Goal: Task Accomplishment & Management: Complete application form

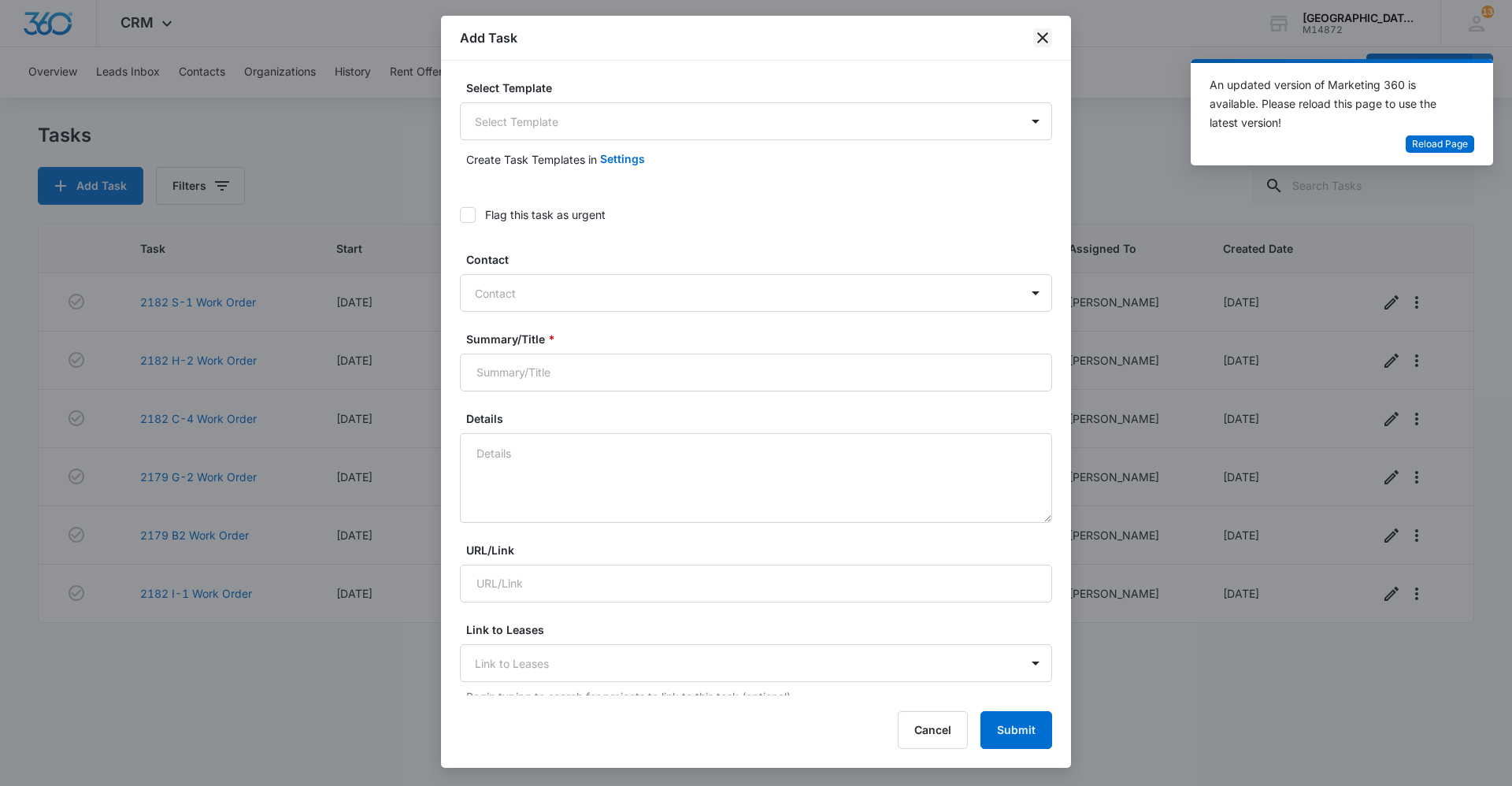
click at [1044, 43] on icon "close" at bounding box center [1043, 38] width 19 height 19
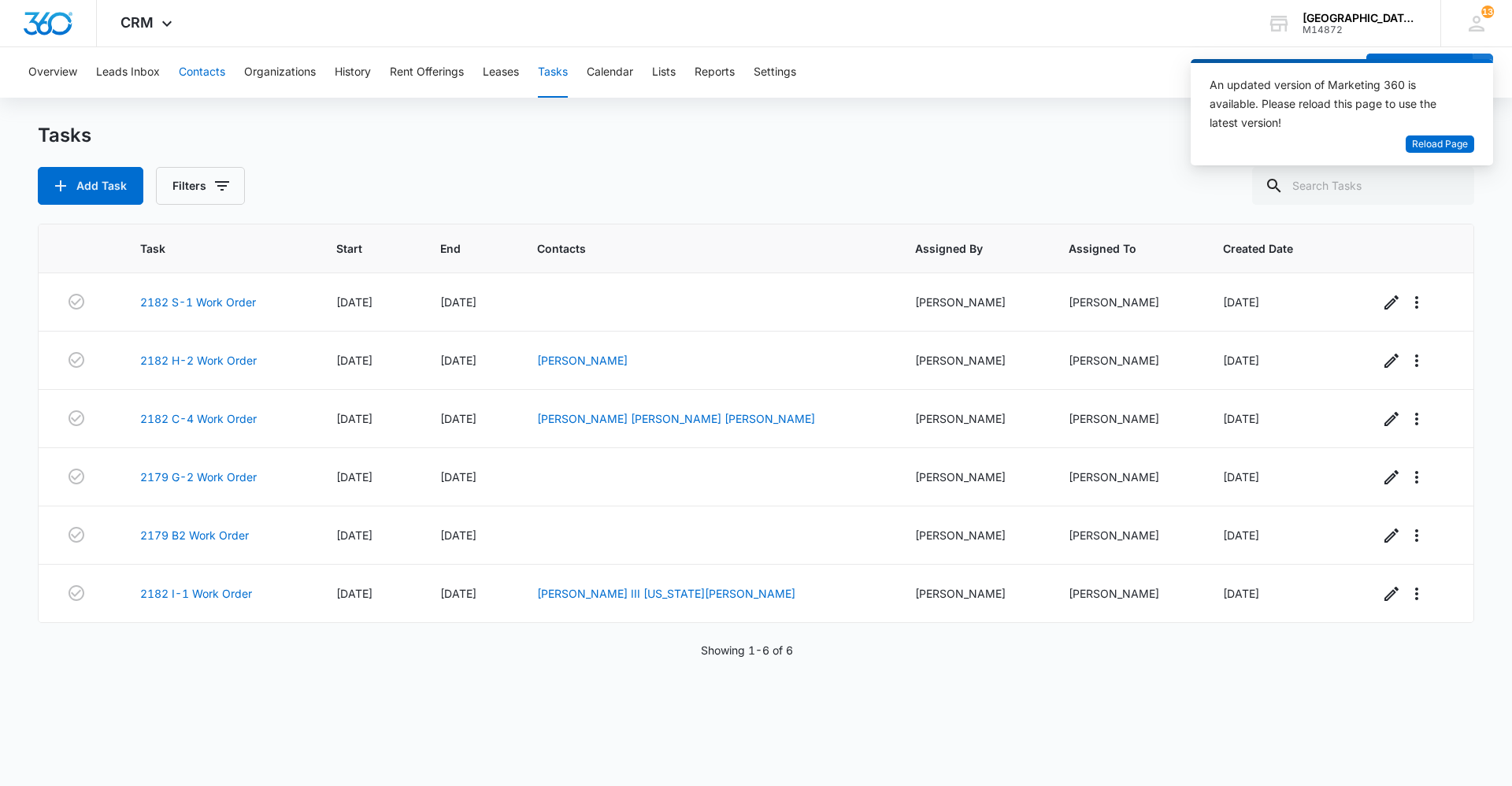
click at [218, 72] on button "Contacts" at bounding box center [202, 72] width 46 height 50
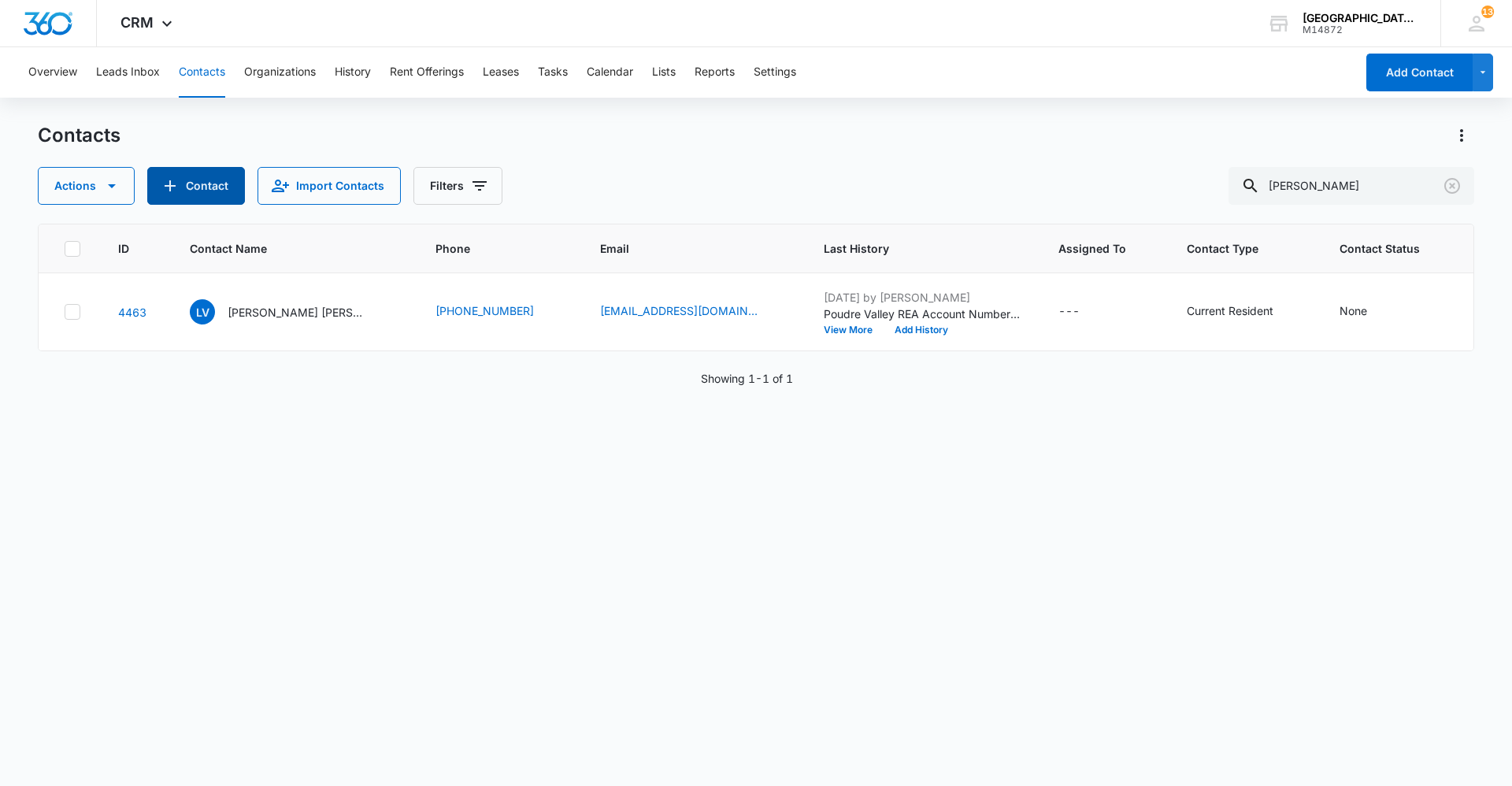
click at [202, 182] on button "Contact" at bounding box center [196, 186] width 98 height 38
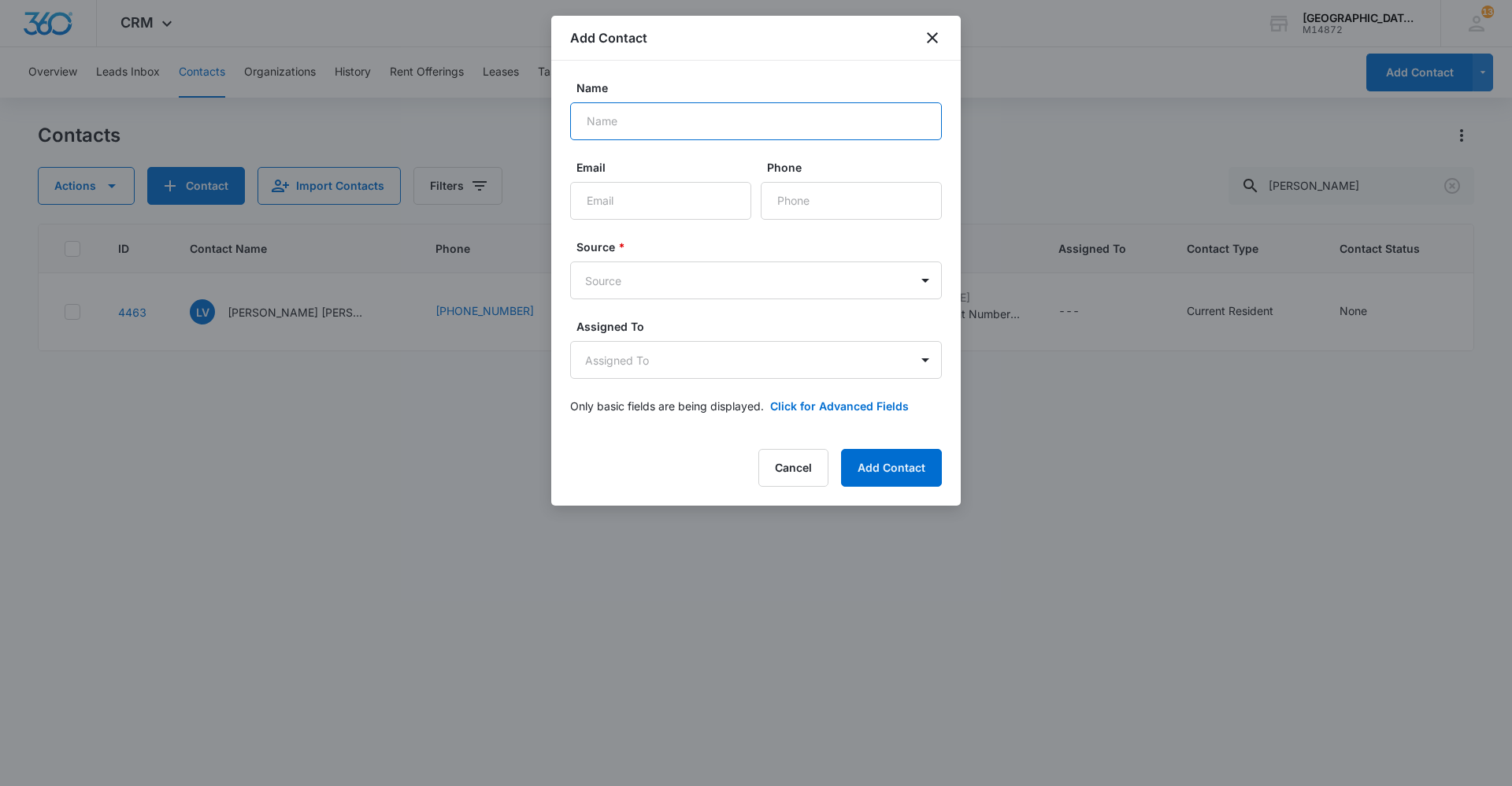
click at [649, 117] on input "Name" at bounding box center [756, 121] width 372 height 38
type input "[PERSON_NAME]"
click at [661, 198] on input "Email" at bounding box center [661, 201] width 181 height 38
type input "[EMAIL_ADDRESS][DOMAIN_NAME]"
click at [814, 198] on input "Phone" at bounding box center [852, 201] width 181 height 38
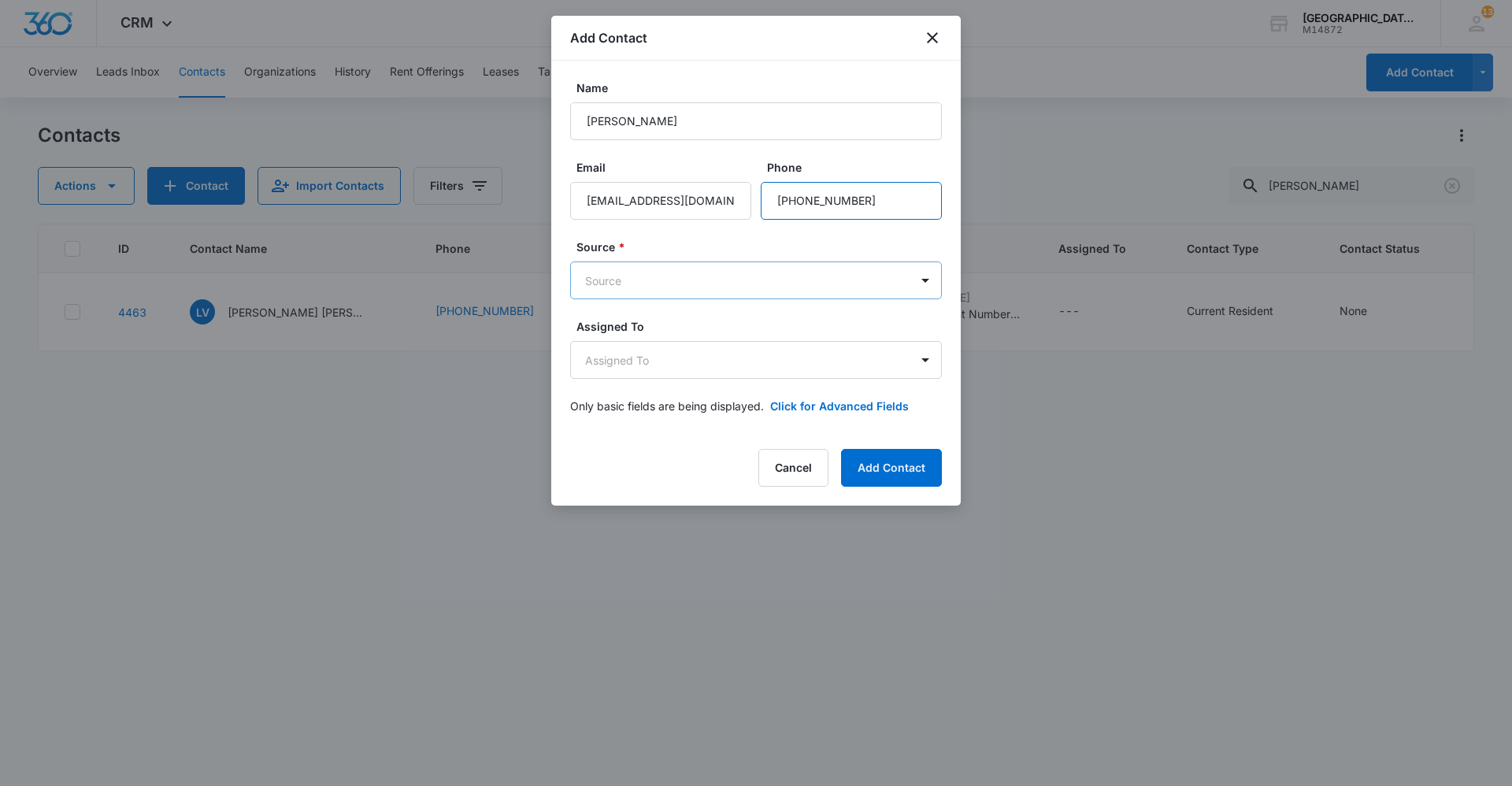
type input "[PHONE_NUMBER]"
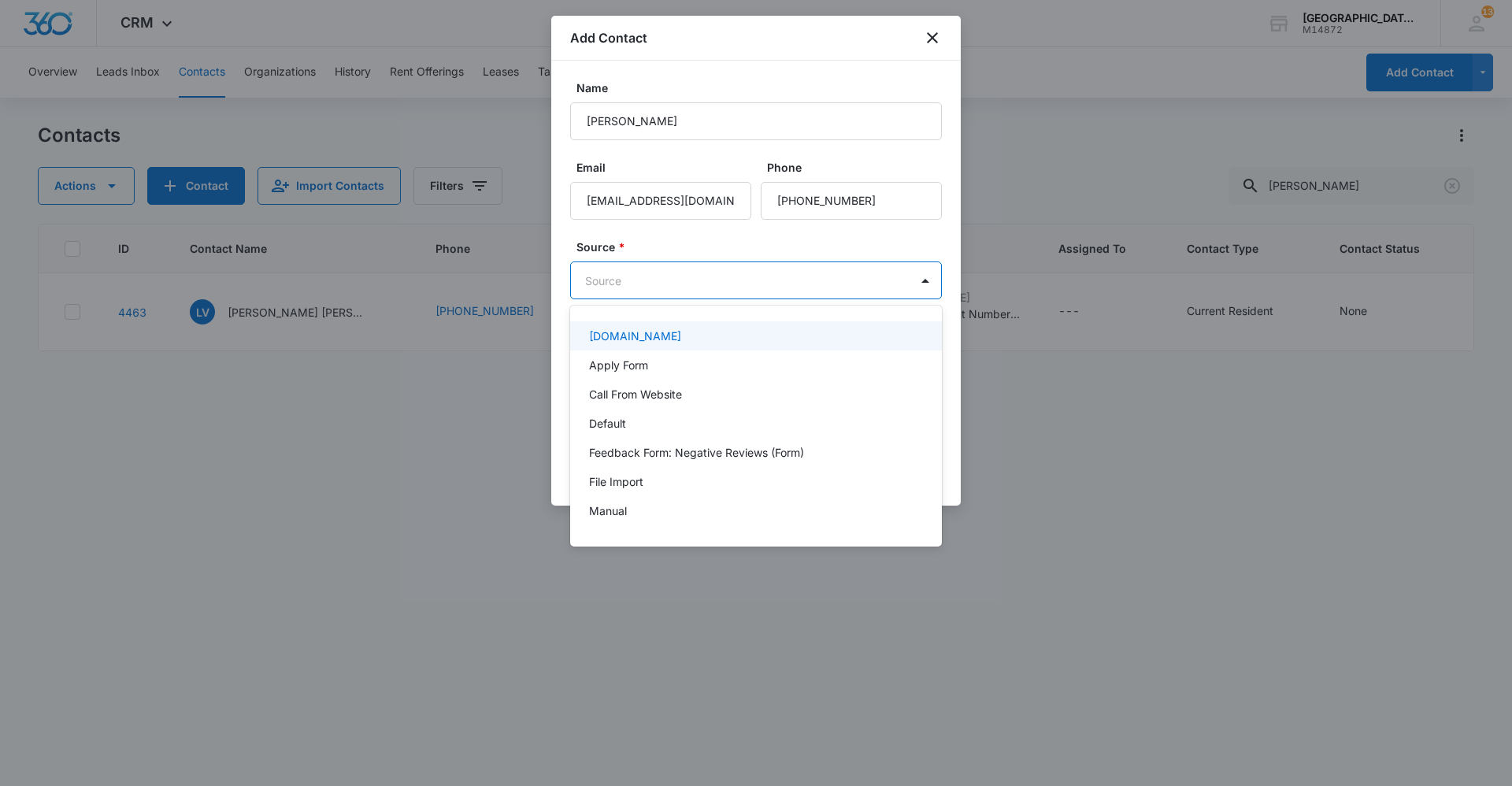
click at [640, 289] on body "CRM Apps Reputation Websites Forms CRM Email Social Content Ads Intelligence Fi…" at bounding box center [756, 393] width 1512 height 786
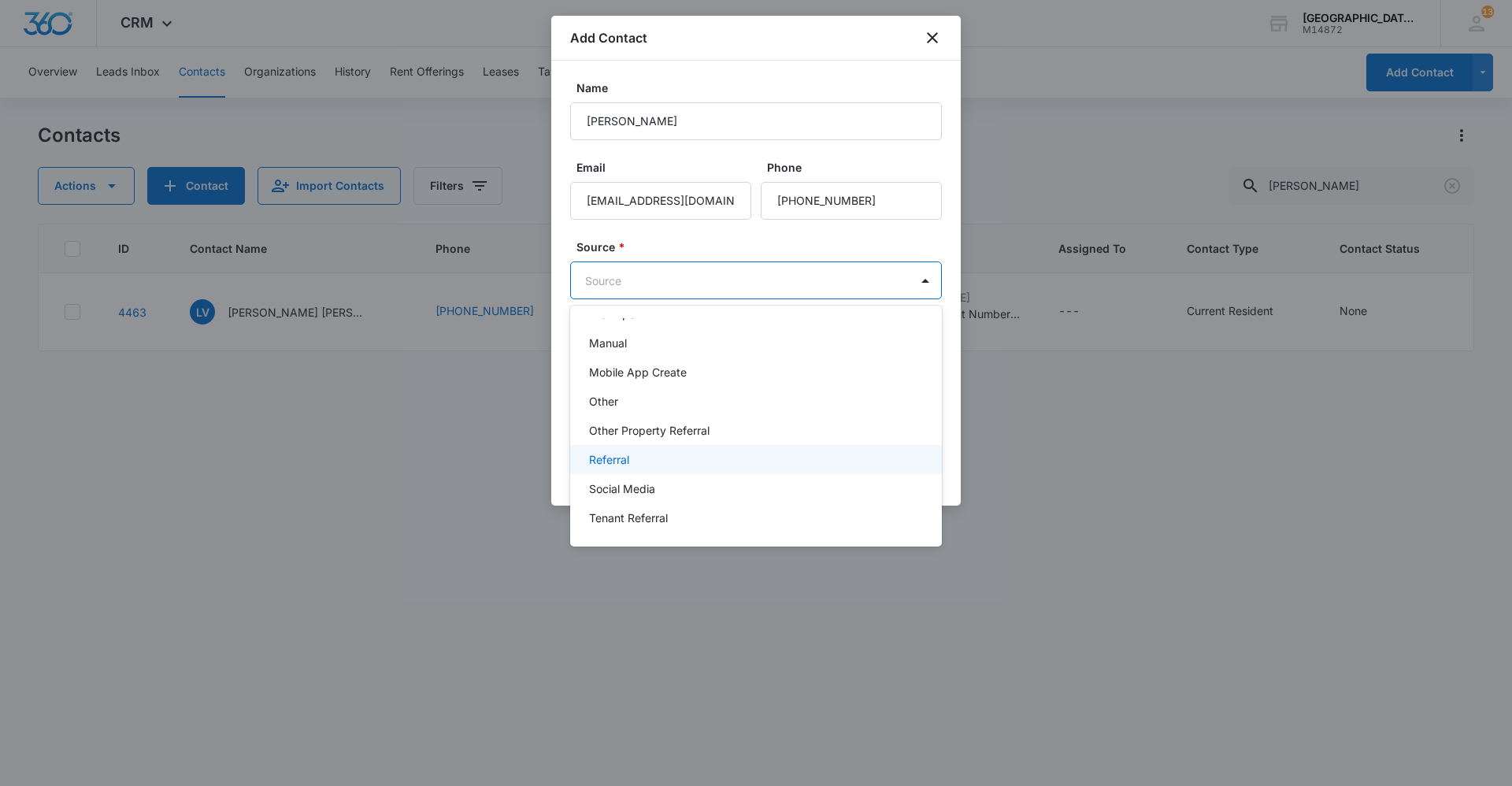
scroll to position [70, 0]
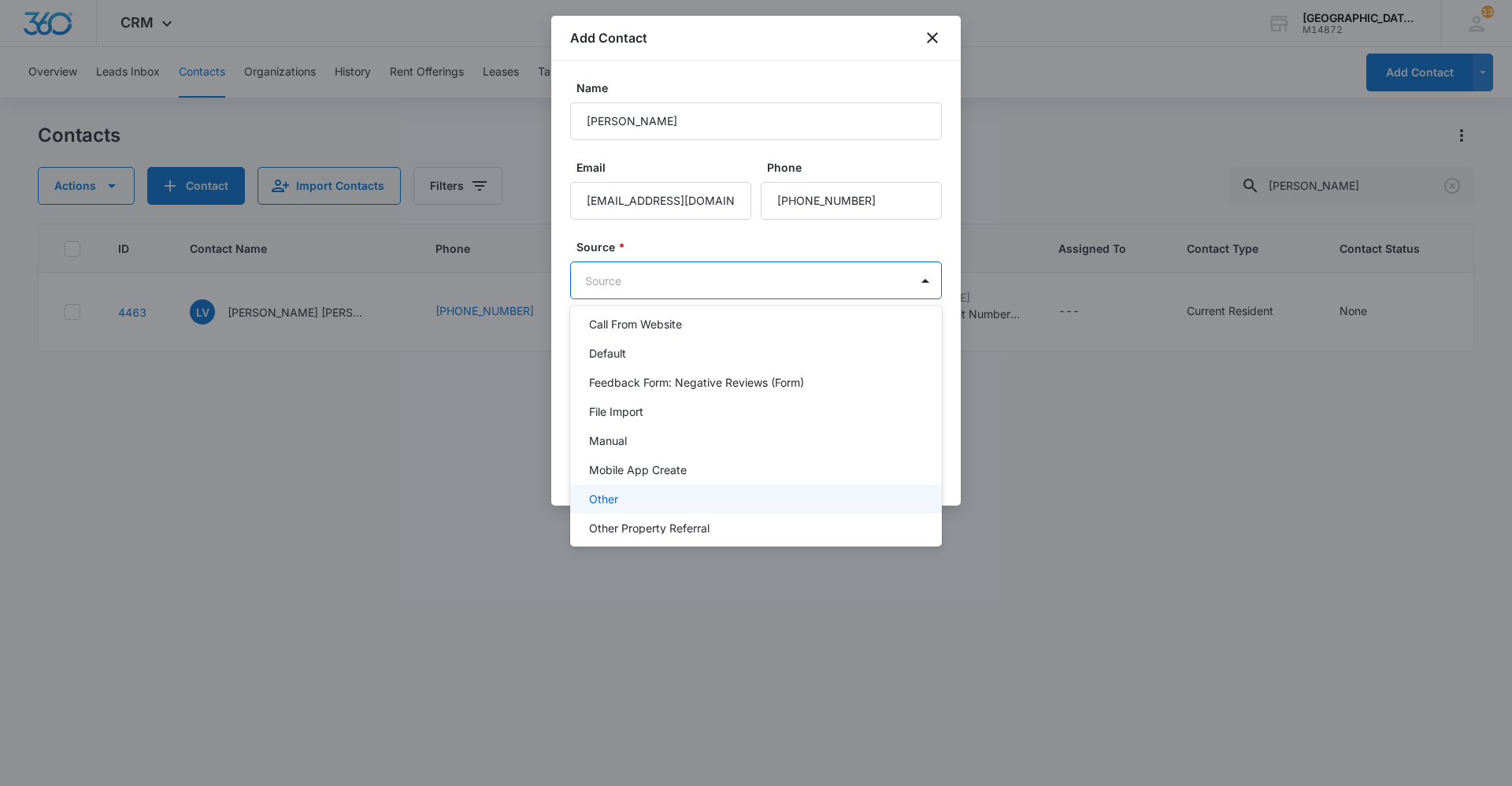
click at [613, 499] on p "Other" at bounding box center [604, 499] width 29 height 17
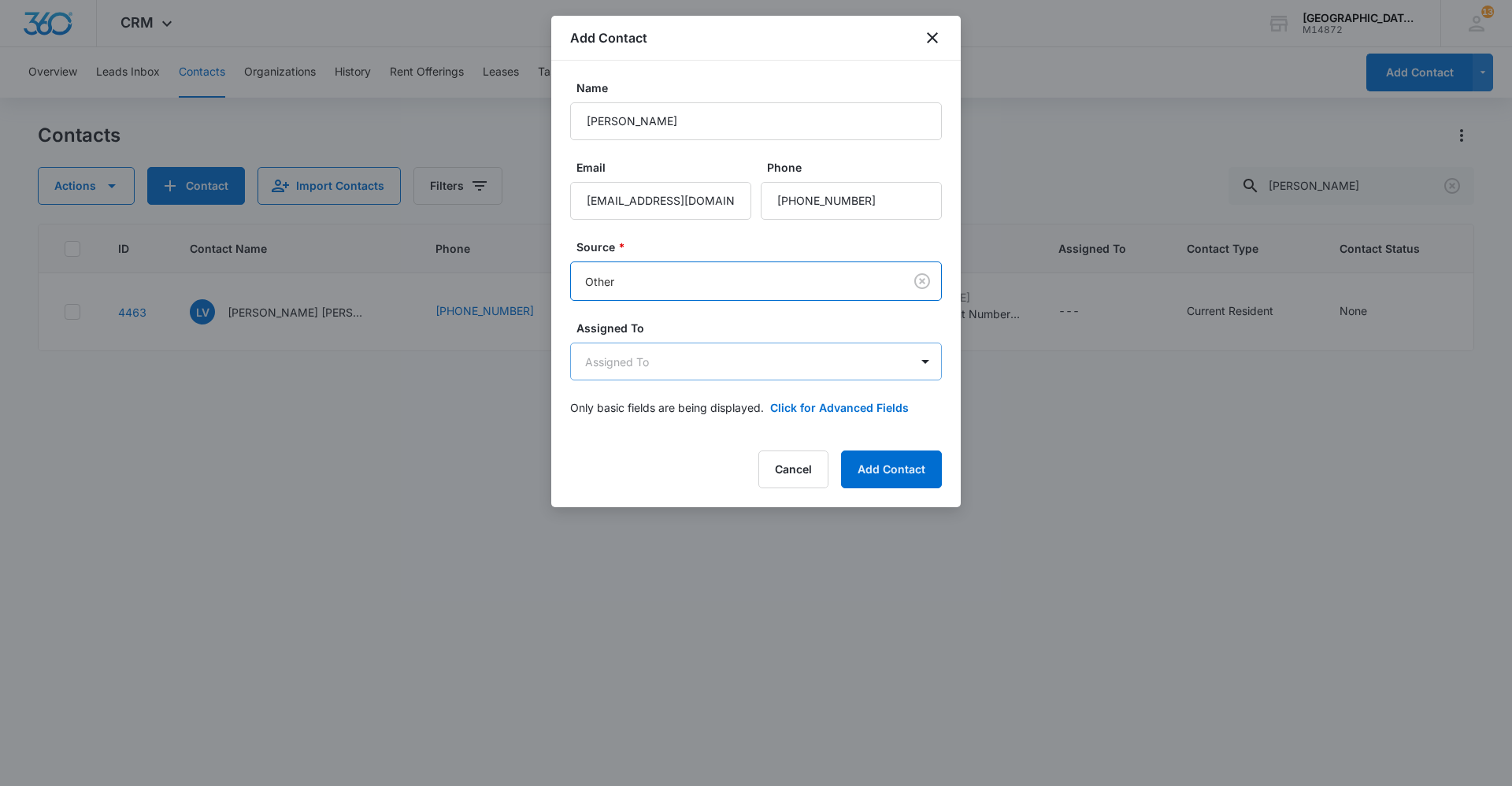
click at [668, 367] on body "CRM Apps Reputation Websites Forms CRM Email Social Content Ads Intelligence Fi…" at bounding box center [756, 393] width 1512 height 786
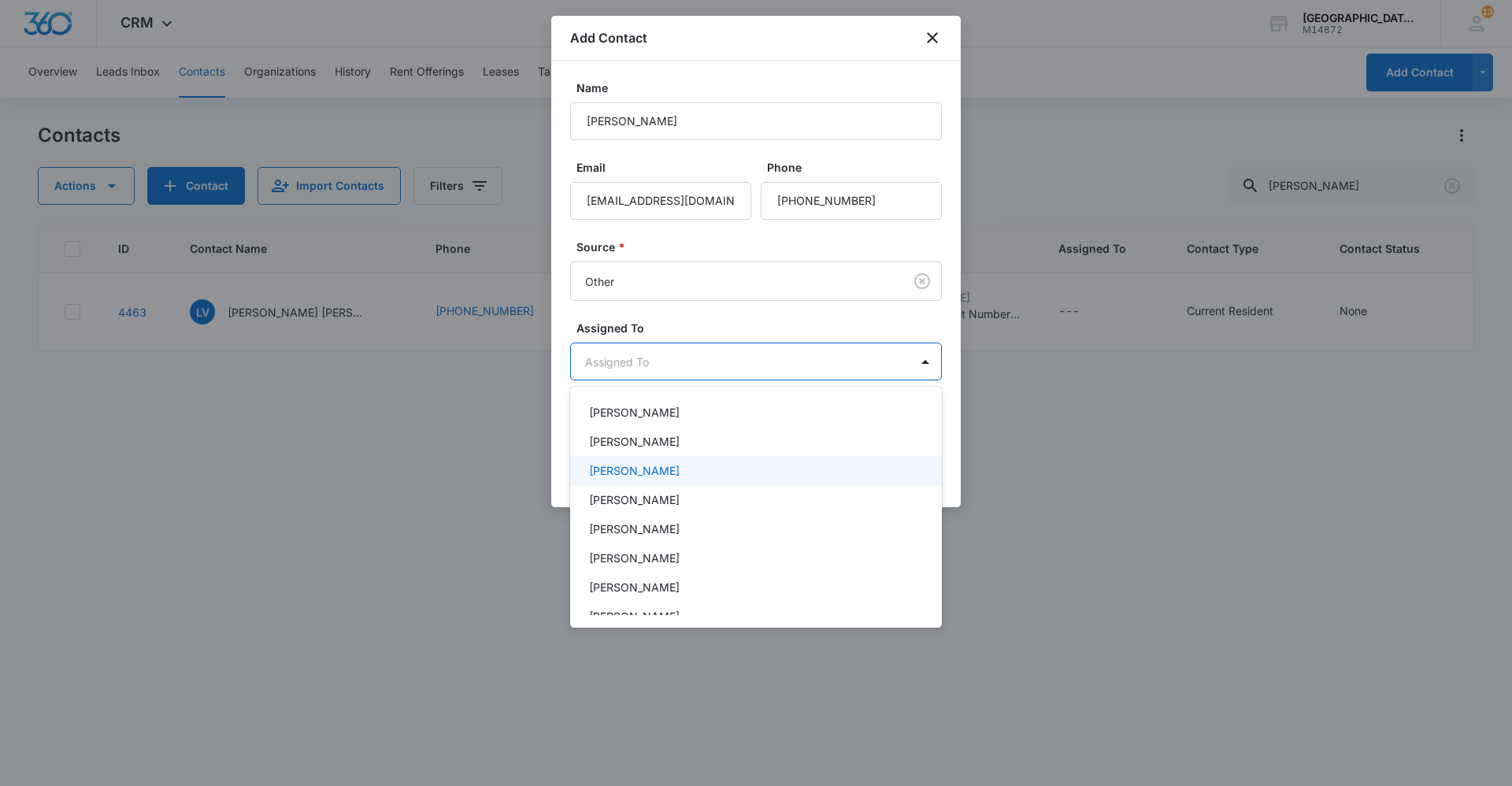
scroll to position [158, 0]
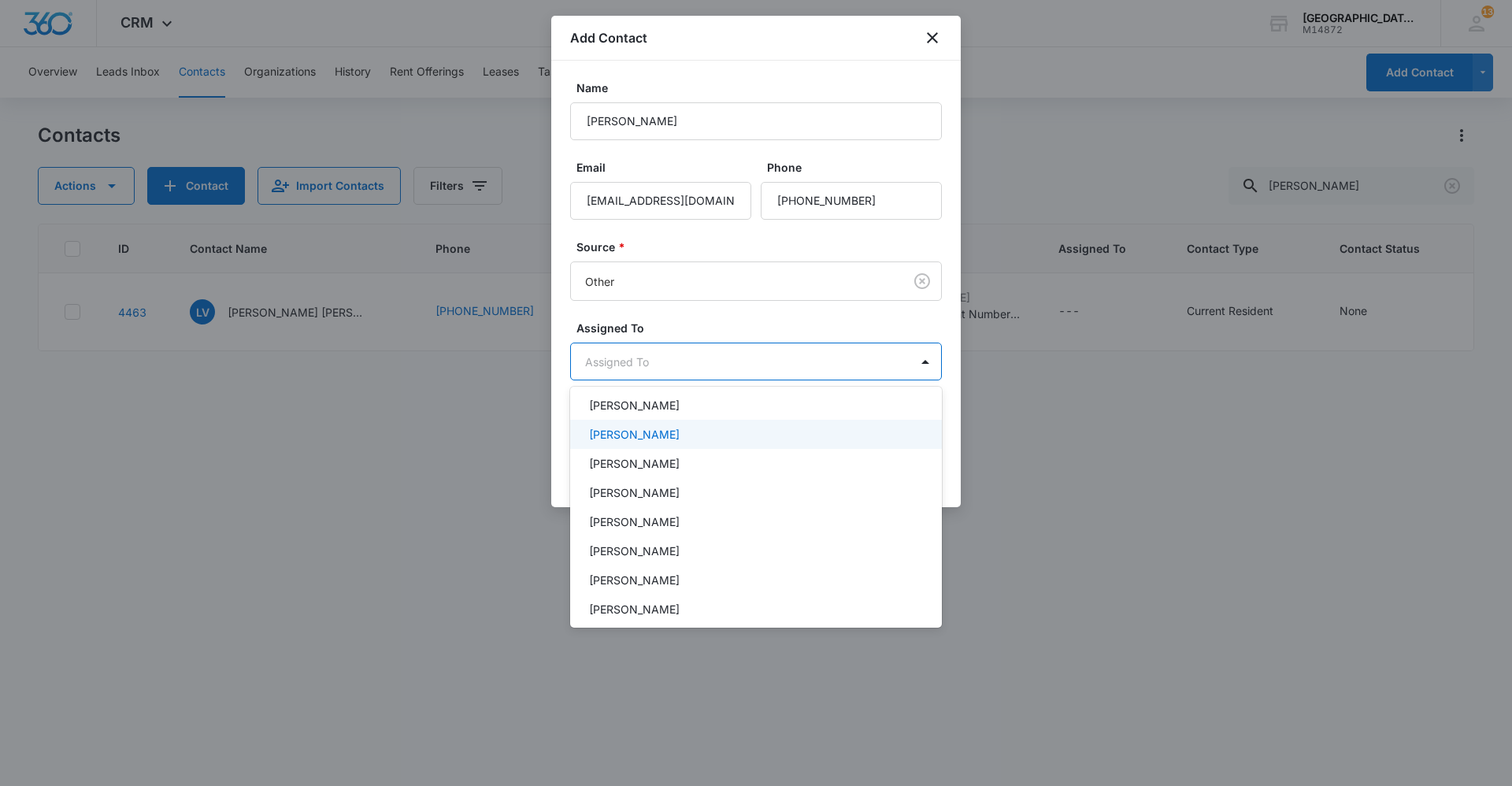
click at [639, 428] on p "[PERSON_NAME]" at bounding box center [634, 434] width 91 height 17
click at [930, 331] on div at bounding box center [756, 393] width 1512 height 786
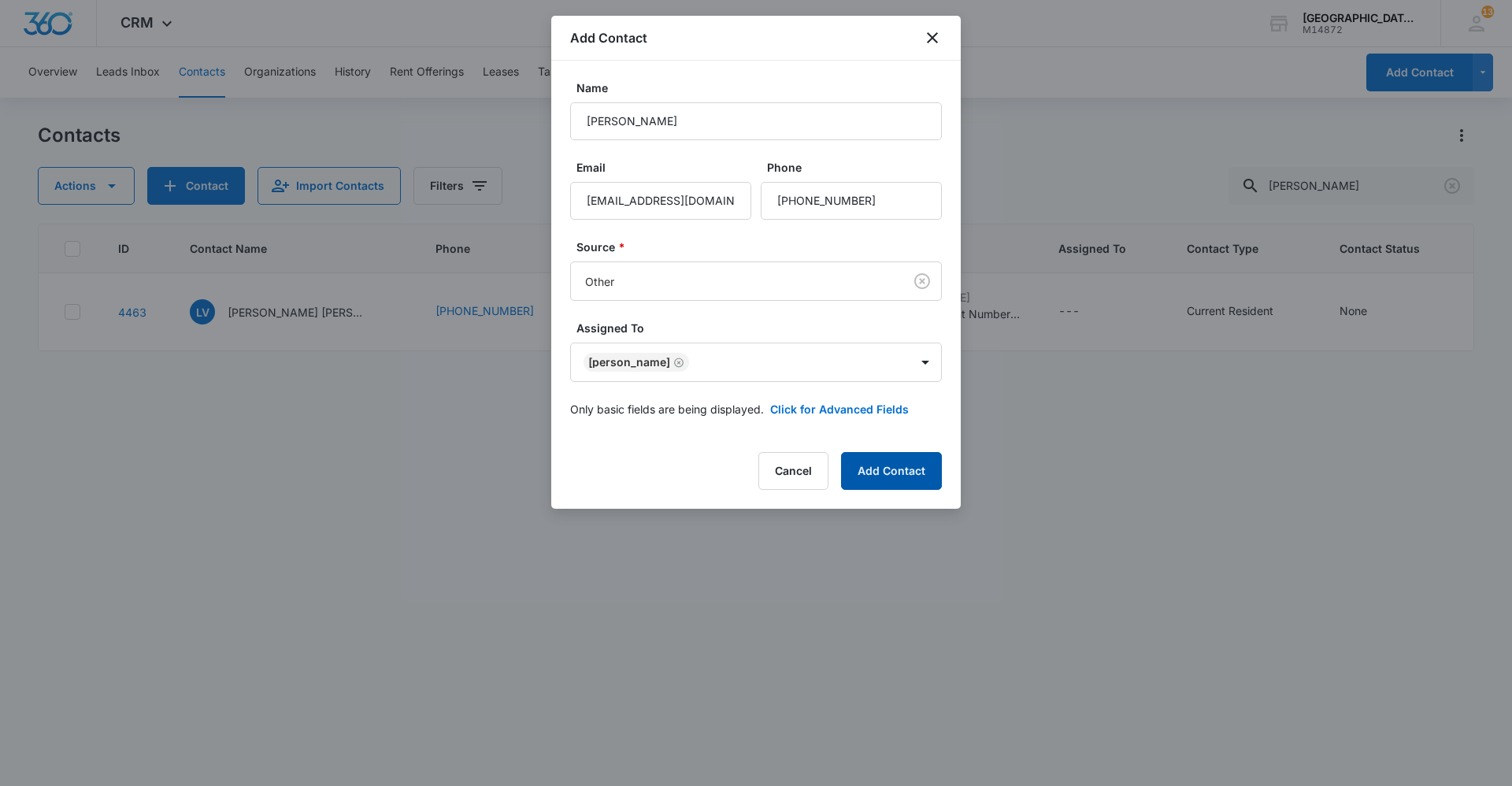
click at [893, 461] on button "Add Contact" at bounding box center [892, 471] width 101 height 38
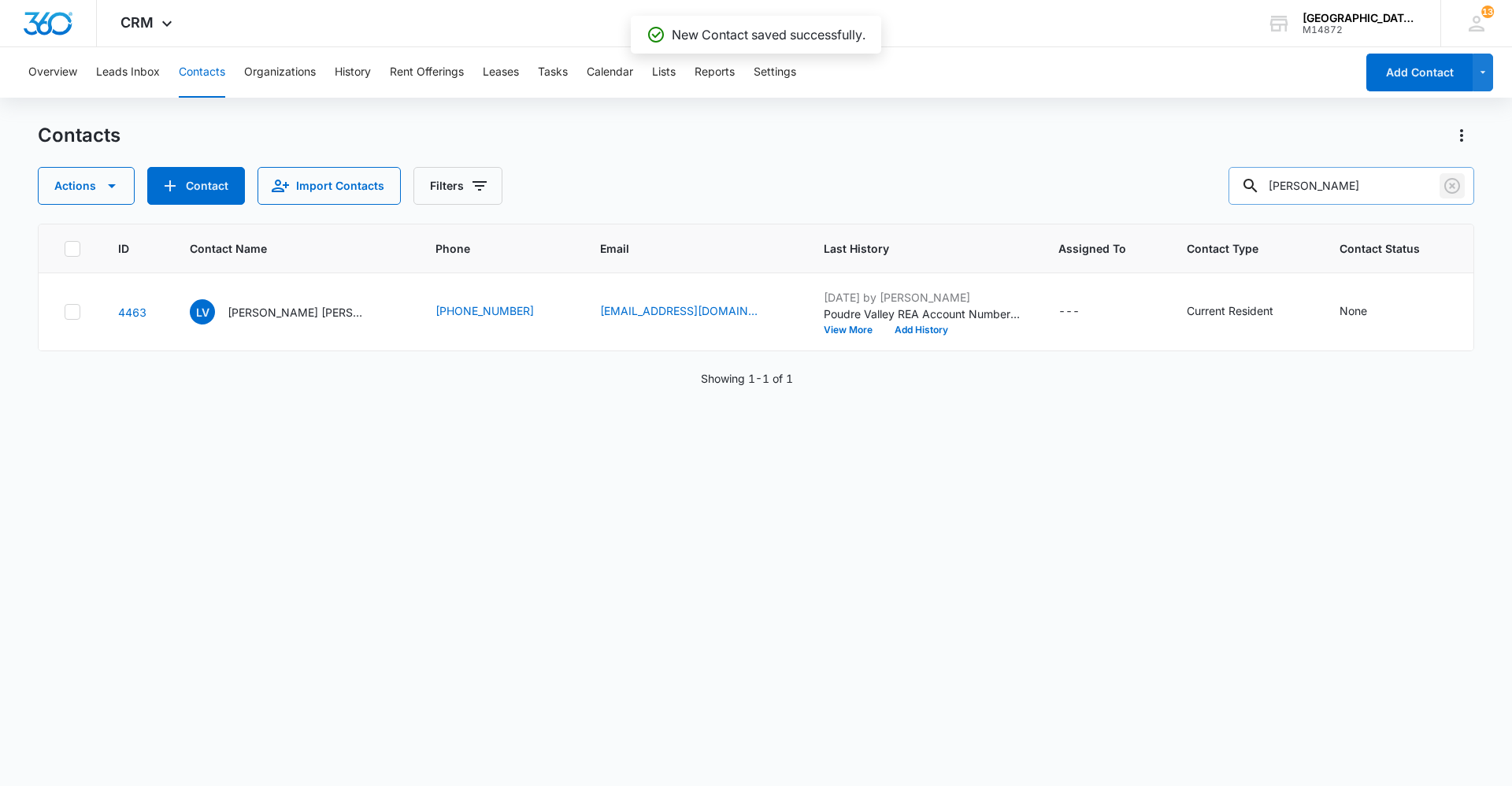
click at [1452, 184] on icon "Clear" at bounding box center [1452, 186] width 19 height 19
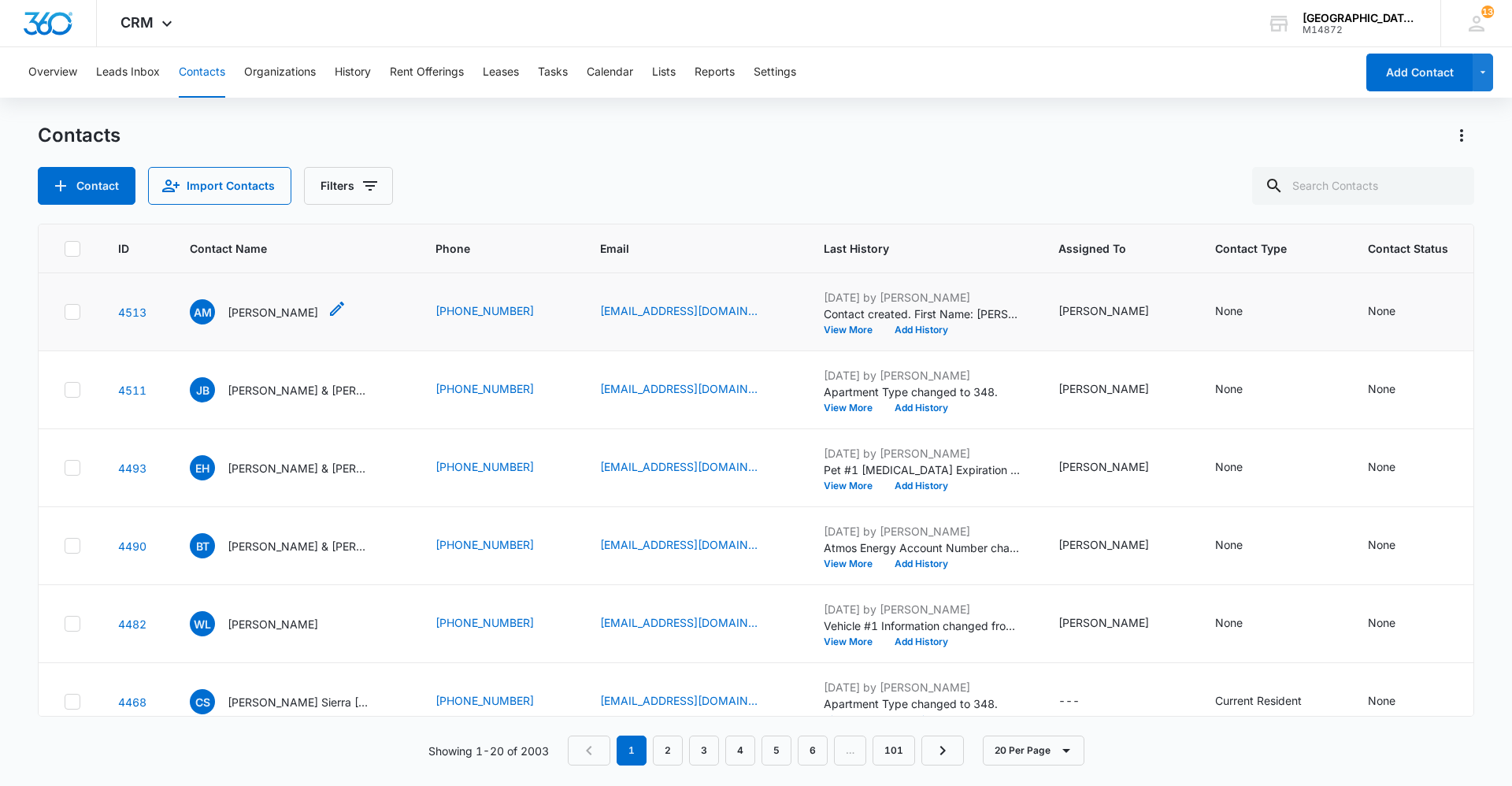
click at [262, 321] on div "AM Angela Maybon" at bounding box center [254, 312] width 128 height 25
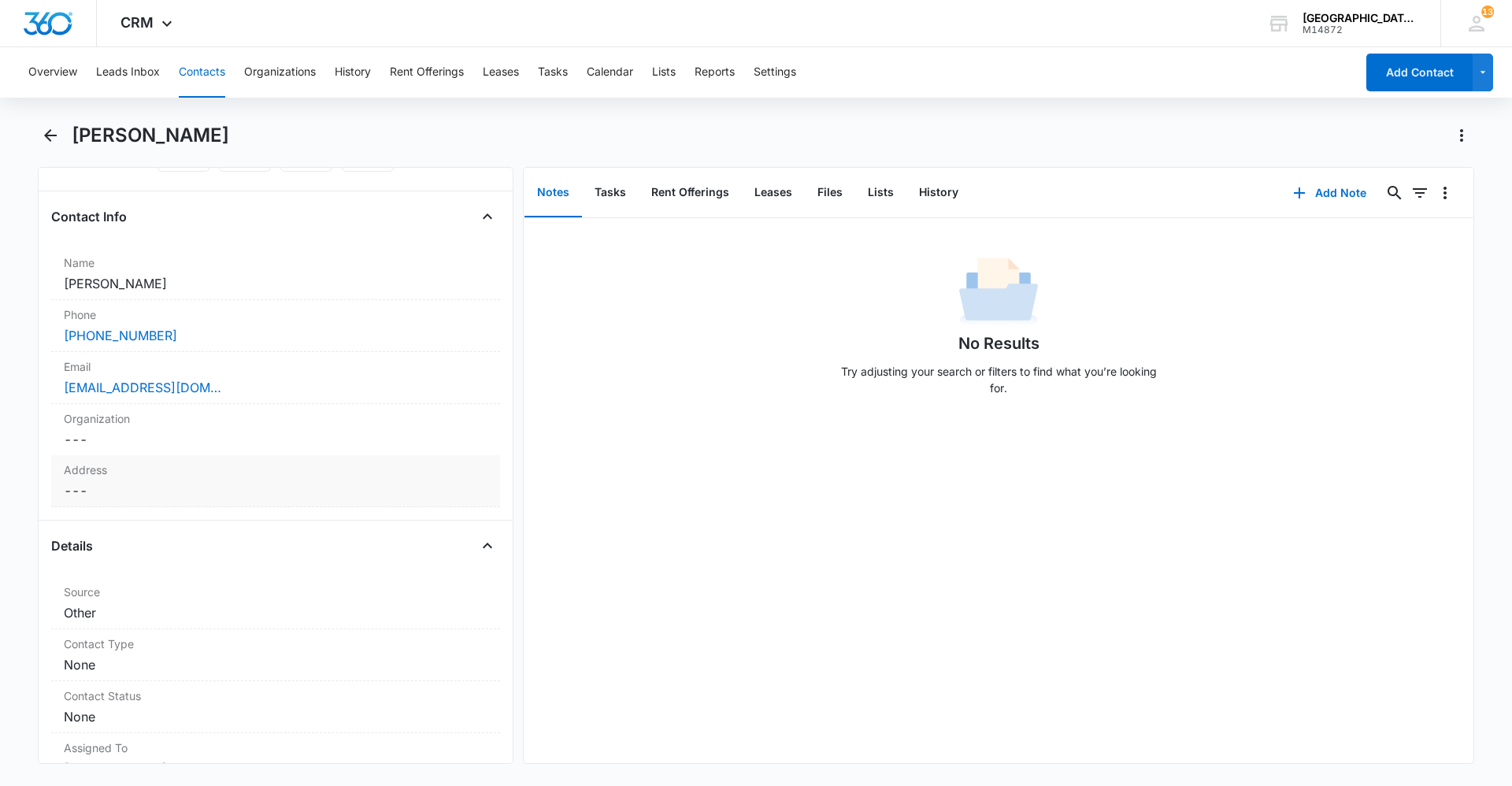
scroll to position [236, 0]
click at [171, 458] on label "Address" at bounding box center [276, 462] width 424 height 17
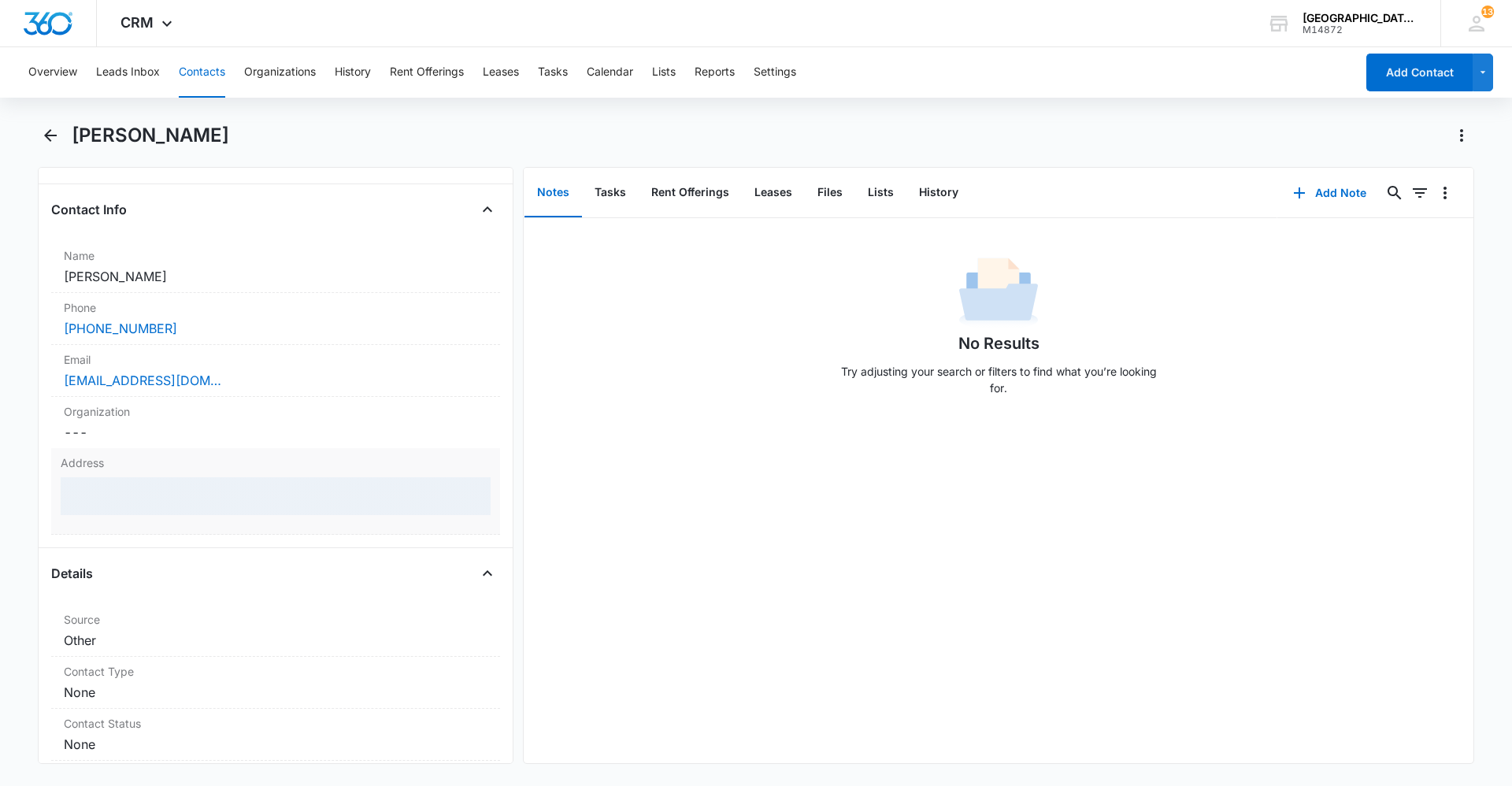
click at [179, 480] on div at bounding box center [276, 496] width 430 height 38
click at [181, 492] on div at bounding box center [276, 496] width 430 height 38
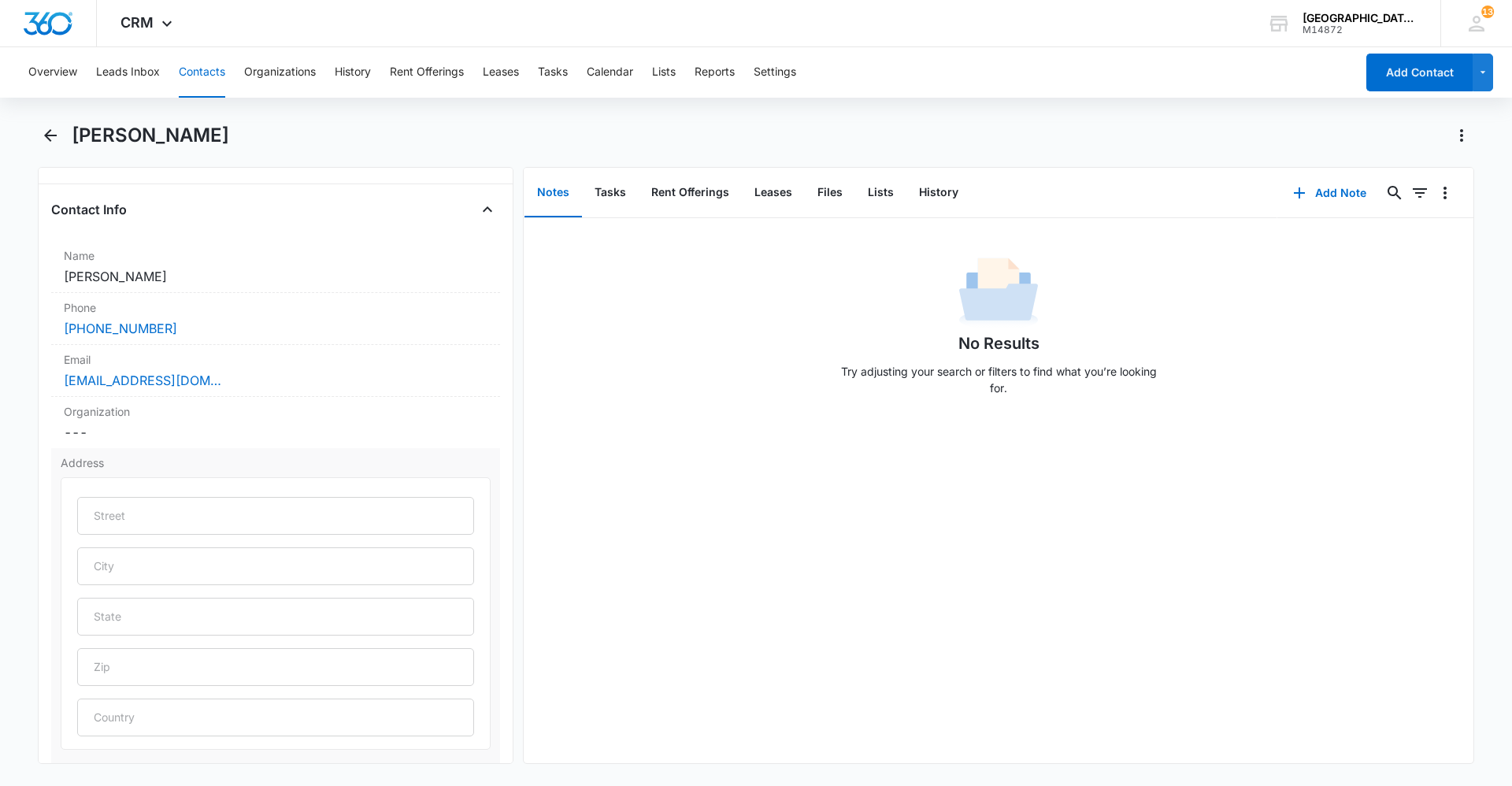
click at [115, 494] on div at bounding box center [276, 614] width 430 height 273
click at [123, 521] on input "text" at bounding box center [276, 516] width 397 height 38
click at [127, 517] on input "text" at bounding box center [276, 516] width 397 height 38
drag, startPoint x: 127, startPoint y: 517, endPoint x: 125, endPoint y: 554, distance: 37.1
click at [125, 553] on input "text" at bounding box center [276, 566] width 397 height 38
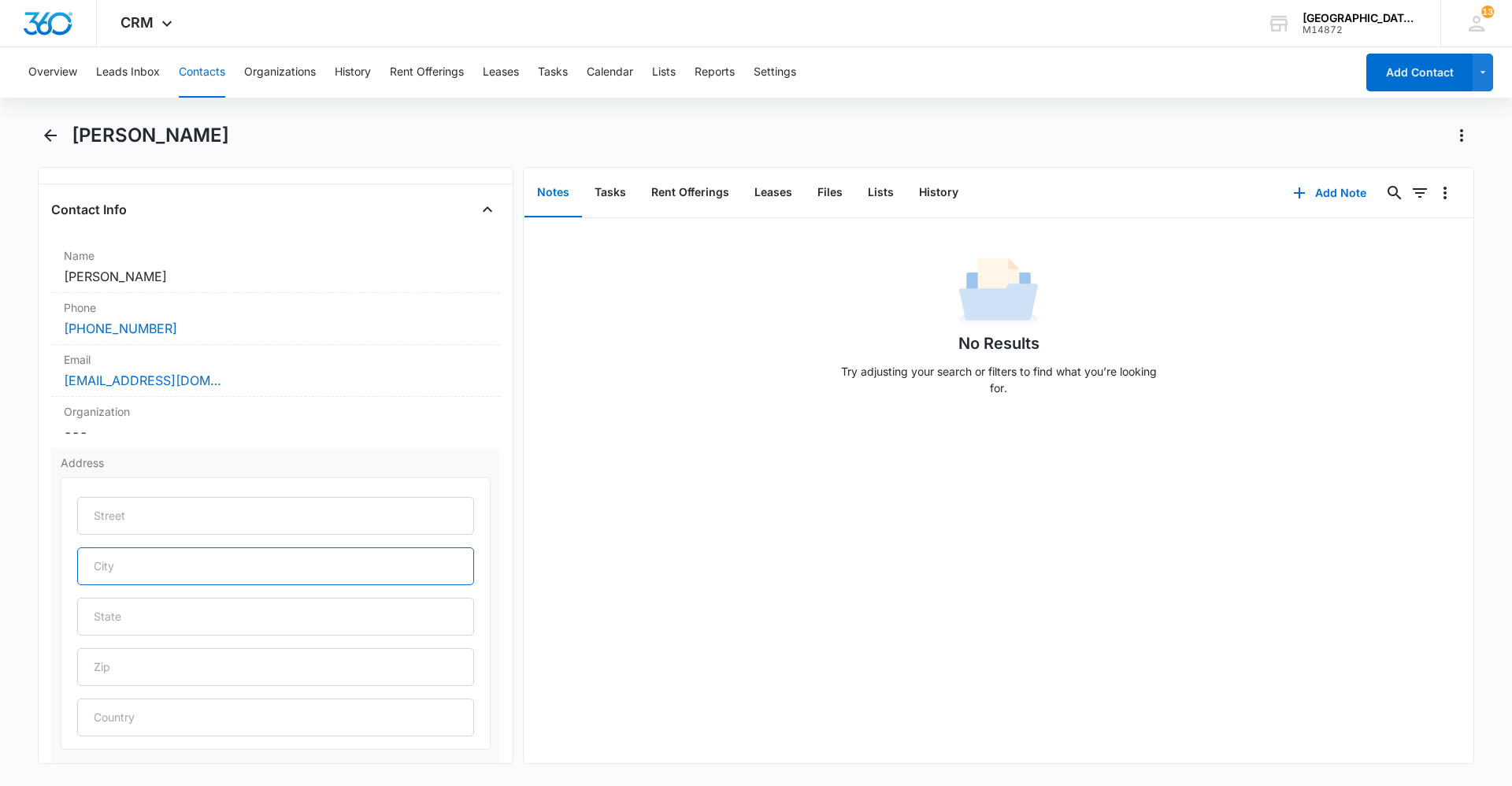
type input "[GEOGRAPHIC_DATA]"
type input "2035 7th Street, #C-6"
type input "CO"
type input "80550"
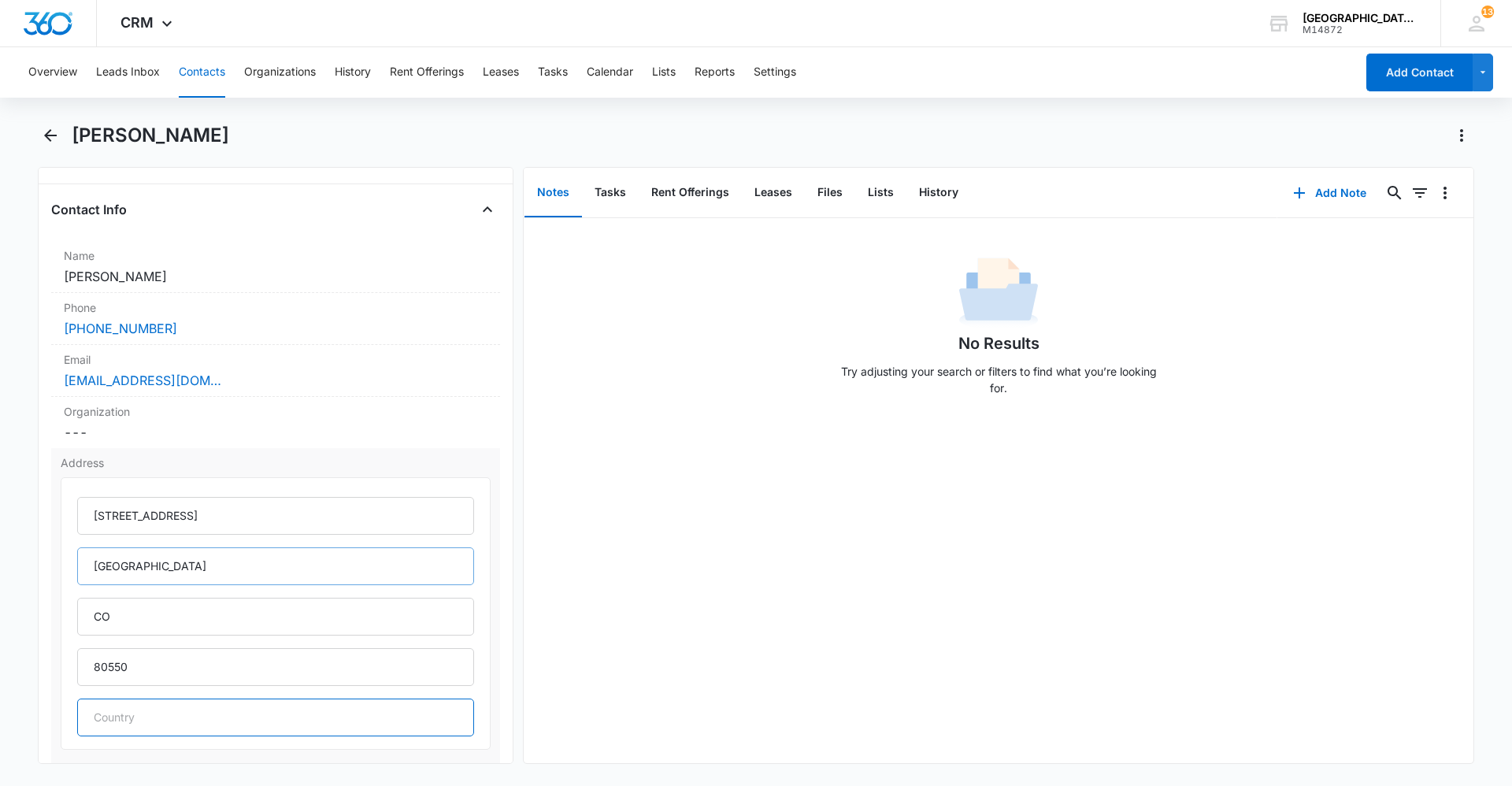
type input "[GEOGRAPHIC_DATA]"
click at [262, 525] on input "2035 7th Street, #C-6" at bounding box center [276, 516] width 397 height 38
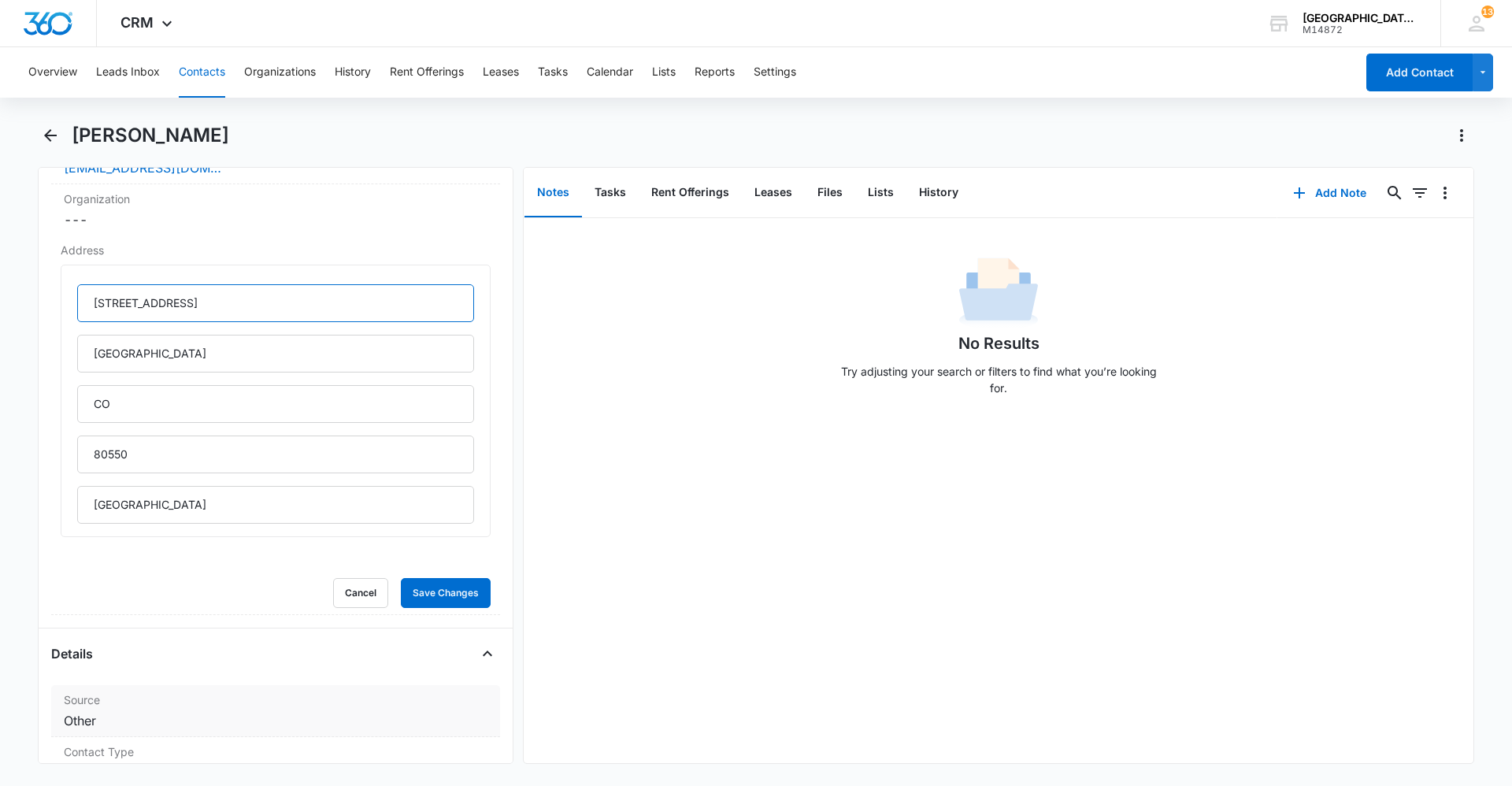
scroll to position [630, 0]
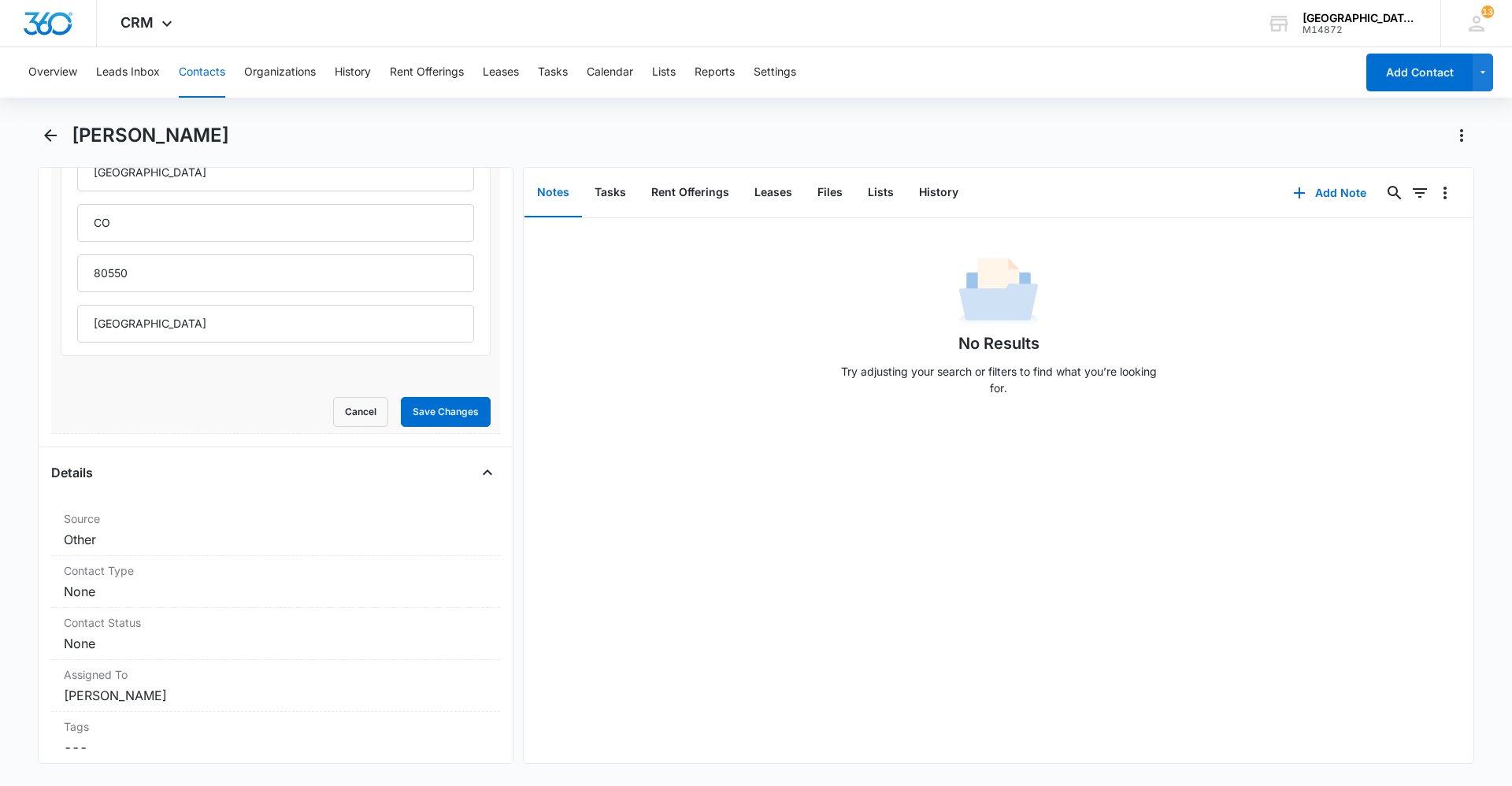
type input "2035 7th Street, #AA3"
click at [445, 395] on form "2035 7th Street, #AA3 Windsor CO 80550 United States Cancel Save Changes" at bounding box center [276, 255] width 430 height 343
click at [441, 410] on button "Save Changes" at bounding box center [446, 412] width 90 height 30
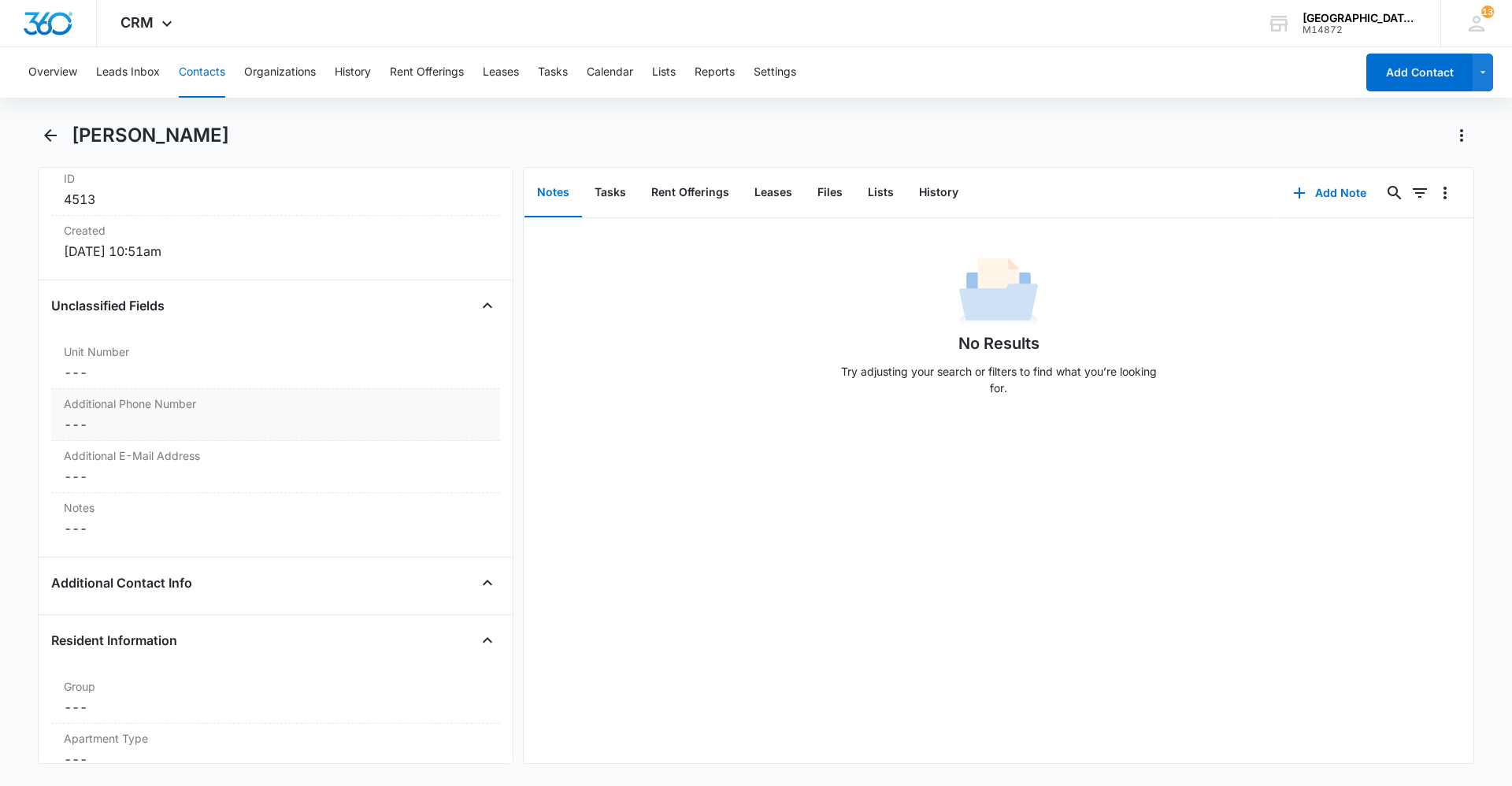
scroll to position [1072, 0]
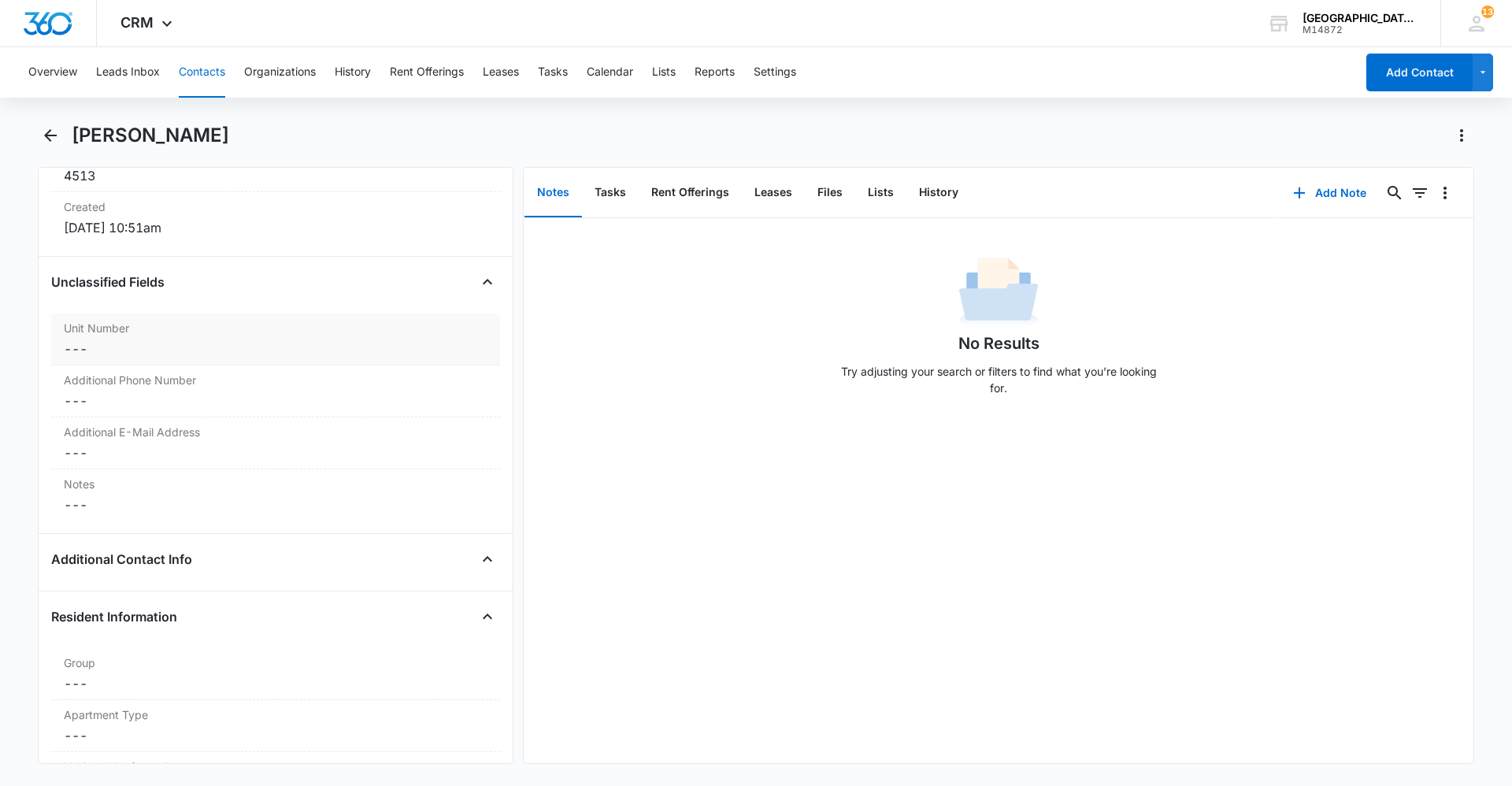
click at [146, 332] on label "Unit Number" at bounding box center [276, 328] width 424 height 17
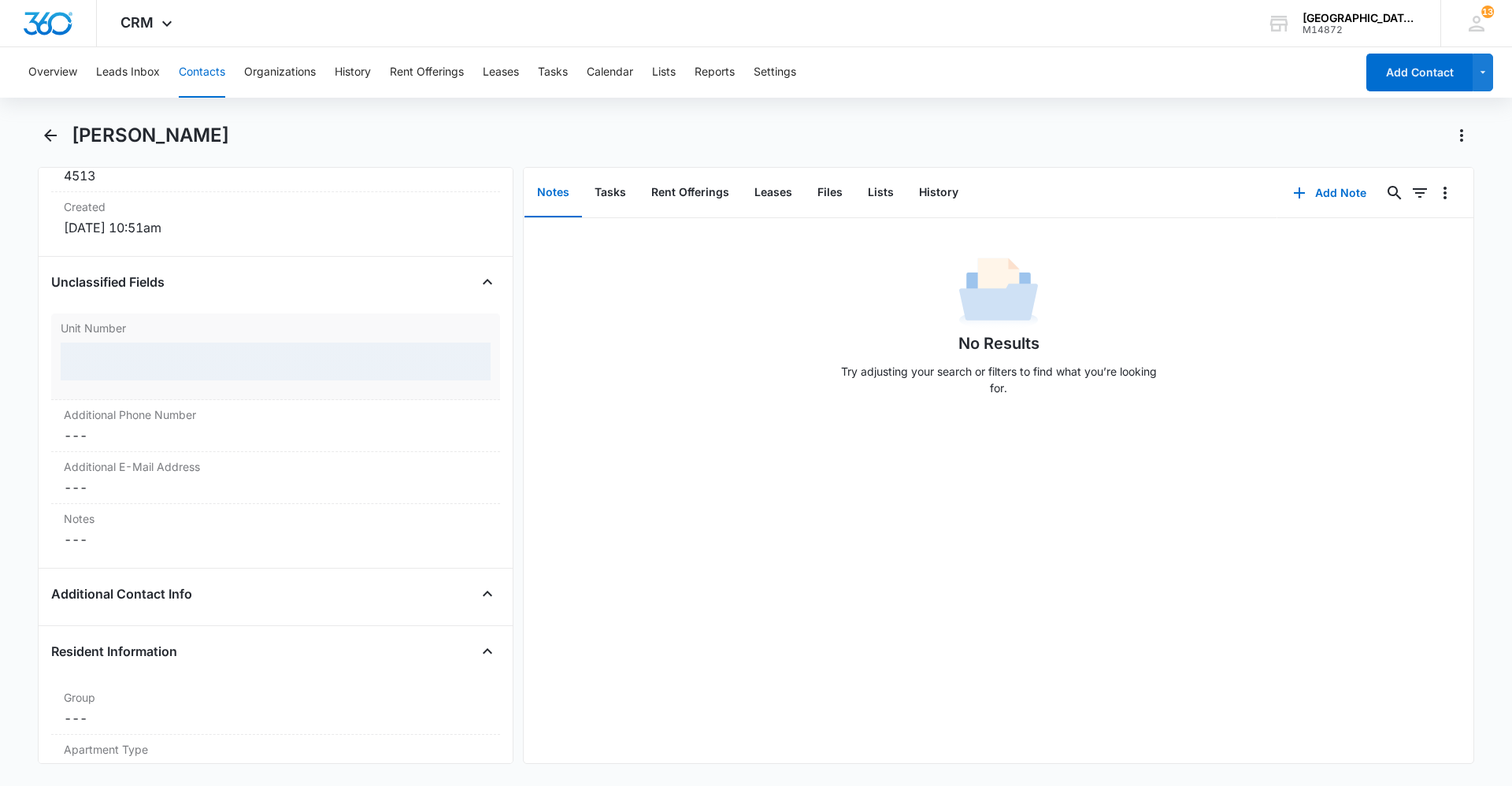
click at [154, 356] on div at bounding box center [276, 361] width 430 height 38
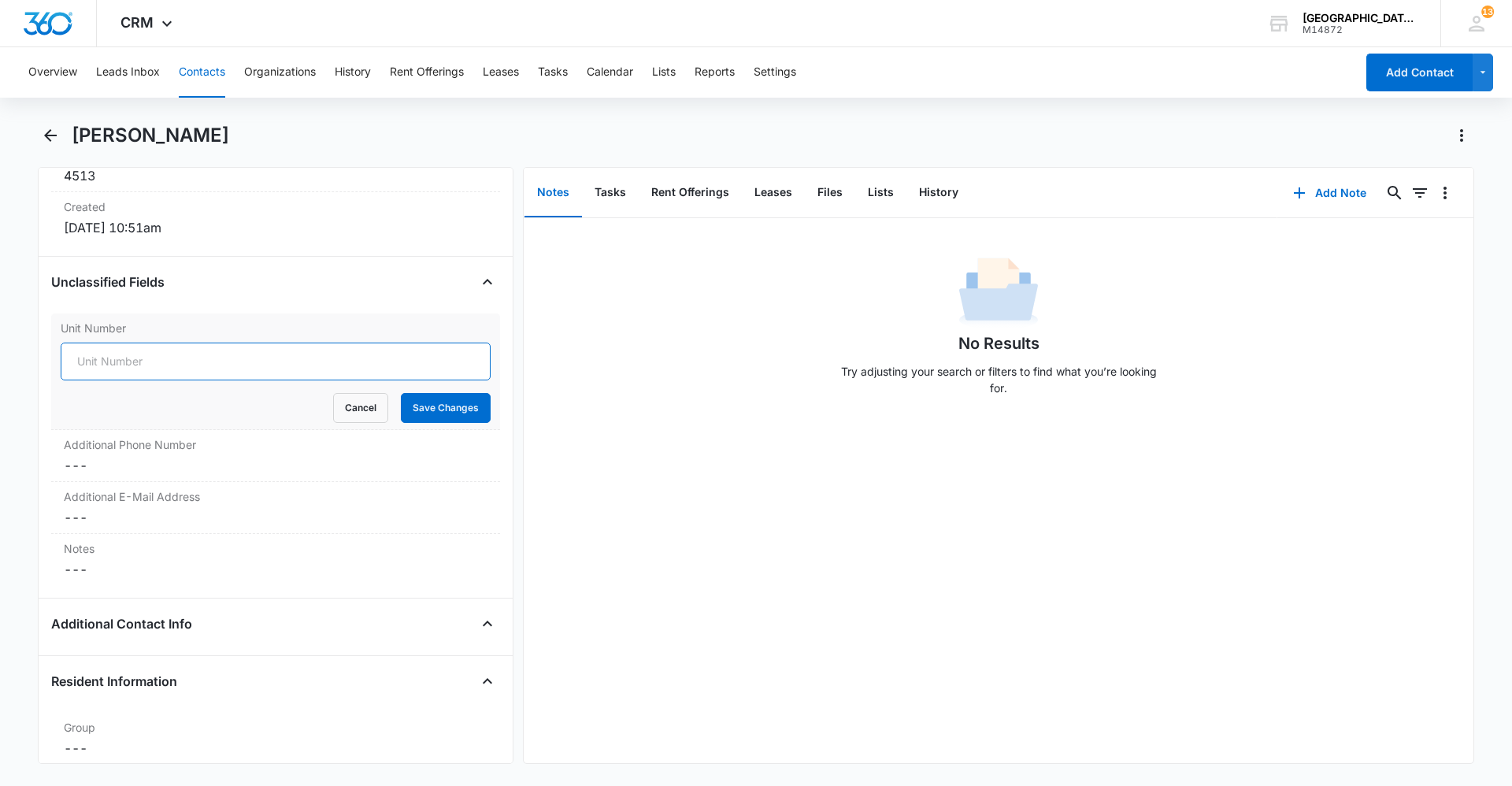
click at [191, 351] on input "Unit Number" at bounding box center [276, 361] width 430 height 38
type input "AA3"
click at [403, 401] on button "Save Changes" at bounding box center [446, 408] width 90 height 30
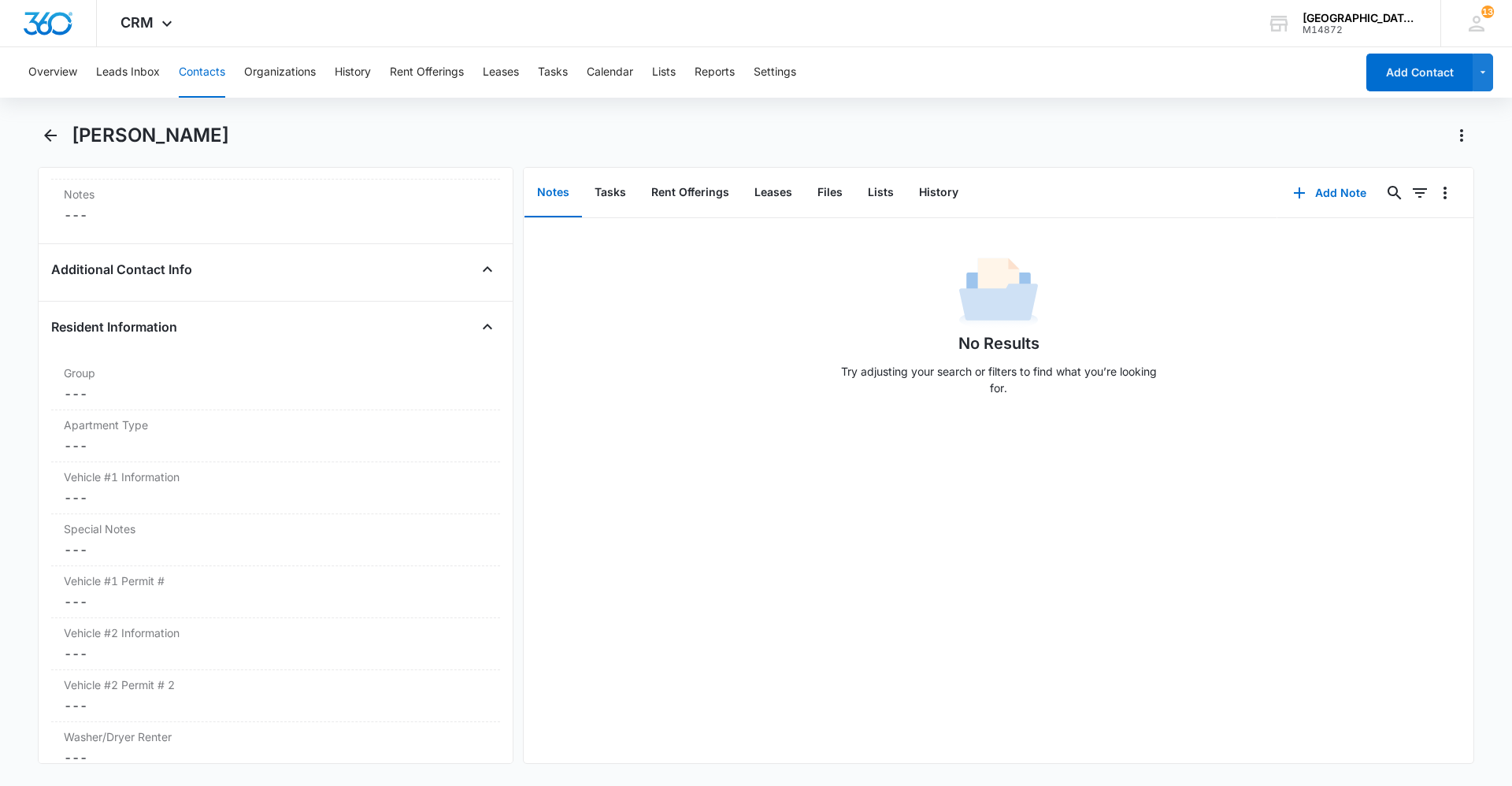
scroll to position [1387, 0]
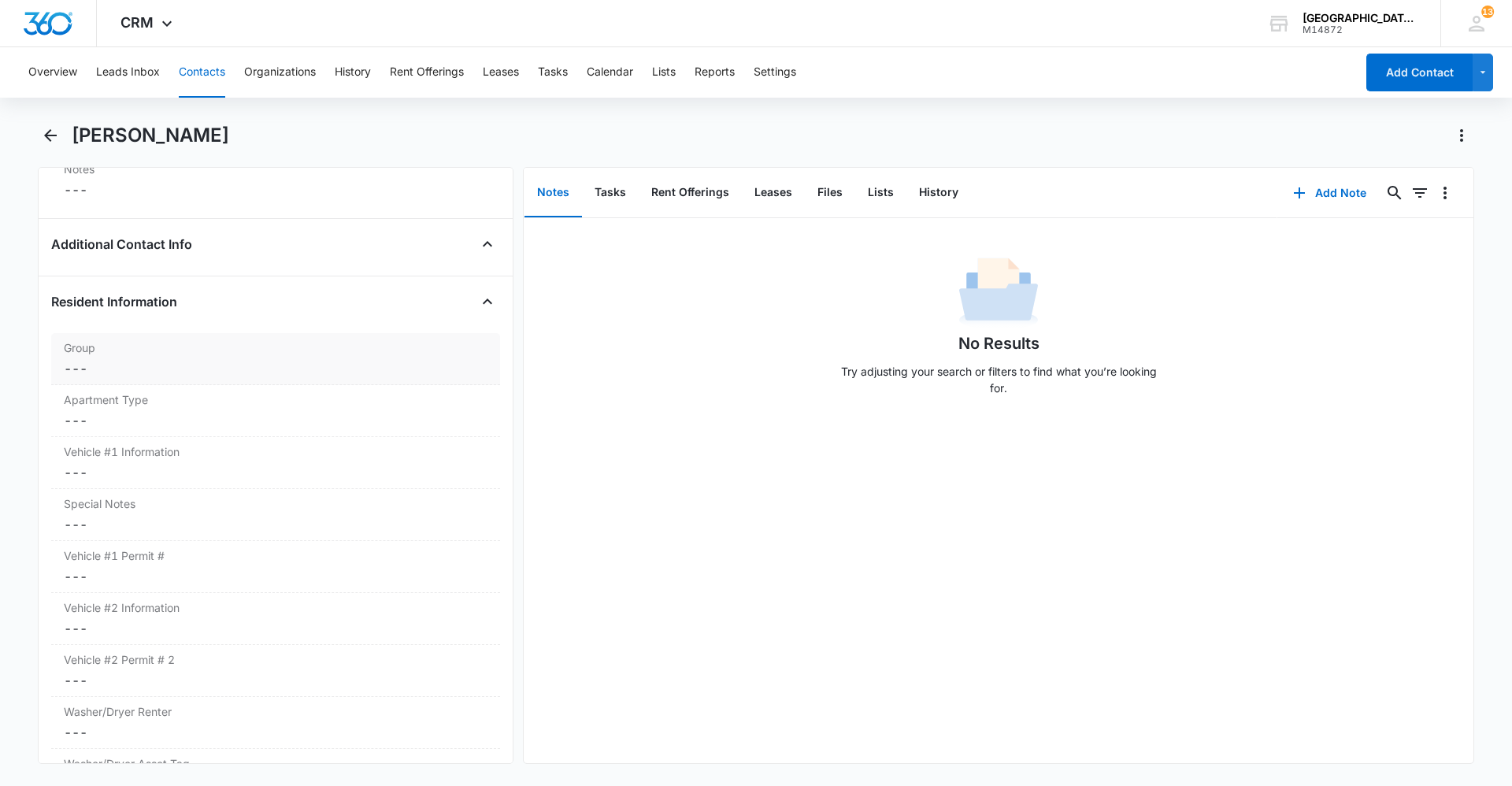
click at [124, 365] on dd "Cancel Save Changes ---" at bounding box center [276, 369] width 424 height 19
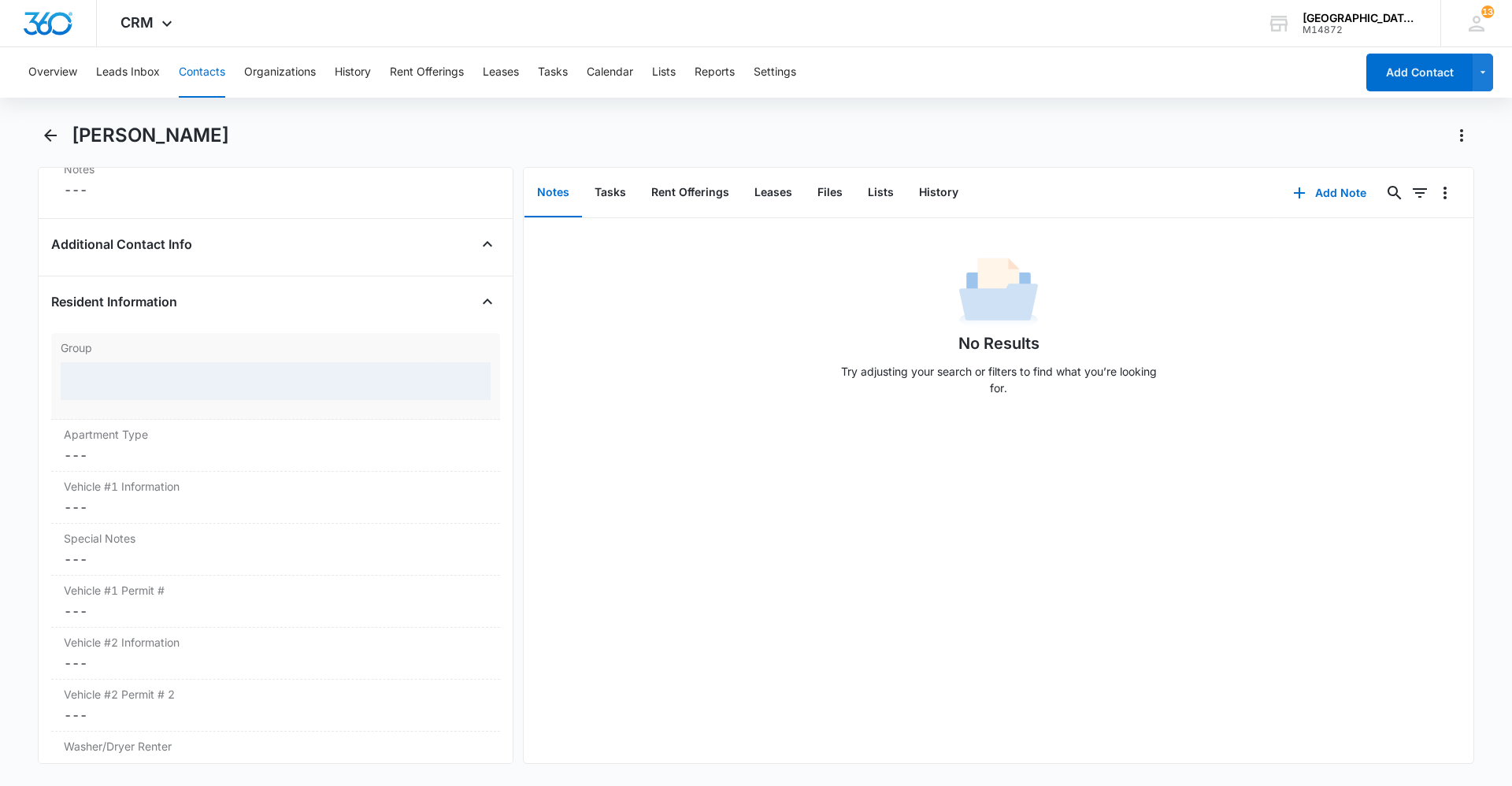
click at [138, 385] on div at bounding box center [276, 381] width 430 height 38
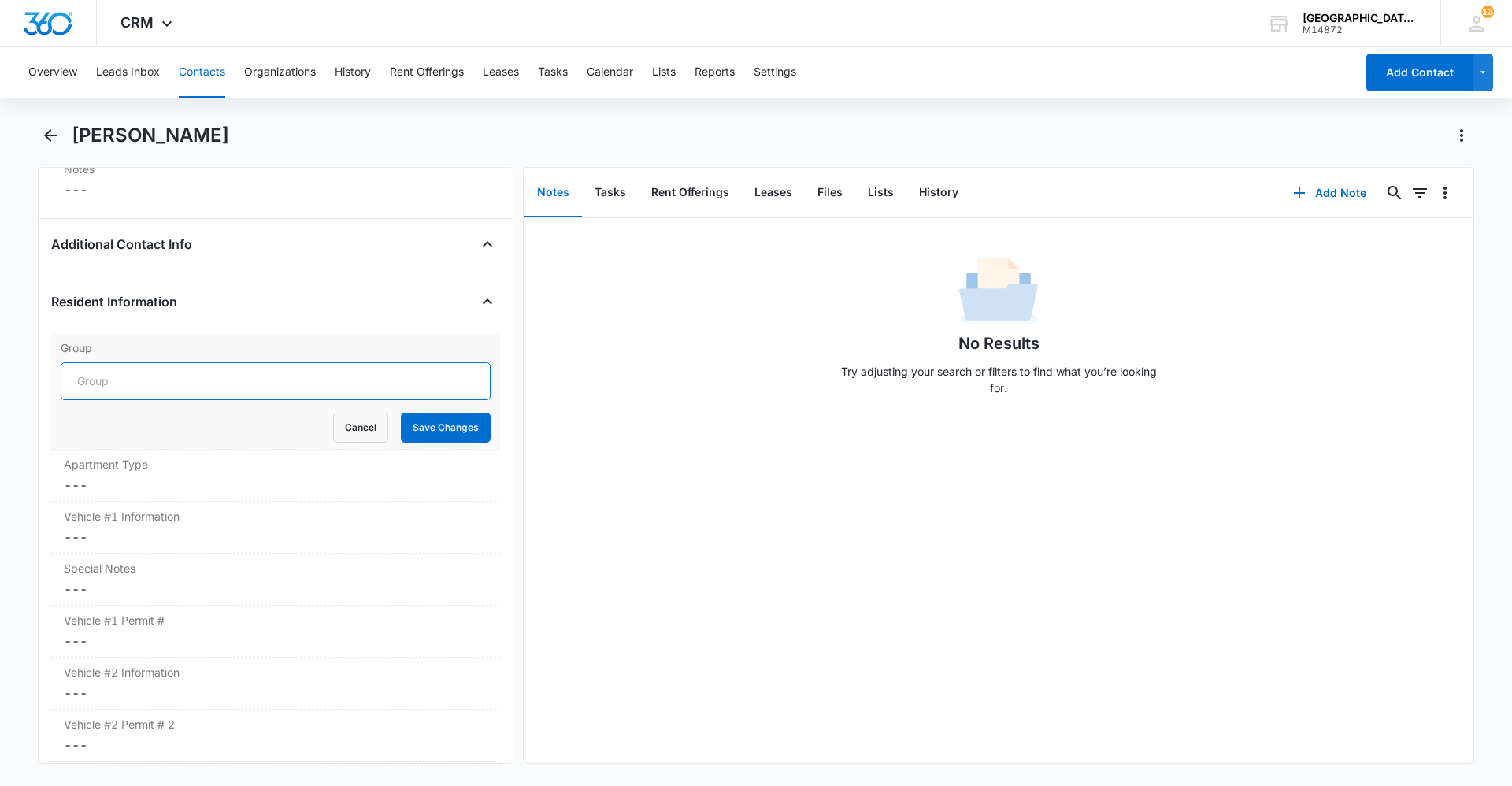
click at [138, 384] on input "Group" at bounding box center [276, 381] width 430 height 38
type input "Building AA"
click at [452, 432] on button "Save Changes" at bounding box center [446, 428] width 90 height 30
click at [177, 473] on div "Apartment Type Cancel Save Changes ---" at bounding box center [276, 476] width 449 height 52
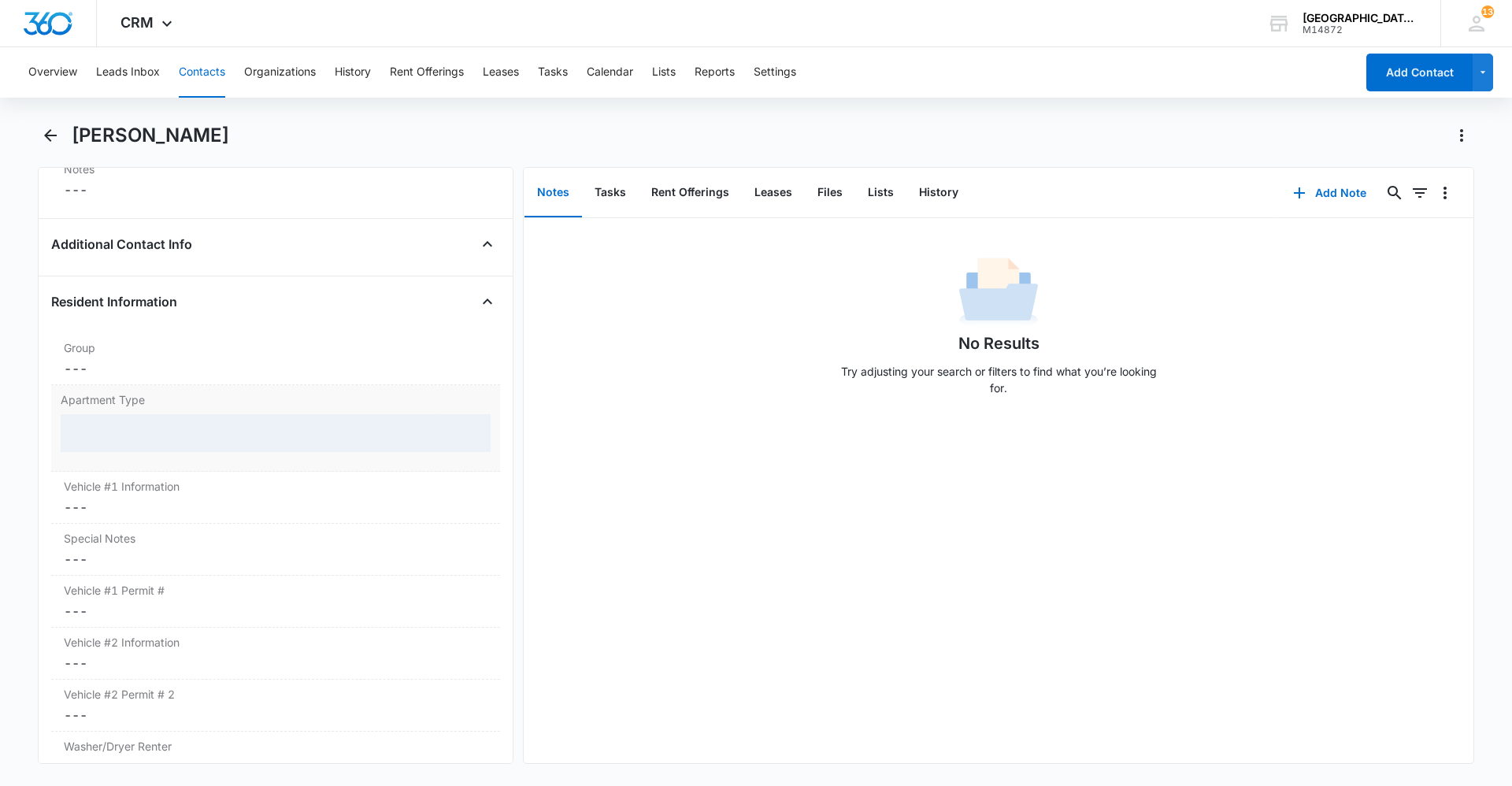
click at [148, 446] on div at bounding box center [276, 433] width 430 height 38
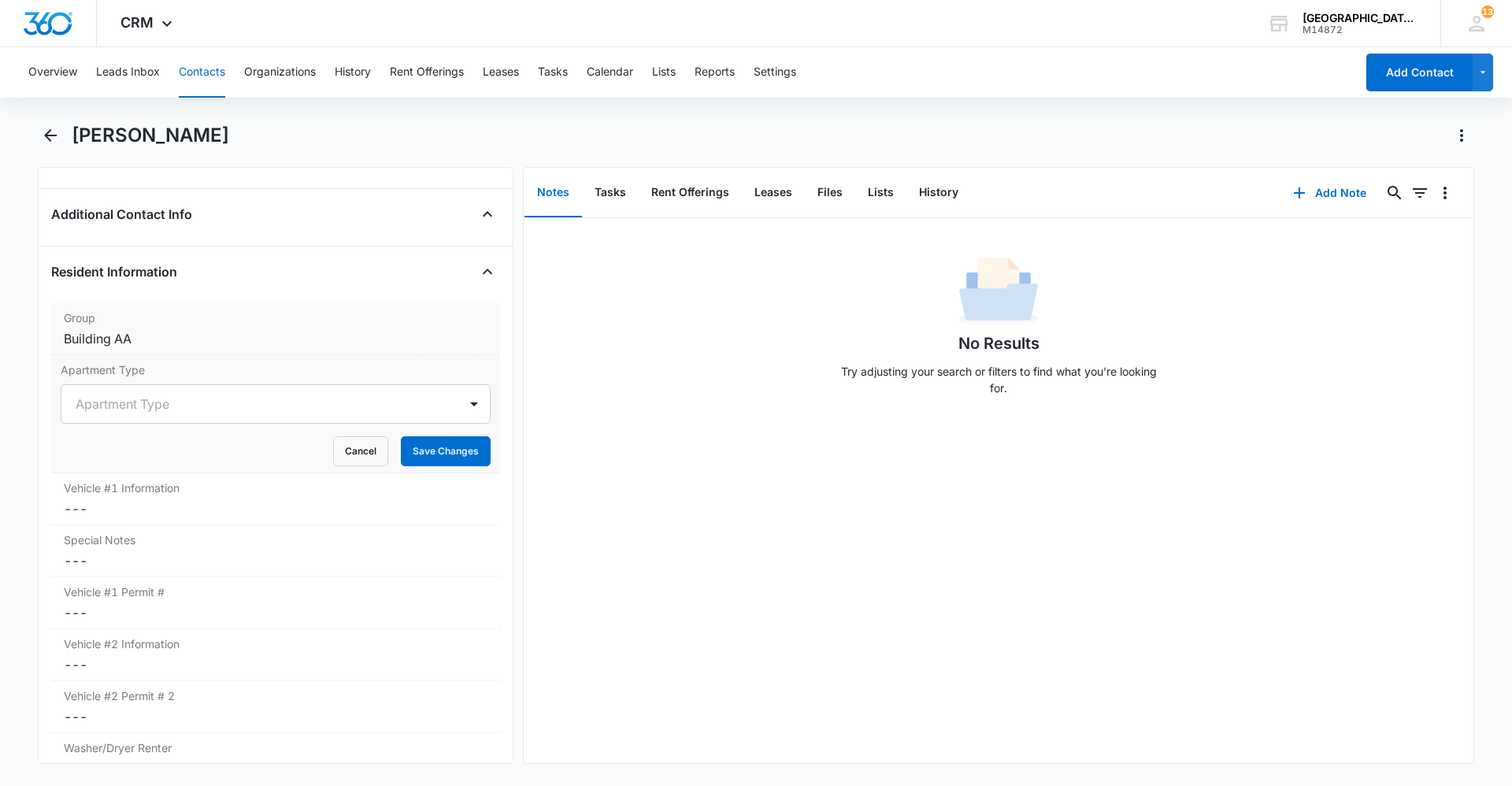
scroll to position [1466, 0]
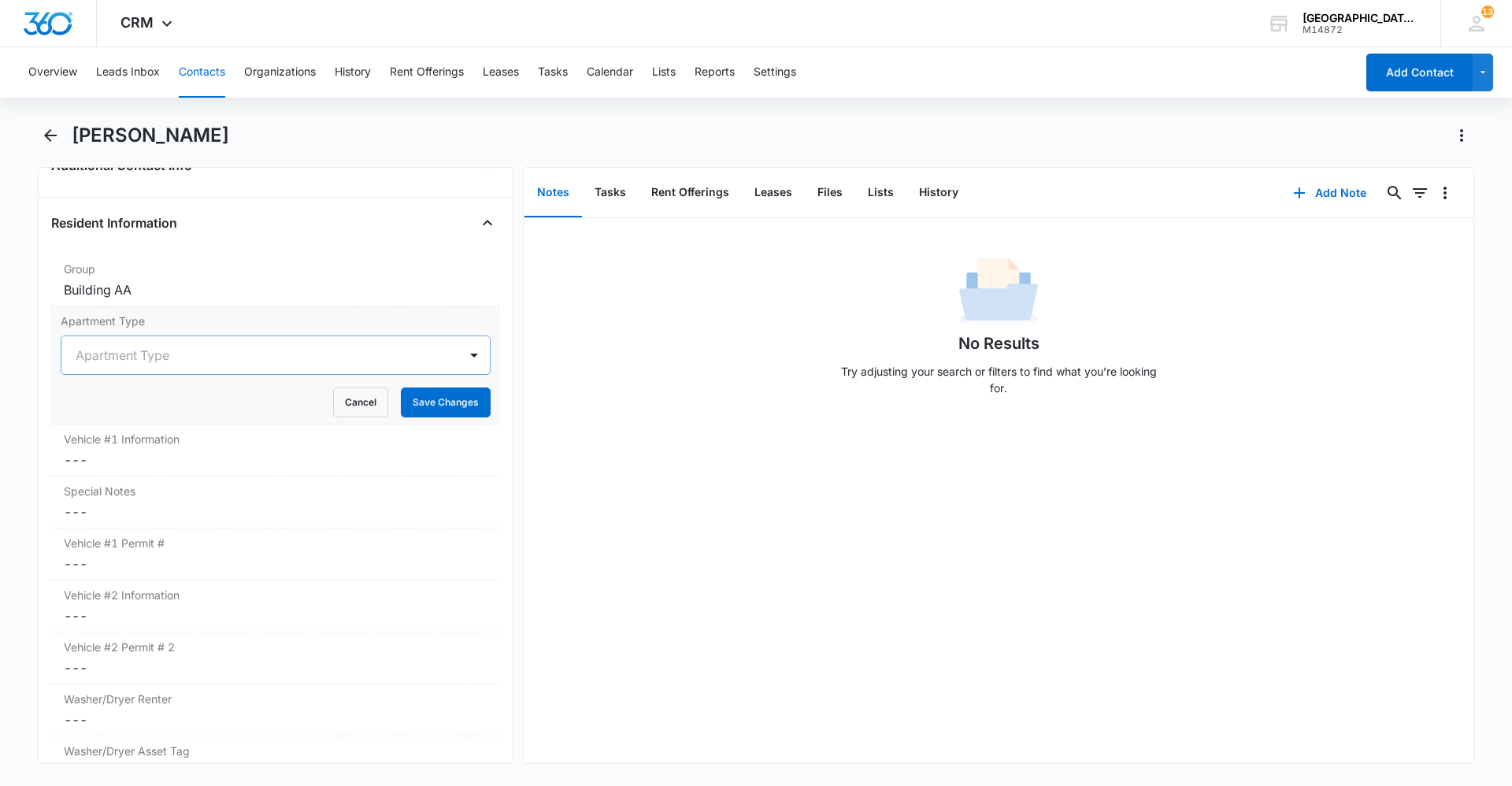
click at [139, 347] on div at bounding box center [257, 355] width 362 height 22
click at [169, 364] on div at bounding box center [257, 355] width 362 height 22
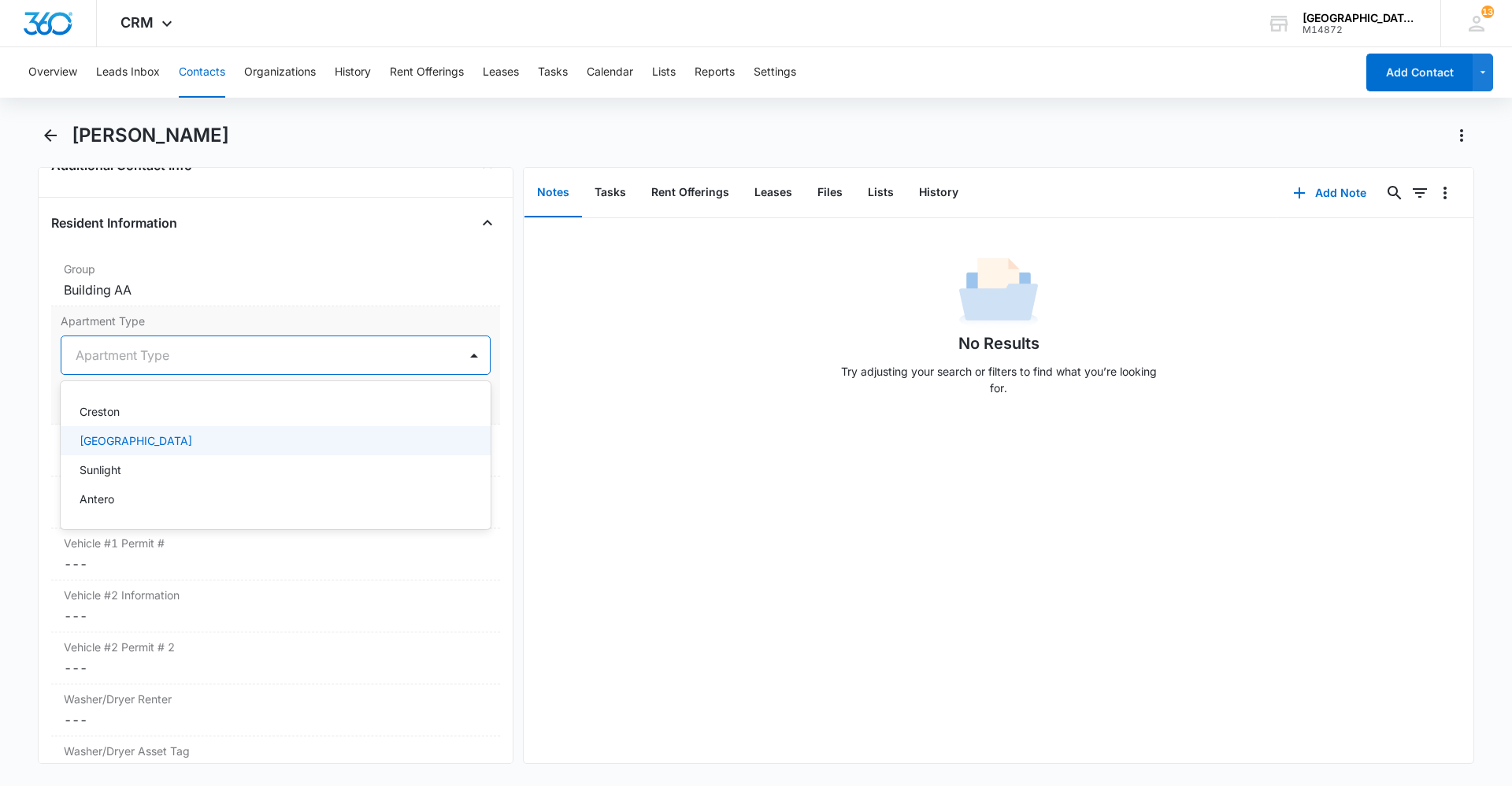
click at [175, 447] on div "[GEOGRAPHIC_DATA]" at bounding box center [274, 440] width 389 height 17
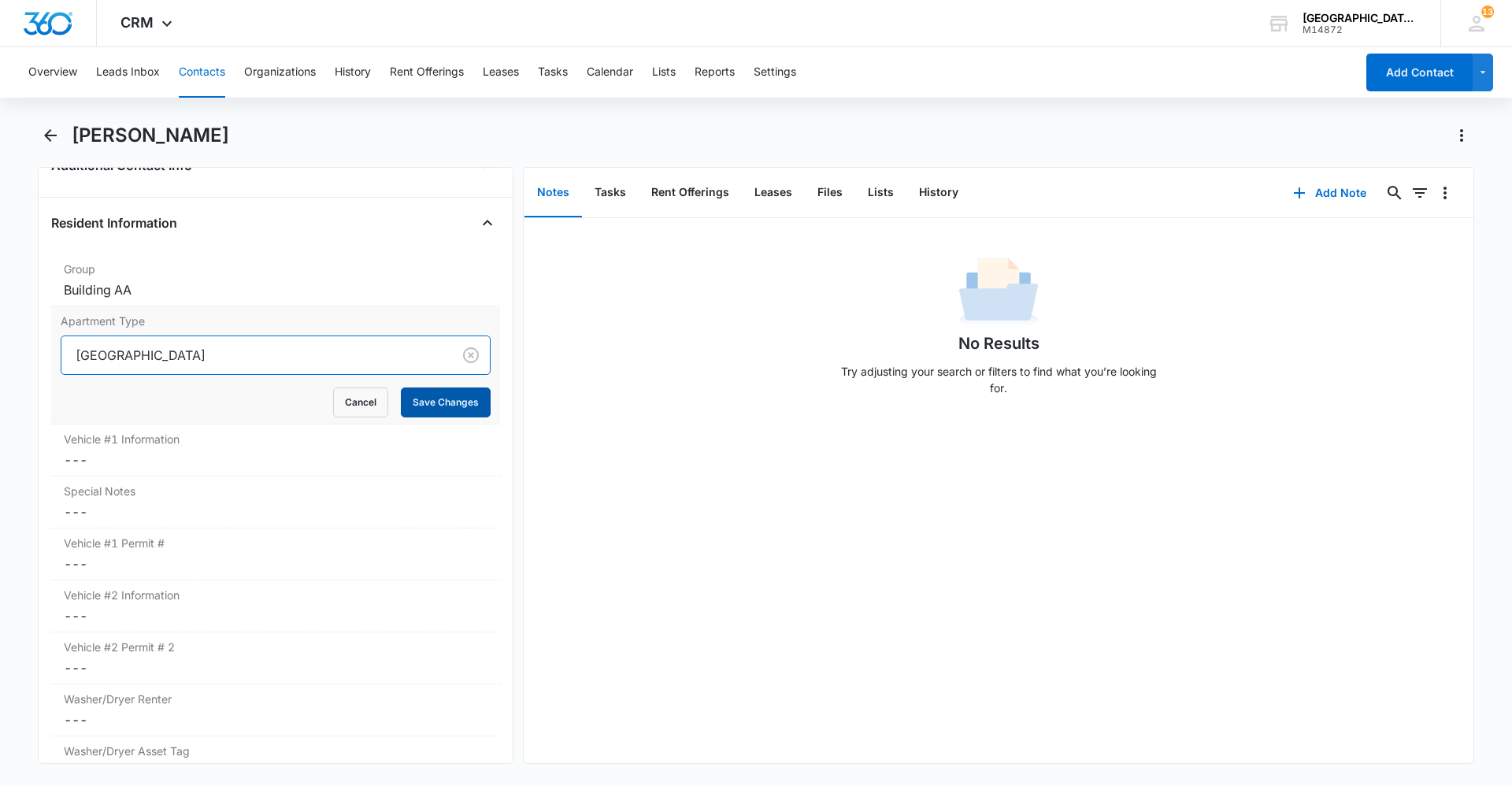
click at [403, 413] on button "Save Changes" at bounding box center [446, 402] width 90 height 30
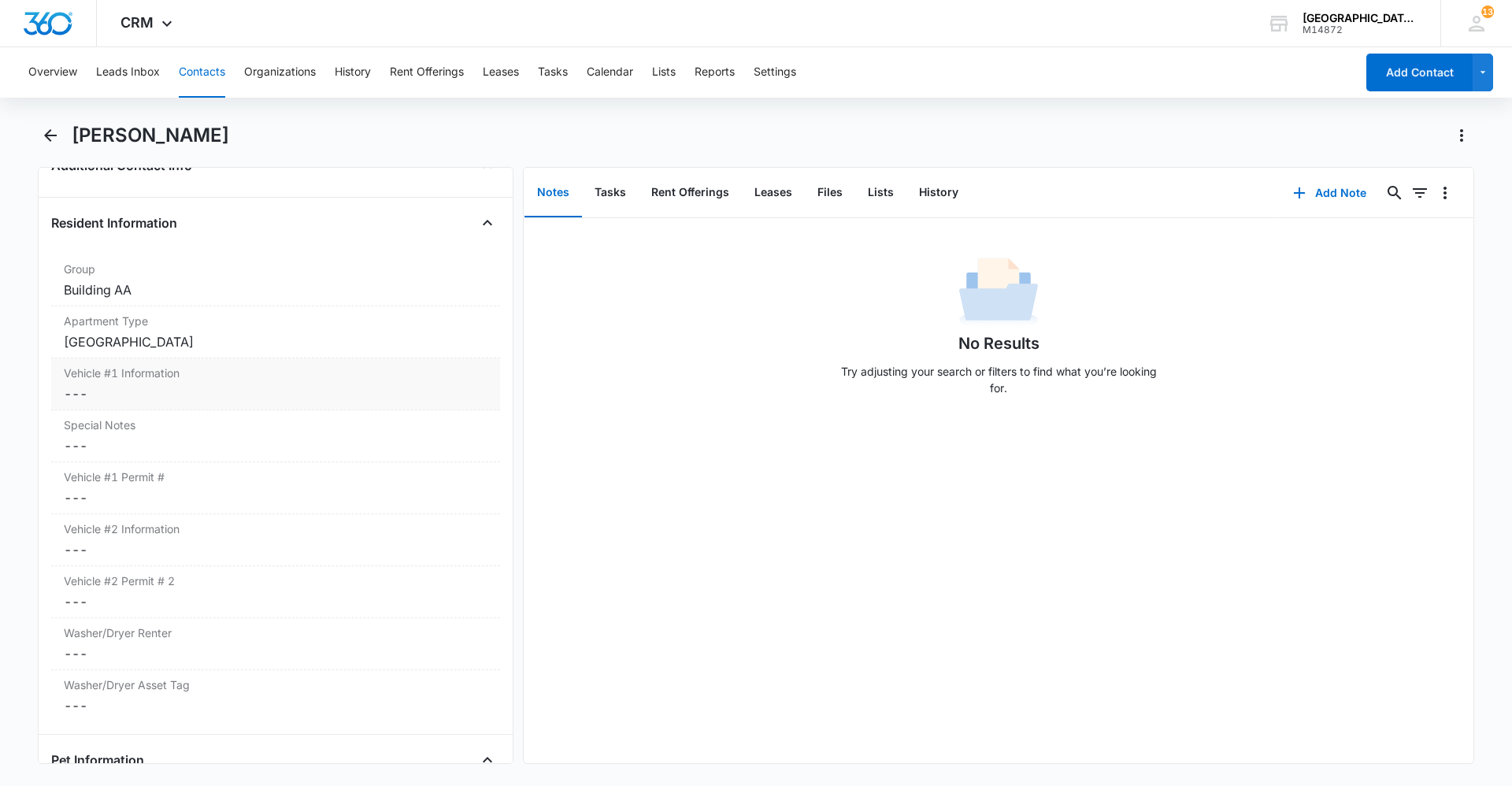
click at [157, 374] on label "Vehicle #1 Information" at bounding box center [276, 373] width 424 height 17
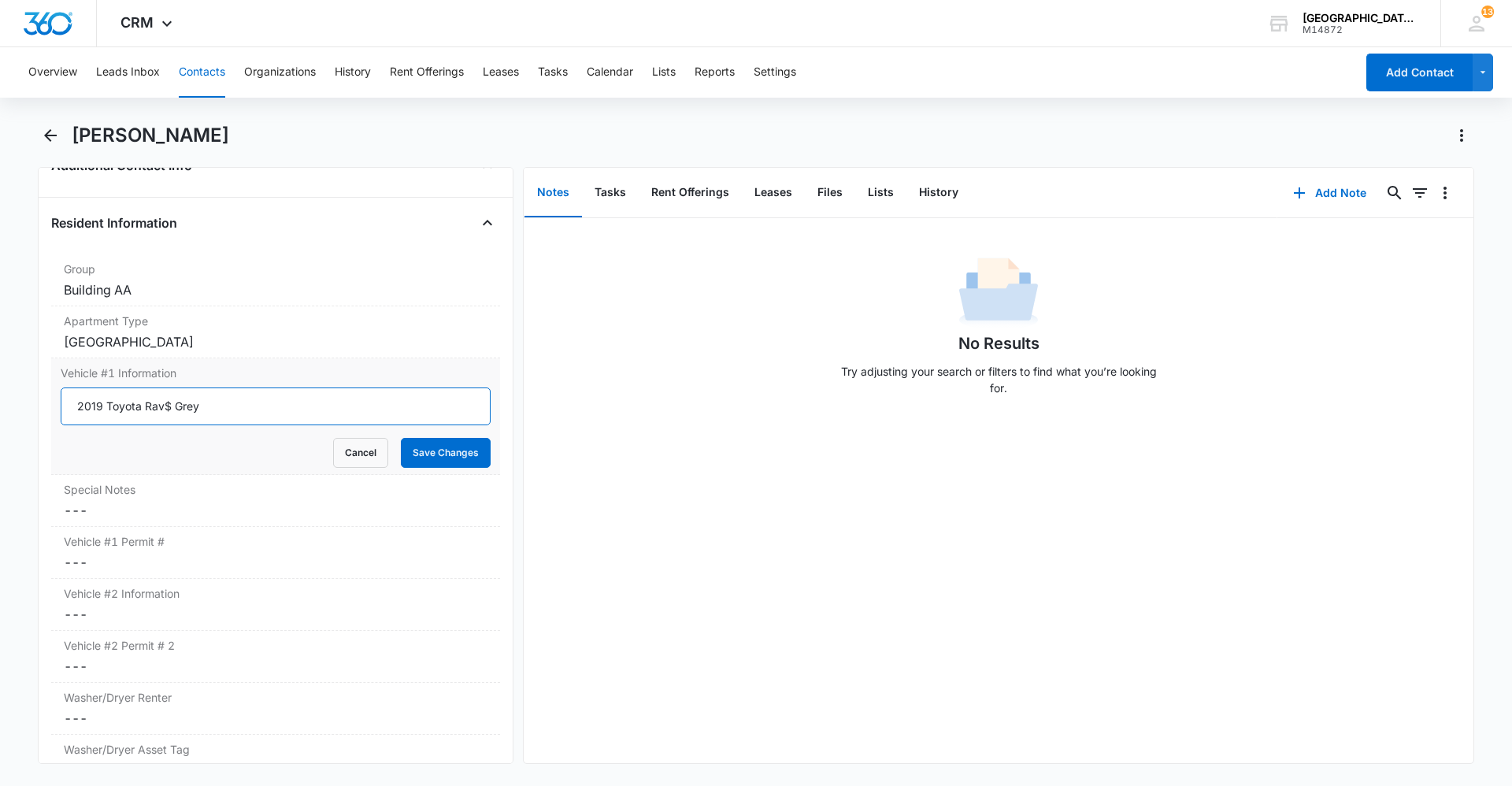
click at [167, 403] on input "2019 Toyota Rav$ Grey" at bounding box center [276, 406] width 430 height 38
click at [216, 410] on input "2019 Toyota Rav4 Grey" at bounding box center [276, 406] width 430 height 38
type input "2019 Toyota Rav4 Grey TGO-942"
click at [435, 458] on button "Save Changes" at bounding box center [446, 453] width 90 height 30
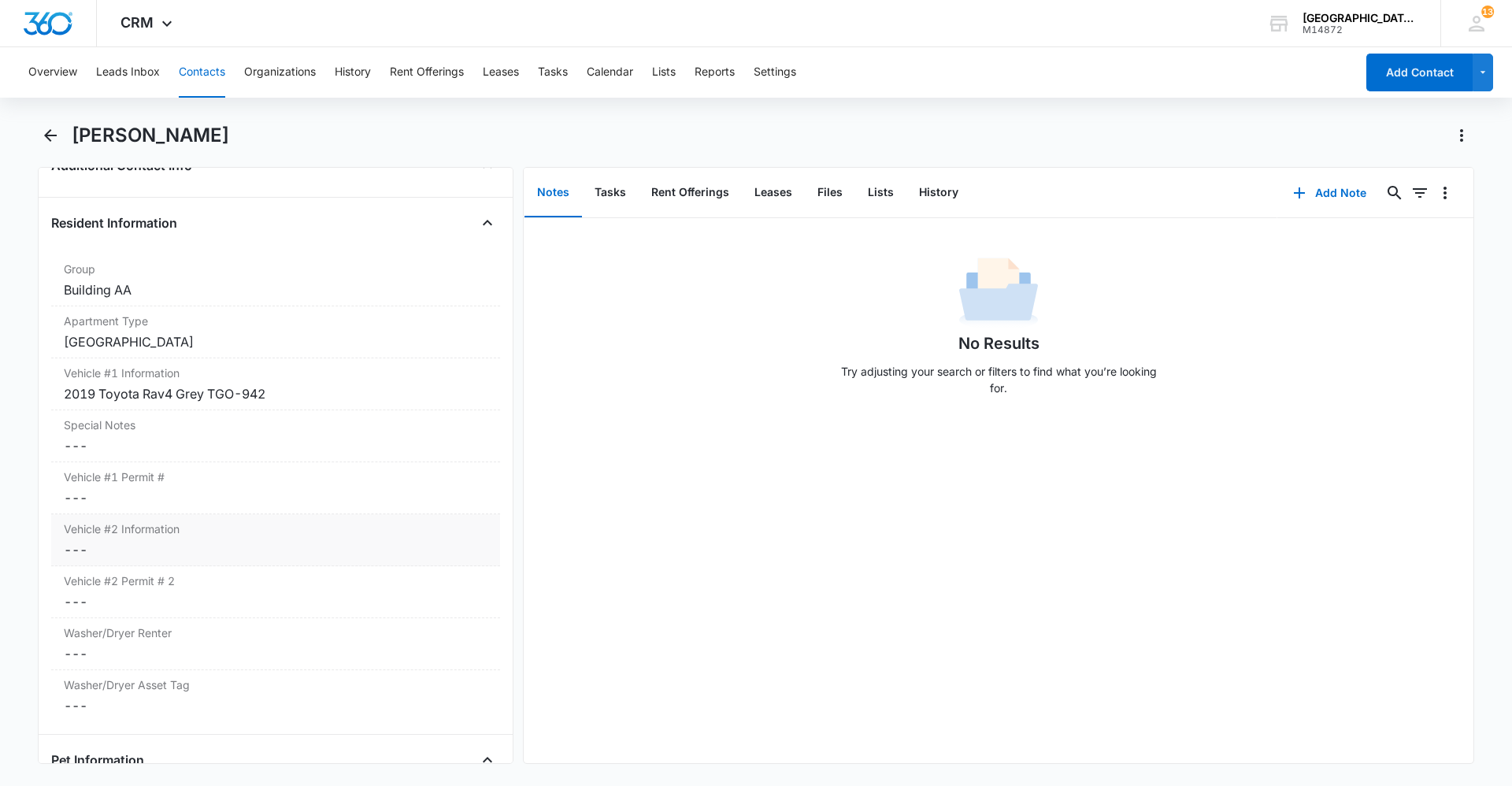
scroll to position [1544, 0]
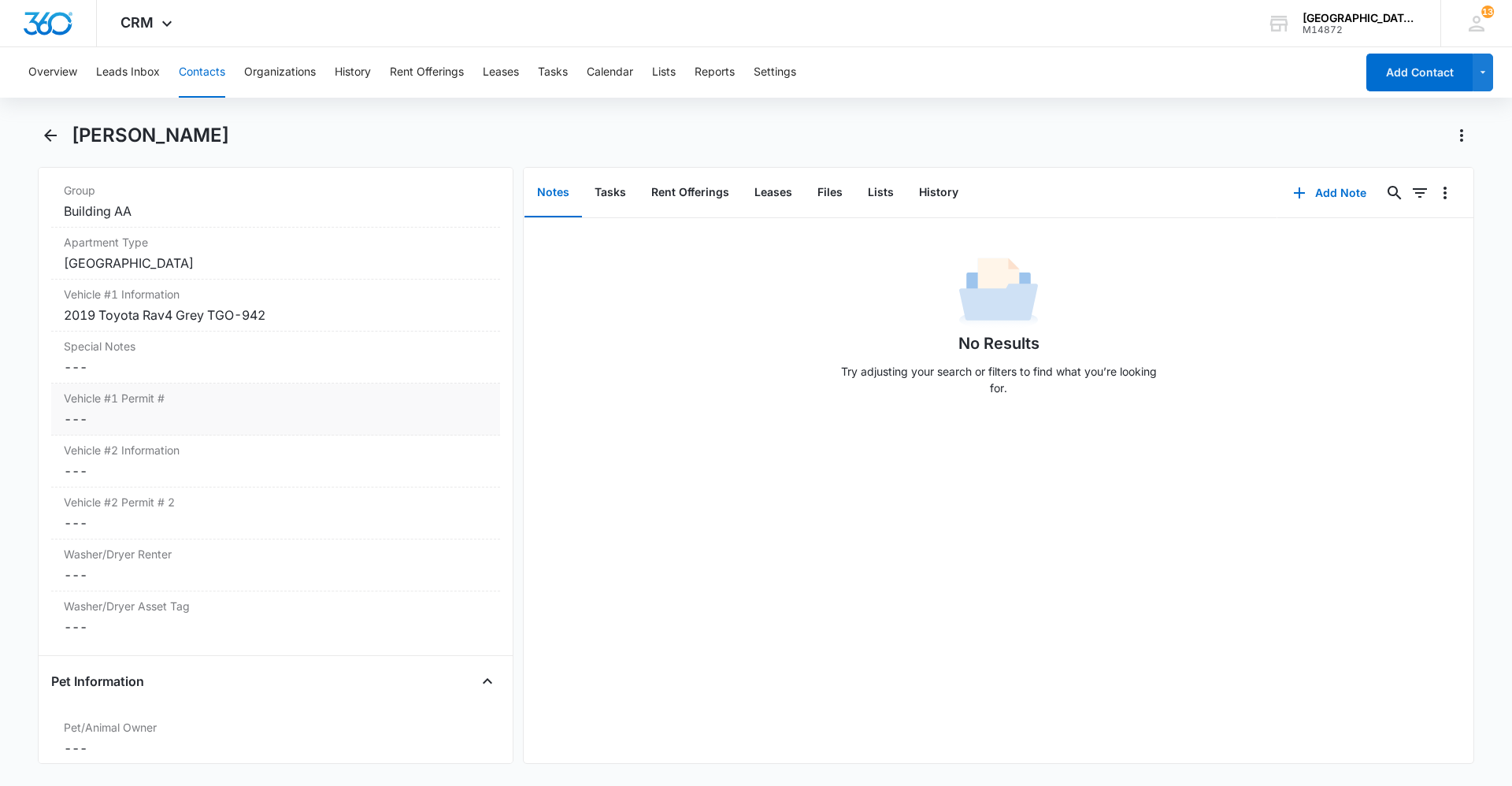
click at [135, 421] on dd "Cancel Save Changes ---" at bounding box center [276, 419] width 424 height 19
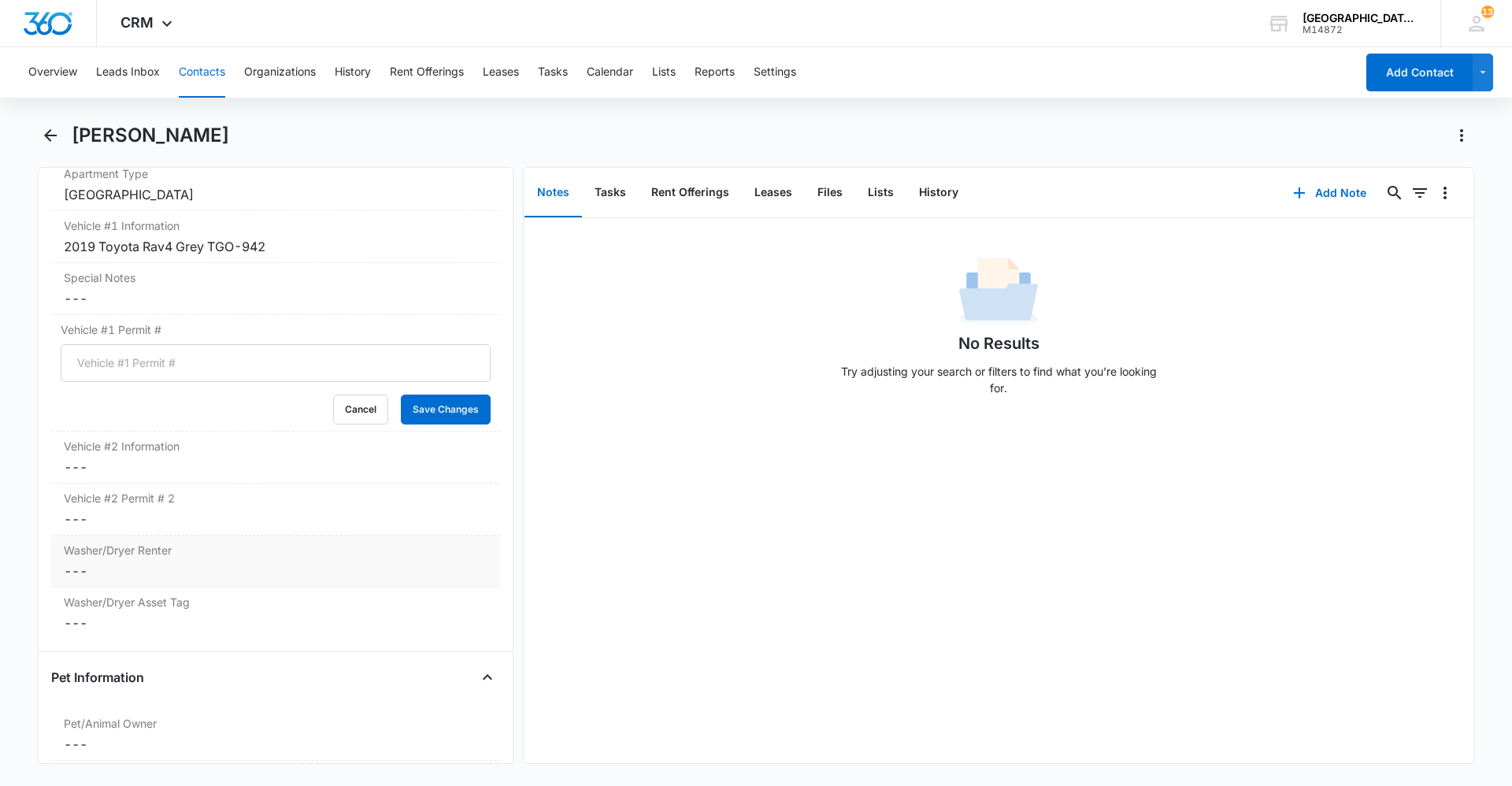
scroll to position [1702, 0]
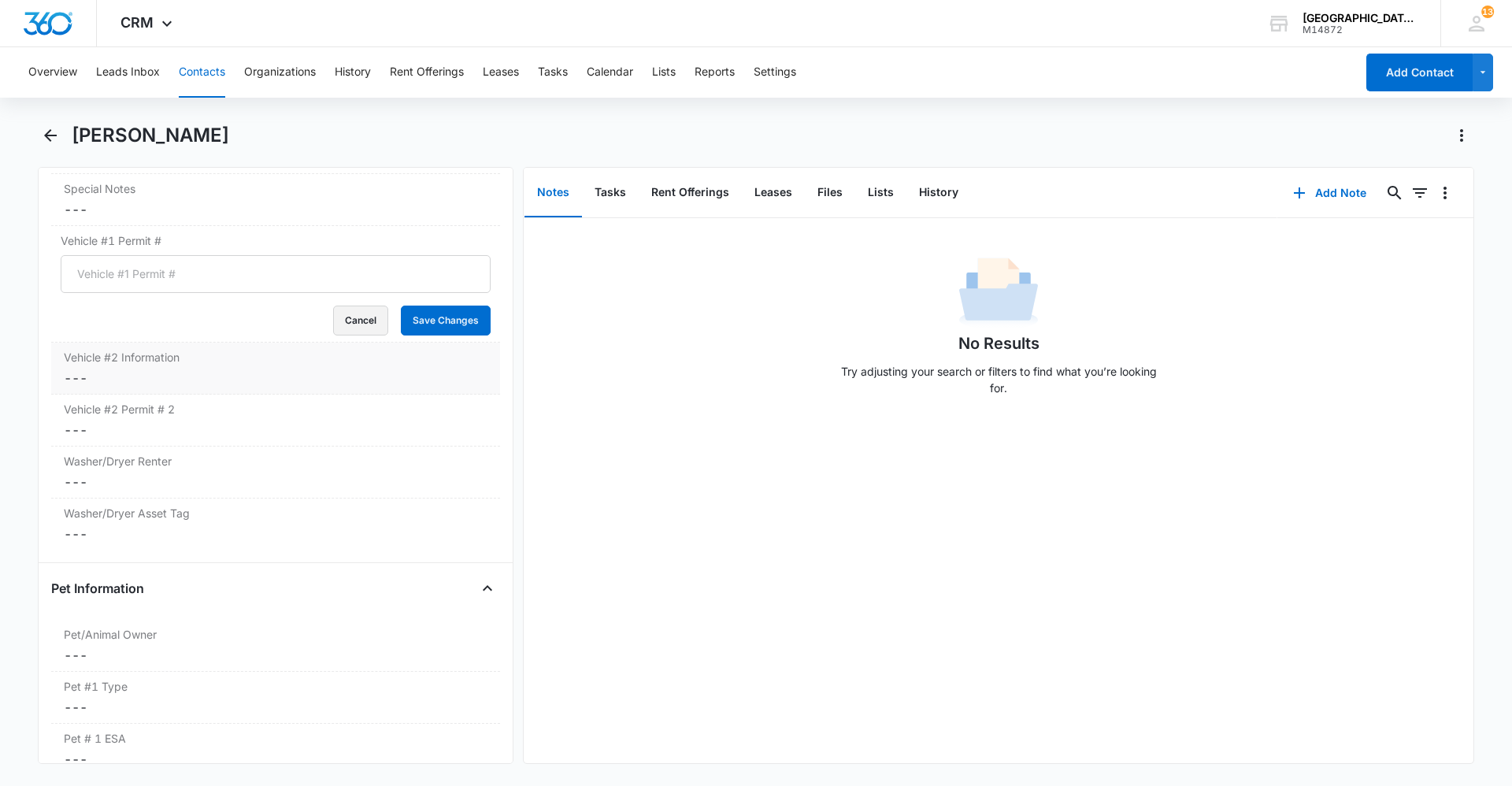
click at [353, 309] on button "Cancel" at bounding box center [361, 321] width 55 height 30
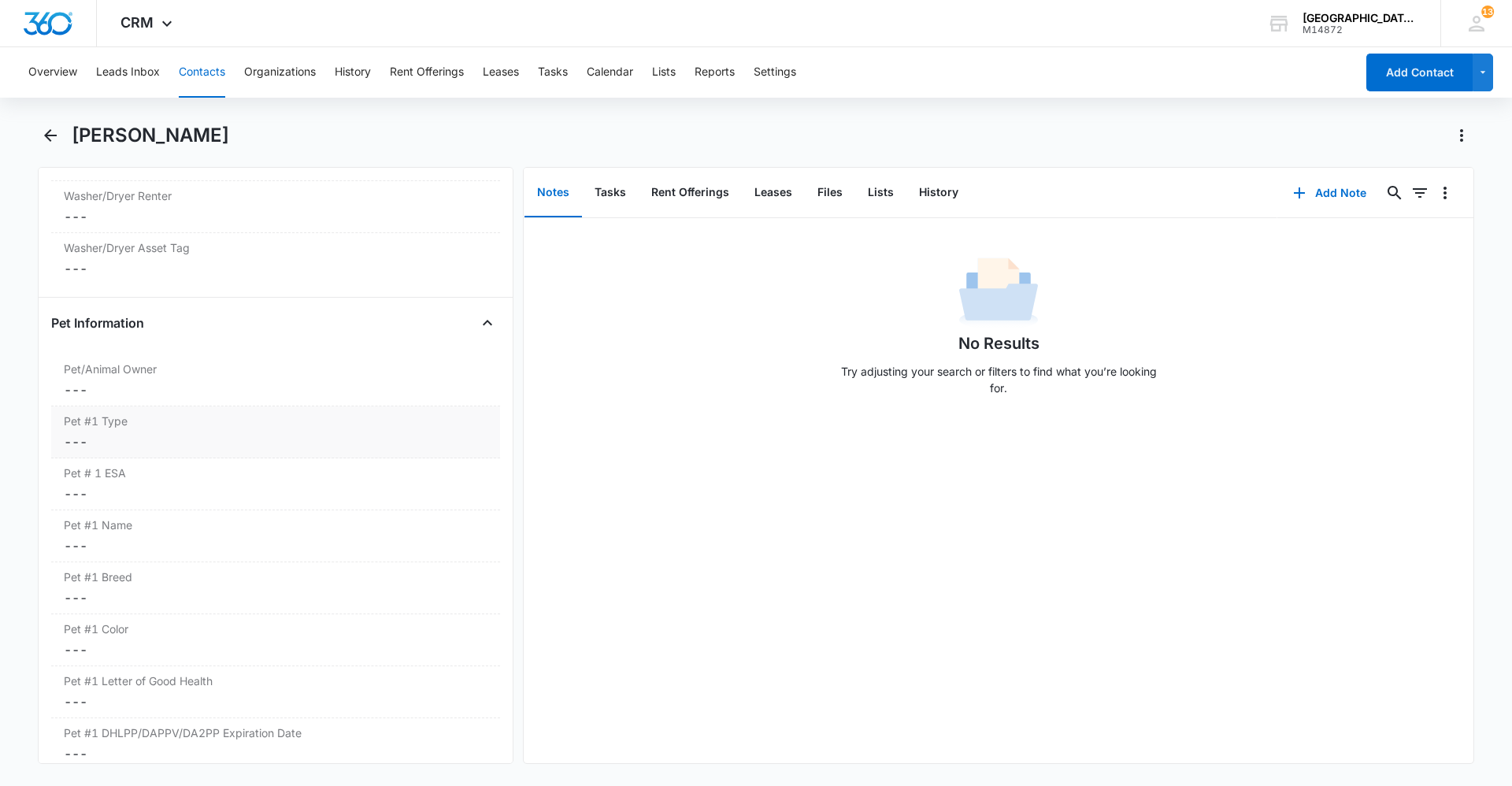
scroll to position [1938, 0]
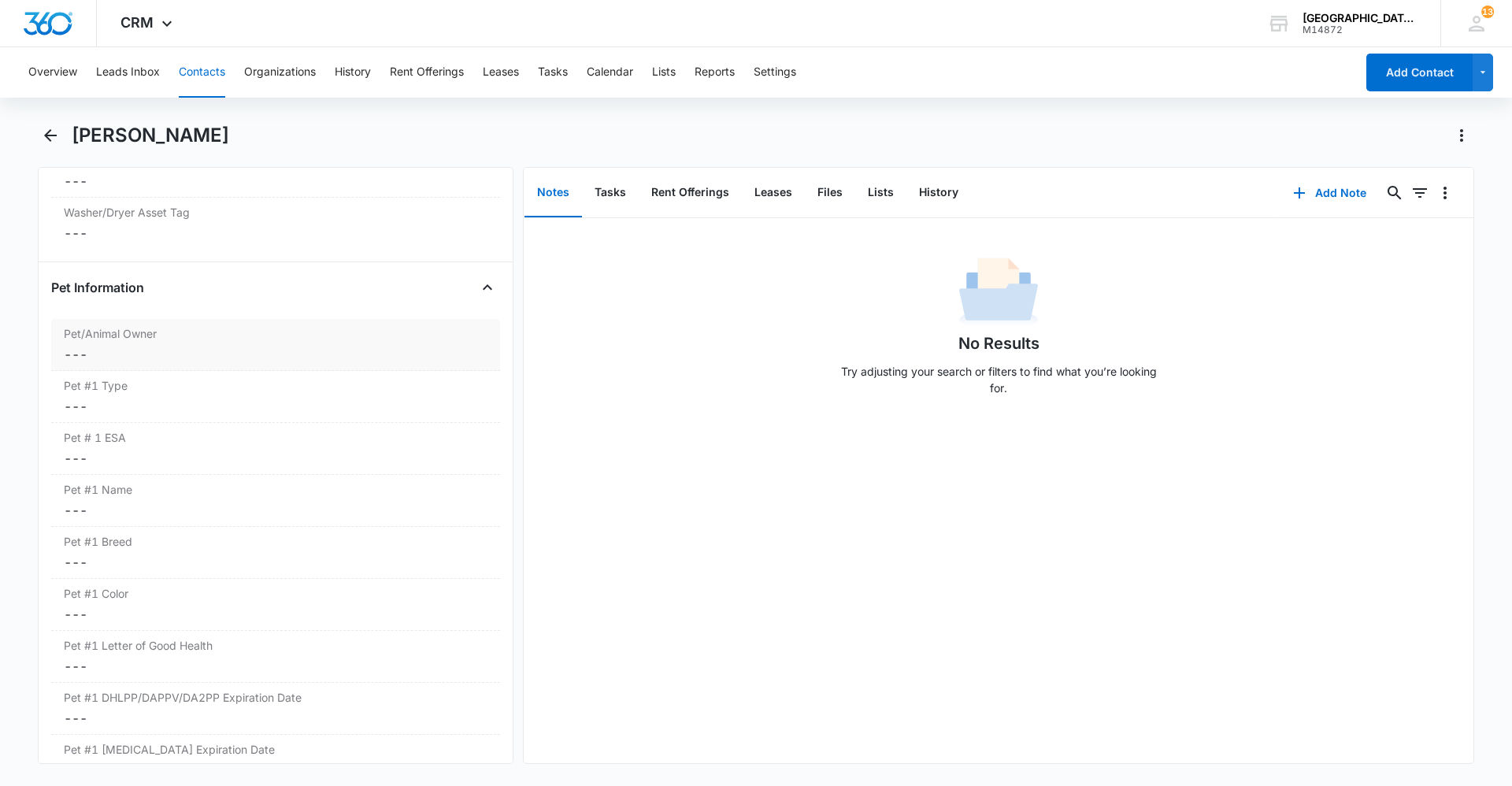
click at [143, 349] on dd "Cancel Save Changes ---" at bounding box center [276, 354] width 424 height 19
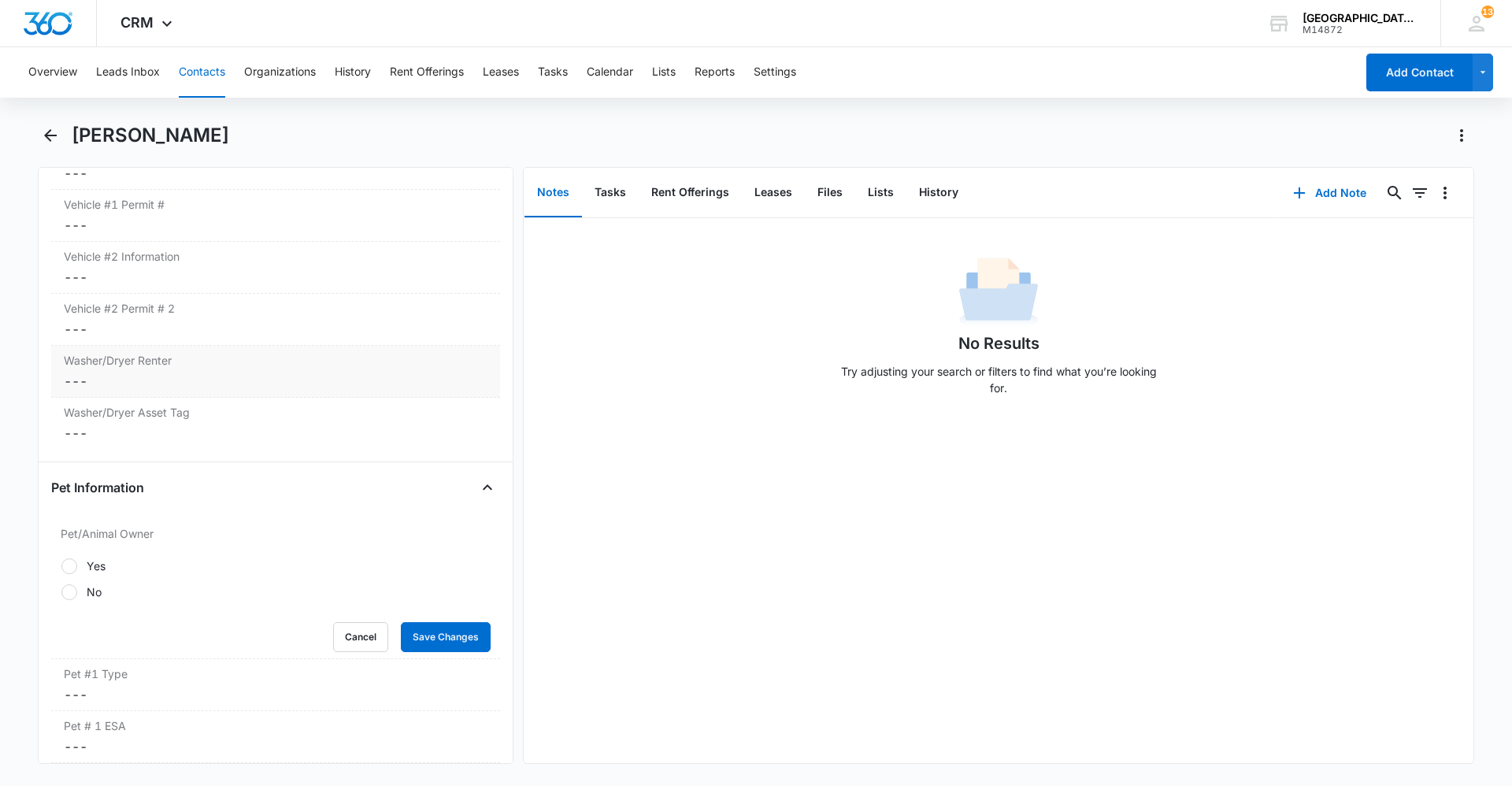
scroll to position [1702, 0]
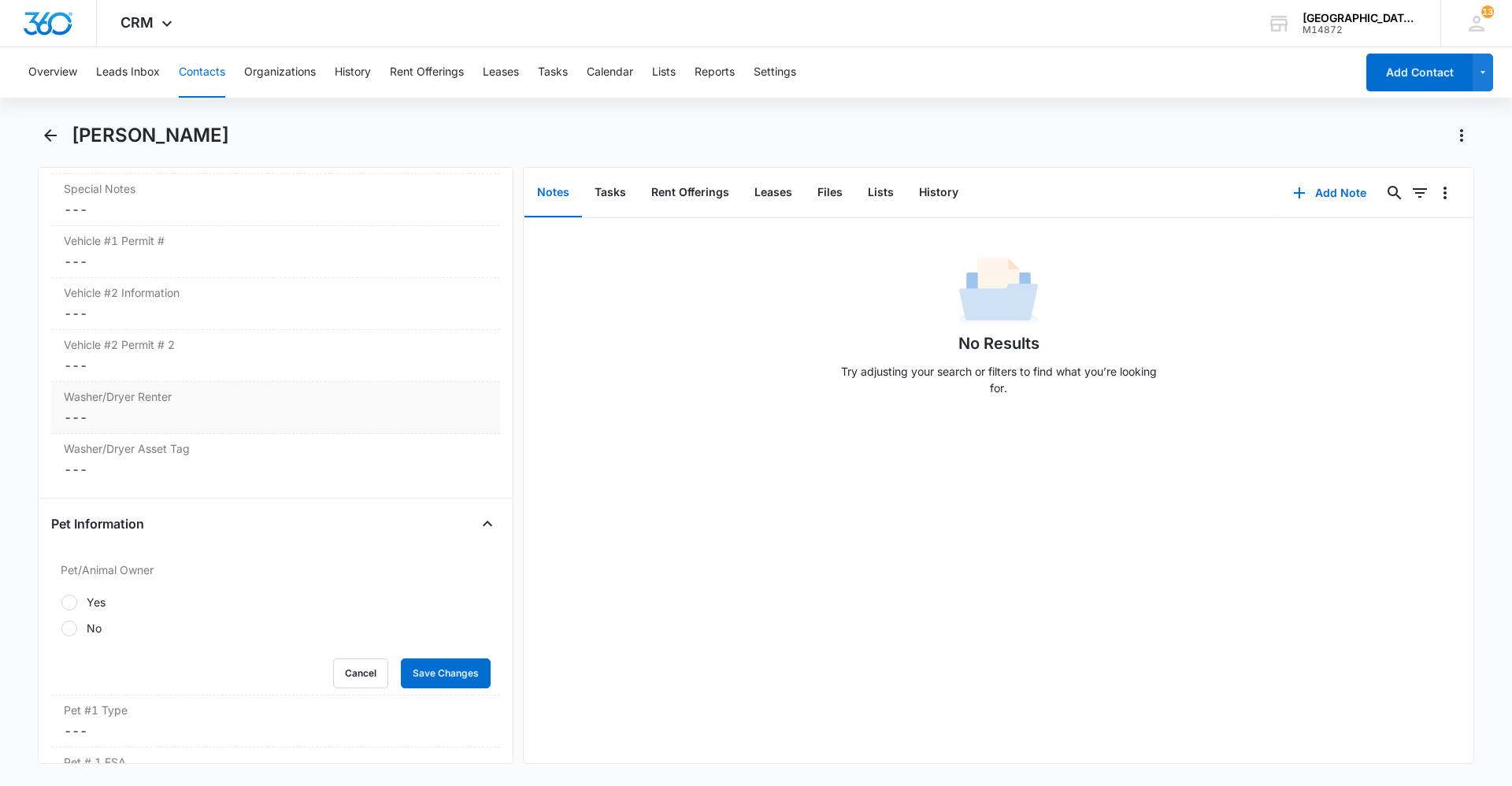
click at [179, 401] on label "Washer/Dryer Renter" at bounding box center [276, 396] width 424 height 17
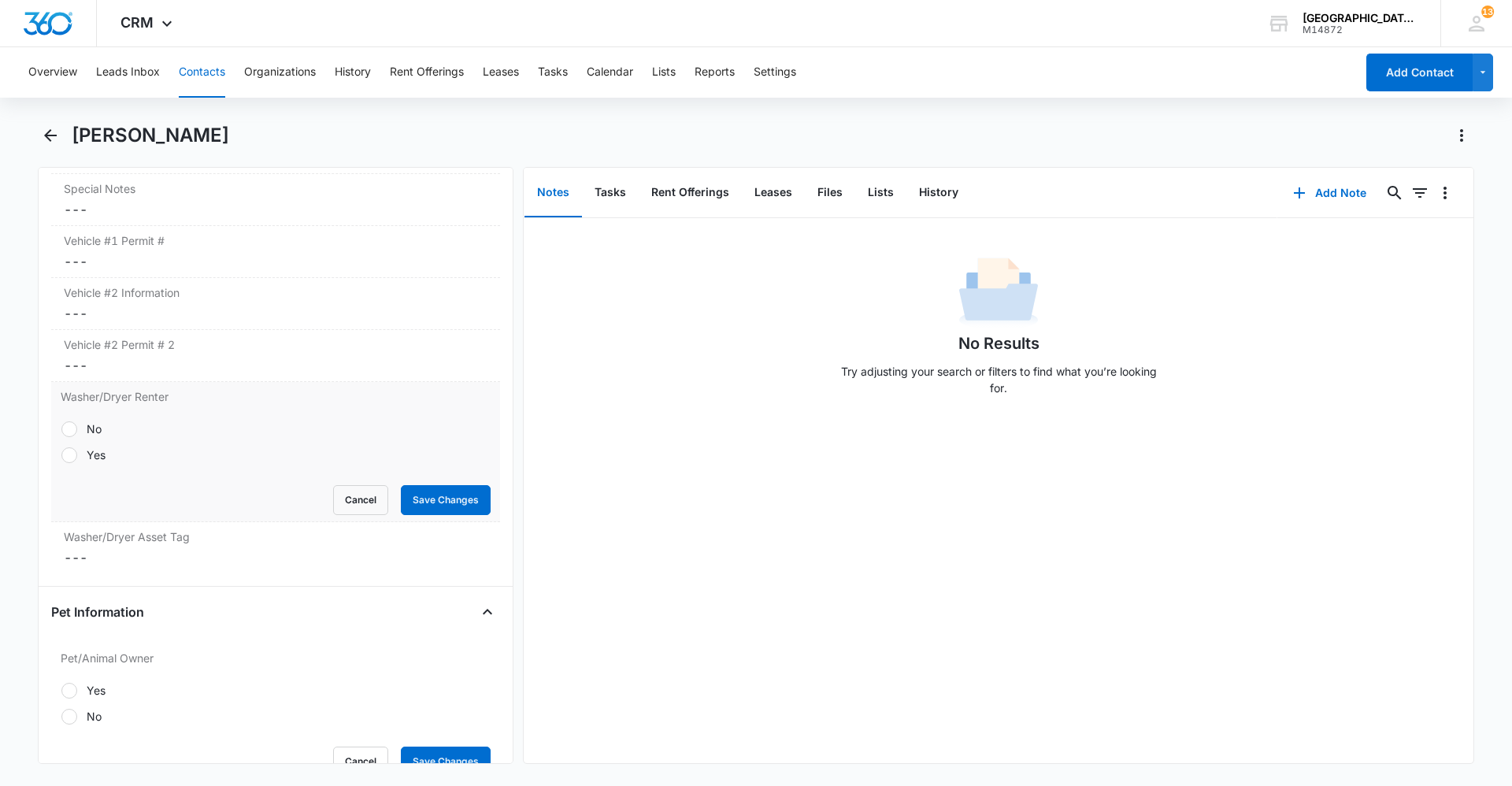
click at [73, 432] on div at bounding box center [69, 429] width 16 height 16
click at [61, 429] on input "No" at bounding box center [61, 428] width 1 height 1
radio input "true"
click at [469, 506] on button "Save Changes" at bounding box center [446, 500] width 90 height 30
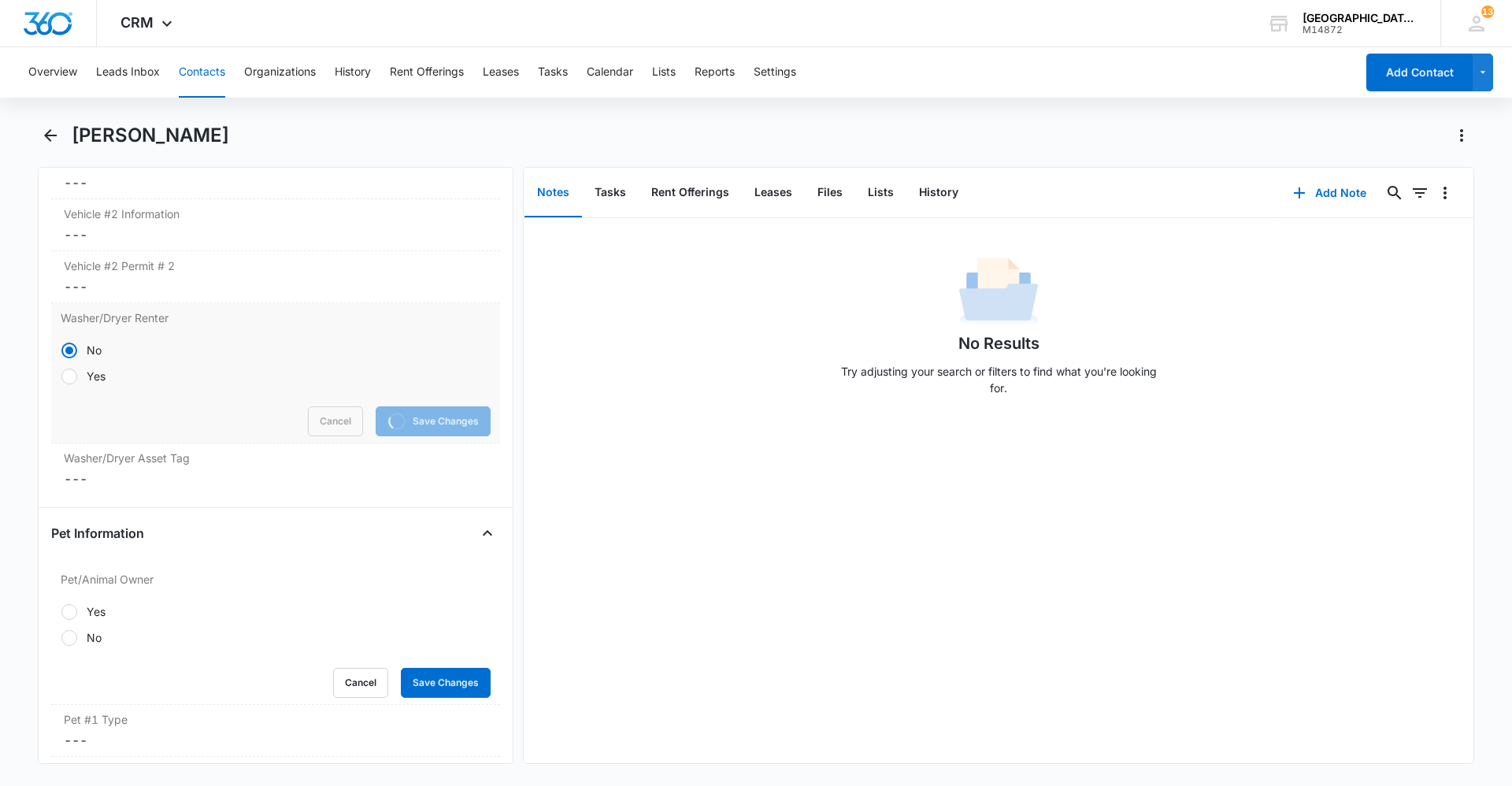
scroll to position [1938, 0]
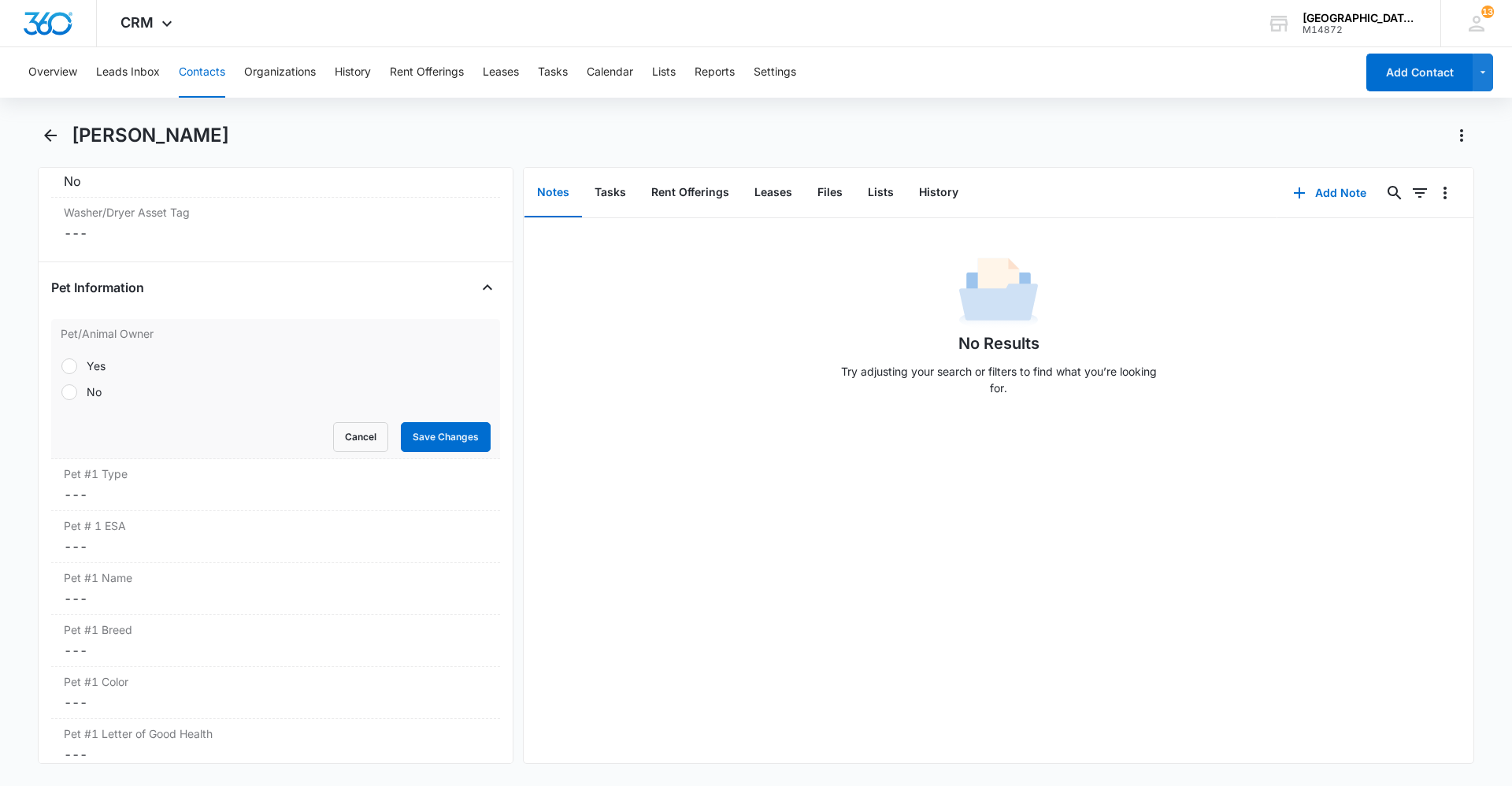
click at [75, 374] on div "Yes No" at bounding box center [276, 379] width 430 height 43
click at [64, 361] on div at bounding box center [69, 366] width 16 height 16
click at [61, 365] on input "Yes" at bounding box center [61, 365] width 1 height 1
click at [67, 391] on div at bounding box center [69, 392] width 16 height 16
click at [61, 391] on input "No" at bounding box center [61, 391] width 1 height 1
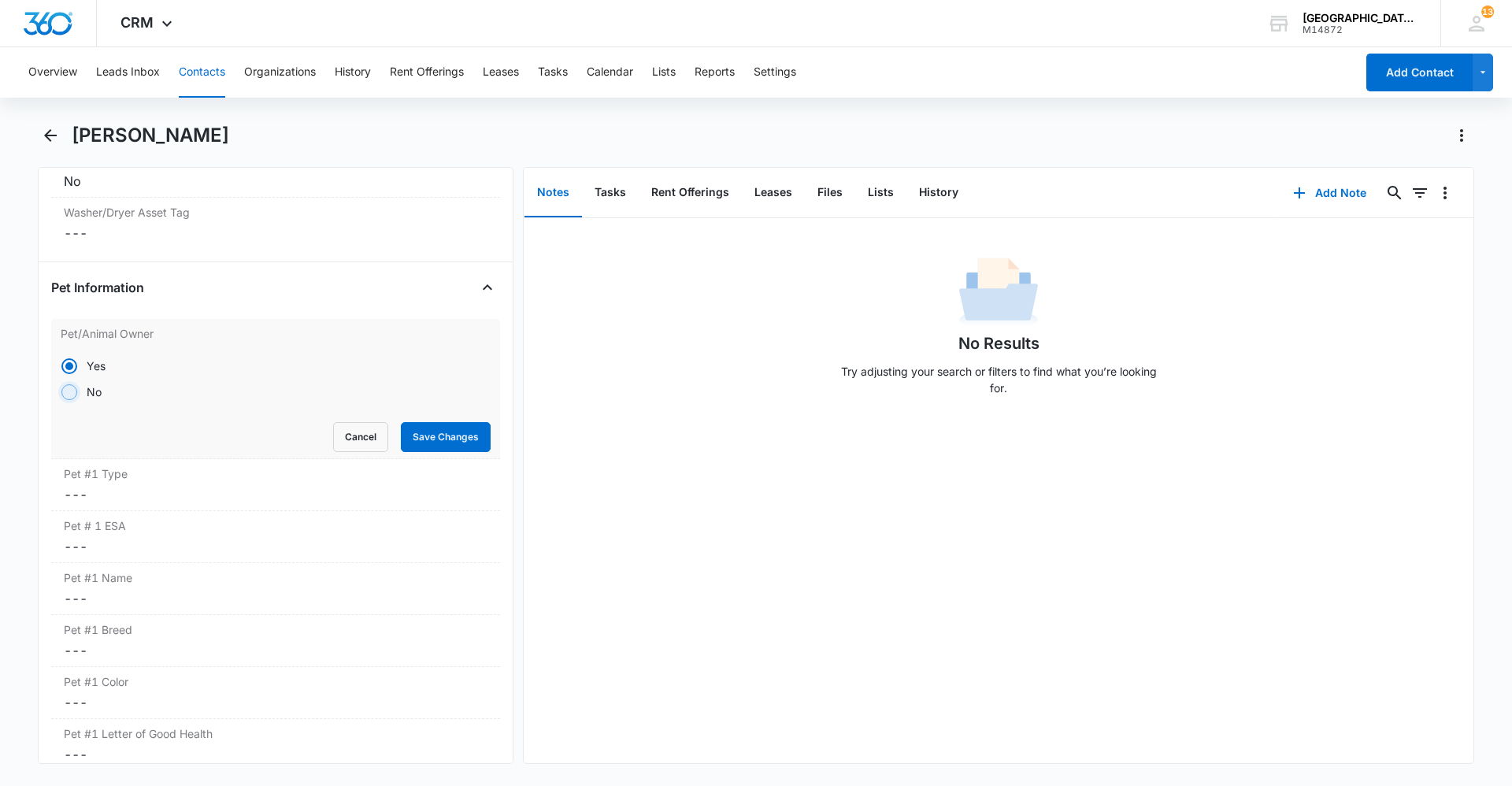
radio input "false"
radio input "true"
click at [448, 439] on button "Save Changes" at bounding box center [446, 437] width 90 height 30
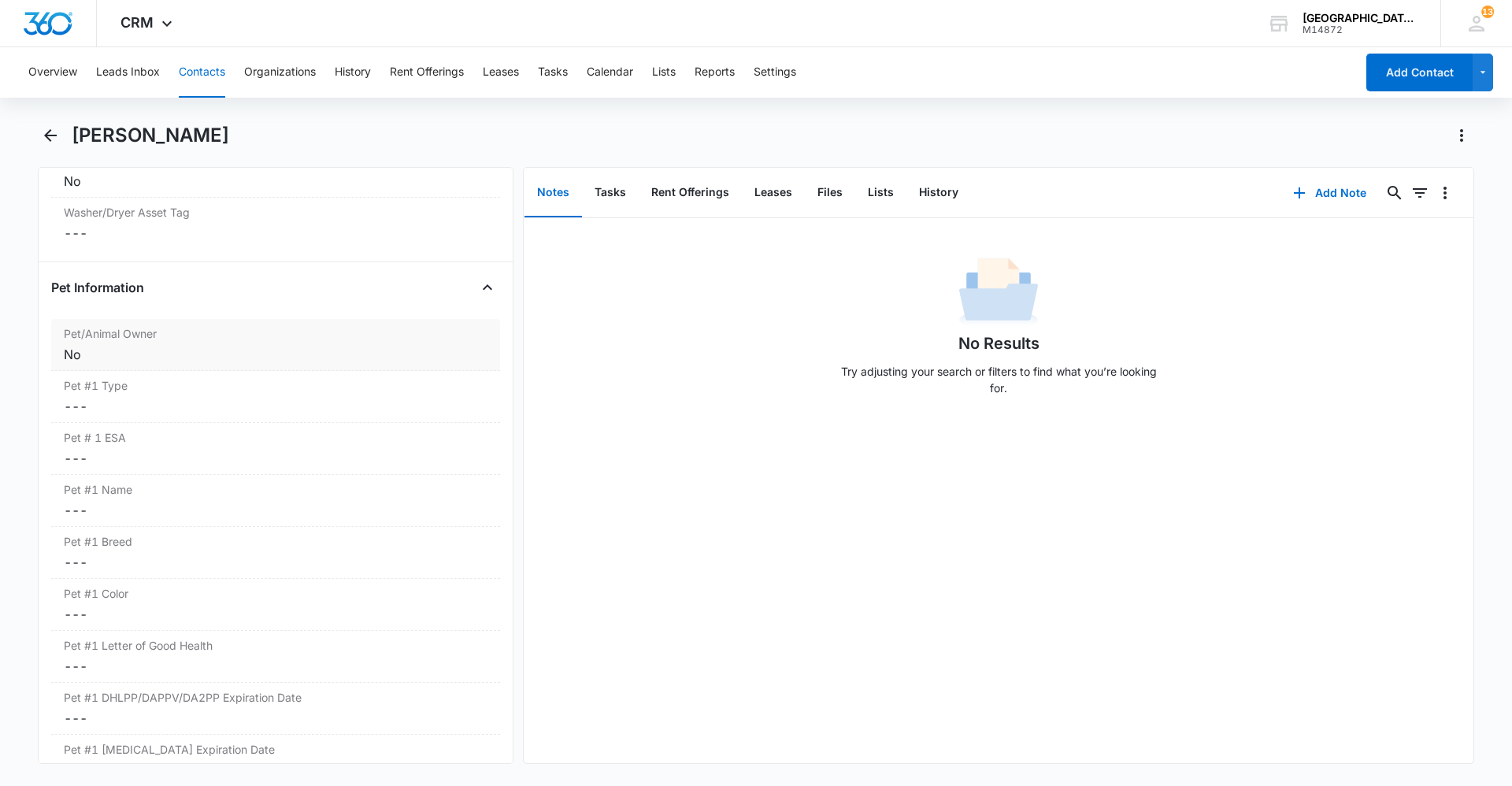
click at [112, 366] on div "Pet/Animal Owner Cancel Save Changes No" at bounding box center [276, 345] width 449 height 52
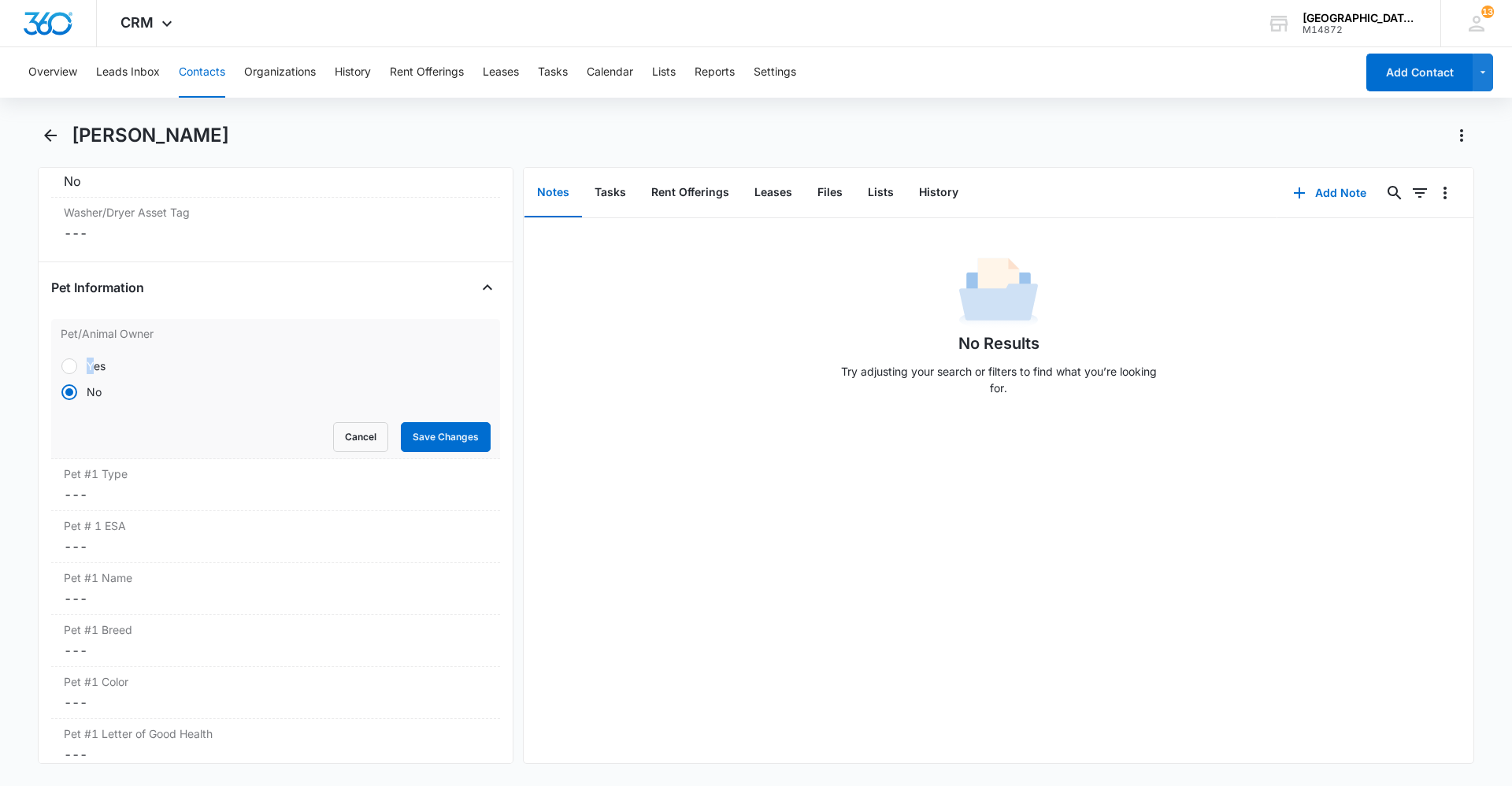
click at [92, 360] on div "Yes" at bounding box center [96, 365] width 19 height 17
drag, startPoint x: 92, startPoint y: 360, endPoint x: 73, endPoint y: 370, distance: 21.5
click at [73, 370] on div at bounding box center [69, 366] width 16 height 16
click at [61, 366] on input "Yes" at bounding box center [61, 365] width 1 height 1
radio input "true"
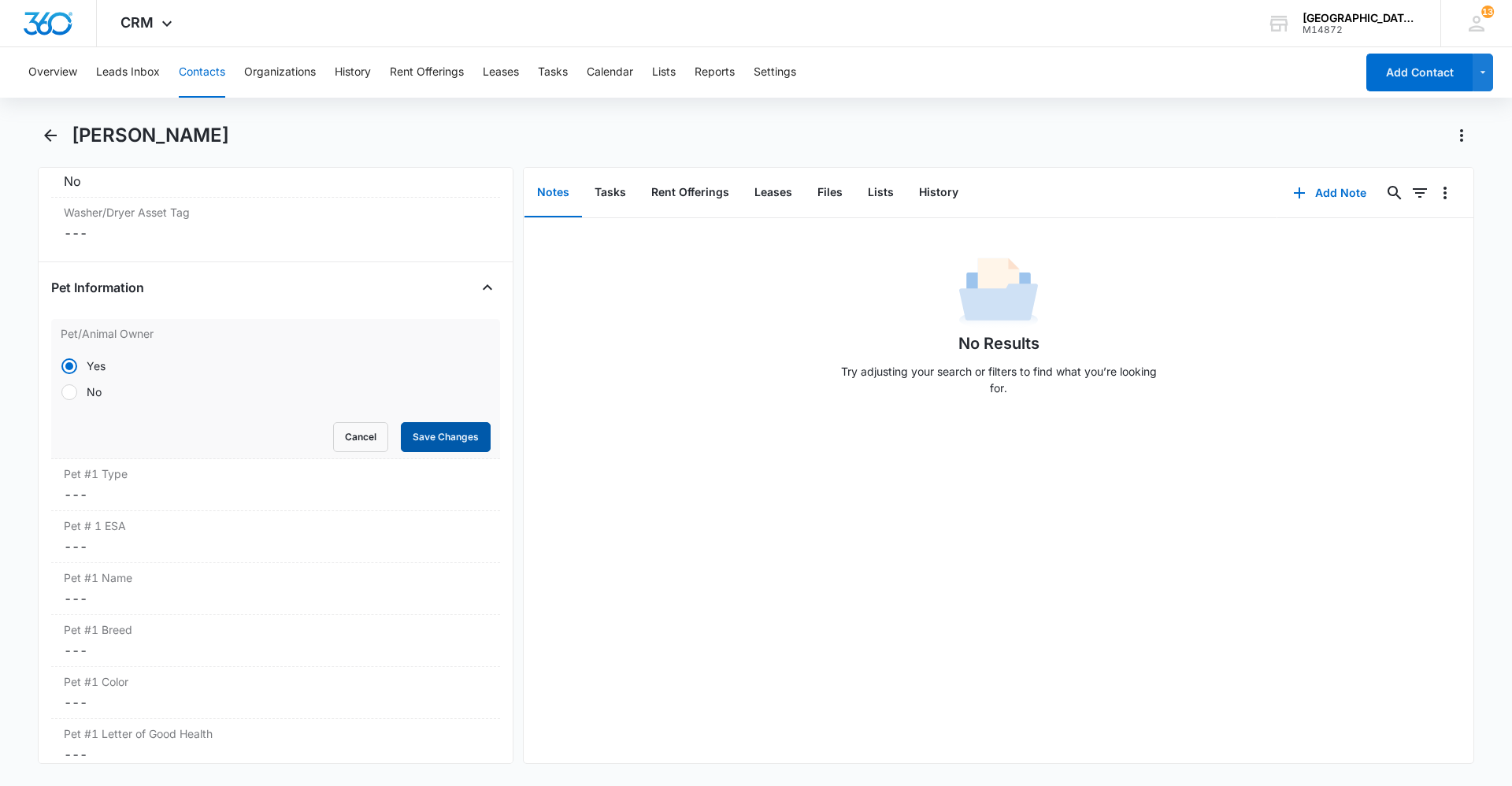
click at [434, 438] on button "Save Changes" at bounding box center [446, 437] width 90 height 30
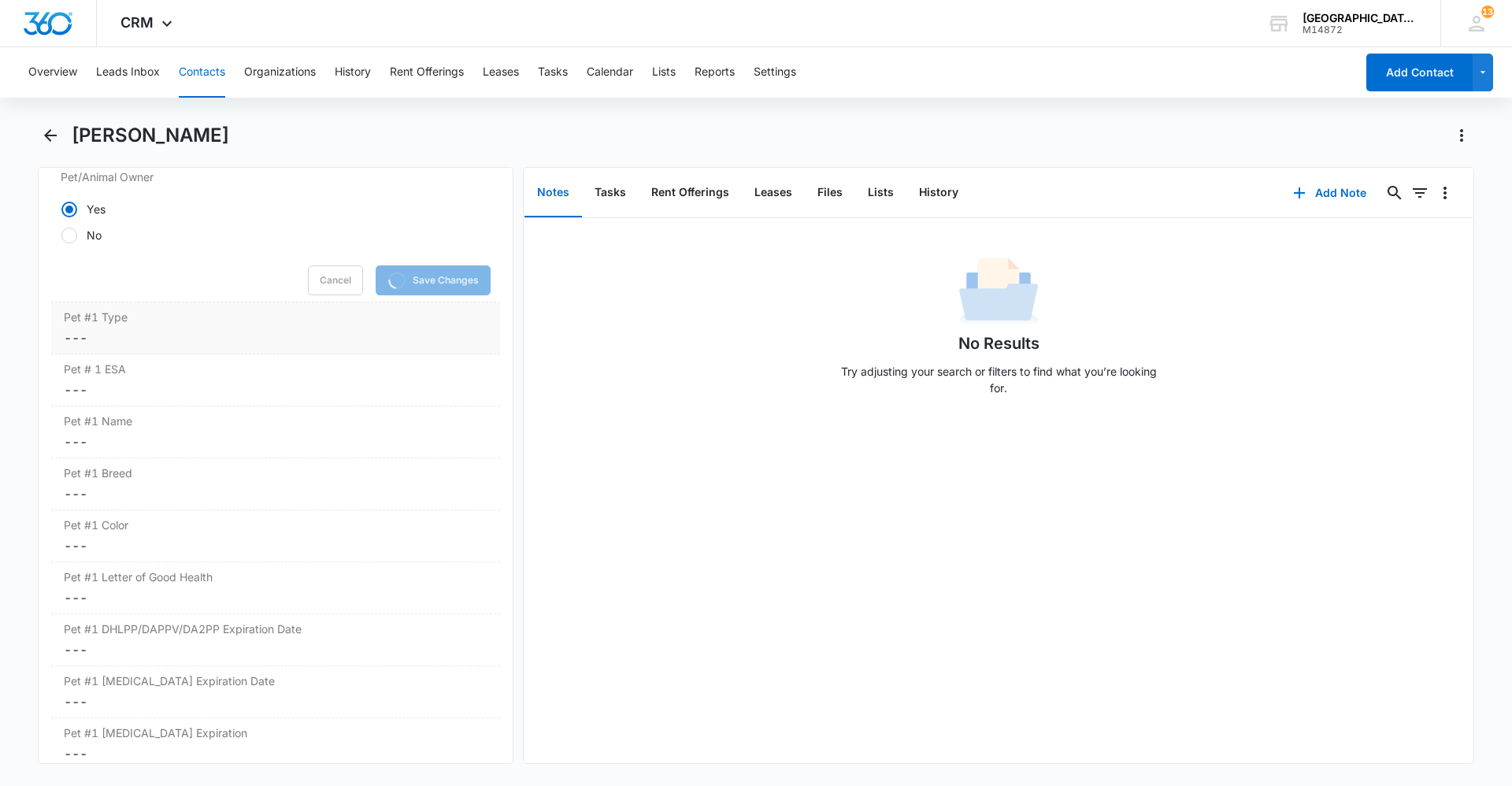
scroll to position [2096, 0]
click at [153, 329] on dd "Cancel Save Changes ---" at bounding box center [276, 337] width 424 height 19
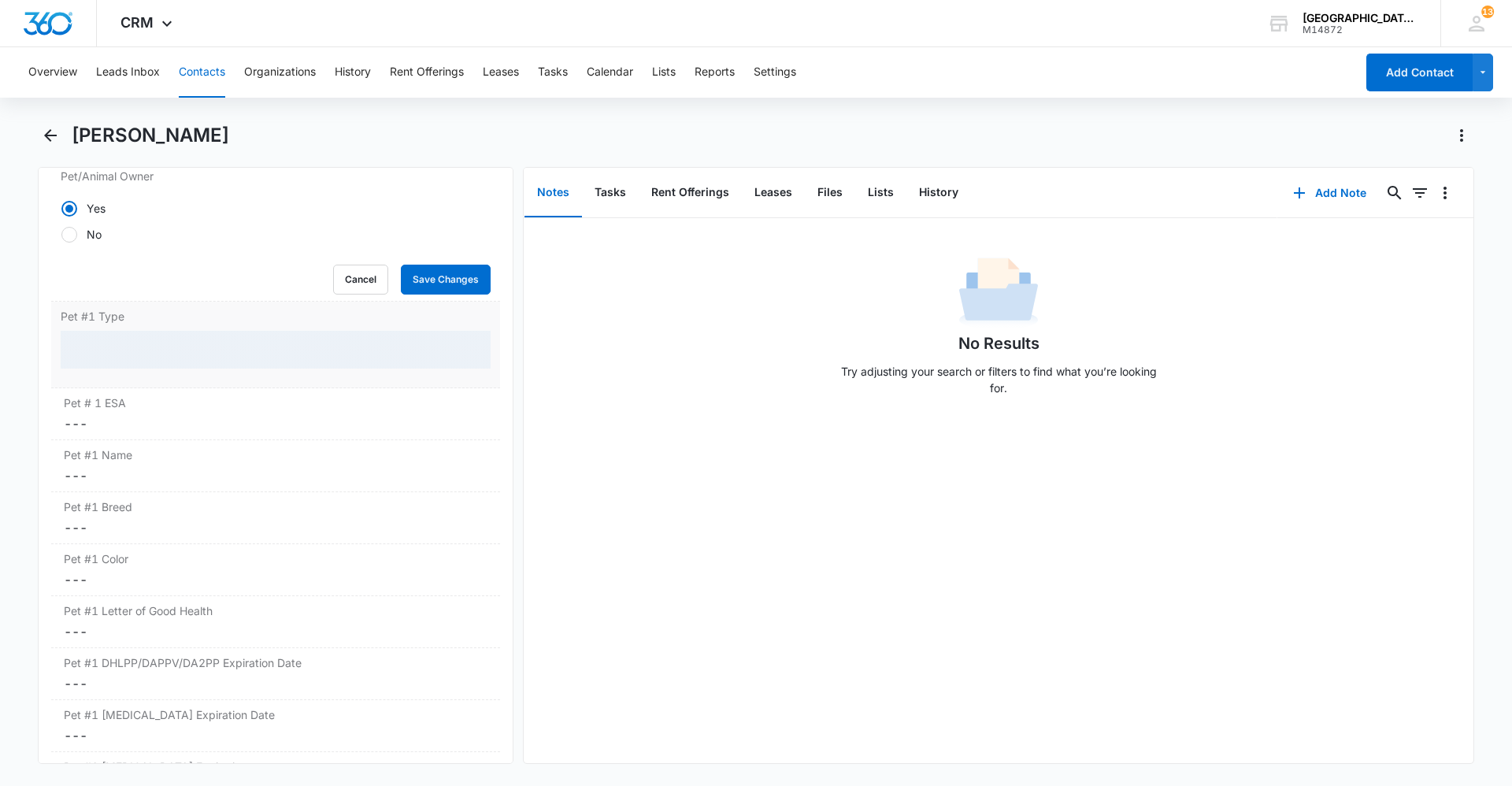
click at [161, 344] on div at bounding box center [276, 350] width 430 height 38
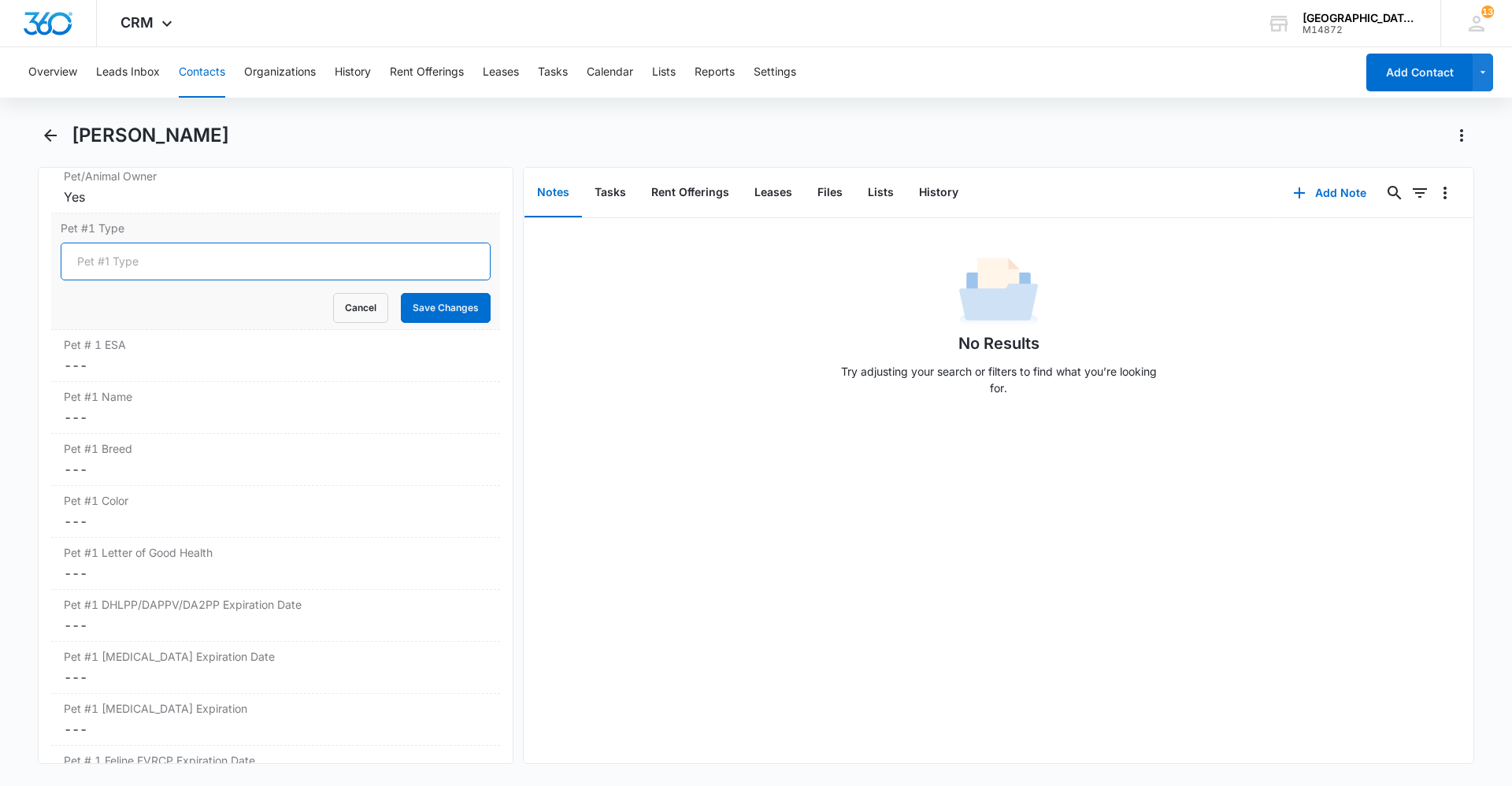
click at [166, 263] on input "Pet #1 Type" at bounding box center [276, 261] width 430 height 38
type input "Bird"
click at [453, 318] on button "Save Changes" at bounding box center [446, 308] width 90 height 30
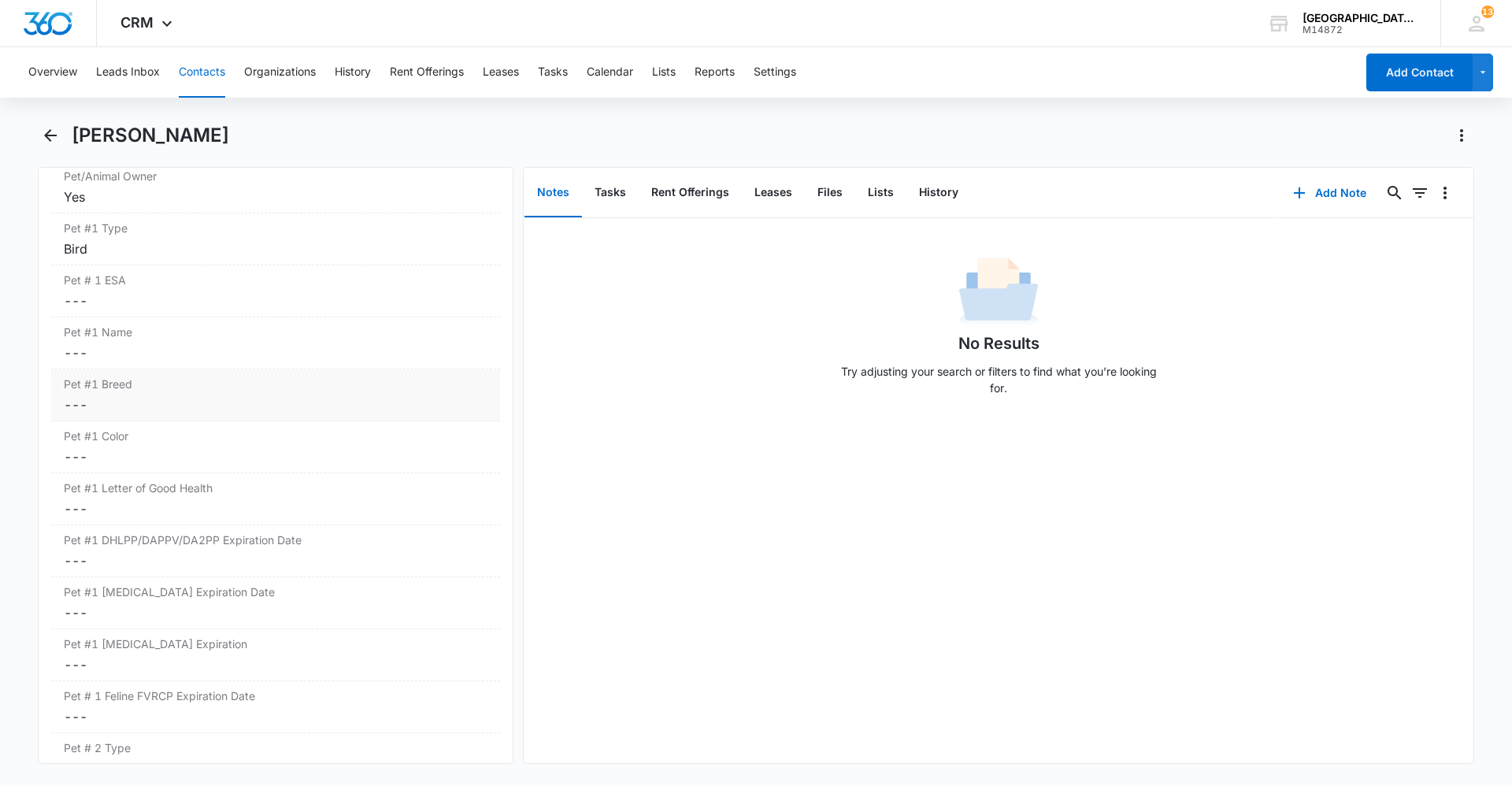
click at [150, 410] on dd "Cancel Save Changes ---" at bounding box center [276, 405] width 424 height 19
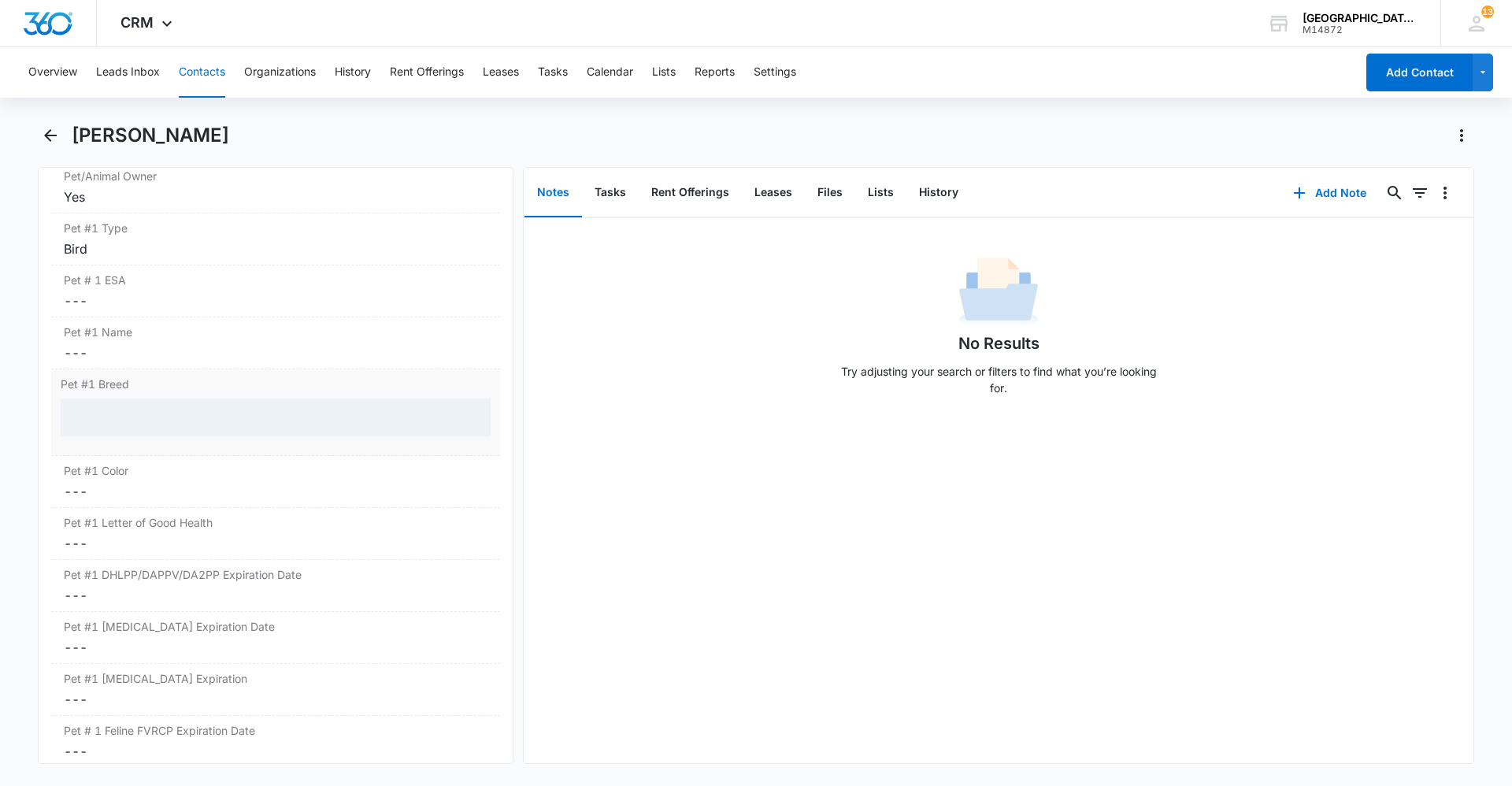
click at [138, 413] on div at bounding box center [276, 417] width 430 height 38
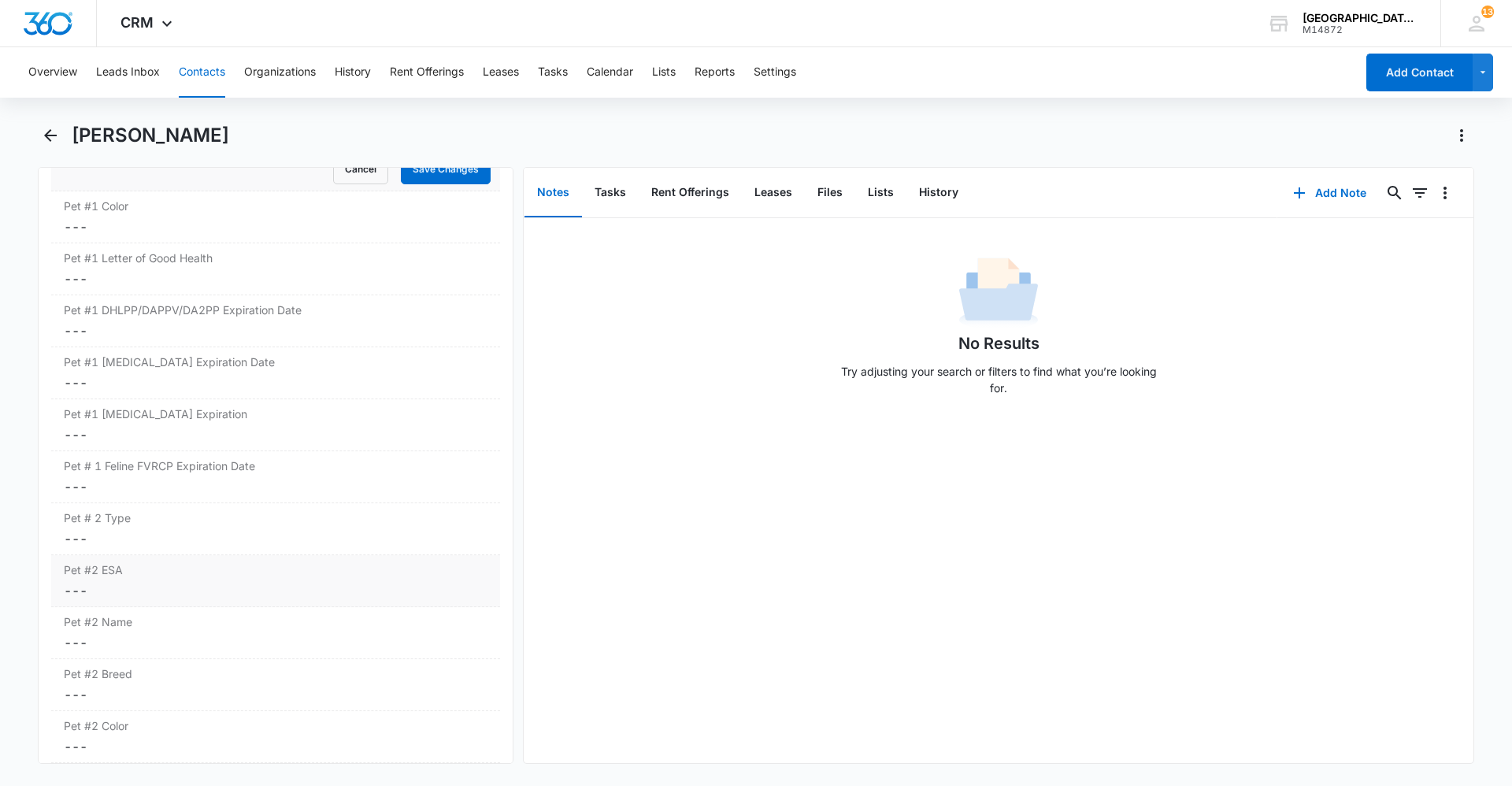
scroll to position [2411, 0]
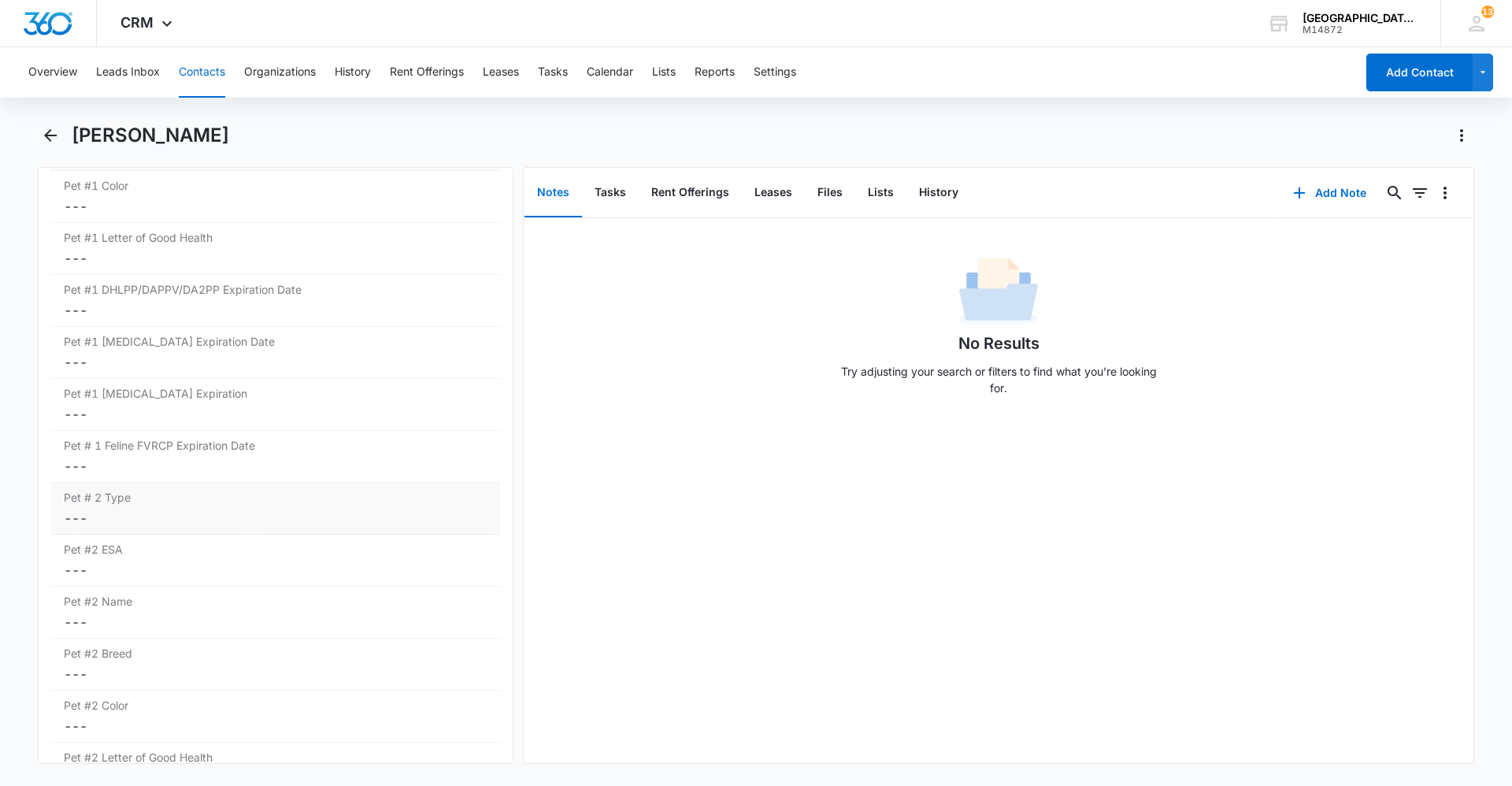
click at [139, 515] on dd "Cancel Save Changes ---" at bounding box center [276, 518] width 424 height 19
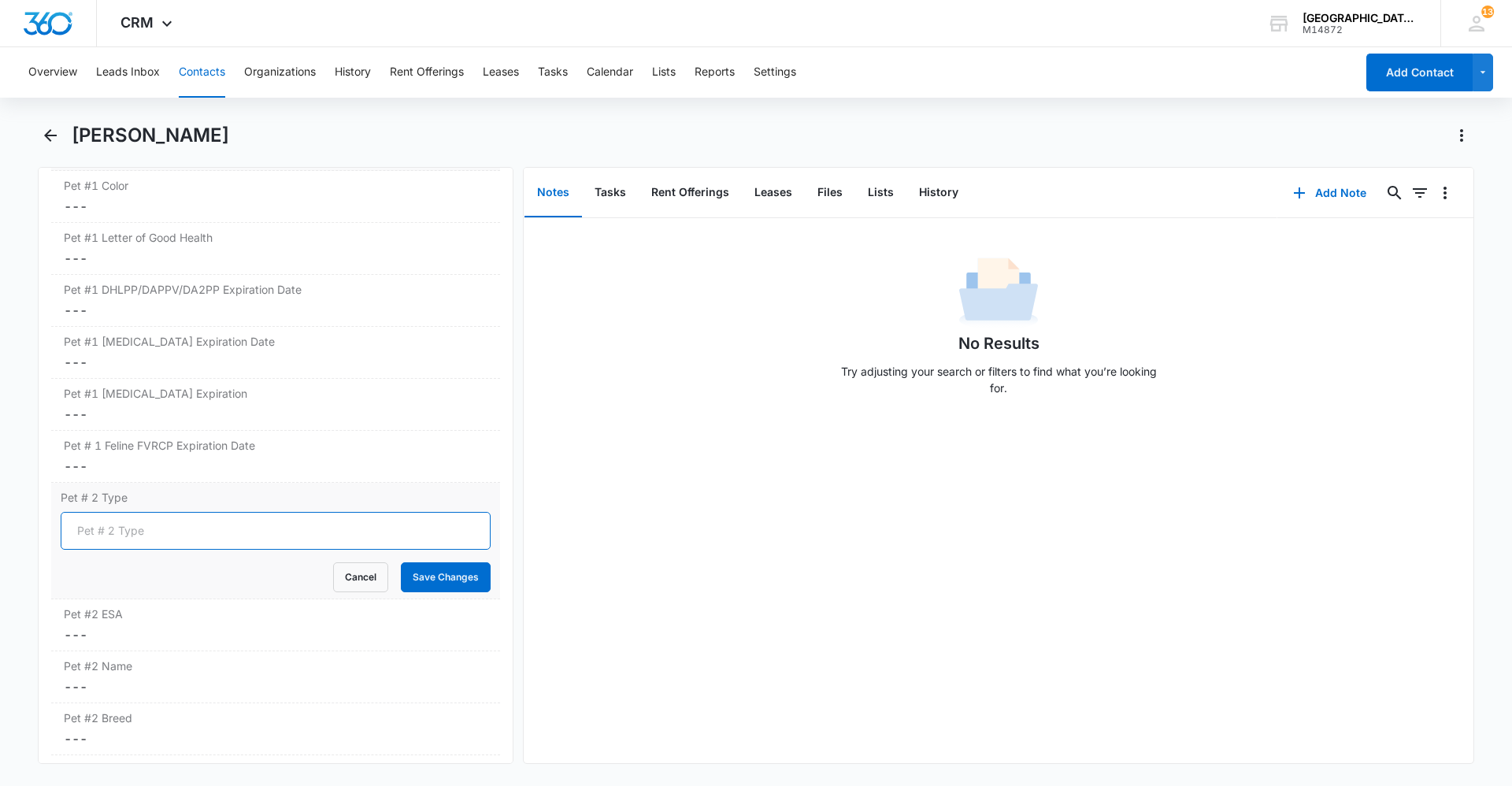
click at [137, 541] on input "Pet # 2 Type" at bounding box center [276, 531] width 430 height 38
type input "Bird"
click at [427, 573] on button "Save Changes" at bounding box center [446, 577] width 90 height 30
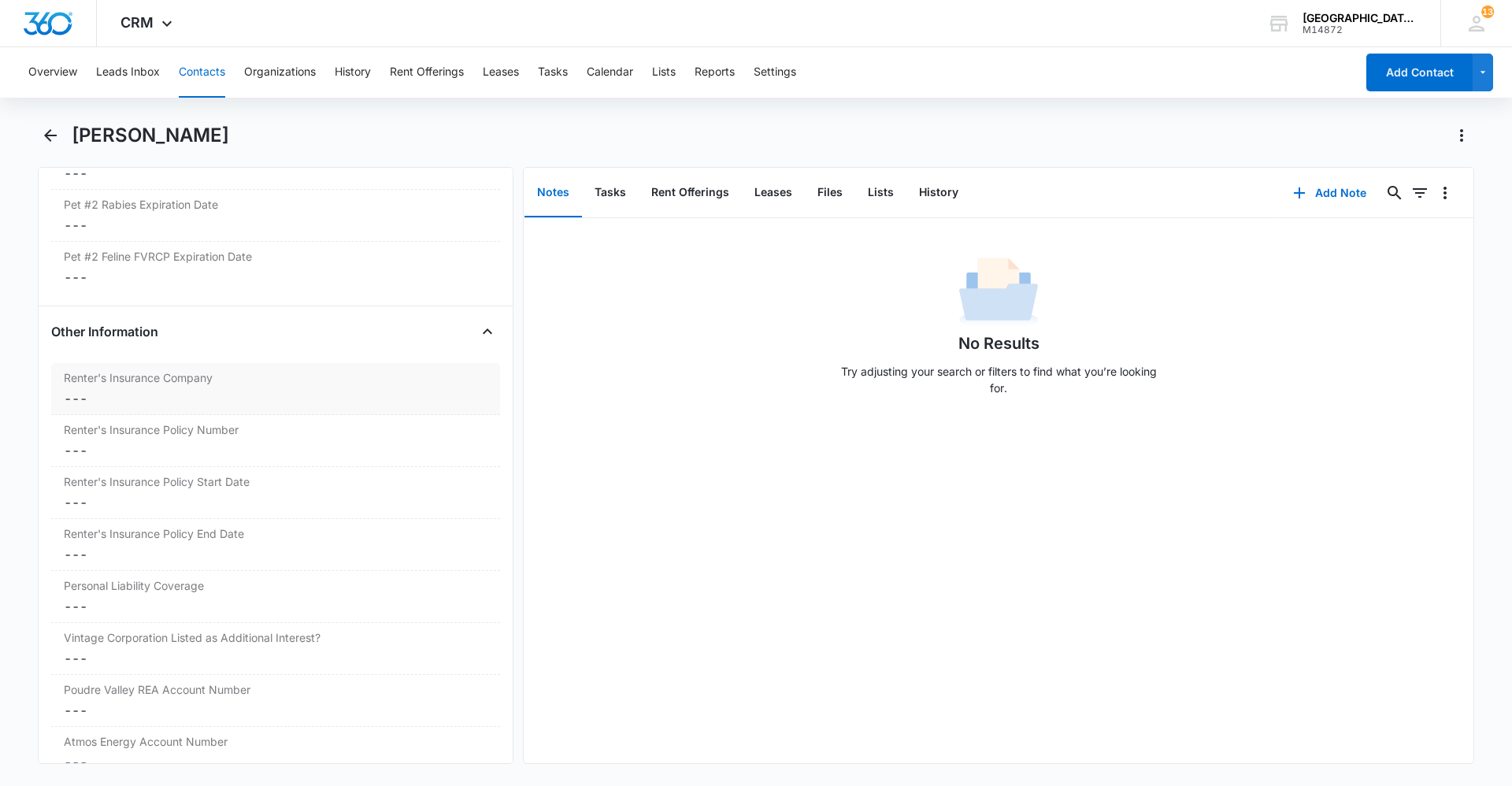
scroll to position [3198, 0]
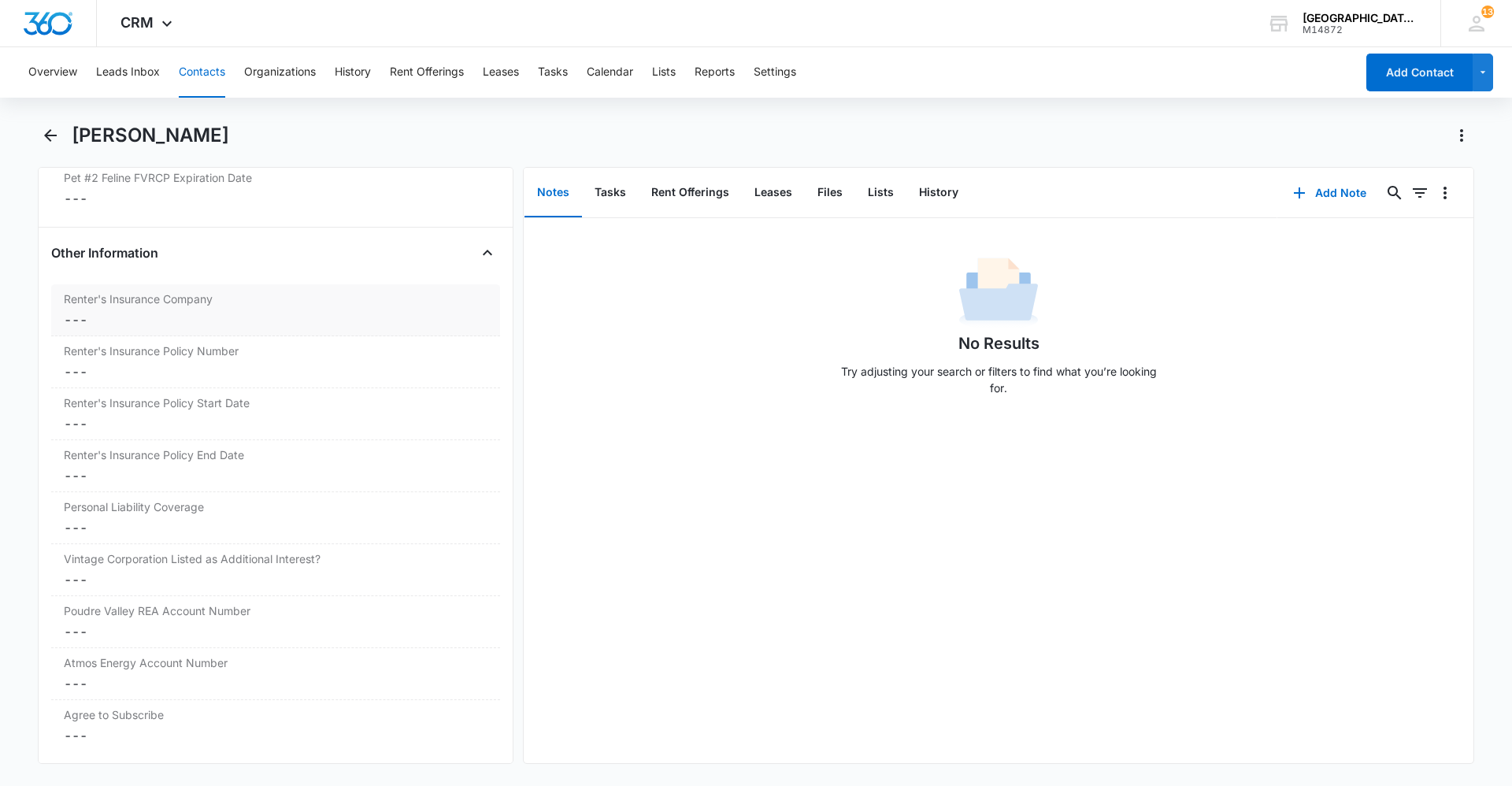
click at [143, 321] on dd "Cancel Save Changes ---" at bounding box center [276, 320] width 424 height 19
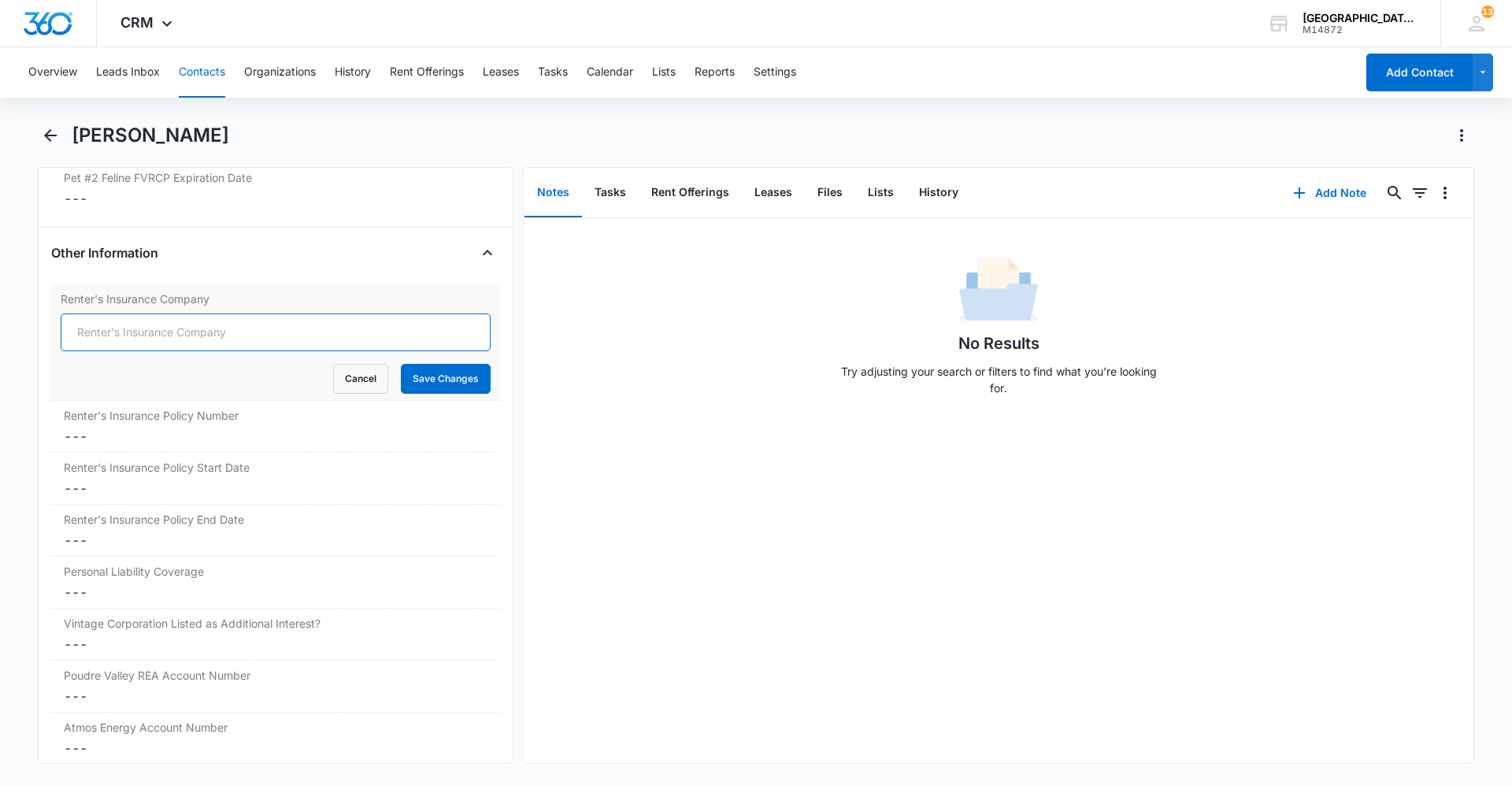
click at [146, 329] on input "Renter's Insurance Company" at bounding box center [276, 332] width 430 height 38
type input "State Farm"
click at [407, 380] on button "Save Changes" at bounding box center [446, 379] width 90 height 30
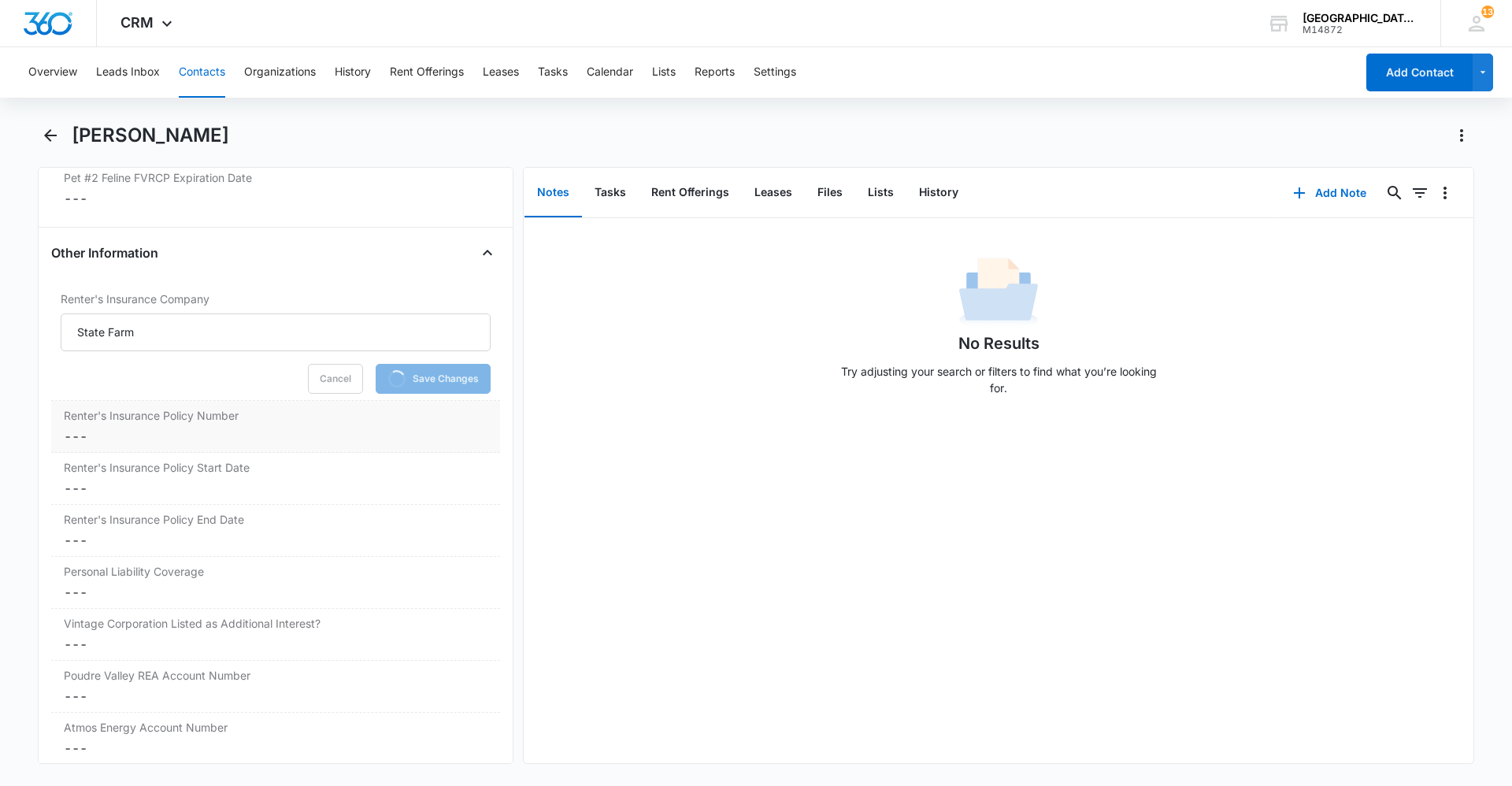
click at [210, 424] on div "Renter's Insurance Policy Number Cancel Save Changes ---" at bounding box center [276, 427] width 449 height 52
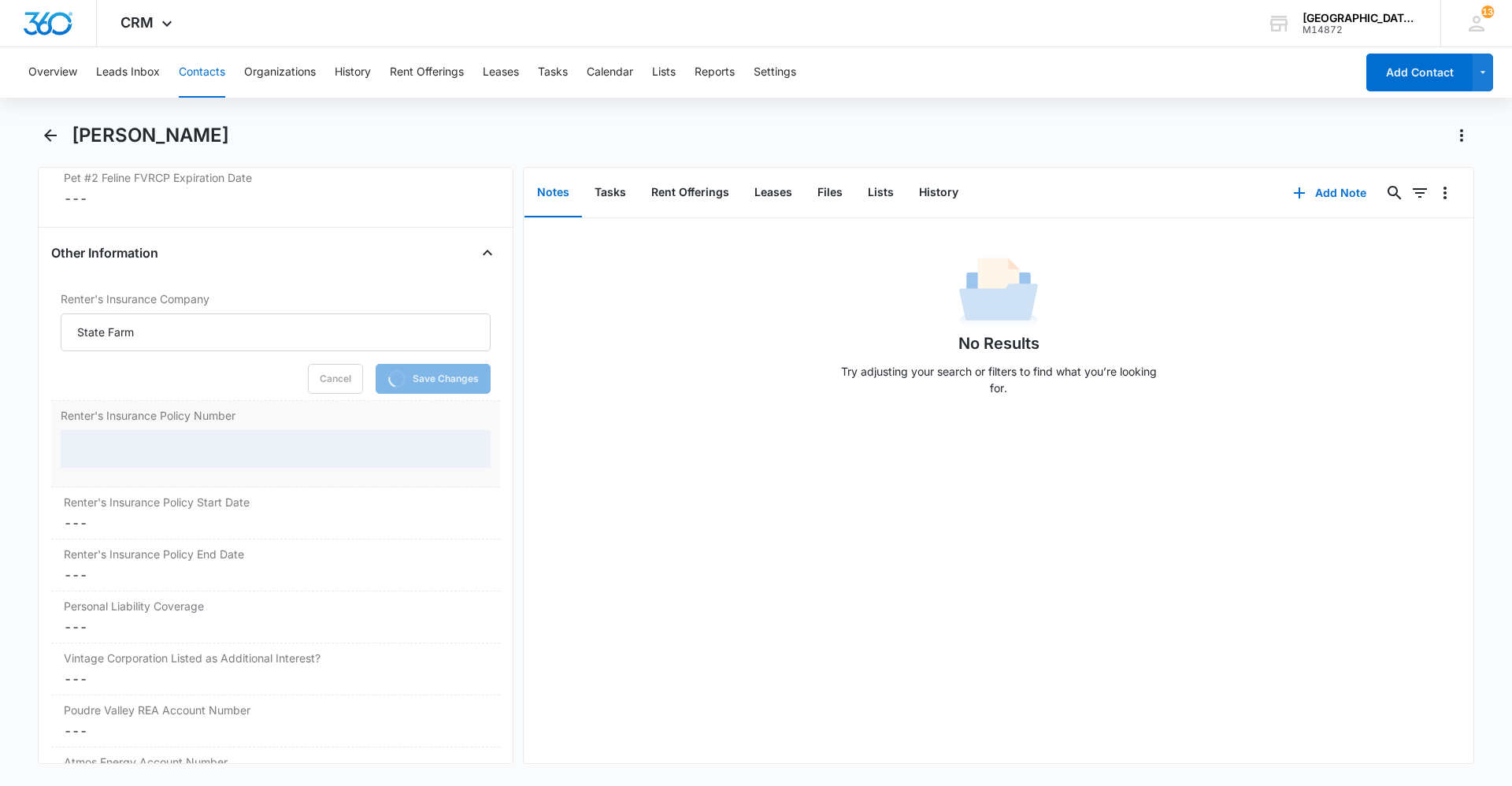
click at [203, 443] on div at bounding box center [276, 449] width 430 height 38
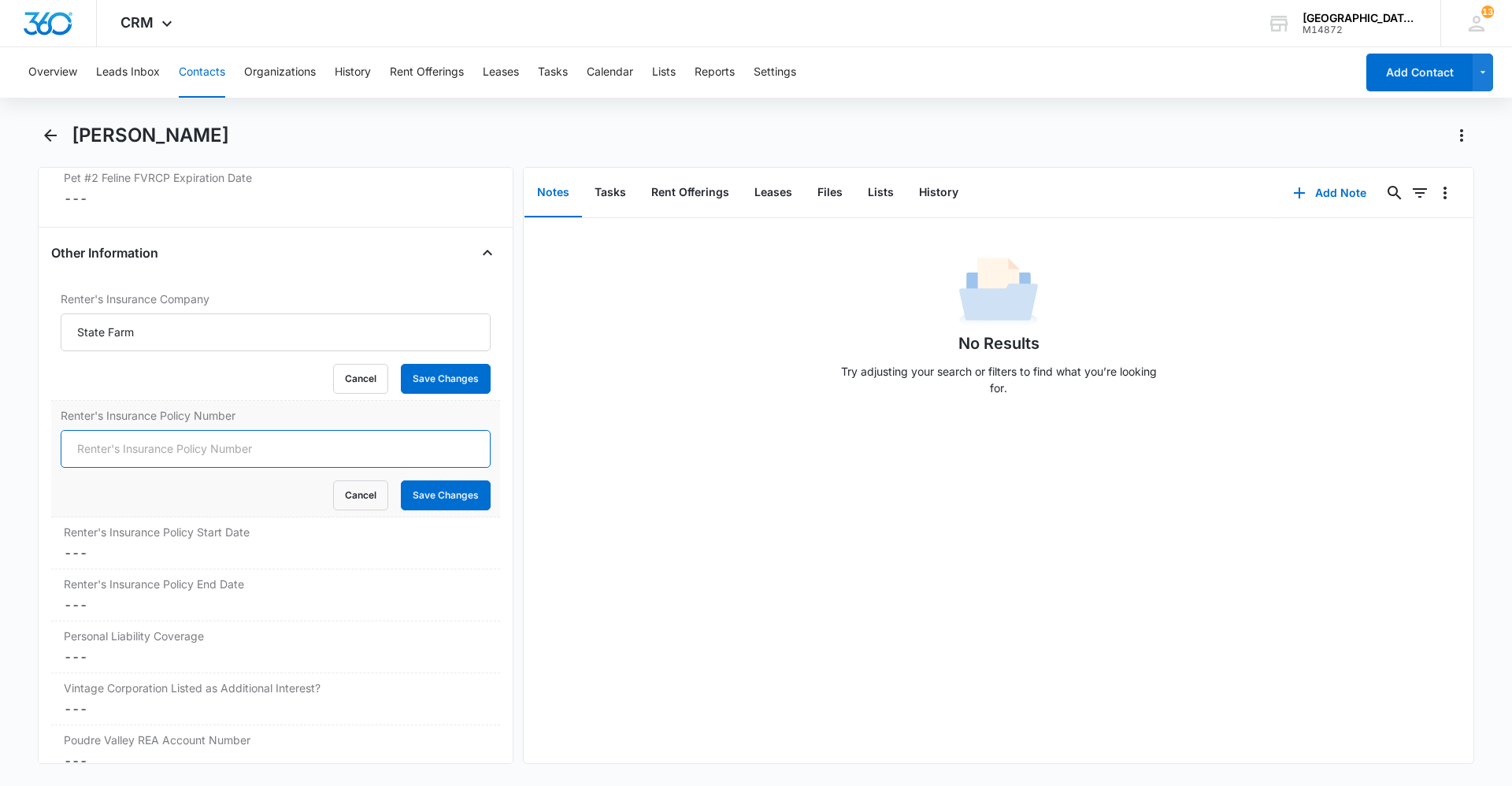
drag, startPoint x: 203, startPoint y: 443, endPoint x: 209, endPoint y: 453, distance: 11.7
click at [203, 443] on input "Renter's Insurance Policy Number" at bounding box center [276, 449] width 430 height 38
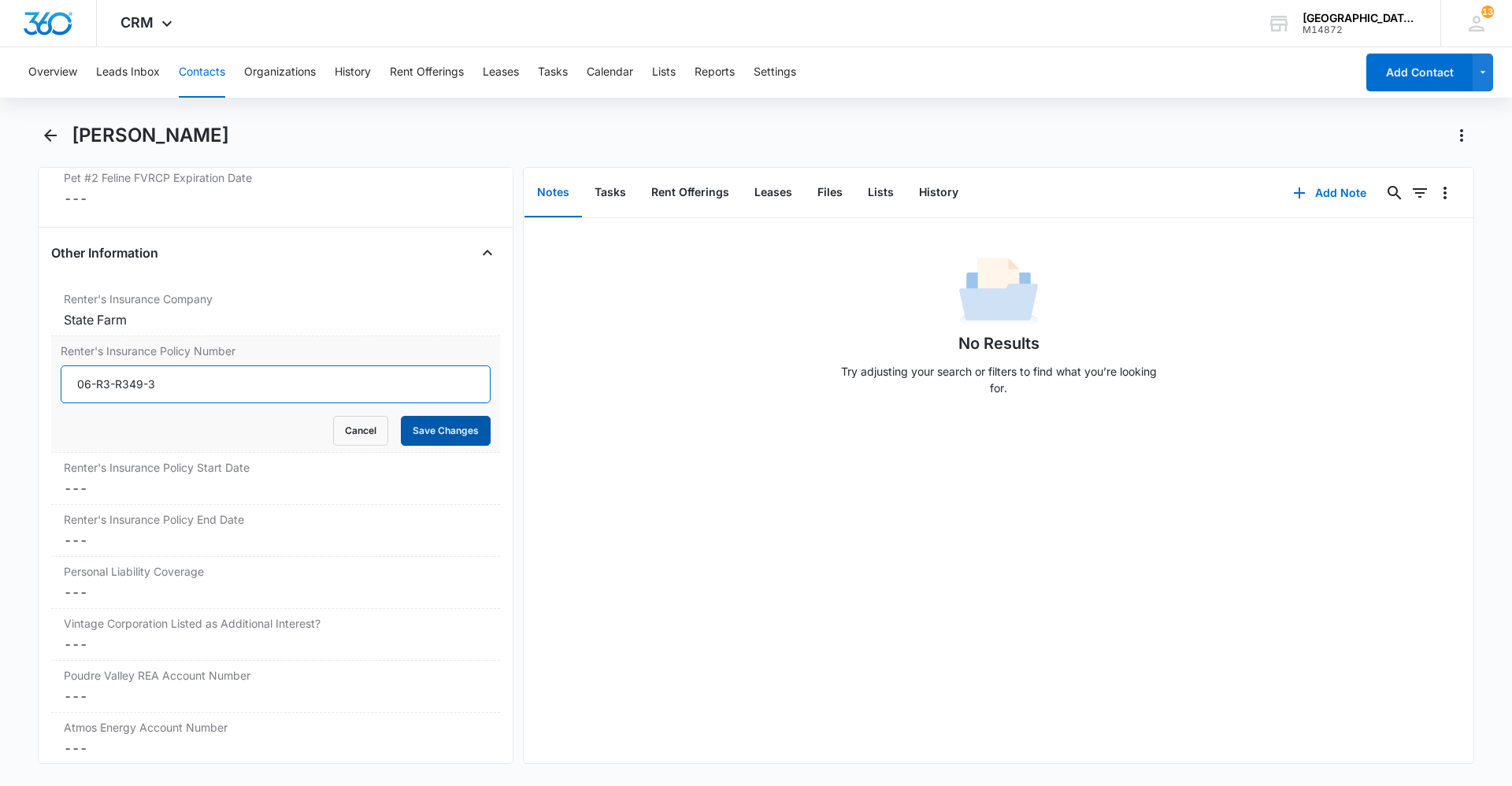
type input "06-R3-R349-3"
click at [466, 428] on button "Save Changes" at bounding box center [446, 431] width 90 height 30
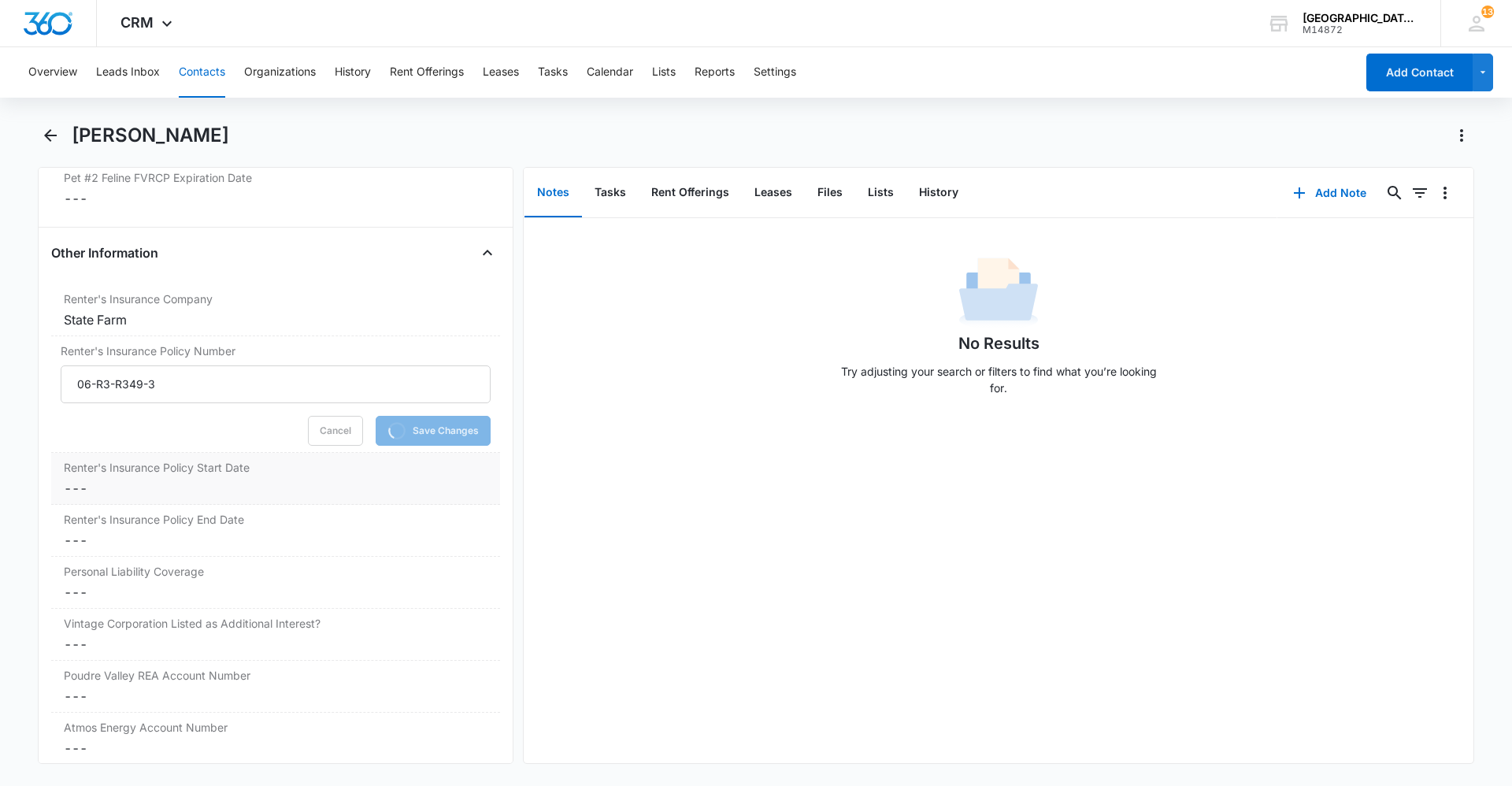
scroll to position [3276, 0]
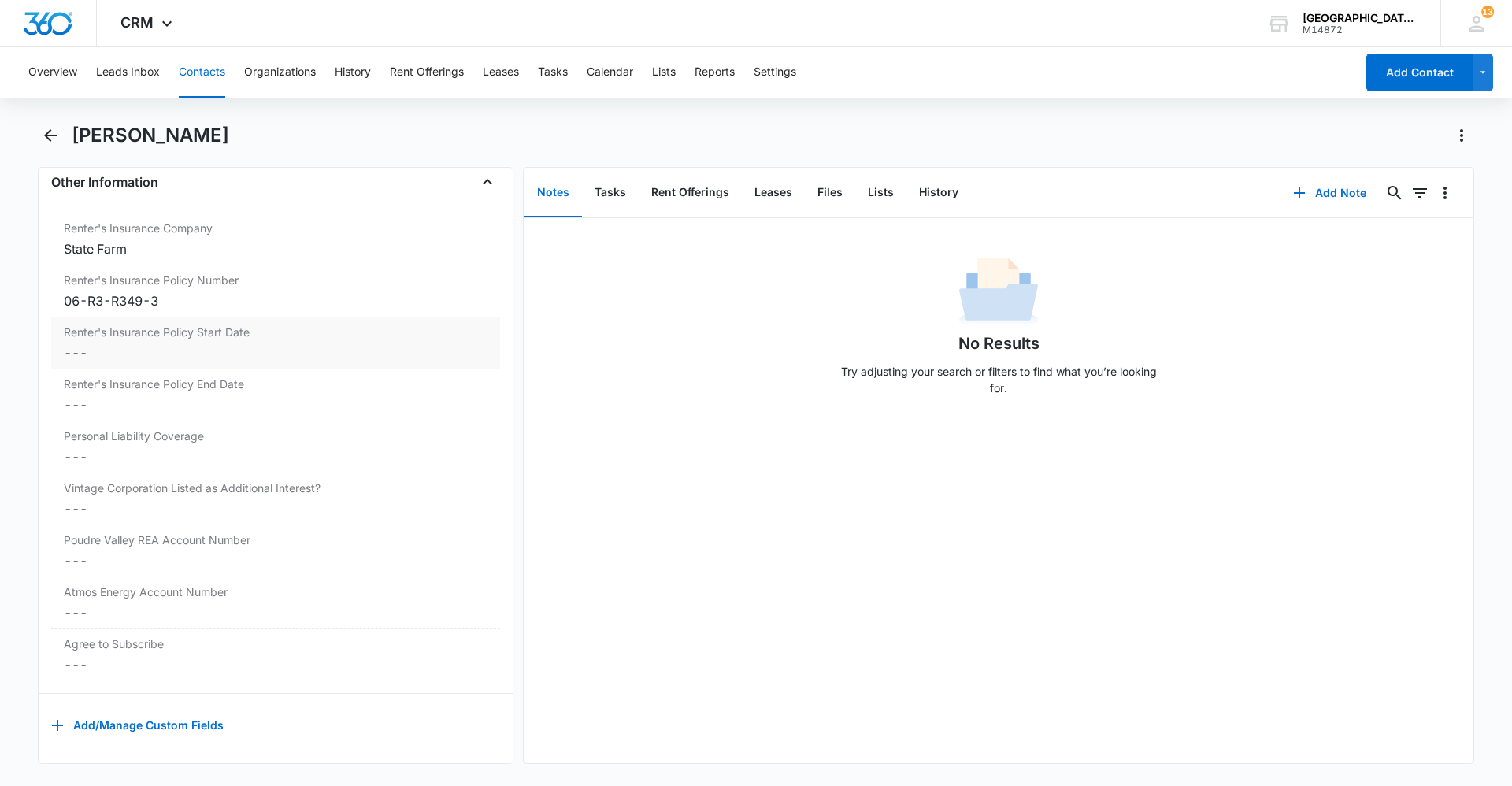
click at [150, 345] on dd "Cancel Save Changes ---" at bounding box center [276, 353] width 424 height 19
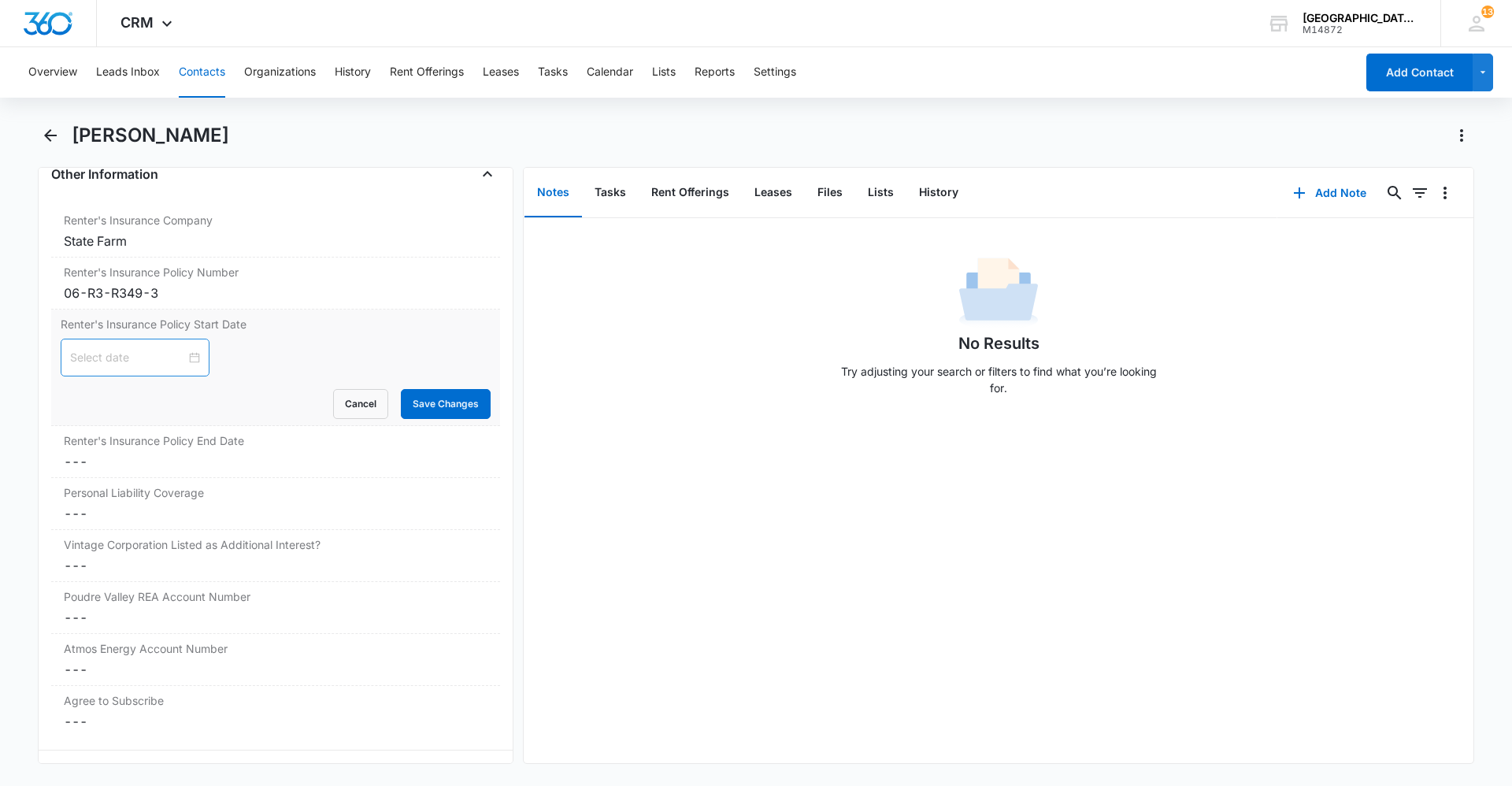
click at [186, 355] on div at bounding box center [135, 358] width 130 height 17
click at [159, 399] on button "Oct" at bounding box center [154, 395] width 19 height 32
click at [117, 546] on div "[DATE]" at bounding box center [102, 542] width 47 height 19
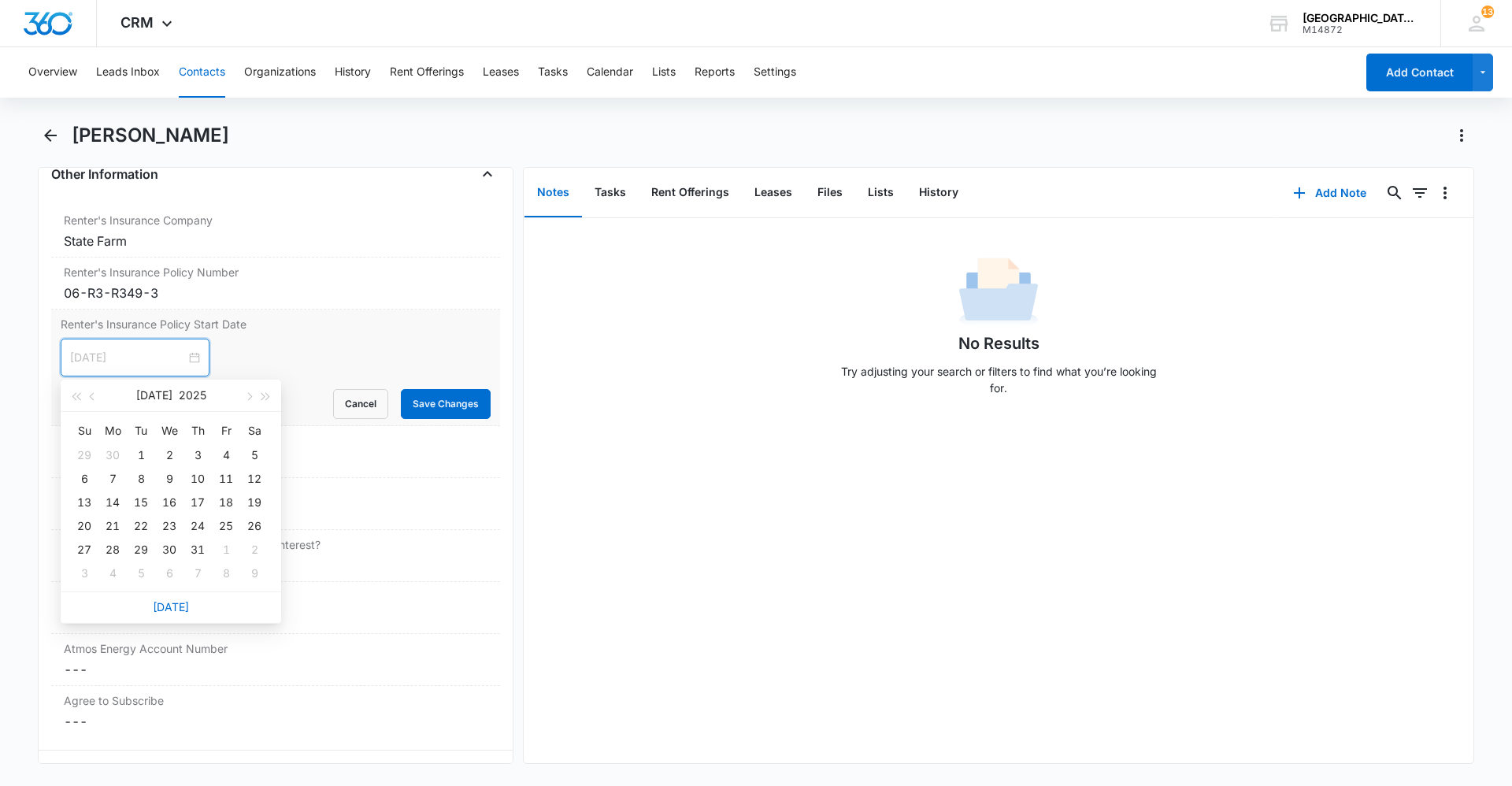
type input "[DATE]"
type input "Jul 5, 2025"
click at [811, 447] on div "No Results Try adjusting your search or filters to find what you’re looking for." at bounding box center [999, 491] width 950 height 545
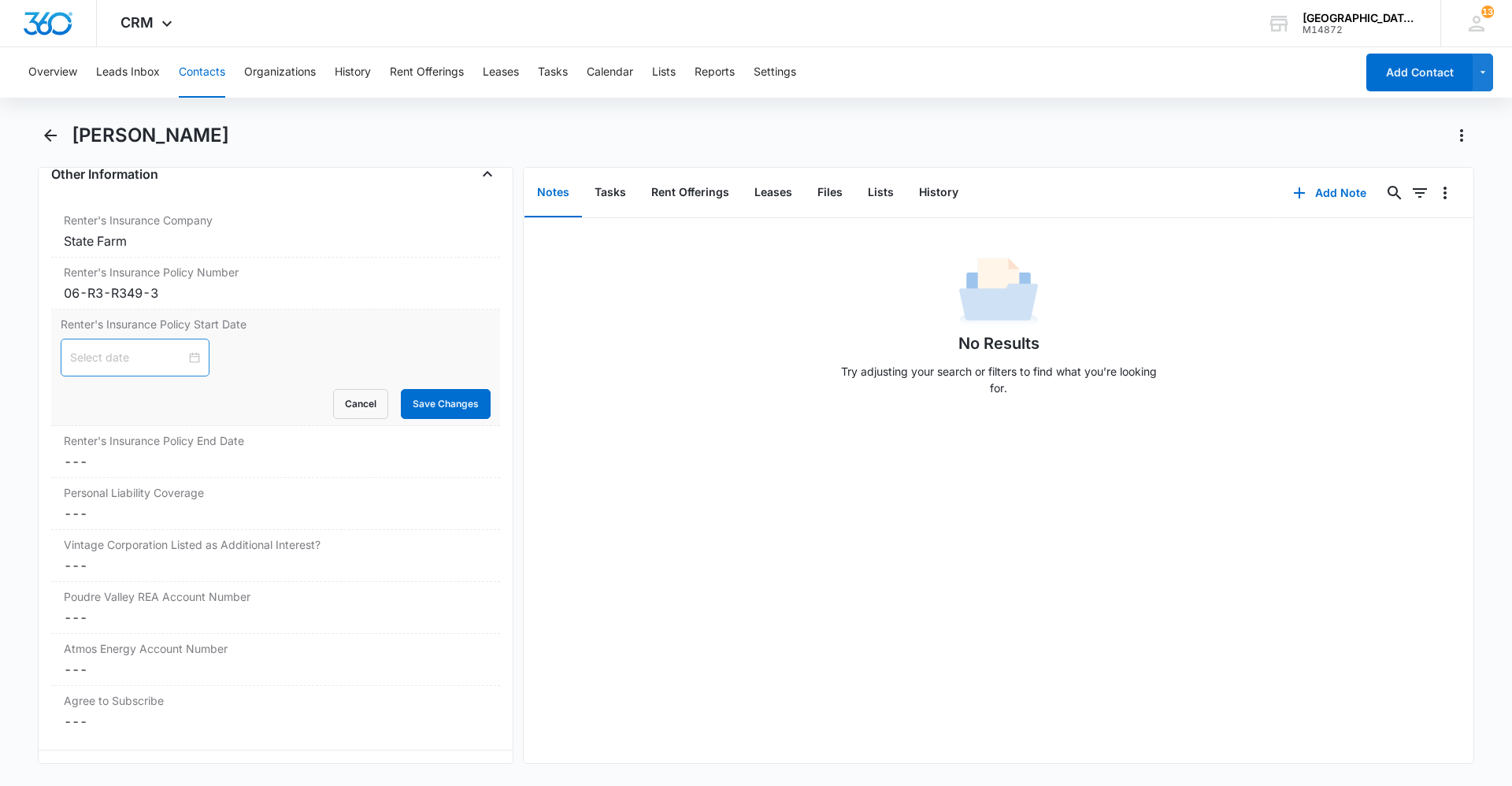
click at [188, 362] on div at bounding box center [135, 358] width 130 height 17
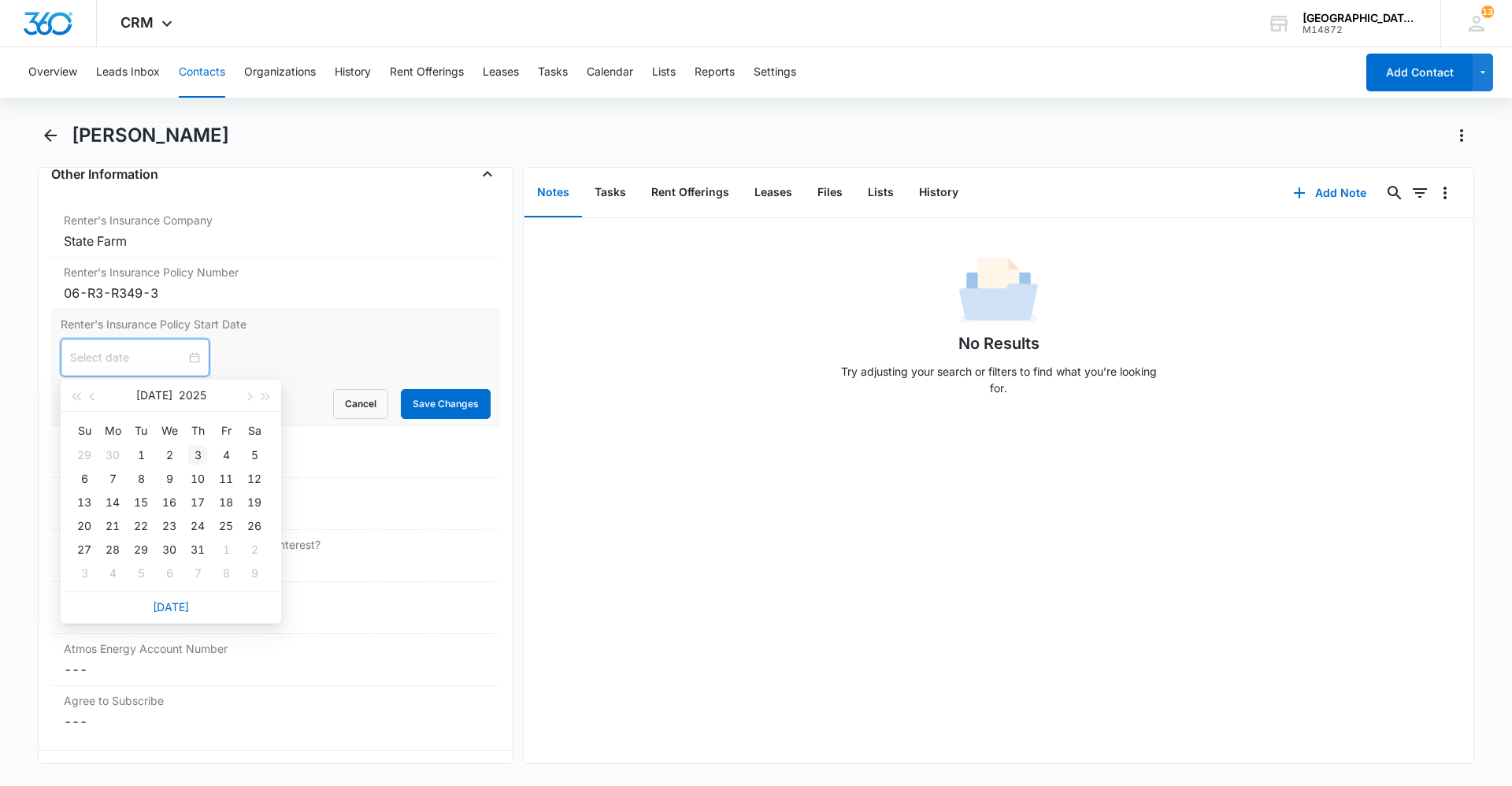
type input "[DATE]"
click at [191, 454] on div "3" at bounding box center [198, 455] width 19 height 19
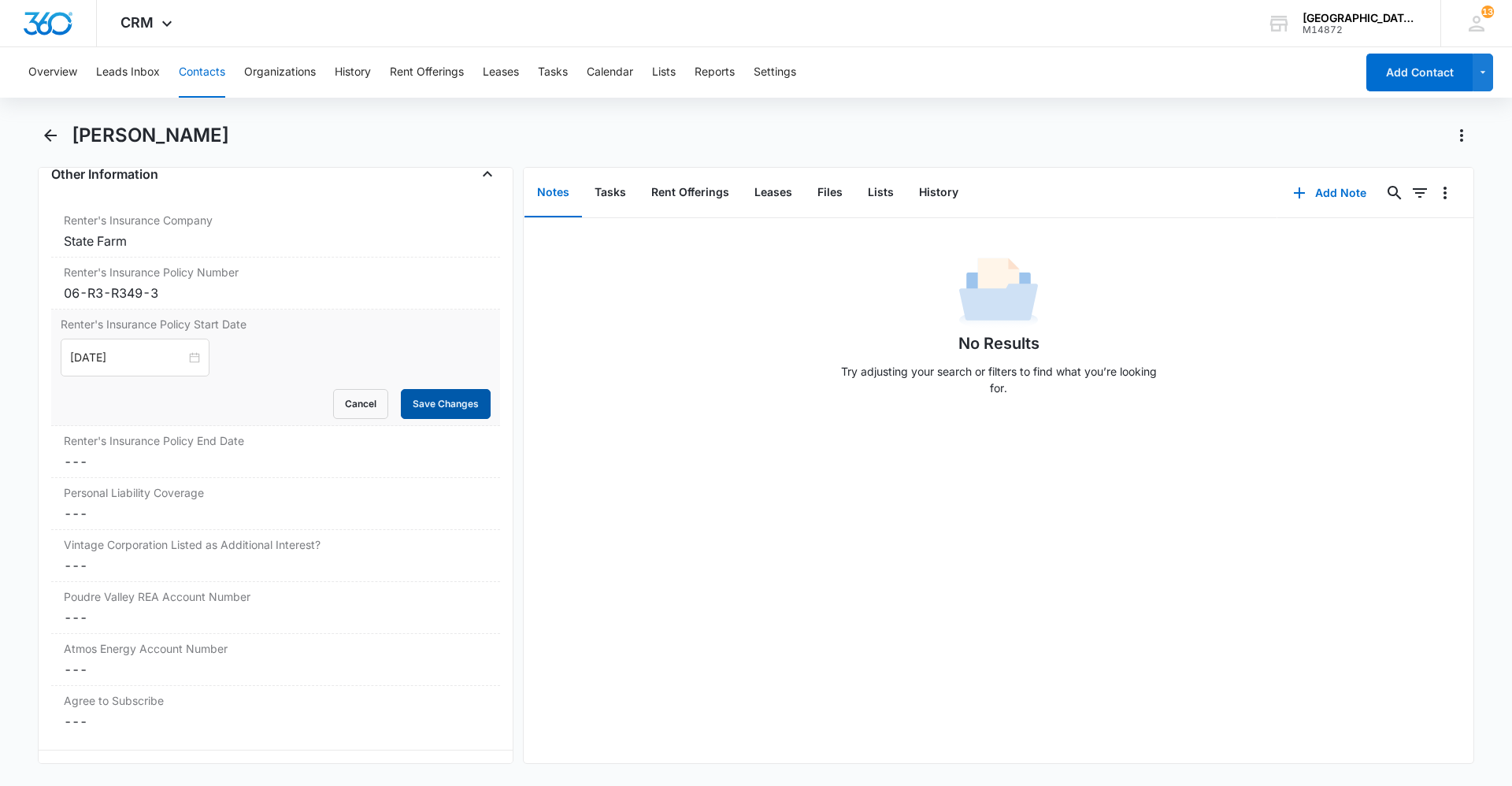
click at [440, 408] on button "Save Changes" at bounding box center [446, 404] width 90 height 30
click at [194, 454] on dd "Cancel Save Changes ---" at bounding box center [276, 462] width 424 height 19
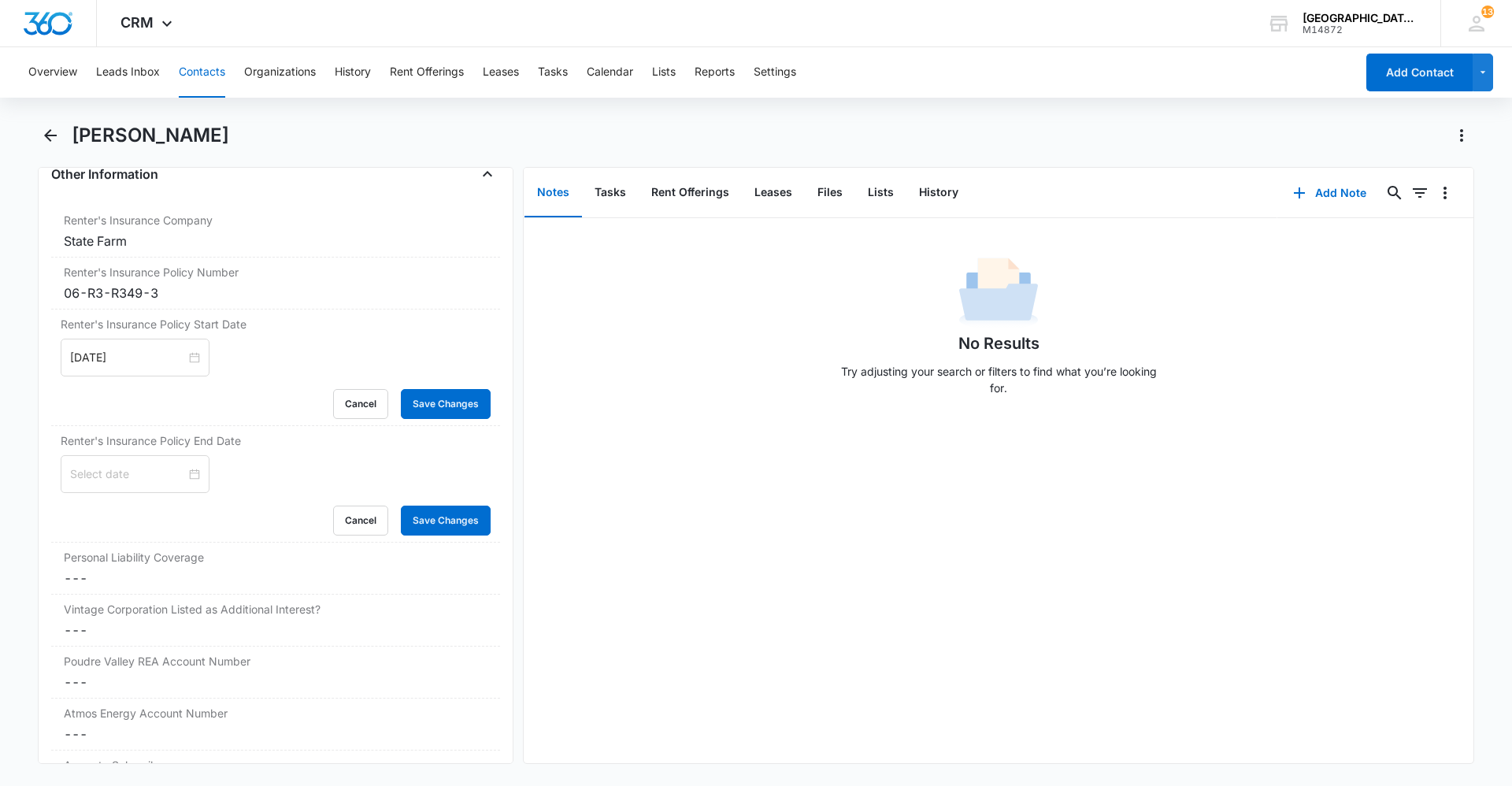
click at [187, 467] on div at bounding box center [135, 474] width 130 height 17
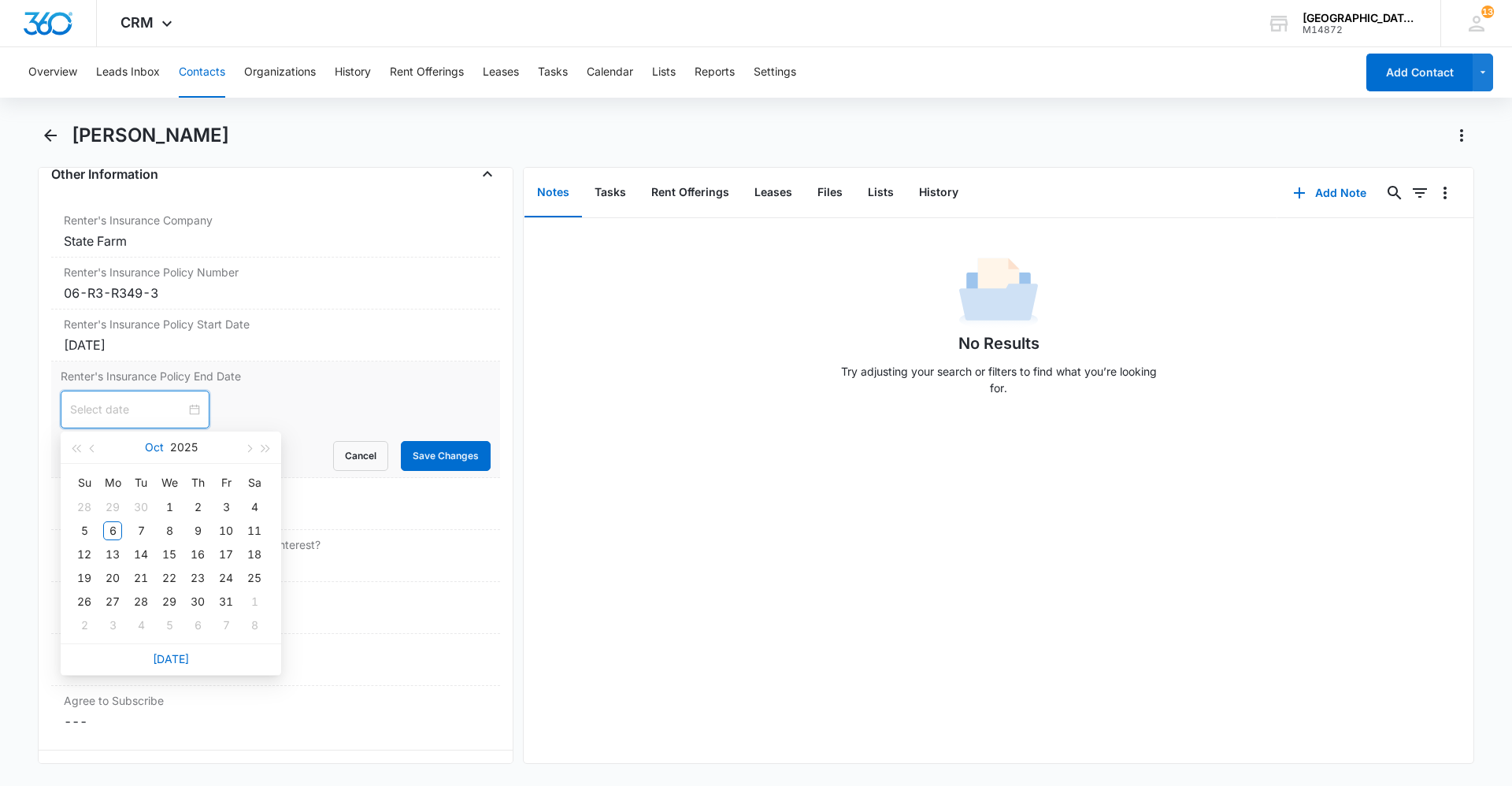
click at [162, 445] on button "Oct" at bounding box center [154, 447] width 19 height 32
click at [103, 597] on div "[DATE]" at bounding box center [102, 594] width 47 height 19
type input "[DATE]"
click at [202, 510] on div "3" at bounding box center [198, 507] width 19 height 19
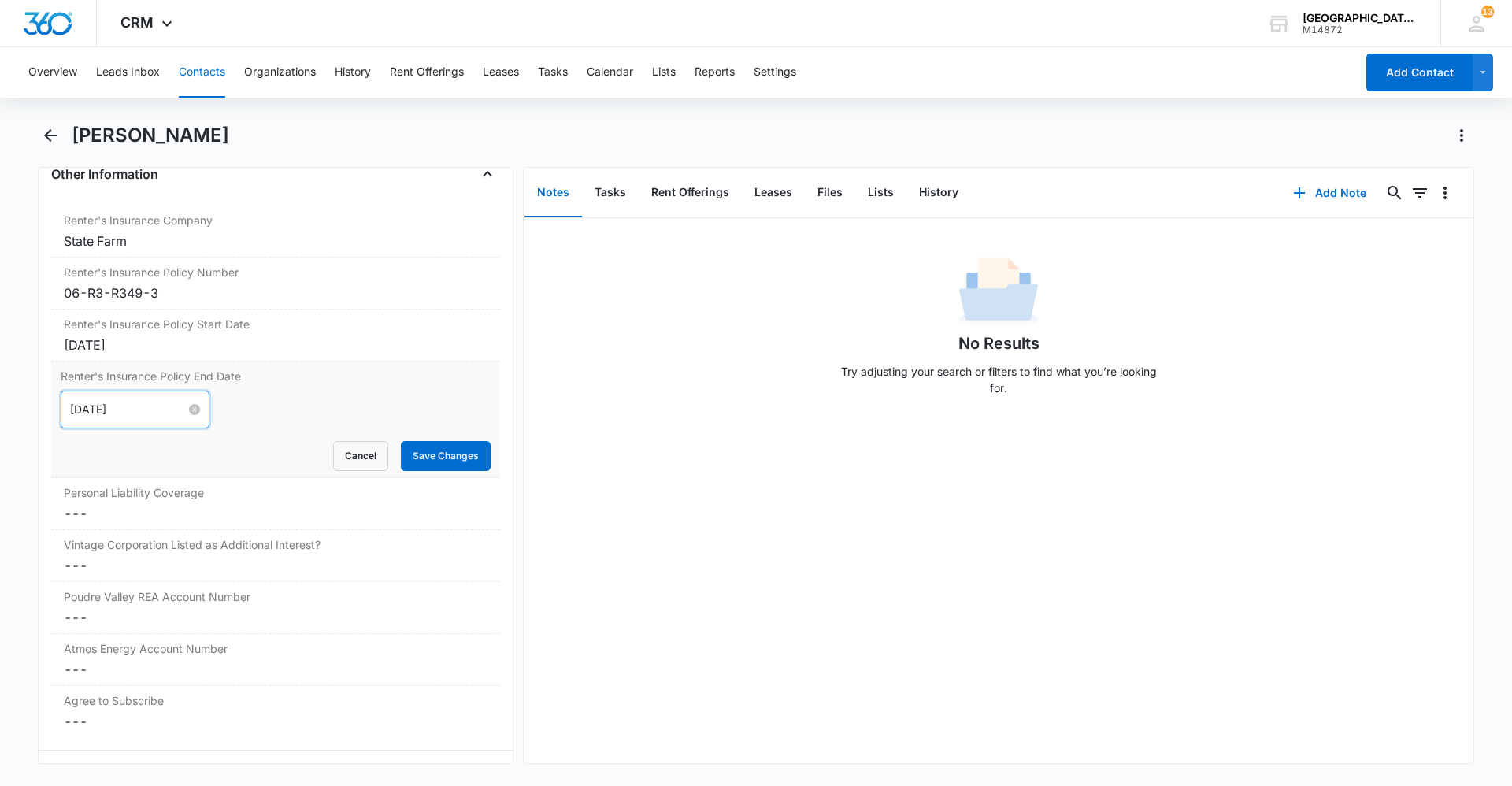
click at [152, 407] on input "[DATE]" at bounding box center [128, 410] width 116 height 17
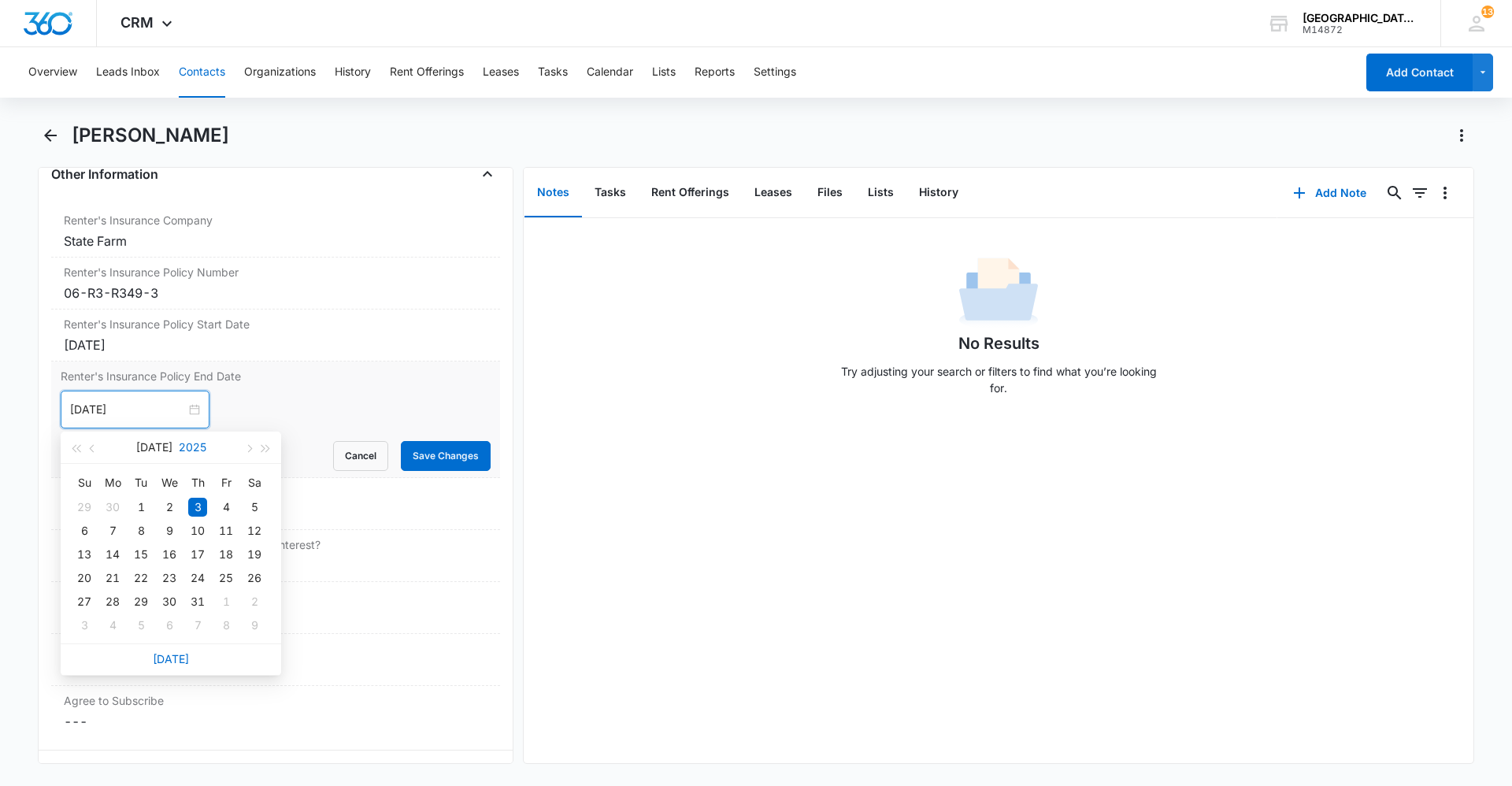
click at [182, 451] on button "2025" at bounding box center [192, 447] width 28 height 32
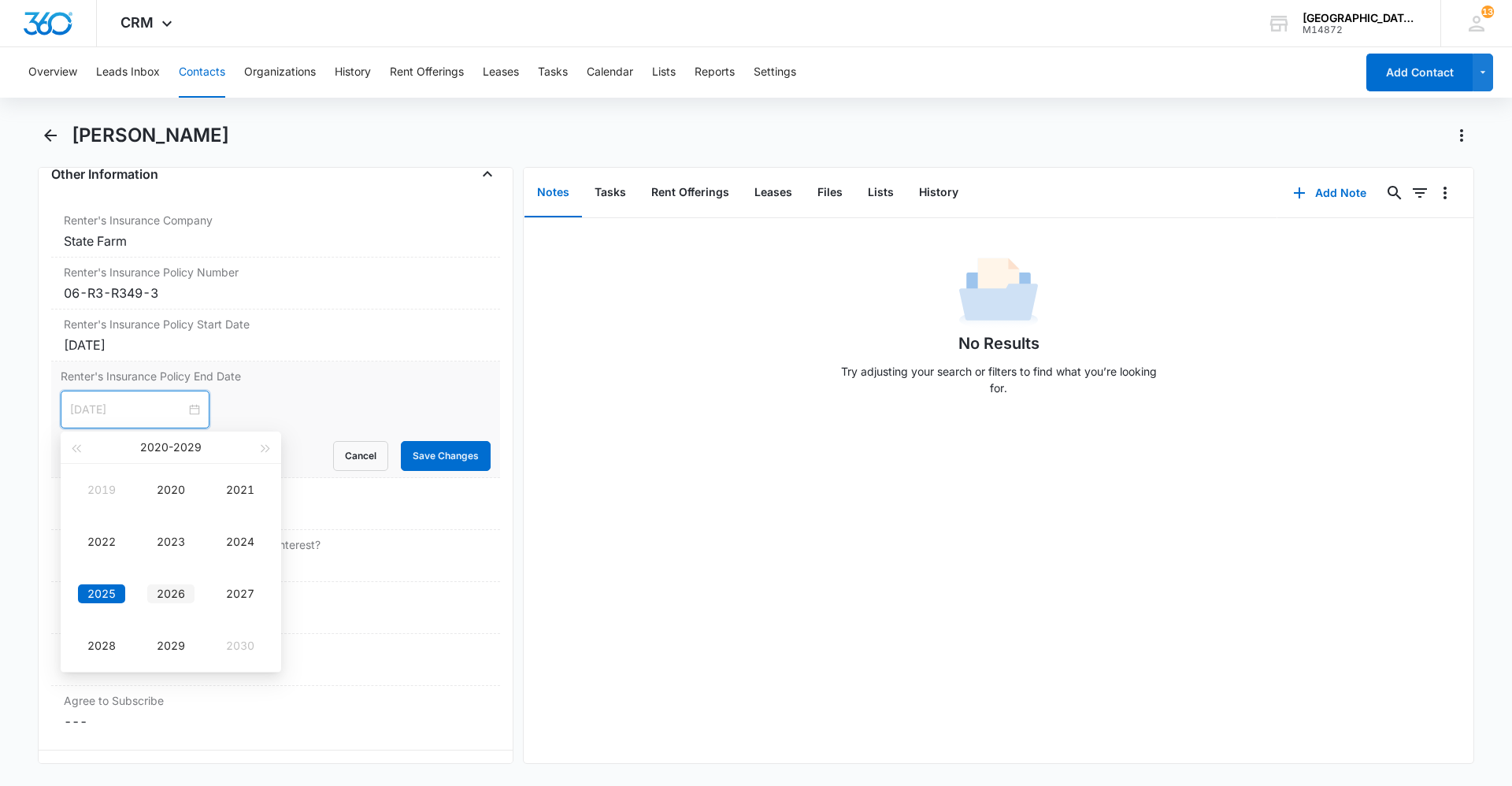
click at [177, 584] on td "2026" at bounding box center [171, 594] width 69 height 52
type input "[DATE]"
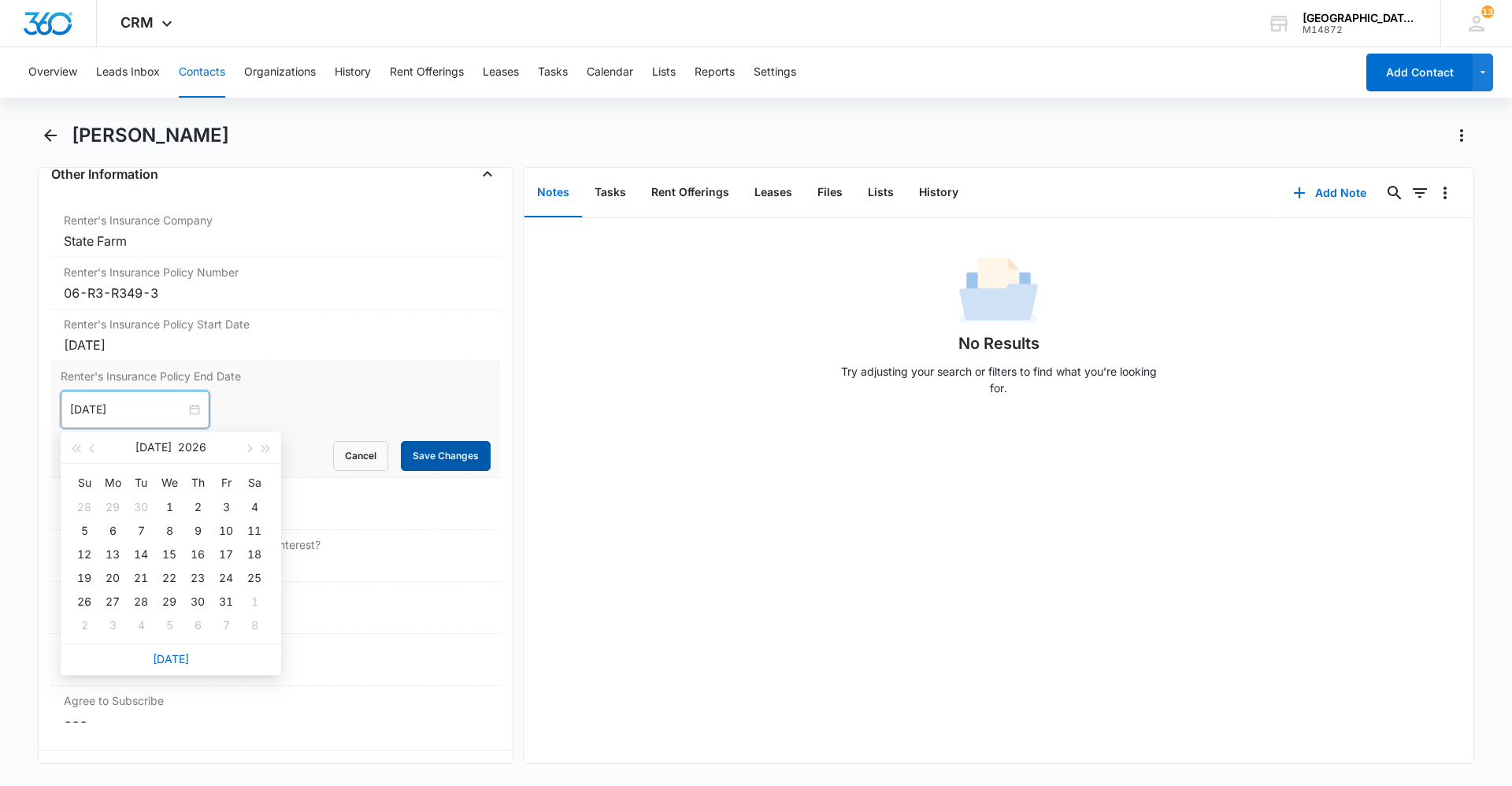
click at [426, 465] on button "Save Changes" at bounding box center [446, 456] width 90 height 30
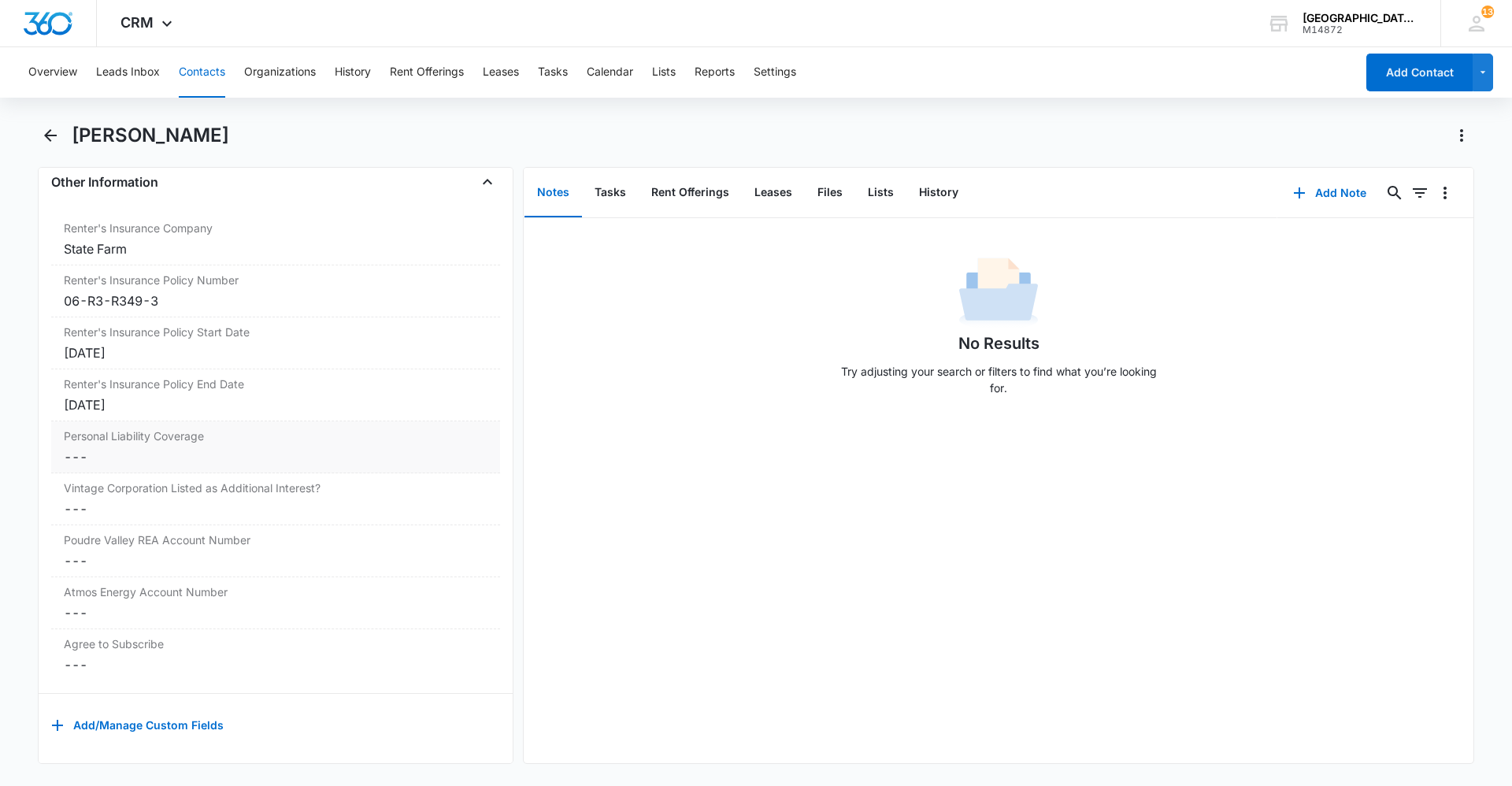
click at [205, 439] on div "Personal Liability Coverage Cancel Save Changes ---" at bounding box center [276, 447] width 449 height 52
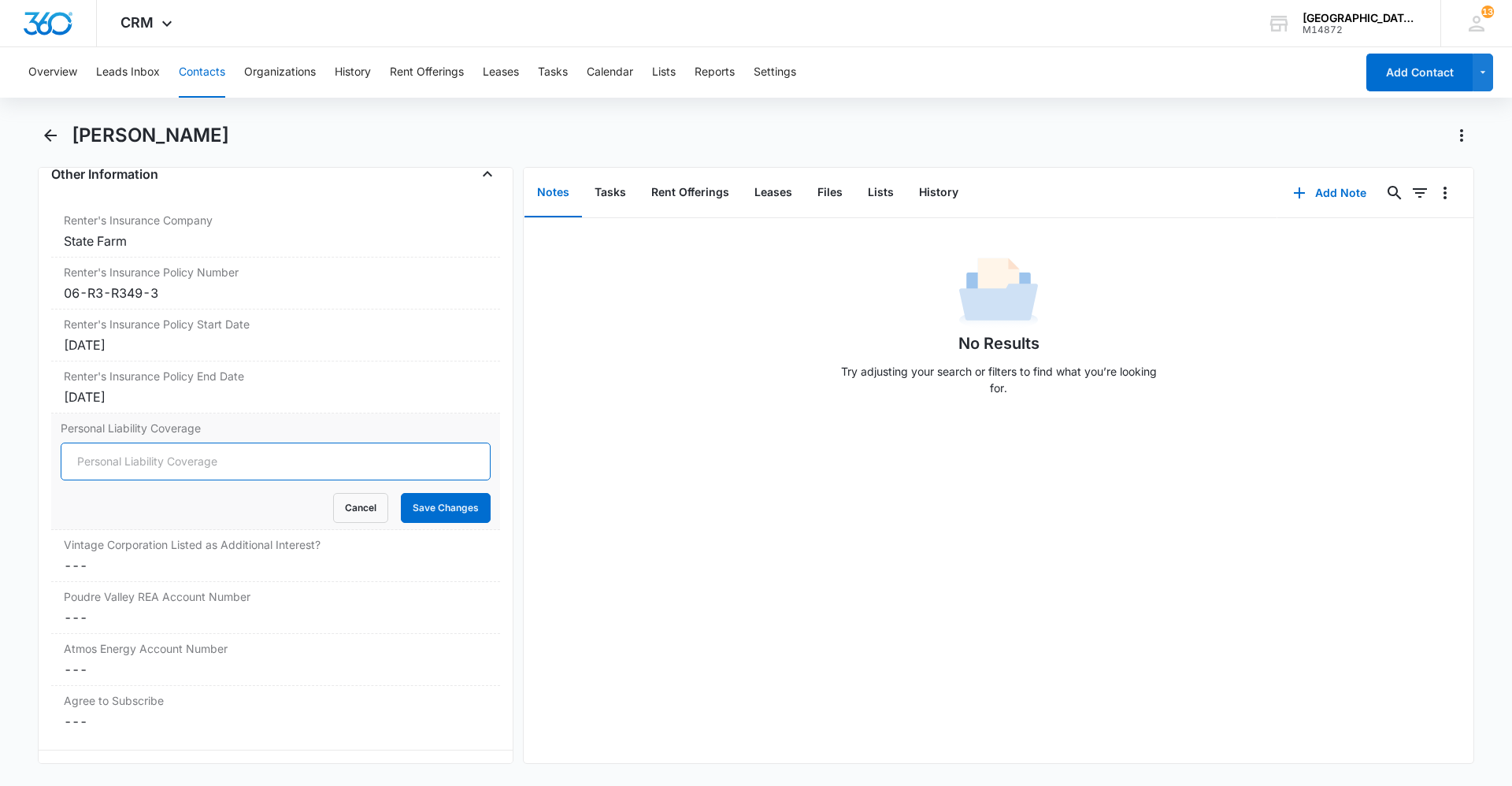
click at [233, 465] on input "Personal Liability Coverage" at bounding box center [276, 462] width 430 height 38
type input "300,000"
click at [415, 508] on button "Save Changes" at bounding box center [446, 508] width 90 height 30
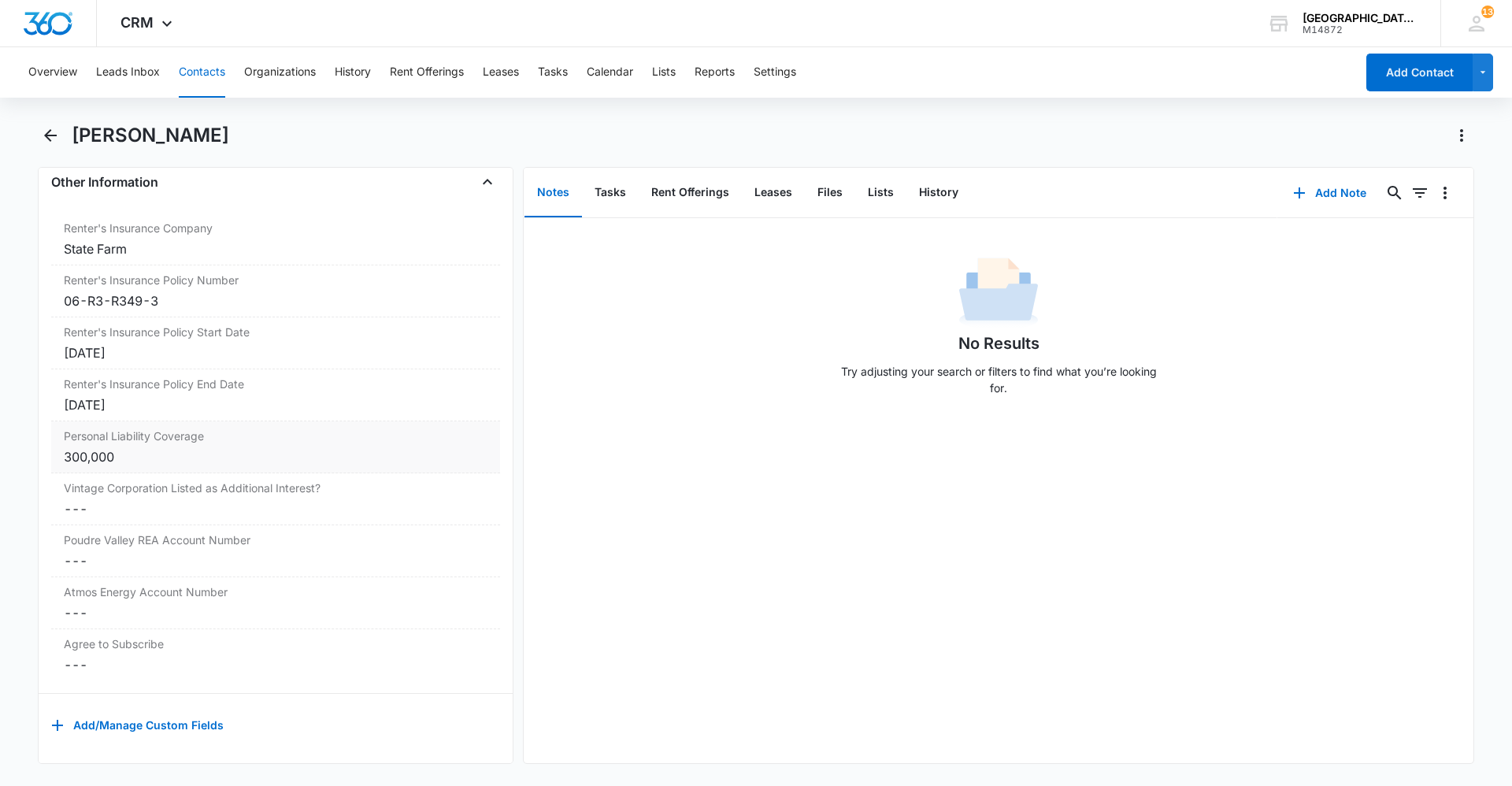
click at [233, 454] on div "300,000" at bounding box center [276, 457] width 424 height 19
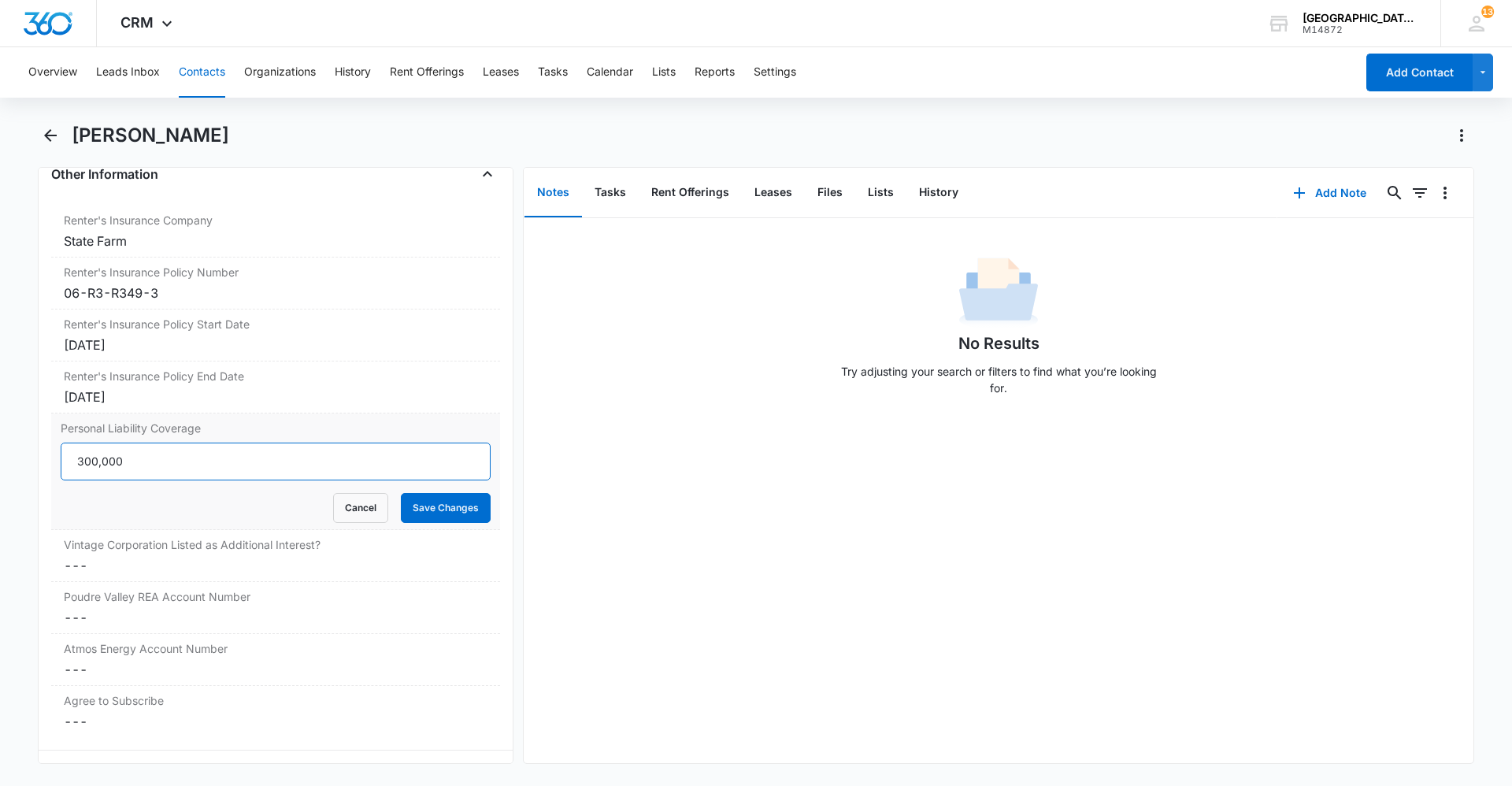
click at [237, 463] on input "300,000" at bounding box center [276, 462] width 430 height 38
type input "3"
click at [277, 475] on input "Personal Liability Coverage" at bounding box center [276, 462] width 430 height 38
type input "500,000"
click at [401, 493] on button "Save Changes" at bounding box center [446, 508] width 90 height 30
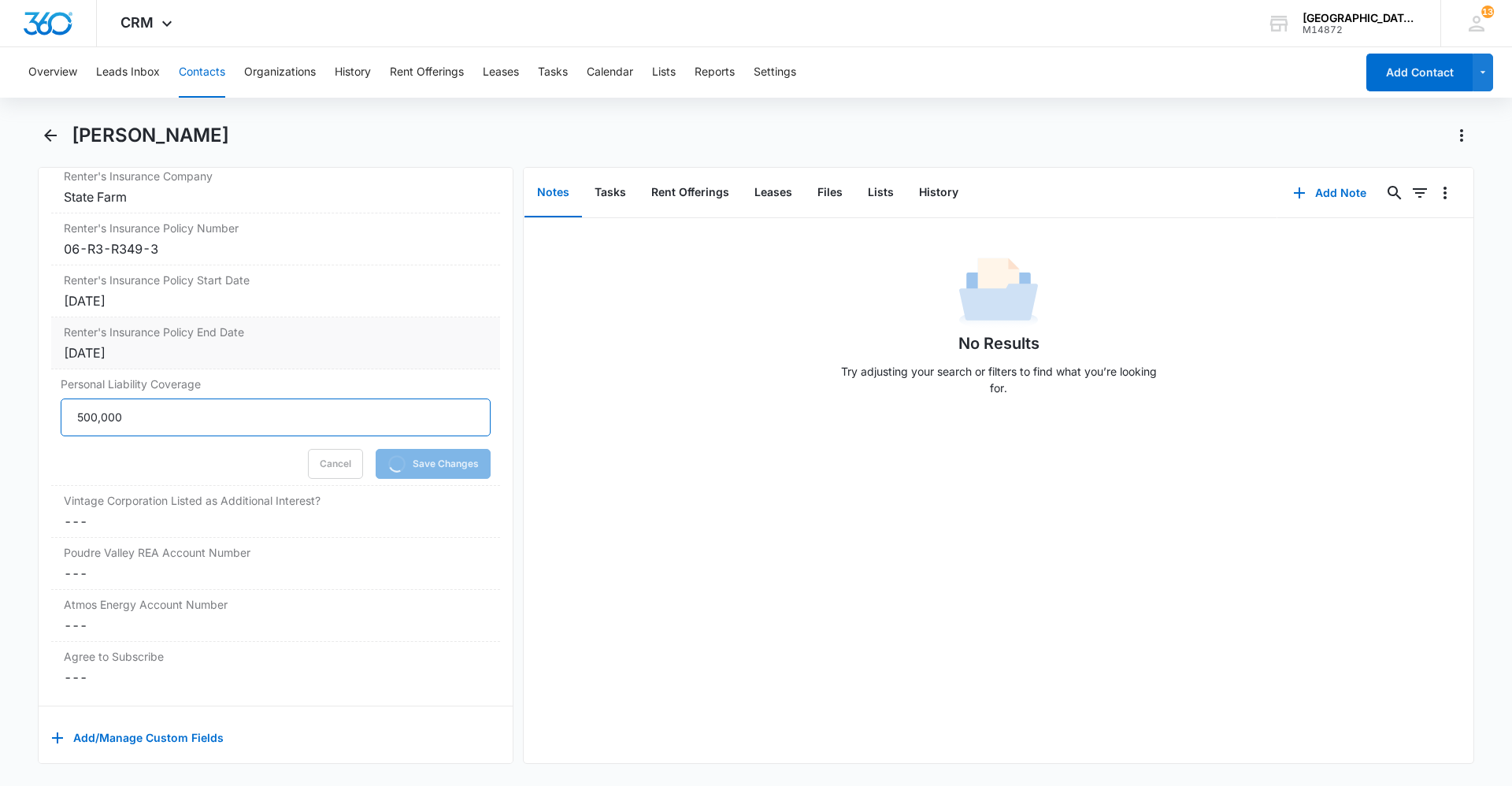
scroll to position [3345, 0]
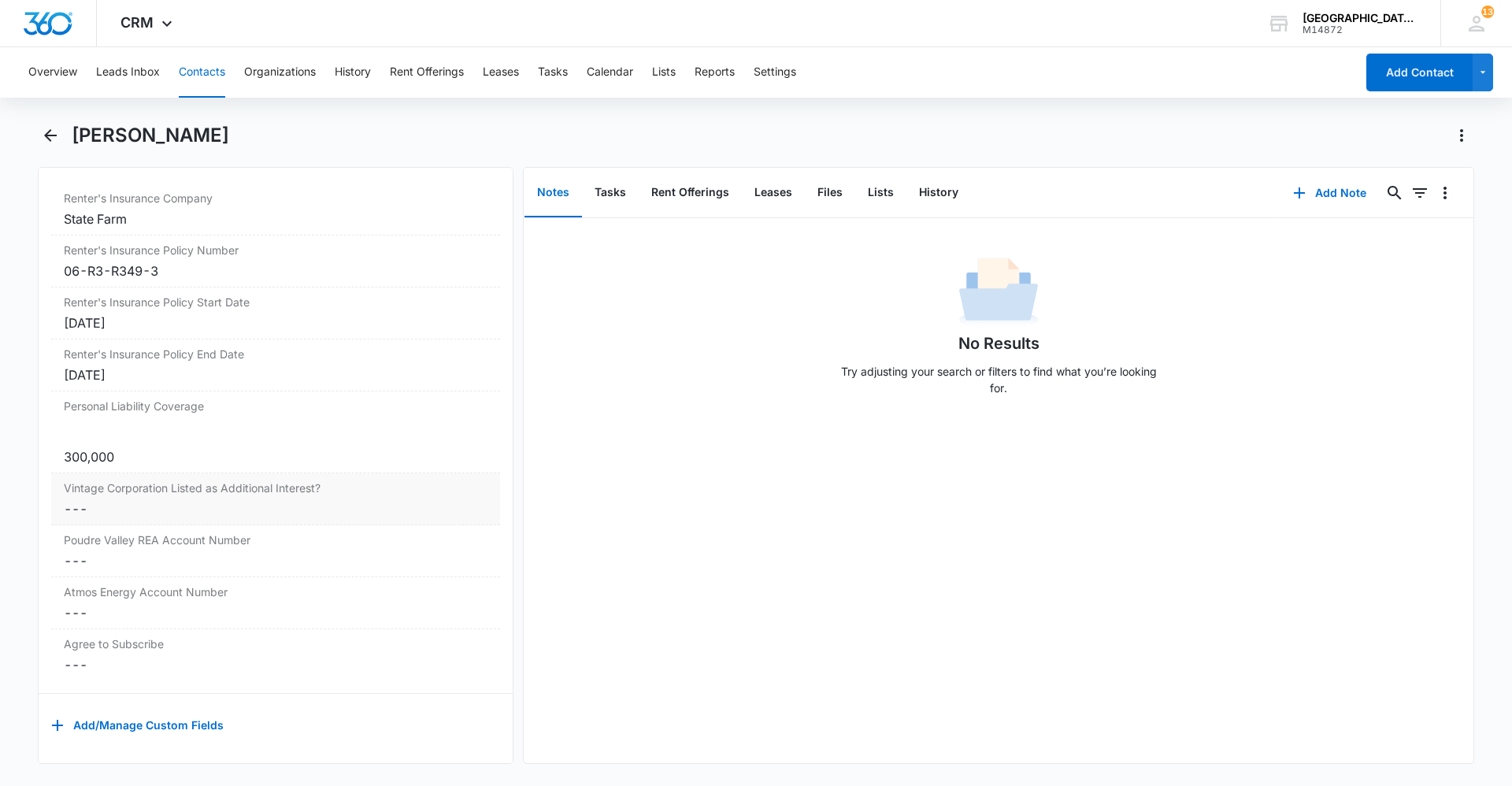
click at [124, 499] on dd "Cancel Save Changes ---" at bounding box center [276, 509] width 424 height 19
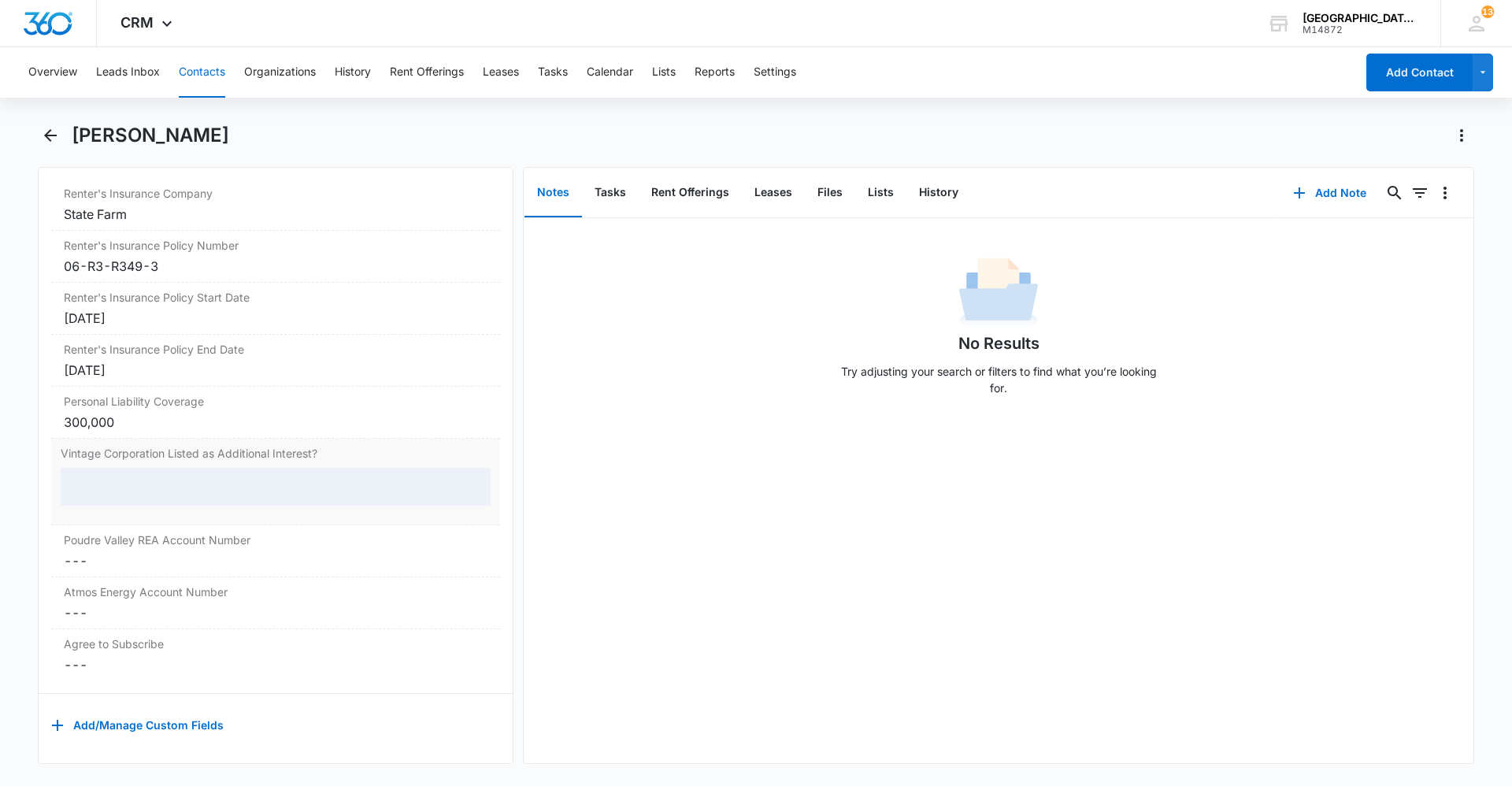
scroll to position [3315, 0]
click at [120, 468] on div at bounding box center [276, 487] width 430 height 38
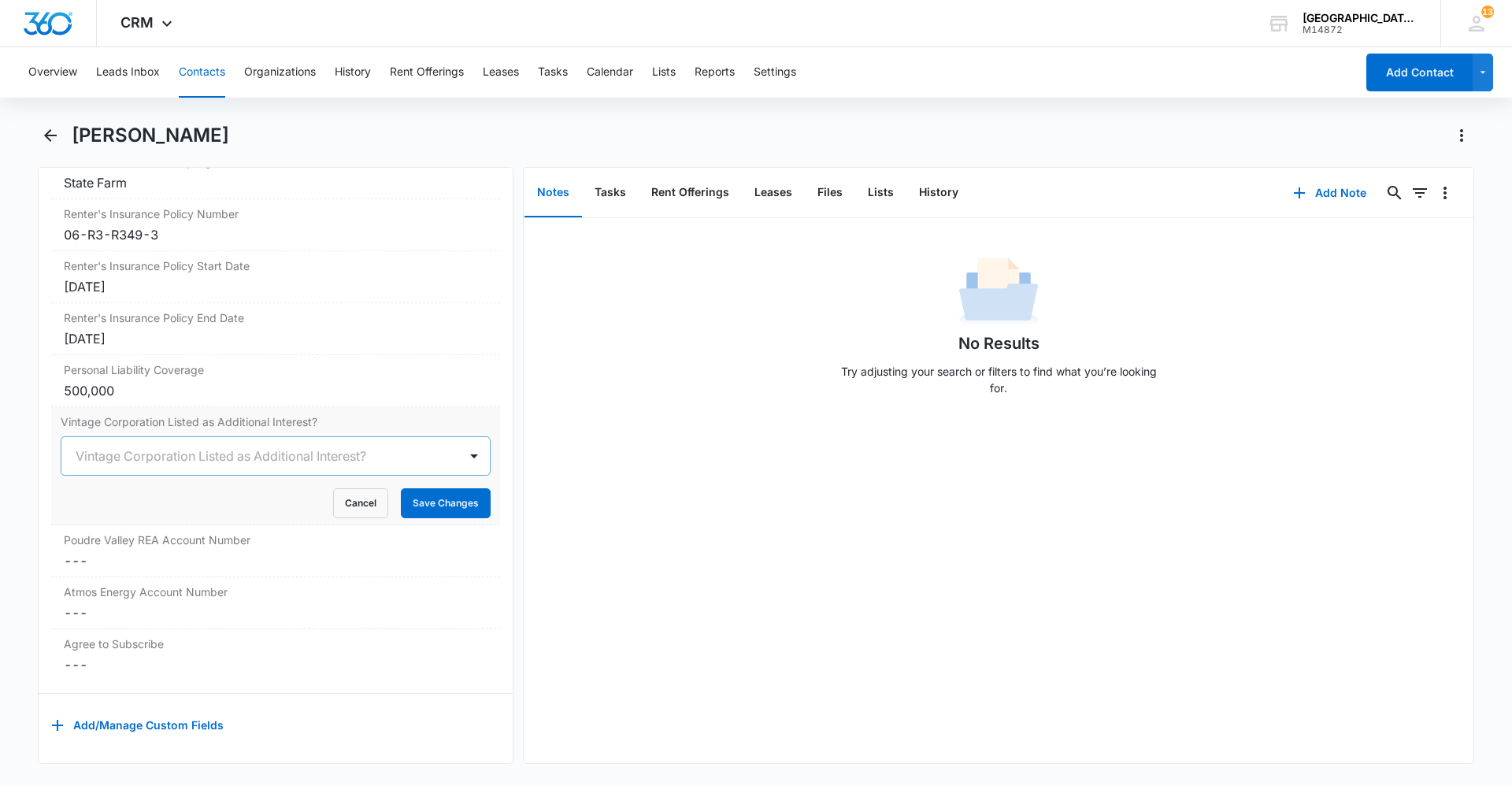
click at [147, 449] on div at bounding box center [257, 456] width 362 height 22
click at [145, 533] on div "Yes" at bounding box center [274, 541] width 389 height 17
click at [422, 506] on button "Save Changes" at bounding box center [446, 503] width 90 height 30
click at [159, 551] on dd "Cancel Save Changes ---" at bounding box center [276, 561] width 424 height 19
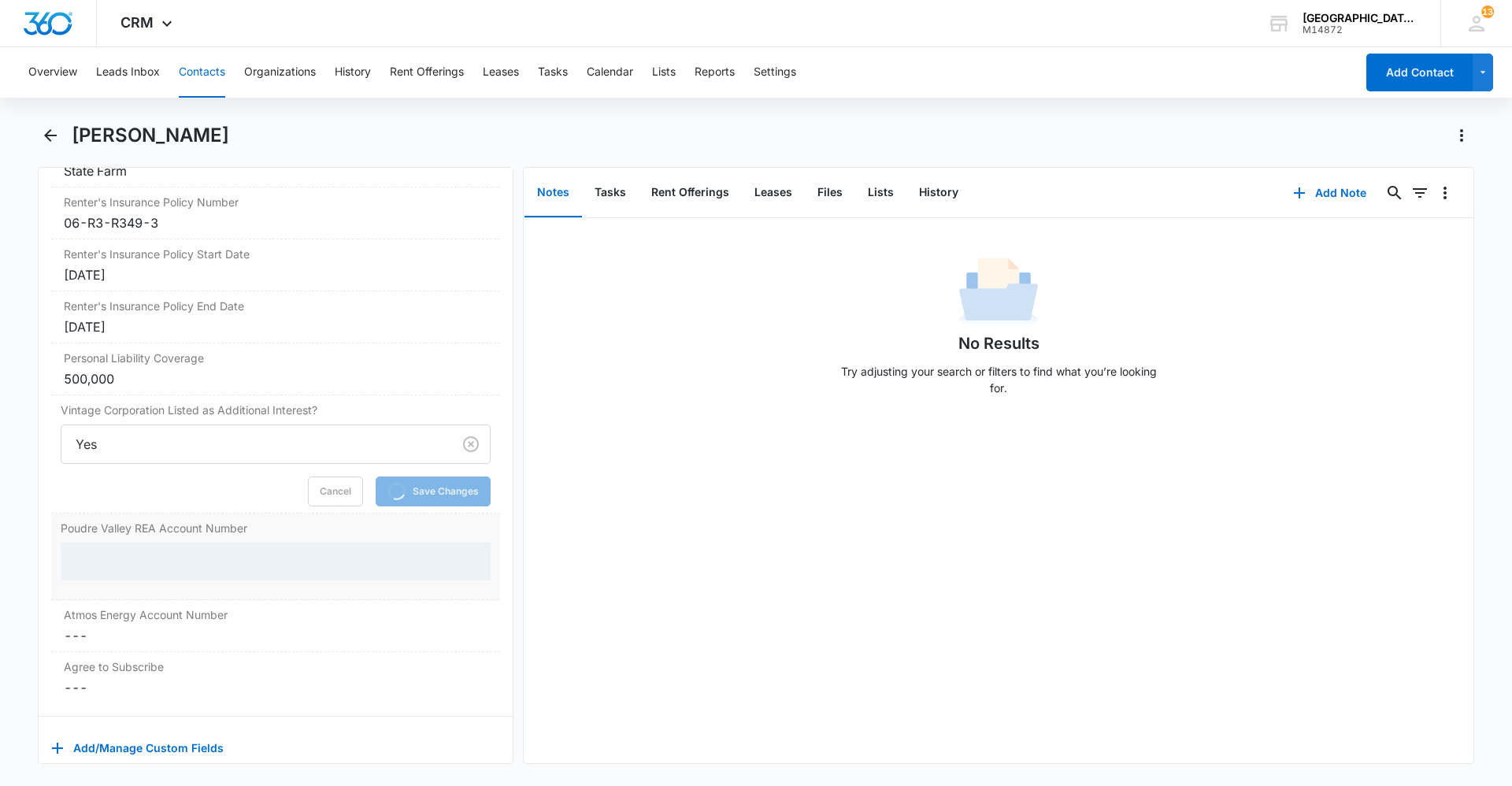
click at [169, 549] on div at bounding box center [276, 562] width 430 height 38
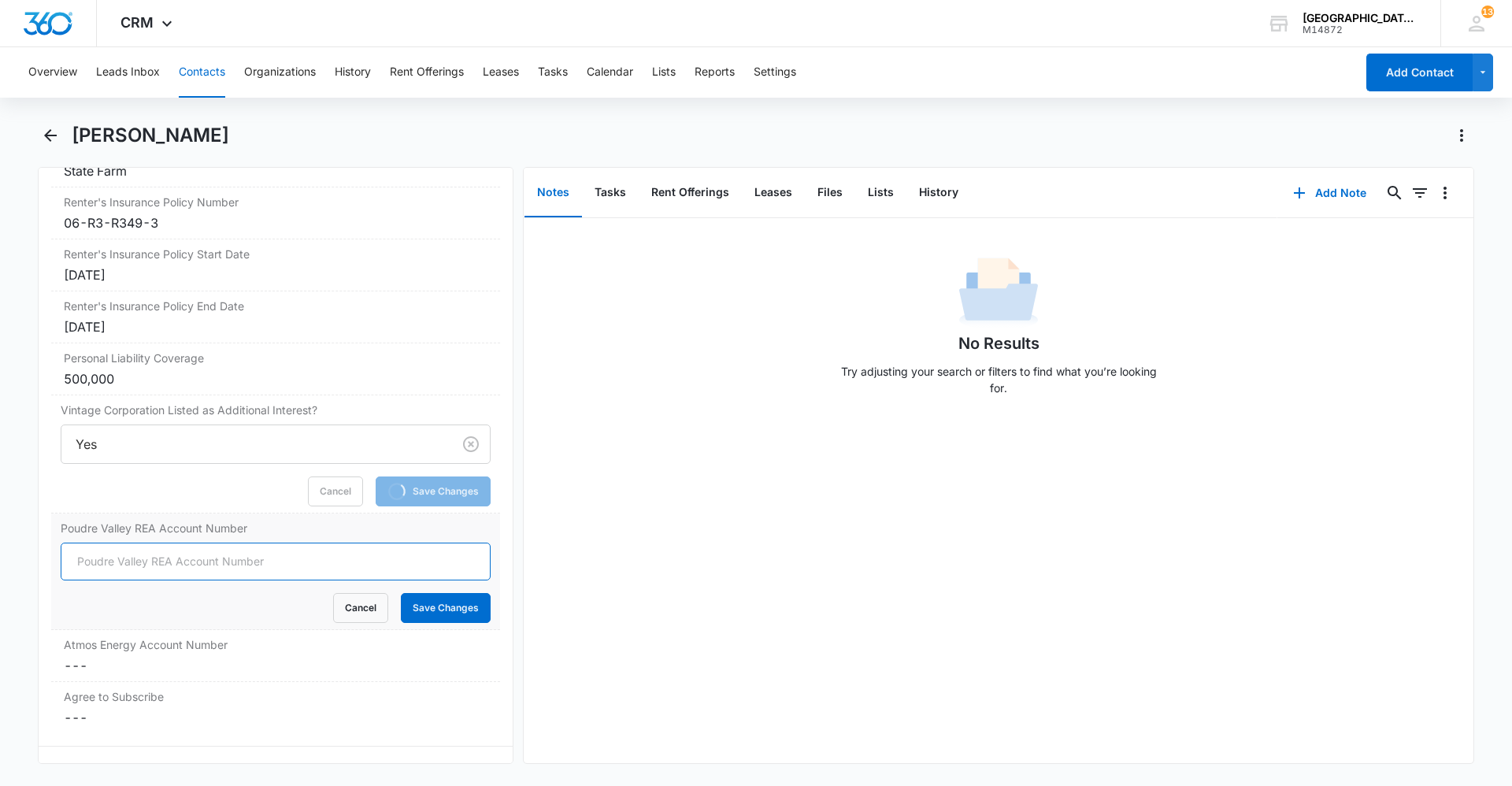
click at [176, 558] on input "Poudre Valley REA Account Number" at bounding box center [276, 562] width 430 height 38
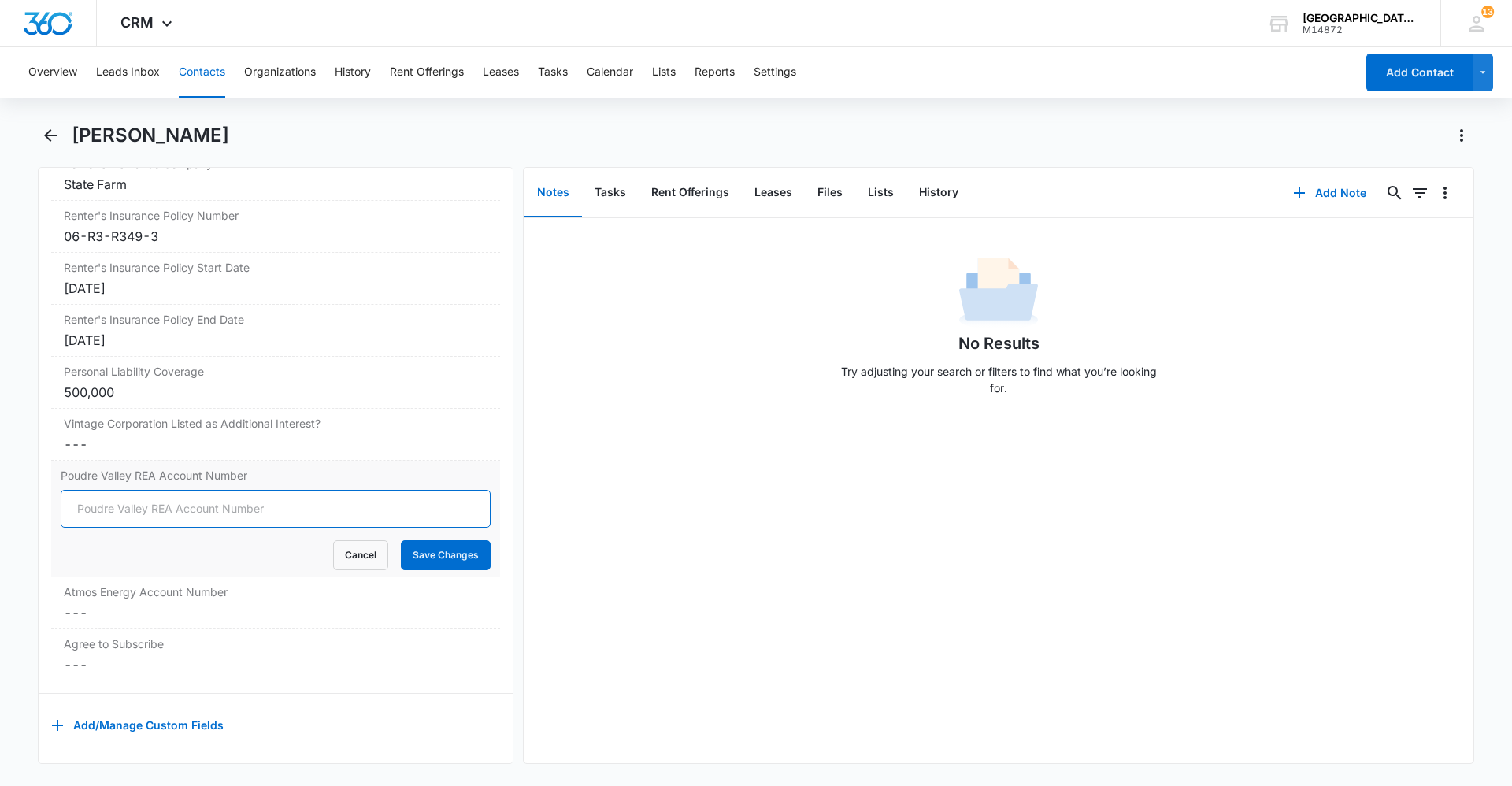
scroll to position [3345, 0]
type input "85136002"
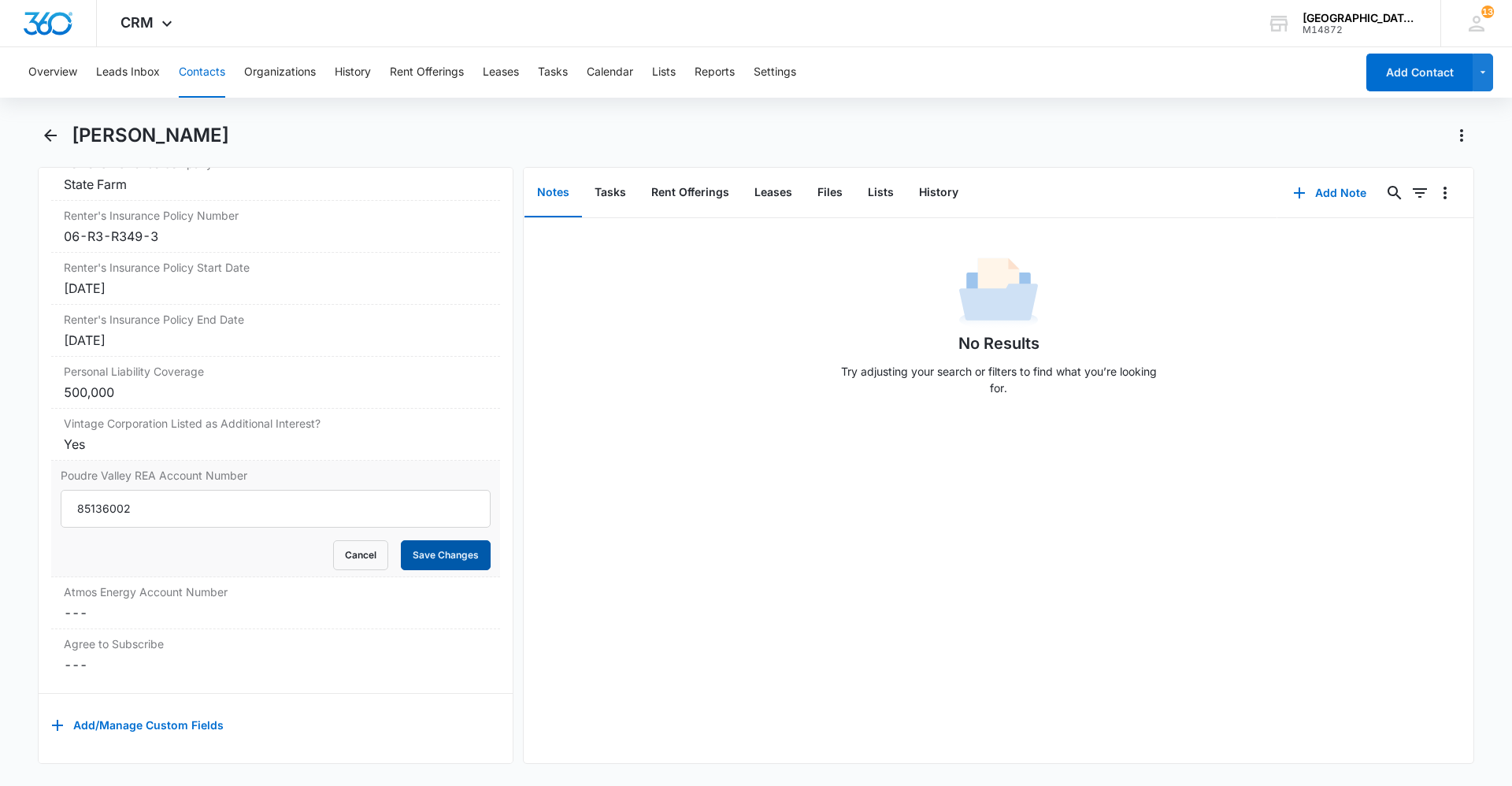
click at [437, 540] on button "Save Changes" at bounding box center [446, 555] width 90 height 30
click at [247, 603] on dd "Cancel Save Changes ---" at bounding box center [276, 613] width 424 height 19
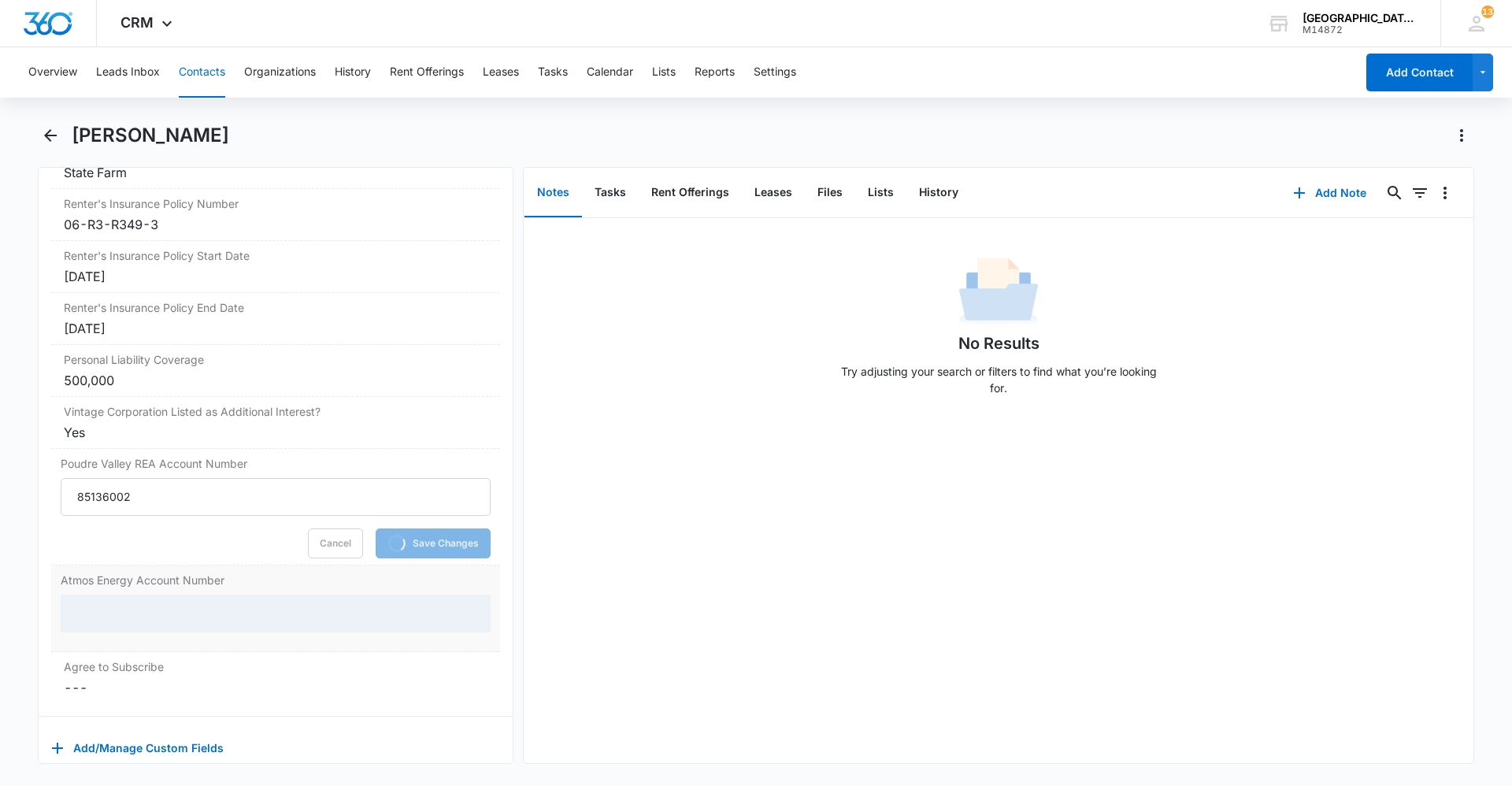
click at [242, 596] on div at bounding box center [276, 614] width 430 height 38
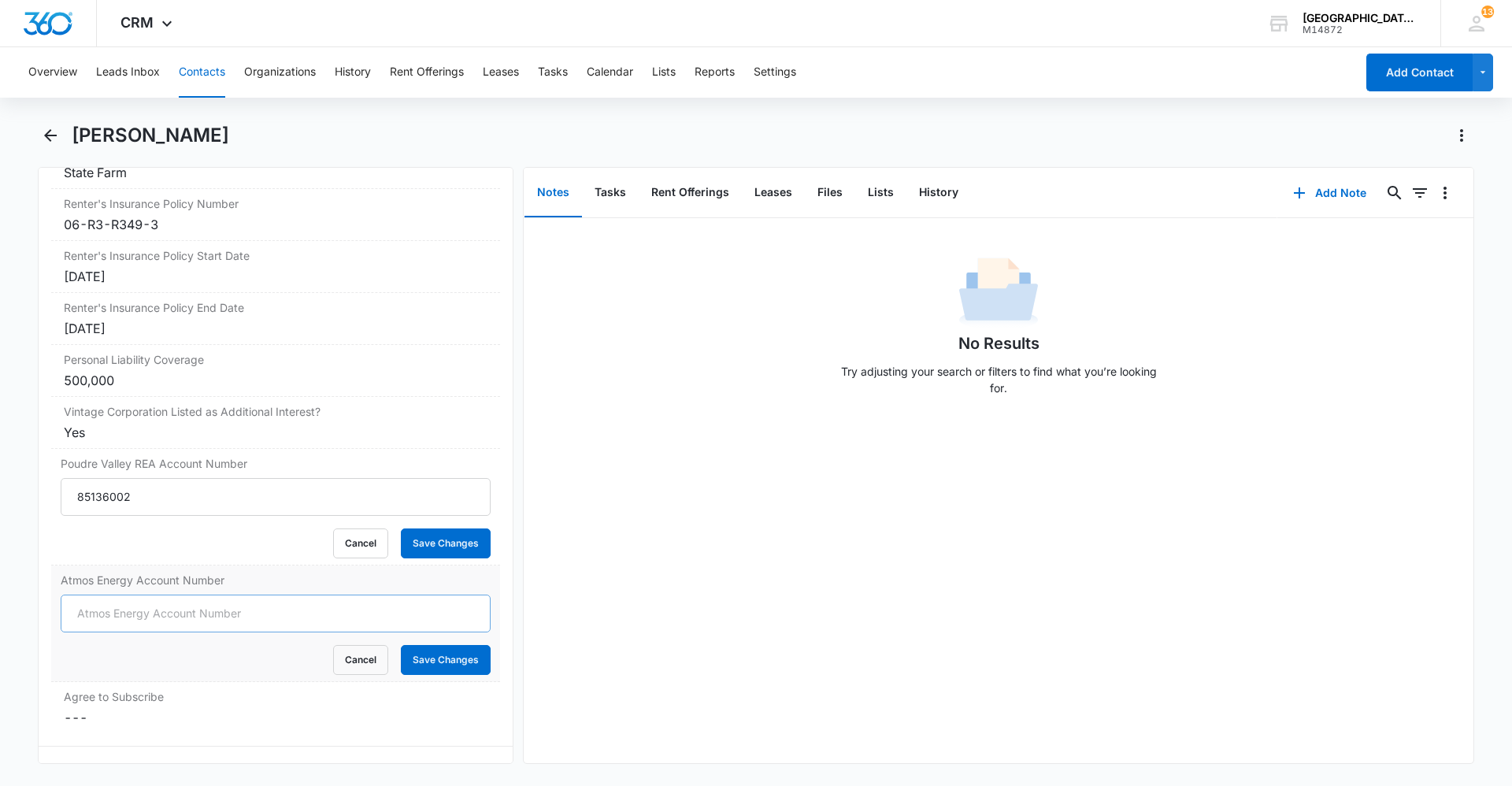
click at [247, 609] on input "Atmos Energy Account Number" at bounding box center [276, 614] width 430 height 38
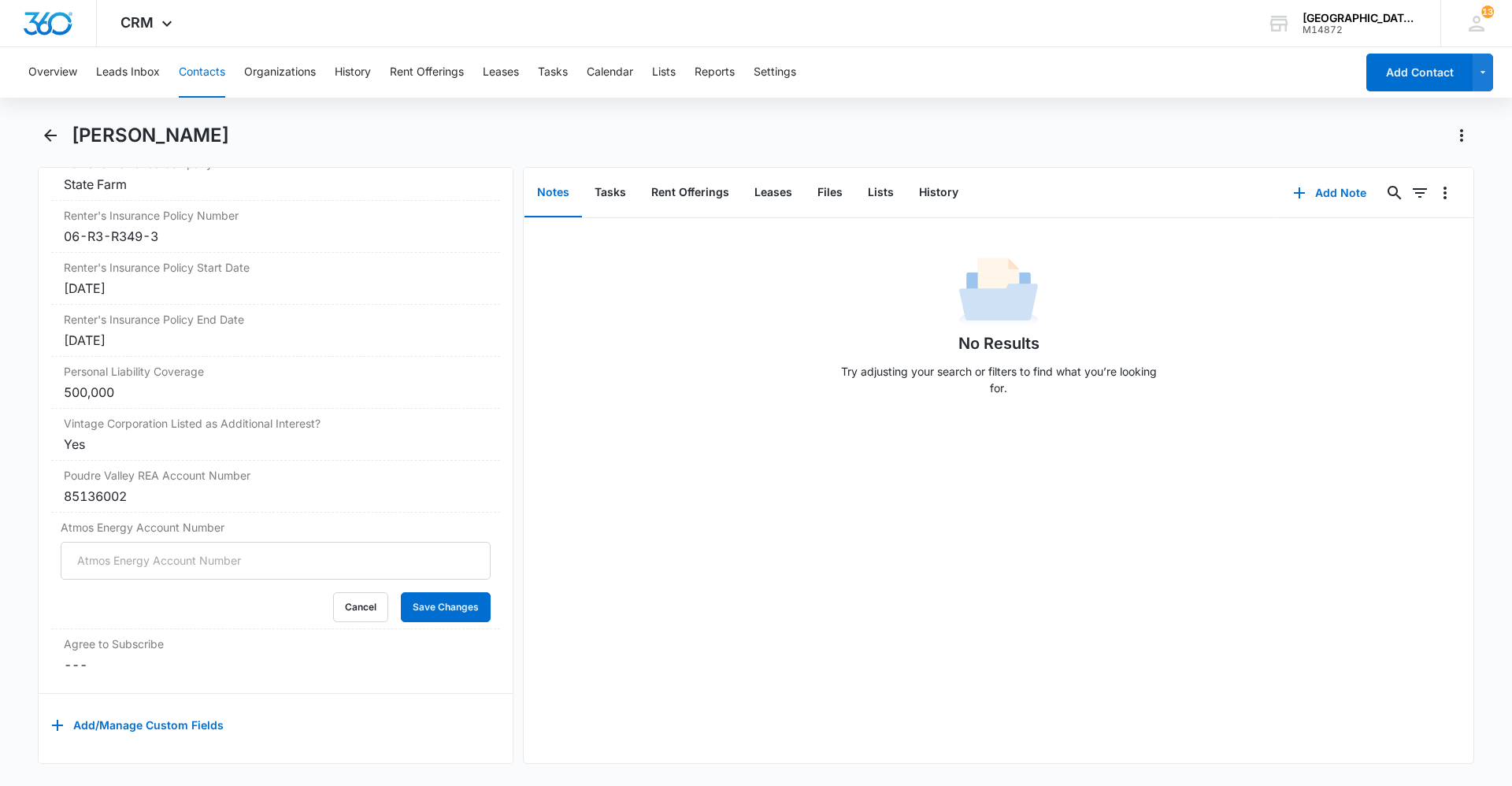
click at [529, 539] on div "No Results Try adjusting your search or filters to find what you’re looking for." at bounding box center [999, 491] width 950 height 545
click at [200, 555] on input "Atmos Energy Account Number" at bounding box center [276, 561] width 430 height 38
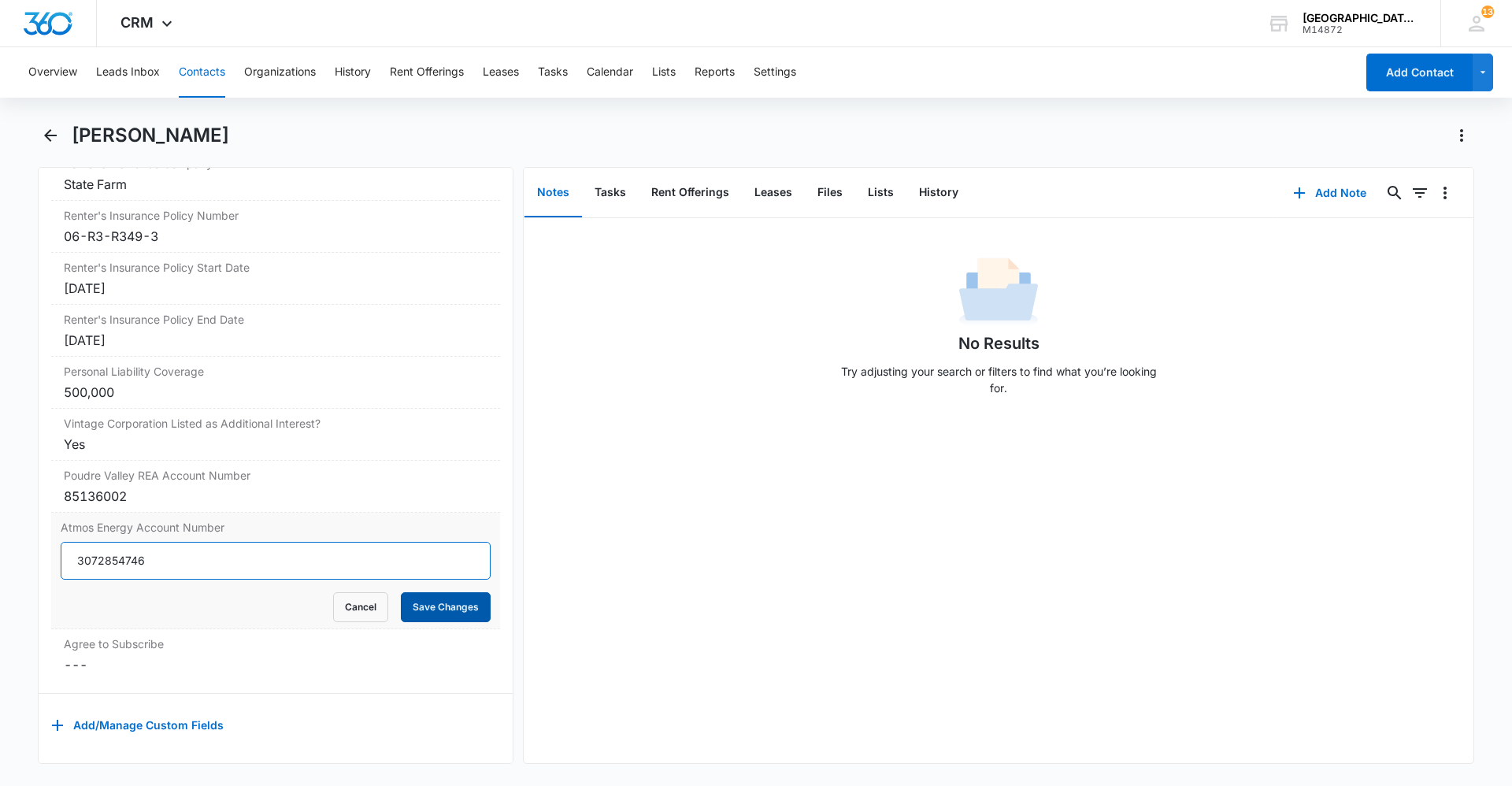
type input "3072854746"
click at [425, 592] on button "Save Changes" at bounding box center [446, 607] width 90 height 30
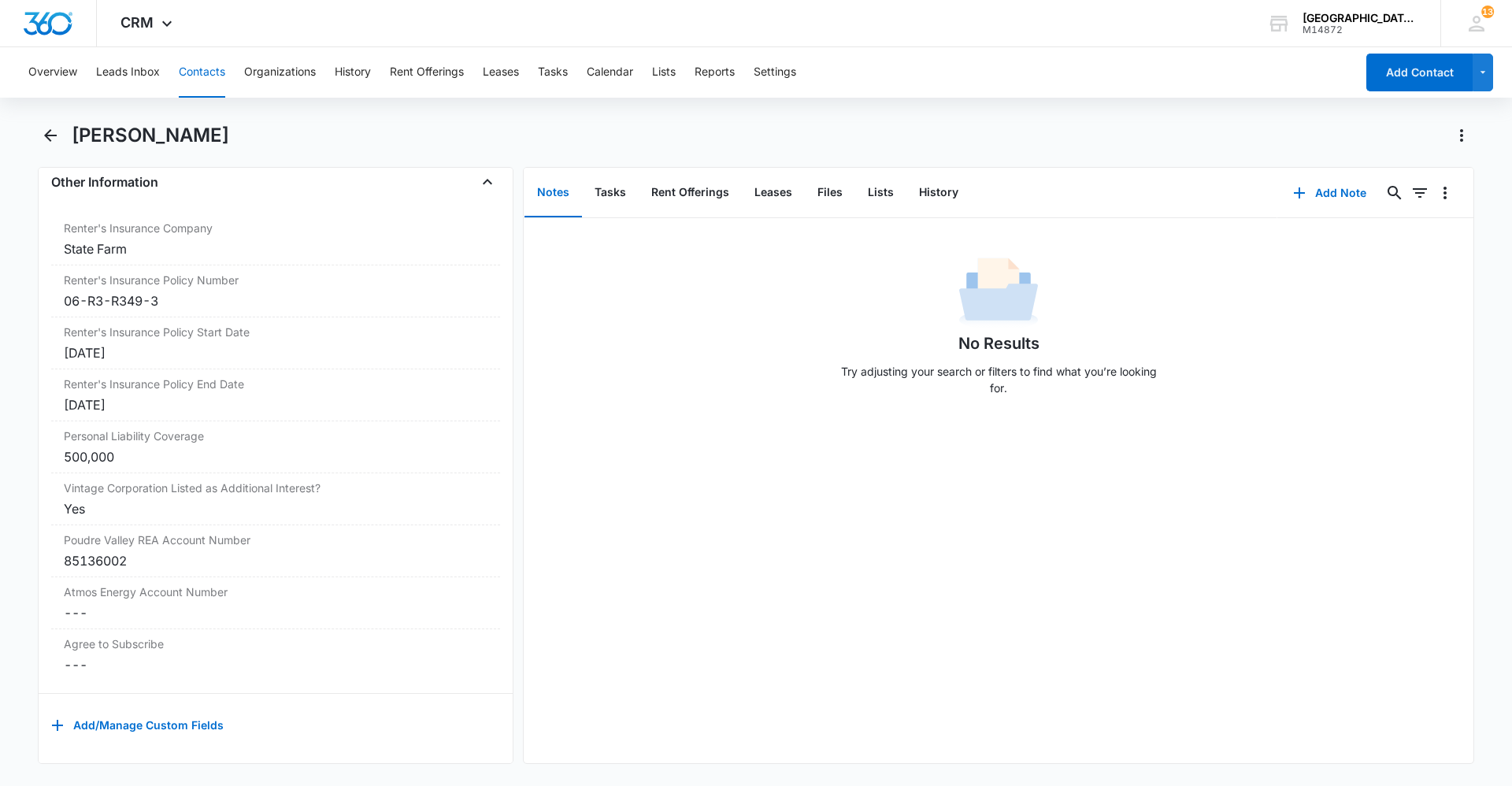
scroll to position [3280, 0]
drag, startPoint x: 531, startPoint y: 499, endPoint x: 526, endPoint y: 513, distance: 14.9
click at [526, 513] on div "No Results Try adjusting your search or filters to find what you’re looking for." at bounding box center [999, 491] width 950 height 545
click at [49, 137] on icon "Back" at bounding box center [50, 135] width 19 height 19
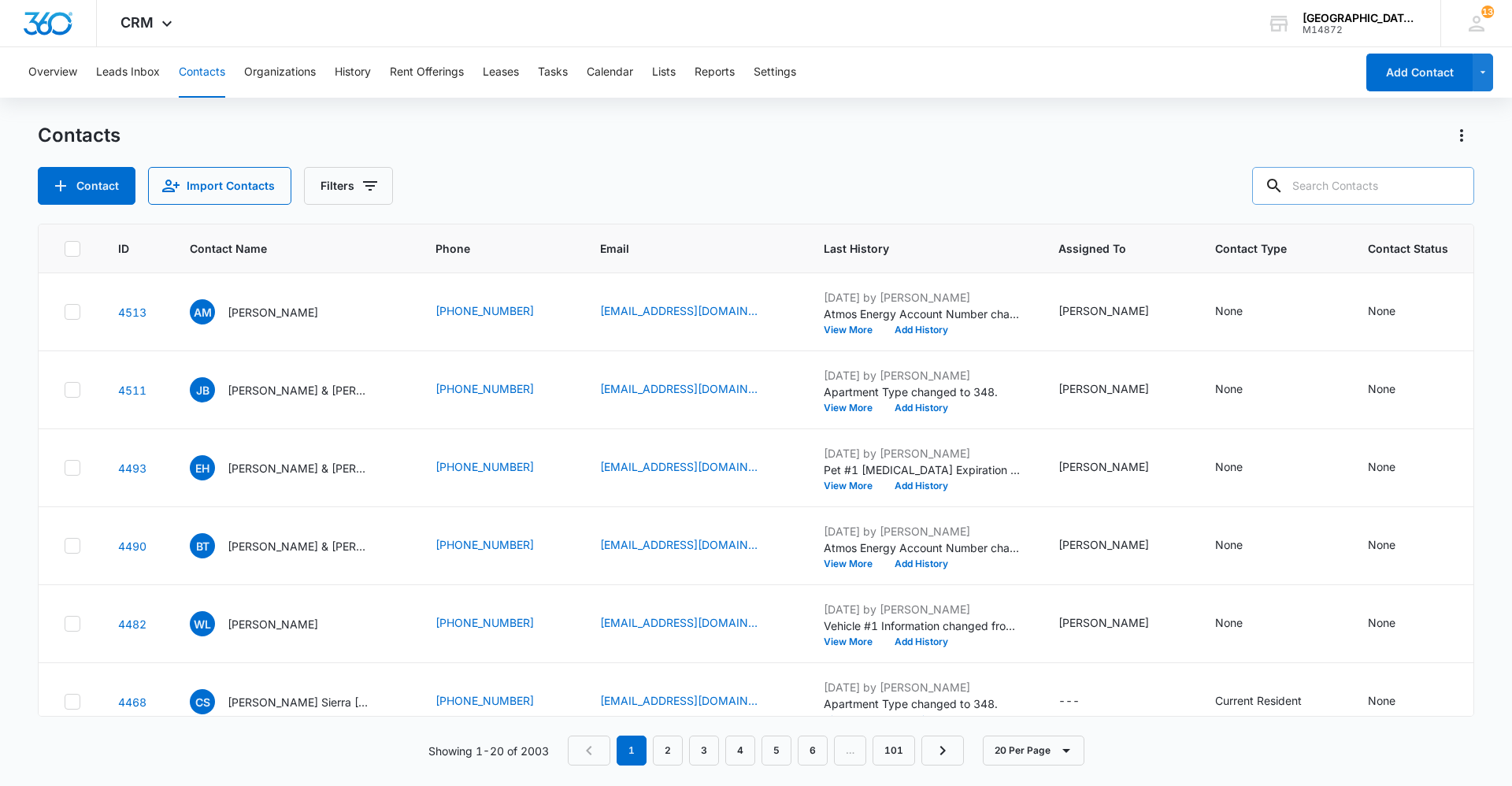
click at [1321, 174] on input "text" at bounding box center [1363, 186] width 222 height 38
click at [1355, 193] on input "text" at bounding box center [1363, 186] width 222 height 38
type input "Brandon Romer"
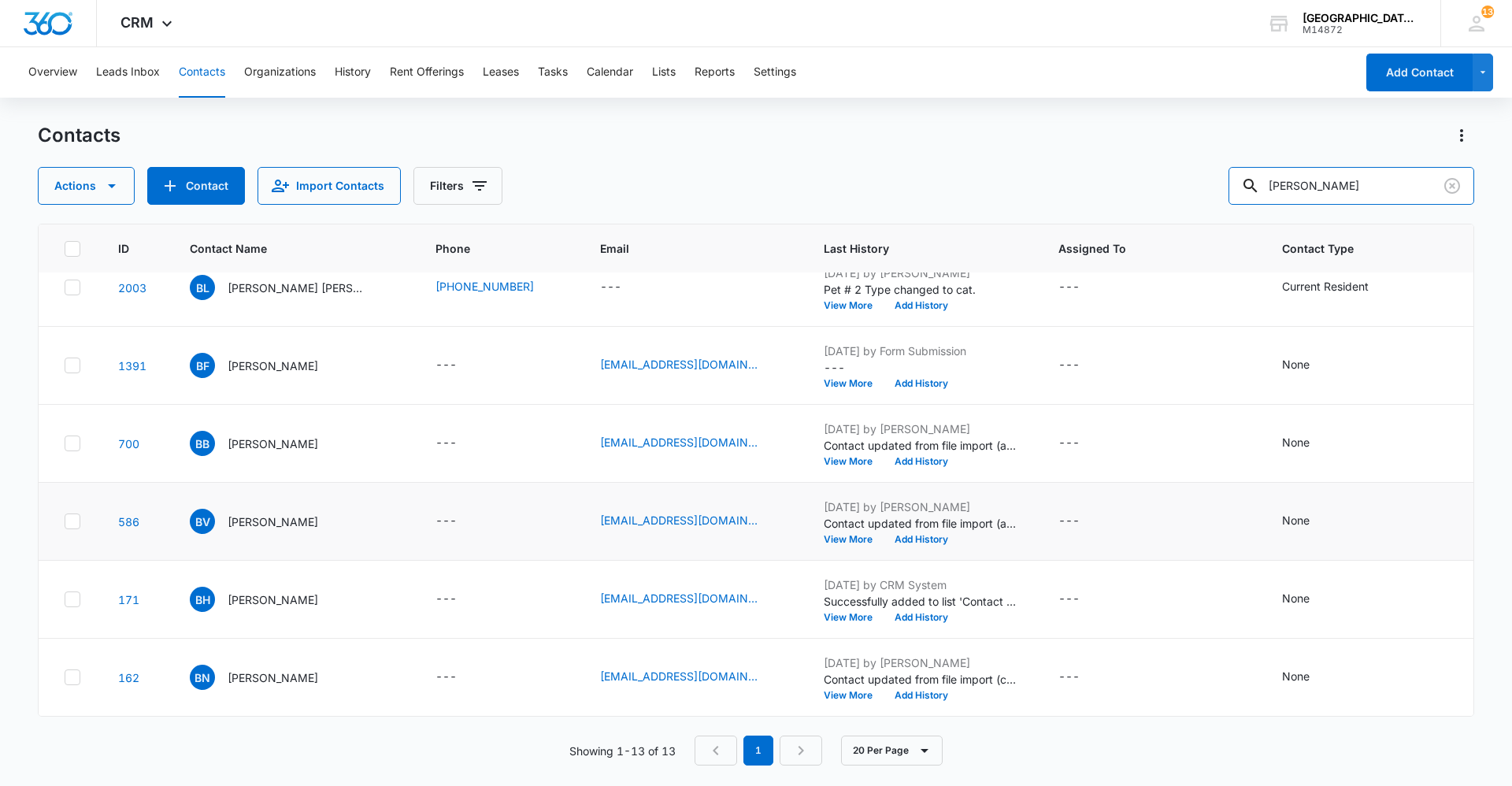
scroll to position [582, 0]
click at [1443, 172] on div at bounding box center [1452, 186] width 25 height 38
drag, startPoint x: 1450, startPoint y: 175, endPoint x: 1339, endPoint y: 150, distance: 113.8
click at [1450, 176] on button "Clear" at bounding box center [1452, 186] width 25 height 25
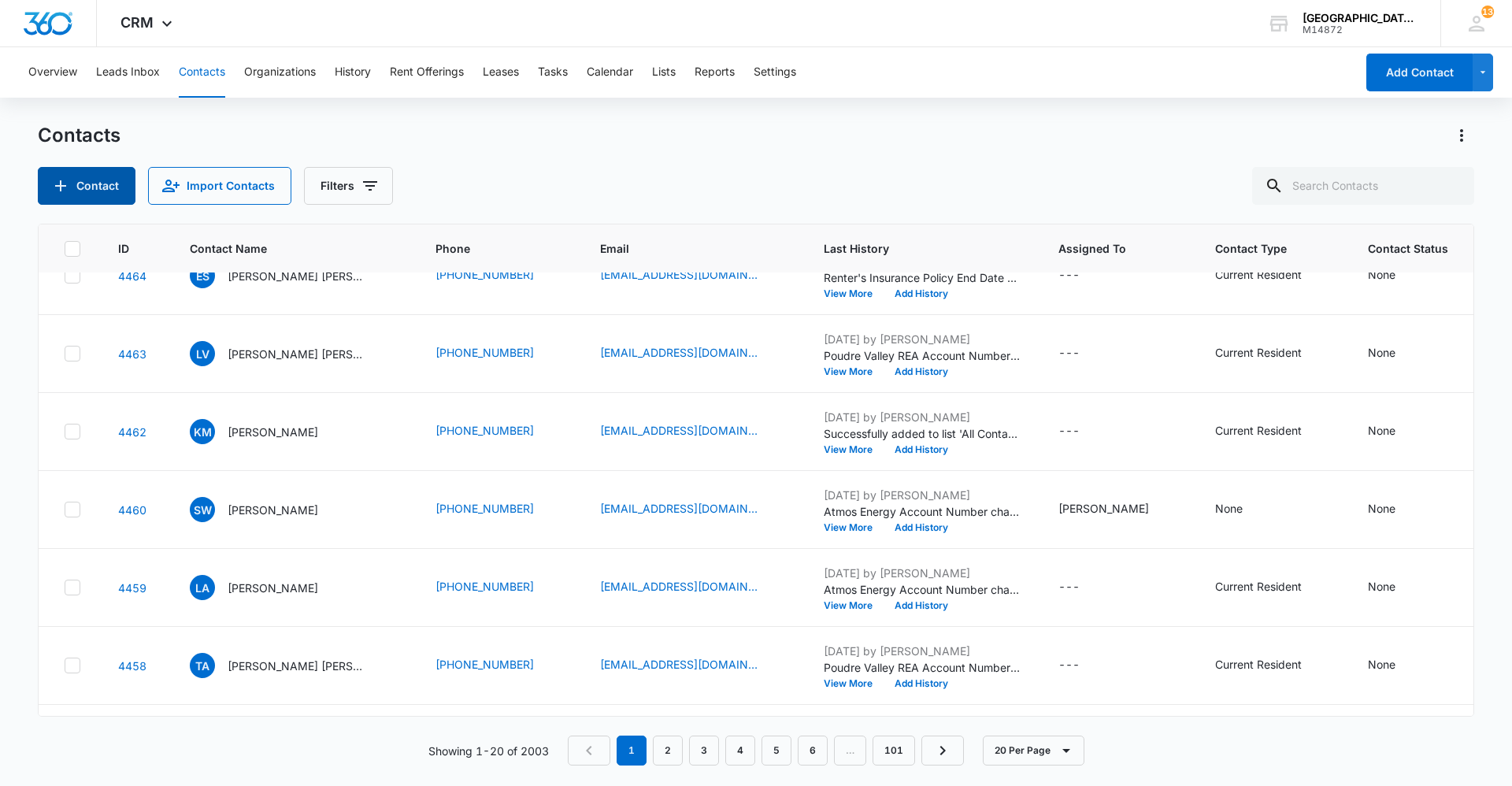
click at [93, 179] on button "Contact" at bounding box center [87, 186] width 98 height 38
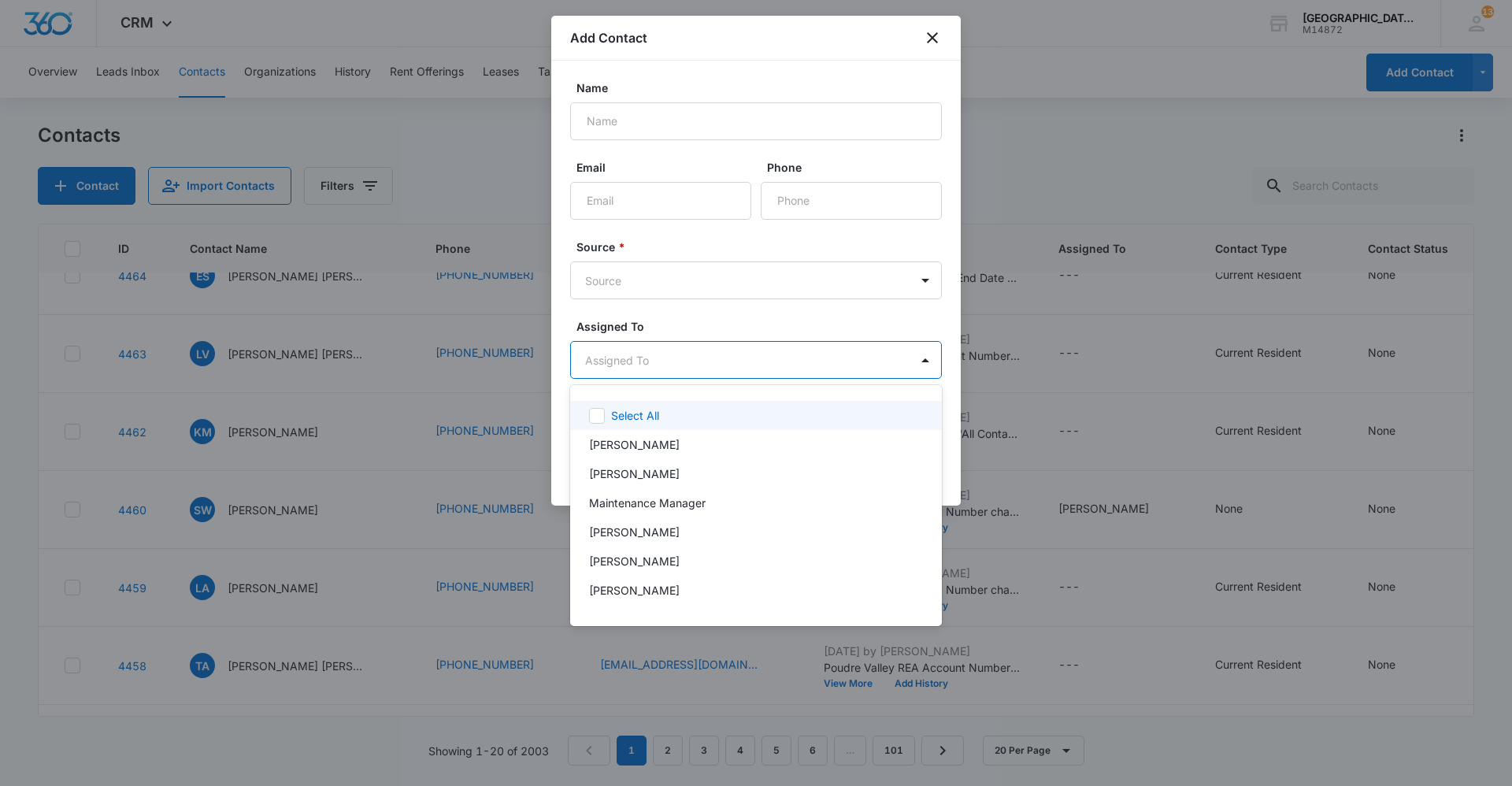
click at [870, 360] on body "CRM Apps Reputation Websites Forms CRM Email Social Content Ads Intelligence Fi…" at bounding box center [756, 393] width 1512 height 786
click at [709, 132] on div at bounding box center [756, 393] width 1512 height 786
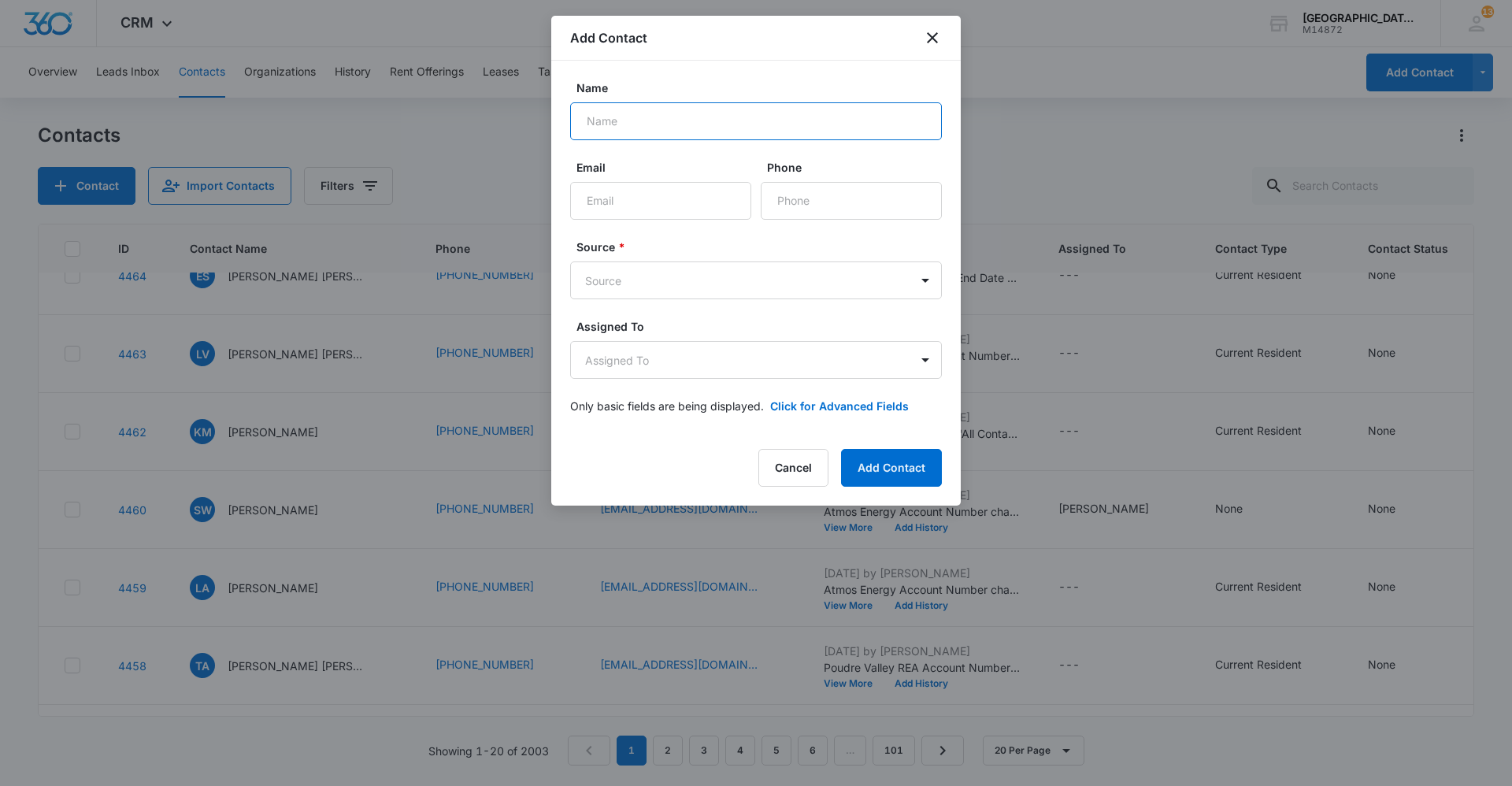
click at [704, 128] on input "Name" at bounding box center [756, 121] width 372 height 38
type input "[PERSON_NAME] & [PERSON_NAME]"
click at [693, 209] on input "Email" at bounding box center [661, 201] width 181 height 38
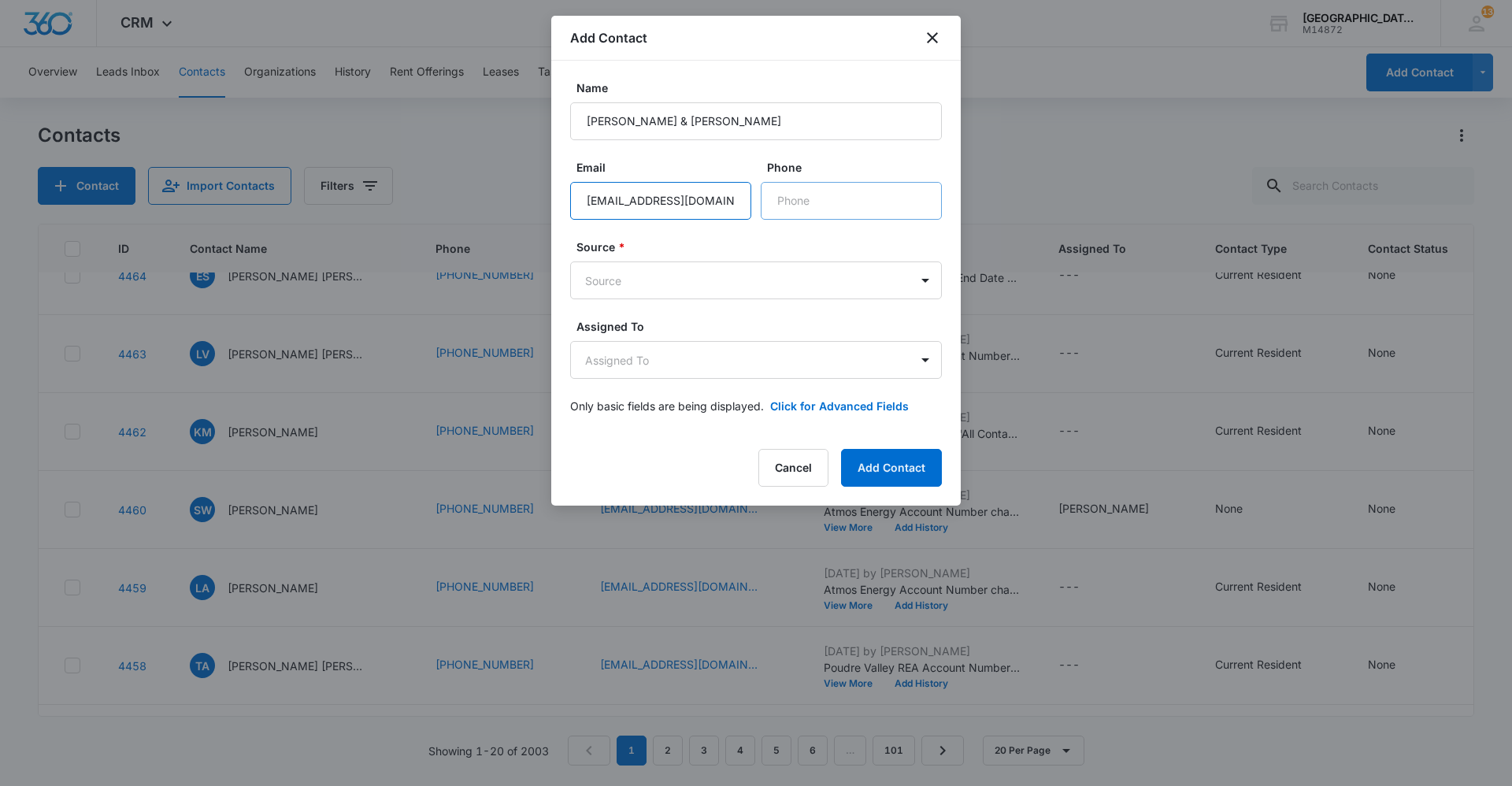
type input "[EMAIL_ADDRESS][DOMAIN_NAME]"
click at [812, 211] on input "Phone" at bounding box center [852, 201] width 181 height 38
type input "[PHONE_NUMBER]"
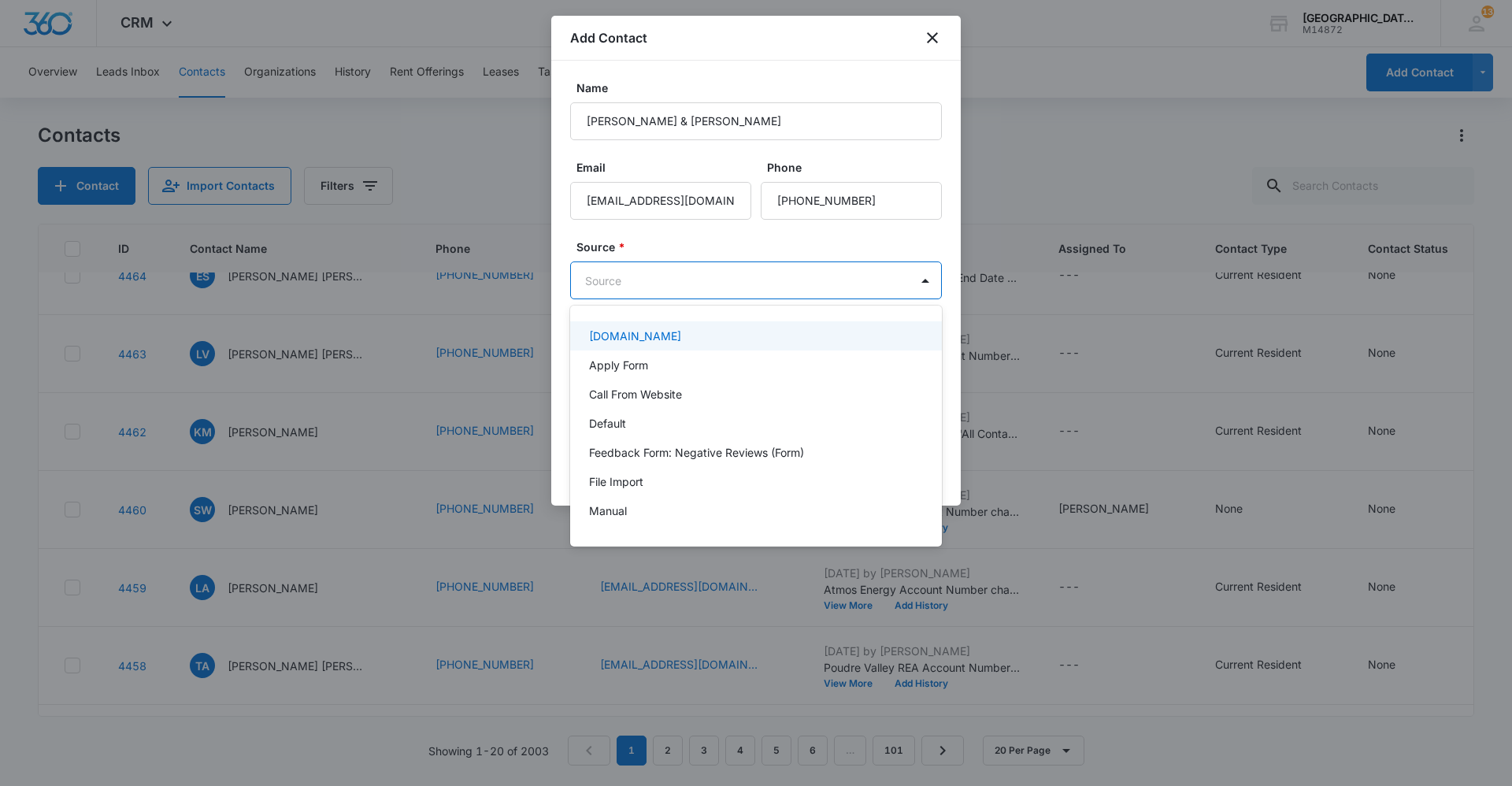
click at [679, 278] on body "CRM Apps Reputation Websites Forms CRM Email Social Content Ads Intelligence Fi…" at bounding box center [756, 393] width 1512 height 786
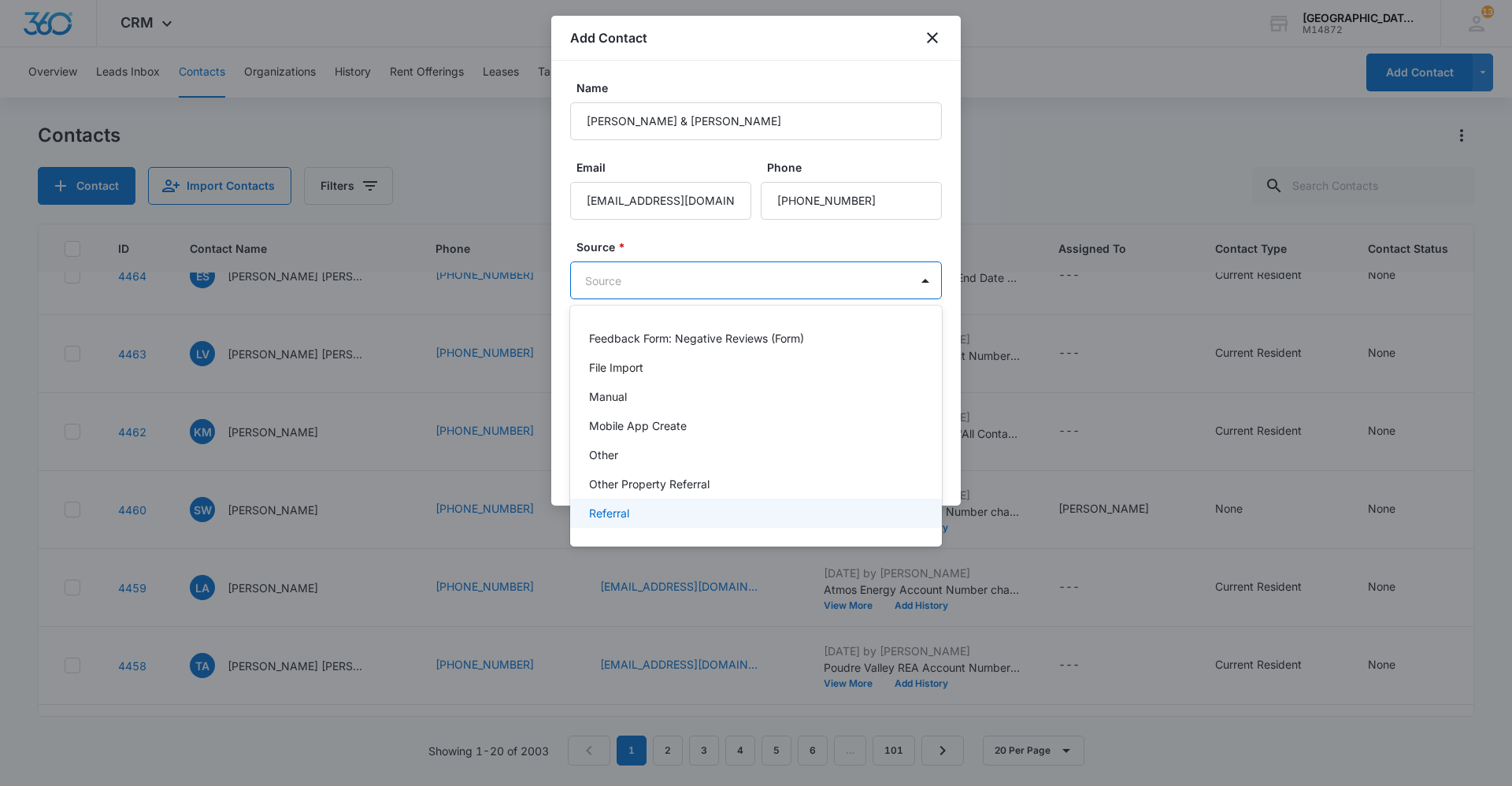
scroll to position [158, 0]
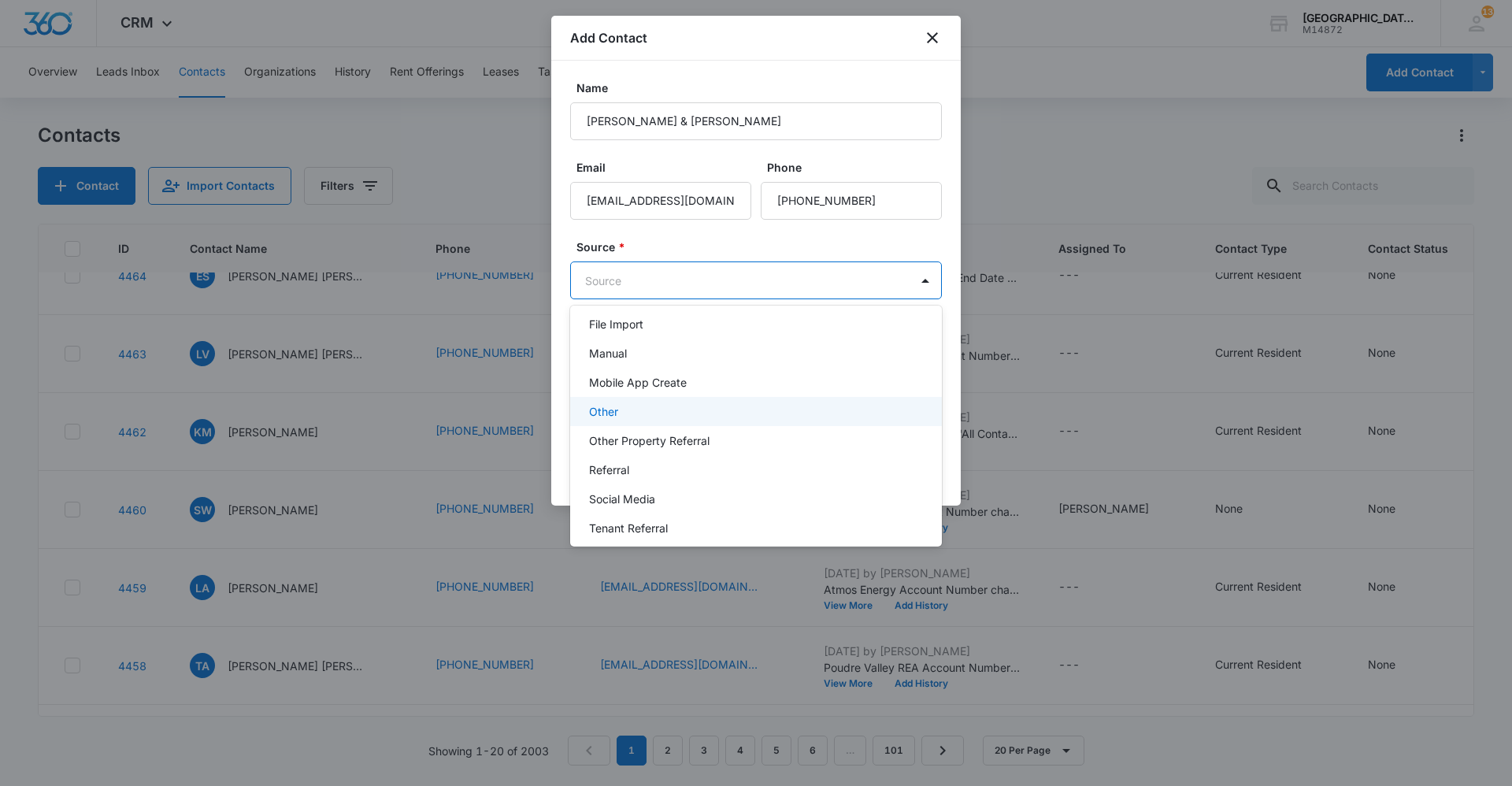
click at [637, 406] on div "Other" at bounding box center [755, 411] width 331 height 17
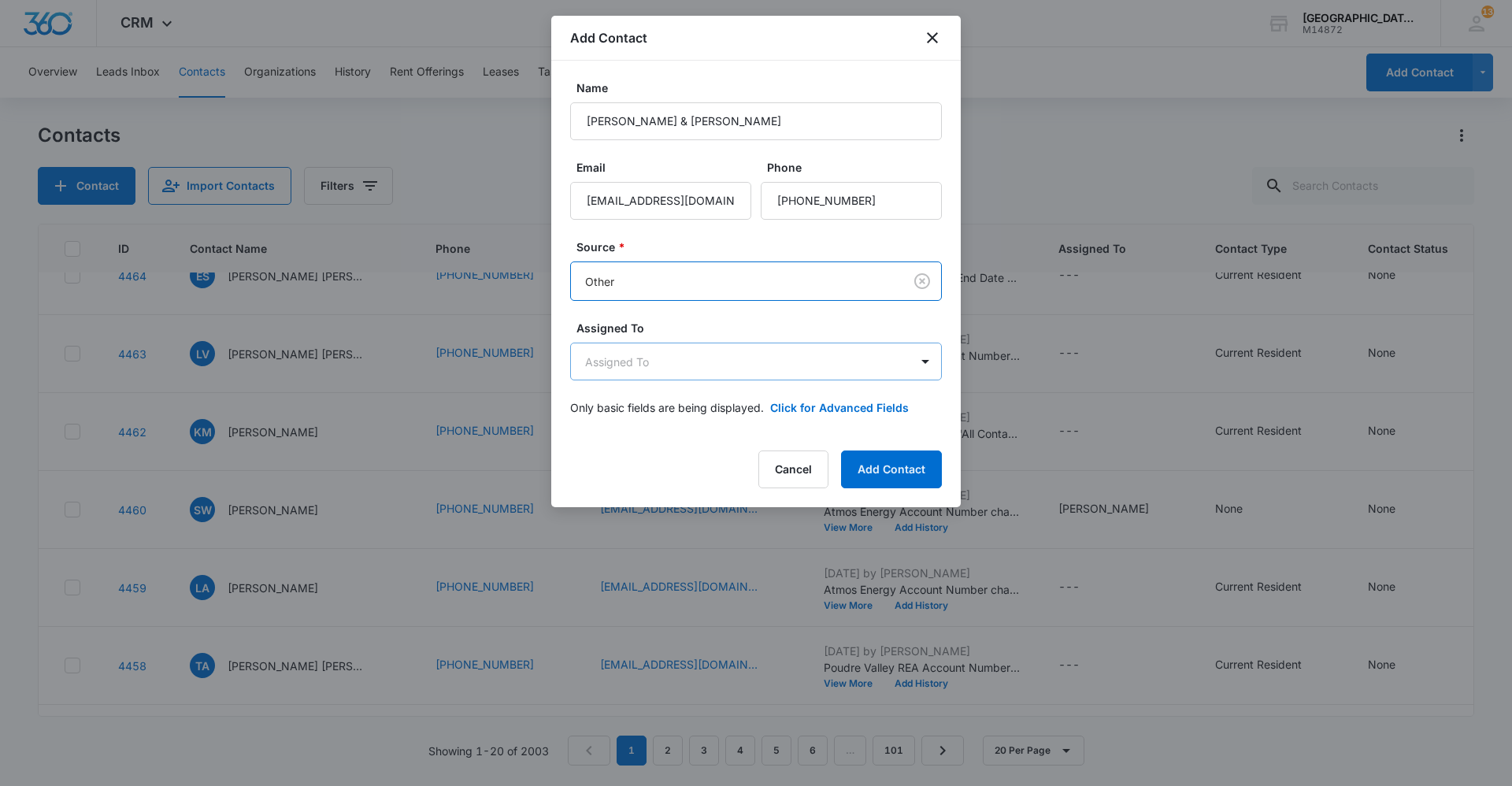
click at [669, 371] on body "CRM Apps Reputation Websites Forms CRM Email Social Content Ads Intelligence Fi…" at bounding box center [756, 393] width 1512 height 786
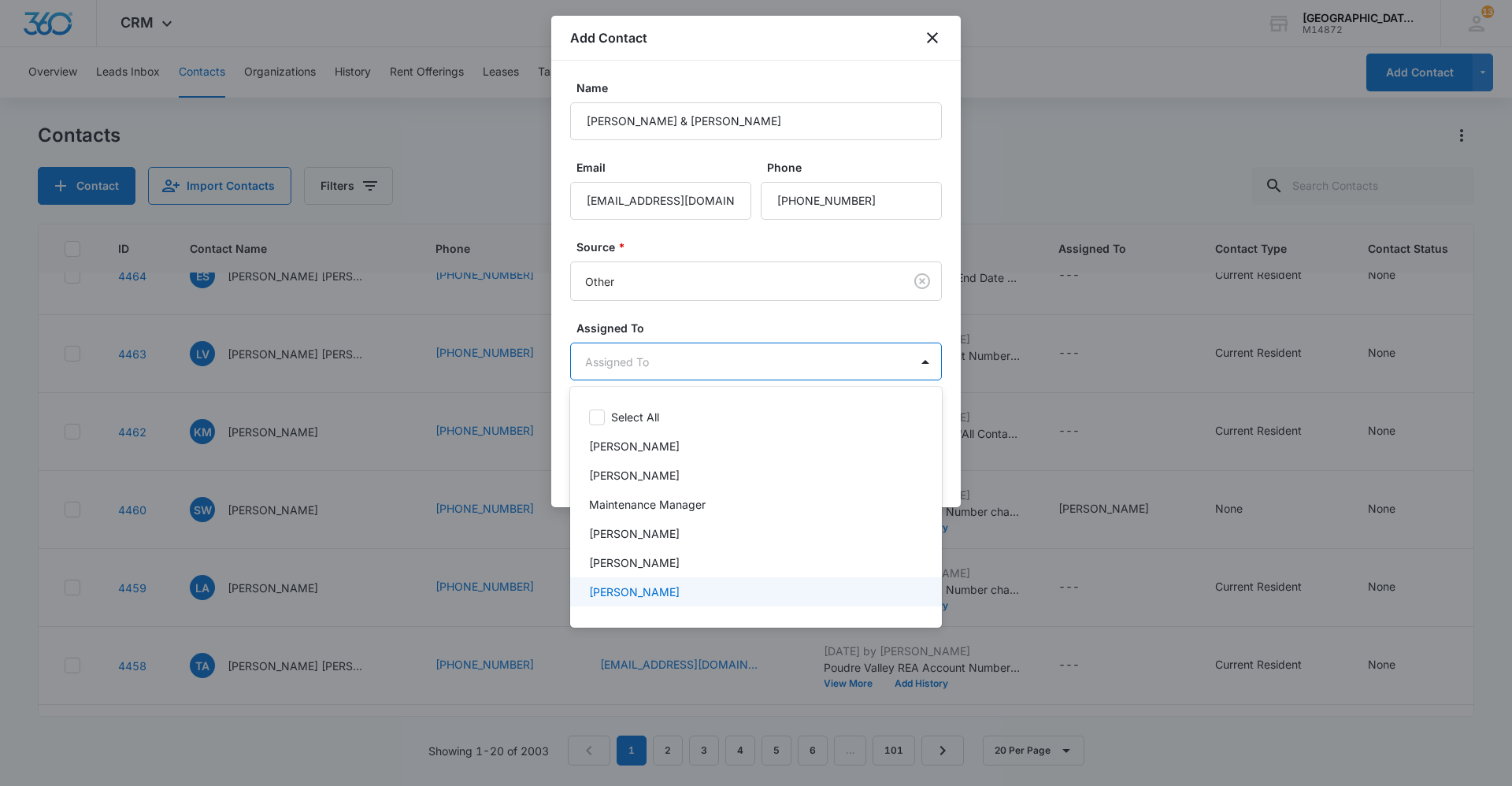
click at [637, 586] on p "[PERSON_NAME]" at bounding box center [634, 591] width 91 height 17
click at [876, 329] on div at bounding box center [756, 393] width 1512 height 786
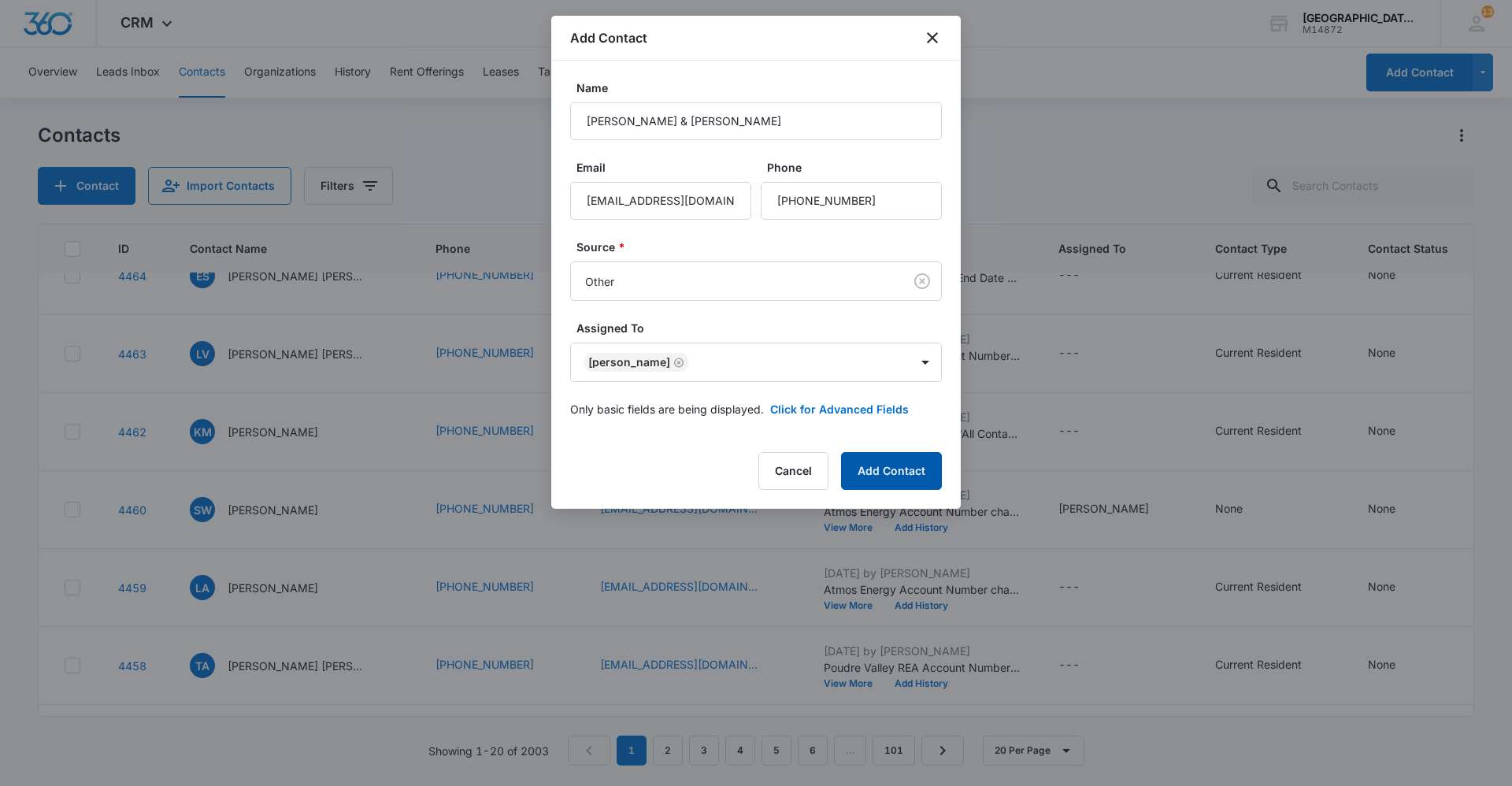
click at [900, 470] on button "Add Contact" at bounding box center [892, 471] width 101 height 38
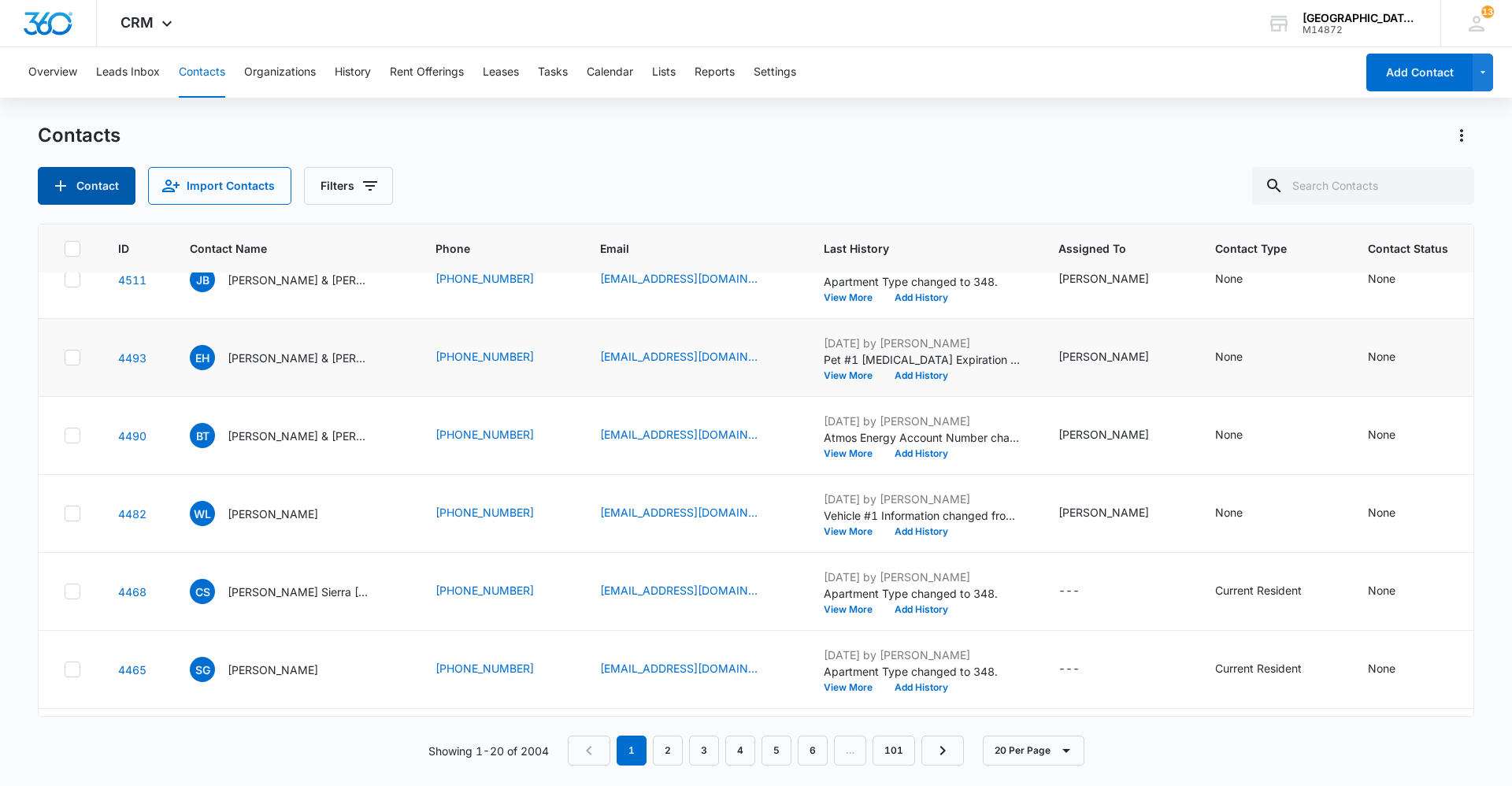
scroll to position [0, 0]
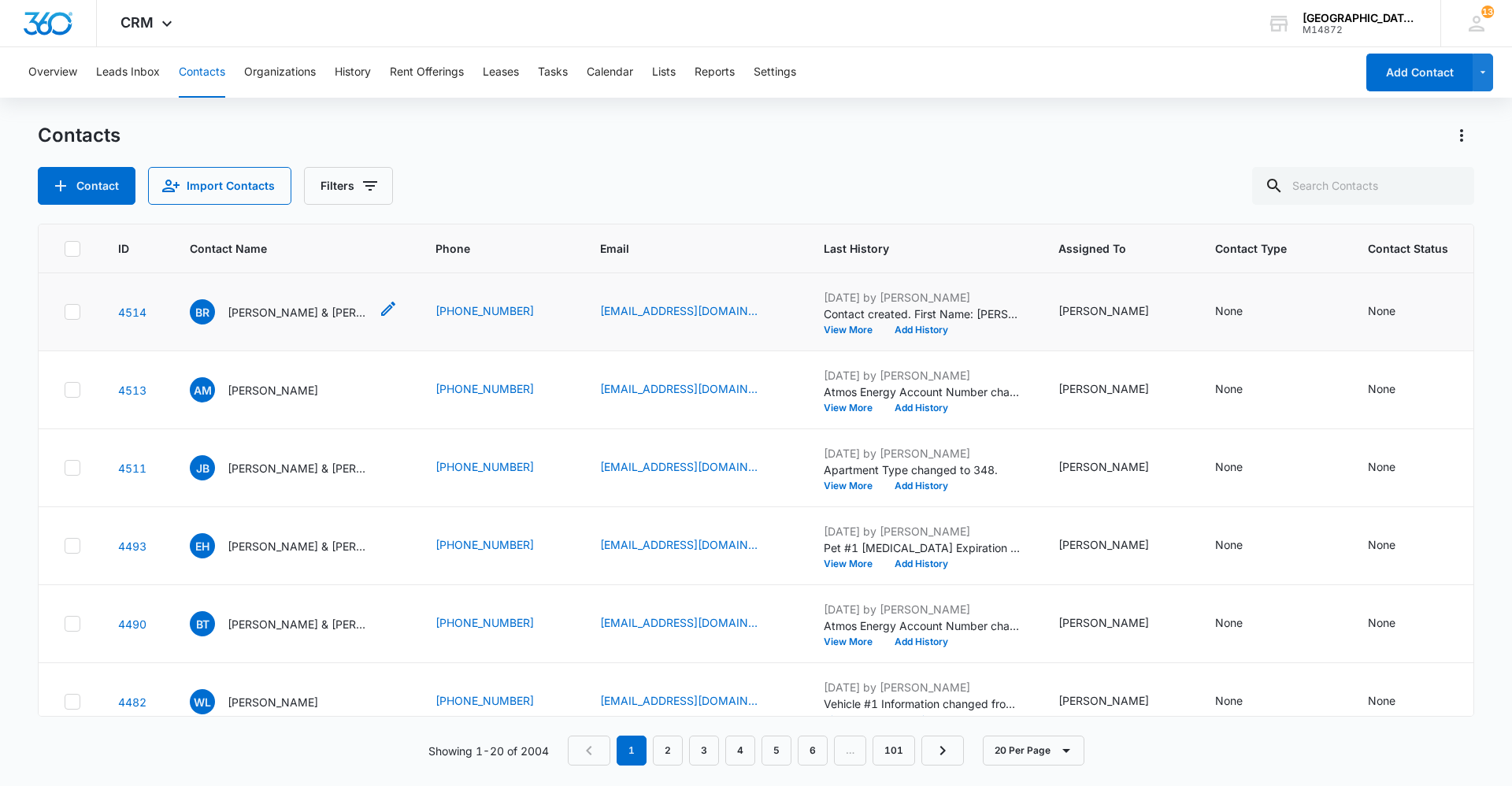
click at [322, 307] on p "[PERSON_NAME] & [PERSON_NAME]" at bounding box center [299, 312] width 142 height 17
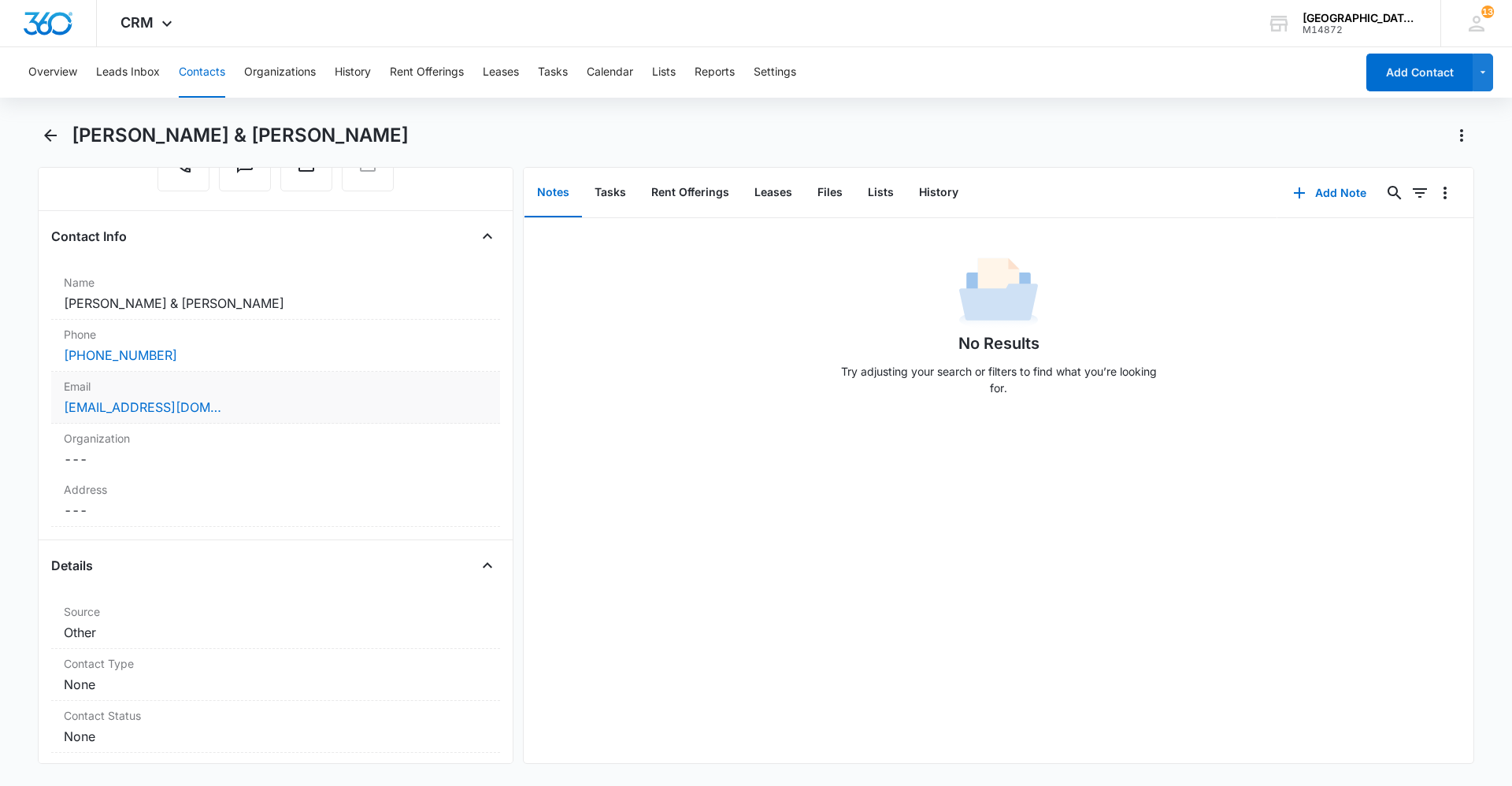
scroll to position [236, 0]
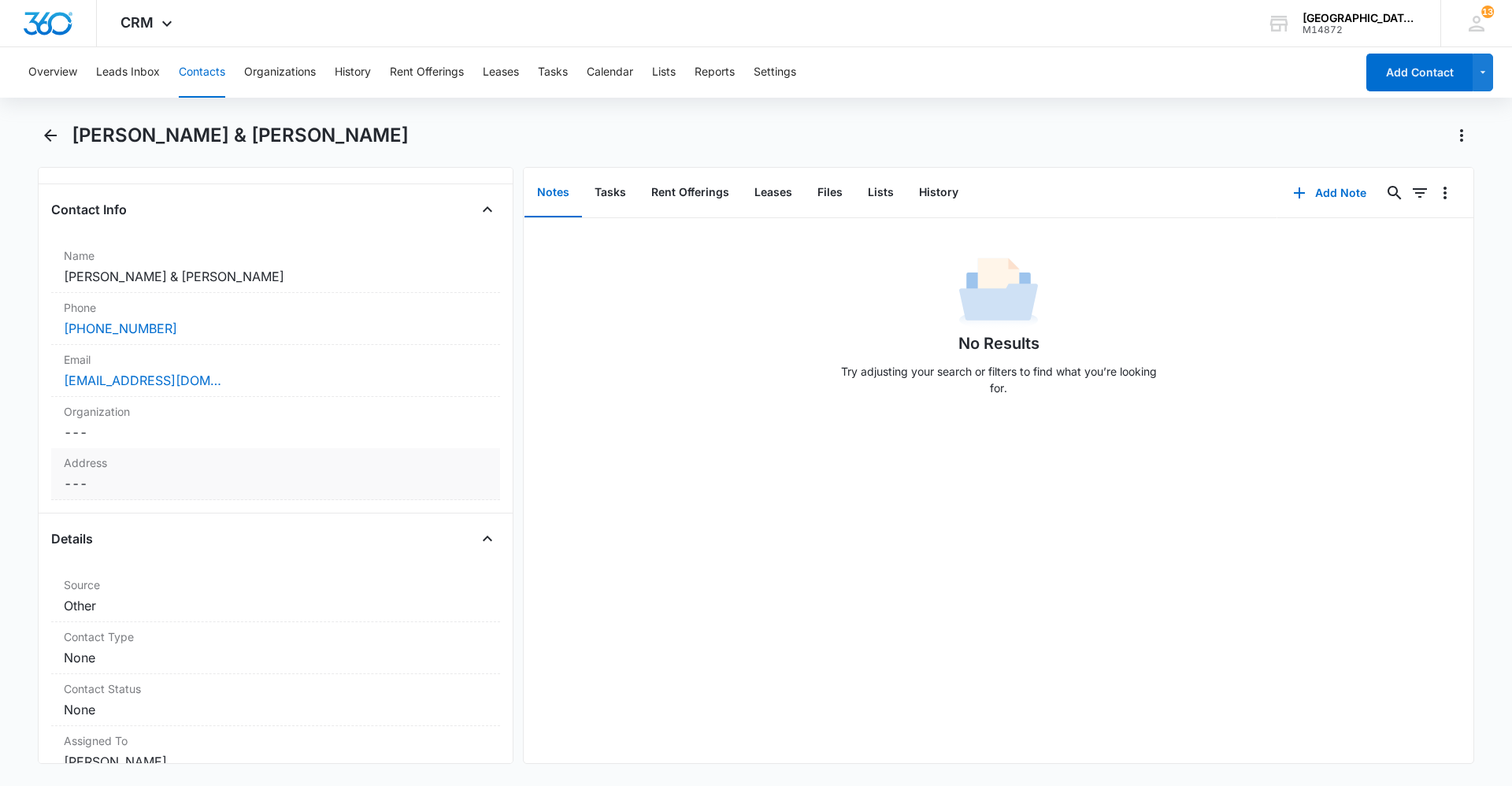
click at [184, 486] on dd "Cancel Save Changes ---" at bounding box center [276, 484] width 424 height 19
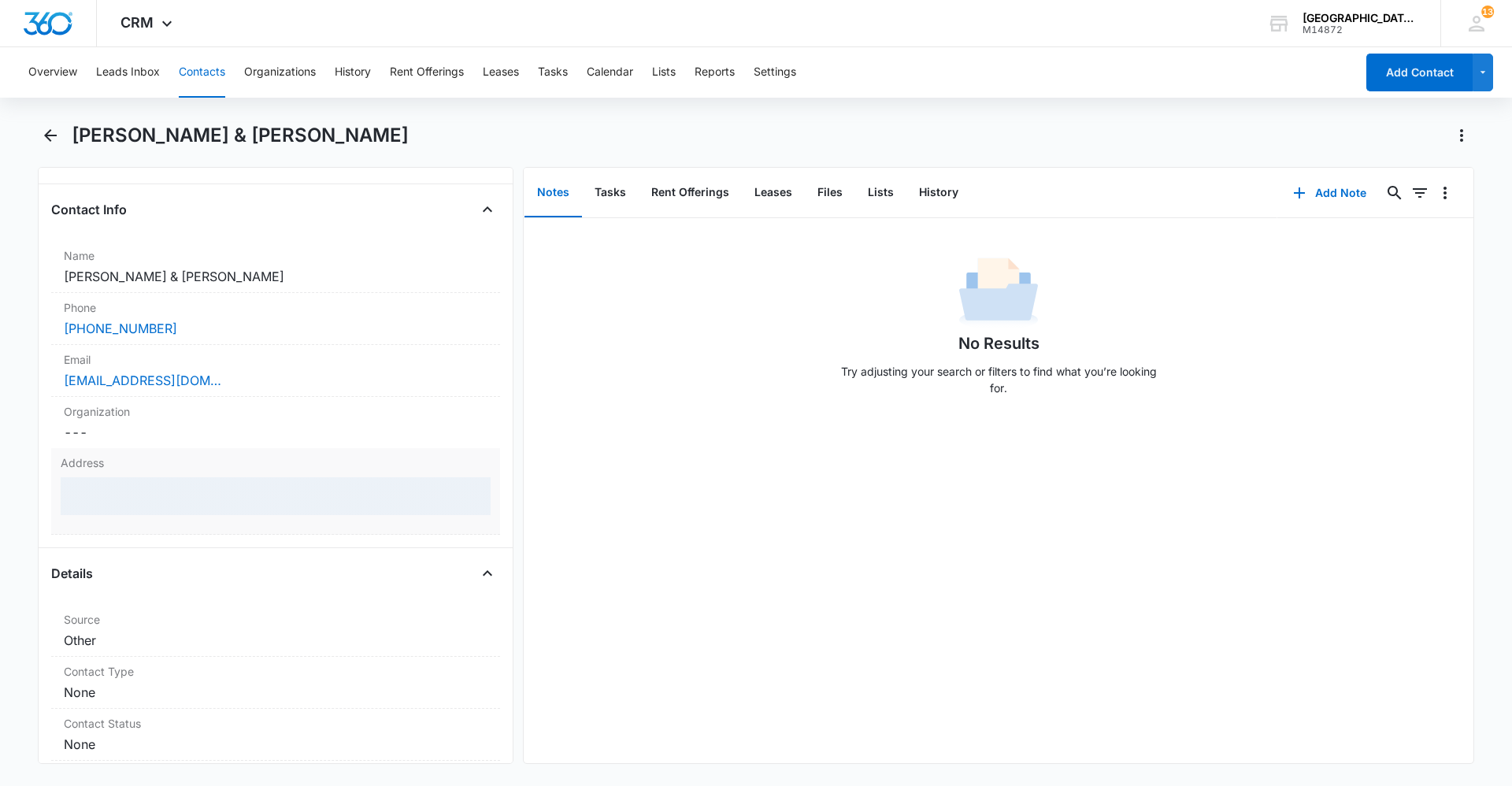
click at [181, 477] on div at bounding box center [276, 496] width 430 height 38
click at [180, 488] on div at bounding box center [276, 496] width 430 height 38
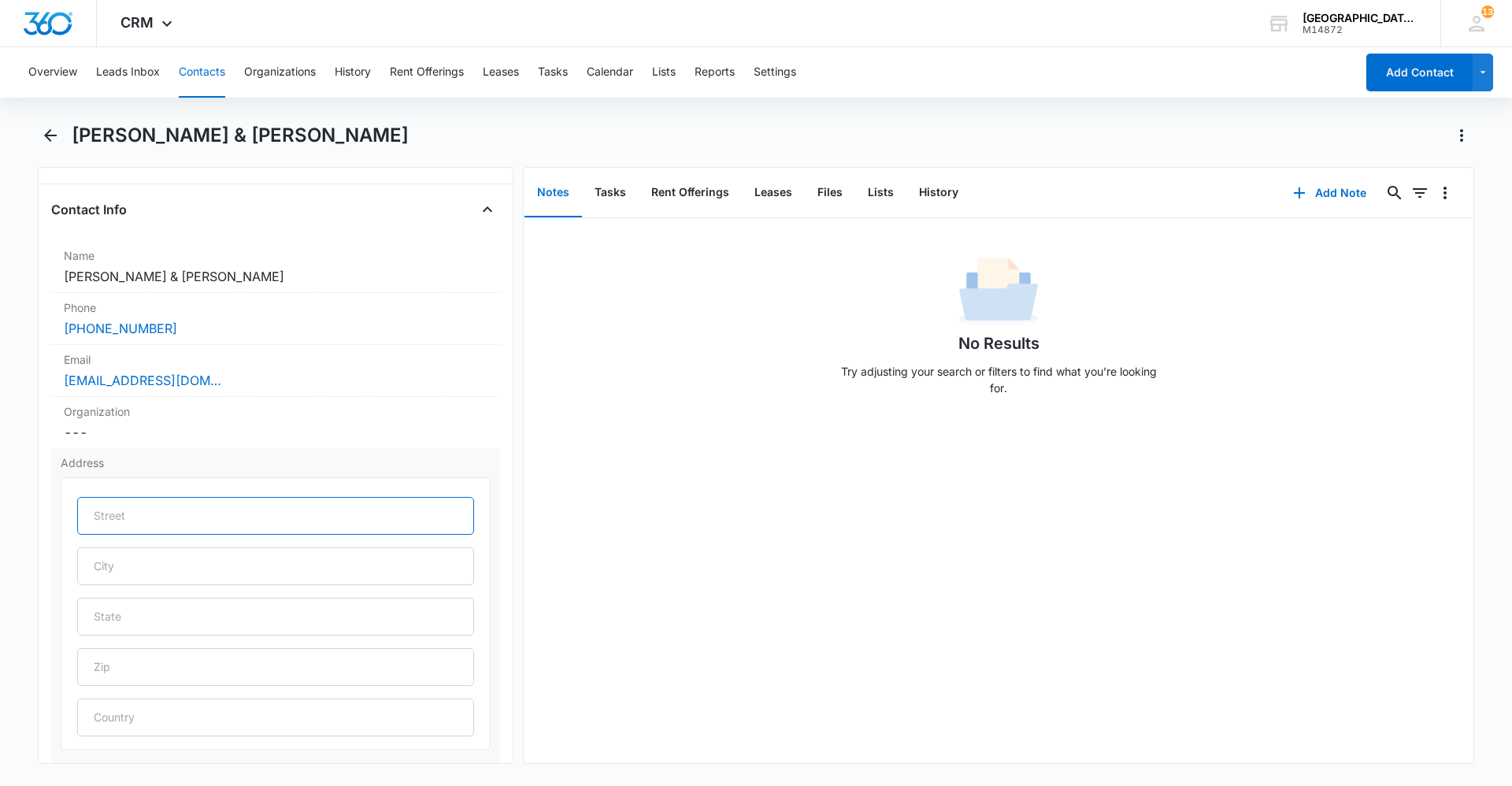
click at [188, 506] on input "text" at bounding box center [276, 516] width 397 height 38
click at [160, 553] on input "text" at bounding box center [276, 566] width 397 height 38
type input "[GEOGRAPHIC_DATA]"
type input "2035 7th Street, #C-6"
type input "CO"
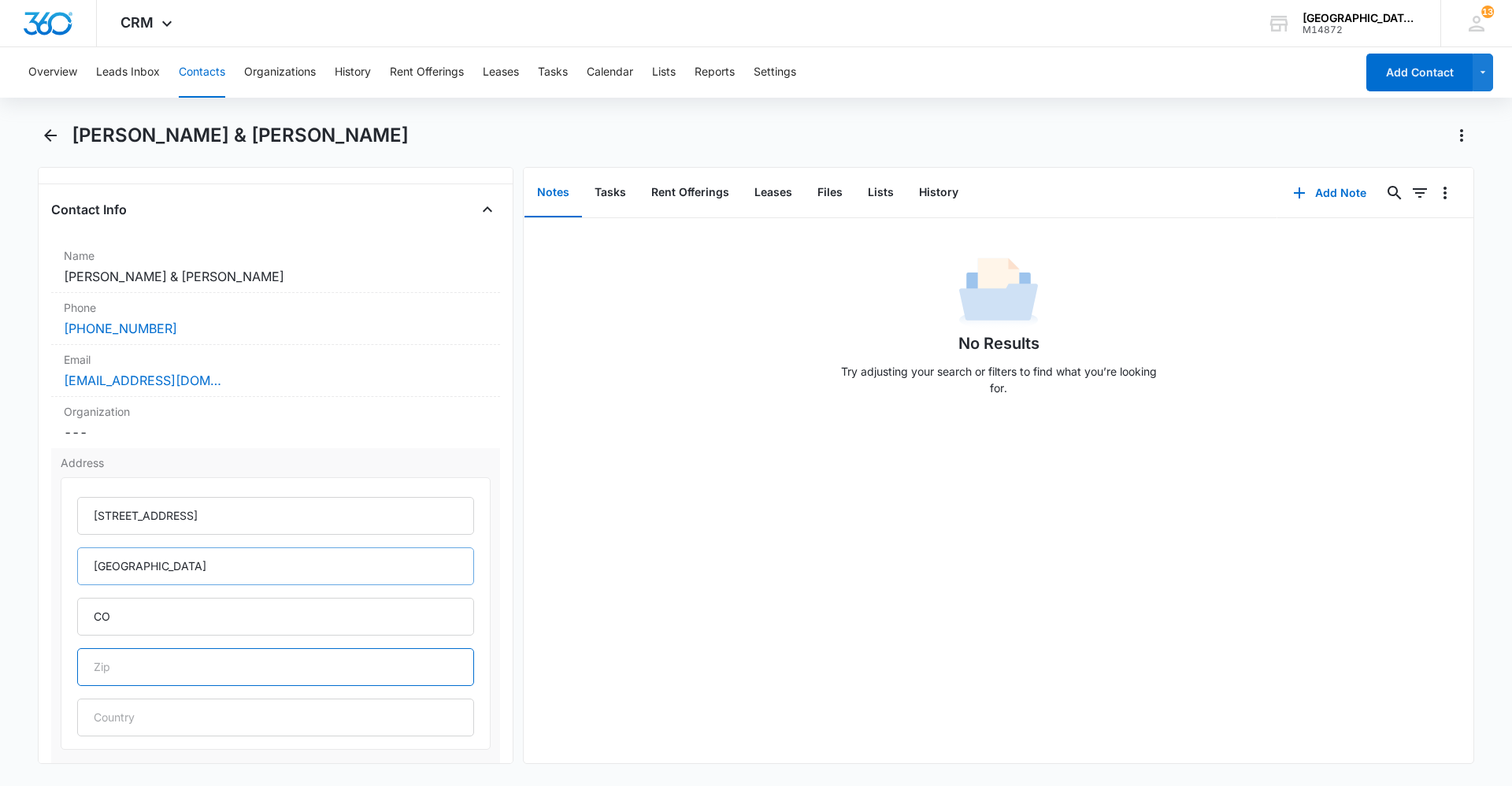
type input "80550"
type input "[GEOGRAPHIC_DATA]"
click at [227, 518] on input "2035 7th Street, #C-6" at bounding box center [276, 516] width 397 height 38
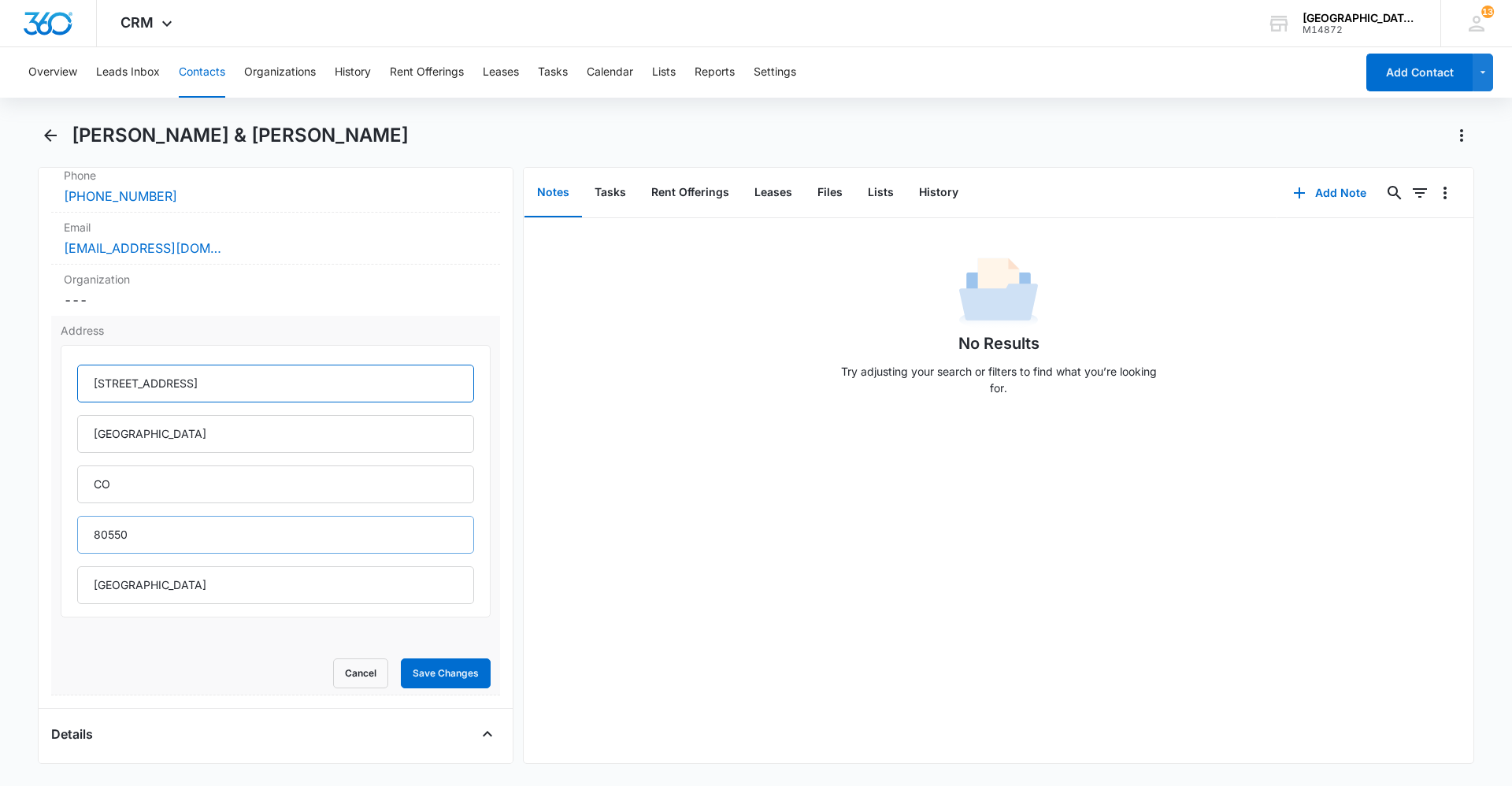
scroll to position [394, 0]
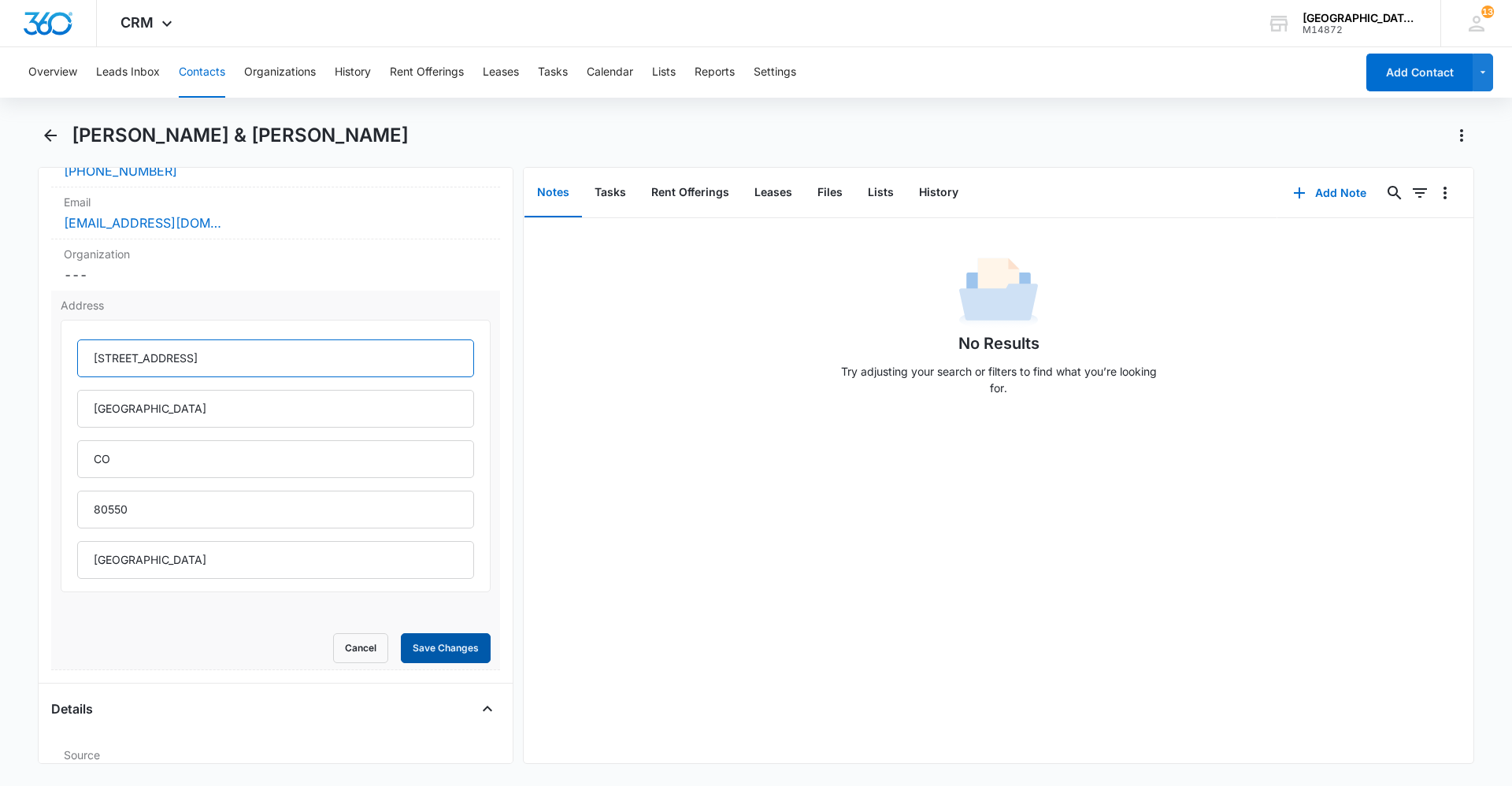
type input "2035 7th Street, #S-8"
click at [452, 639] on button "Save Changes" at bounding box center [446, 648] width 90 height 30
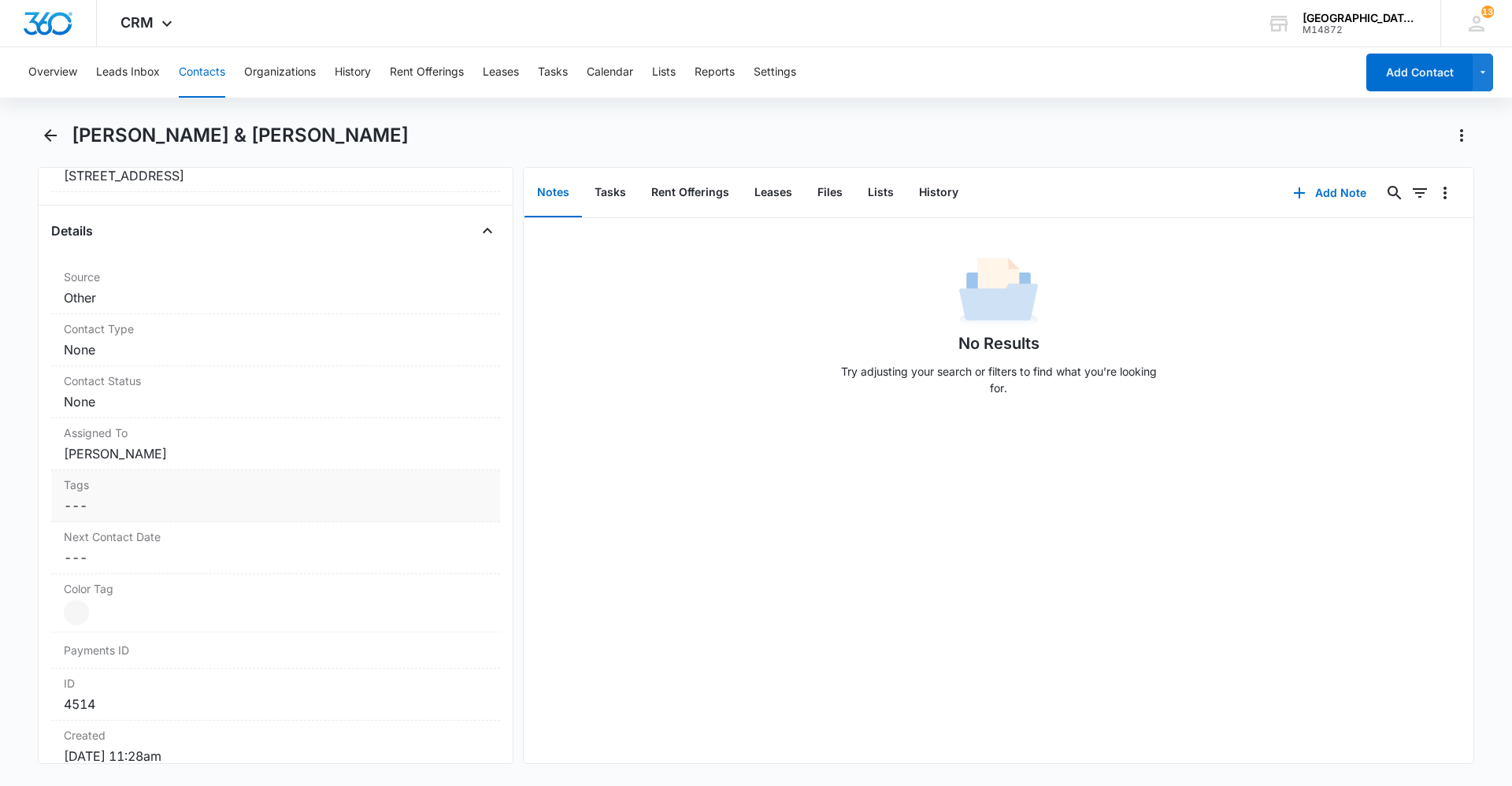
scroll to position [709, 0]
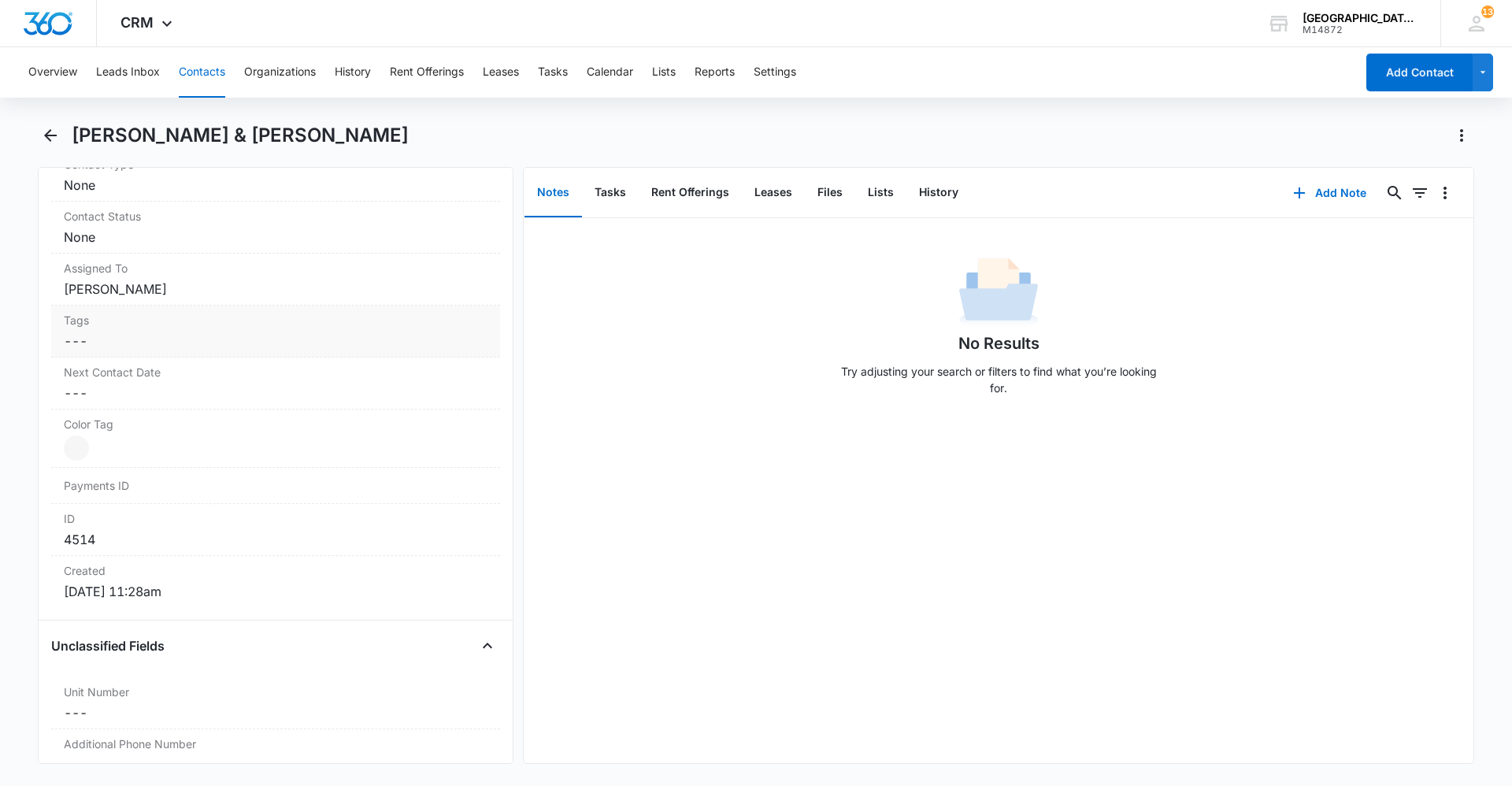
click at [152, 334] on dd "Cancel Save Changes ---" at bounding box center [276, 341] width 424 height 19
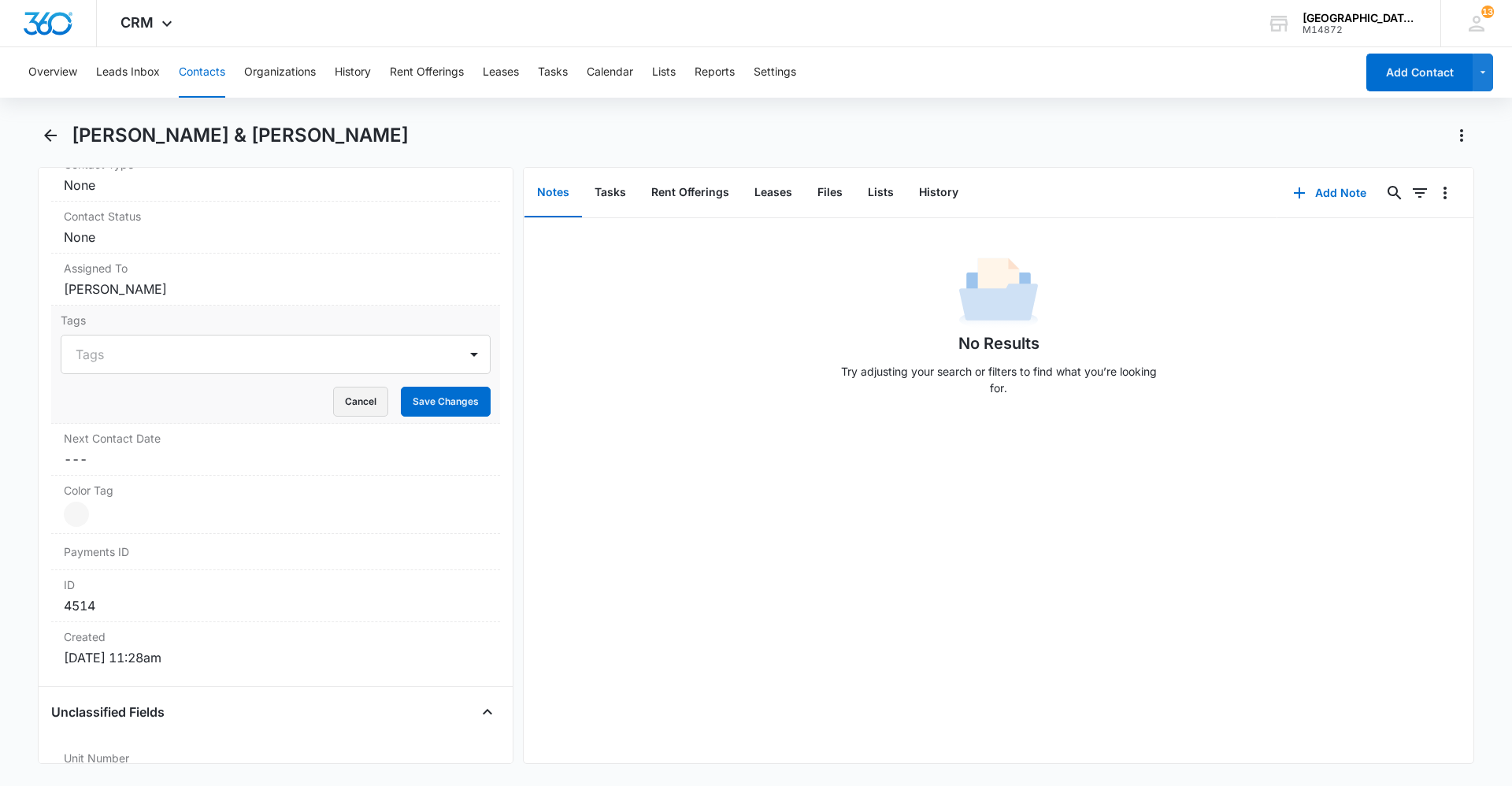
click at [362, 396] on button "Cancel" at bounding box center [361, 402] width 55 height 30
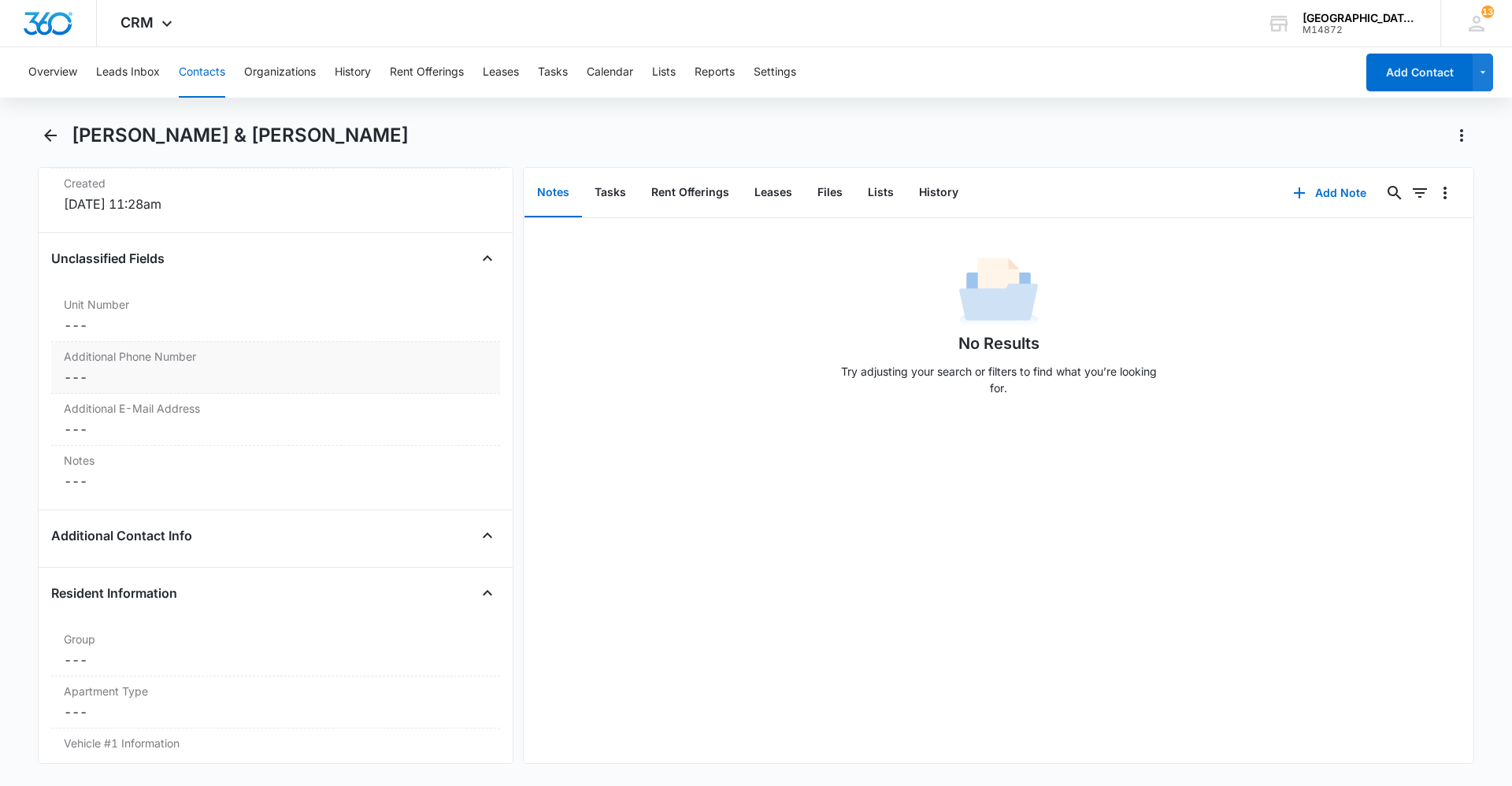
scroll to position [1102, 0]
click at [103, 302] on label "Unit Number" at bounding box center [276, 298] width 424 height 17
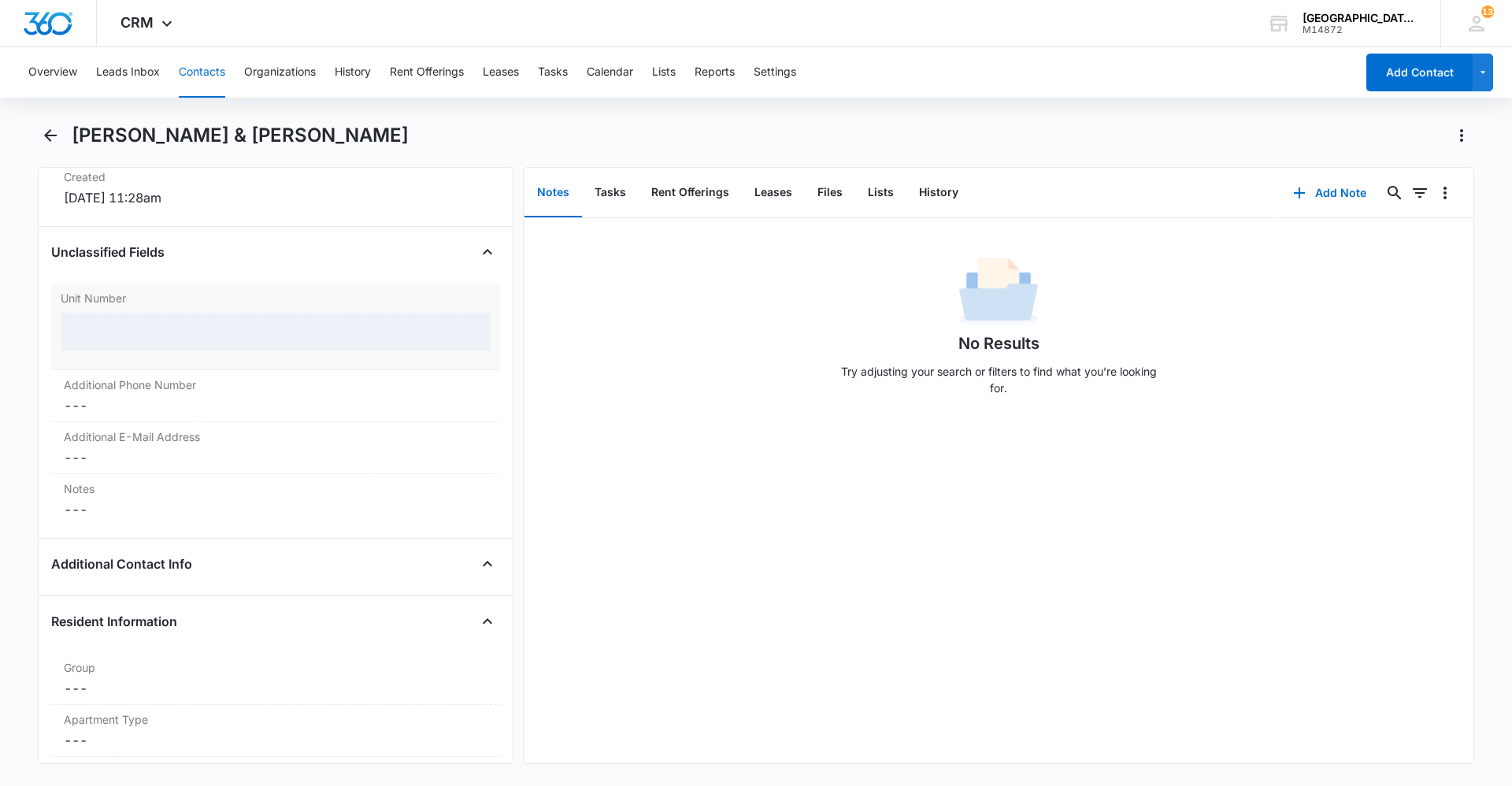
click at [121, 328] on div at bounding box center [276, 332] width 430 height 38
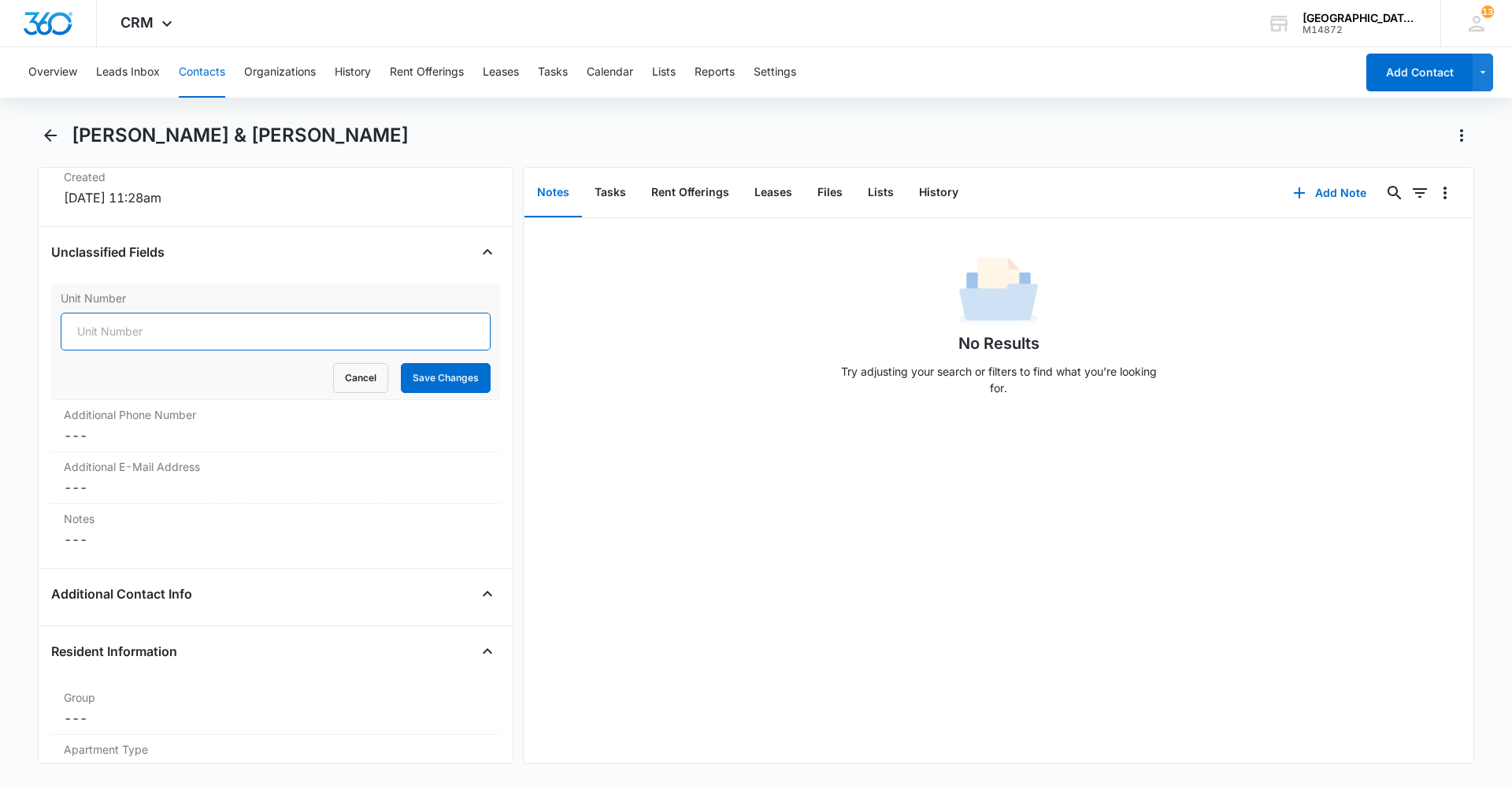
click at [128, 335] on input "Unit Number" at bounding box center [276, 332] width 430 height 38
drag, startPoint x: 211, startPoint y: 336, endPoint x: 53, endPoint y: 320, distance: 158.8
click at [53, 320] on div "Unit Number 2035 7th St M-1 Cancel Save Changes" at bounding box center [276, 342] width 449 height 117
click at [222, 347] on input "2035 7th St M-1" at bounding box center [276, 332] width 430 height 38
type input "2035 7th St S-8"
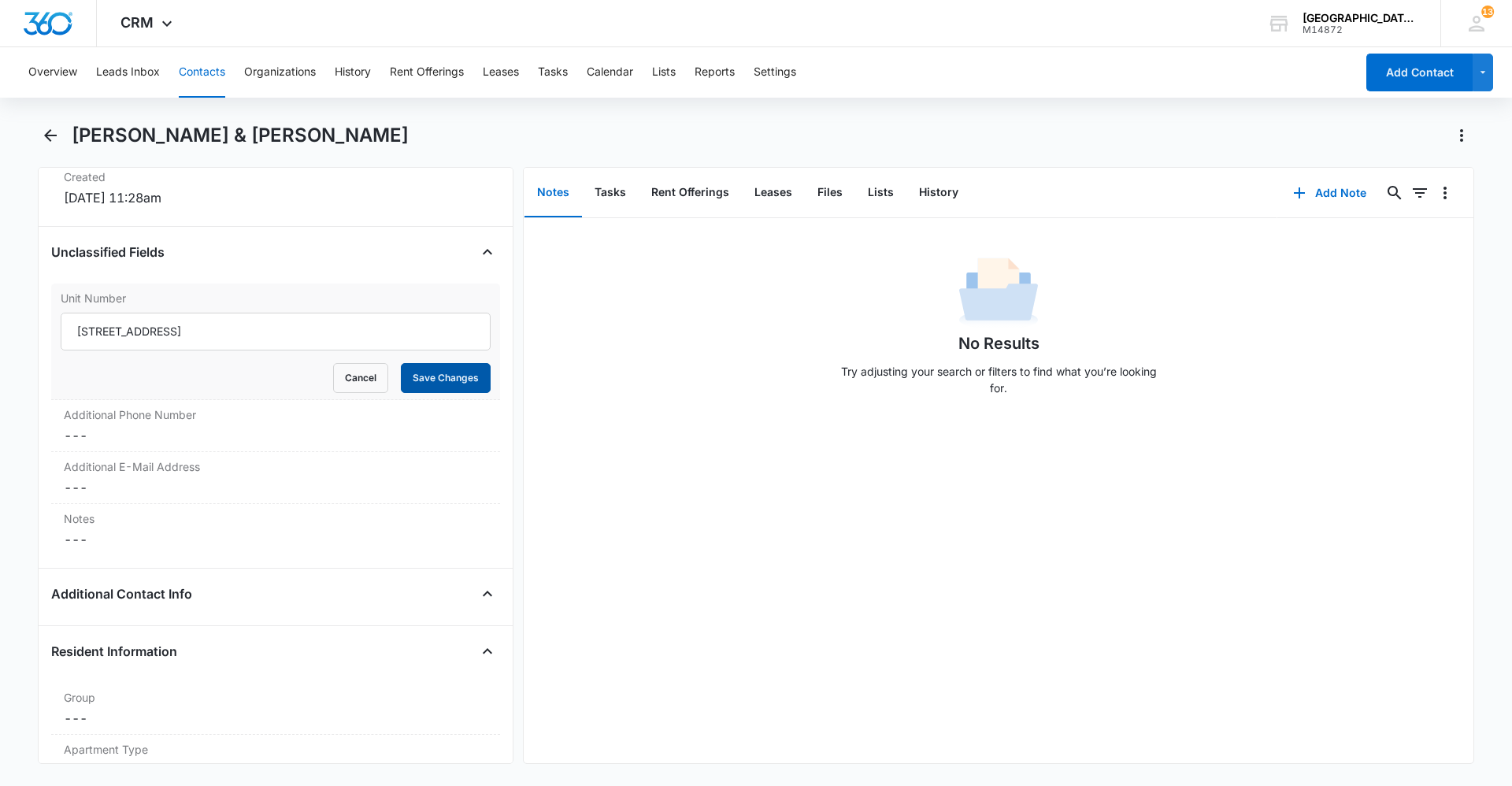
click at [452, 378] on button "Save Changes" at bounding box center [446, 378] width 90 height 30
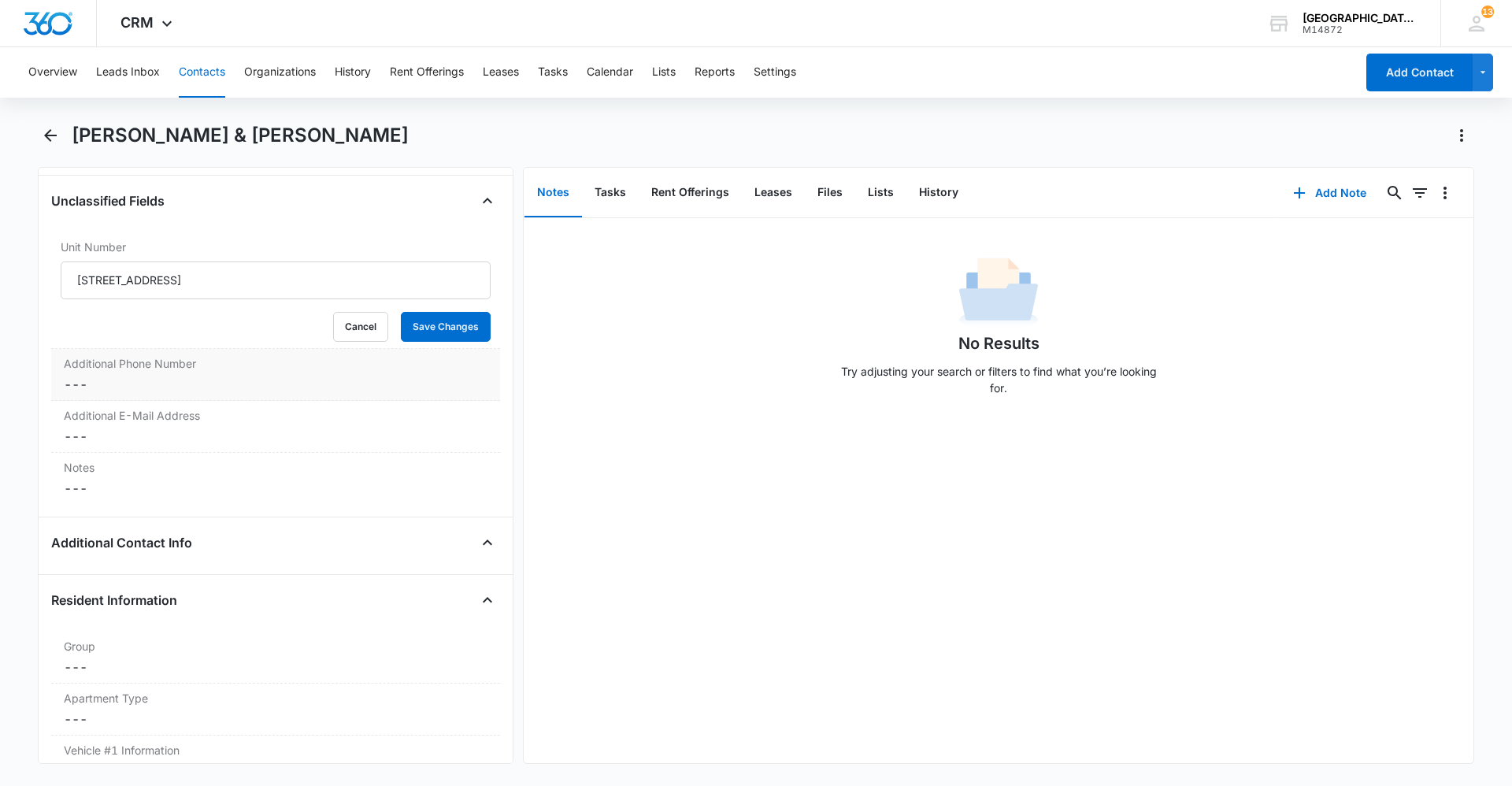
scroll to position [1181, 0]
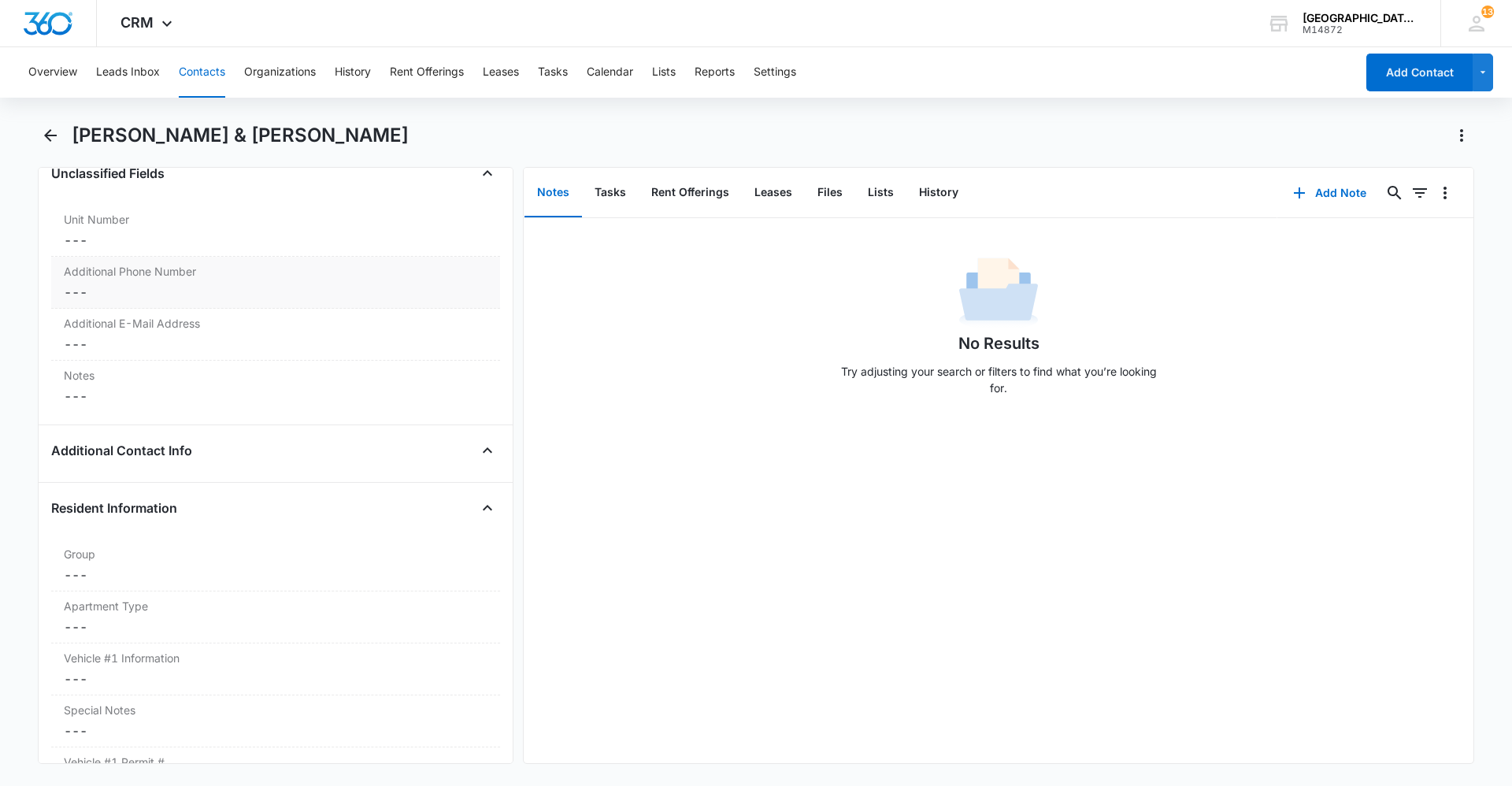
click at [190, 287] on dd "Cancel Save Changes ---" at bounding box center [276, 292] width 424 height 19
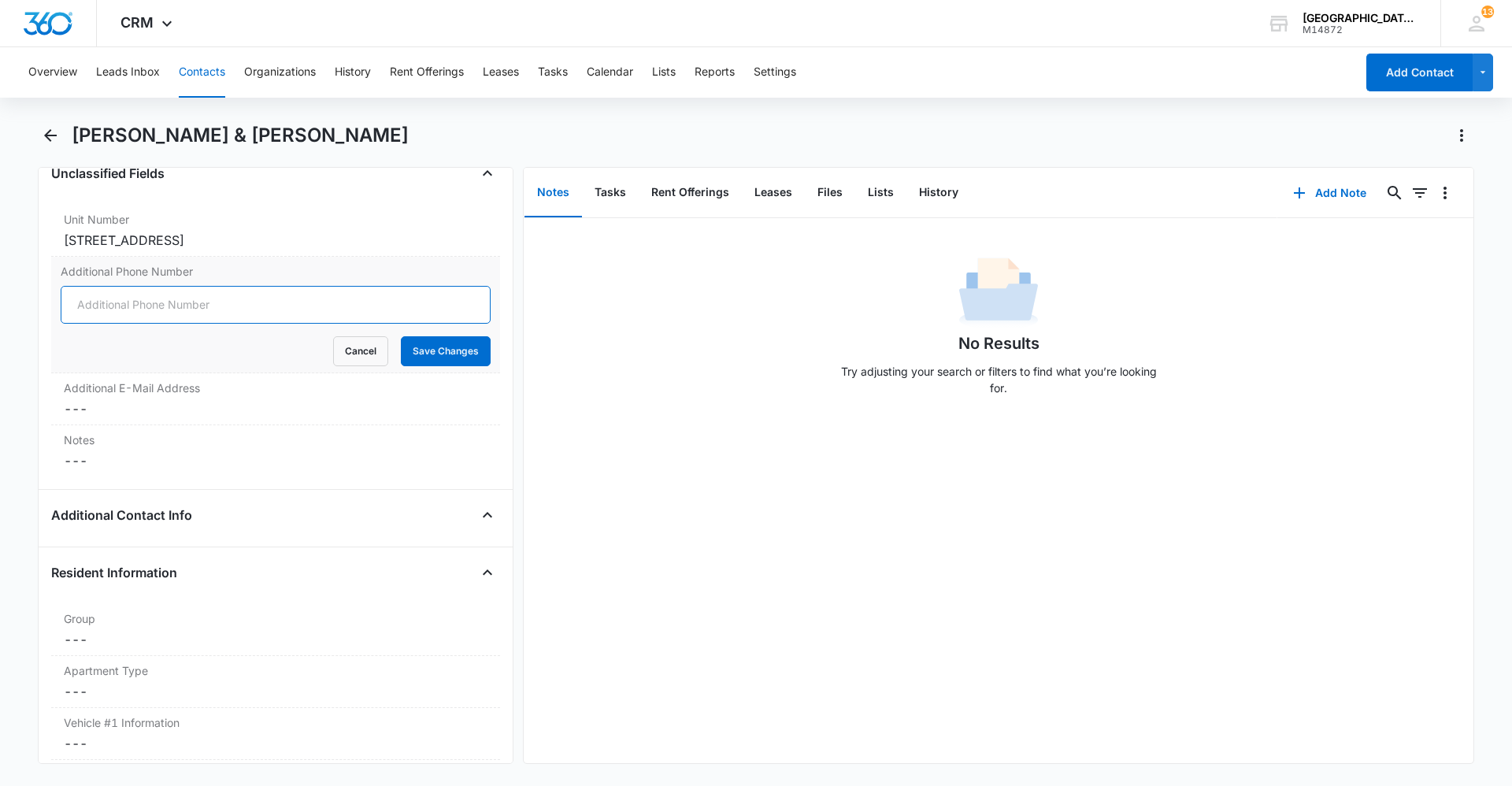
click at [160, 303] on input "Additional Phone Number" at bounding box center [276, 305] width 430 height 38
click at [212, 310] on input "Additional Phone Number" at bounding box center [276, 305] width 430 height 38
type input "(307) 851-1833"
click at [436, 346] on button "Save Changes" at bounding box center [446, 351] width 90 height 30
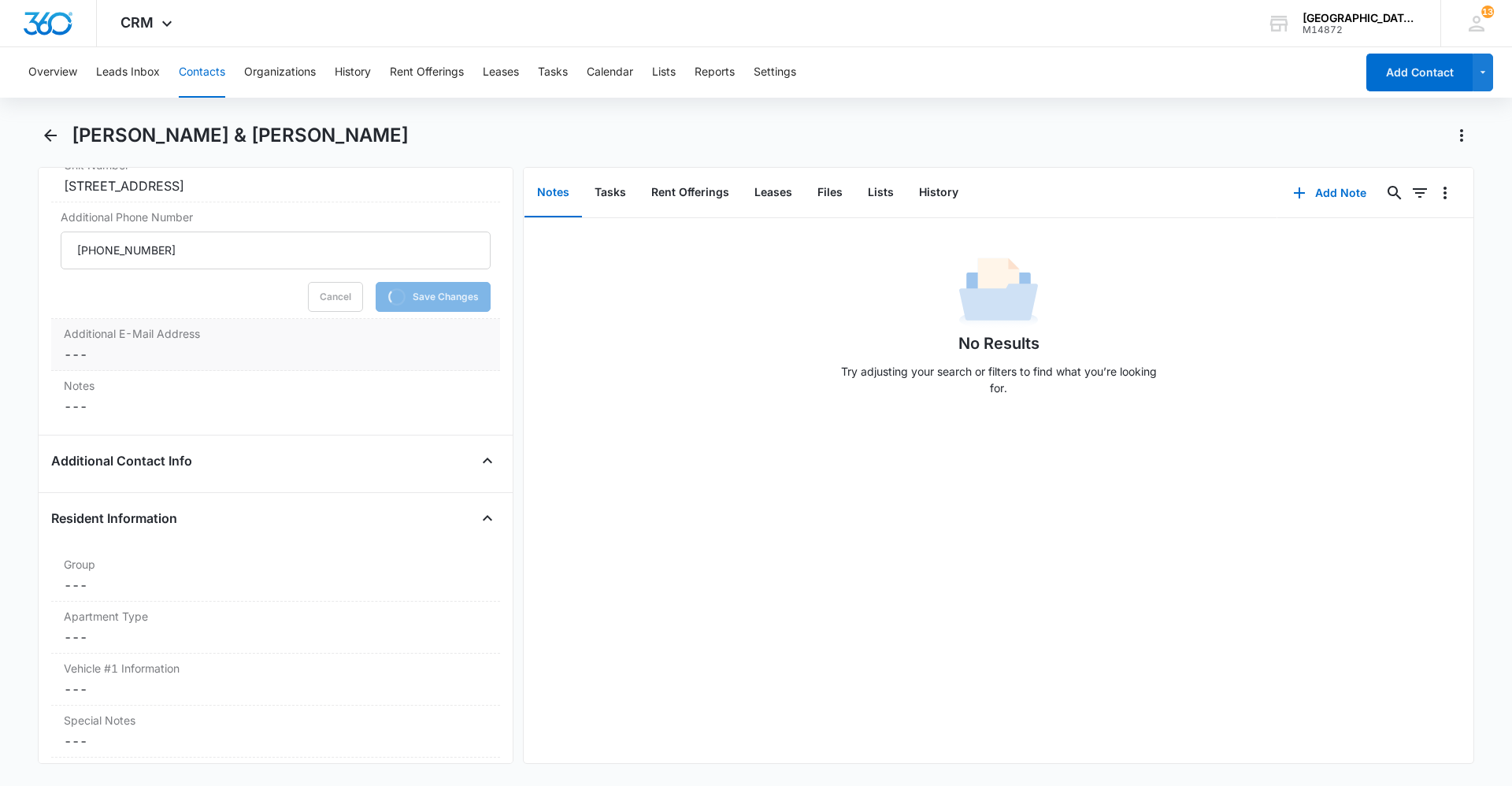
scroll to position [1259, 0]
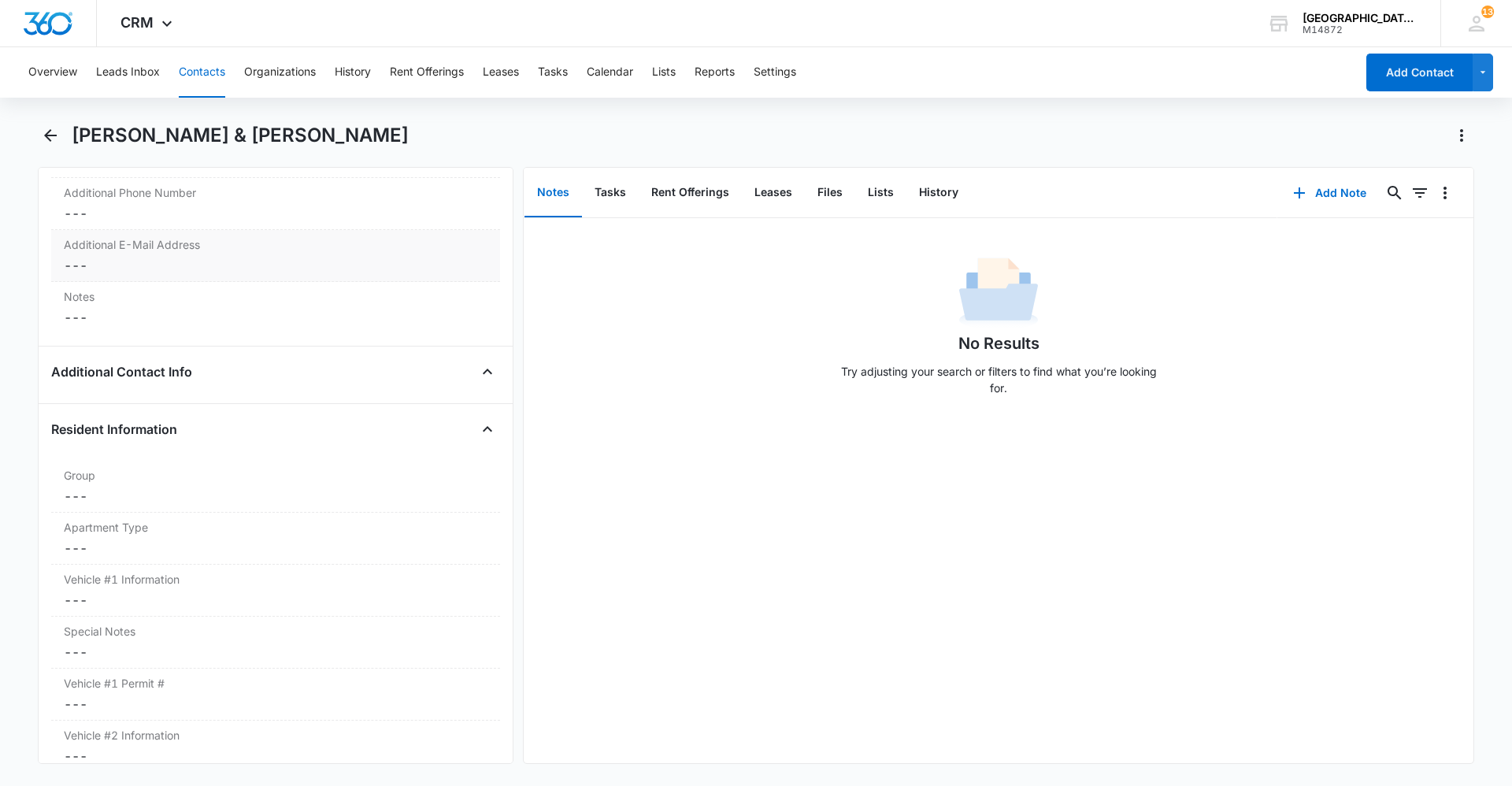
click at [145, 248] on label "Additional E-Mail Address" at bounding box center [276, 244] width 424 height 17
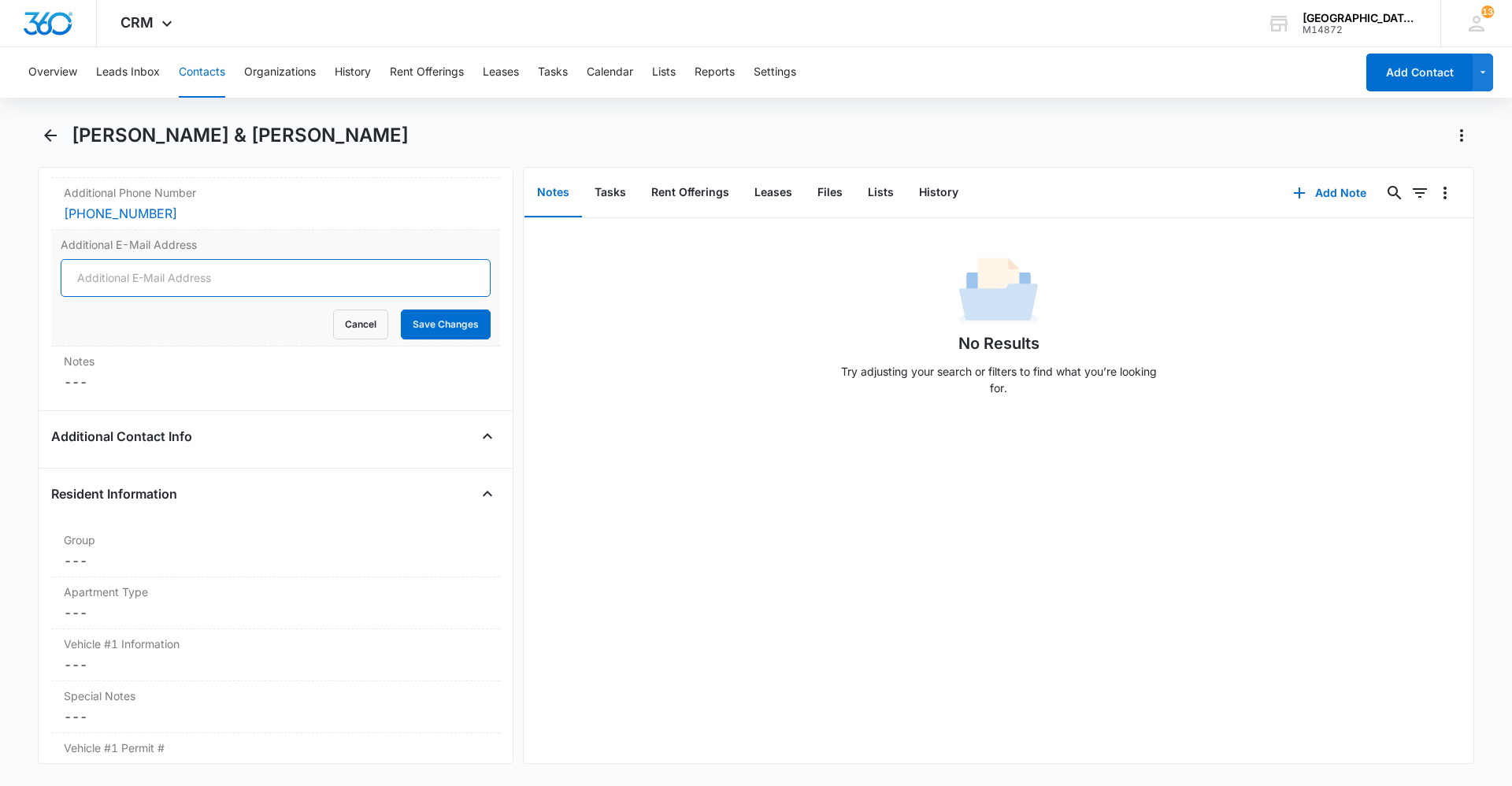
click at [159, 283] on input "Additional E-Mail Address" at bounding box center [276, 278] width 430 height 38
type input "ryleesr7@gmail.com"
click at [423, 328] on button "Save Changes" at bounding box center [446, 324] width 90 height 30
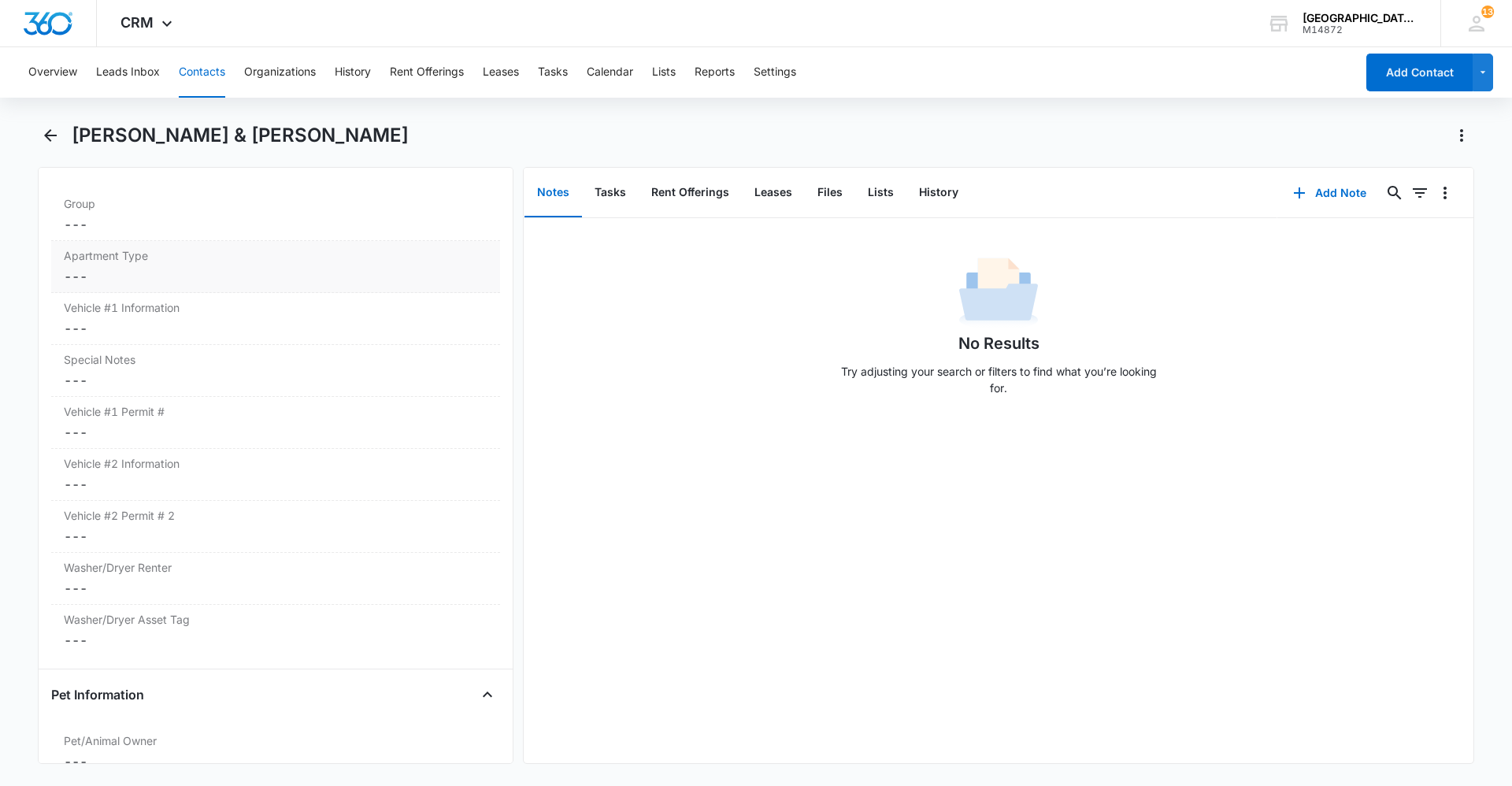
scroll to position [1544, 0]
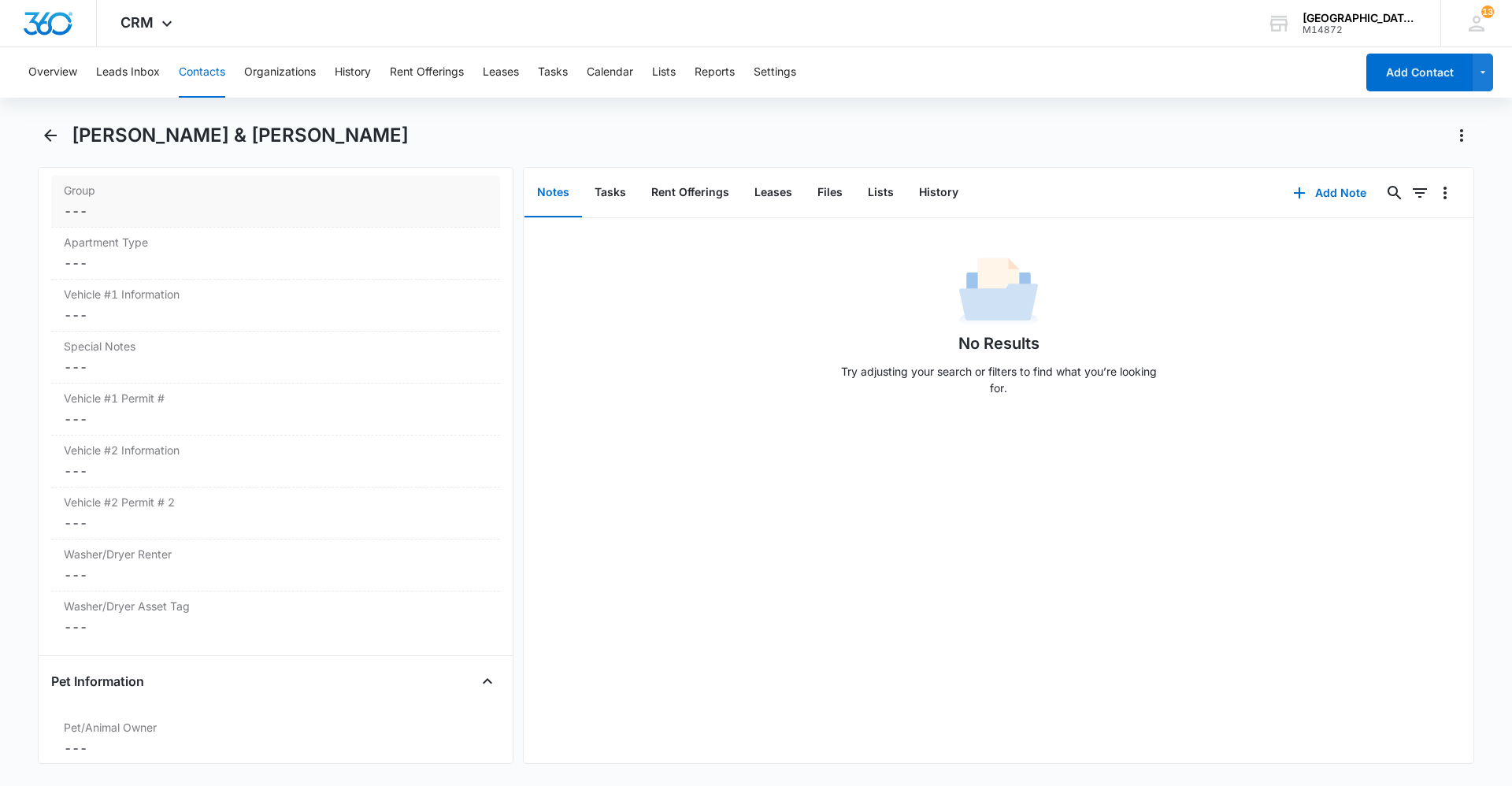
click at [103, 222] on div "Group Cancel Save Changes ---" at bounding box center [276, 202] width 449 height 52
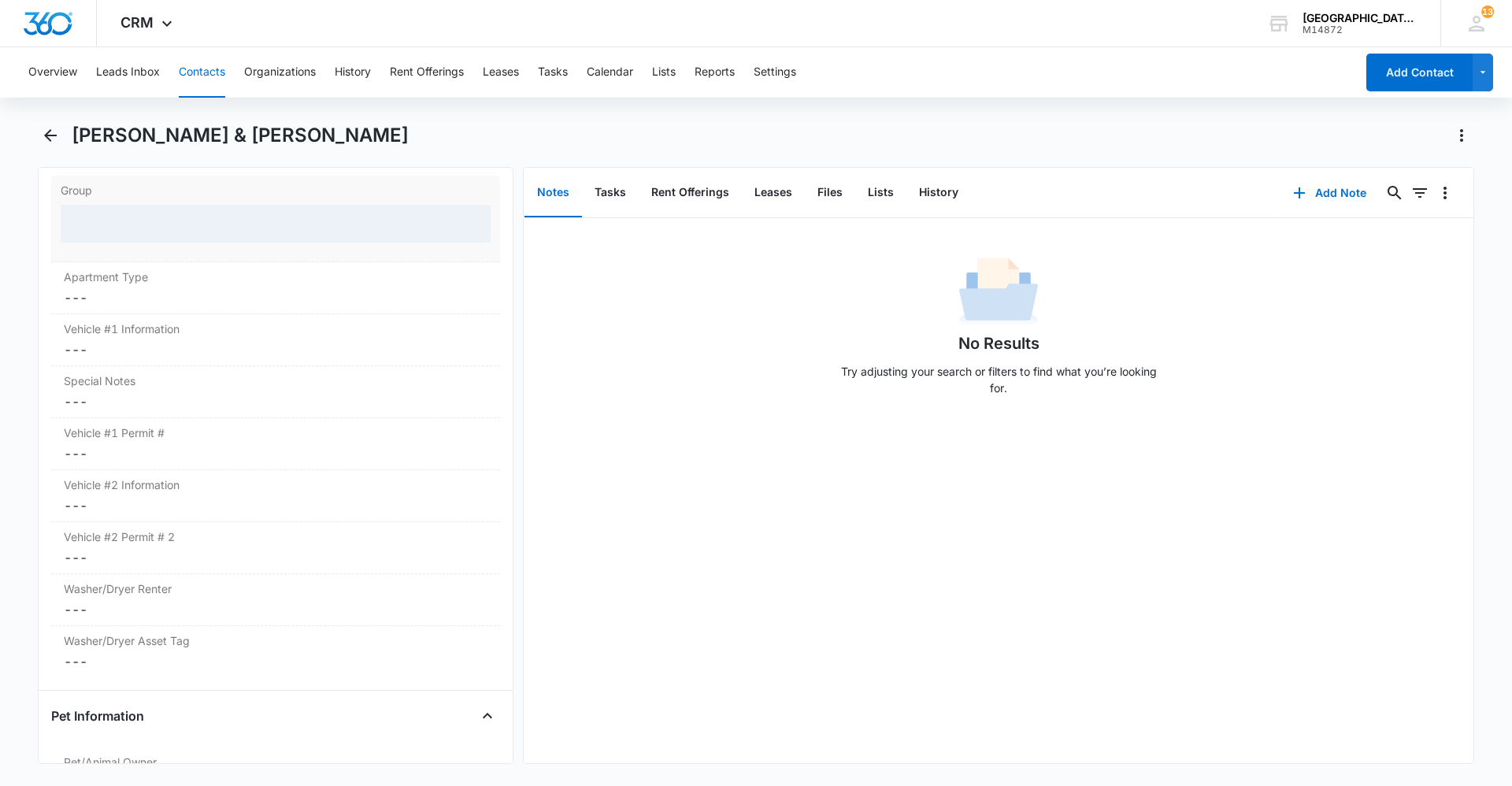
click at [106, 224] on div at bounding box center [276, 224] width 430 height 38
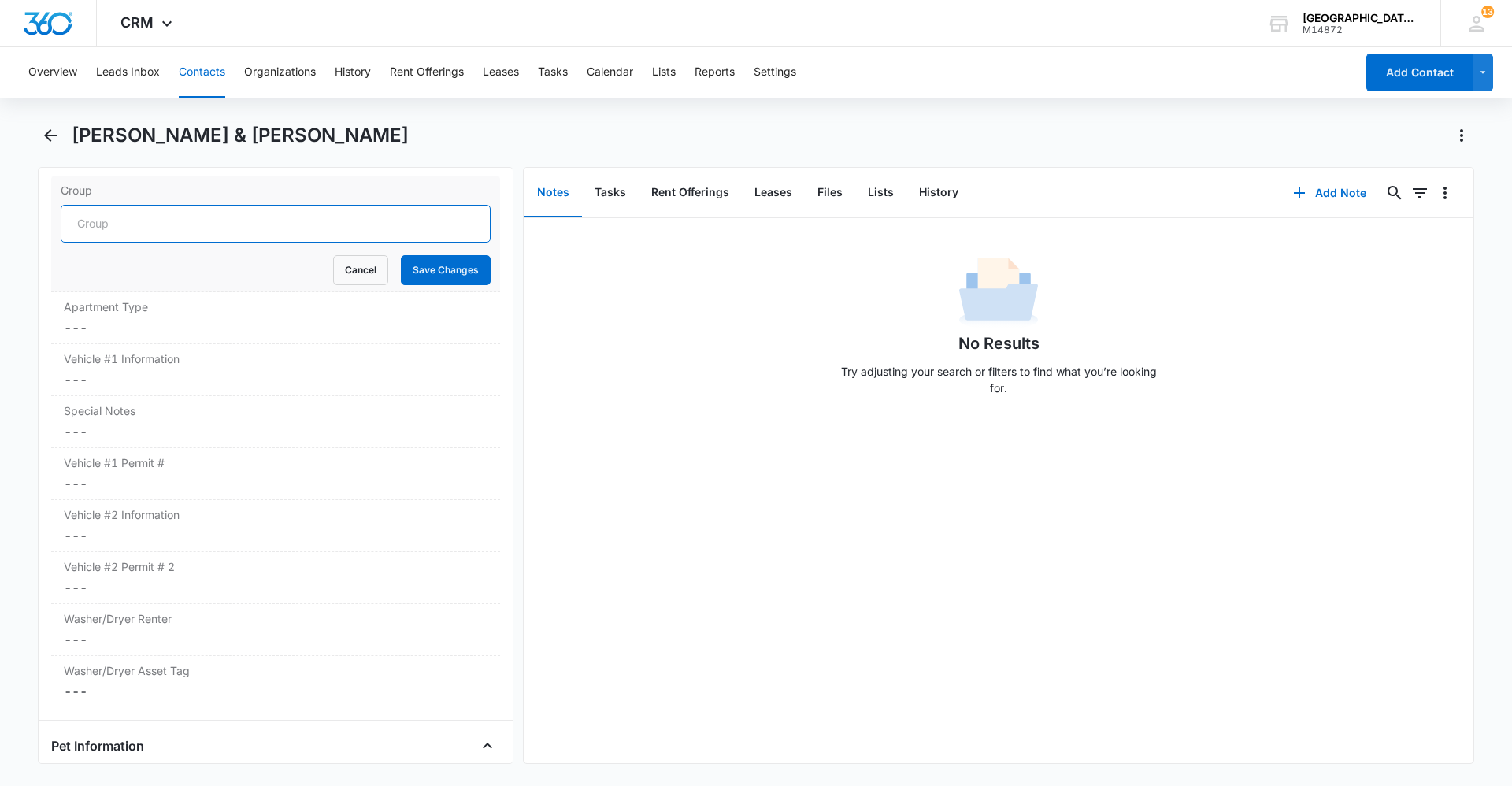
click at [124, 227] on input "Group" at bounding box center [276, 224] width 430 height 38
type input "Building S"
click at [443, 254] on form "Building S Cancel Save Changes" at bounding box center [276, 245] width 430 height 80
drag, startPoint x: 443, startPoint y: 254, endPoint x: 443, endPoint y: 267, distance: 13.0
click at [443, 267] on button "Save Changes" at bounding box center [446, 270] width 90 height 30
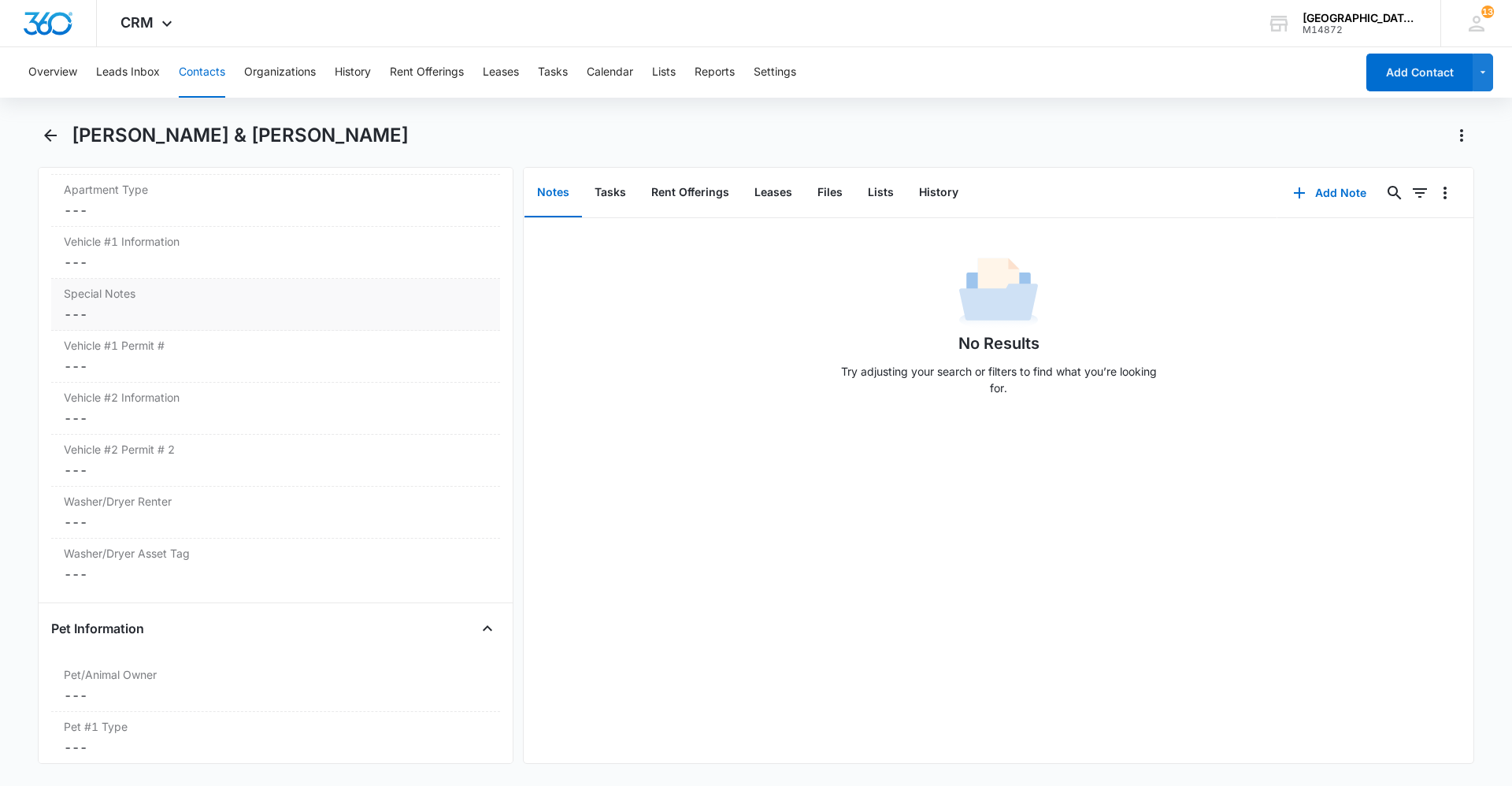
scroll to position [1592, 0]
click at [121, 199] on label "Apartment Type" at bounding box center [276, 195] width 424 height 17
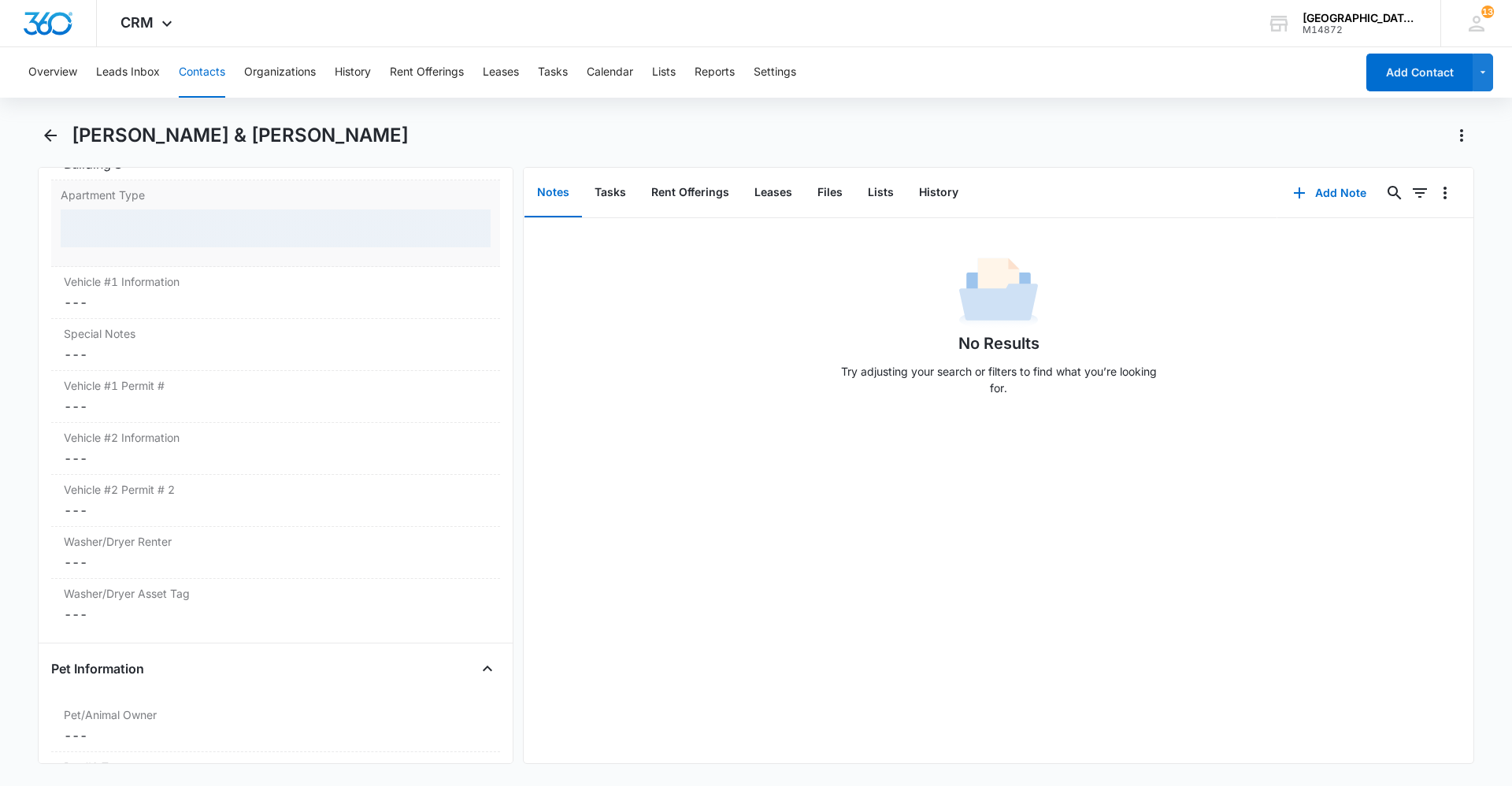
click at [126, 223] on div at bounding box center [276, 228] width 430 height 38
click at [131, 224] on div at bounding box center [276, 228] width 430 height 38
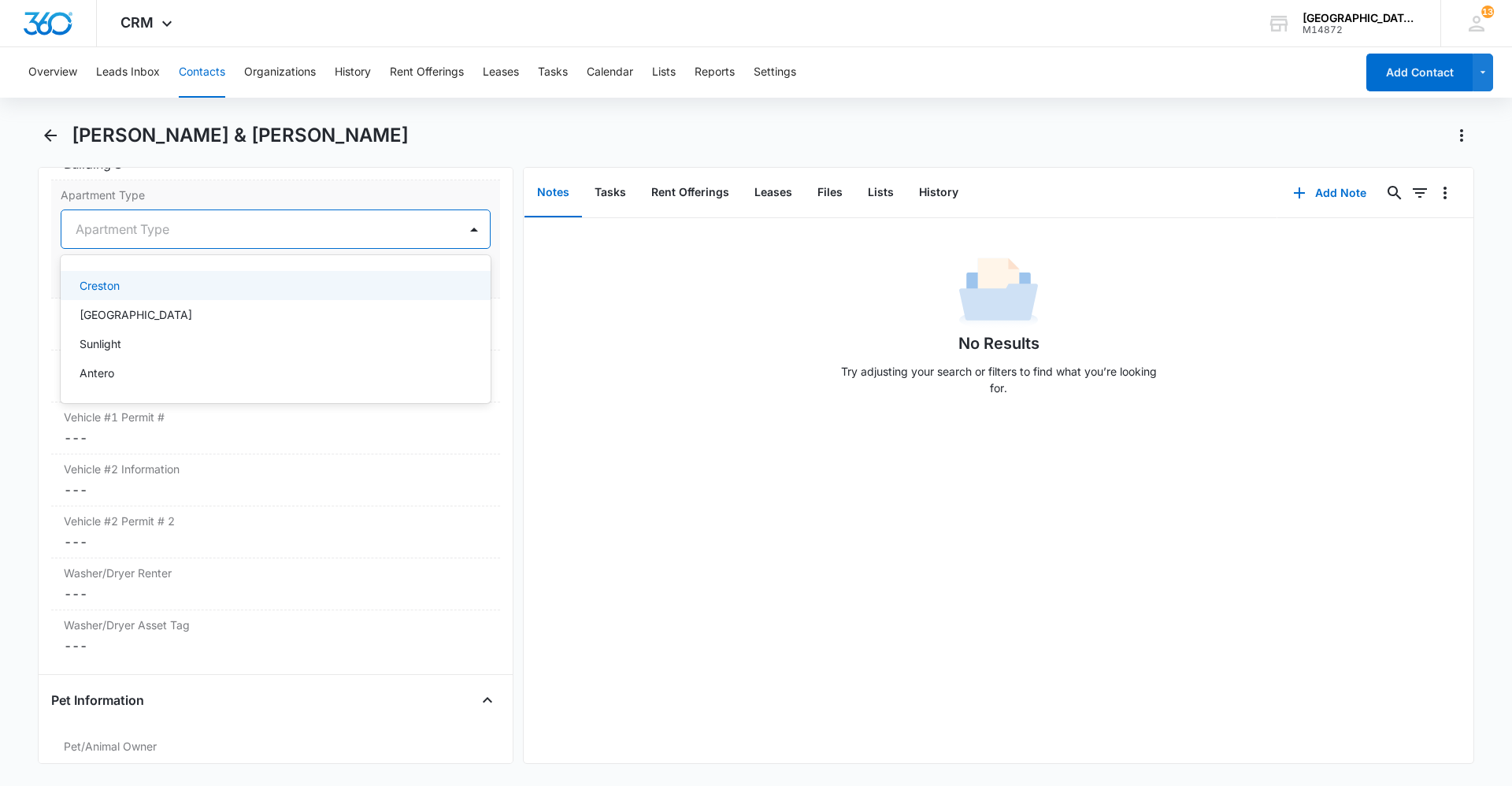
click at [143, 230] on div at bounding box center [257, 229] width 362 height 22
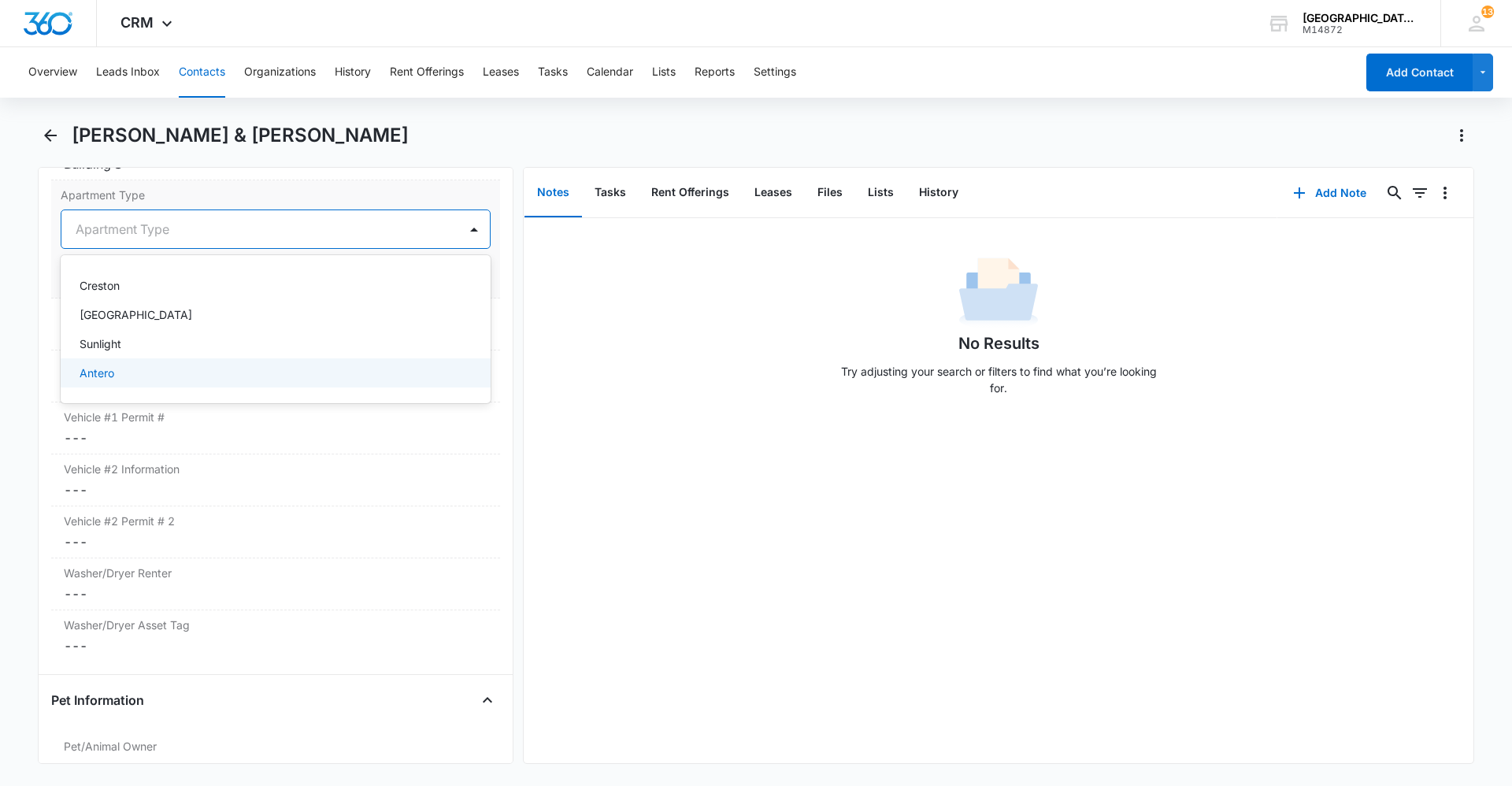
click at [209, 368] on div "Antero" at bounding box center [274, 373] width 389 height 17
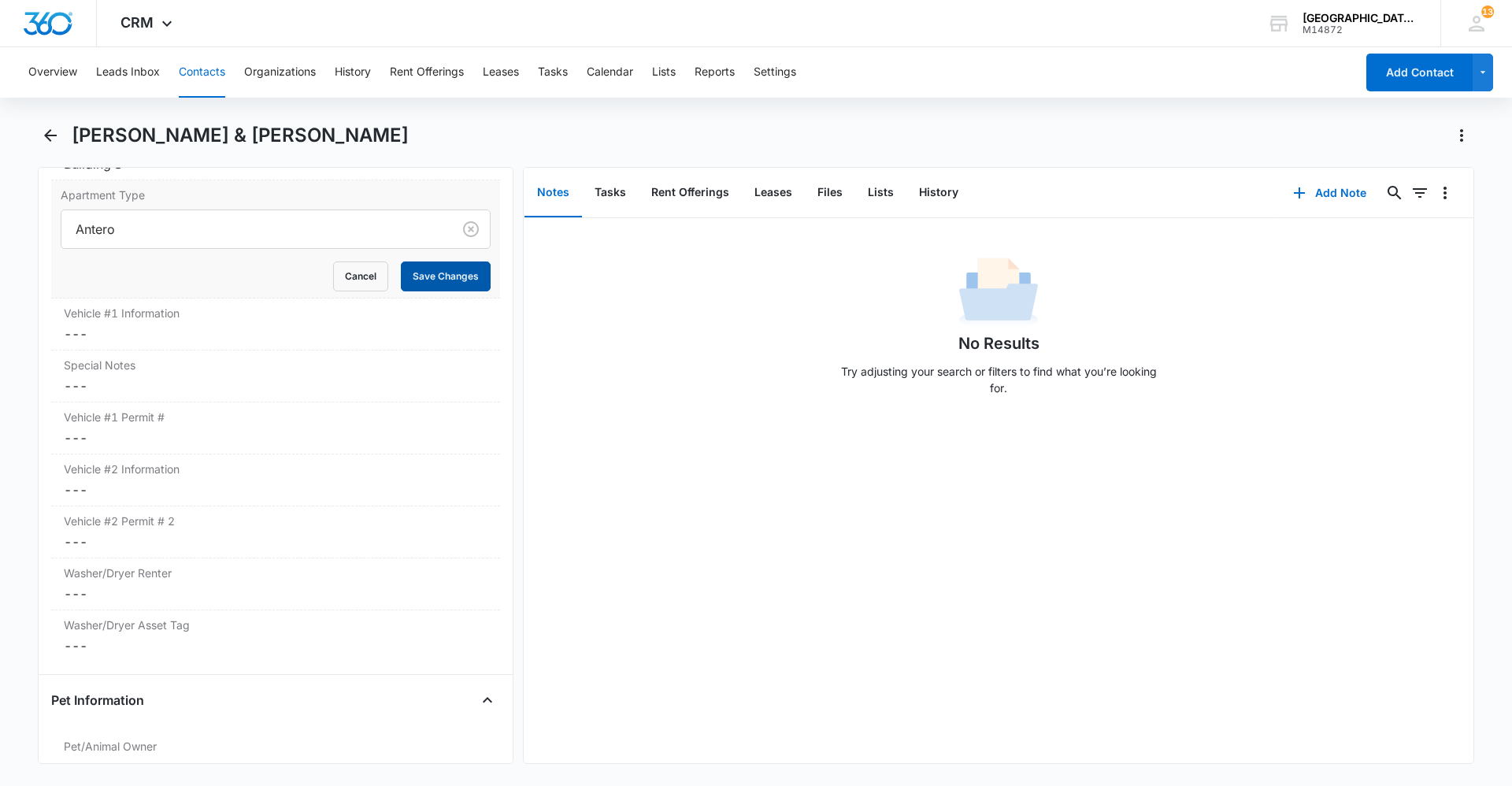
click at [440, 268] on button "Save Changes" at bounding box center [446, 276] width 90 height 30
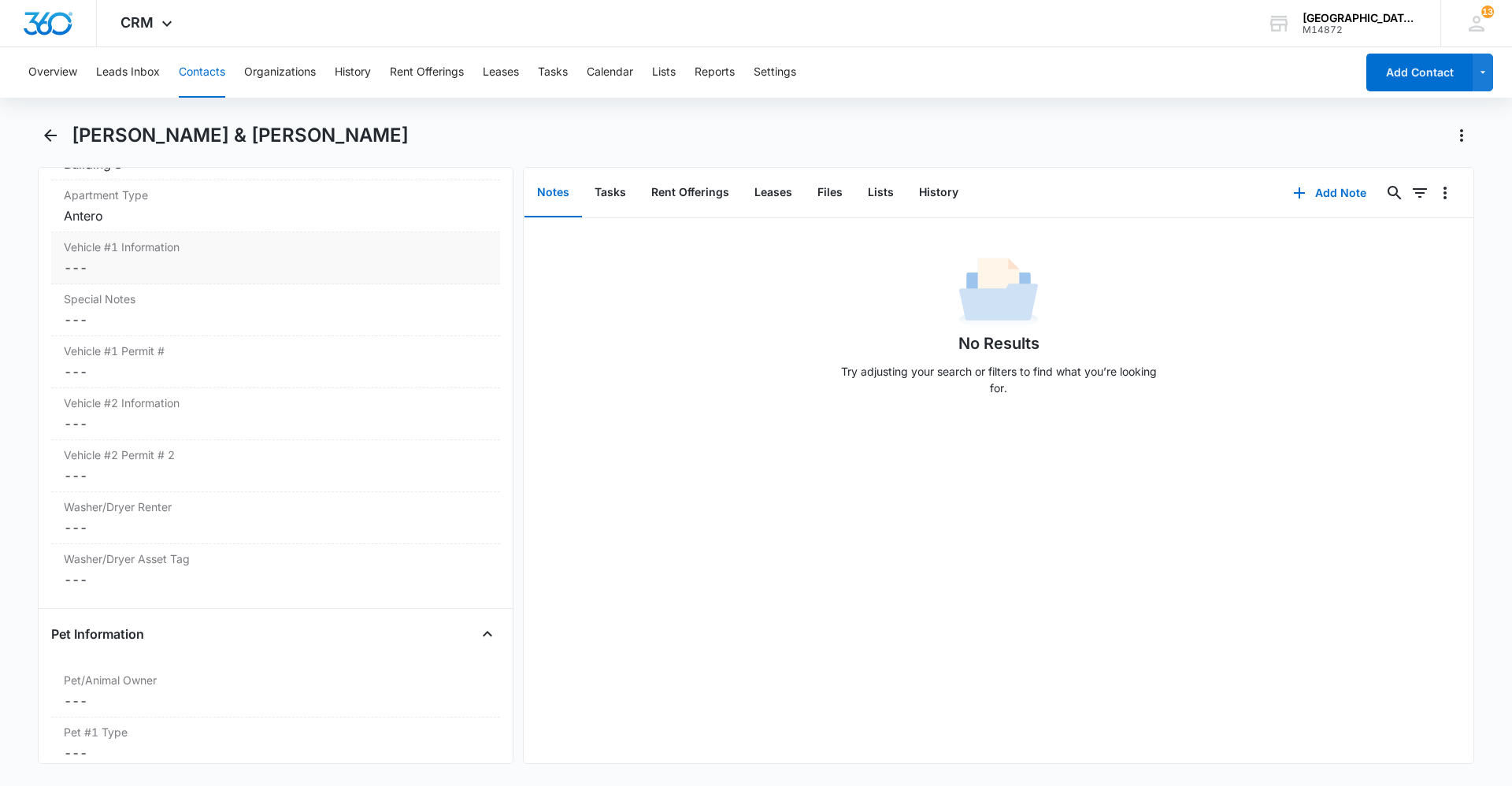
click at [154, 257] on div "Vehicle #1 Information Cancel Save Changes ---" at bounding box center [276, 258] width 449 height 52
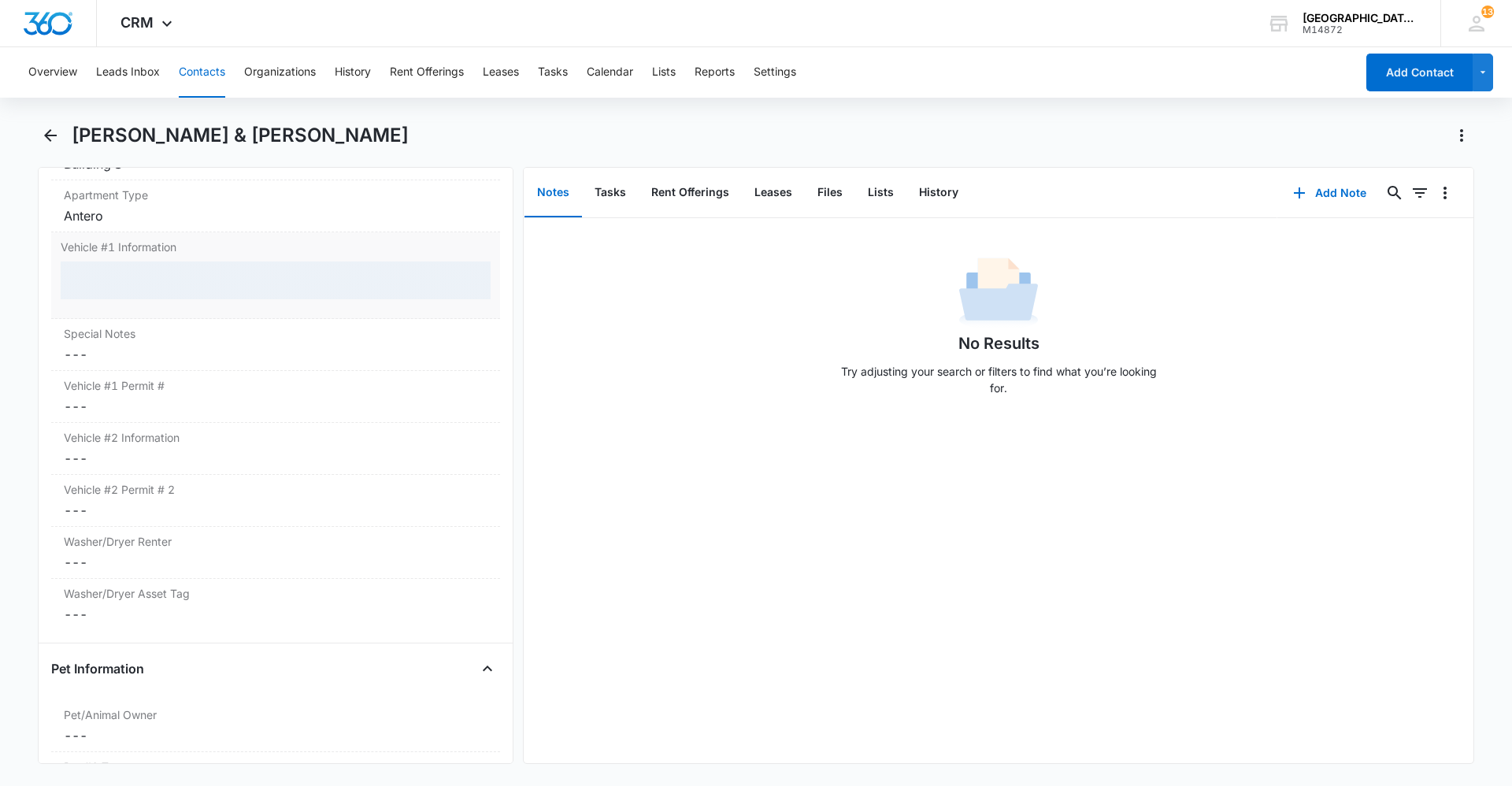
drag, startPoint x: 169, startPoint y: 304, endPoint x: 170, endPoint y: 292, distance: 12.0
click at [172, 302] on dd at bounding box center [276, 287] width 430 height 50
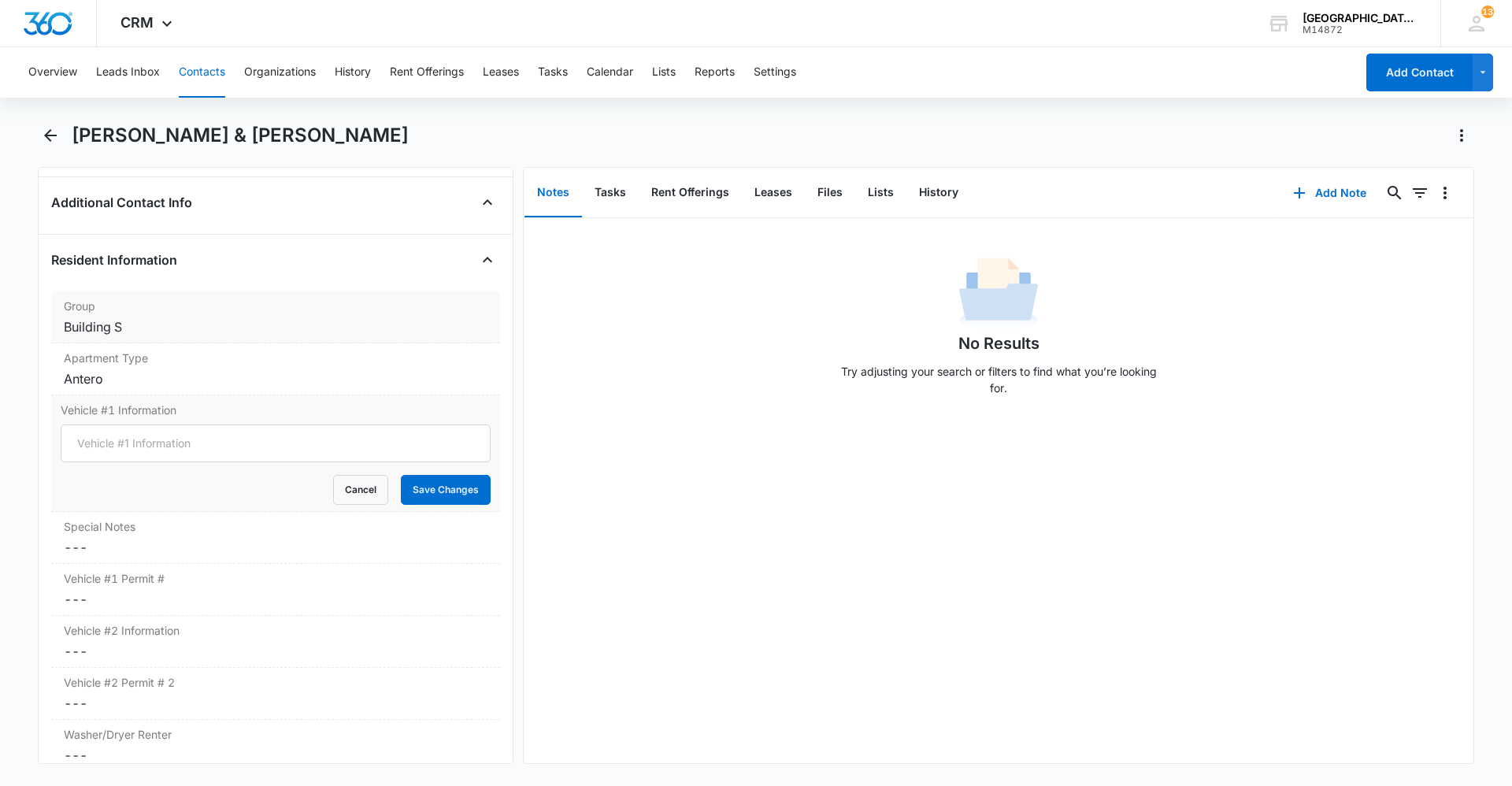
scroll to position [1393, 0]
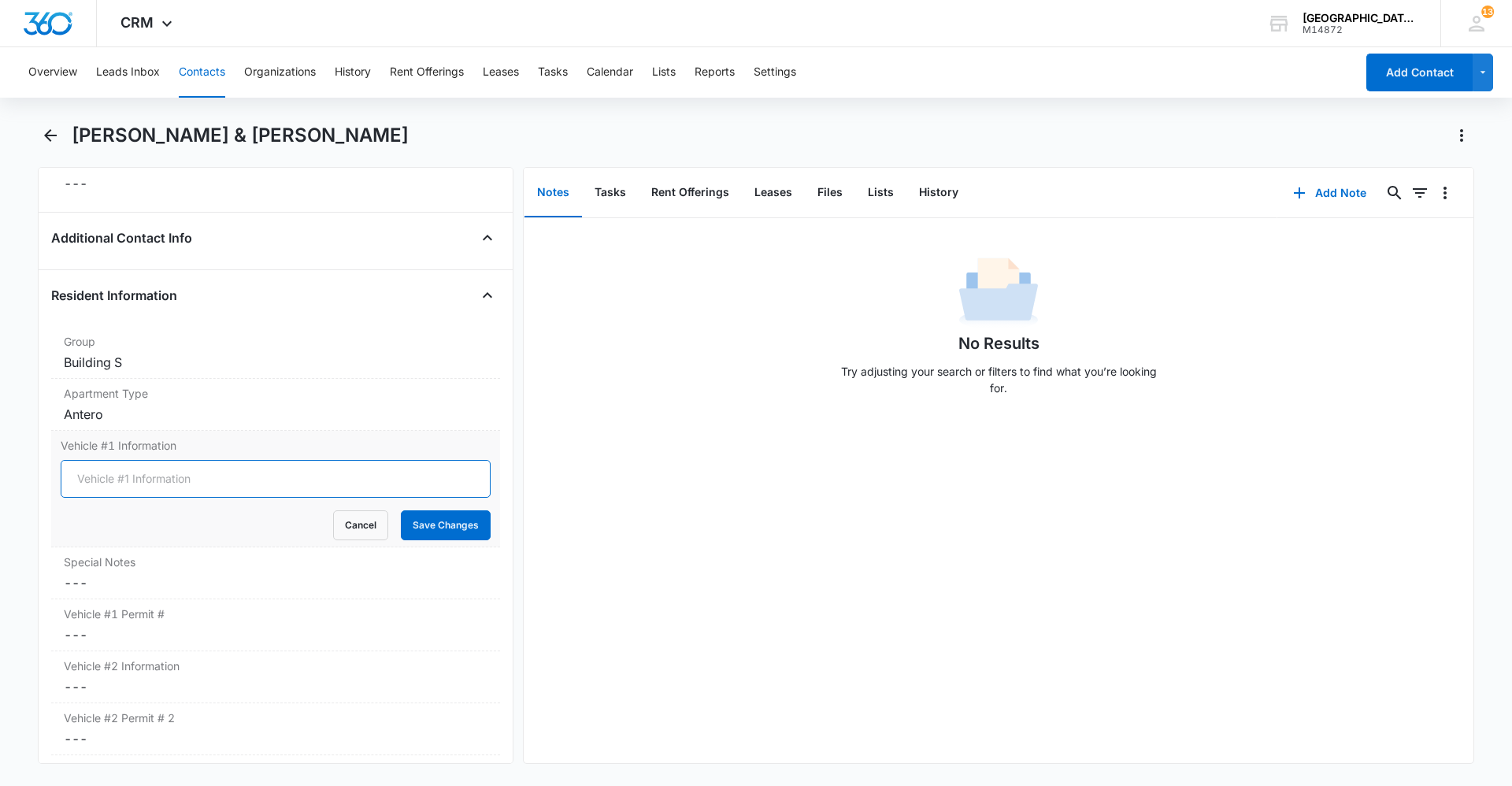
click at [142, 494] on input "Vehicle #1 Information" at bounding box center [276, 479] width 430 height 38
type input "2022 Ram 1500 White 33840"
click at [431, 530] on button "Save Changes" at bounding box center [446, 525] width 90 height 30
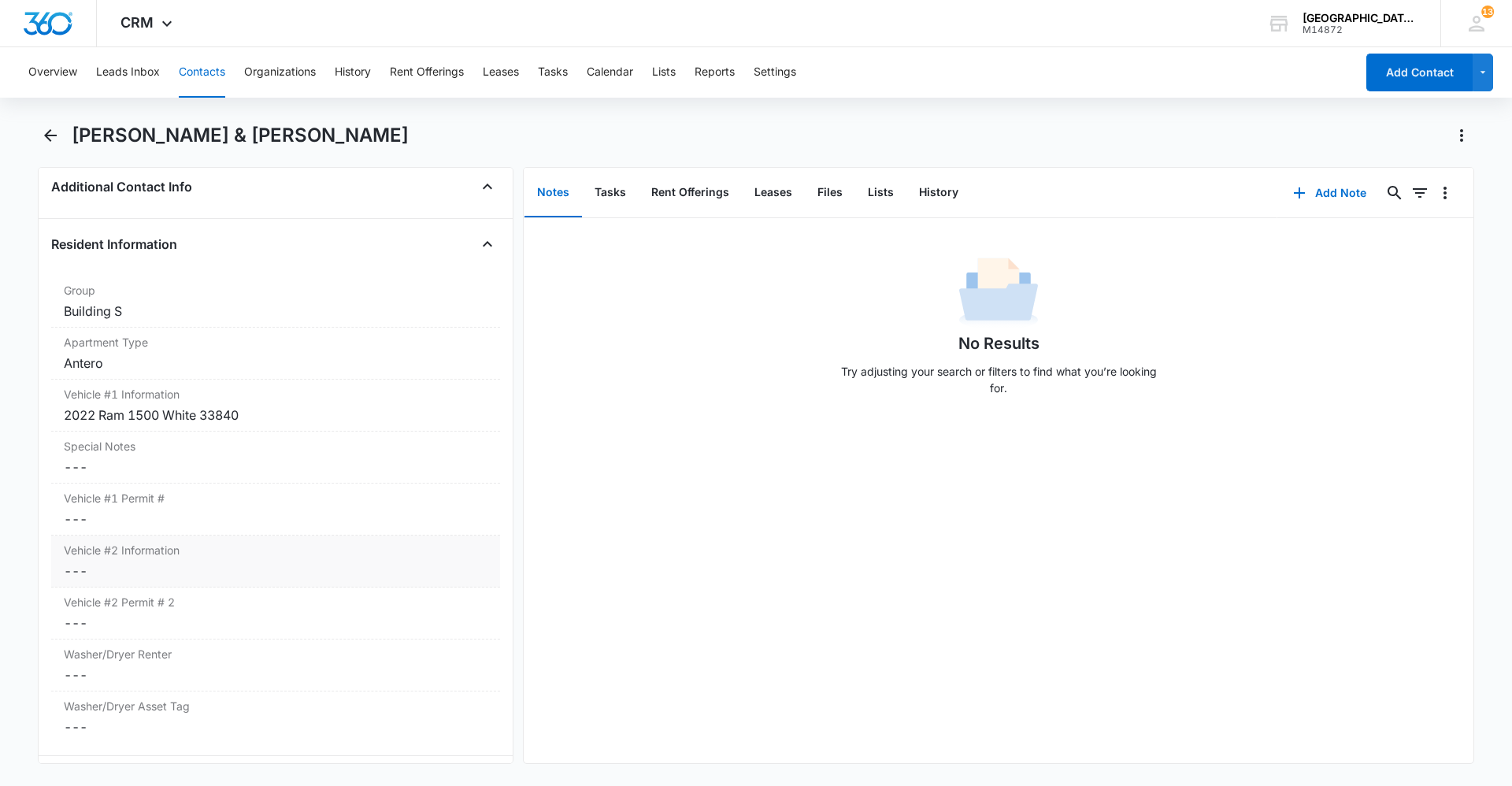
scroll to position [1472, 0]
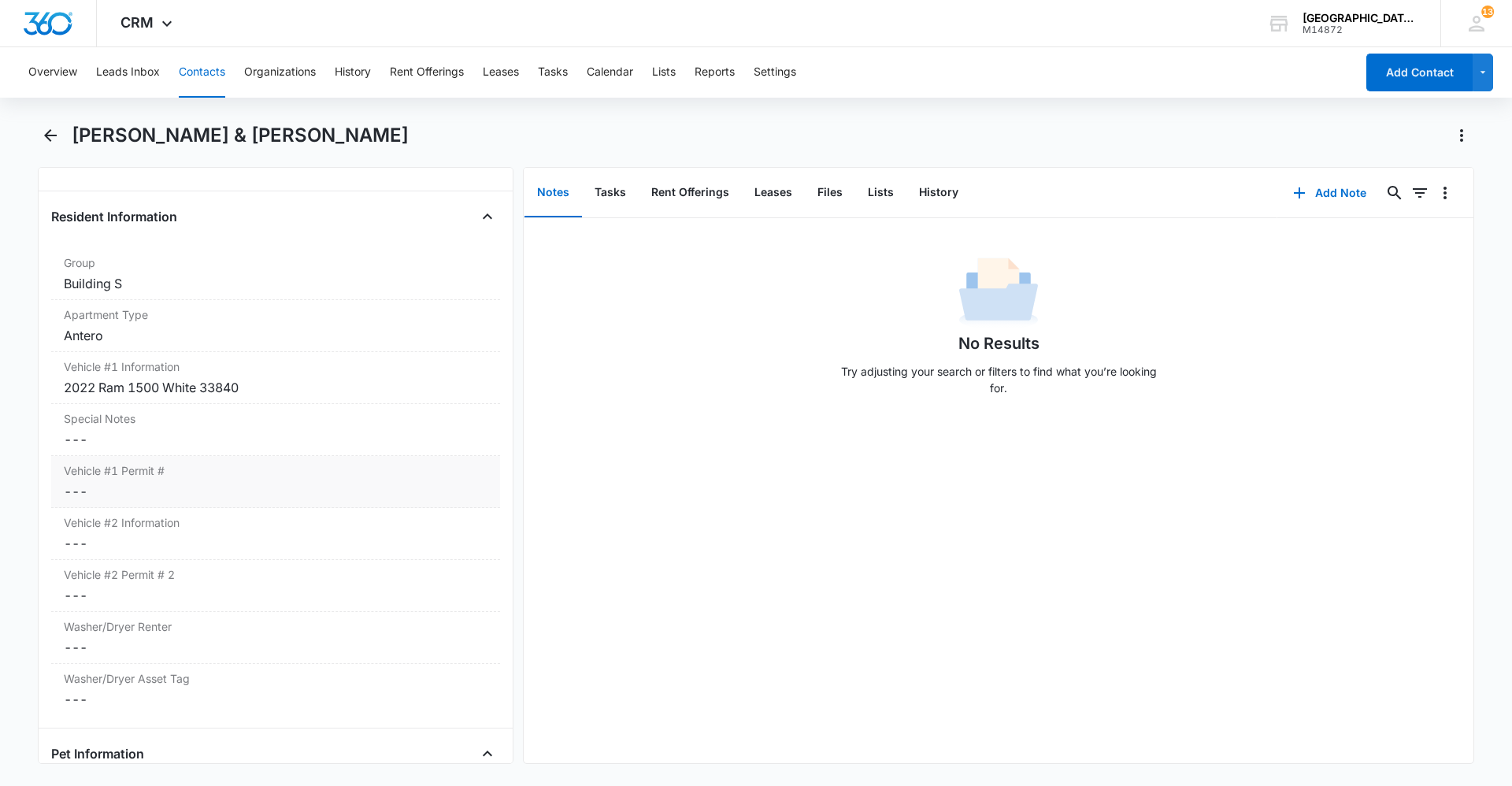
click at [199, 482] on dd "Cancel Save Changes ---" at bounding box center [276, 491] width 424 height 19
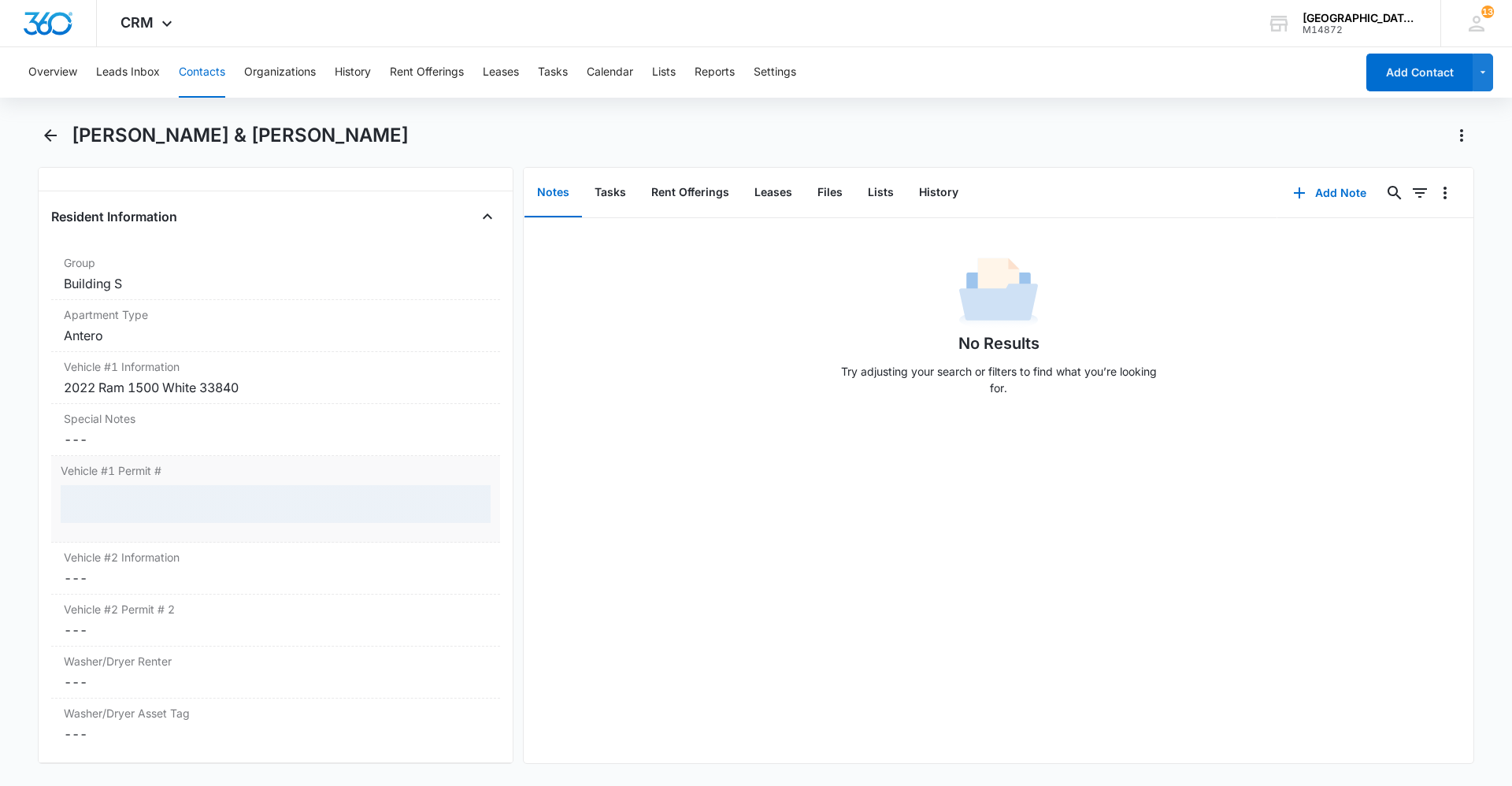
click at [197, 499] on div at bounding box center [276, 504] width 430 height 38
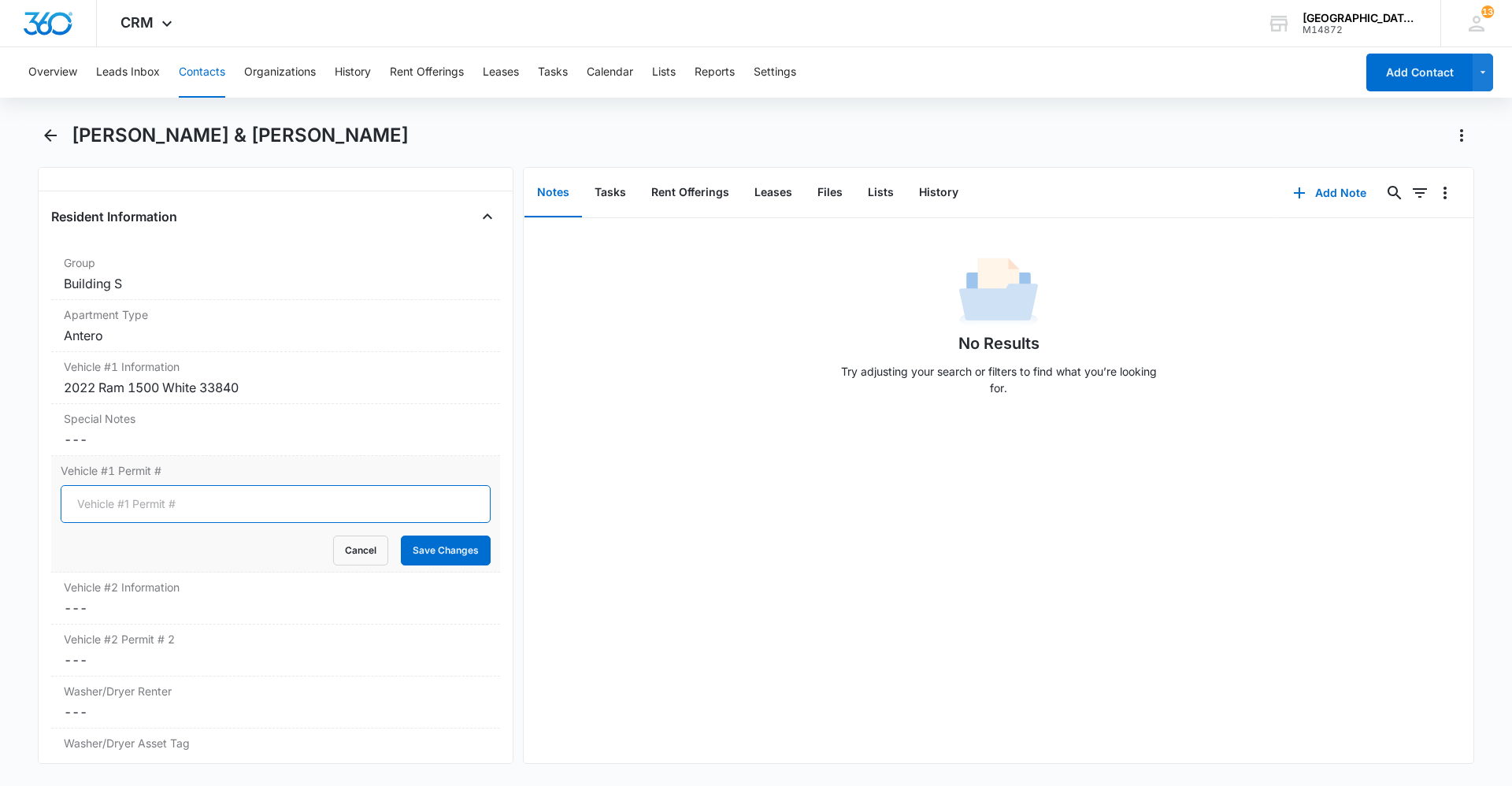
click at [210, 499] on input "Vehicle #1 Permit #" at bounding box center [276, 504] width 430 height 38
type input "0177"
click at [430, 543] on button "Save Changes" at bounding box center [446, 551] width 90 height 30
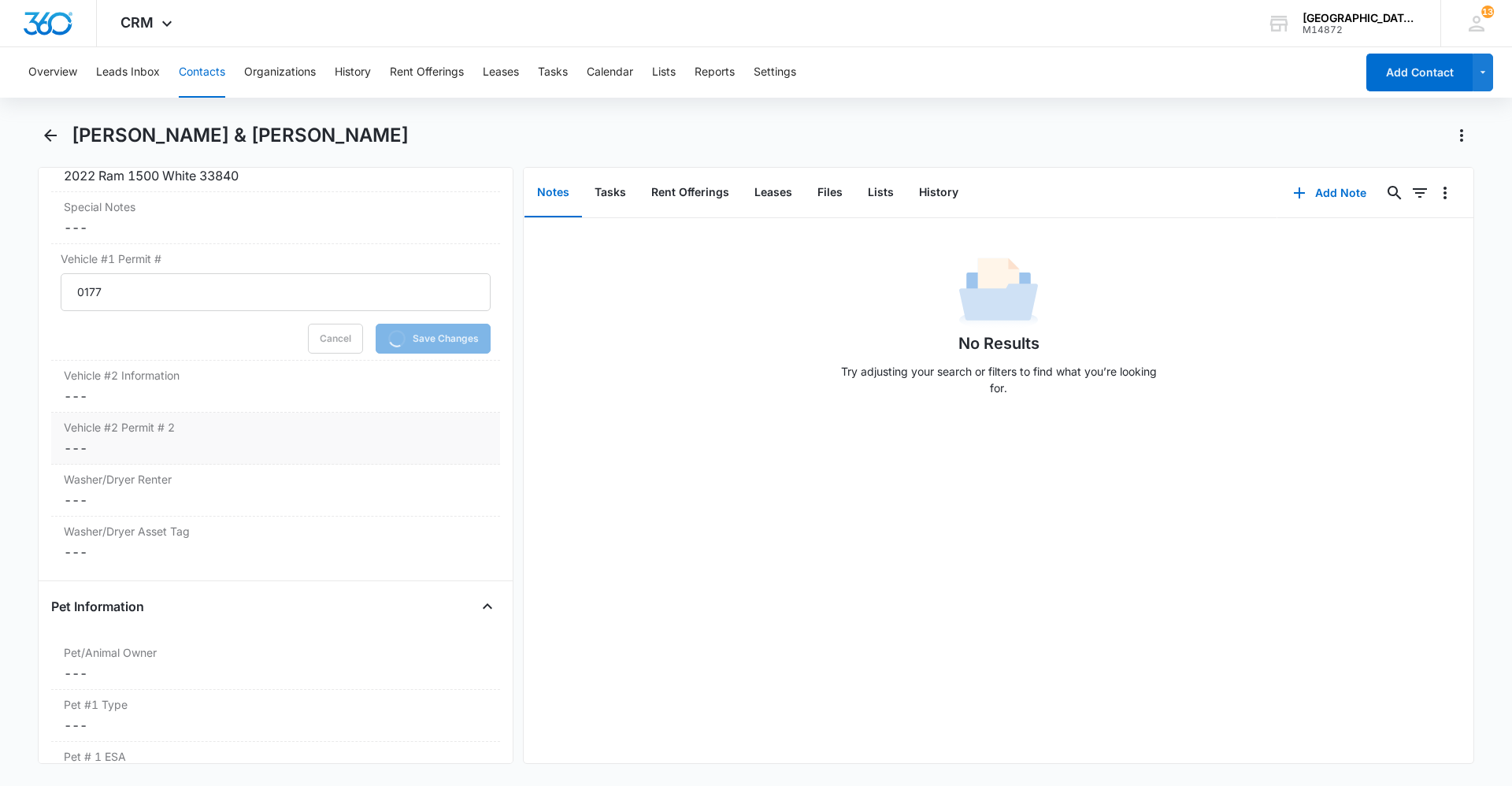
scroll to position [1708, 0]
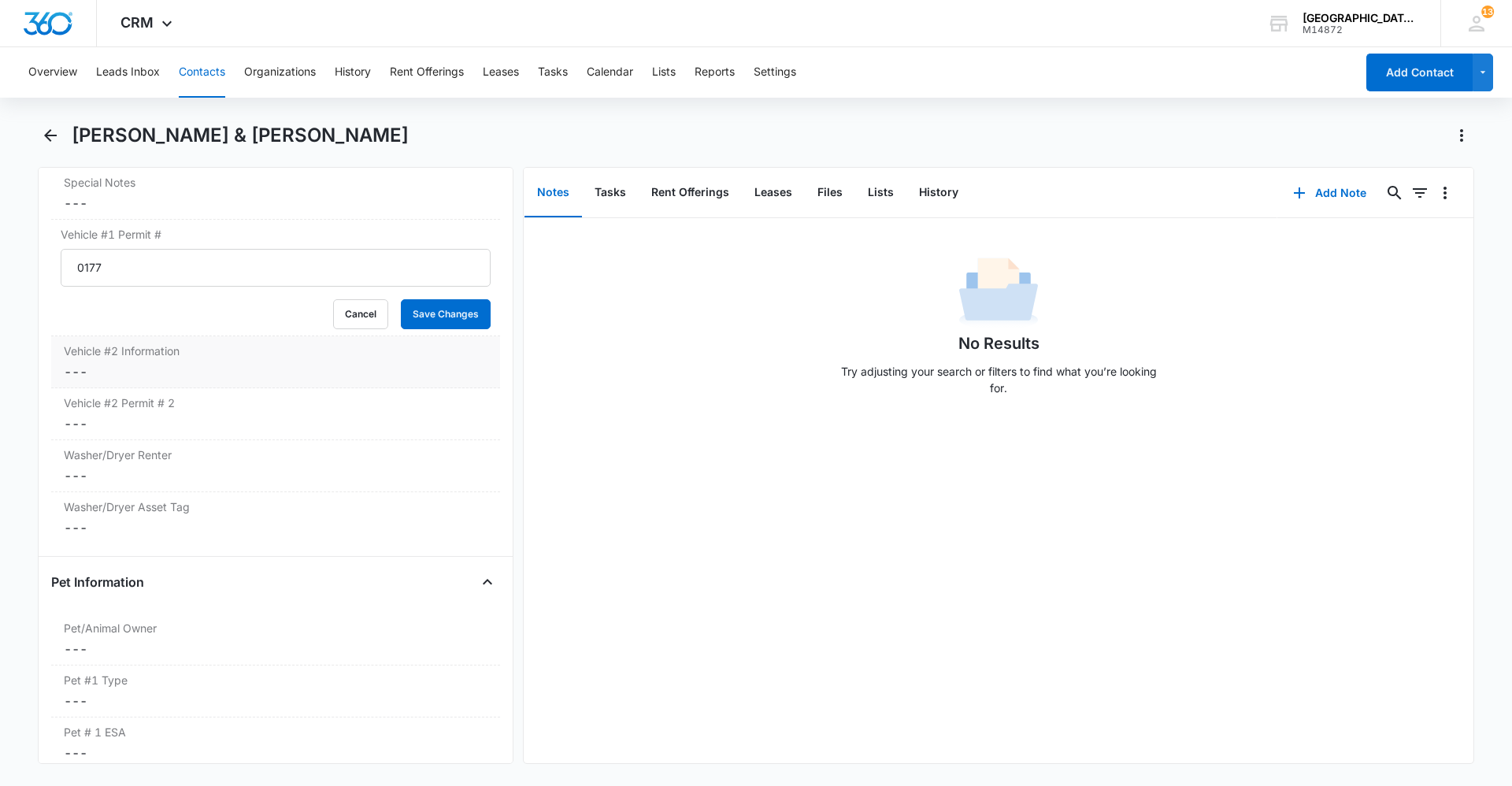
click at [148, 370] on dd "Cancel Save Changes ---" at bounding box center [276, 372] width 424 height 19
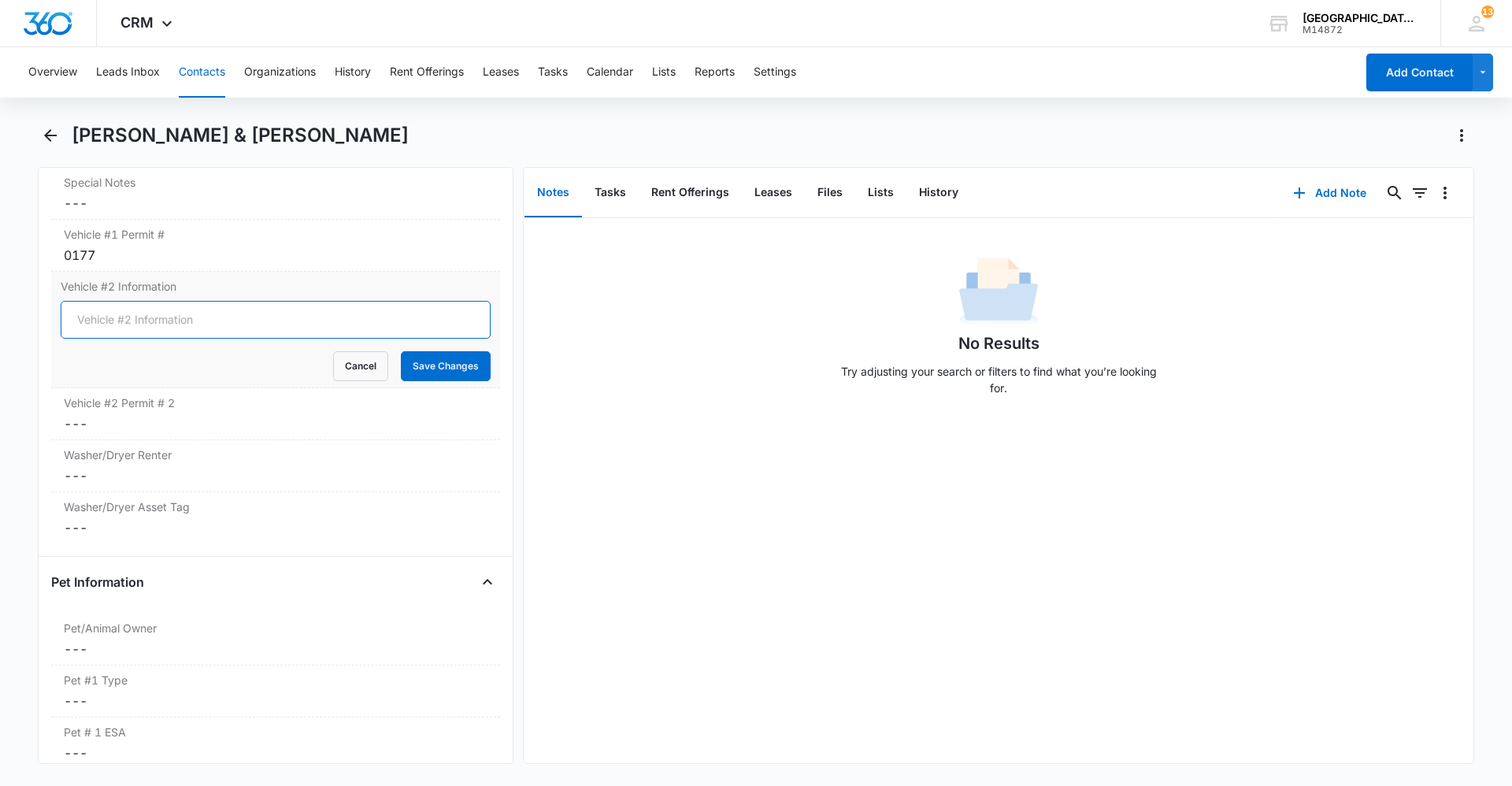
click at [142, 318] on input "Vehicle #2 Information" at bounding box center [276, 320] width 430 height 38
drag, startPoint x: 102, startPoint y: 320, endPoint x: 36, endPoint y: 312, distance: 66.5
click at [36, 312] on main "Brandon Romer & Rylee Romer Remove BR Brandon Romer & Rylee Romer Contact Info …" at bounding box center [756, 453] width 1512 height 660
click at [191, 317] on input "Ford F150 Gray" at bounding box center [276, 320] width 430 height 38
type input "Ford F150 Gray 140A"
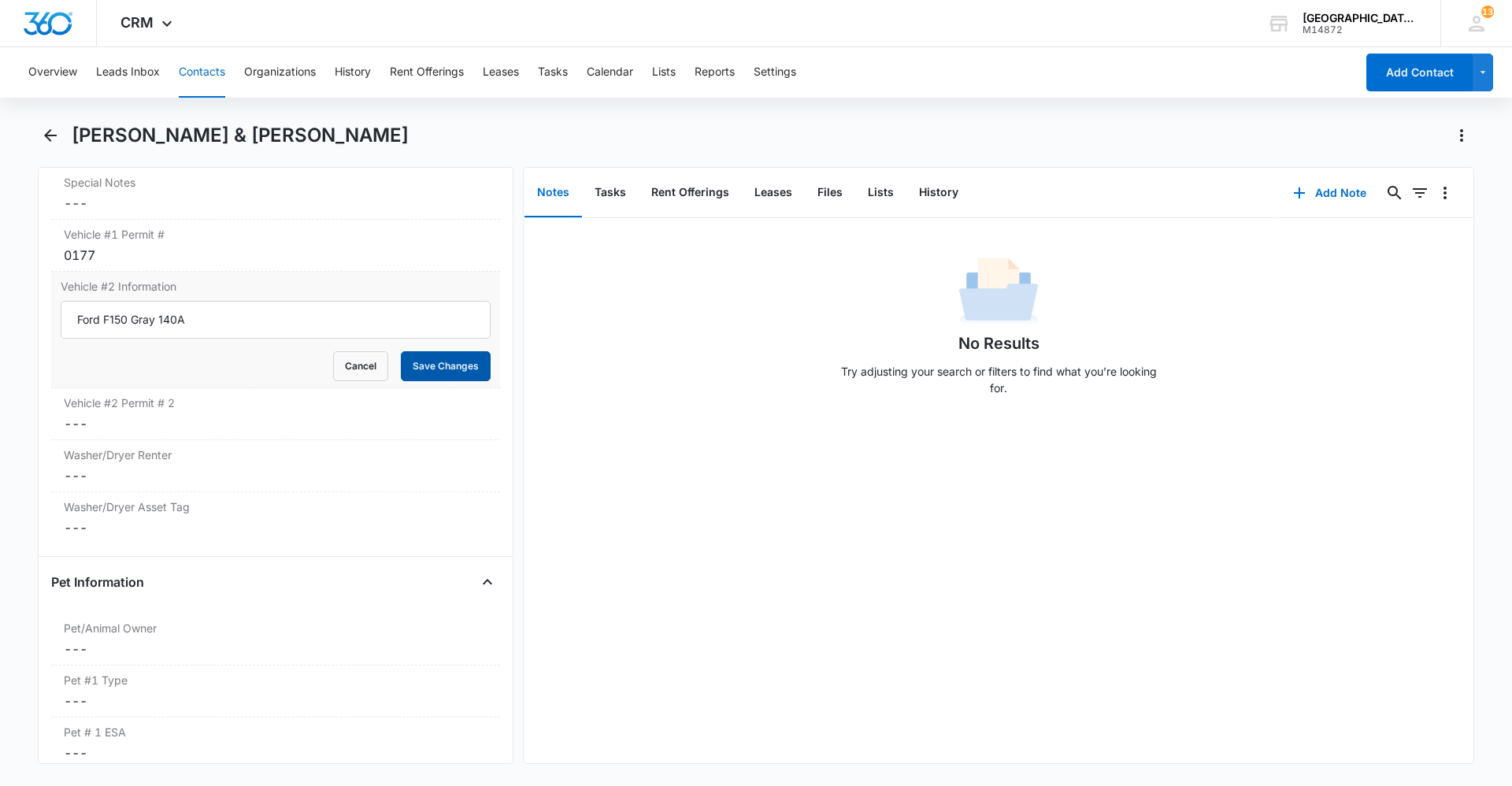
click at [461, 366] on button "Save Changes" at bounding box center [446, 366] width 90 height 30
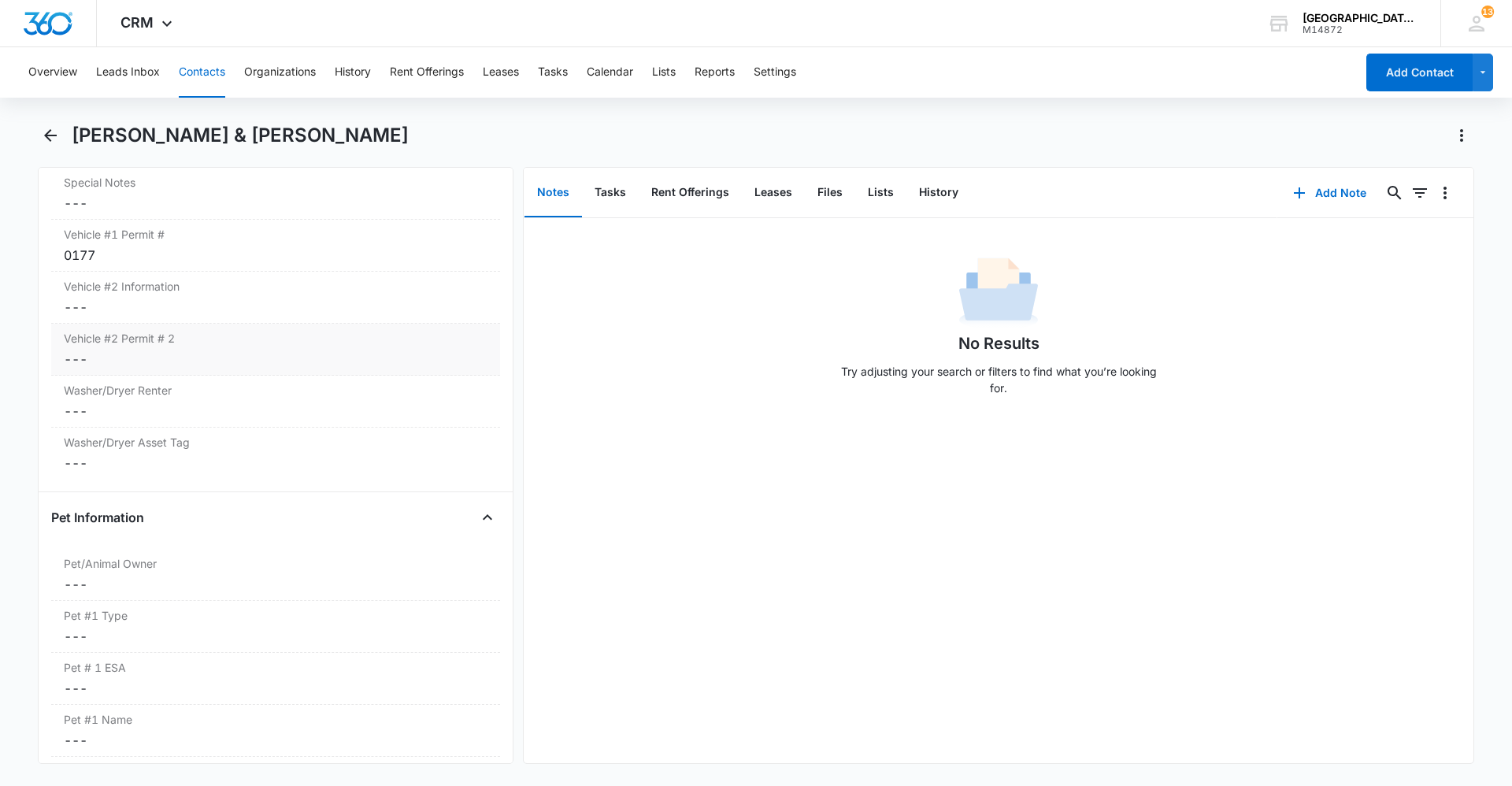
click at [158, 413] on dd "Cancel Save Changes ---" at bounding box center [276, 411] width 424 height 19
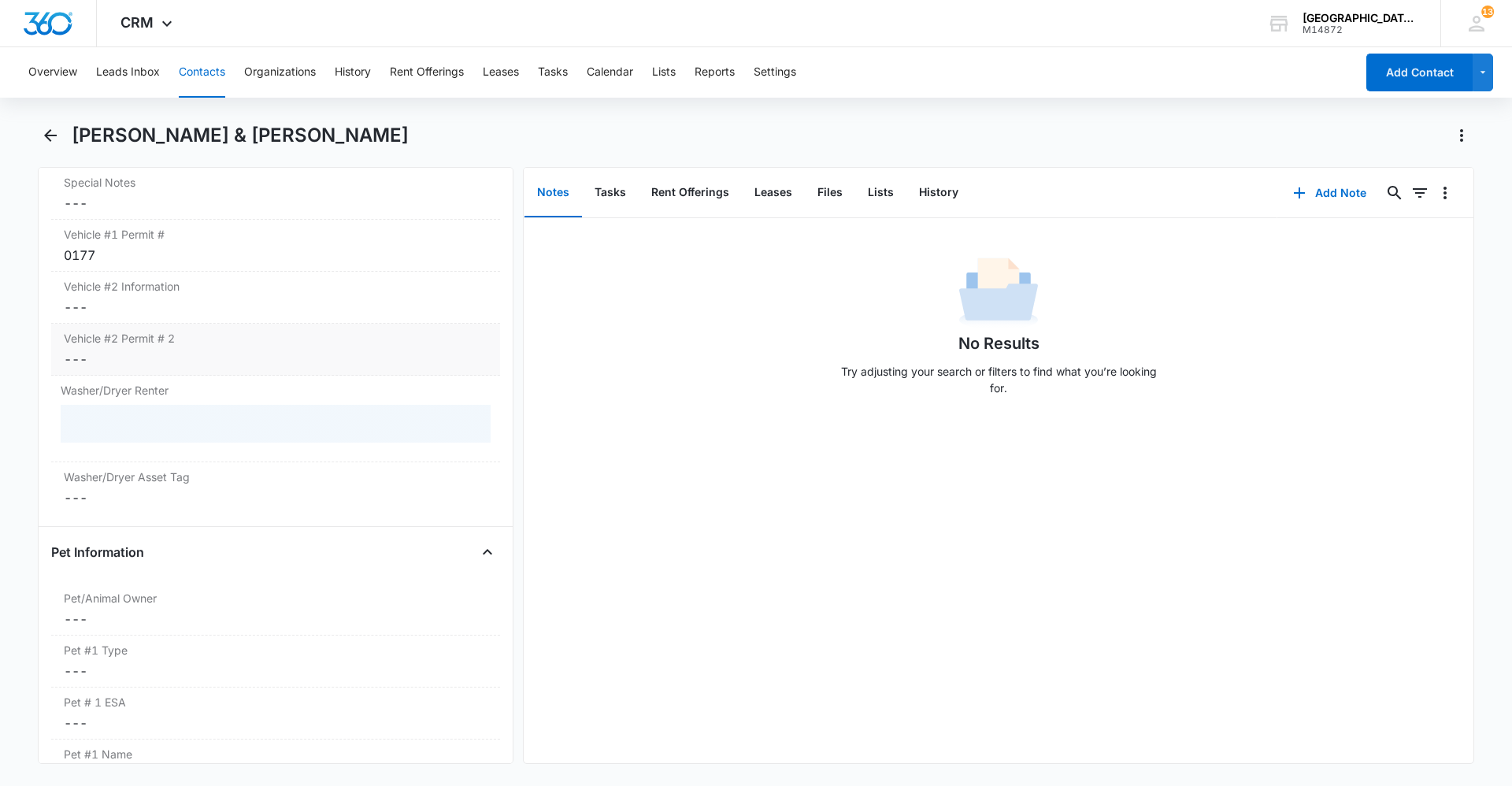
click at [153, 362] on dd "Cancel Save Changes ---" at bounding box center [276, 359] width 424 height 19
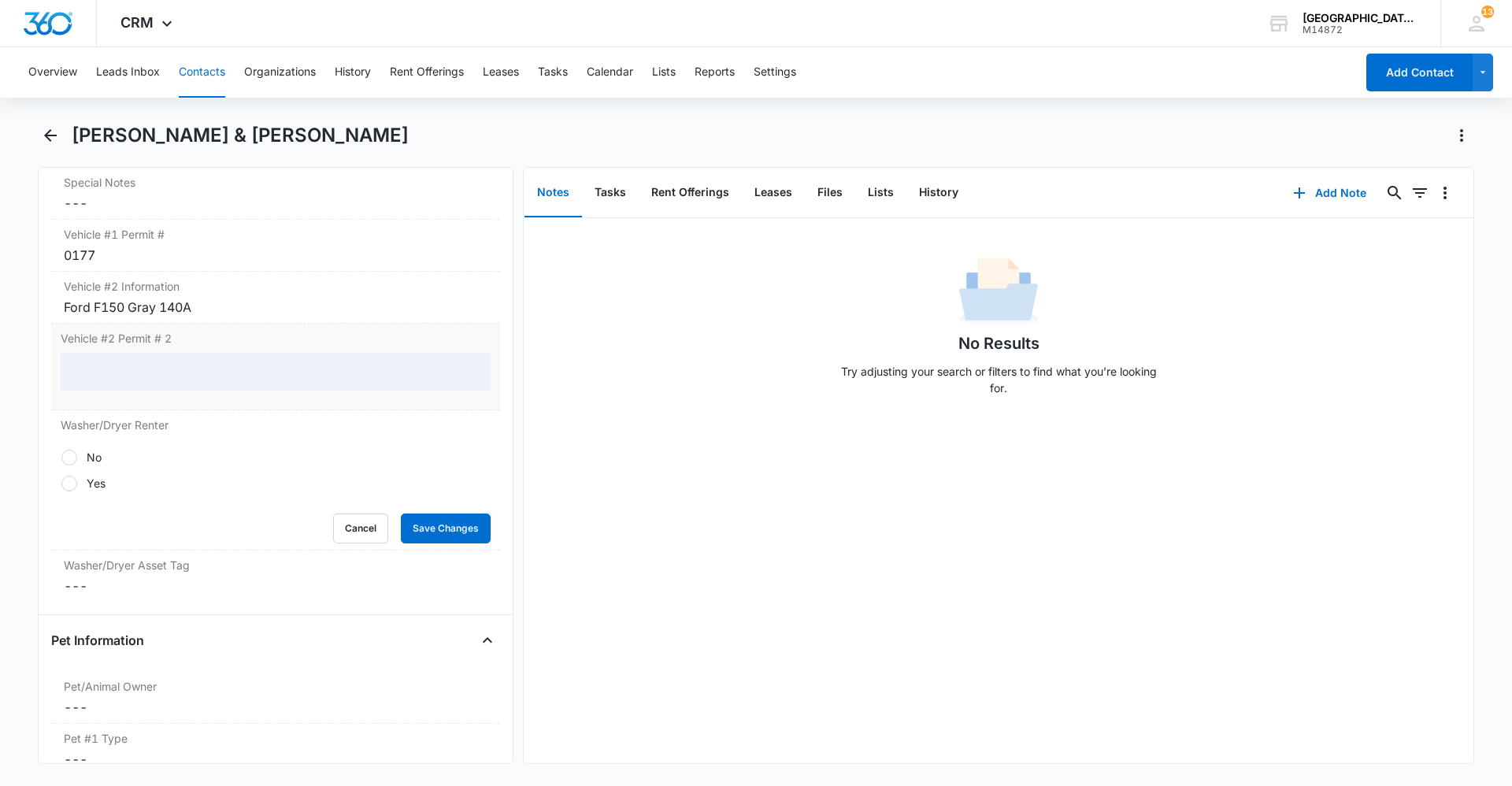
click at [154, 365] on div at bounding box center [276, 372] width 430 height 38
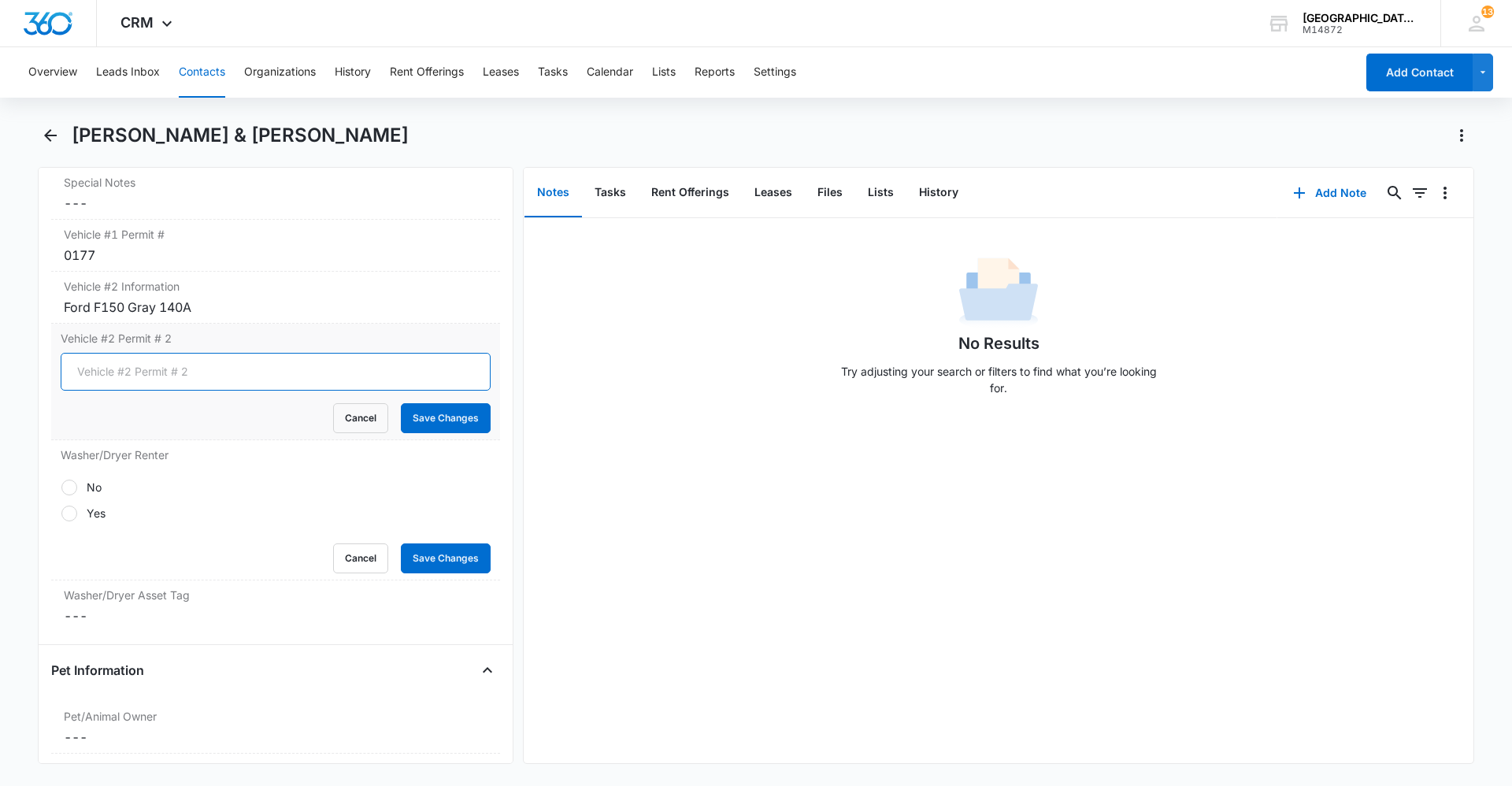
click at [155, 368] on input "Vehicle #2 Permit # 2" at bounding box center [276, 372] width 430 height 38
type input "0178"
click at [455, 405] on button "Save Changes" at bounding box center [446, 418] width 90 height 30
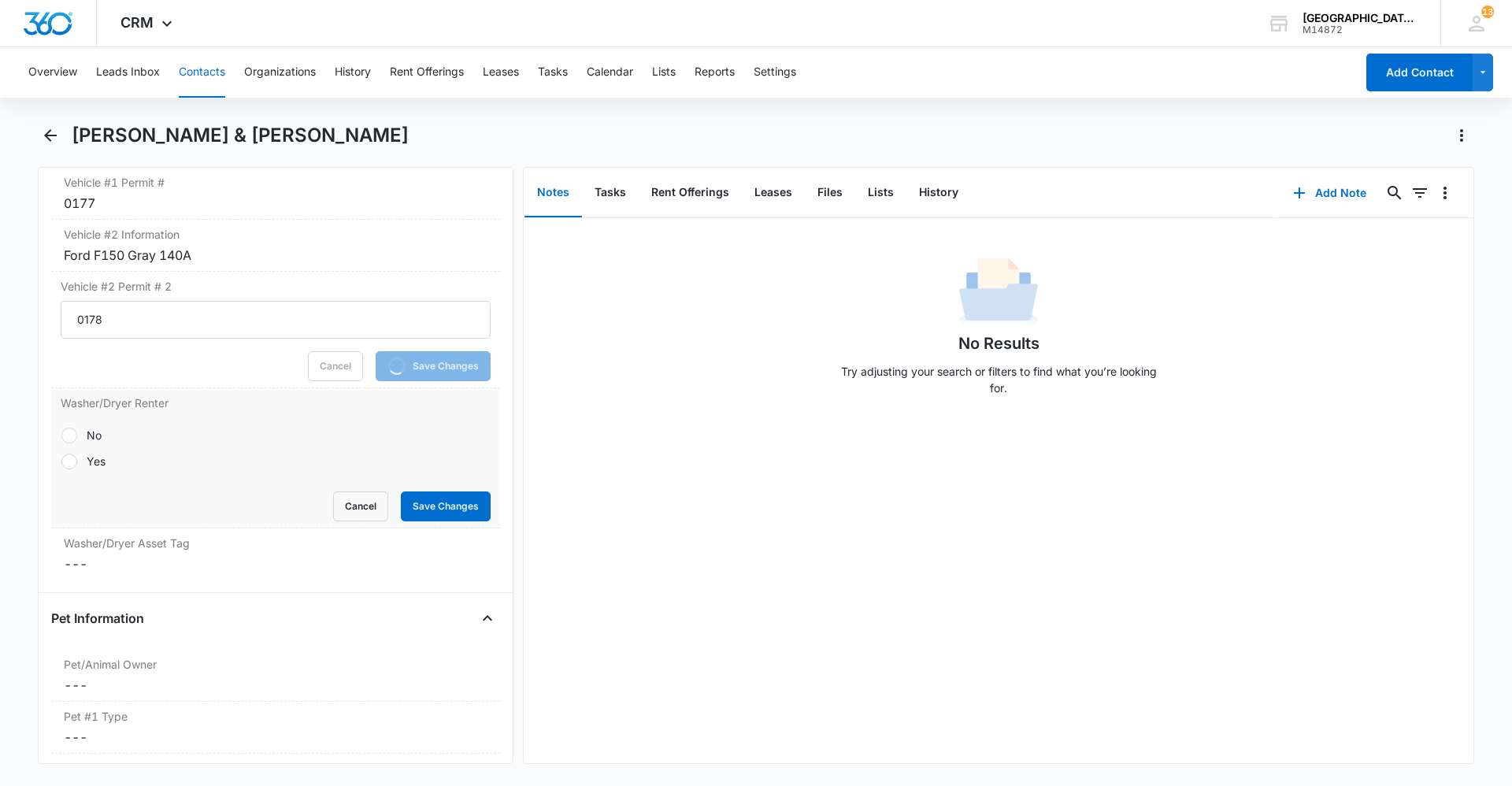
scroll to position [1866, 0]
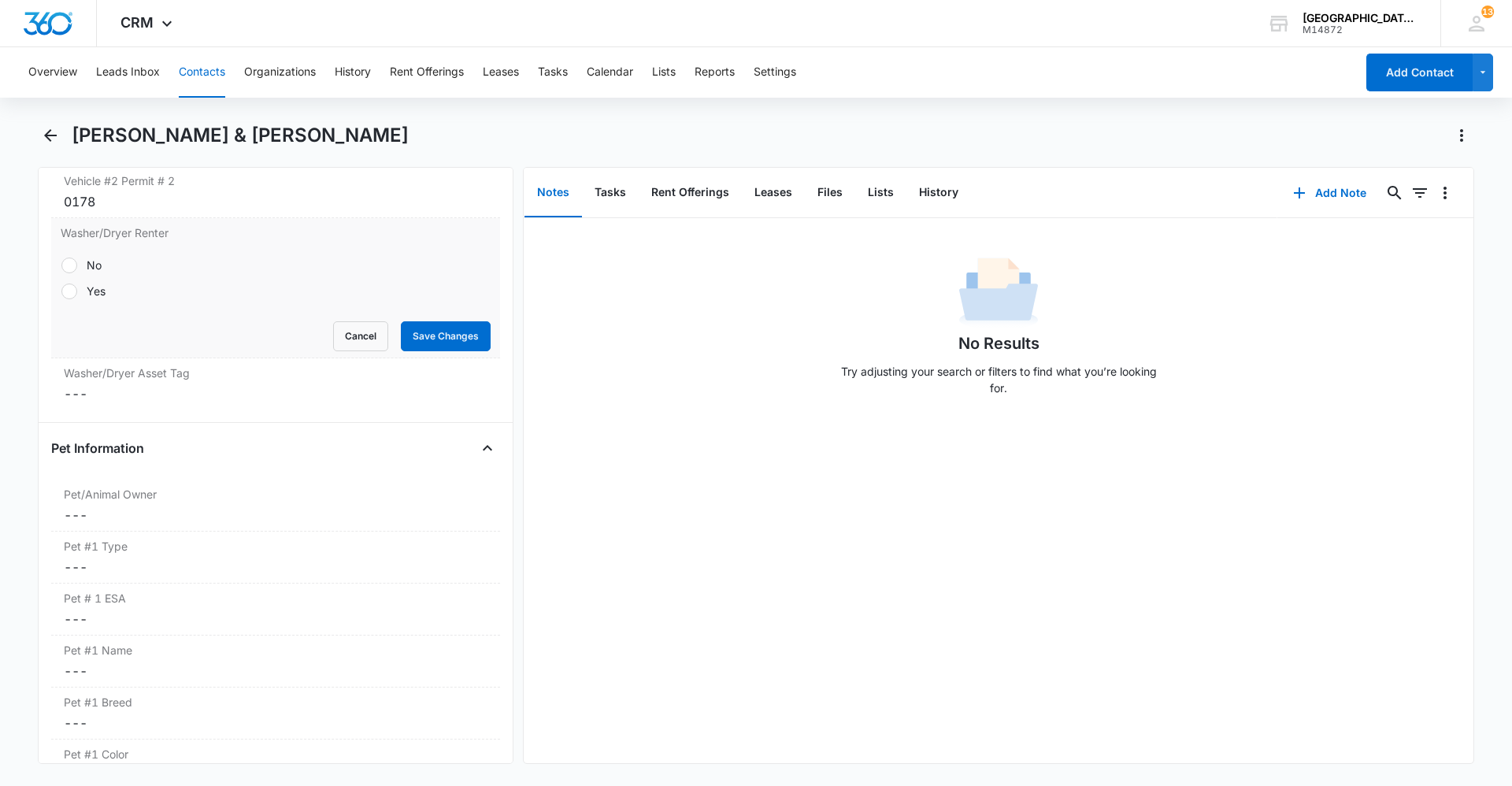
click at [122, 297] on label "Yes" at bounding box center [276, 291] width 430 height 17
click at [61, 291] on input "Yes" at bounding box center [61, 291] width 1 height 1
radio input "true"
click at [433, 331] on button "Save Changes" at bounding box center [446, 336] width 90 height 30
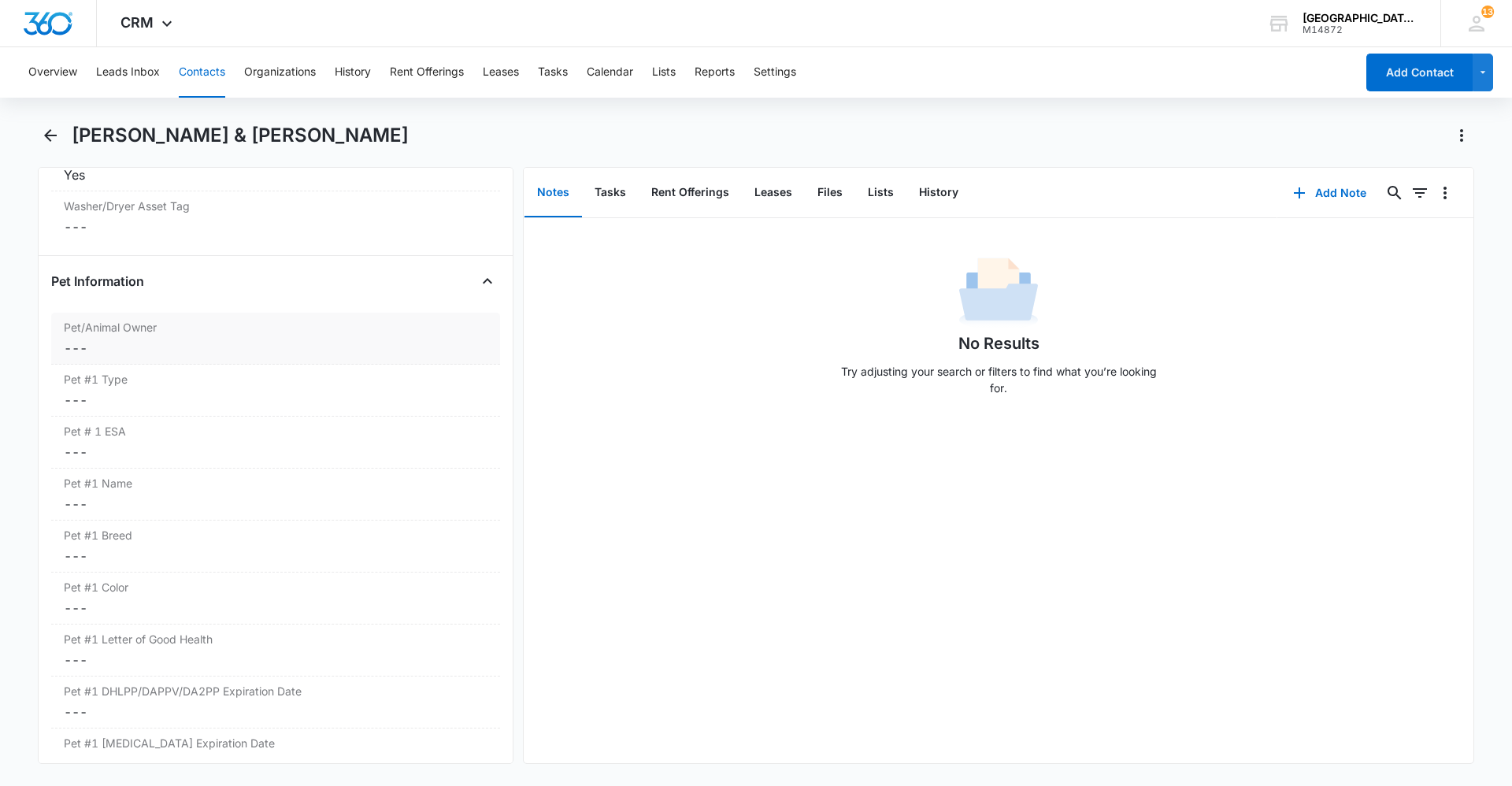
scroll to position [2023, 0]
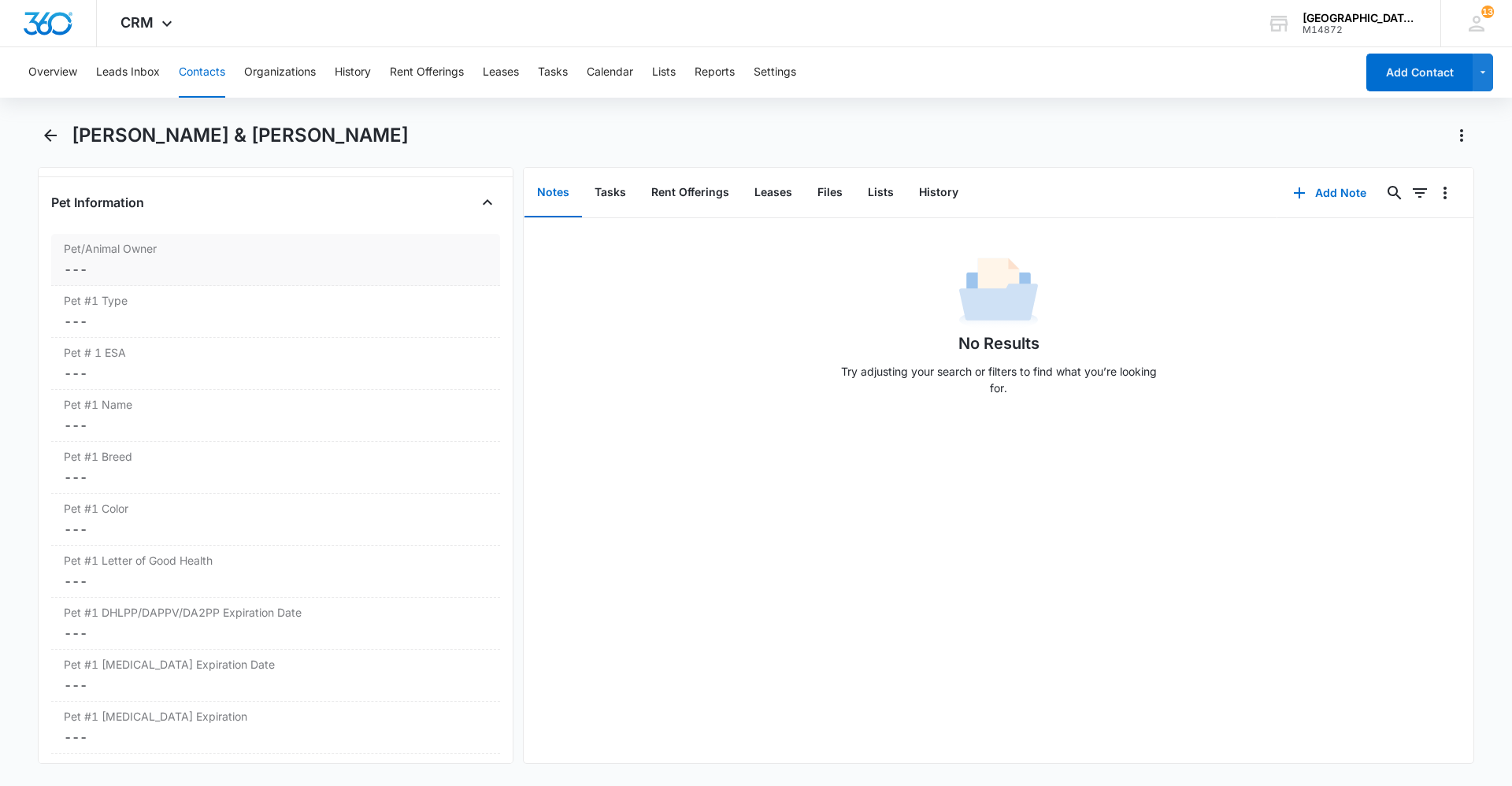
click at [144, 265] on dd "Cancel Save Changes ---" at bounding box center [276, 269] width 424 height 19
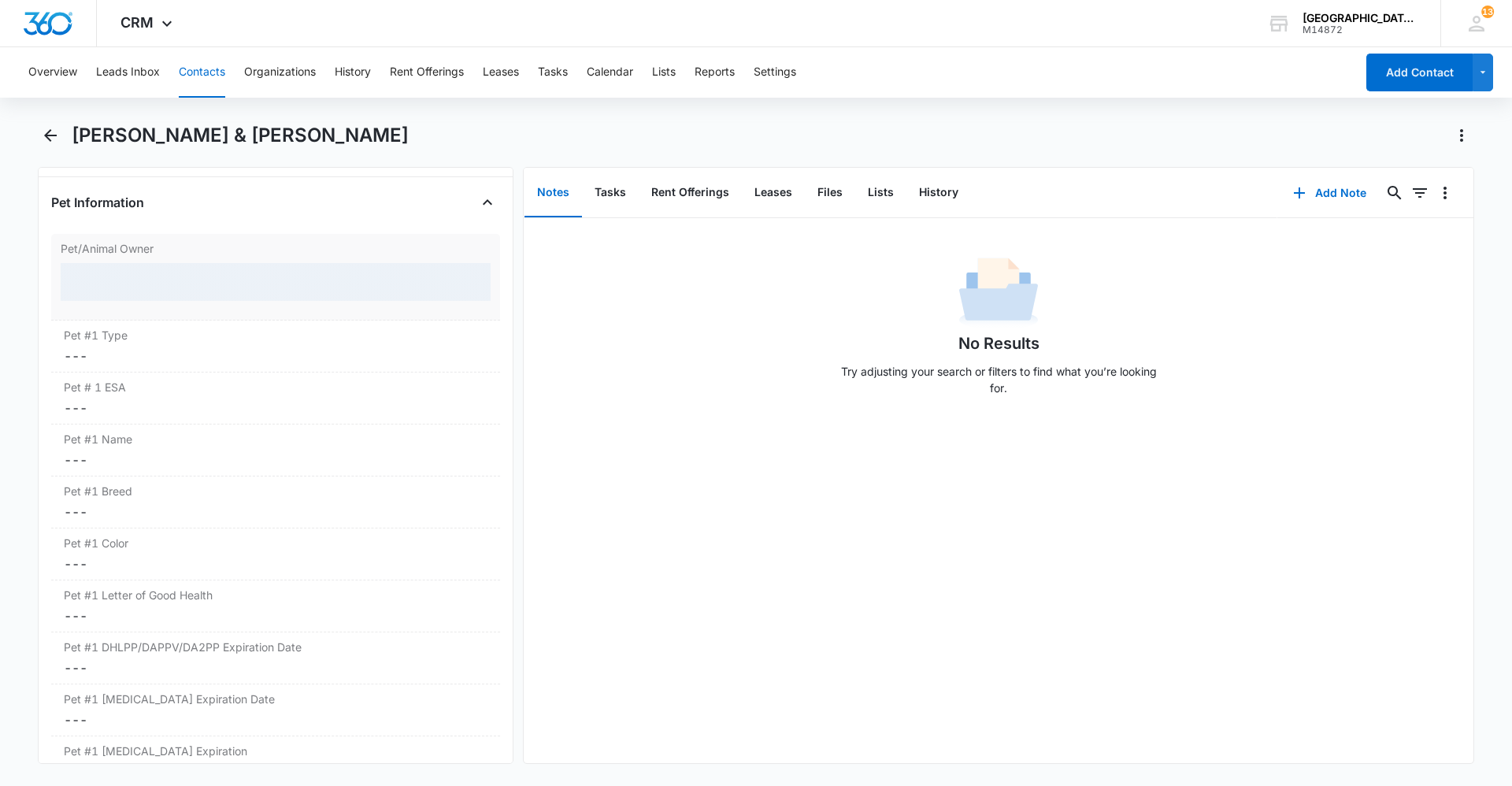
click at [147, 284] on div at bounding box center [276, 282] width 430 height 38
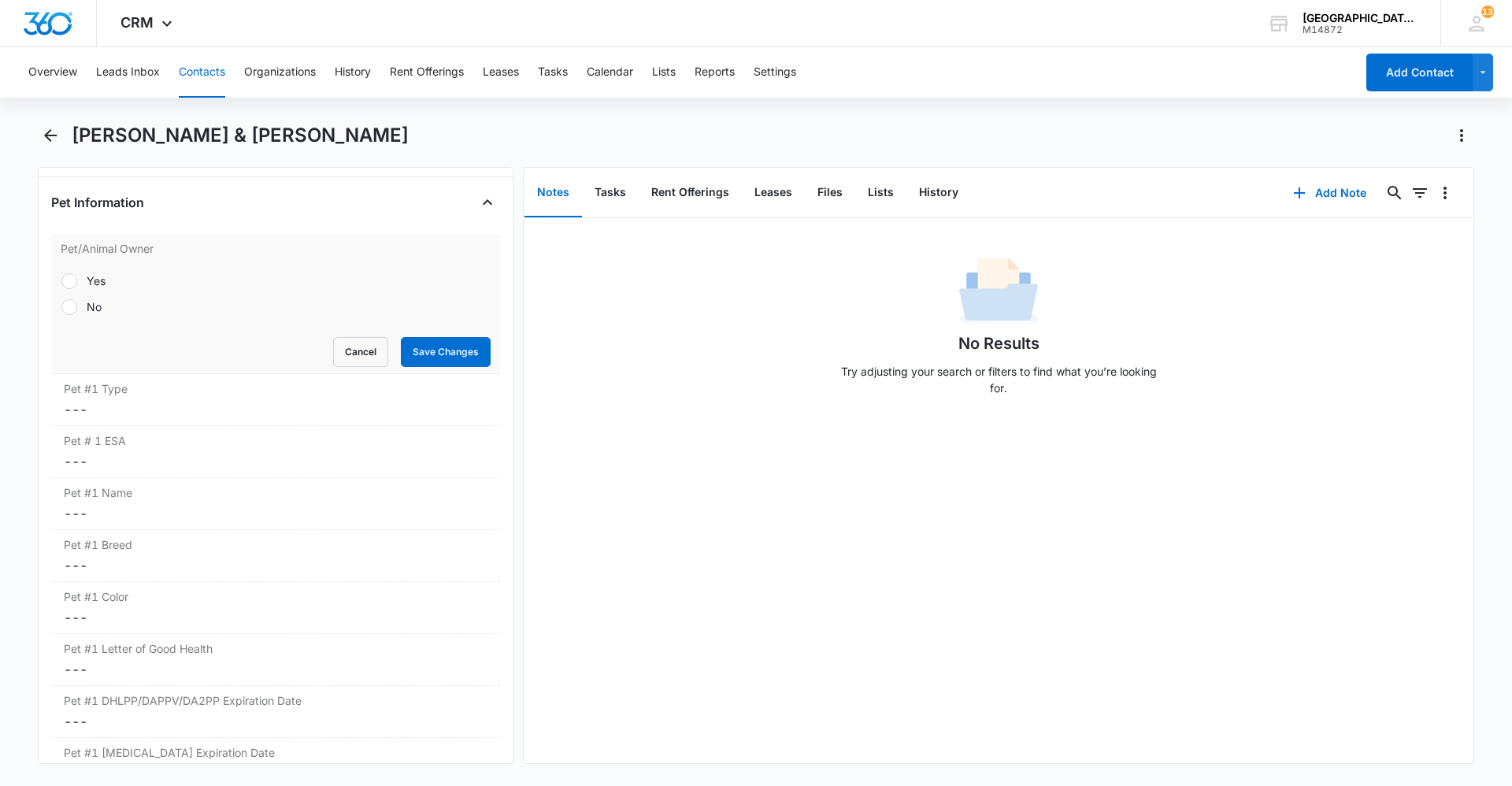
click at [84, 289] on div "Yes No" at bounding box center [276, 294] width 430 height 43
click at [93, 285] on div "Yes" at bounding box center [96, 280] width 19 height 17
click at [61, 281] on input "Yes" at bounding box center [61, 280] width 1 height 1
radio input "true"
click at [453, 362] on button "Save Changes" at bounding box center [446, 352] width 90 height 30
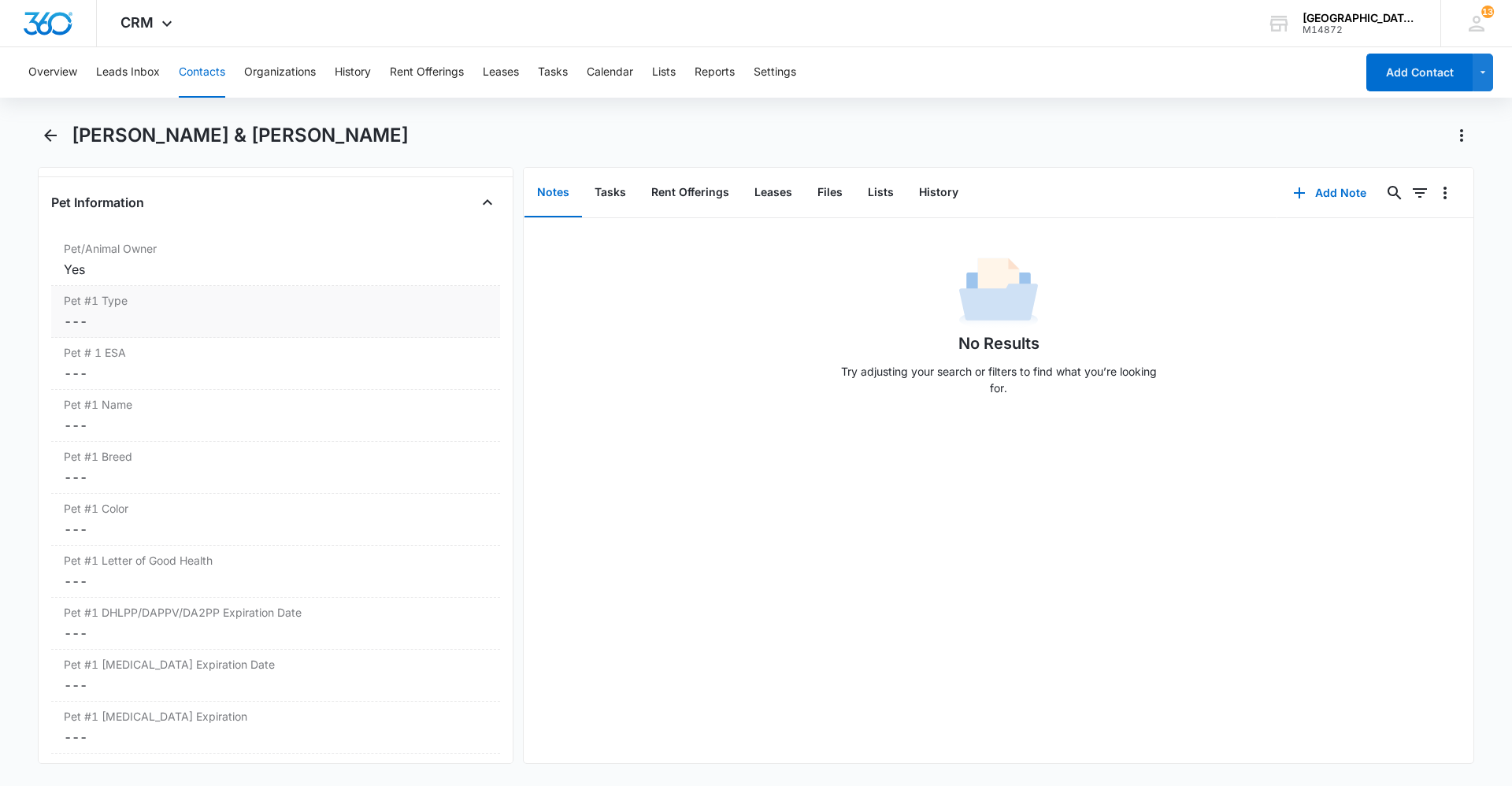
click at [98, 319] on dd "Cancel Save Changes ---" at bounding box center [276, 321] width 424 height 19
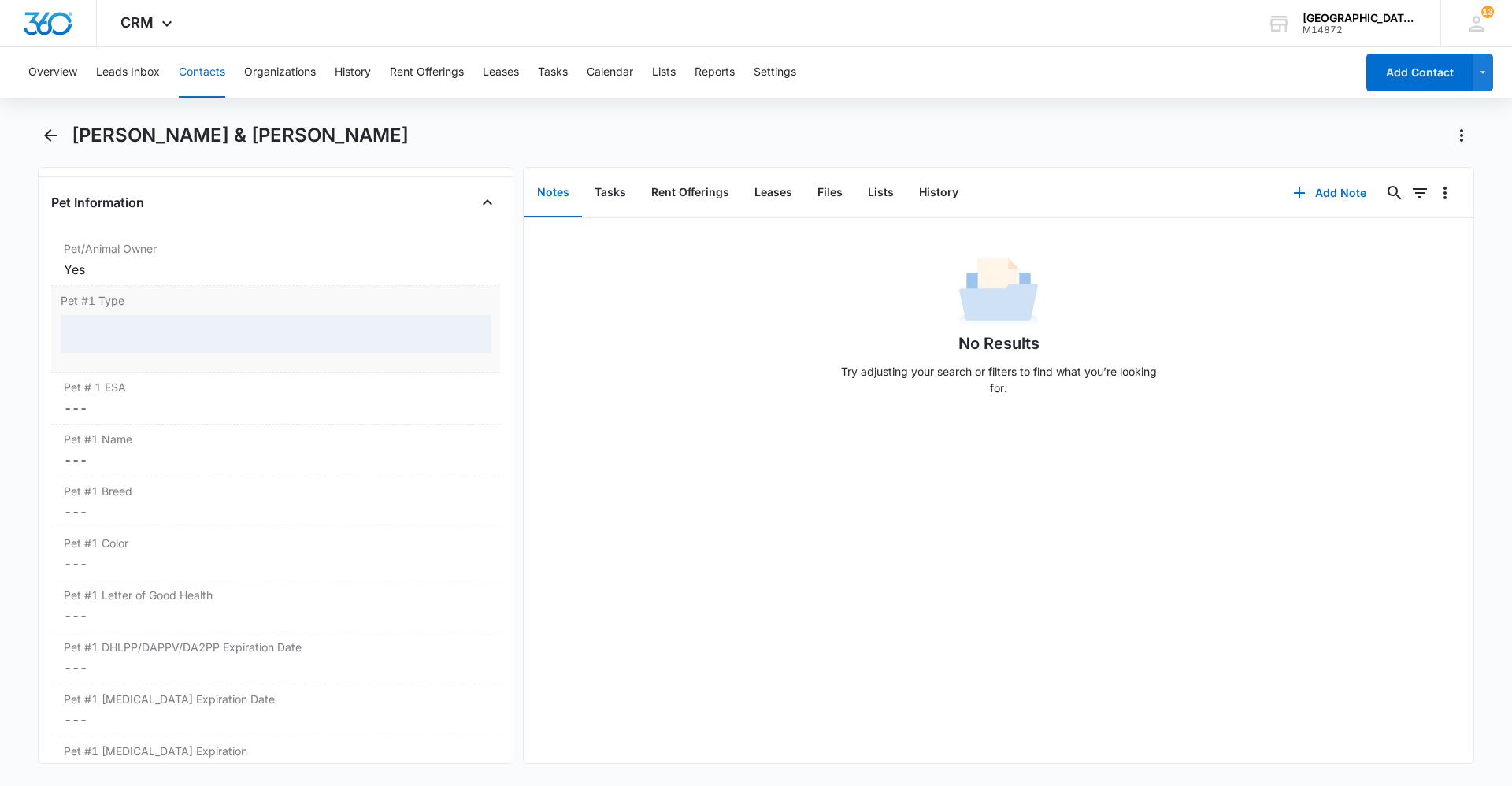
click at [124, 332] on div at bounding box center [276, 334] width 430 height 38
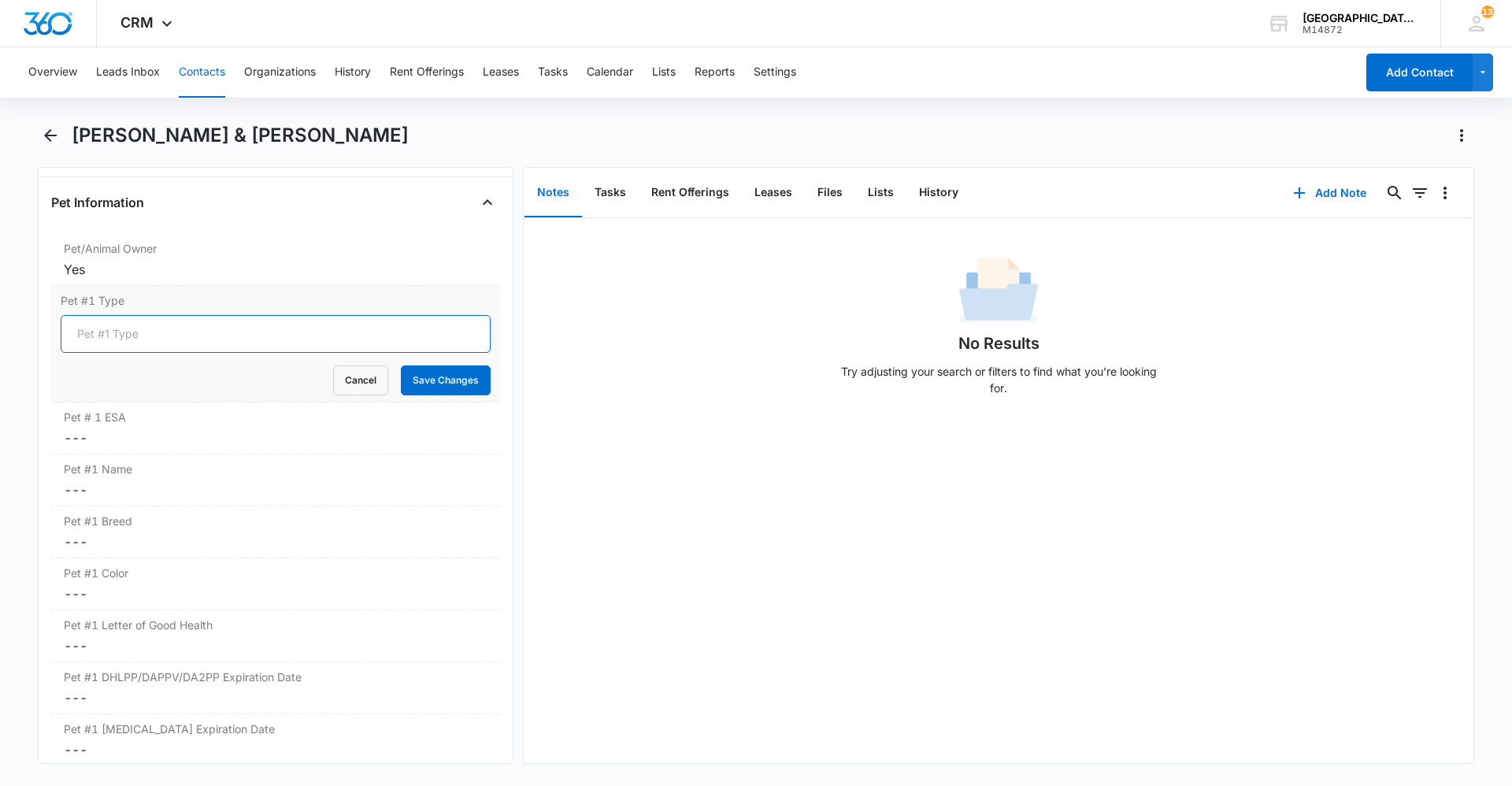
click at [180, 348] on input "Pet #1 Type" at bounding box center [276, 334] width 430 height 38
type input "Dog"
click at [411, 377] on button "Save Changes" at bounding box center [446, 380] width 90 height 30
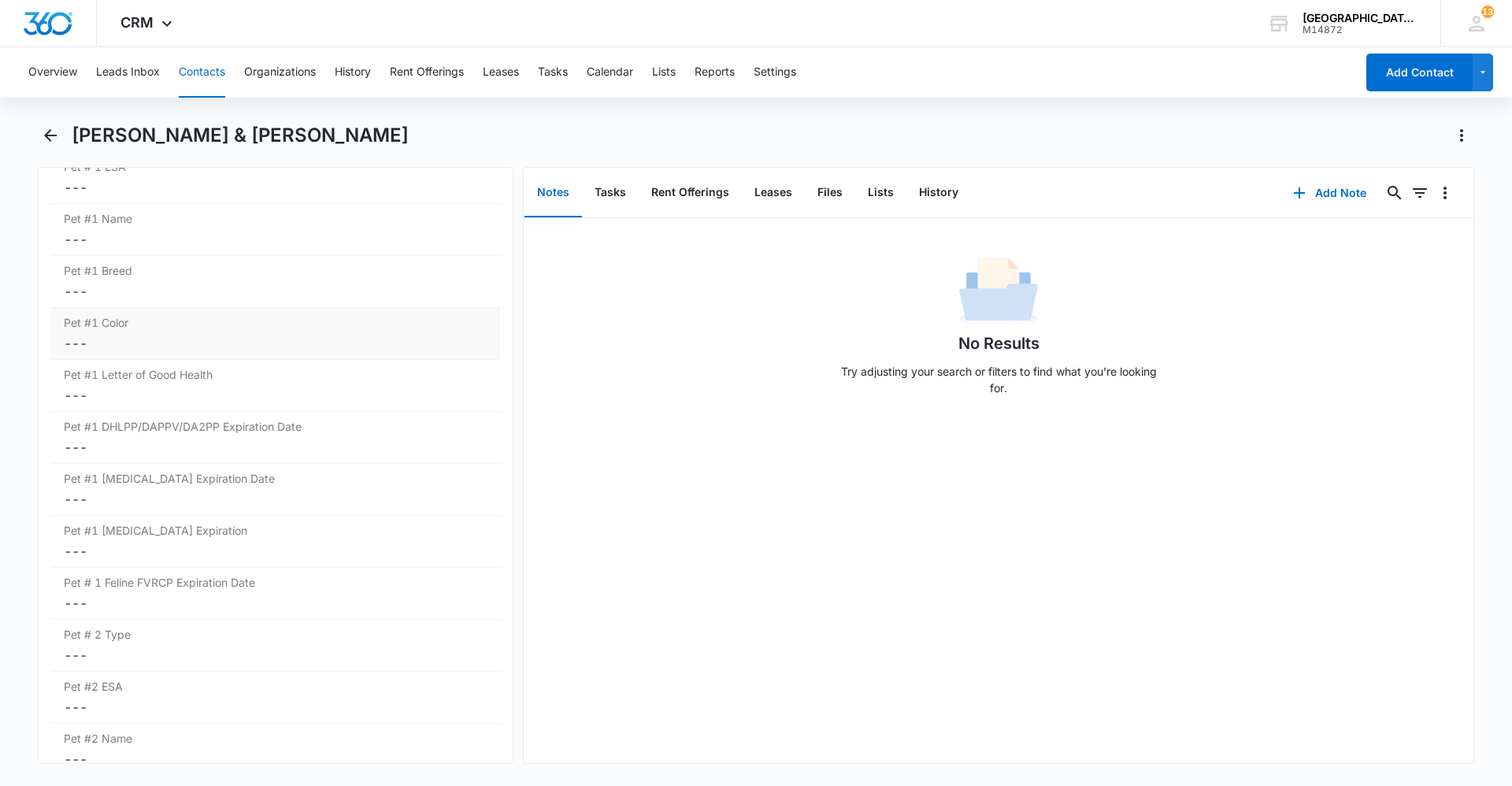
scroll to position [2195, 0]
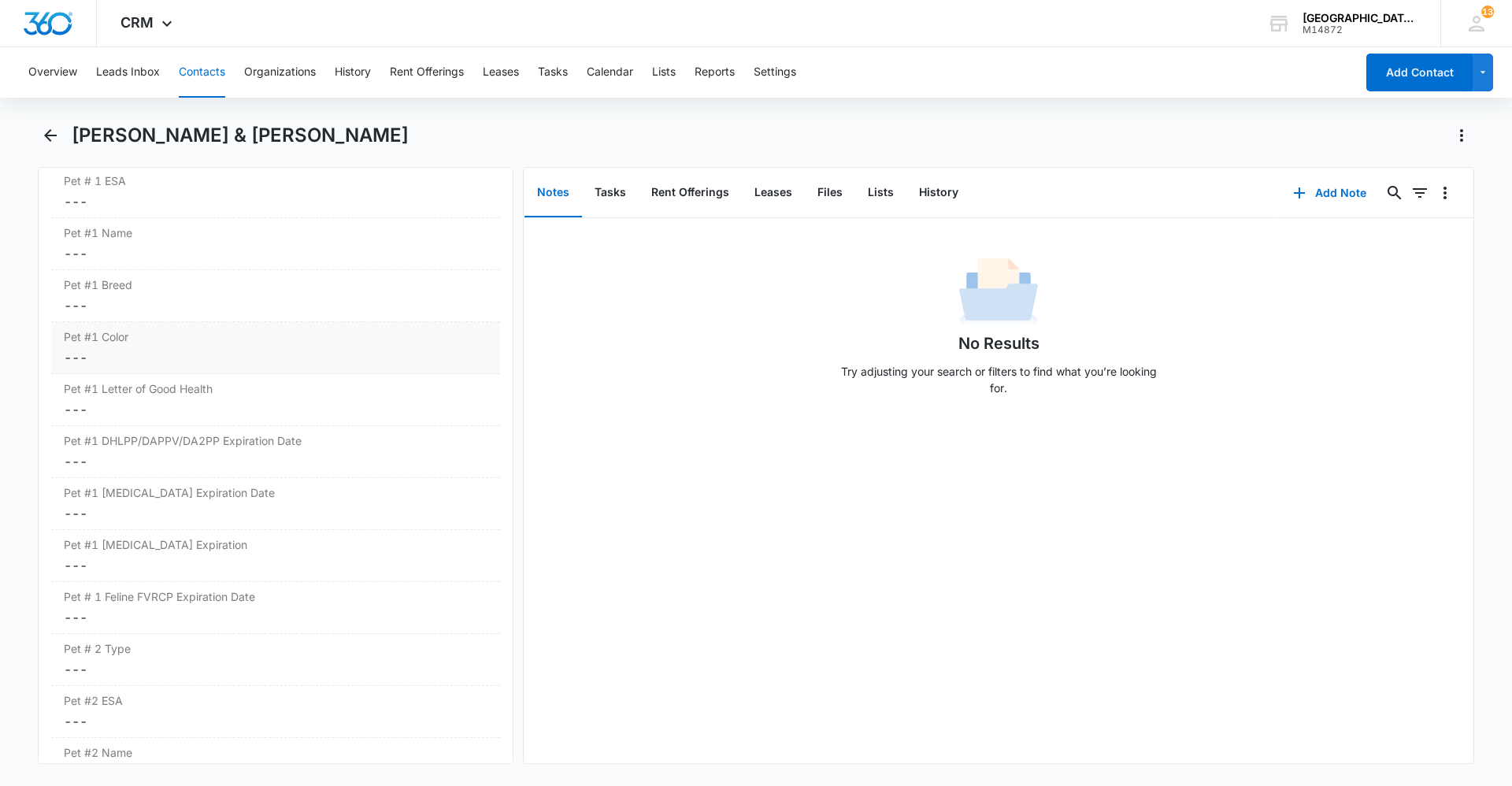
click at [132, 345] on div "Pet #1 Color Cancel Save Changes ---" at bounding box center [276, 348] width 449 height 52
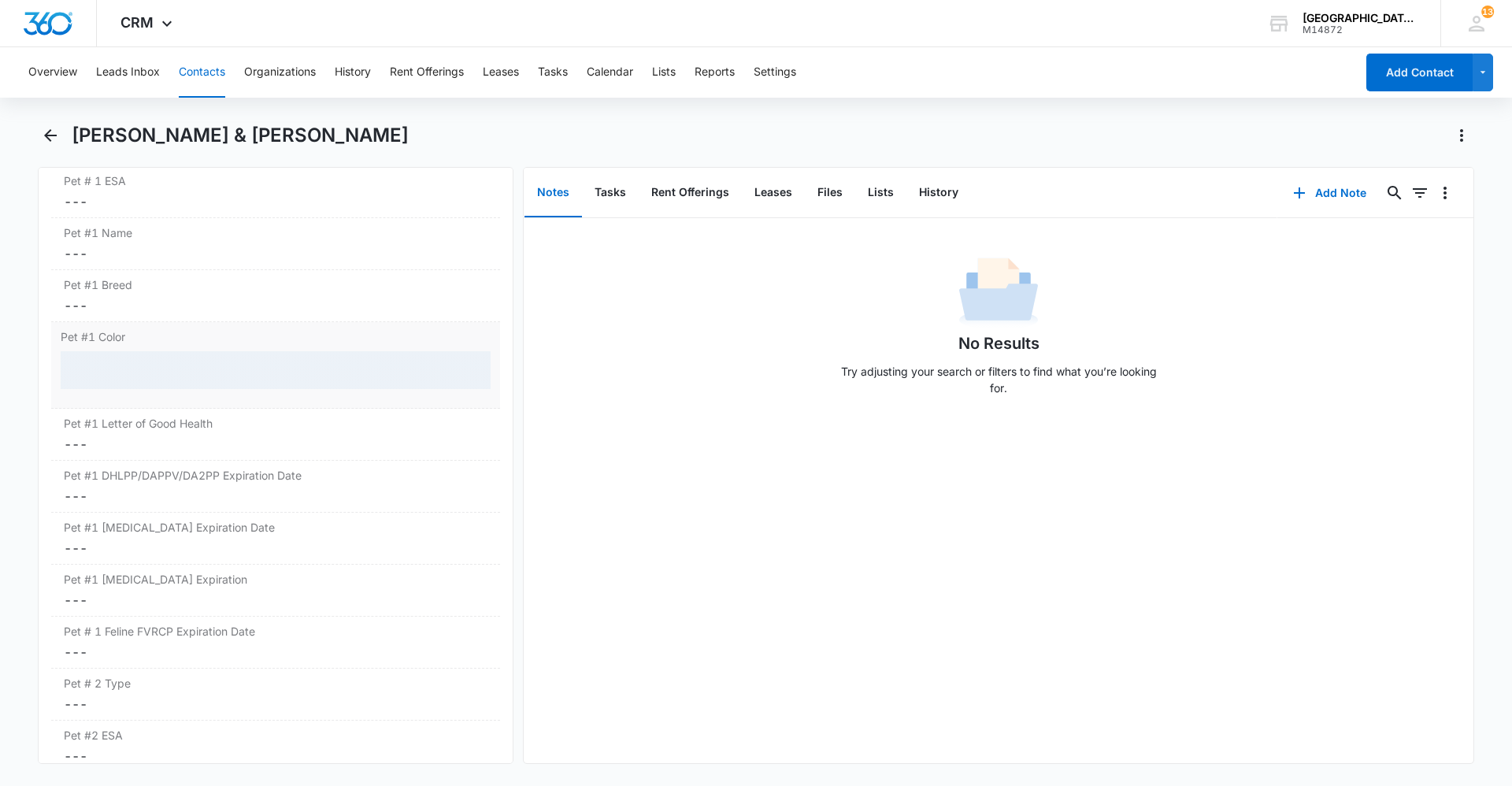
click at [148, 366] on div at bounding box center [276, 370] width 430 height 38
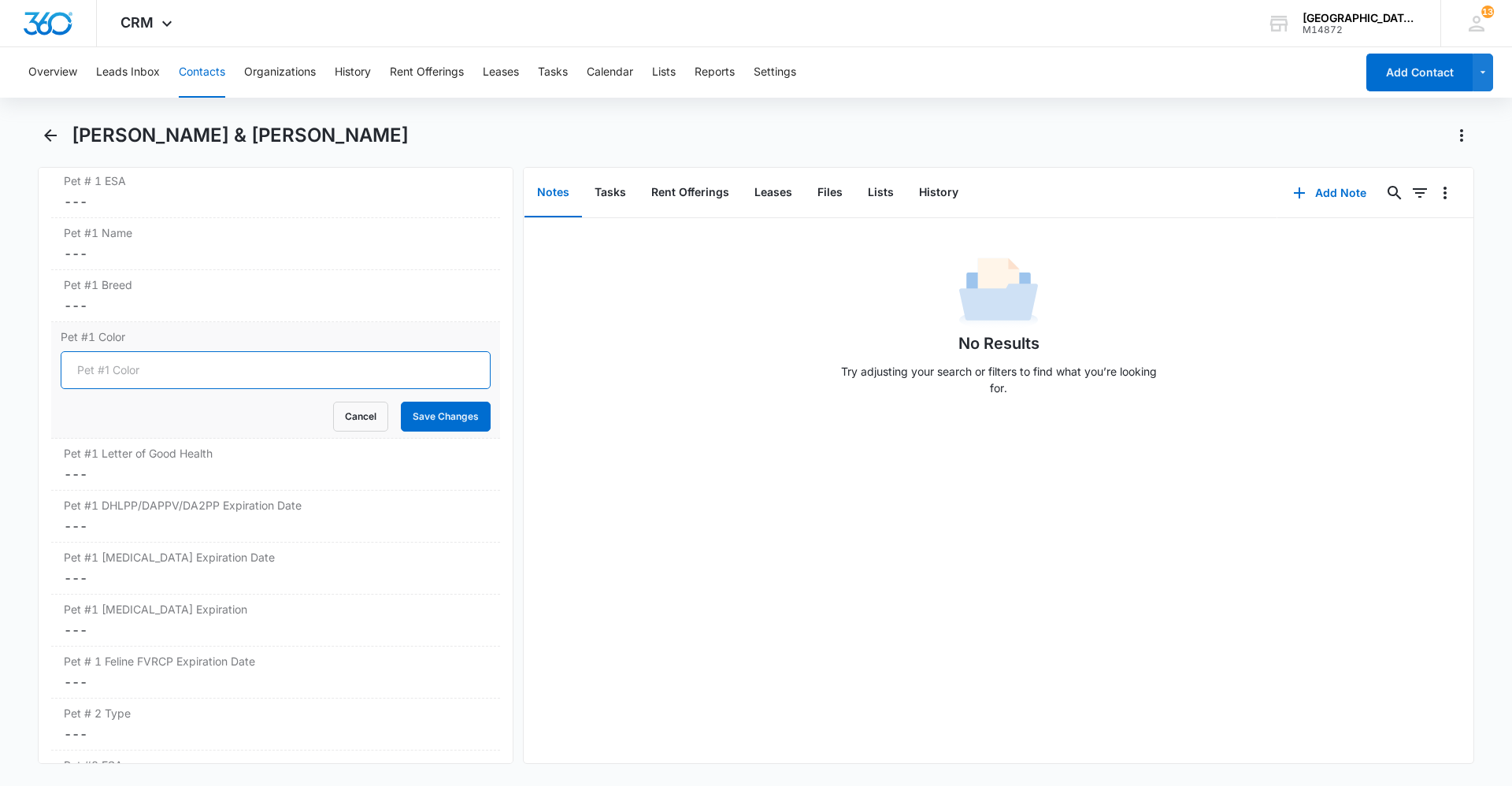
click at [152, 369] on input "Pet #1 Color" at bounding box center [276, 370] width 430 height 38
type input "Black"
click at [440, 417] on button "Save Changes" at bounding box center [446, 417] width 90 height 30
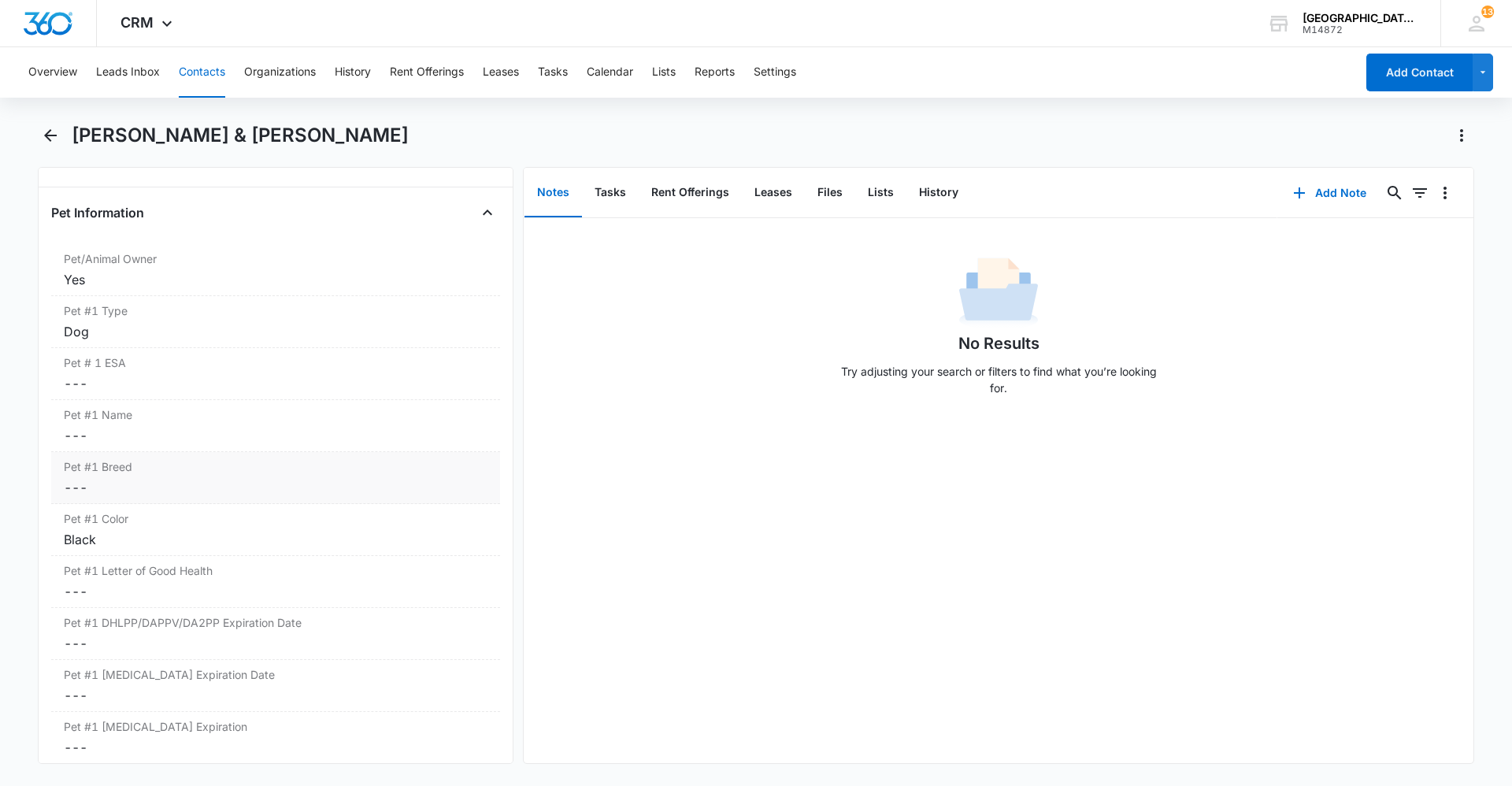
scroll to position [2037, 0]
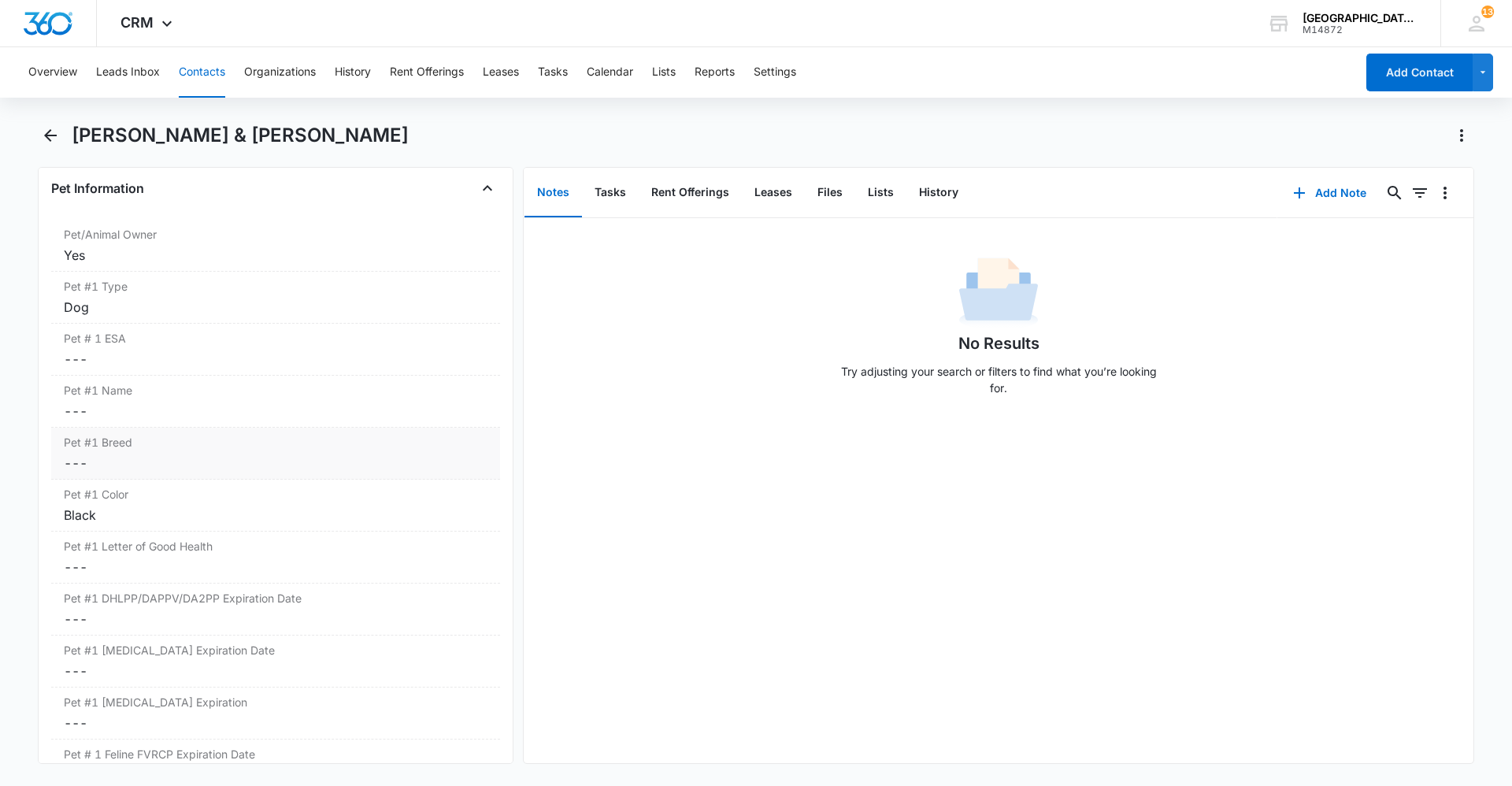
click at [128, 412] on dd "Cancel Save Changes ---" at bounding box center [276, 411] width 424 height 19
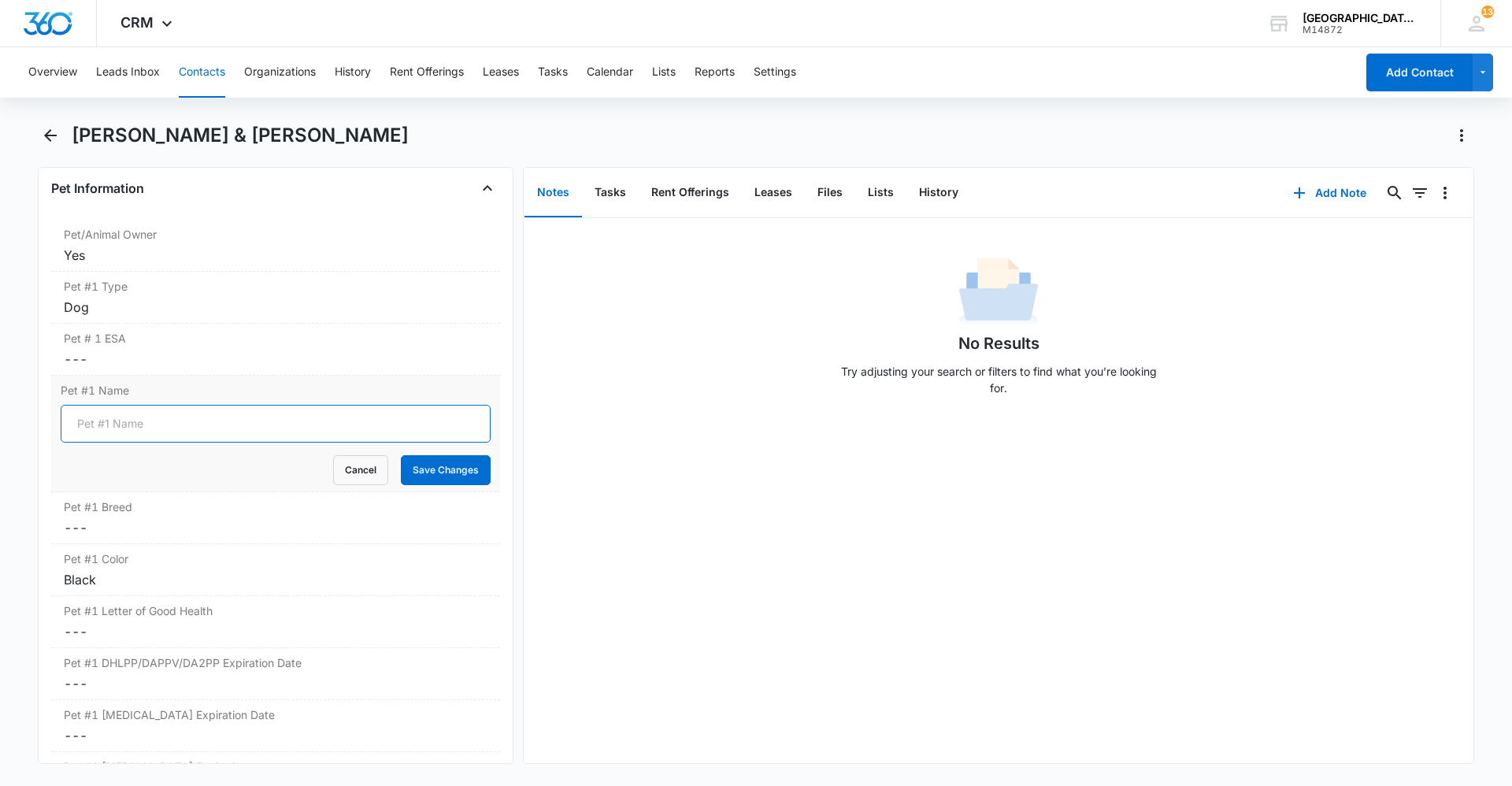
click at [275, 421] on input "Pet #1 Name" at bounding box center [276, 424] width 430 height 38
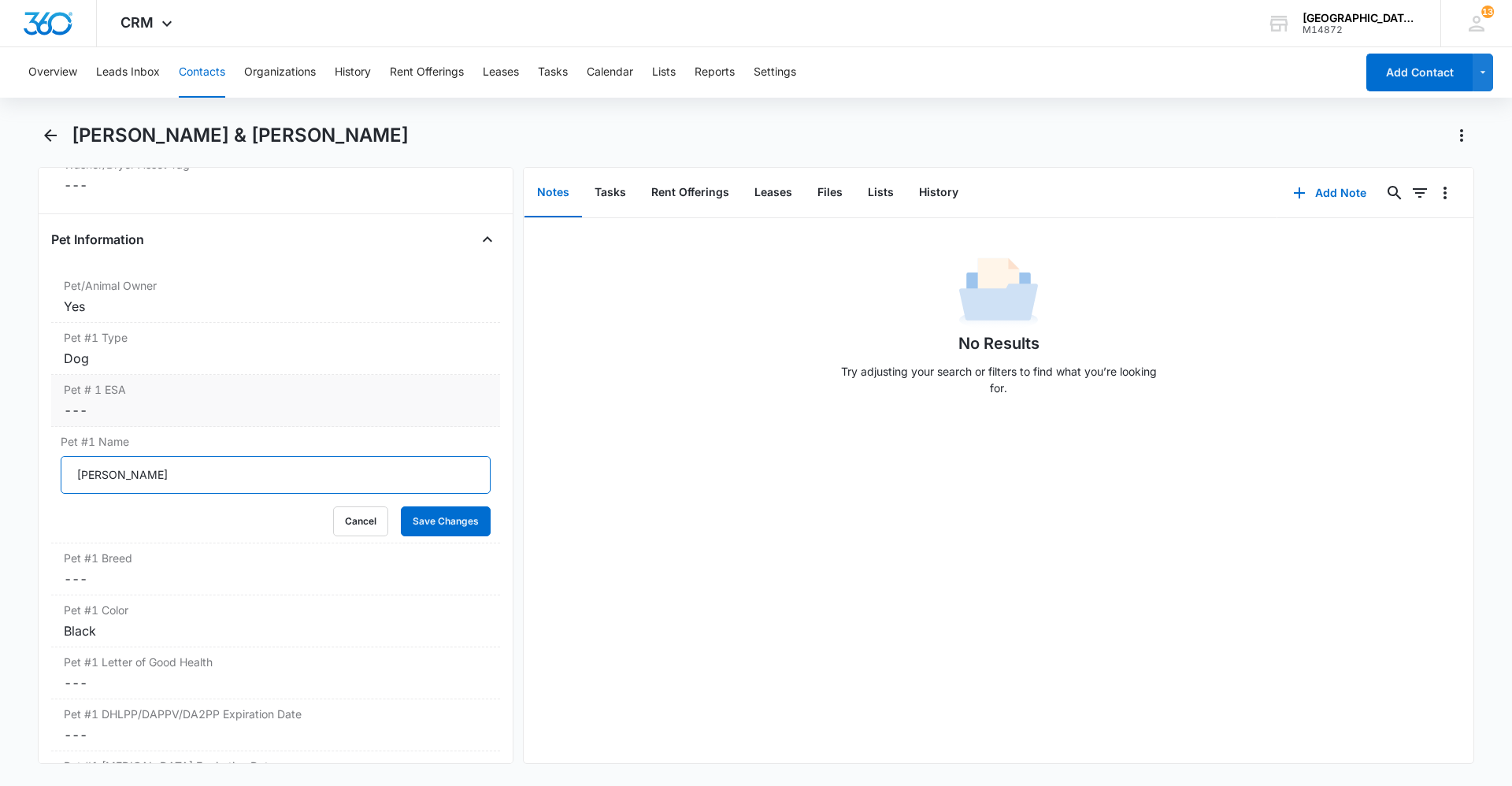
scroll to position [1959, 0]
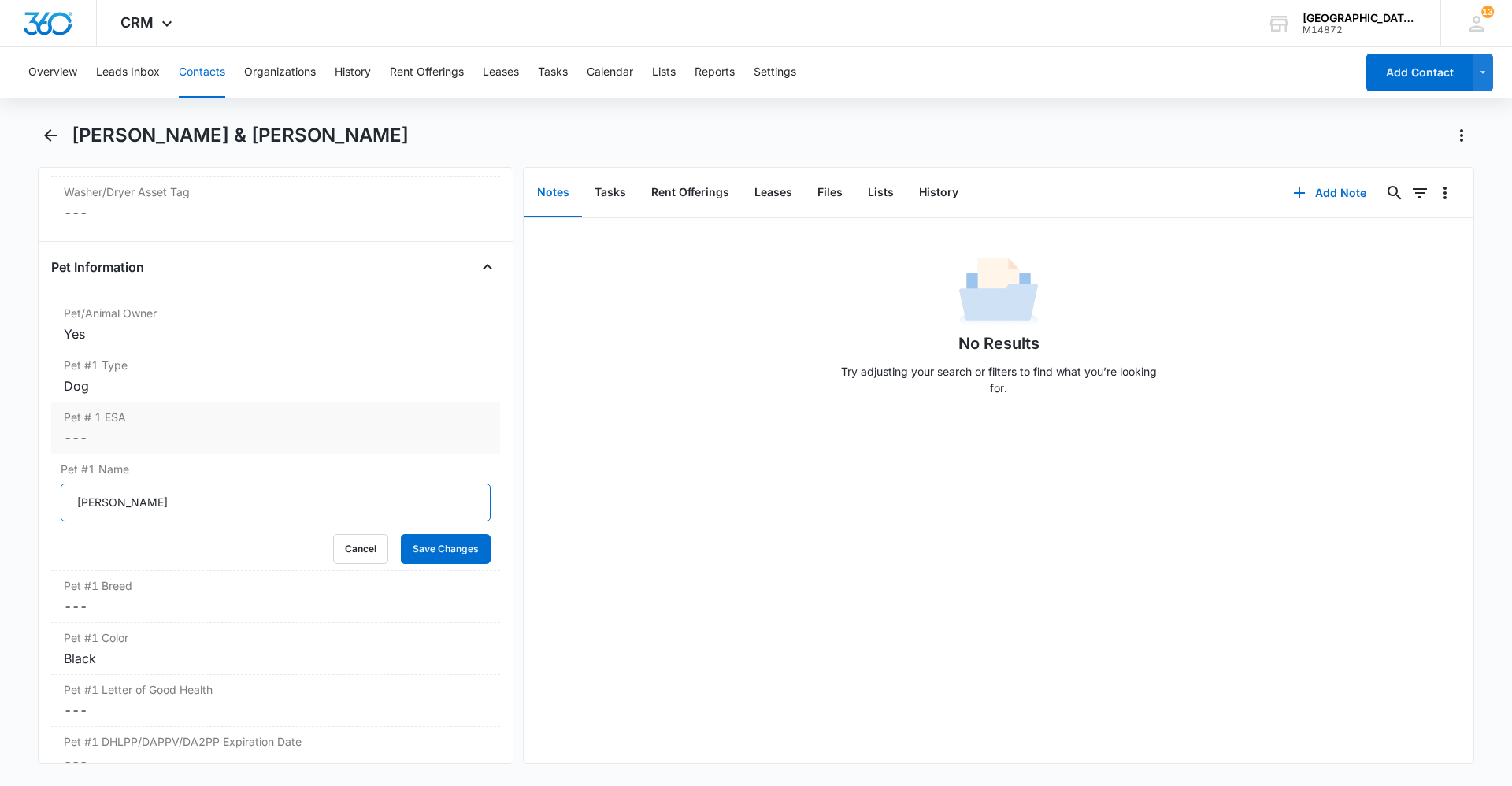
type input "Holly"
click at [401, 534] on button "Save Changes" at bounding box center [446, 549] width 90 height 30
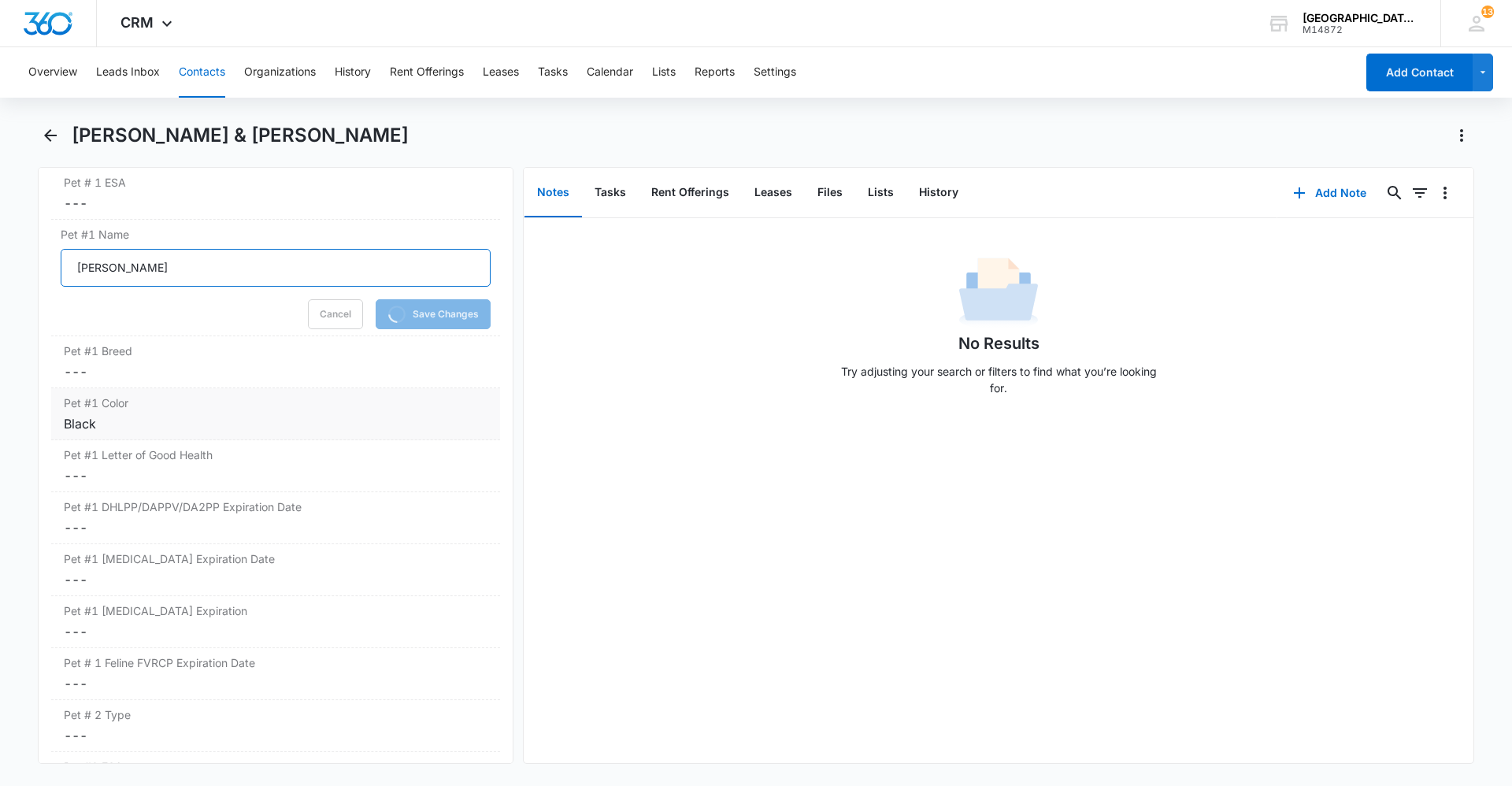
scroll to position [2195, 0]
click at [184, 374] on dd "Cancel Save Changes ---" at bounding box center [276, 370] width 424 height 19
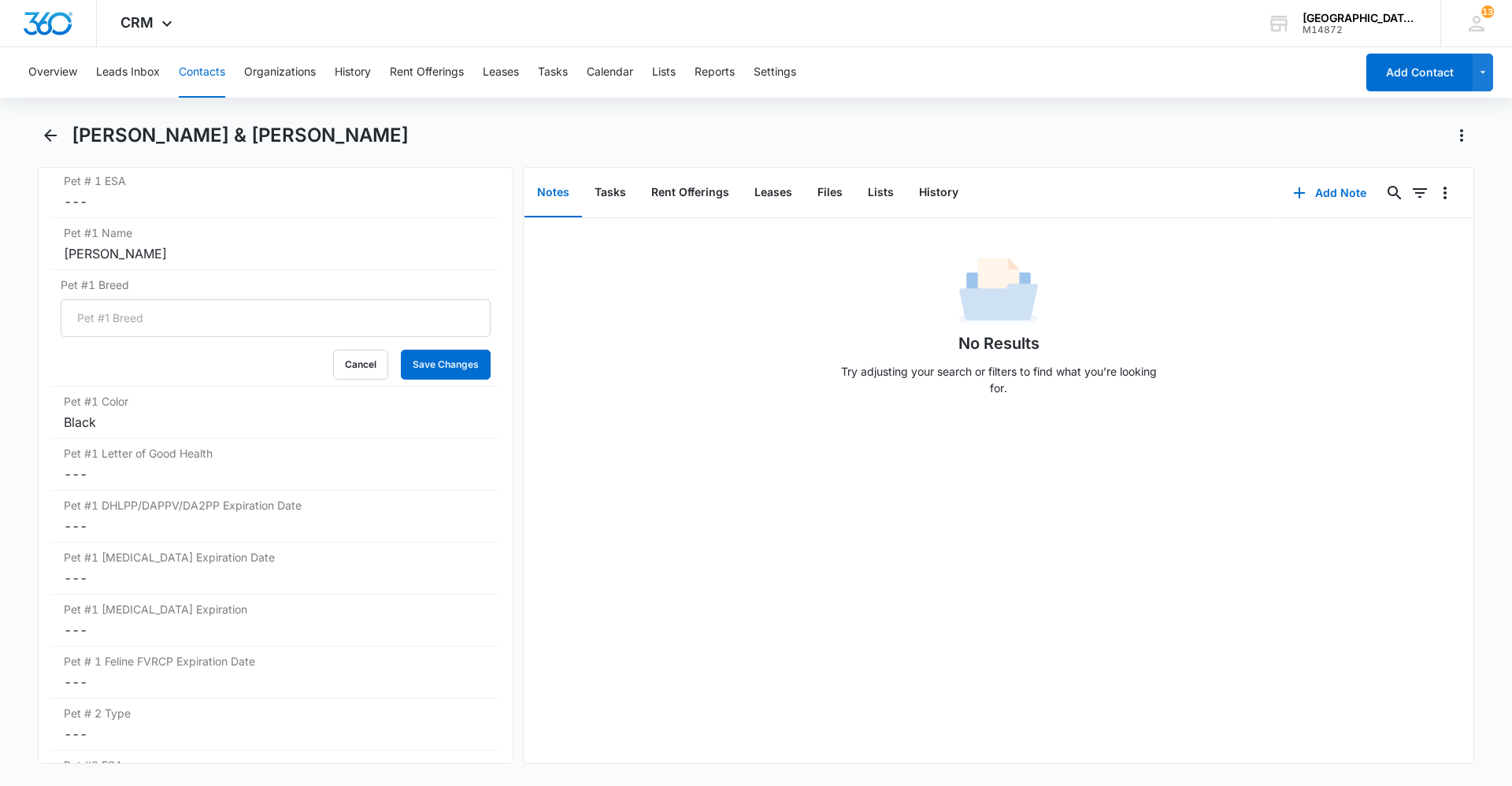
click at [158, 390] on div "Pet #1 Color Cancel Save Changes Black" at bounding box center [276, 413] width 449 height 52
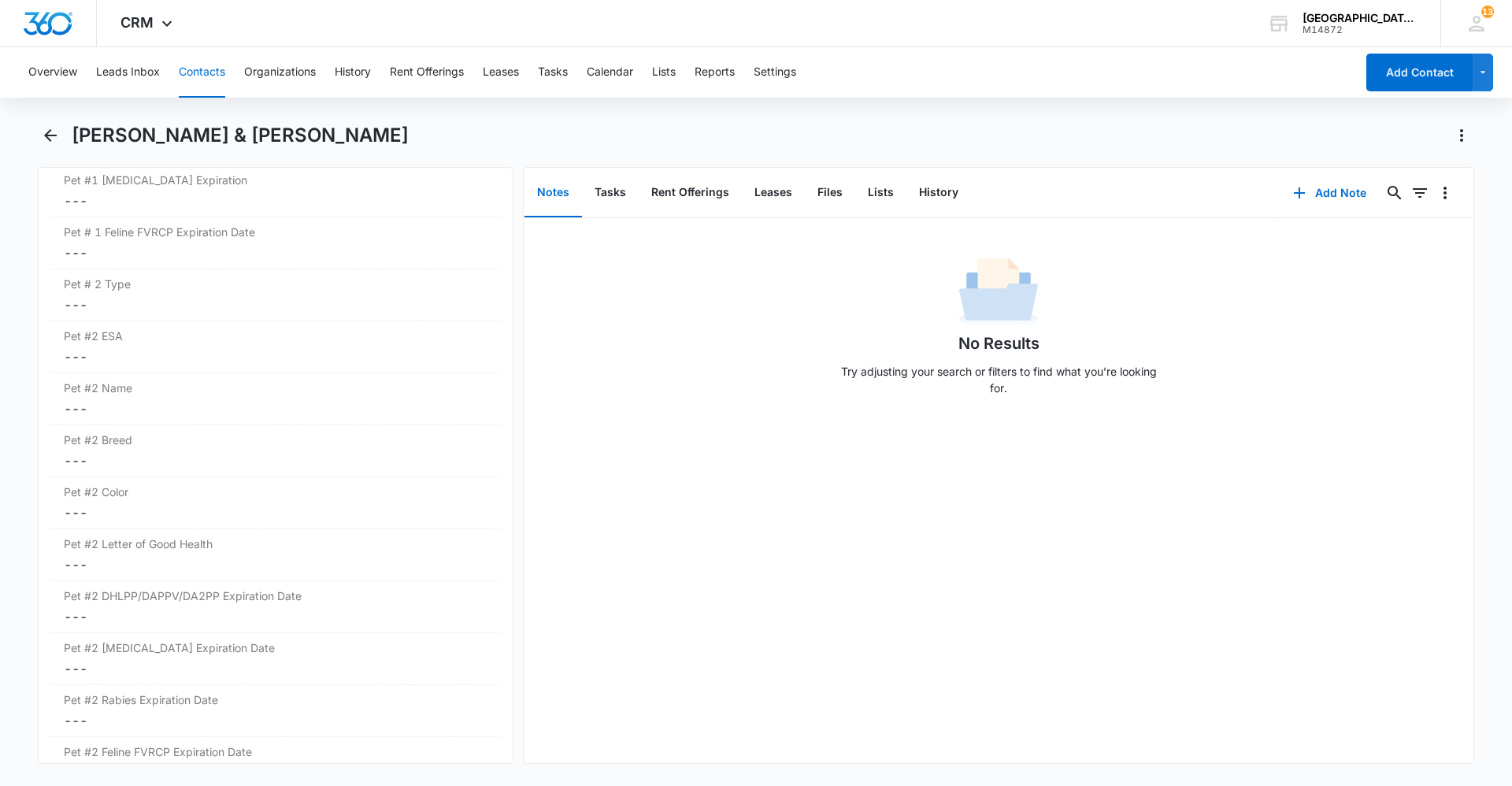
scroll to position [2705, 0]
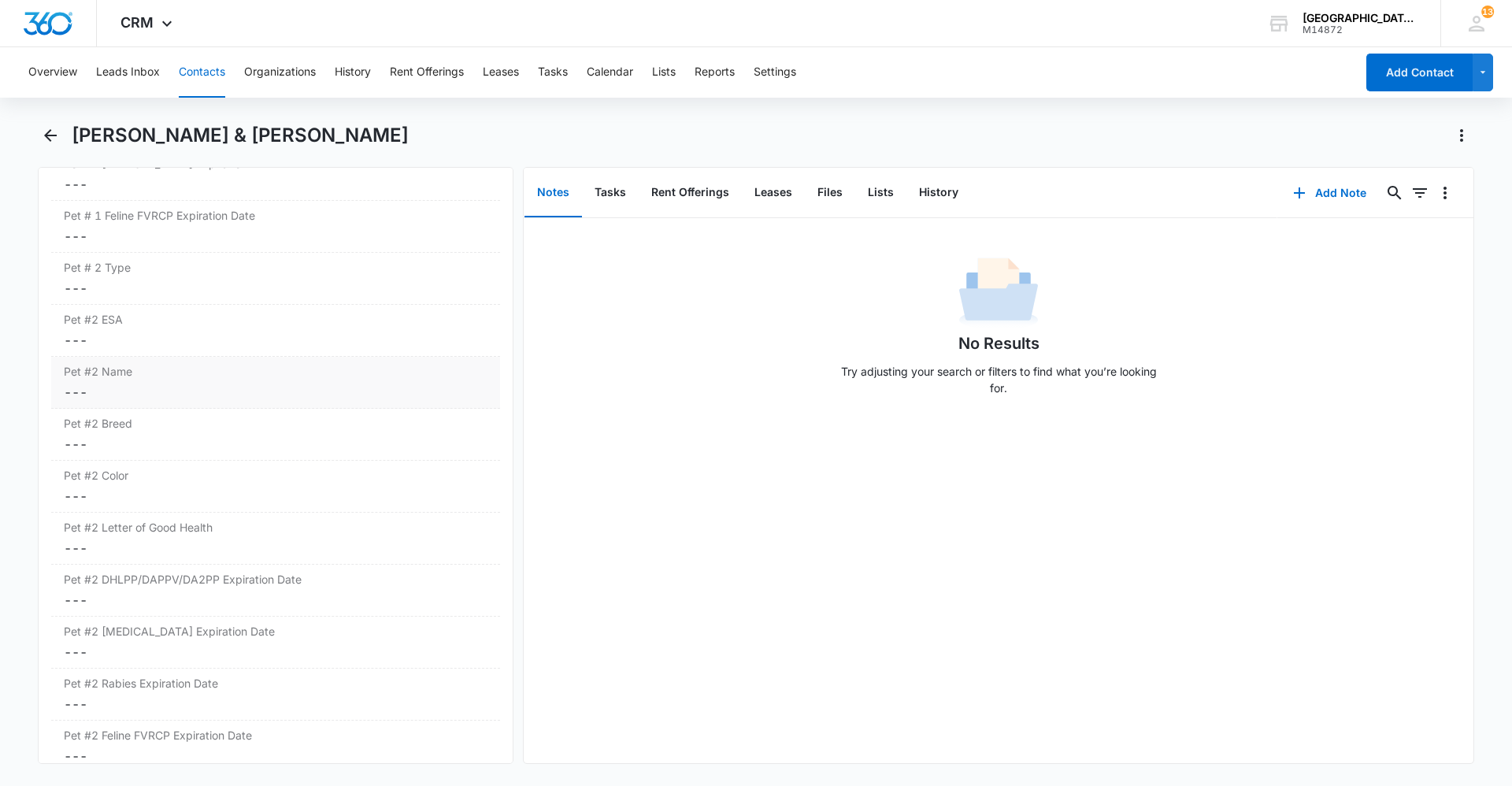
click at [179, 386] on dd "Cancel Save Changes ---" at bounding box center [276, 392] width 424 height 19
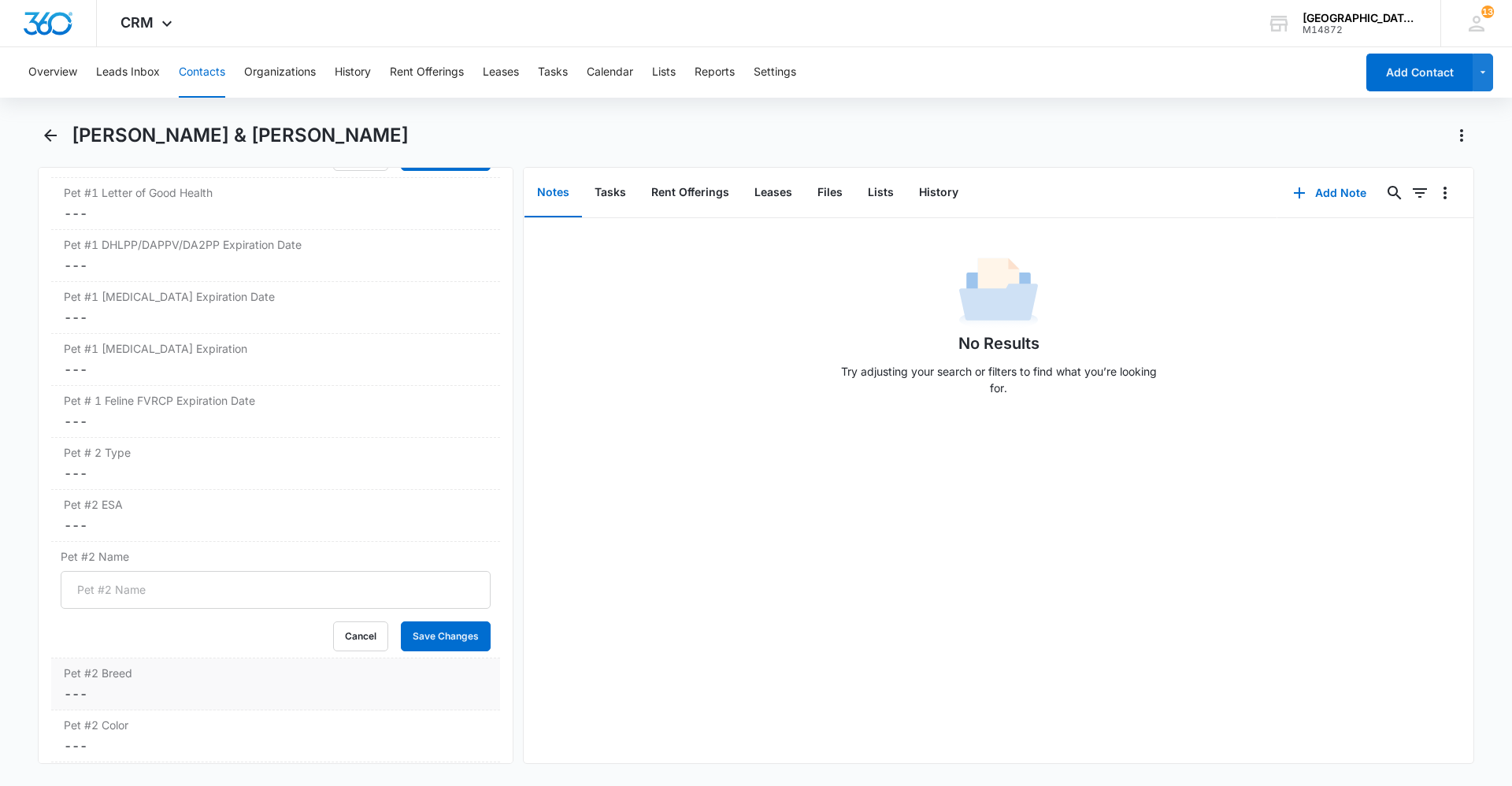
scroll to position [2548, 0]
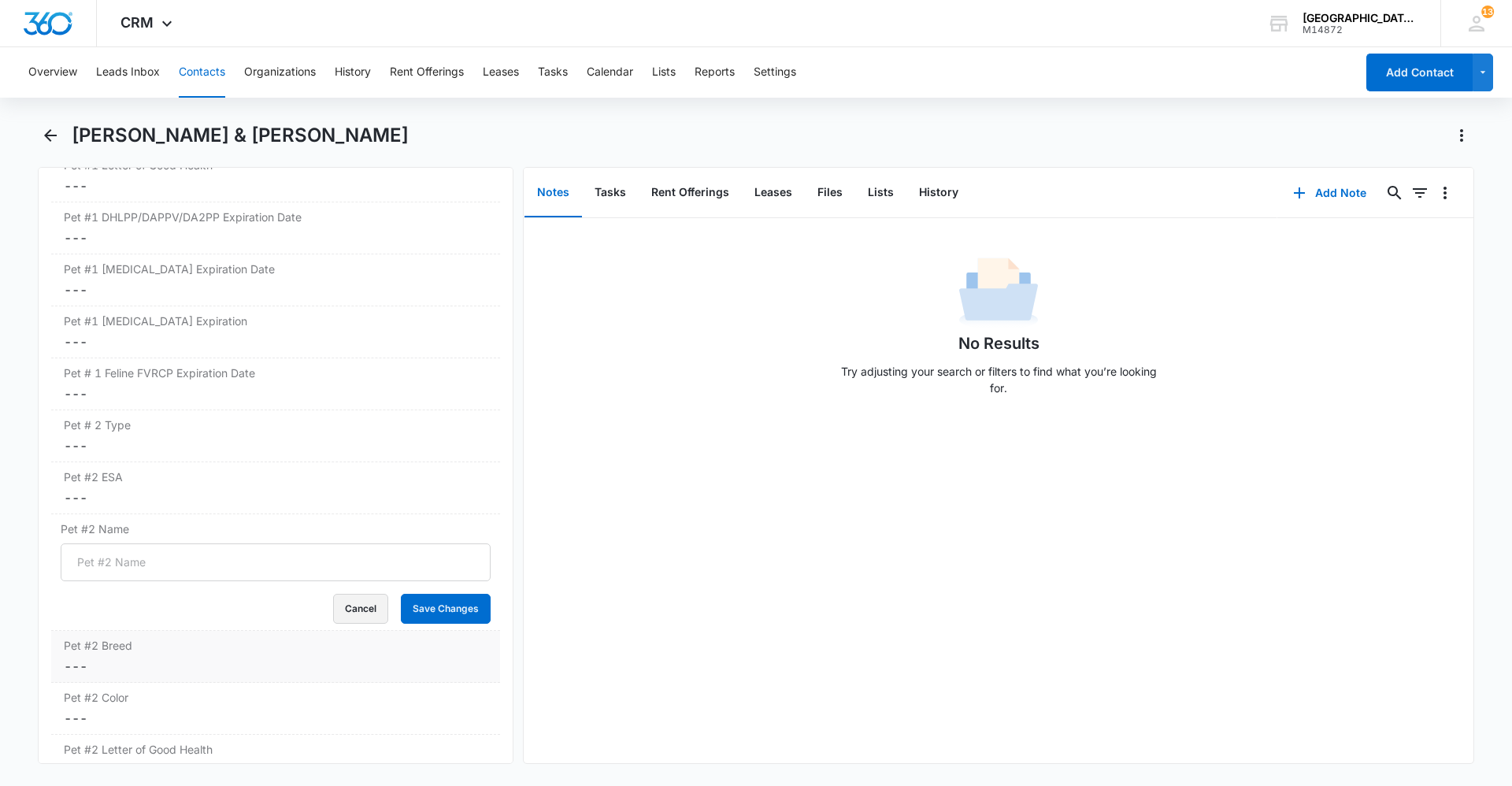
click at [344, 610] on button "Cancel" at bounding box center [361, 609] width 55 height 30
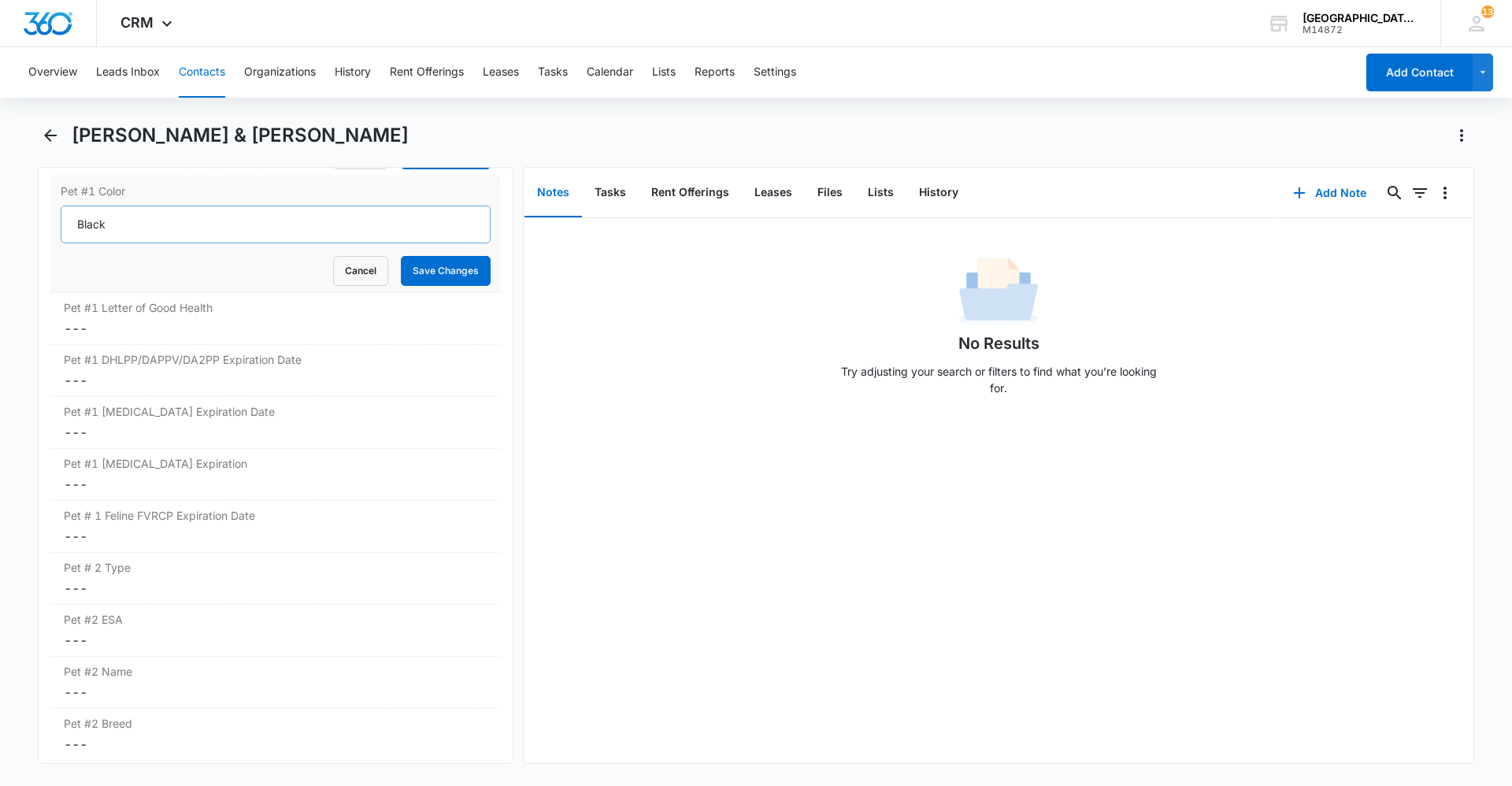
scroll to position [2154, 0]
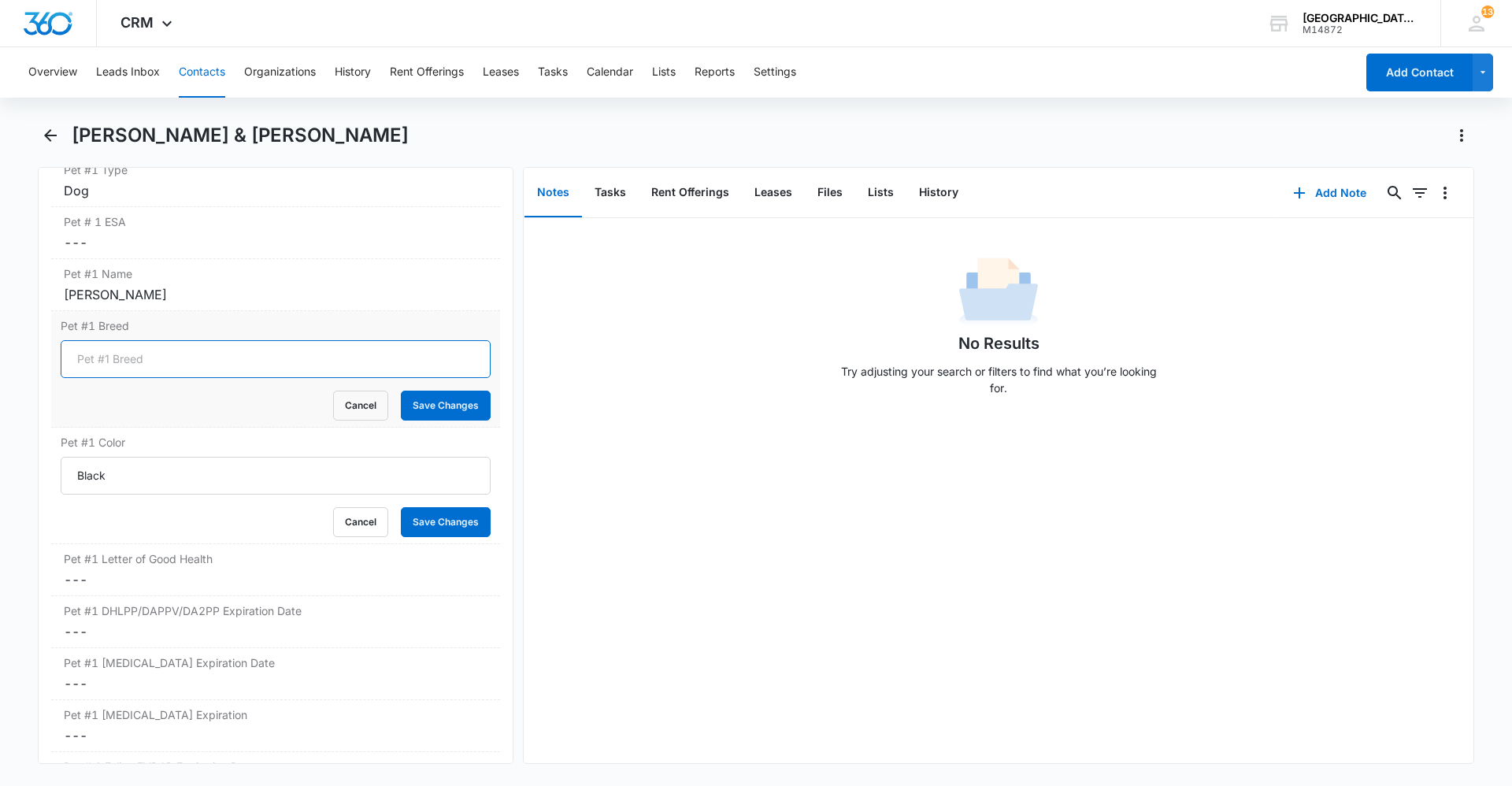
click at [214, 368] on input "Pet #1 Breed" at bounding box center [276, 359] width 430 height 38
type input "Shih Tzu"
click at [442, 410] on button "Save Changes" at bounding box center [446, 406] width 90 height 30
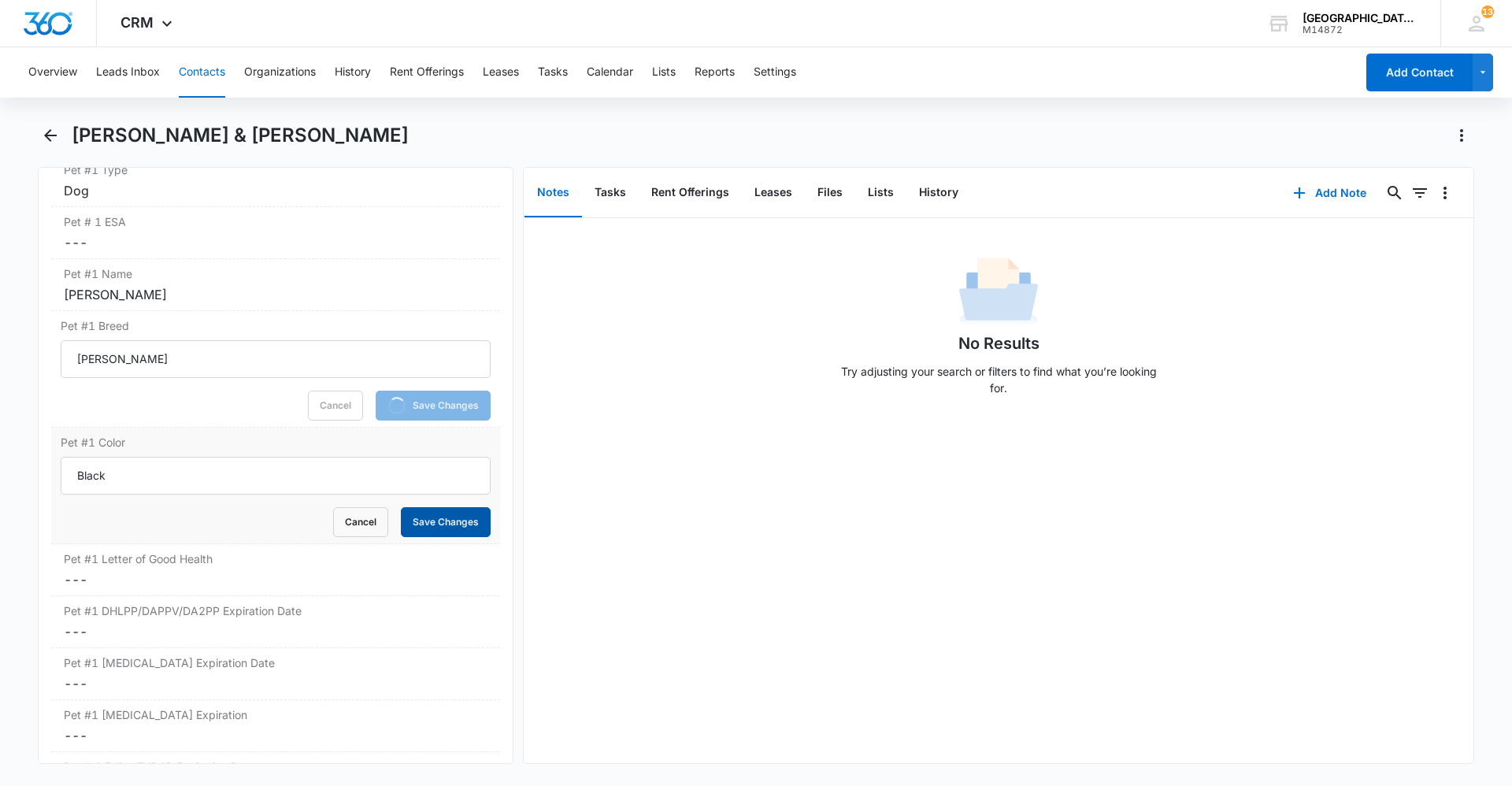
click at [440, 530] on button "Save Changes" at bounding box center [446, 522] width 90 height 30
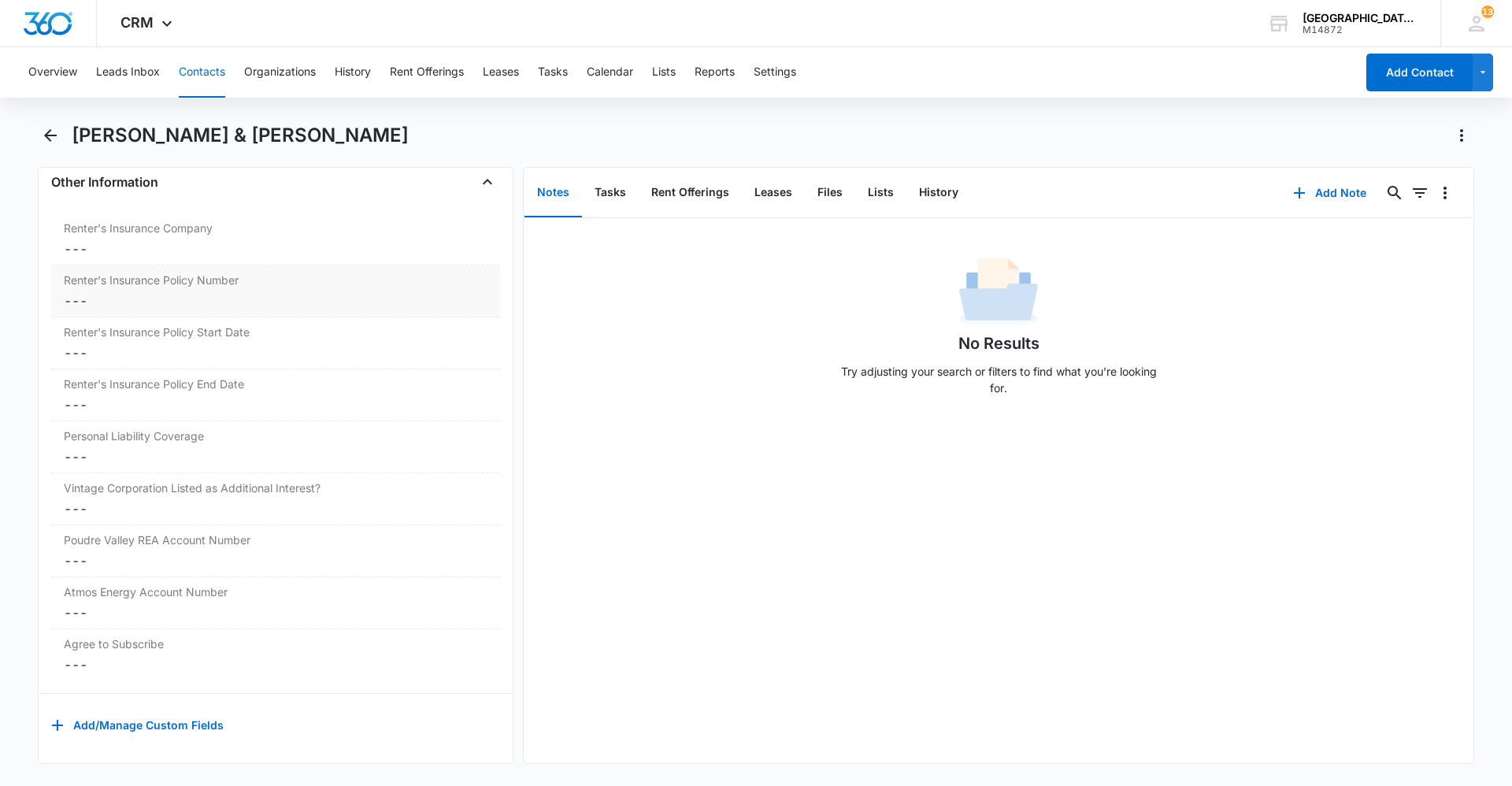
scroll to position [3216, 0]
click at [211, 239] on dd "Cancel Save Changes ---" at bounding box center [276, 249] width 424 height 19
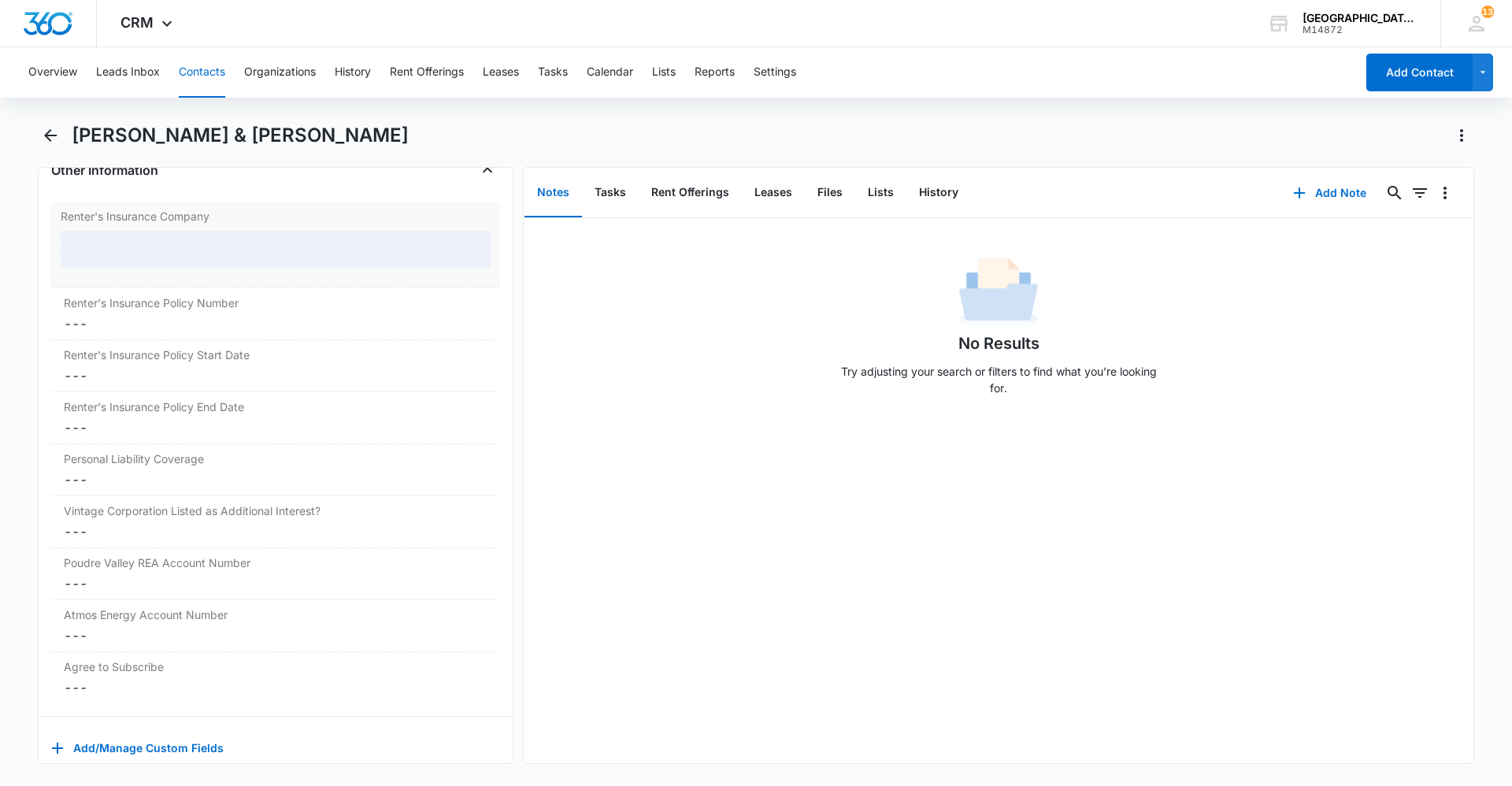
click at [216, 247] on div at bounding box center [276, 250] width 430 height 38
click at [217, 247] on div at bounding box center [276, 250] width 430 height 38
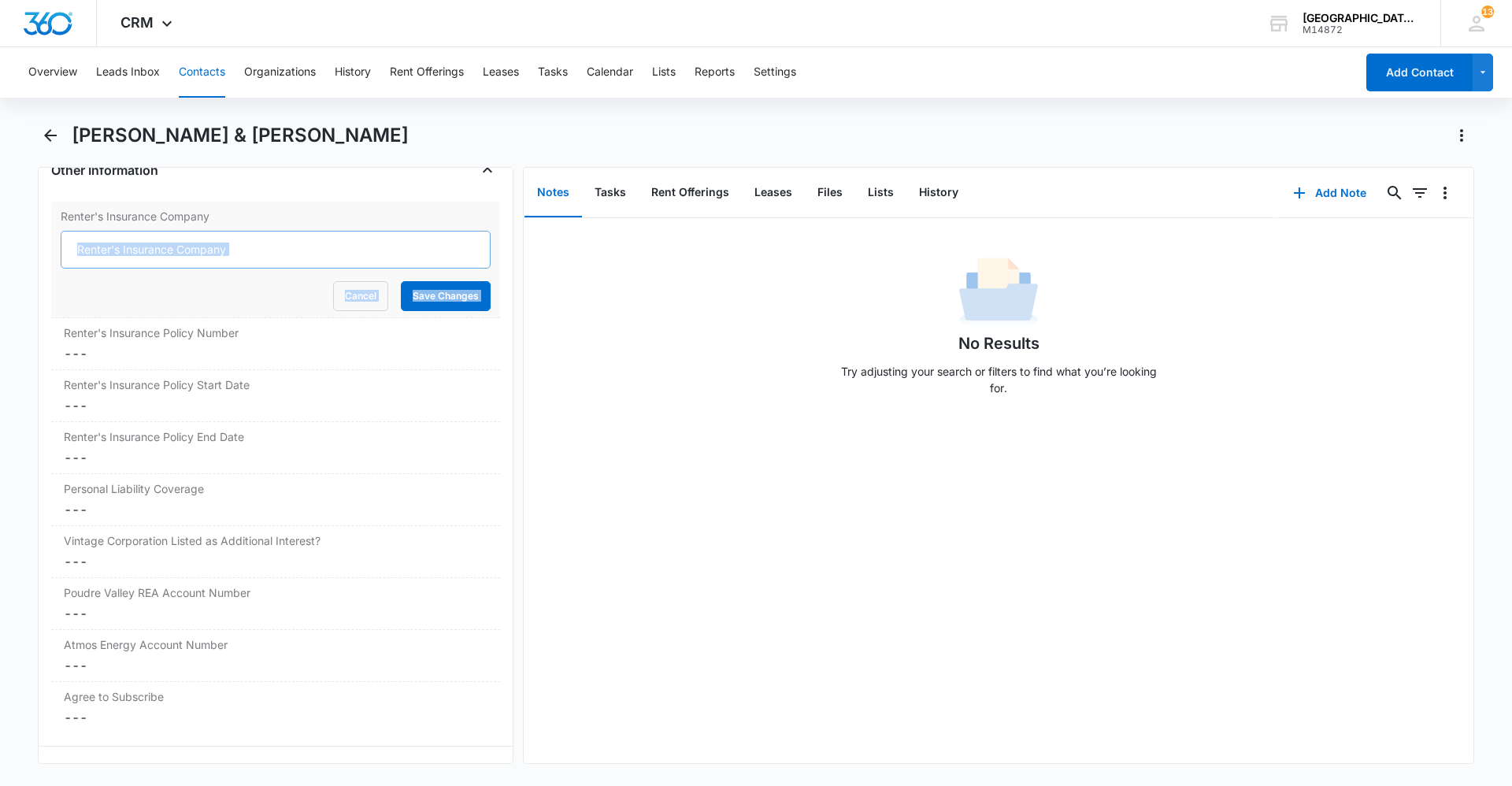
click at [323, 258] on input "Renter's Insurance Company" at bounding box center [276, 250] width 430 height 38
click at [280, 254] on input "Renter's Insurance Company" at bounding box center [276, 250] width 430 height 38
type input "Safeco"
click at [440, 298] on button "Save Changes" at bounding box center [446, 296] width 90 height 30
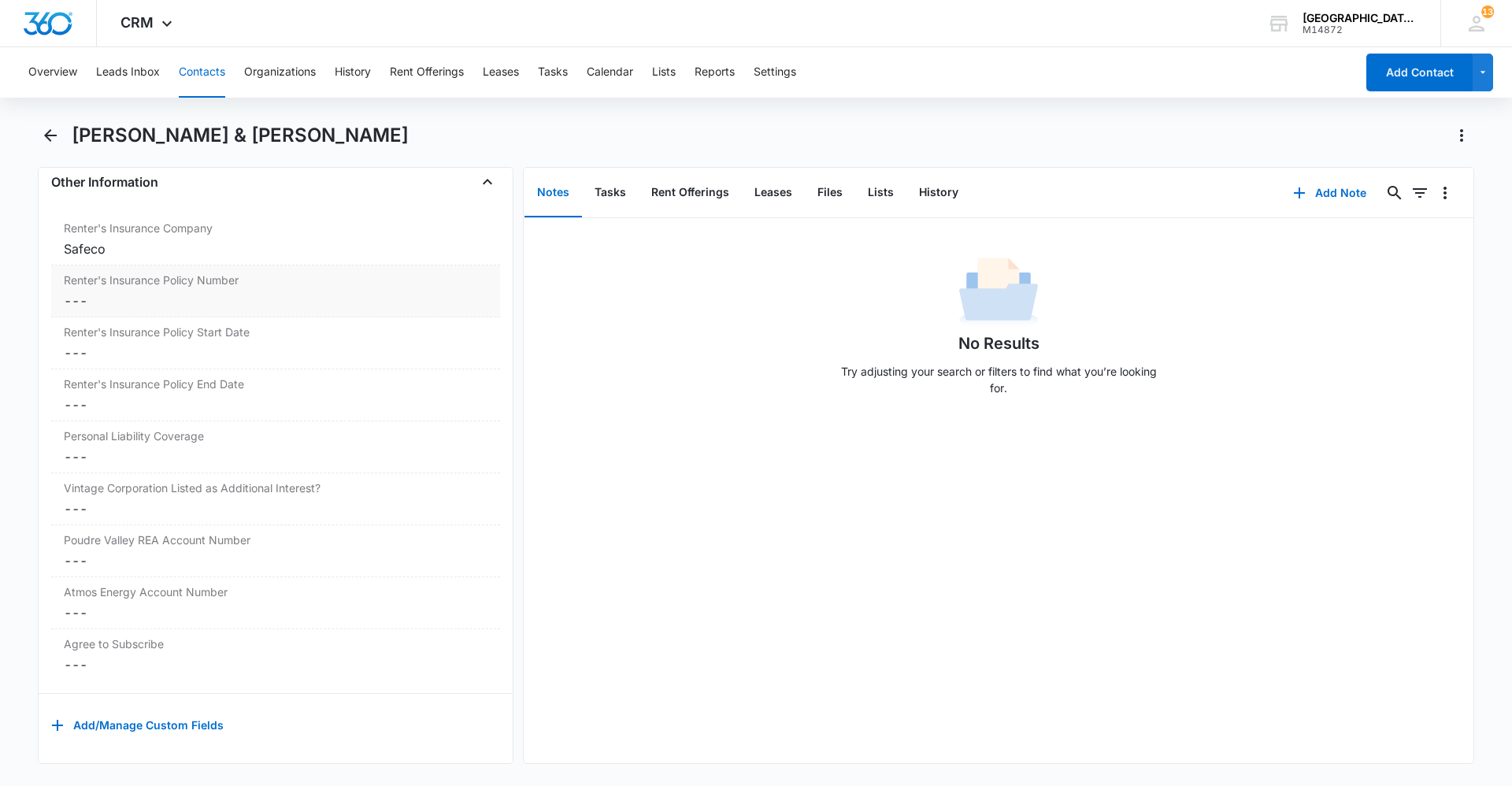
click at [202, 291] on dd "Cancel Save Changes ---" at bounding box center [276, 301] width 424 height 19
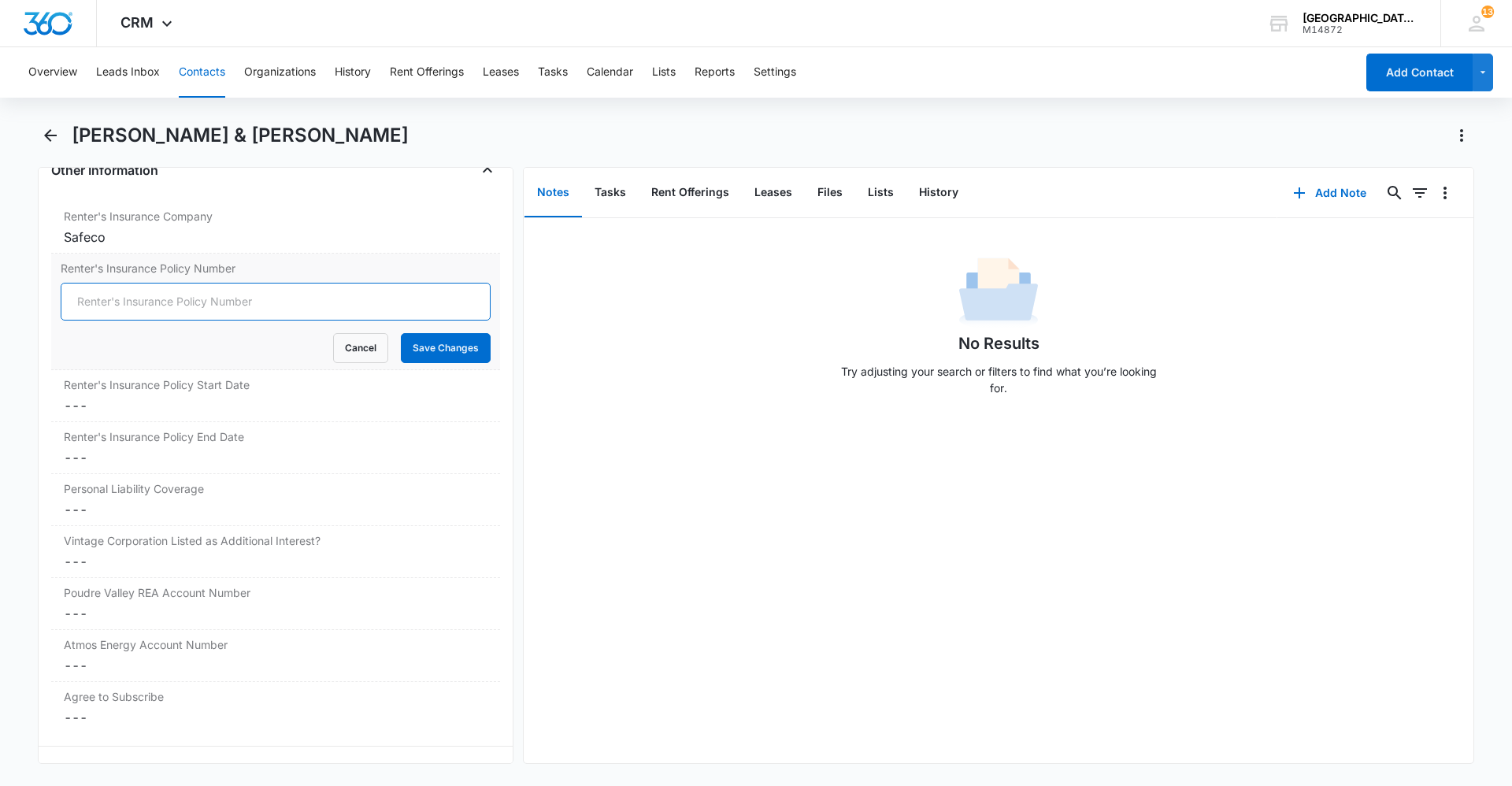
click at [156, 289] on input "Renter's Insurance Policy Number" at bounding box center [276, 302] width 430 height 38
type input "Oy9300799"
click at [454, 350] on button "Save Changes" at bounding box center [446, 348] width 90 height 30
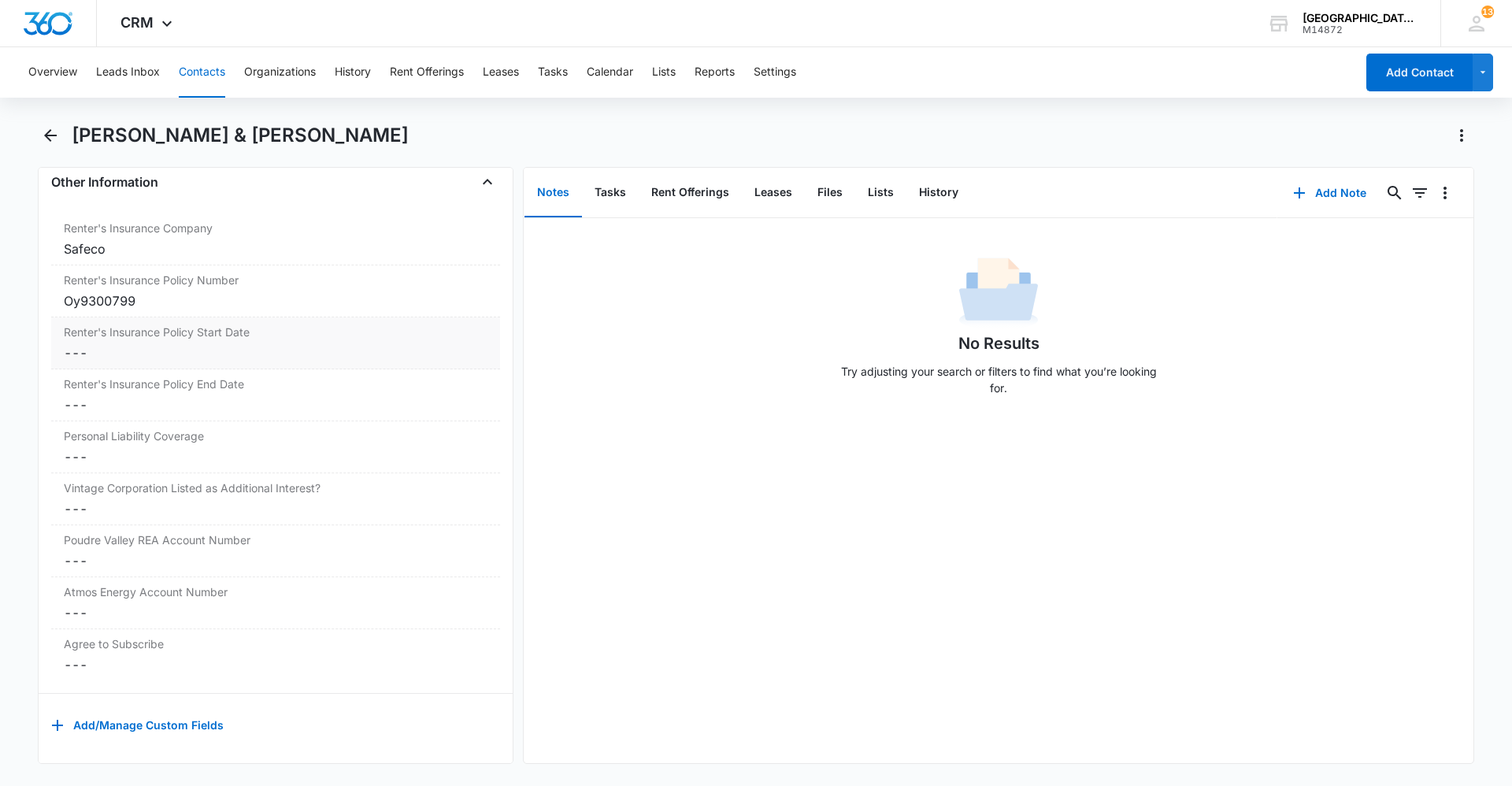
click at [227, 343] on dd "Cancel Save Changes ---" at bounding box center [276, 353] width 424 height 19
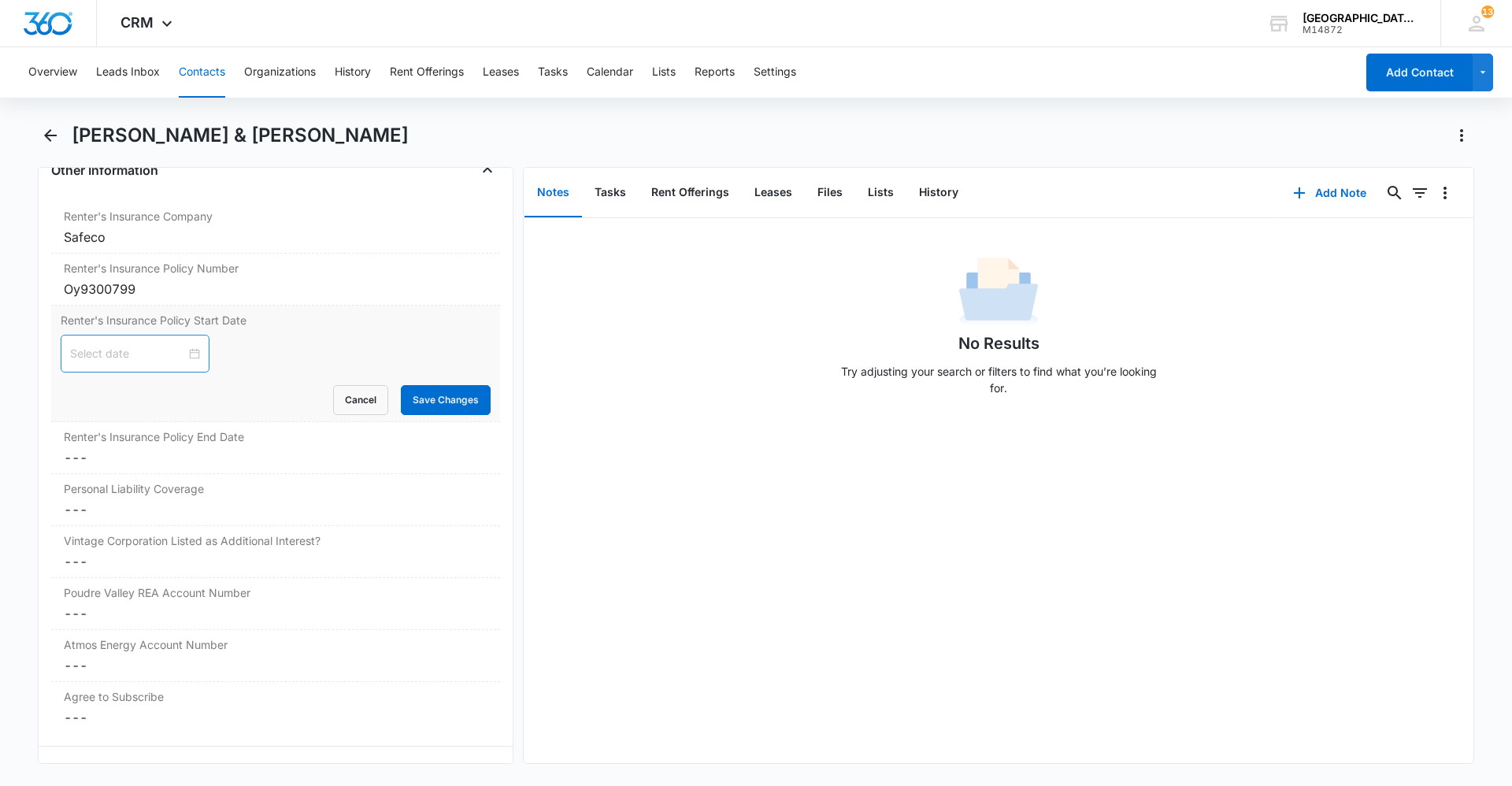
click at [191, 357] on div at bounding box center [135, 354] width 149 height 38
click at [162, 393] on button "Oct" at bounding box center [154, 391] width 19 height 32
click at [223, 492] on div "Jun" at bounding box center [240, 486] width 47 height 19
type input "Jun 5, 2025"
type input "Jun 18, 2025"
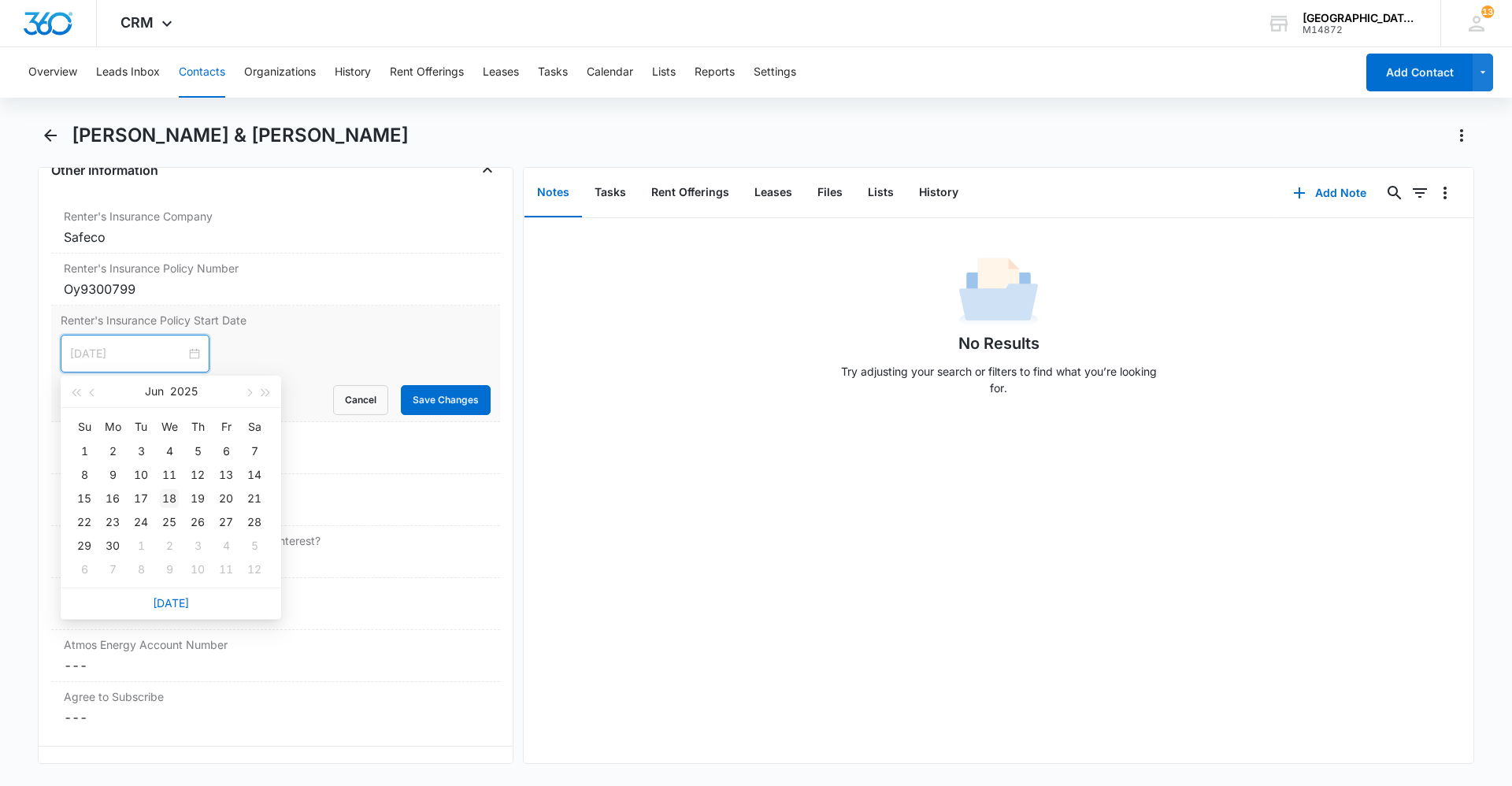
click at [168, 499] on div "18" at bounding box center [169, 499] width 19 height 19
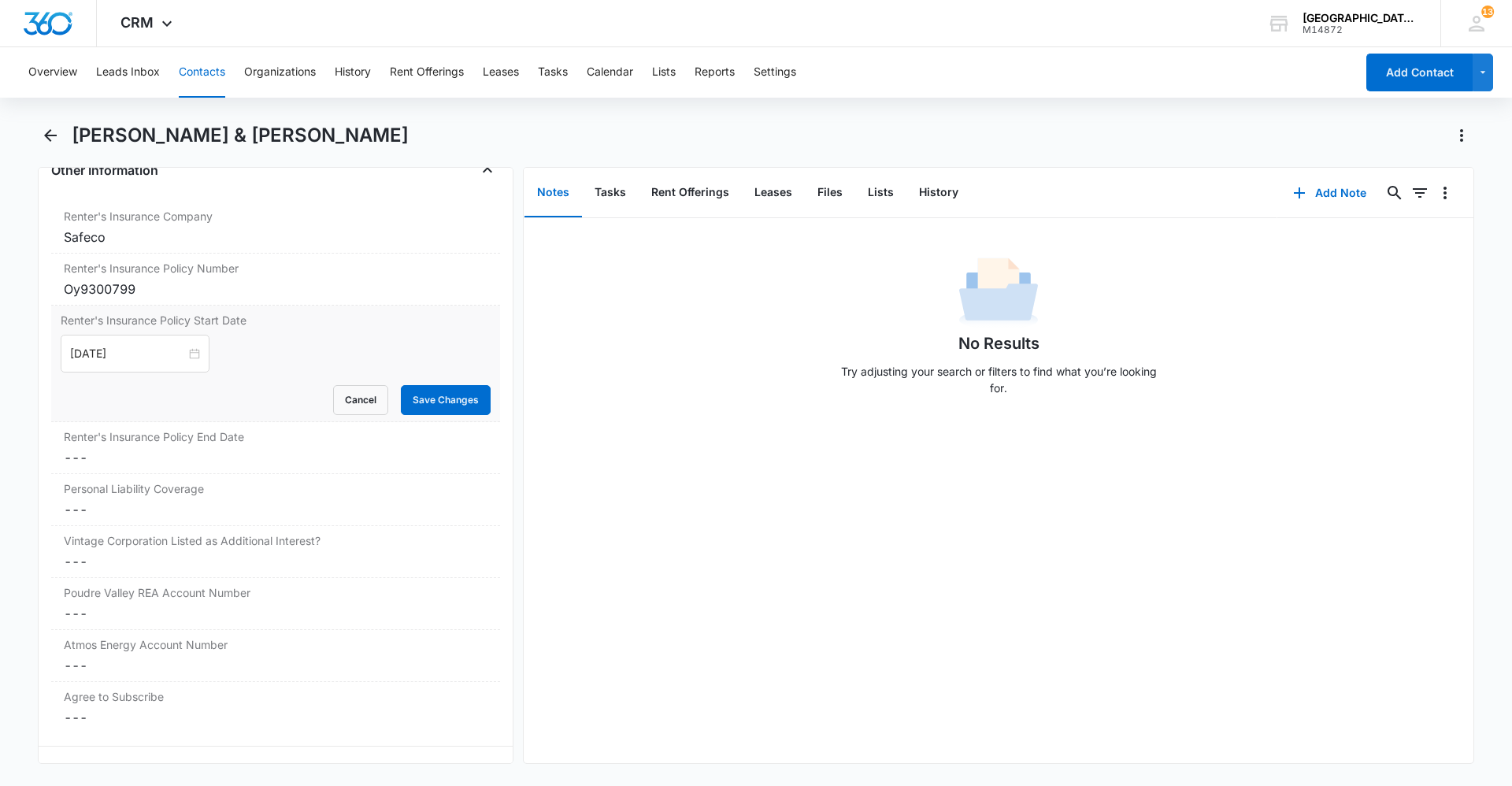
click at [417, 418] on div "Renter's Insurance Policy Start Date Jun 18, 2025 Jun 2025 Su Mo Tu We Th Fr Sa…" at bounding box center [276, 364] width 449 height 117
click at [417, 408] on button "Save Changes" at bounding box center [446, 400] width 90 height 30
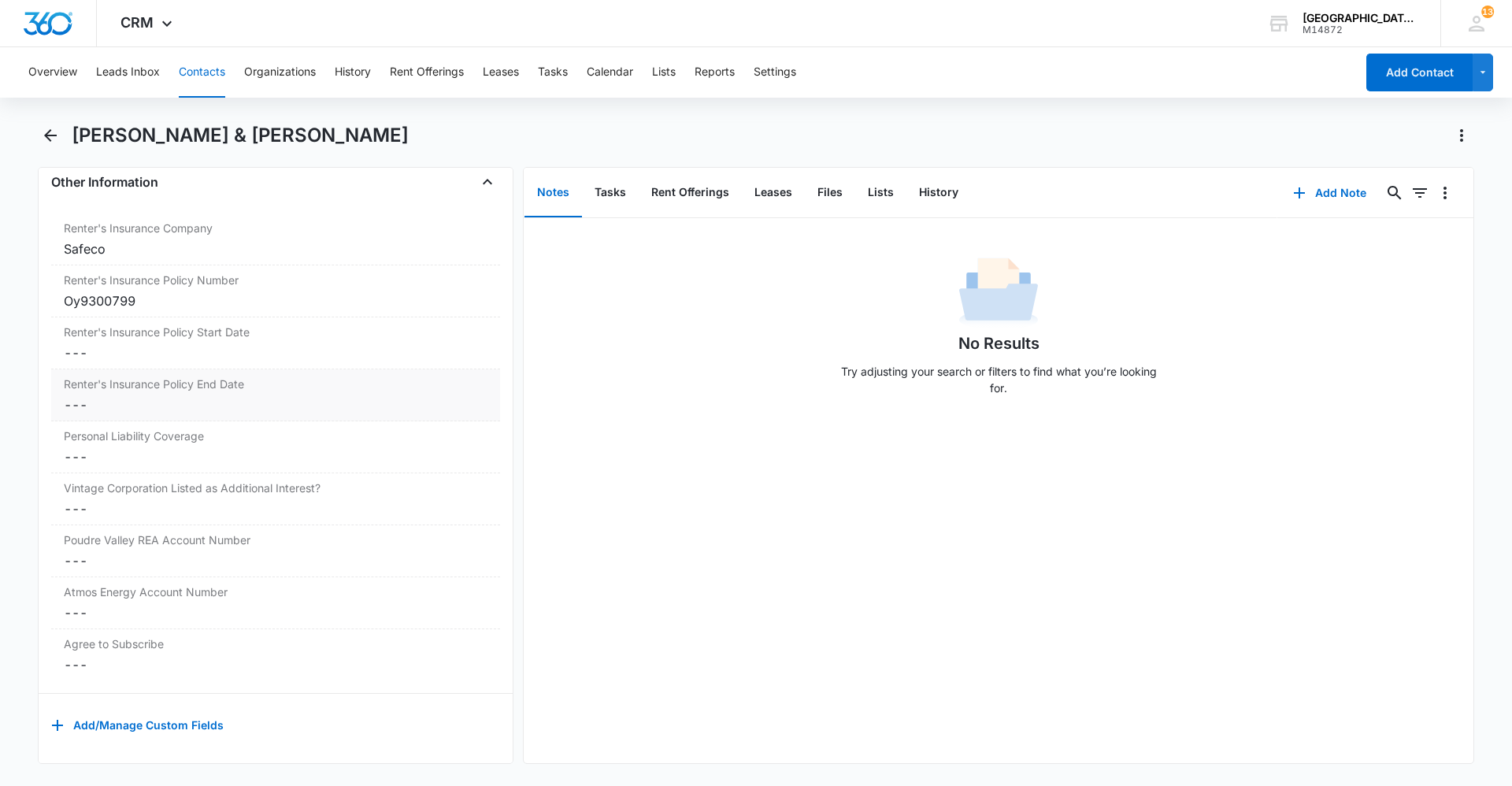
click at [145, 439] on div "Personal Liability Coverage Cancel Save Changes ---" at bounding box center [276, 447] width 449 height 52
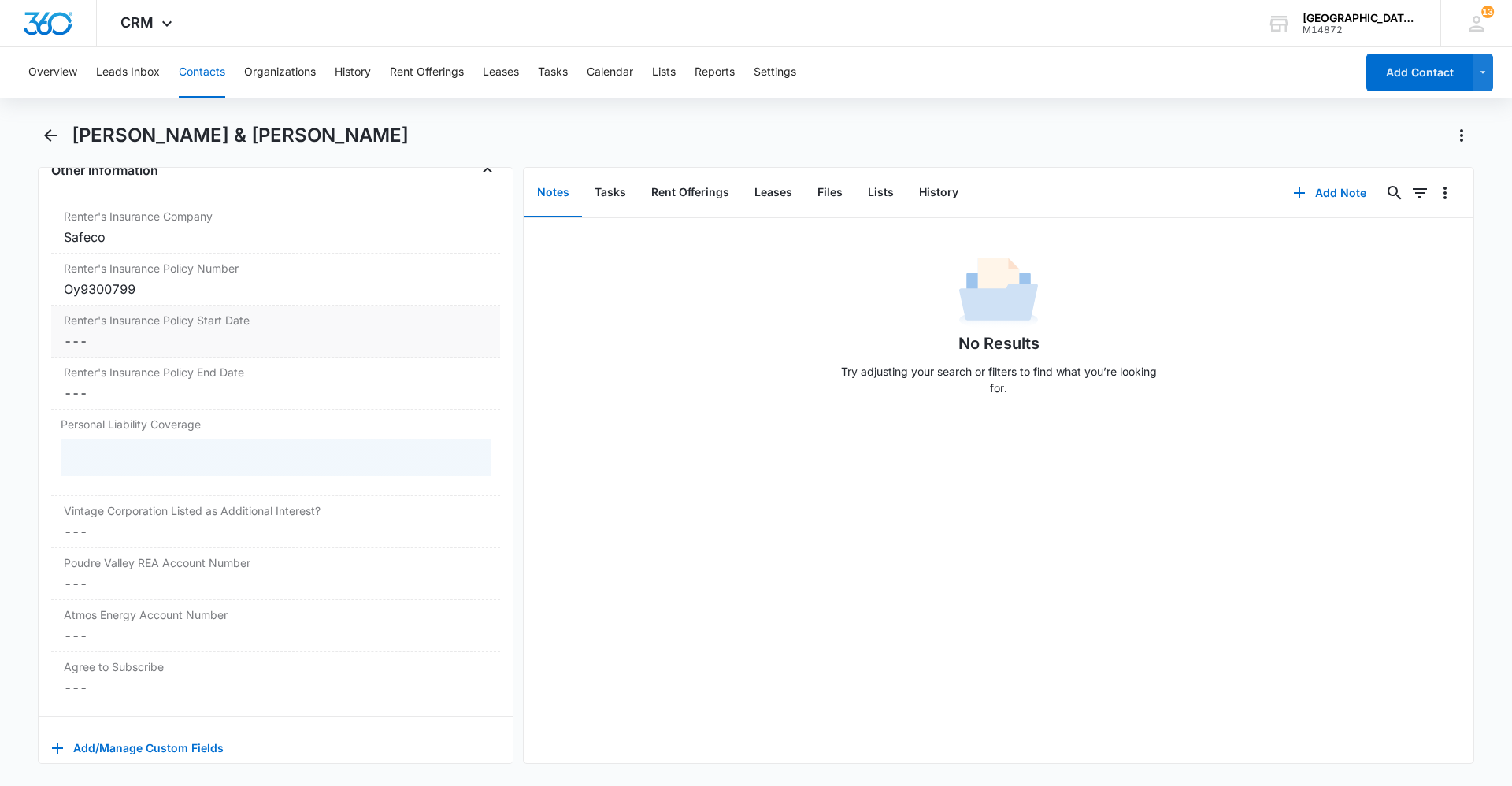
click at [126, 337] on dd "Cancel Save Changes ---" at bounding box center [276, 341] width 424 height 19
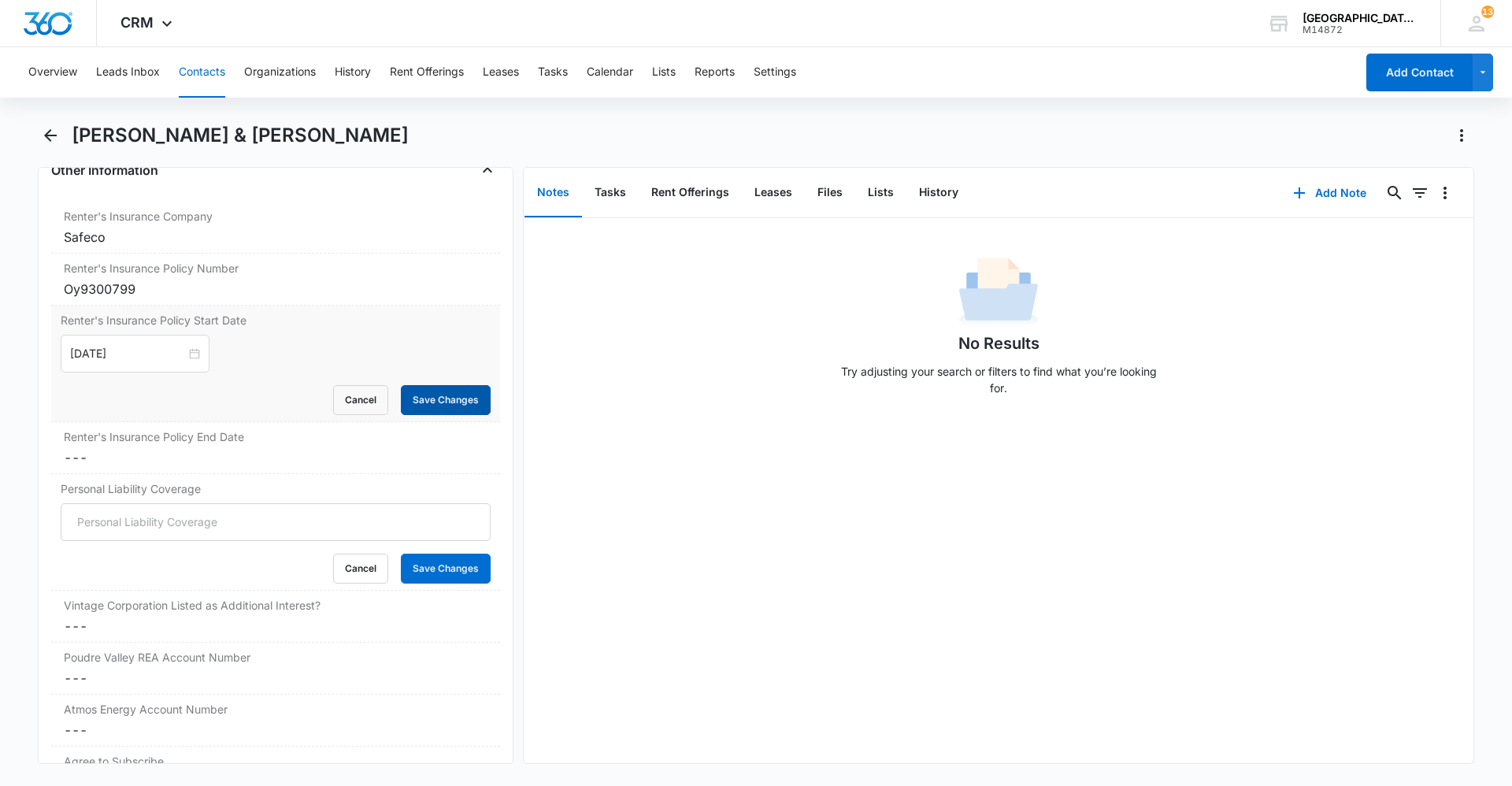
click at [428, 398] on button "Save Changes" at bounding box center [446, 400] width 90 height 30
click at [143, 462] on dd "Cancel Save Changes ---" at bounding box center [276, 458] width 424 height 19
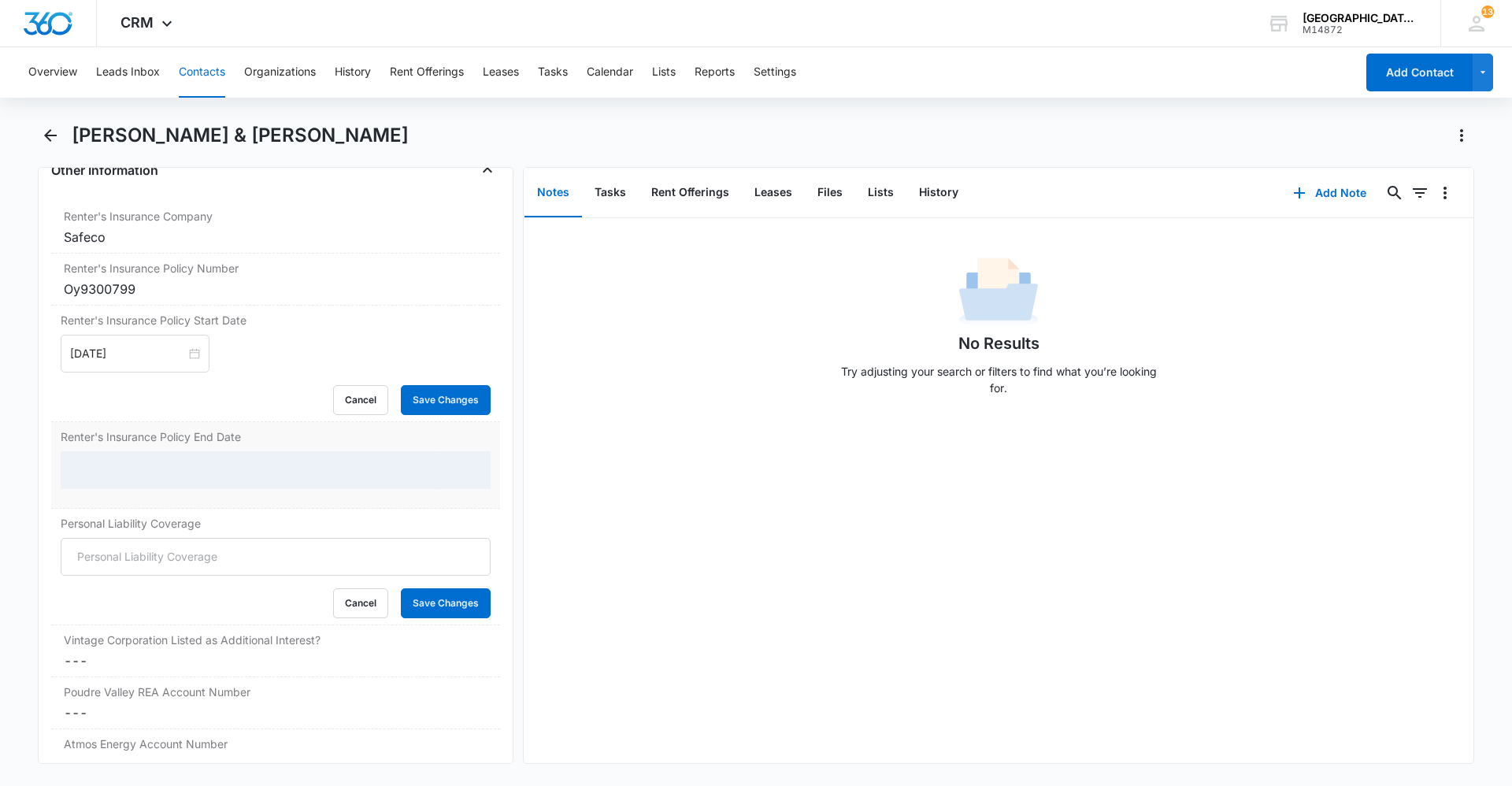
click at [140, 480] on div at bounding box center [276, 470] width 430 height 38
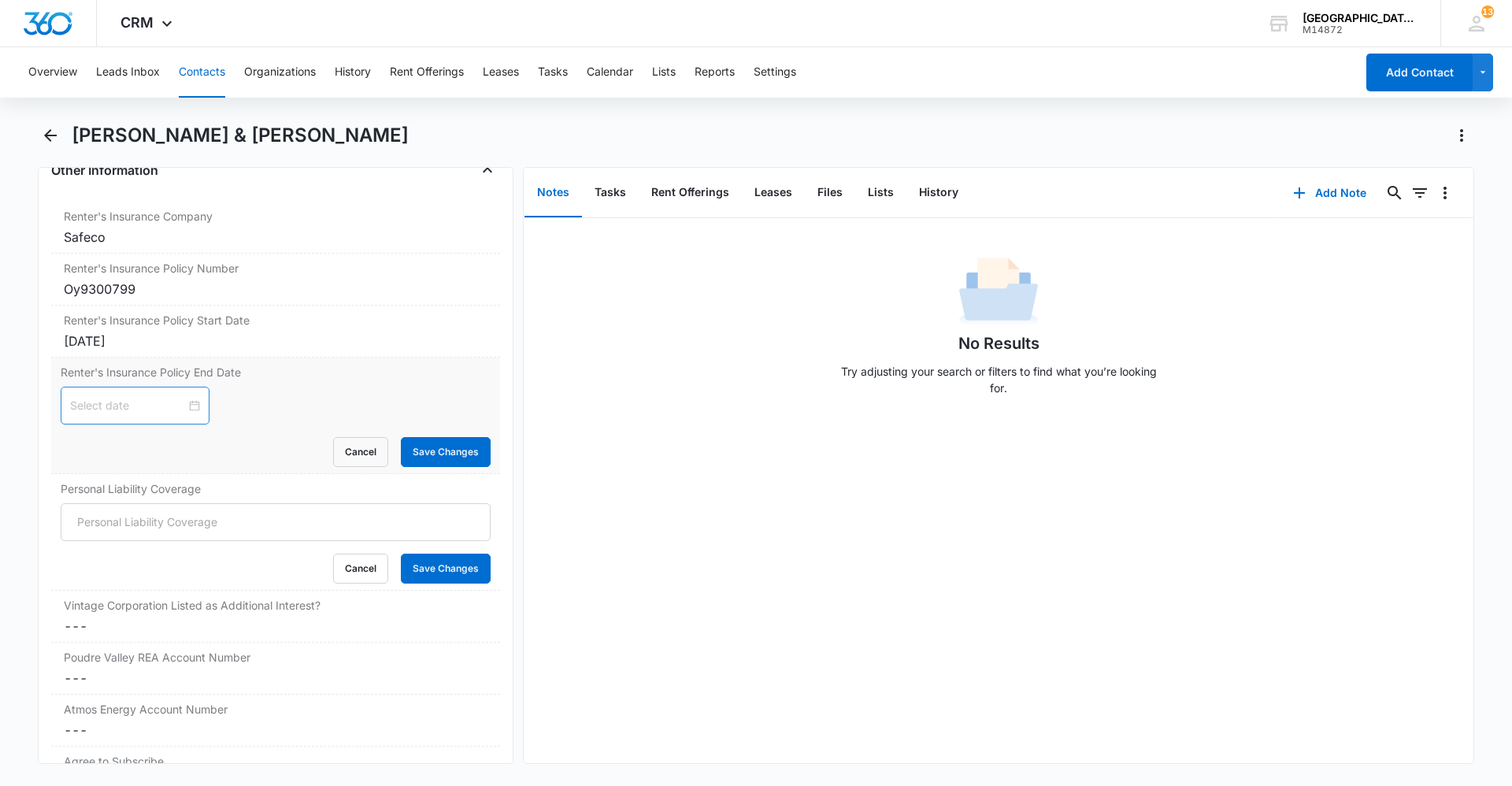
click at [190, 410] on div at bounding box center [135, 406] width 130 height 17
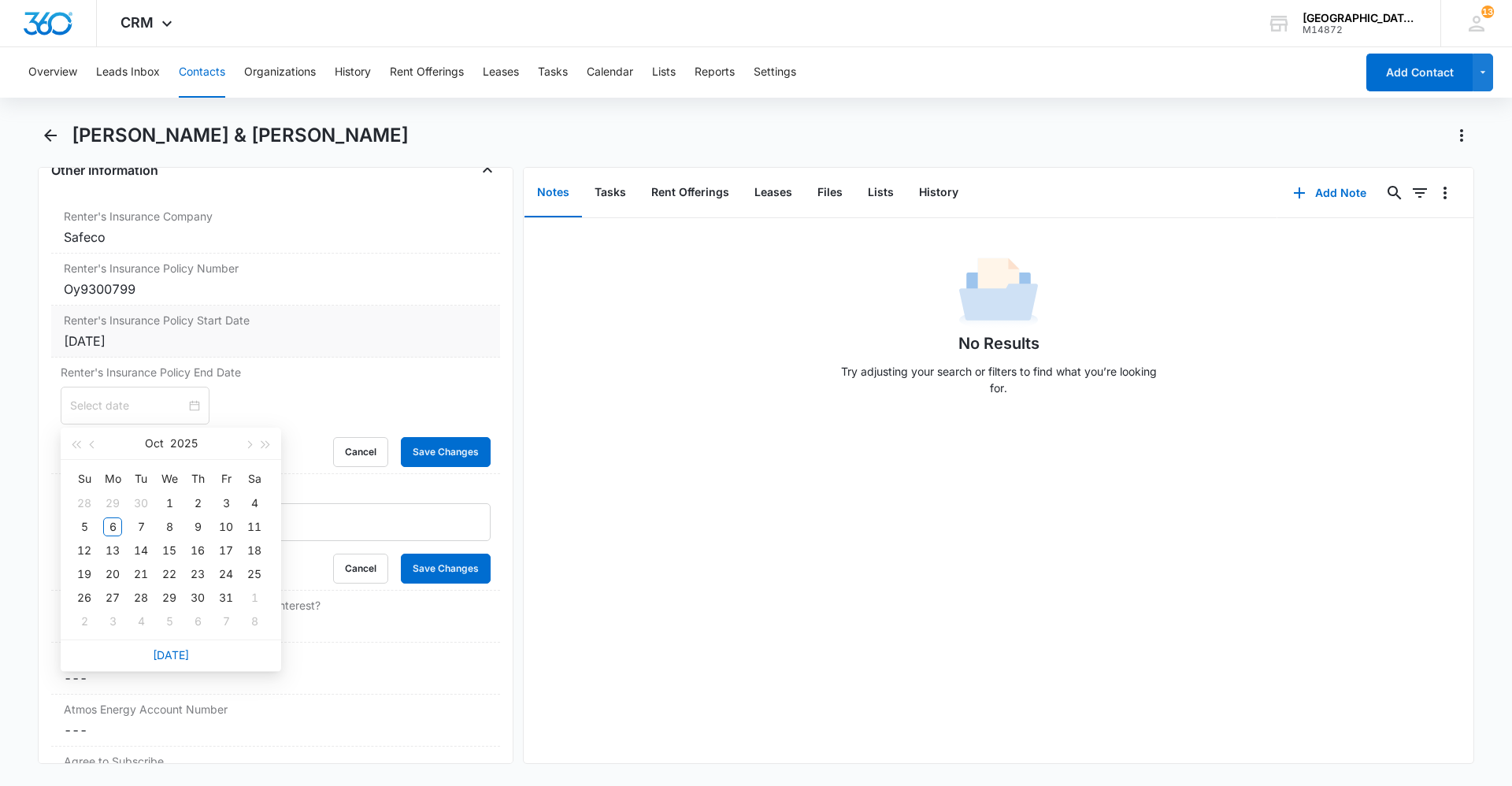
click at [114, 336] on div "Jun 18, 2025" at bounding box center [276, 341] width 424 height 19
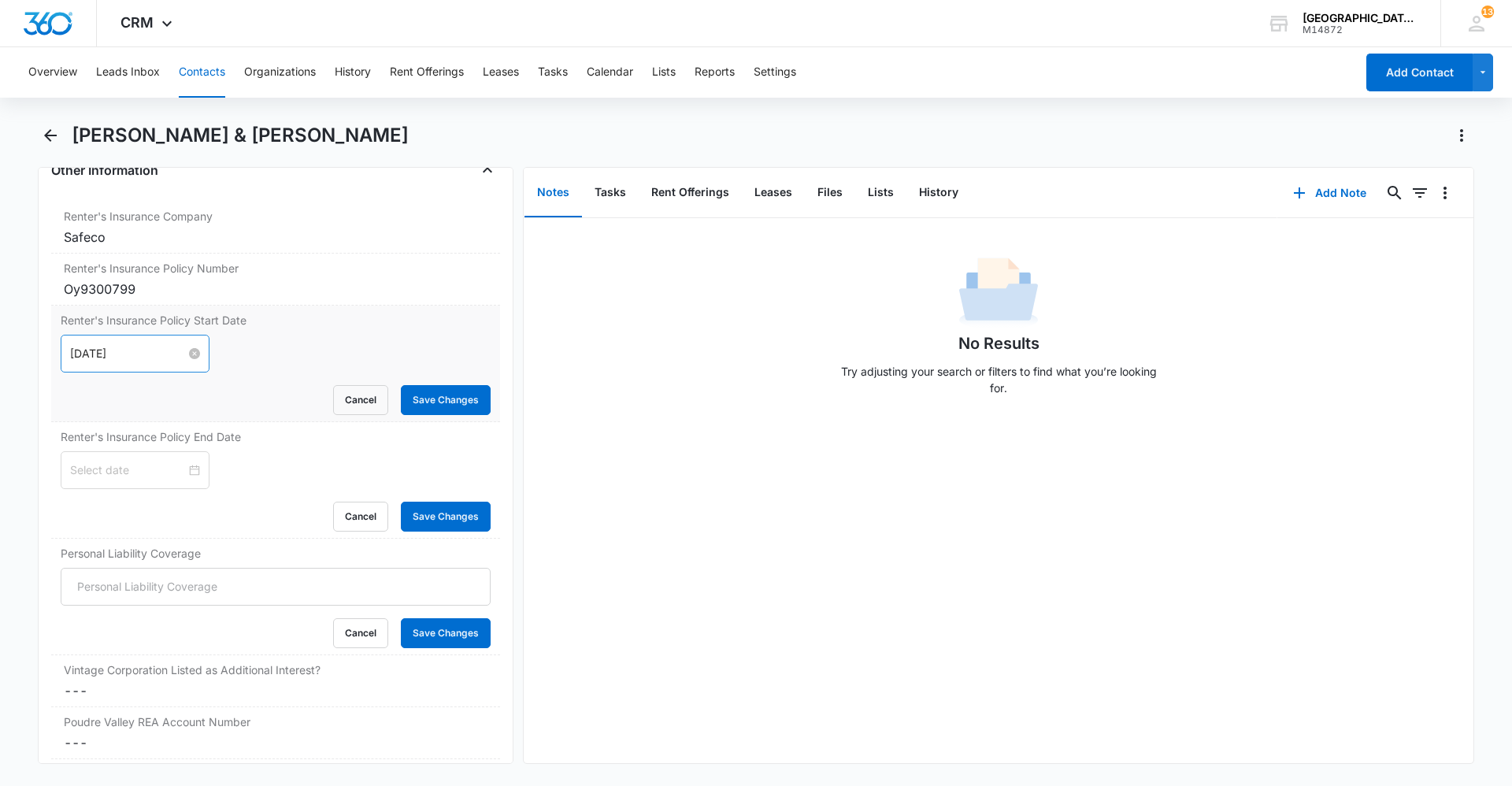
click at [102, 345] on input "Jun 18, 2025" at bounding box center [128, 354] width 116 height 17
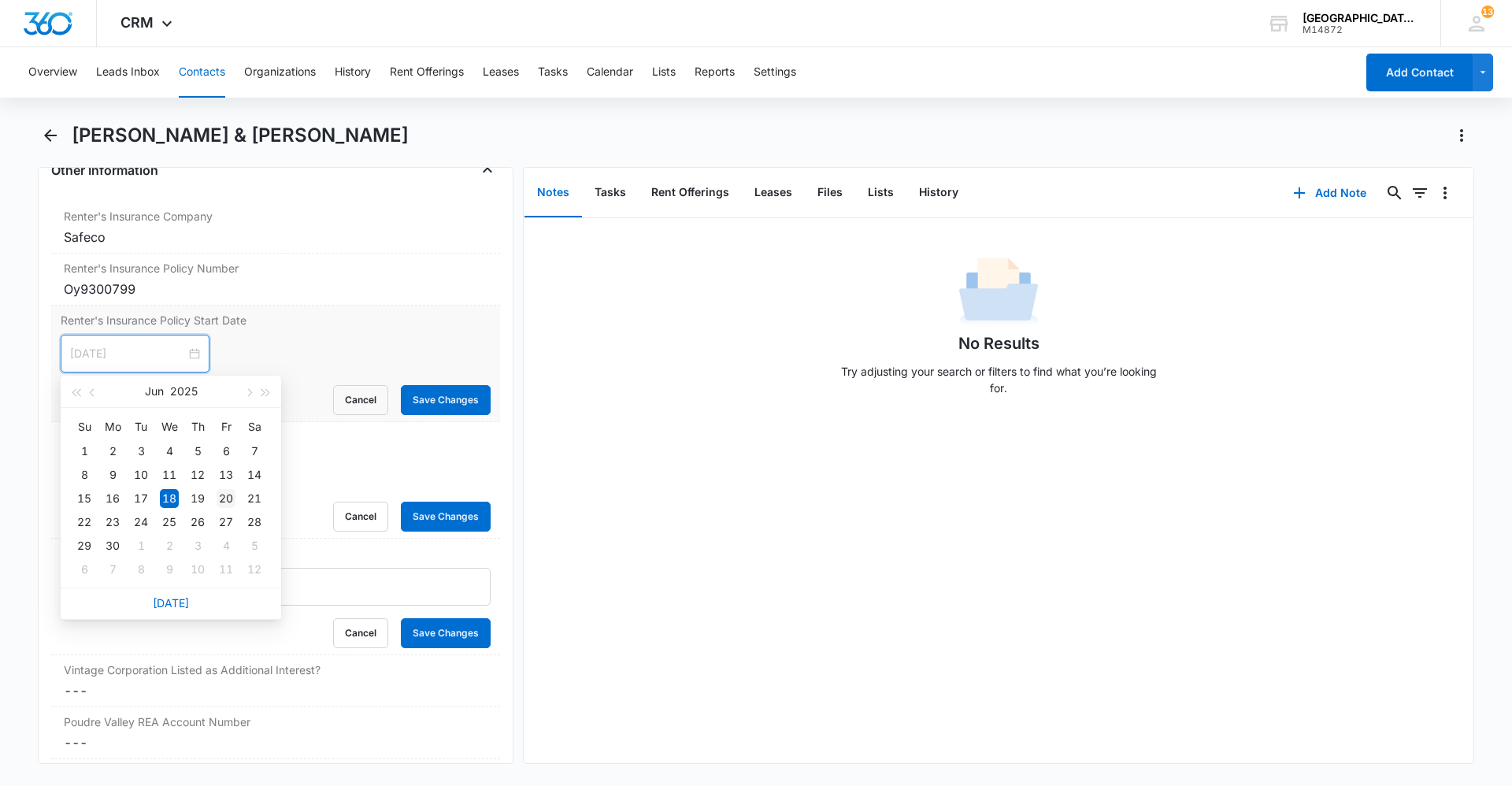
type input "Jun 20, 2025"
click at [219, 492] on div "20" at bounding box center [226, 499] width 19 height 19
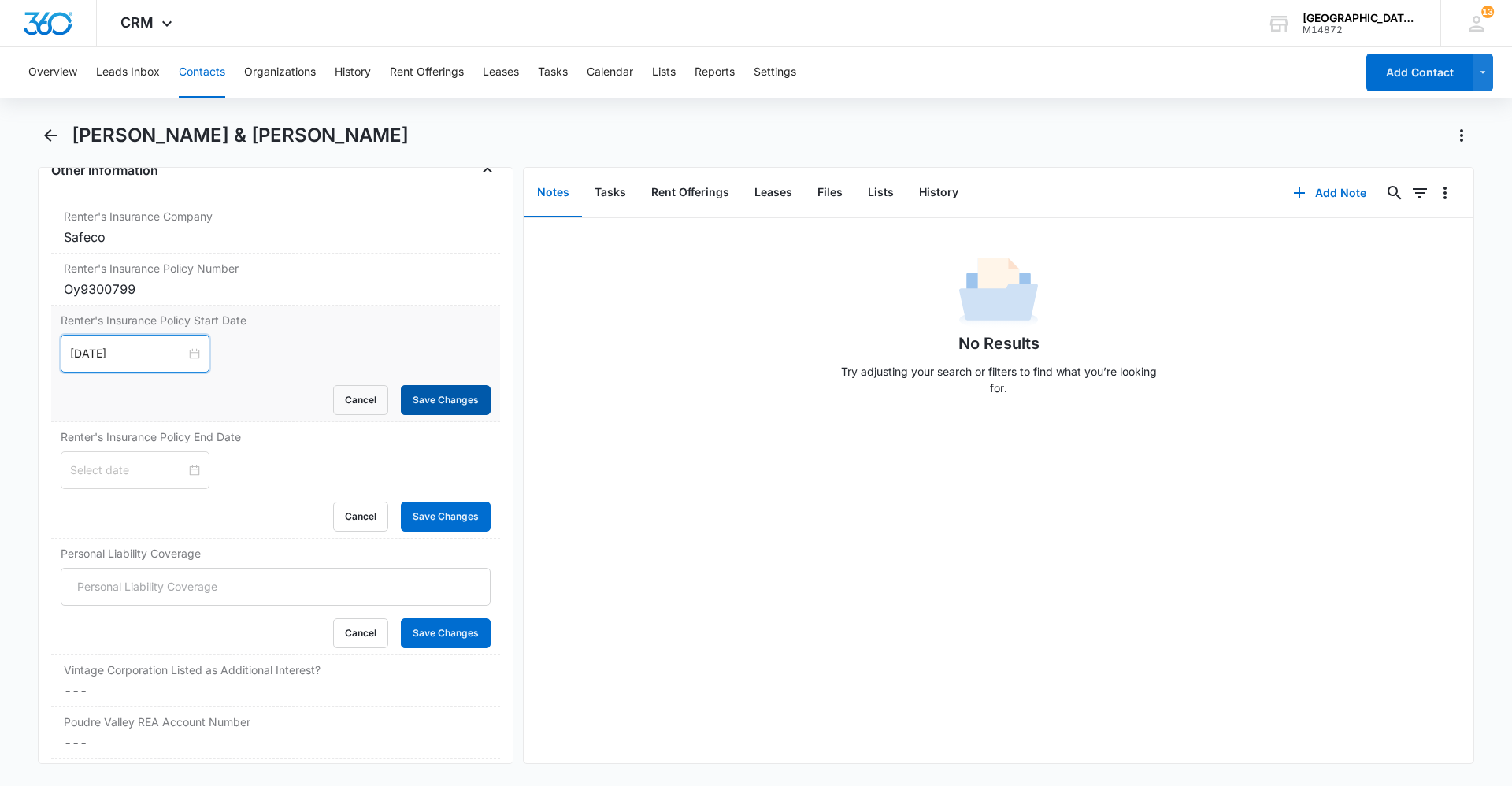
click at [409, 399] on button "Save Changes" at bounding box center [446, 400] width 90 height 30
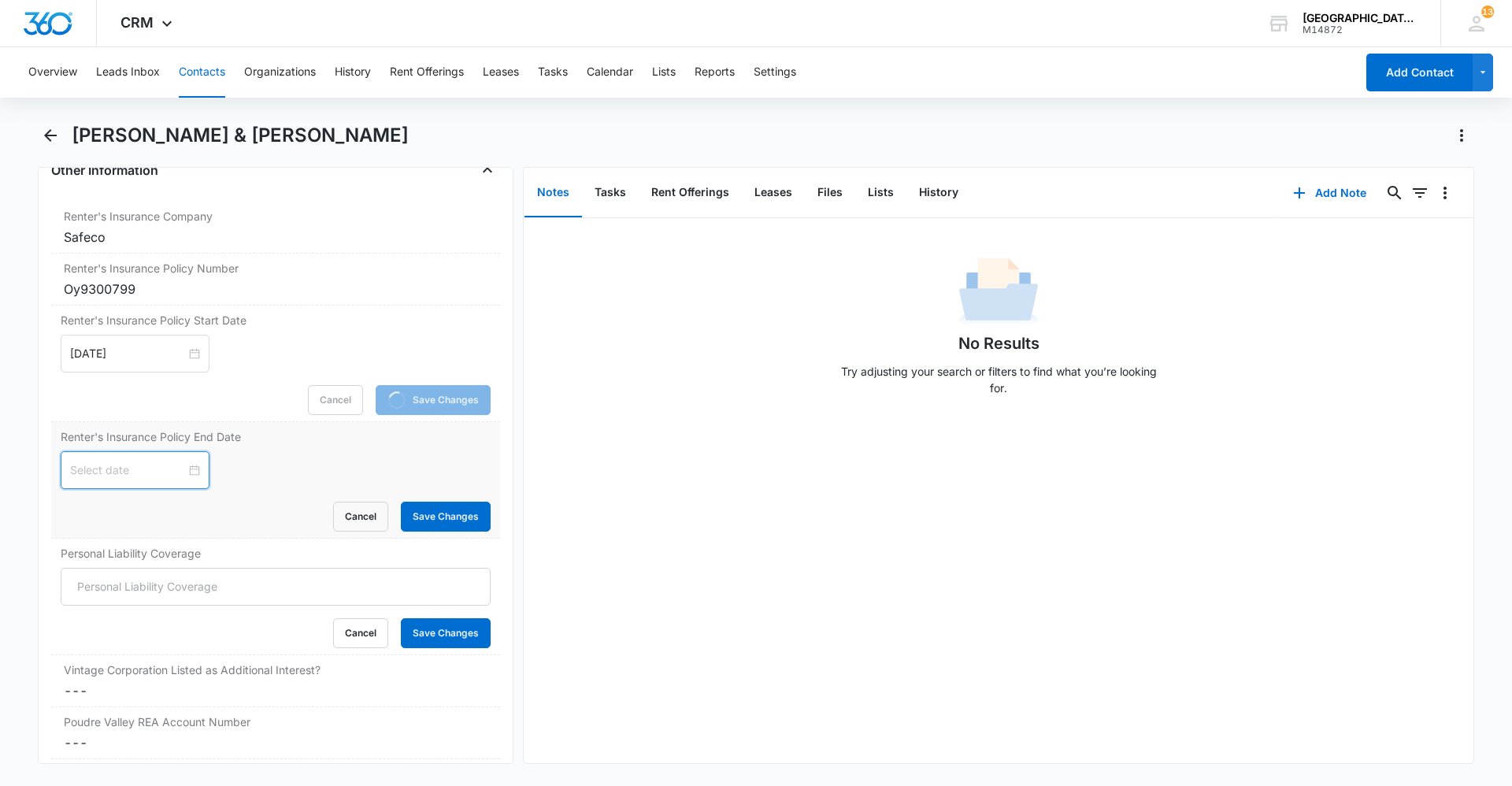
click at [143, 469] on input at bounding box center [128, 470] width 116 height 17
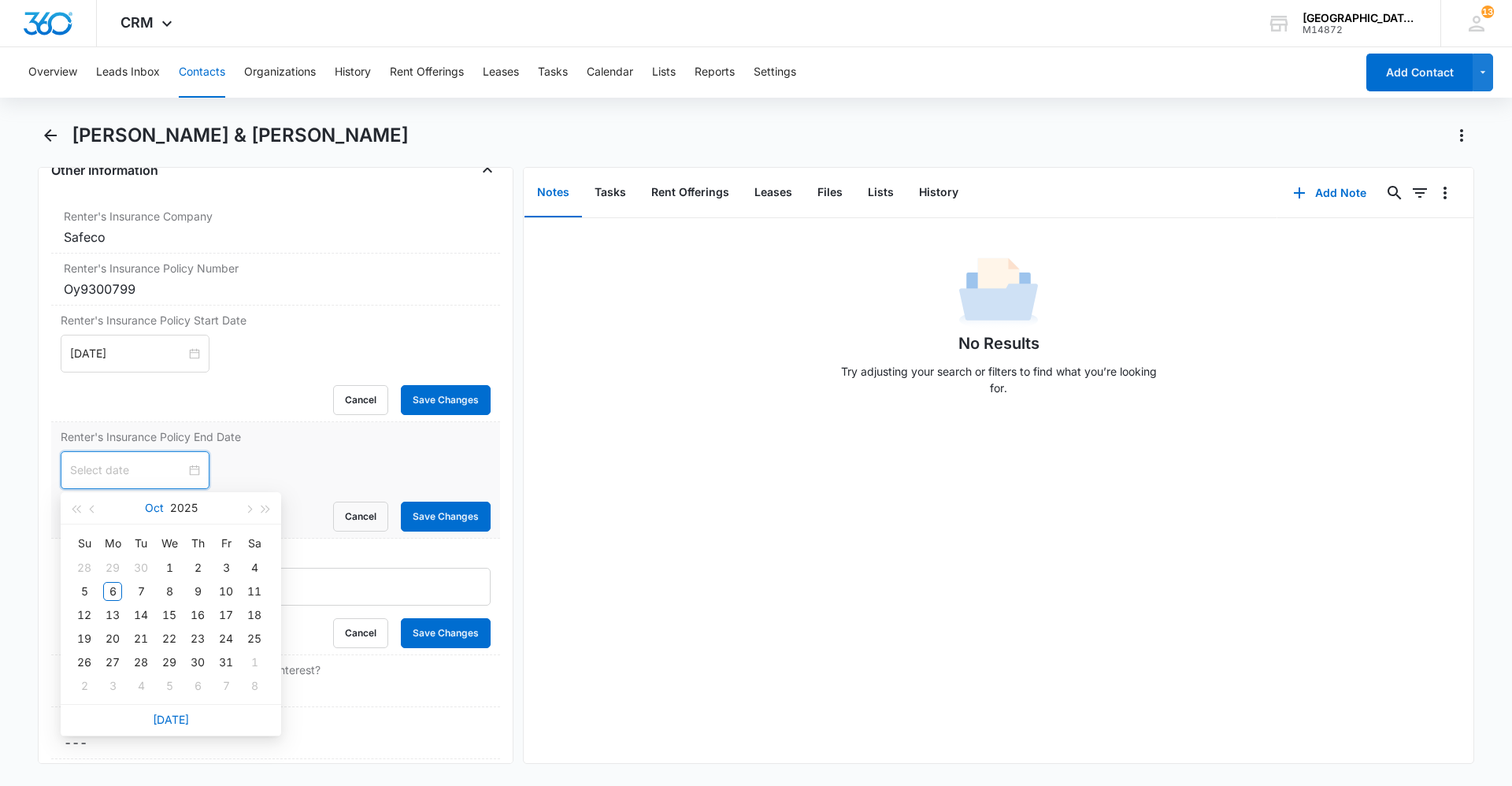
click at [159, 502] on button "Oct" at bounding box center [154, 508] width 19 height 32
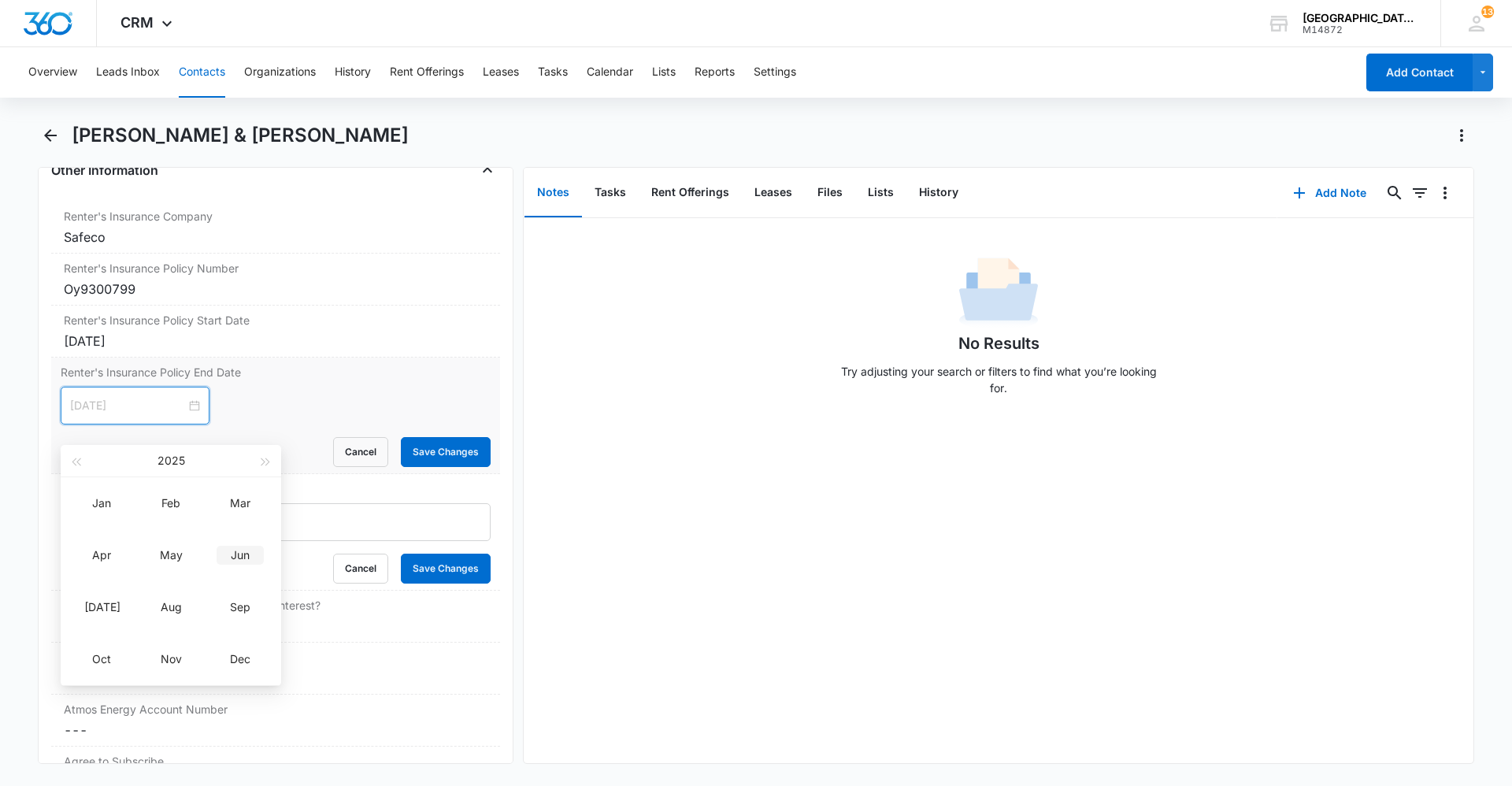
click at [239, 553] on div "Jun" at bounding box center [240, 555] width 47 height 19
type input "Jun 5, 2025"
click at [219, 551] on div "20" at bounding box center [226, 551] width 19 height 19
click at [142, 406] on input "Jun 20, 2025" at bounding box center [128, 406] width 116 height 17
click at [191, 443] on button "2025" at bounding box center [184, 443] width 28 height 32
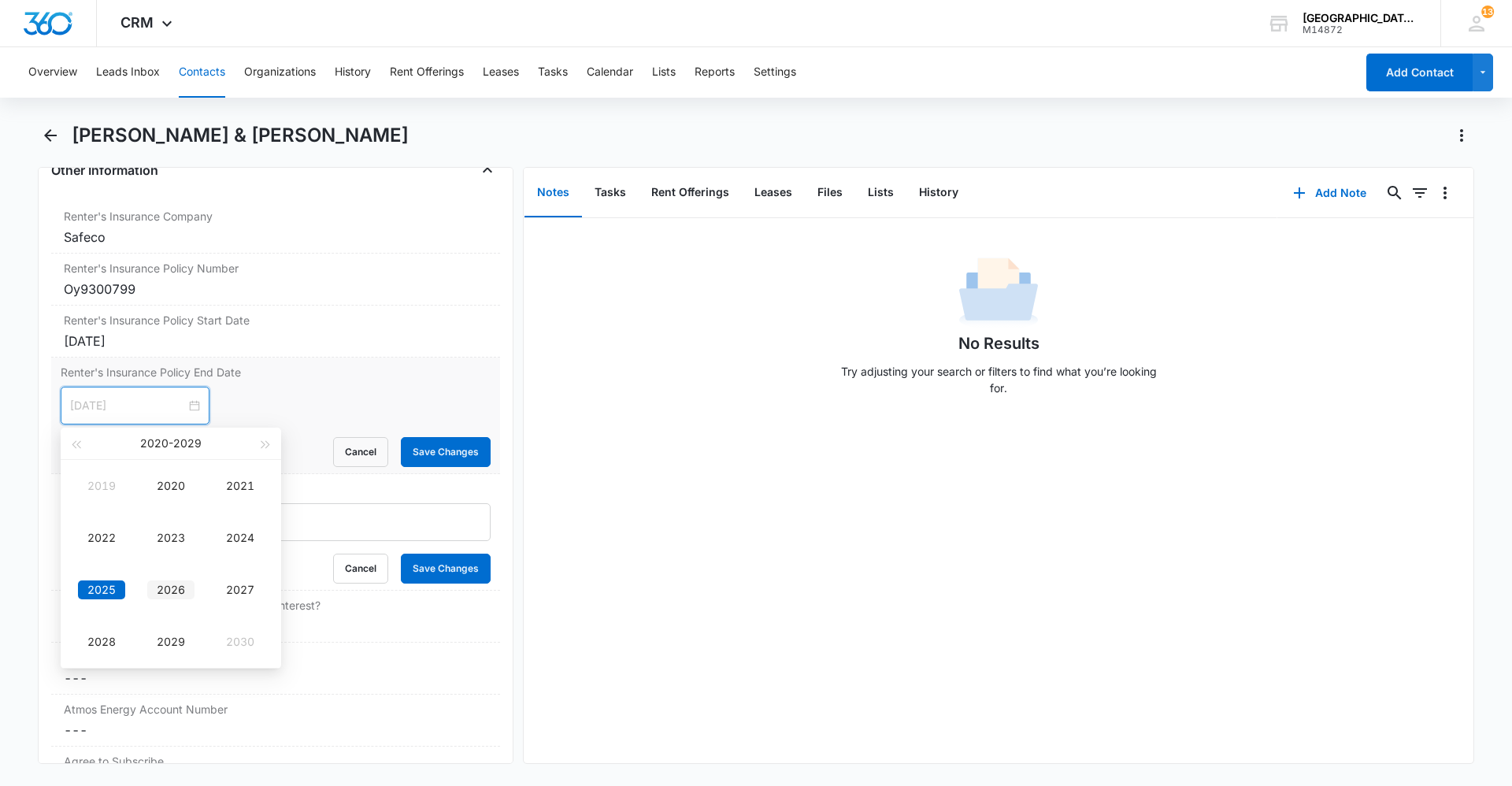
click at [178, 591] on div "2026" at bounding box center [171, 590] width 47 height 19
type input "Jun 20, 2025"
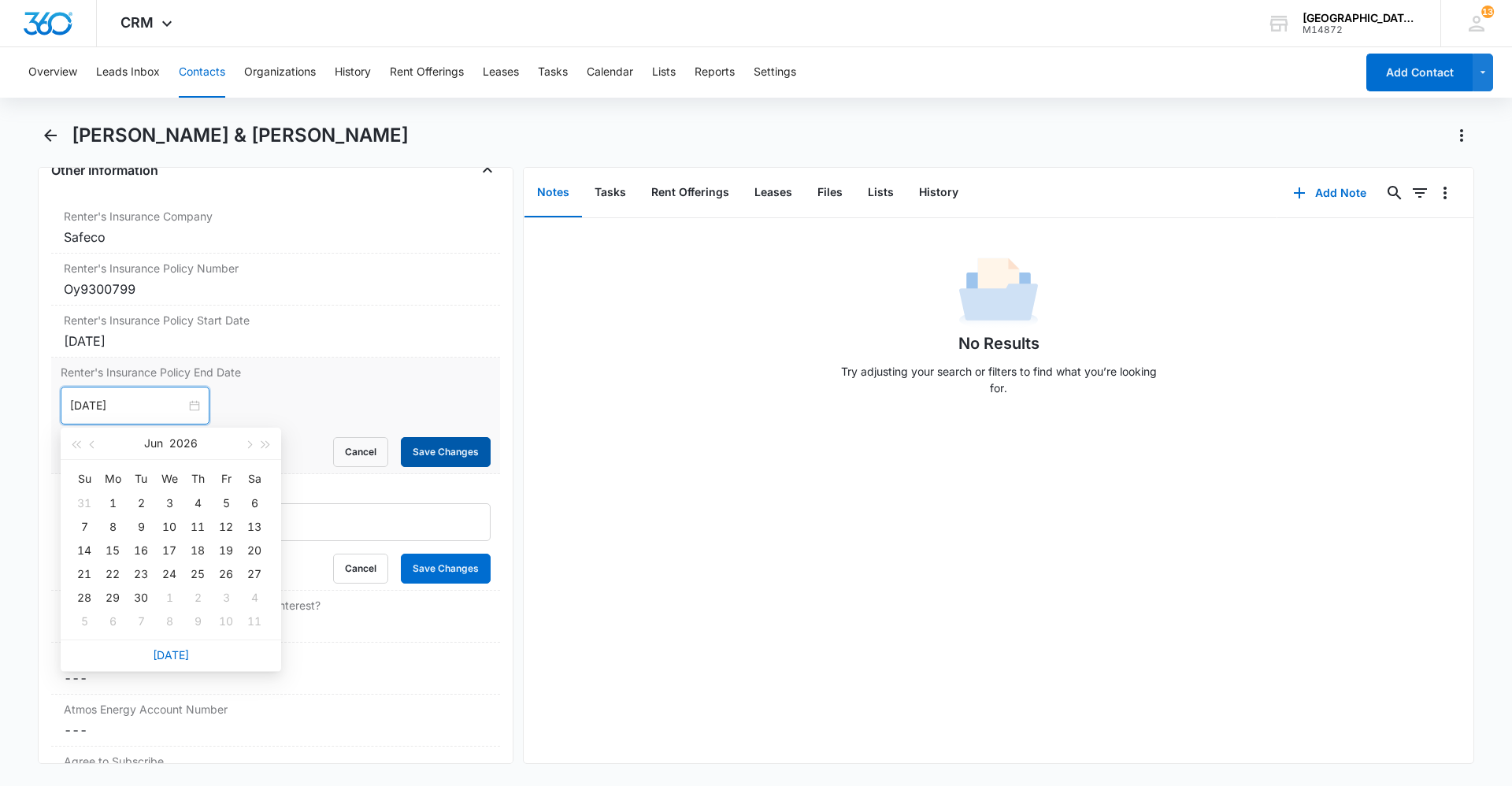
click at [407, 455] on button "Save Changes" at bounding box center [446, 452] width 90 height 30
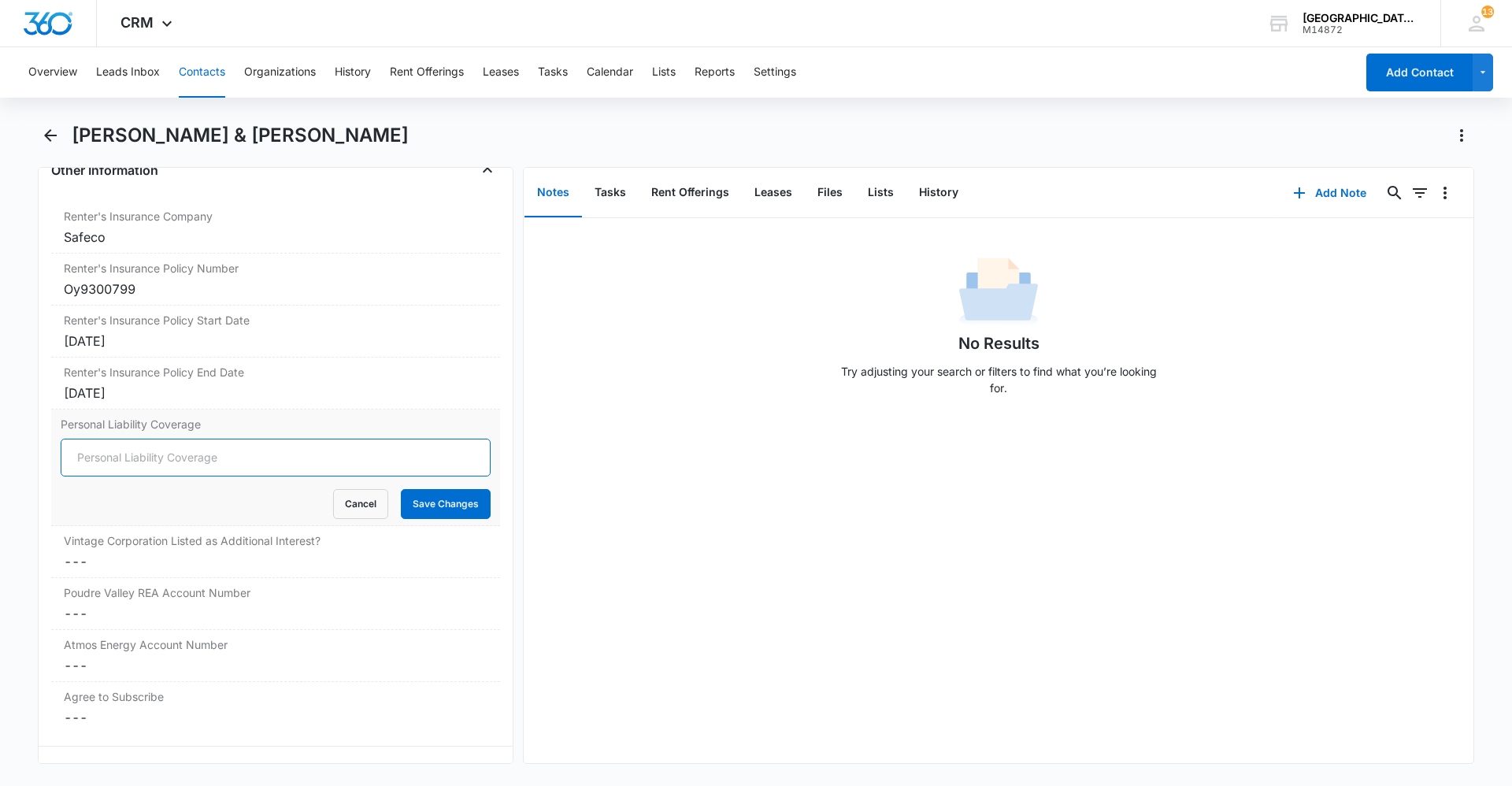
click at [147, 463] on input "Personal Liability Coverage" at bounding box center [276, 458] width 430 height 38
type input "500,000"
click at [417, 513] on button "Save Changes" at bounding box center [446, 504] width 90 height 30
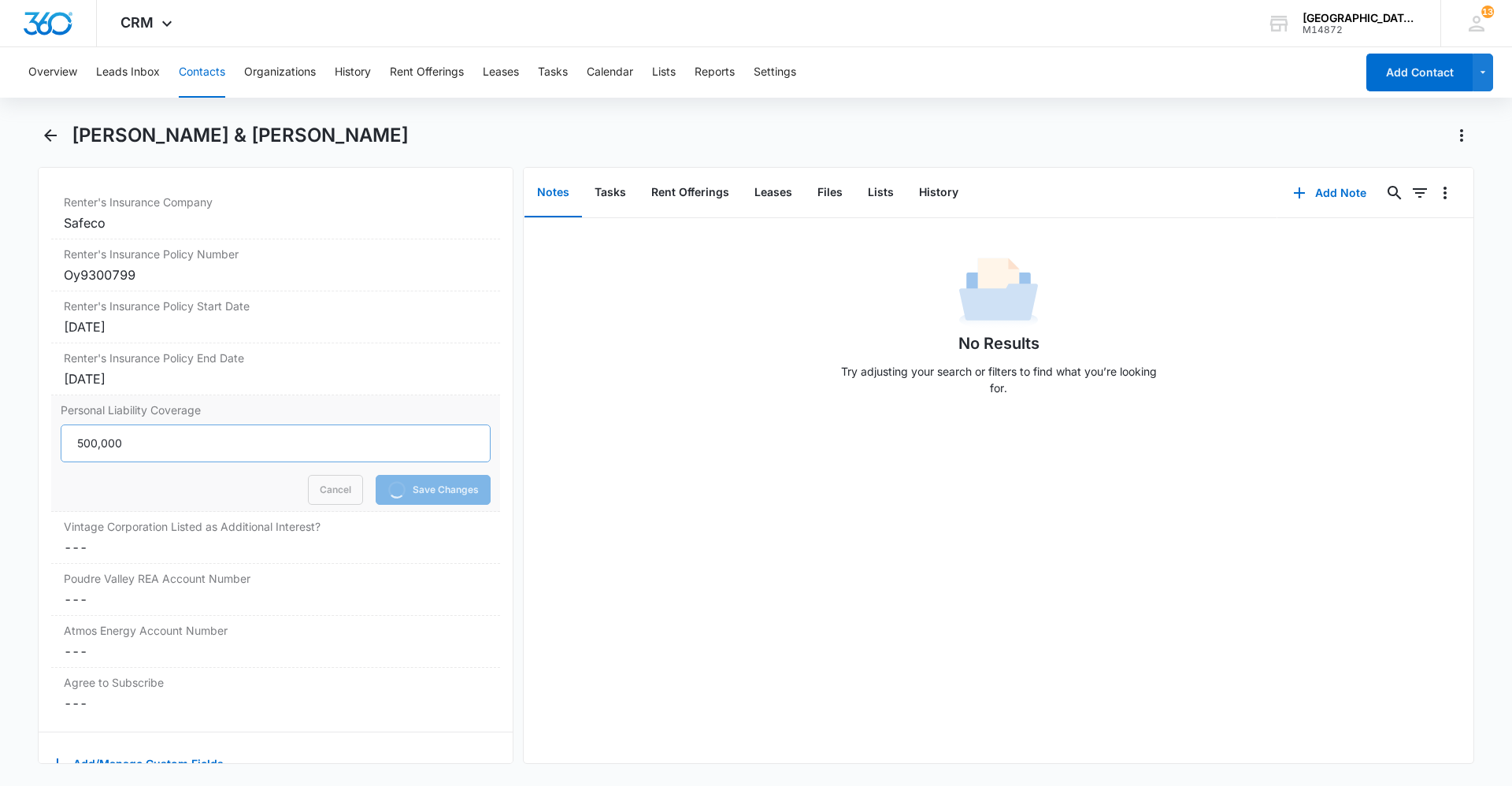
scroll to position [3201, 0]
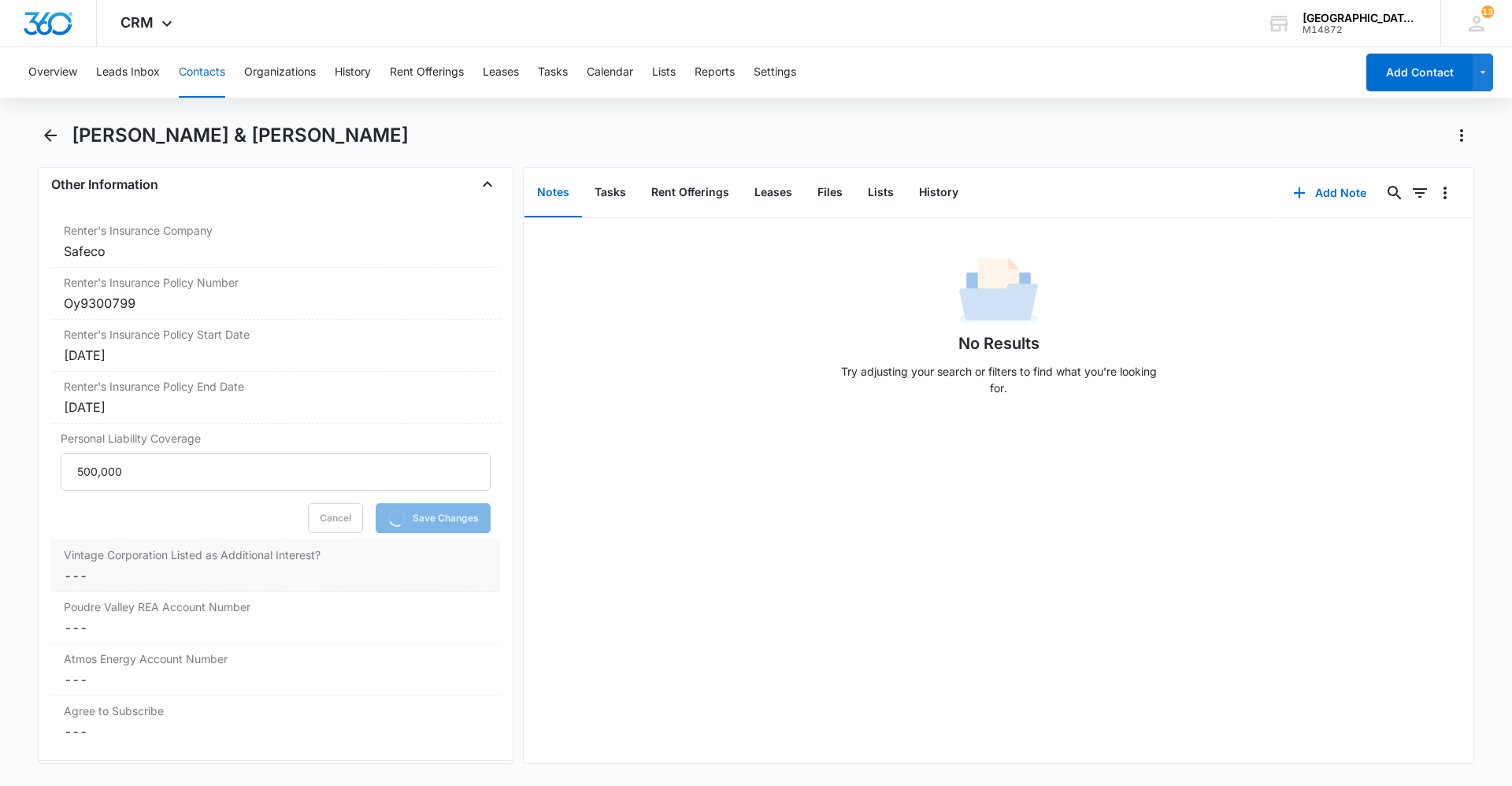
click at [223, 565] on div "Vintage Corporation Listed as Additional Interest? Cancel Save Changes ---" at bounding box center [276, 566] width 449 height 52
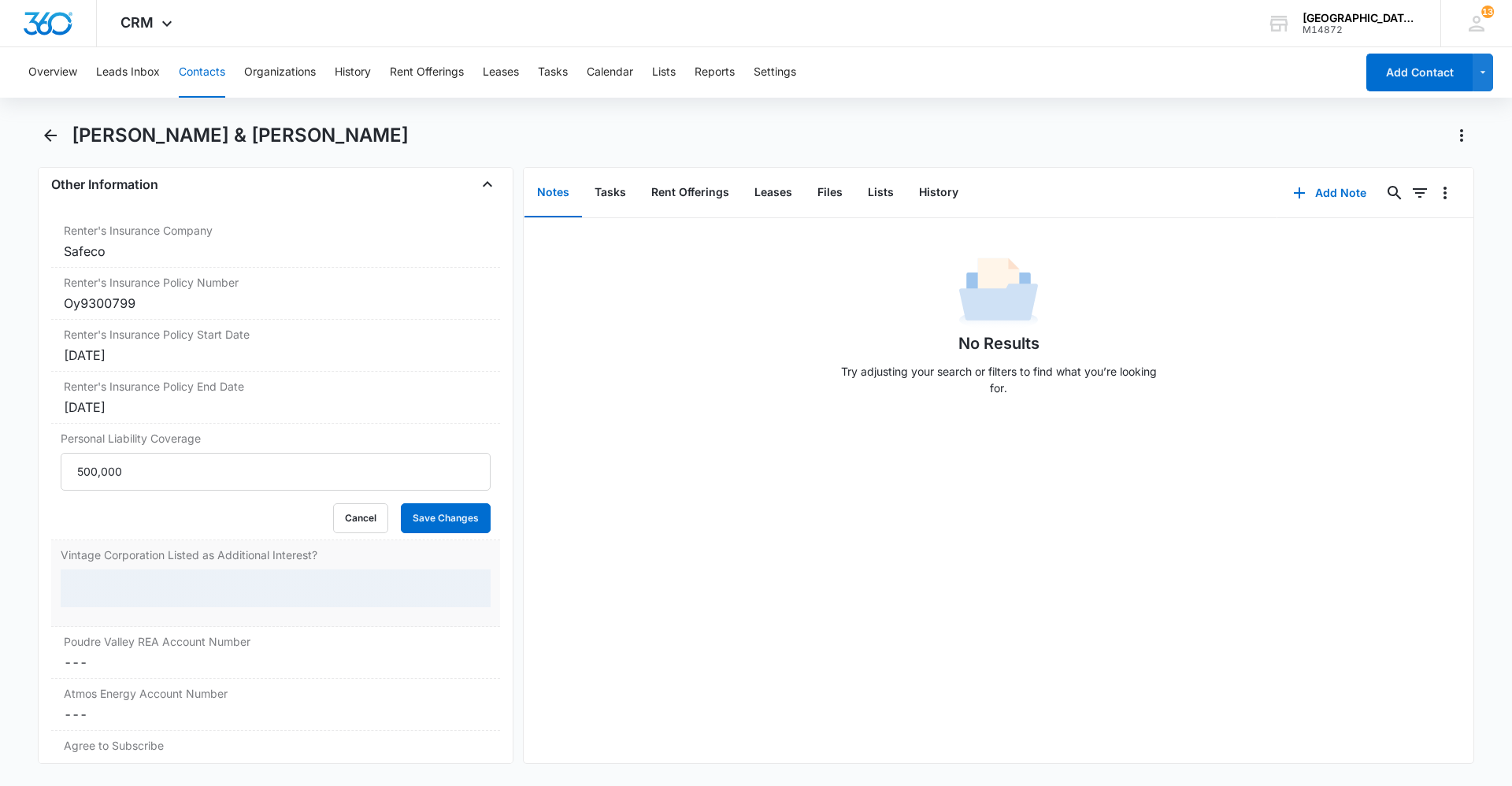
click at [228, 580] on div at bounding box center [276, 588] width 430 height 38
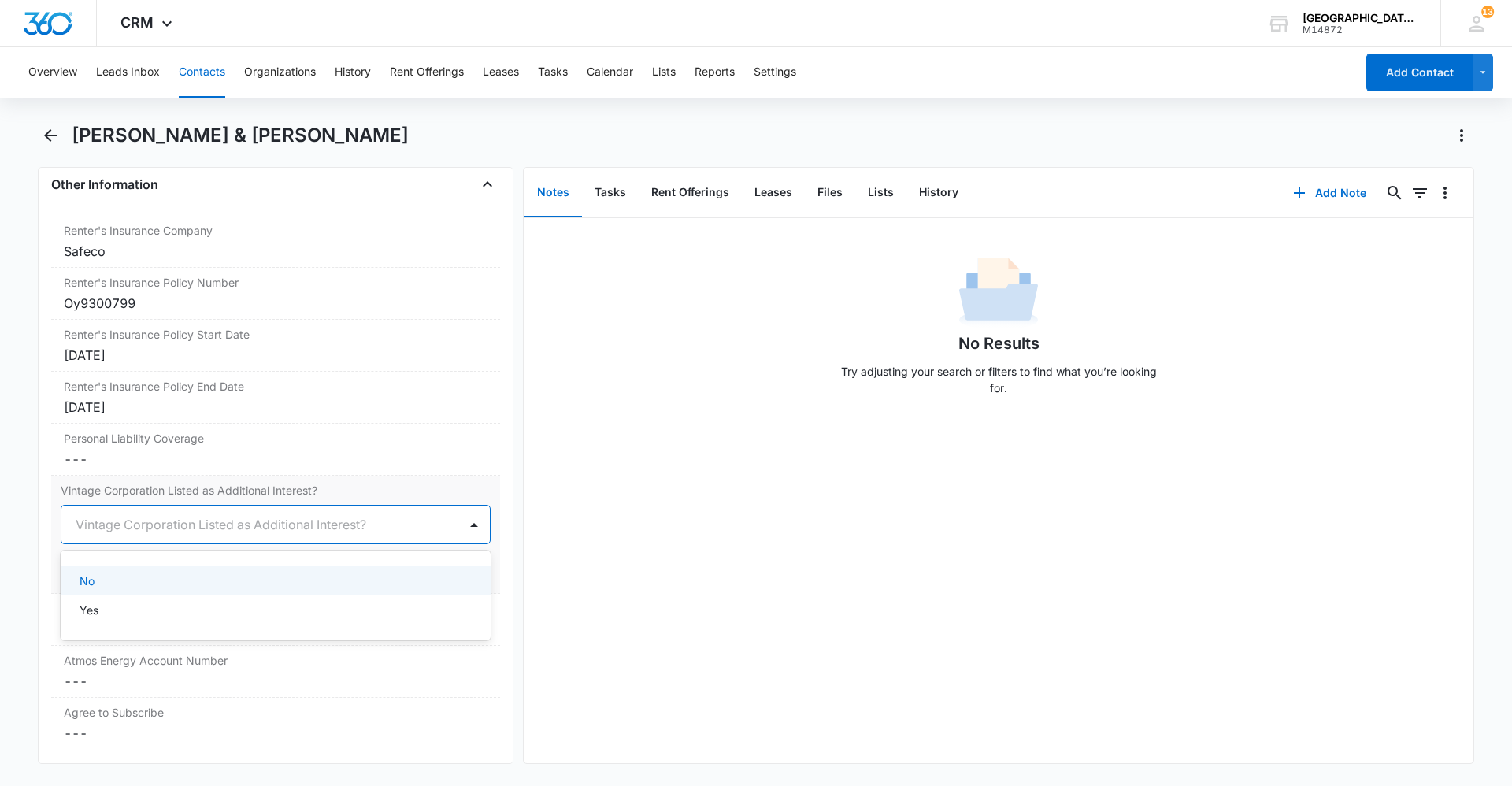
click at [218, 529] on div at bounding box center [257, 525] width 362 height 22
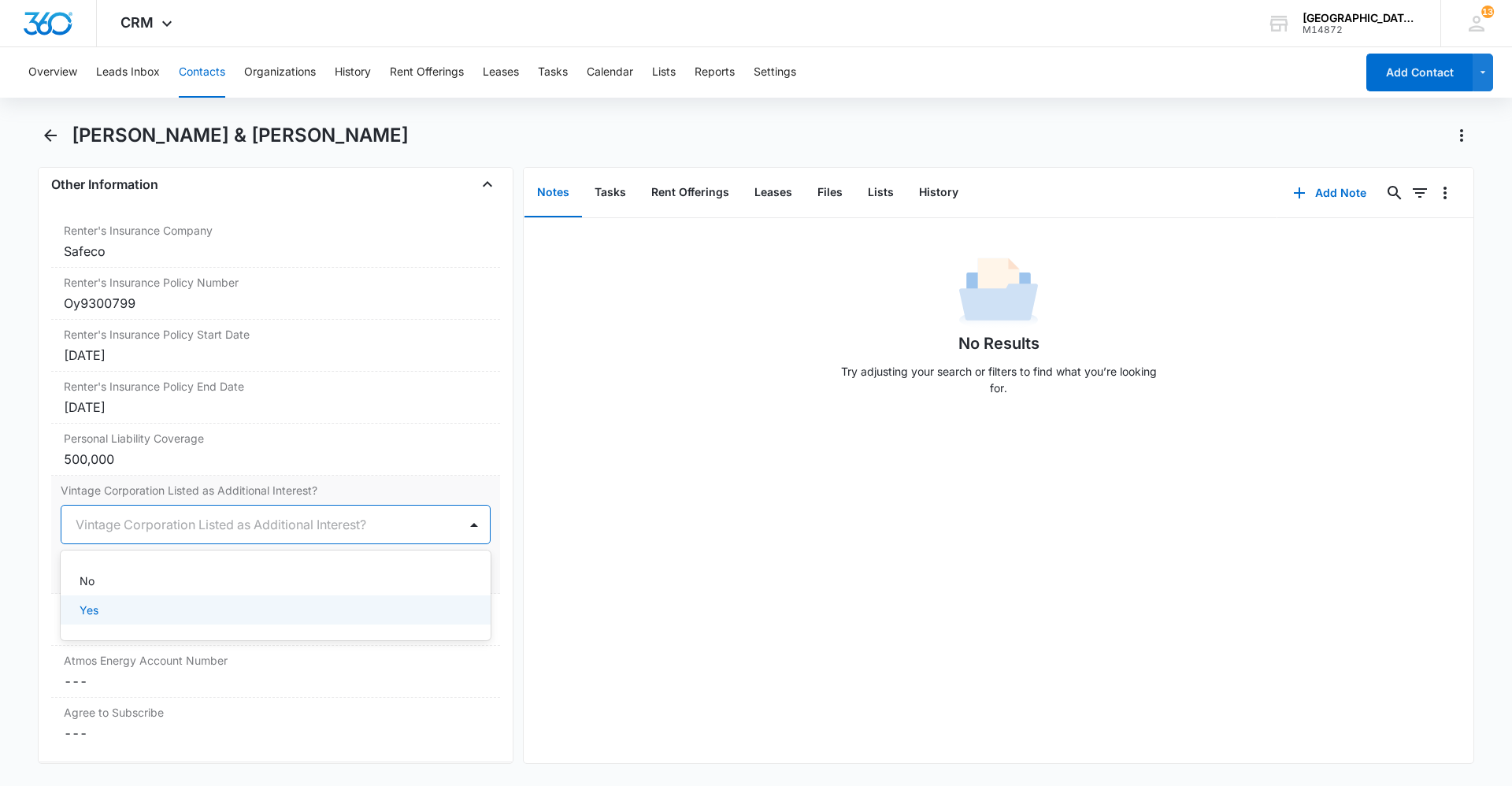
click at [189, 606] on div "Yes" at bounding box center [274, 610] width 389 height 17
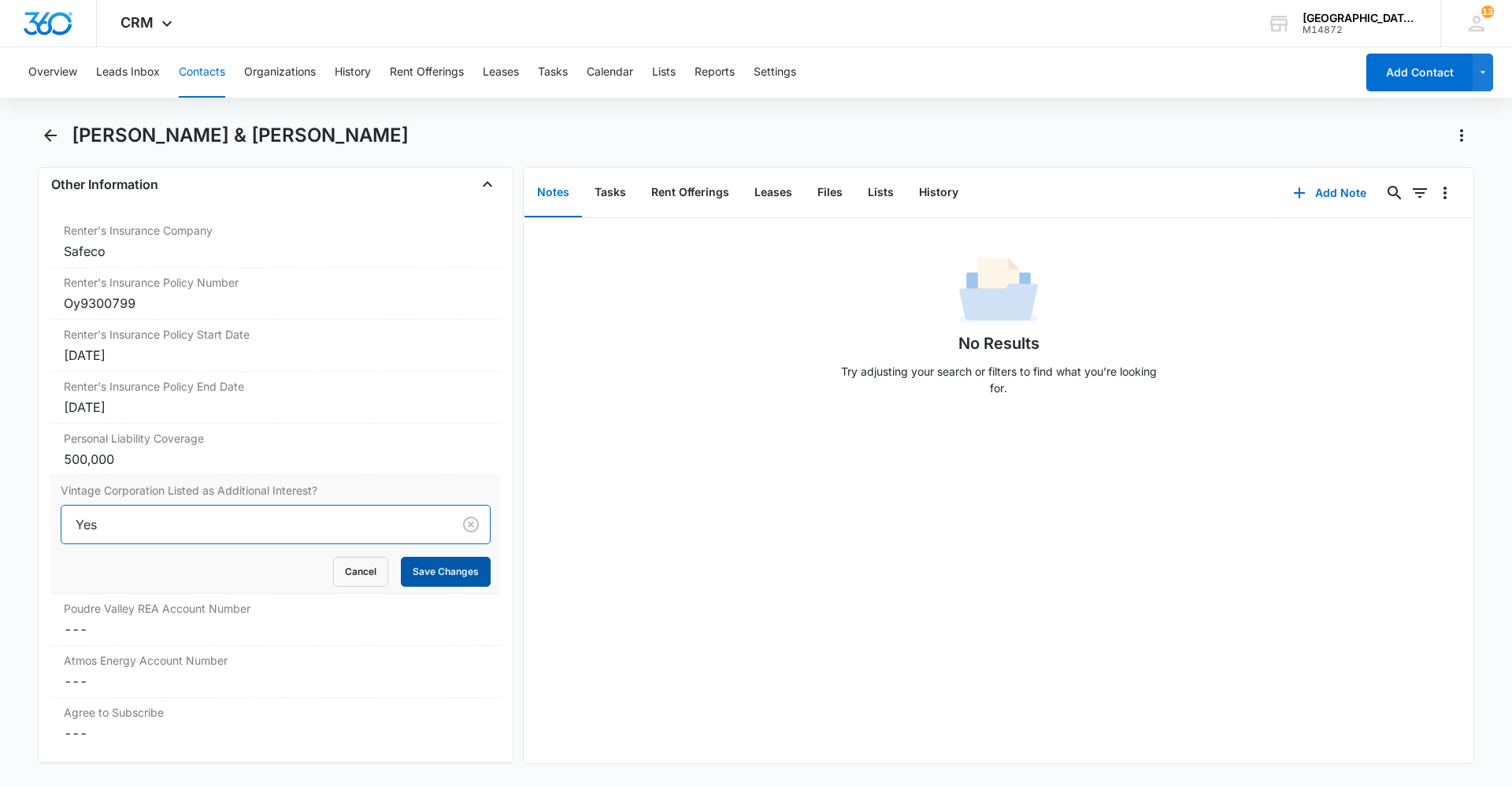
click at [406, 569] on button "Save Changes" at bounding box center [446, 572] width 90 height 30
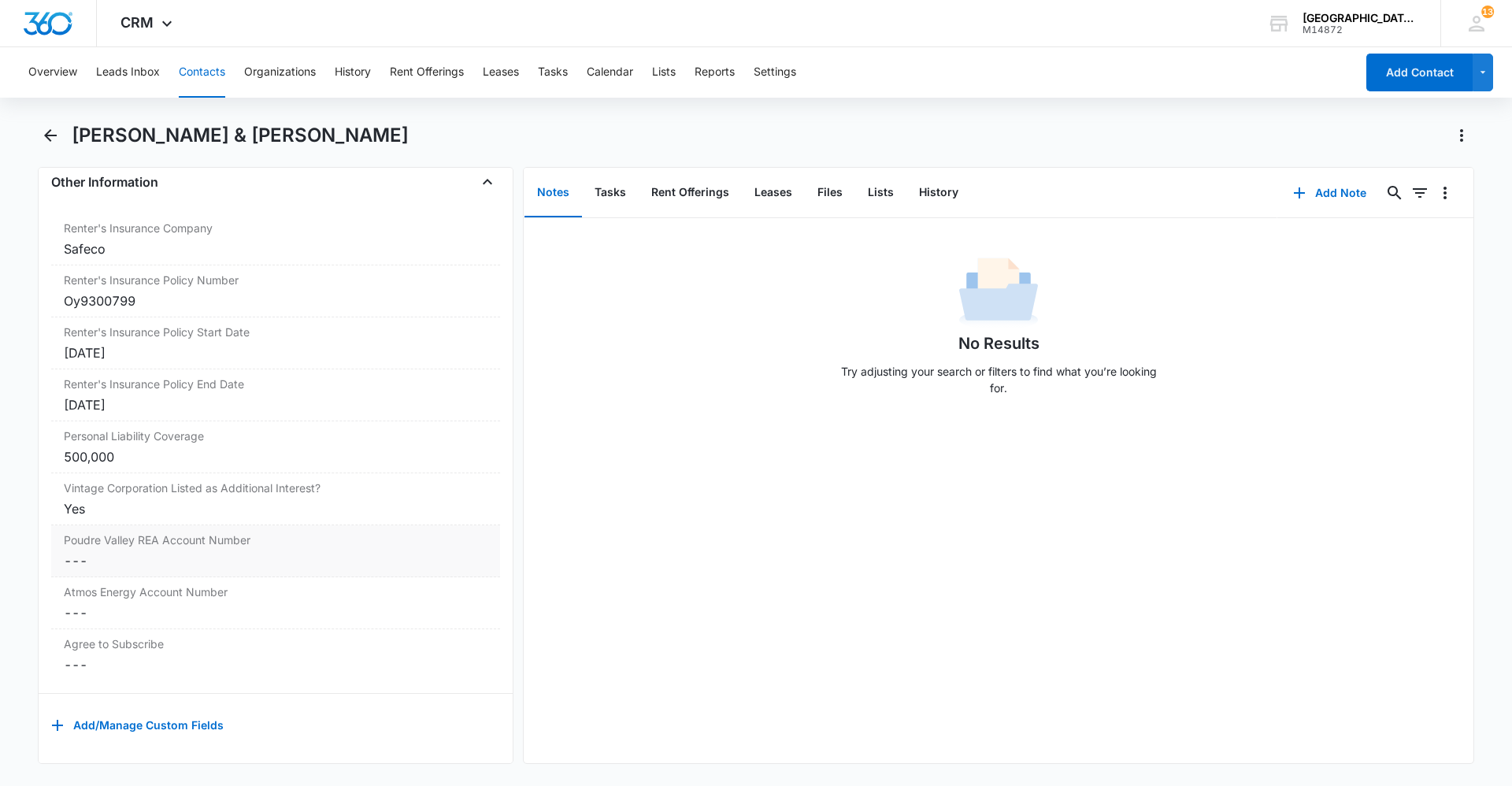
scroll to position [3216, 0]
click at [49, 139] on icon "Back" at bounding box center [50, 135] width 13 height 13
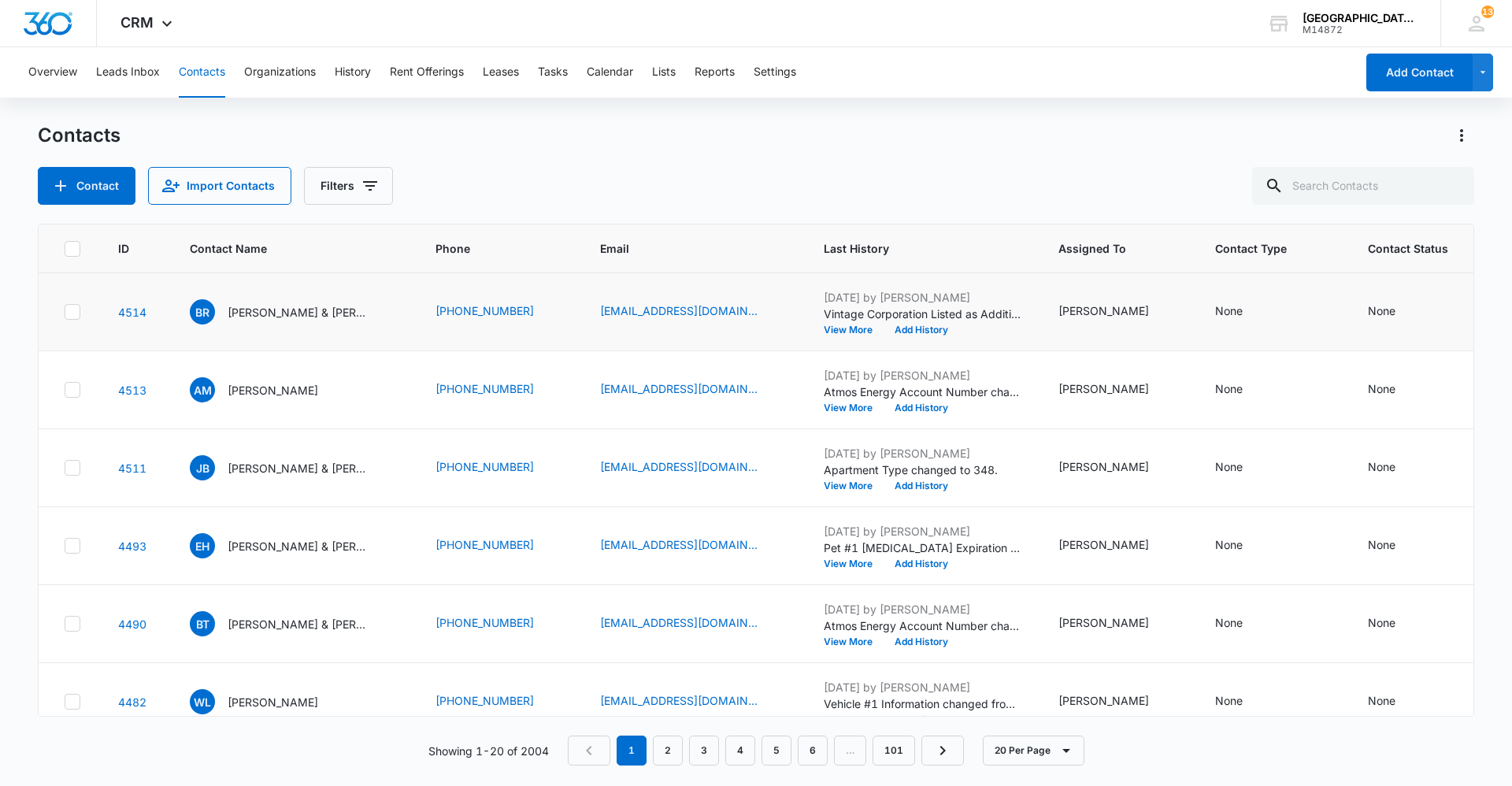
click at [173, 298] on td "BR Brandon Romer & Rylee Romer" at bounding box center [294, 312] width 246 height 78
click at [248, 284] on td "BR Brandon Romer & Rylee Romer" at bounding box center [294, 312] width 246 height 78
click at [299, 276] on td "BR Brandon Romer & Rylee Romer" at bounding box center [294, 312] width 246 height 78
drag, startPoint x: 291, startPoint y: 276, endPoint x: 281, endPoint y: 276, distance: 10.0
click at [281, 276] on td "BR Brandon Romer & Rylee Romer" at bounding box center [294, 312] width 246 height 78
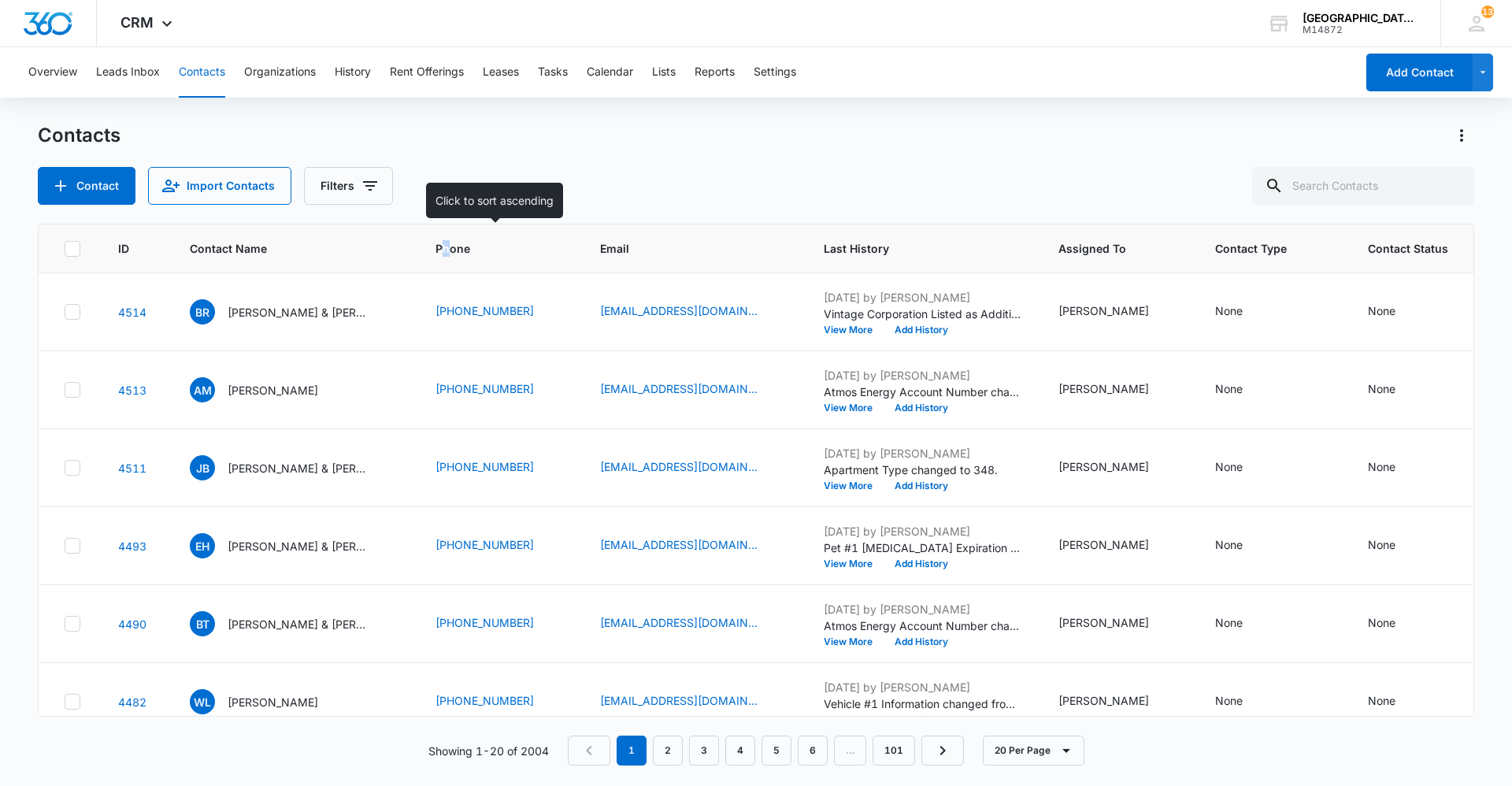
click at [444, 250] on span "Phone" at bounding box center [488, 248] width 104 height 17
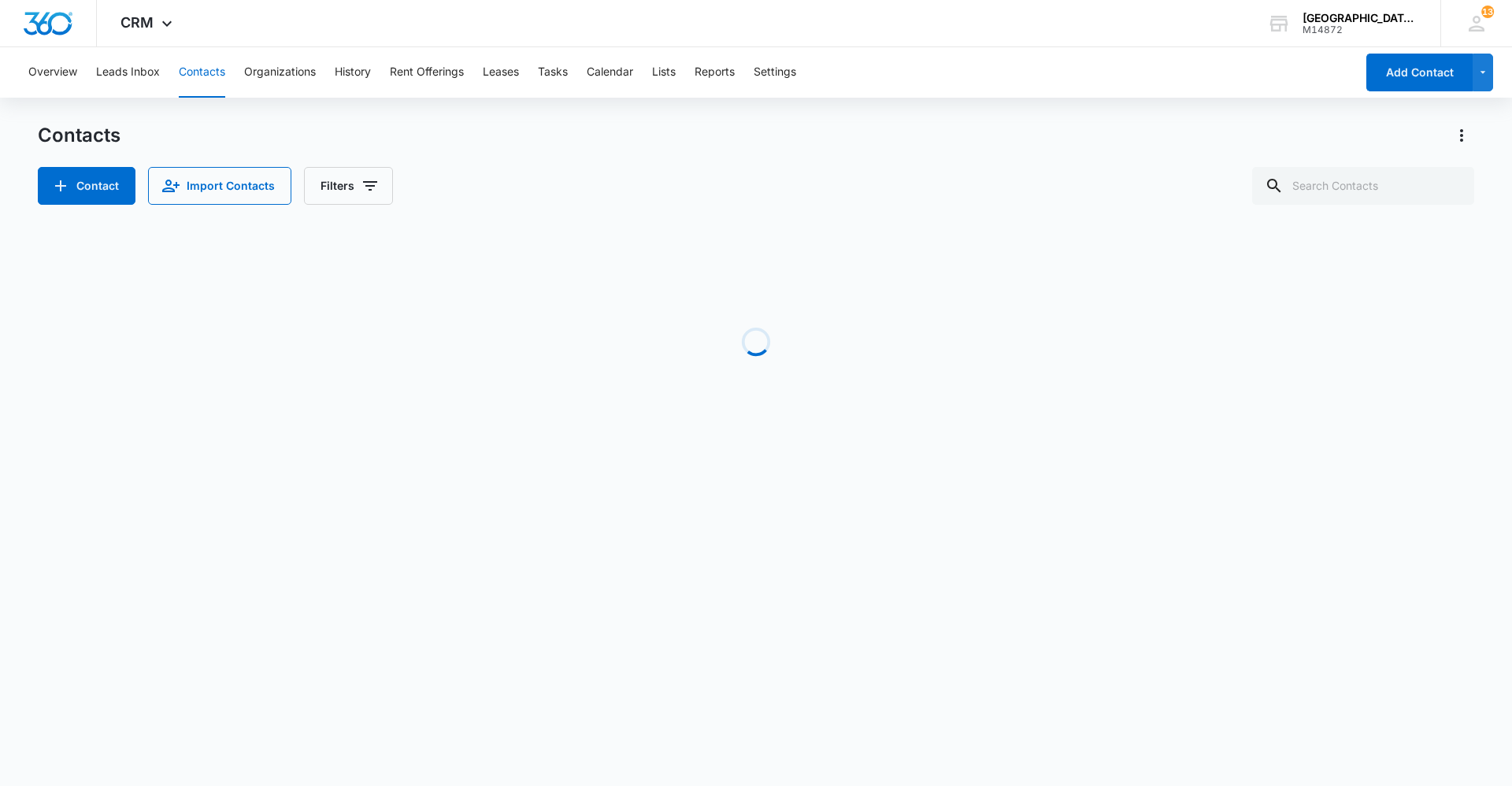
click at [442, 250] on div "Loading" at bounding box center [756, 342] width 1436 height 236
click at [675, 643] on body "CRM Apps Reputation Websites Forms CRM Email Social Content Ads Intelligence Fi…" at bounding box center [756, 393] width 1512 height 786
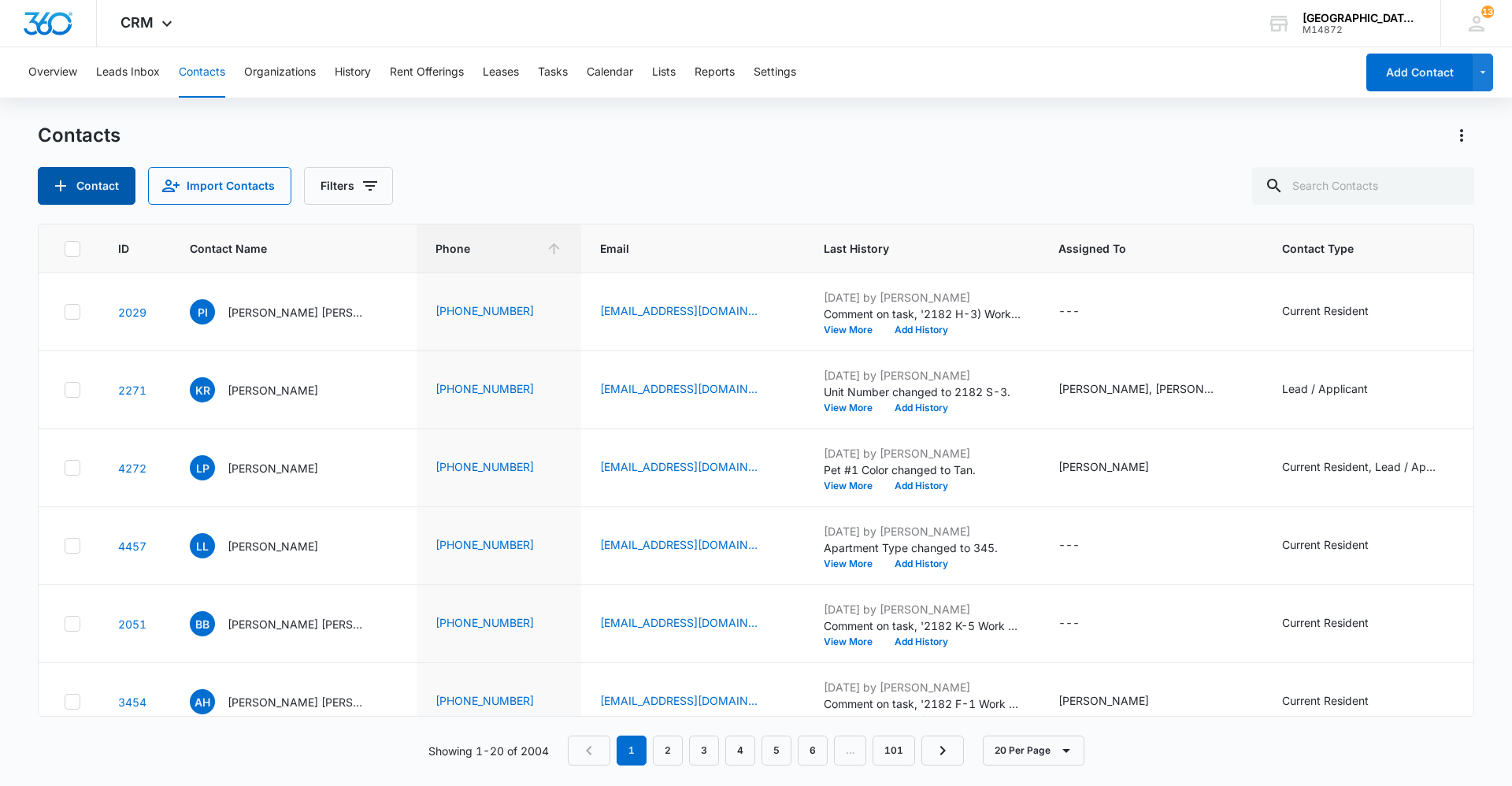
click at [61, 176] on icon "Add Contact" at bounding box center [61, 186] width 19 height 19
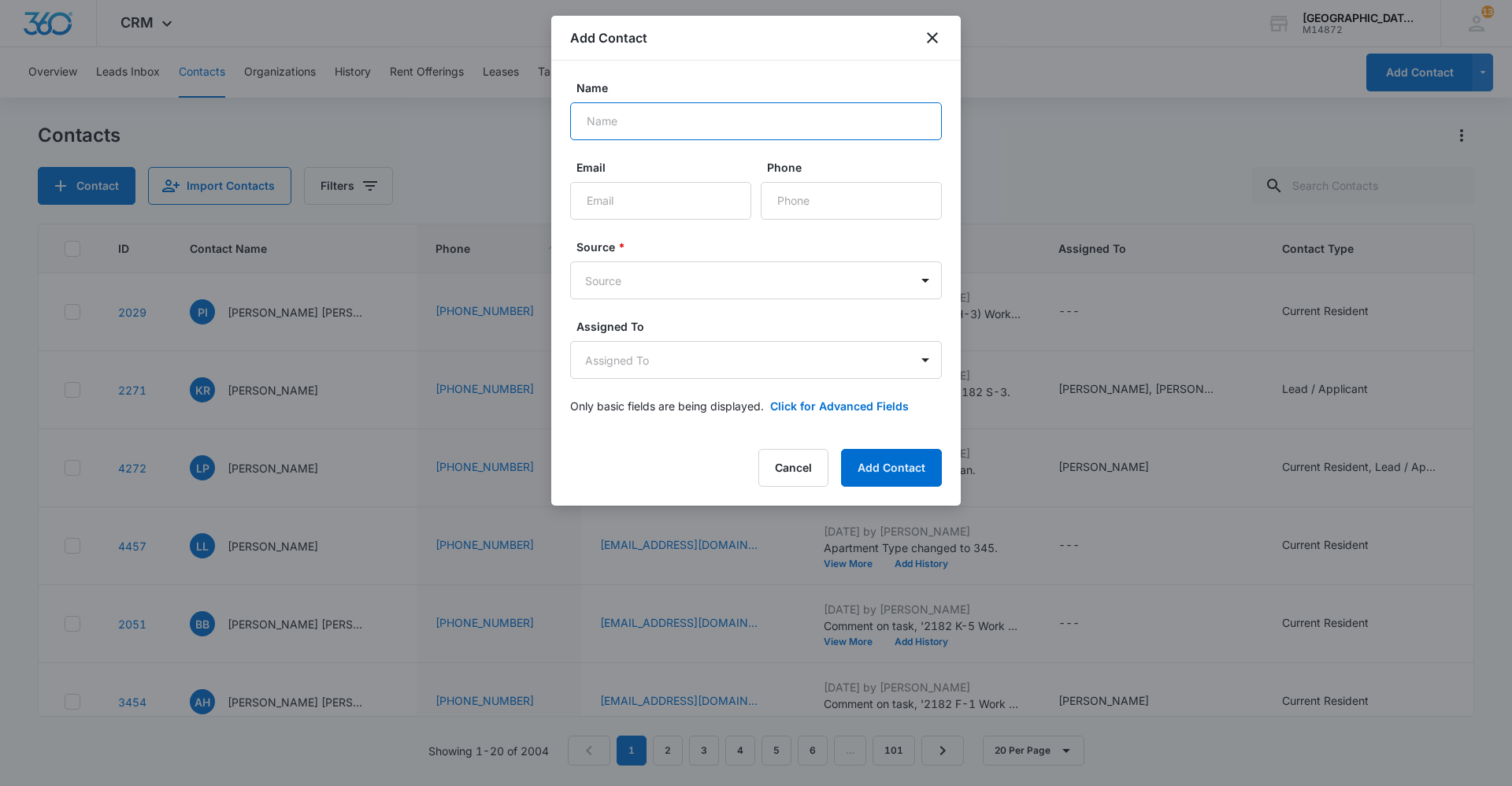
click at [657, 112] on input "Name" at bounding box center [756, 121] width 372 height 38
type input "[PERSON_NAME] & [PERSON_NAME]"
click at [684, 209] on input "Email" at bounding box center [661, 201] width 181 height 38
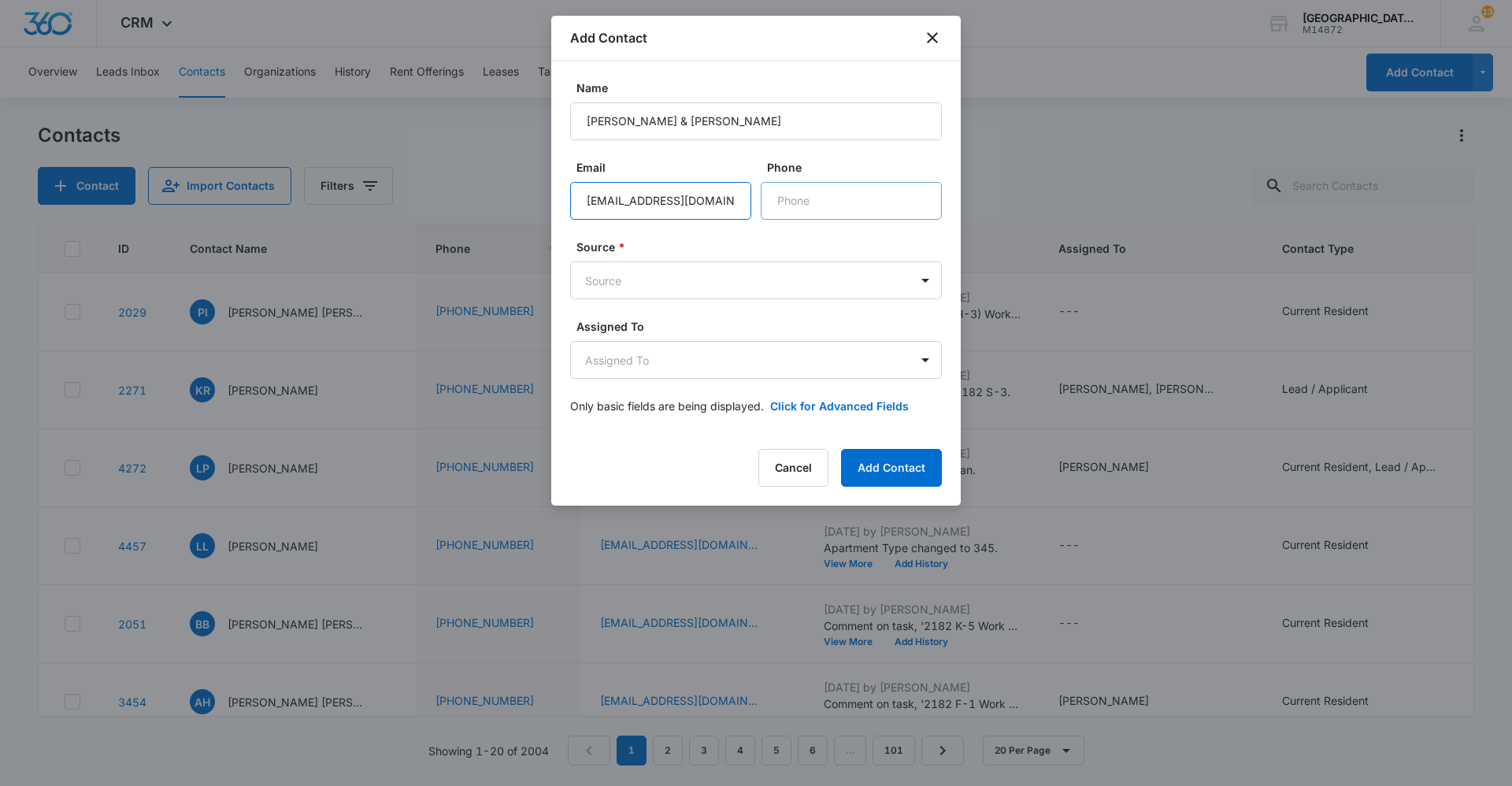
type input "[EMAIL_ADDRESS][DOMAIN_NAME]"
click at [840, 202] on input "Phone" at bounding box center [852, 201] width 181 height 38
type input "[PHONE_NUMBER]"
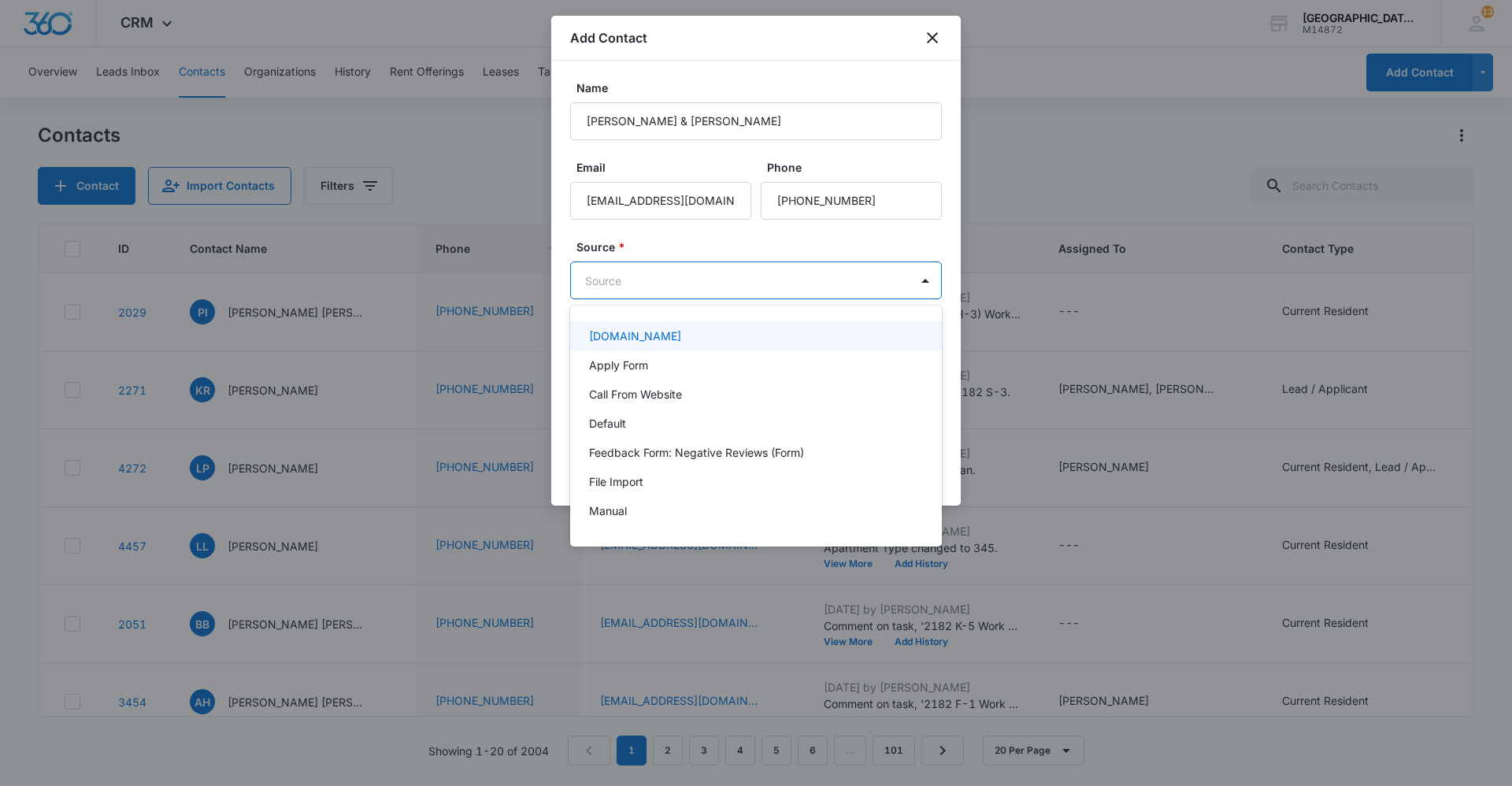
click at [736, 280] on body "CRM Apps Reputation Websites Forms CRM Email Social Content Ads Intelligence Fi…" at bounding box center [756, 393] width 1512 height 786
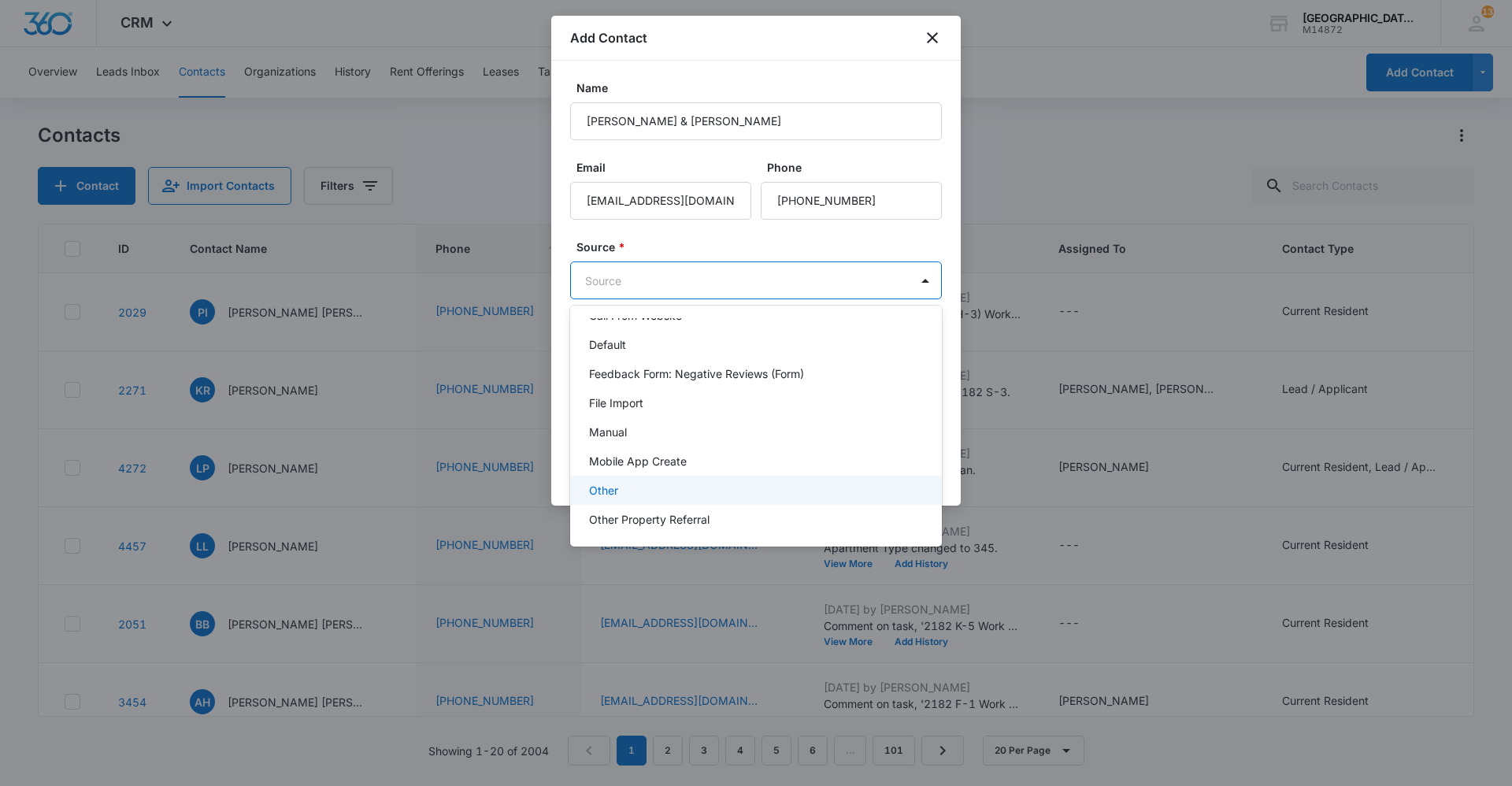
click at [646, 485] on div "Other" at bounding box center [755, 490] width 331 height 17
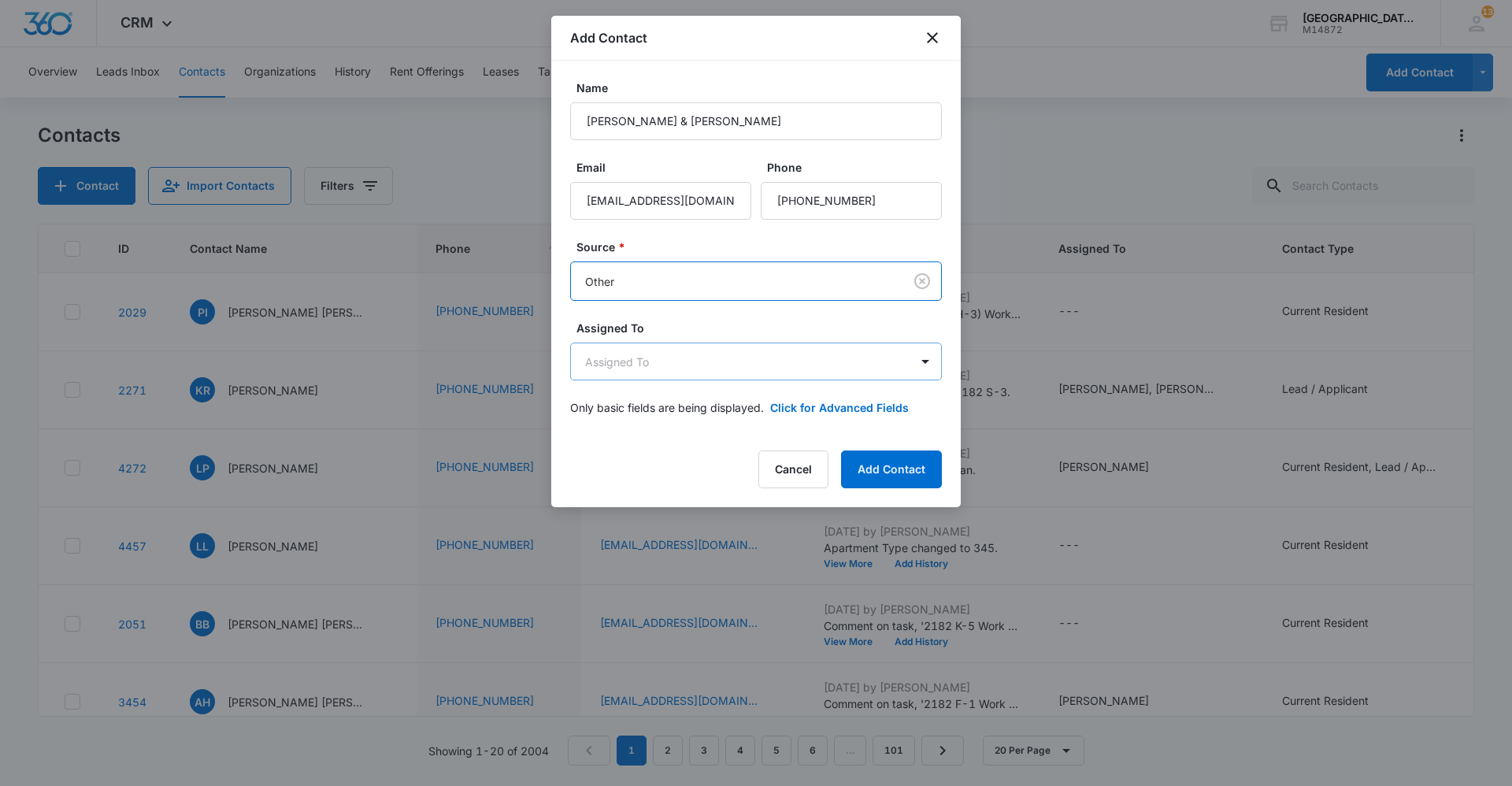
click at [723, 370] on body "CRM Apps Reputation Websites Forms CRM Email Social Content Ads Intelligence Fi…" at bounding box center [756, 393] width 1512 height 786
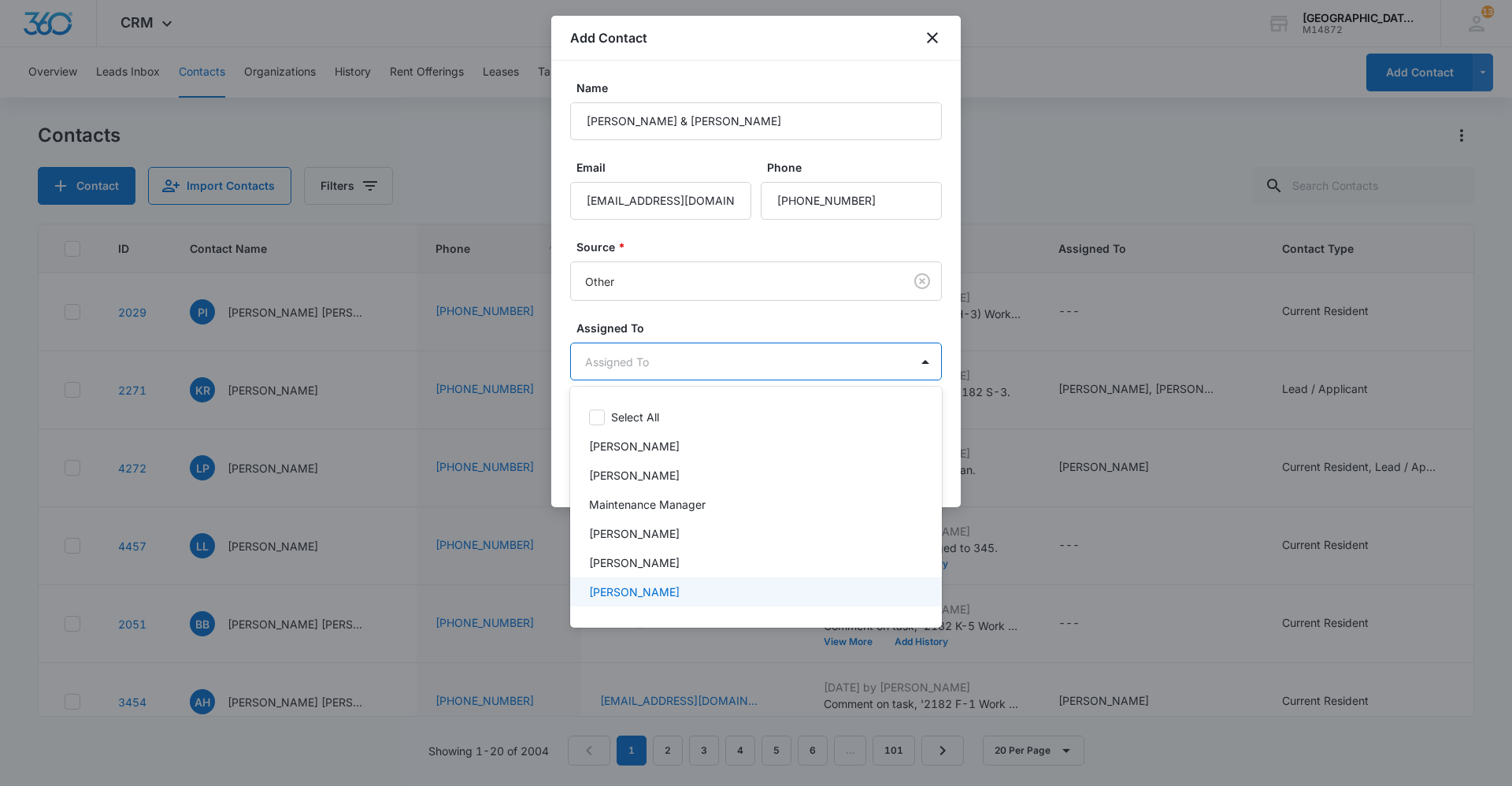
click at [633, 599] on p "[PERSON_NAME]" at bounding box center [634, 591] width 91 height 17
click at [822, 359] on div at bounding box center [756, 393] width 1512 height 786
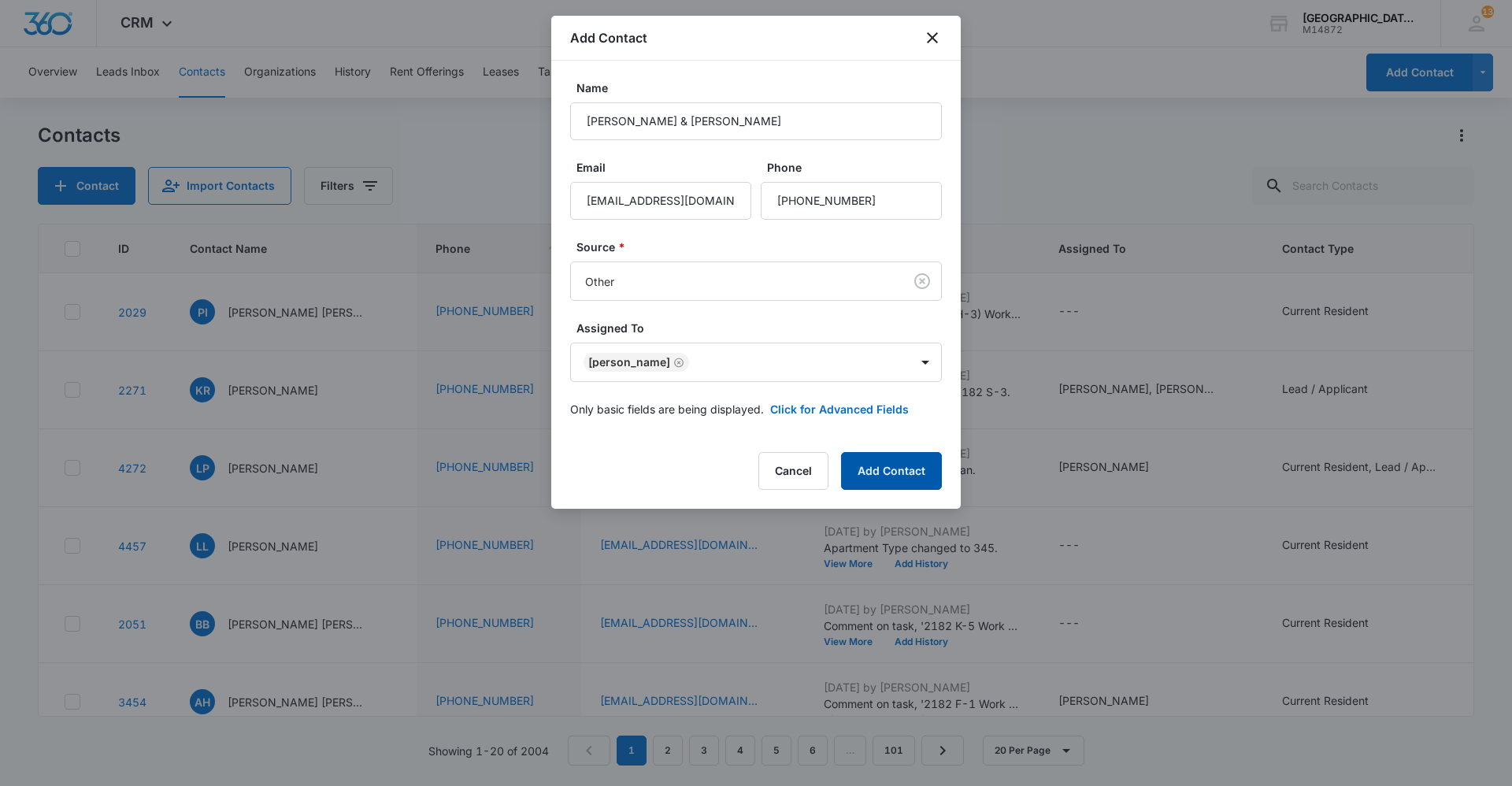
click at [910, 482] on button "Add Contact" at bounding box center [892, 471] width 101 height 38
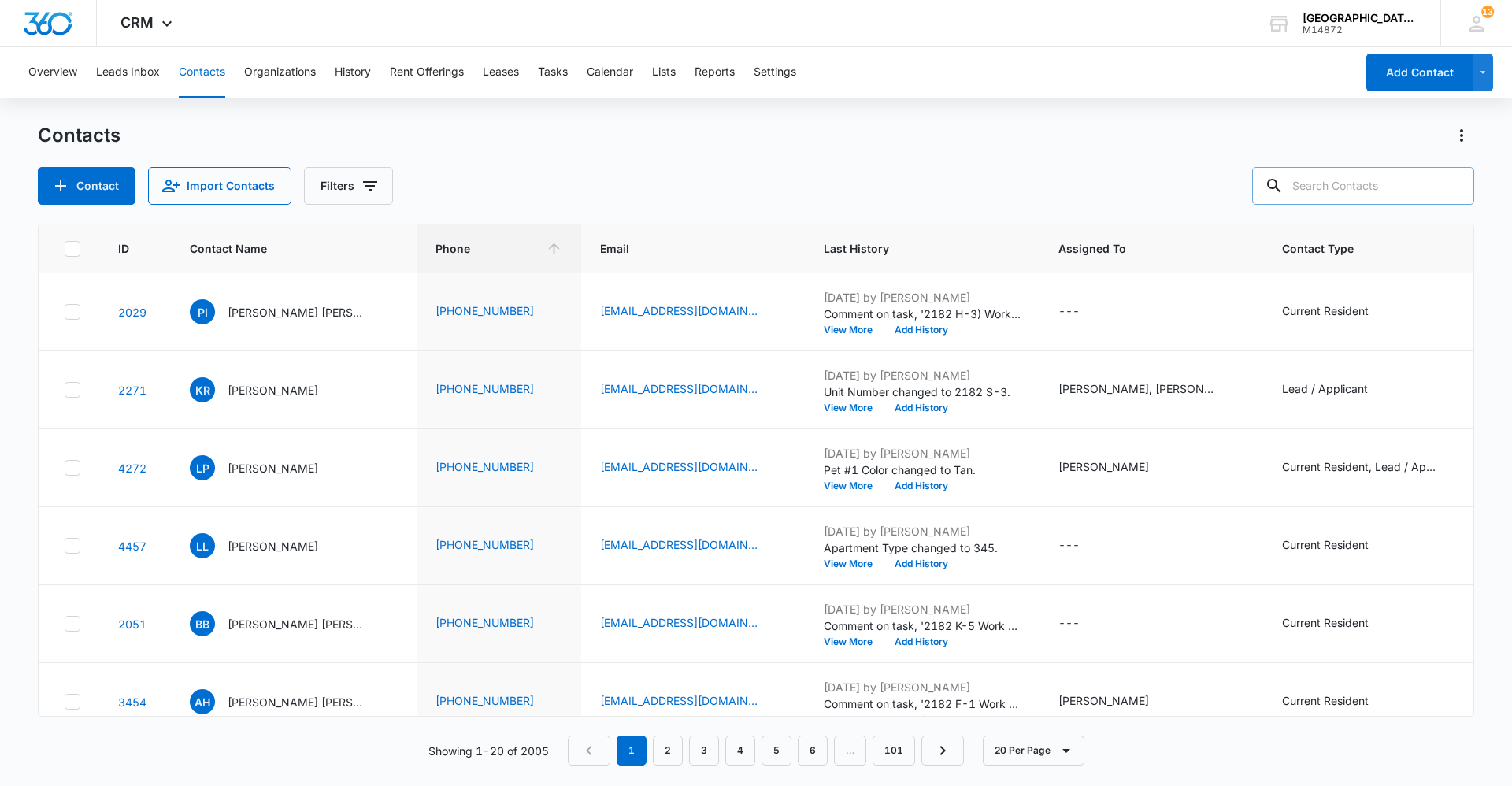
click at [1375, 175] on input "text" at bounding box center [1363, 186] width 222 height 38
type input "terrance james"
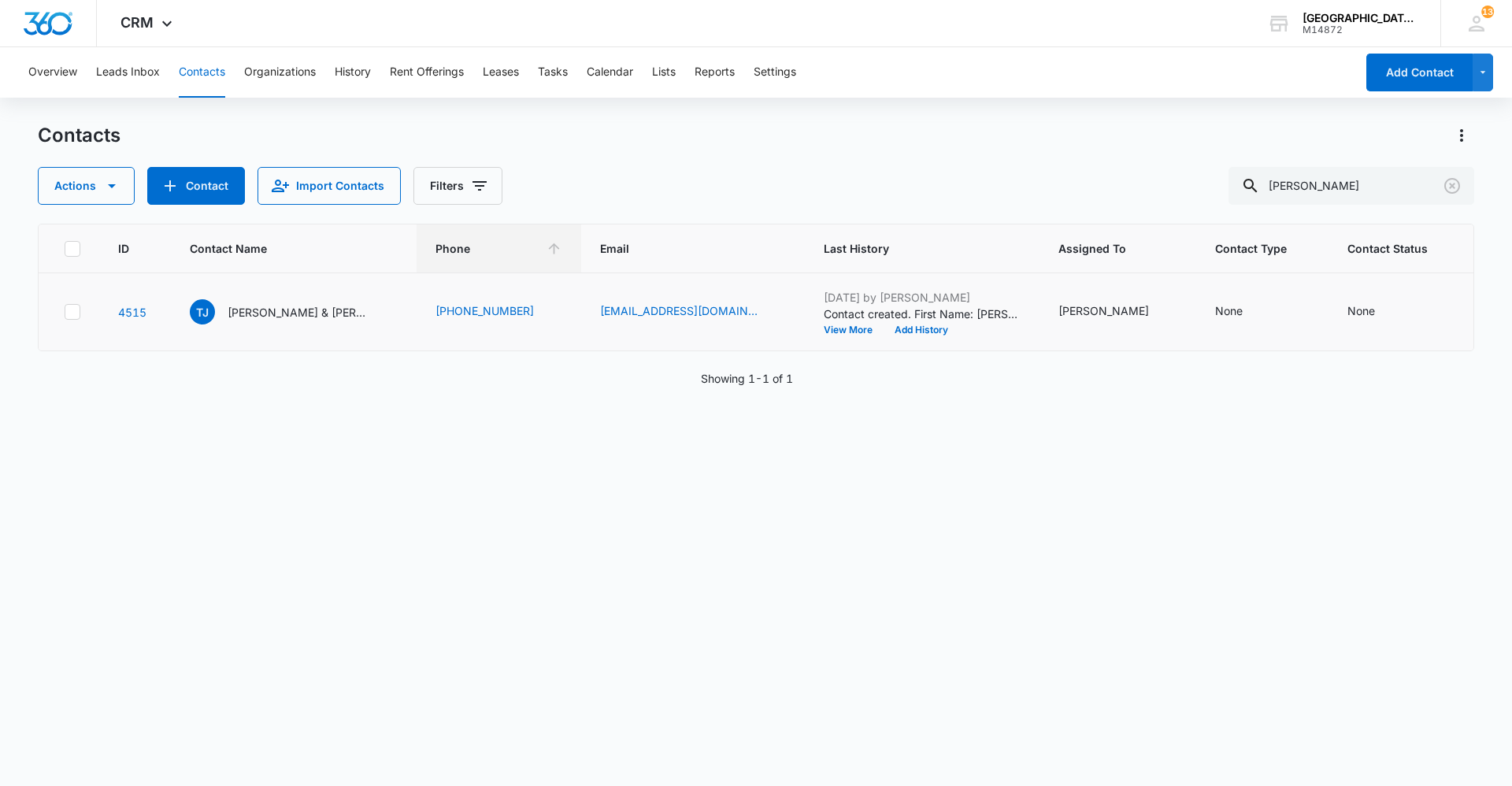
click at [310, 327] on td "TJ Terrence James & Joseph Garcia" at bounding box center [294, 312] width 246 height 78
click at [266, 306] on p "[PERSON_NAME] & [PERSON_NAME]" at bounding box center [299, 312] width 142 height 17
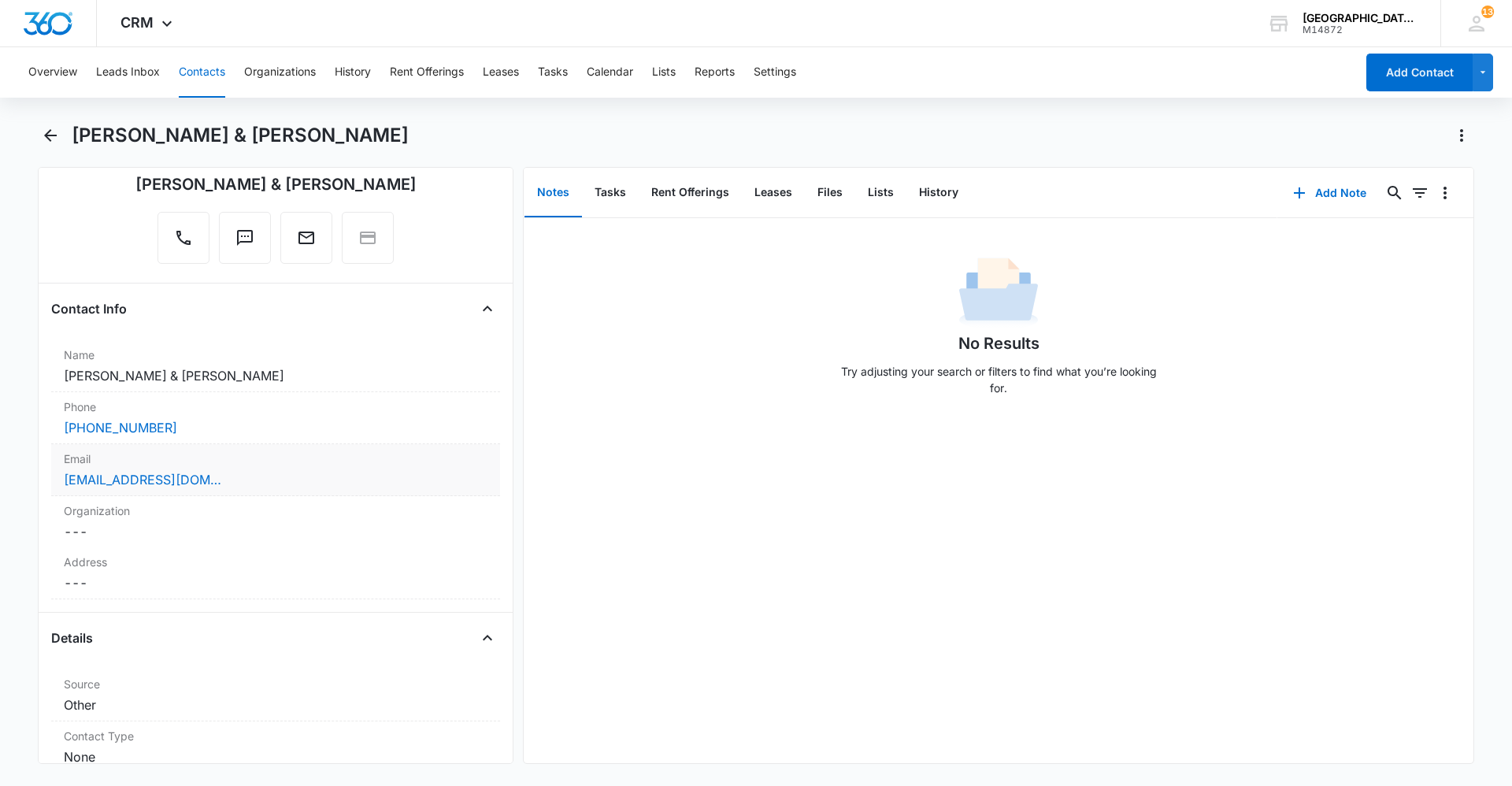
scroll to position [158, 0]
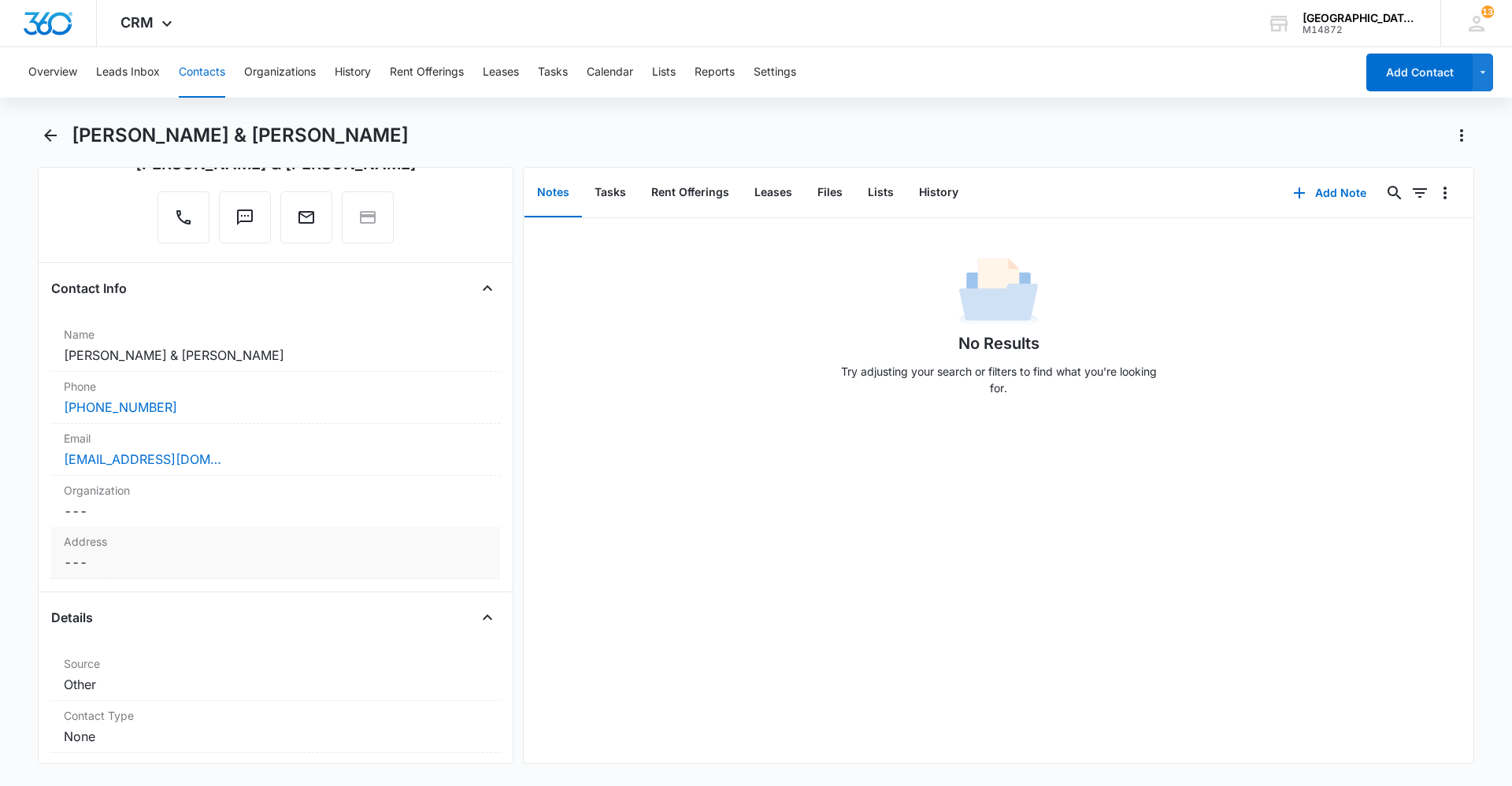
click at [214, 554] on dd "Cancel Save Changes ---" at bounding box center [276, 562] width 424 height 19
click at [210, 565] on div at bounding box center [276, 575] width 430 height 38
click at [213, 575] on div at bounding box center [276, 575] width 430 height 38
click at [143, 607] on input "text" at bounding box center [276, 595] width 397 height 38
type input "2035 7th Street, #S-8"
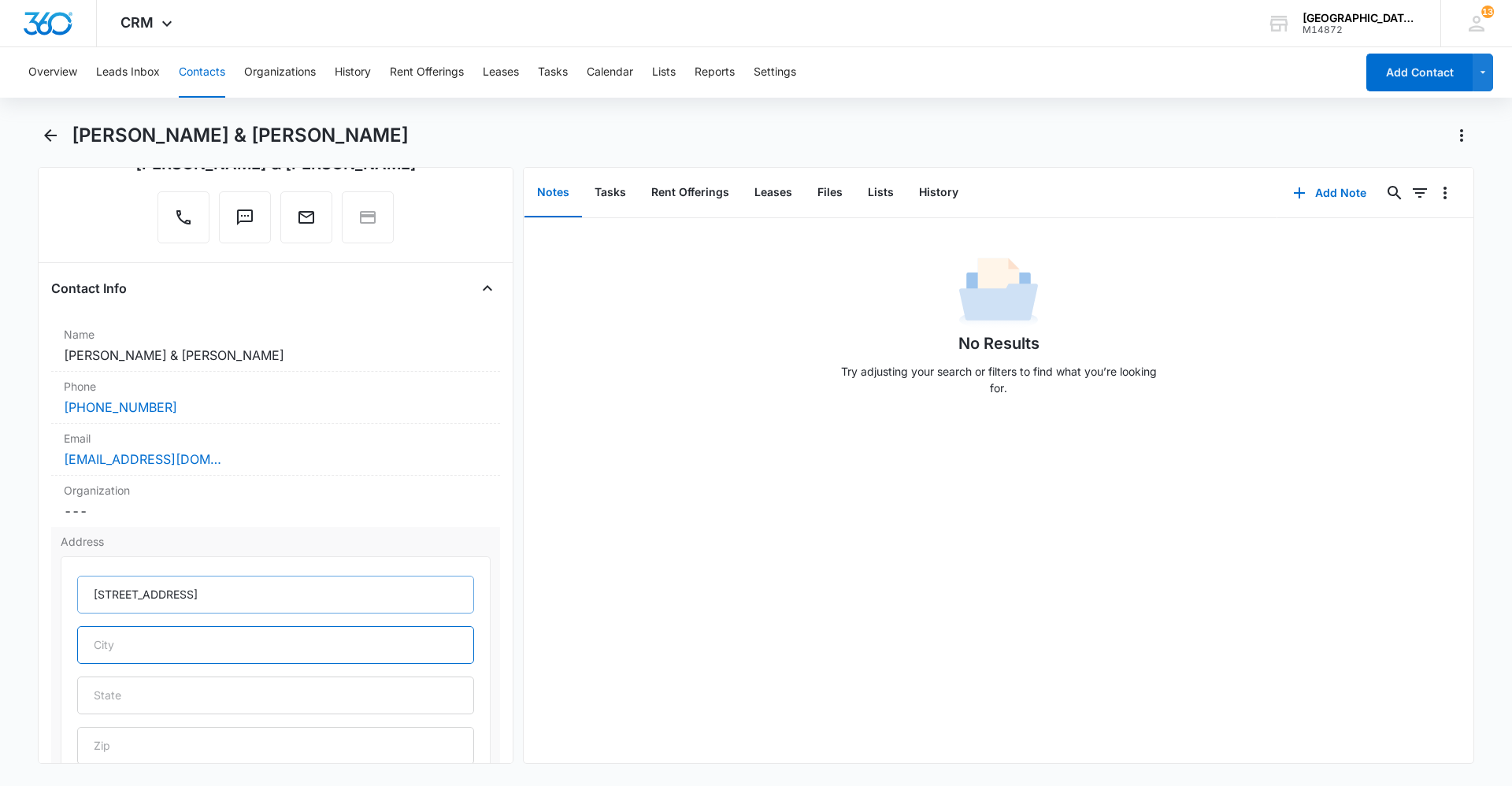
type input "[GEOGRAPHIC_DATA]"
type input "CO"
type input "80550"
type input "[GEOGRAPHIC_DATA]"
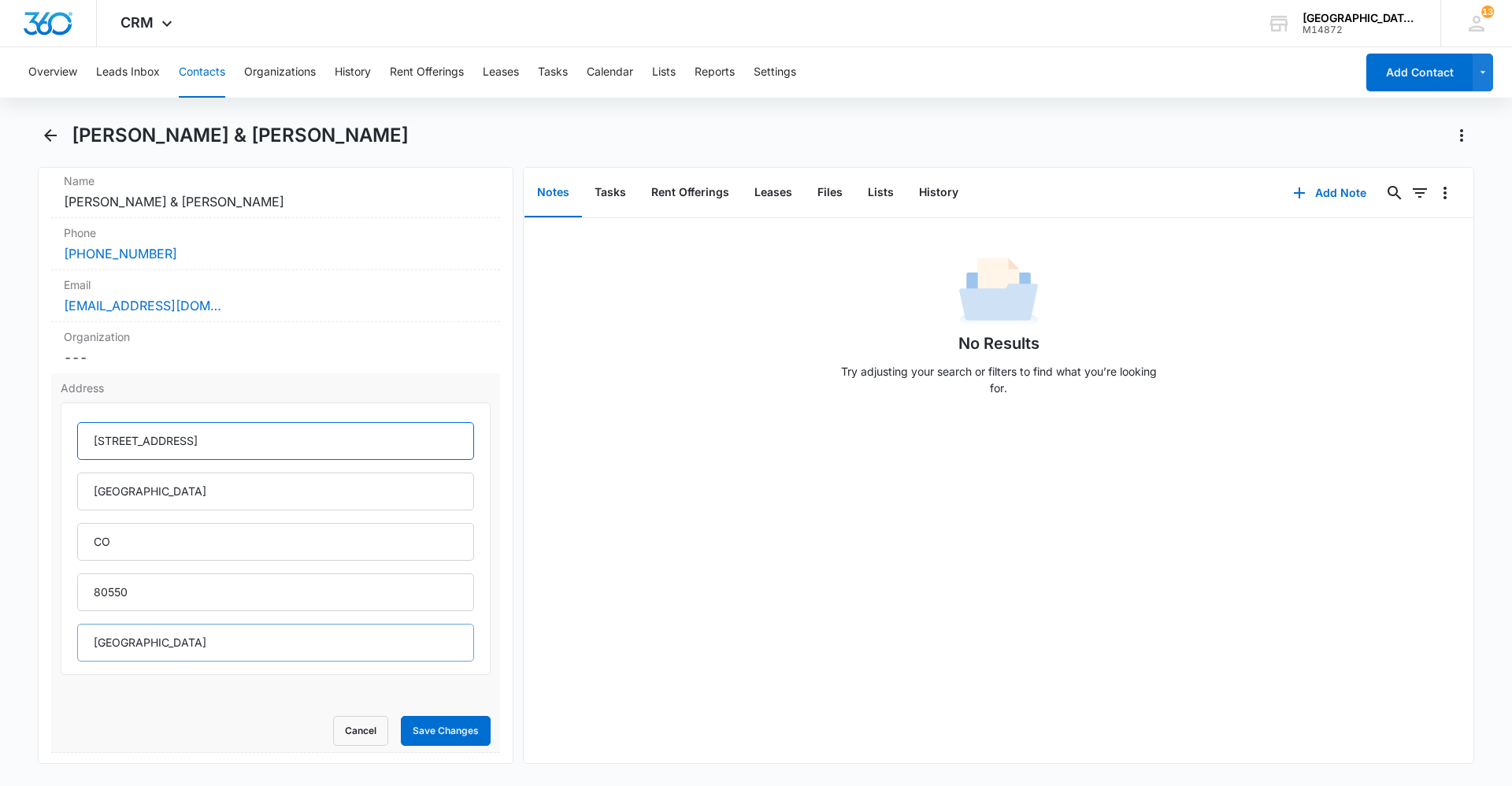
scroll to position [394, 0]
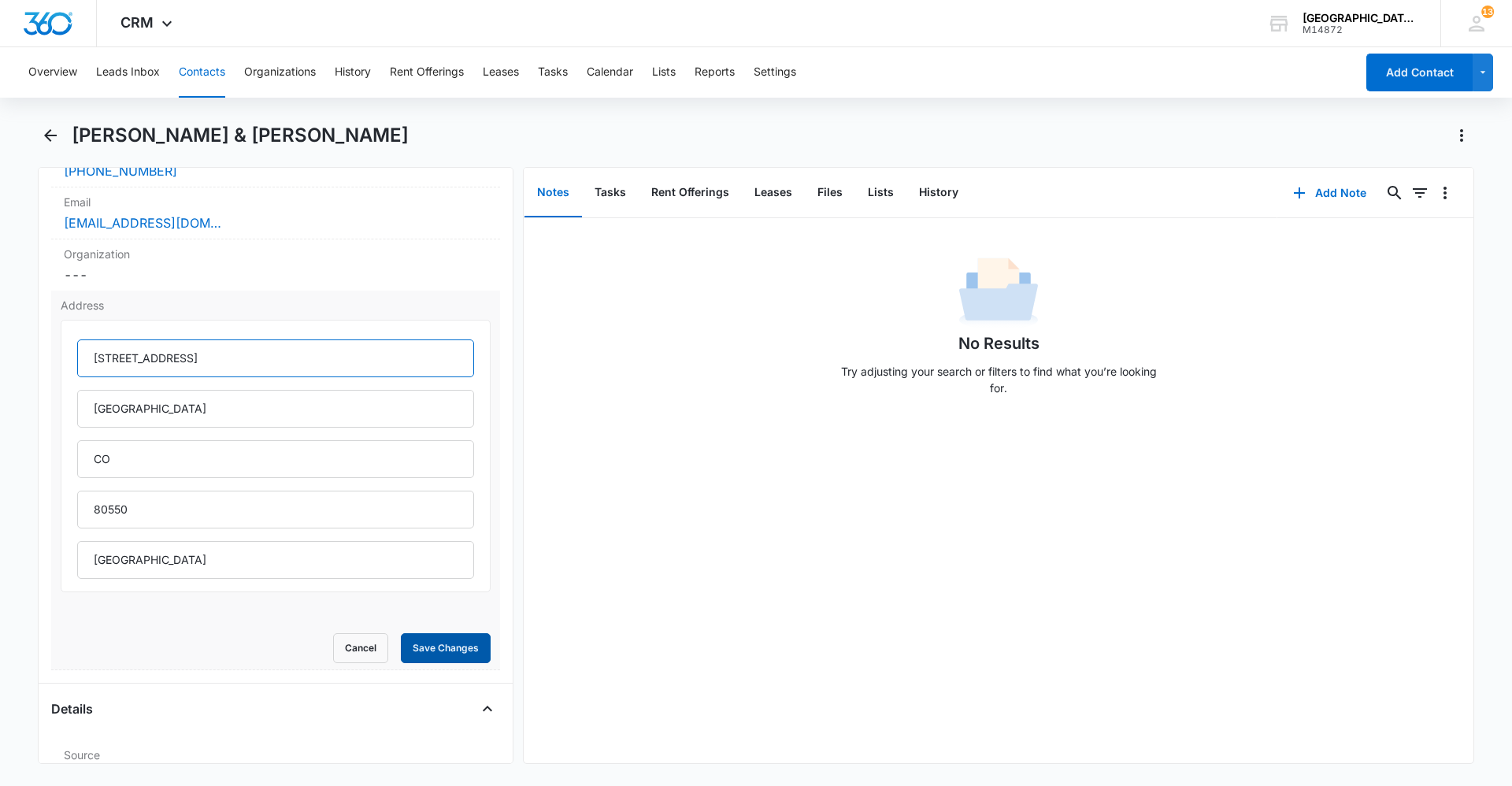
type input "[STREET_ADDRESS]"
click at [441, 645] on button "Save Changes" at bounding box center [446, 648] width 90 height 30
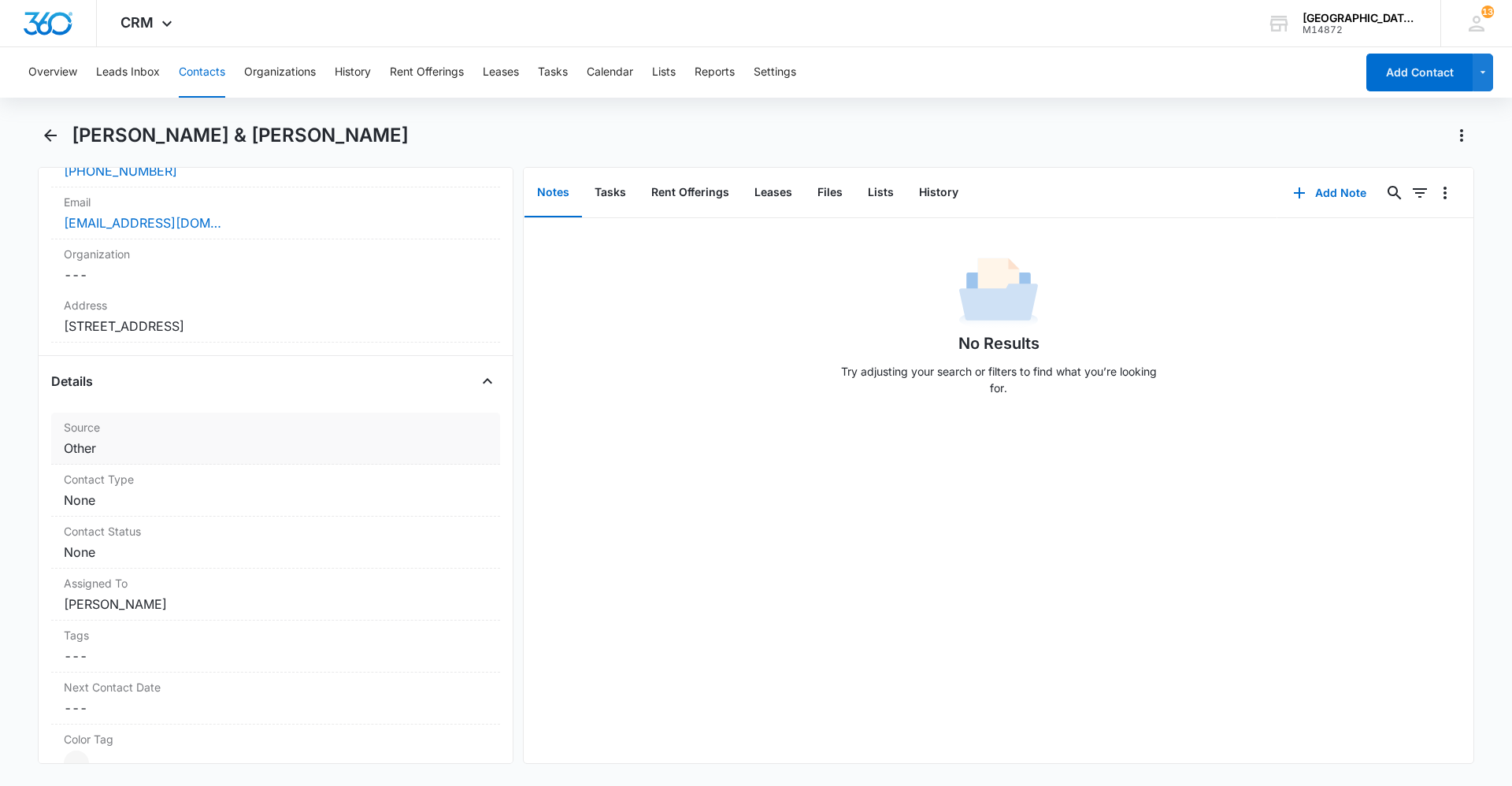
click at [161, 448] on dd "Cancel Save Changes Other" at bounding box center [276, 448] width 424 height 19
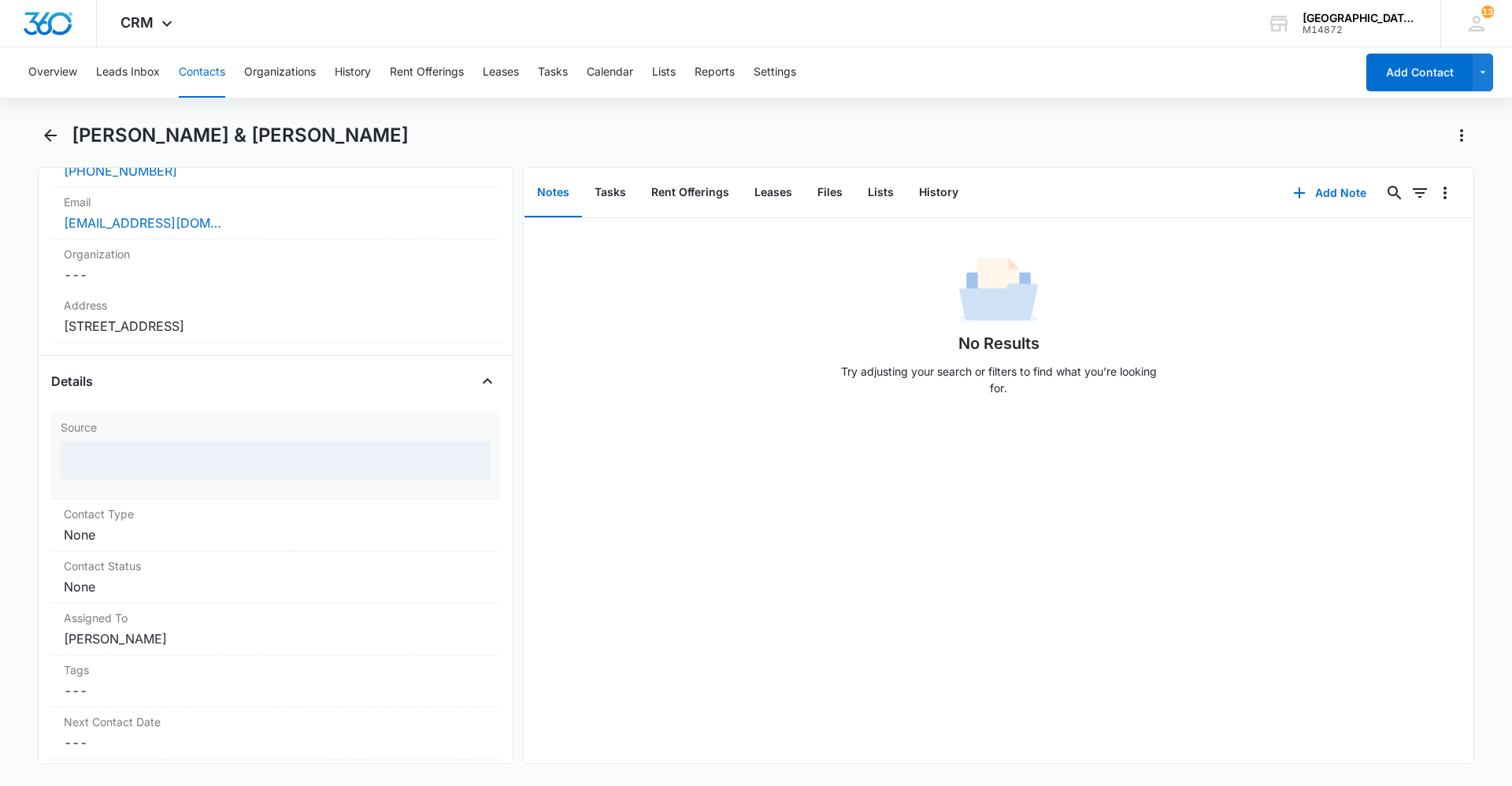
click at [172, 469] on div at bounding box center [276, 461] width 430 height 38
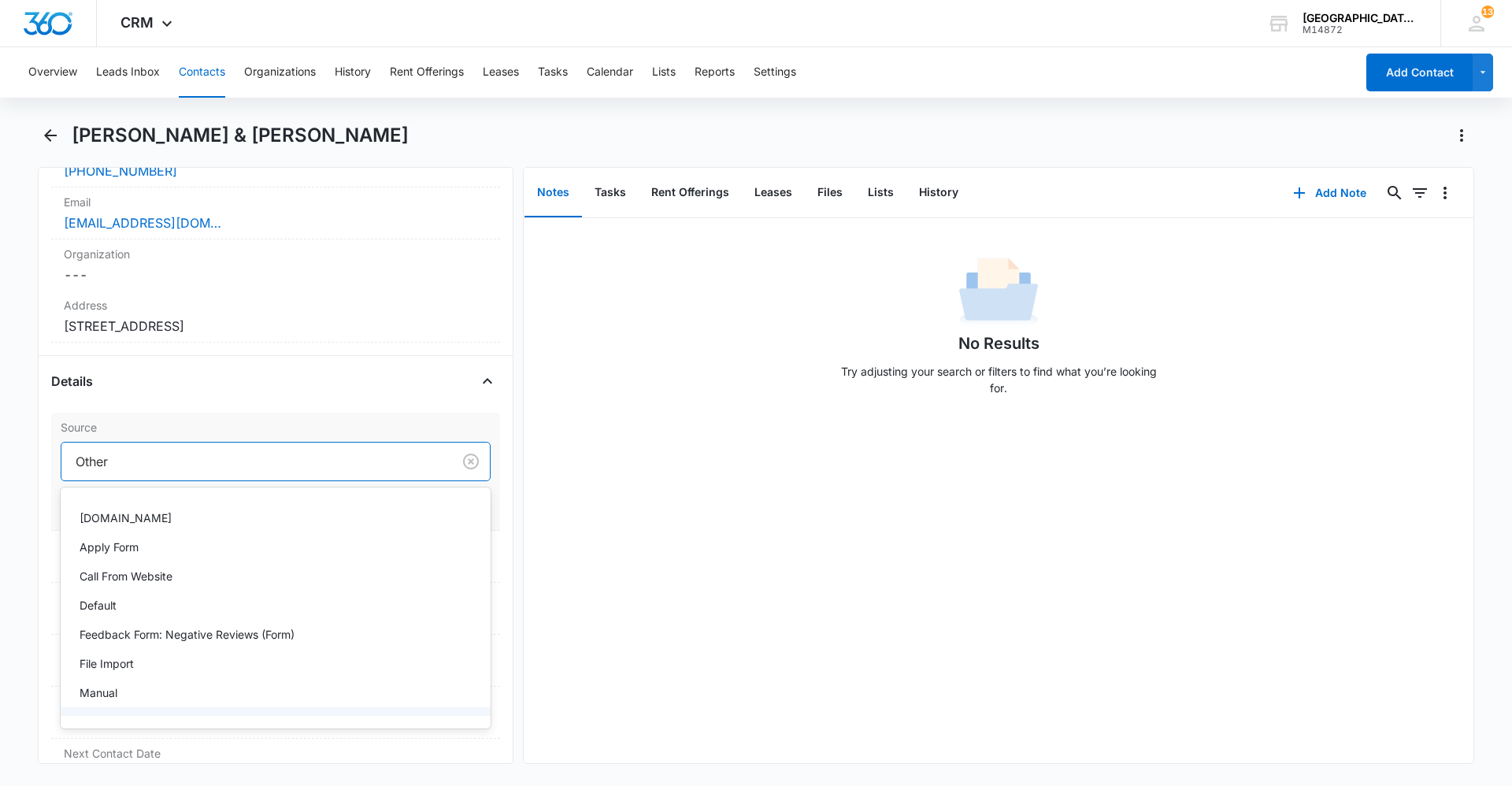
click at [165, 458] on div at bounding box center [254, 462] width 356 height 22
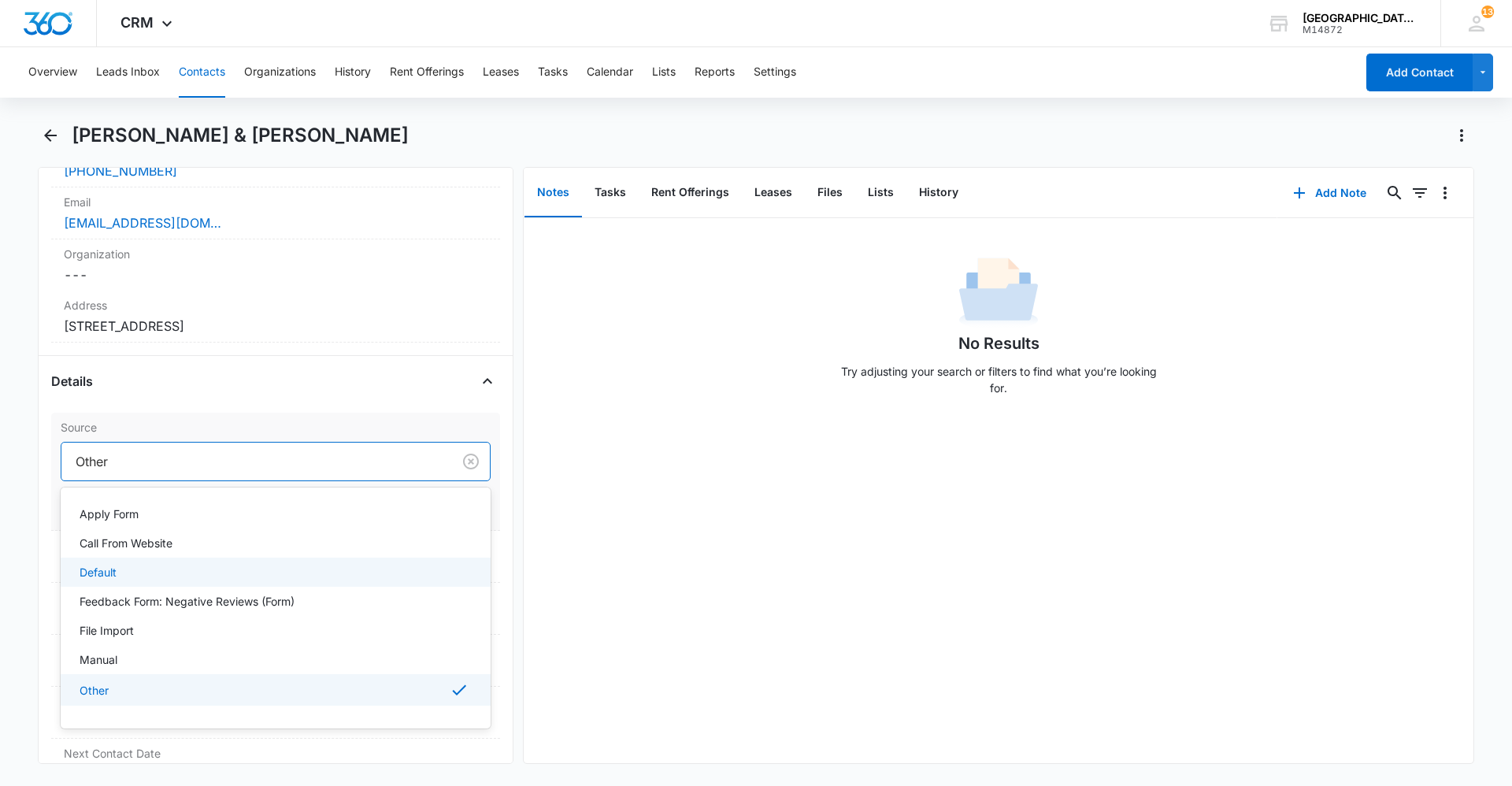
click at [739, 565] on div "No Results Try adjusting your search or filters to find what you’re looking for." at bounding box center [999, 491] width 950 height 545
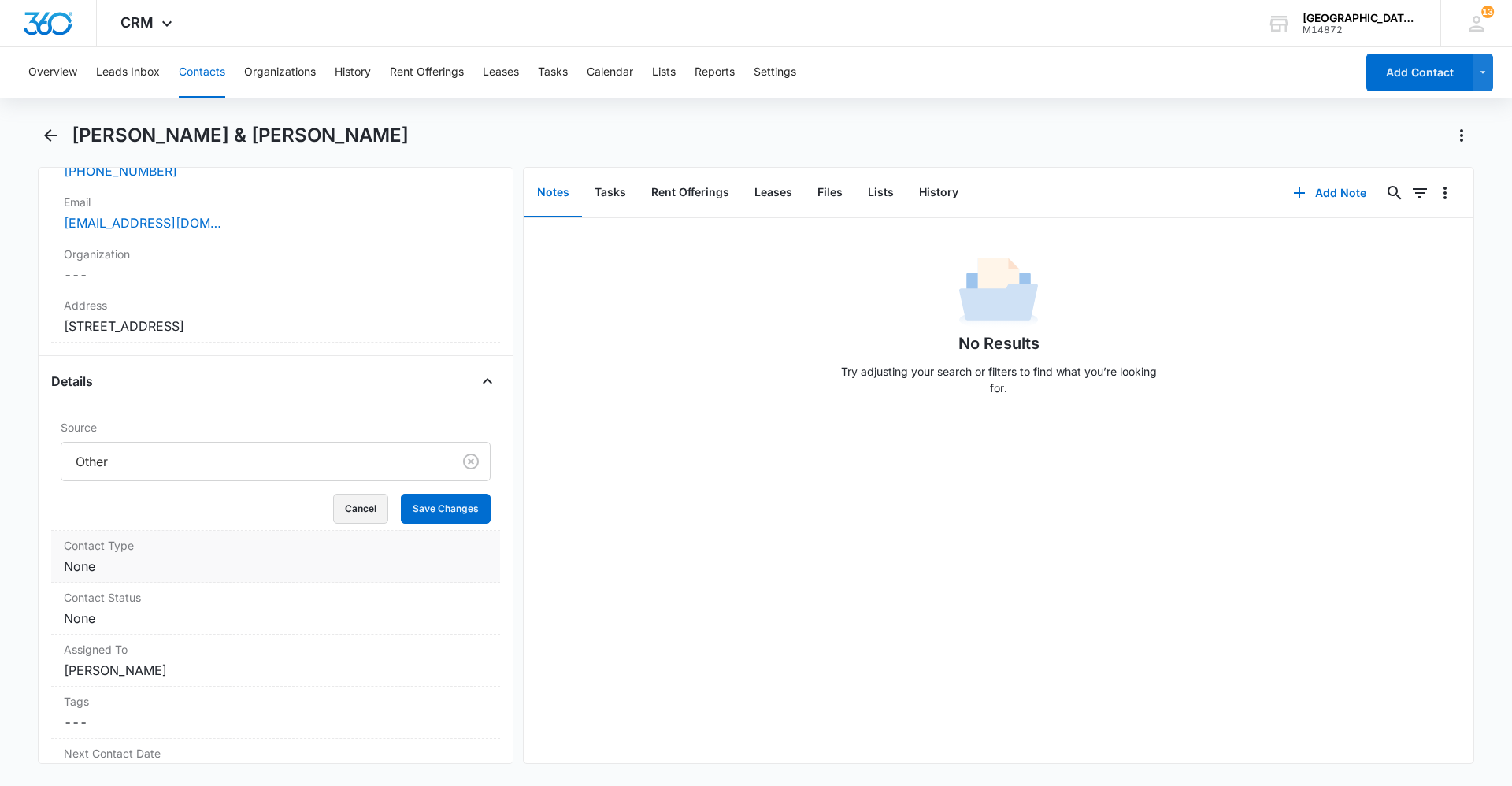
click at [360, 515] on button "Cancel" at bounding box center [361, 509] width 55 height 30
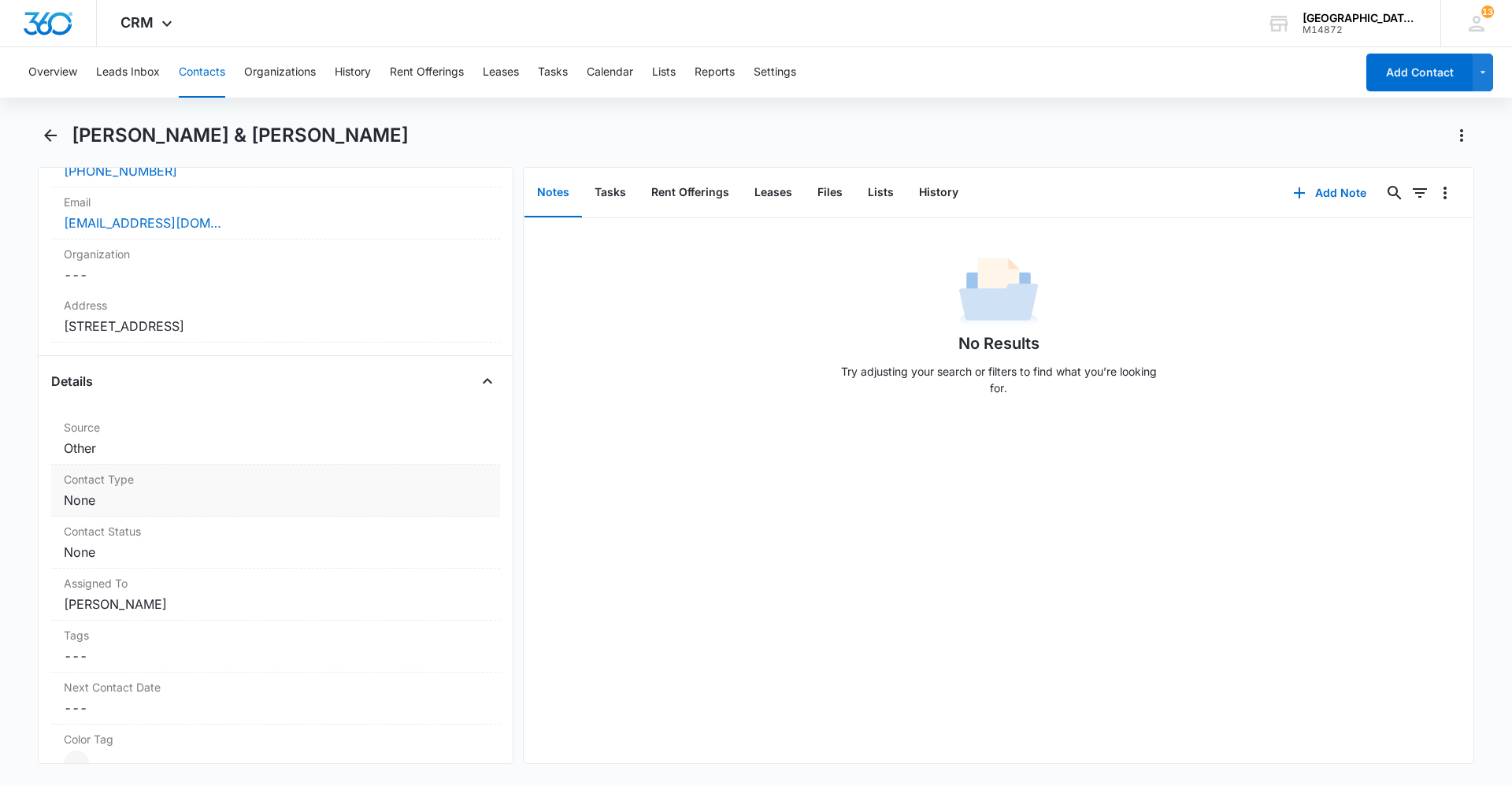
click at [175, 485] on label "Contact Type" at bounding box center [276, 479] width 424 height 17
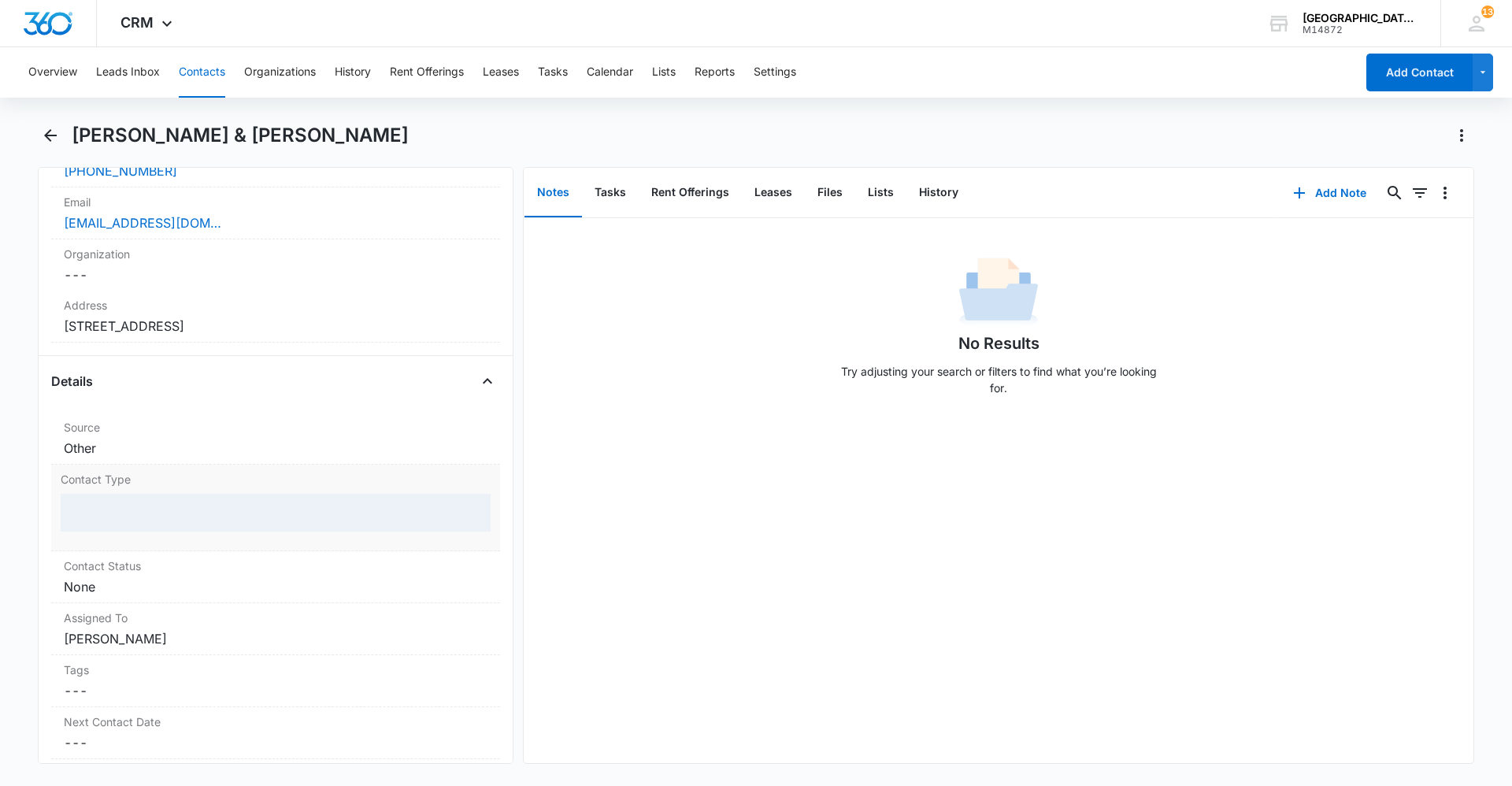
click at [173, 525] on div at bounding box center [276, 513] width 430 height 38
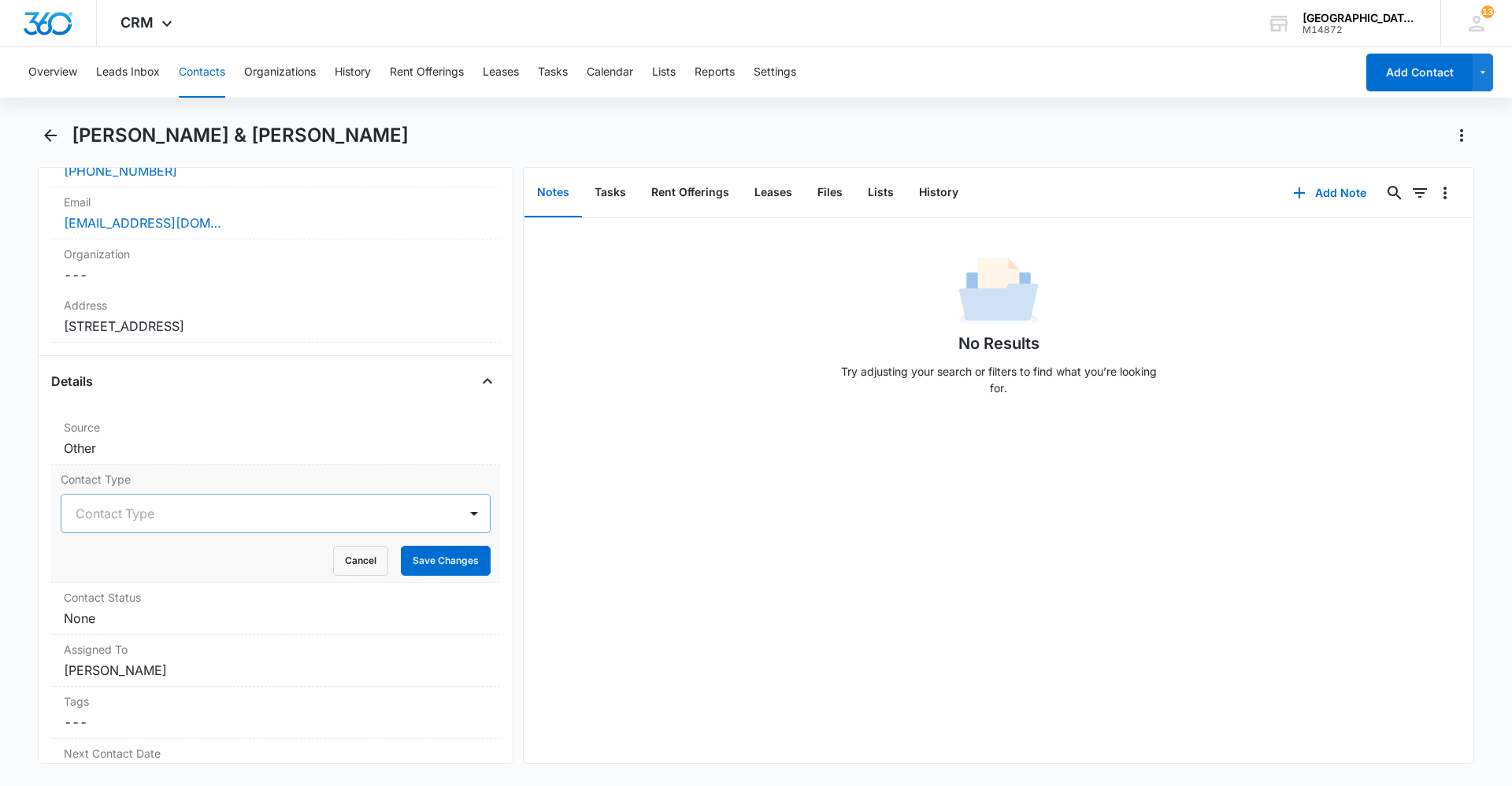
click at [166, 520] on div at bounding box center [257, 513] width 362 height 22
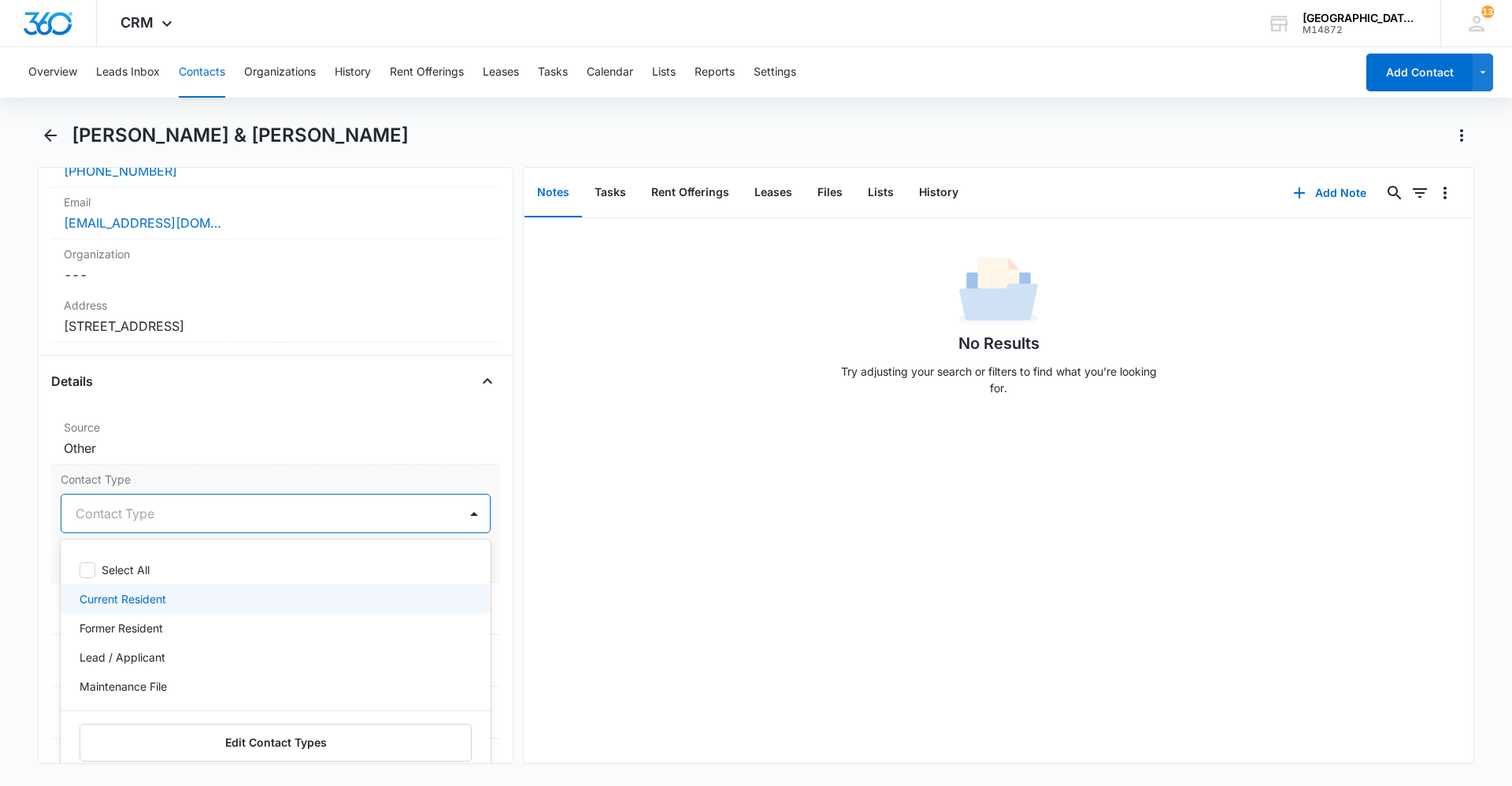
click at [157, 603] on p "Current Resident" at bounding box center [123, 599] width 87 height 17
click at [395, 503] on div at bounding box center [314, 513] width 247 height 22
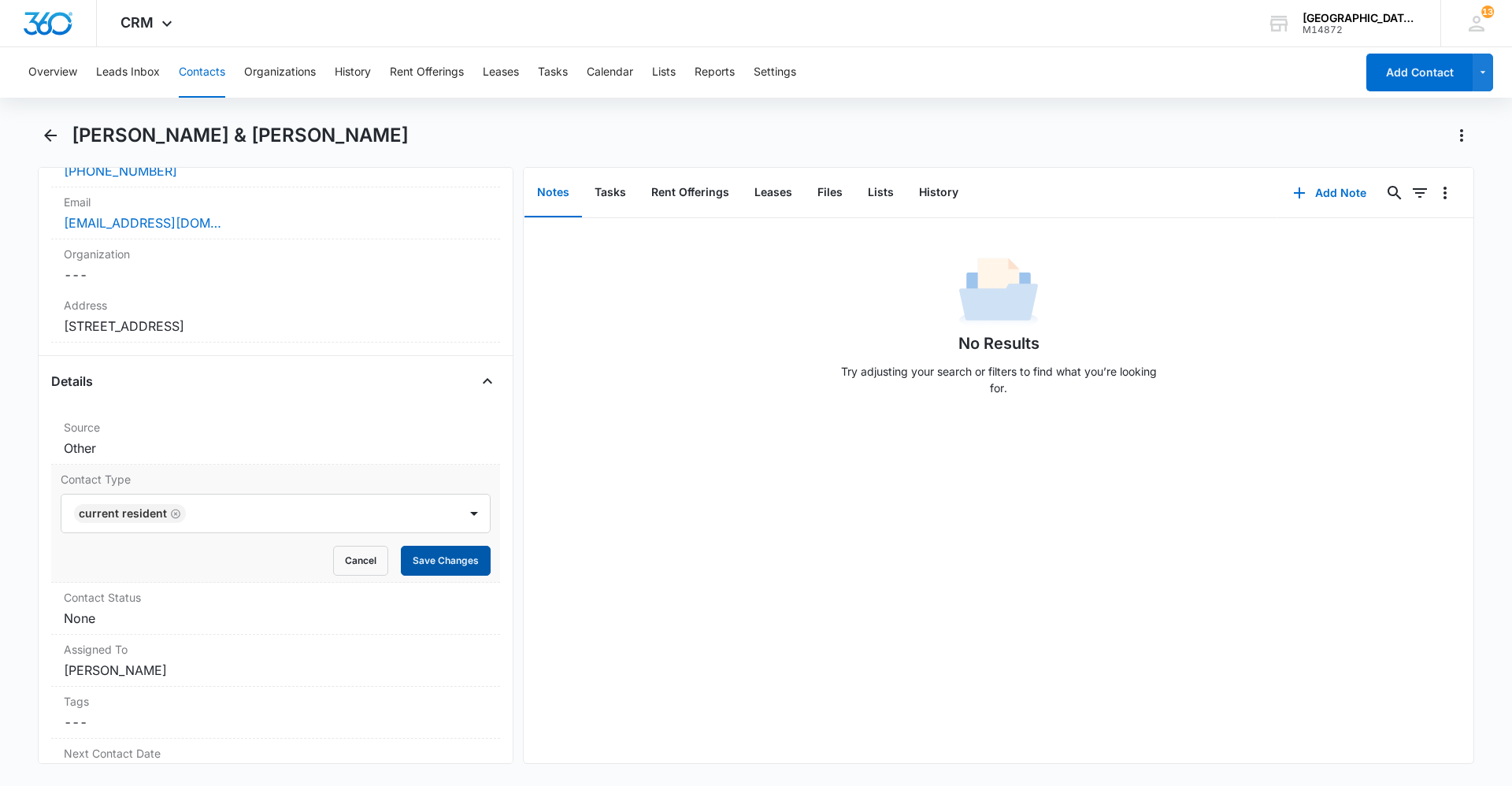
click at [421, 549] on button "Save Changes" at bounding box center [446, 561] width 90 height 30
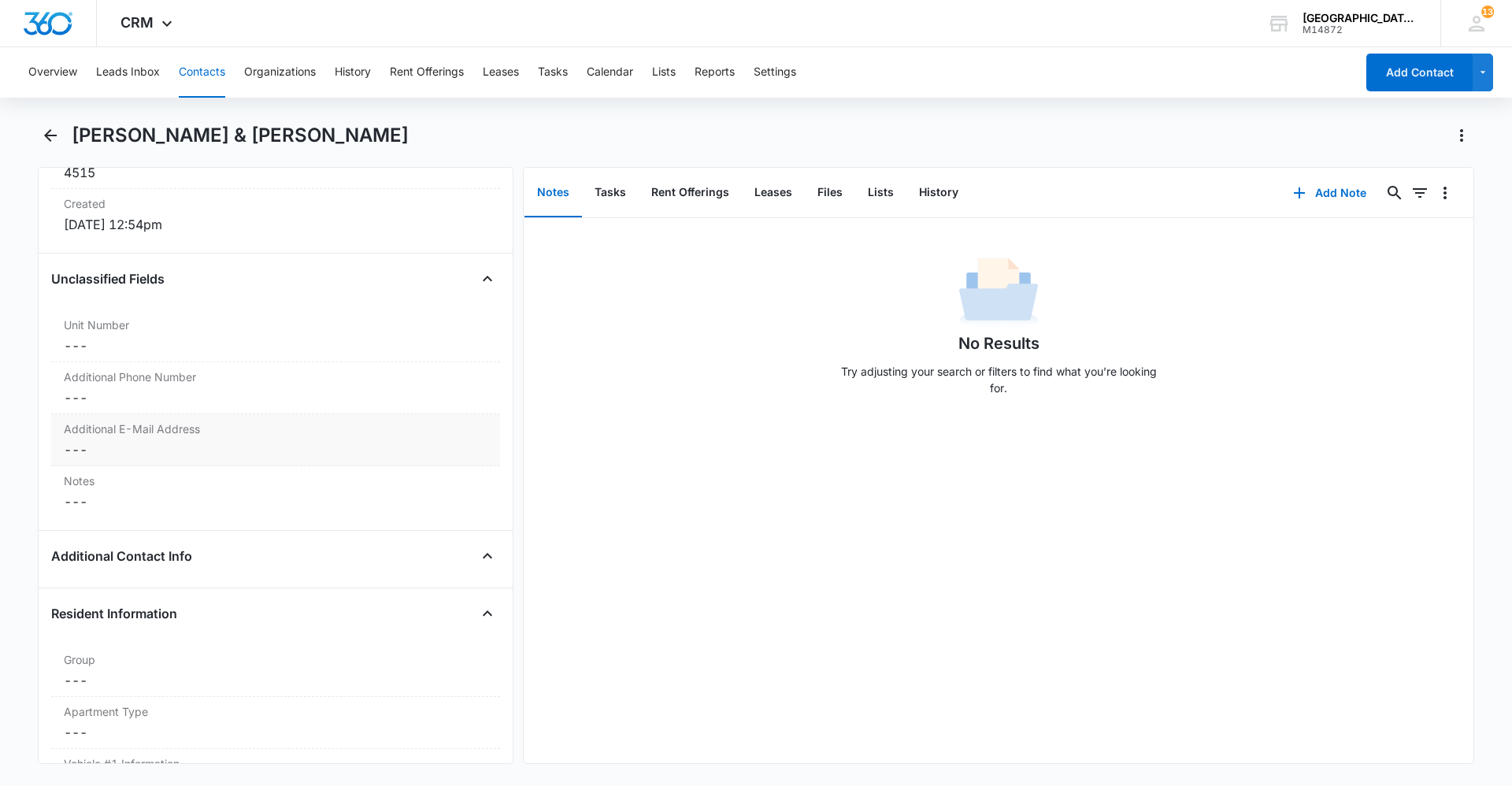
scroll to position [1089, 0]
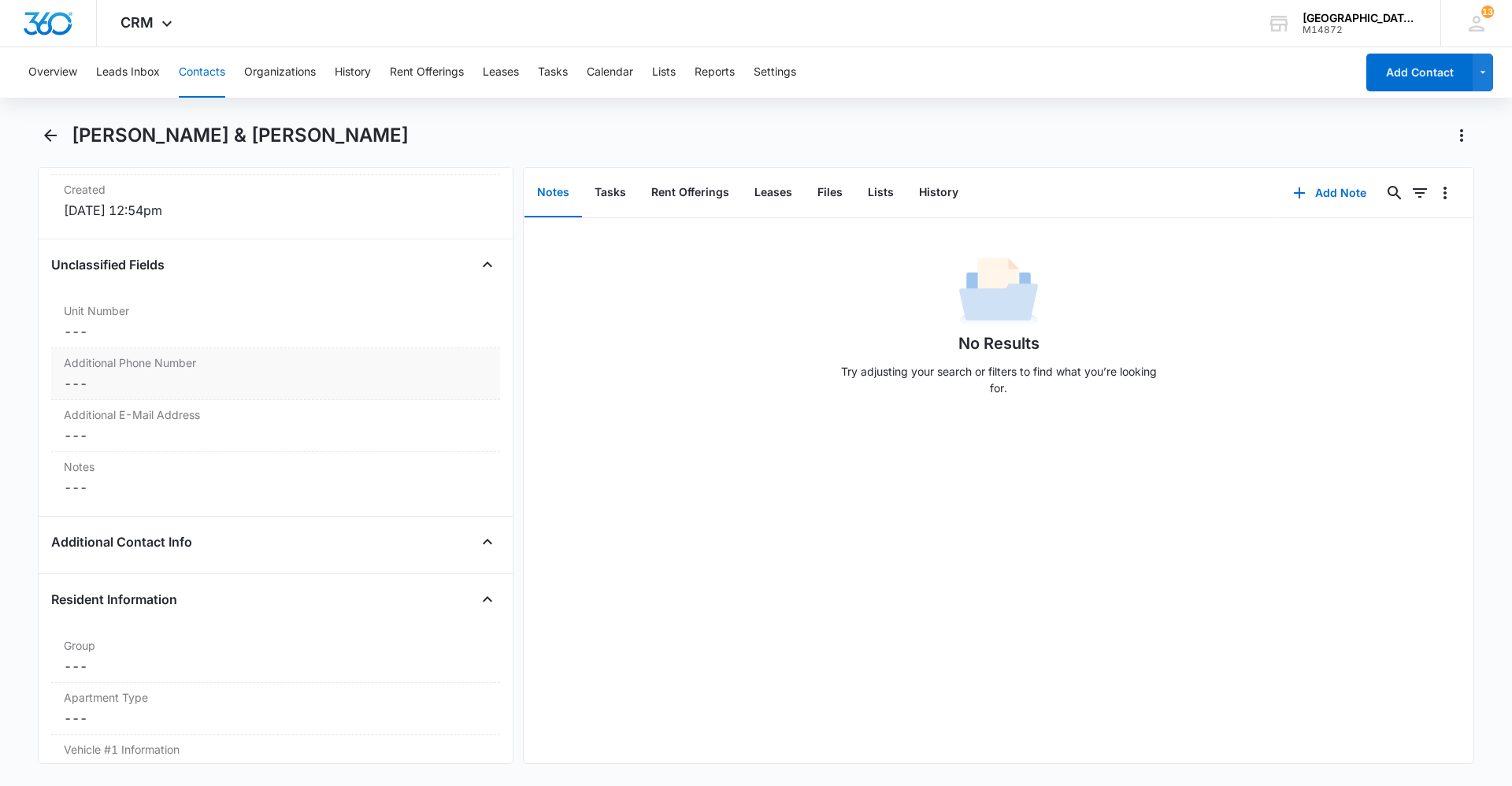
click at [152, 341] on div "Unit Number Cancel Save Changes ---" at bounding box center [276, 322] width 449 height 52
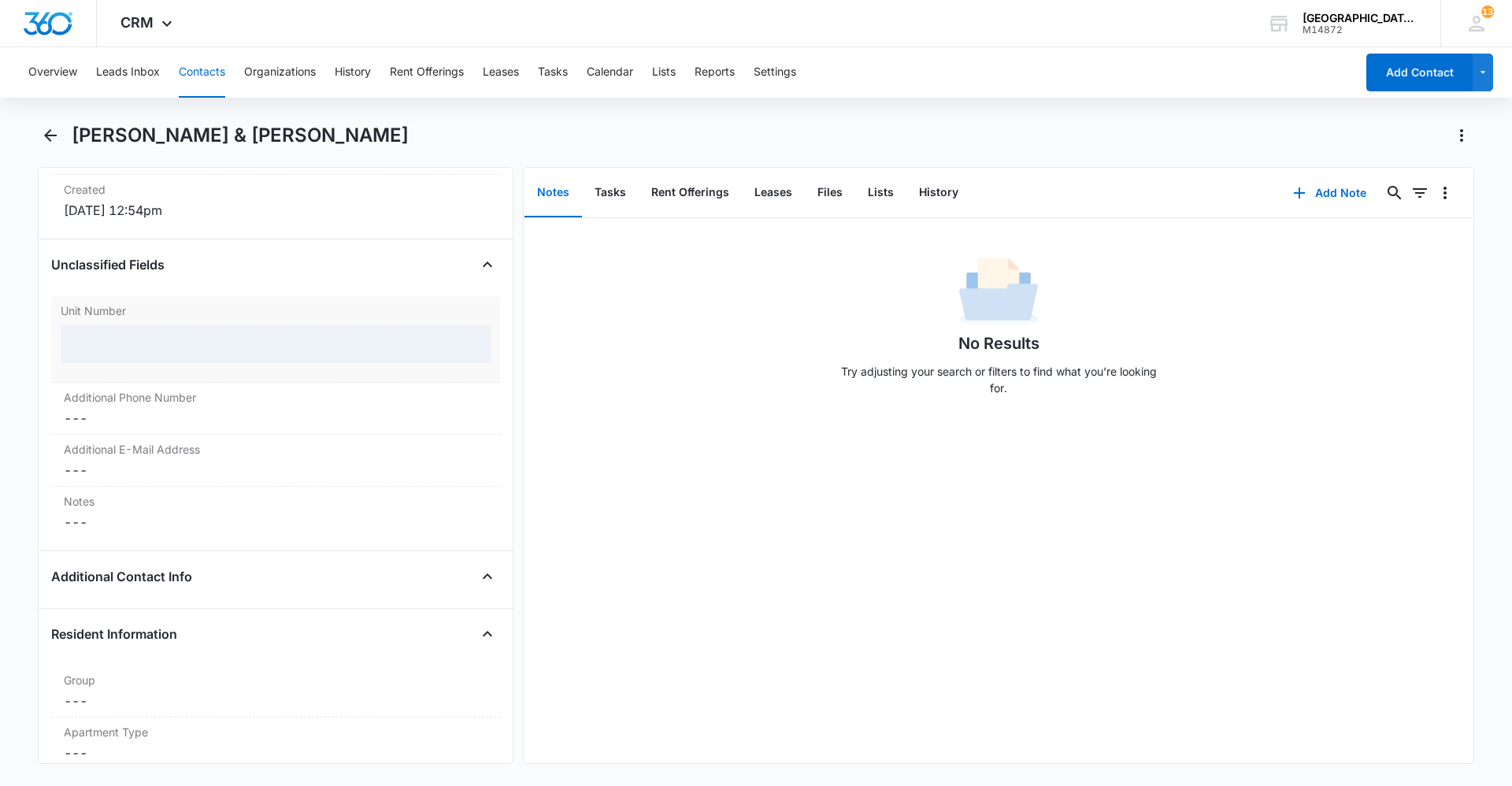
click at [159, 354] on div at bounding box center [276, 344] width 430 height 38
click at [160, 351] on div at bounding box center [276, 344] width 430 height 38
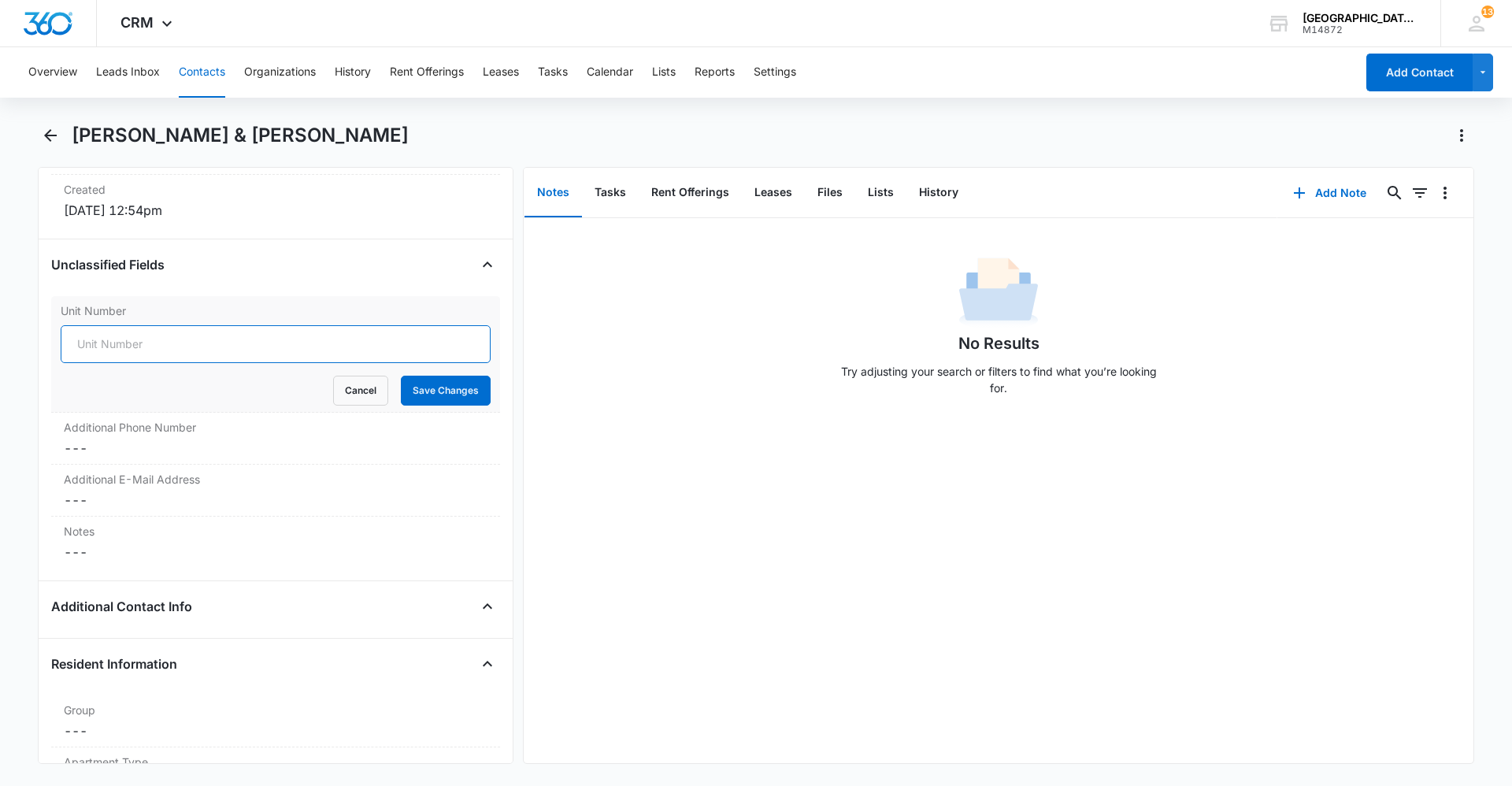
click at [162, 343] on input "Unit Number" at bounding box center [276, 344] width 430 height 38
type input "A-4"
click at [449, 386] on button "Save Changes" at bounding box center [446, 391] width 90 height 30
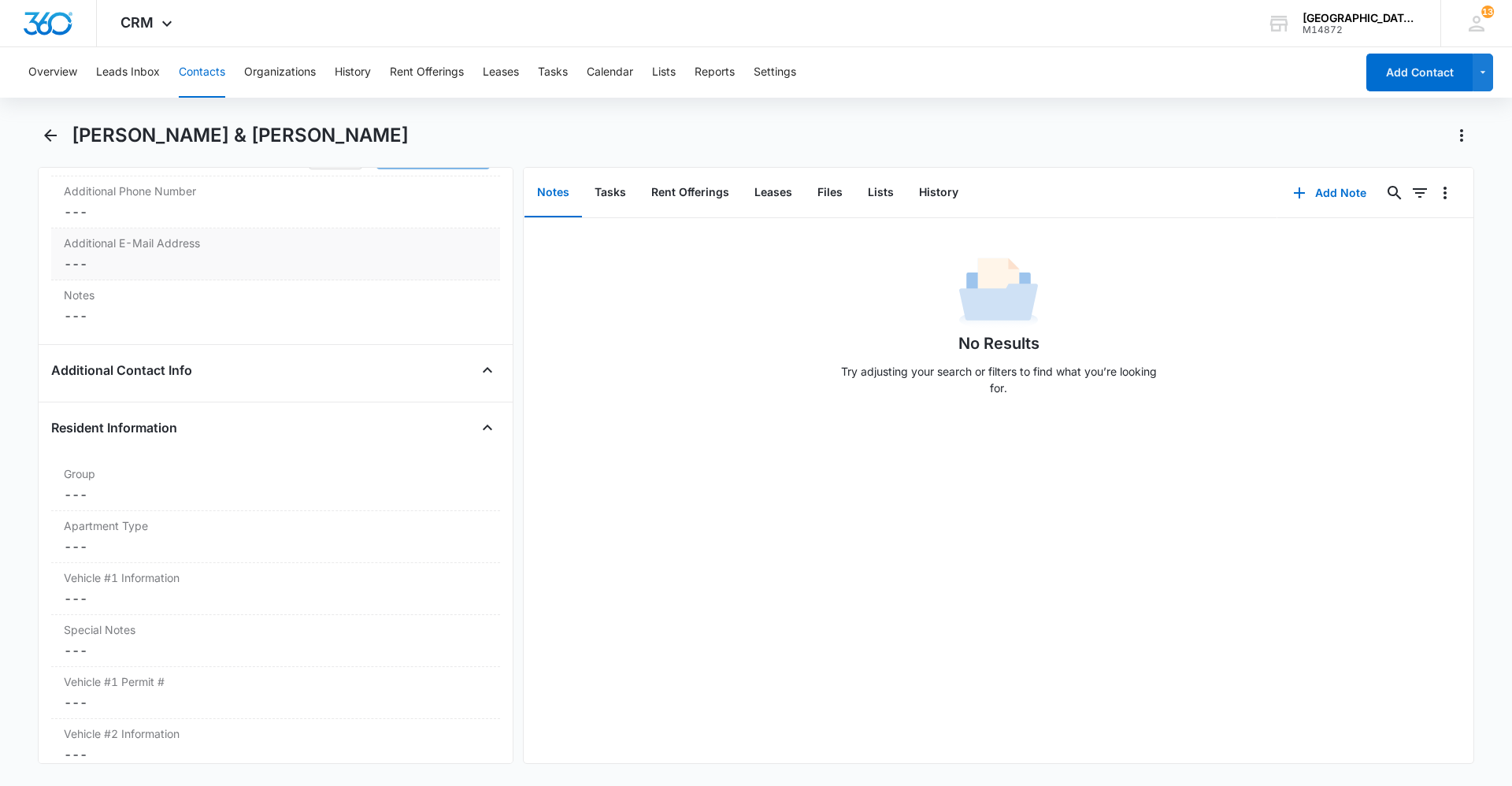
scroll to position [1247, 0]
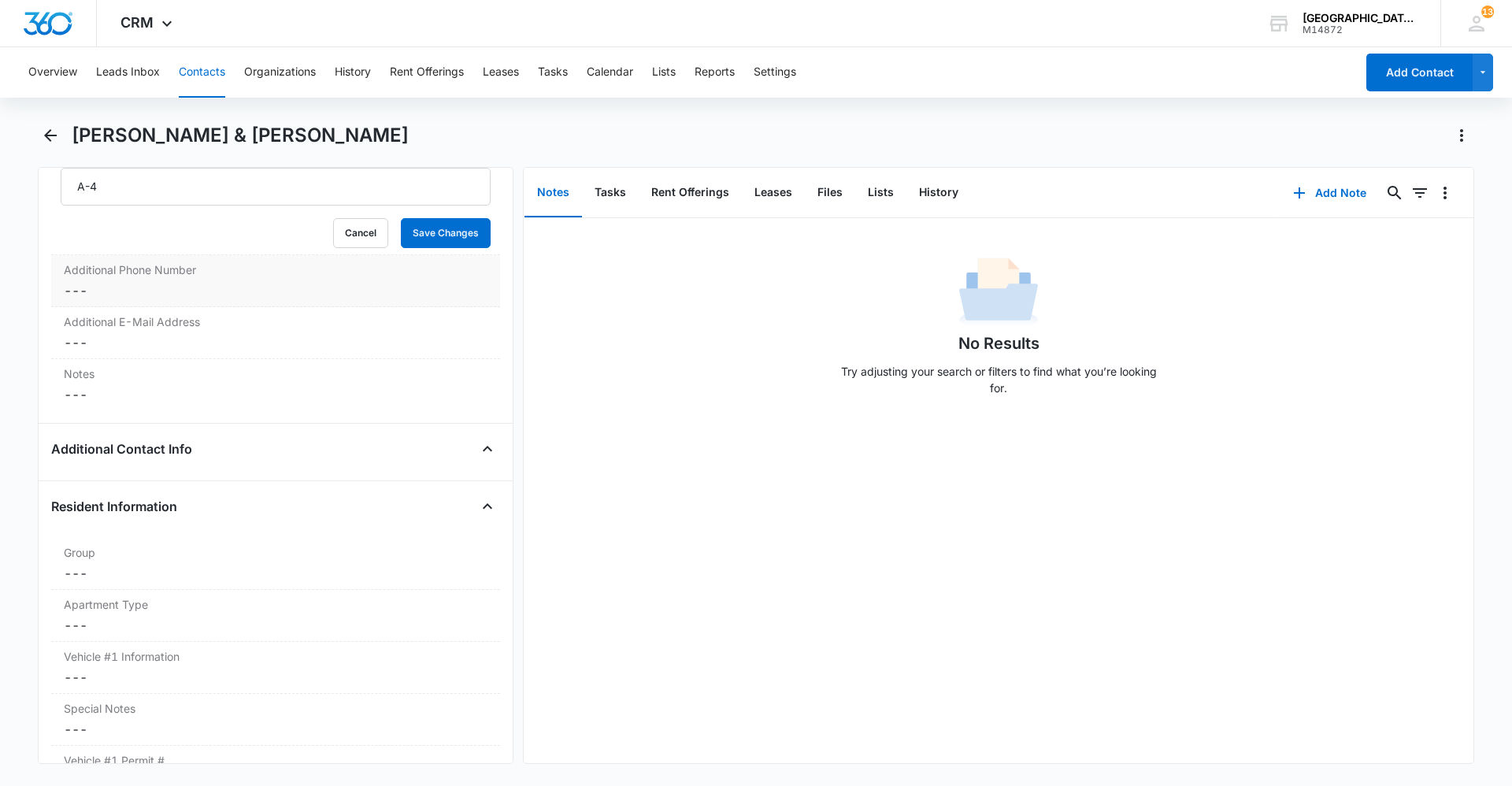
click at [188, 277] on label "Additional Phone Number" at bounding box center [276, 269] width 424 height 17
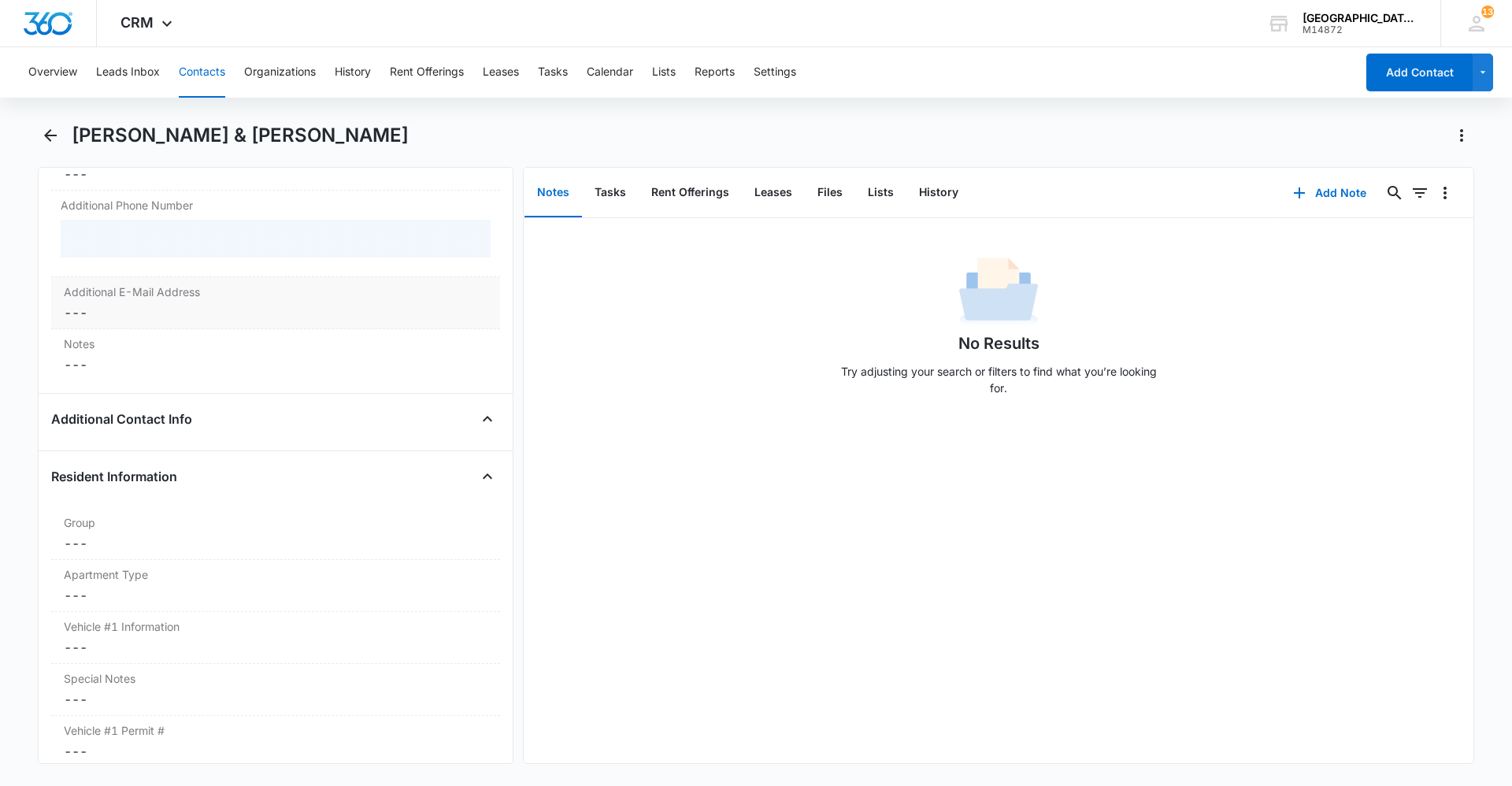
click at [190, 291] on label "Additional E-Mail Address" at bounding box center [276, 291] width 424 height 17
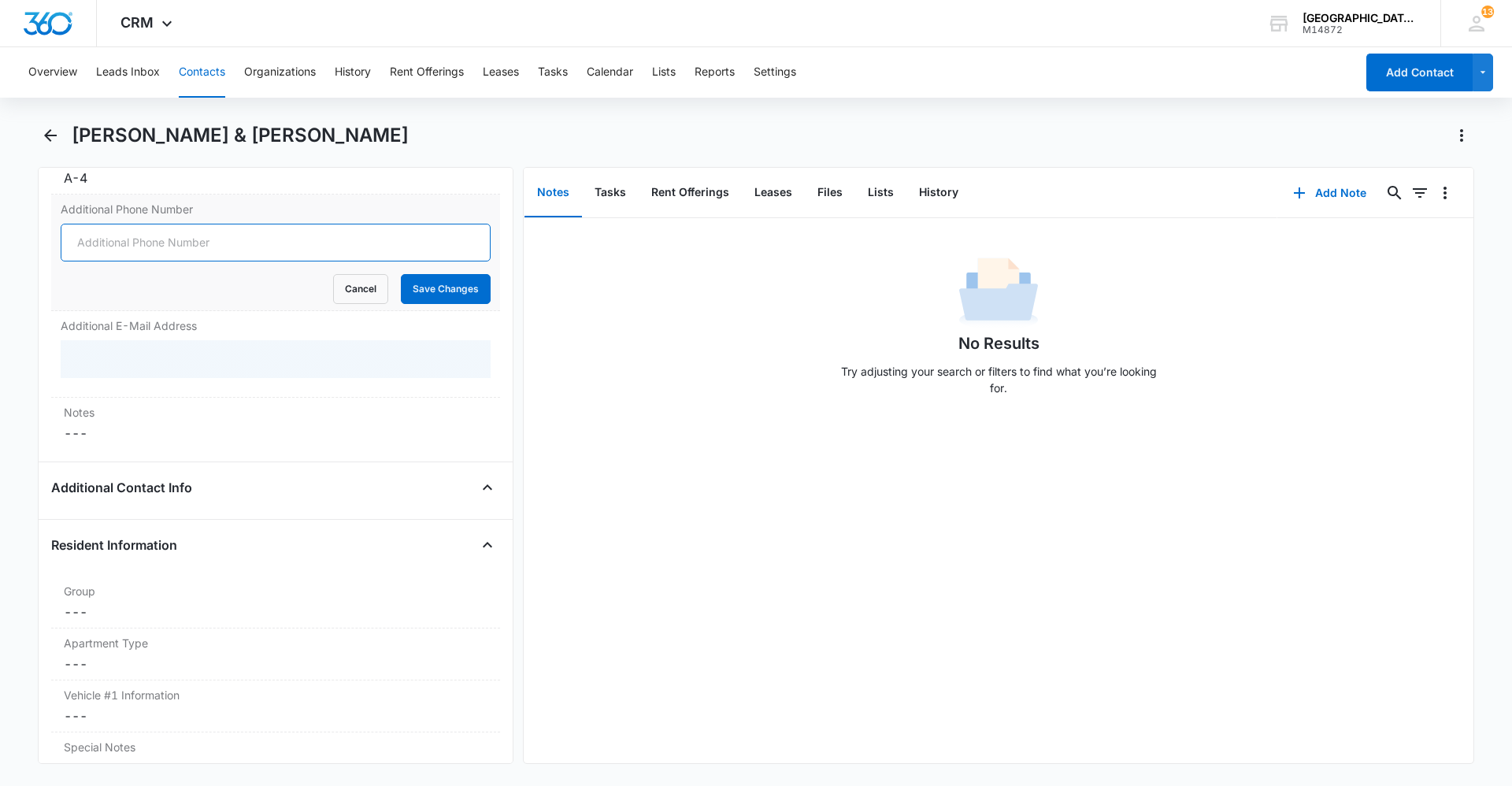
click at [181, 253] on input "Additional Phone Number" at bounding box center [276, 243] width 430 height 38
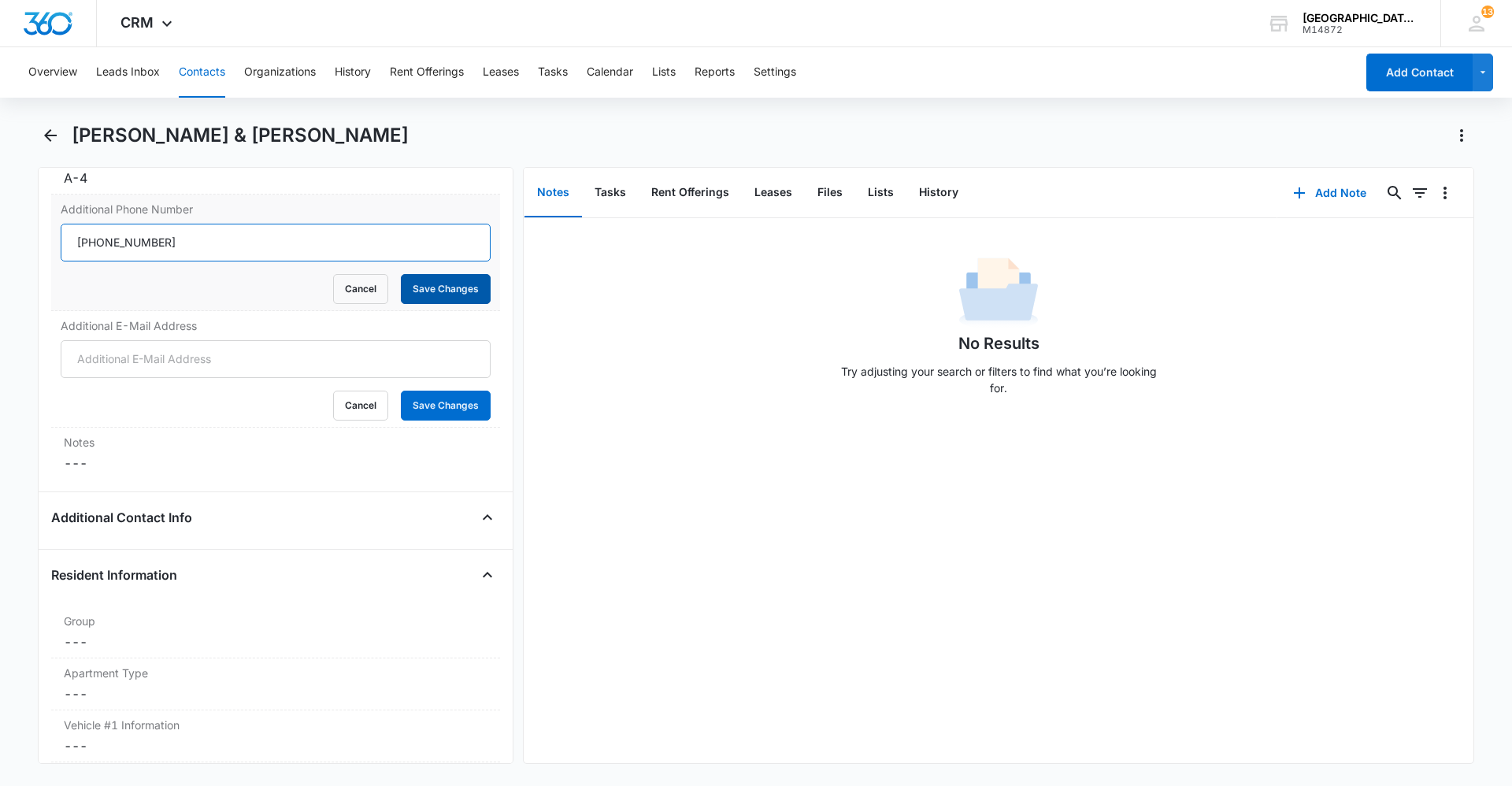
type input "(720) 474-9993"
click at [440, 284] on button "Save Changes" at bounding box center [446, 289] width 90 height 30
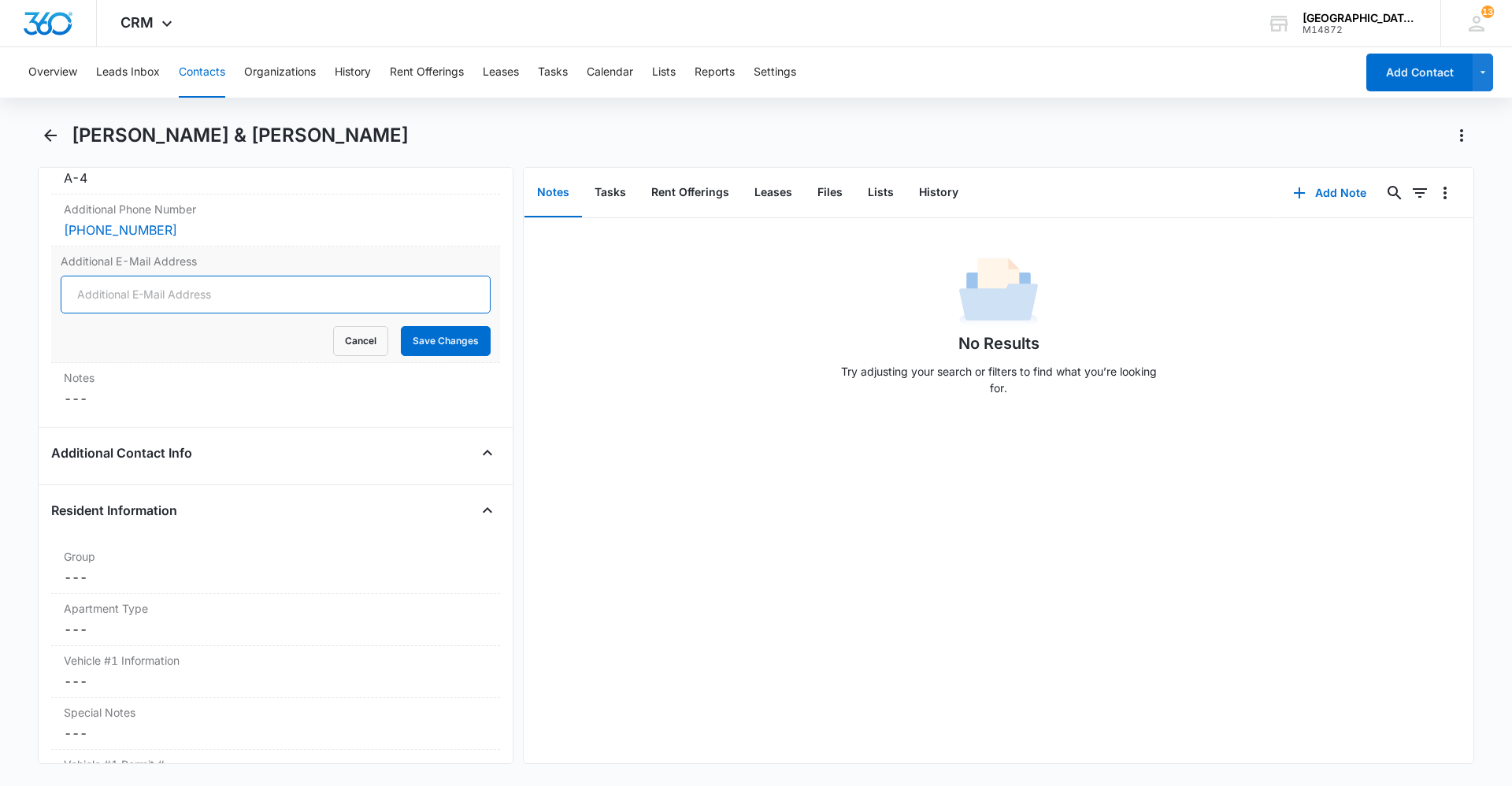
click at [243, 300] on input "Additional E-Mail Address" at bounding box center [276, 295] width 430 height 38
type input "garcoa.joseph05@gmail.com"
click at [431, 336] on button "Save Changes" at bounding box center [446, 341] width 90 height 30
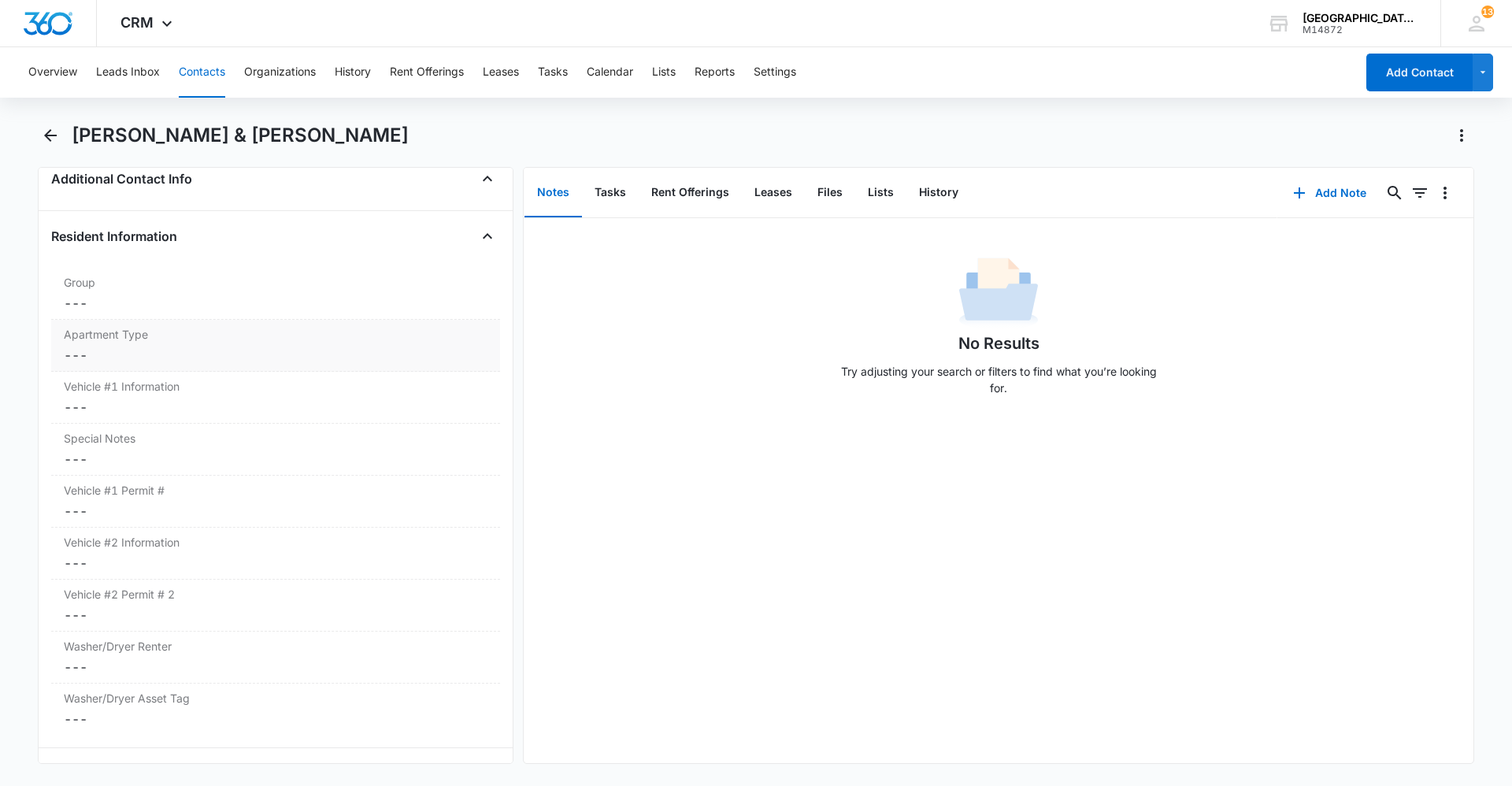
scroll to position [1479, 0]
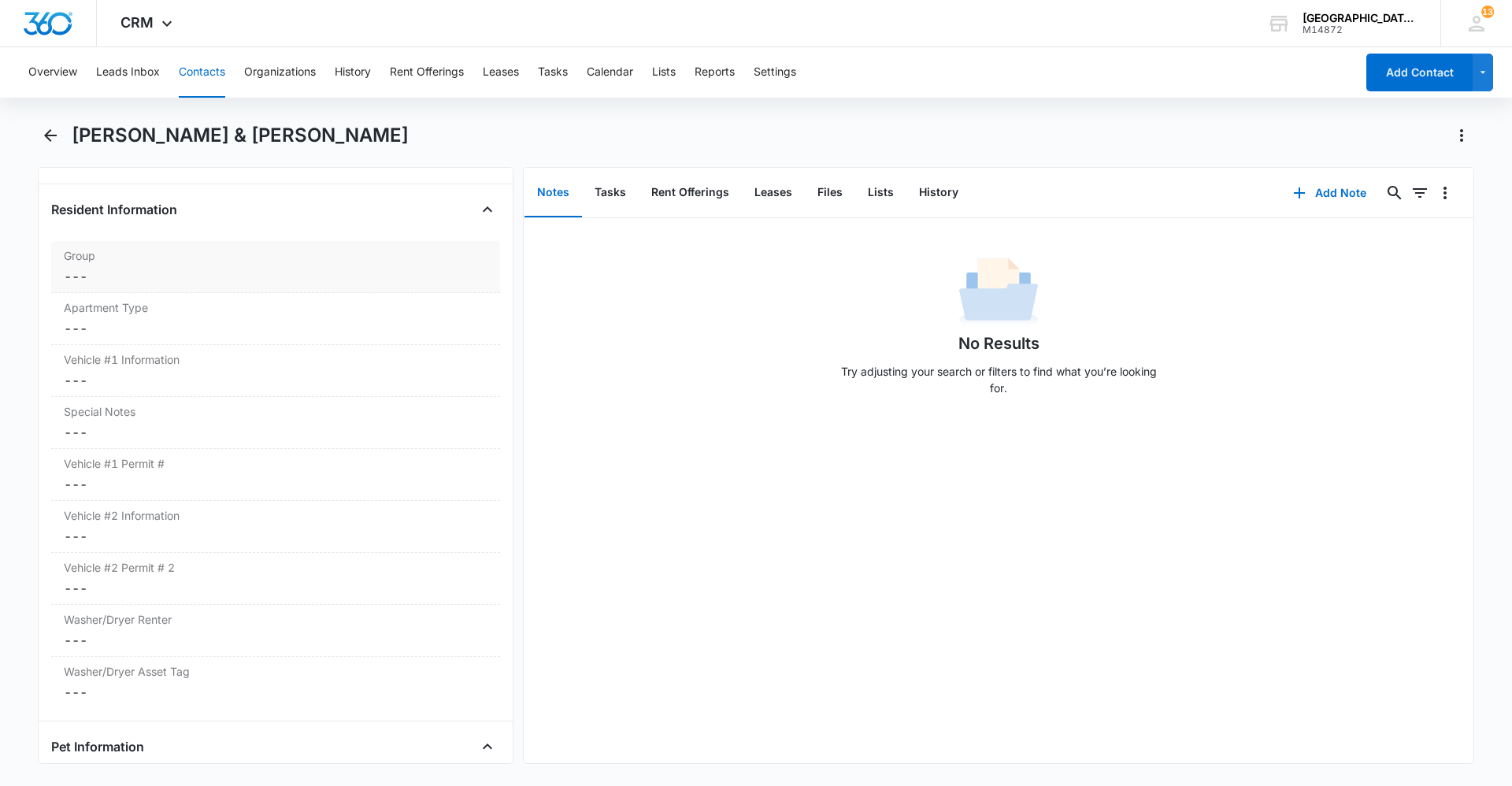
click at [158, 289] on div "Group Cancel Save Changes ---" at bounding box center [276, 267] width 449 height 52
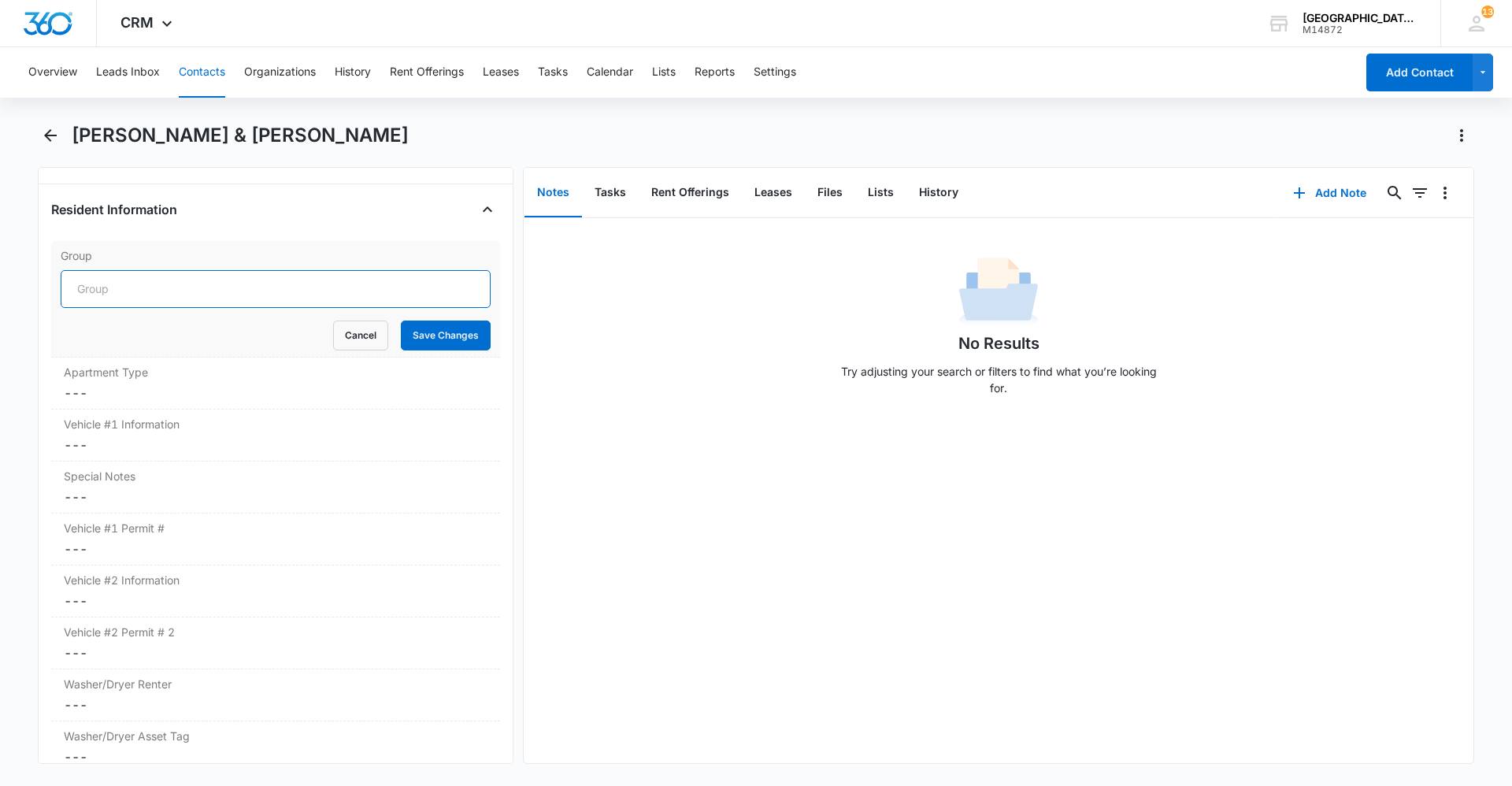
drag, startPoint x: 158, startPoint y: 289, endPoint x: 140, endPoint y: 288, distance: 18.0
click at [147, 288] on input "Group" at bounding box center [276, 289] width 430 height 38
type input "Building A"
click at [421, 324] on button "Save Changes" at bounding box center [446, 336] width 90 height 30
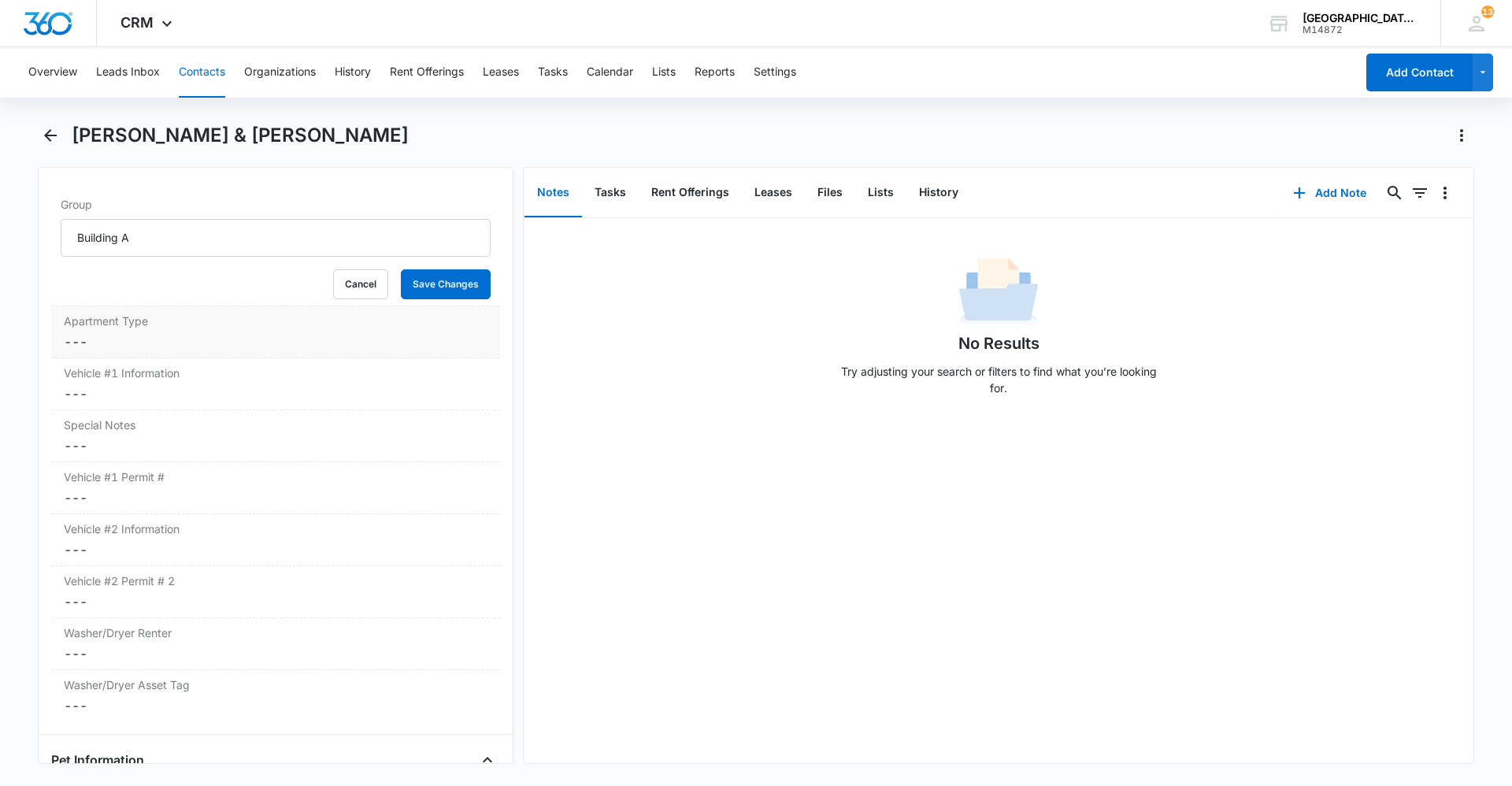
scroll to position [1558, 0]
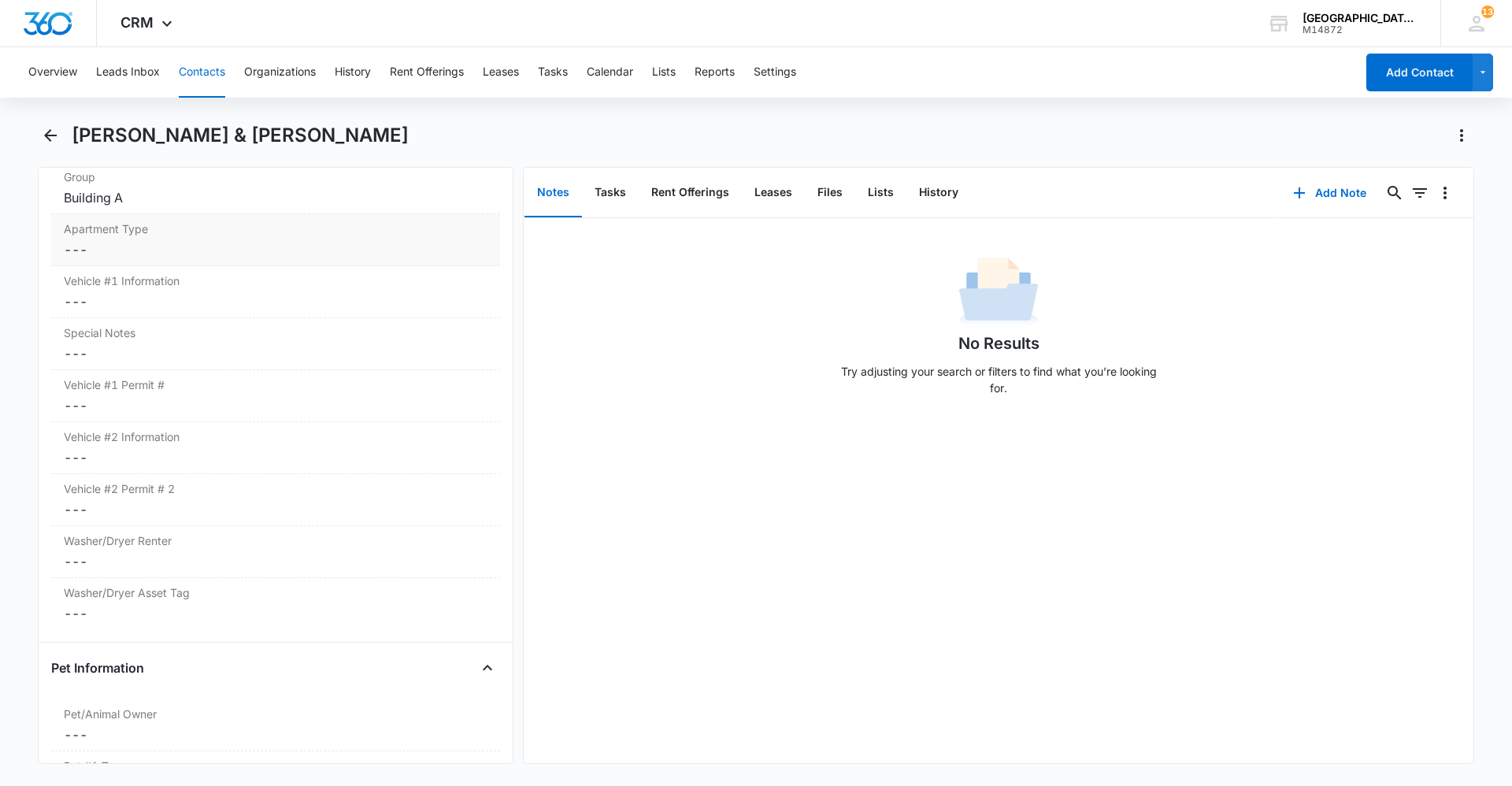
click at [186, 234] on label "Apartment Type" at bounding box center [276, 228] width 424 height 17
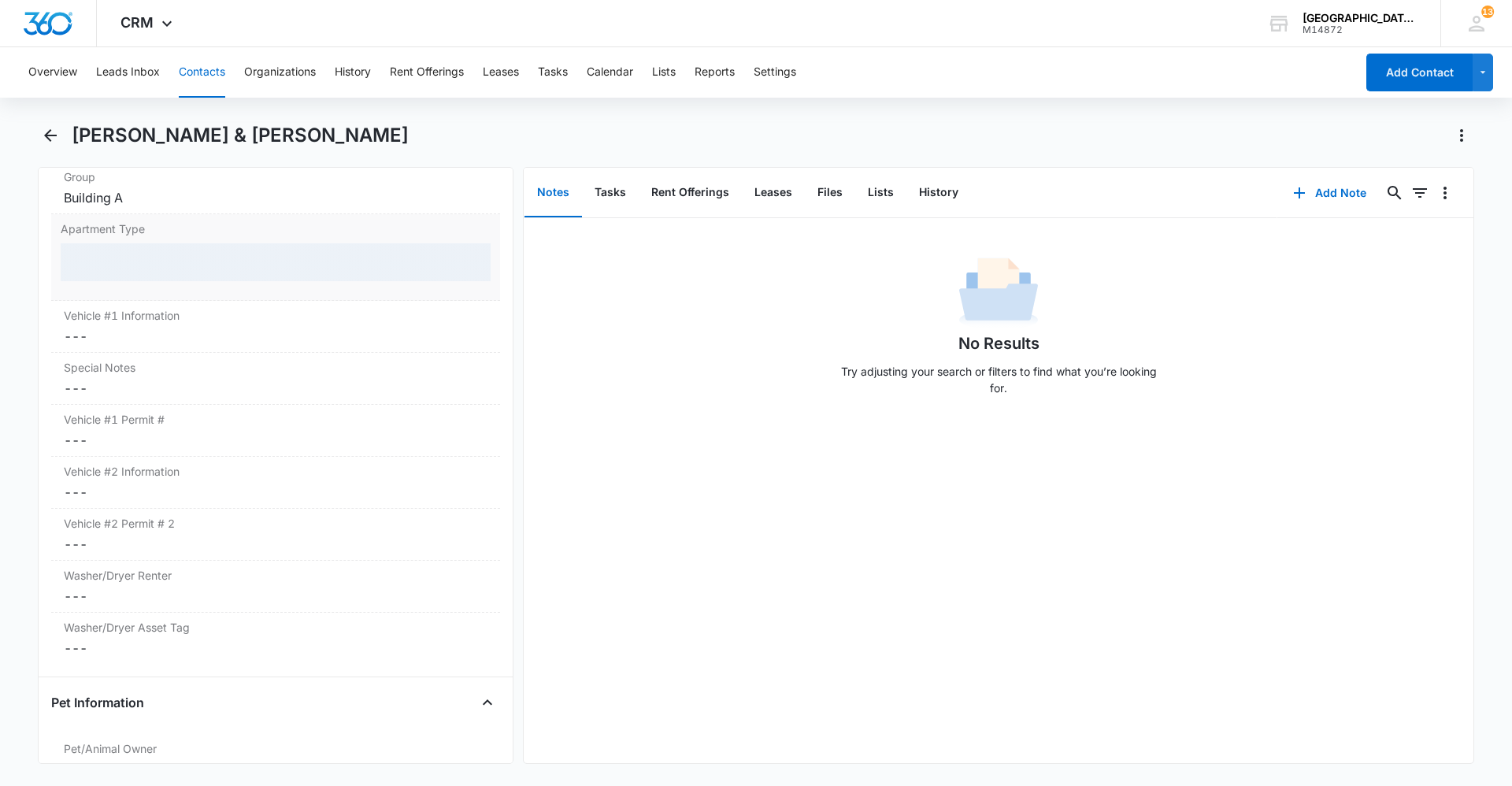
click at [188, 261] on div at bounding box center [276, 262] width 430 height 38
click at [188, 265] on div at bounding box center [276, 262] width 430 height 38
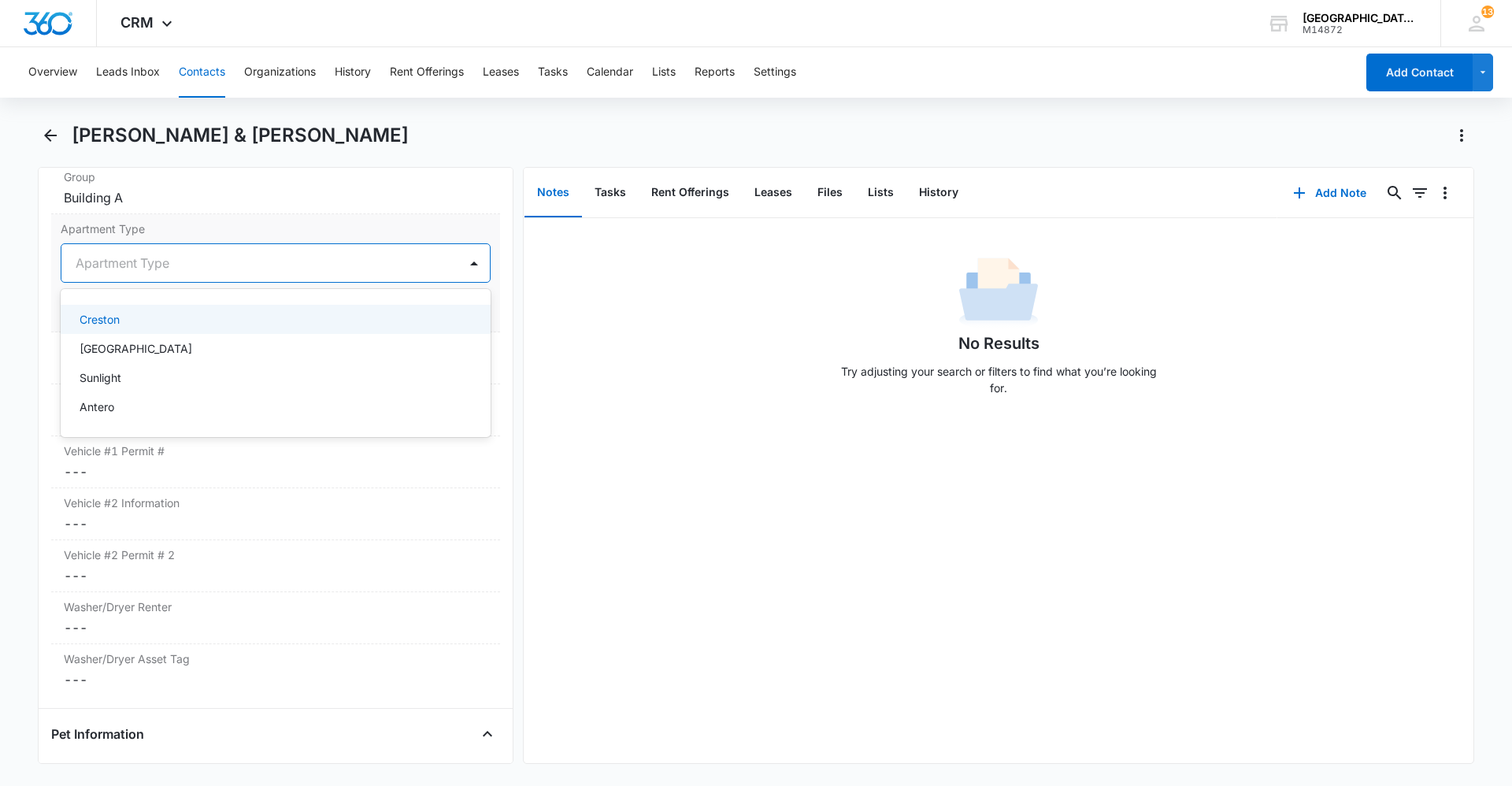
click at [156, 257] on div at bounding box center [257, 263] width 362 height 22
click at [164, 265] on div at bounding box center [257, 263] width 362 height 22
click at [146, 345] on div "[GEOGRAPHIC_DATA]" at bounding box center [274, 348] width 389 height 17
click at [443, 311] on button "Save Changes" at bounding box center [446, 310] width 90 height 30
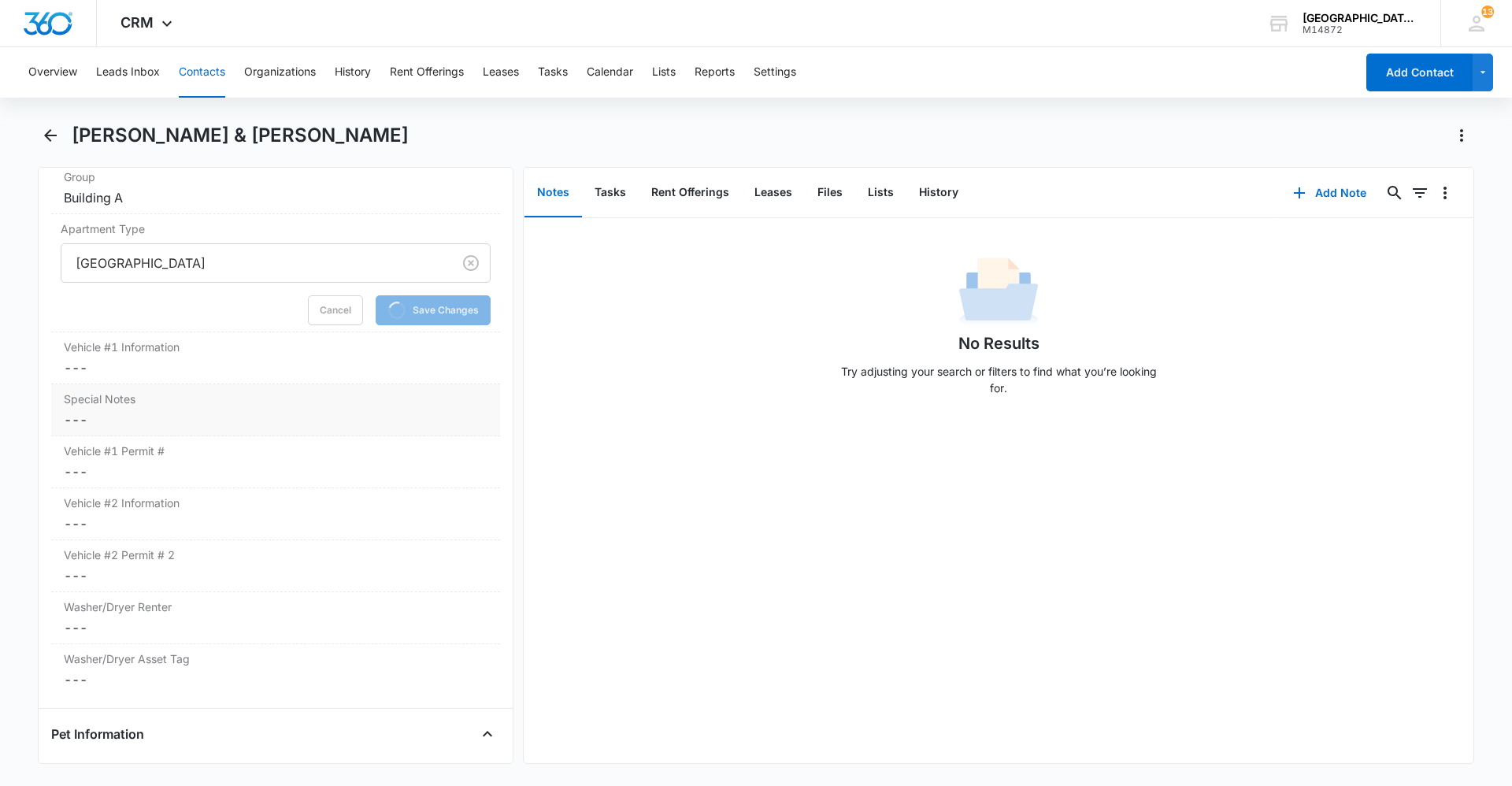
drag, startPoint x: 138, startPoint y: 361, endPoint x: 157, endPoint y: 401, distance: 44.3
click at [139, 361] on dd "Cancel Save Changes ---" at bounding box center [276, 368] width 424 height 19
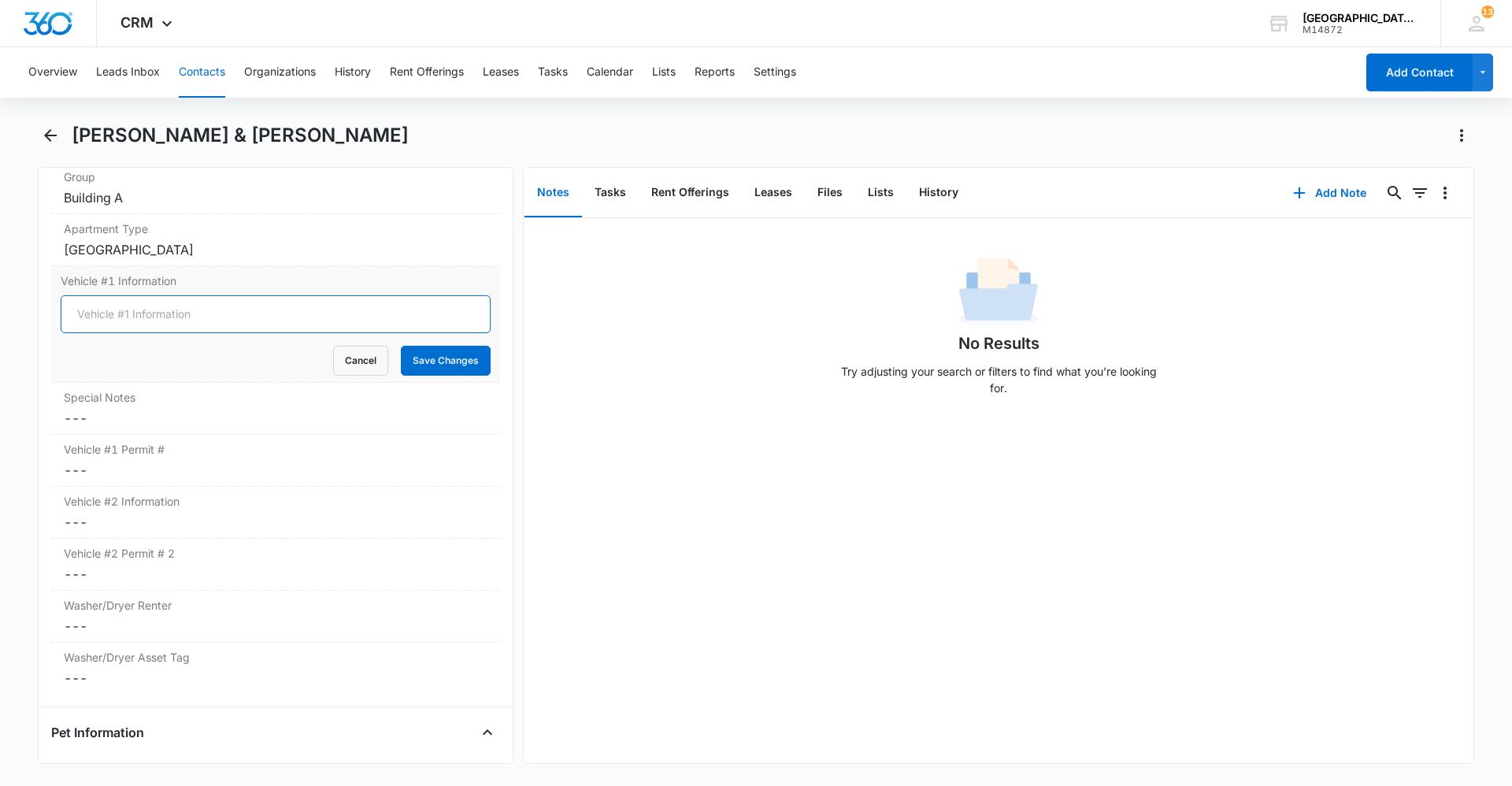
click at [133, 321] on input "Vehicle #1 Information" at bounding box center [276, 314] width 430 height 38
type input "2003 honda civic blue DHN-M10"
click at [416, 353] on button "Save Changes" at bounding box center [446, 361] width 90 height 30
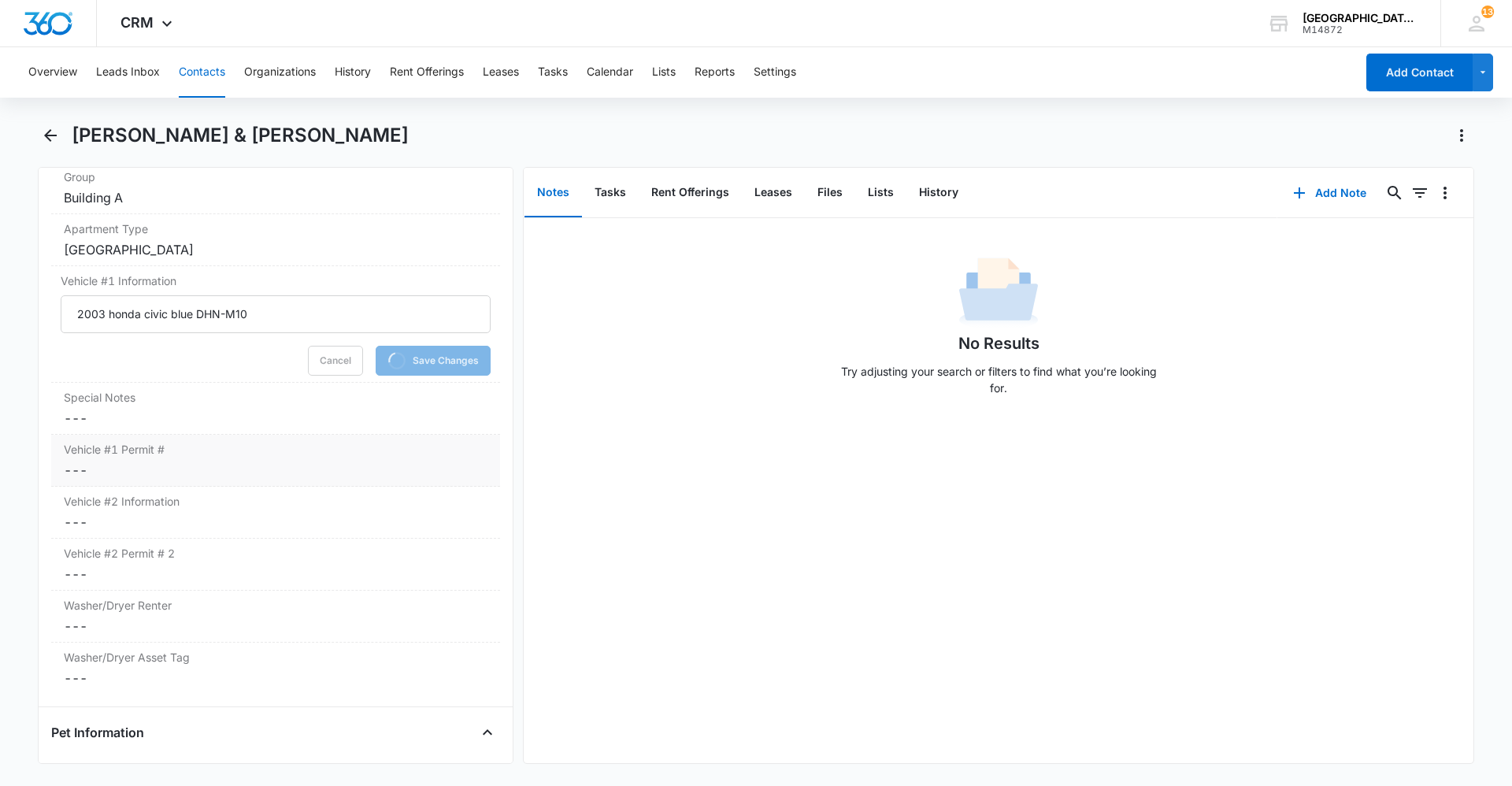
click at [139, 473] on dd "Cancel Save Changes ---" at bounding box center [276, 470] width 424 height 19
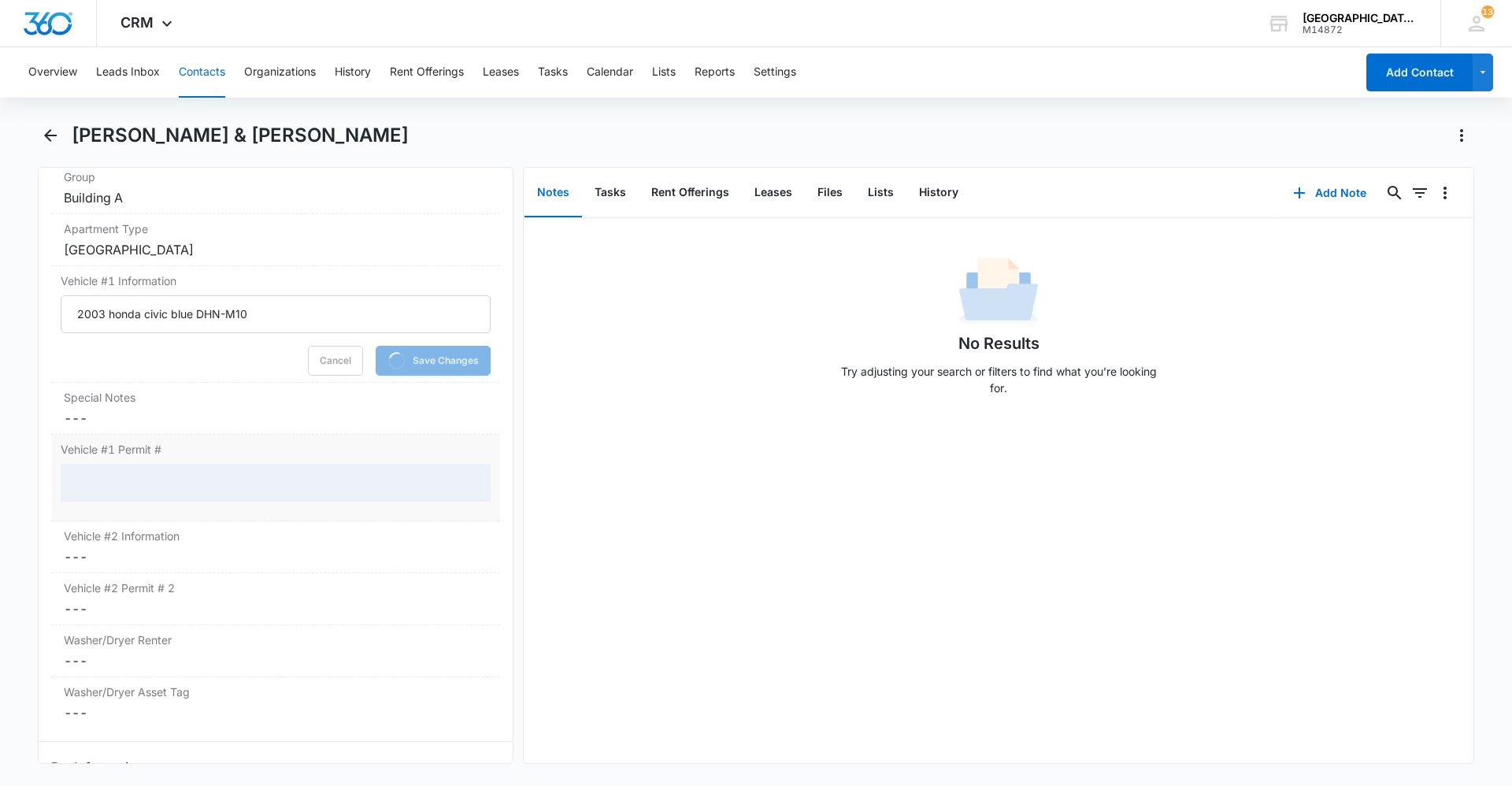
click at [139, 473] on div at bounding box center [276, 483] width 430 height 38
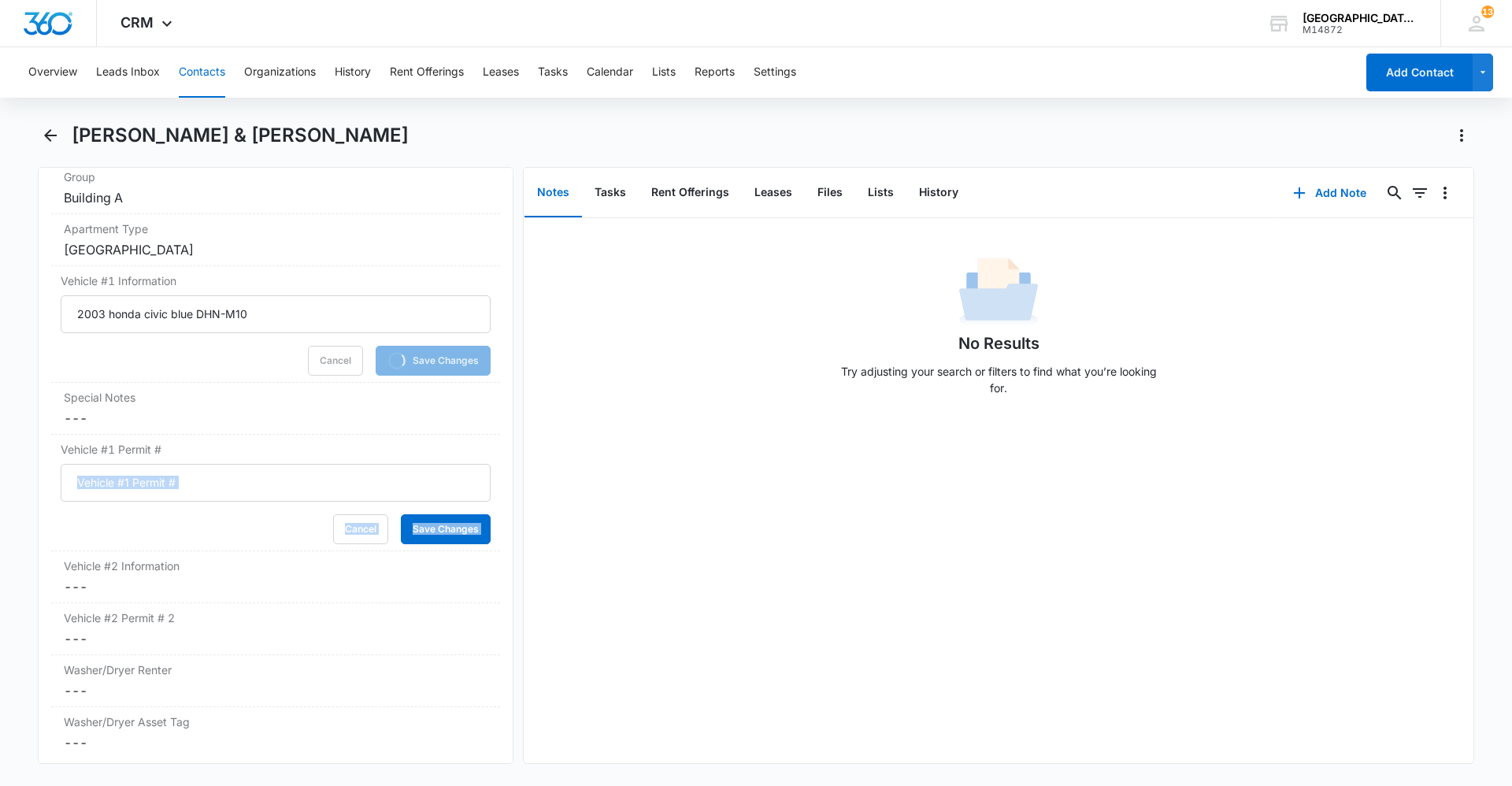
click at [147, 480] on input "Vehicle #1 Permit #" at bounding box center [276, 483] width 430 height 38
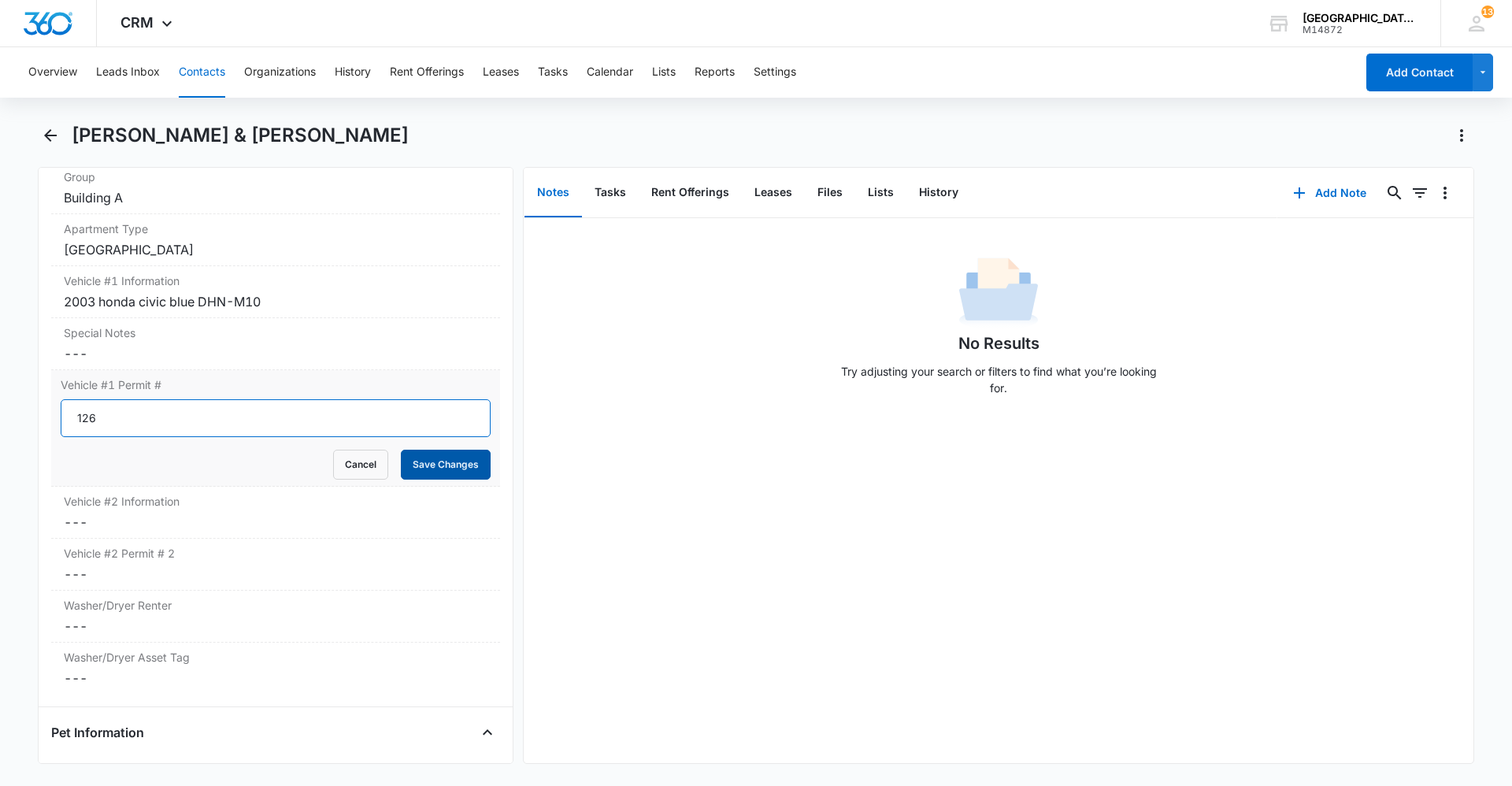
type input "126"
click at [459, 461] on button "Save Changes" at bounding box center [446, 465] width 90 height 30
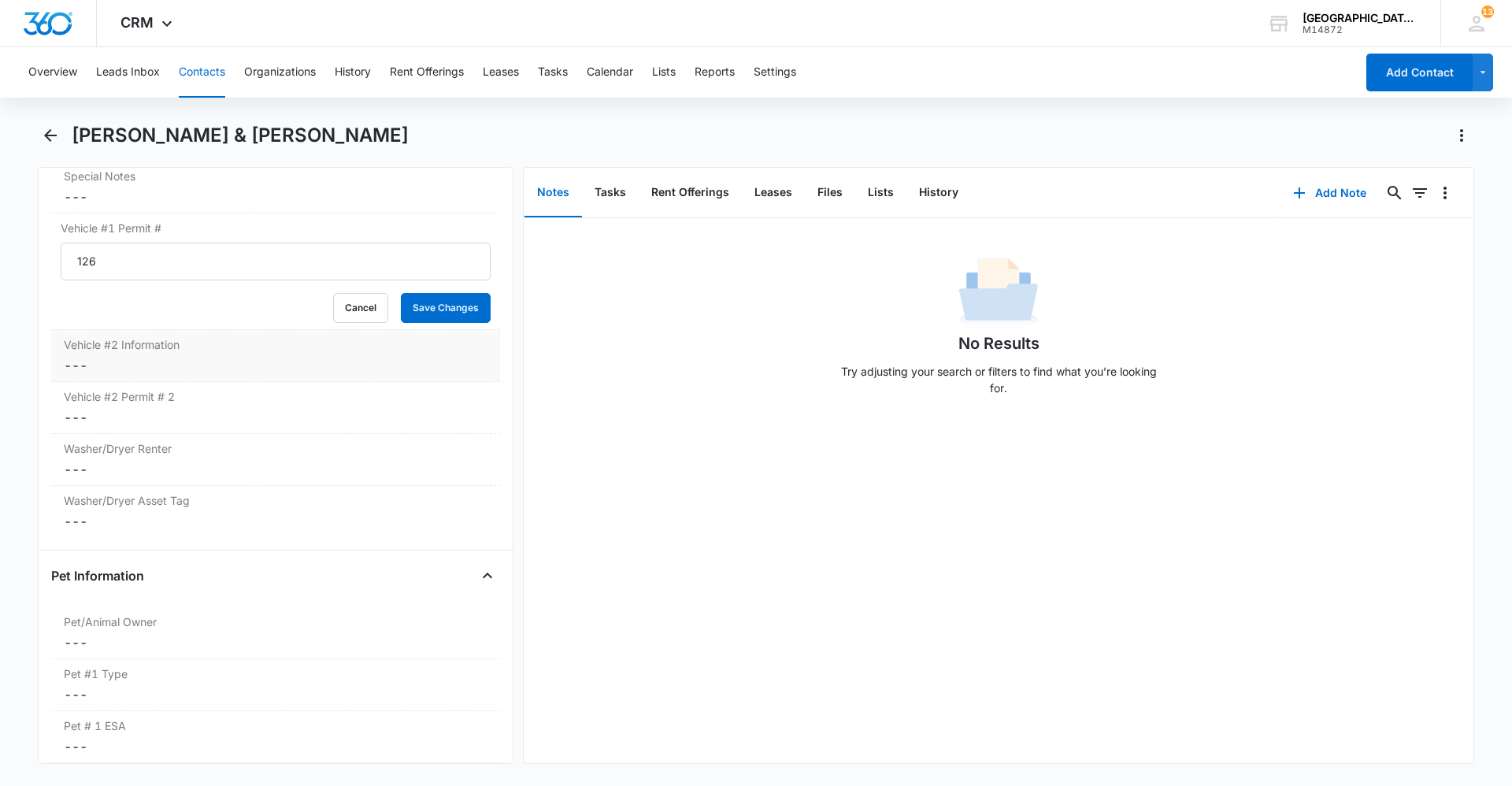
scroll to position [1715, 0]
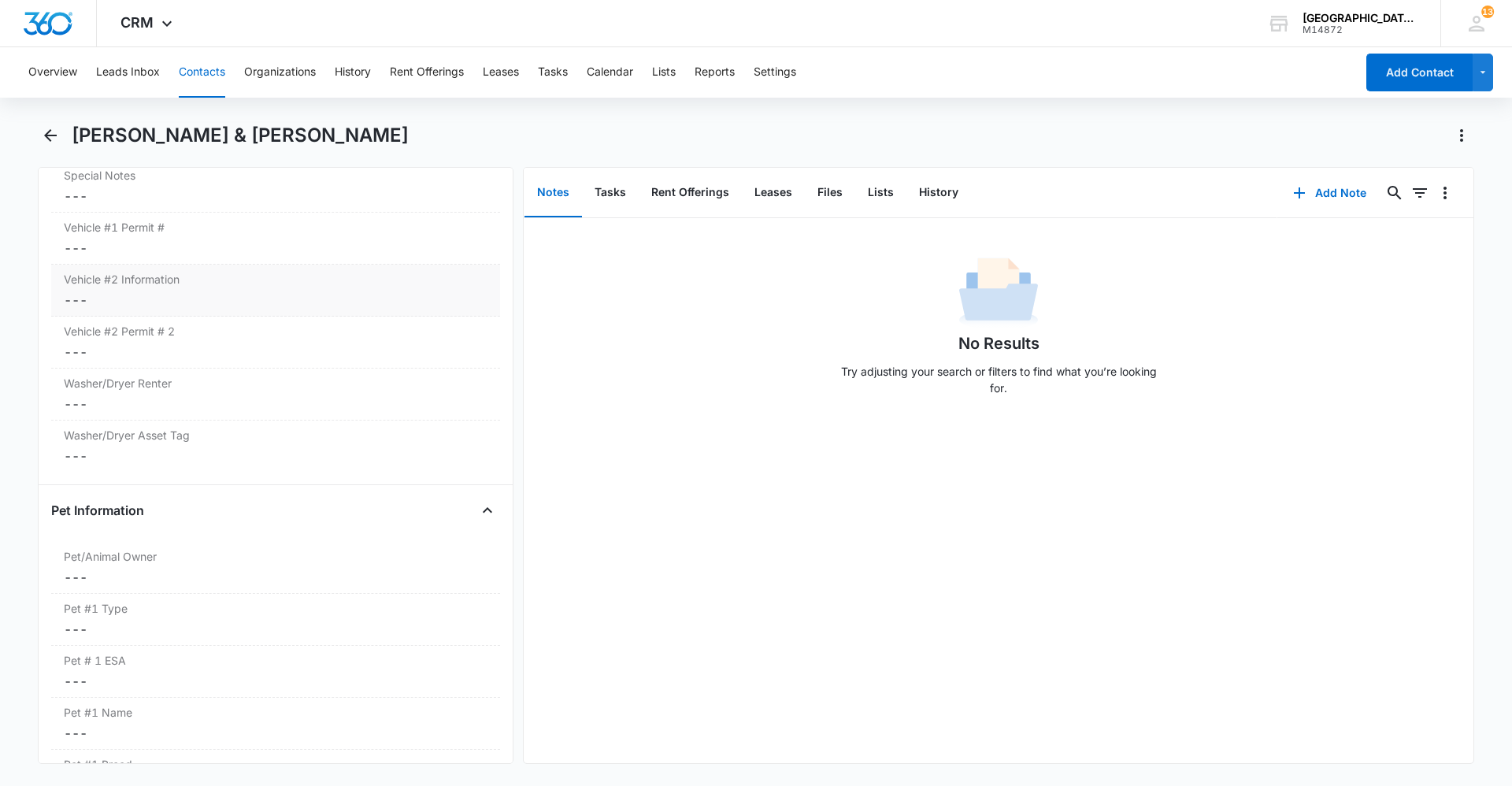
click at [124, 295] on dd "Cancel Save Changes ---" at bounding box center [276, 300] width 424 height 19
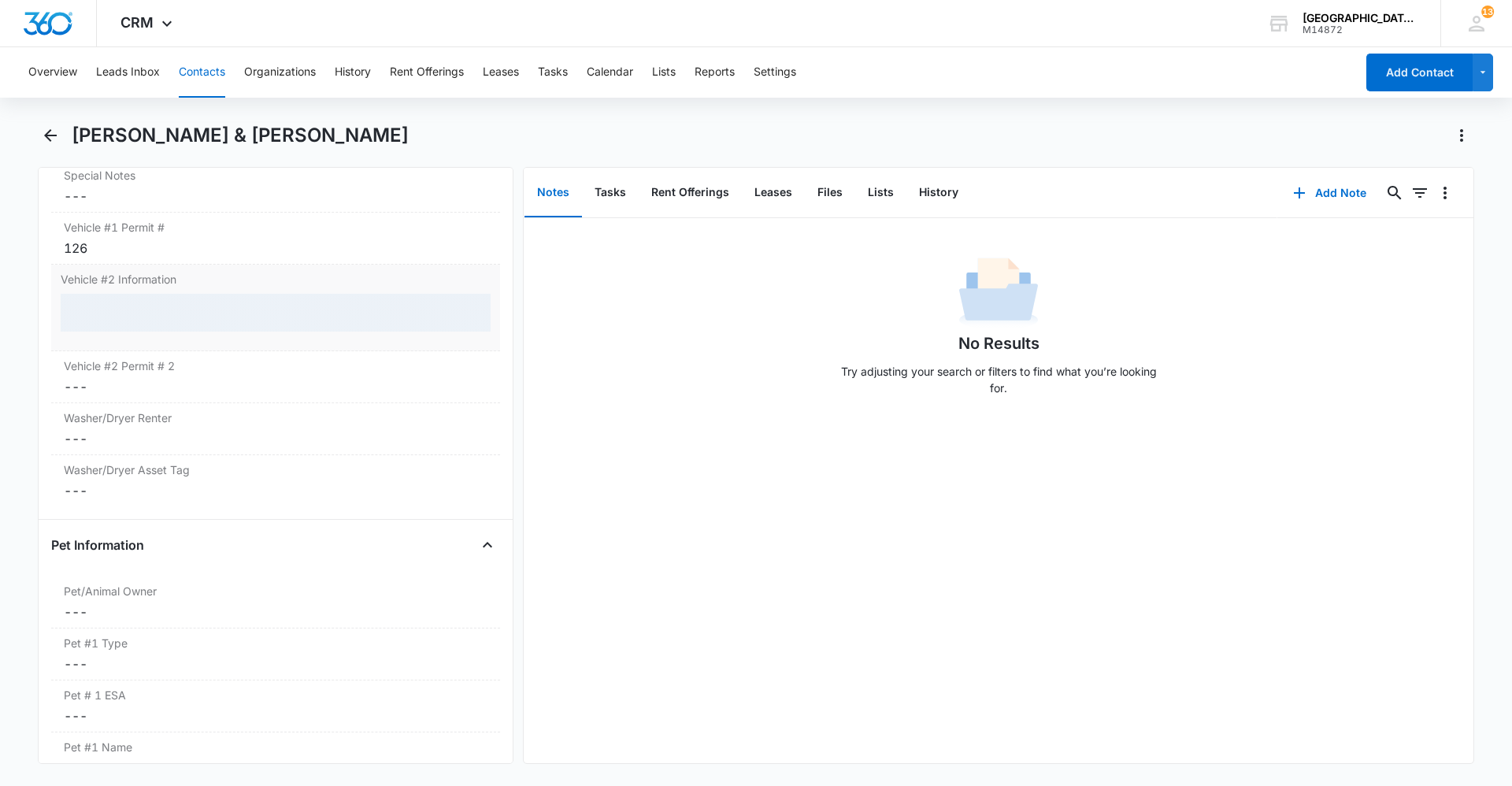
click at [124, 310] on div at bounding box center [276, 313] width 430 height 38
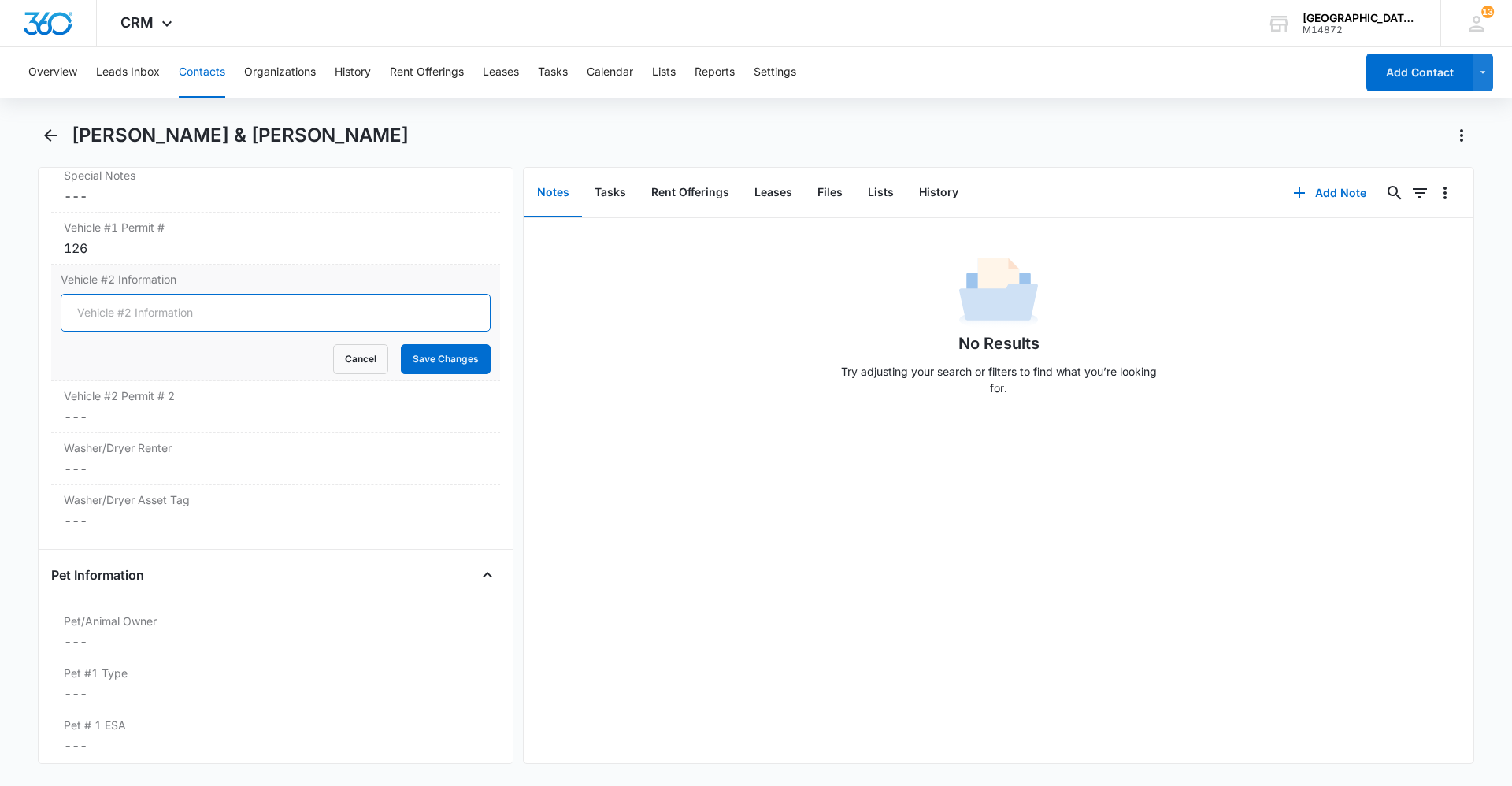
click at [124, 310] on input "Vehicle #2 Information" at bounding box center [276, 313] width 430 height 38
type input "2018 tesla white"
click at [422, 353] on button "Save Changes" at bounding box center [446, 359] width 90 height 30
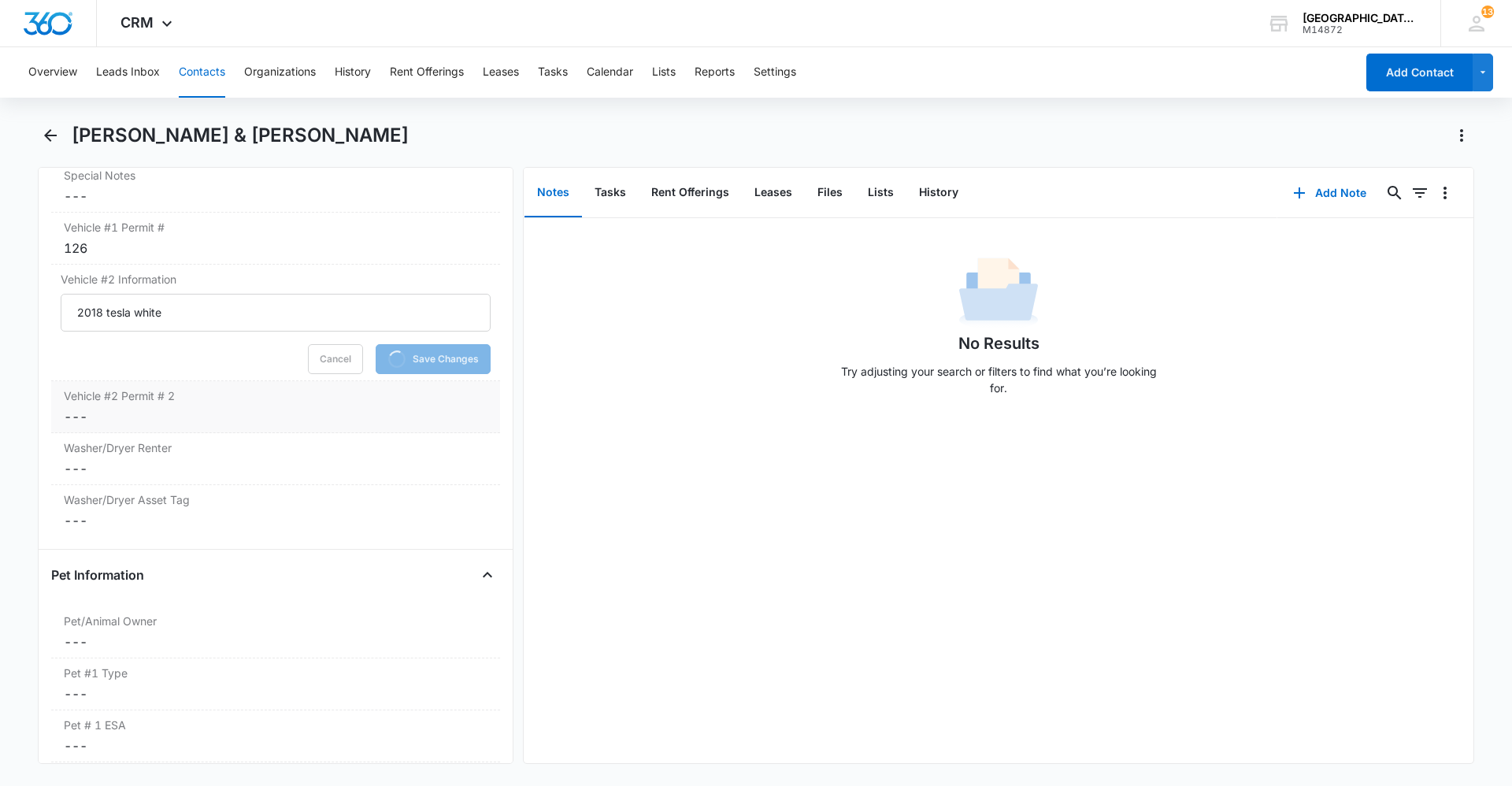
click at [173, 394] on label "Vehicle #2 Permit # 2" at bounding box center [276, 395] width 424 height 17
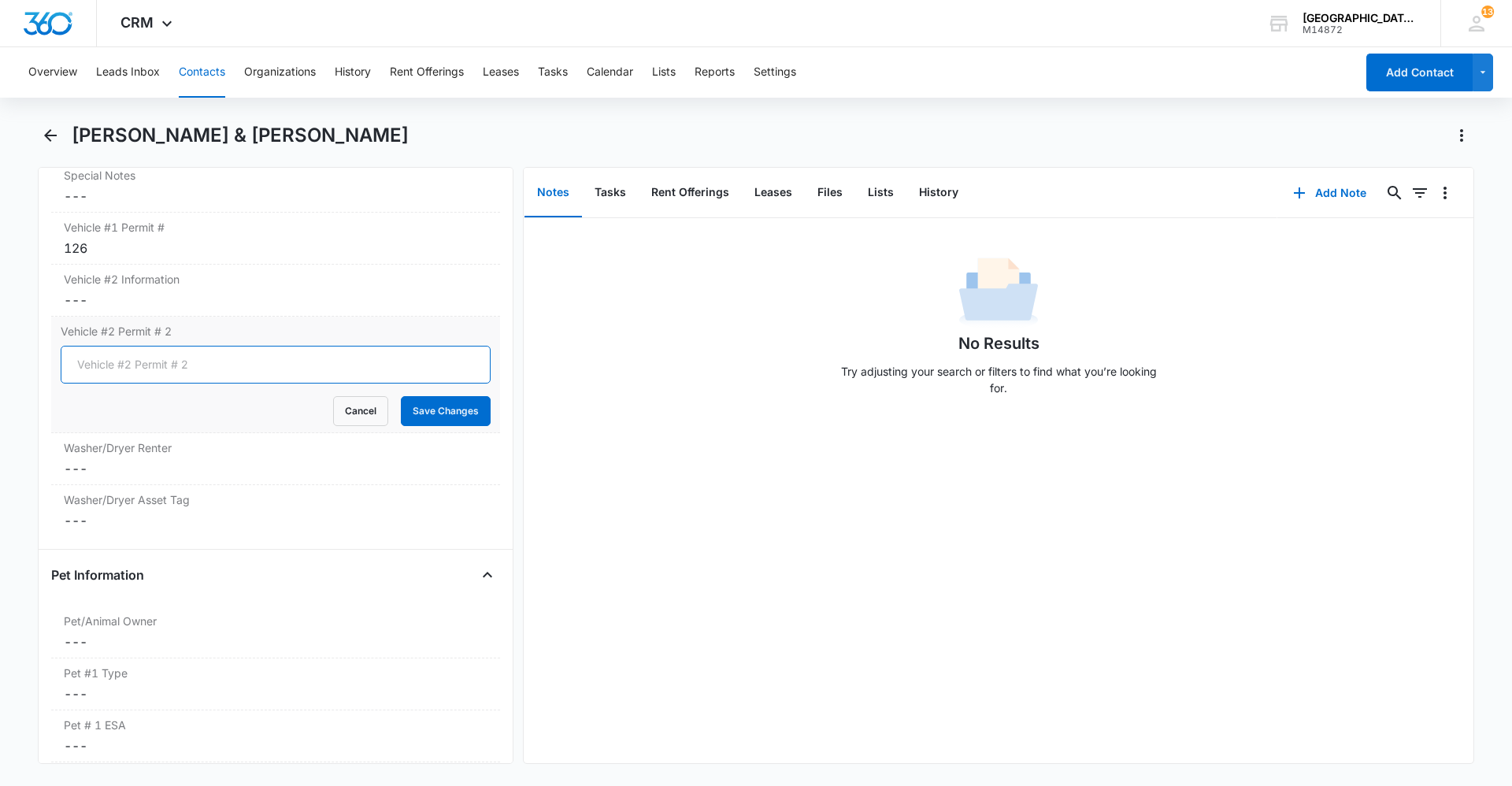
click at [135, 372] on input "Vehicle #2 Permit # 2" at bounding box center [276, 365] width 430 height 38
type input "125"
click at [403, 410] on button "Save Changes" at bounding box center [446, 411] width 90 height 30
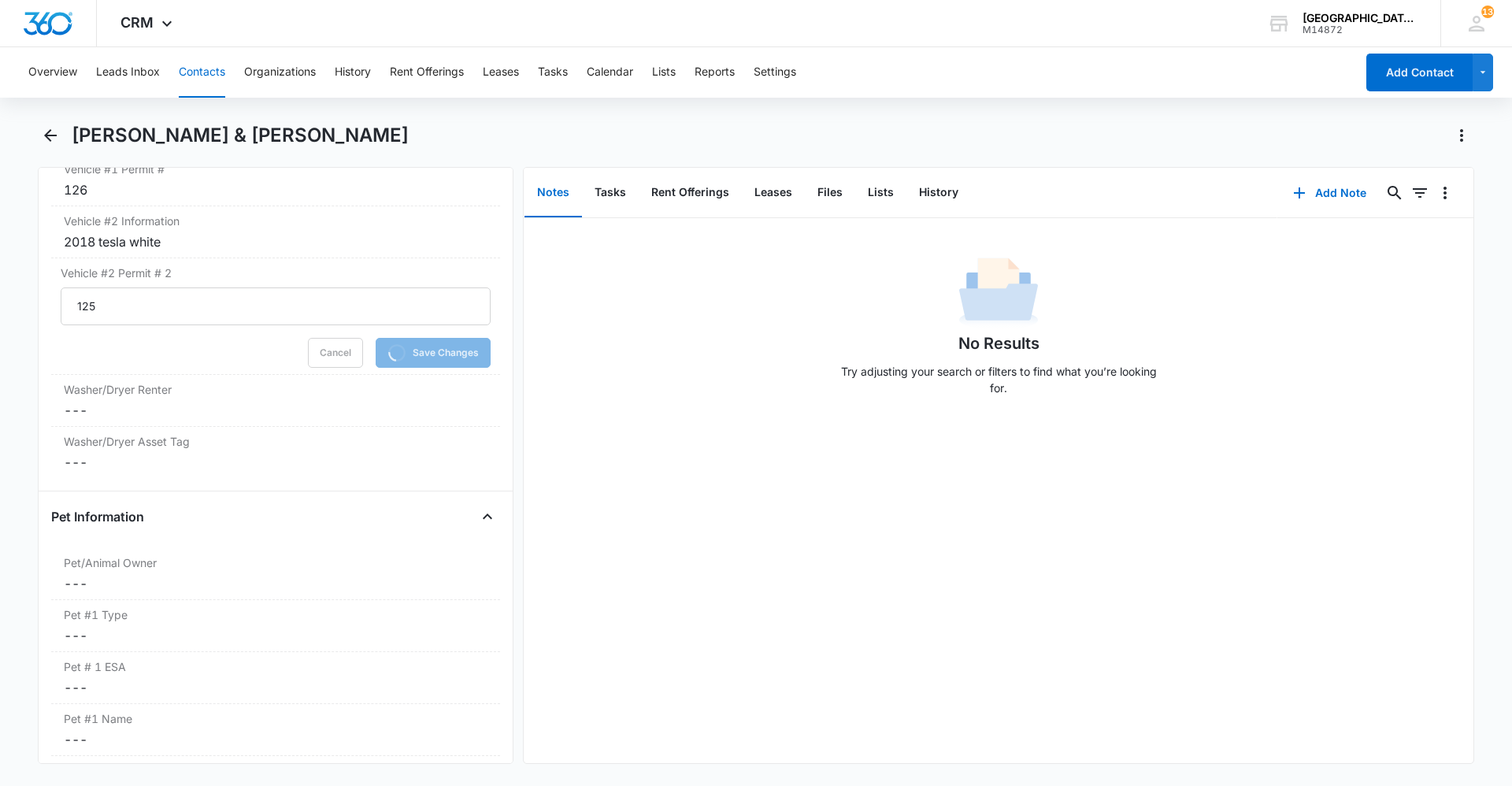
scroll to position [1873, 0]
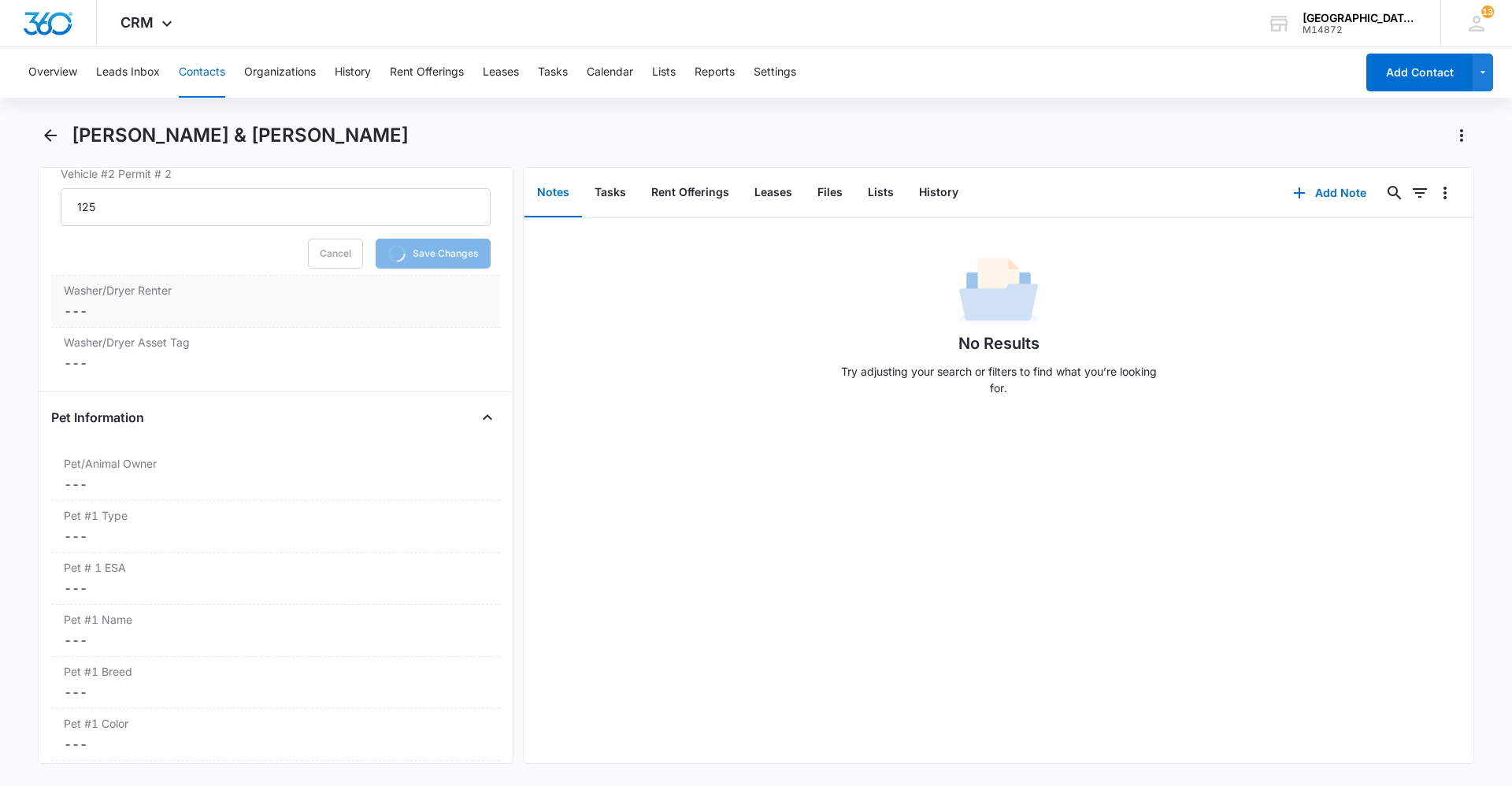
click at [244, 311] on dd "Cancel Save Changes ---" at bounding box center [276, 311] width 424 height 19
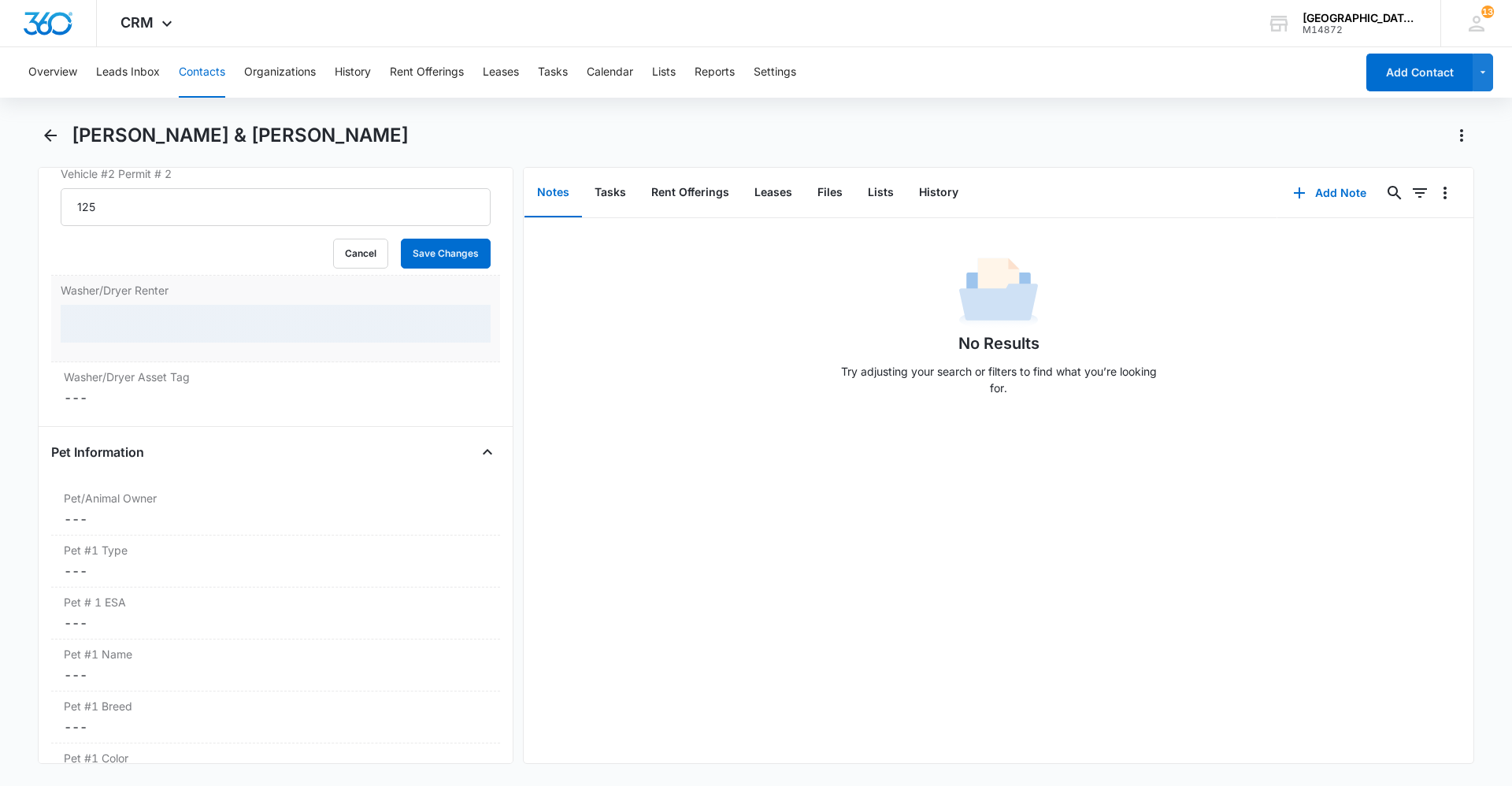
click at [251, 330] on div at bounding box center [276, 324] width 430 height 38
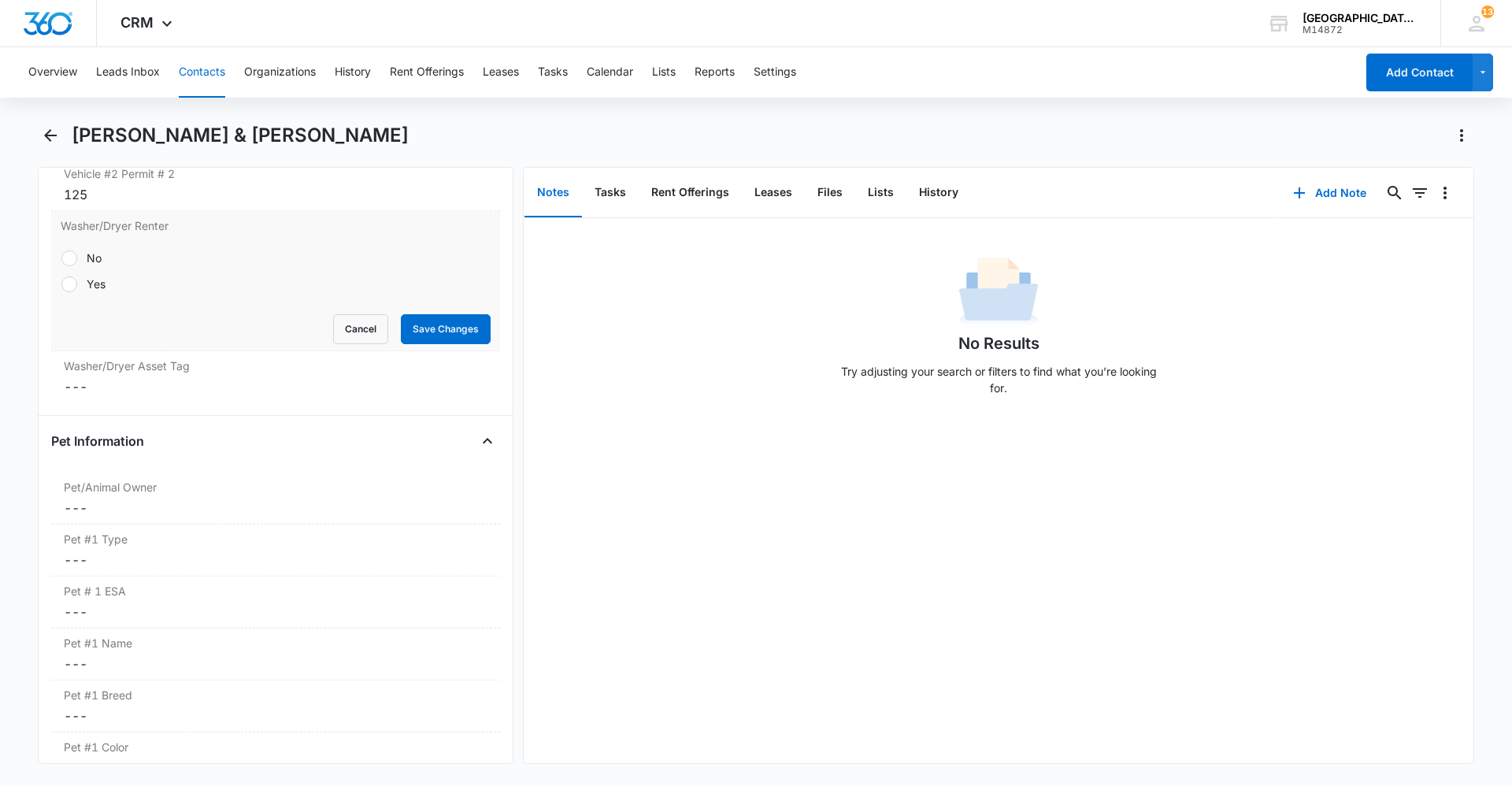
click at [73, 269] on div "No Yes" at bounding box center [276, 271] width 430 height 43
click at [72, 262] on div at bounding box center [69, 258] width 16 height 16
click at [61, 258] on input "No" at bounding box center [61, 258] width 1 height 1
radio input "true"
click at [407, 341] on button "Save Changes" at bounding box center [446, 329] width 90 height 30
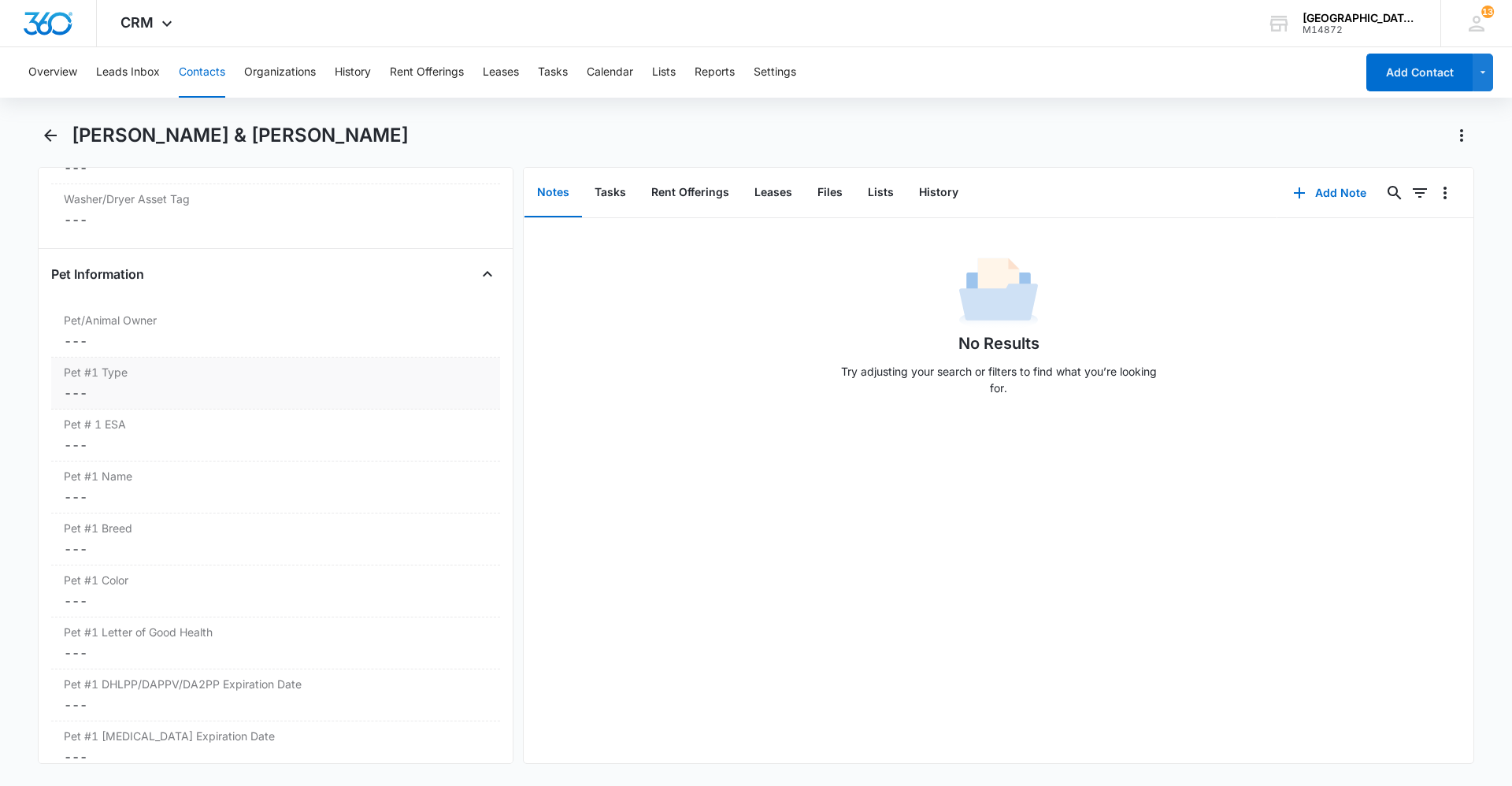
scroll to position [1943, 0]
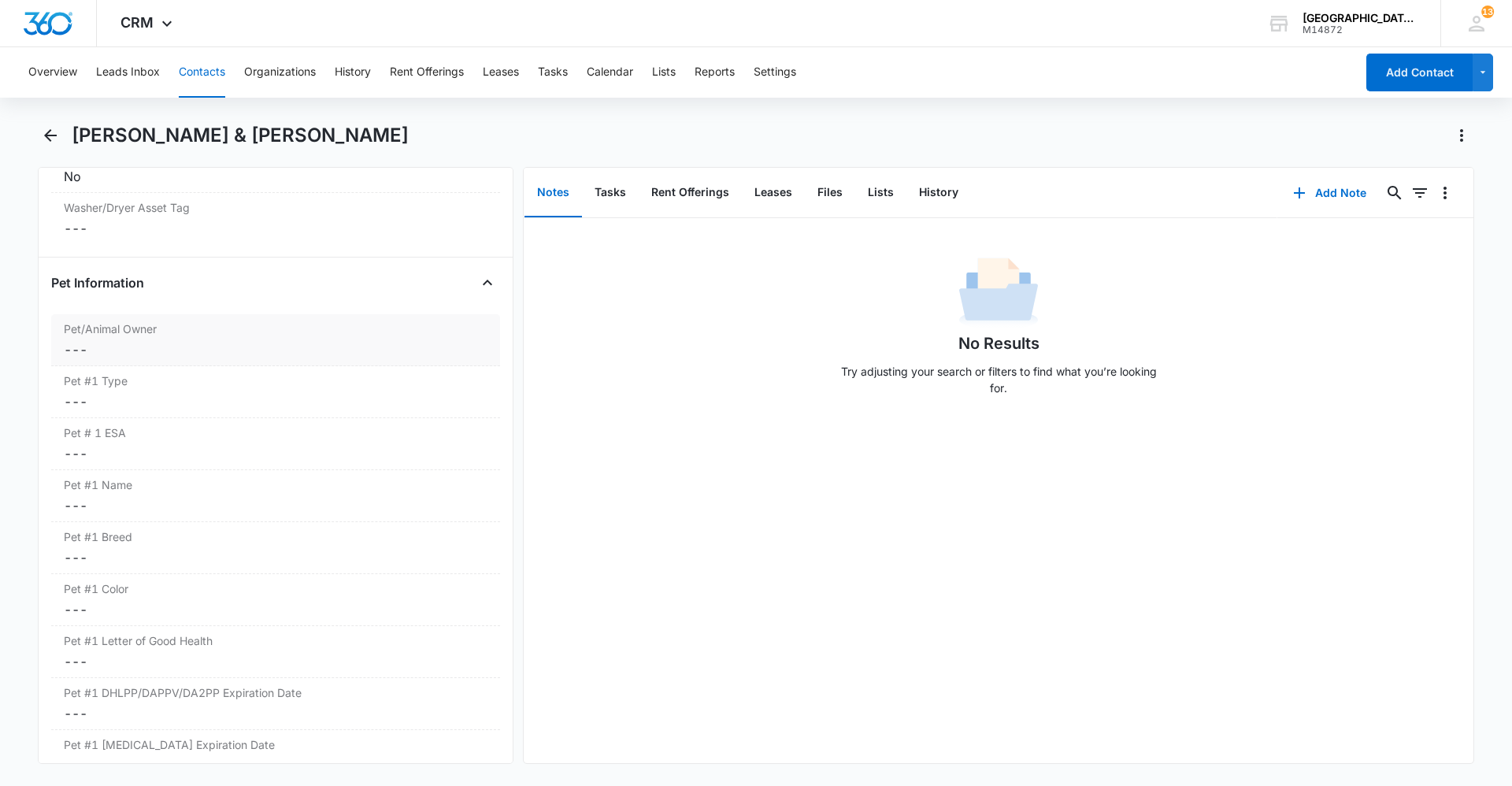
click at [196, 347] on dd "Cancel Save Changes ---" at bounding box center [276, 350] width 424 height 19
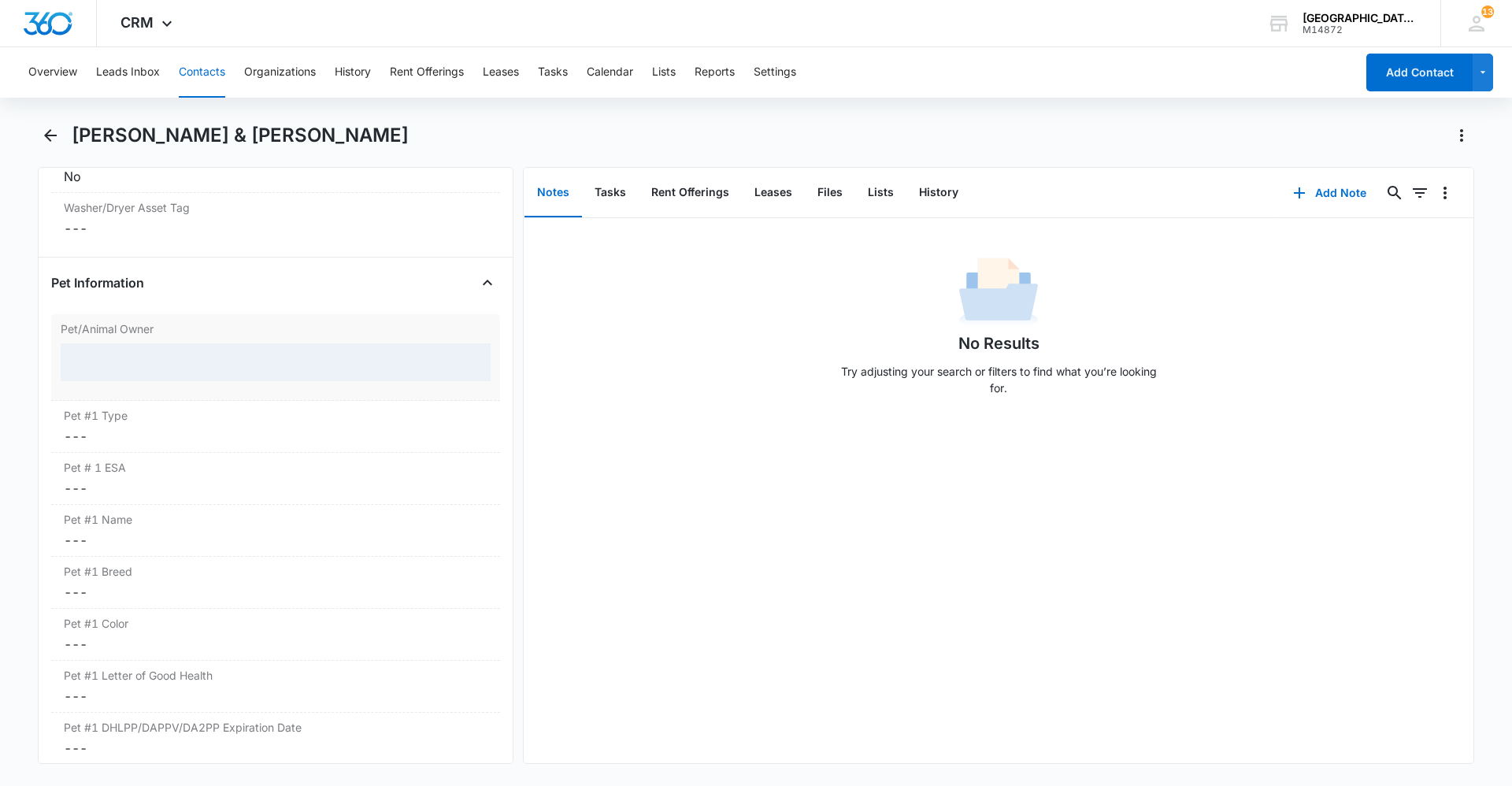
click at [199, 358] on div at bounding box center [276, 362] width 430 height 38
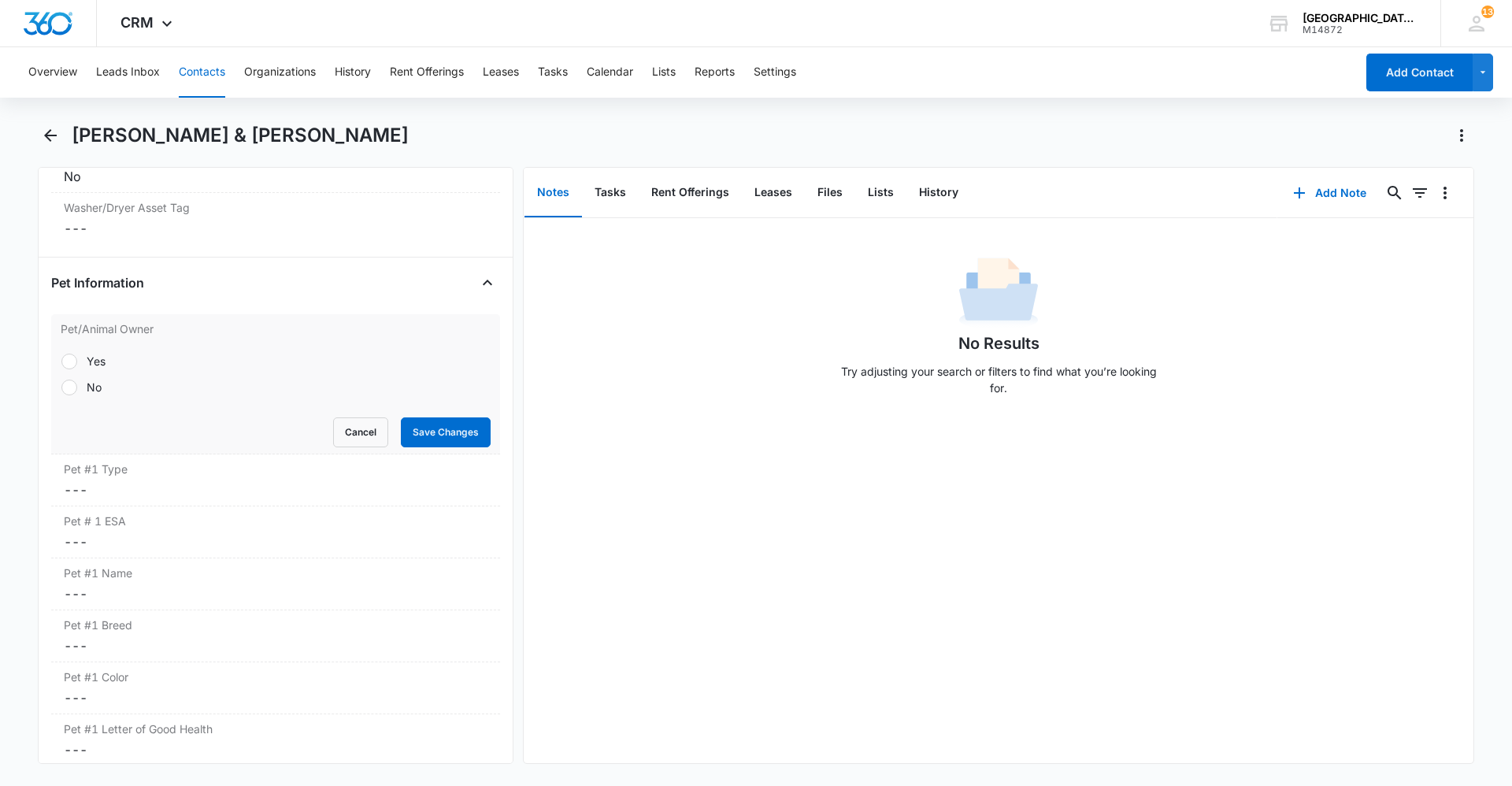
click at [74, 387] on div at bounding box center [69, 387] width 16 height 16
click at [61, 387] on input "No" at bounding box center [61, 387] width 1 height 1
radio input "true"
click at [425, 436] on button "Save Changes" at bounding box center [446, 432] width 90 height 30
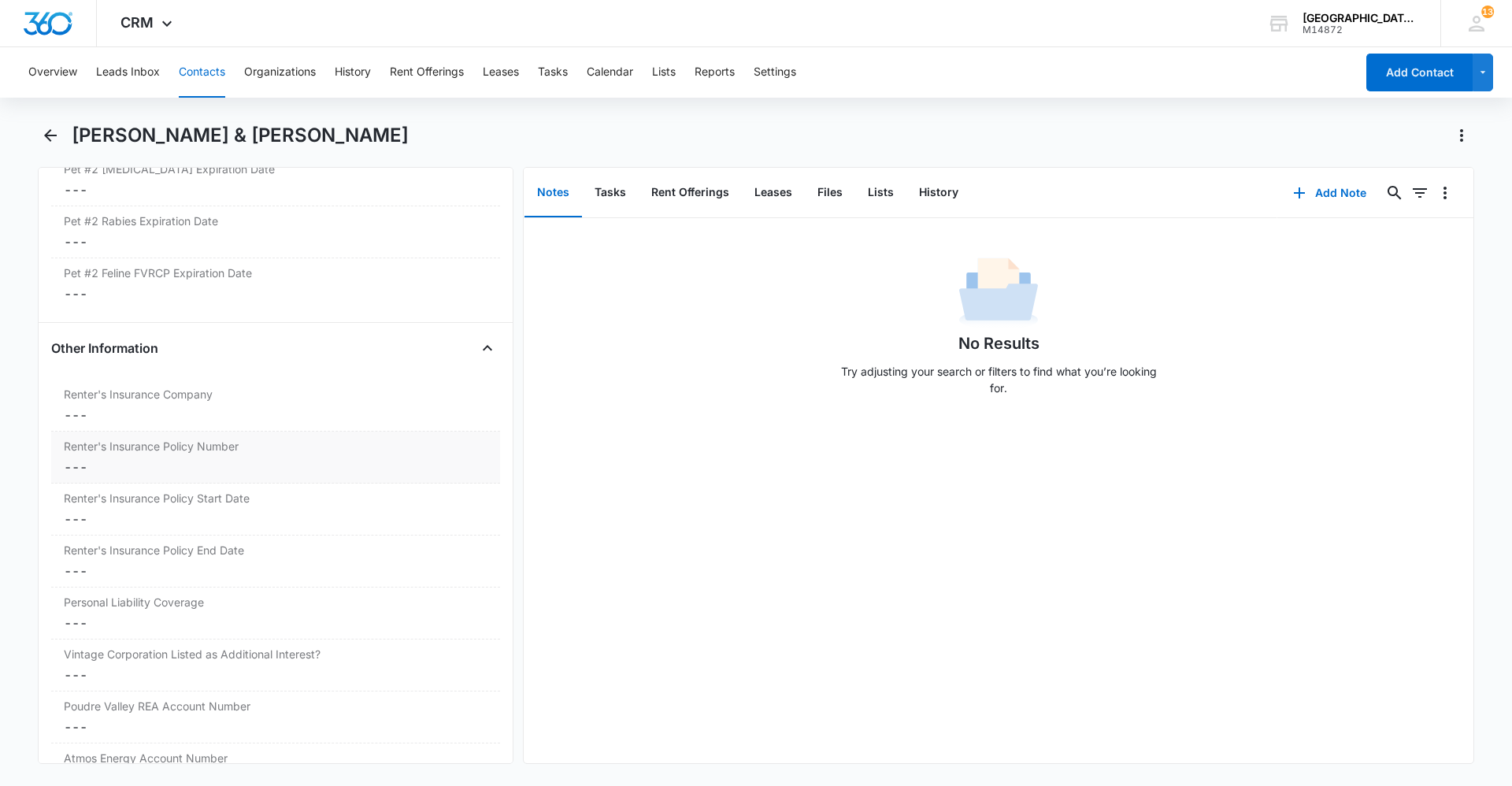
scroll to position [3036, 0]
click at [189, 420] on dd "Cancel Save Changes ---" at bounding box center [276, 417] width 424 height 19
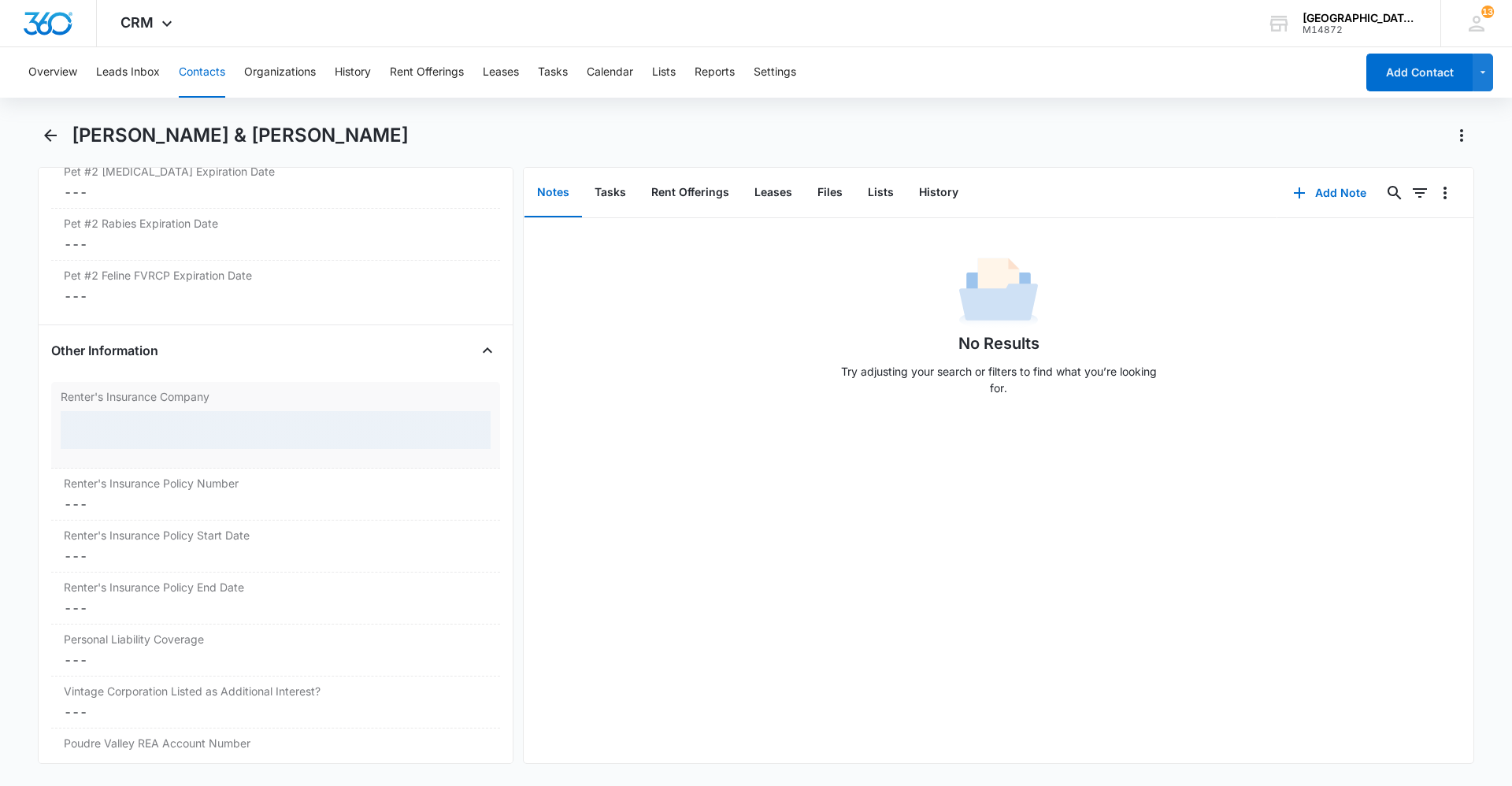
click at [182, 425] on div at bounding box center [276, 430] width 430 height 38
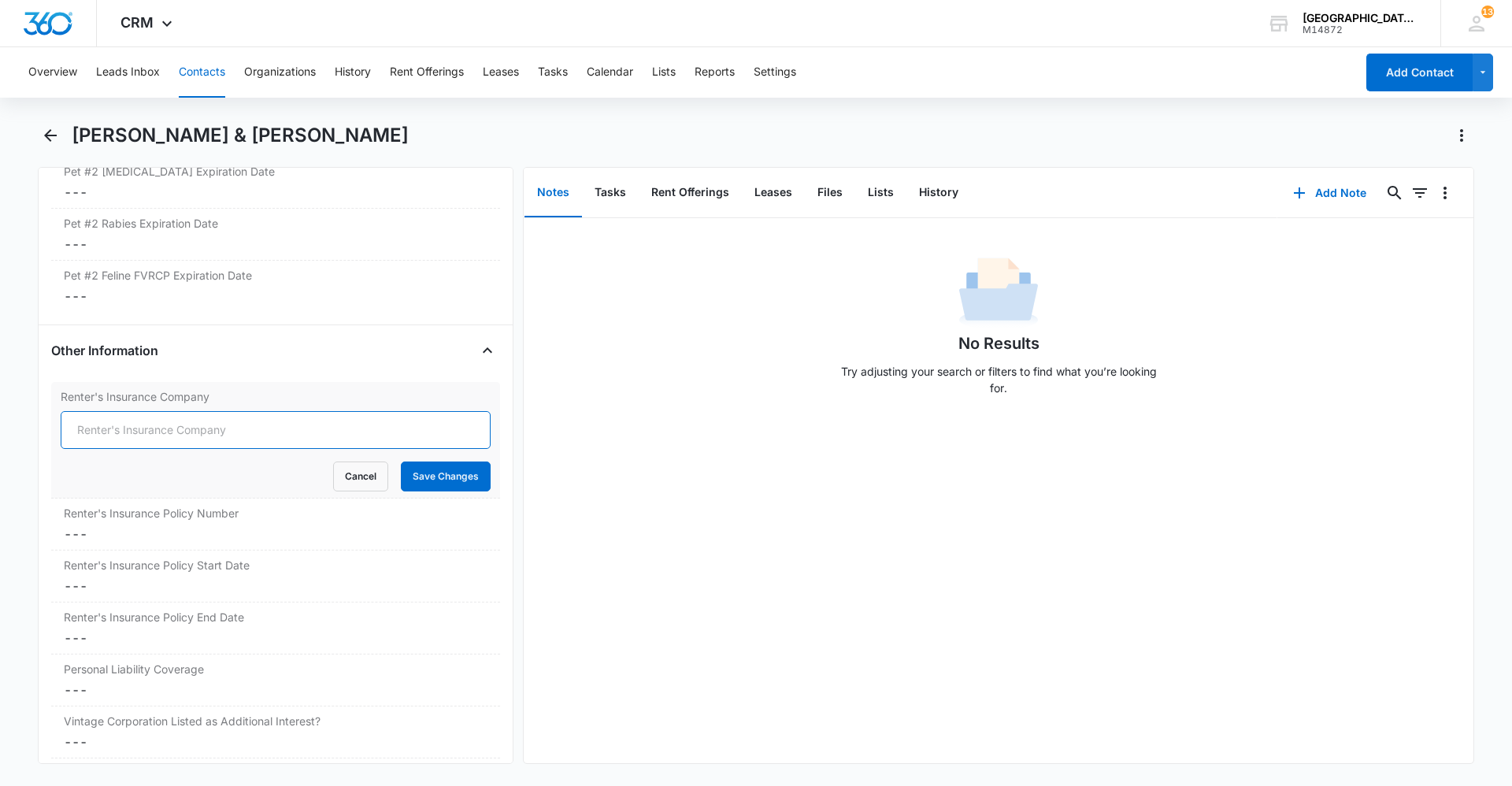
click at [184, 428] on input "Renter's Insurance Company" at bounding box center [276, 430] width 430 height 38
type input "Lemonade"
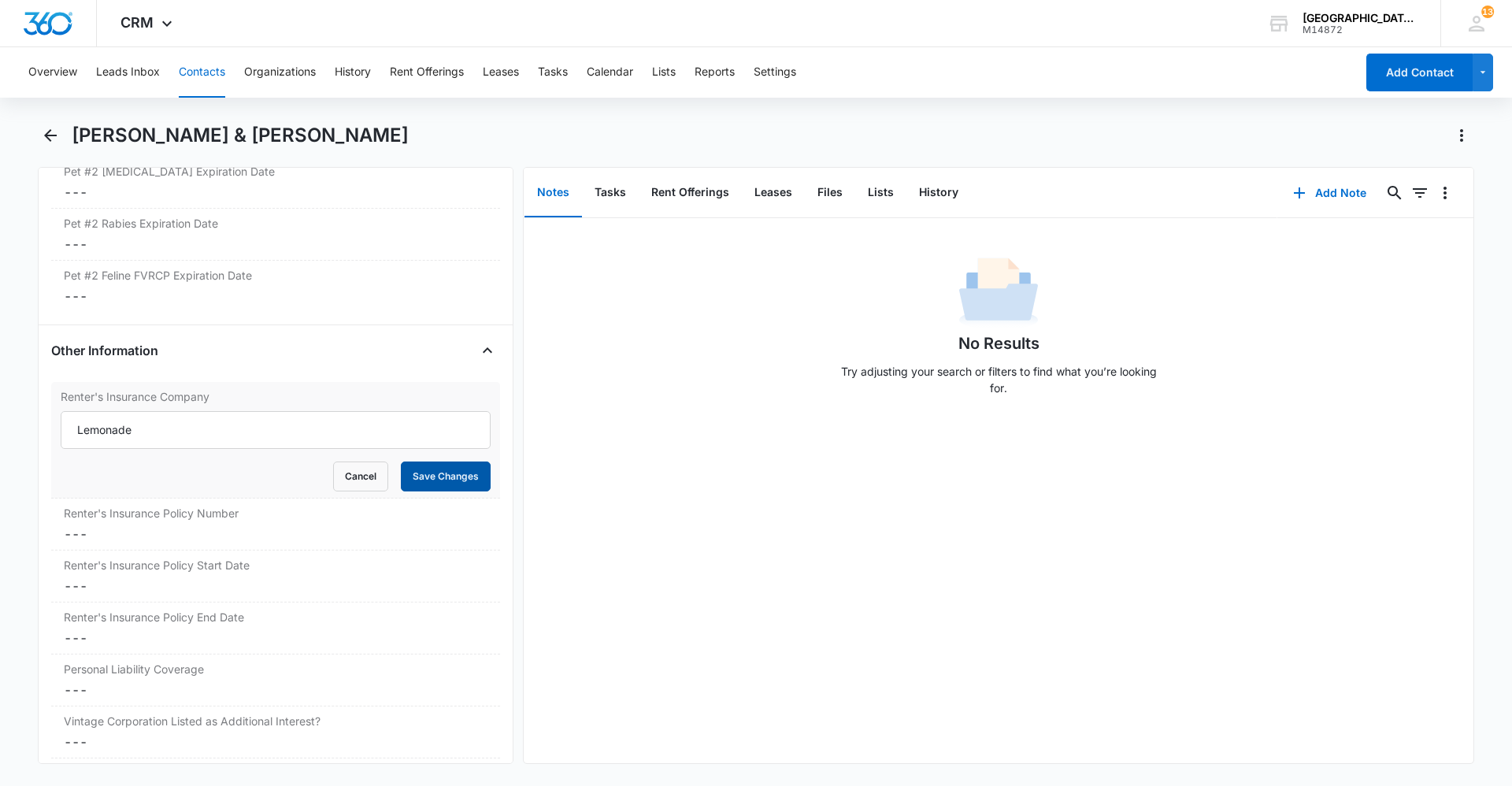
click at [407, 474] on button "Save Changes" at bounding box center [446, 476] width 90 height 30
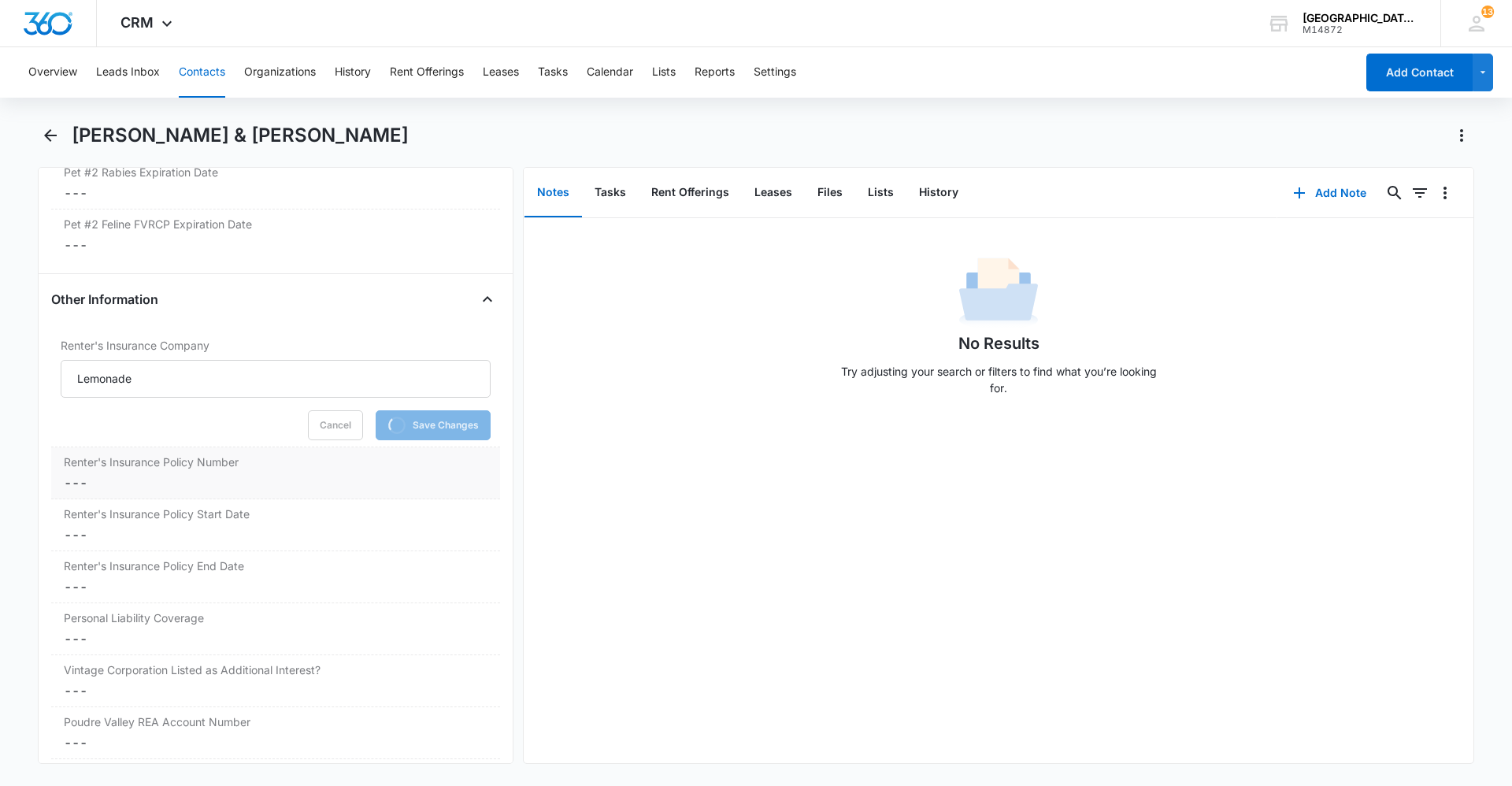
scroll to position [3115, 0]
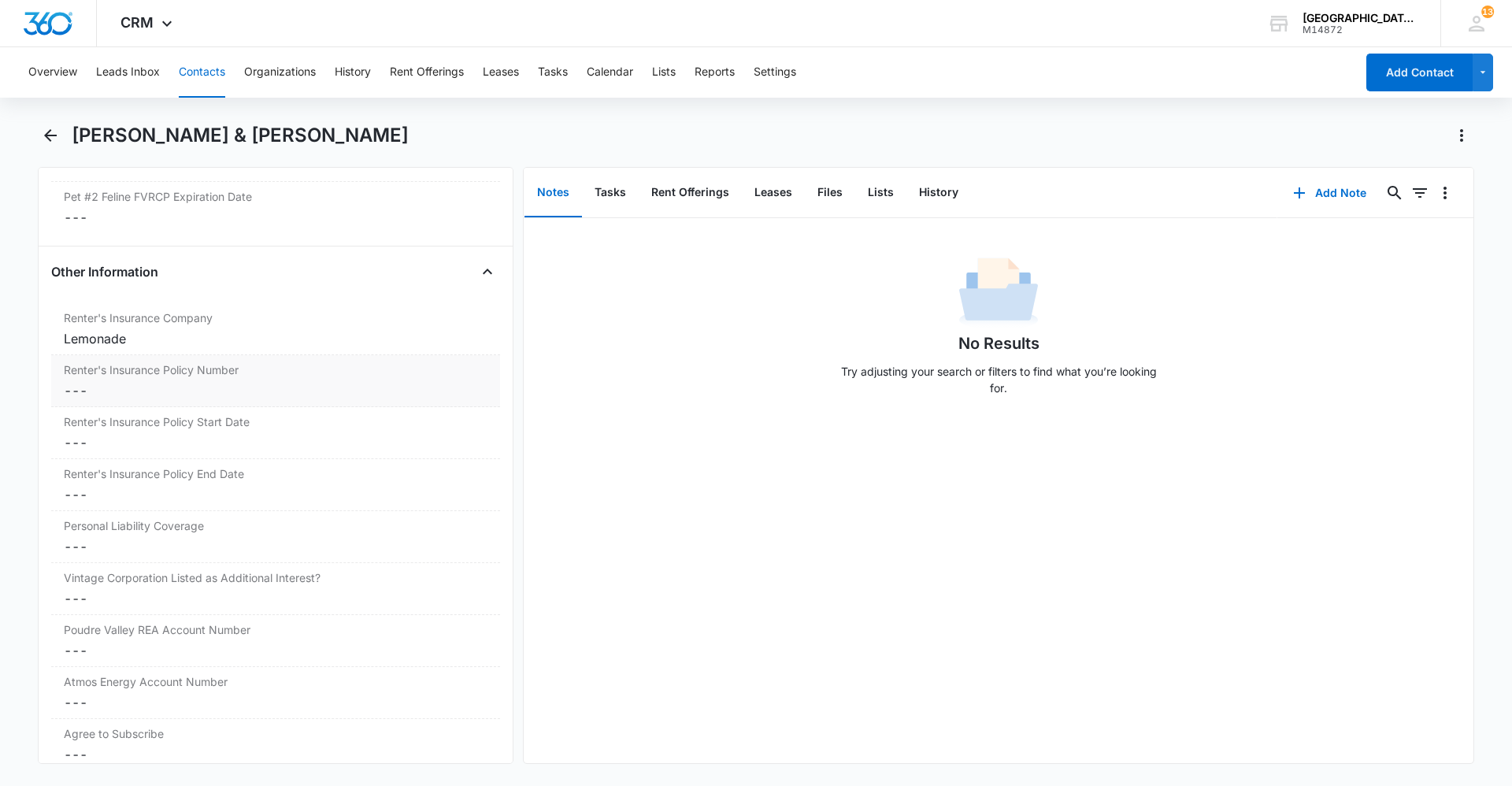
click at [155, 372] on label "Renter's Insurance Policy Number" at bounding box center [276, 369] width 424 height 17
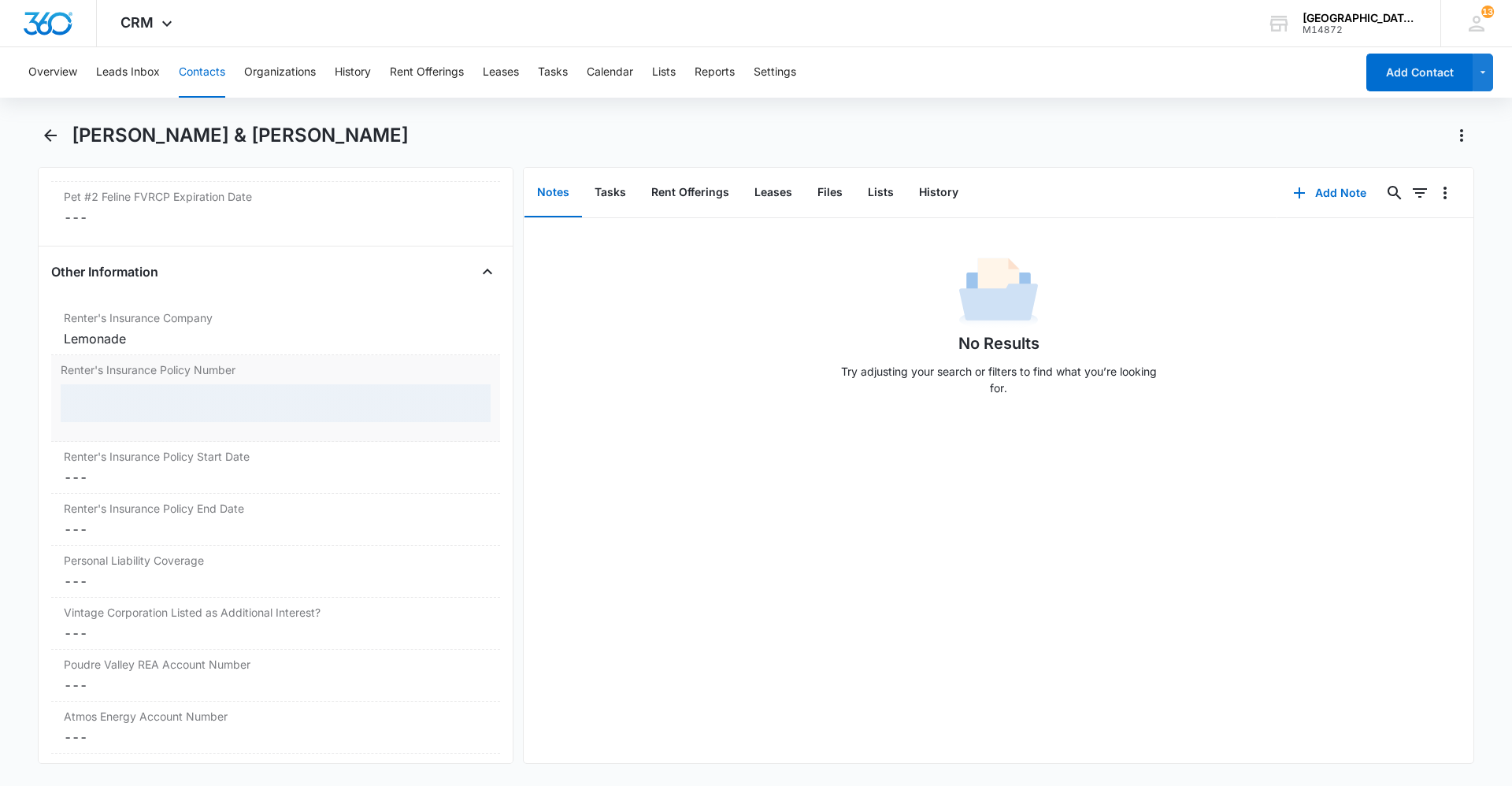
click at [155, 391] on div at bounding box center [276, 403] width 430 height 38
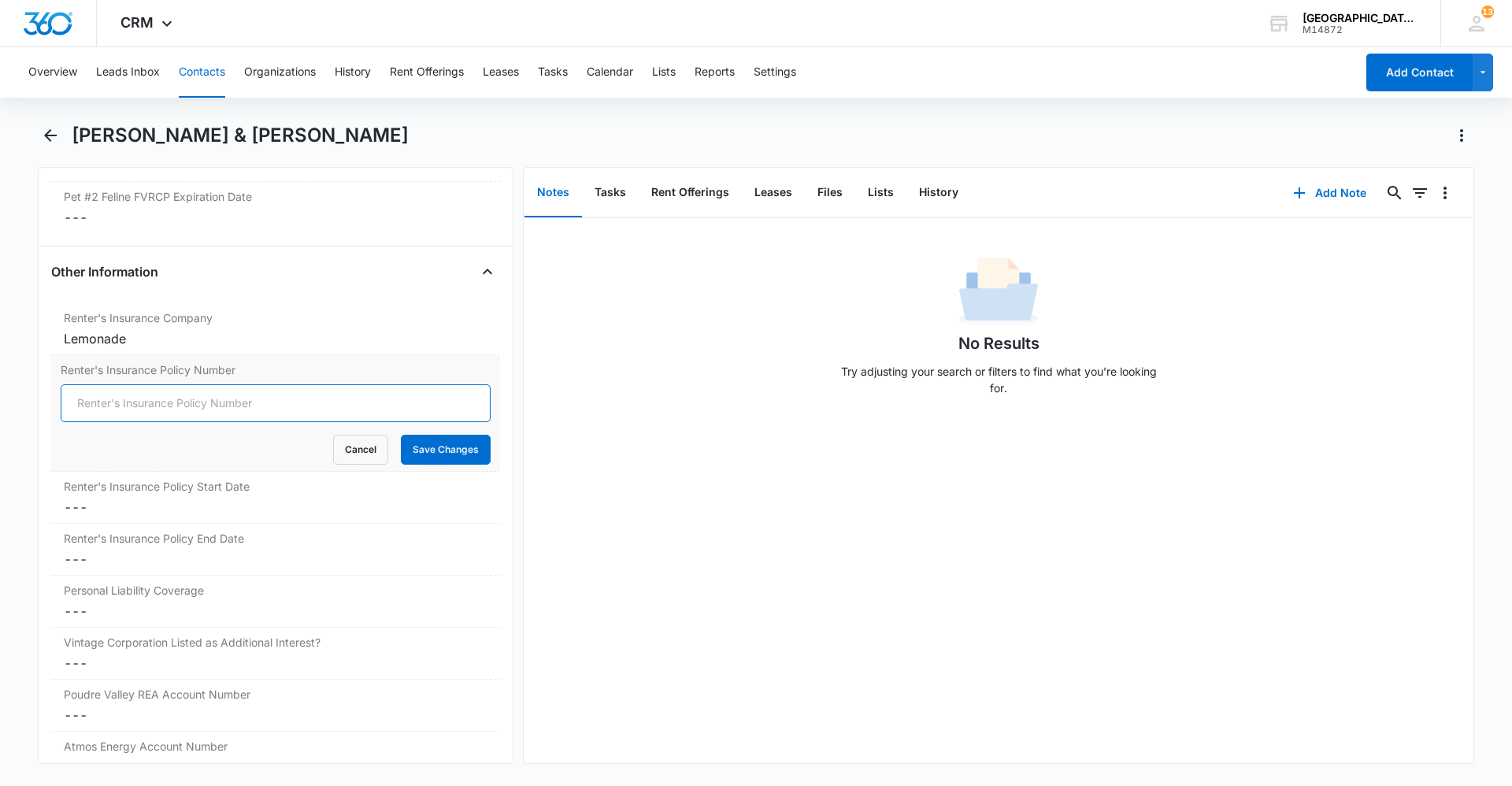
click at [160, 403] on input "Renter's Insurance Policy Number" at bounding box center [276, 403] width 430 height 38
type input "LP4A60E9608"
click at [436, 447] on button "Save Changes" at bounding box center [446, 450] width 90 height 30
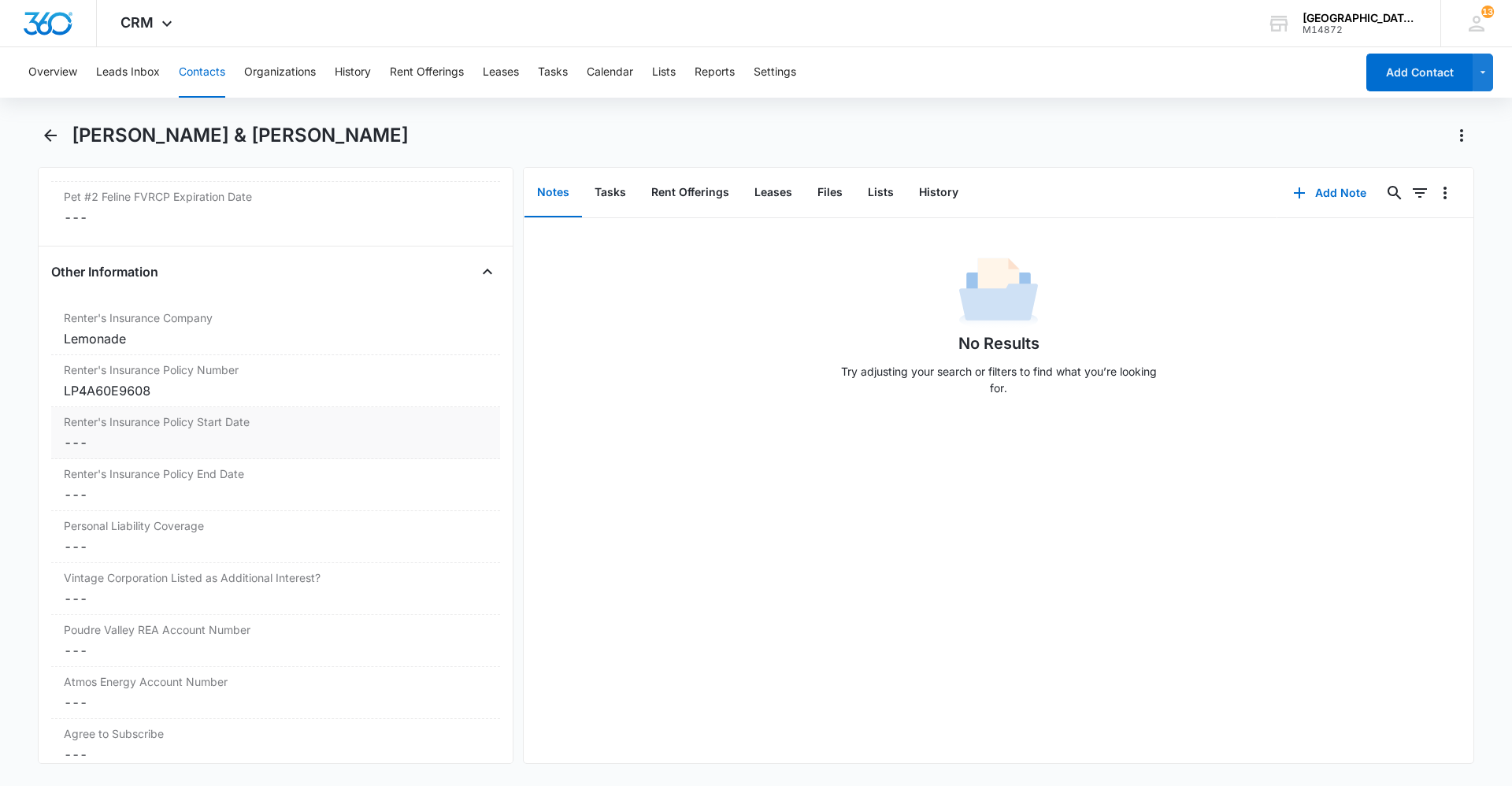
click at [169, 436] on dd "Cancel Save Changes ---" at bounding box center [276, 443] width 424 height 19
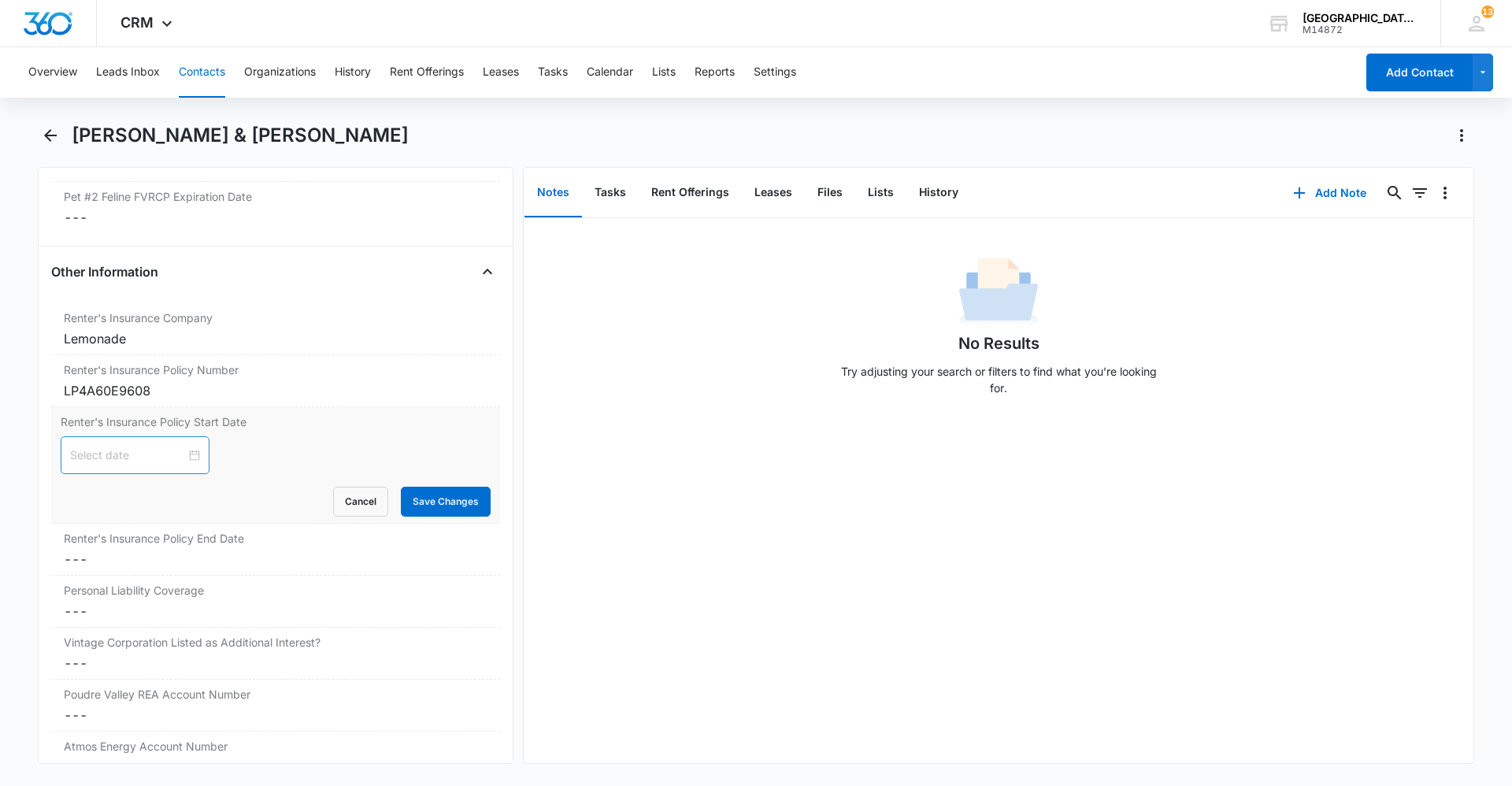
click at [173, 443] on div at bounding box center [135, 455] width 149 height 38
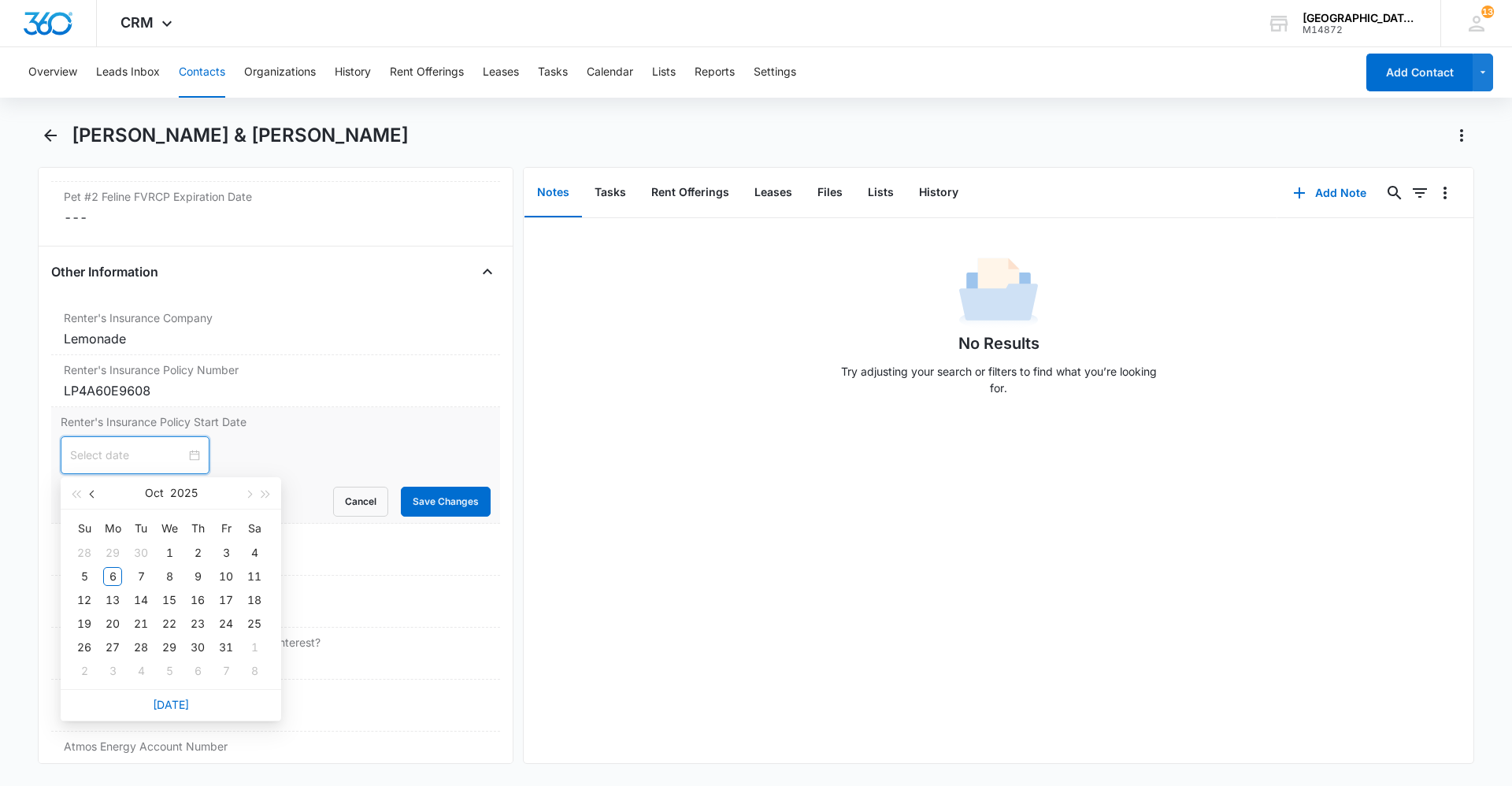
click at [94, 497] on span "button" at bounding box center [94, 495] width 8 height 8
type input "Jul 26, 2025"
click at [259, 625] on div "26" at bounding box center [254, 624] width 19 height 19
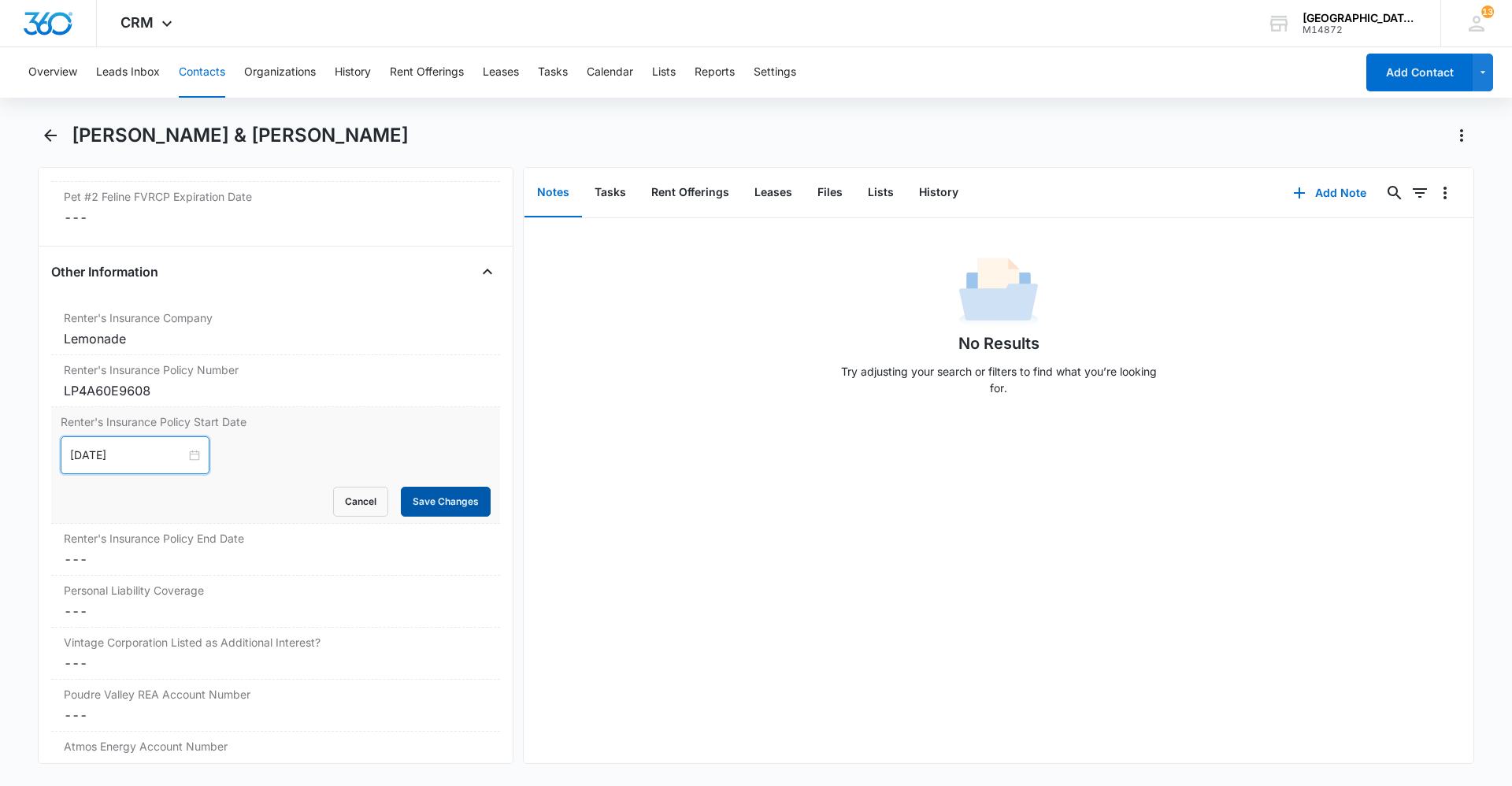
click at [426, 505] on button "Save Changes" at bounding box center [446, 502] width 90 height 30
click at [171, 551] on dd "Cancel Save Changes ---" at bounding box center [276, 559] width 424 height 19
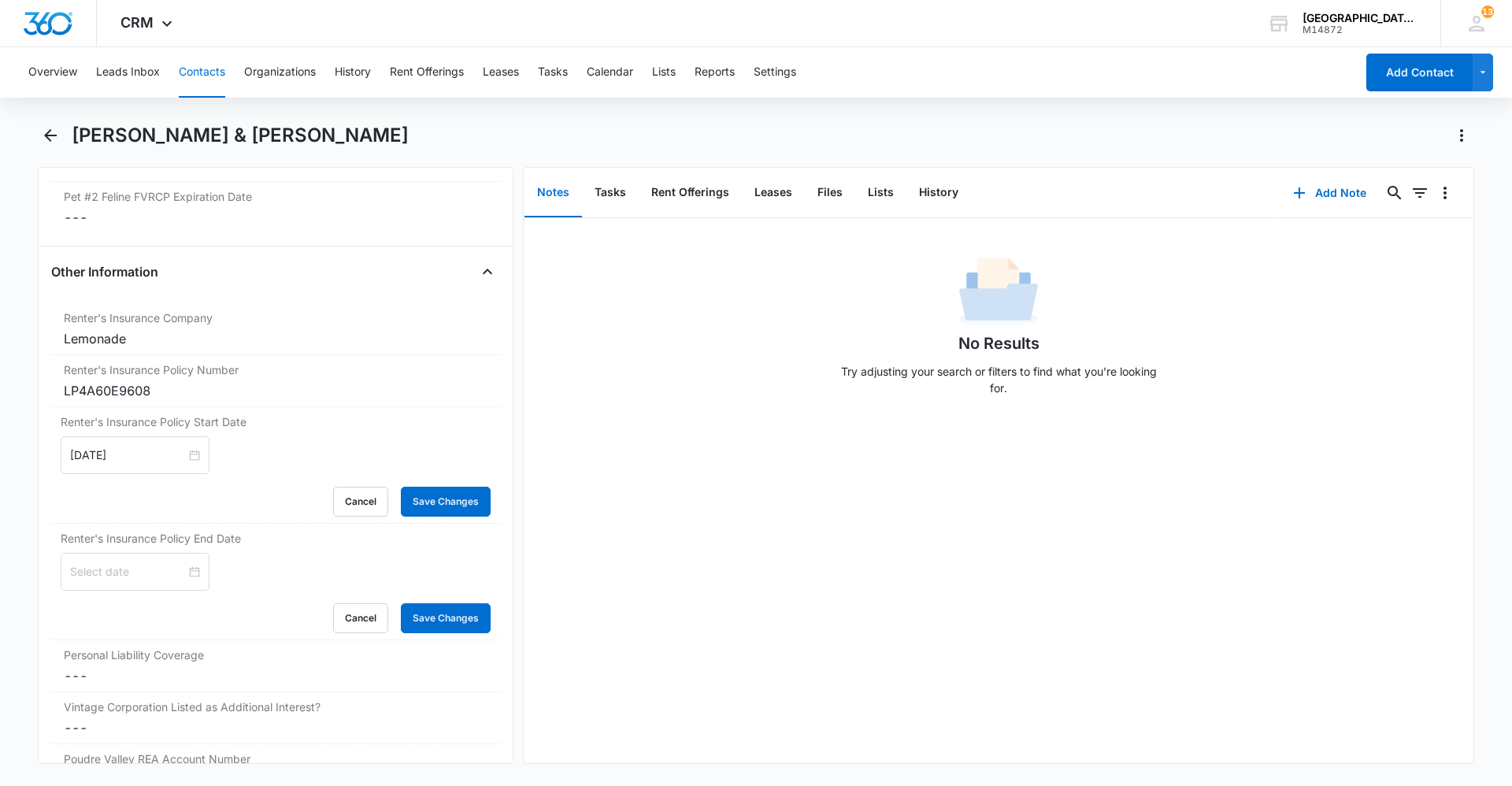
click at [171, 560] on div at bounding box center [135, 572] width 149 height 38
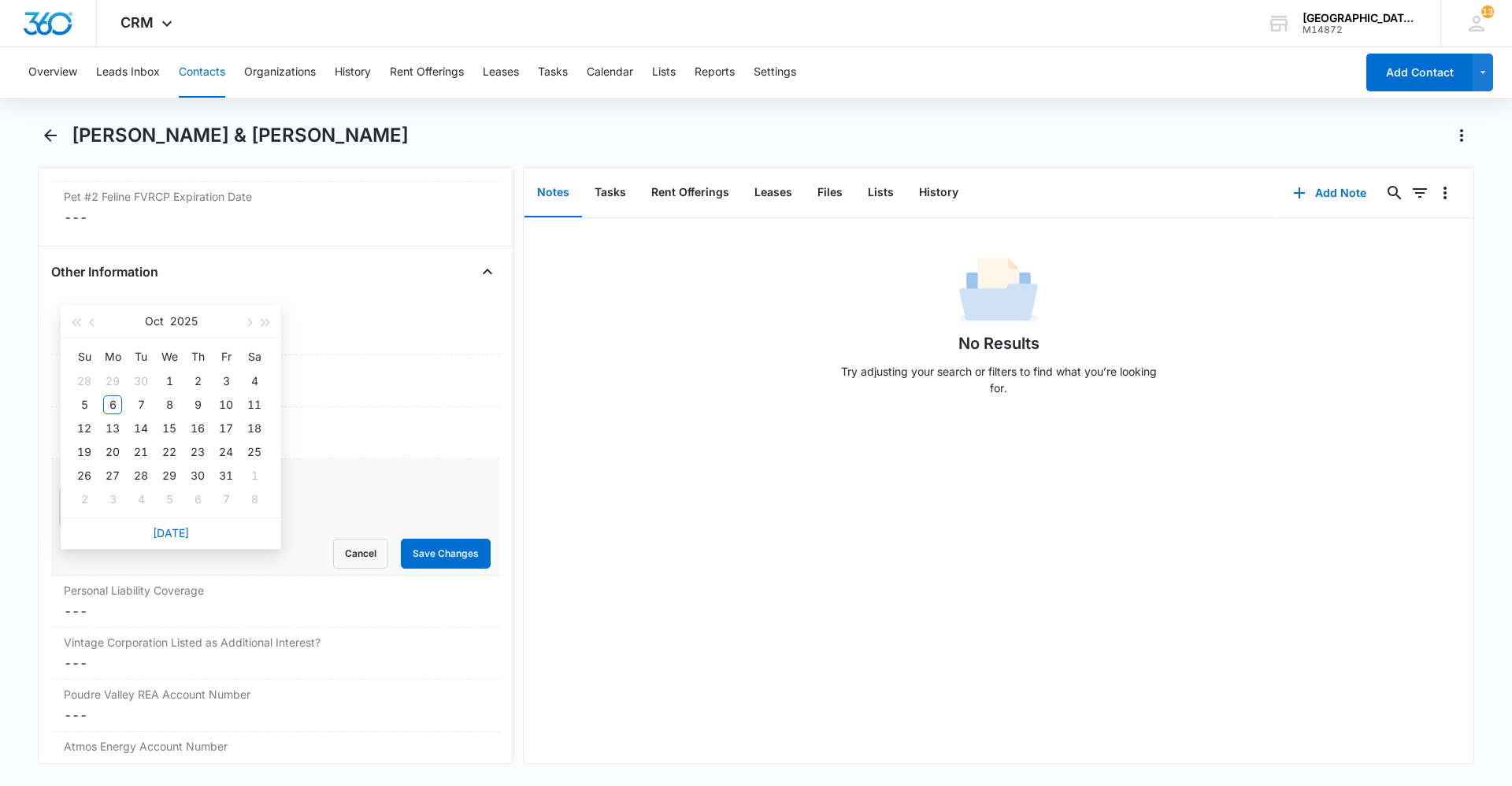
type input "[DATE]"
click at [247, 326] on button "button" at bounding box center [248, 321] width 17 height 32
click at [246, 327] on button "button" at bounding box center [248, 321] width 17 height 32
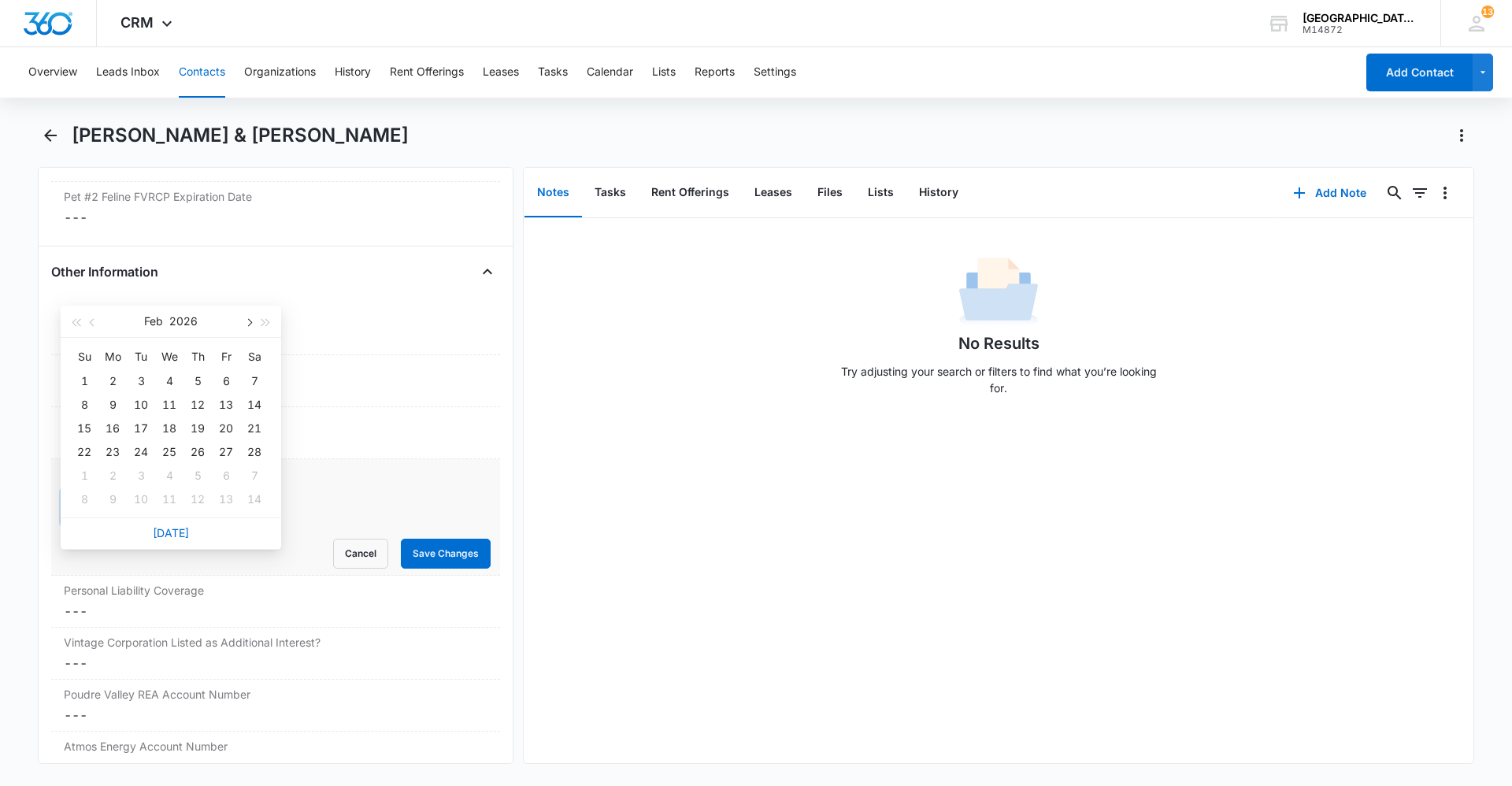
click at [246, 327] on button "button" at bounding box center [248, 321] width 17 height 32
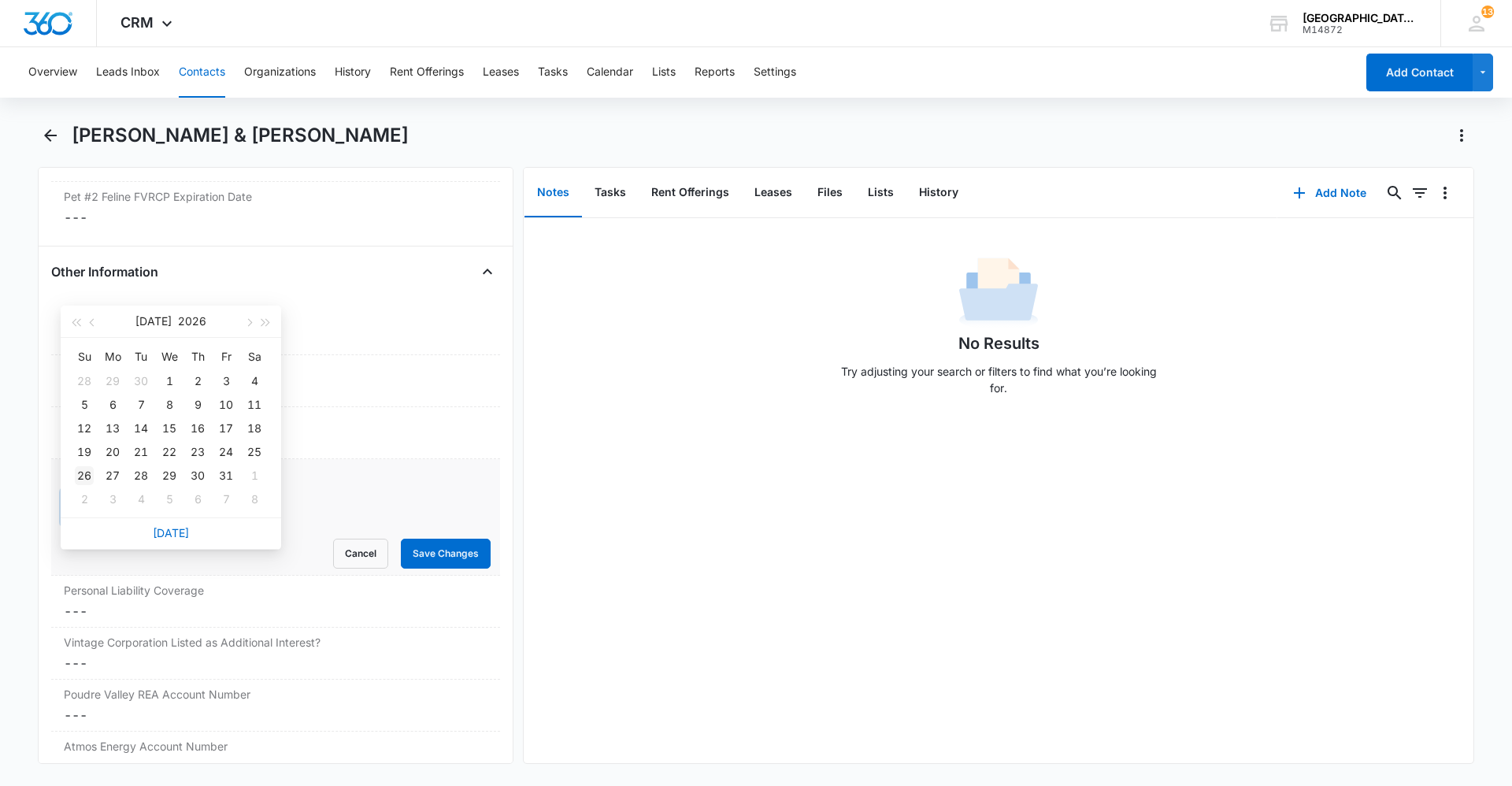
type input "Jul 26, 2026"
click at [76, 476] on div "26" at bounding box center [84, 476] width 19 height 19
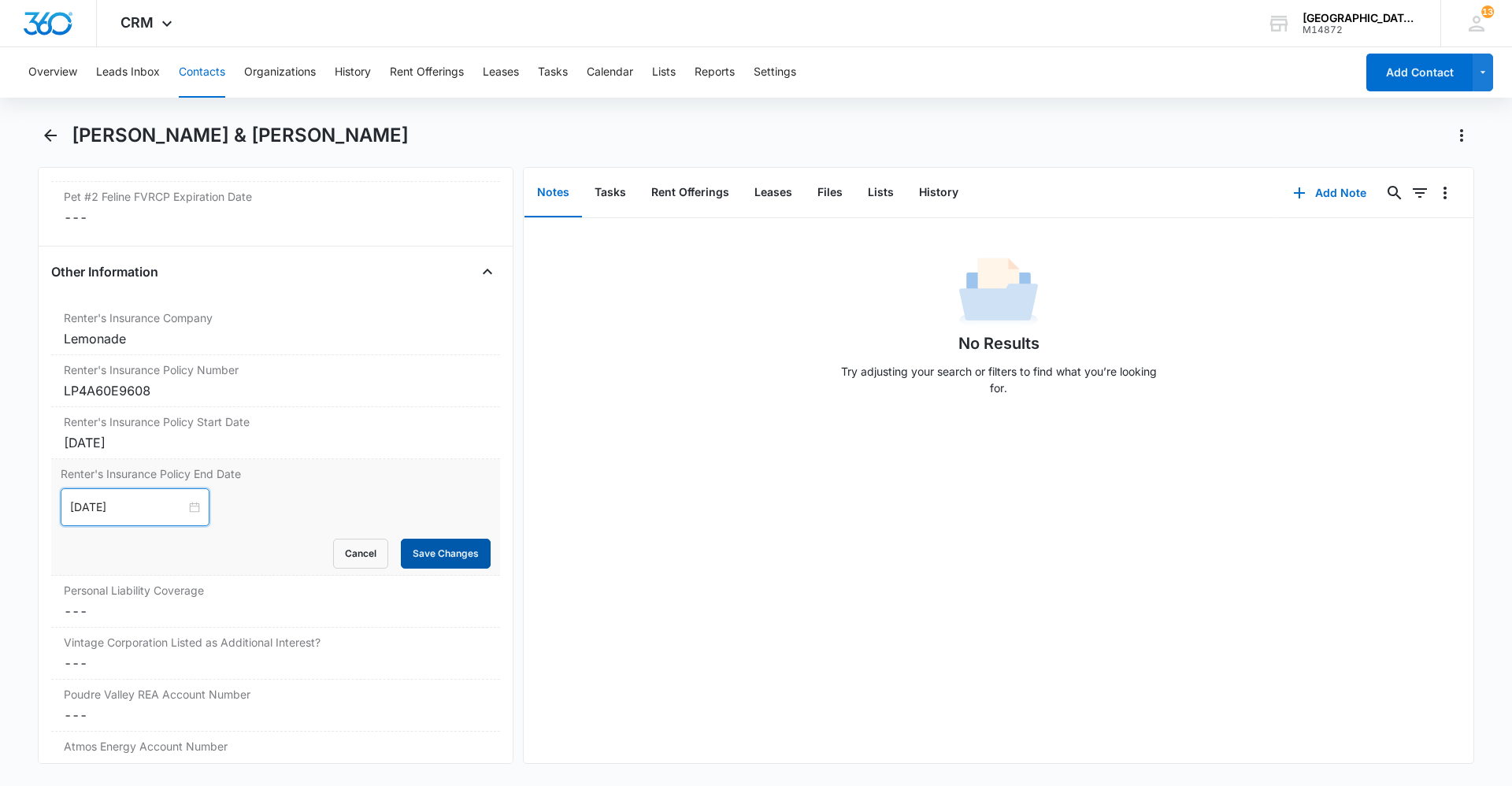
click at [406, 543] on button "Save Changes" at bounding box center [446, 554] width 90 height 30
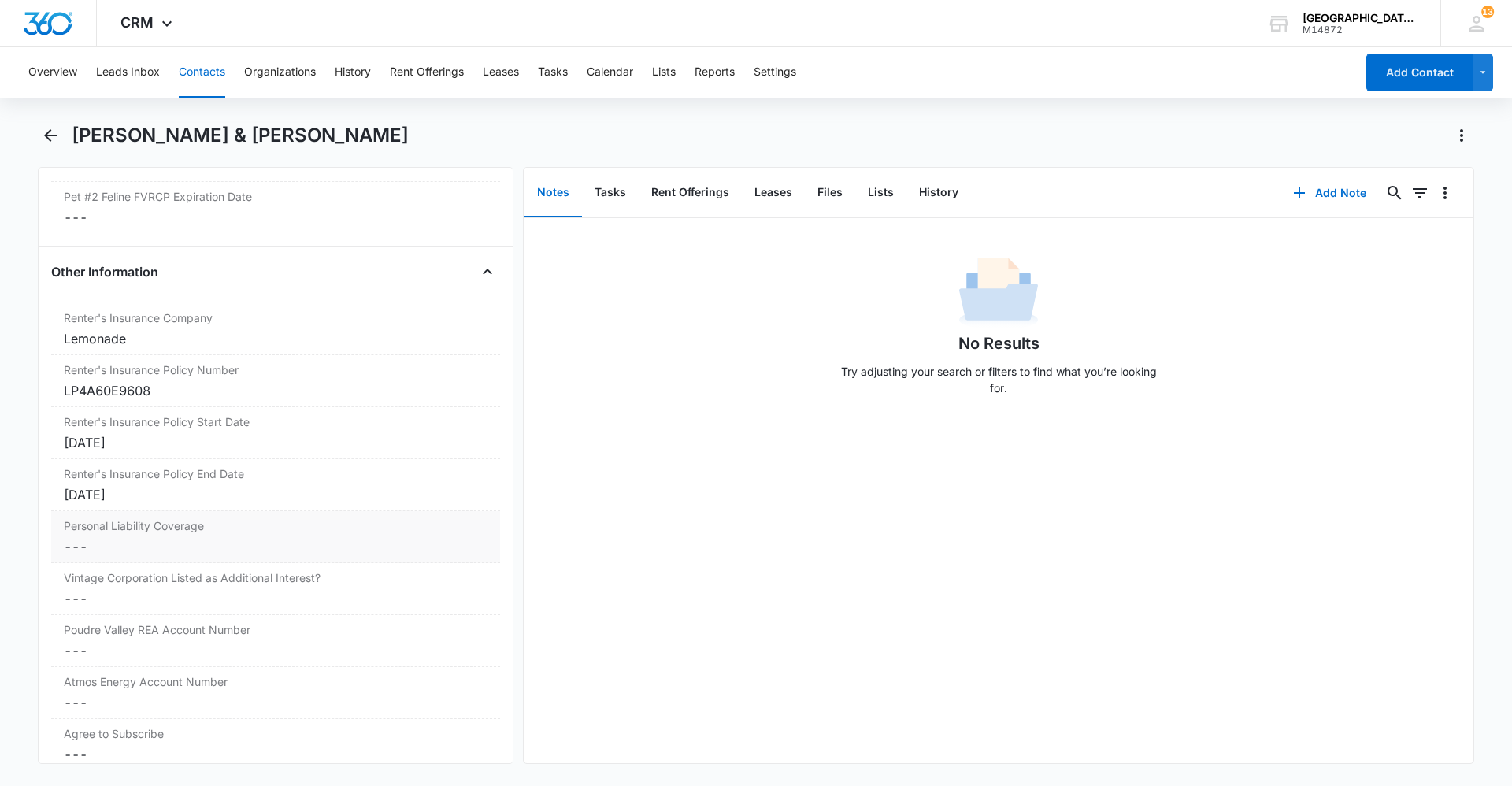
click at [178, 512] on div "Personal Liability Coverage Cancel Save Changes ---" at bounding box center [276, 537] width 449 height 52
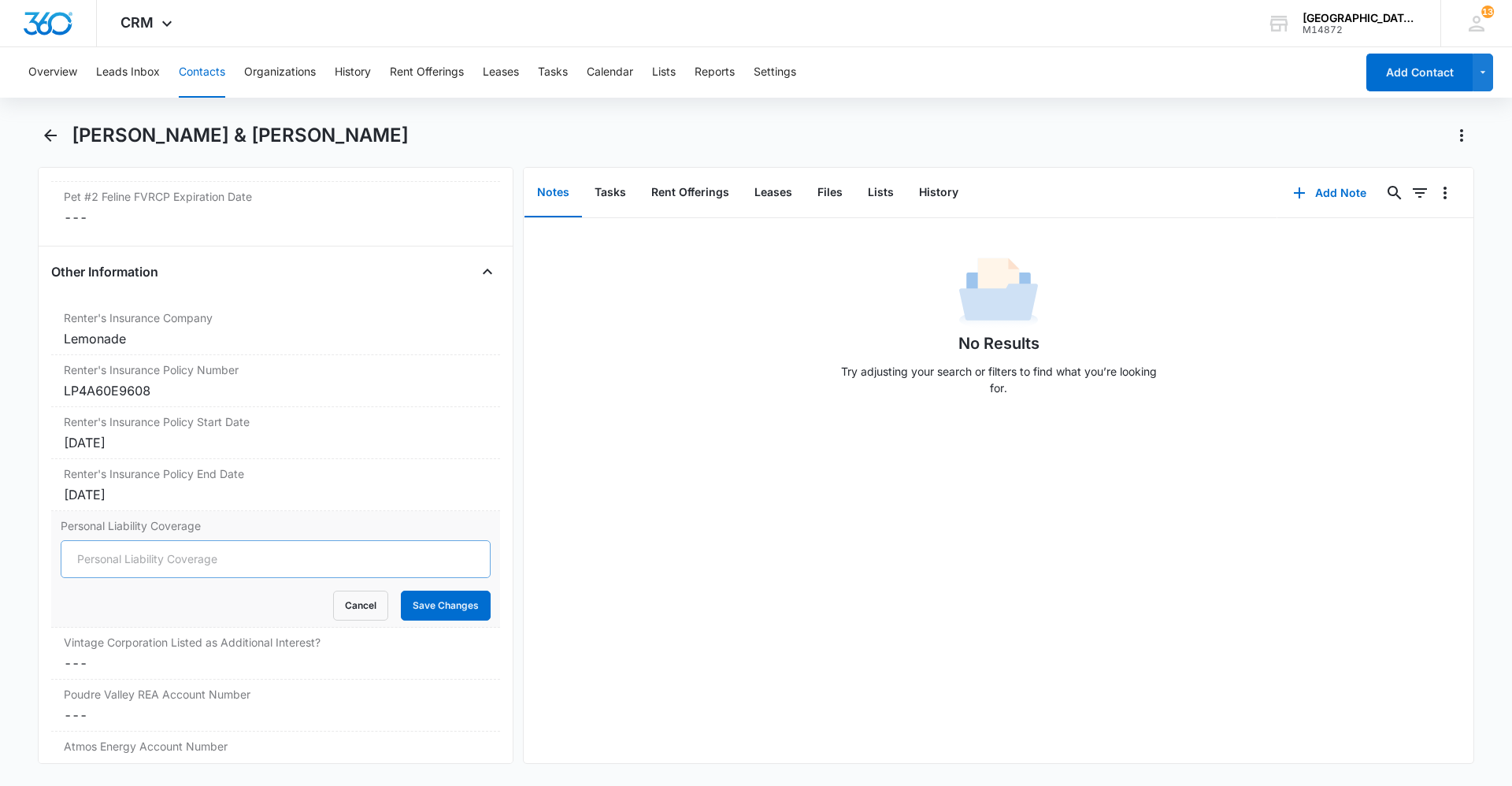
type input "300,000"
click at [429, 602] on button "Save Changes" at bounding box center [446, 606] width 90 height 30
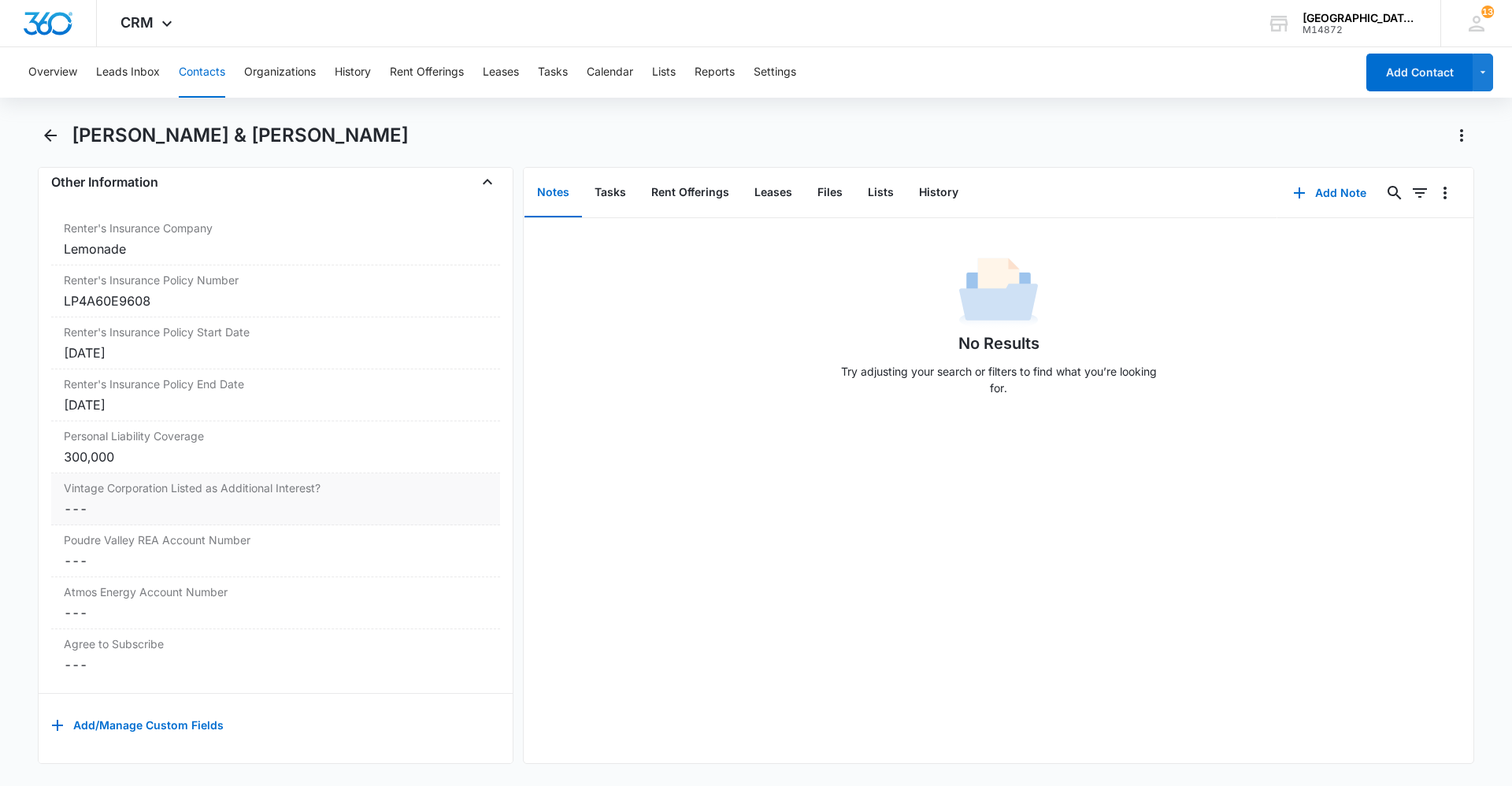
click at [189, 505] on dd "Cancel Save Changes ---" at bounding box center [276, 509] width 424 height 19
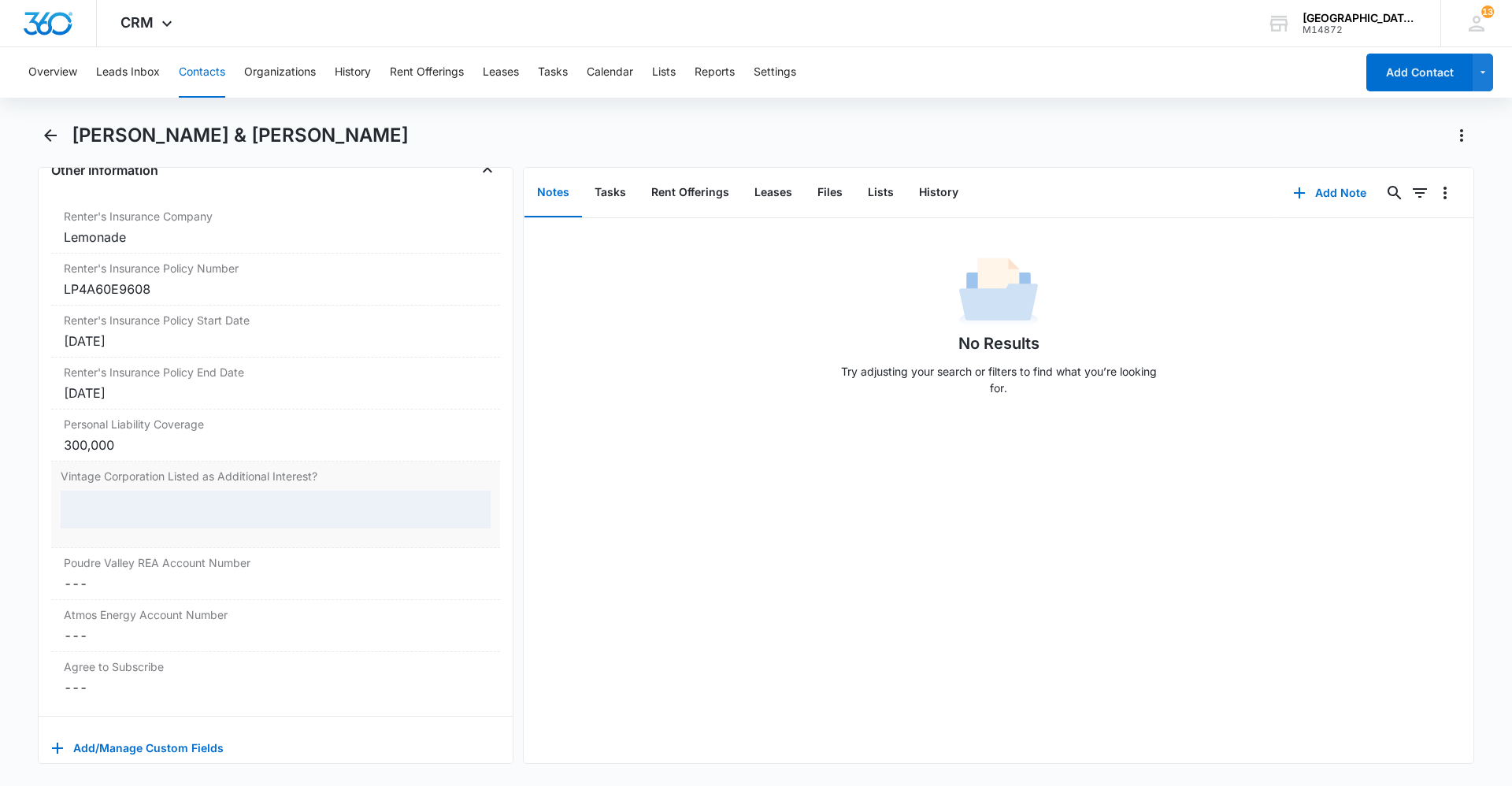
click at [120, 510] on div at bounding box center [276, 510] width 430 height 38
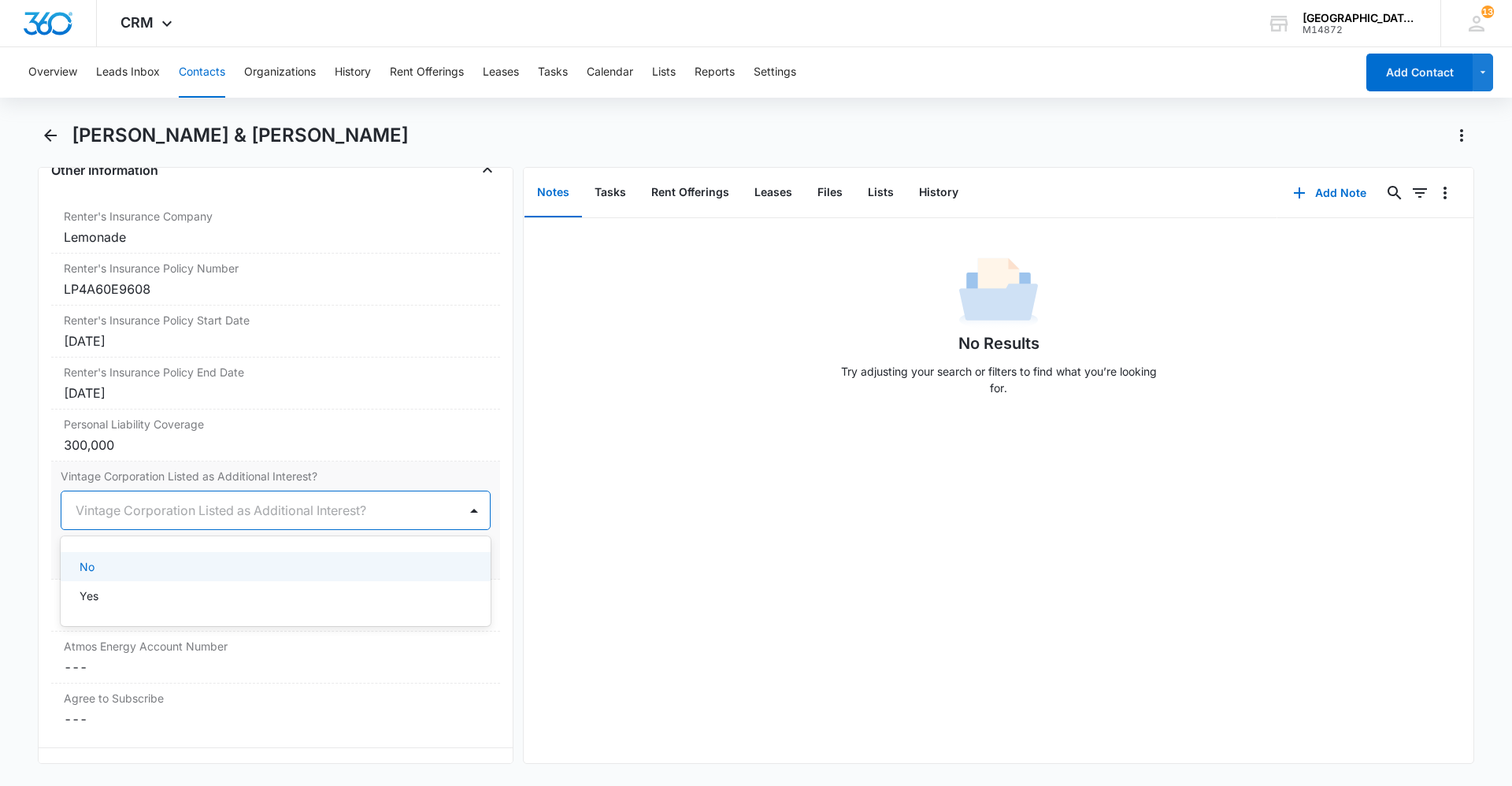
click at [133, 515] on div at bounding box center [257, 510] width 362 height 22
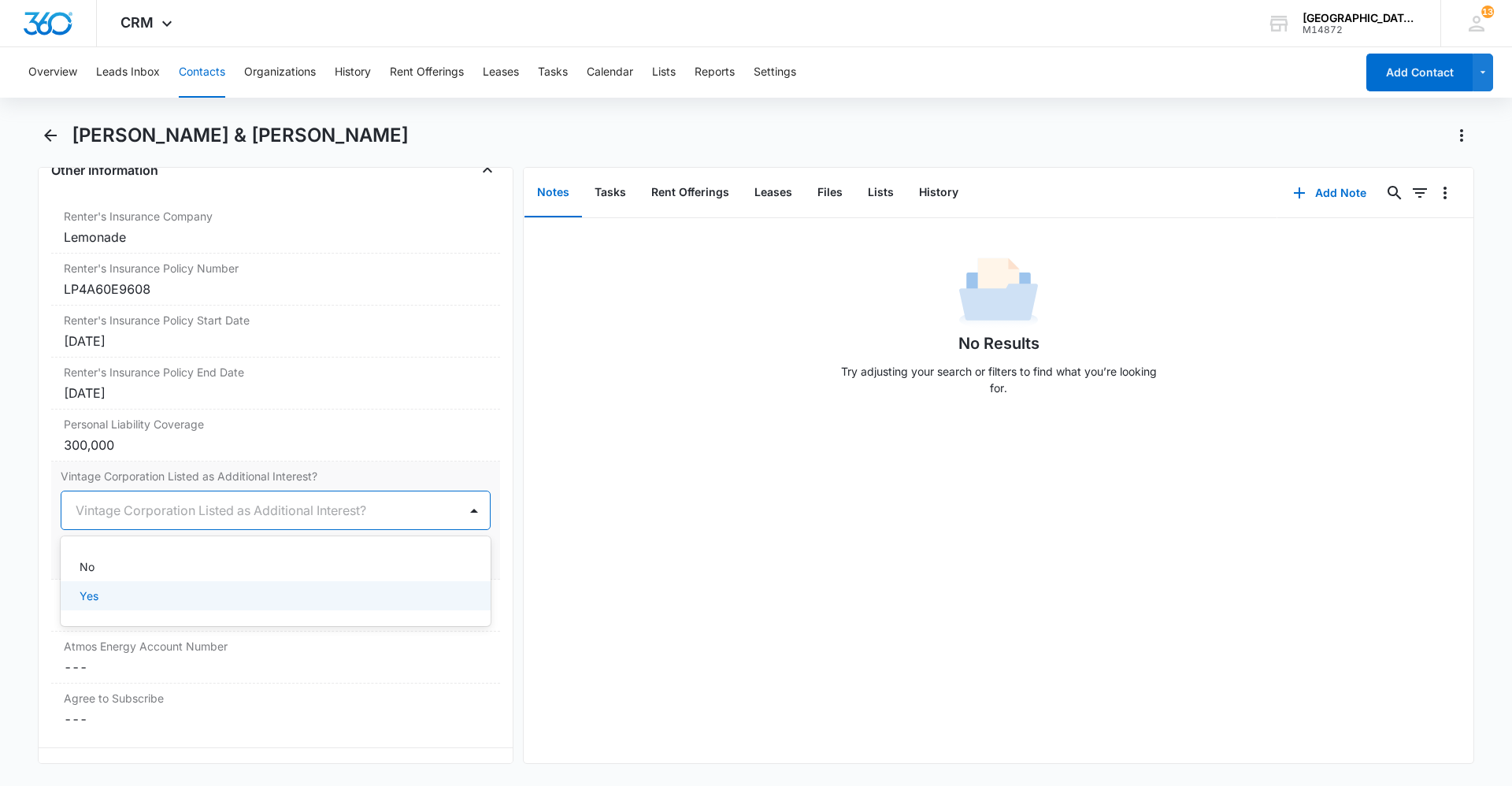
click at [120, 602] on div "Yes" at bounding box center [274, 595] width 389 height 17
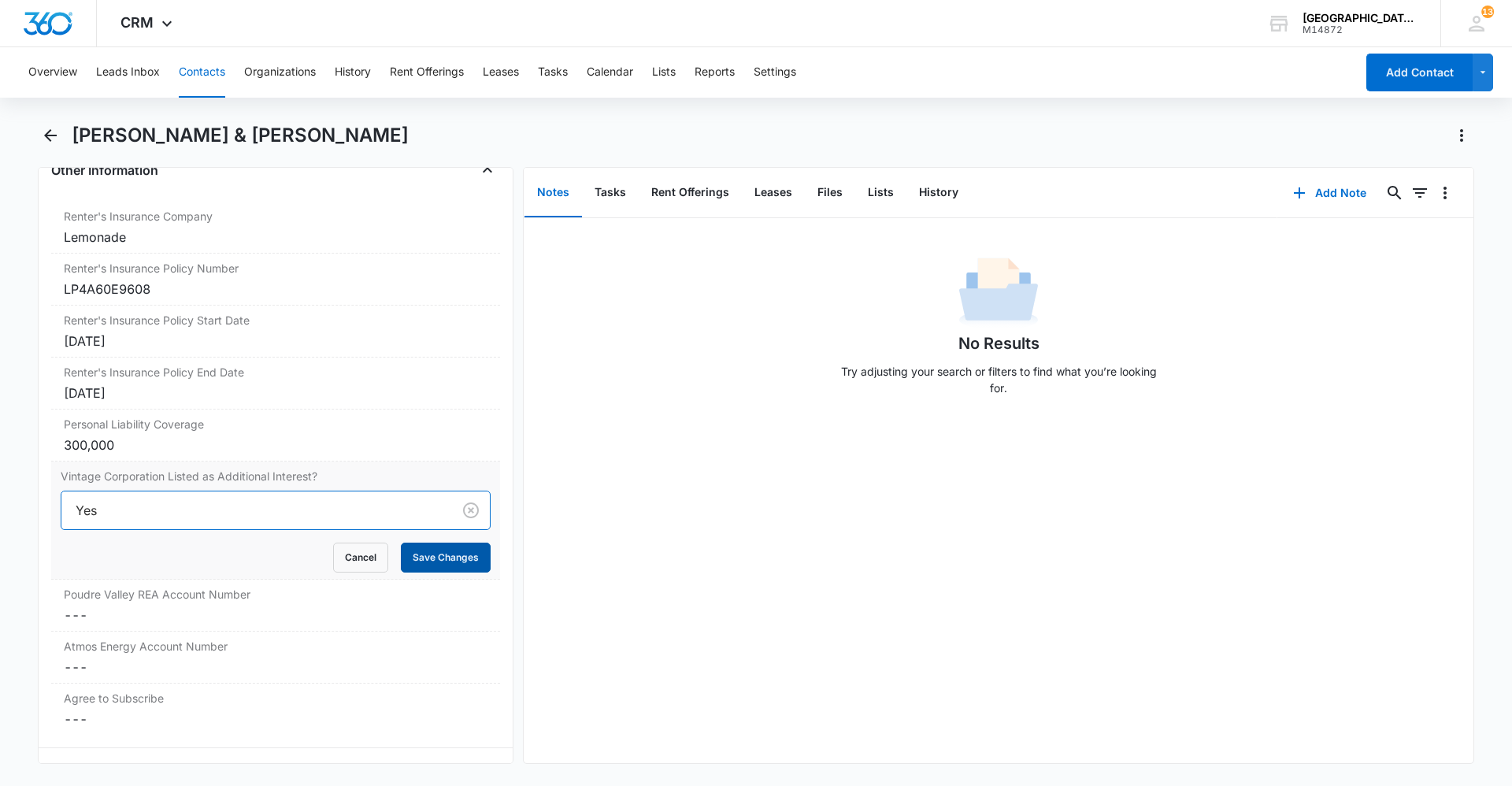
click at [433, 559] on button "Save Changes" at bounding box center [446, 558] width 90 height 30
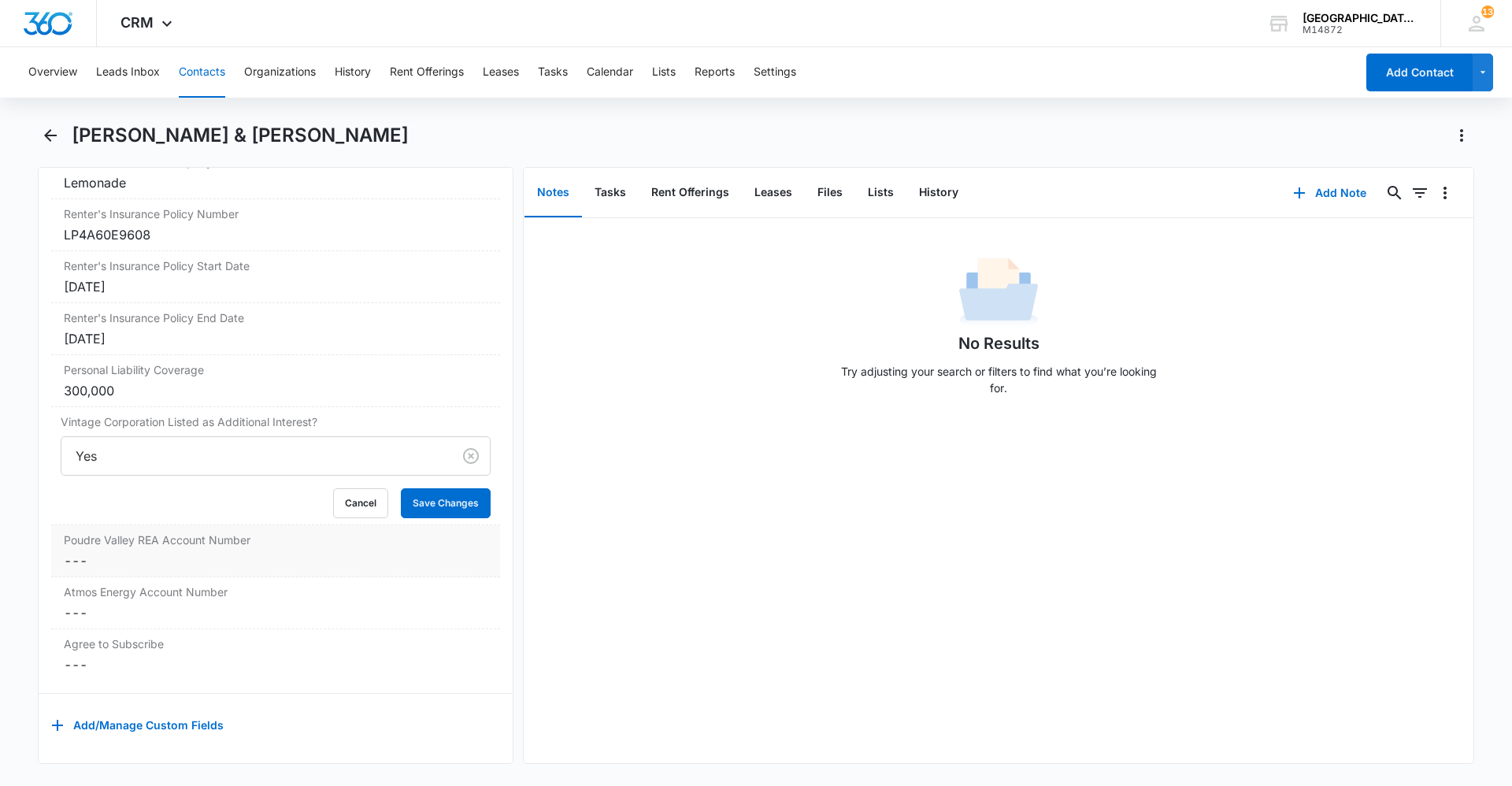
click at [198, 551] on dd "Cancel Save Changes ---" at bounding box center [276, 561] width 424 height 19
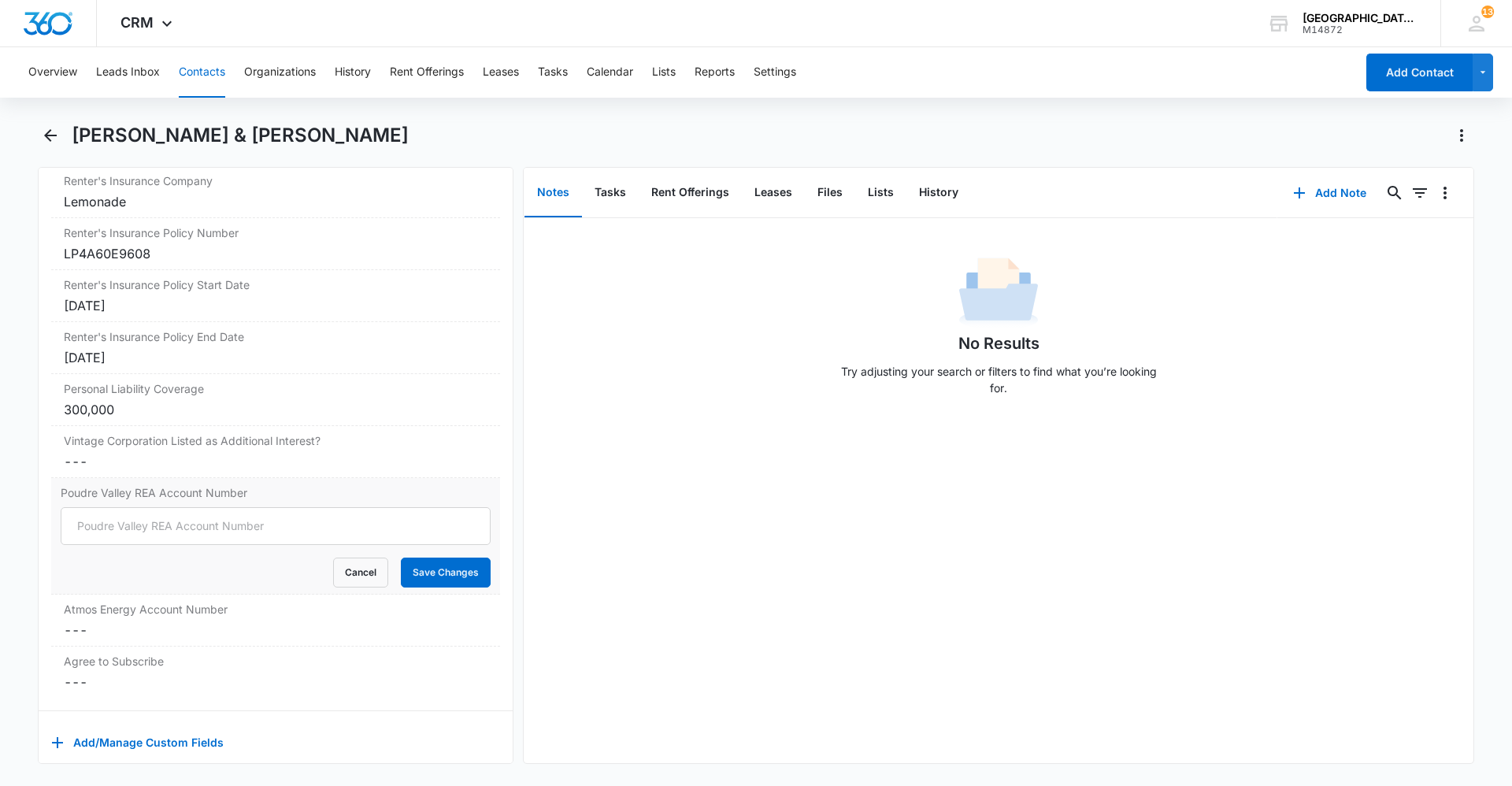
scroll to position [3280, 0]
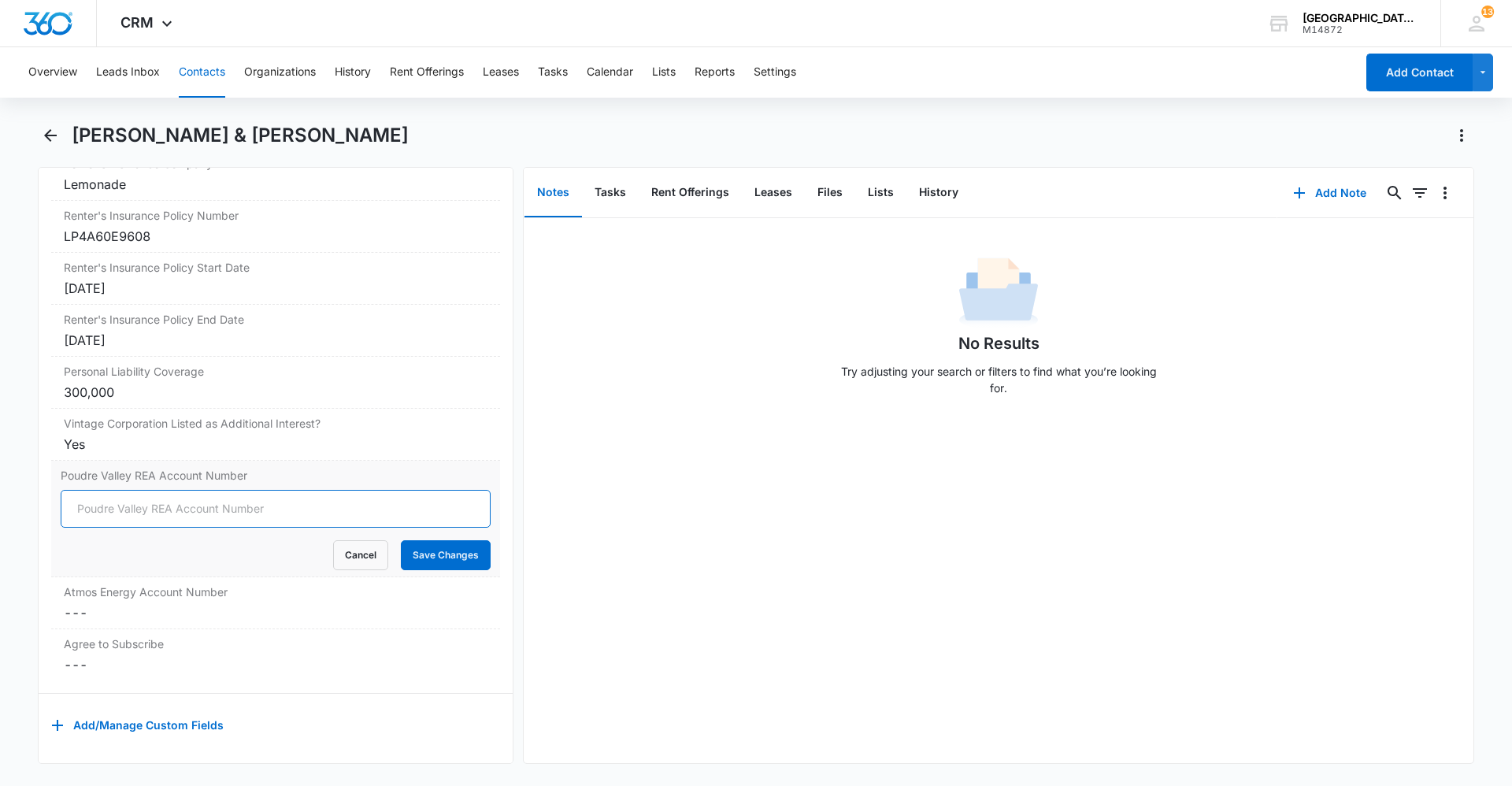
click at [181, 495] on input "Poudre Valley REA Account Number" at bounding box center [276, 509] width 430 height 38
type input "84959002"
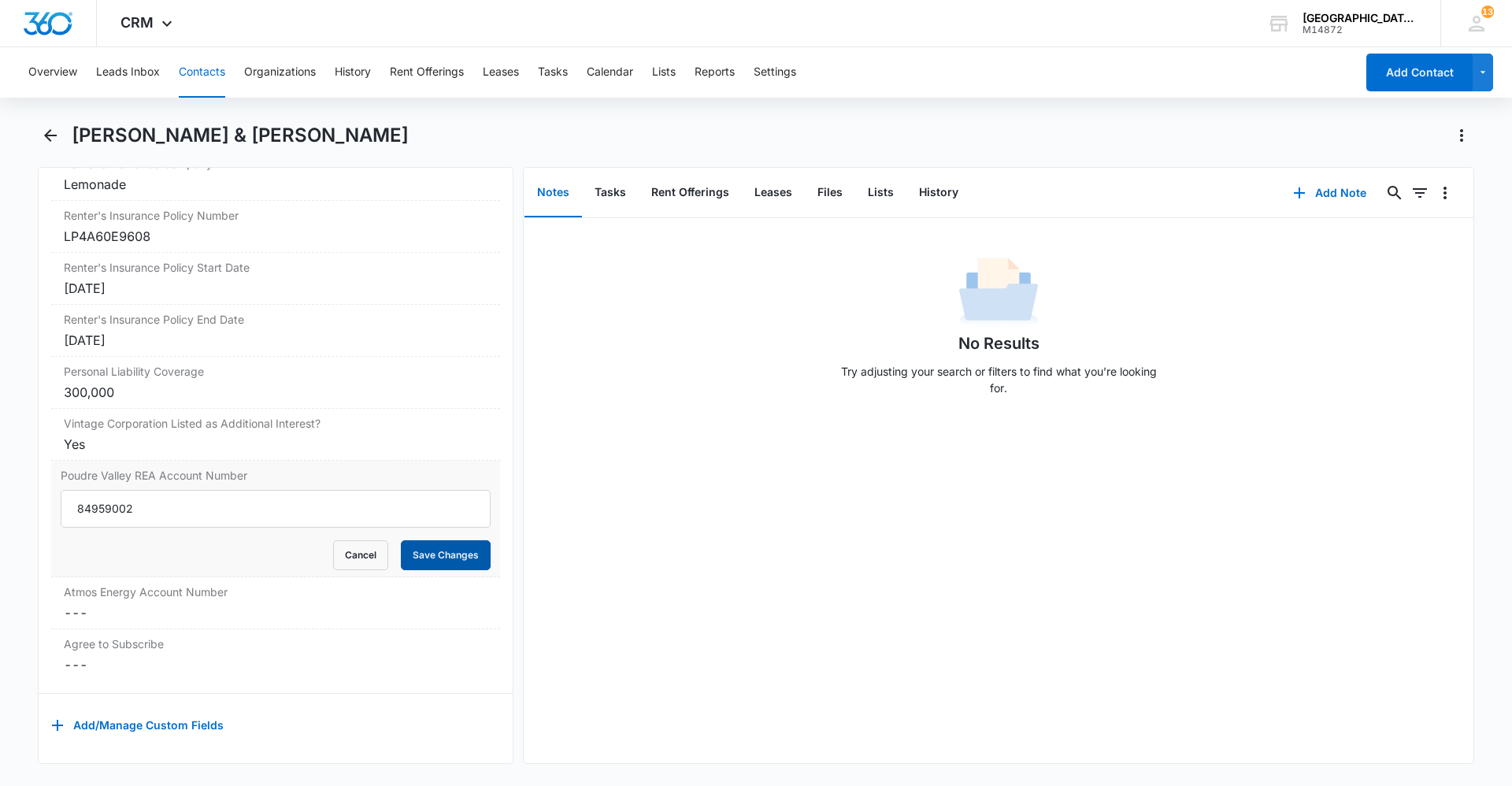
click at [441, 540] on button "Save Changes" at bounding box center [446, 555] width 90 height 30
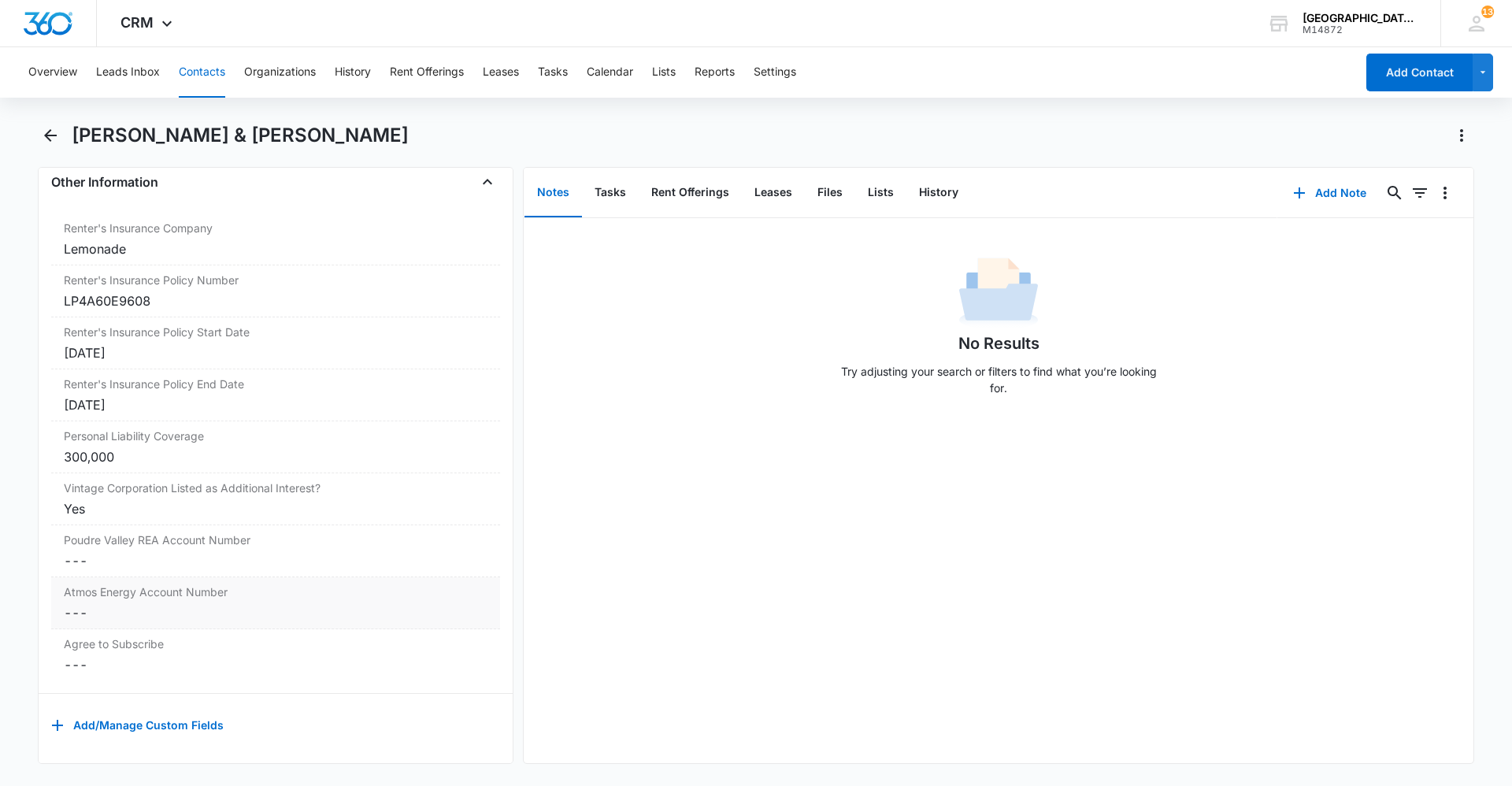
click at [238, 590] on div "Atmos Energy Account Number Cancel Save Changes ---" at bounding box center [276, 603] width 449 height 52
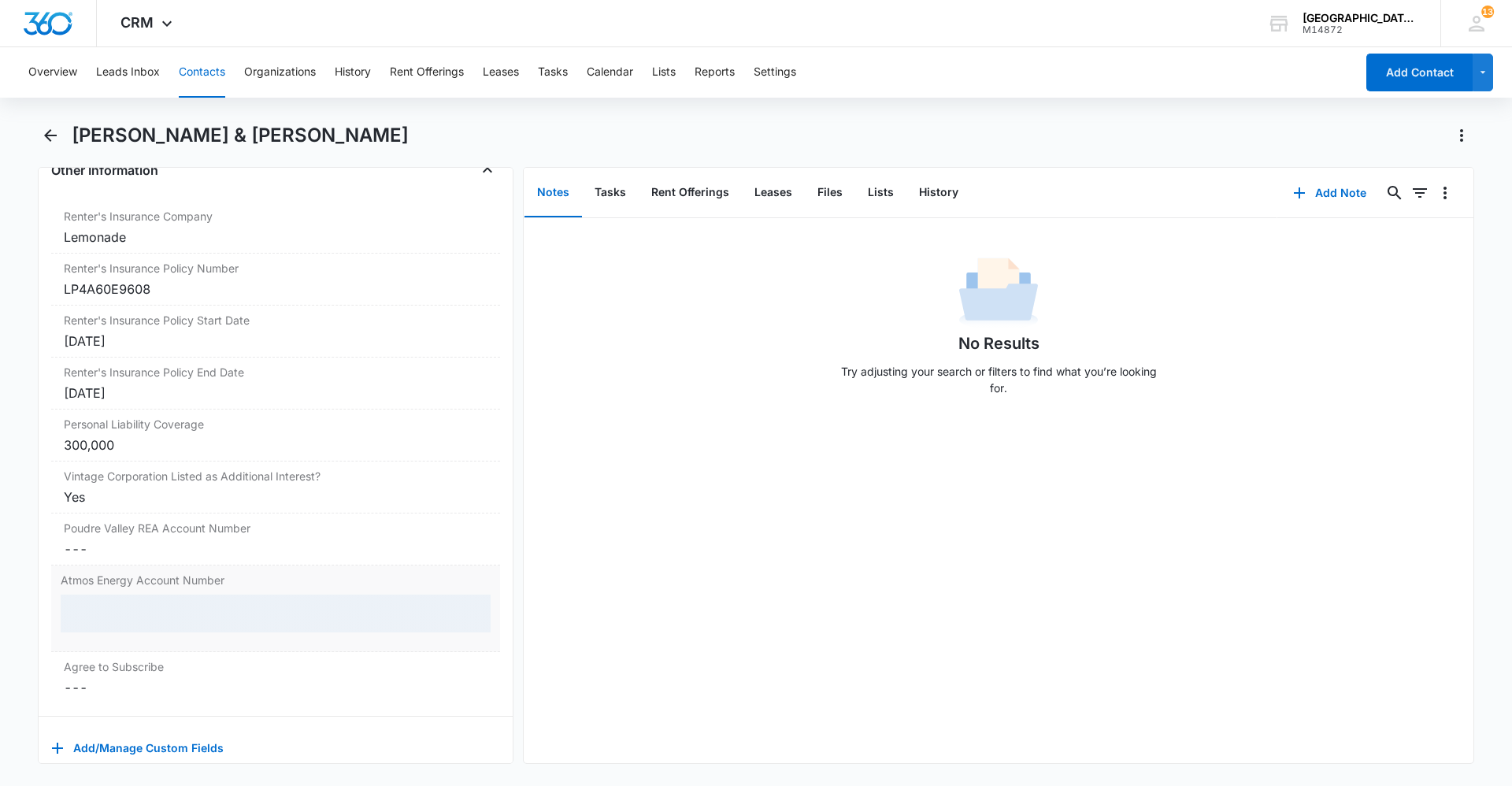
scroll to position [3216, 0]
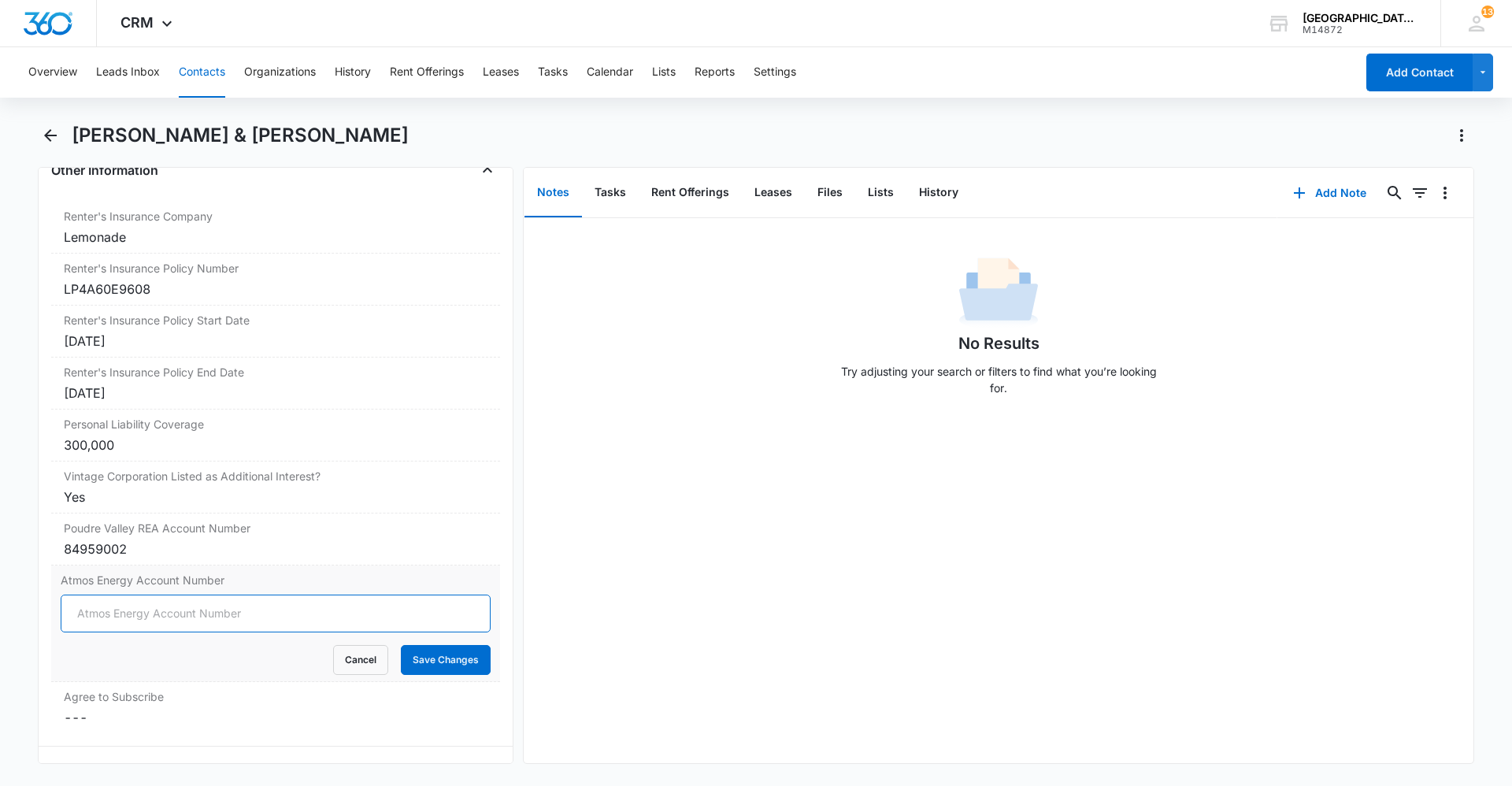
click at [236, 607] on input "Atmos Energy Account Number" at bounding box center [276, 614] width 430 height 38
type input "8"
type input "3073075265"
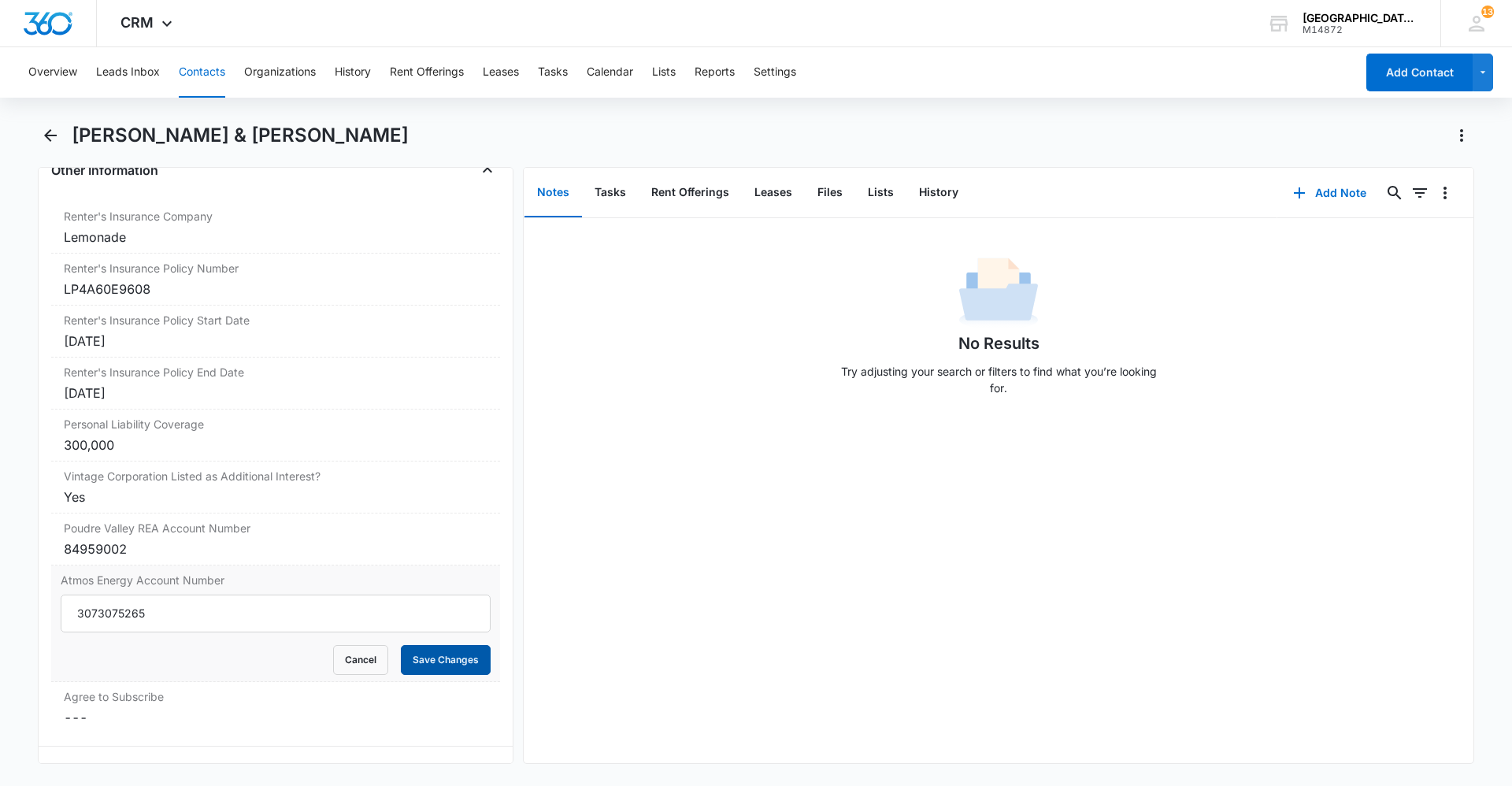
click at [421, 657] on button "Save Changes" at bounding box center [446, 660] width 90 height 30
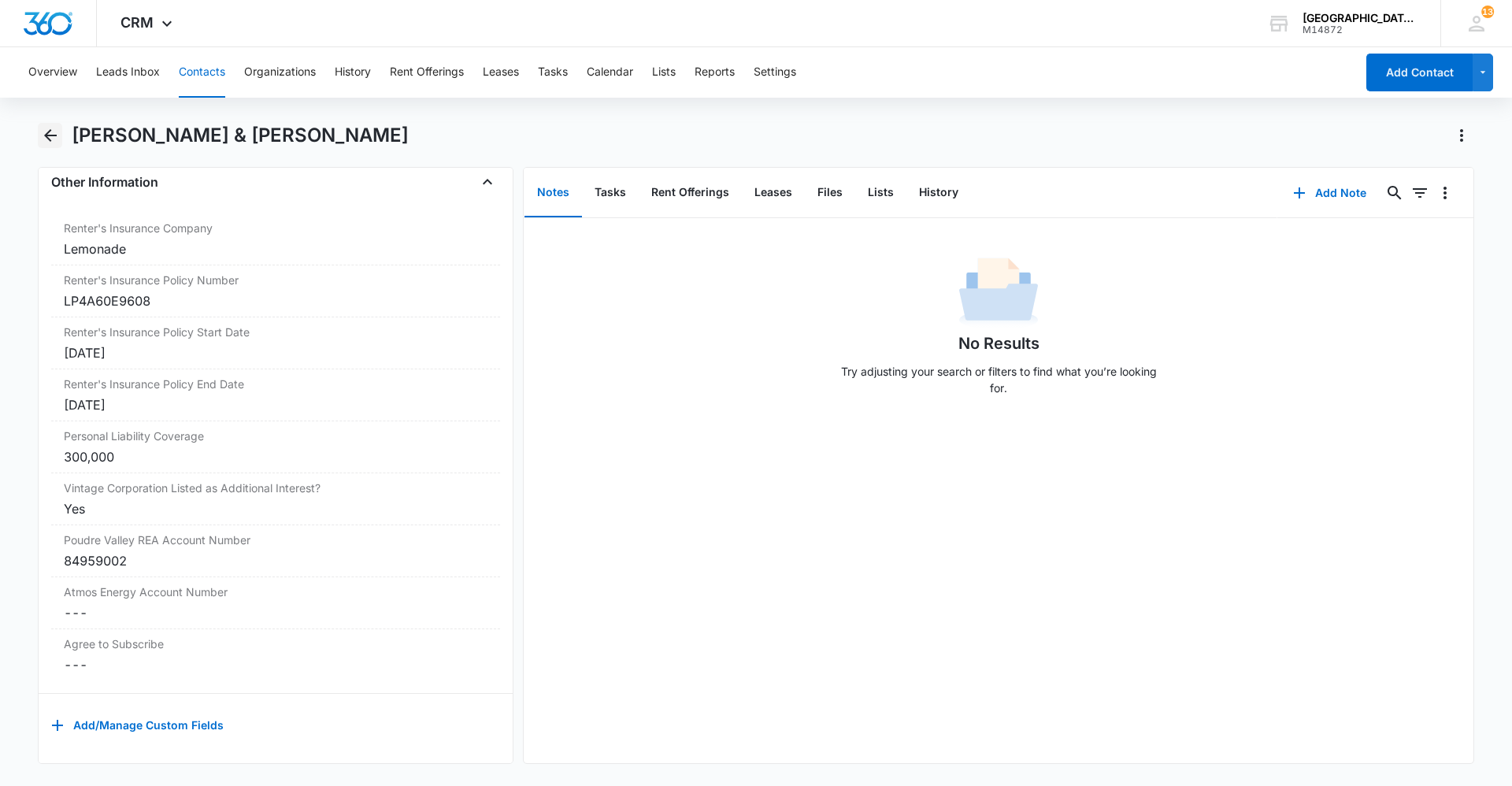
click at [49, 133] on icon "Back" at bounding box center [50, 135] width 19 height 19
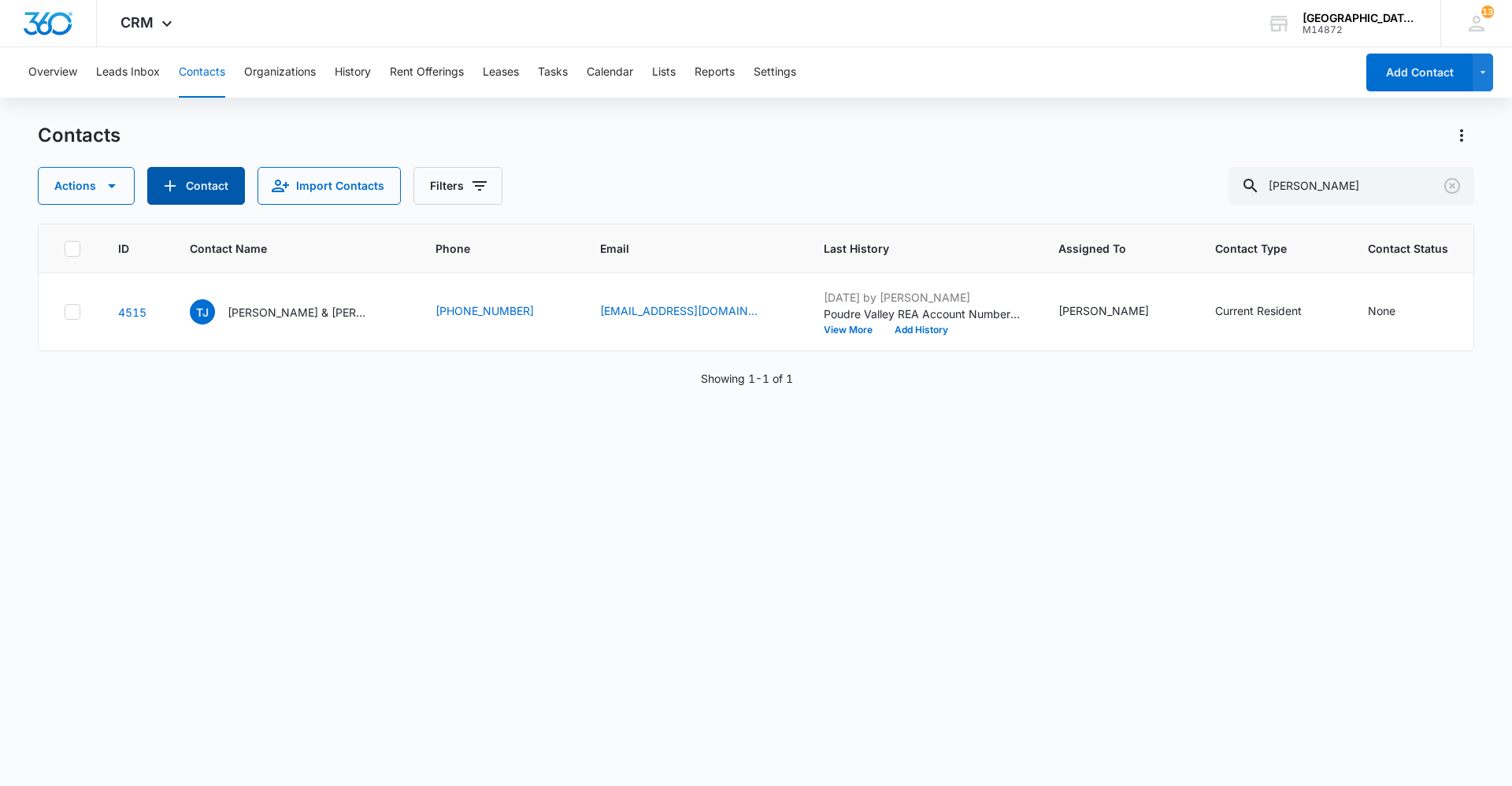
click at [197, 196] on button "Contact" at bounding box center [196, 186] width 98 height 38
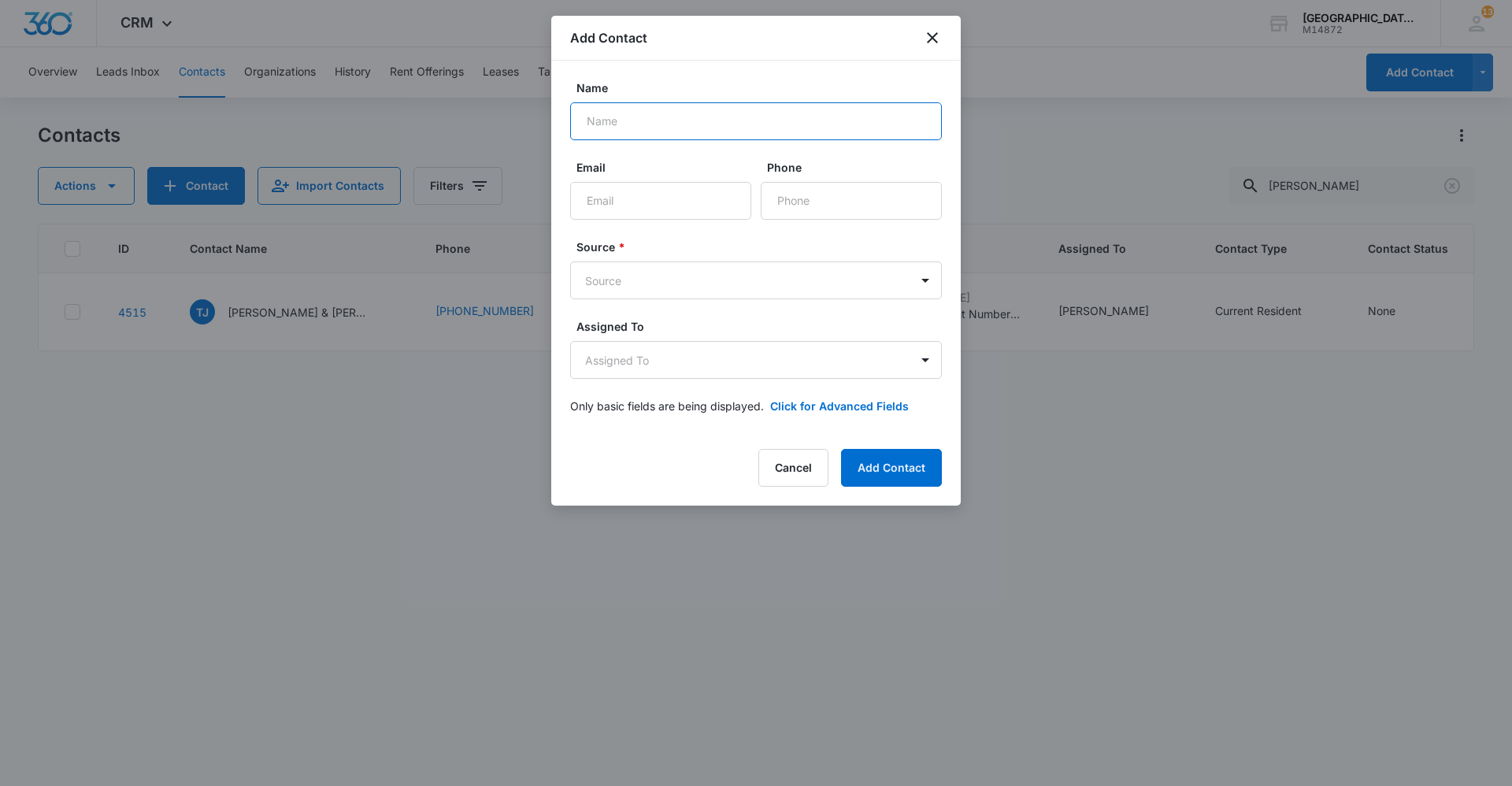
click at [683, 109] on input "Name" at bounding box center [756, 121] width 372 height 38
type input "[PERSON_NAME]"
click at [797, 167] on label "Phone" at bounding box center [858, 167] width 181 height 17
click at [797, 182] on input "Phone" at bounding box center [852, 201] width 181 height 38
click at [804, 197] on input "Phone" at bounding box center [852, 201] width 181 height 38
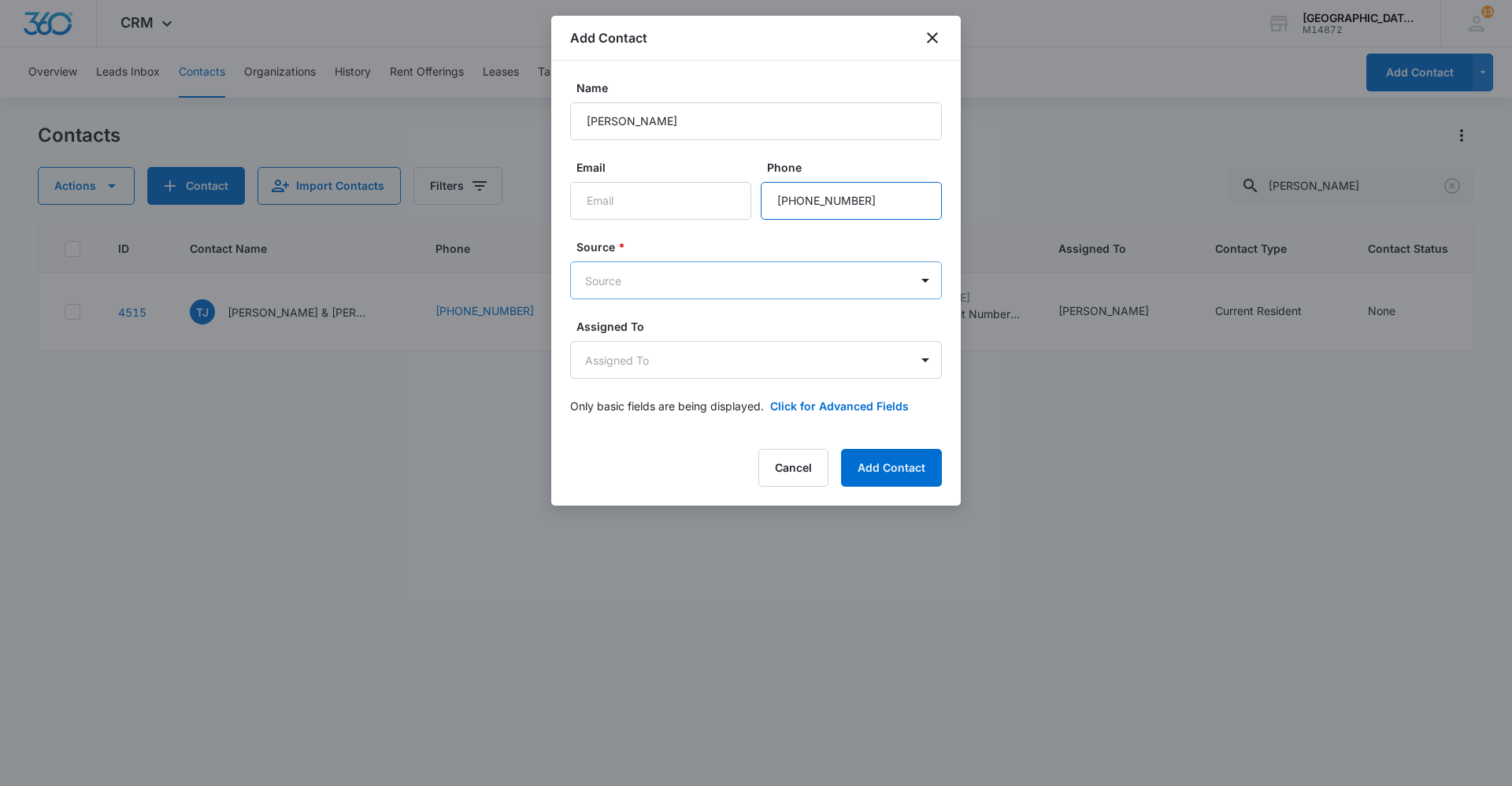
type input "[PHONE_NUMBER]"
click at [663, 280] on body "CRM Apps Reputation Websites Forms CRM Email Social Content Ads Intelligence Fi…" at bounding box center [756, 393] width 1512 height 786
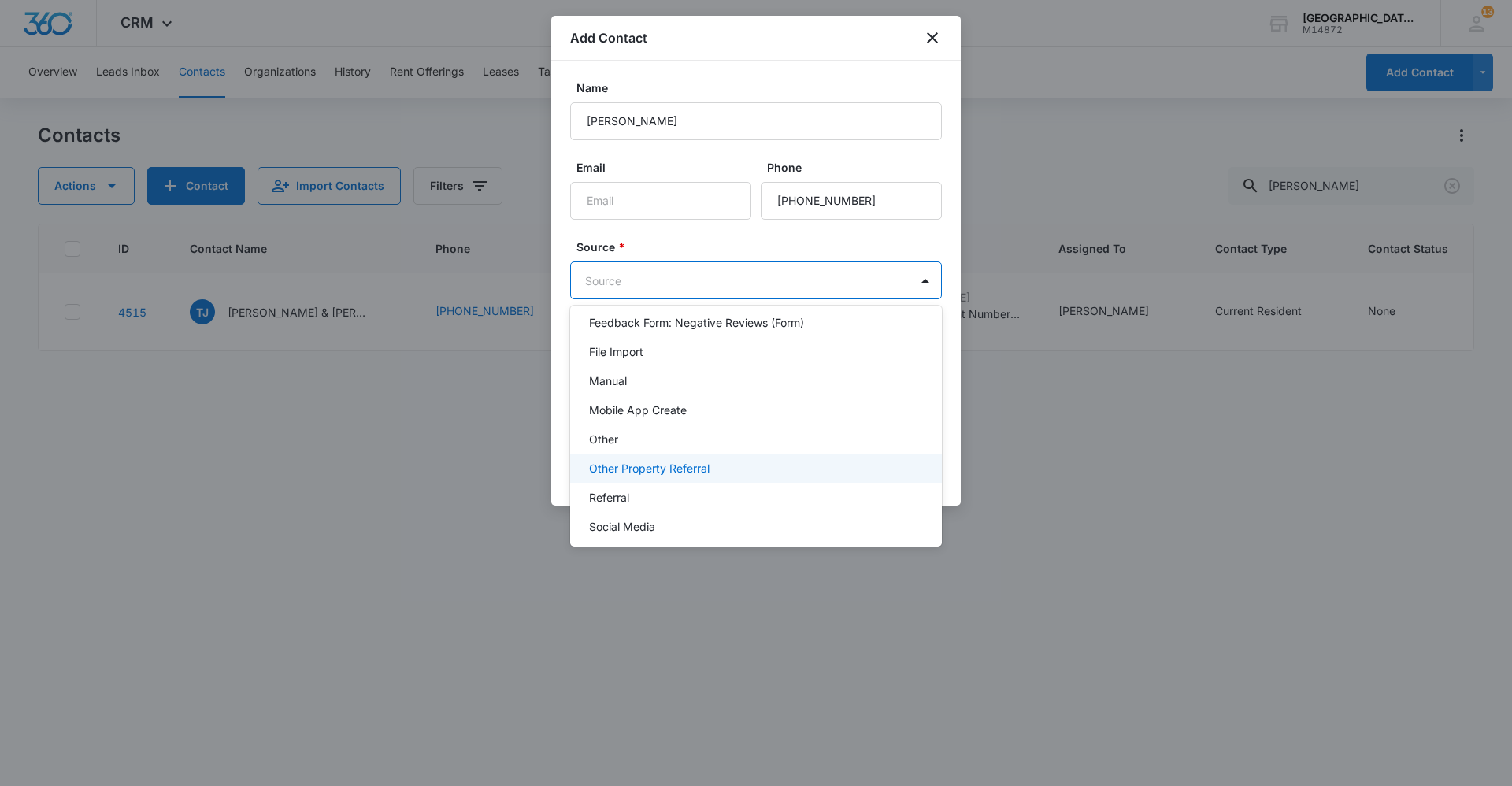
scroll to position [158, 0]
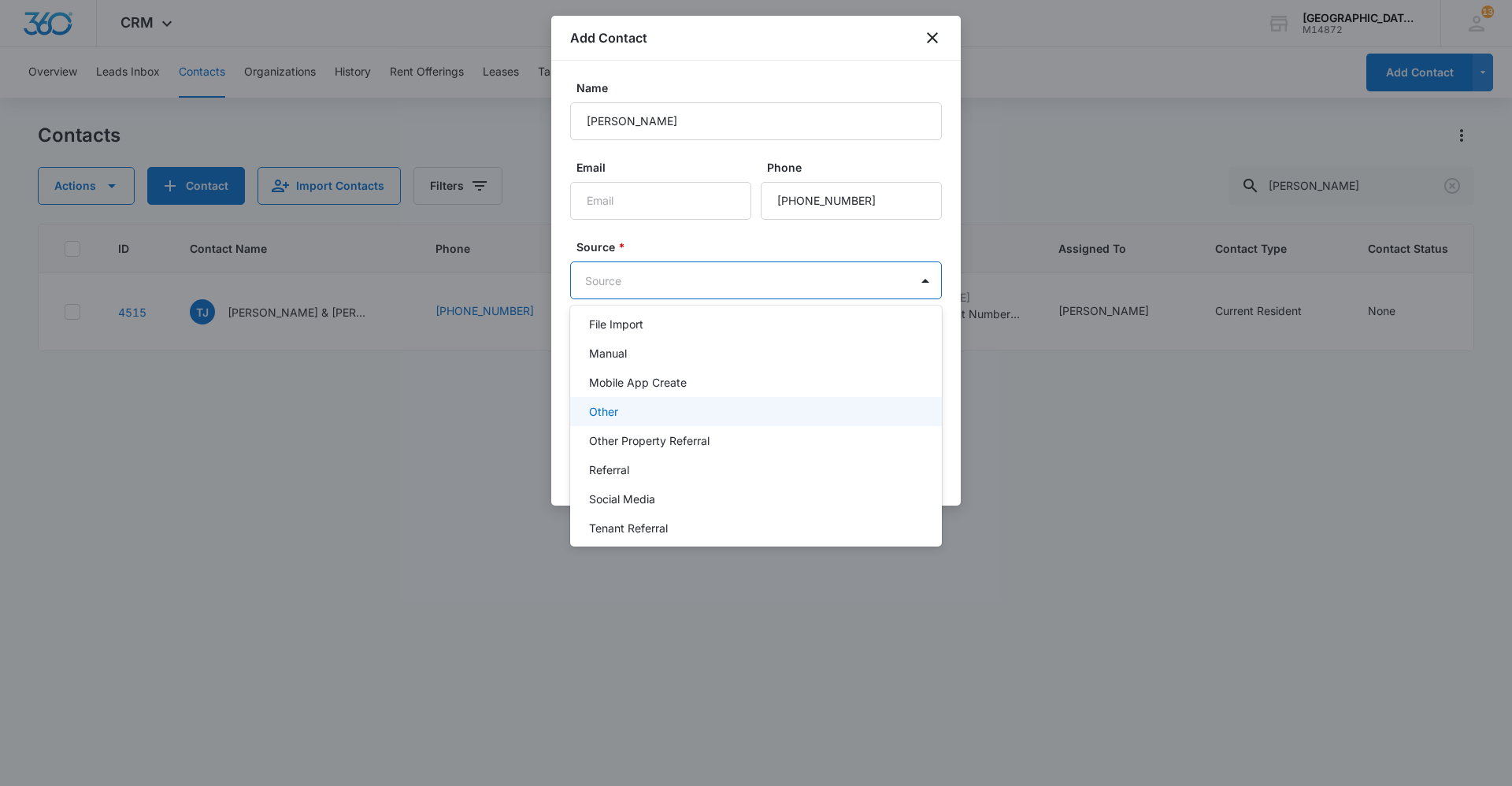
click at [604, 404] on p "Other" at bounding box center [604, 411] width 29 height 17
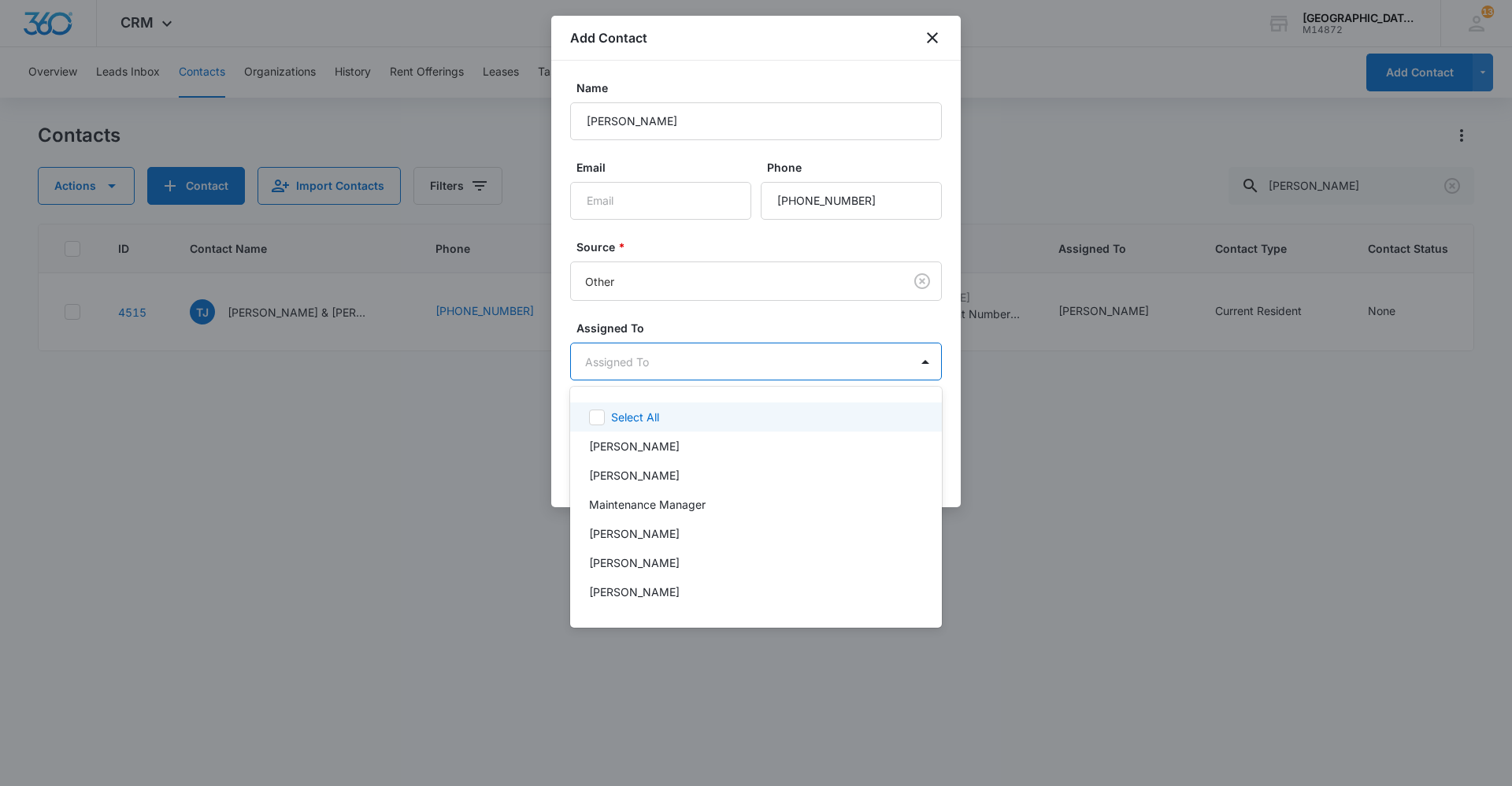
click at [653, 369] on body "CRM Apps Reputation Websites Forms CRM Email Social Content Ads Intelligence Fi…" at bounding box center [756, 393] width 1512 height 786
click at [641, 605] on div "[PERSON_NAME]" at bounding box center [756, 591] width 372 height 29
click at [763, 333] on div at bounding box center [756, 393] width 1512 height 786
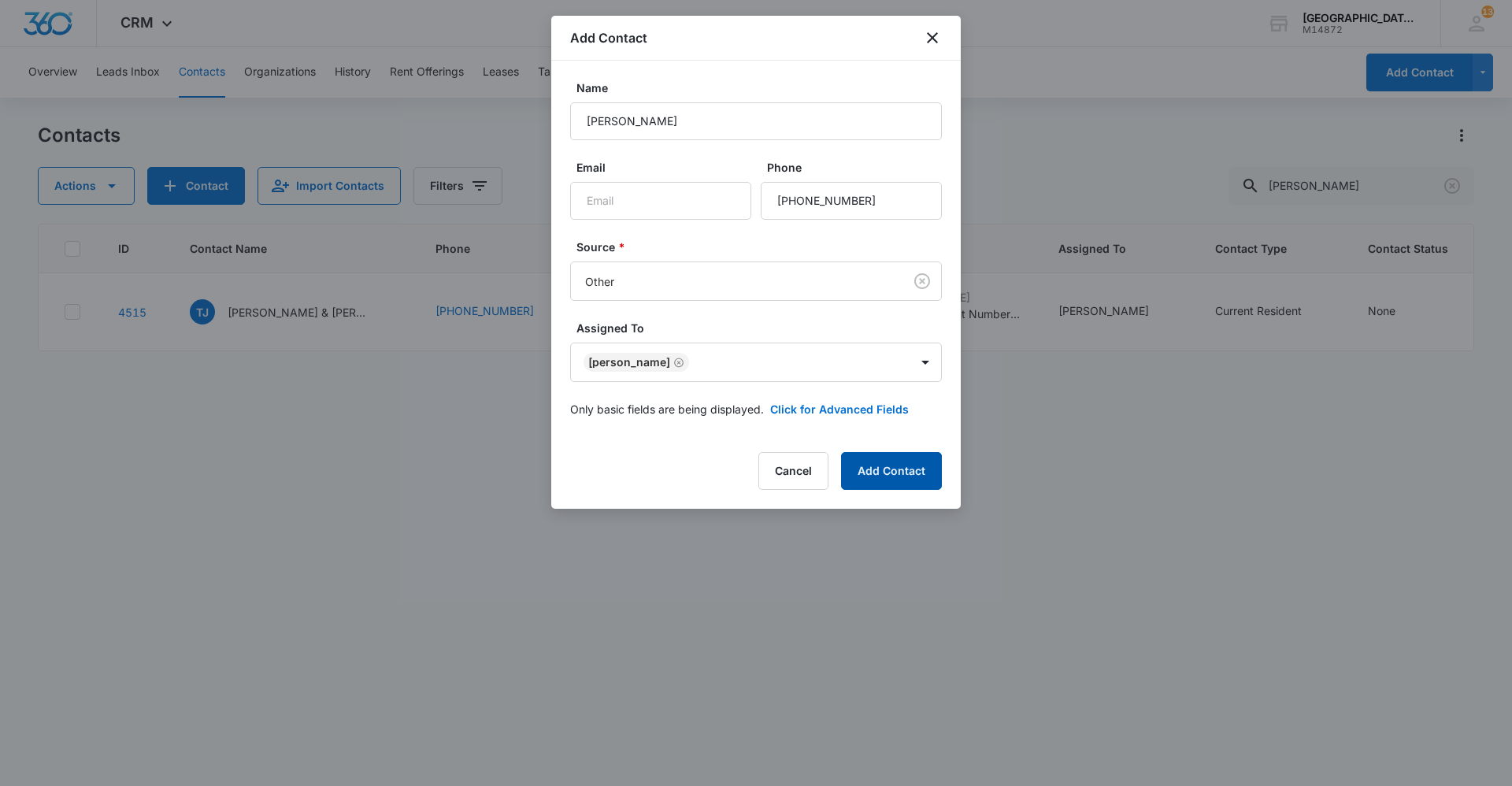
click at [890, 473] on button "Add Contact" at bounding box center [892, 471] width 101 height 38
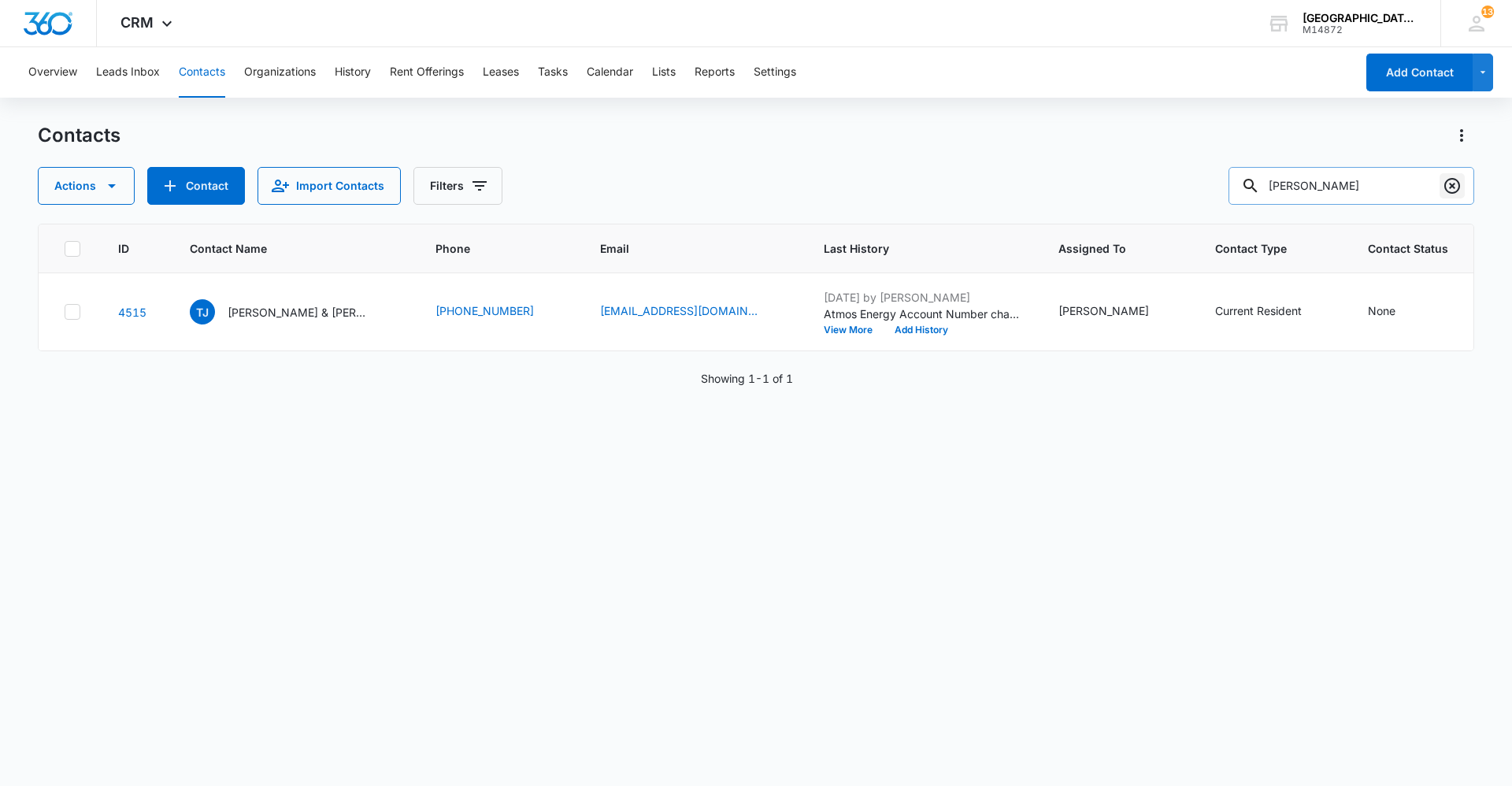
click at [1448, 182] on icon "Clear" at bounding box center [1452, 186] width 19 height 19
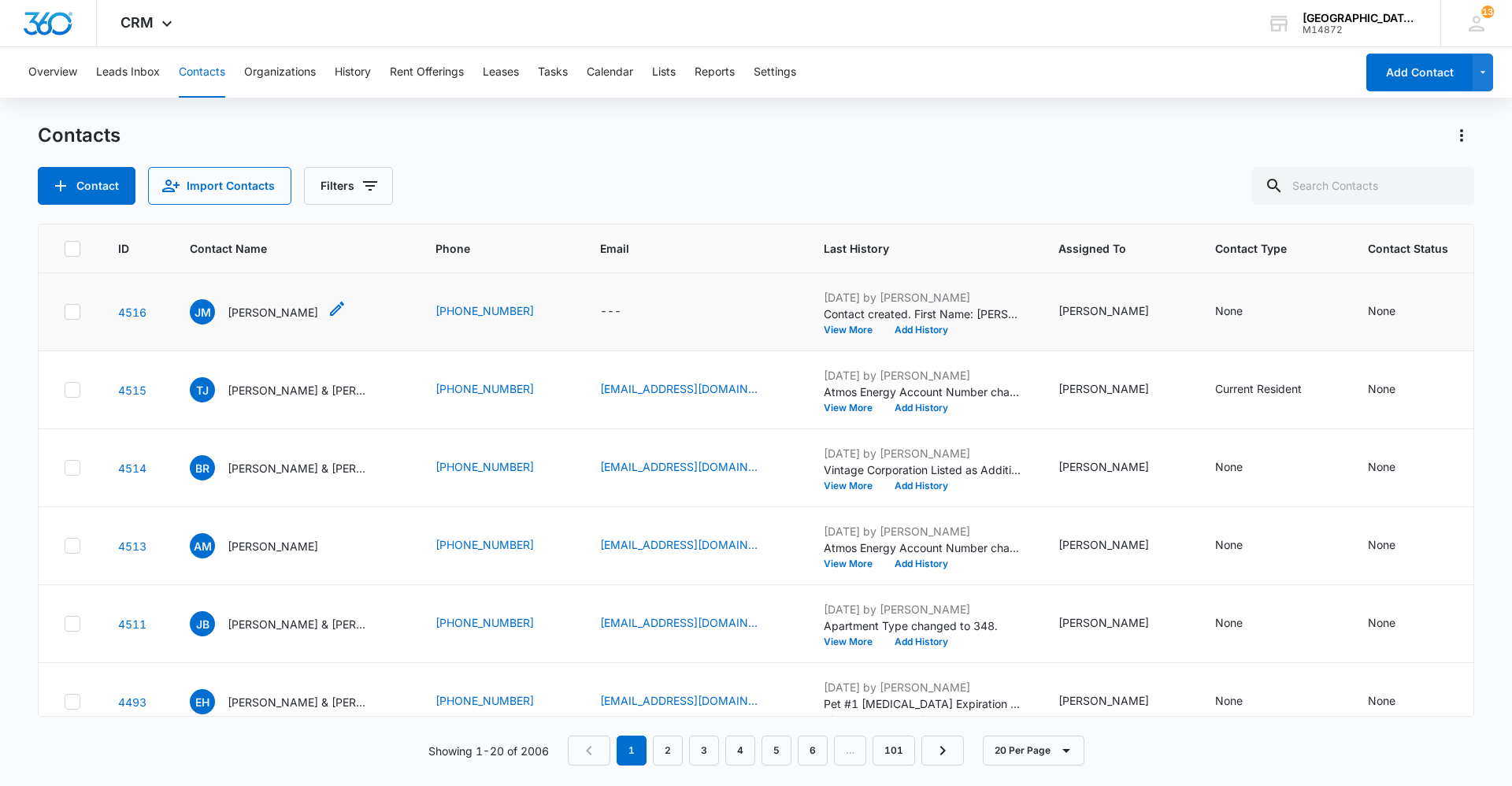
click at [329, 311] on icon "Contact Name - Jordan Martinez - Select to Edit Field" at bounding box center [337, 309] width 19 height 19
click at [330, 311] on icon "Contact Name - Jordan Martinez - Select to Edit Field" at bounding box center [337, 309] width 14 height 14
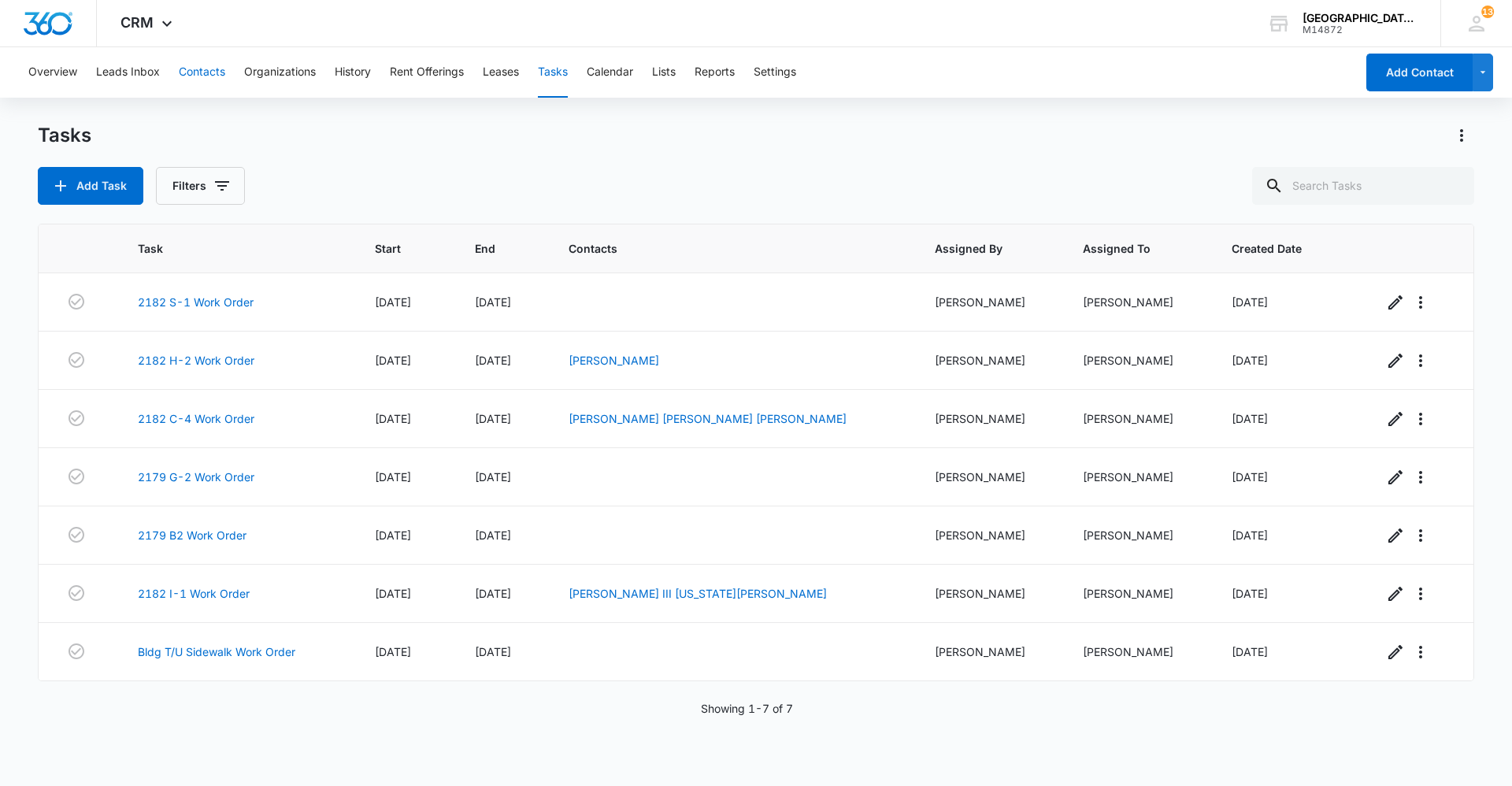
click at [197, 67] on button "Contacts" at bounding box center [202, 72] width 46 height 50
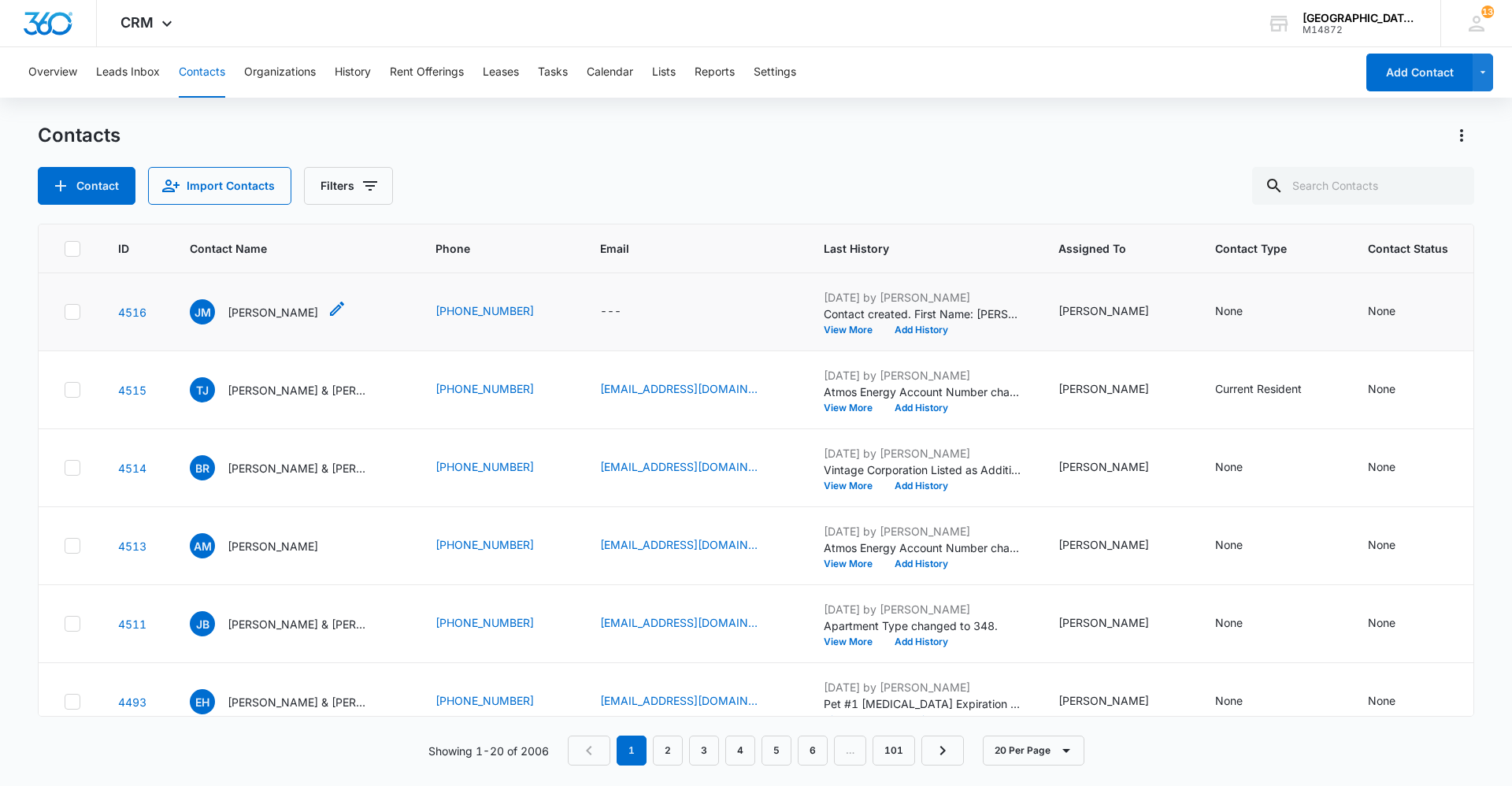
click at [284, 323] on div "[PERSON_NAME]" at bounding box center [254, 312] width 128 height 25
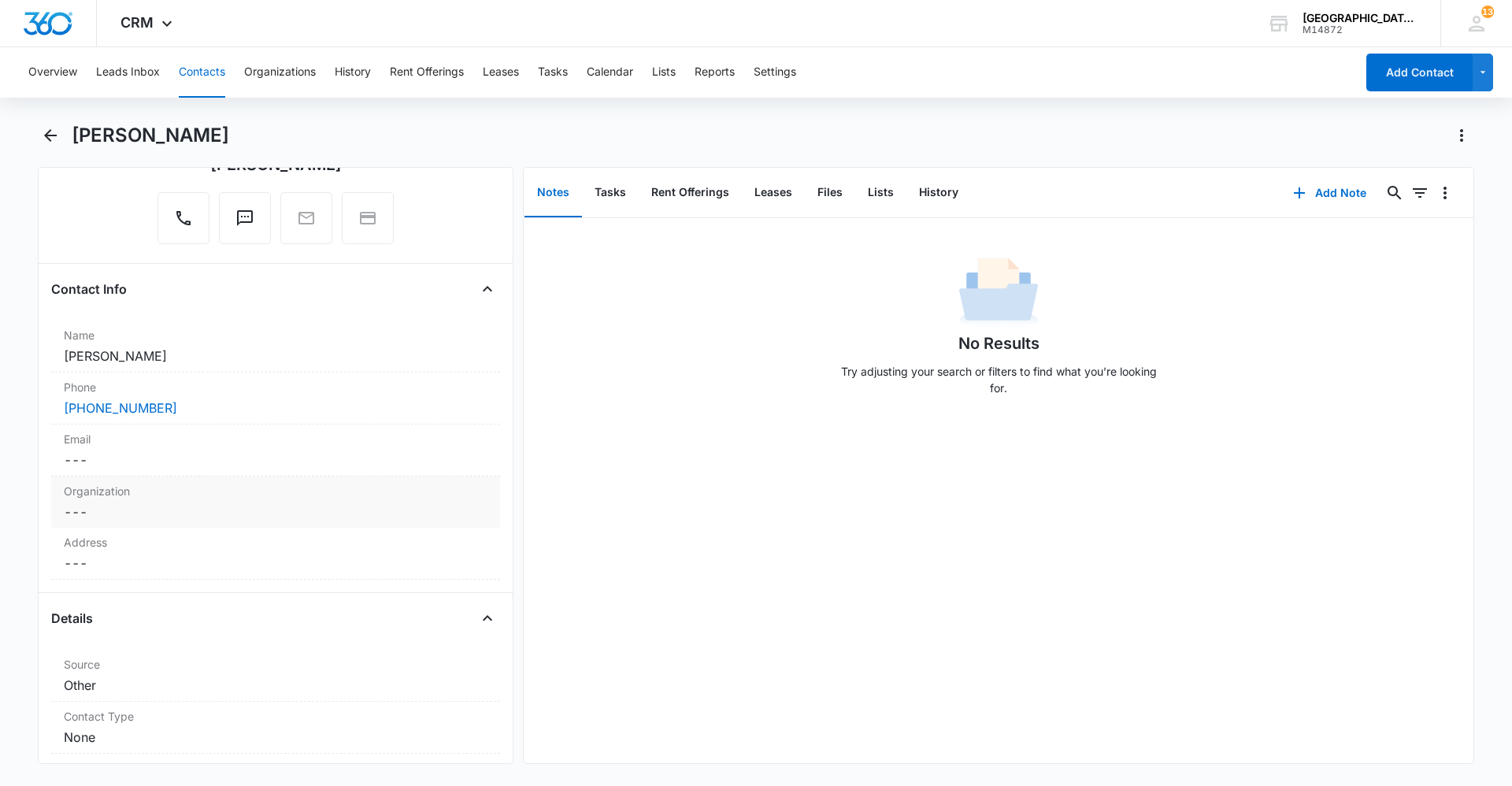
scroll to position [158, 0]
click at [182, 446] on label "Email" at bounding box center [276, 438] width 424 height 17
click at [172, 541] on div "Organization Cancel Save Changes ---" at bounding box center [276, 565] width 449 height 51
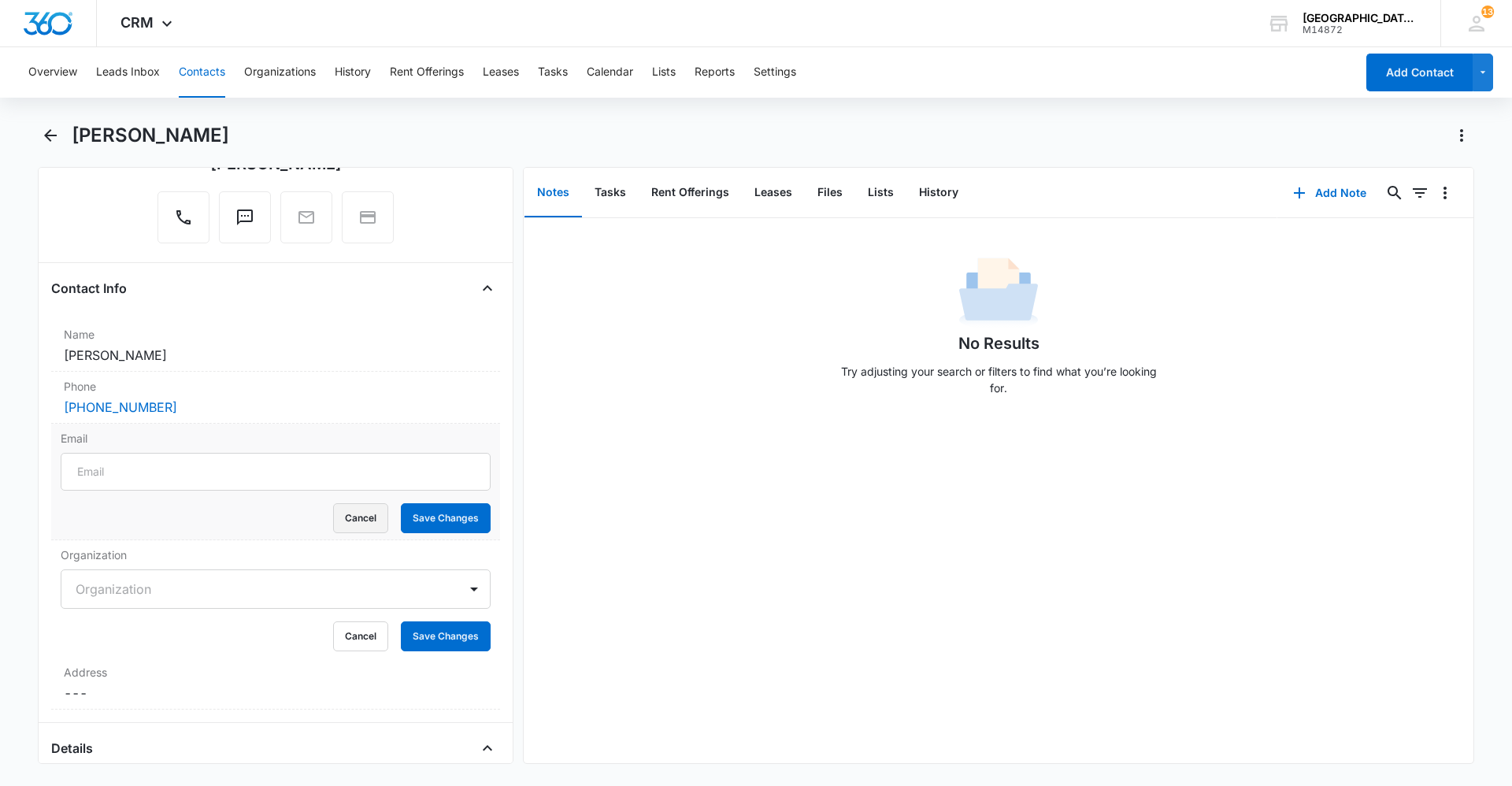
click at [346, 520] on button "Cancel" at bounding box center [361, 518] width 55 height 30
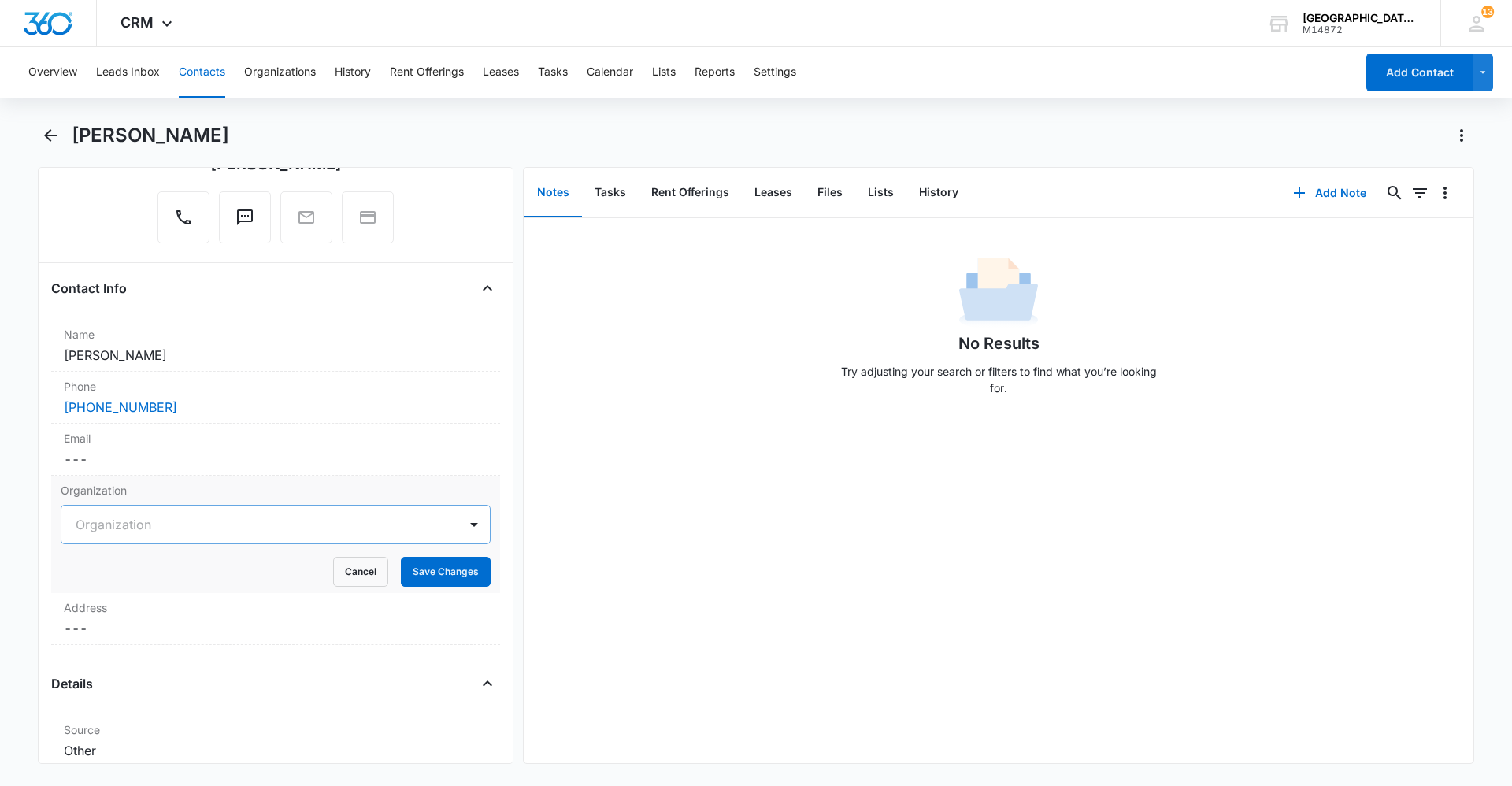
click at [220, 525] on div at bounding box center [257, 525] width 362 height 22
click at [358, 532] on div at bounding box center [257, 525] width 362 height 22
click at [366, 565] on button "Cancel" at bounding box center [361, 572] width 55 height 30
click at [153, 551] on div "Address Cancel Save Changes ---" at bounding box center [276, 553] width 449 height 52
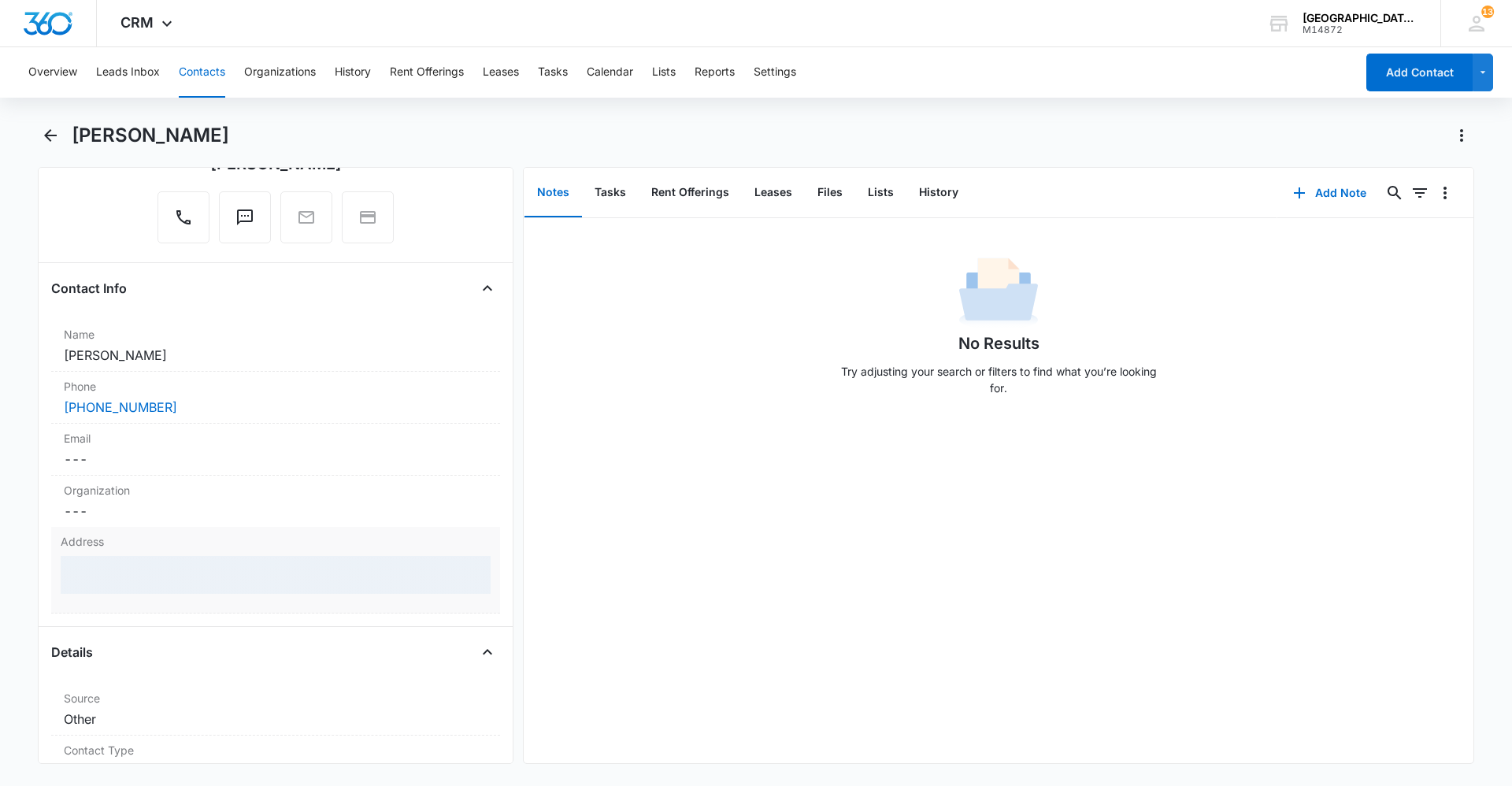
click at [165, 570] on div at bounding box center [276, 575] width 430 height 38
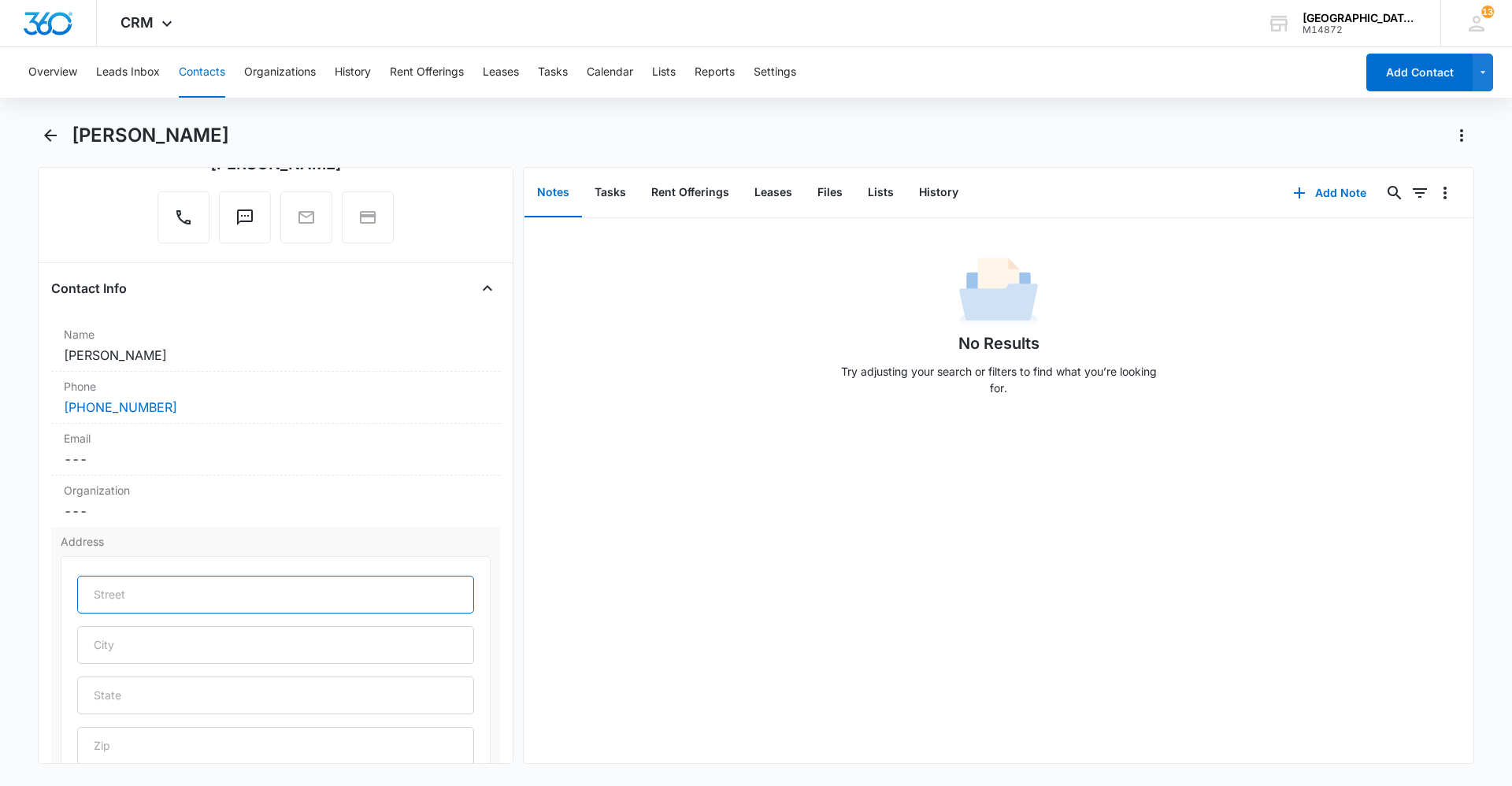
click at [184, 587] on input "text" at bounding box center [276, 595] width 397 height 38
type input "[STREET_ADDRESS]"
type input "[GEOGRAPHIC_DATA]"
type input "CO"
type input "80550"
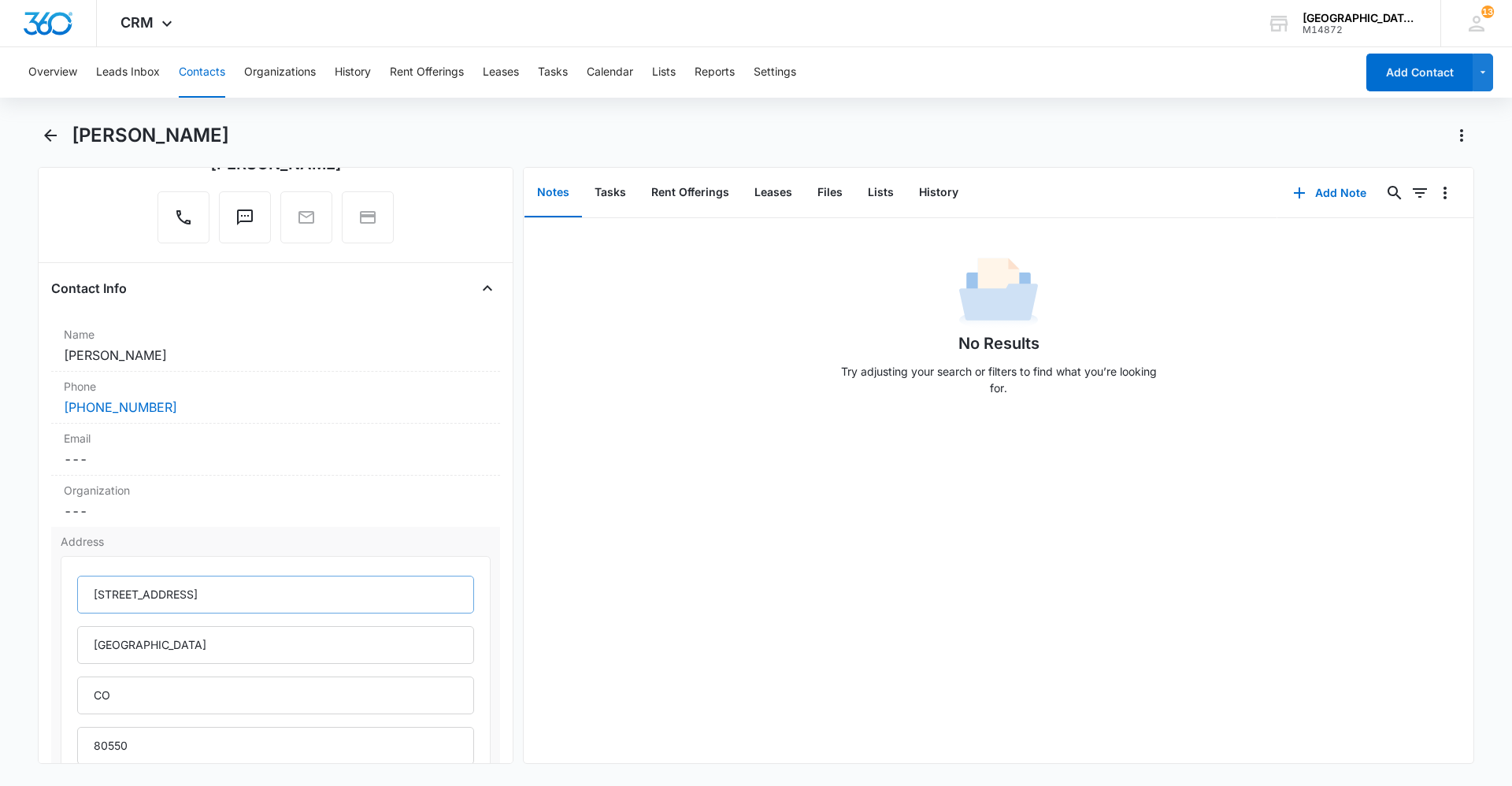
type input "[GEOGRAPHIC_DATA]"
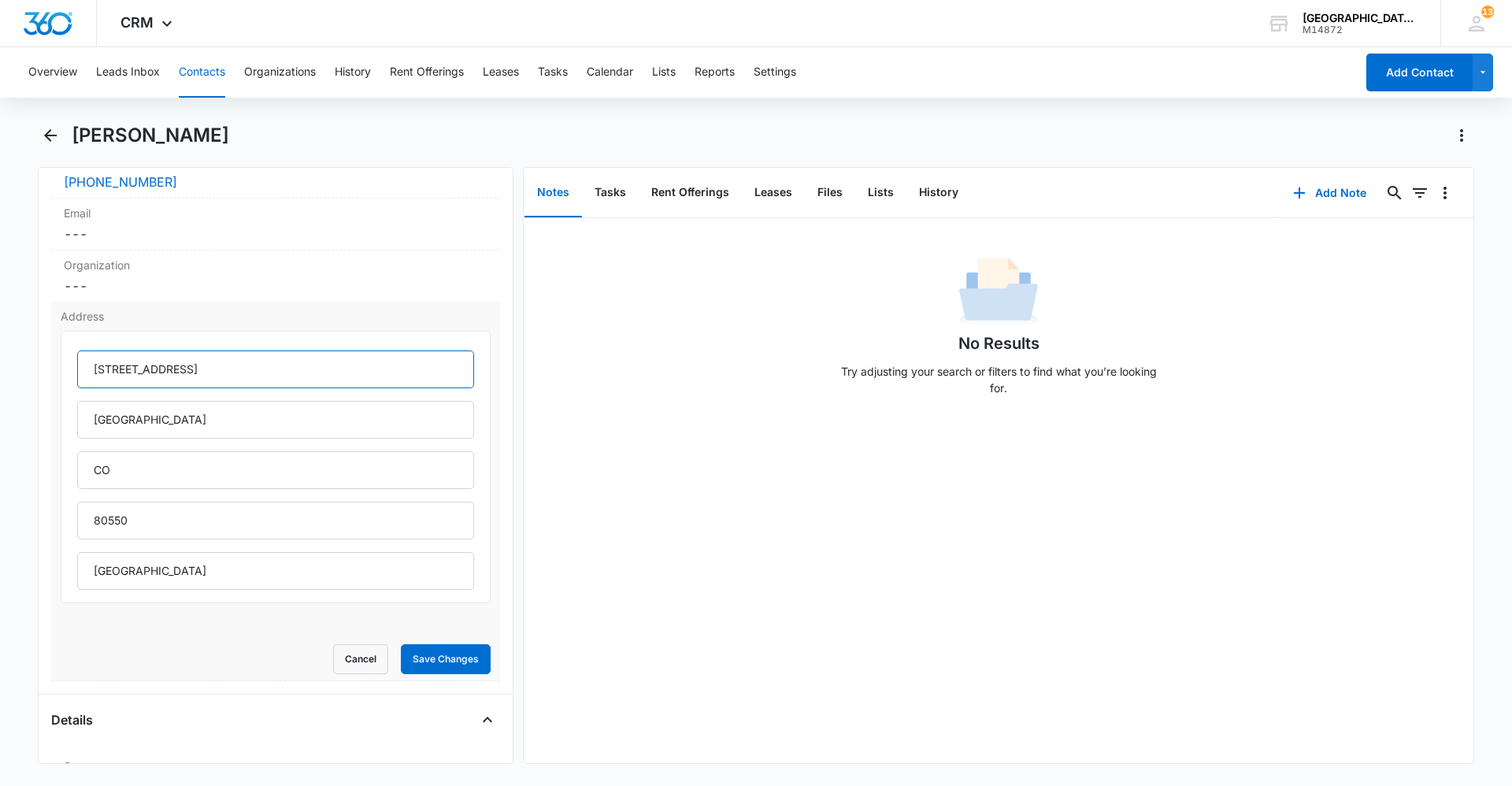
scroll to position [473, 0]
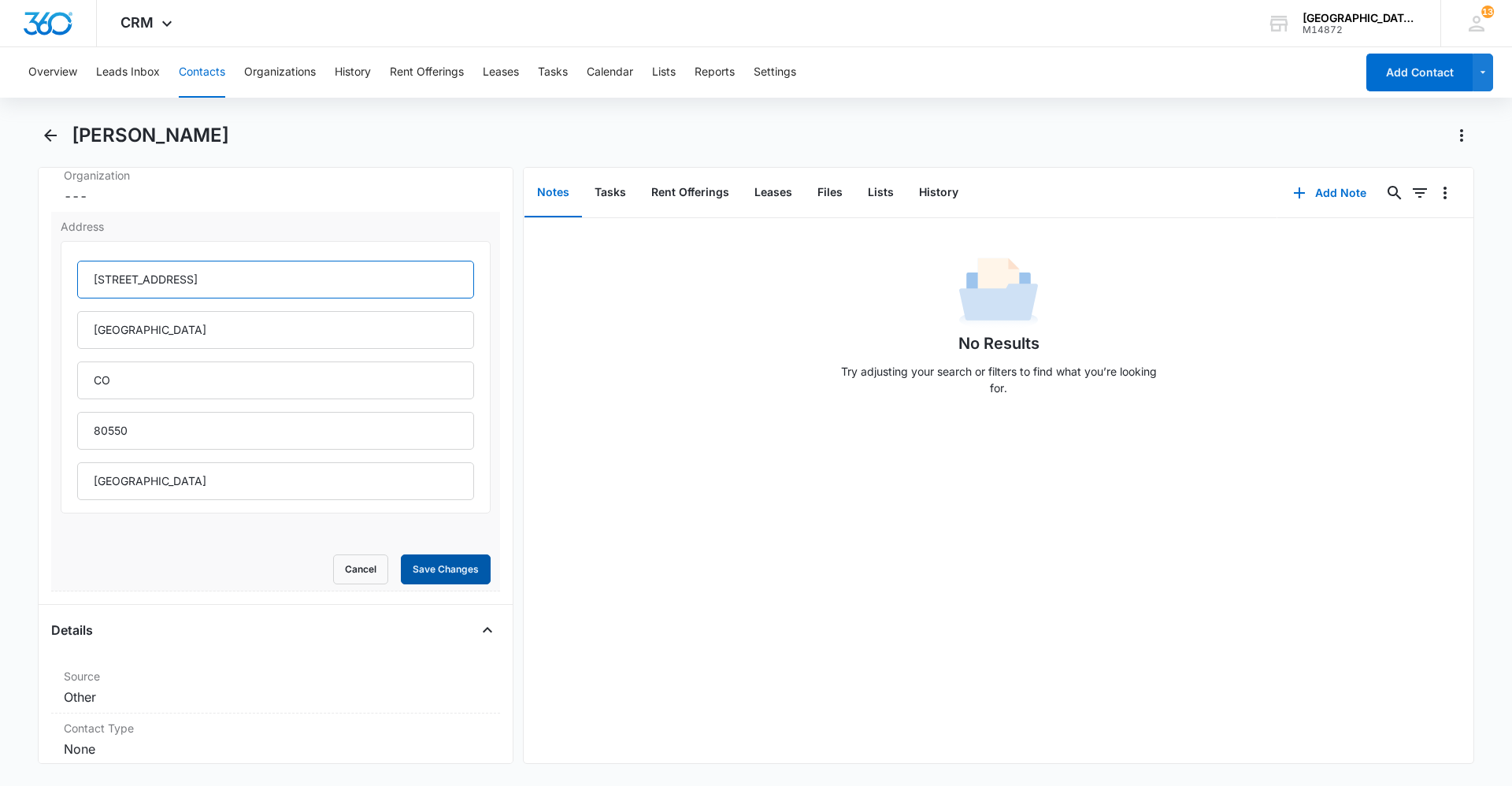
type input "[STREET_ADDRESS]"
click at [451, 575] on button "Save Changes" at bounding box center [446, 569] width 90 height 30
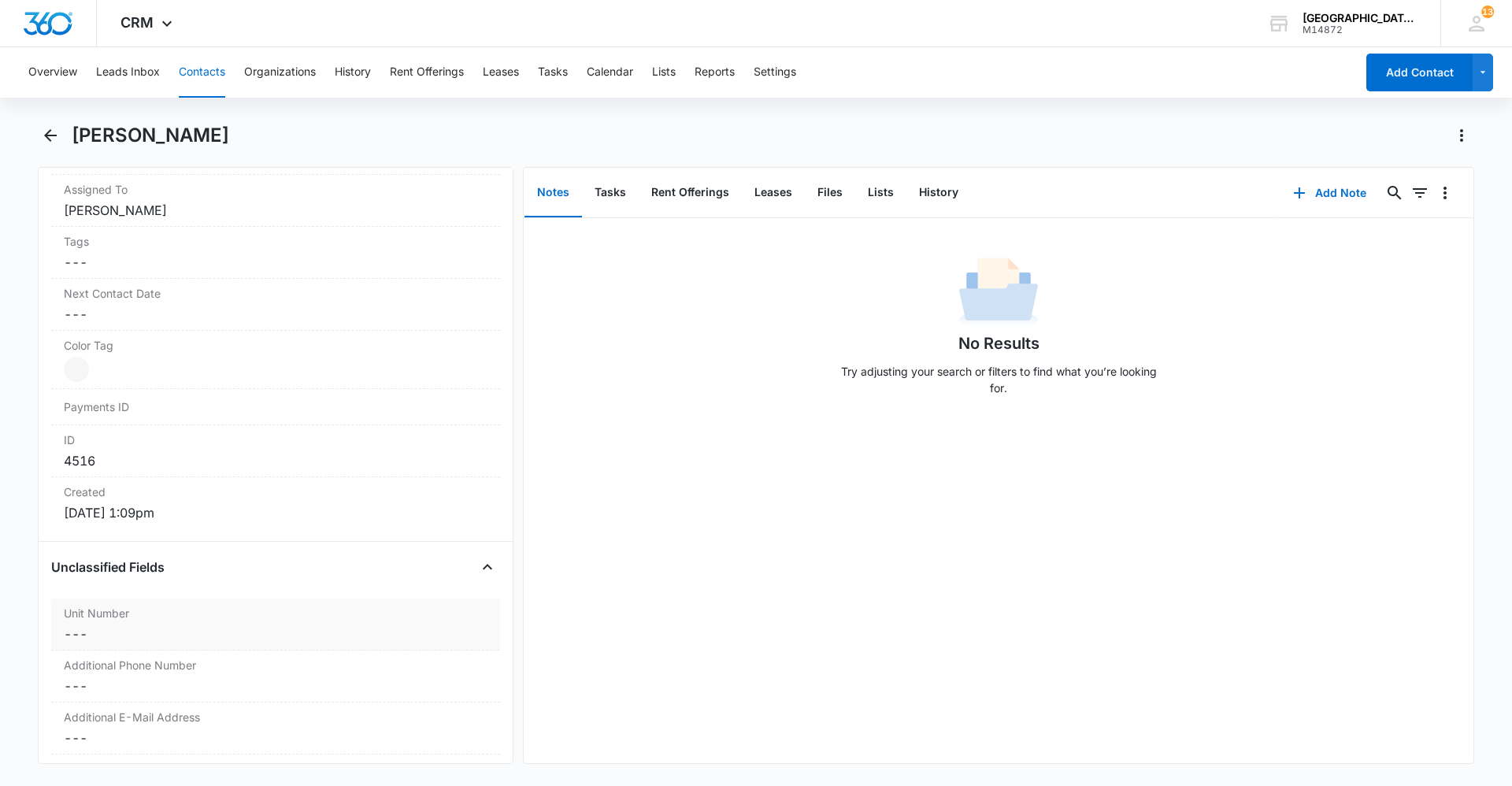
scroll to position [945, 0]
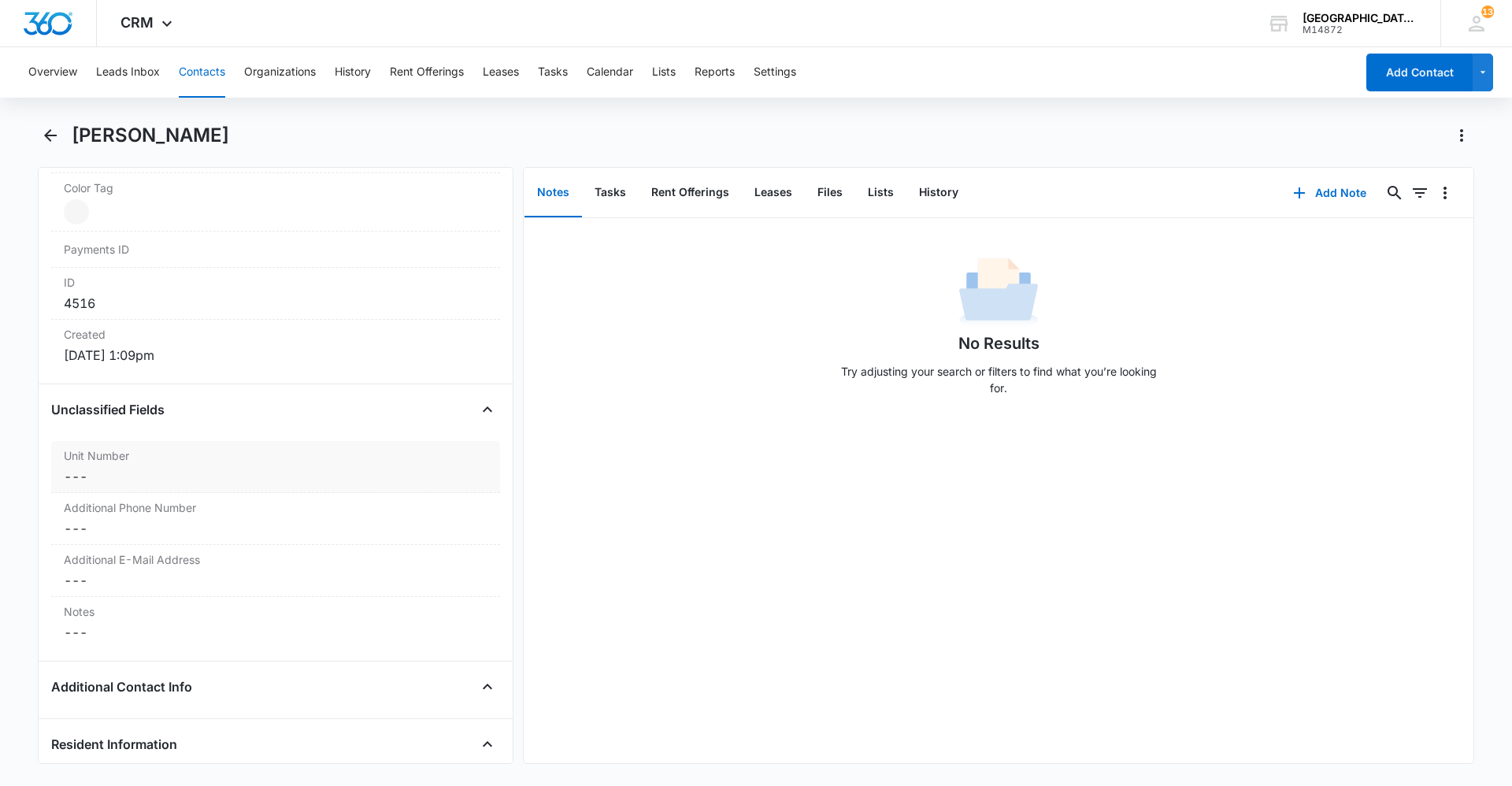
click at [147, 469] on dd "Cancel Save Changes ---" at bounding box center [276, 476] width 424 height 19
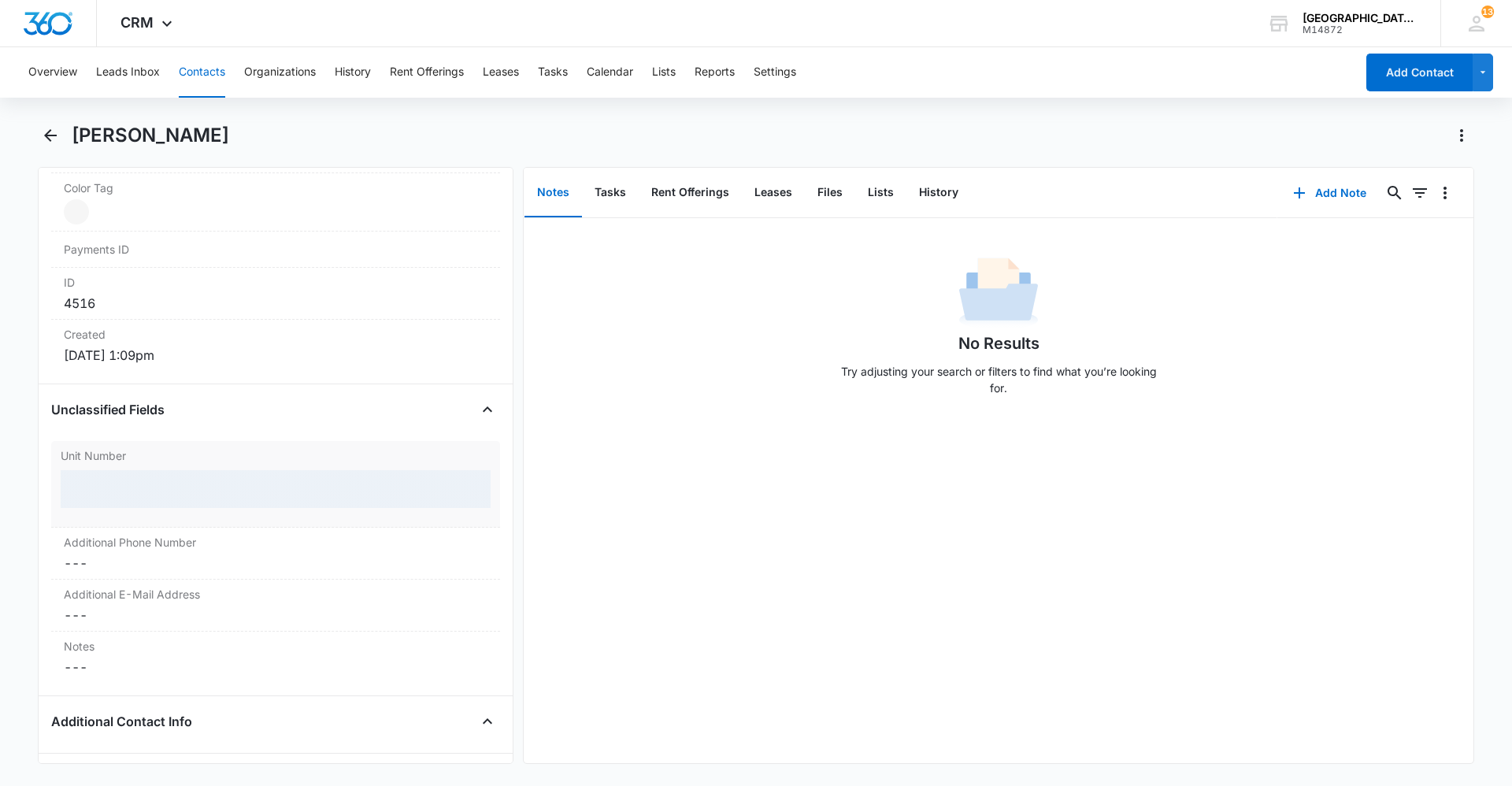
click at [117, 484] on div at bounding box center [276, 489] width 430 height 38
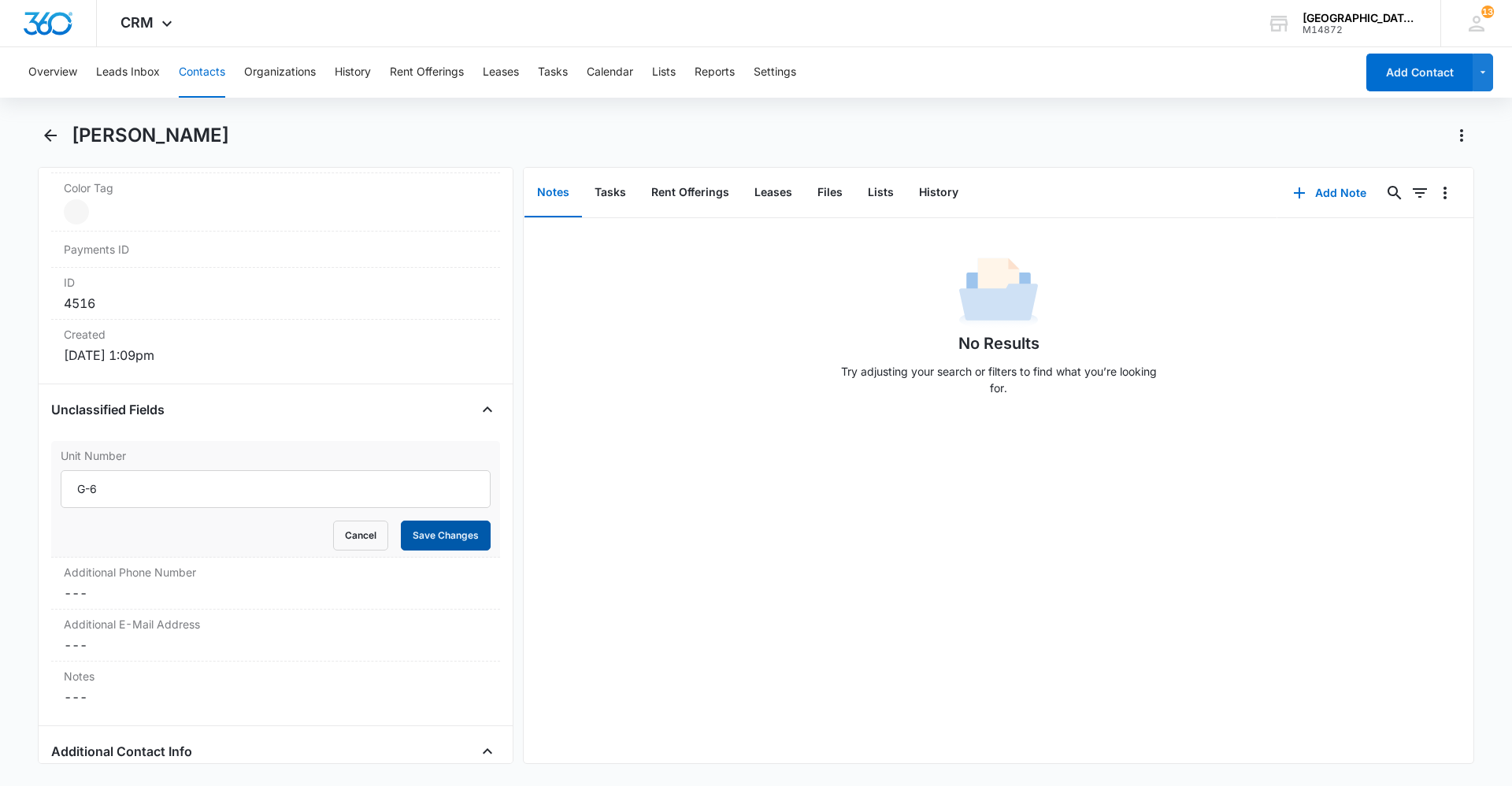
type input "G-6"
click at [457, 547] on button "Save Changes" at bounding box center [446, 536] width 90 height 30
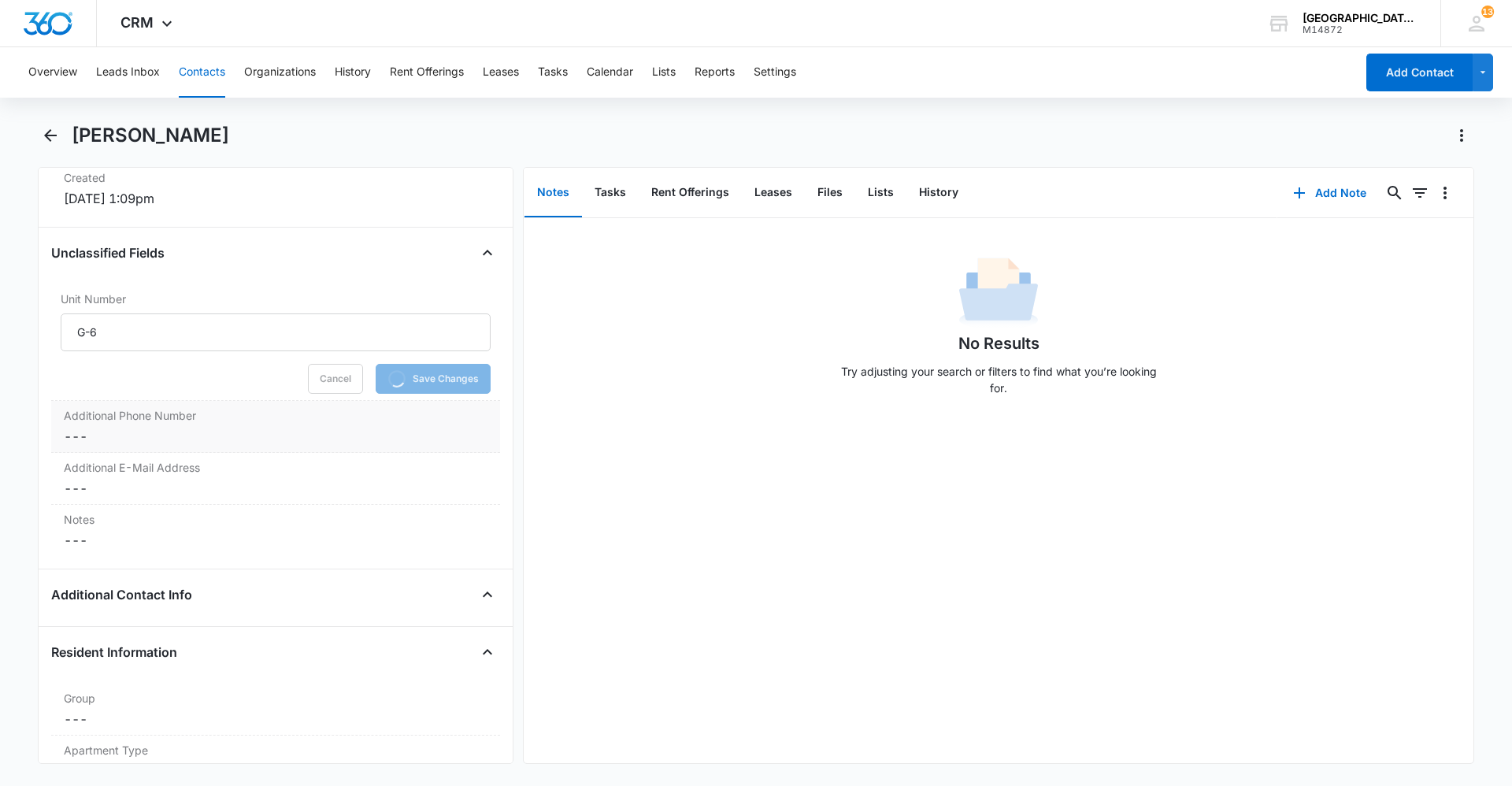
scroll to position [1102, 0]
click at [132, 433] on dd "Cancel Save Changes ---" at bounding box center [276, 436] width 424 height 19
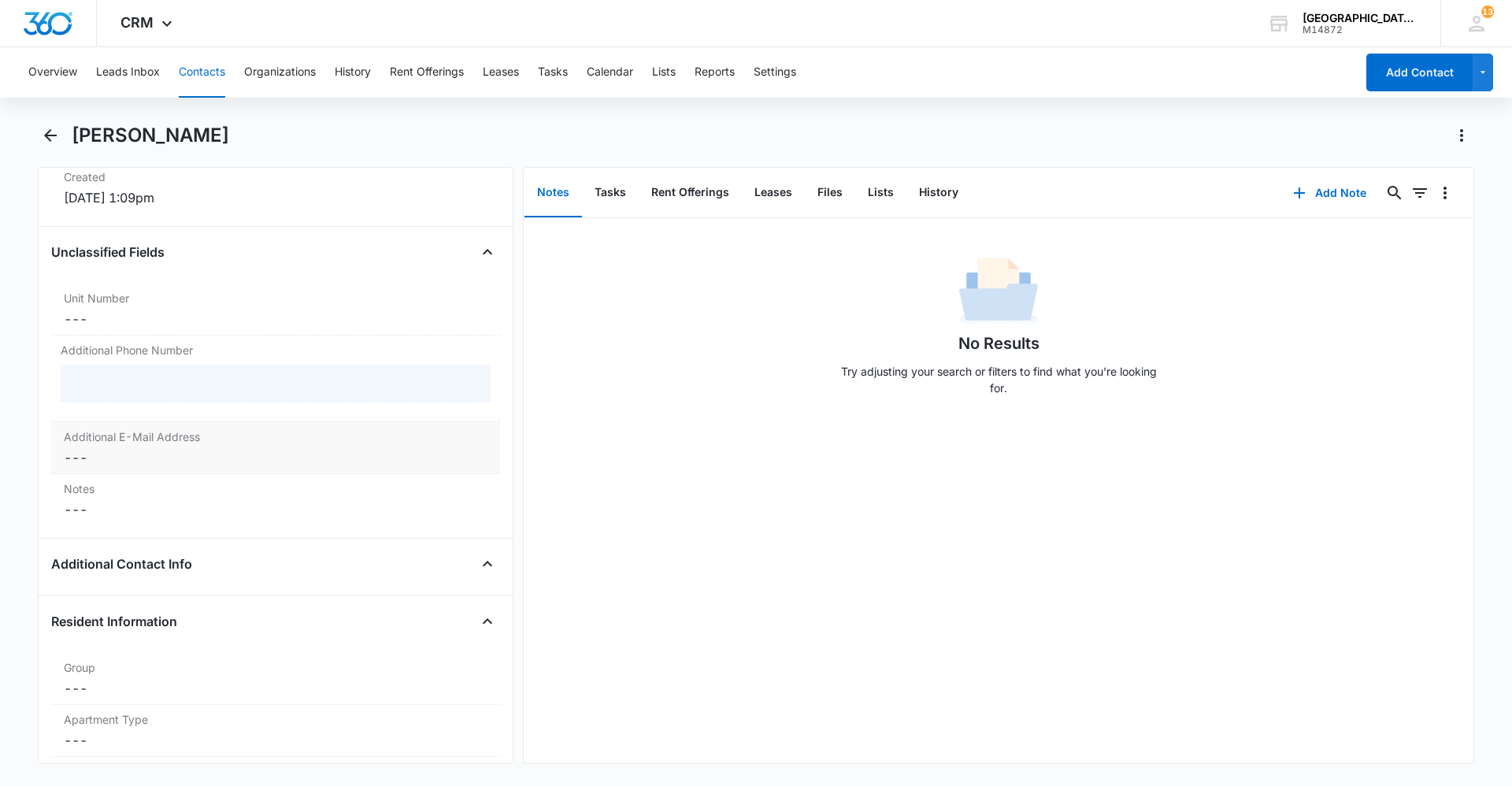
click at [126, 440] on label "Additional E-Mail Address" at bounding box center [276, 436] width 424 height 17
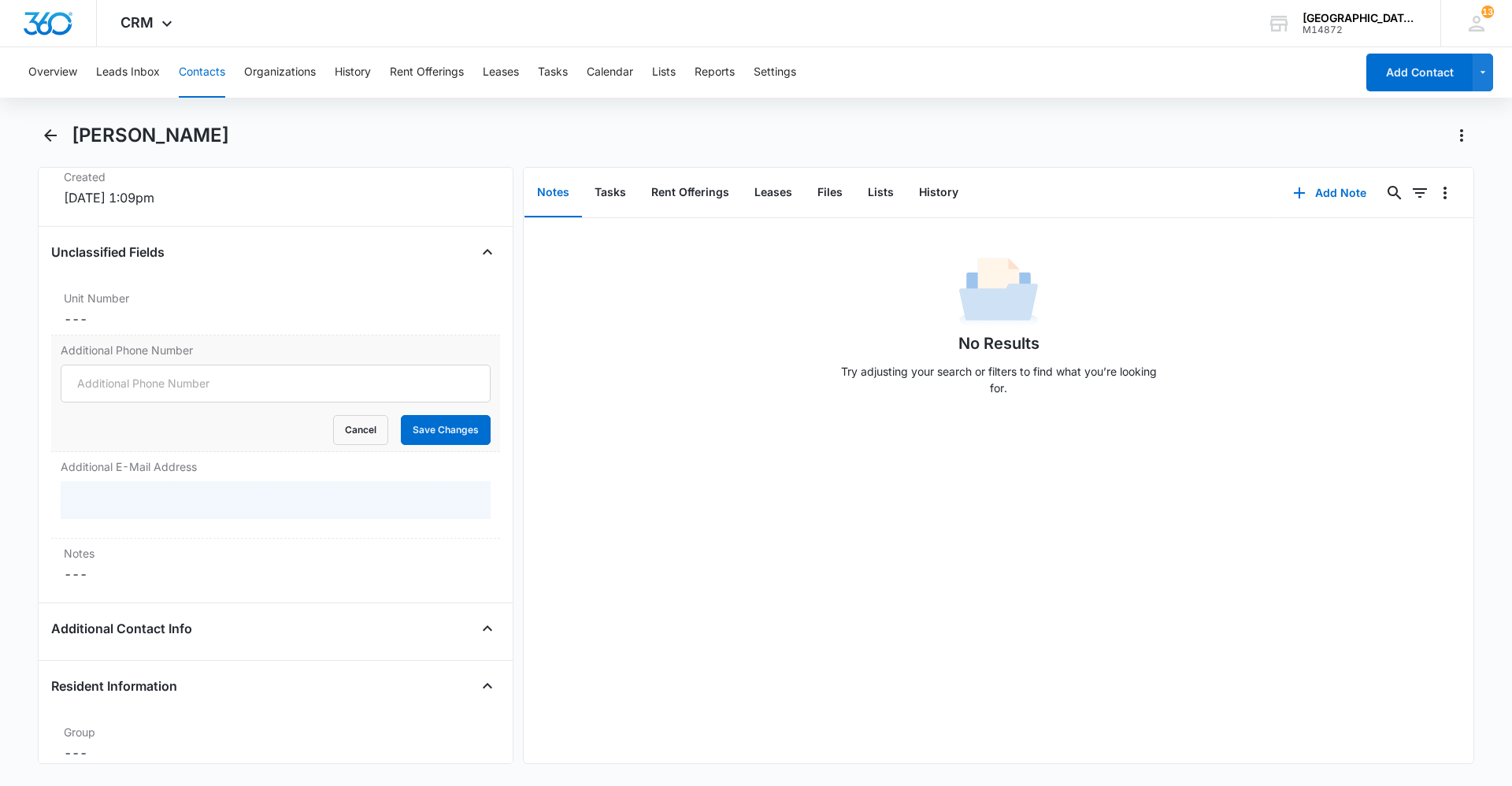
click at [114, 406] on form "Cancel Save Changes" at bounding box center [276, 405] width 430 height 80
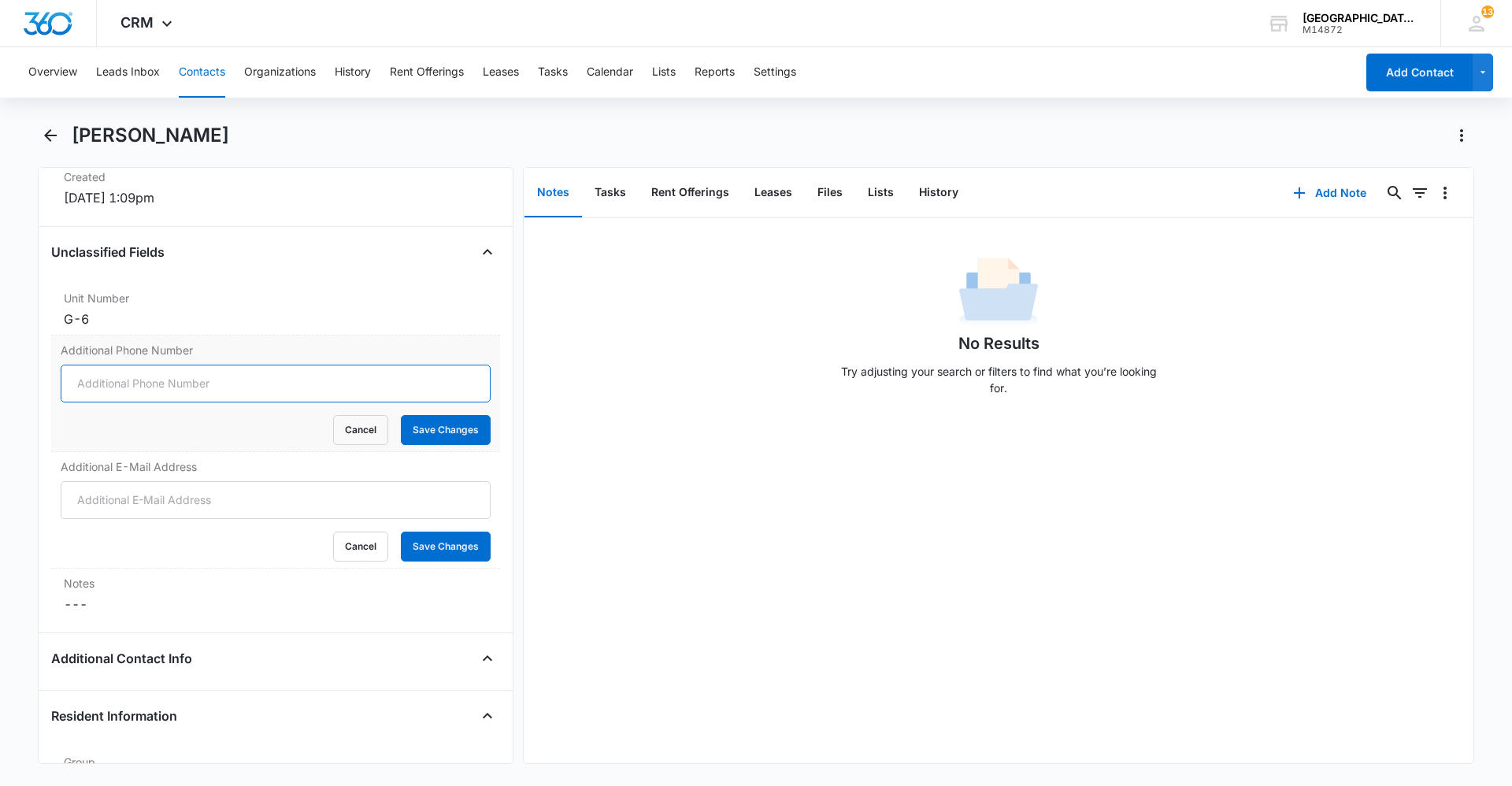
click at [113, 389] on input "Additional Phone Number" at bounding box center [276, 384] width 430 height 38
type input "(970) 539"
click at [374, 424] on button "Cancel" at bounding box center [361, 430] width 55 height 30
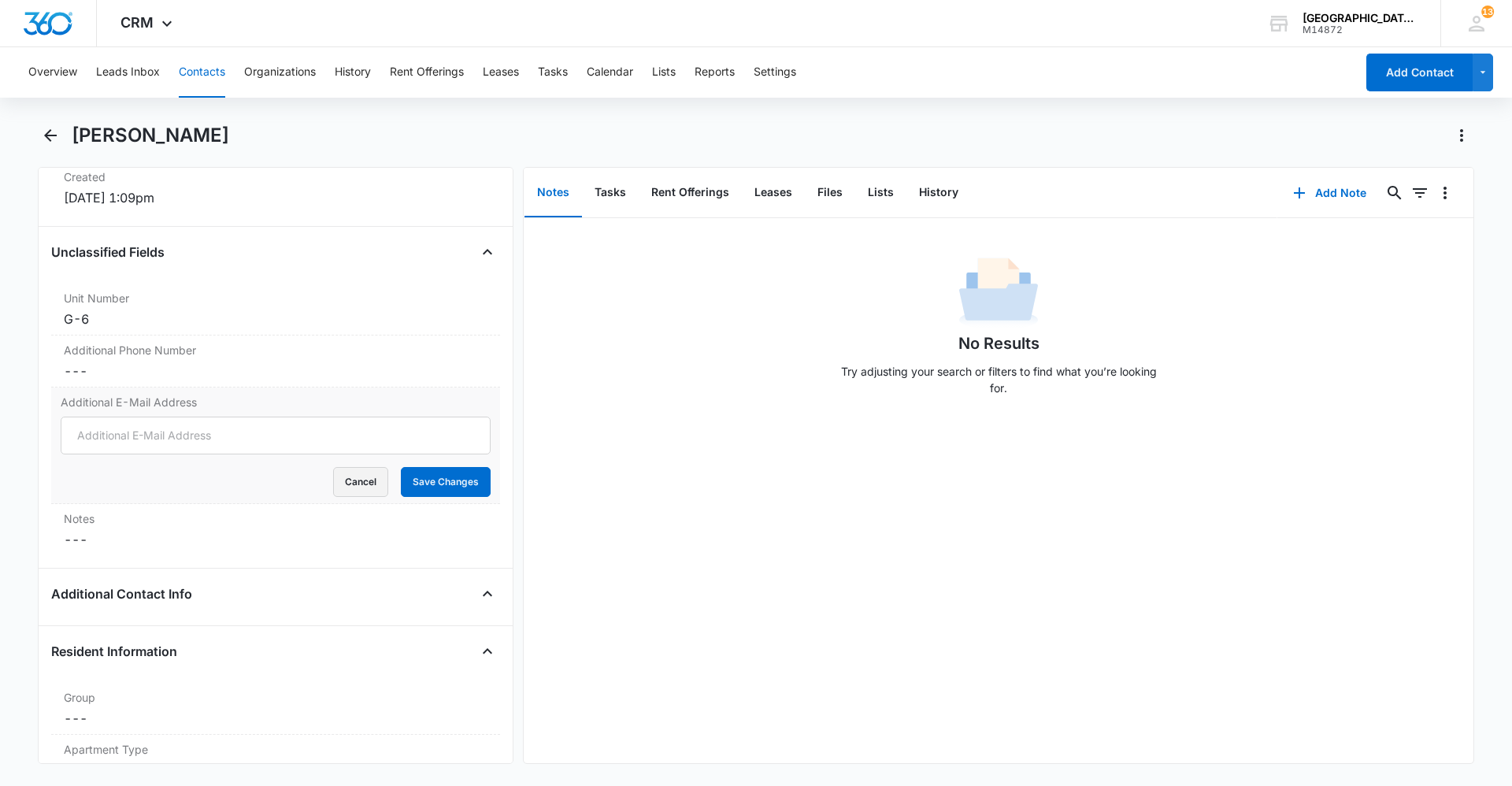
click at [366, 475] on button "Cancel" at bounding box center [361, 482] width 55 height 30
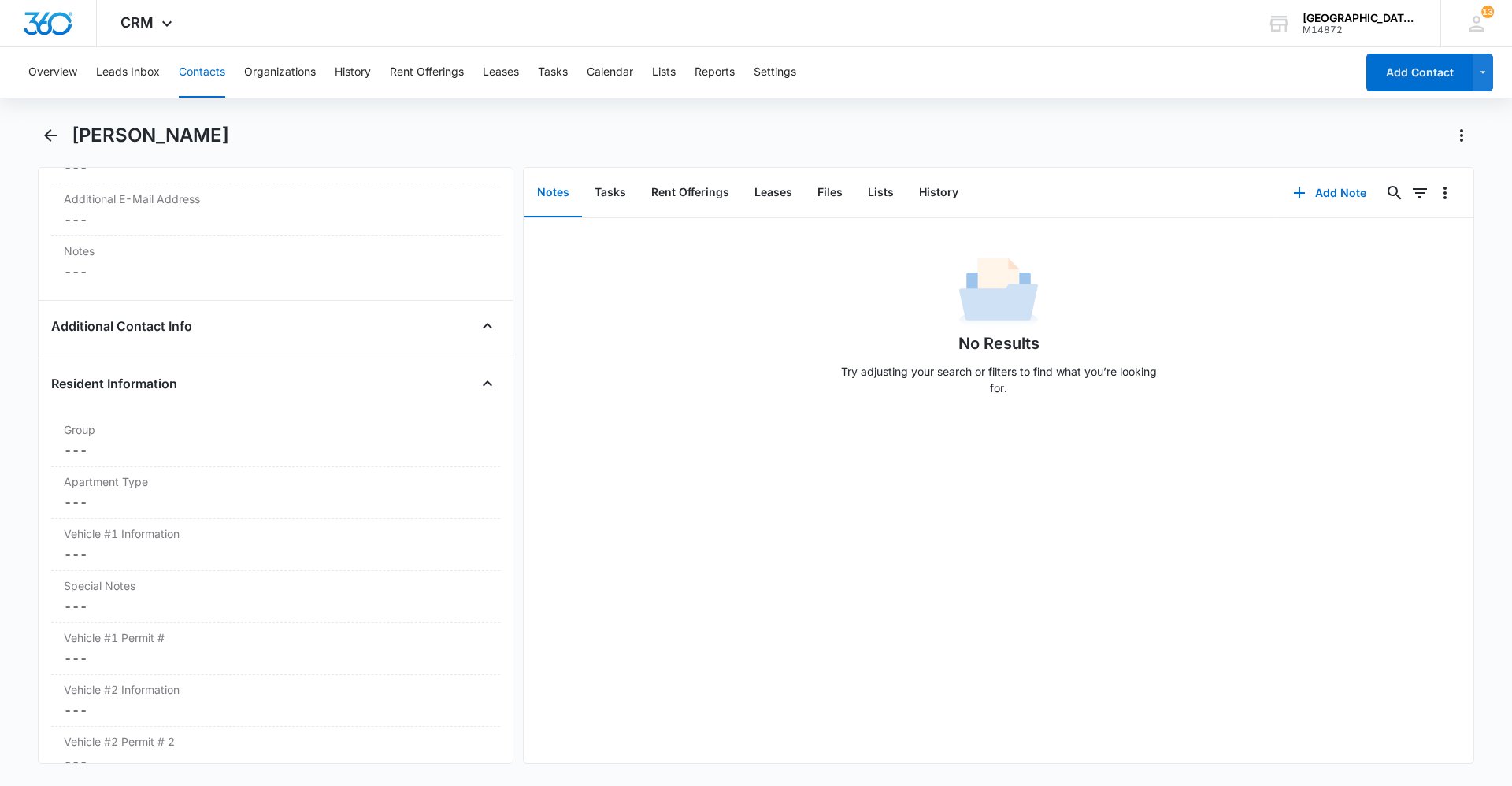
scroll to position [1417, 0]
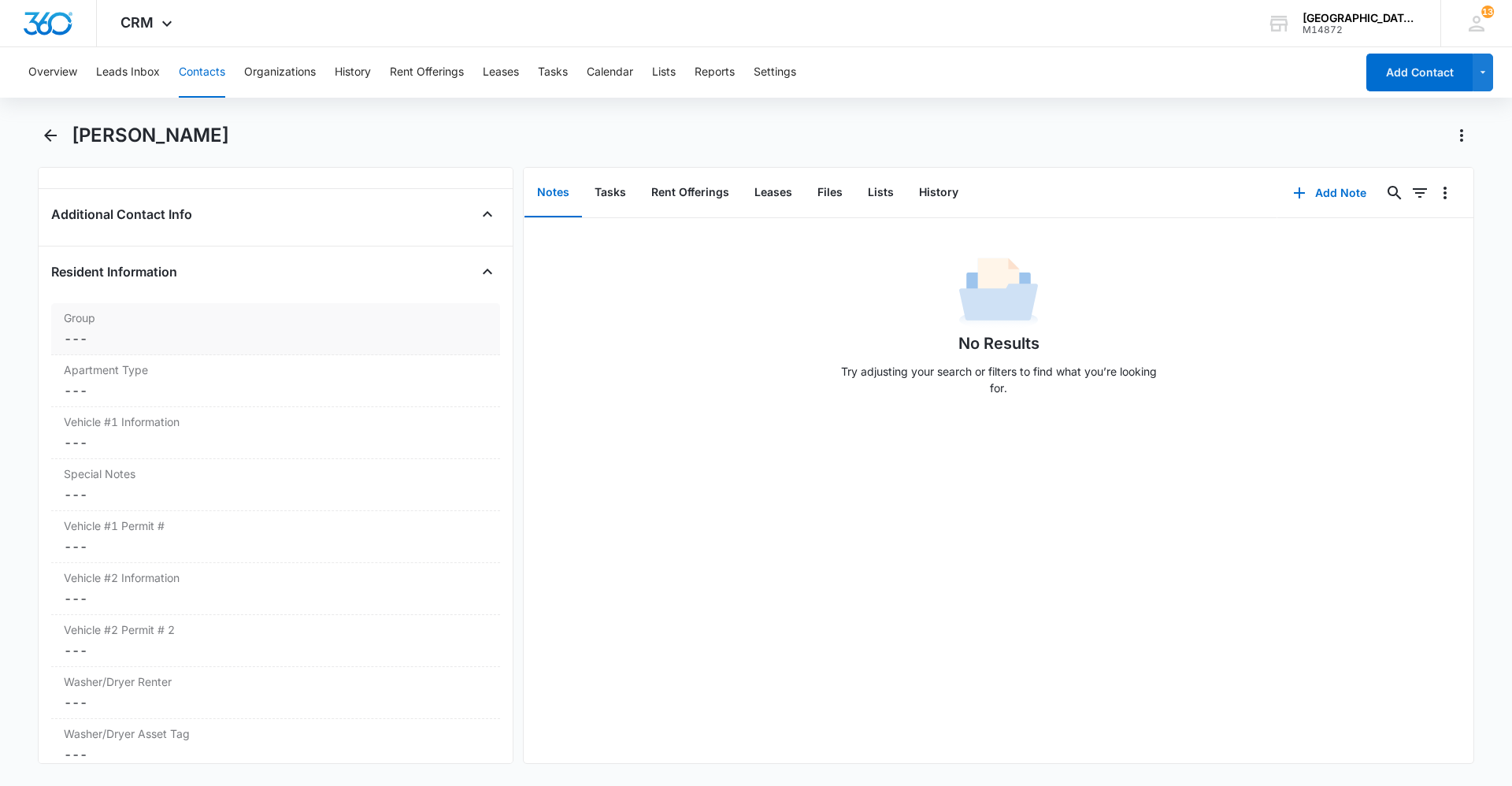
click at [162, 341] on dd "Cancel Save Changes ---" at bounding box center [276, 339] width 424 height 19
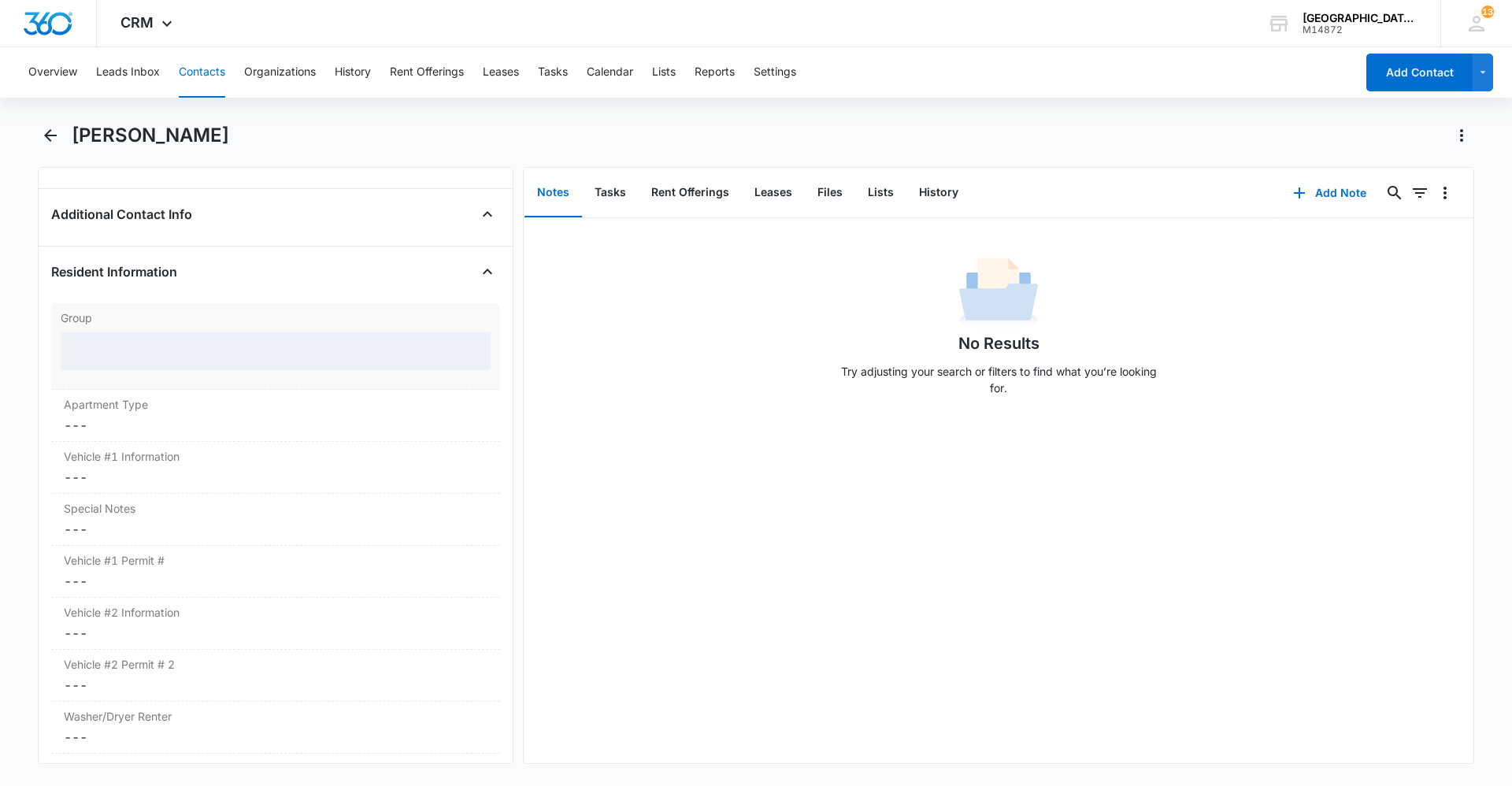
click at [153, 353] on div at bounding box center [276, 351] width 430 height 38
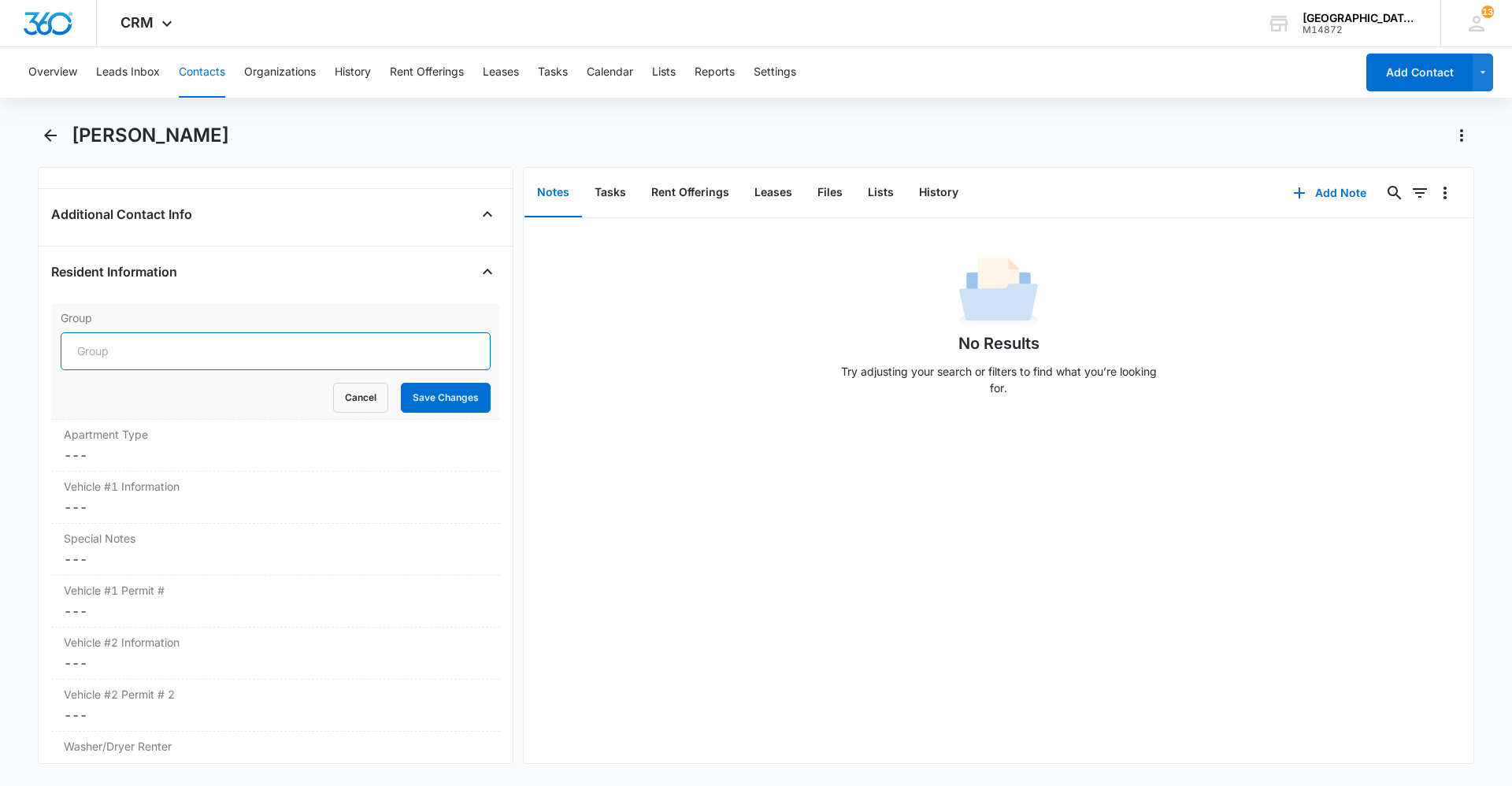
click at [151, 353] on input "Group" at bounding box center [276, 351] width 430 height 38
type input "Building G"
click at [412, 402] on button "Save Changes" at bounding box center [446, 398] width 90 height 30
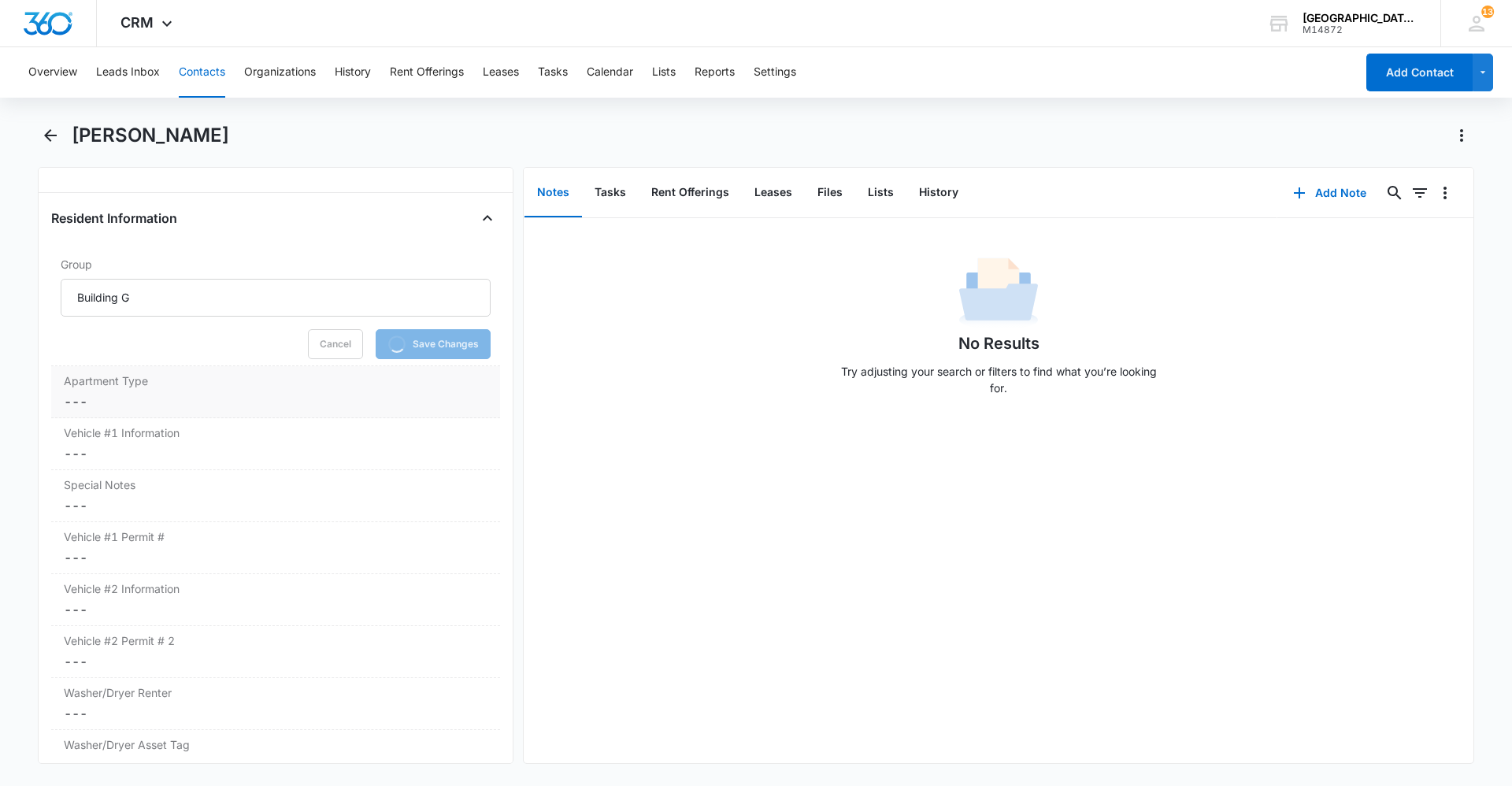
scroll to position [1496, 0]
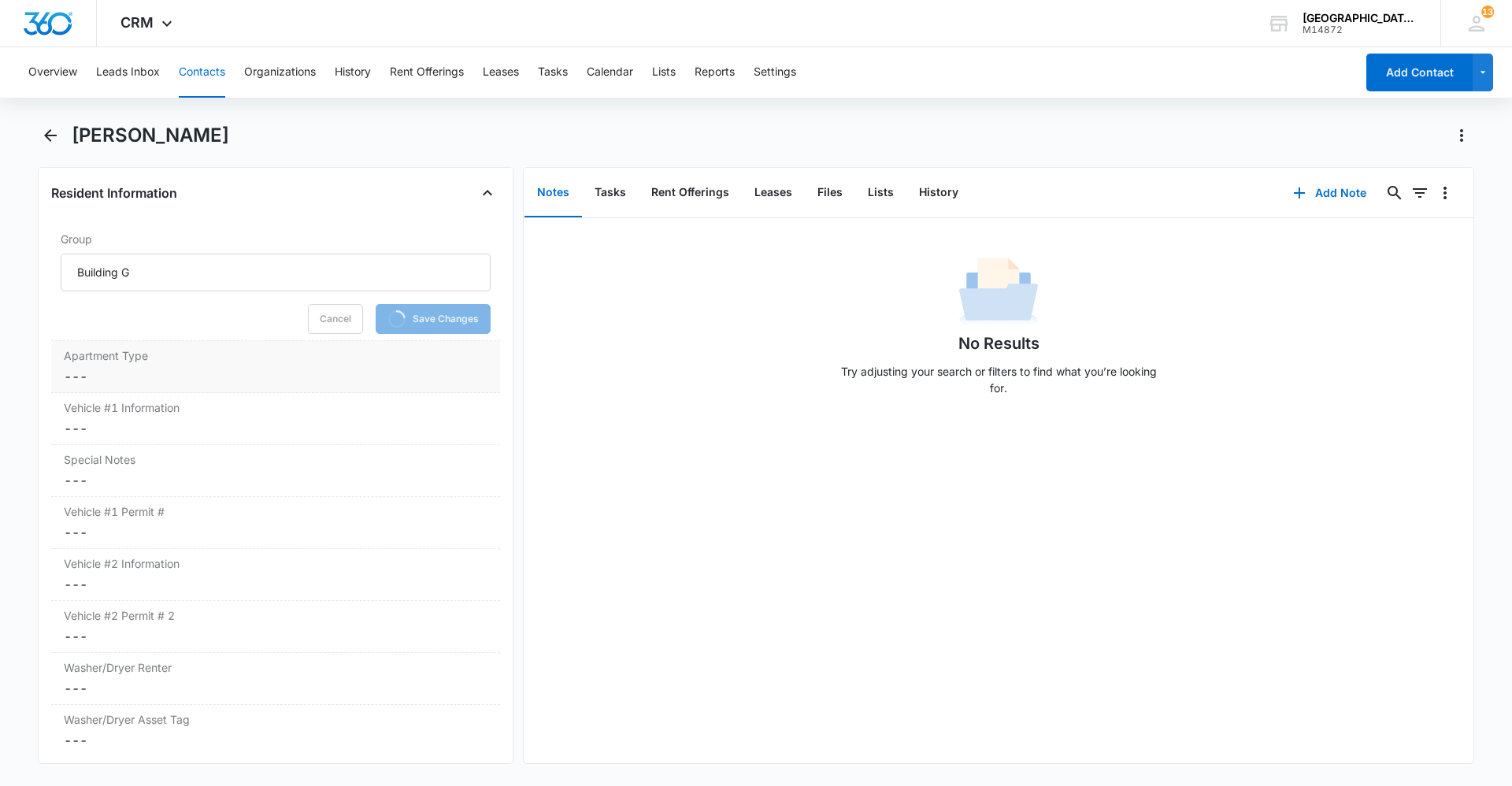
click at [137, 376] on dd "Cancel Save Changes ---" at bounding box center [276, 376] width 424 height 19
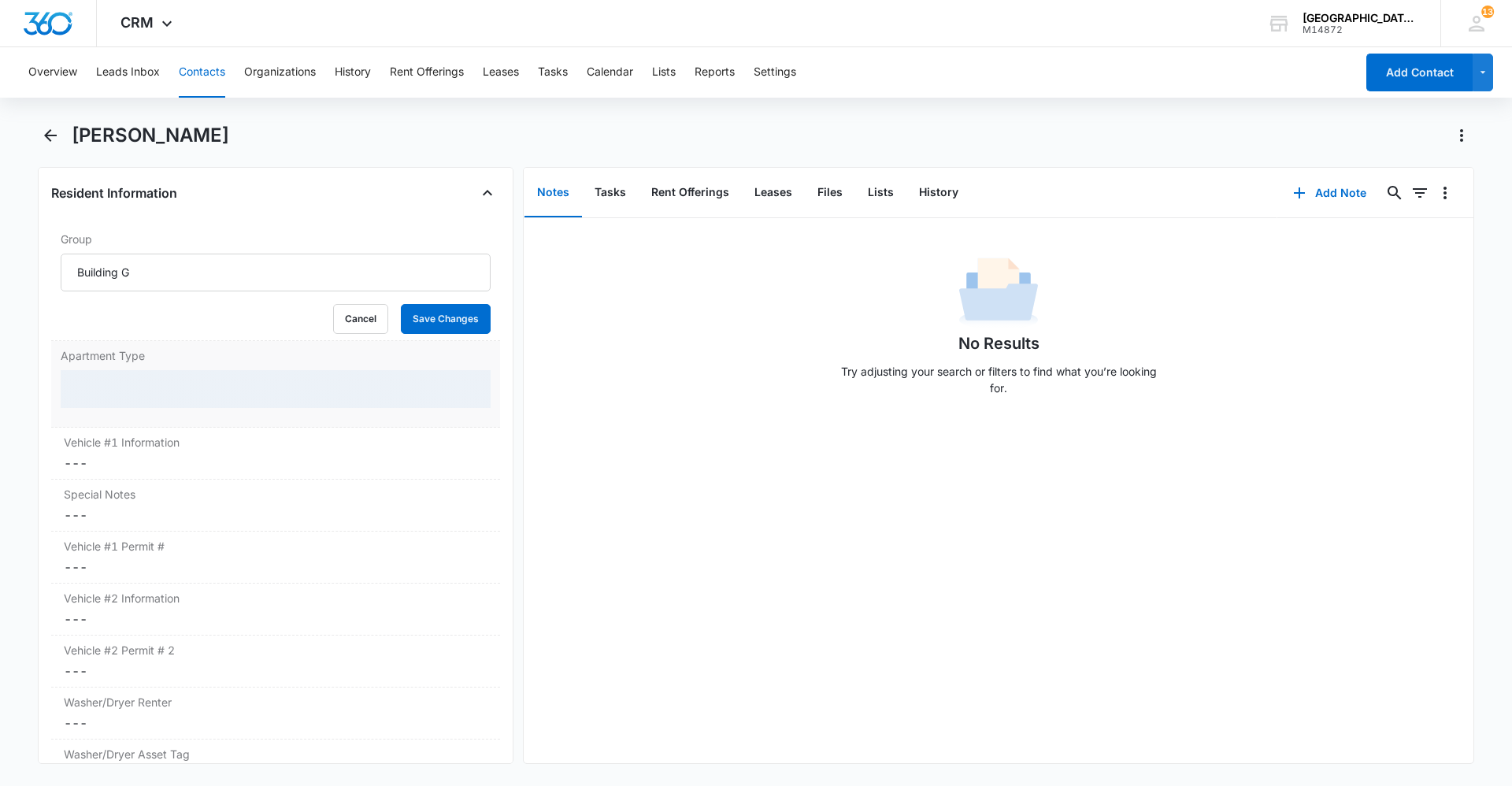
click at [98, 395] on div at bounding box center [276, 389] width 430 height 38
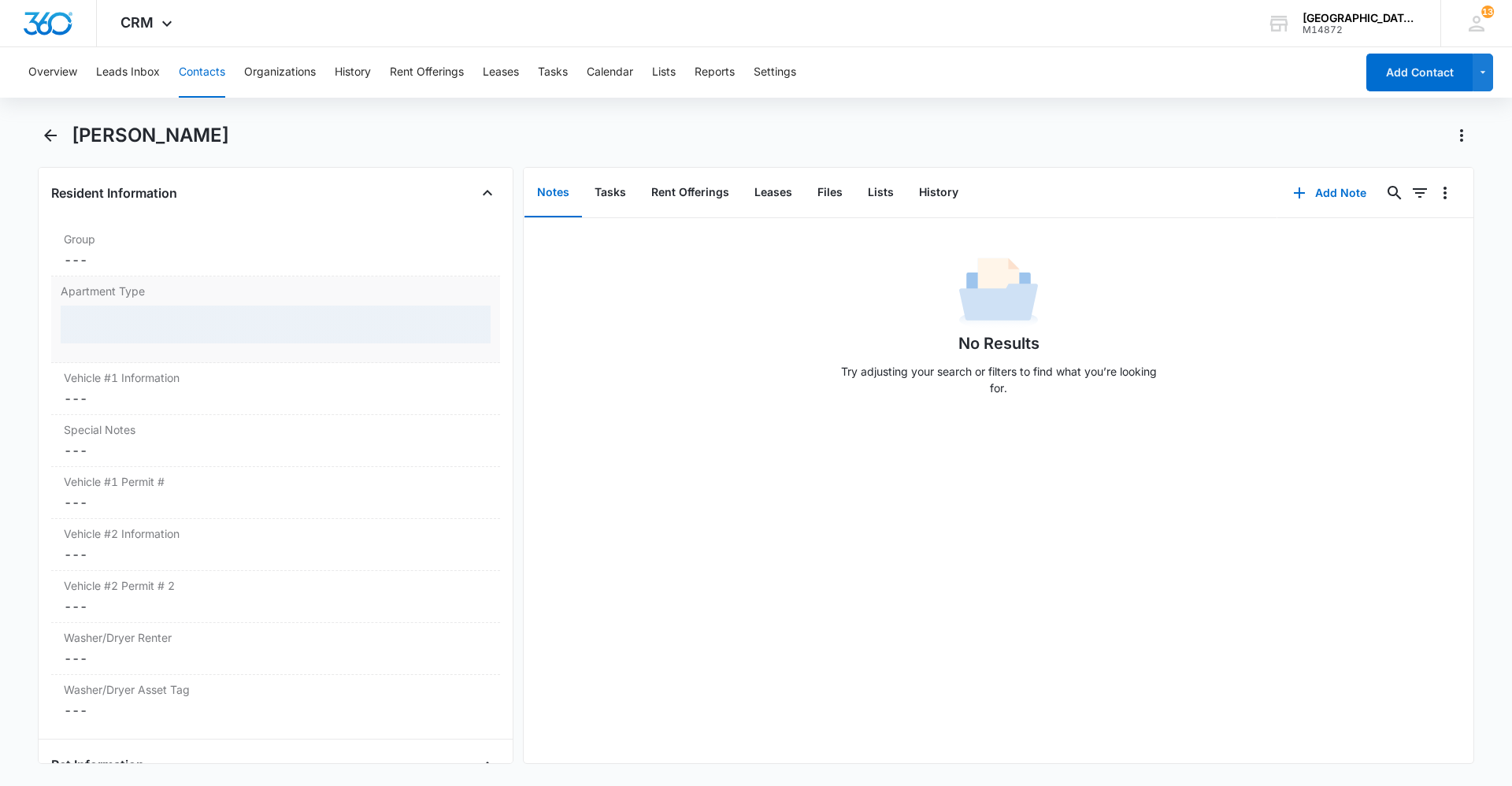
click at [95, 395] on div "Vehicle #1 Information Cancel Save Changes ---" at bounding box center [276, 389] width 449 height 52
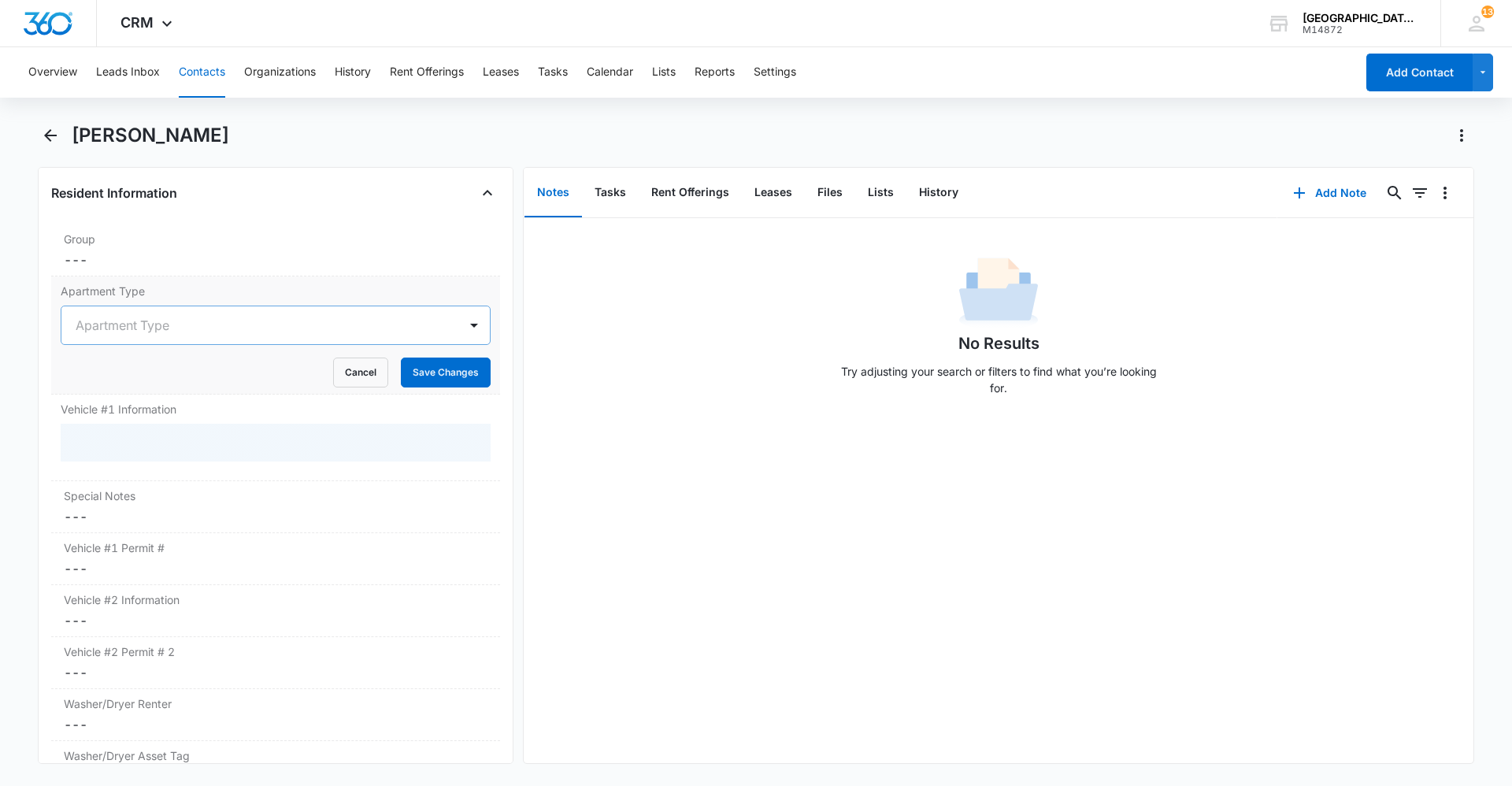
click at [121, 336] on div at bounding box center [257, 325] width 362 height 22
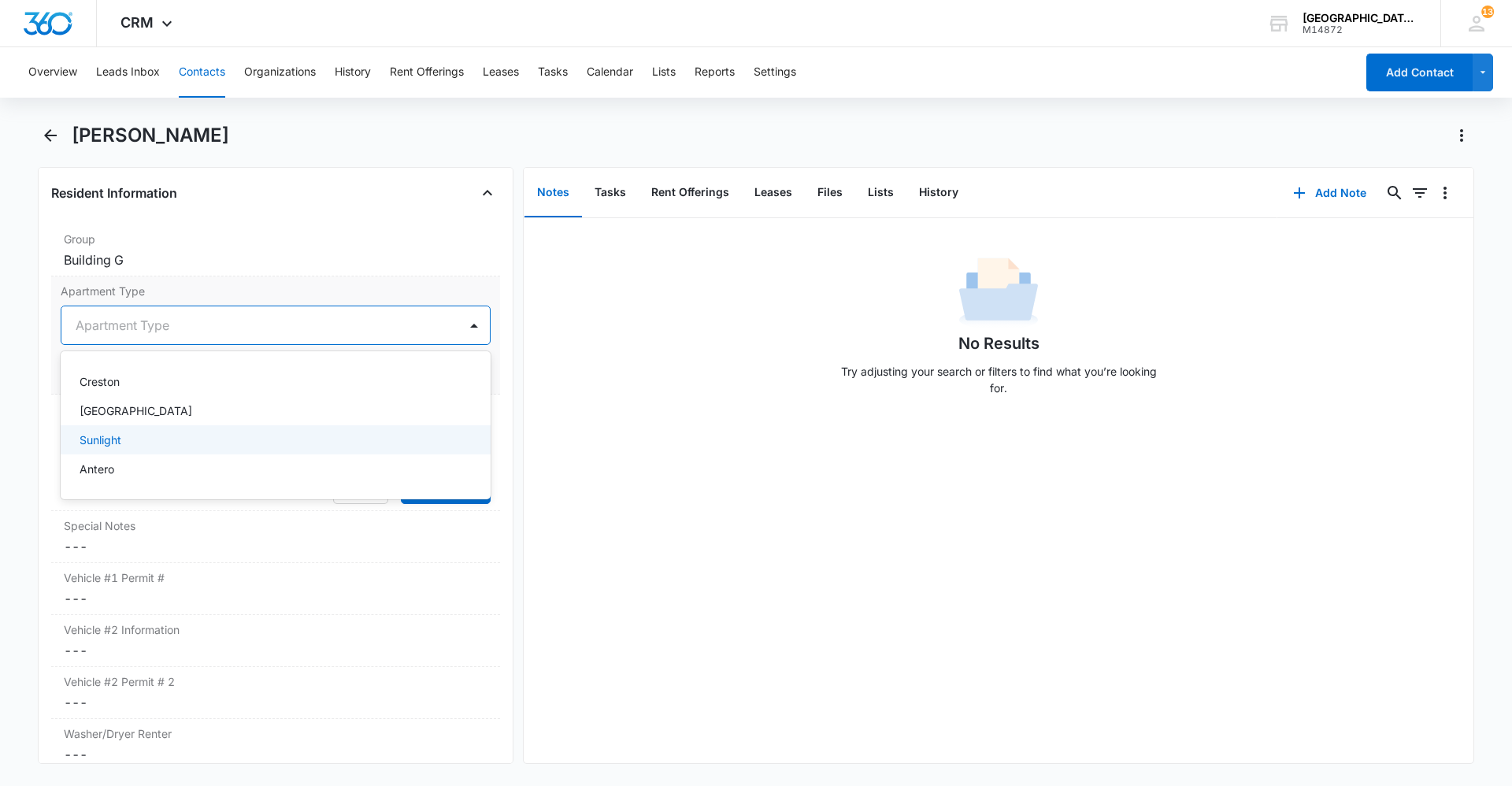
click at [116, 445] on p "Sunlight" at bounding box center [100, 439] width 42 height 17
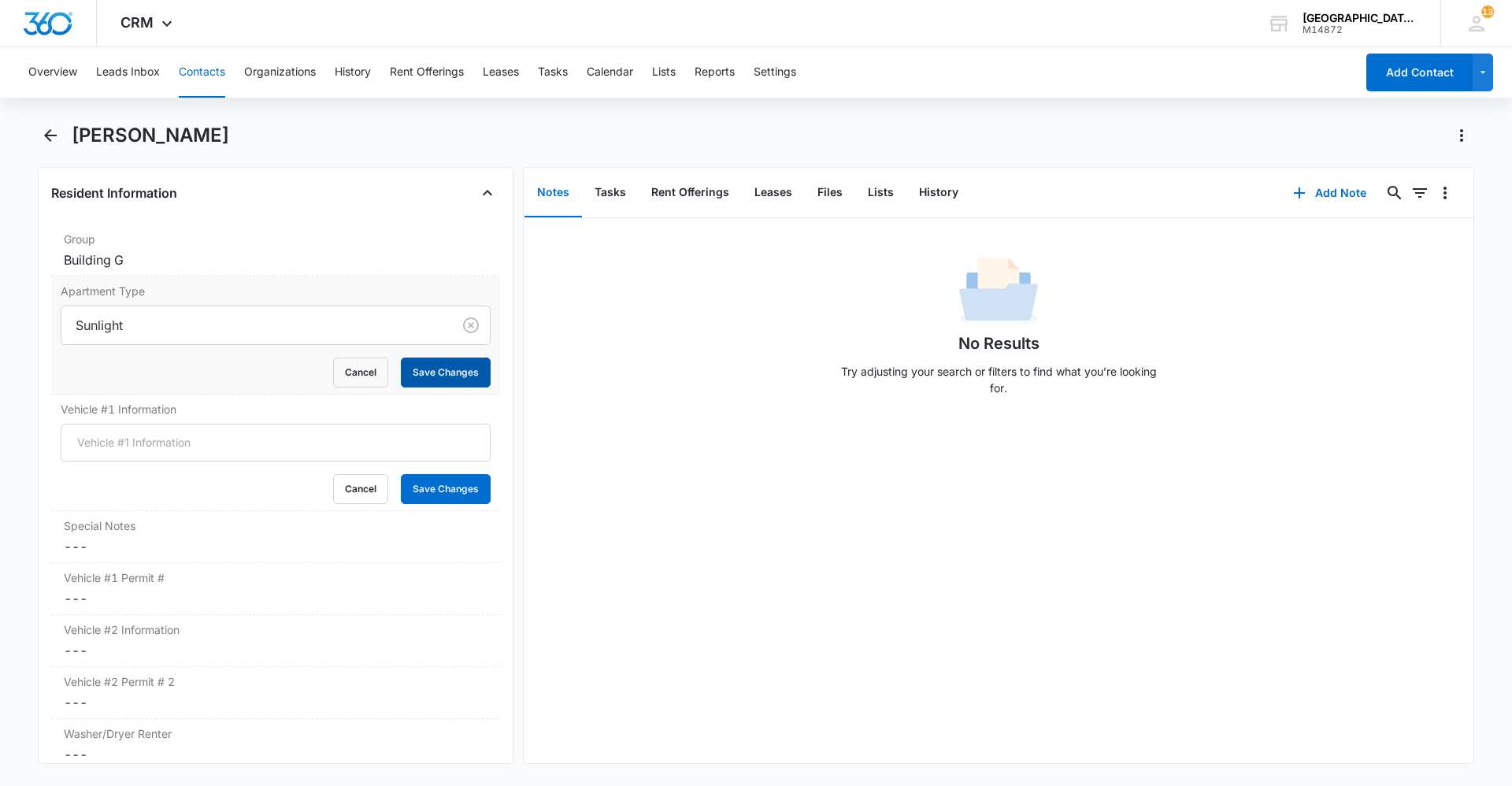
click at [408, 372] on button "Save Changes" at bounding box center [446, 373] width 90 height 30
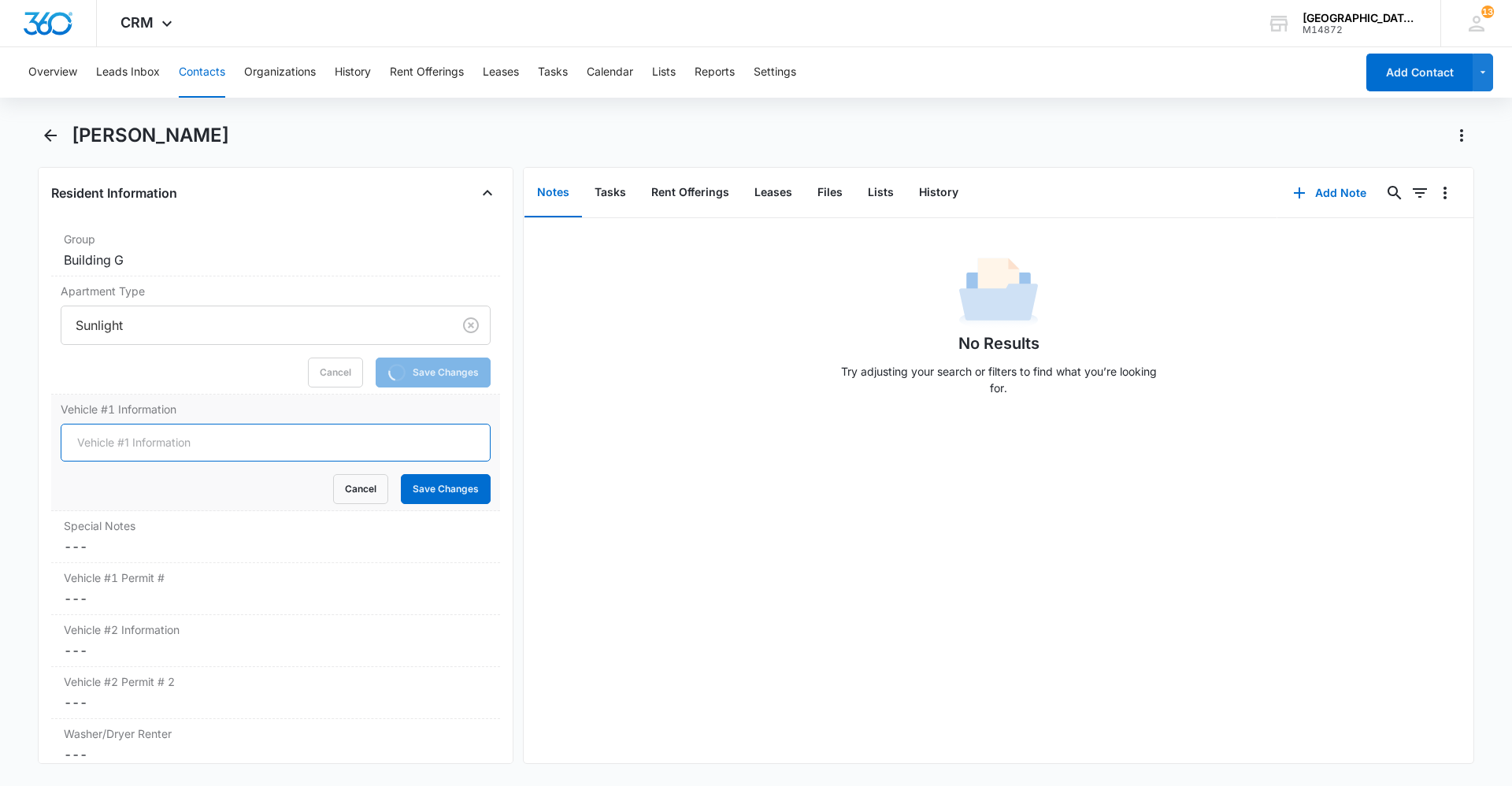
click at [191, 460] on input "Vehicle #1 Information" at bounding box center [276, 443] width 430 height 38
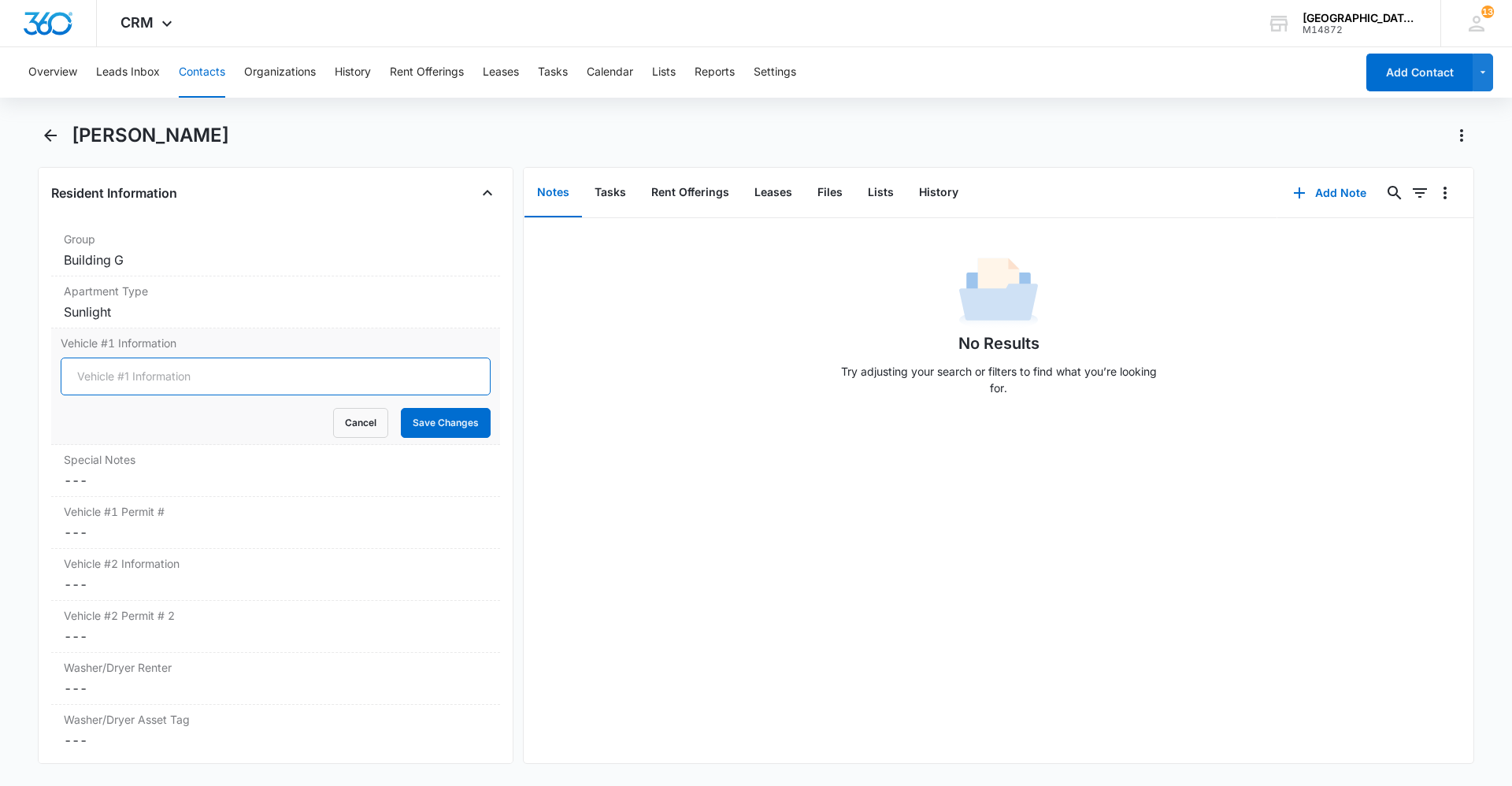
click at [215, 385] on input "Vehicle #1 Information" at bounding box center [276, 376] width 430 height 38
type input "2018 Cadillac Cts 2.0 blue EGR-X18"
click at [429, 422] on button "Save Changes" at bounding box center [446, 423] width 90 height 30
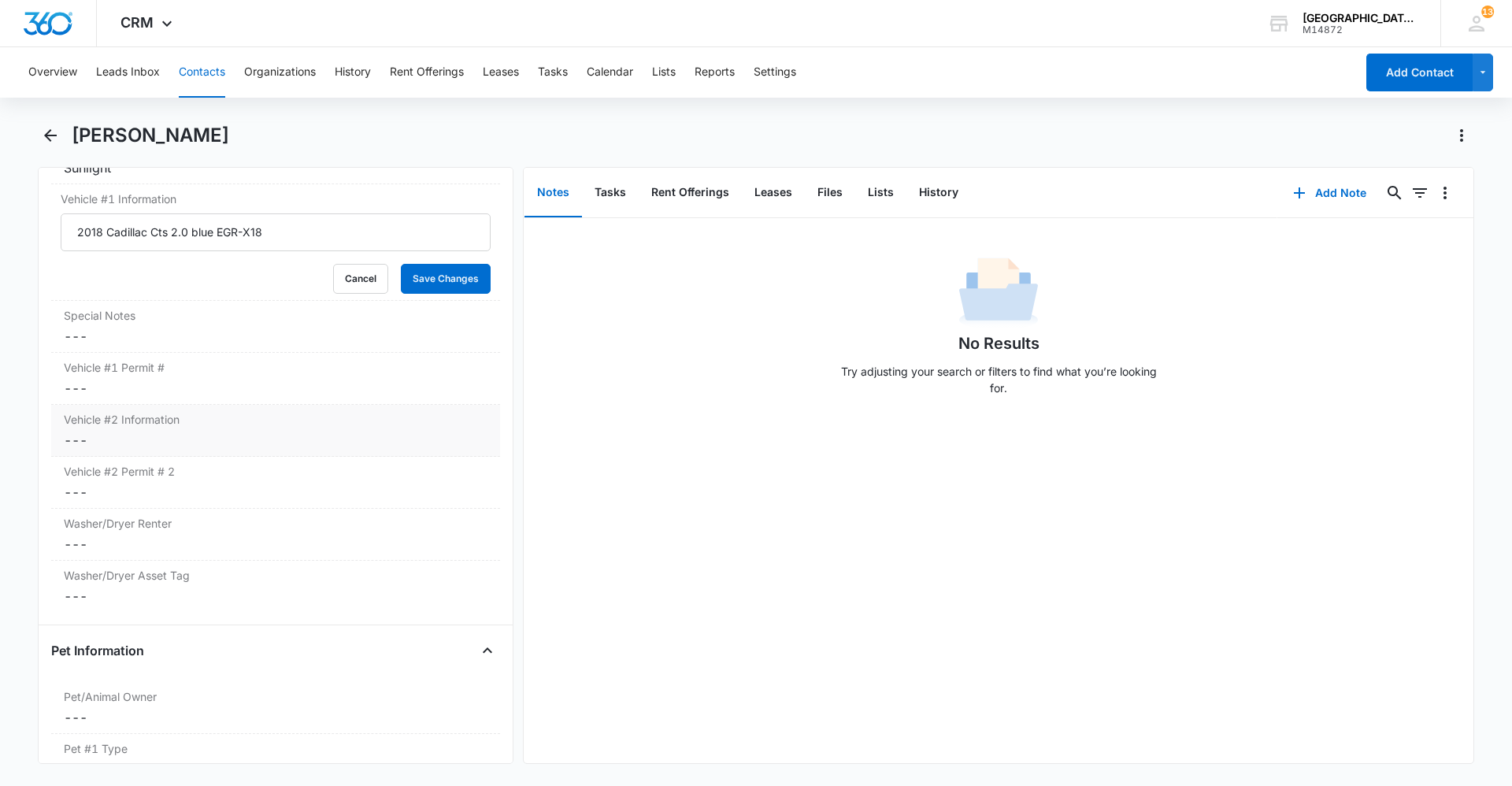
scroll to position [1653, 0]
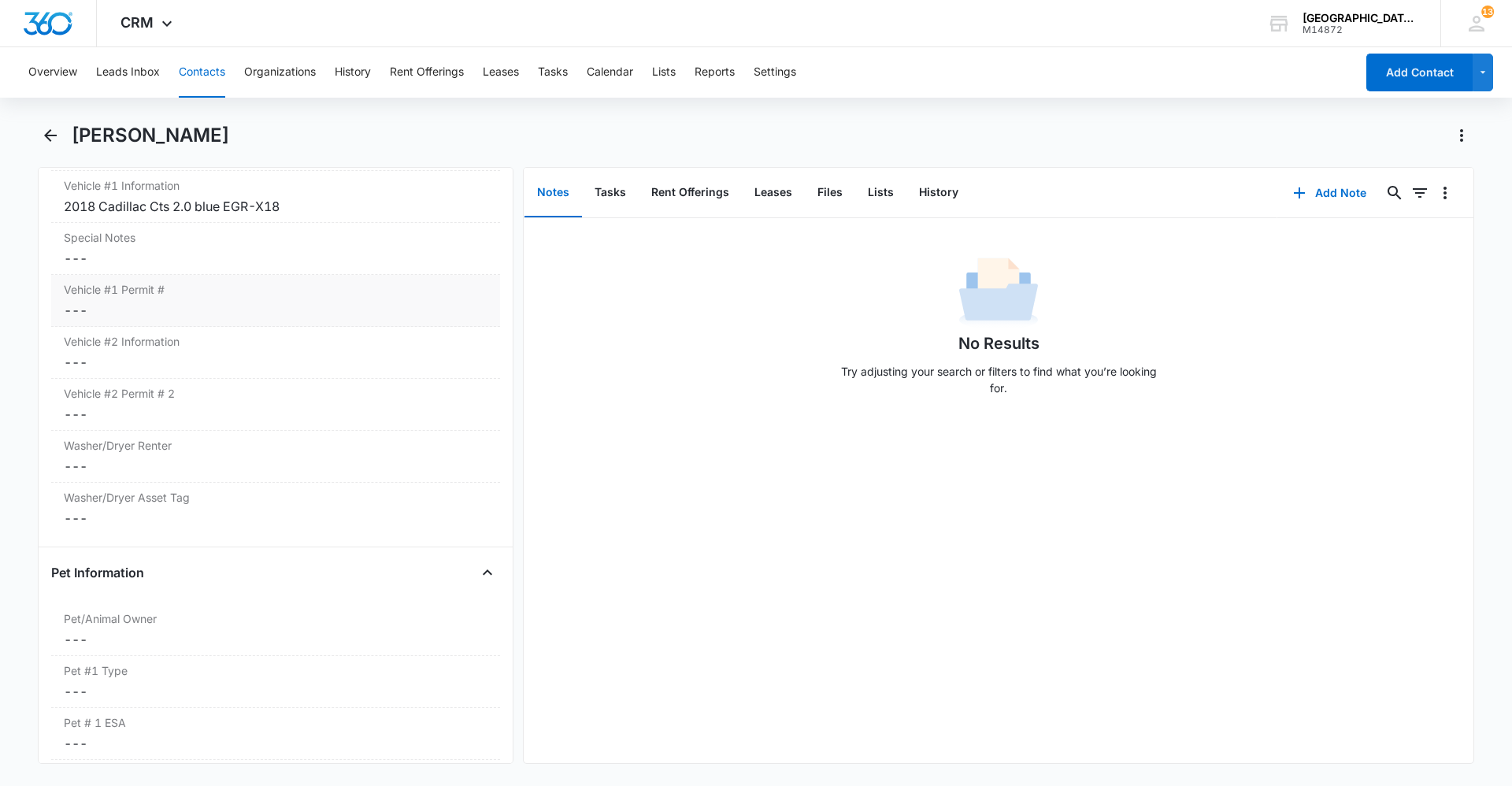
click at [124, 299] on div "Vehicle #1 Permit # Cancel Save Changes ---" at bounding box center [276, 301] width 449 height 52
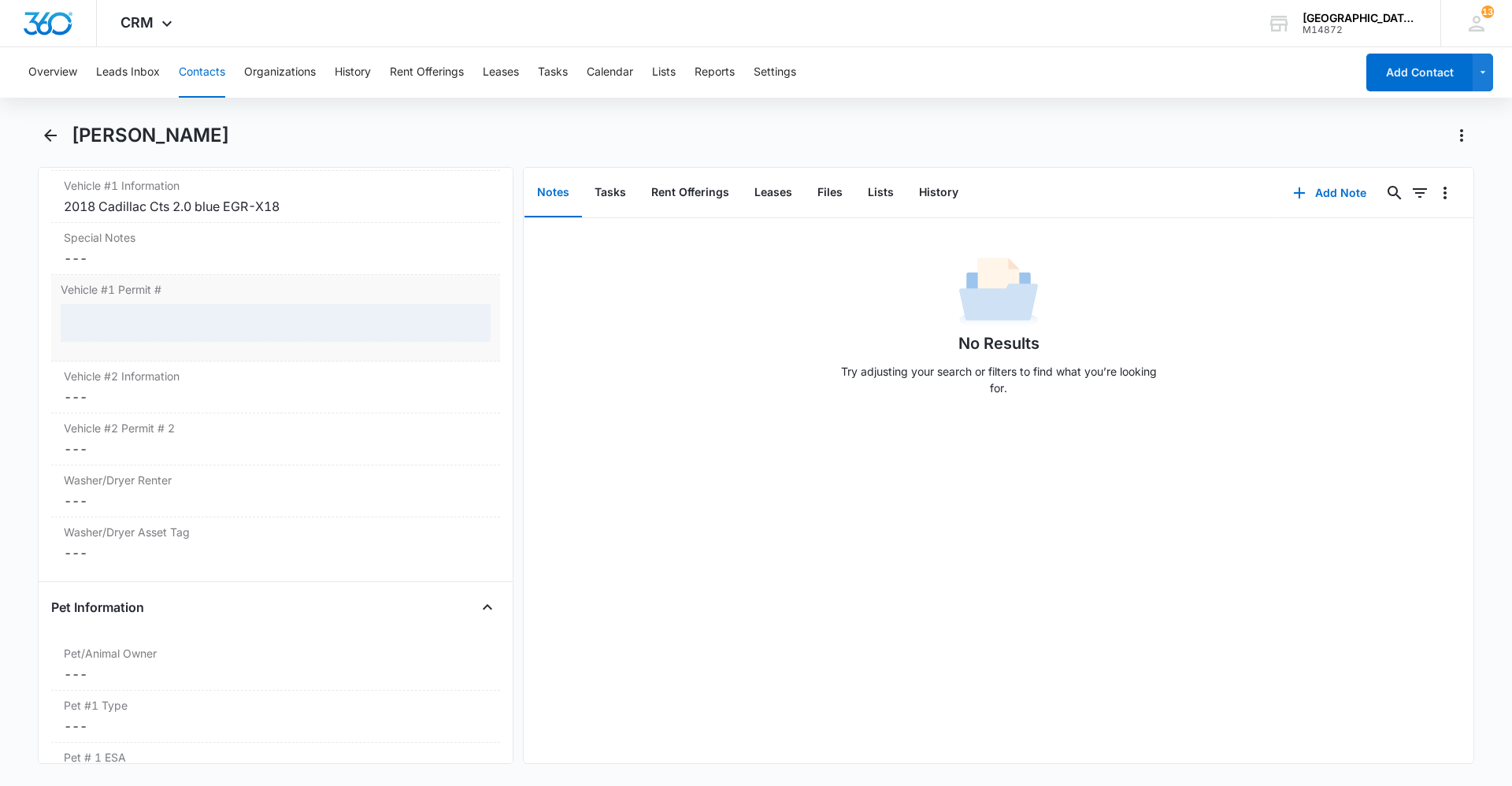
click at [136, 317] on div at bounding box center [276, 323] width 430 height 38
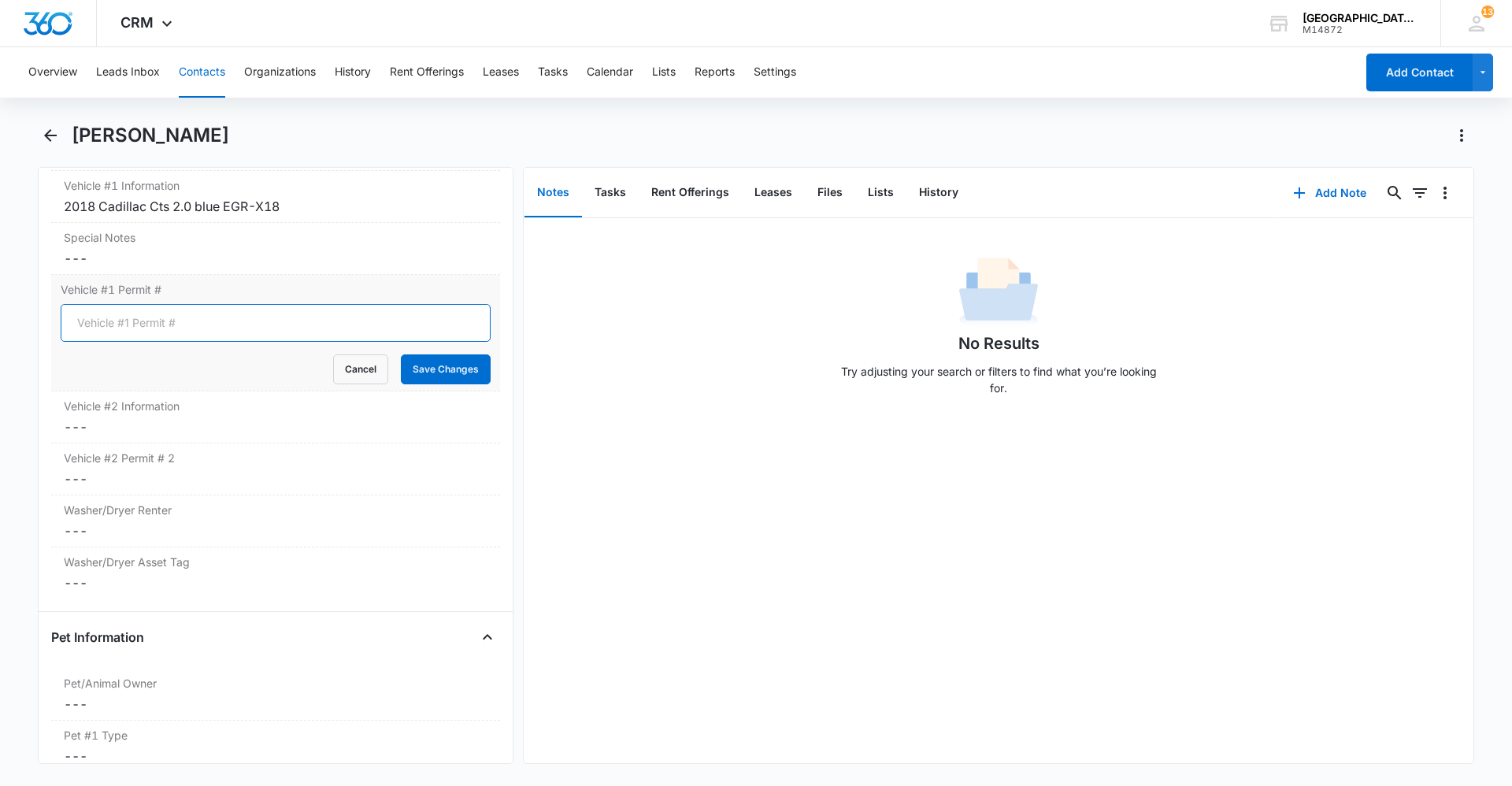
click at [139, 322] on input "Vehicle #1 Permit #" at bounding box center [276, 323] width 430 height 38
type input "0192"
click at [473, 371] on button "Save Changes" at bounding box center [446, 369] width 90 height 30
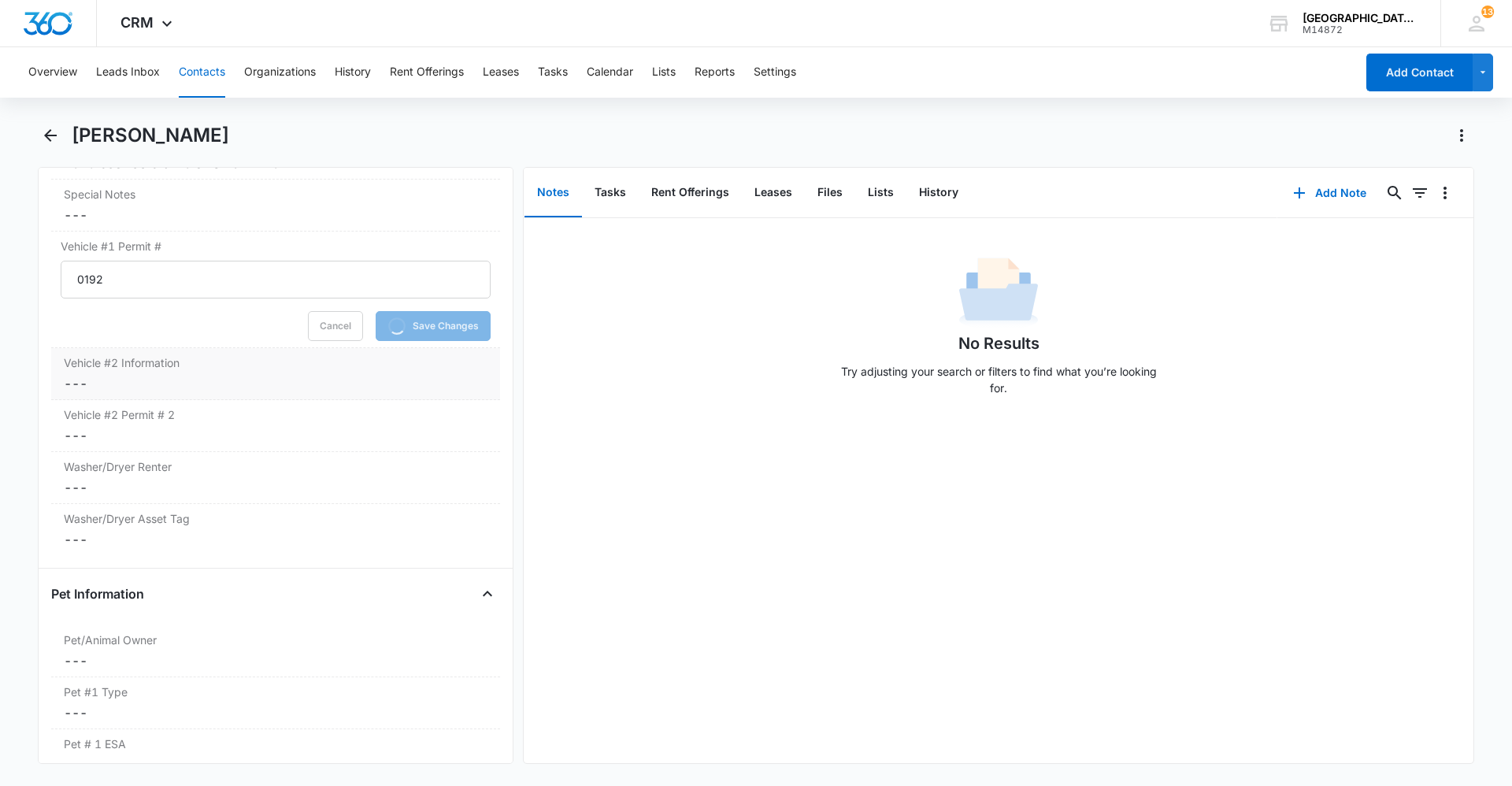
scroll to position [1732, 0]
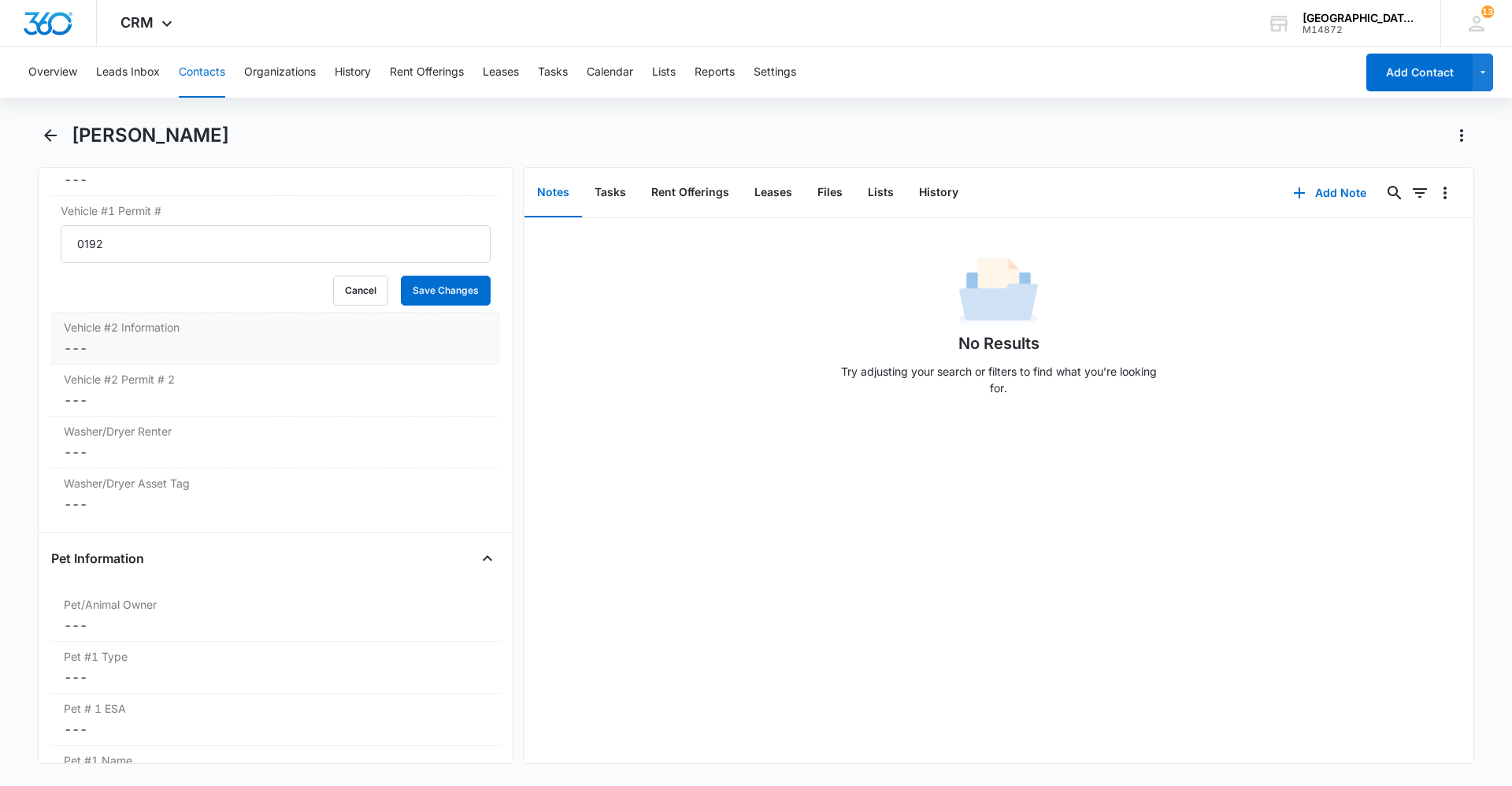
click at [137, 354] on dd "Cancel Save Changes ---" at bounding box center [276, 348] width 424 height 19
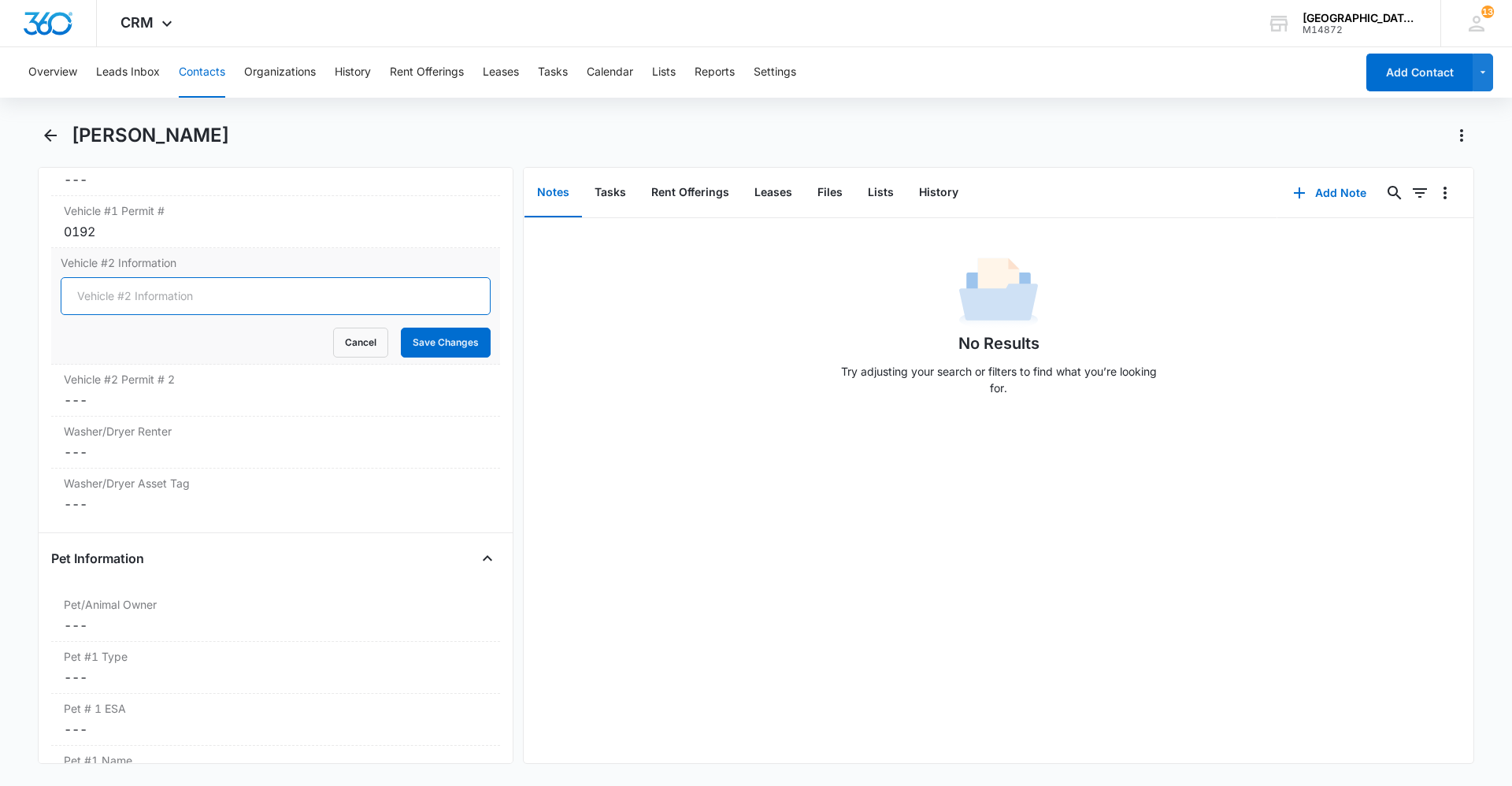
click at [162, 295] on input "Vehicle #2 Information" at bounding box center [276, 296] width 430 height 38
type input "2013 honda accord black BLK-R46"
click at [433, 350] on button "Save Changes" at bounding box center [446, 343] width 90 height 30
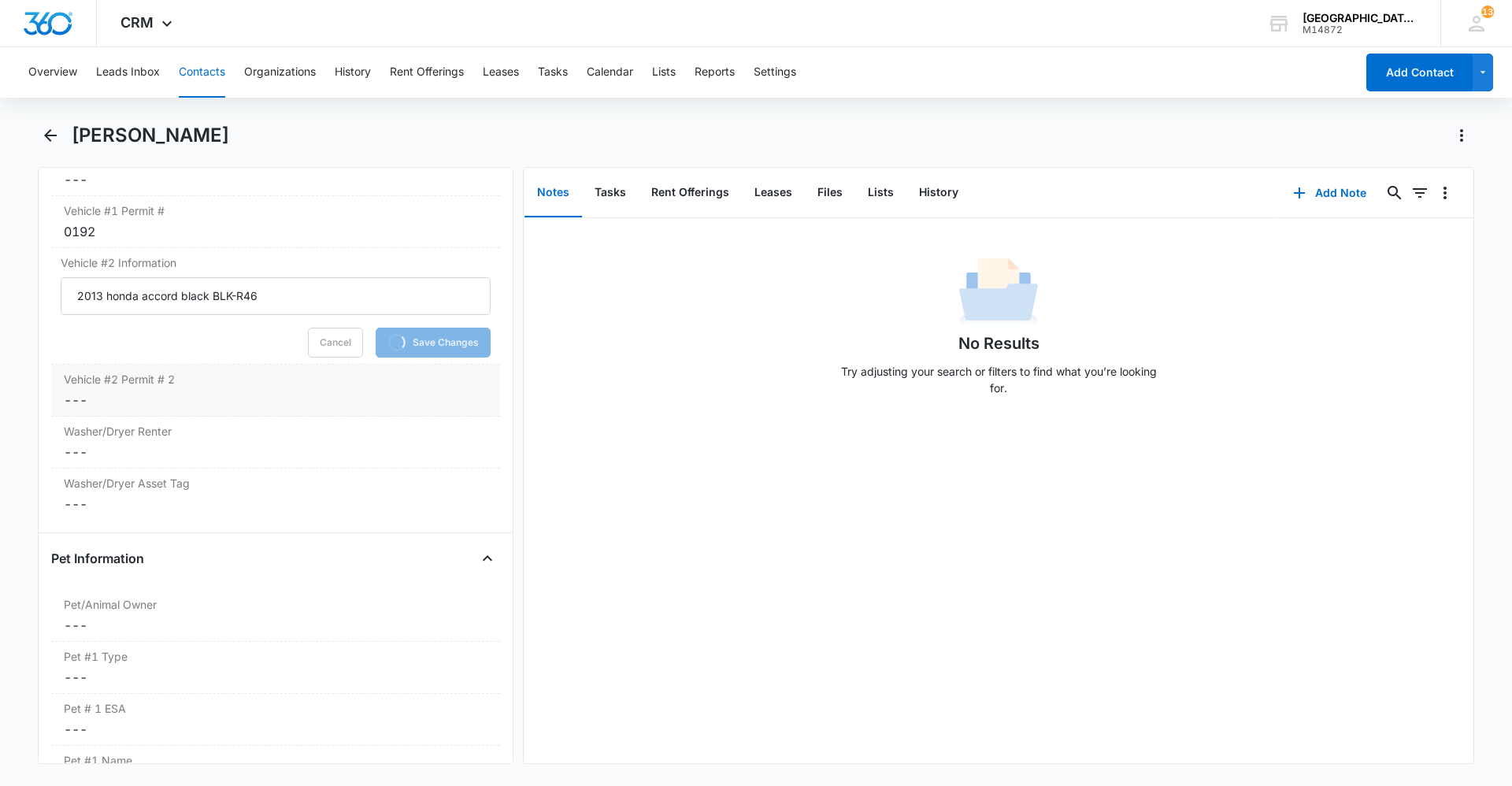
click at [261, 389] on div "Vehicle #2 Permit # 2 Cancel Save Changes ---" at bounding box center [276, 391] width 449 height 52
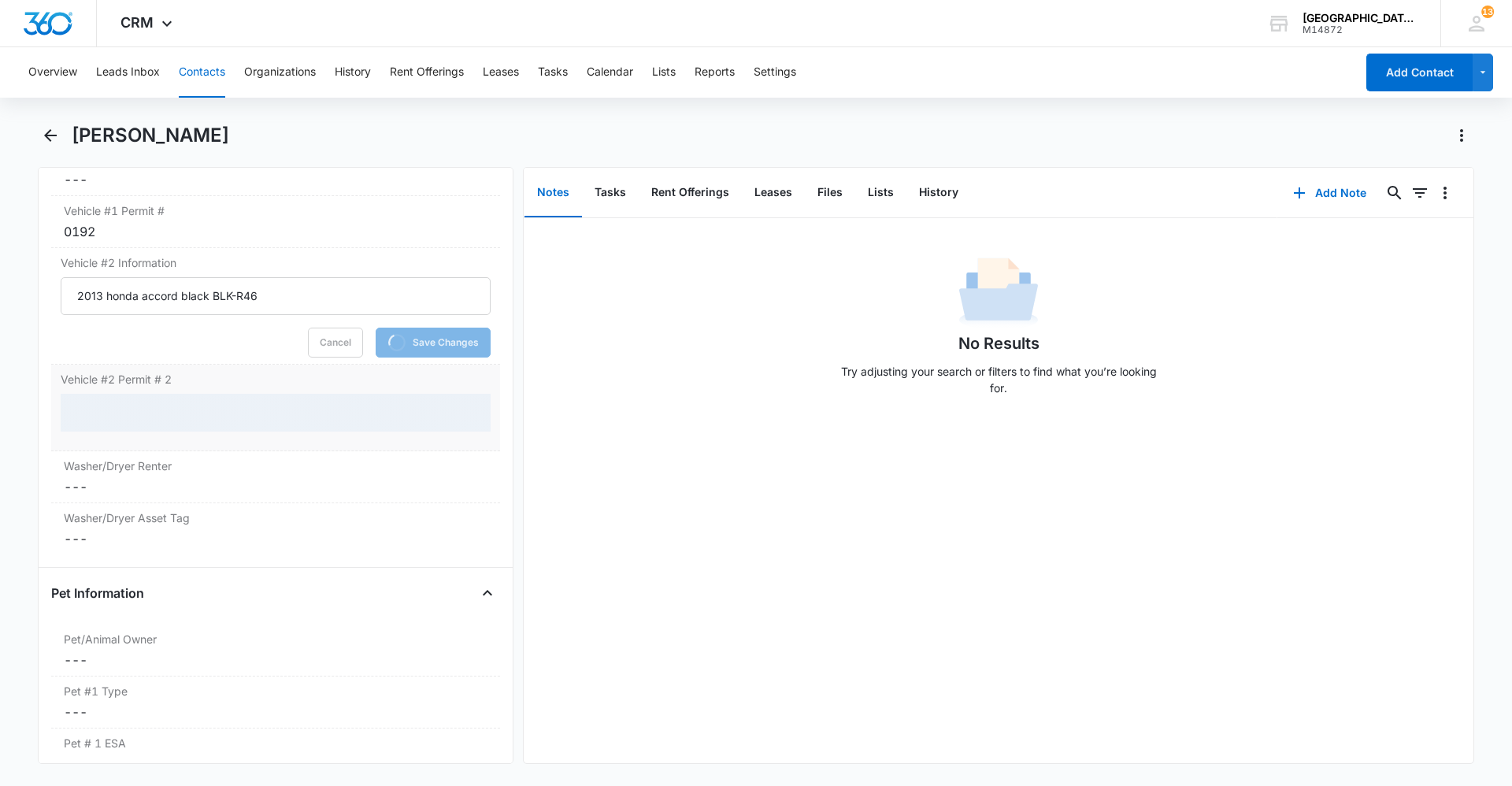
click at [232, 405] on div at bounding box center [276, 413] width 430 height 38
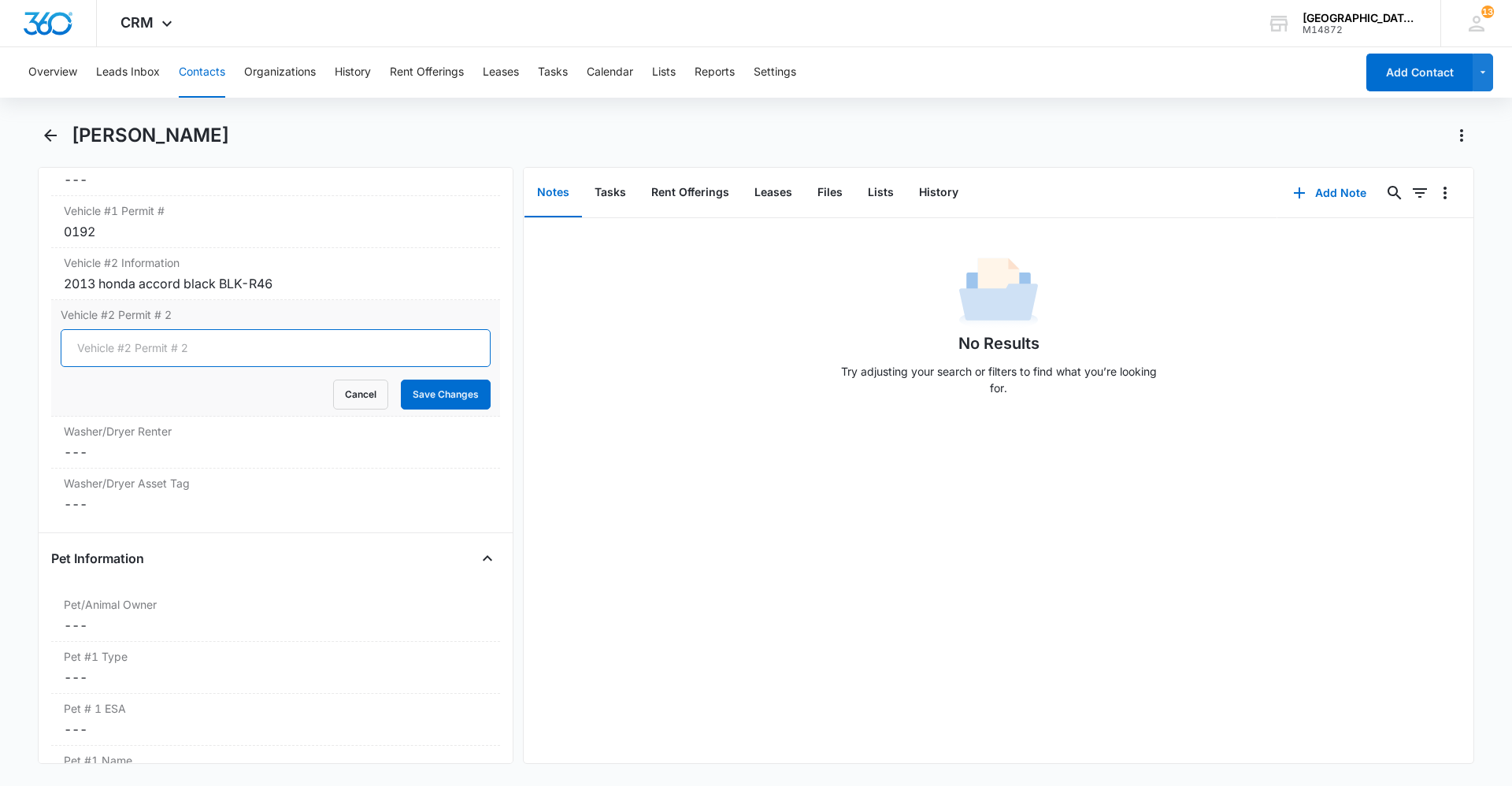
drag, startPoint x: 154, startPoint y: 348, endPoint x: 165, endPoint y: 359, distance: 15.6
click at [157, 350] on input "Vehicle #2 Permit # 2" at bounding box center [276, 348] width 430 height 38
type input "030"
click at [464, 391] on button "Save Changes" at bounding box center [446, 395] width 90 height 30
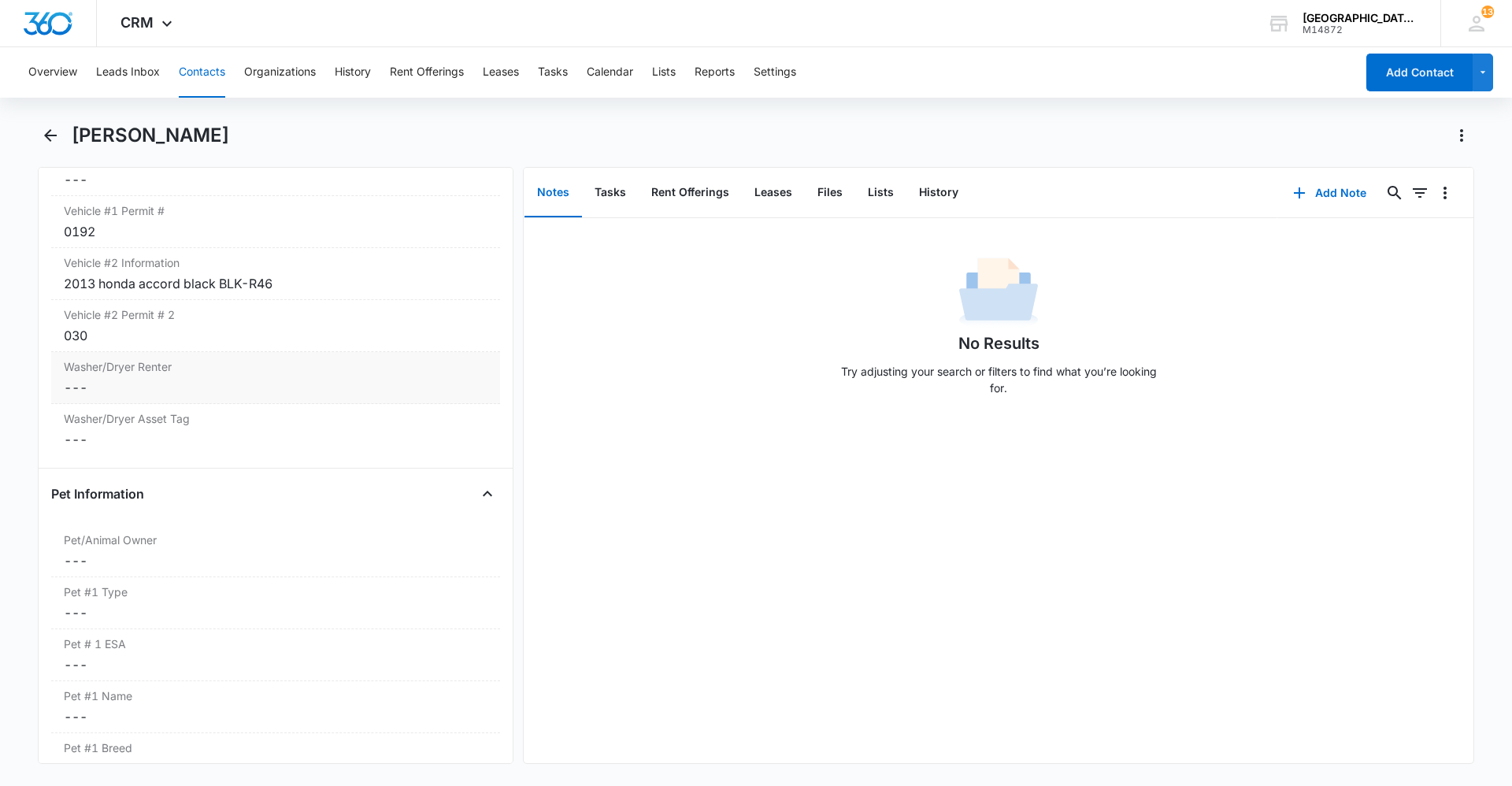
click at [194, 387] on dd "Cancel Save Changes ---" at bounding box center [276, 387] width 424 height 19
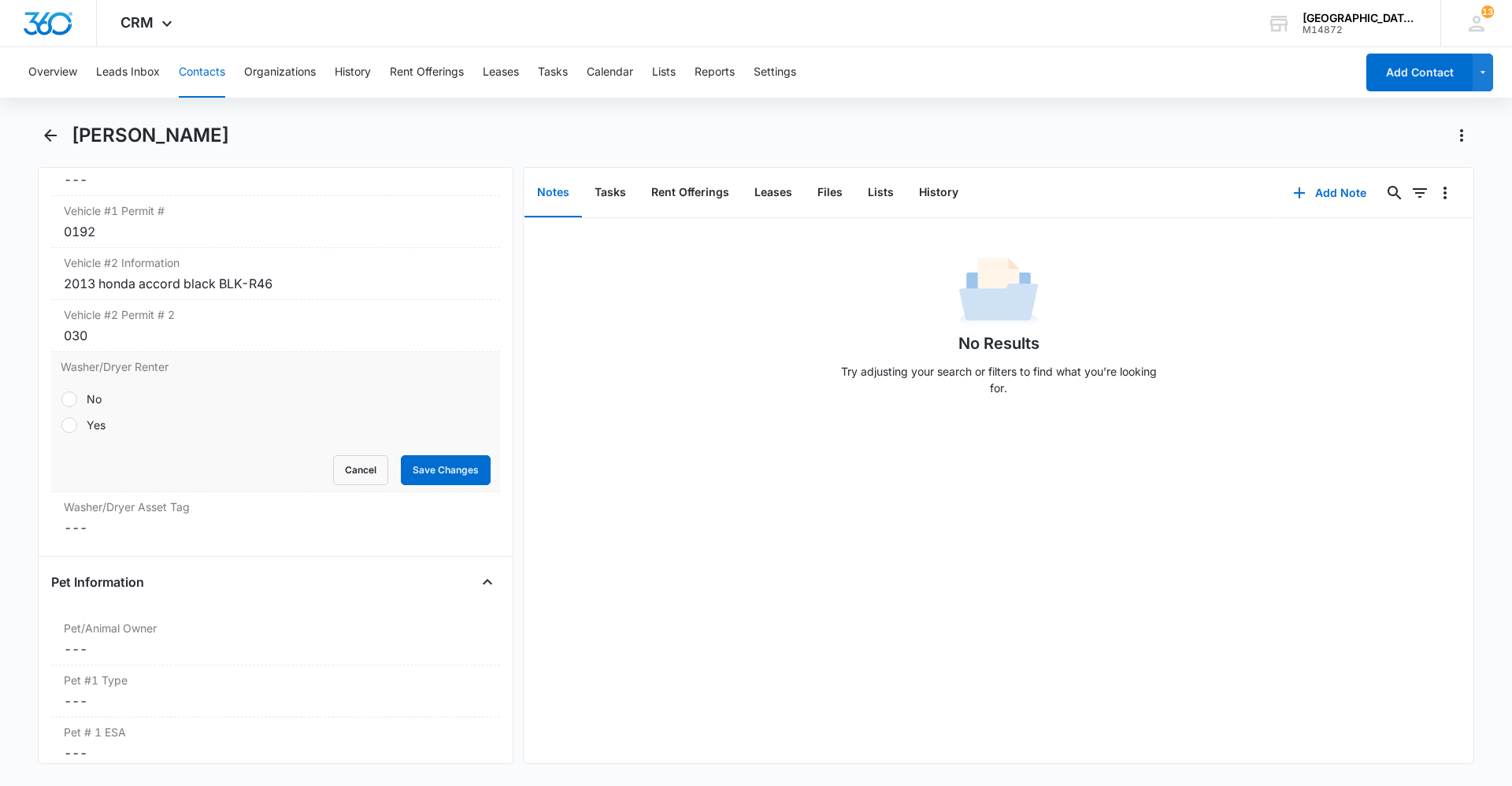
click at [102, 439] on div "No Yes" at bounding box center [276, 412] width 430 height 61
click at [87, 432] on div "Yes" at bounding box center [96, 425] width 19 height 17
click at [61, 425] on input "Yes" at bounding box center [61, 425] width 1 height 1
radio input "true"
click at [410, 473] on button "Save Changes" at bounding box center [446, 470] width 90 height 30
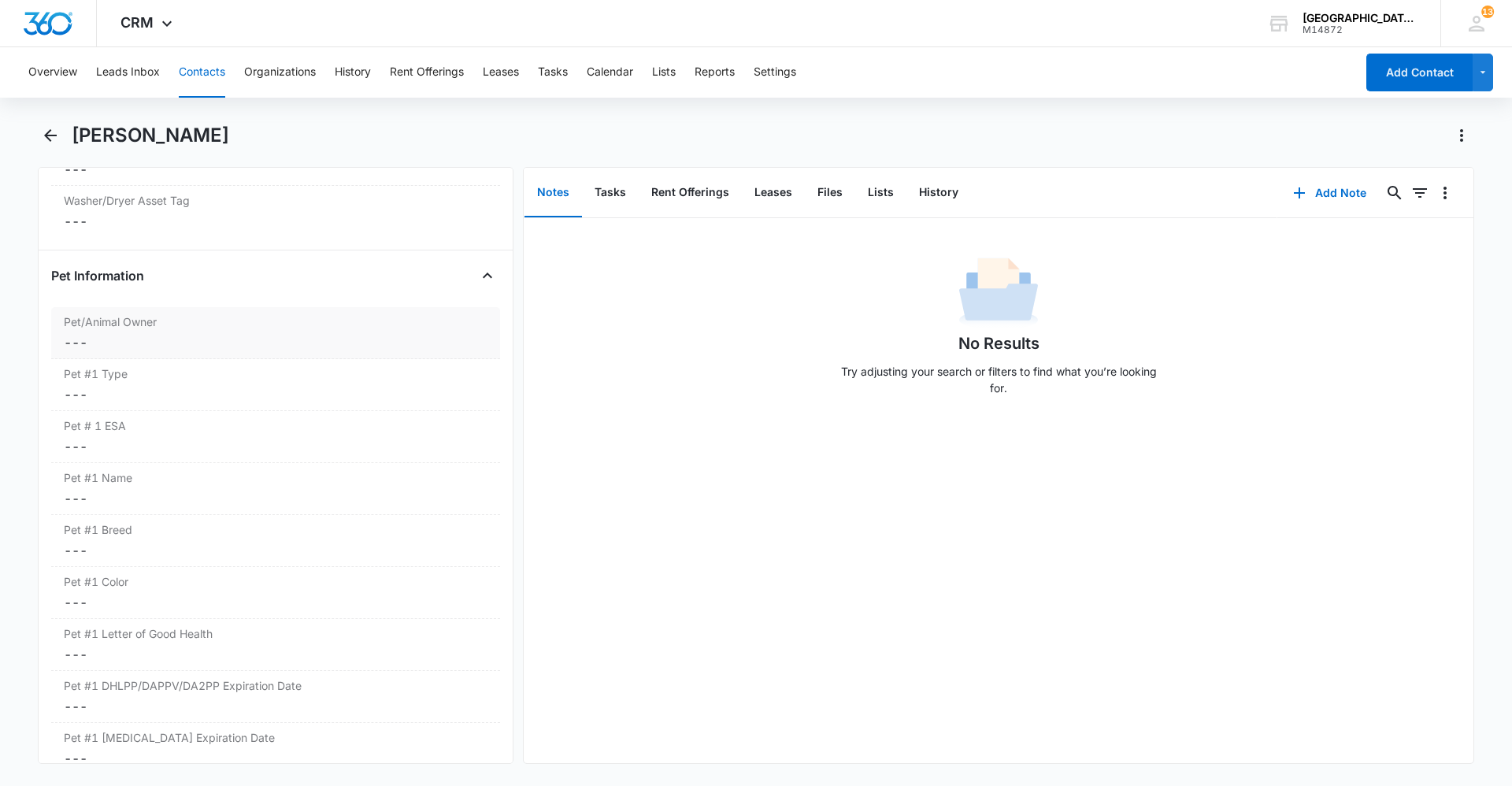
scroll to position [1950, 0]
click at [104, 331] on div "Pet/Animal Owner Cancel Save Changes ---" at bounding box center [276, 333] width 449 height 52
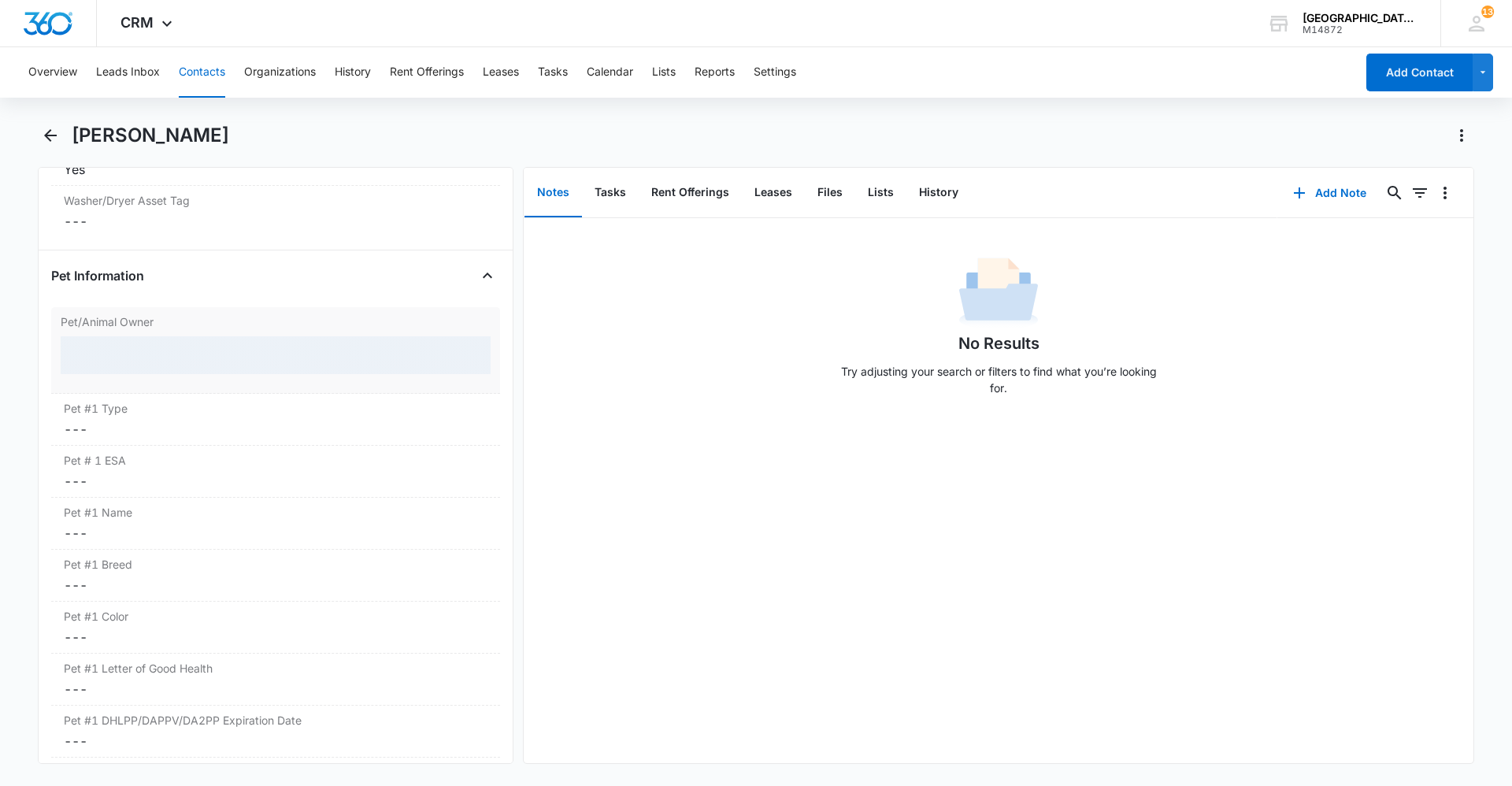
click at [106, 361] on div at bounding box center [276, 355] width 430 height 38
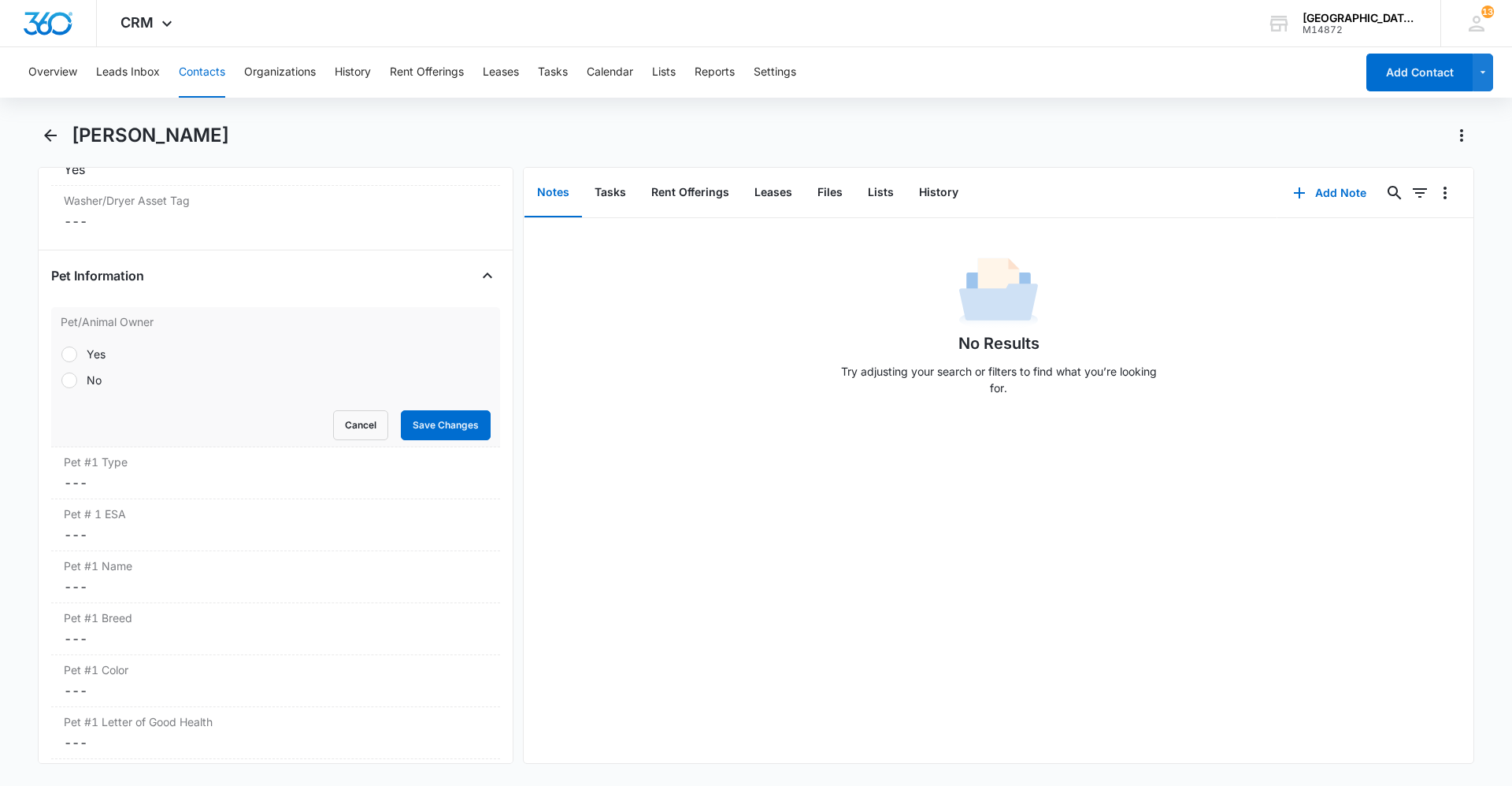
click at [100, 376] on div "No" at bounding box center [94, 380] width 15 height 17
click at [61, 380] on input "No" at bounding box center [61, 380] width 1 height 1
radio input "true"
click at [451, 422] on button "Save Changes" at bounding box center [446, 425] width 90 height 30
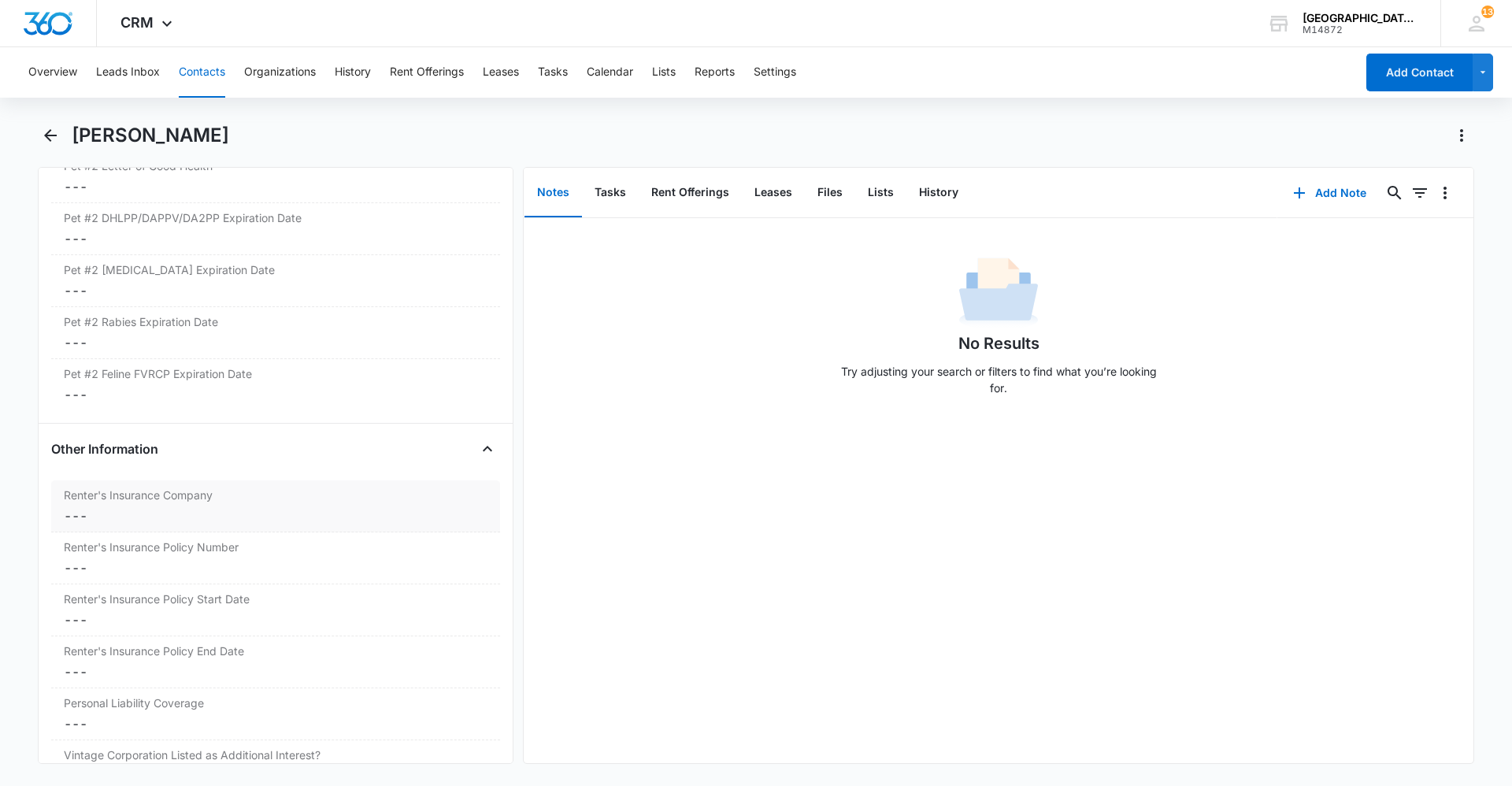
scroll to position [3053, 0]
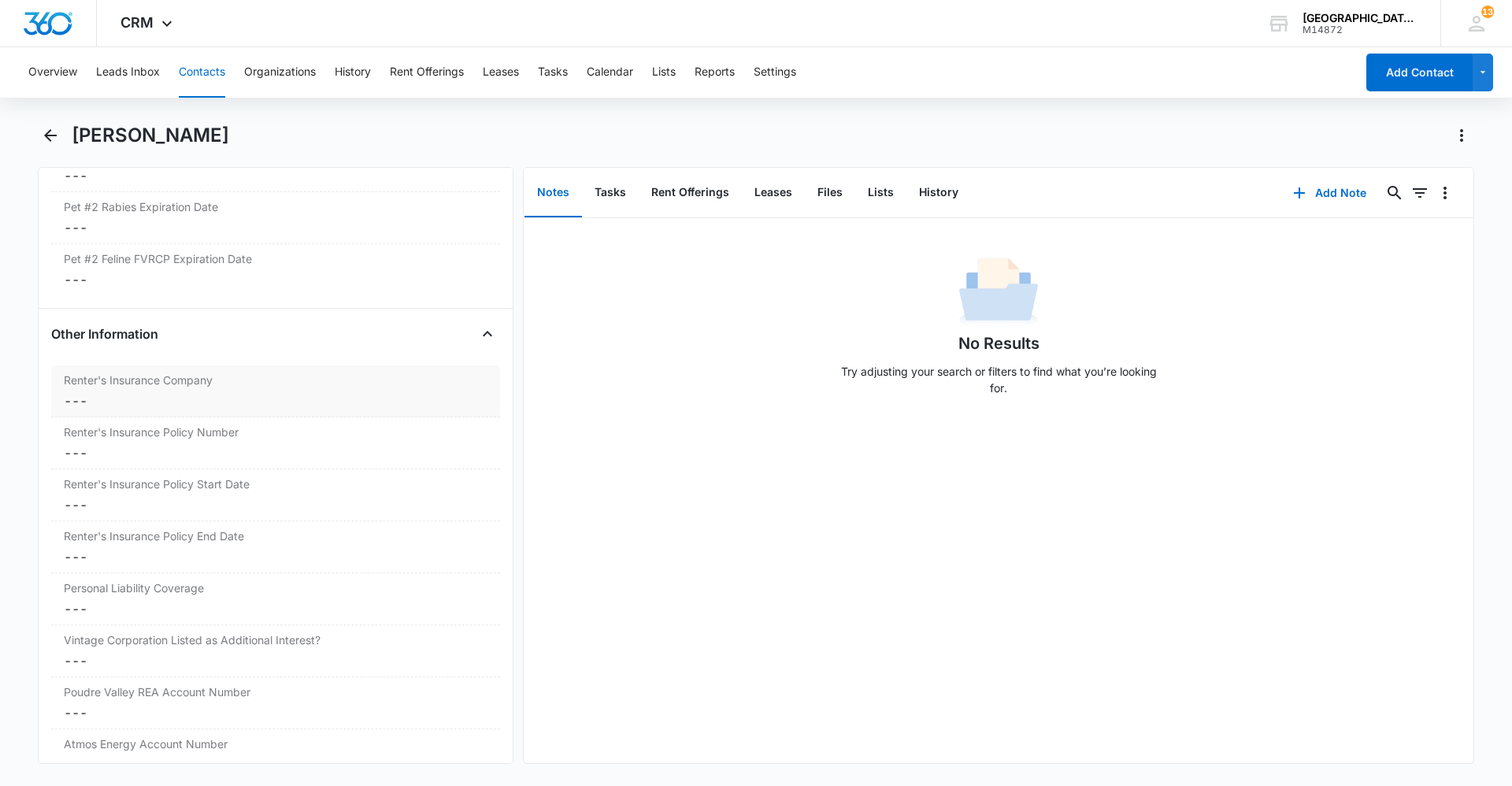
click at [159, 404] on dd "Cancel Save Changes ---" at bounding box center [276, 401] width 424 height 19
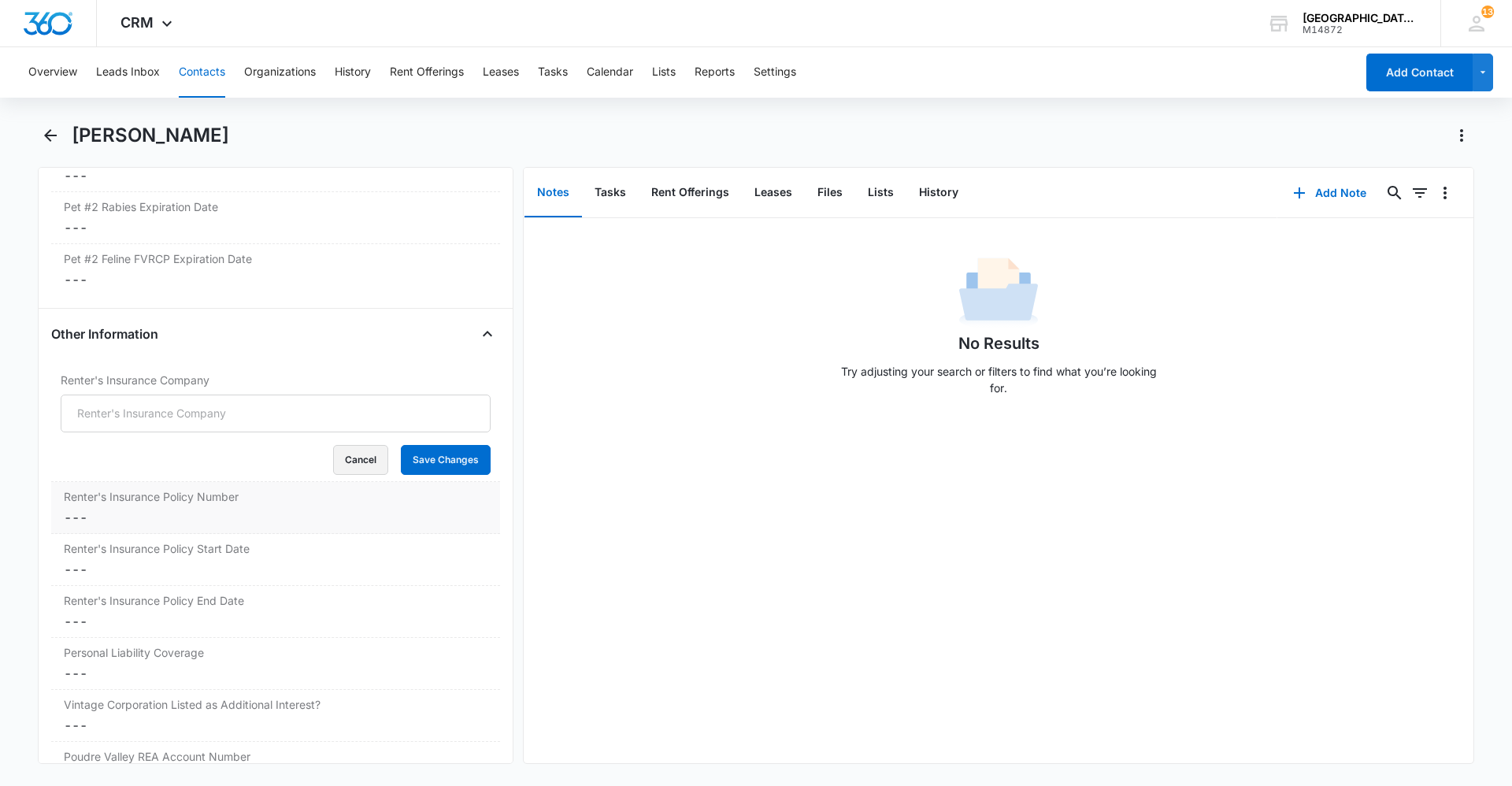
click at [333, 466] on button "Cancel" at bounding box center [361, 460] width 55 height 30
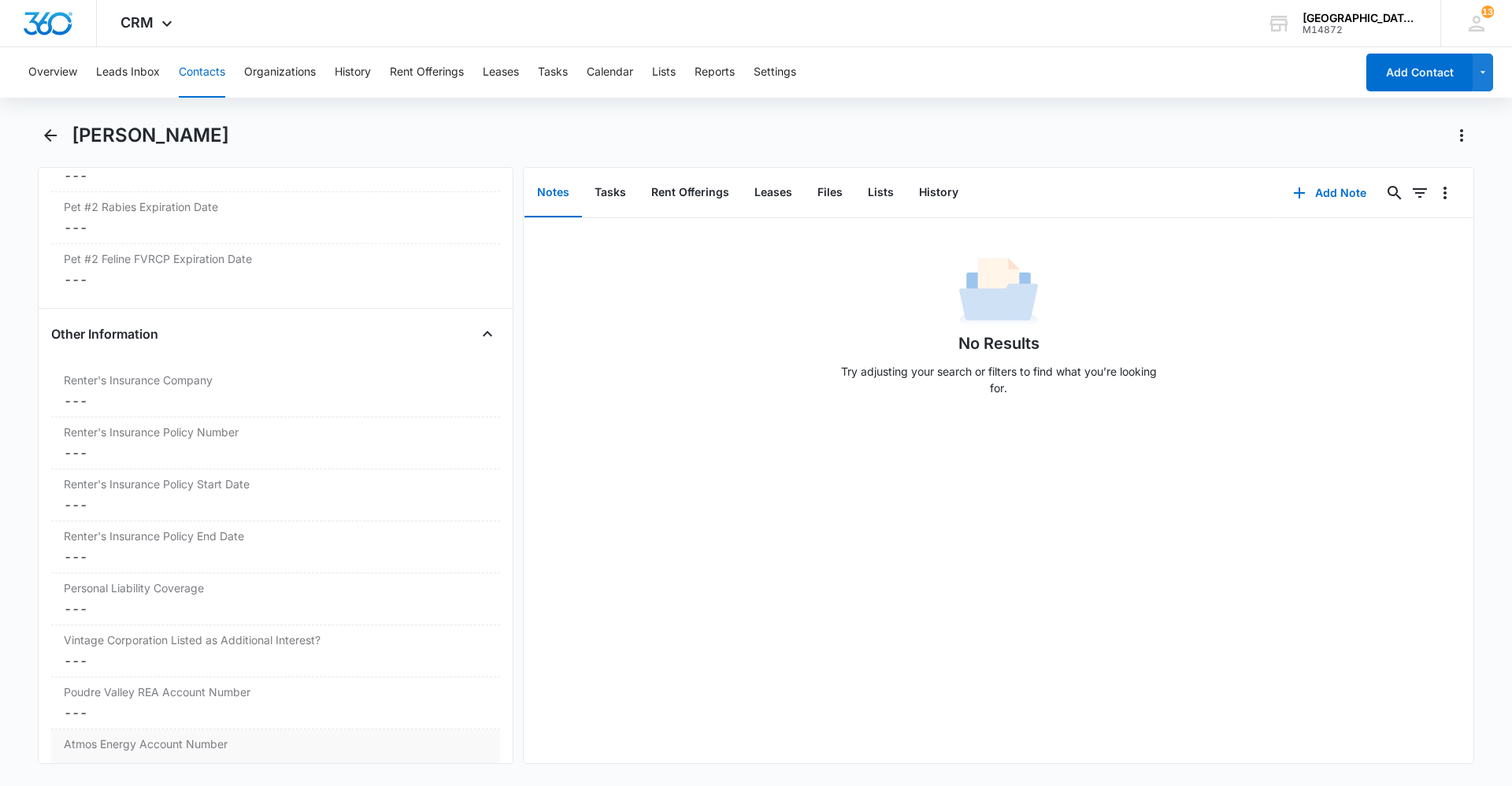
scroll to position [3131, 0]
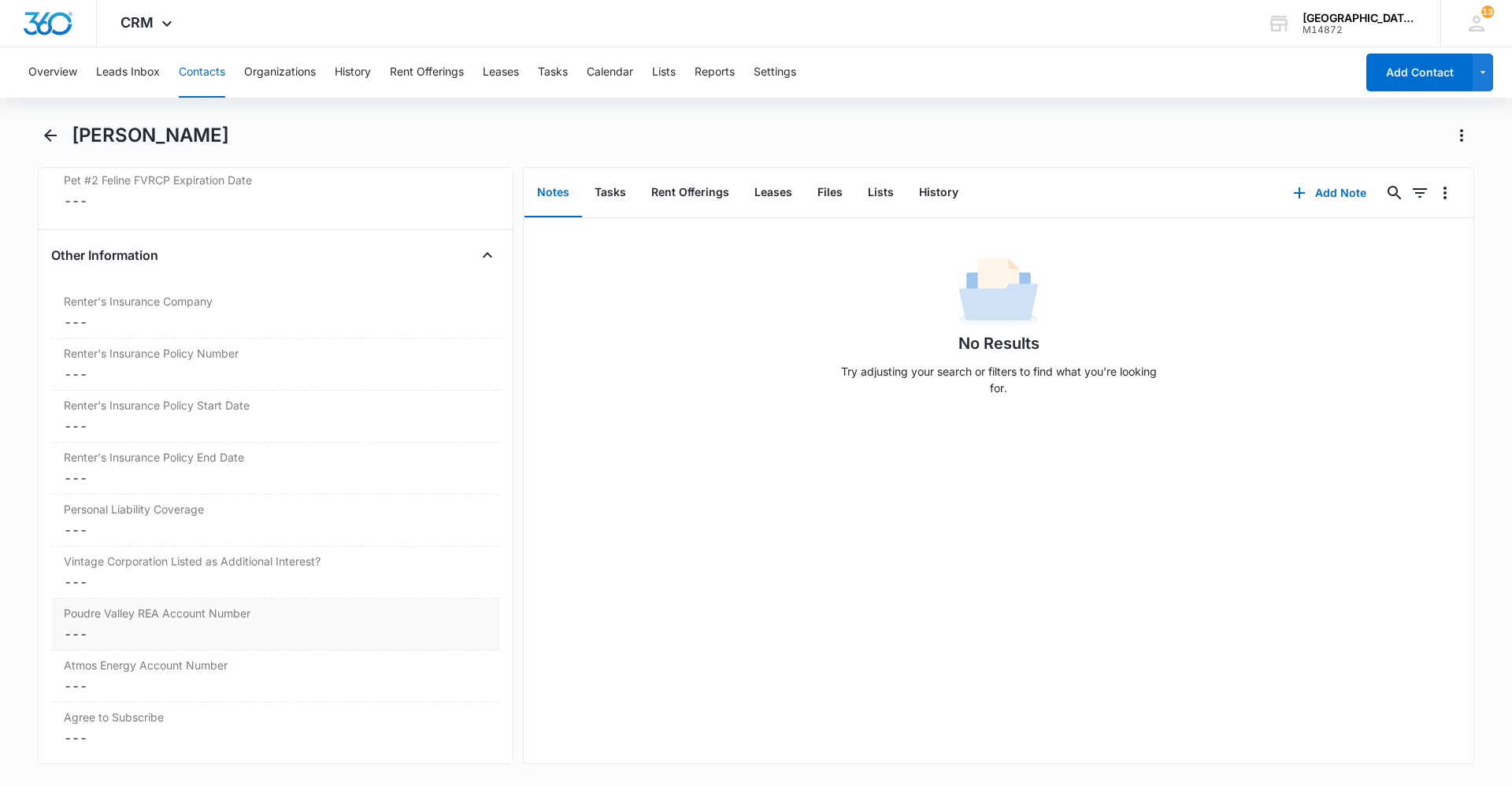
click at [154, 636] on dd "Cancel Save Changes ---" at bounding box center [276, 634] width 424 height 19
click at [154, 649] on input "Poudre Valley REA Account Number" at bounding box center [276, 647] width 430 height 38
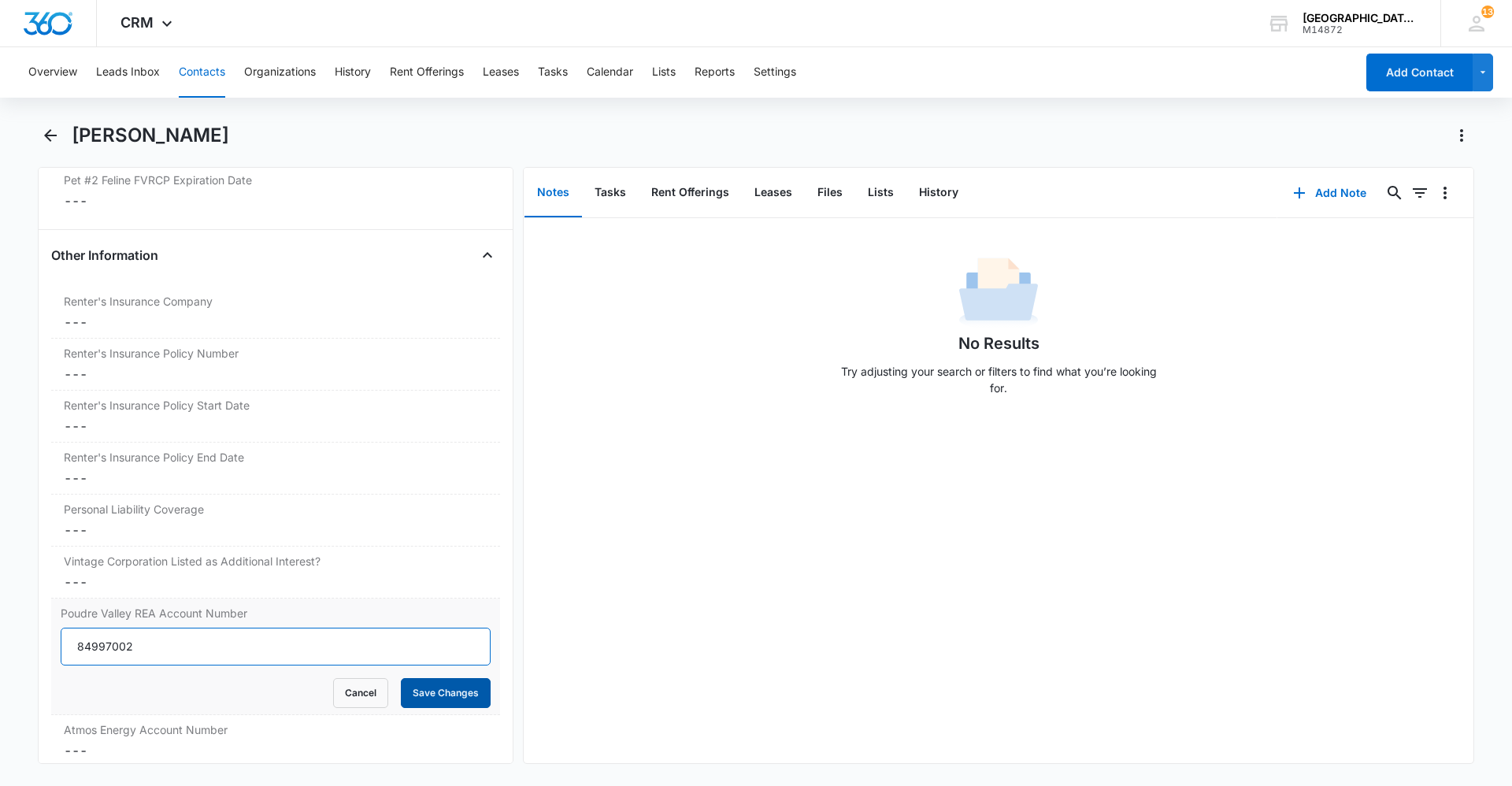
type input "84997002"
click at [459, 684] on button "Save Changes" at bounding box center [446, 693] width 90 height 30
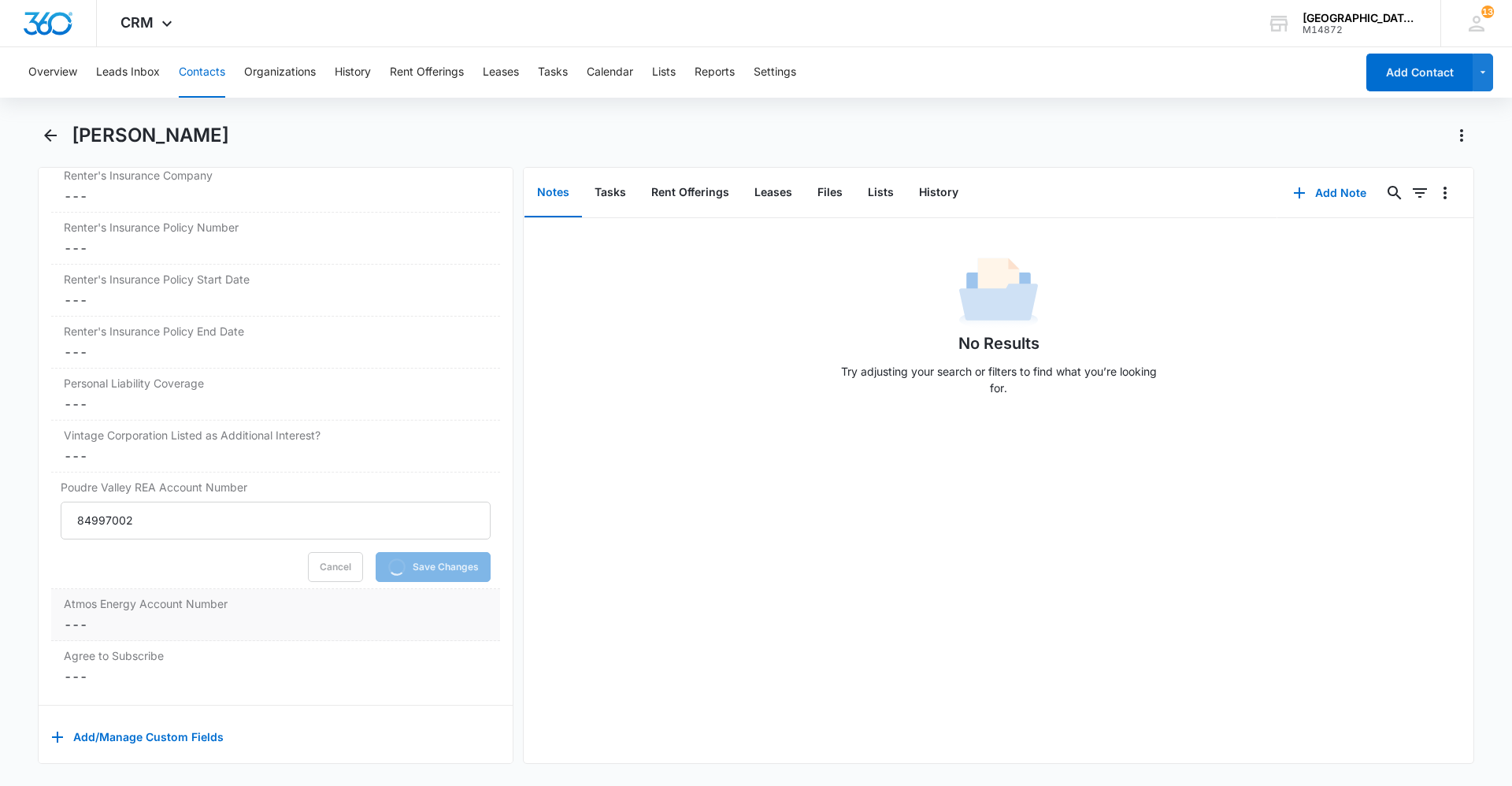
scroll to position [3280, 0]
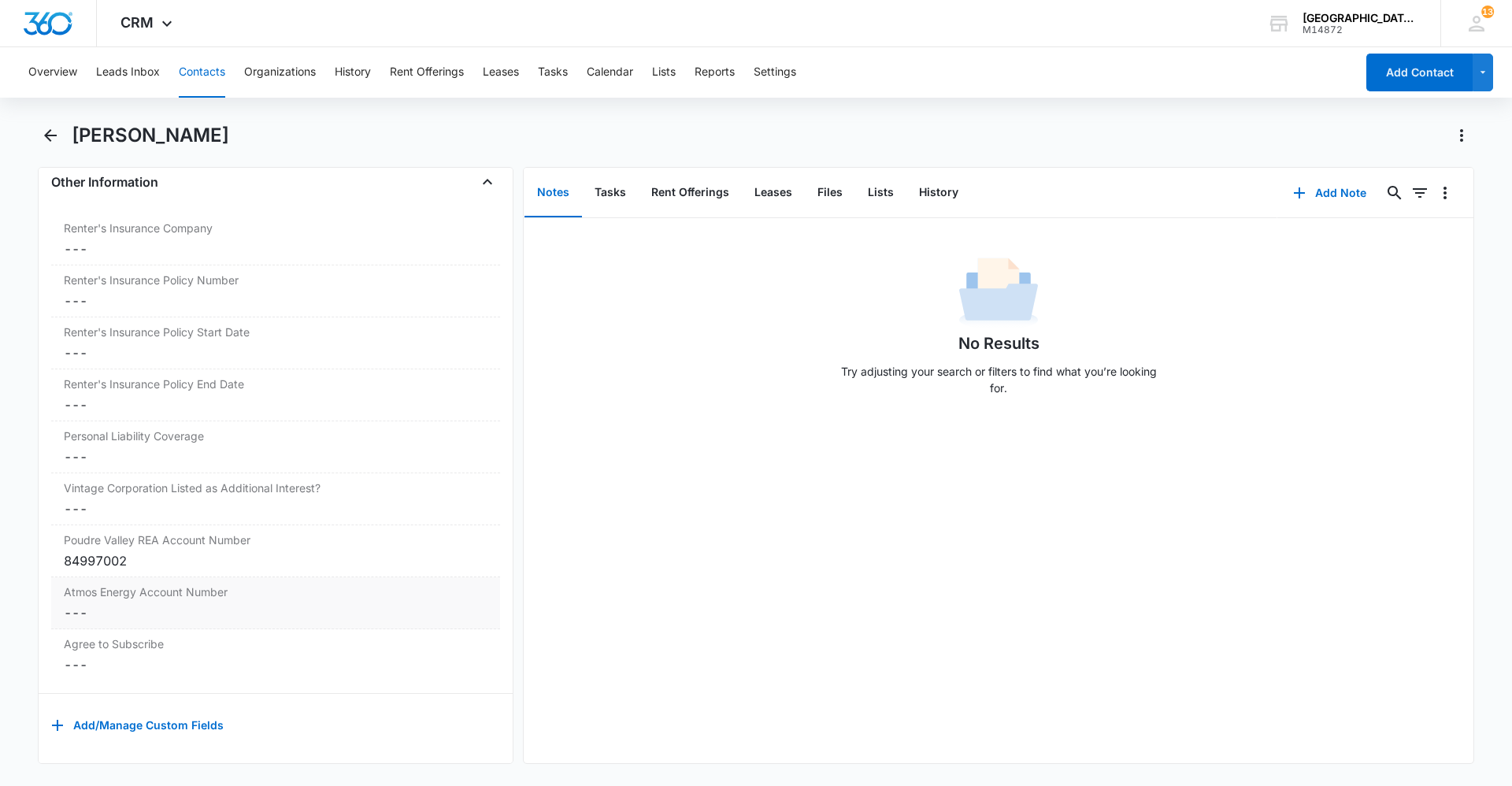
click at [121, 603] on dd "Cancel Save Changes ---" at bounding box center [276, 613] width 424 height 19
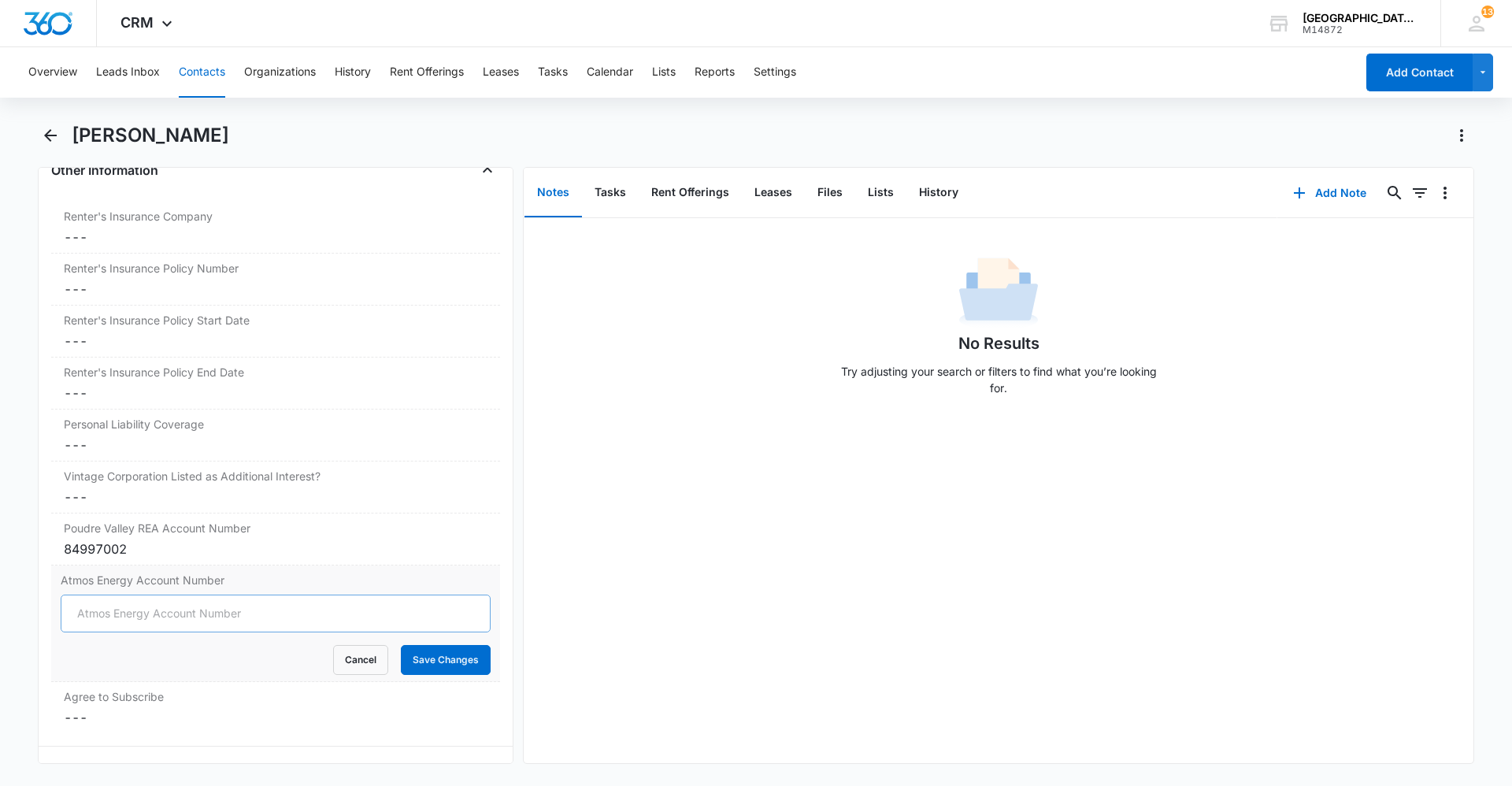
click at [124, 605] on input "Atmos Energy Account Number" at bounding box center [276, 614] width 430 height 38
type input "3072763157"
click at [450, 653] on button "Save Changes" at bounding box center [446, 660] width 90 height 30
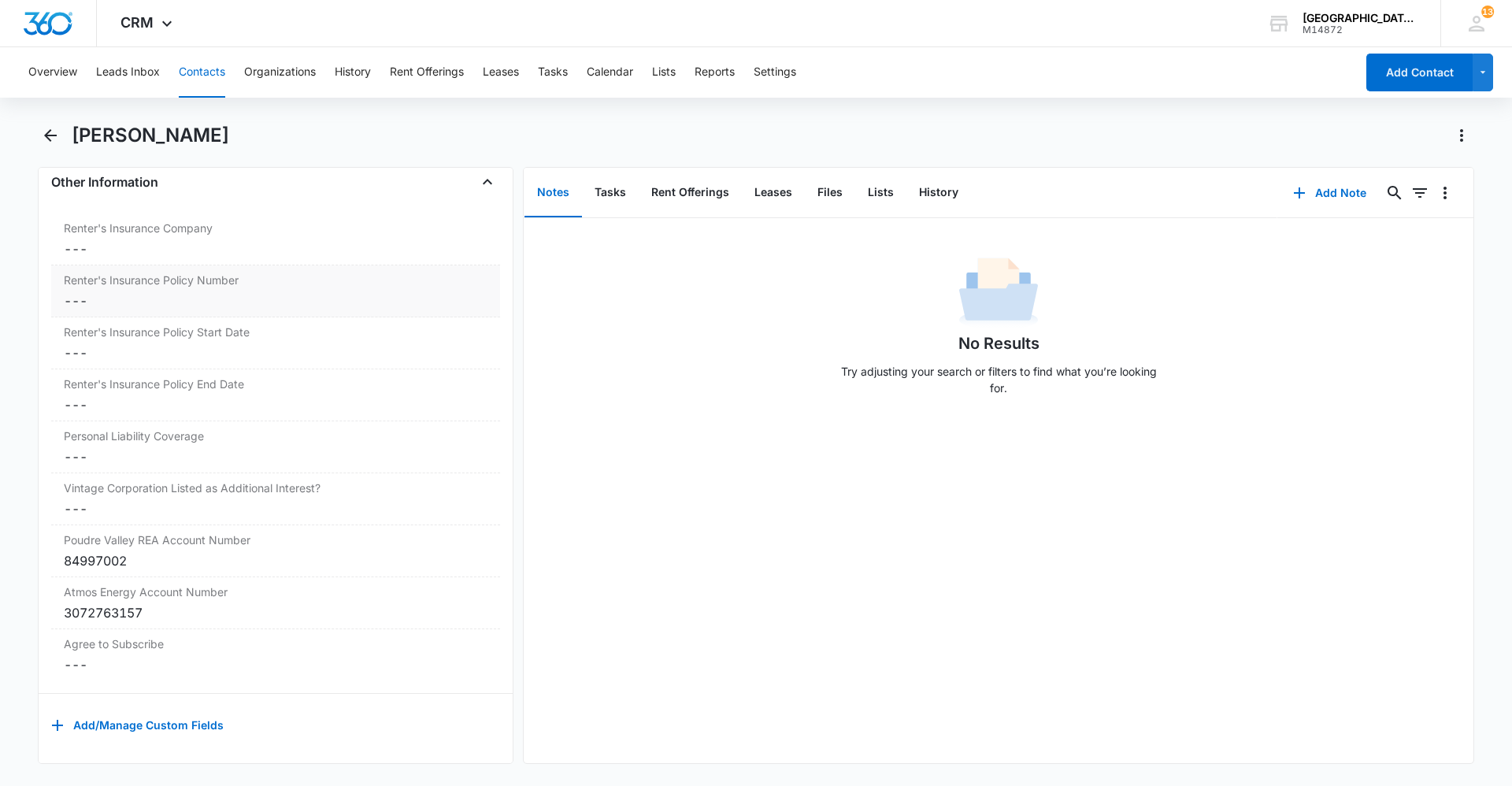
scroll to position [3138, 0]
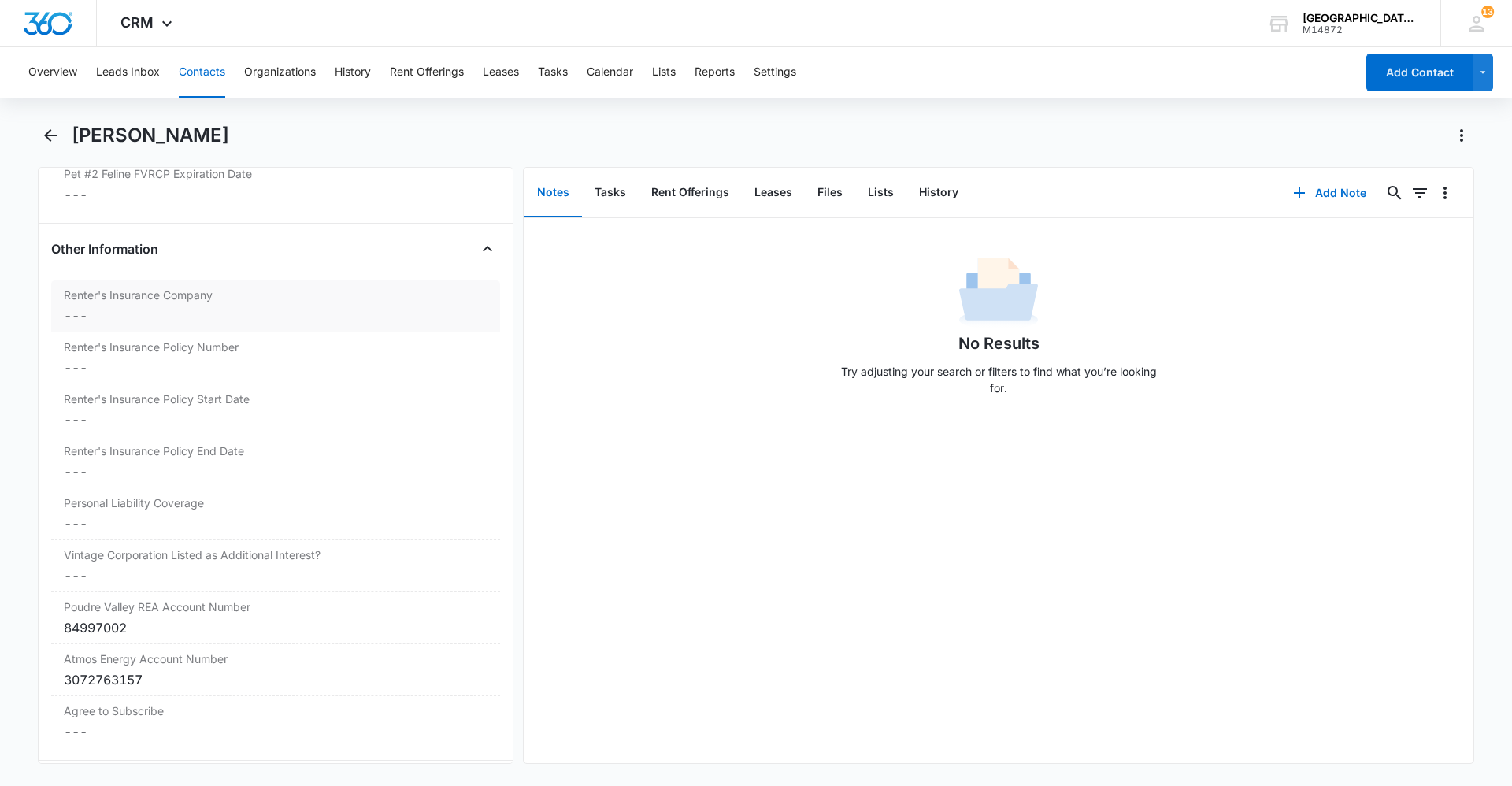
click at [129, 321] on dd "Cancel Save Changes ---" at bounding box center [276, 316] width 424 height 19
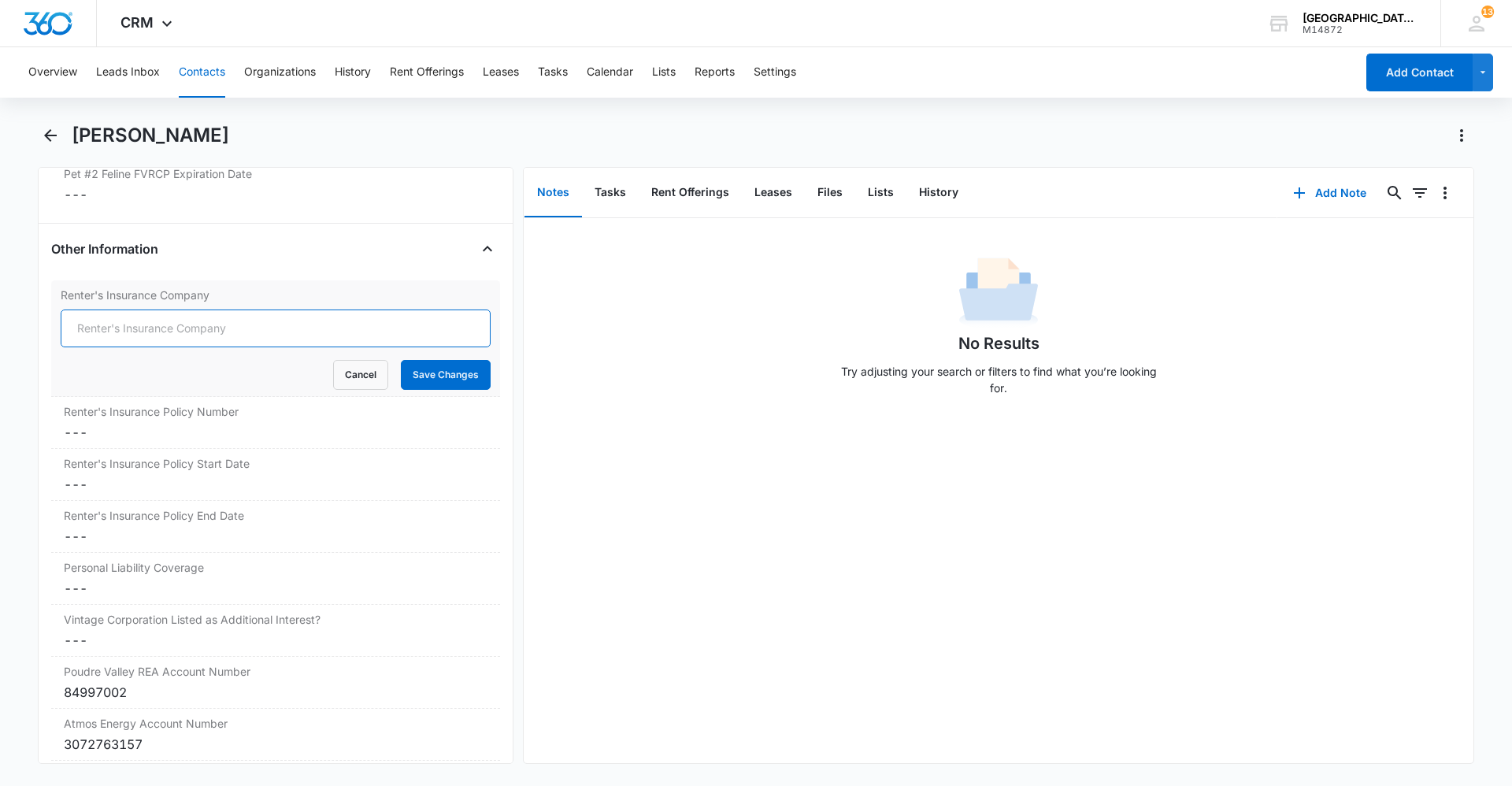
click at [132, 317] on input "Renter's Insurance Company" at bounding box center [276, 328] width 430 height 38
type input "Allstate Idemenity Company"
click at [413, 371] on button "Save Changes" at bounding box center [446, 375] width 90 height 30
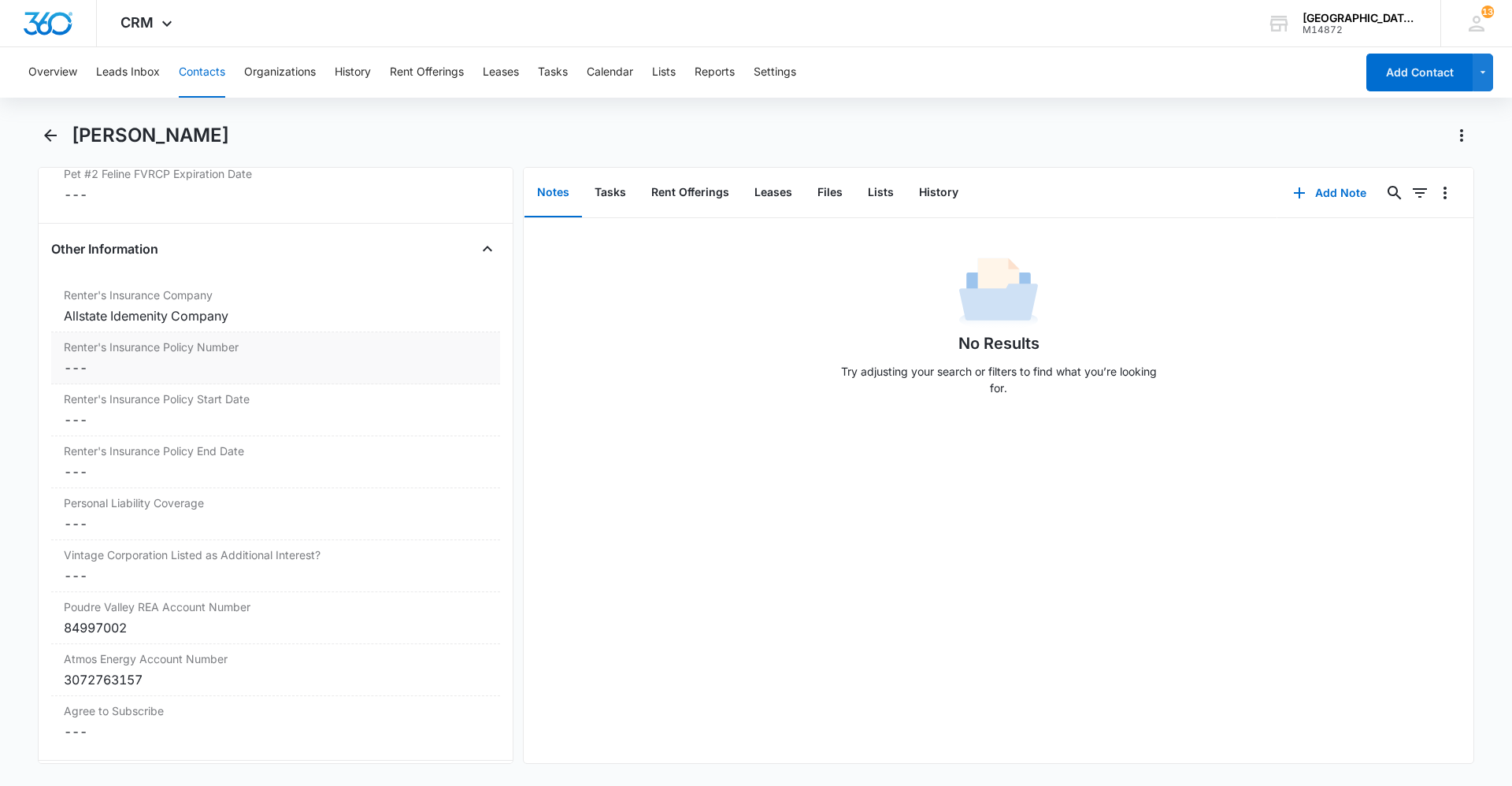
click at [150, 363] on dd "Cancel Save Changes ---" at bounding box center [276, 368] width 424 height 19
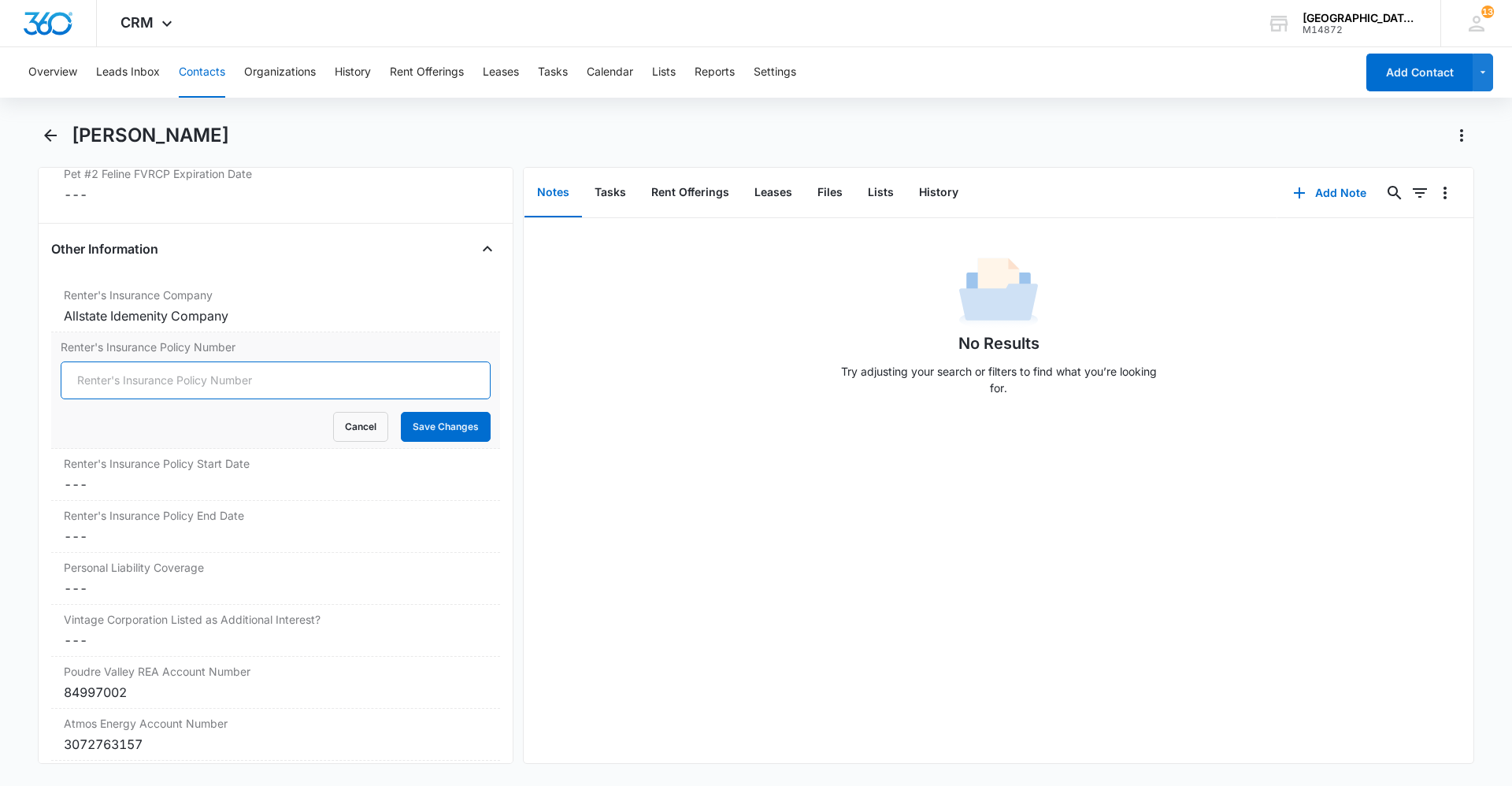
click at [150, 387] on input "Renter's Insurance Policy Number" at bounding box center [276, 380] width 430 height 38
type input "864181415"
click at [483, 429] on div "Renter's Insurance Policy Number 864181415 Cancel Save Changes" at bounding box center [276, 391] width 449 height 117
click at [453, 430] on button "Save Changes" at bounding box center [446, 427] width 90 height 30
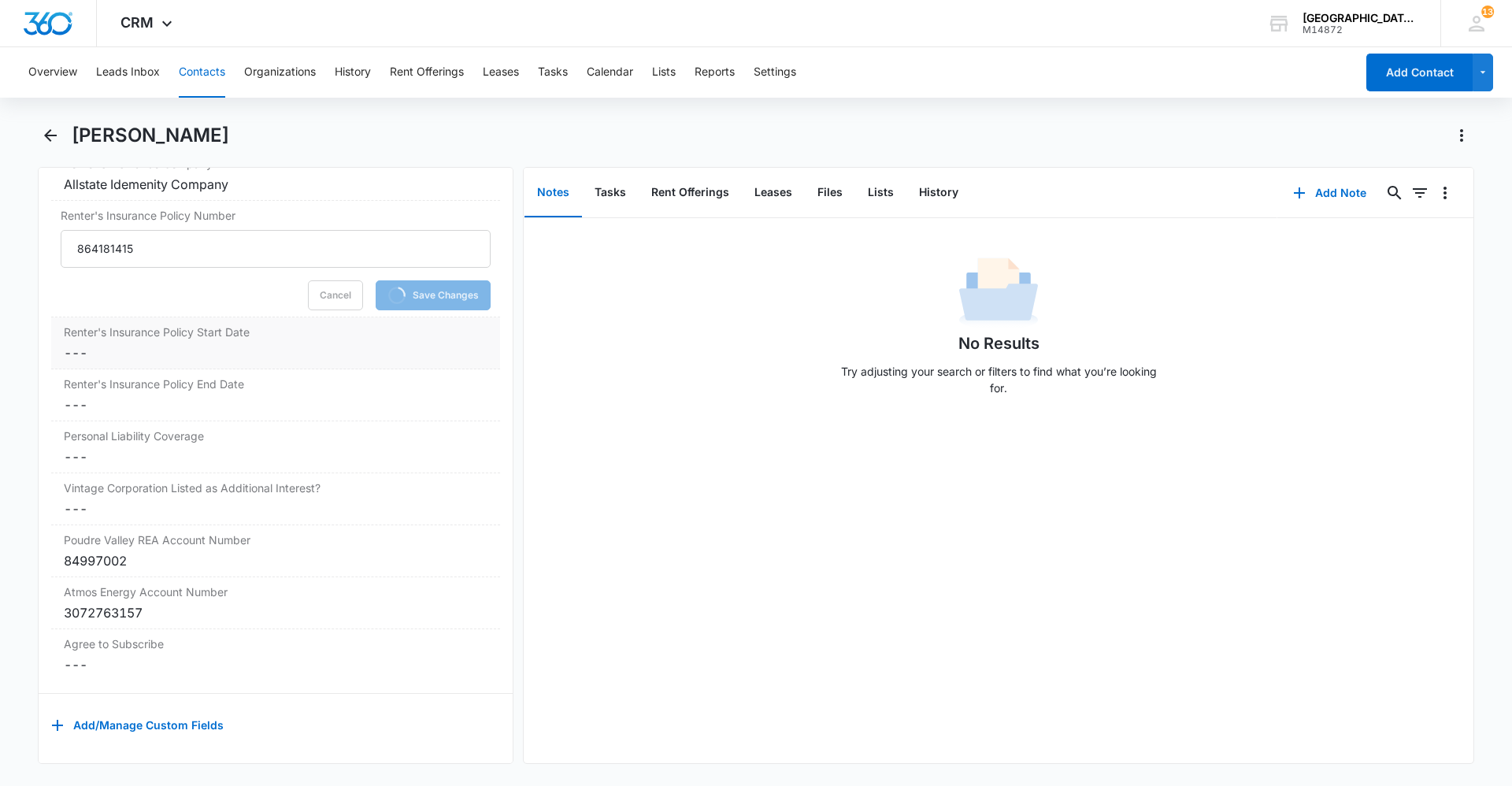
click at [187, 343] on dd "Cancel Save Changes ---" at bounding box center [276, 353] width 424 height 19
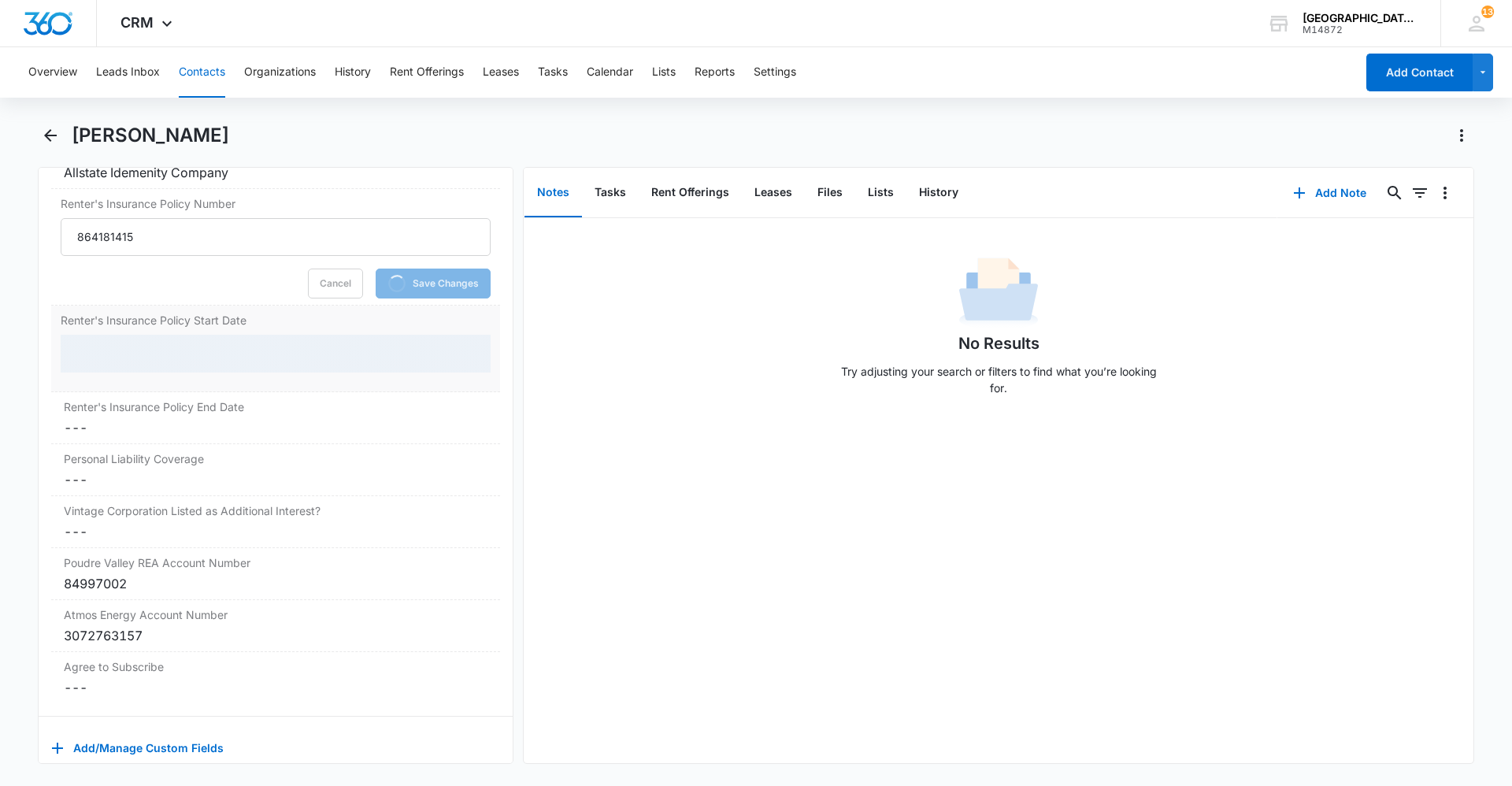
click at [186, 343] on div at bounding box center [276, 354] width 430 height 38
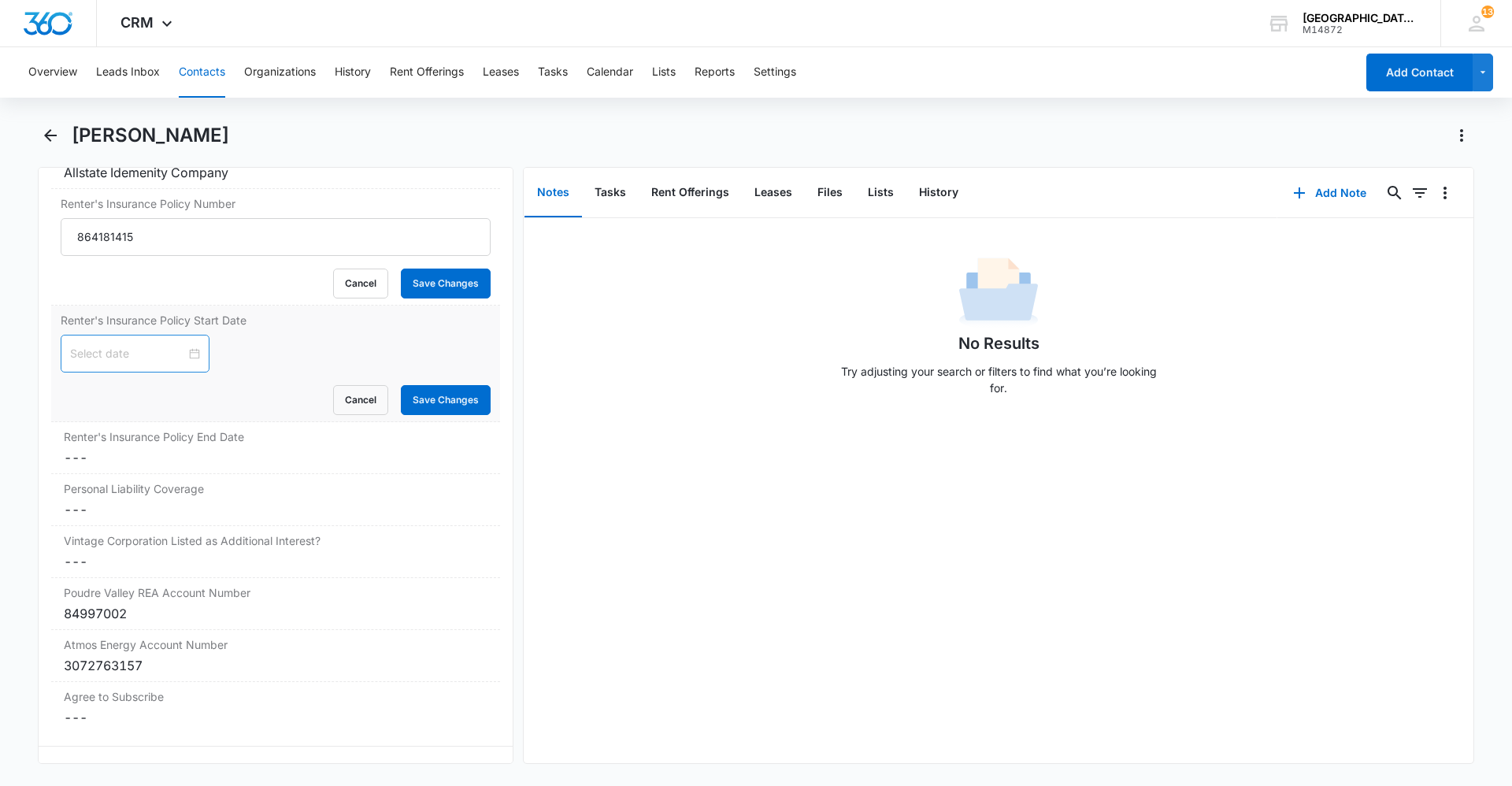
click at [155, 356] on div "Renter's Insurance Policy Start Date Cancel Save Changes" at bounding box center [276, 364] width 449 height 117
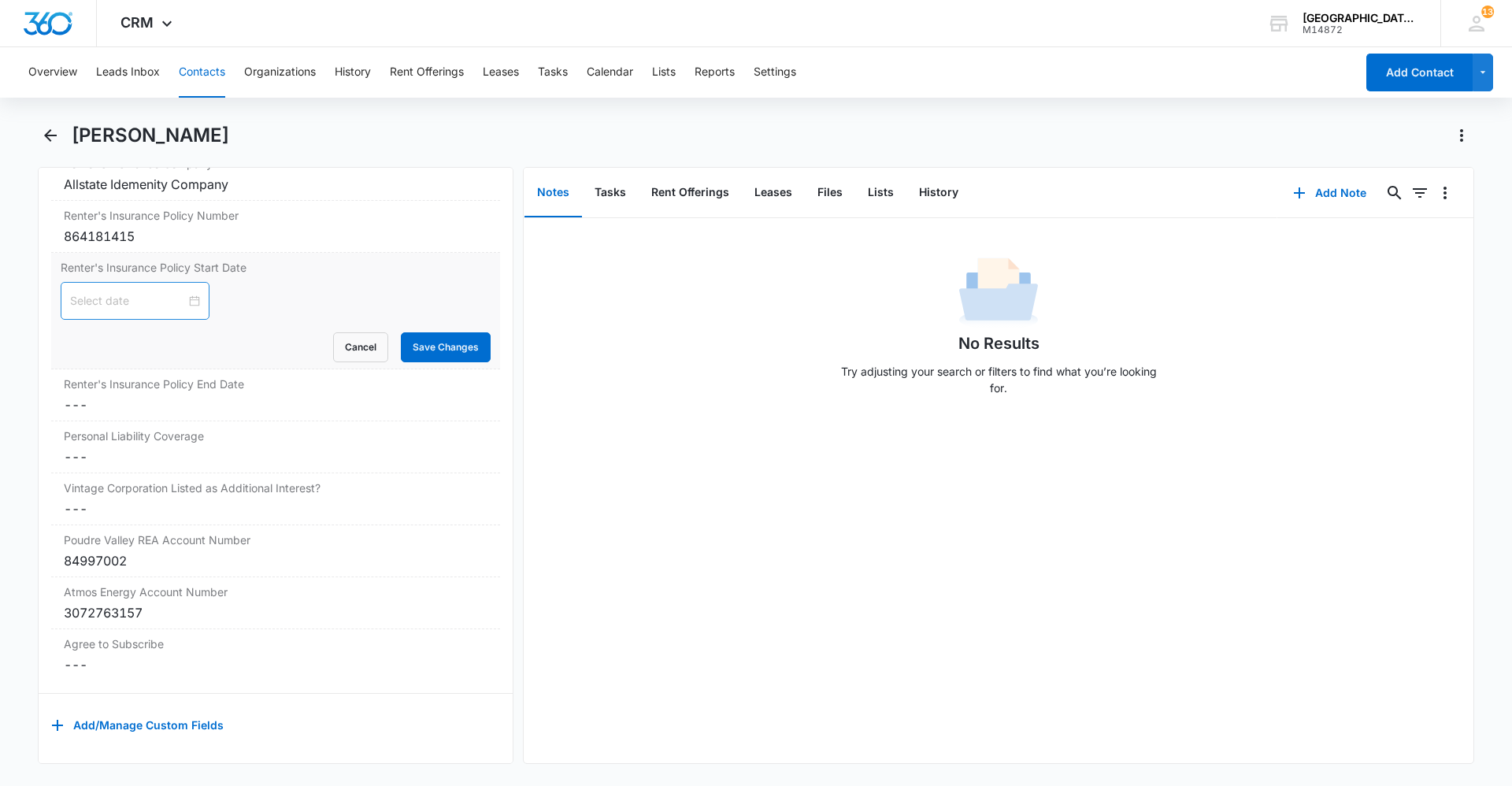
click at [191, 288] on div at bounding box center [135, 301] width 149 height 38
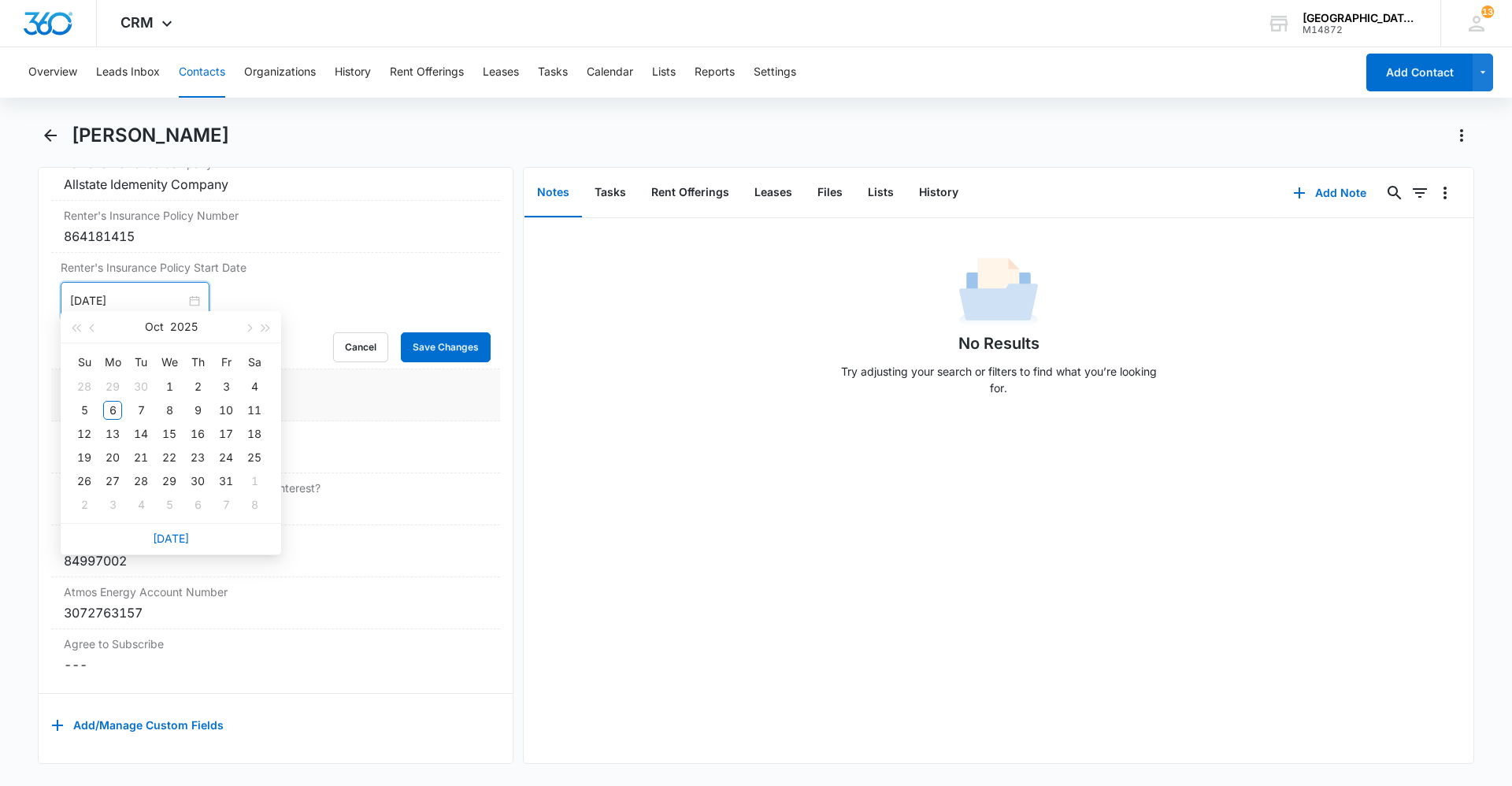
type input "[DATE]"
click at [333, 336] on button "Cancel" at bounding box center [361, 347] width 55 height 30
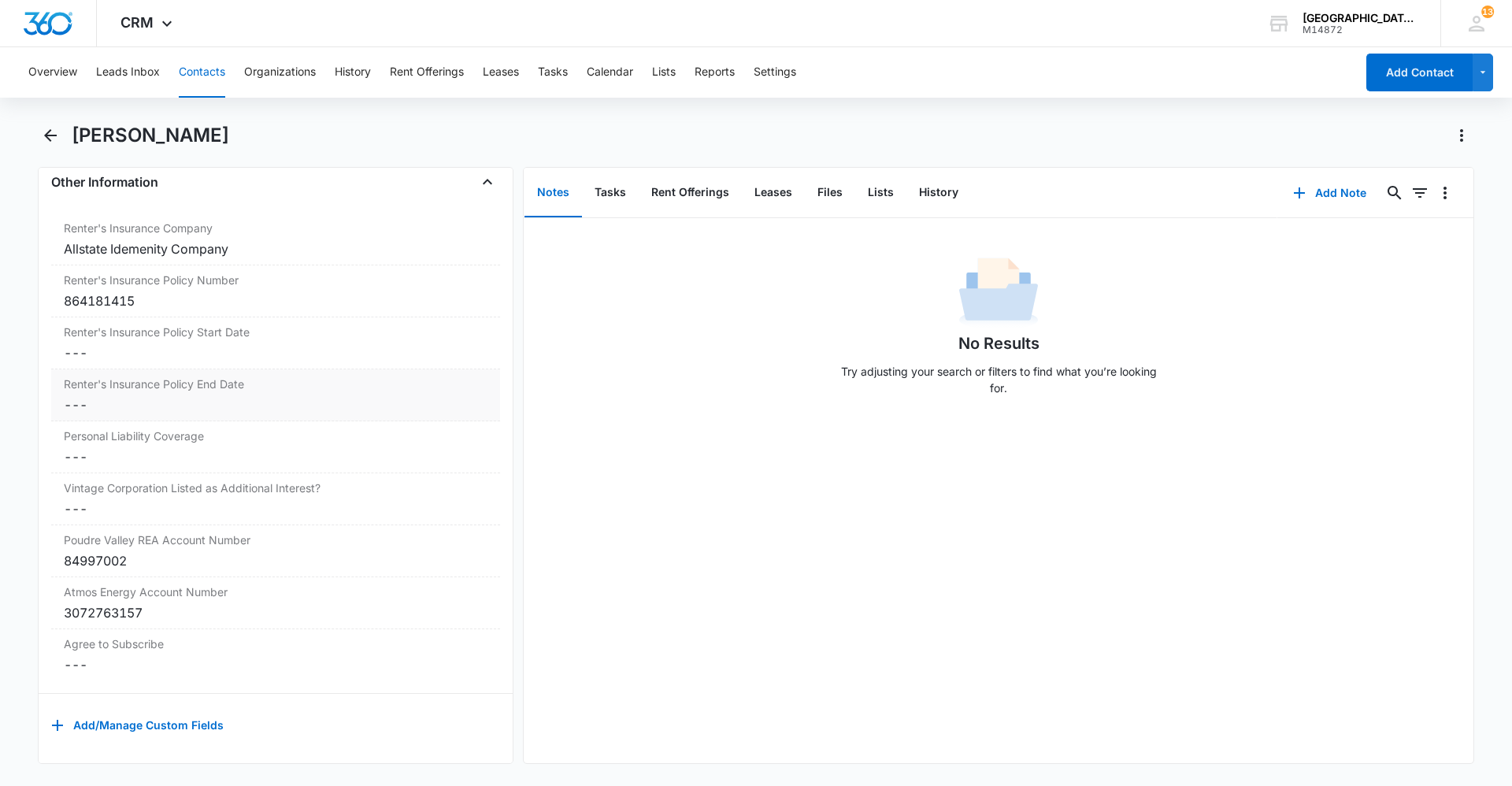
scroll to position [3216, 0]
click at [140, 447] on dd "Cancel Save Changes ---" at bounding box center [276, 457] width 424 height 19
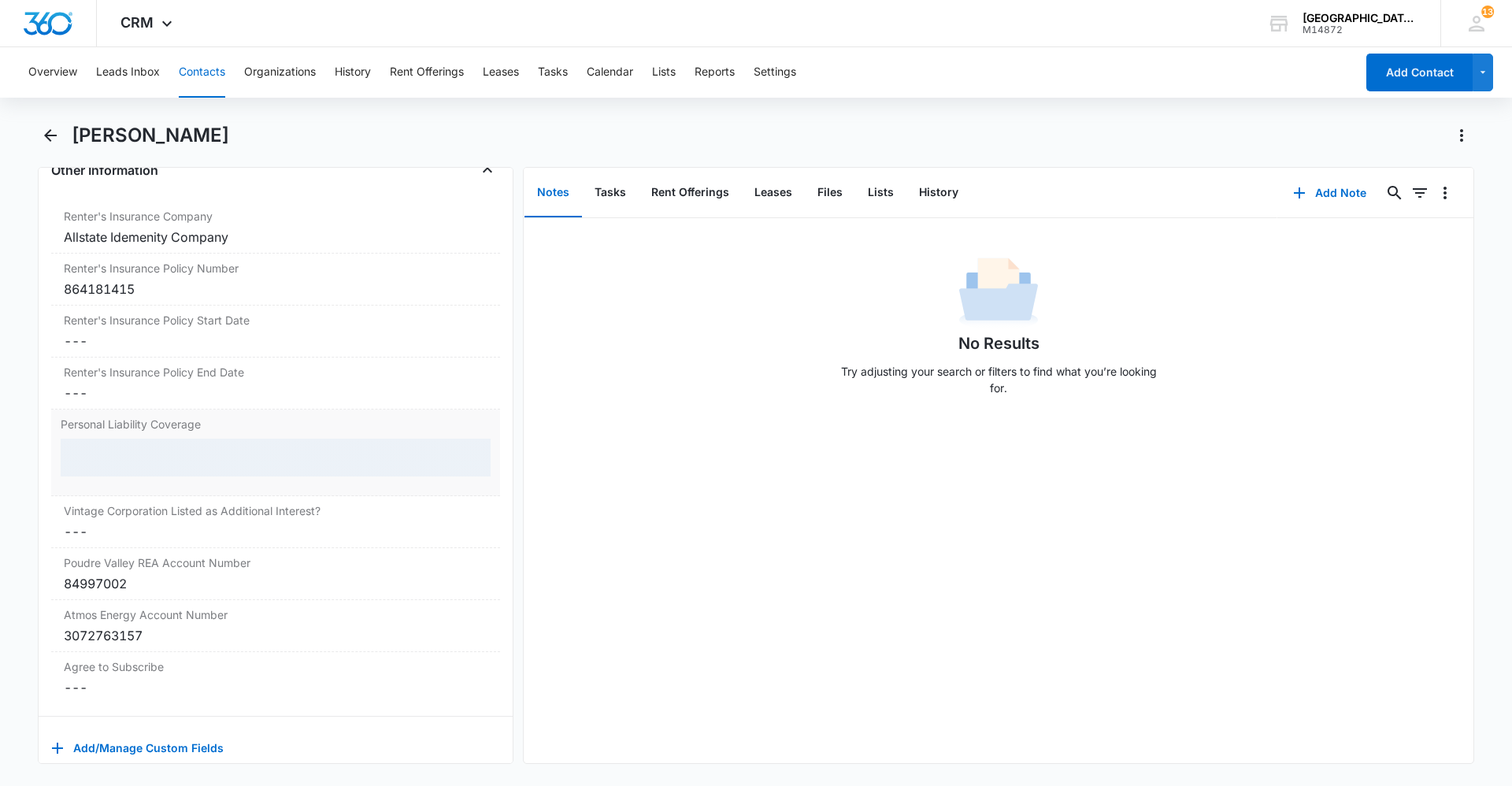
click at [128, 451] on div at bounding box center [276, 458] width 430 height 38
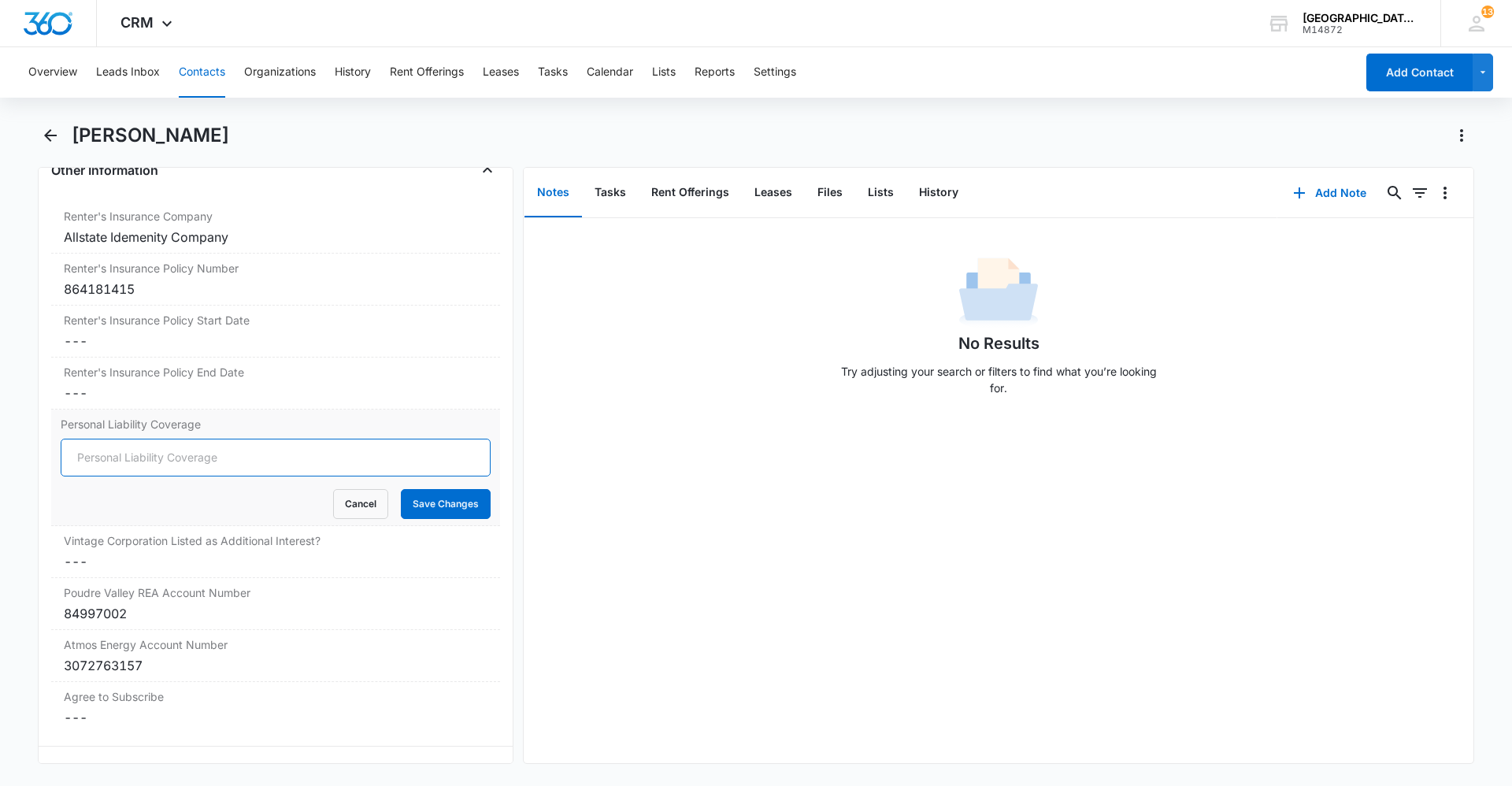
click at [127, 450] on input "Personal Liability Coverage" at bounding box center [276, 458] width 430 height 38
type input "300,000"
click at [429, 506] on button "Save Changes" at bounding box center [446, 504] width 90 height 30
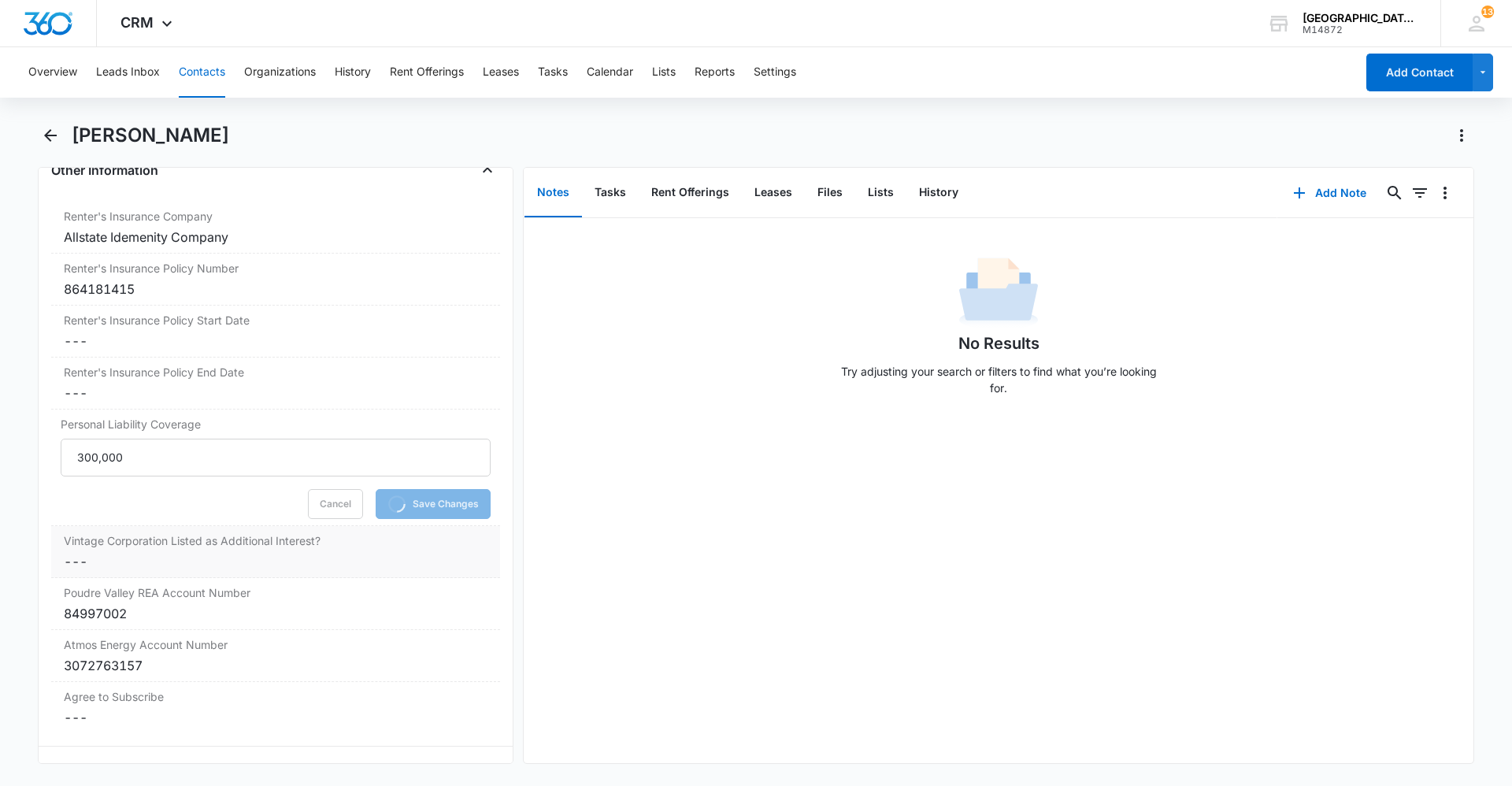
click at [243, 547] on label "Vintage Corporation Listed as Additional Interest?" at bounding box center [276, 540] width 424 height 17
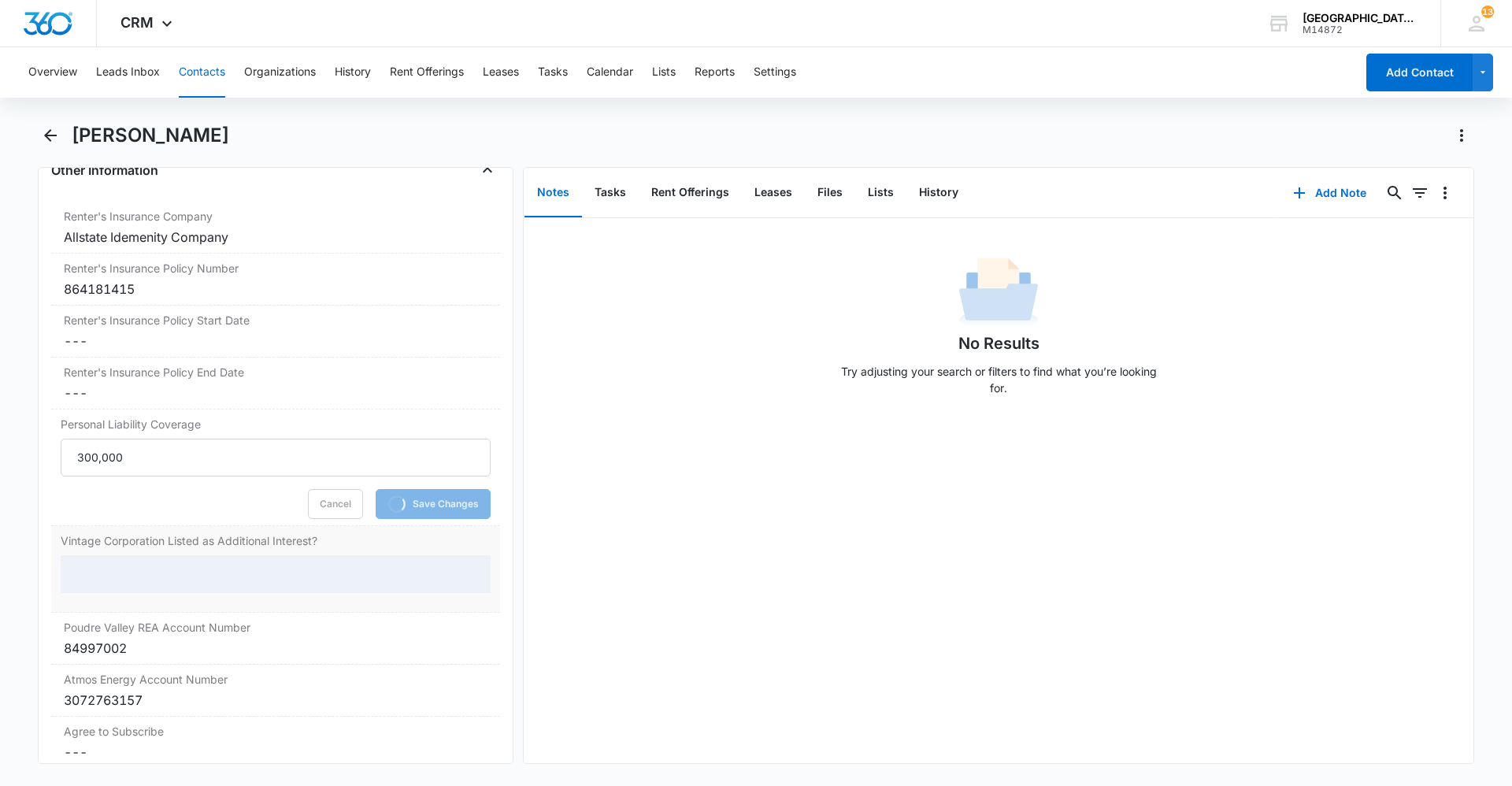
click at [234, 573] on div at bounding box center [276, 574] width 430 height 38
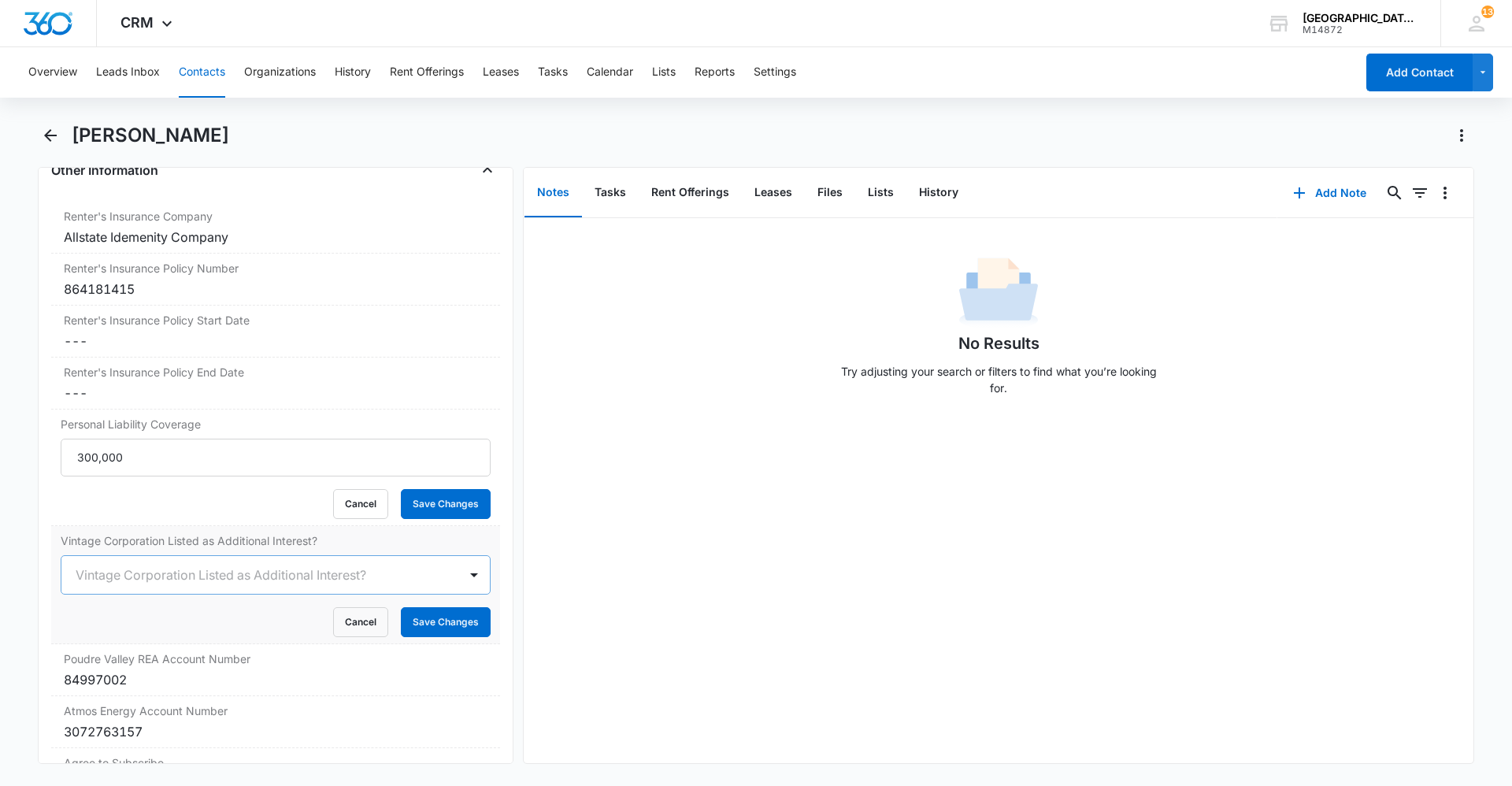
click at [163, 586] on div "Vintage Corporation Listed as Additional Interest?" at bounding box center [260, 575] width 397 height 38
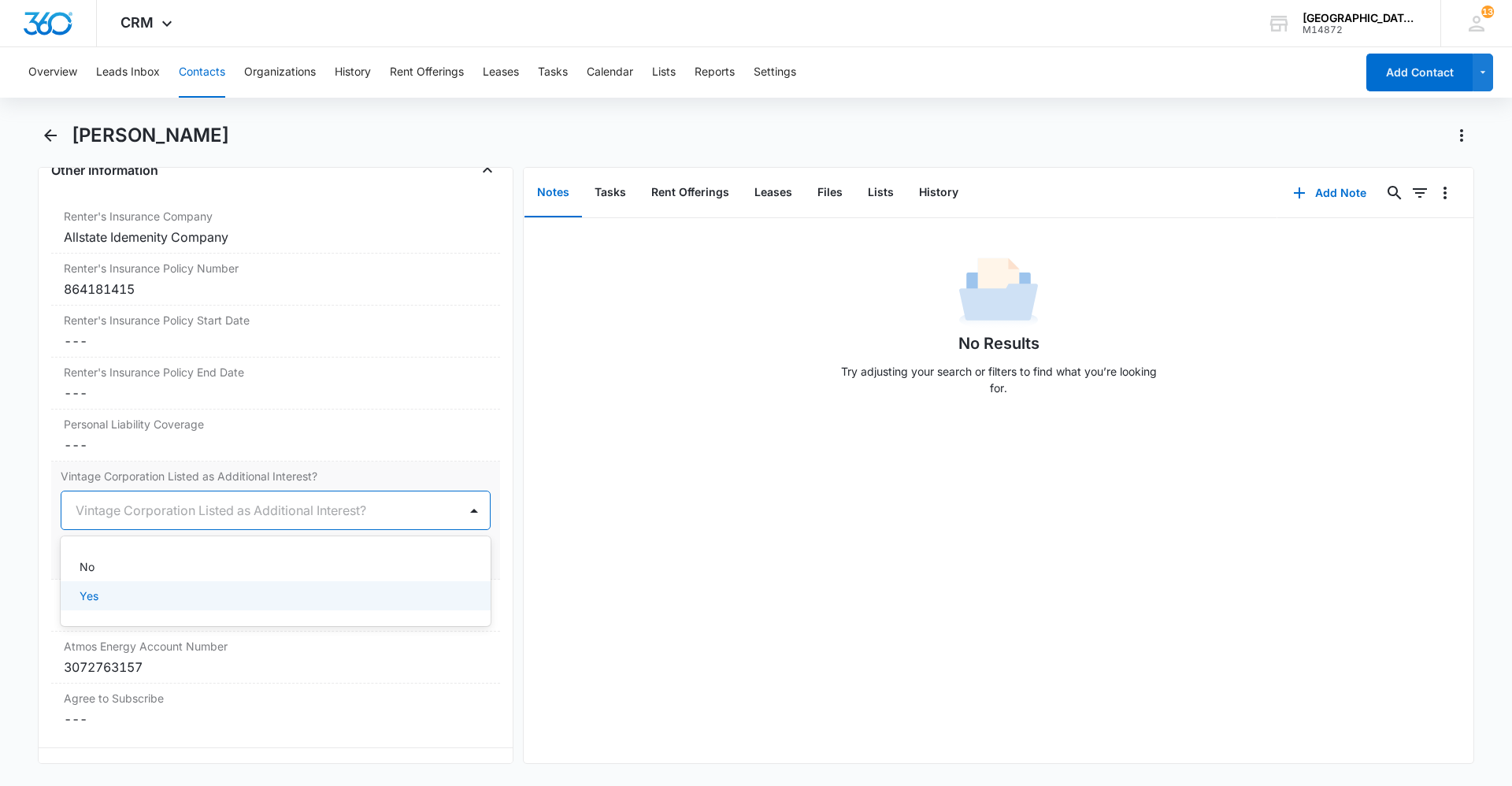
click at [160, 601] on div "Yes" at bounding box center [274, 595] width 389 height 17
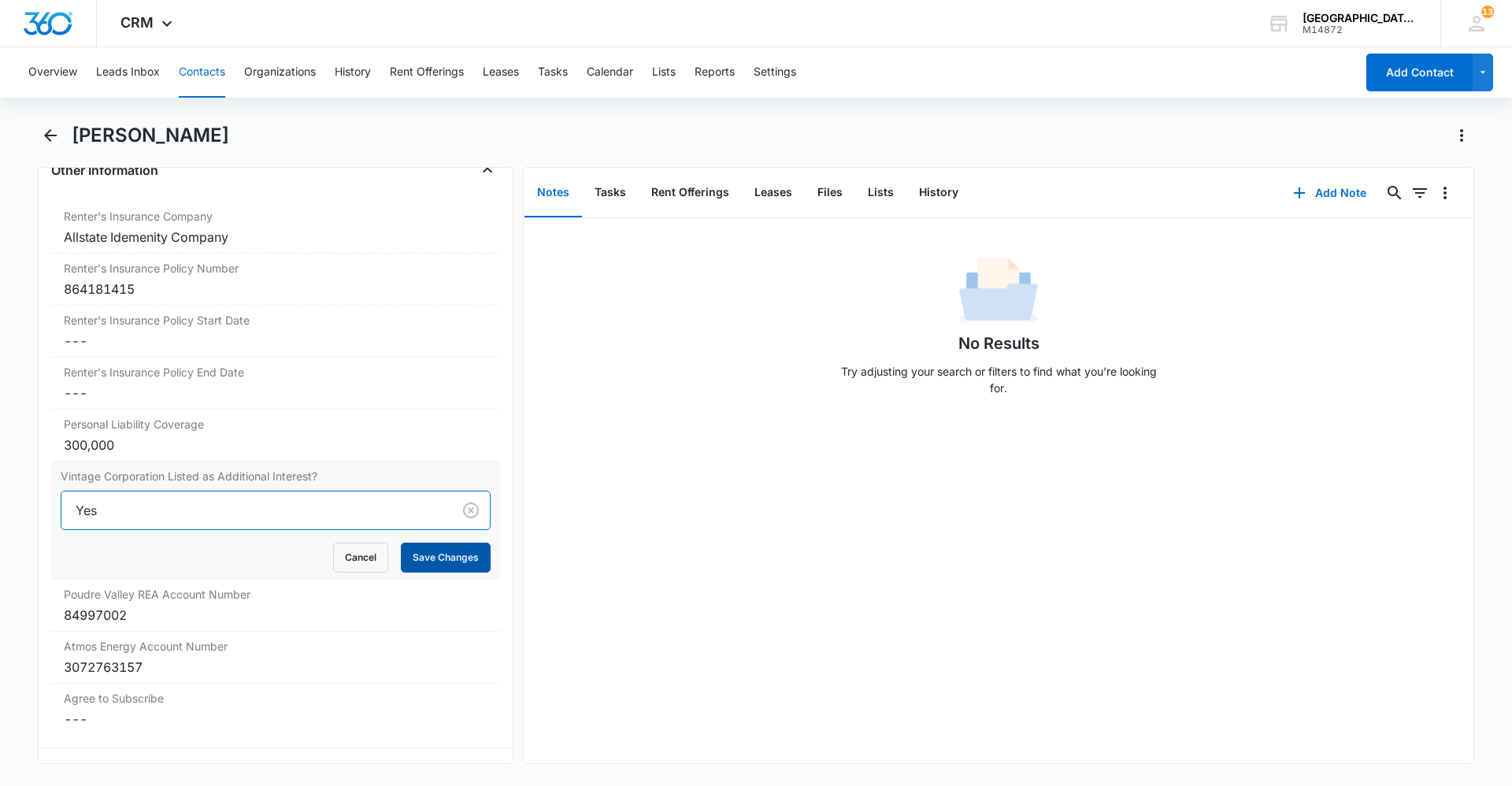
click at [438, 564] on button "Save Changes" at bounding box center [446, 558] width 90 height 30
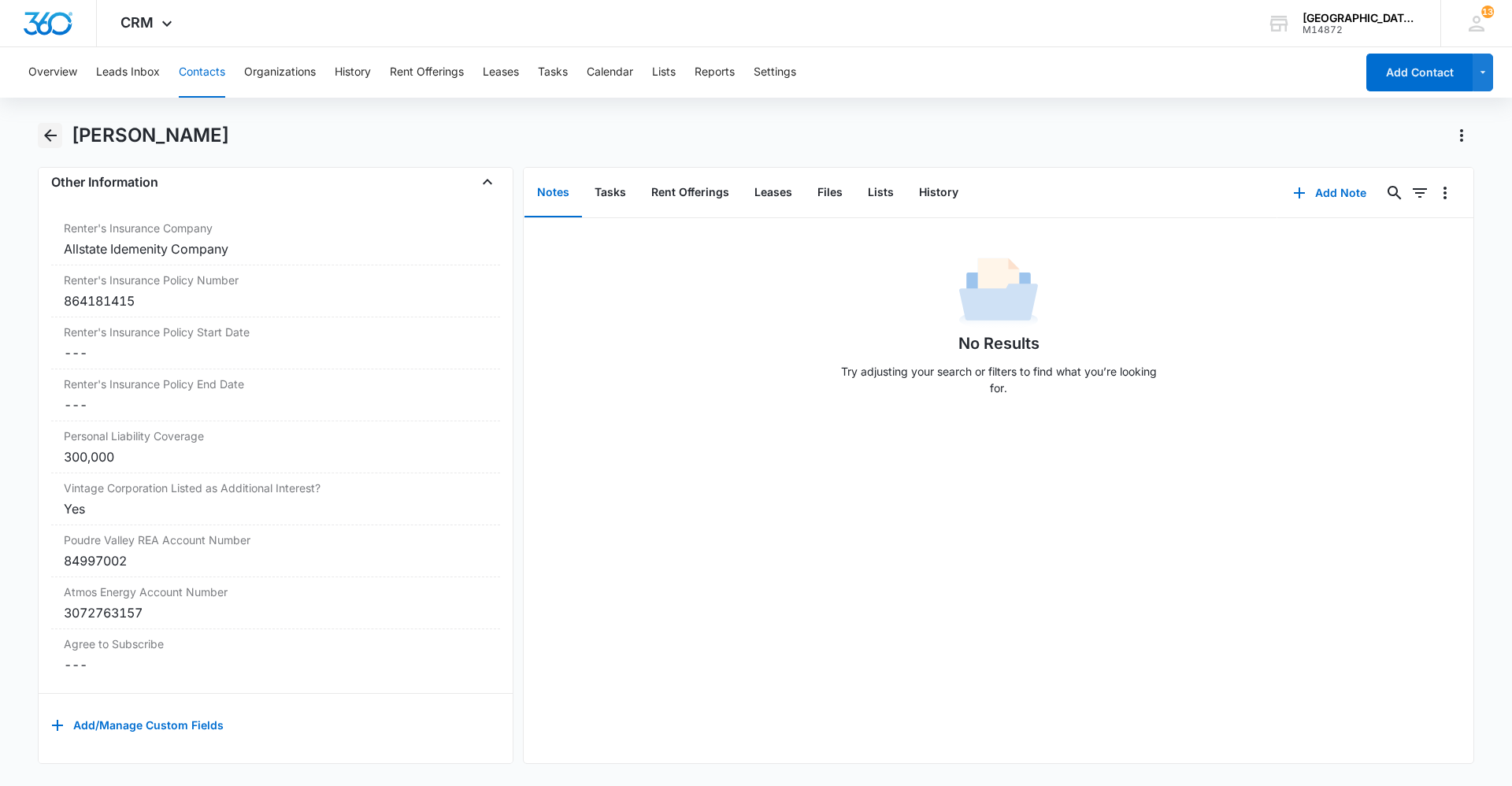
click at [51, 132] on icon "Back" at bounding box center [50, 135] width 19 height 19
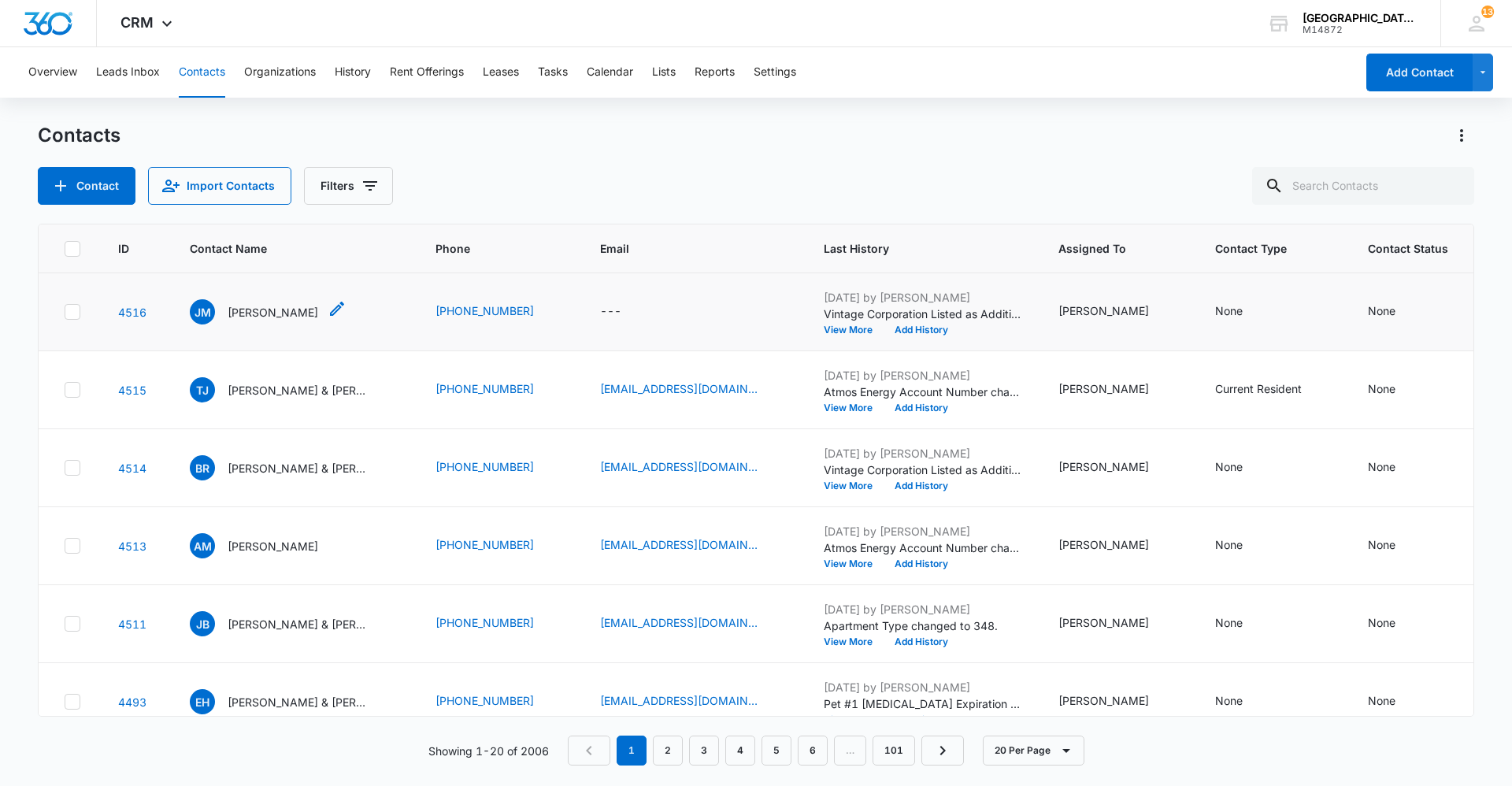
click at [330, 310] on icon "Contact Name - Jordan Martinez - Select to Edit Field" at bounding box center [337, 309] width 19 height 19
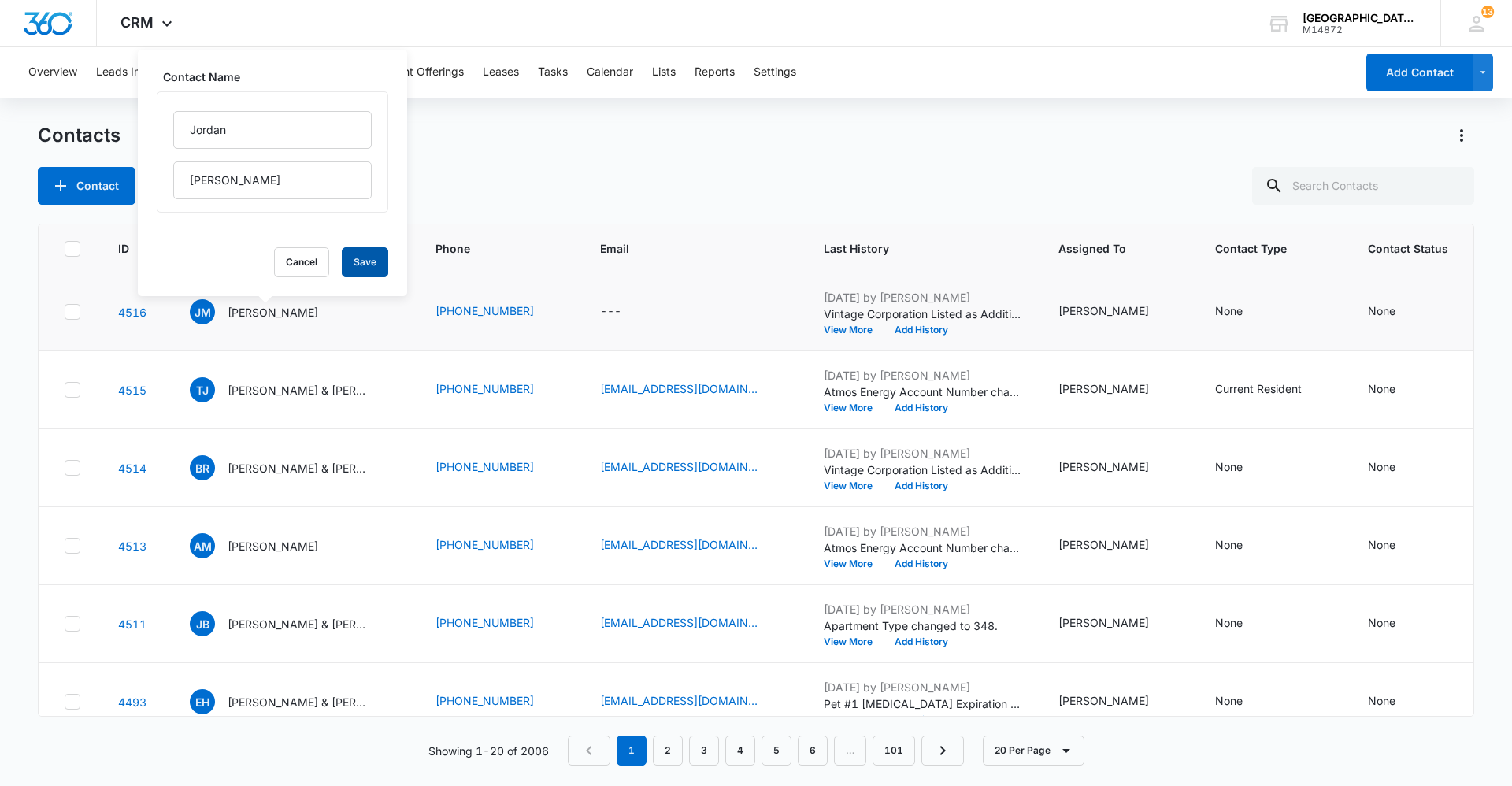
click at [350, 264] on button "Save" at bounding box center [365, 262] width 46 height 30
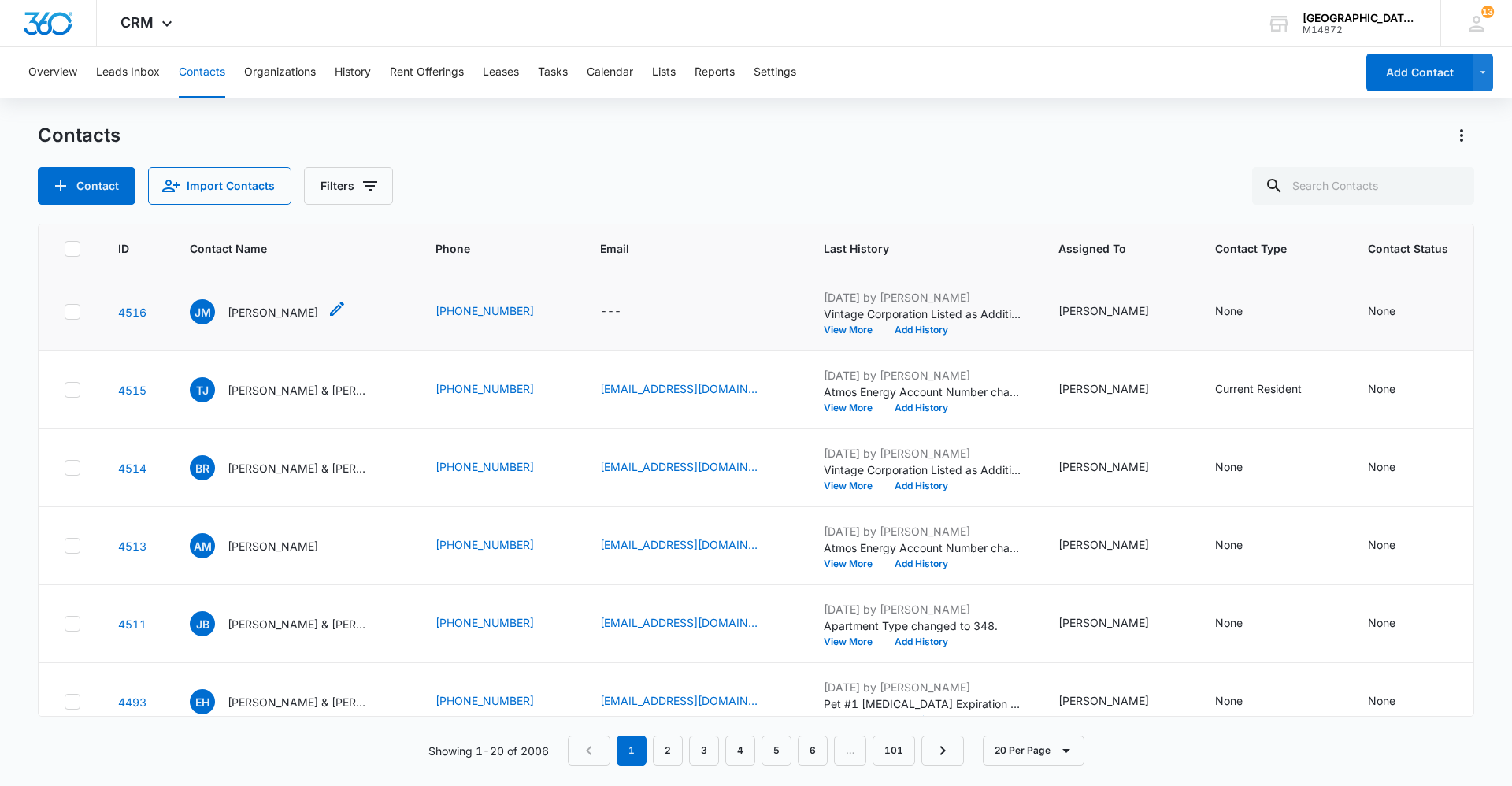
click at [281, 312] on p "[PERSON_NAME]" at bounding box center [273, 312] width 91 height 17
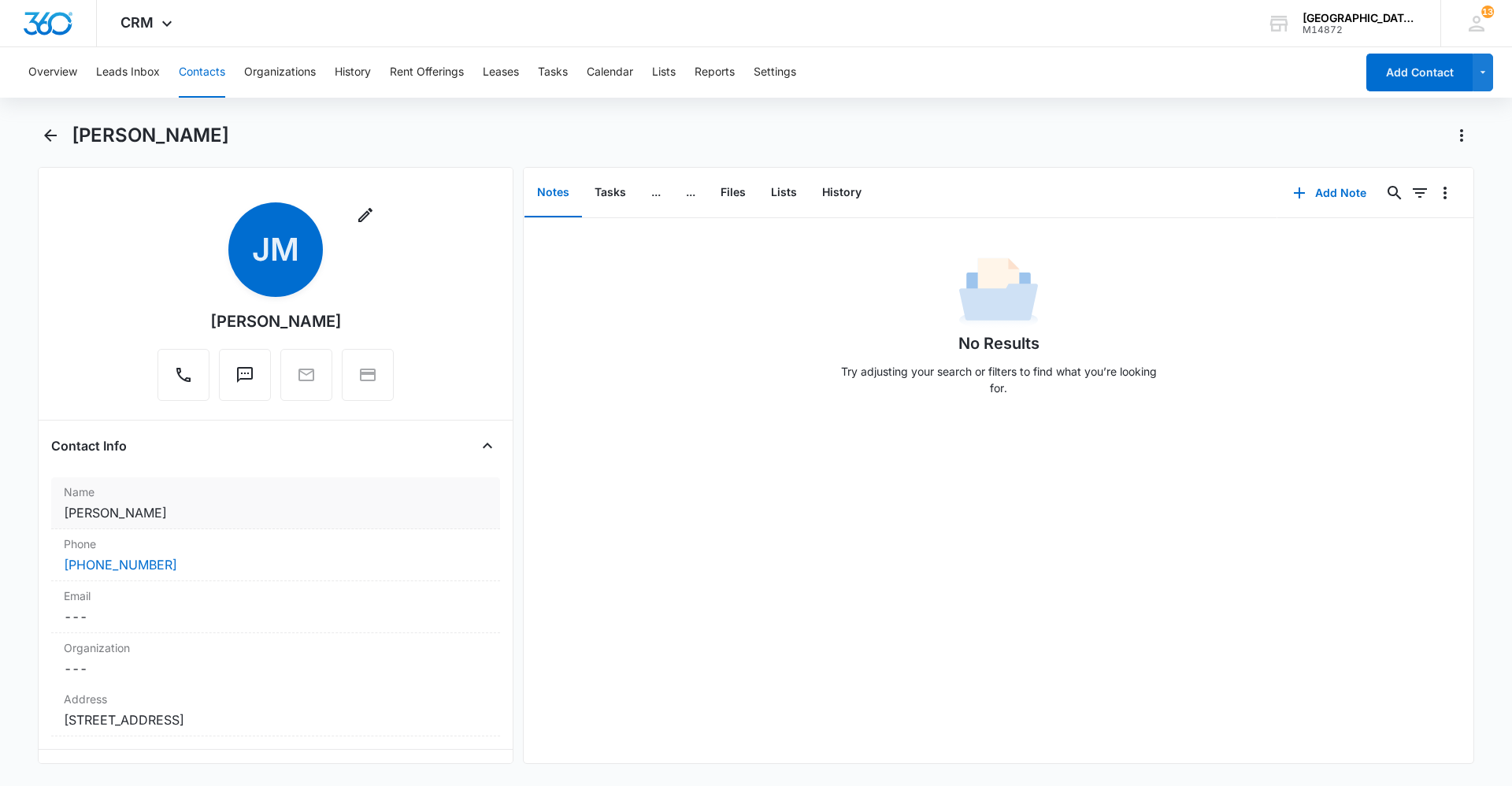
click at [169, 514] on dd "Cancel Save Changes [PERSON_NAME]" at bounding box center [276, 513] width 424 height 19
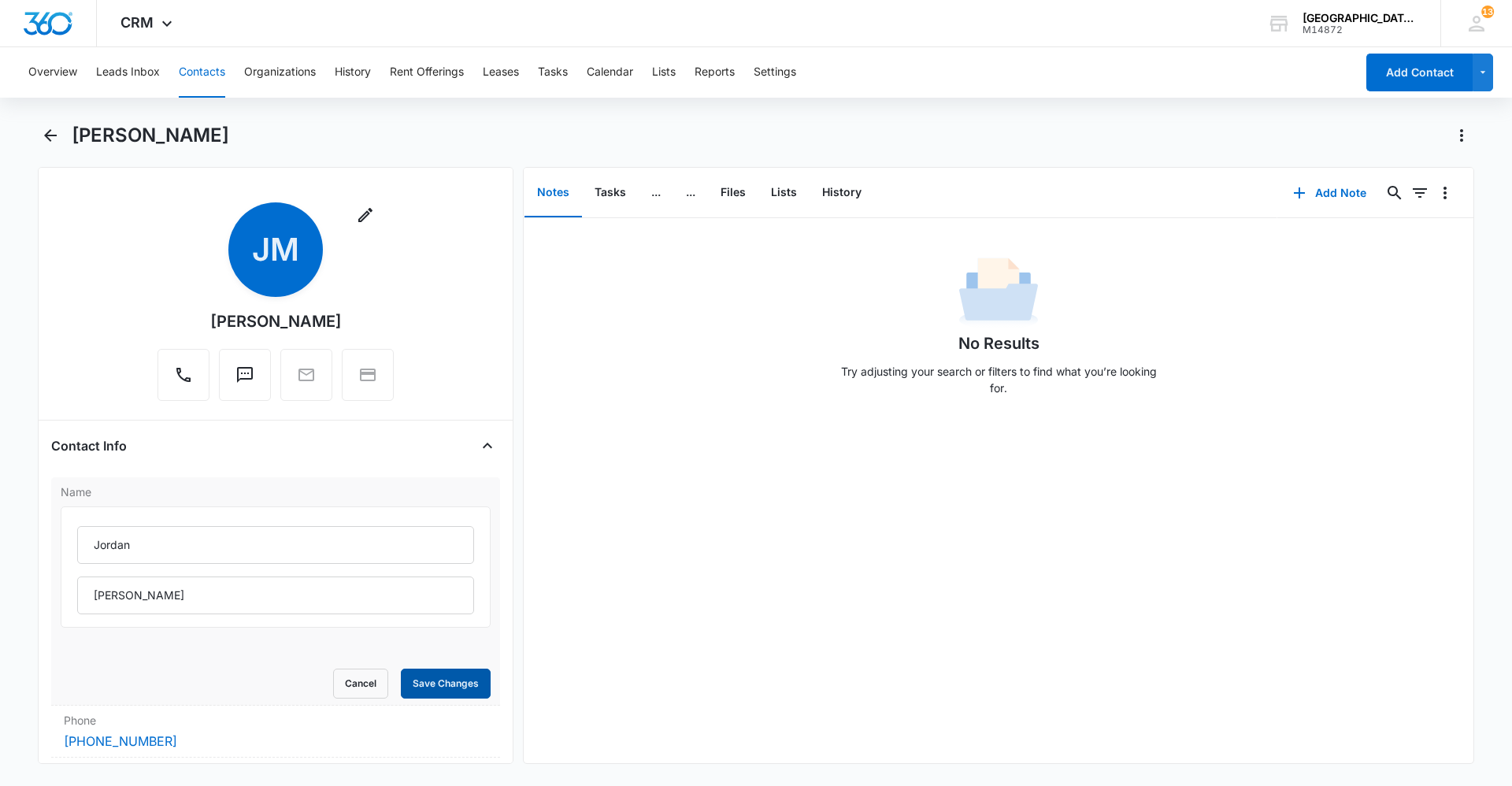
click at [412, 681] on button "Save Changes" at bounding box center [446, 684] width 90 height 30
click at [359, 224] on icon "button" at bounding box center [366, 215] width 19 height 19
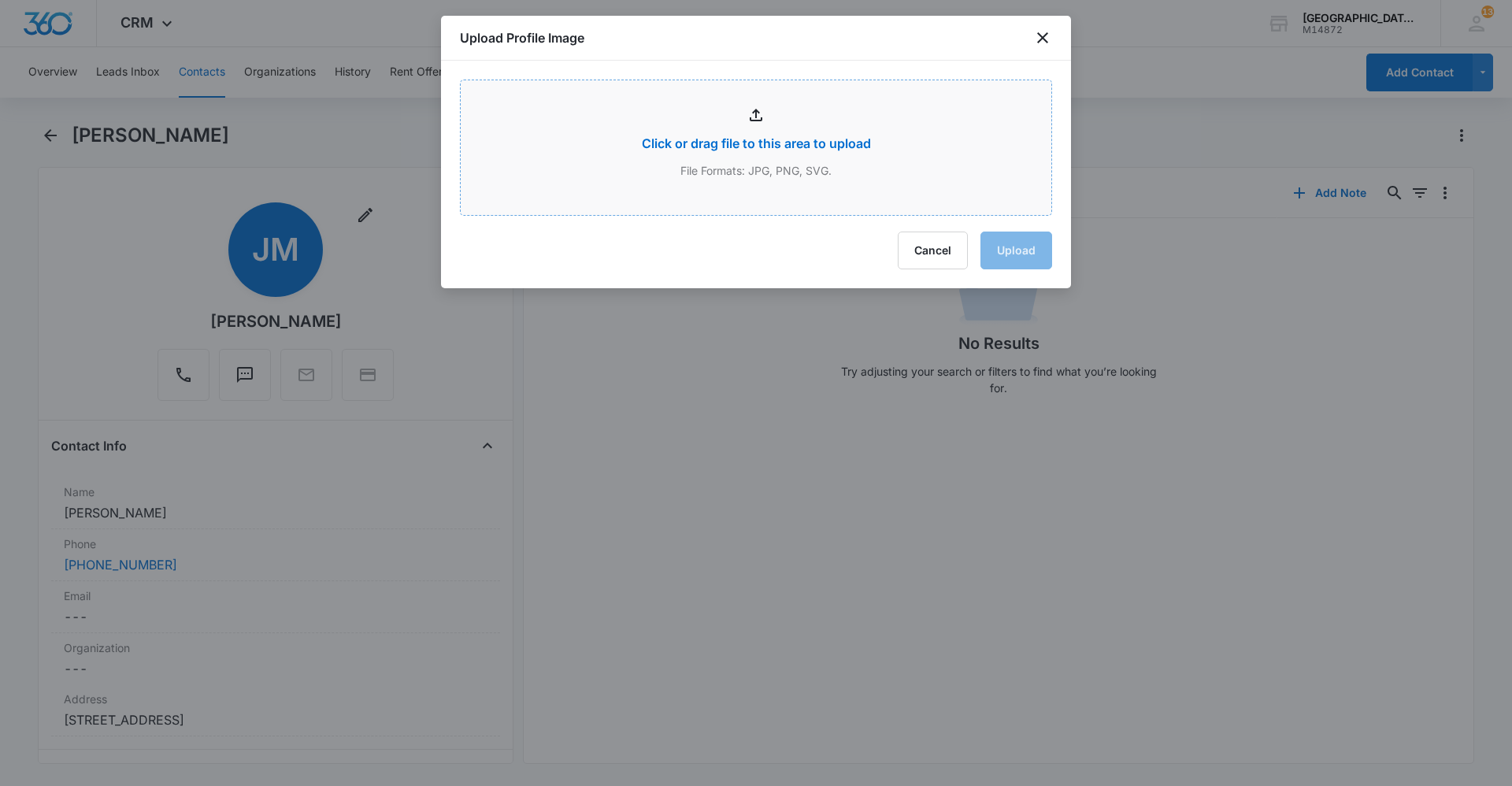
drag, startPoint x: 1032, startPoint y: 37, endPoint x: 785, endPoint y: 110, distance: 257.6
click at [1031, 37] on div "Upload Profile Image" at bounding box center [756, 38] width 630 height 45
drag, startPoint x: 1037, startPoint y: 35, endPoint x: 1029, endPoint y: 52, distance: 18.8
click at [1037, 36] on icon "close" at bounding box center [1043, 38] width 19 height 19
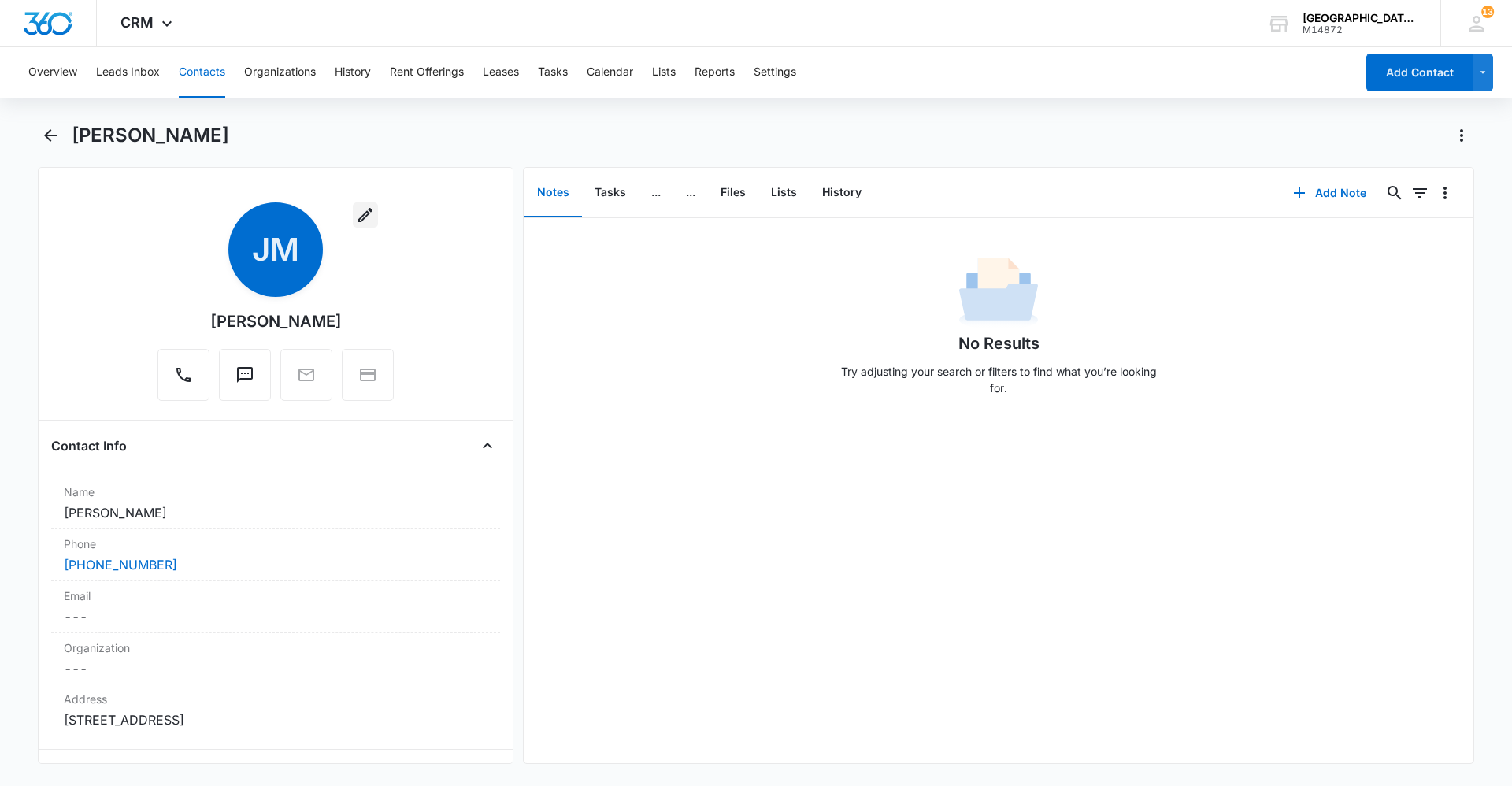
click at [371, 212] on button "button" at bounding box center [366, 215] width 25 height 25
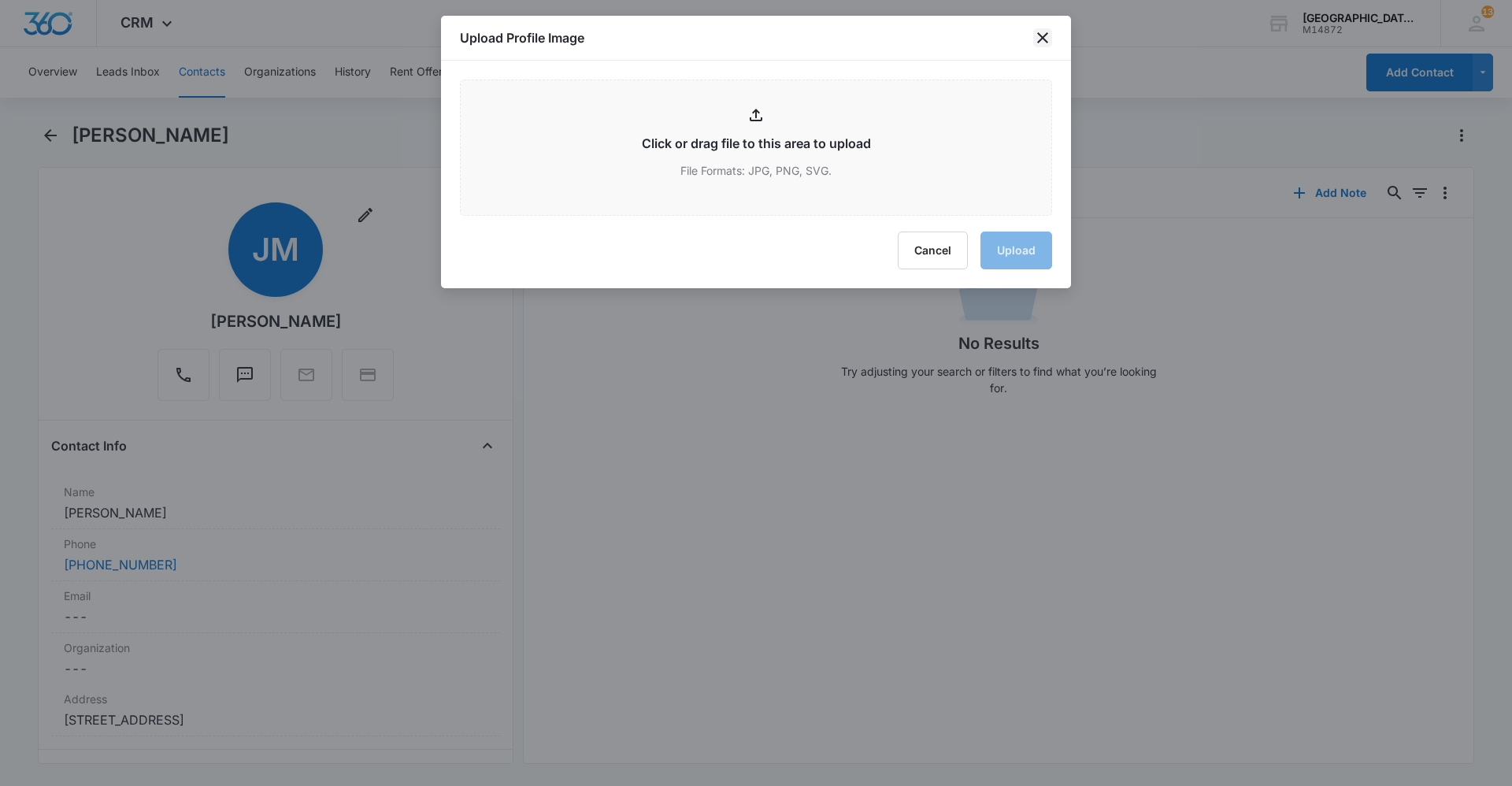
click at [1044, 45] on icon "close" at bounding box center [1043, 38] width 19 height 19
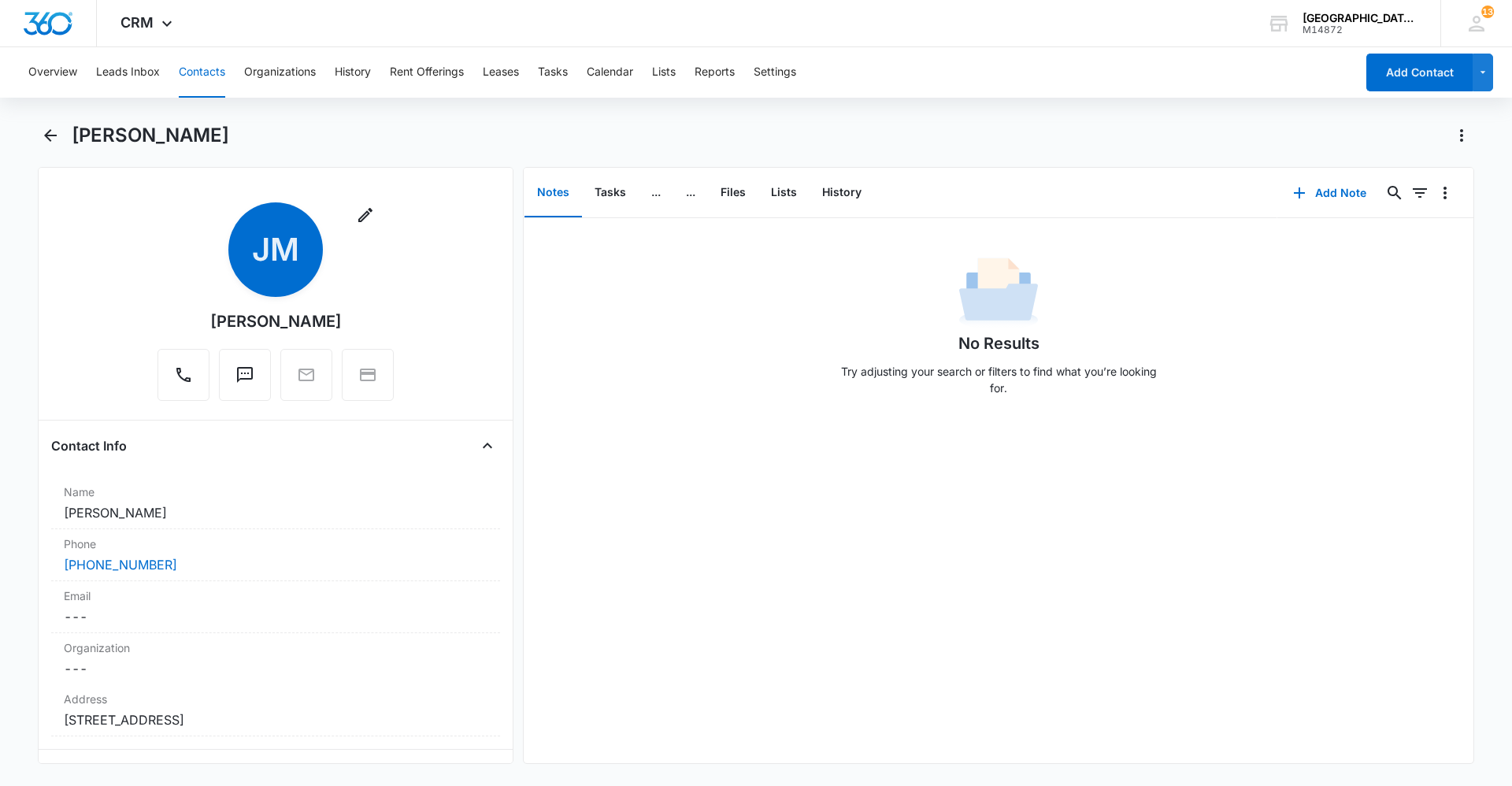
click at [374, 208] on div "Remove [PERSON_NAME]" at bounding box center [276, 302] width 236 height 198
click at [368, 209] on icon "button" at bounding box center [366, 215] width 19 height 19
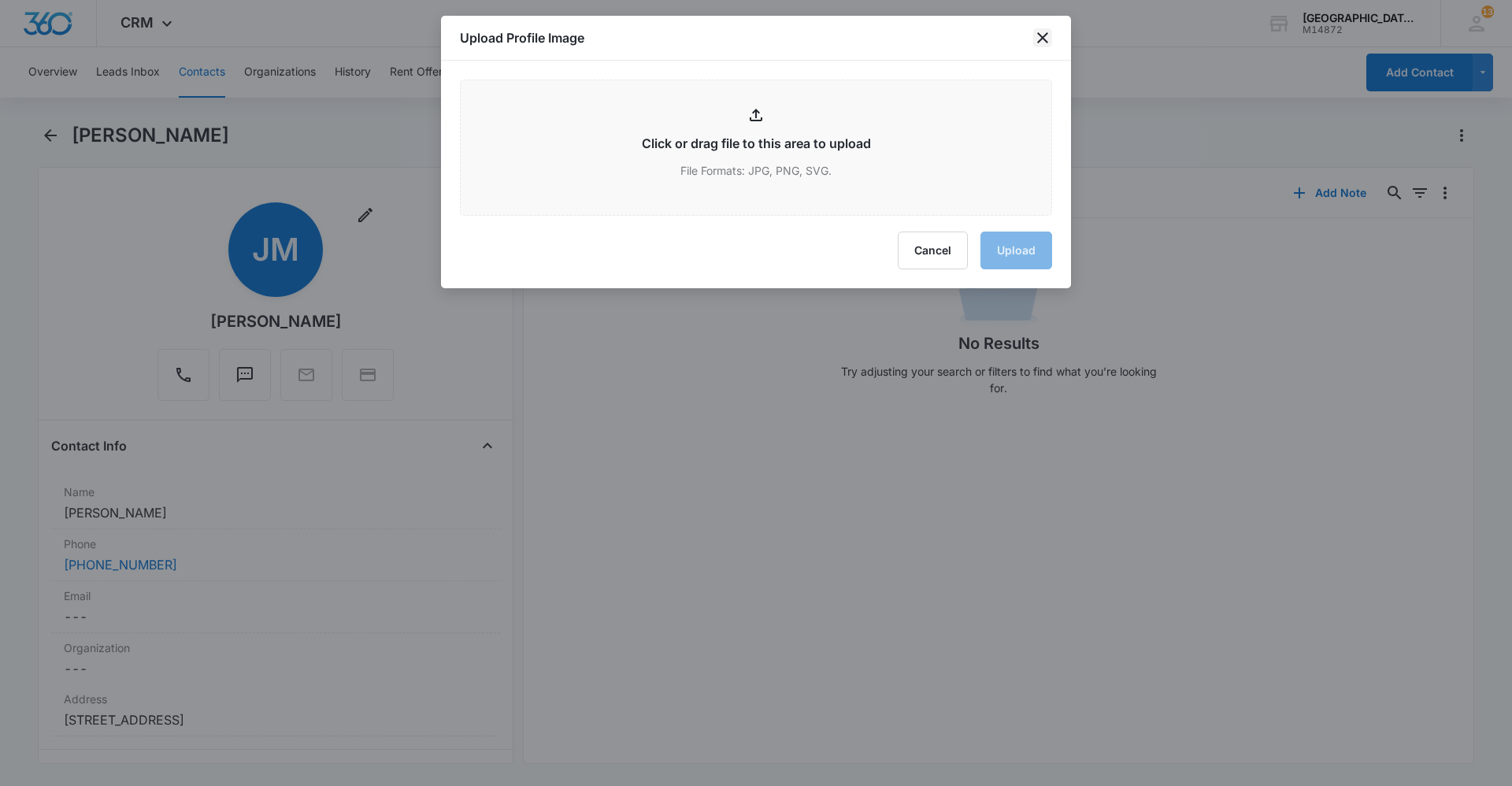
click at [1044, 37] on icon "close" at bounding box center [1043, 38] width 11 height 11
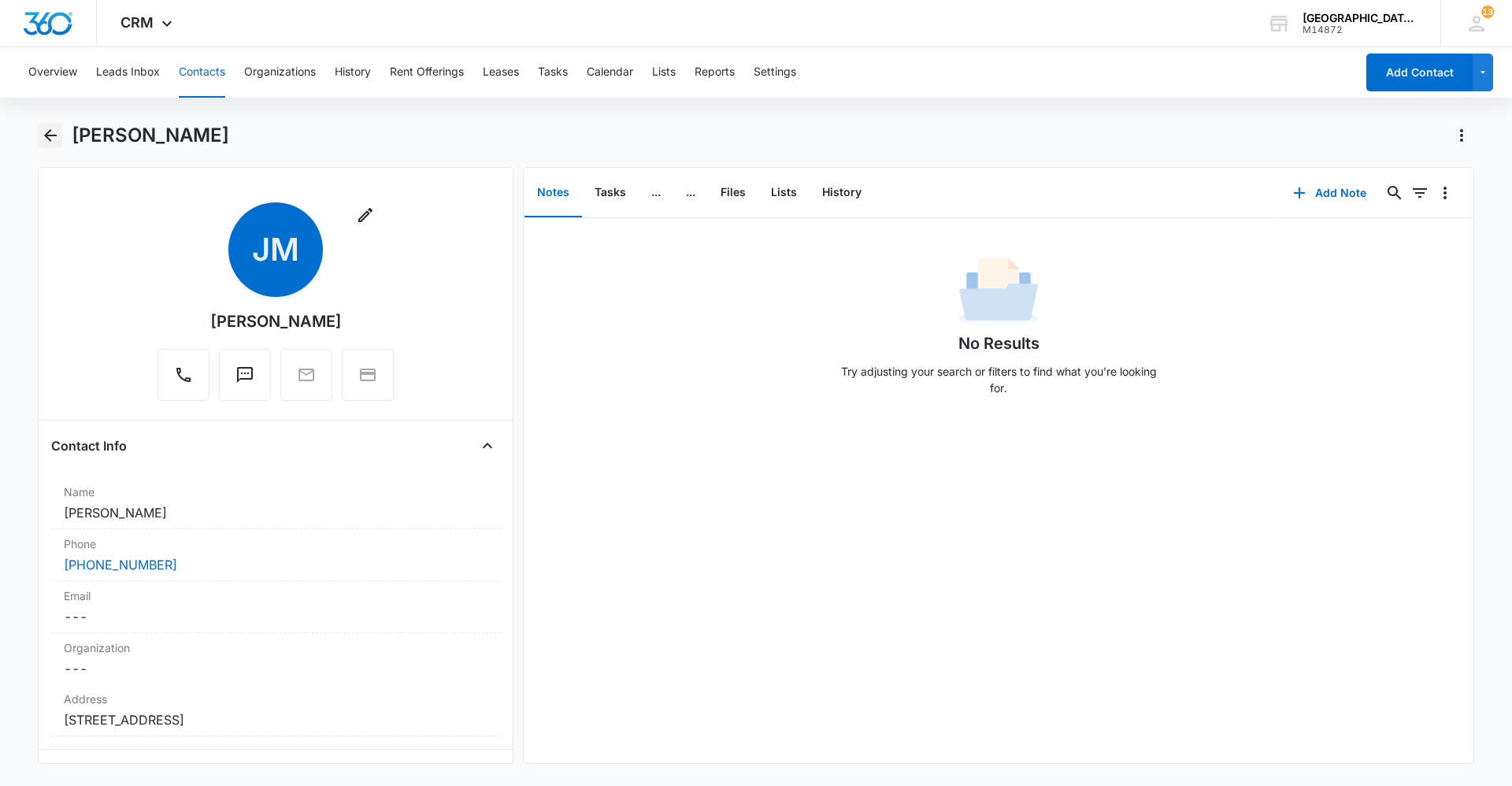
click at [52, 131] on icon "Back" at bounding box center [50, 135] width 19 height 19
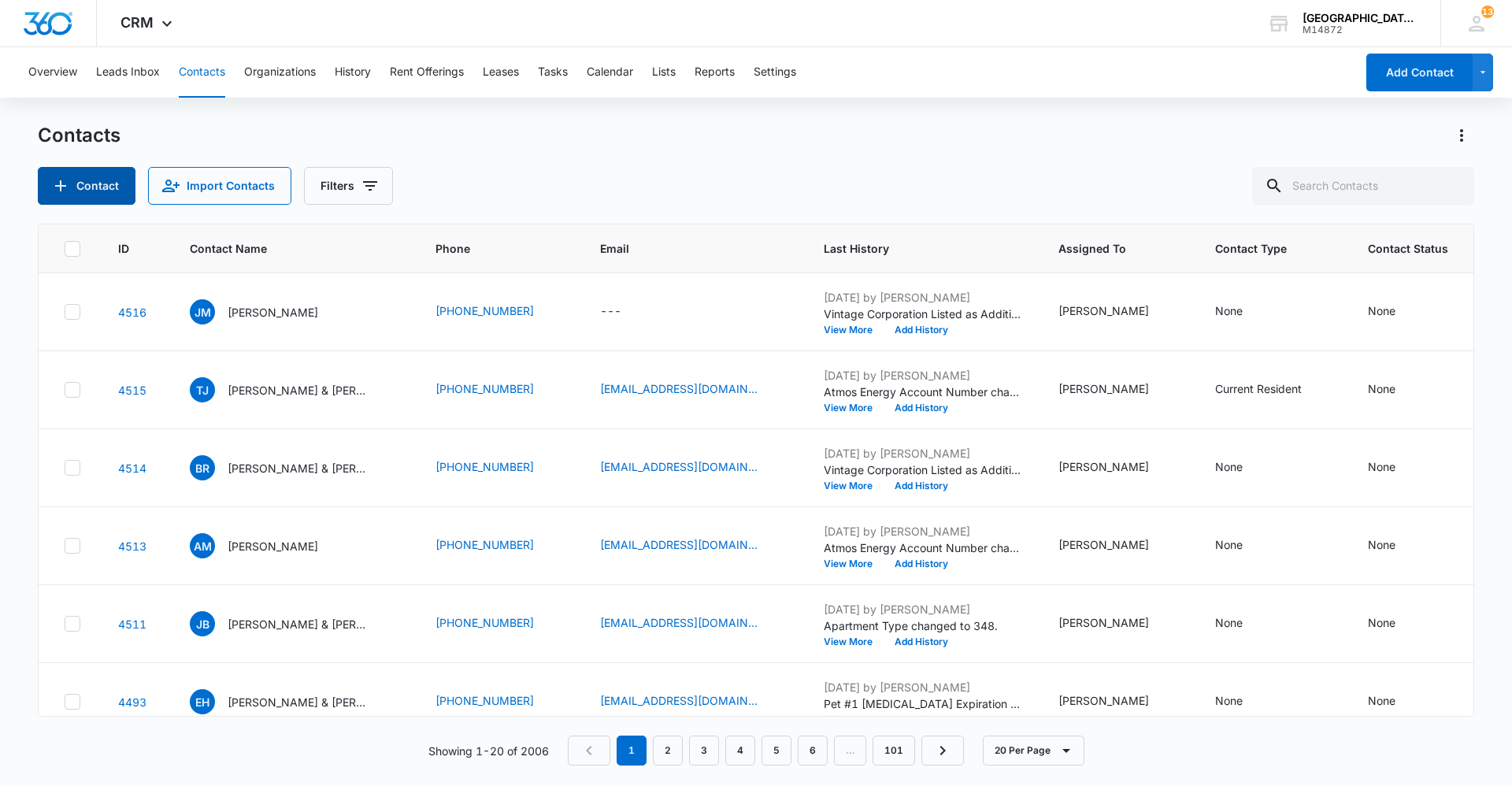
click at [103, 182] on button "Contact" at bounding box center [87, 186] width 98 height 38
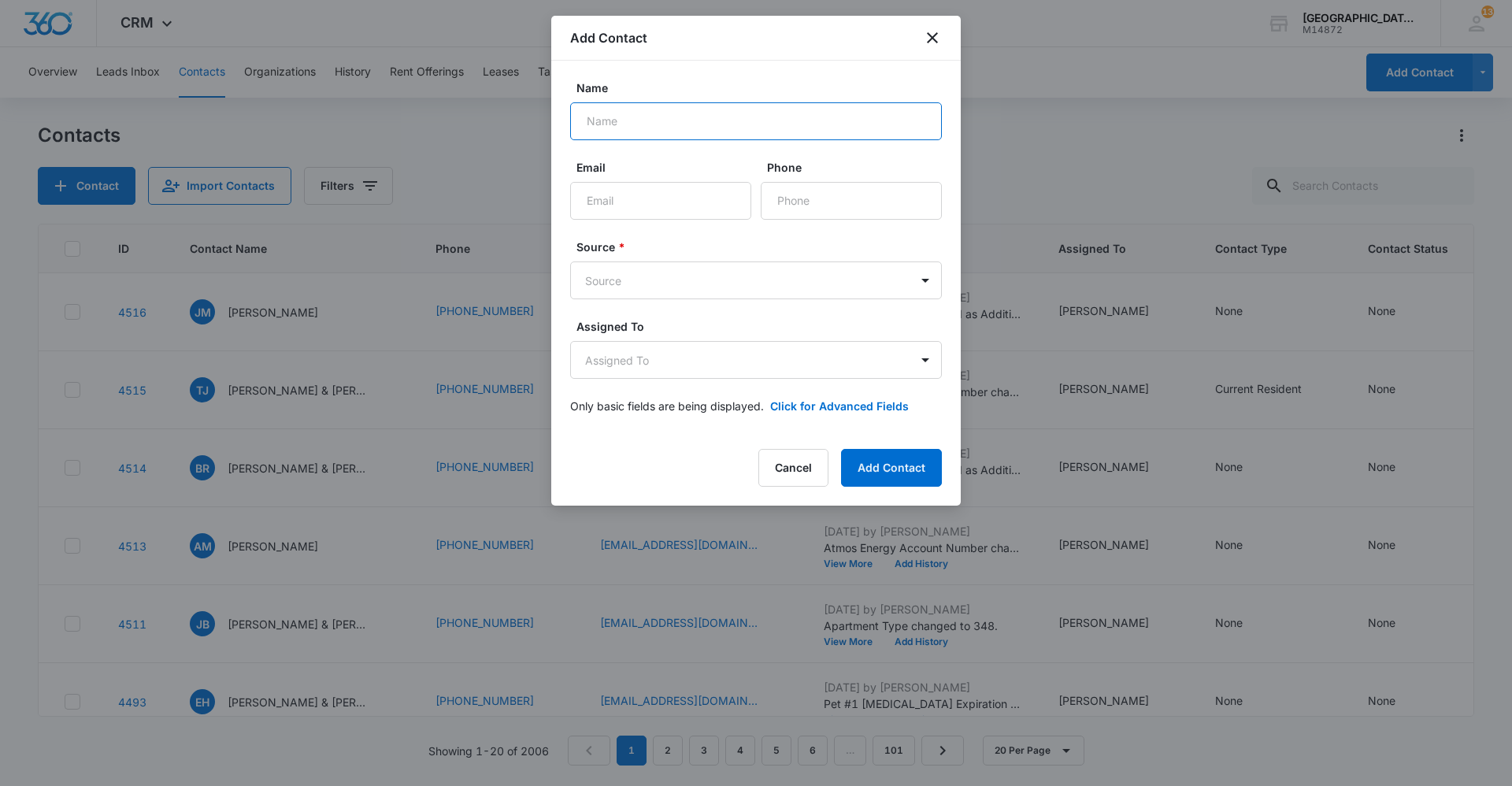
click at [602, 129] on input "Name" at bounding box center [756, 121] width 372 height 38
type input "[PERSON_NAME]"
click at [672, 198] on input "Email" at bounding box center [661, 201] width 181 height 38
type input "[EMAIL_ADDRESS][DOMAIN_NAME]"
click at [786, 195] on input "Phone" at bounding box center [852, 201] width 181 height 38
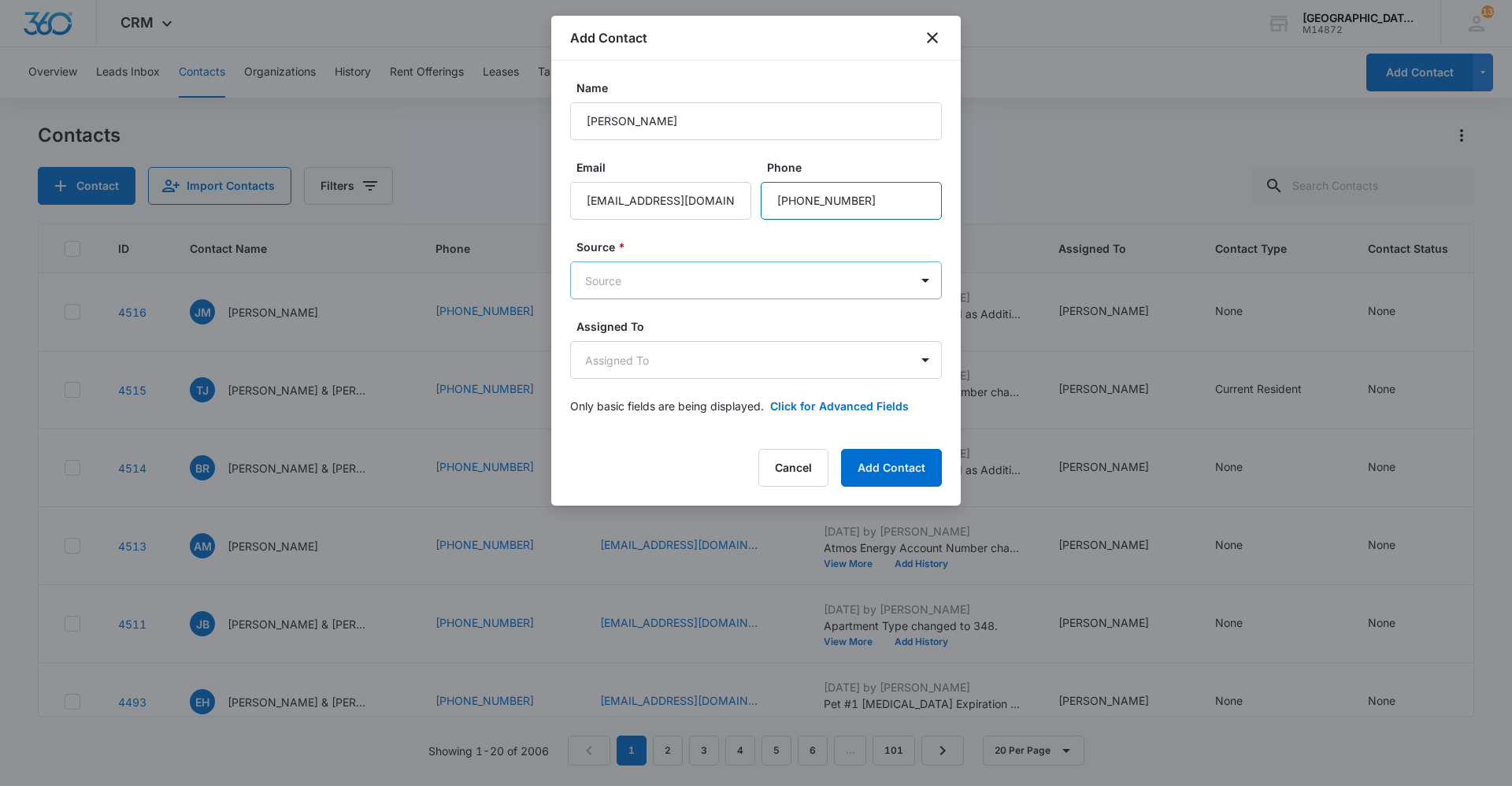
type input "[PHONE_NUMBER]"
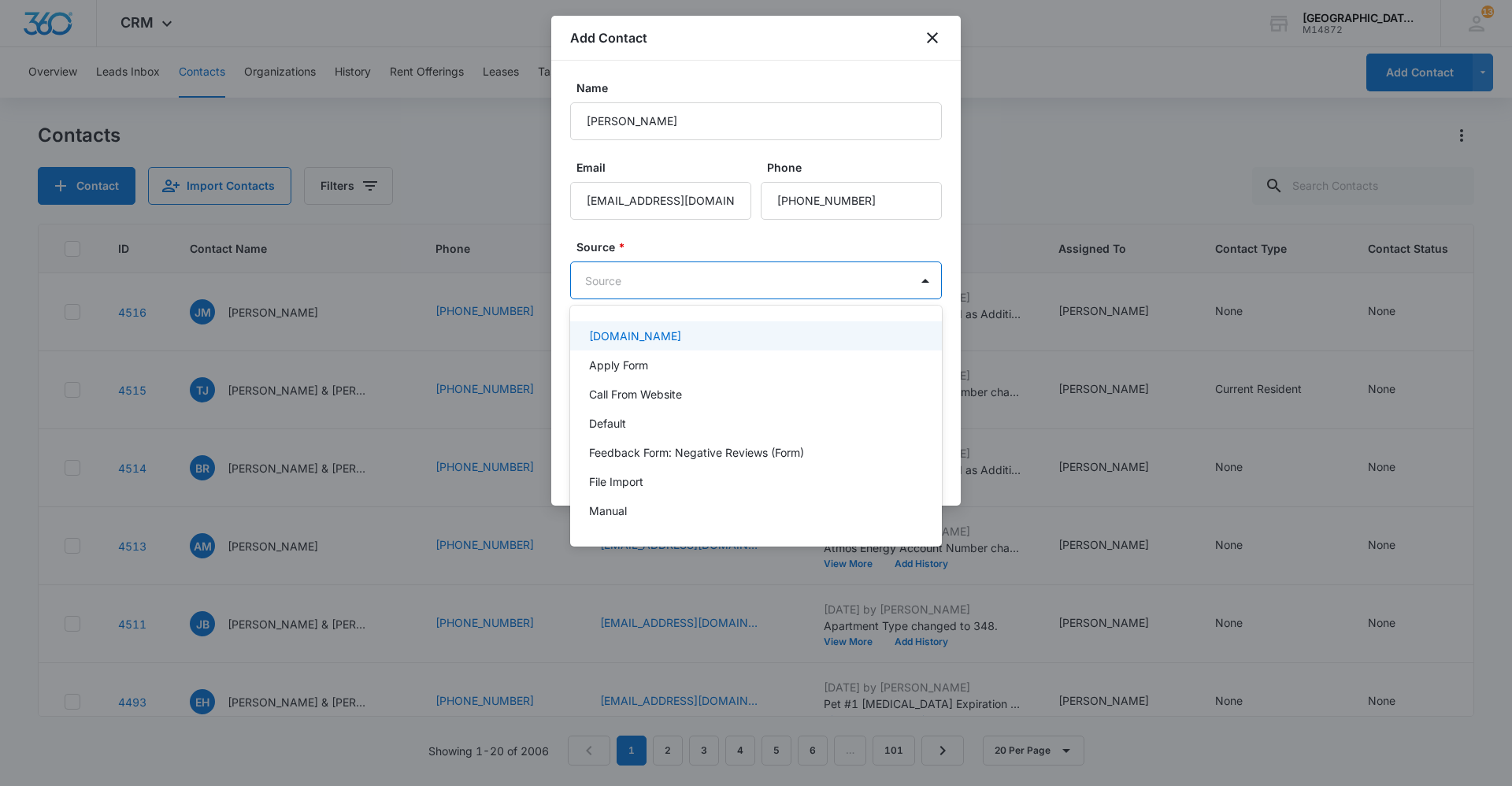
click at [704, 276] on body "CRM Apps Reputation Websites Forms CRM Email Social Content Ads Intelligence Fi…" at bounding box center [756, 393] width 1512 height 786
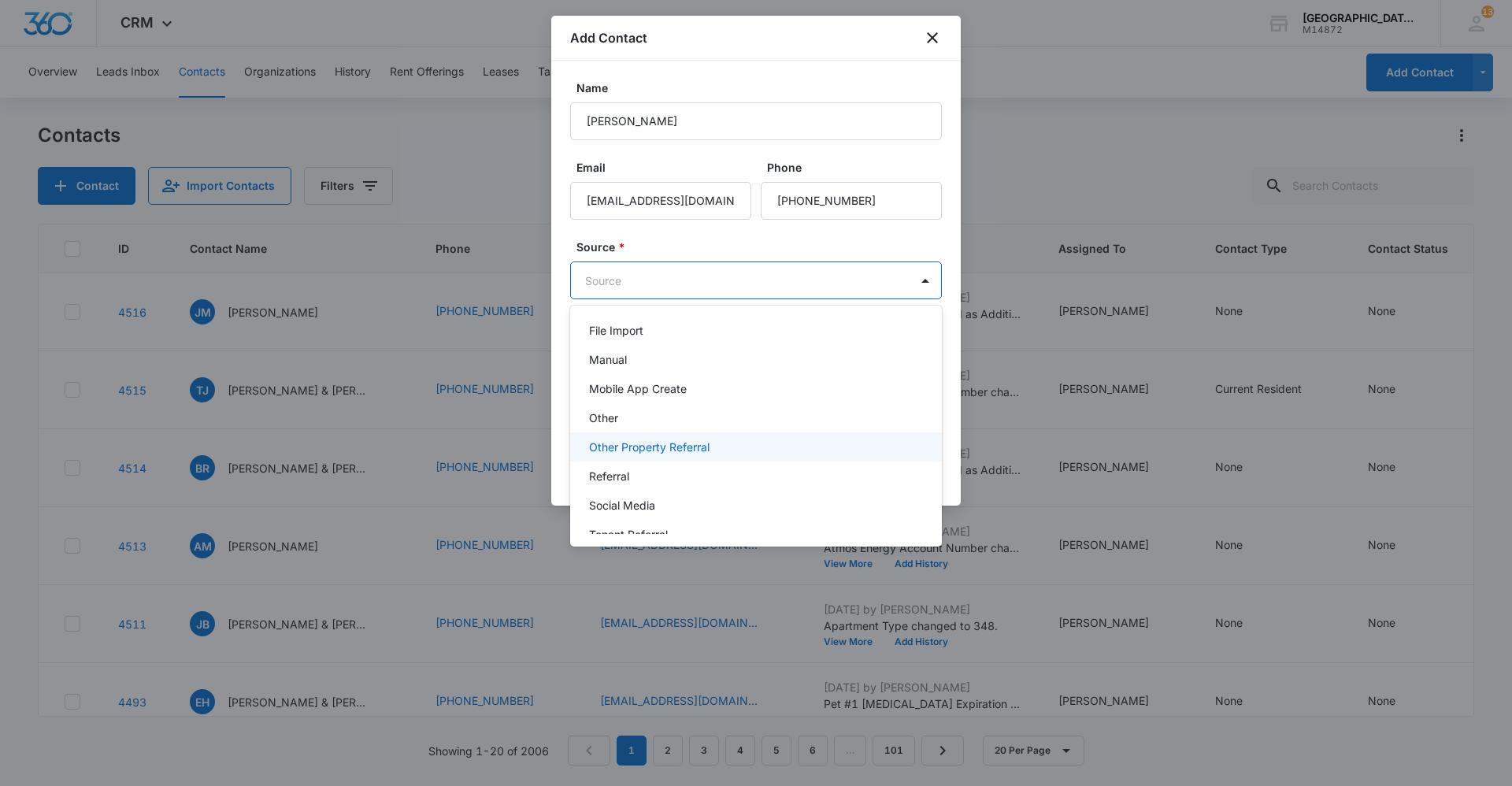
scroll to position [158, 0]
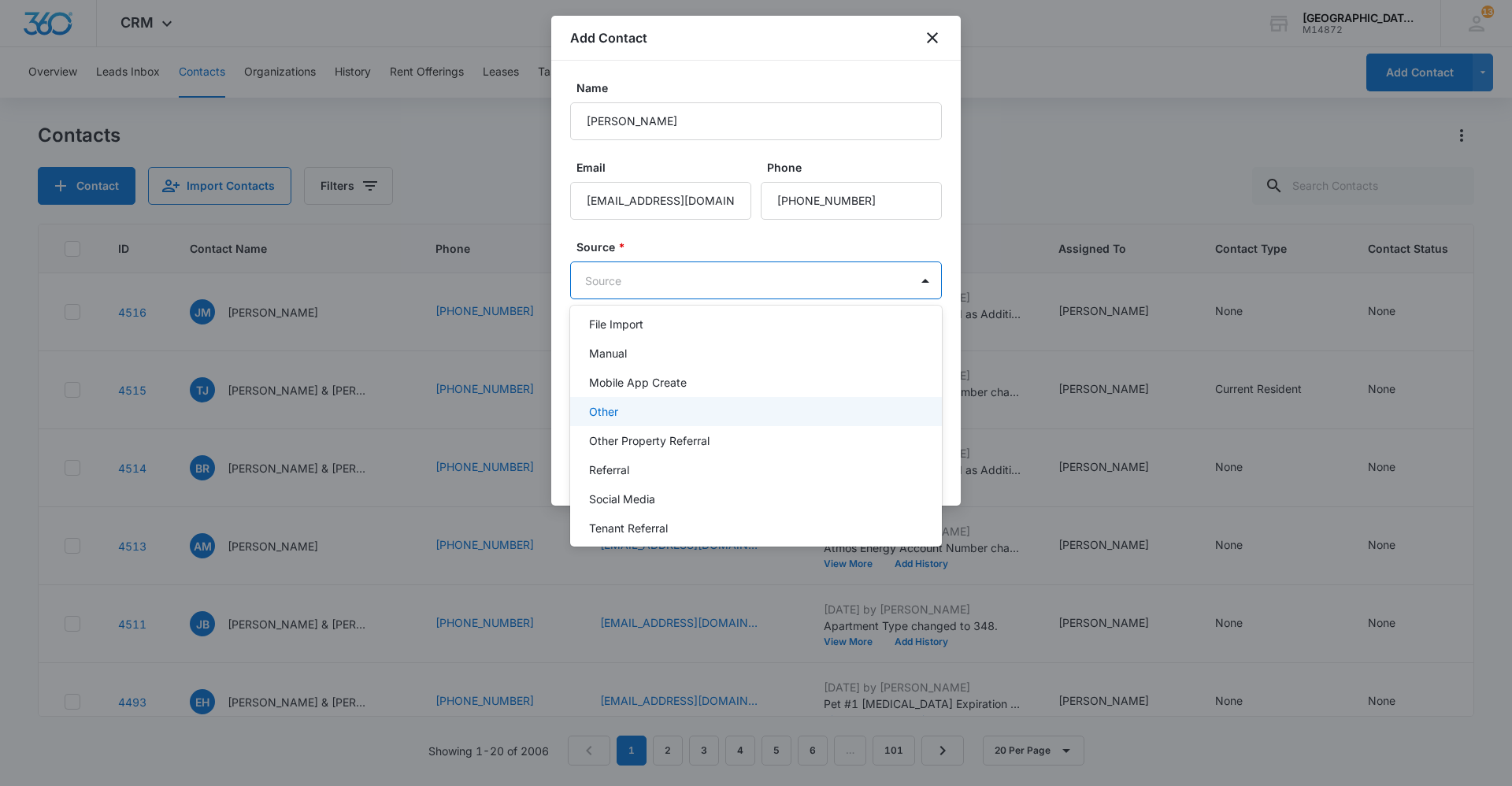
click at [656, 407] on div "Other" at bounding box center [755, 411] width 331 height 17
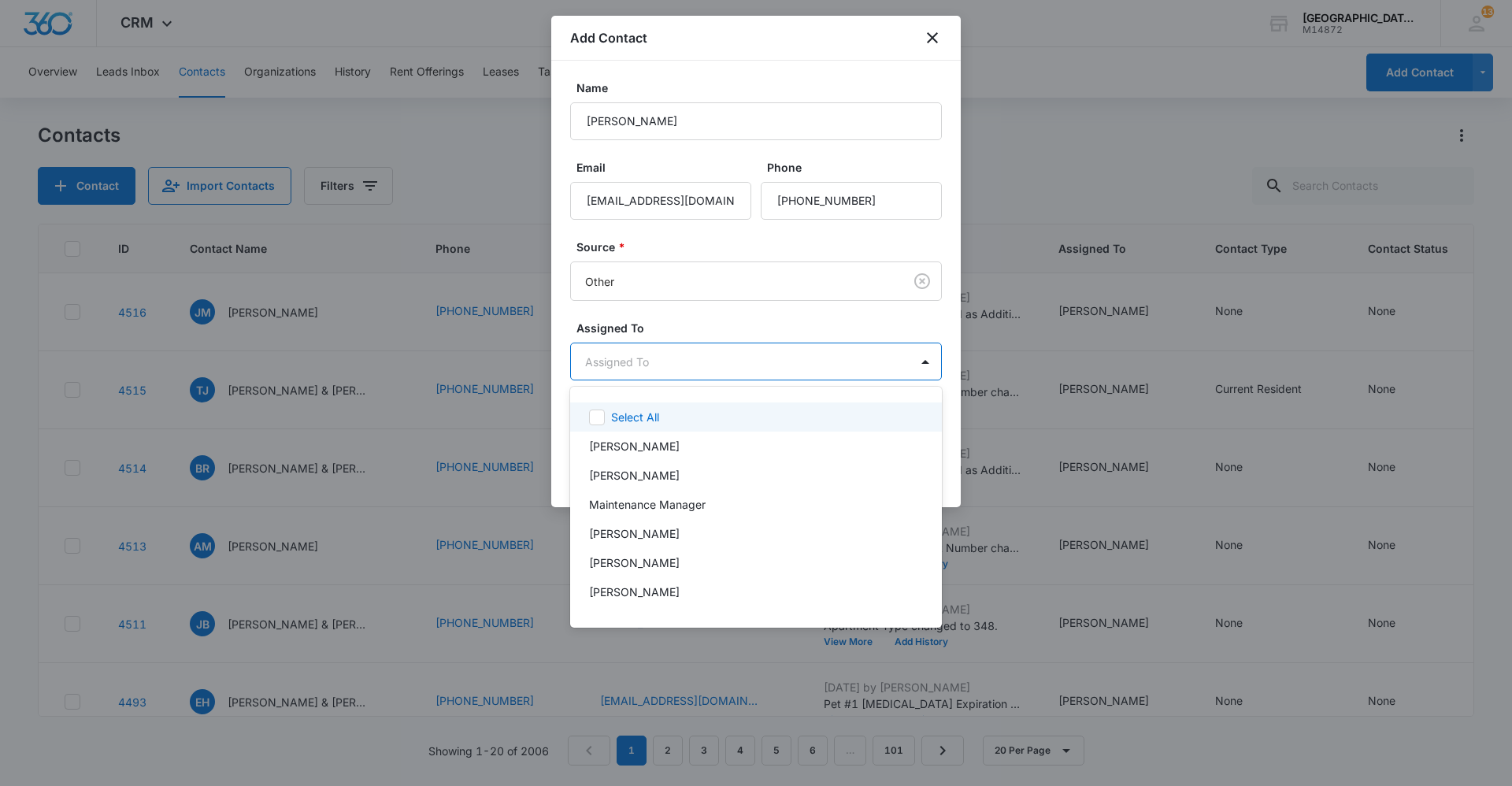
click at [717, 364] on body "CRM Apps Reputation Websites Forms CRM Email Social Content Ads Intelligence Fi…" at bounding box center [756, 393] width 1512 height 786
click at [746, 359] on div at bounding box center [756, 393] width 1512 height 786
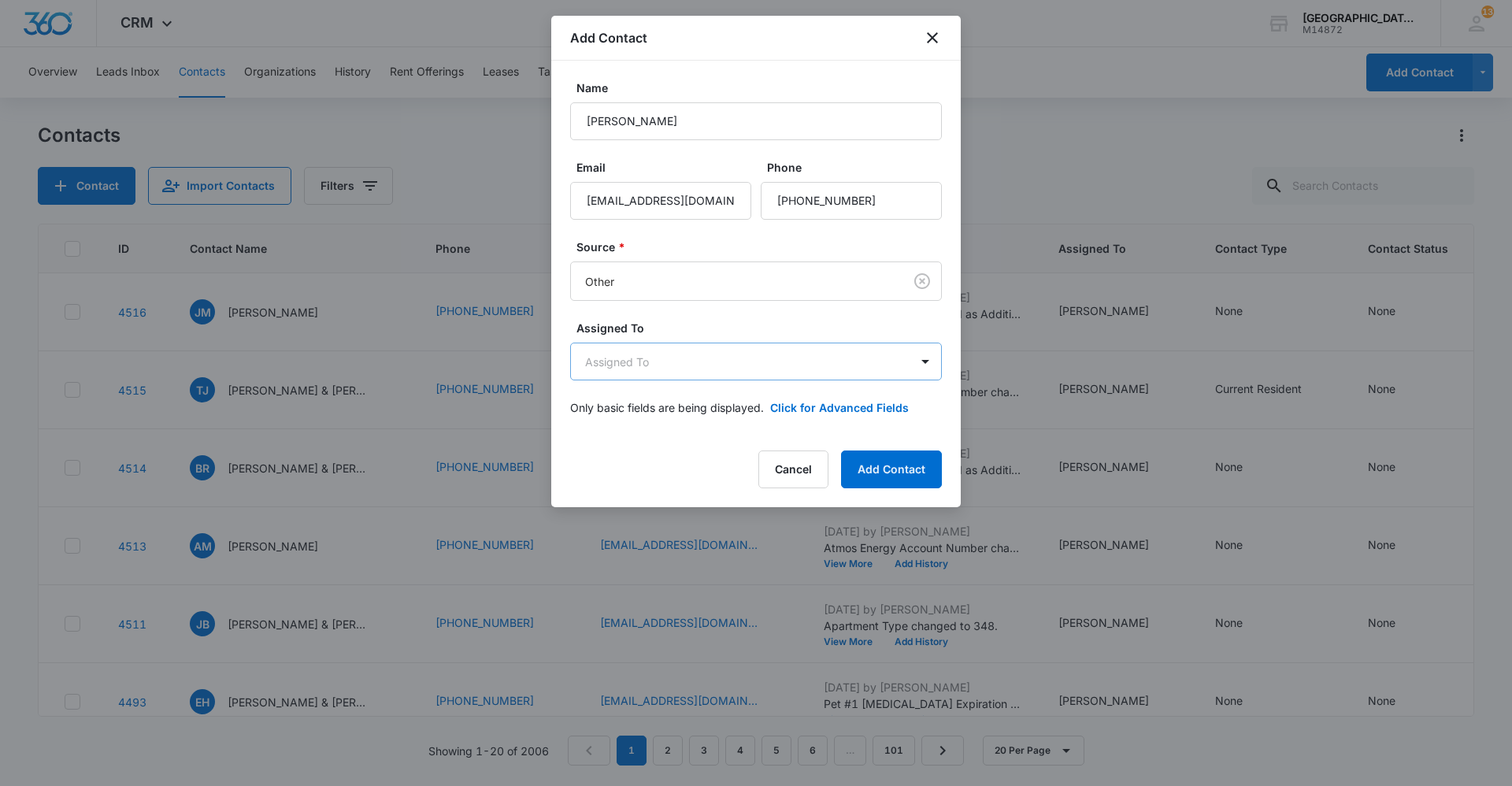
click at [721, 360] on body "CRM Apps Reputation Websites Forms CRM Email Social Content Ads Intelligence Fi…" at bounding box center [756, 393] width 1512 height 786
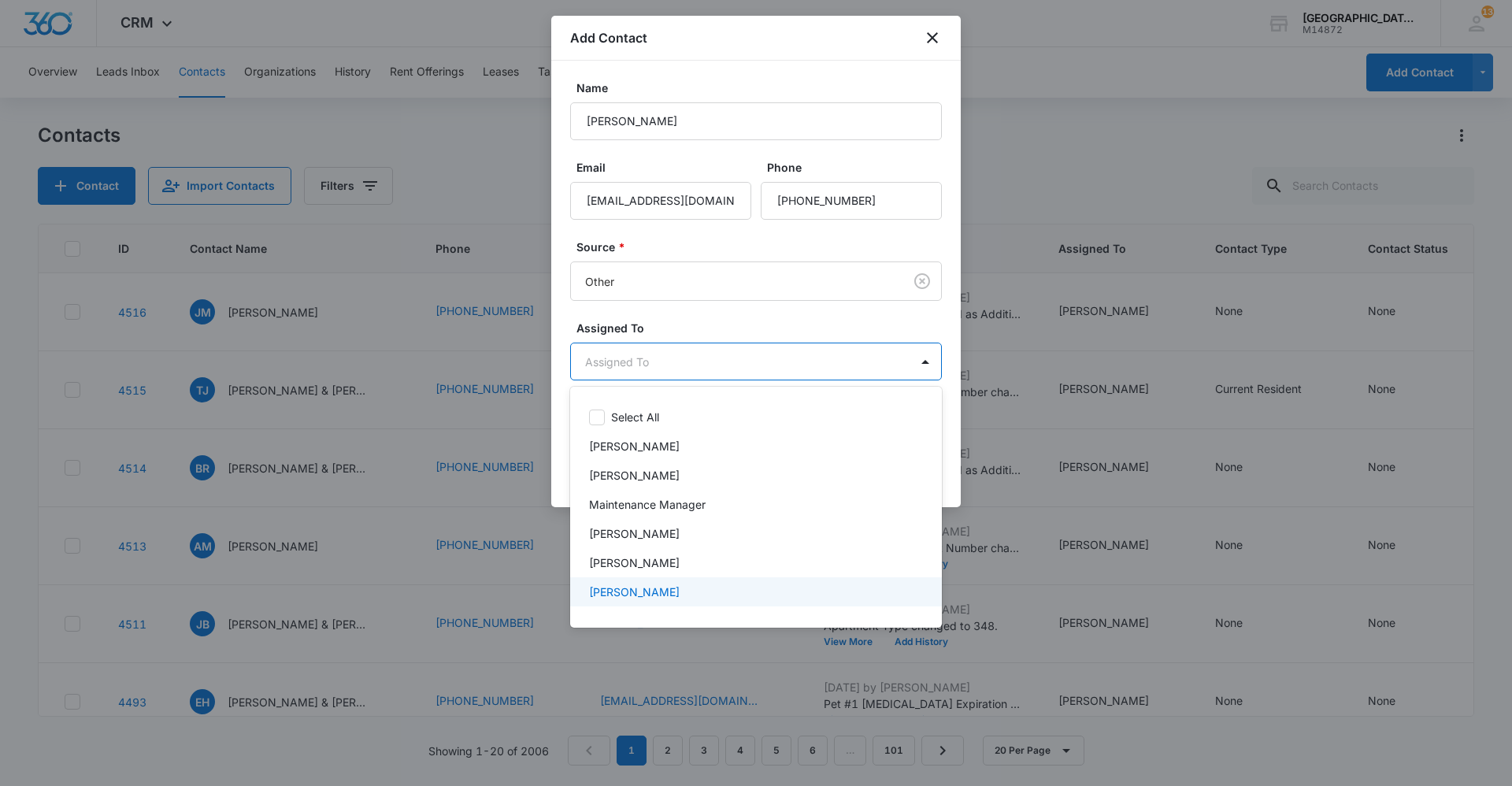
click at [637, 595] on p "[PERSON_NAME]" at bounding box center [634, 591] width 91 height 17
click at [827, 354] on div at bounding box center [756, 393] width 1512 height 786
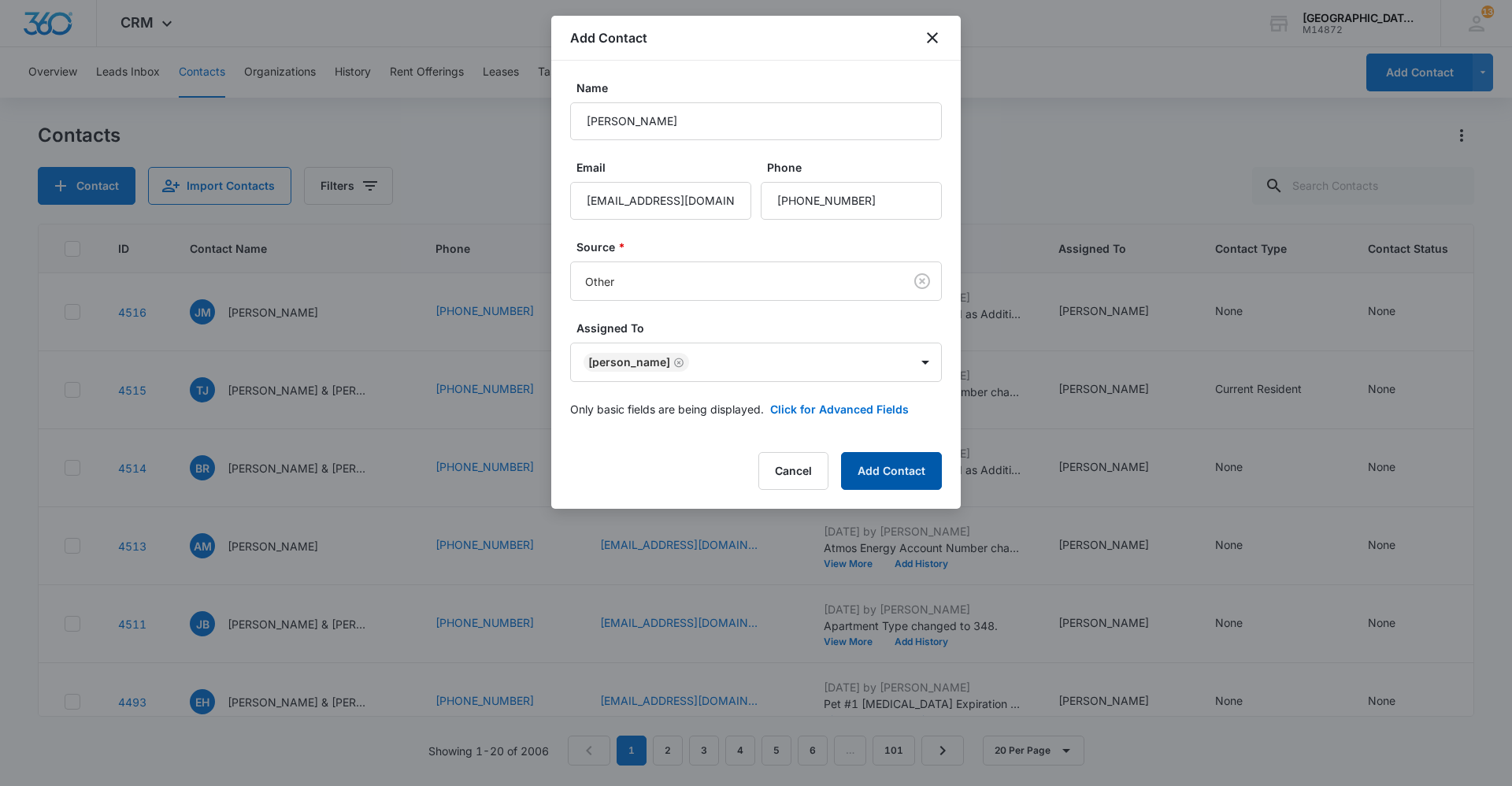
click at [891, 476] on button "Add Contact" at bounding box center [892, 471] width 101 height 38
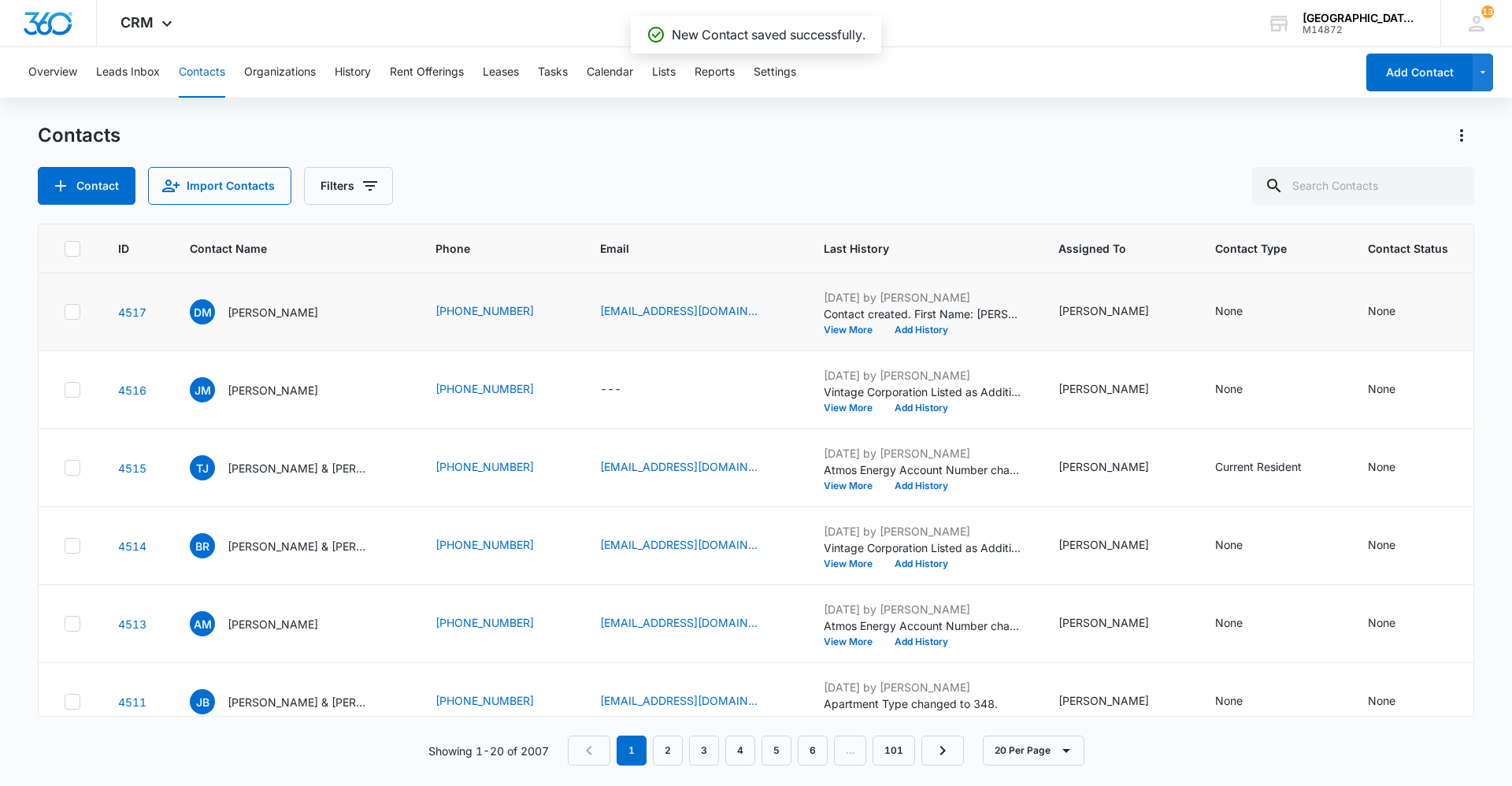
click at [273, 324] on td "[PERSON_NAME]" at bounding box center [294, 312] width 246 height 78
click at [269, 318] on p "[PERSON_NAME]" at bounding box center [273, 312] width 91 height 17
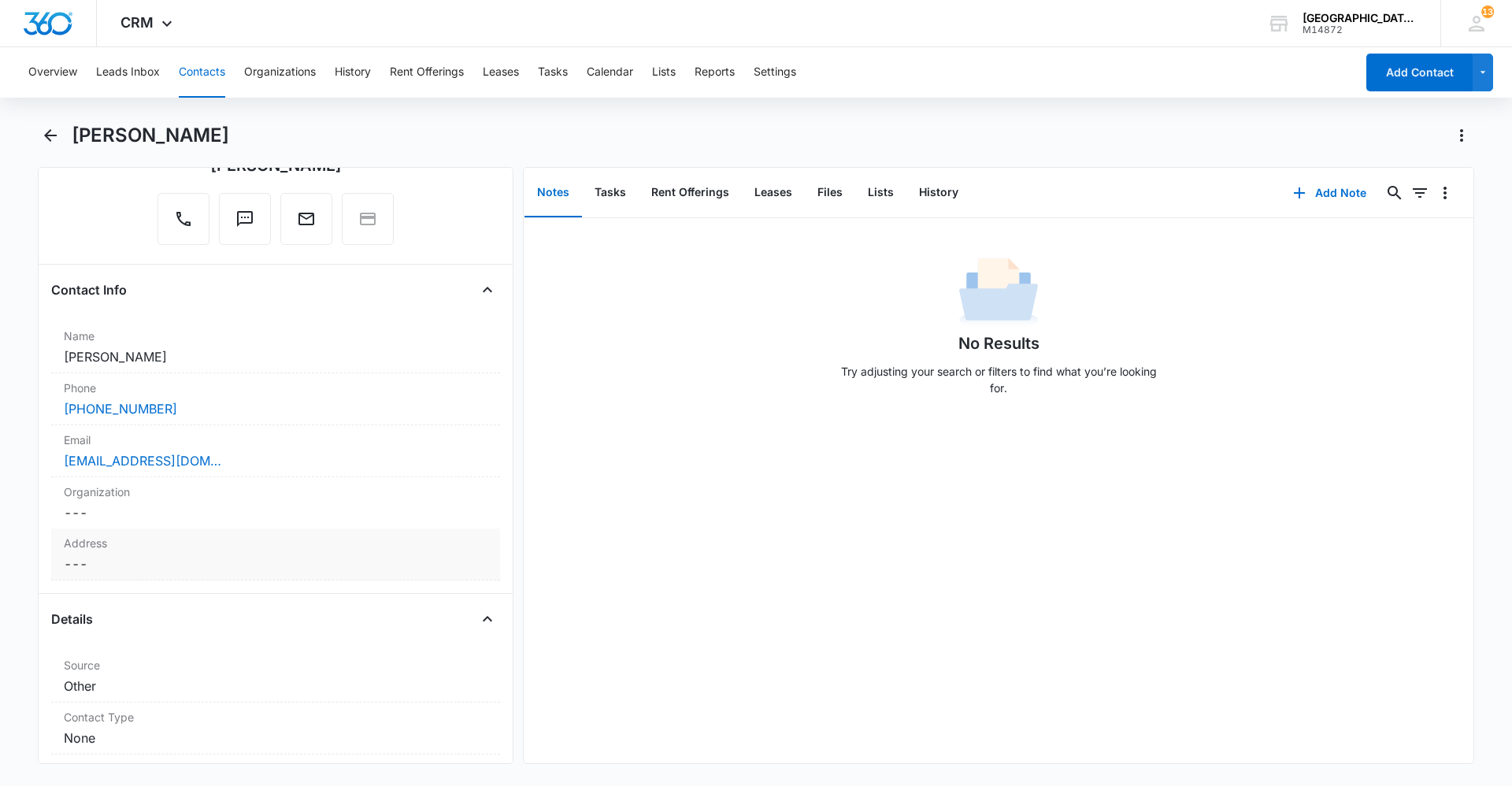
scroll to position [158, 0]
click at [165, 553] on dd "Cancel Save Changes ---" at bounding box center [276, 562] width 424 height 19
click at [176, 570] on div at bounding box center [276, 575] width 430 height 38
click at [186, 579] on input "text" at bounding box center [276, 595] width 397 height 38
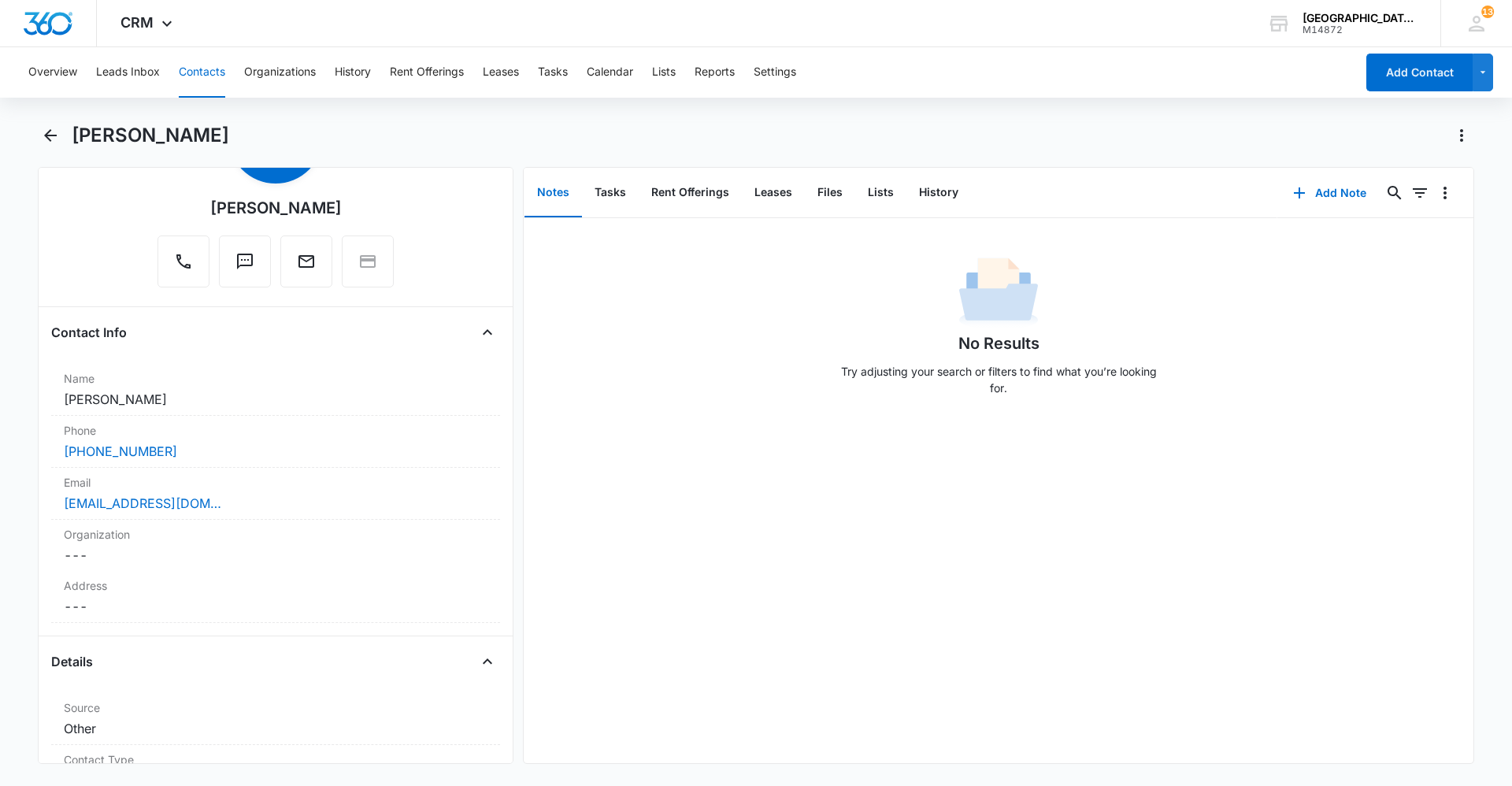
scroll to position [236, 0]
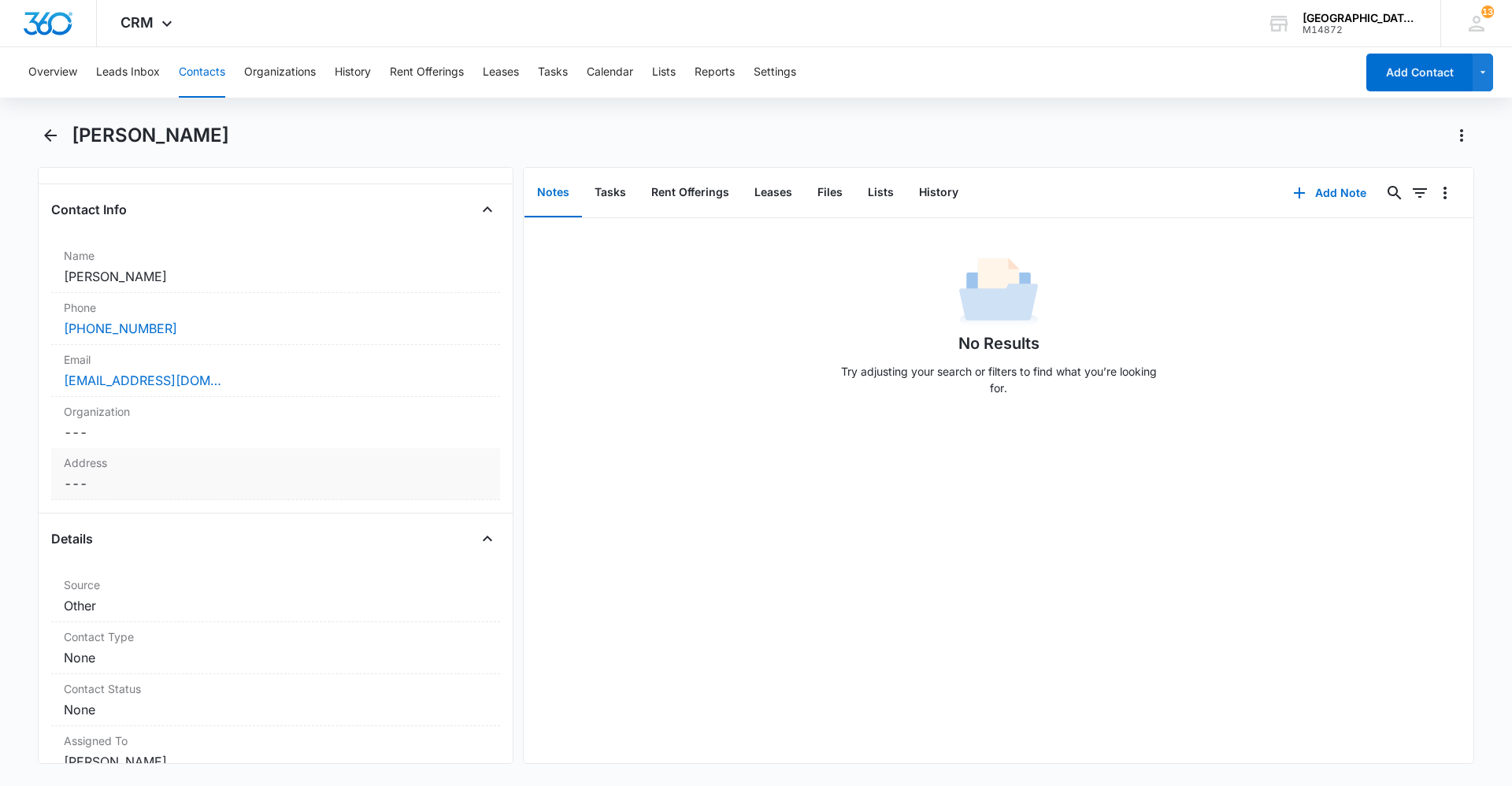
click at [109, 473] on div "Address Cancel Save Changes ---" at bounding box center [276, 474] width 449 height 52
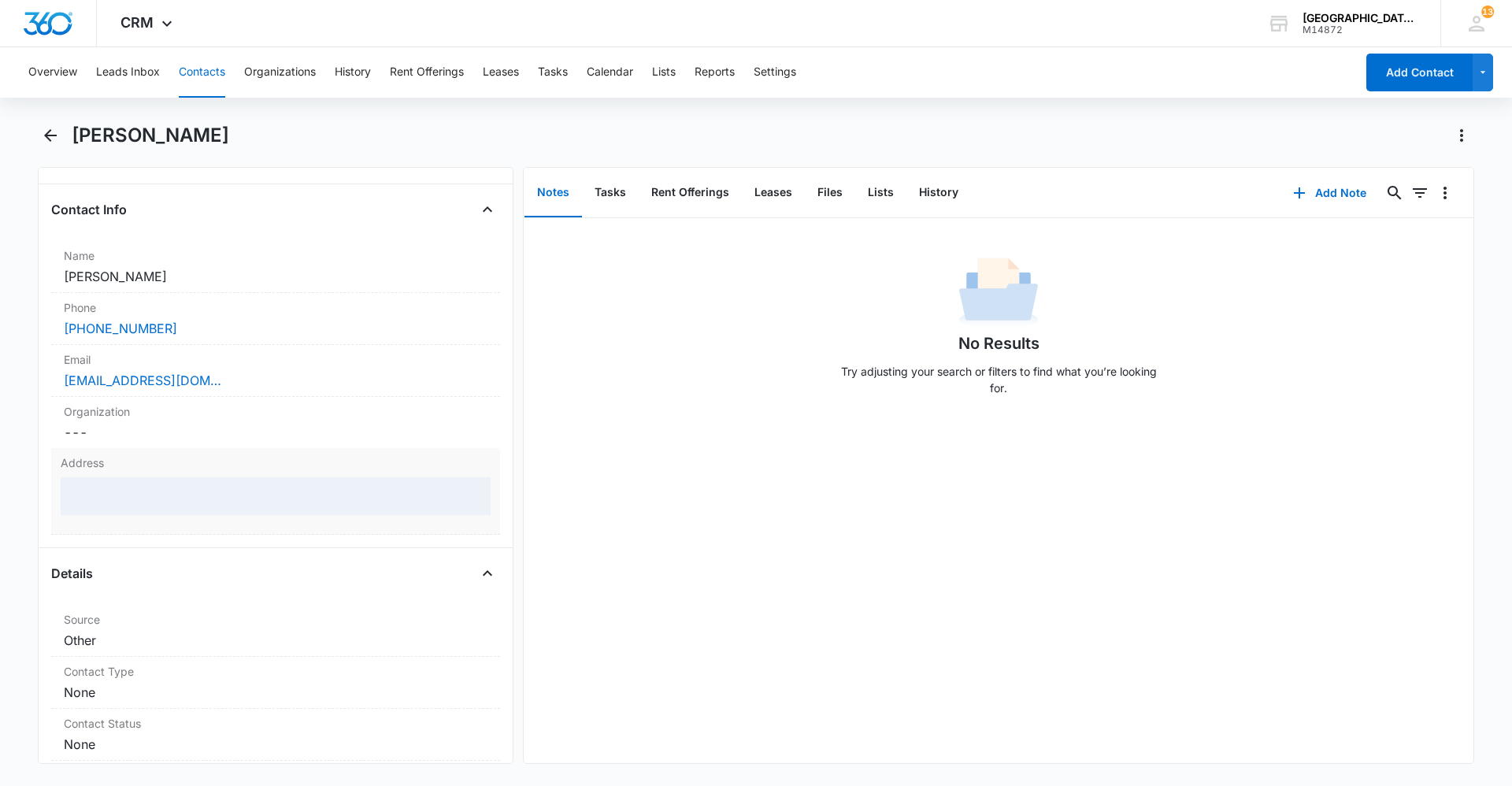
drag, startPoint x: 110, startPoint y: 475, endPoint x: 154, endPoint y: 495, distance: 48.3
click at [154, 495] on div at bounding box center [276, 496] width 430 height 38
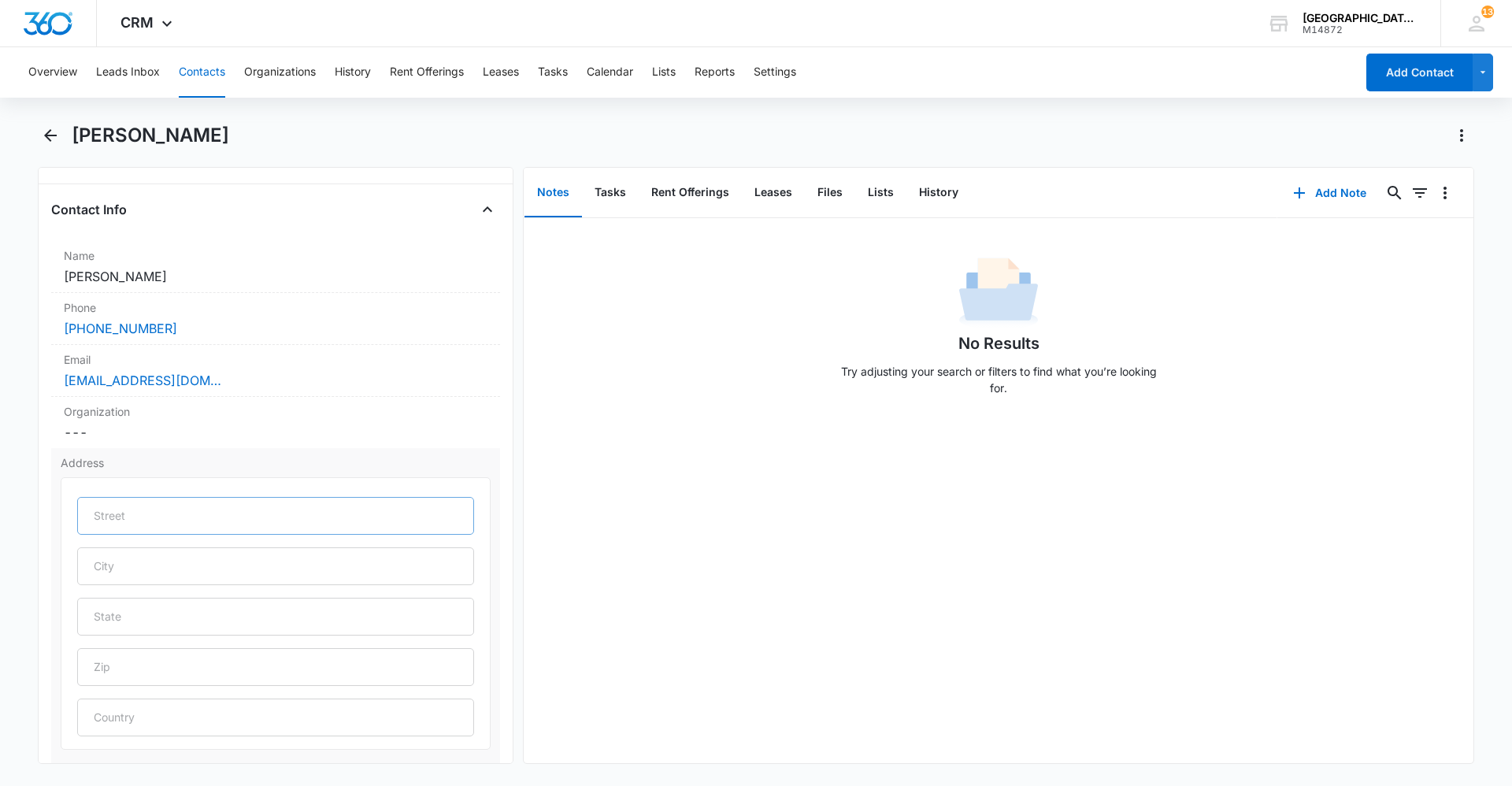
type input "[STREET_ADDRESS]"
type input "[GEOGRAPHIC_DATA]"
type input "CO"
type input "80550"
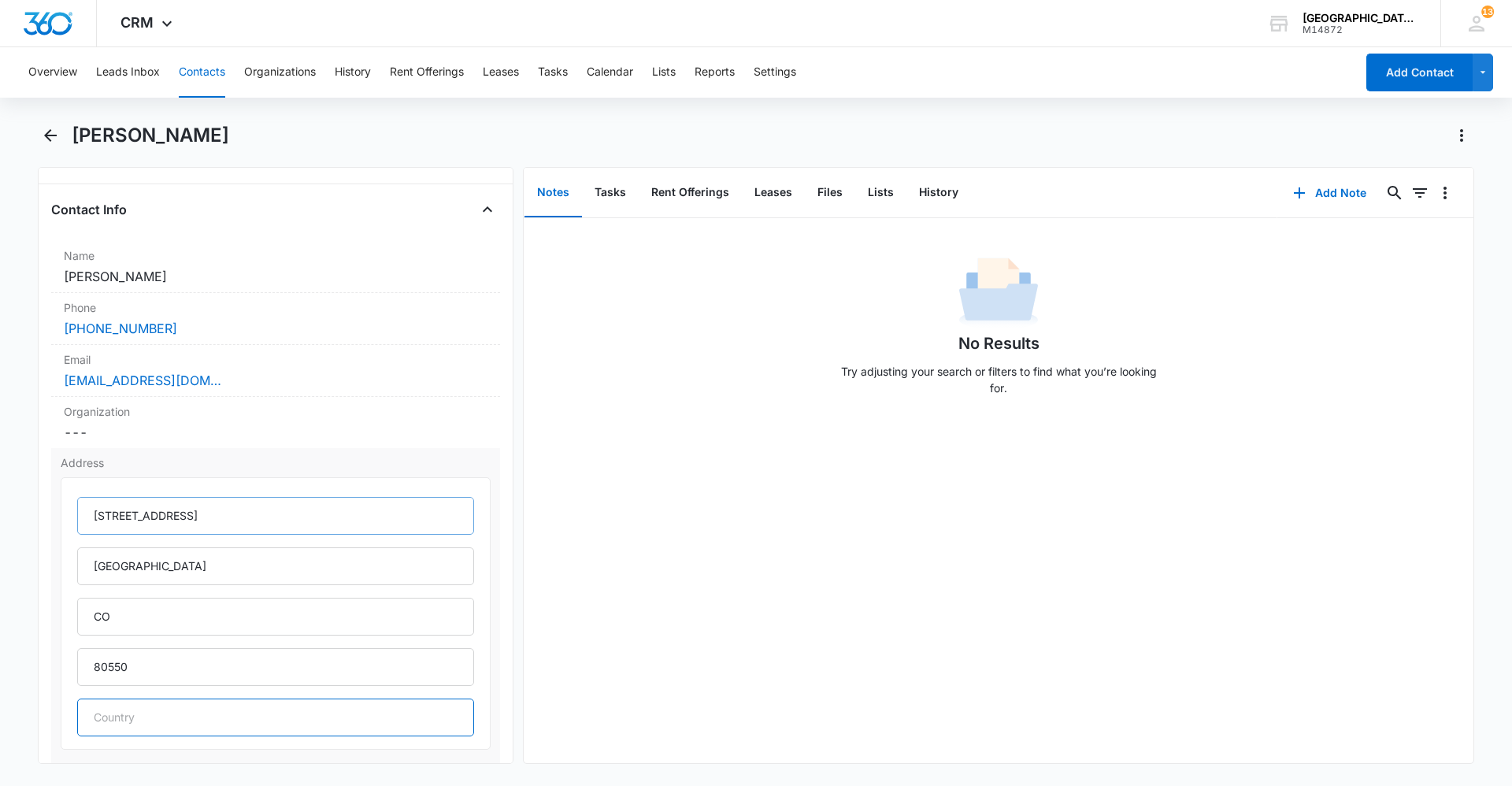
type input "[GEOGRAPHIC_DATA]"
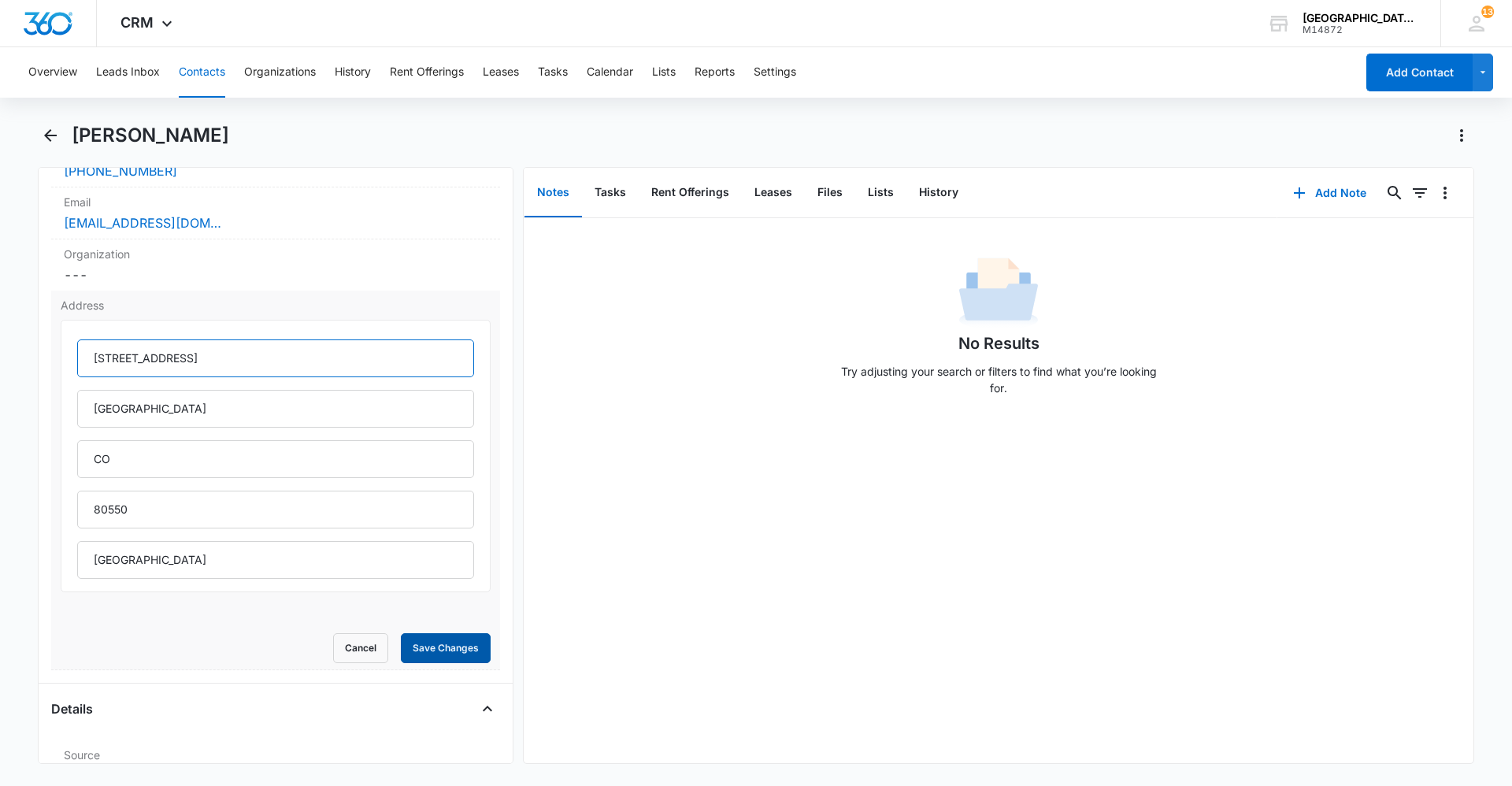
scroll to position [473, 0]
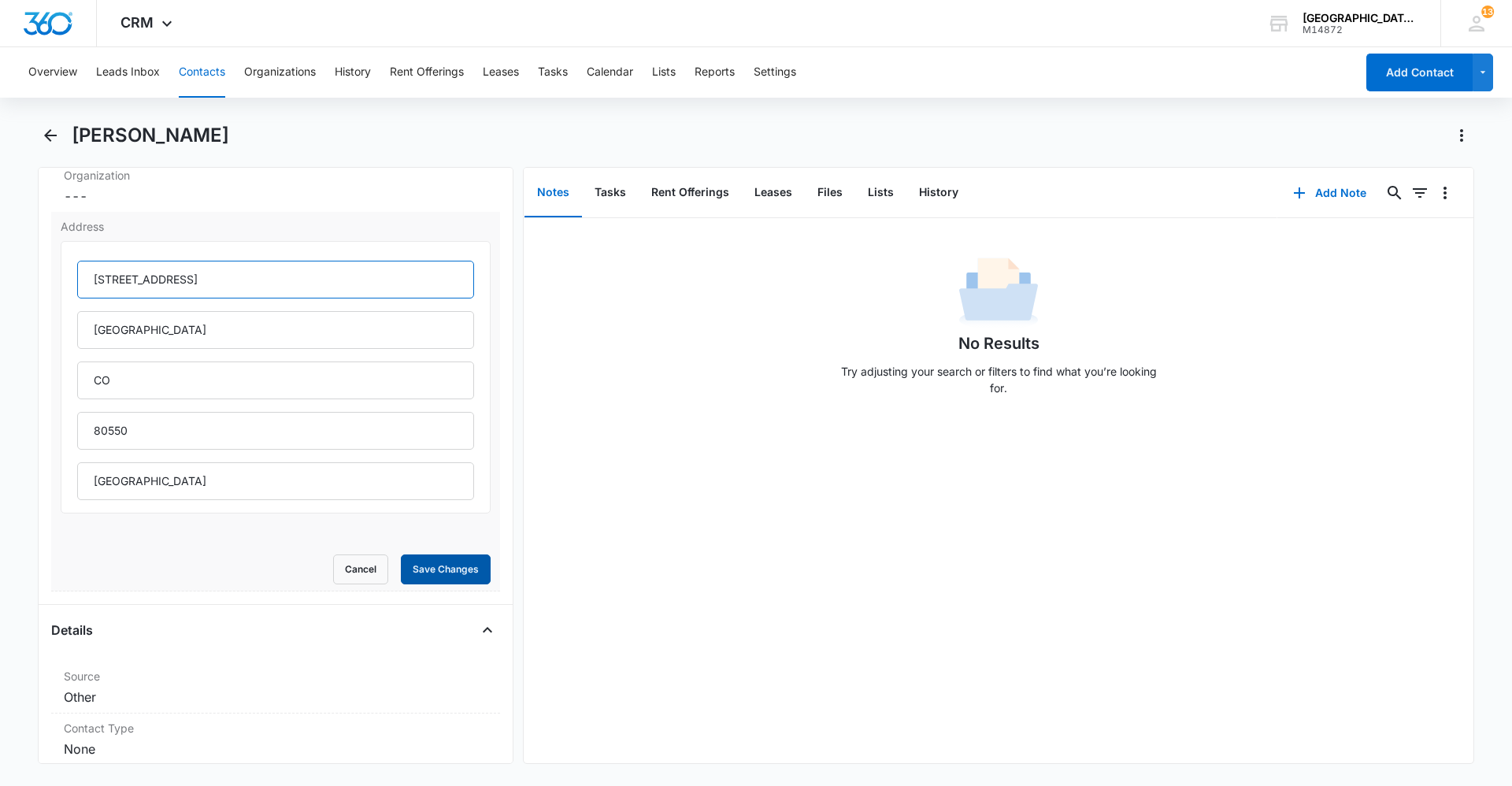
type input "[STREET_ADDRESS]"
click at [445, 558] on button "Save Changes" at bounding box center [446, 569] width 90 height 30
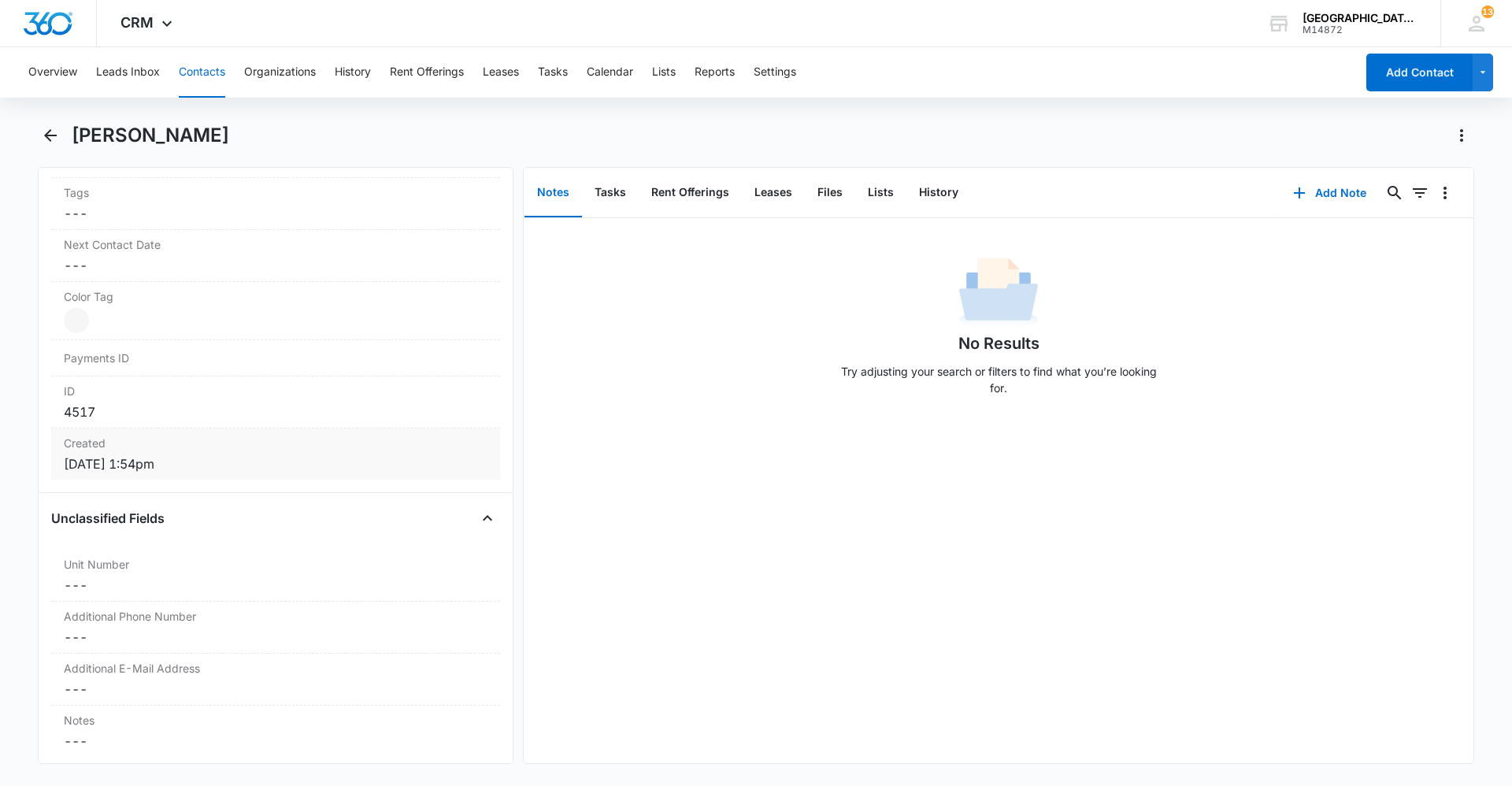
scroll to position [915, 0]
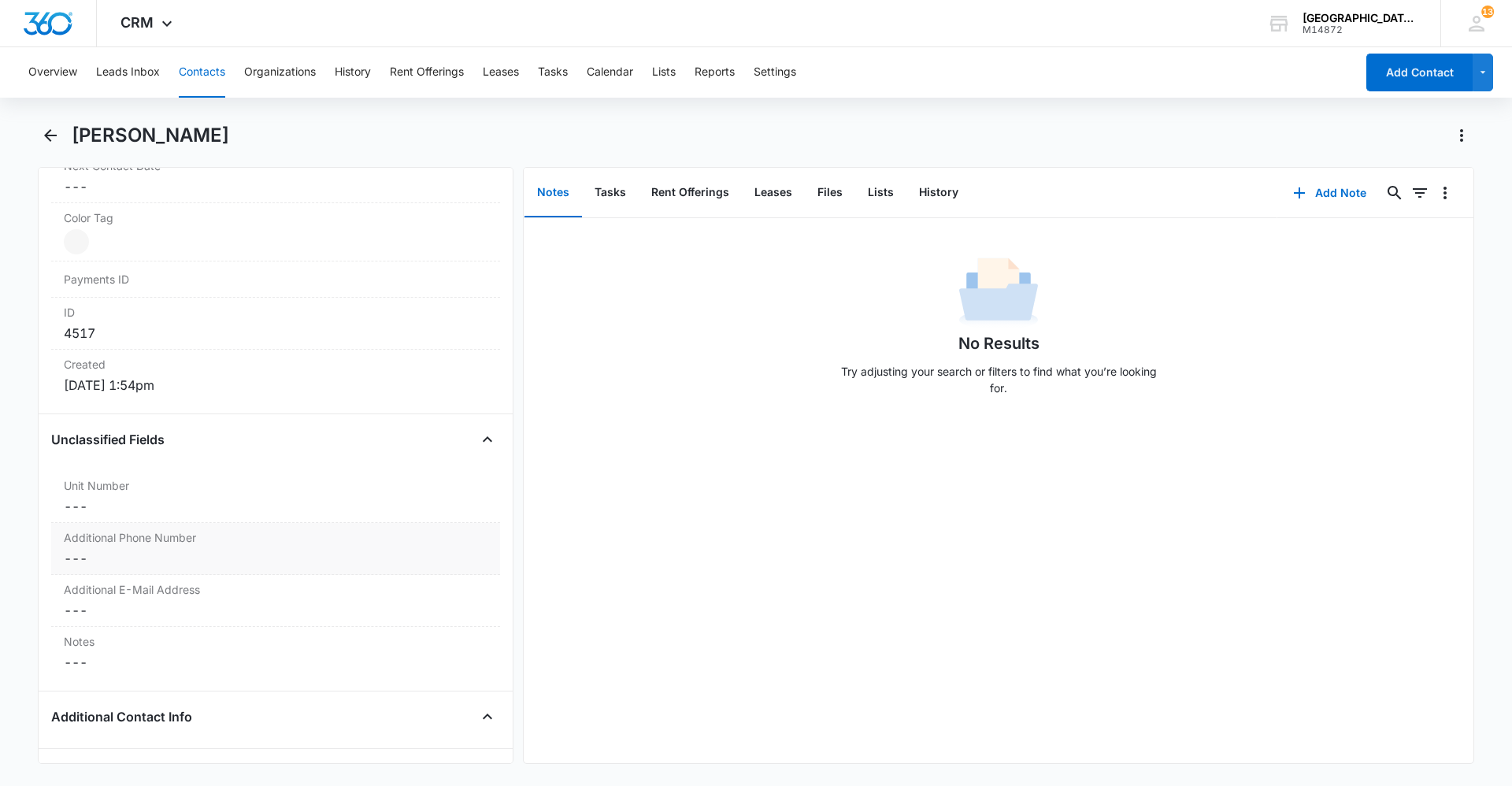
click at [139, 525] on div "Additional Phone Number Cancel Save Changes ---" at bounding box center [276, 549] width 449 height 52
click at [134, 513] on dd "Cancel Save Changes ---" at bounding box center [276, 506] width 424 height 19
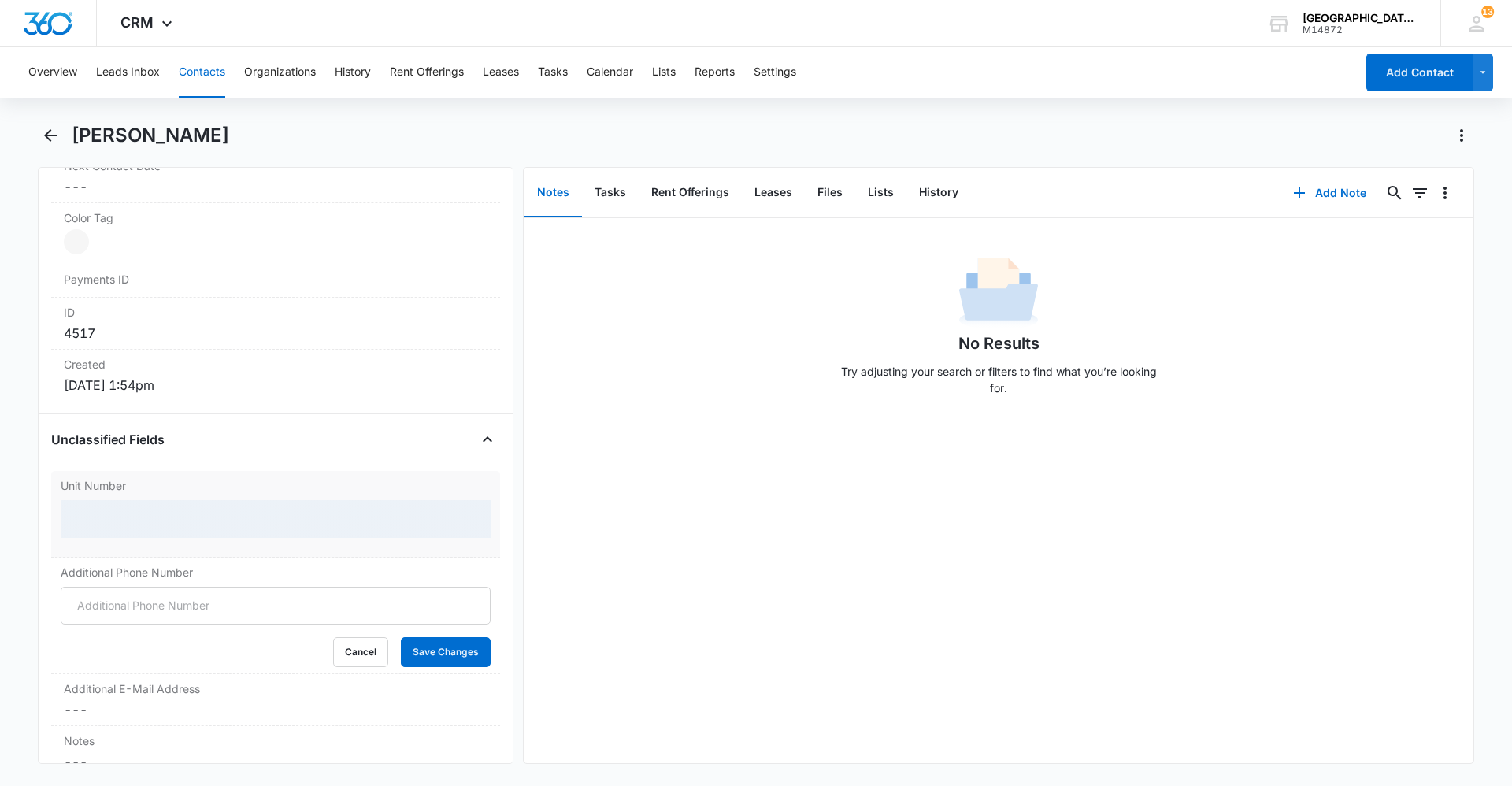
click at [143, 515] on div at bounding box center [276, 519] width 430 height 38
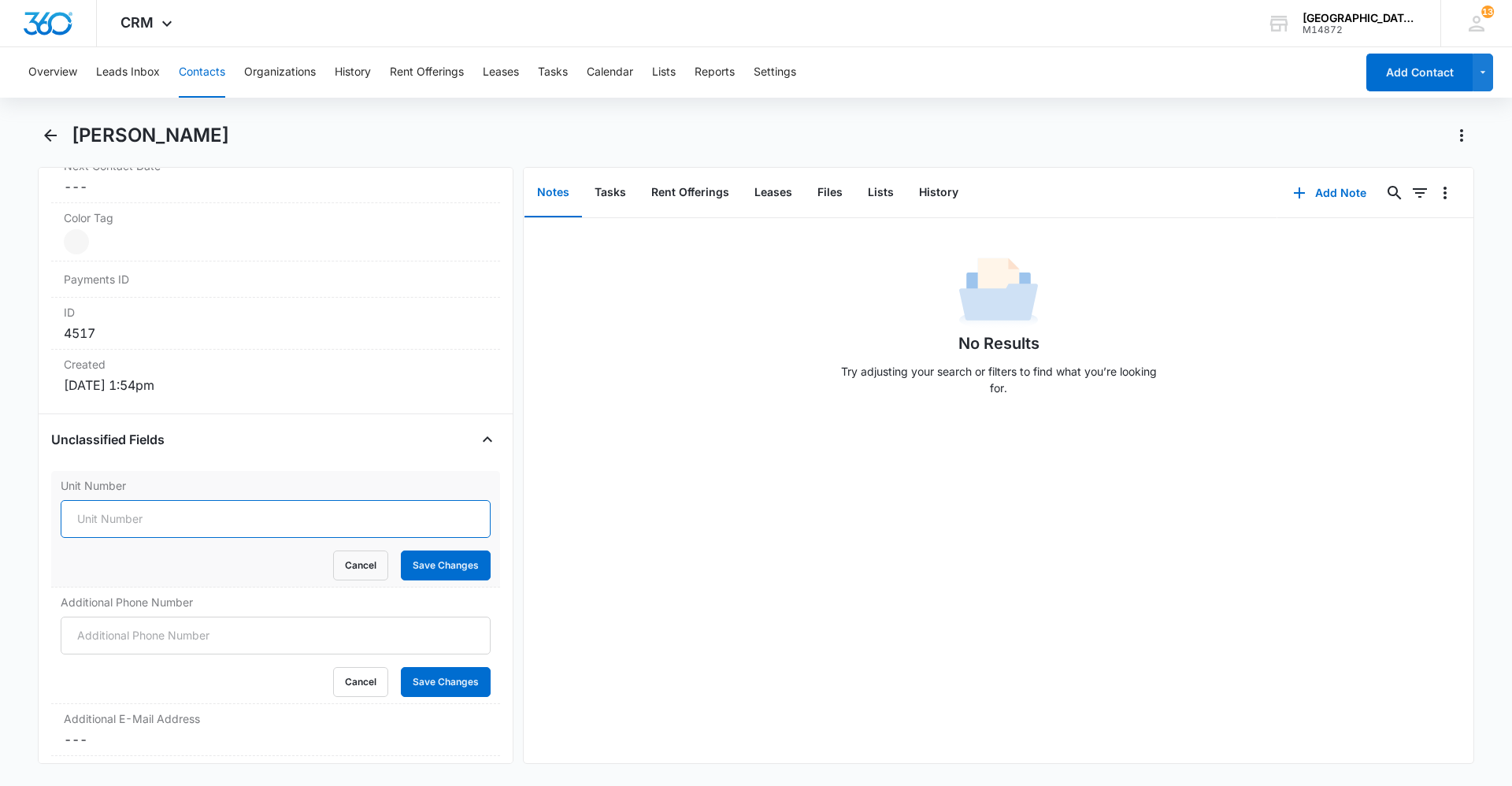
click at [169, 519] on input "Unit Number" at bounding box center [276, 519] width 430 height 38
type input "U-6"
click at [448, 562] on button "Save Changes" at bounding box center [446, 565] width 90 height 30
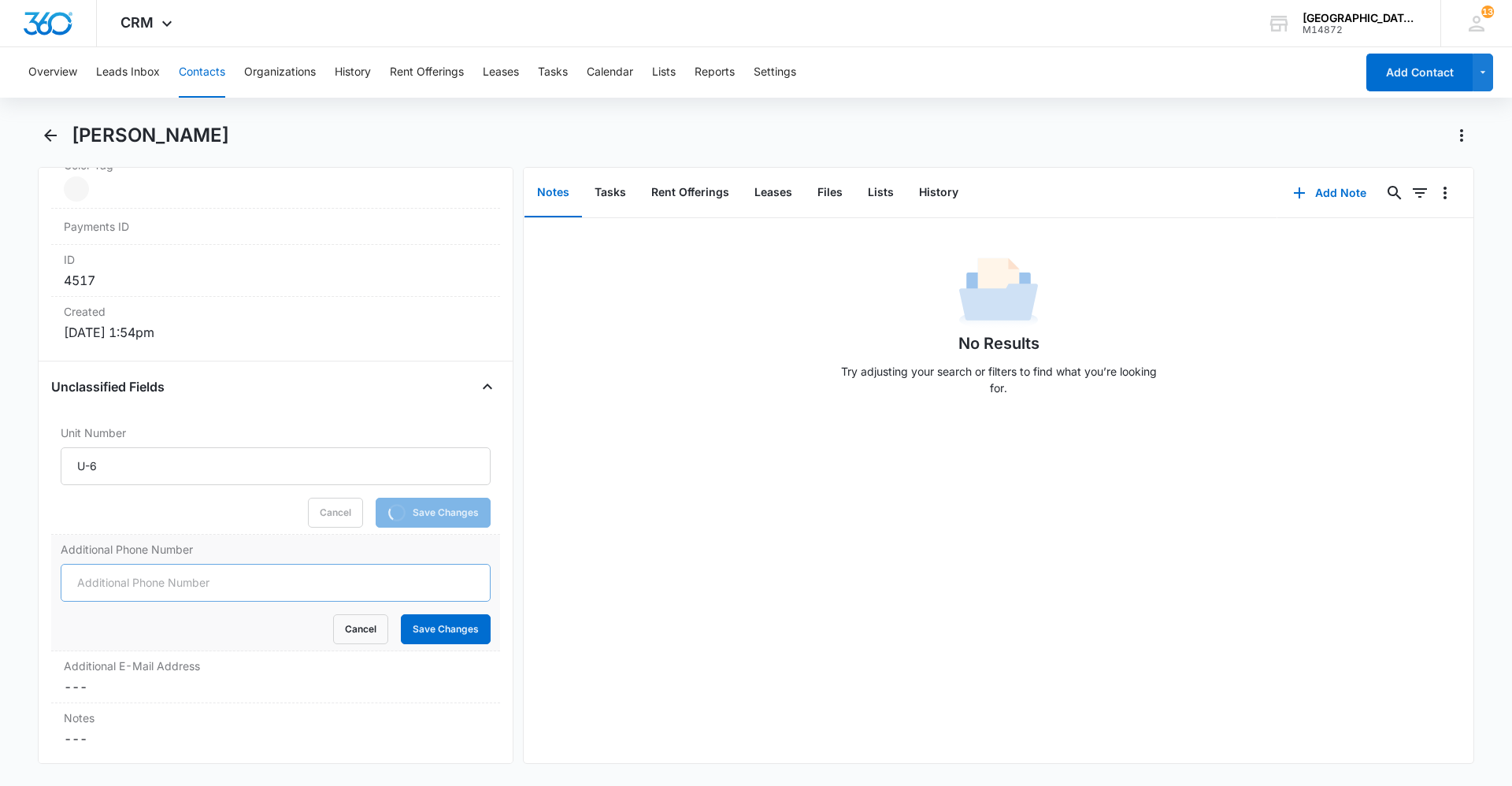
scroll to position [994, 0]
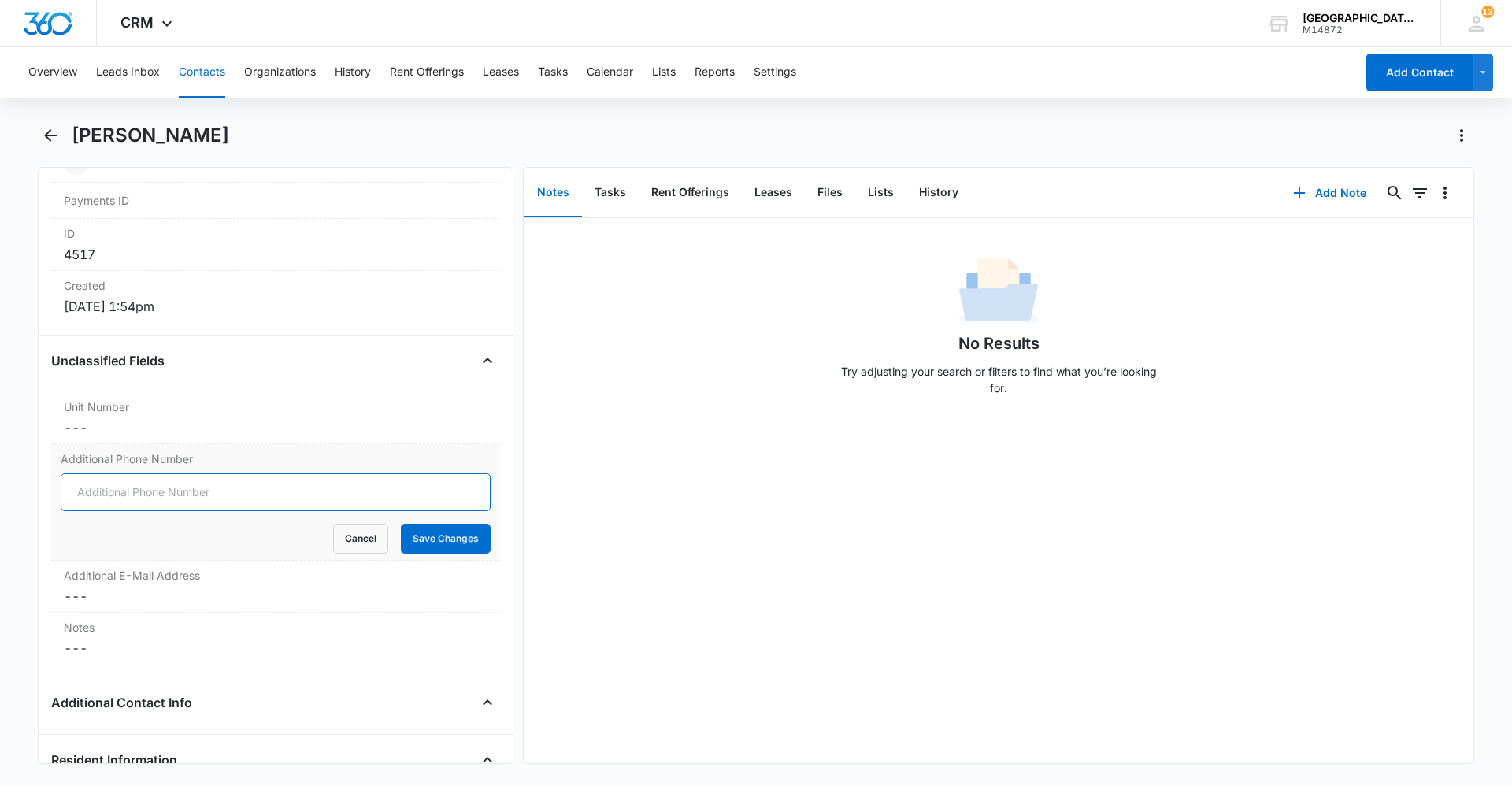
click at [169, 507] on input "Additional Phone Number" at bounding box center [276, 492] width 430 height 38
click at [357, 531] on button "Cancel" at bounding box center [361, 539] width 55 height 30
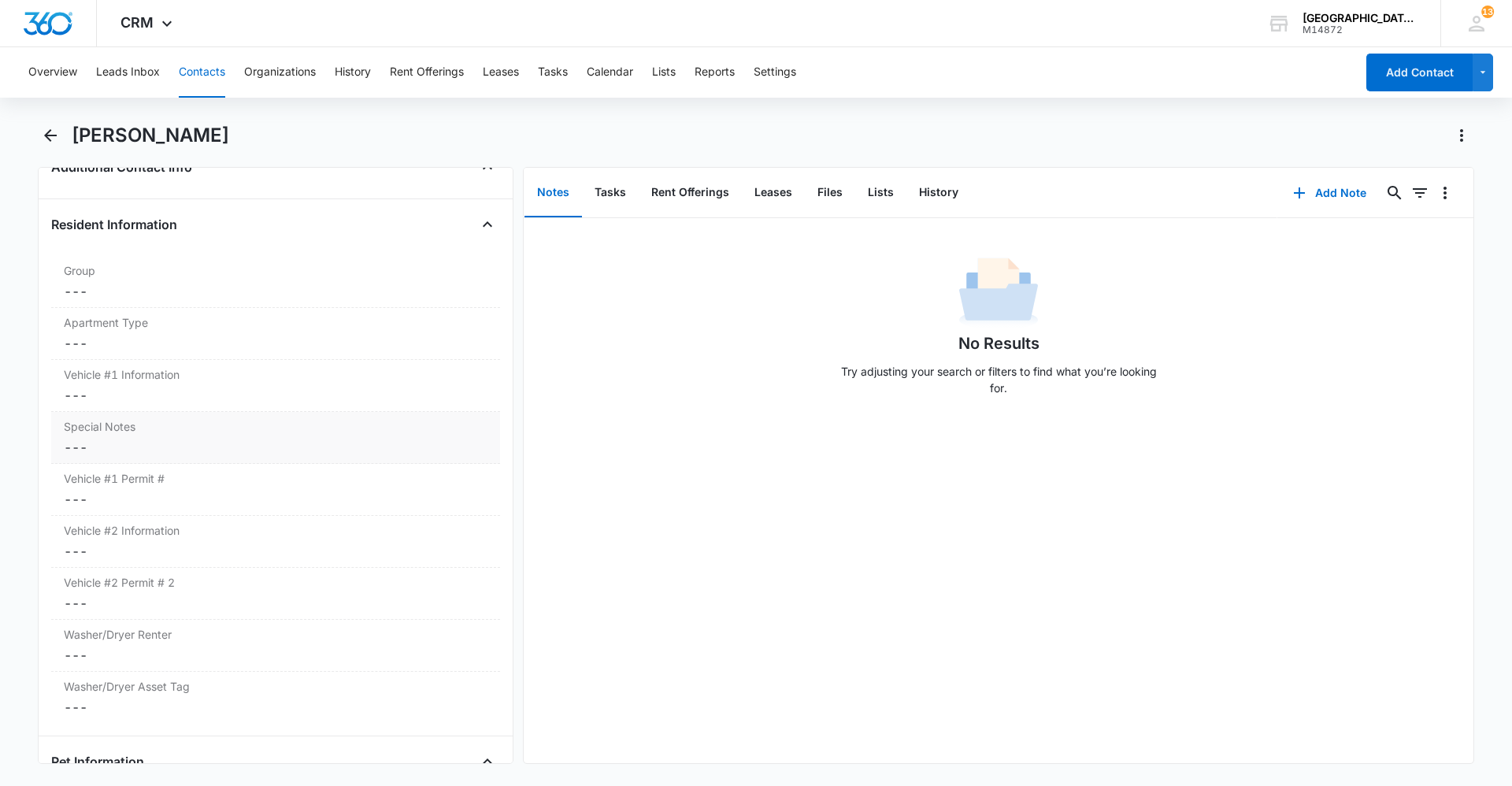
scroll to position [1466, 0]
click at [117, 287] on dd "Cancel Save Changes ---" at bounding box center [276, 290] width 424 height 19
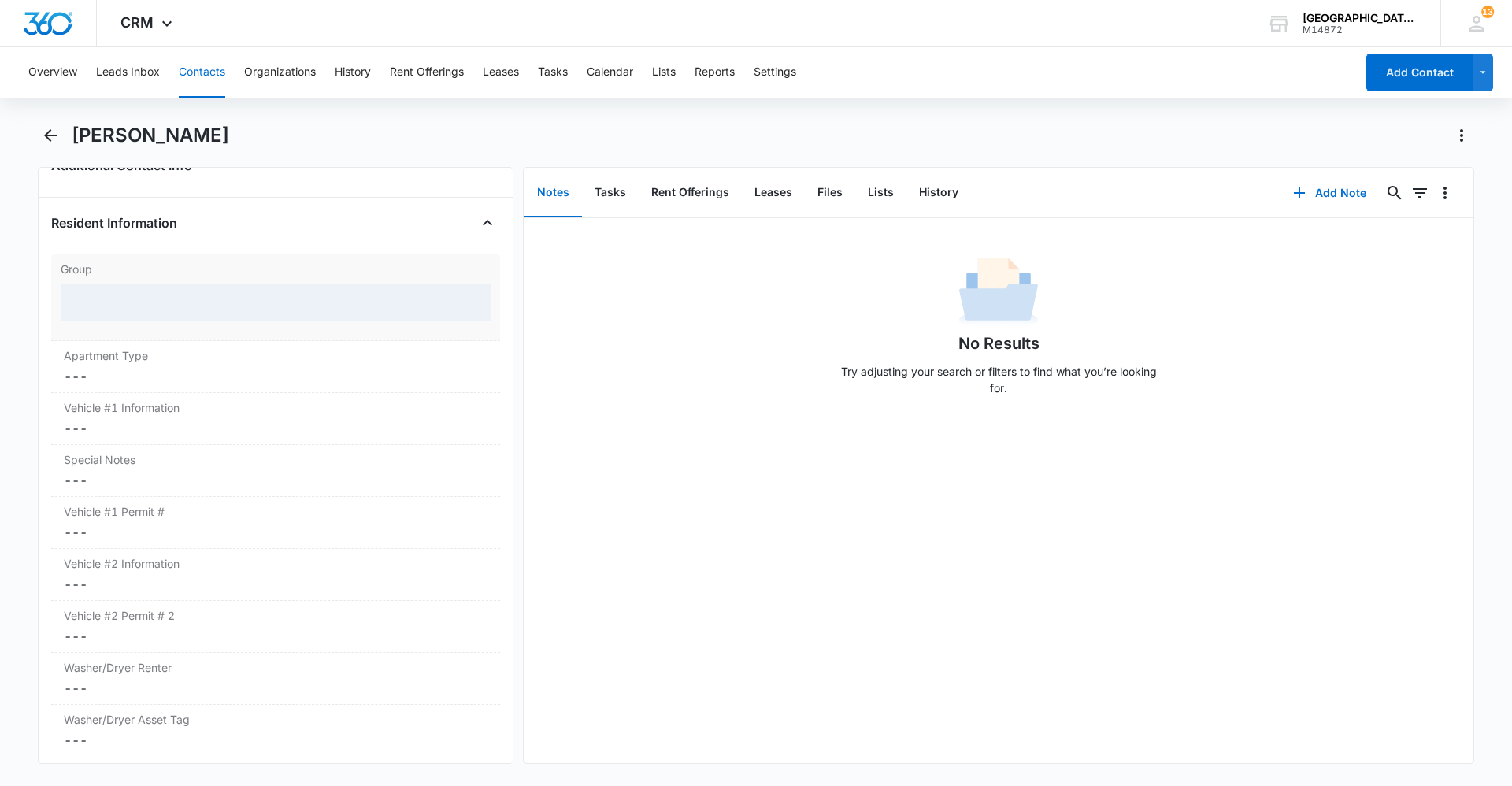
click at [124, 295] on div at bounding box center [276, 302] width 430 height 38
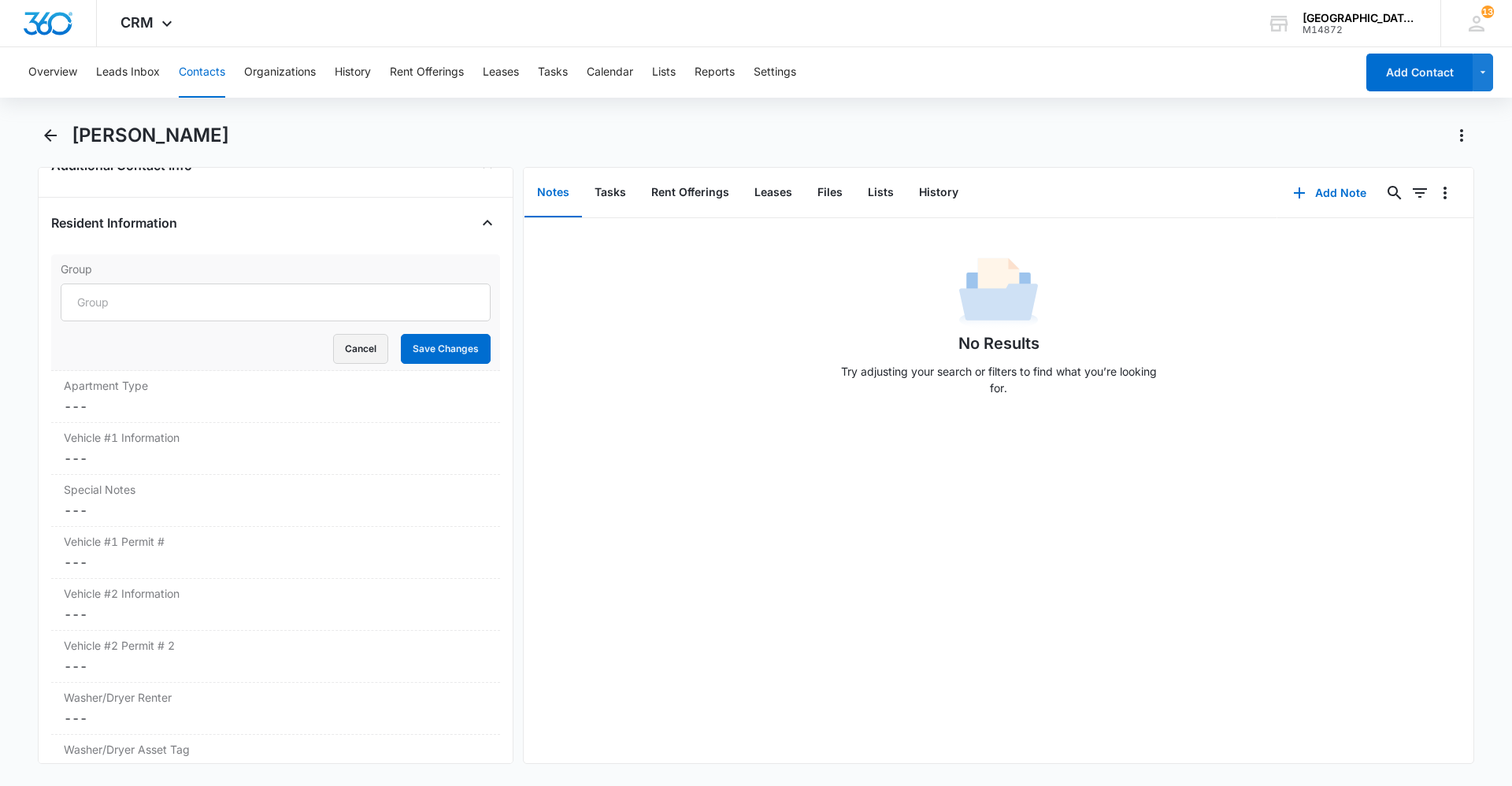
click at [338, 342] on button "Cancel" at bounding box center [361, 349] width 55 height 30
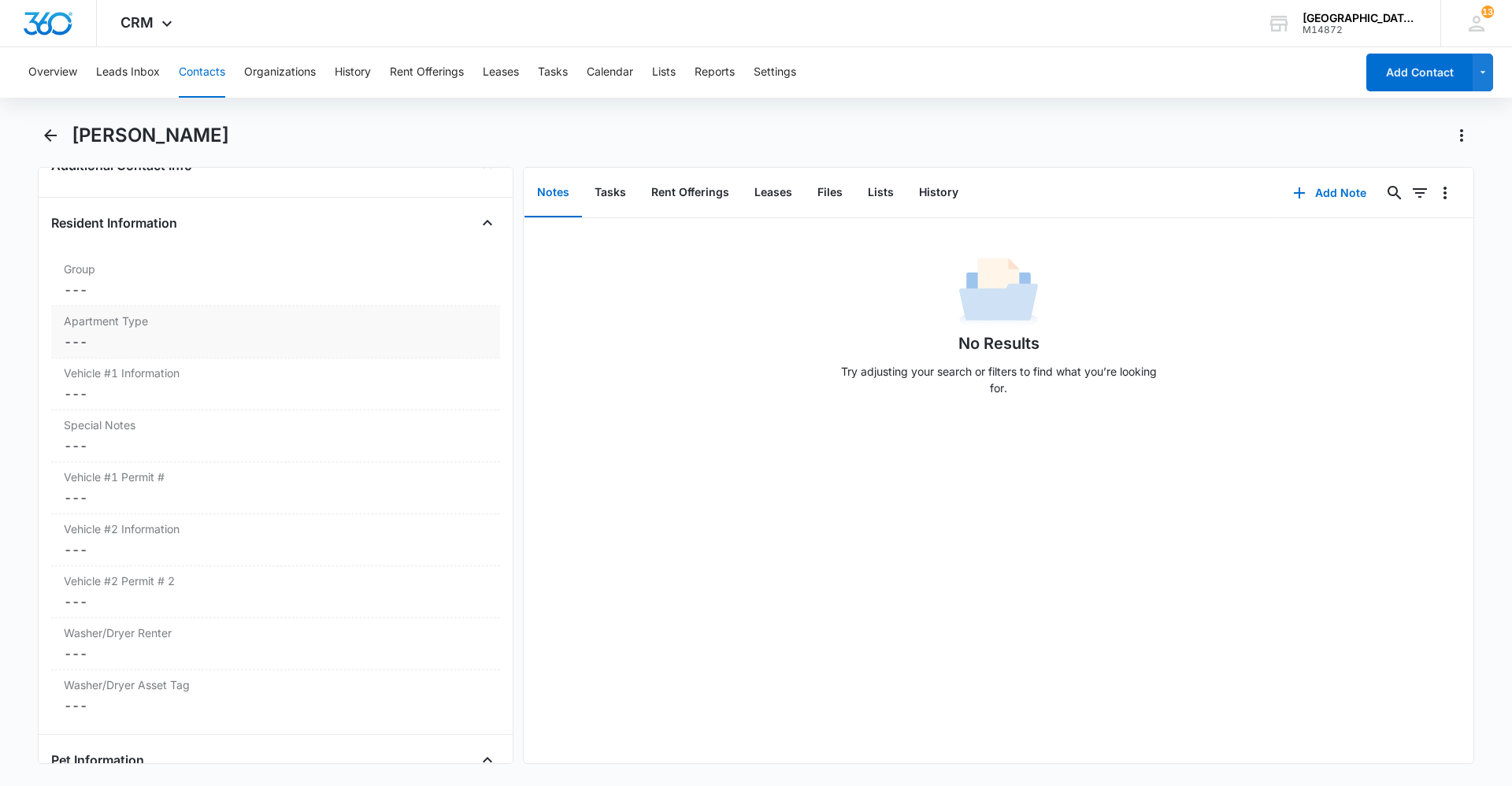
click at [143, 353] on div "Apartment Type Cancel Save Changes ---" at bounding box center [276, 332] width 449 height 52
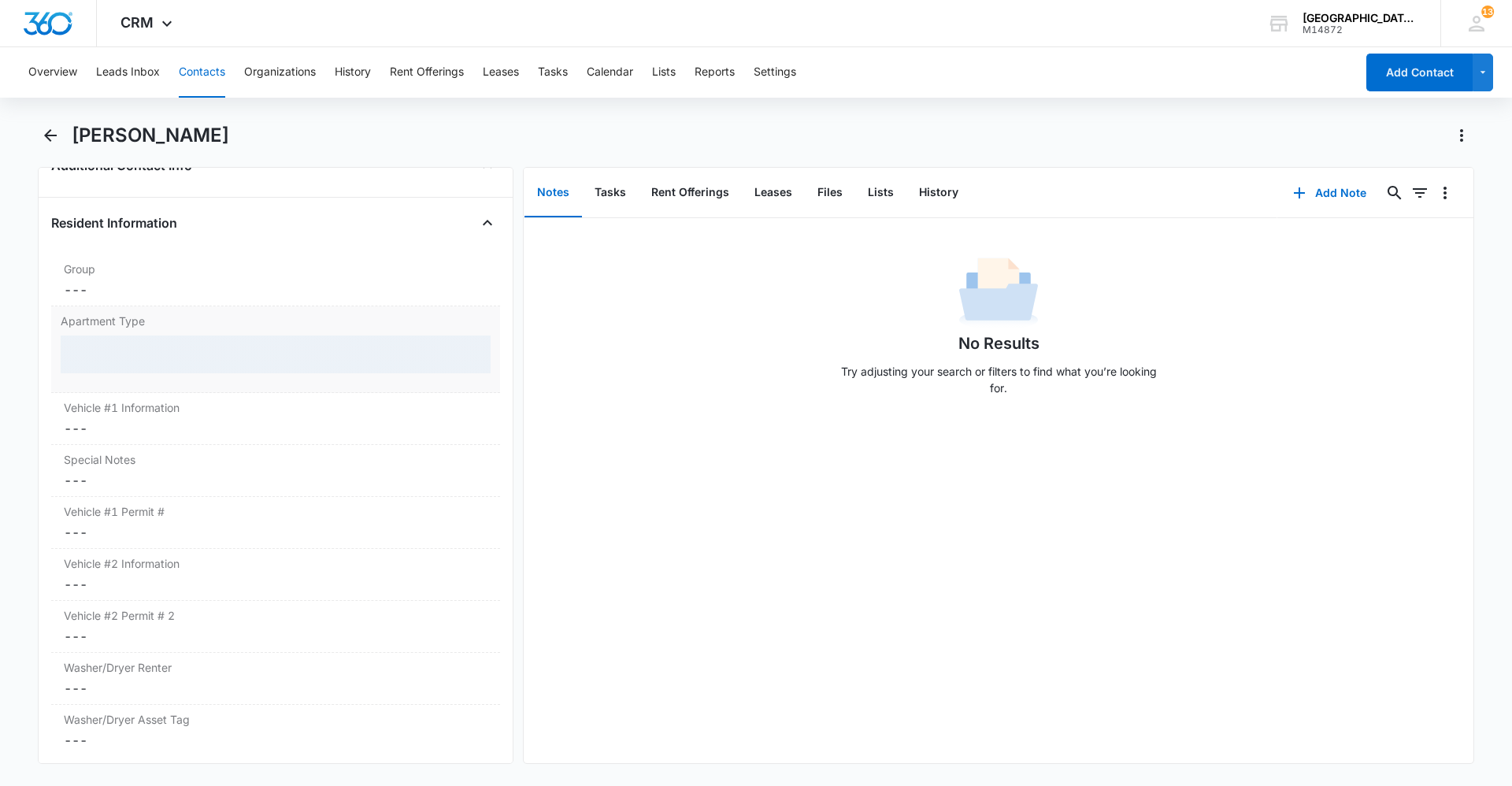
click at [138, 291] on dd "Cancel Save Changes ---" at bounding box center [276, 290] width 424 height 19
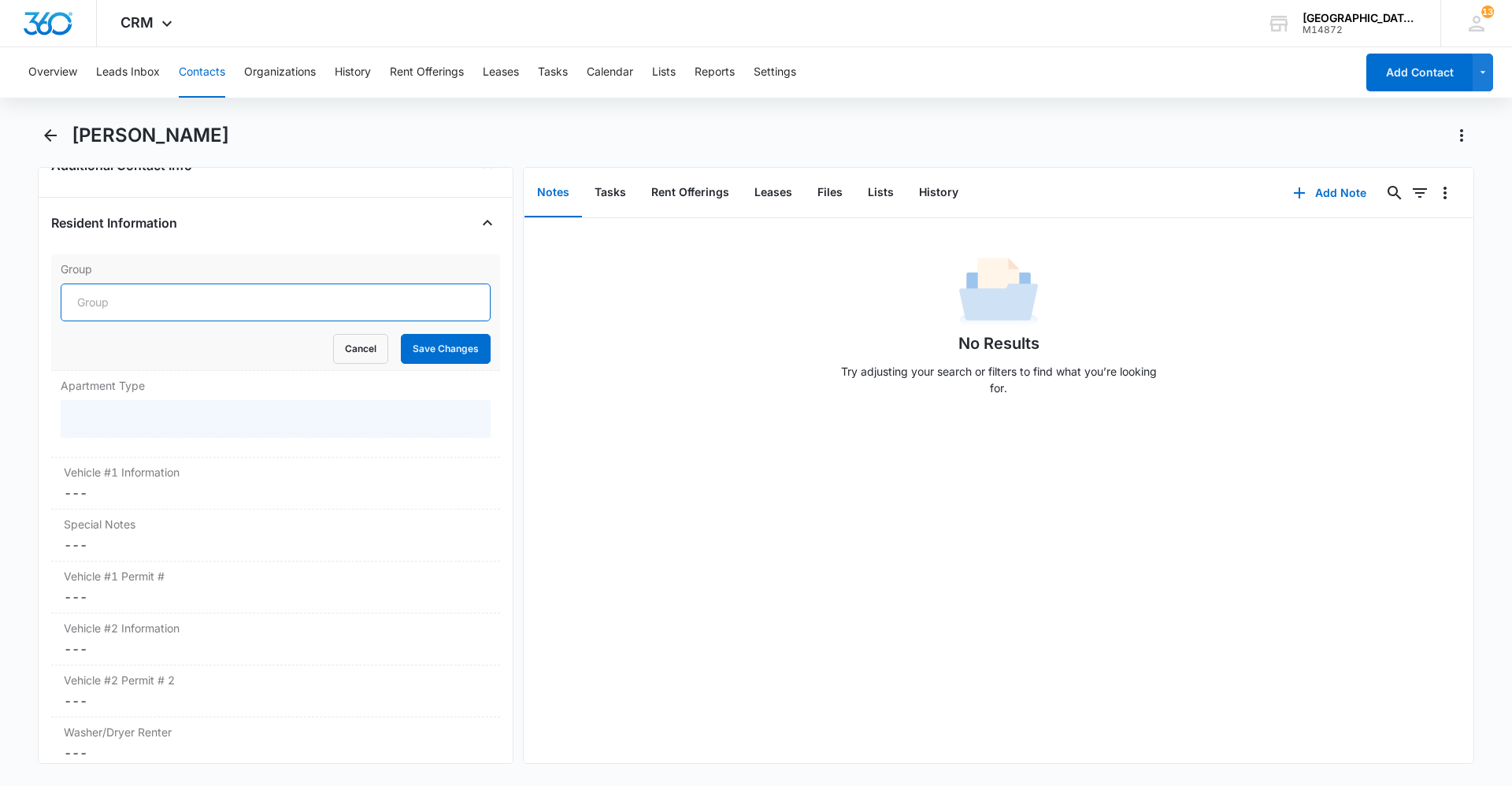
click at [138, 291] on input "Group" at bounding box center [276, 302] width 430 height 38
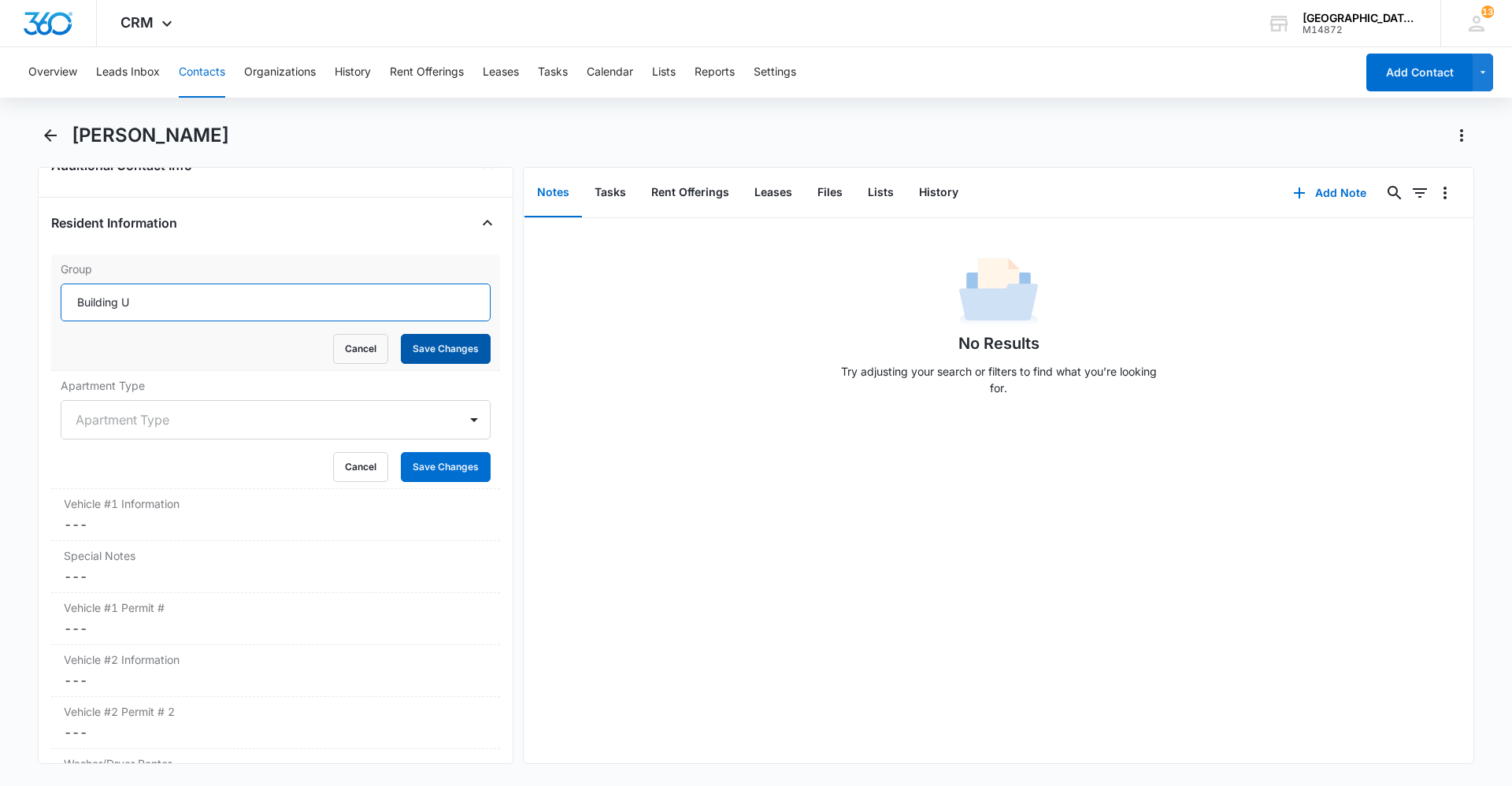
type input "Building U"
click at [464, 340] on button "Save Changes" at bounding box center [446, 349] width 90 height 30
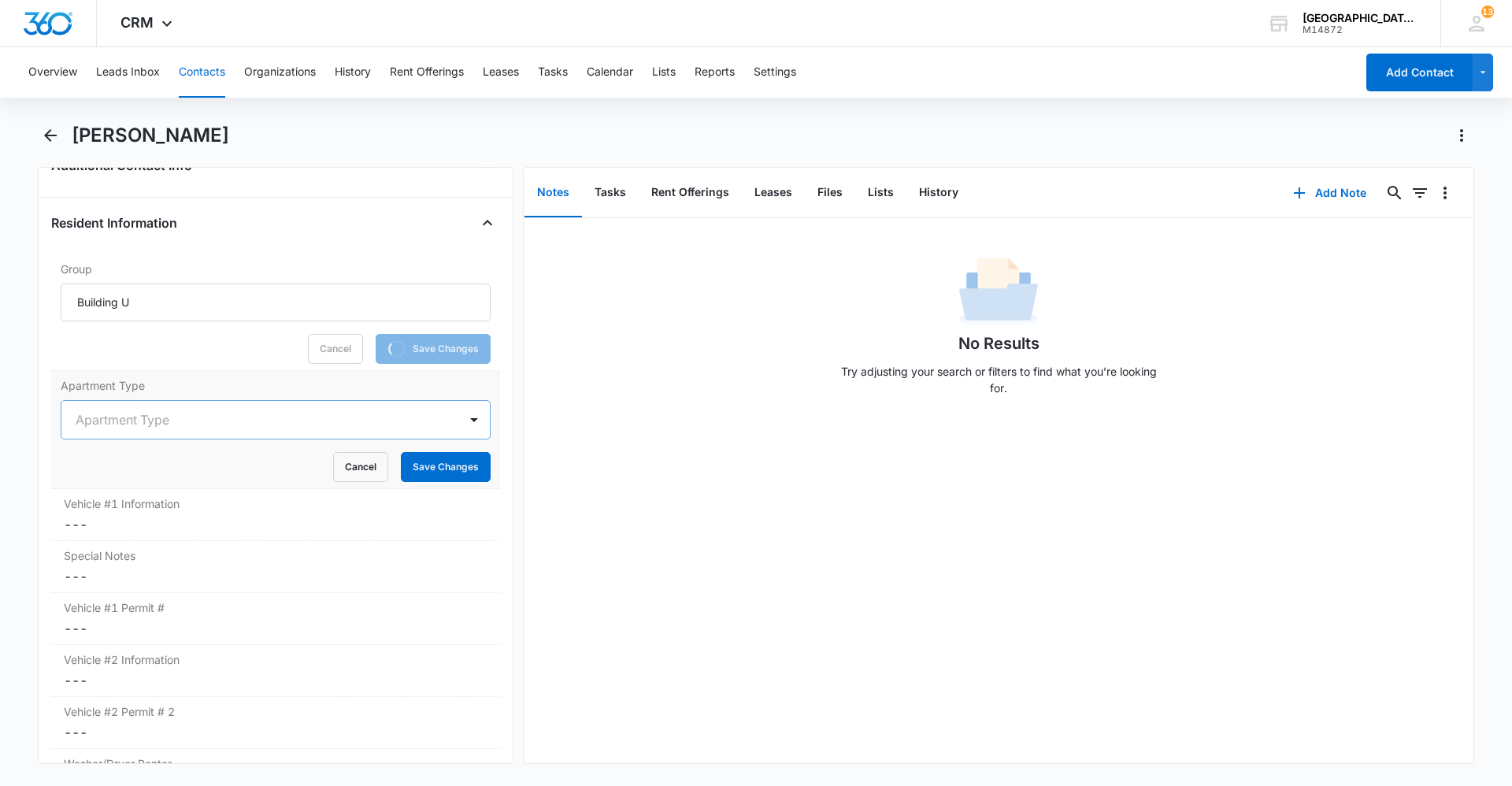
click at [165, 416] on div at bounding box center [257, 420] width 362 height 22
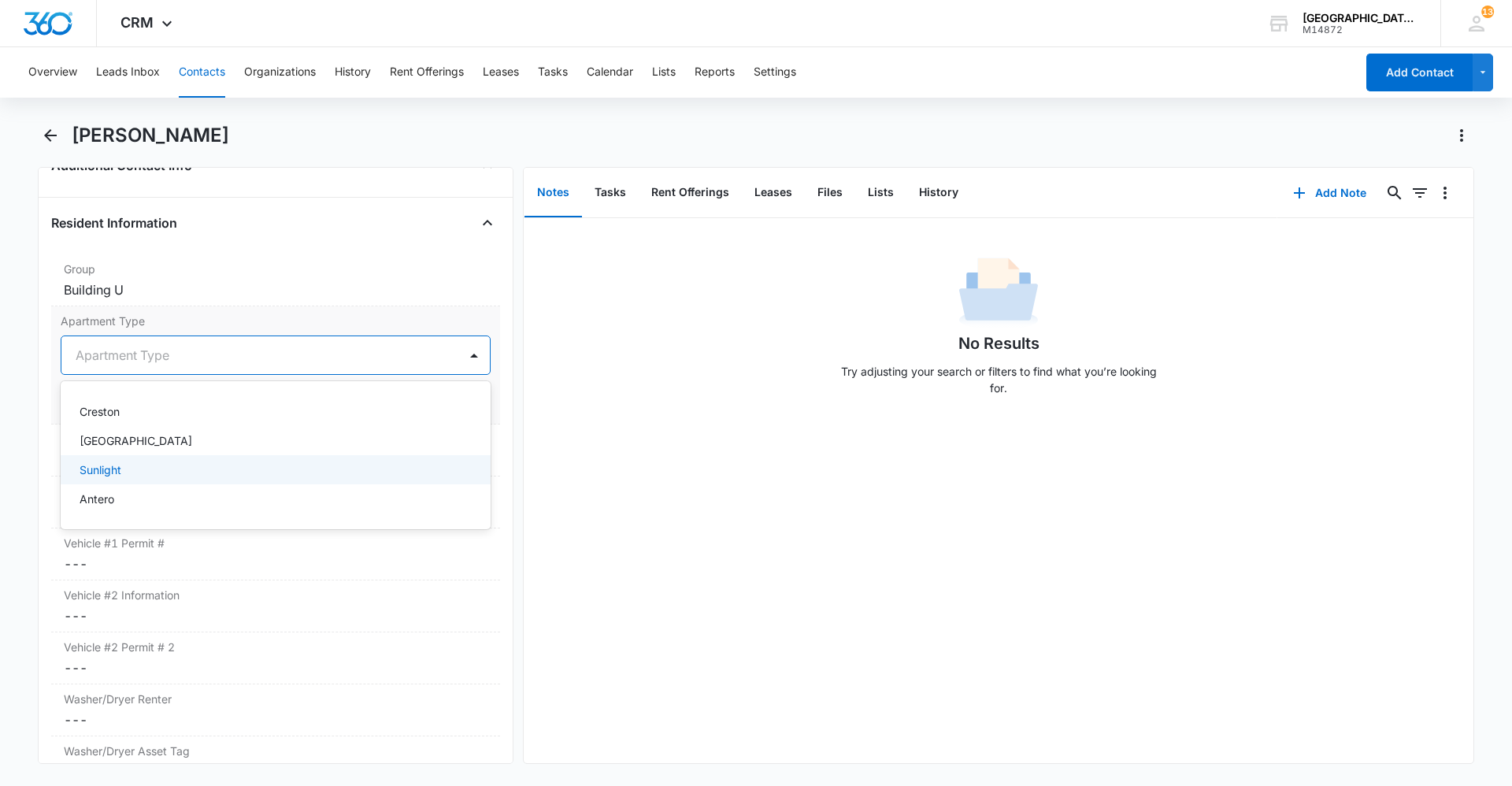
click at [119, 468] on p "Sunlight" at bounding box center [100, 469] width 42 height 17
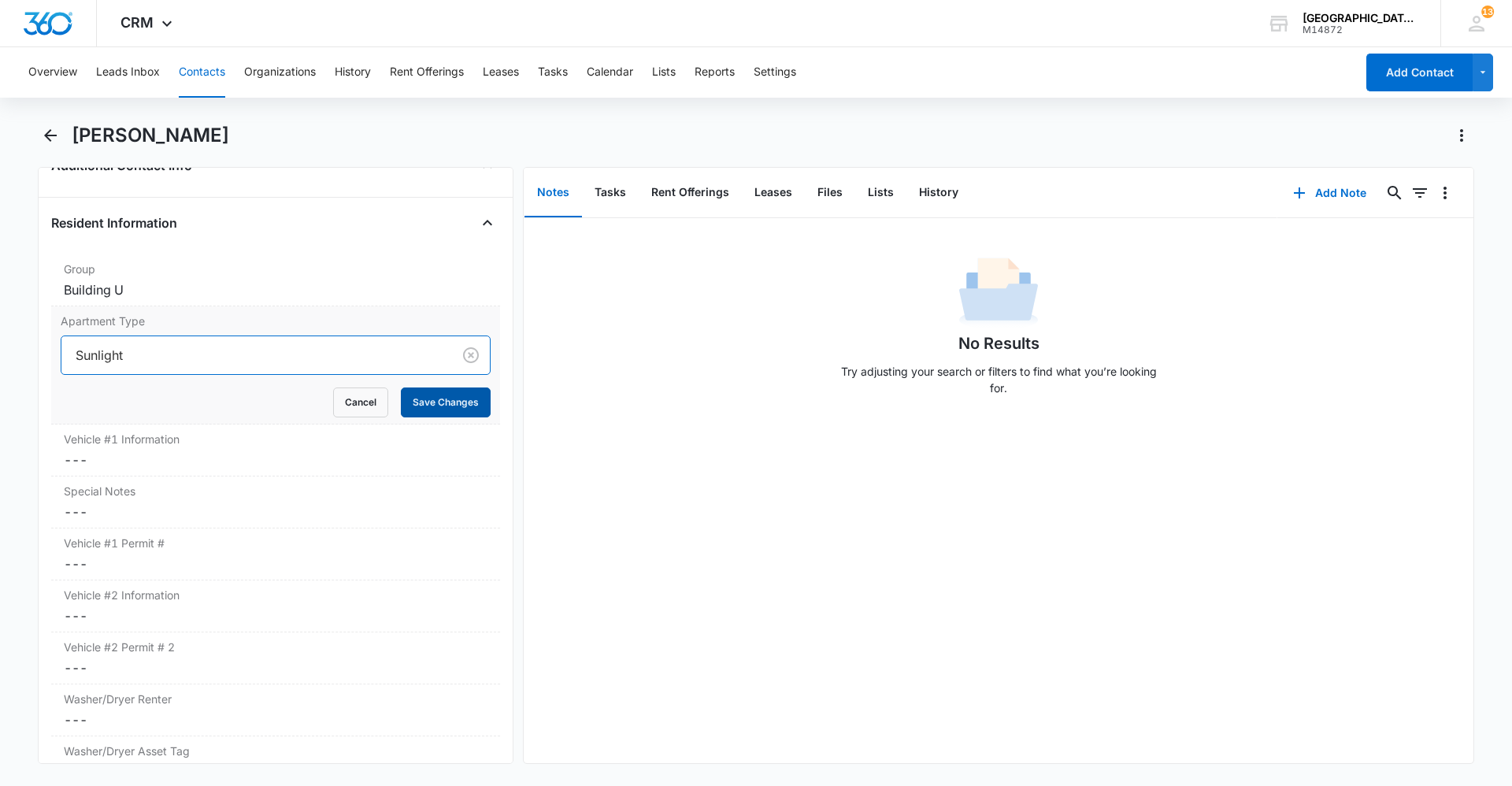
click at [412, 403] on button "Save Changes" at bounding box center [446, 402] width 90 height 30
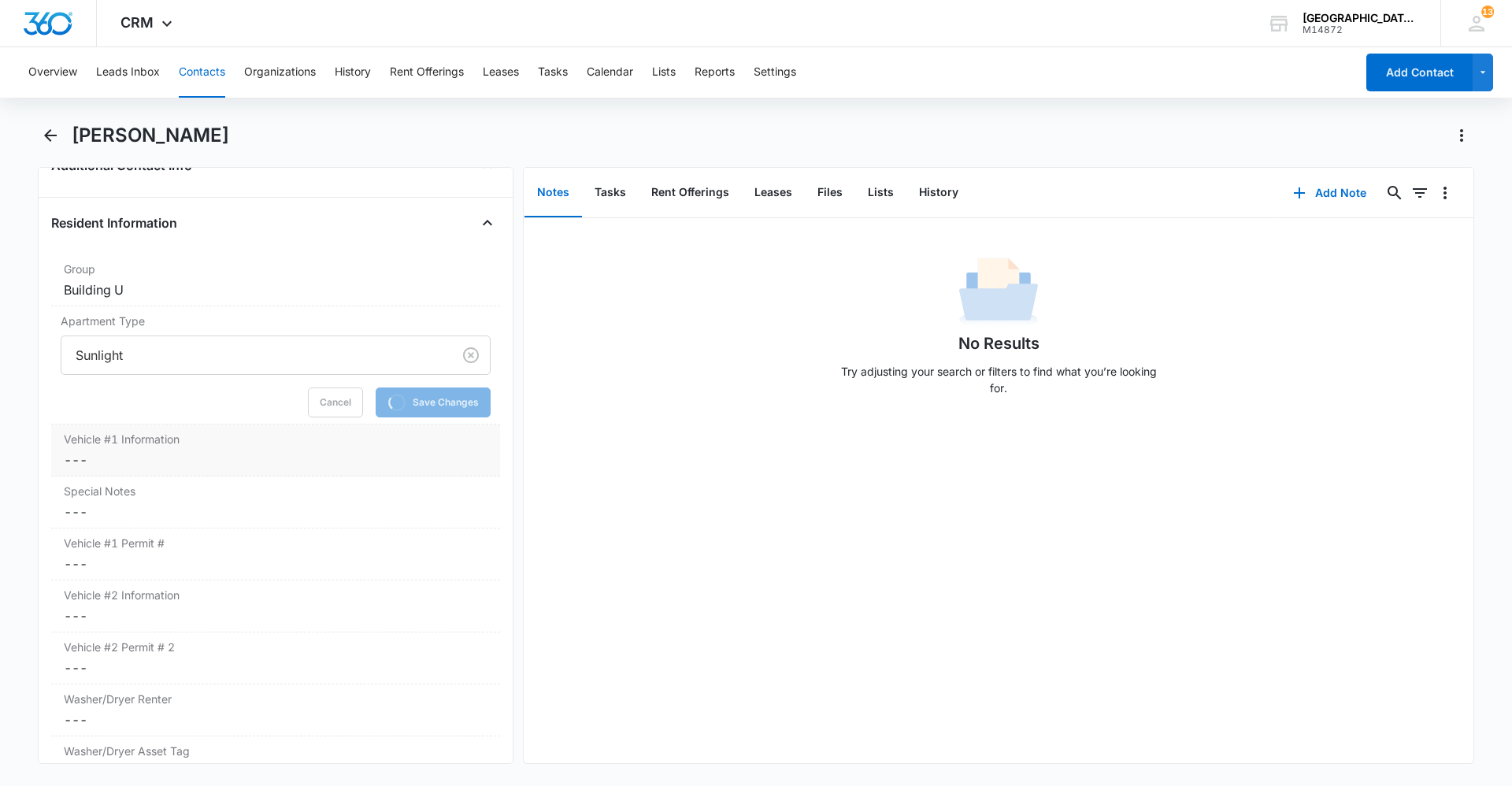
click at [160, 451] on dd "Cancel Save Changes ---" at bounding box center [276, 460] width 424 height 19
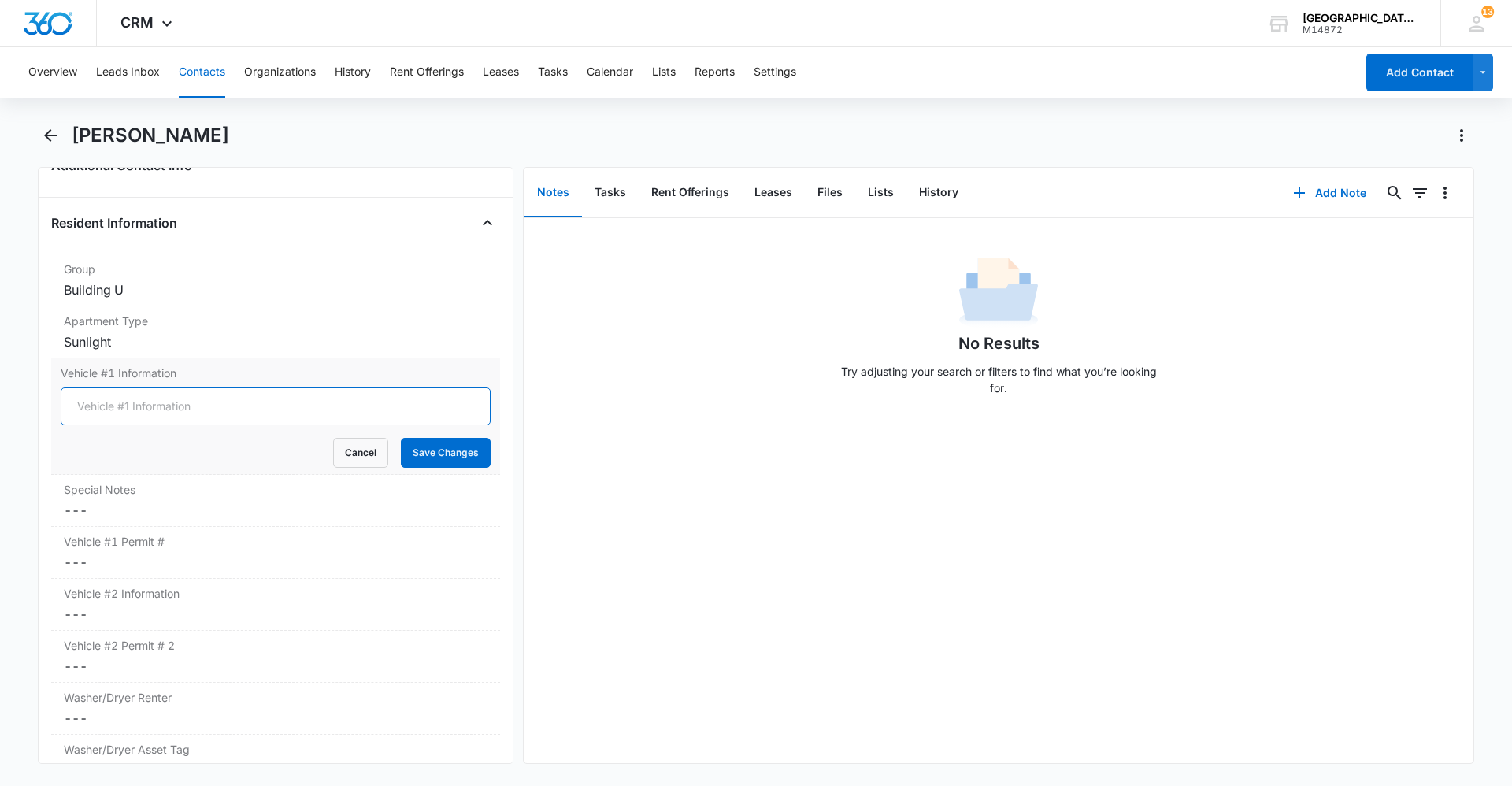
click at [159, 400] on input "Vehicle #1 Information" at bounding box center [276, 406] width 430 height 38
type input "2022 ram 1500 gray 4T659B"
click at [459, 449] on button "Save Changes" at bounding box center [446, 453] width 90 height 30
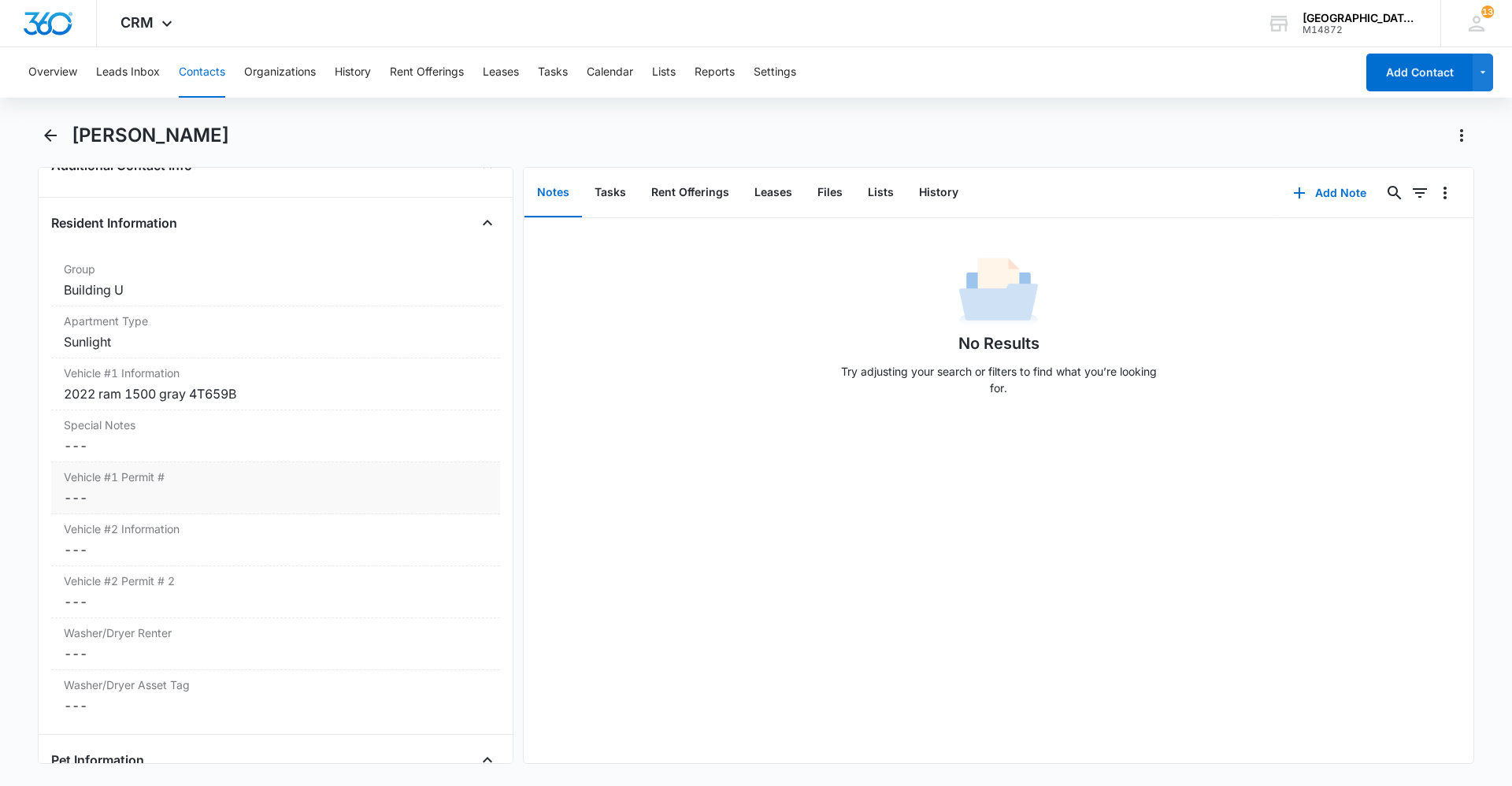
click at [171, 504] on dd "Cancel Save Changes ---" at bounding box center [276, 498] width 424 height 19
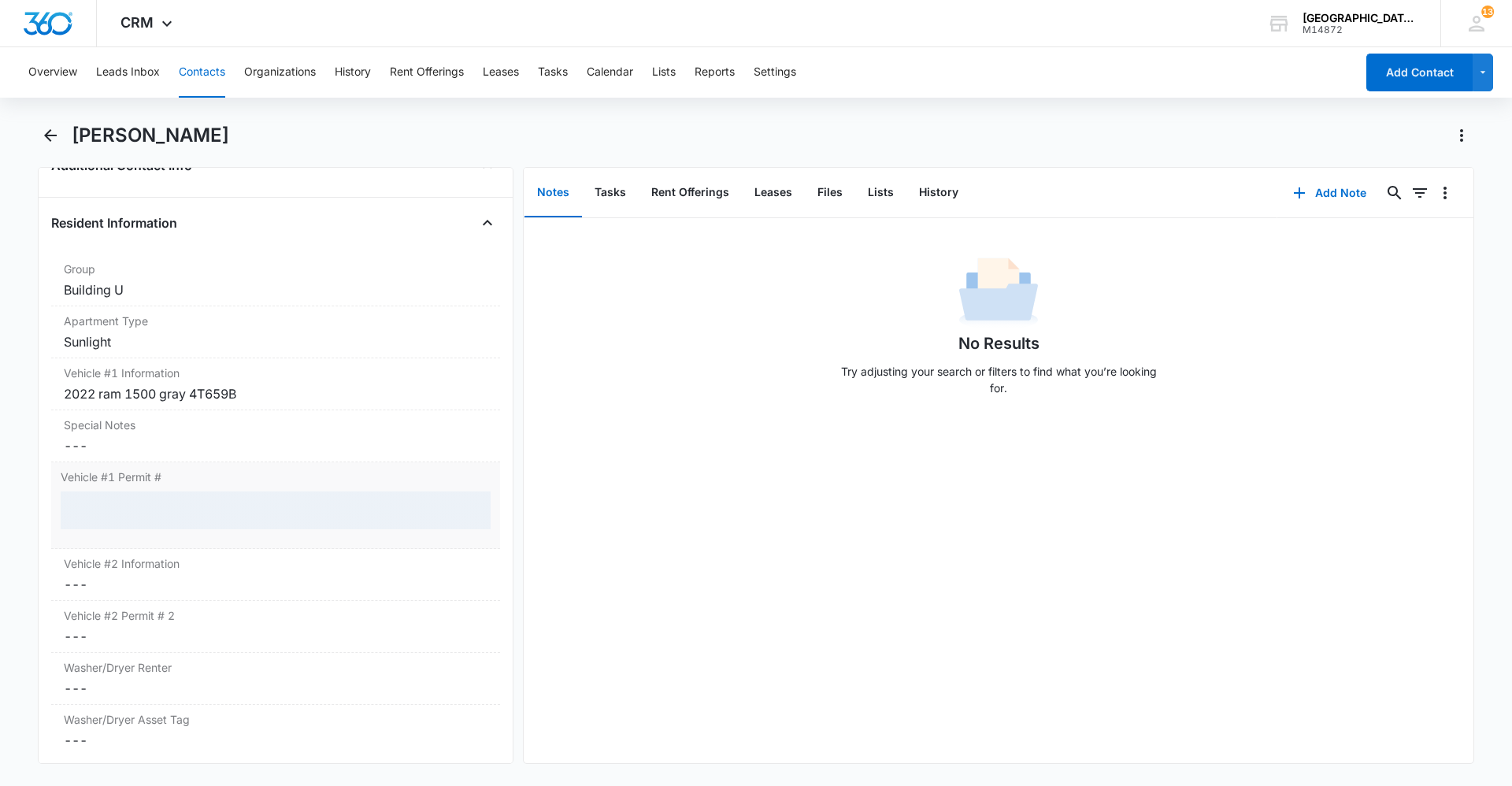
click at [171, 504] on div at bounding box center [276, 510] width 430 height 38
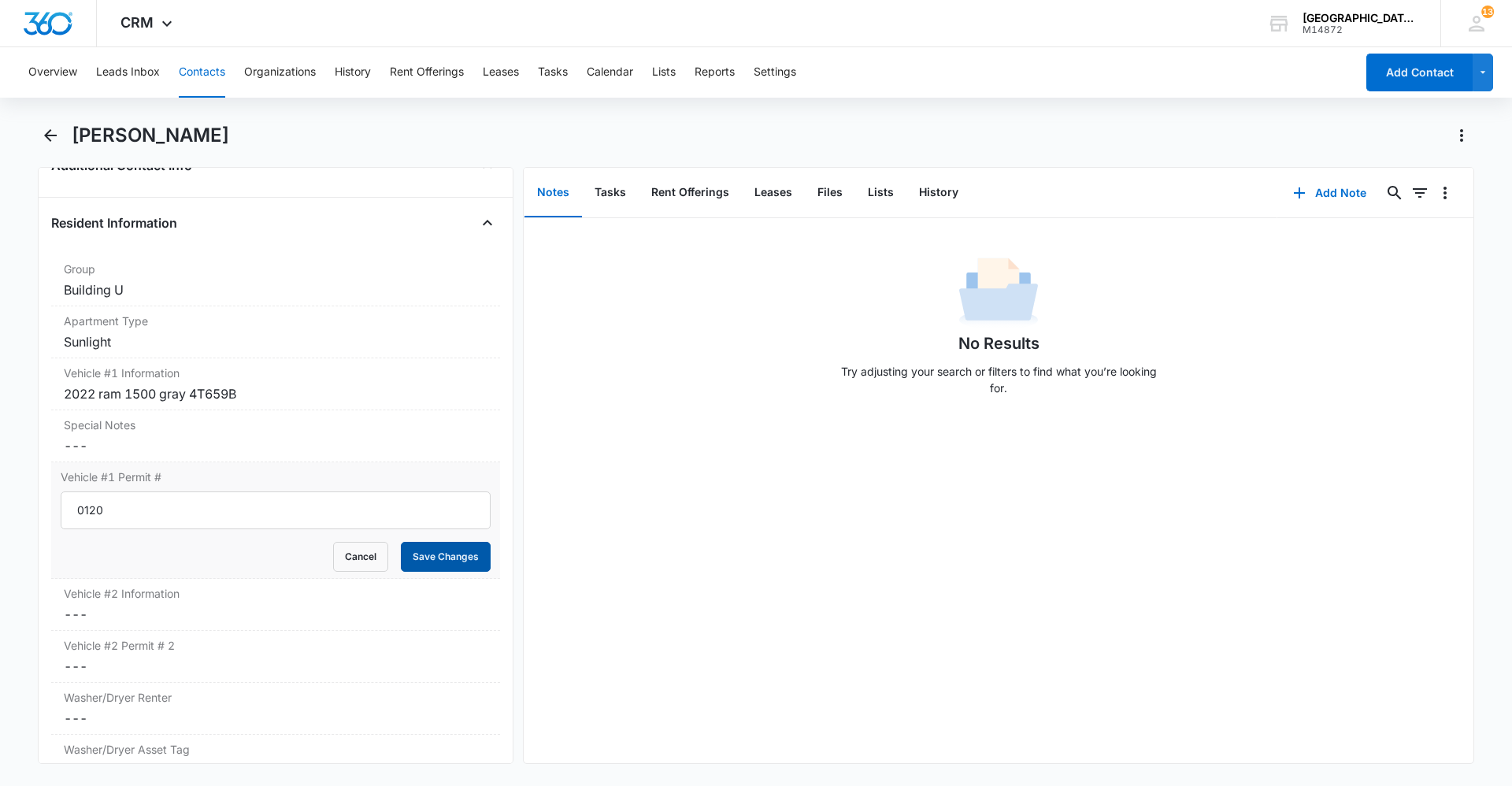
type input "0120"
click at [420, 558] on button "Save Changes" at bounding box center [446, 557] width 90 height 30
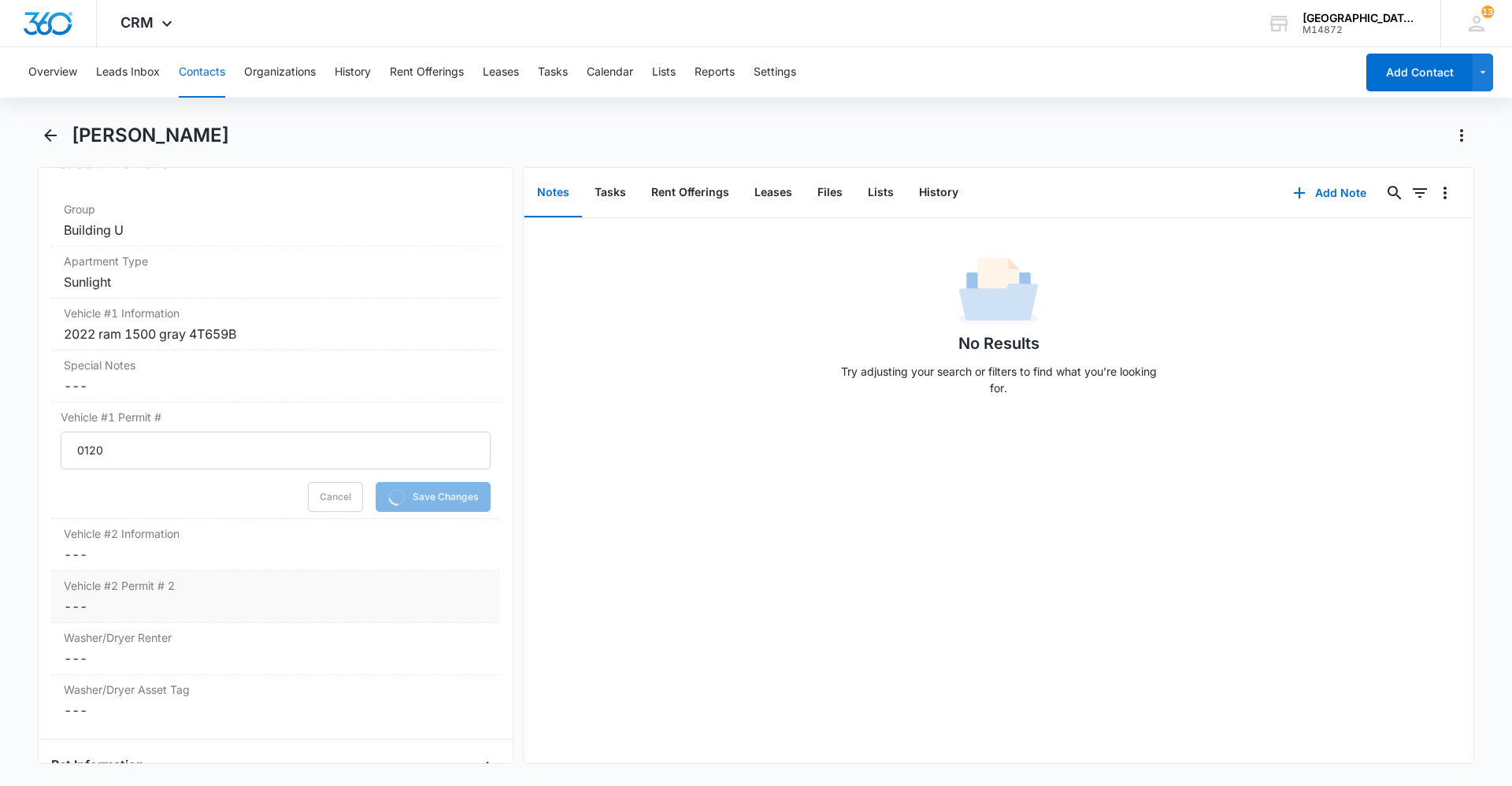
scroll to position [1623, 0]
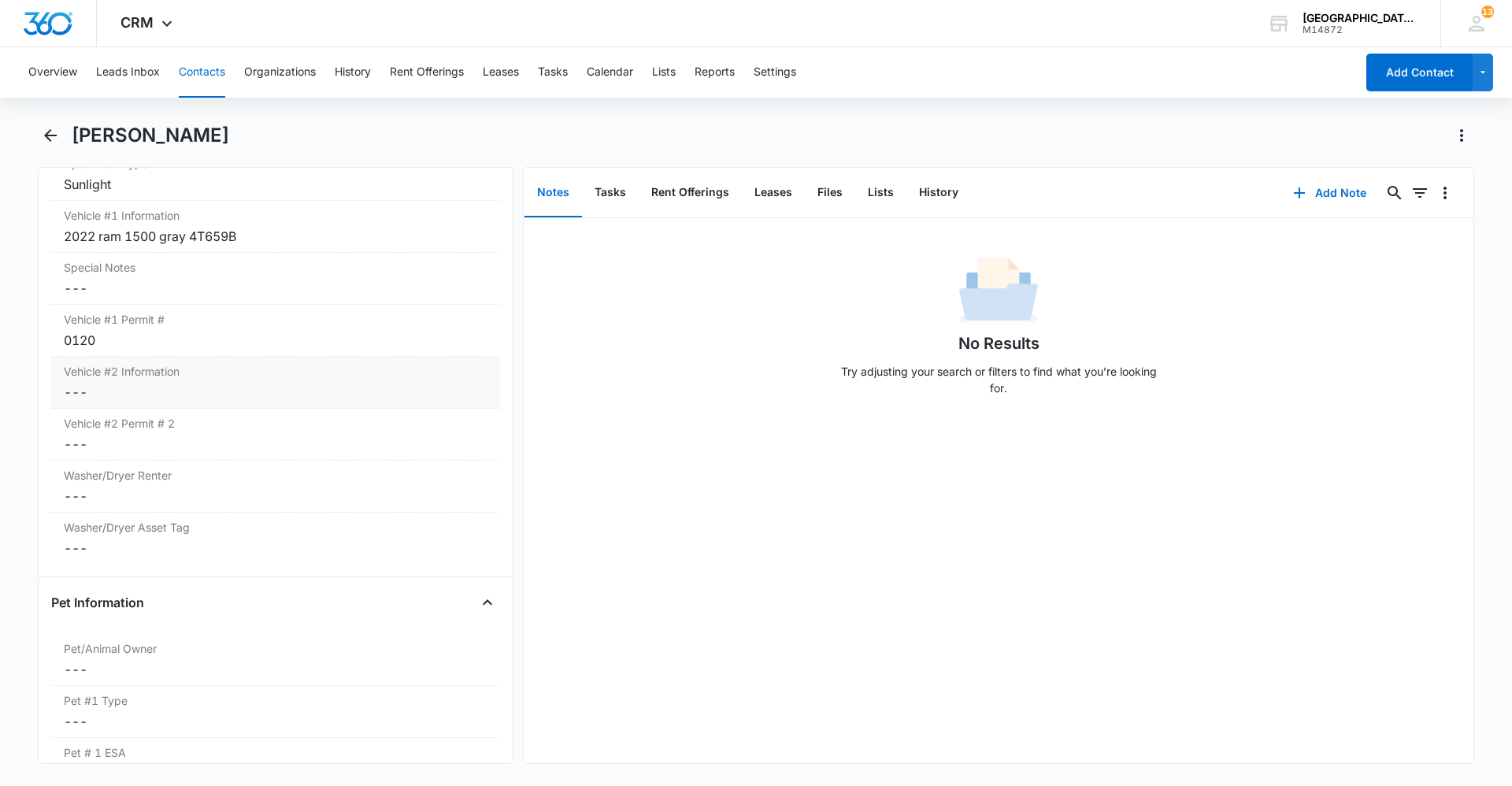
click at [206, 395] on dd "Cancel Save Changes ---" at bounding box center [276, 392] width 424 height 19
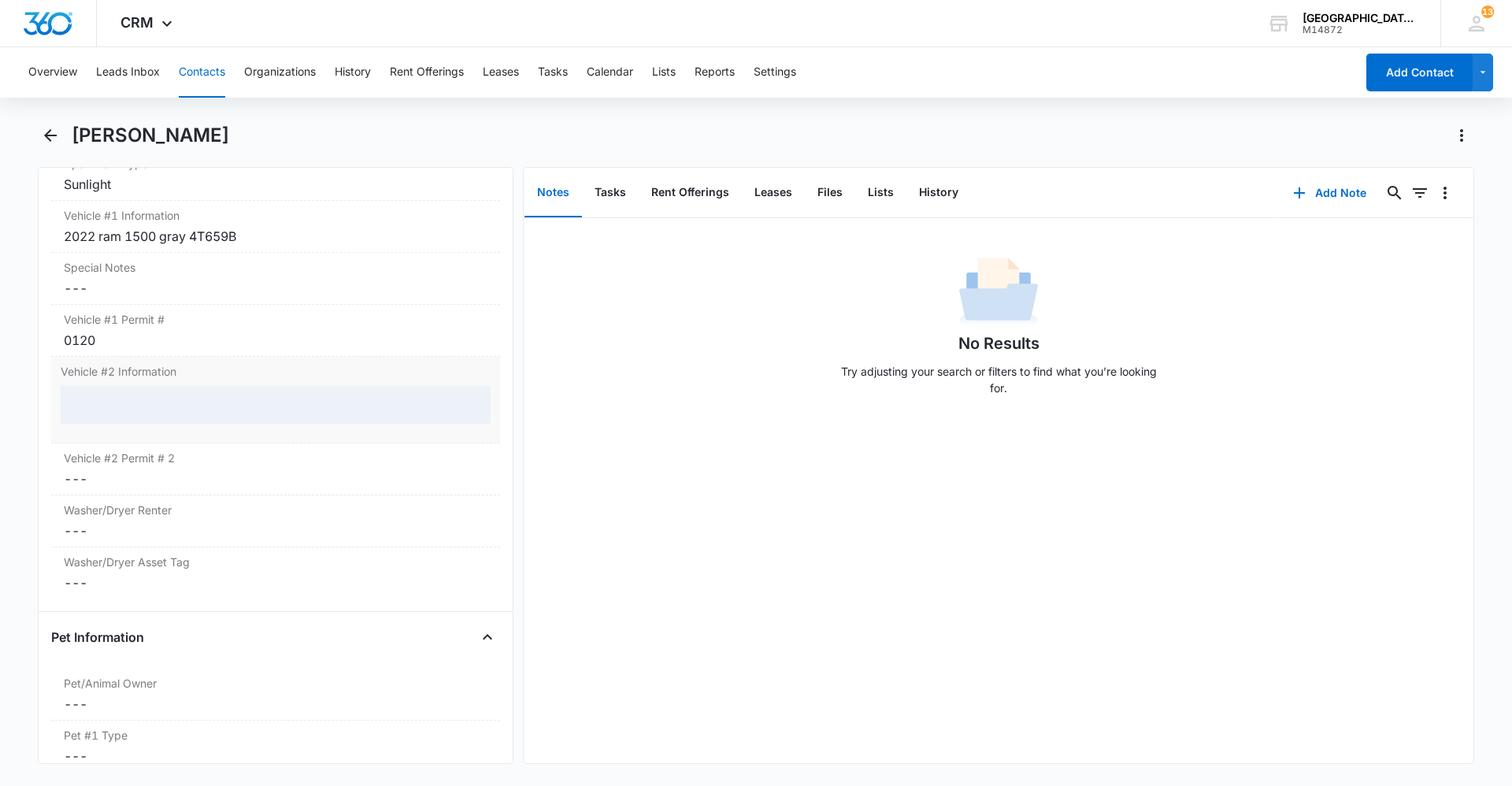
click at [207, 408] on div at bounding box center [276, 405] width 430 height 38
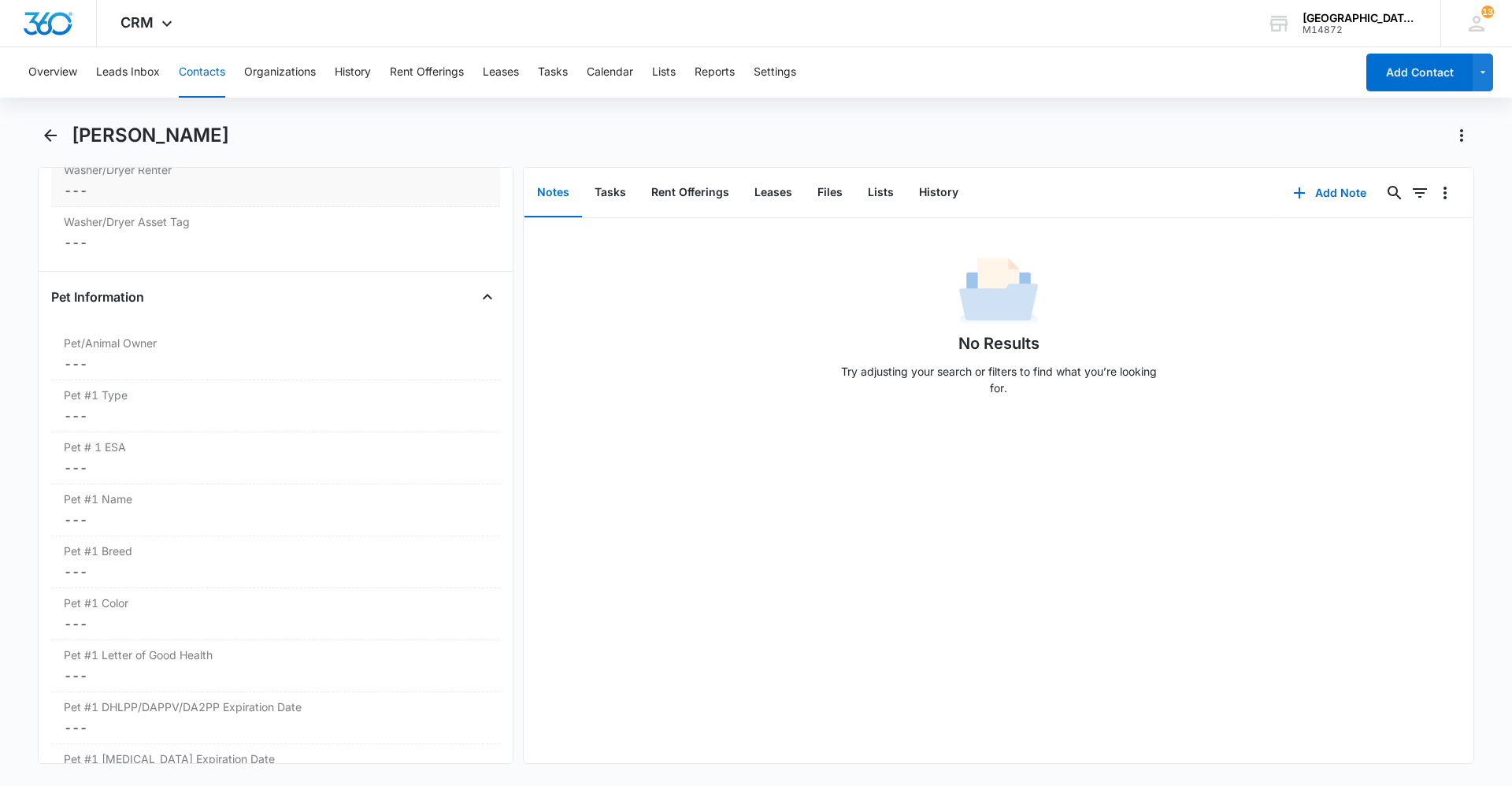
scroll to position [1740, 0]
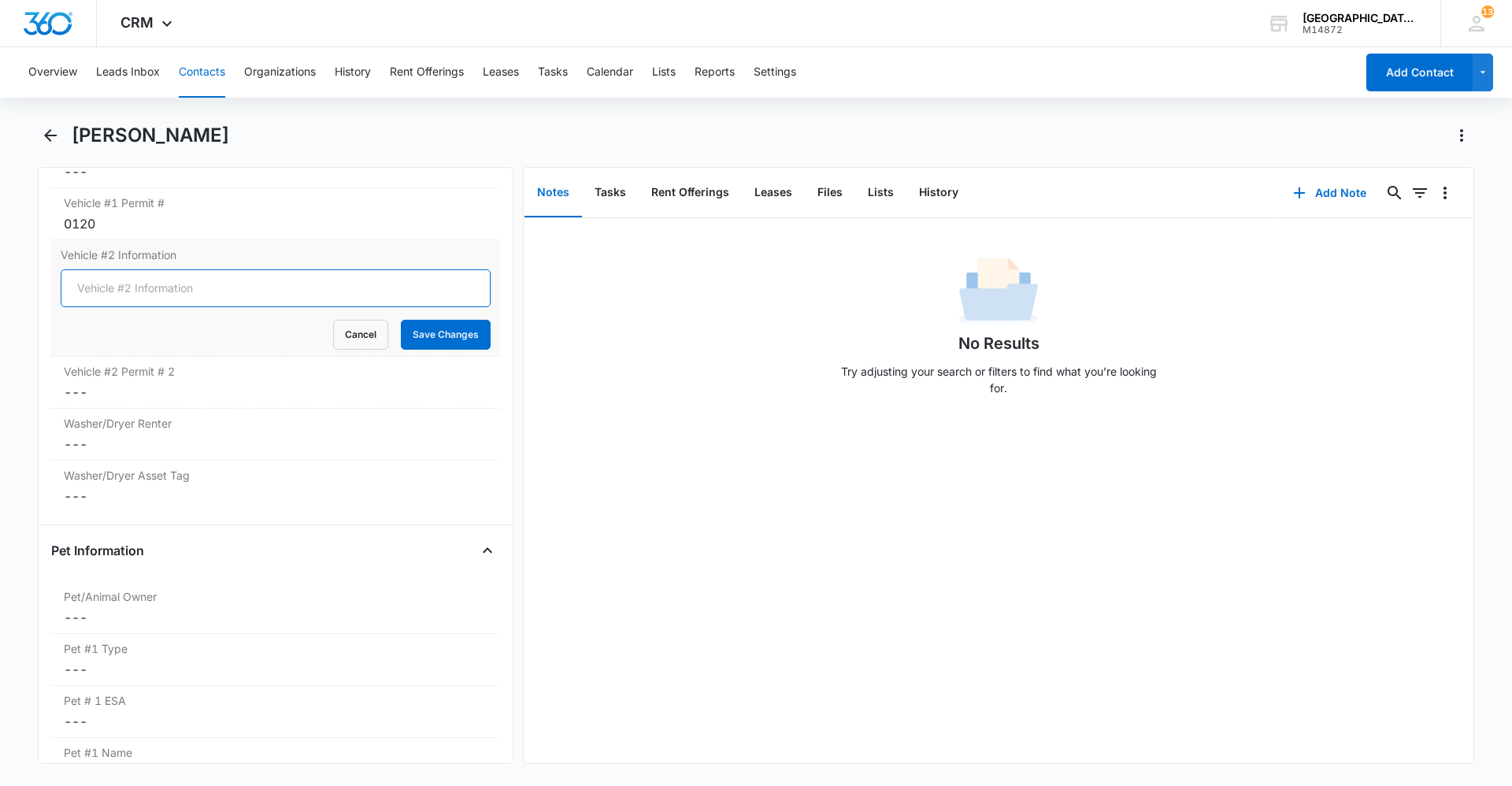
click at [147, 284] on input "Vehicle #2 Information" at bounding box center [276, 288] width 430 height 38
type input "2018 volvo xc90 Blue"
click at [405, 344] on button "Save Changes" at bounding box center [446, 335] width 90 height 30
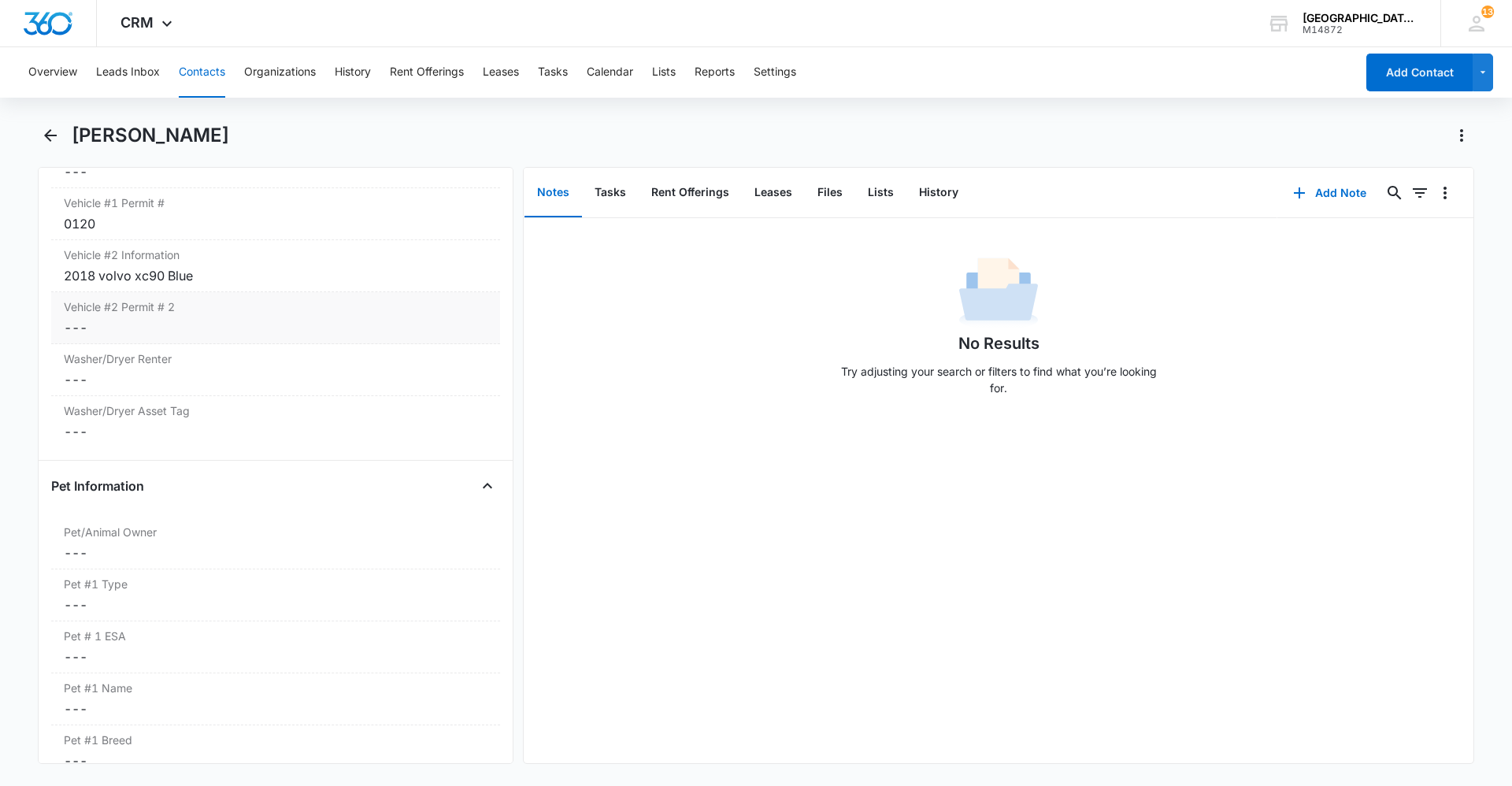
click at [167, 317] on div "Vehicle #2 Permit # 2 Cancel Save Changes ---" at bounding box center [276, 318] width 449 height 52
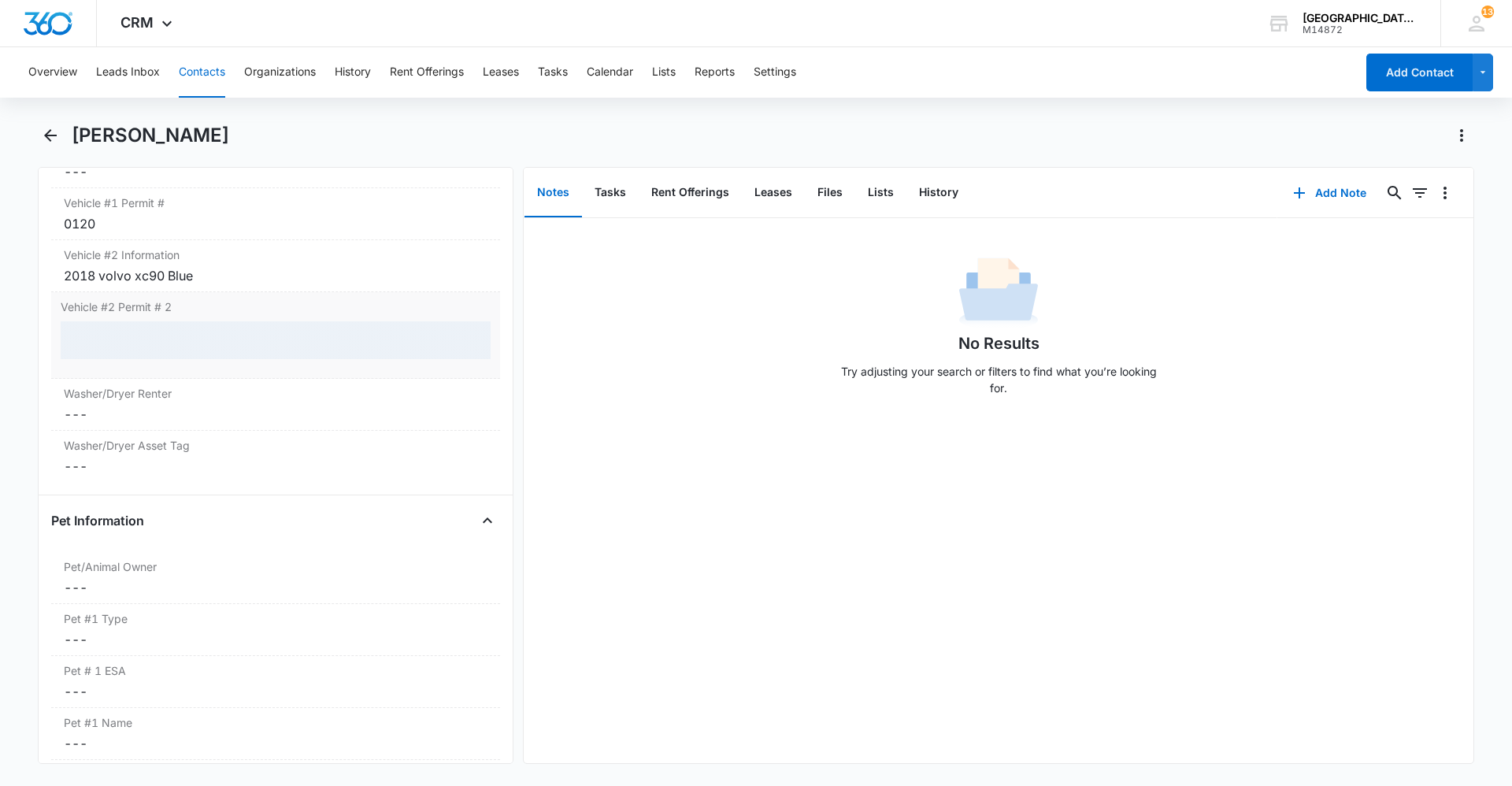
click at [169, 331] on div at bounding box center [276, 340] width 430 height 38
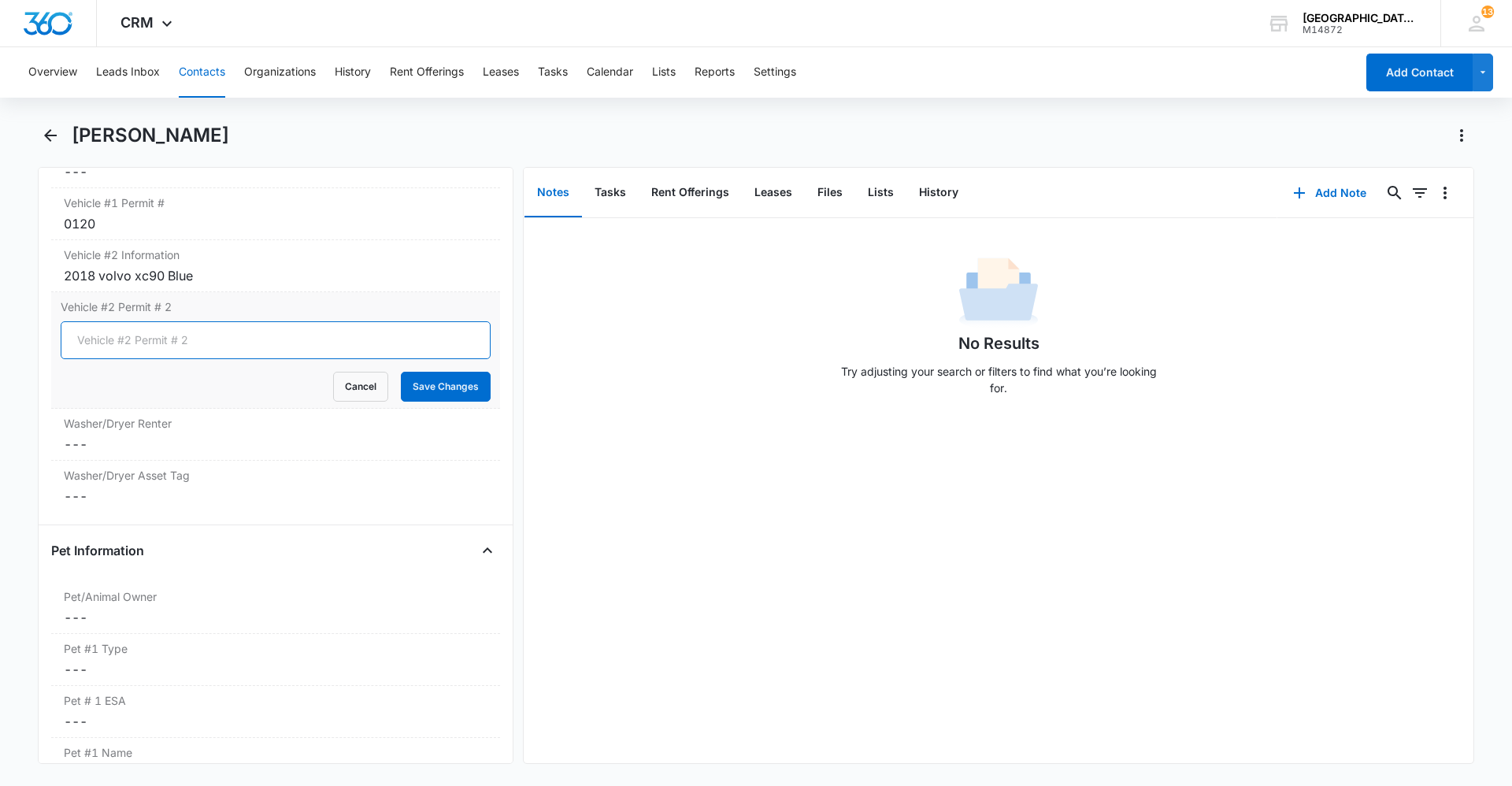
click at [169, 336] on input "Vehicle #2 Permit # 2" at bounding box center [276, 340] width 430 height 38
type input "0119"
click at [427, 396] on button "Save Changes" at bounding box center [446, 387] width 90 height 30
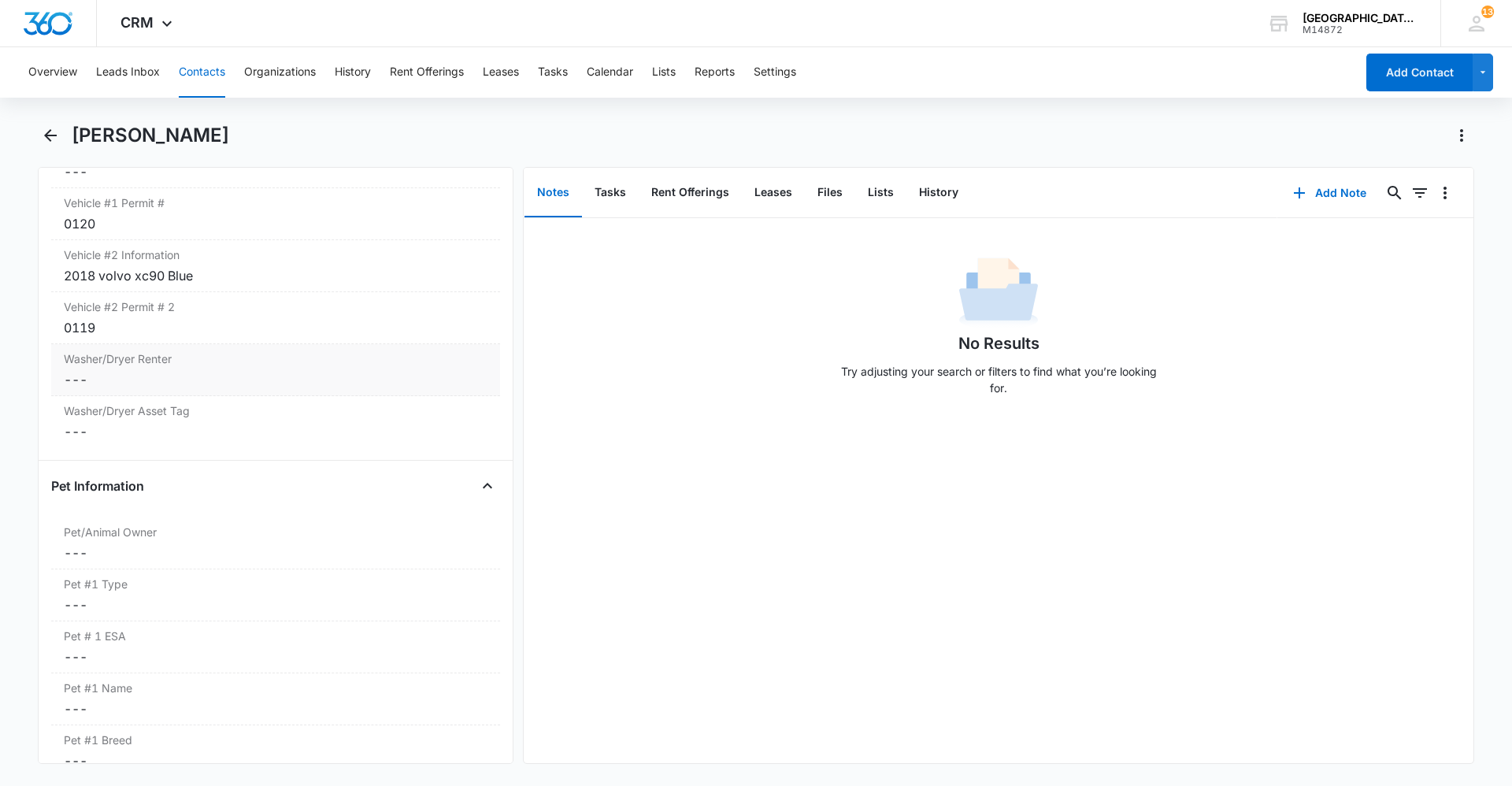
click at [109, 375] on dd "Cancel Save Changes ---" at bounding box center [276, 380] width 424 height 19
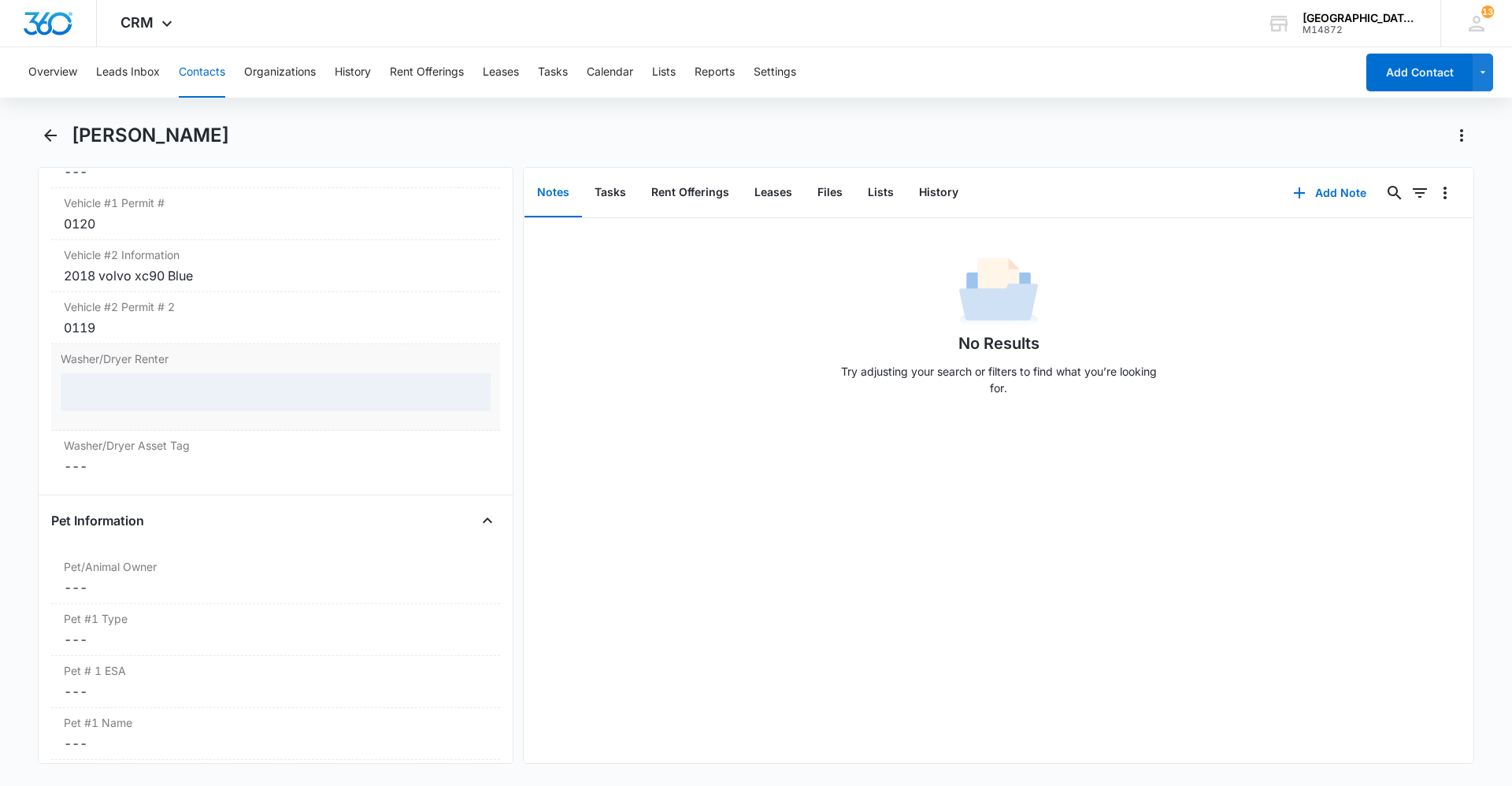
click at [110, 389] on div at bounding box center [276, 392] width 430 height 38
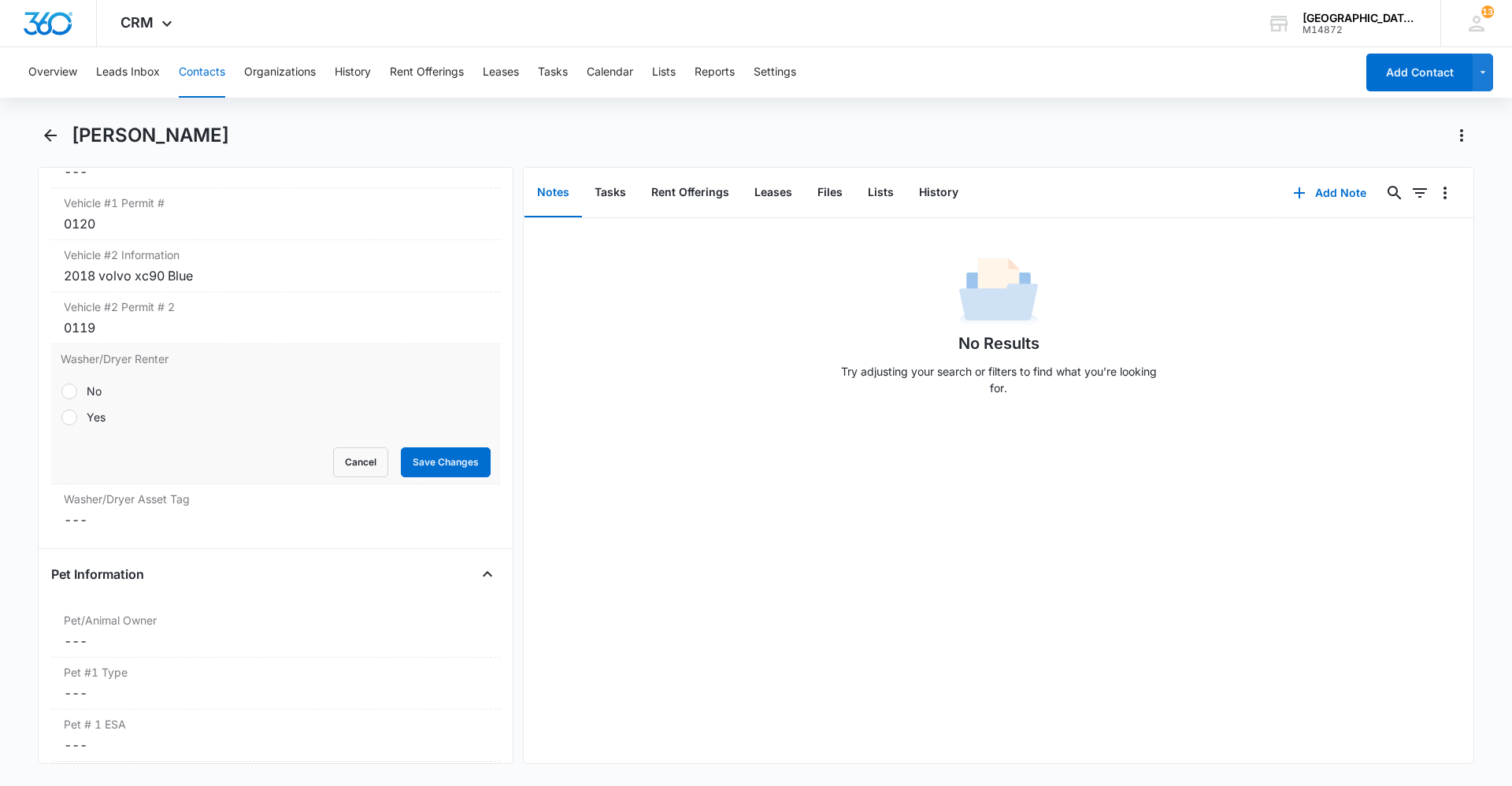
click at [74, 413] on div at bounding box center [69, 417] width 16 height 16
click at [61, 417] on input "Yes" at bounding box center [61, 417] width 1 height 1
radio input "true"
click at [425, 465] on button "Save Changes" at bounding box center [446, 462] width 90 height 30
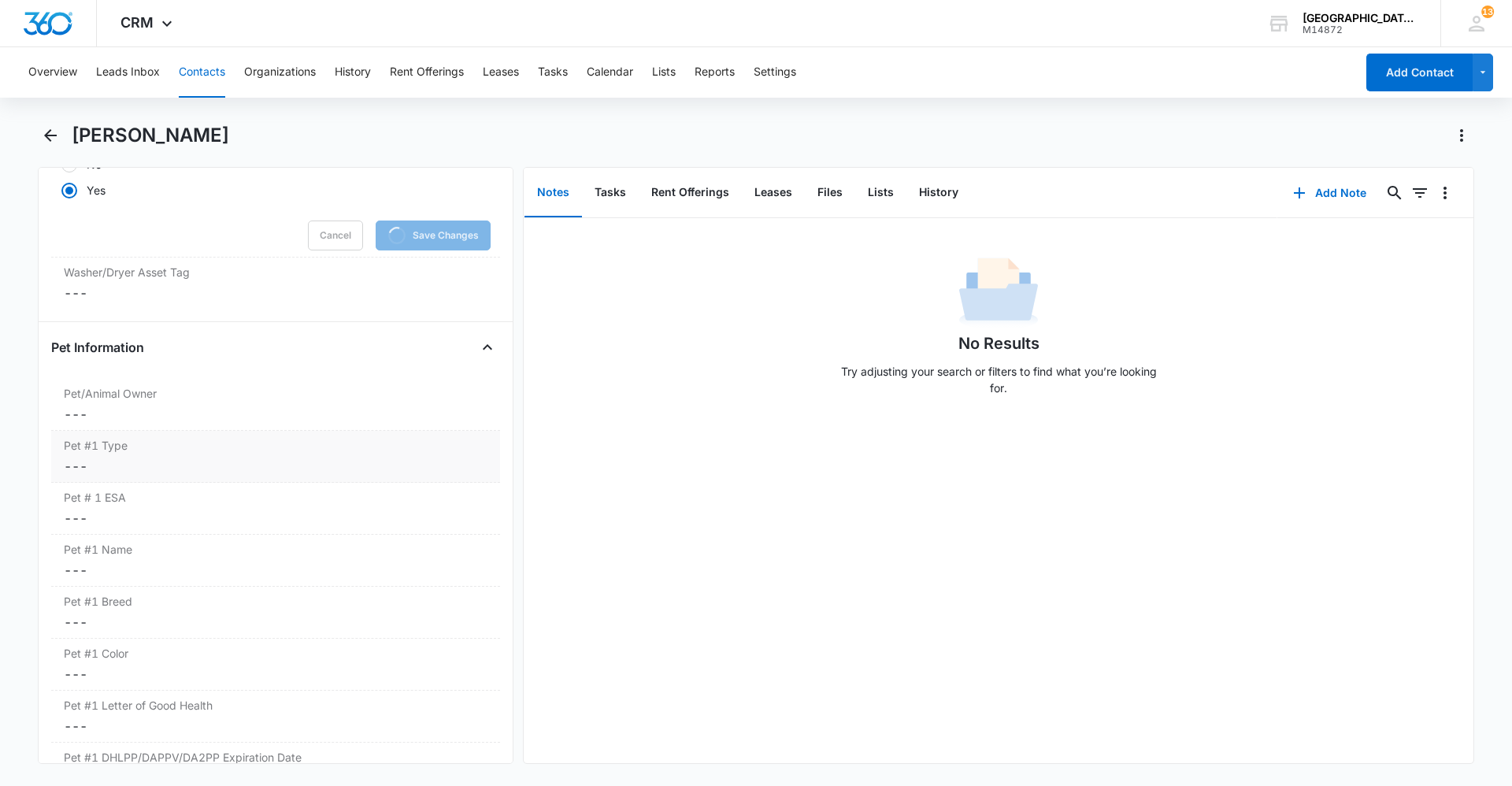
scroll to position [1976, 0]
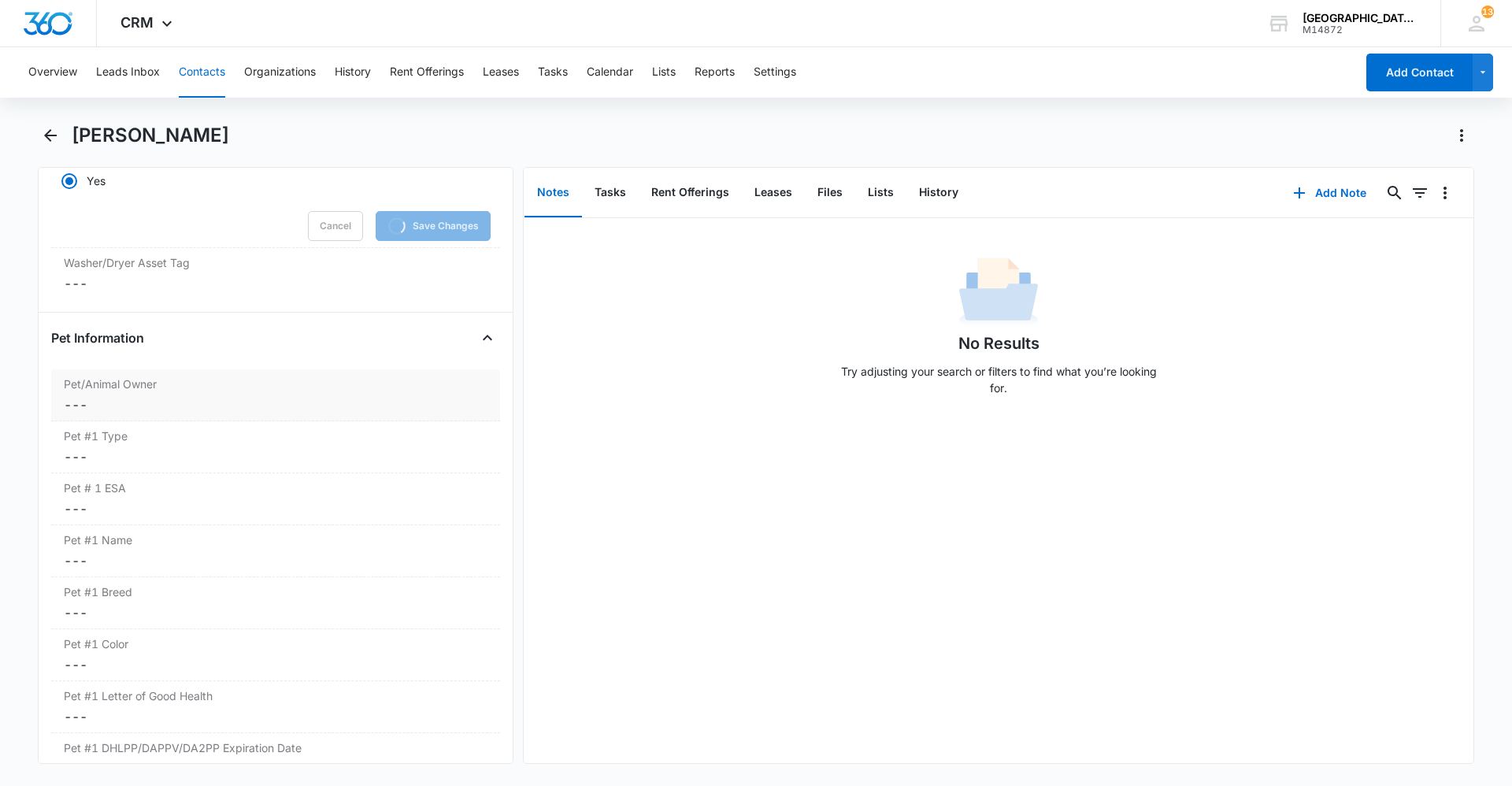
click at [137, 391] on label "Pet/Animal Owner" at bounding box center [276, 384] width 424 height 17
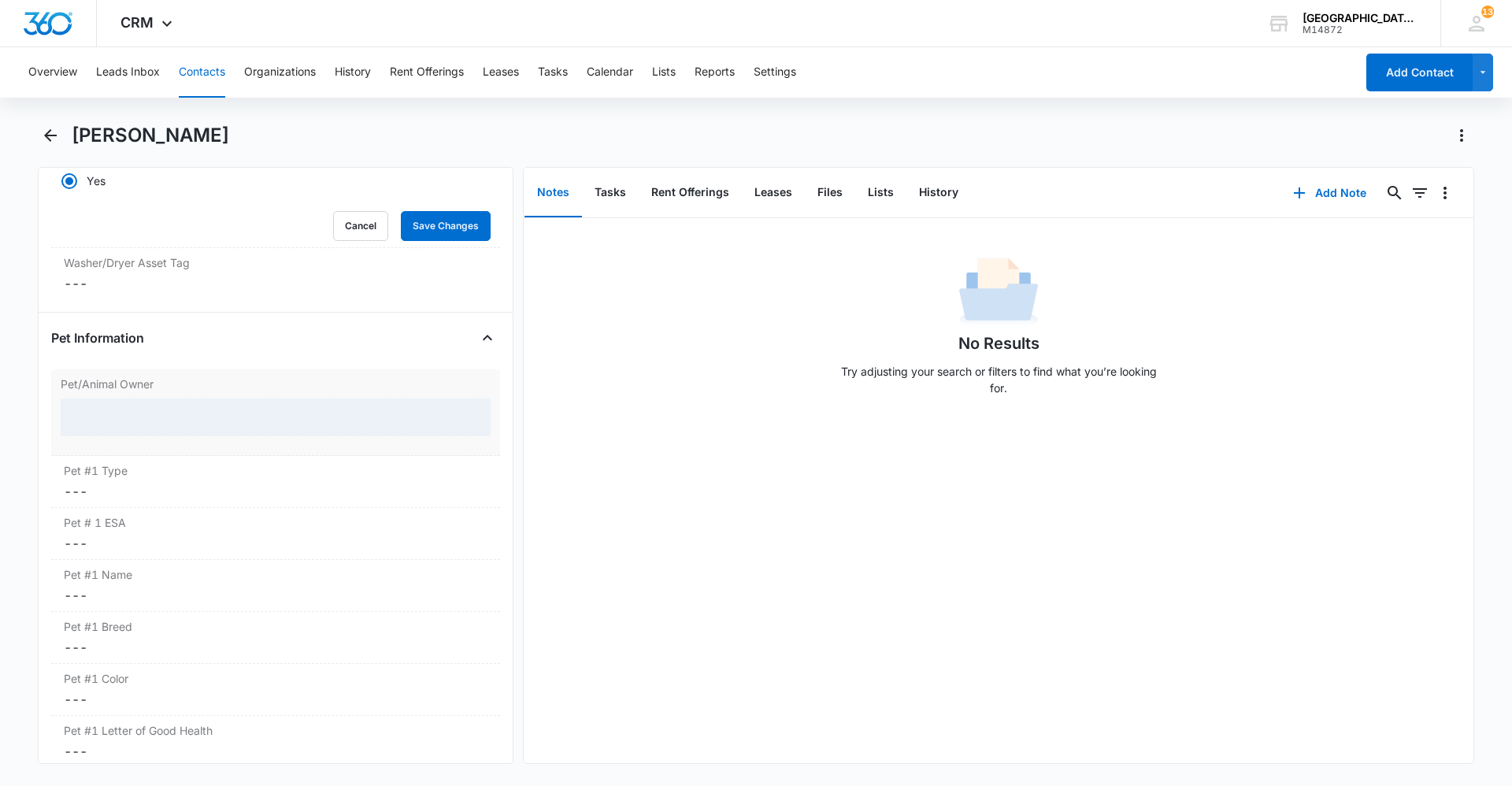
click at [147, 405] on div at bounding box center [276, 417] width 430 height 38
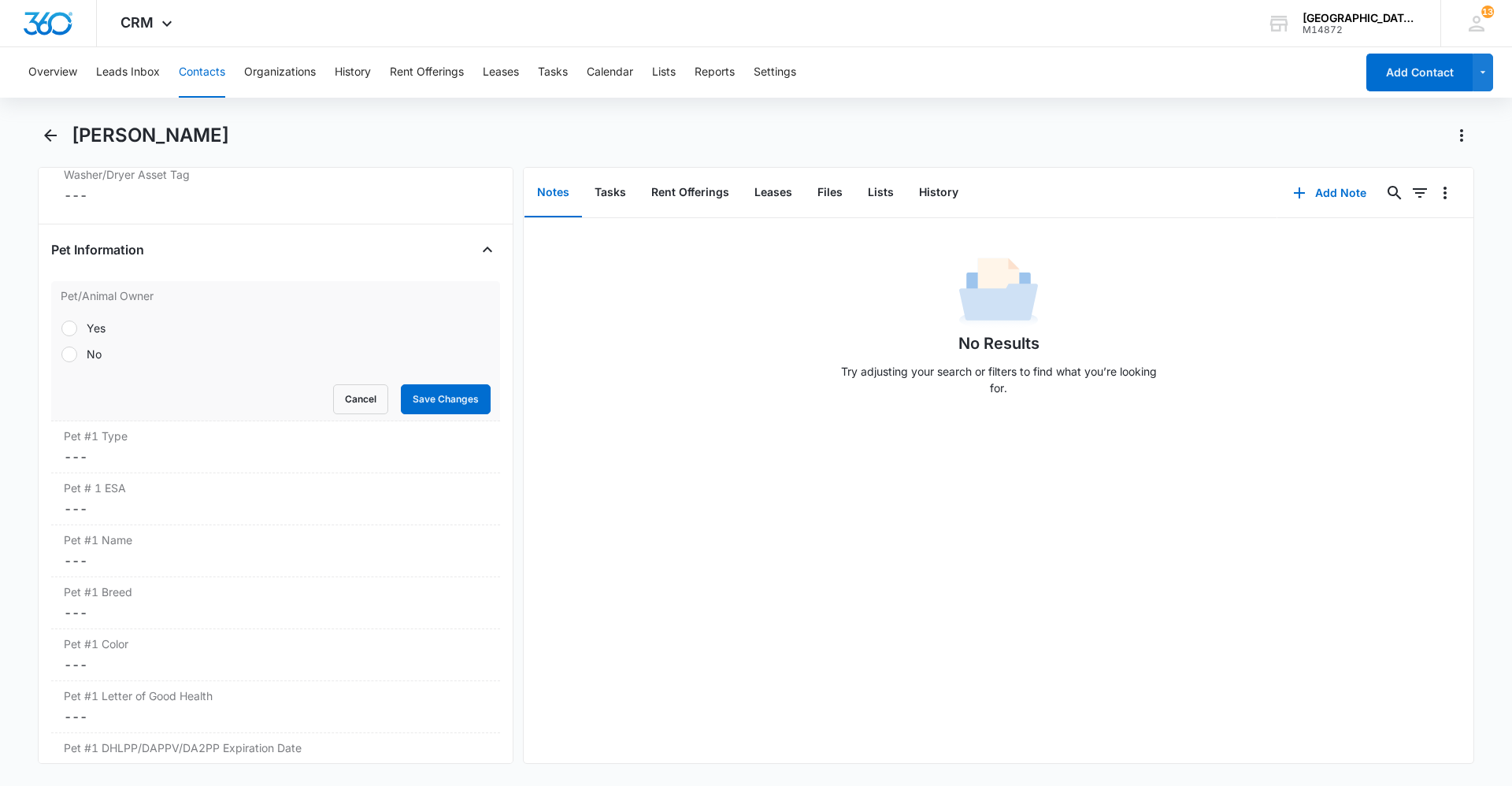
scroll to position [1946, 0]
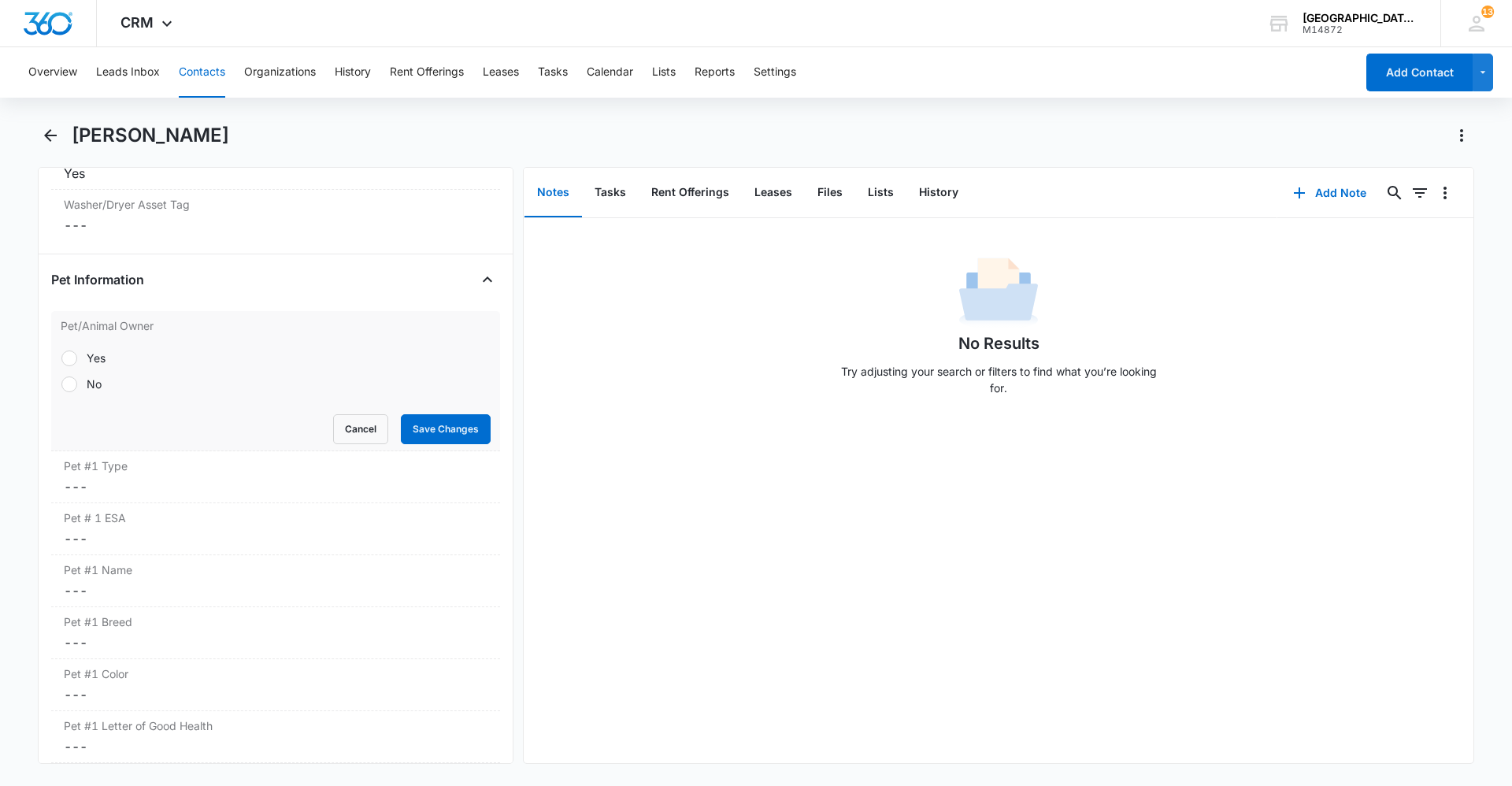
click at [74, 388] on div at bounding box center [69, 384] width 16 height 16
click at [61, 384] on input "No" at bounding box center [61, 384] width 1 height 1
radio input "true"
click at [425, 435] on button "Save Changes" at bounding box center [446, 429] width 90 height 30
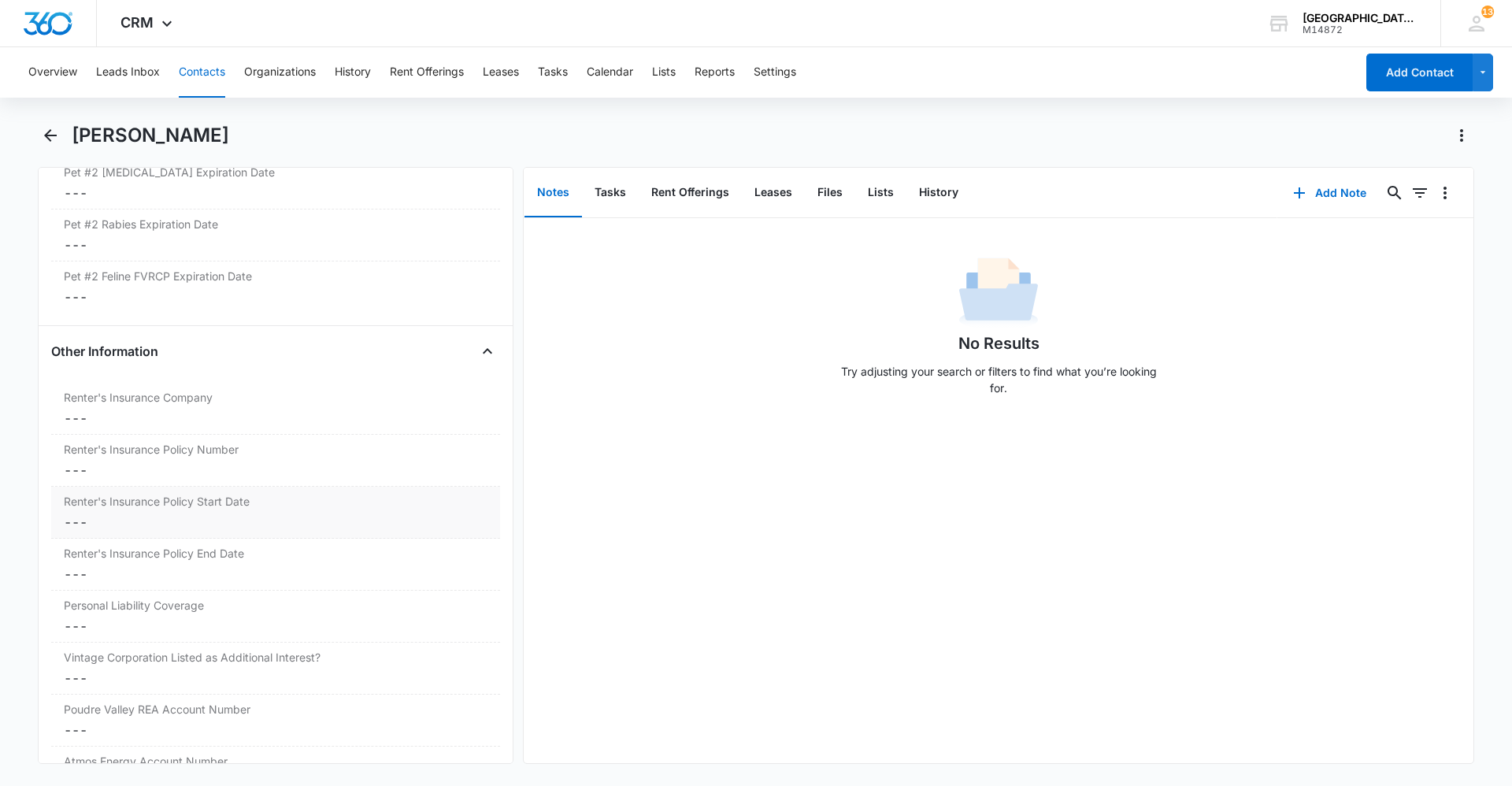
scroll to position [3205, 0]
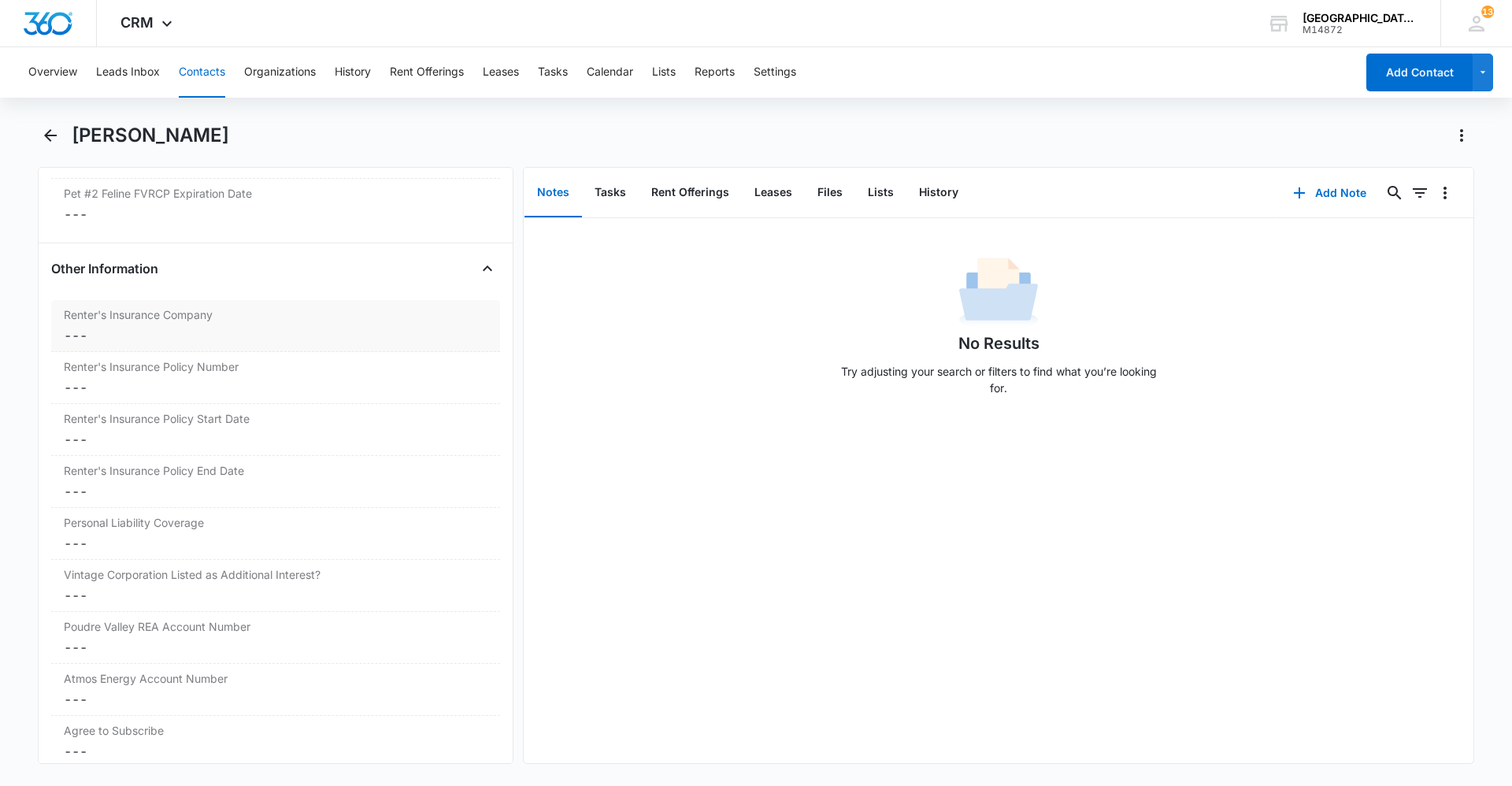
click at [191, 332] on dd "Cancel Save Changes ---" at bounding box center [276, 336] width 424 height 19
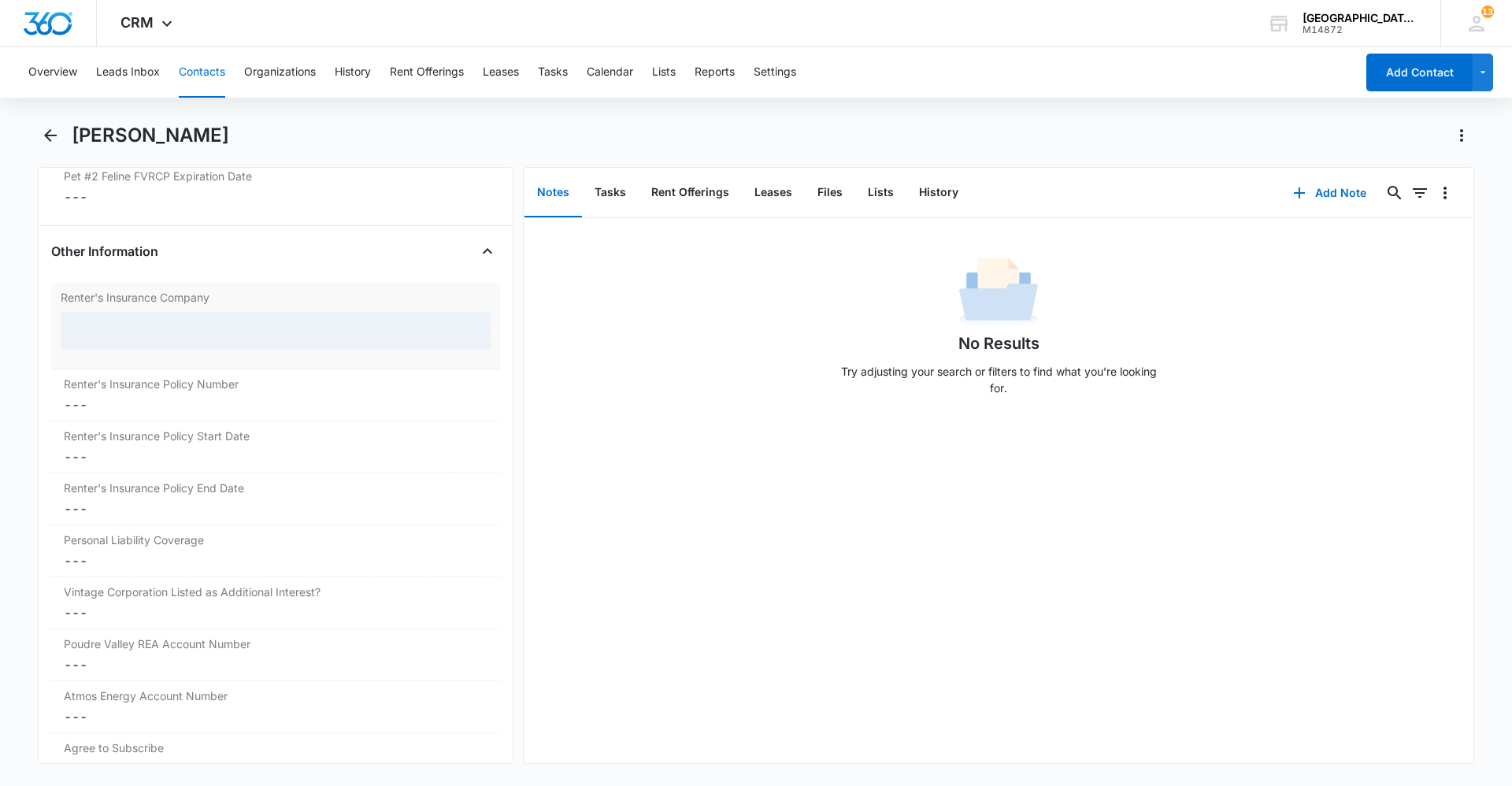
click at [211, 348] on div at bounding box center [276, 331] width 430 height 38
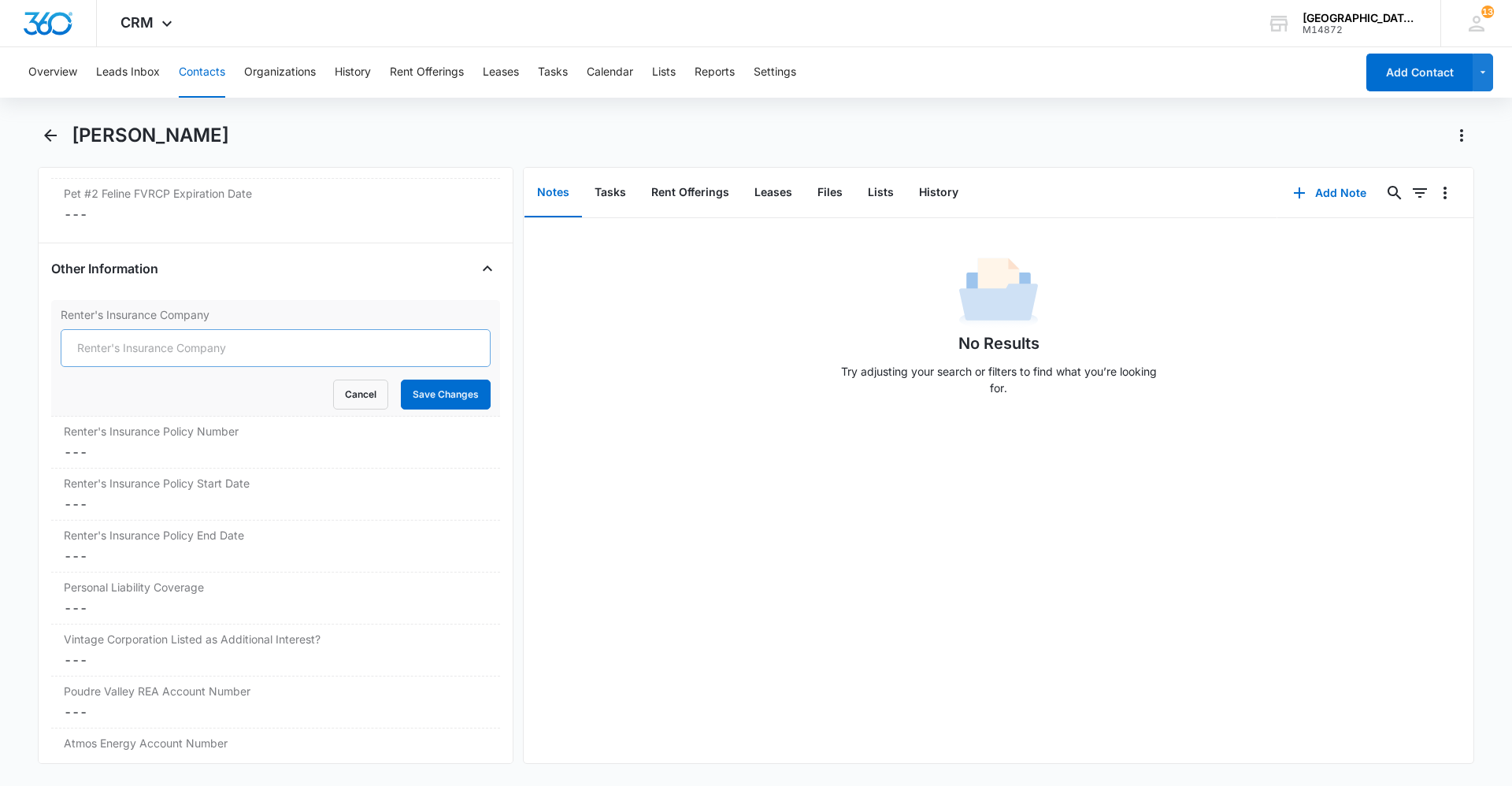
click at [211, 347] on input "Renter's Insurance Company" at bounding box center [276, 348] width 430 height 38
type input "Farmers Insurance"
click at [401, 404] on button "Save Changes" at bounding box center [446, 395] width 90 height 30
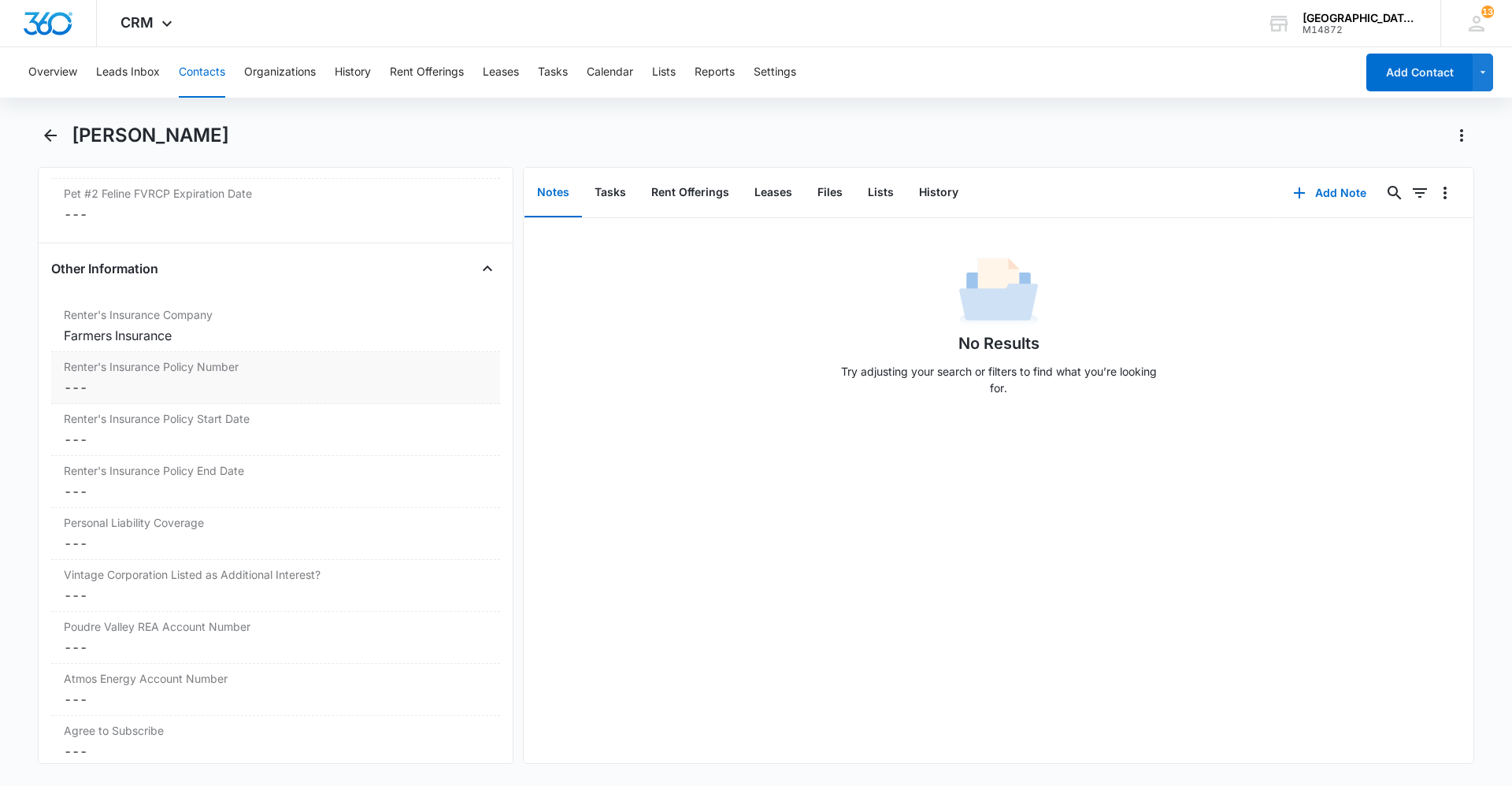
click at [131, 381] on dd "Cancel Save Changes ---" at bounding box center [276, 387] width 424 height 19
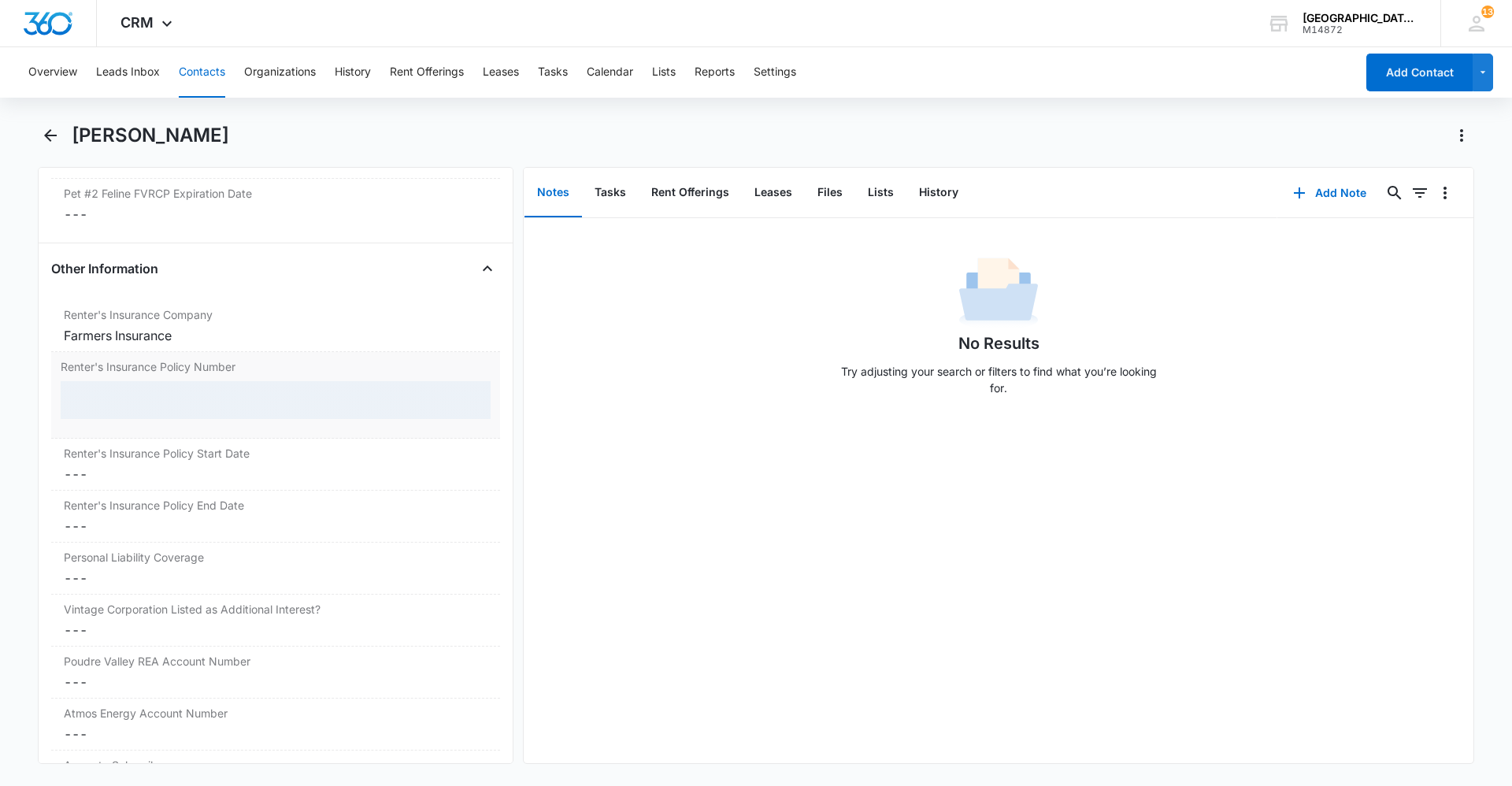
click at [144, 394] on div at bounding box center [276, 400] width 430 height 38
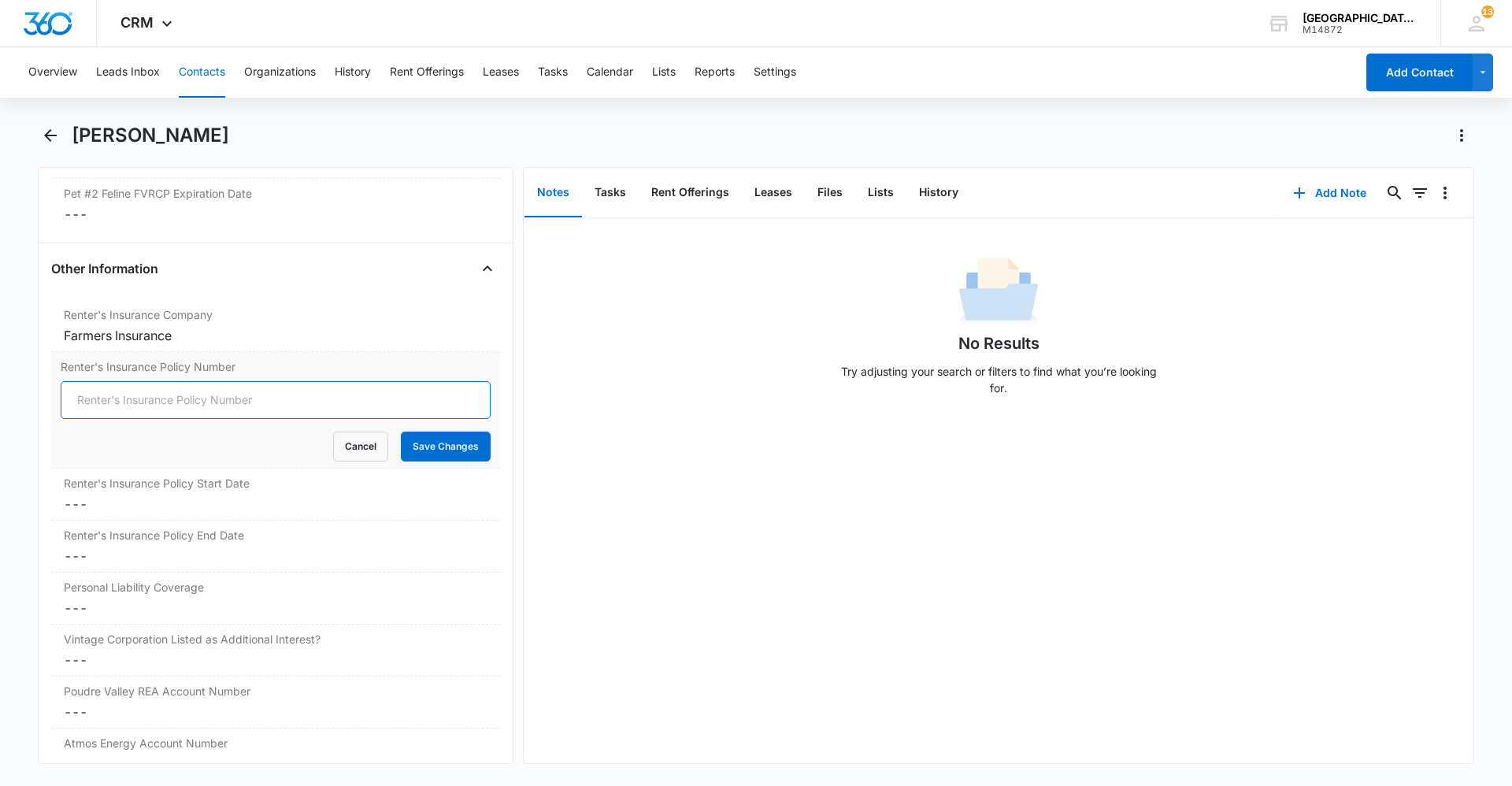
click at [152, 402] on input "Renter's Insurance Policy Number" at bounding box center [276, 400] width 430 height 38
type input "[PHONE_NUMBER]"
click at [435, 447] on button "Save Changes" at bounding box center [446, 447] width 90 height 30
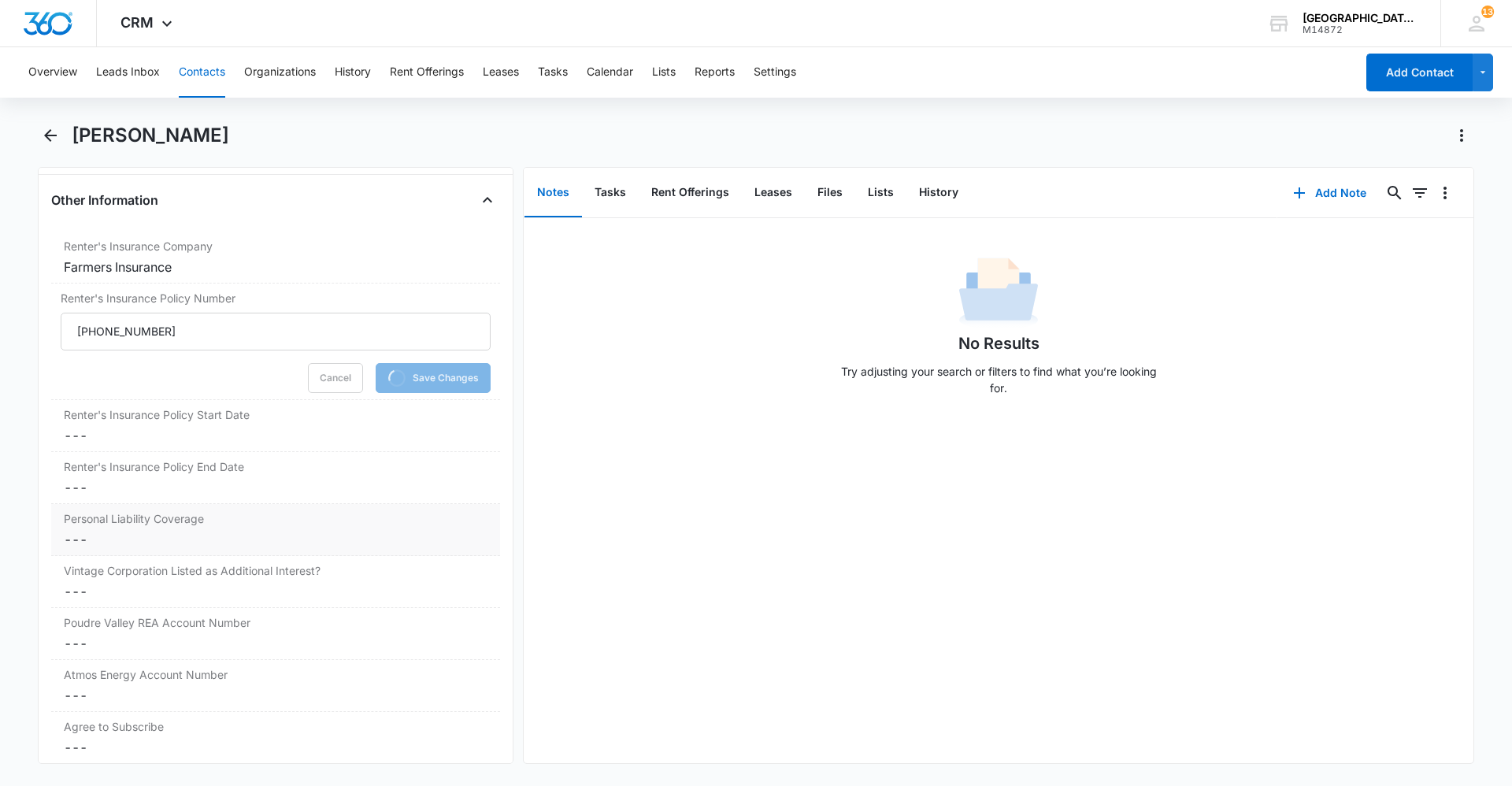
scroll to position [3275, 0]
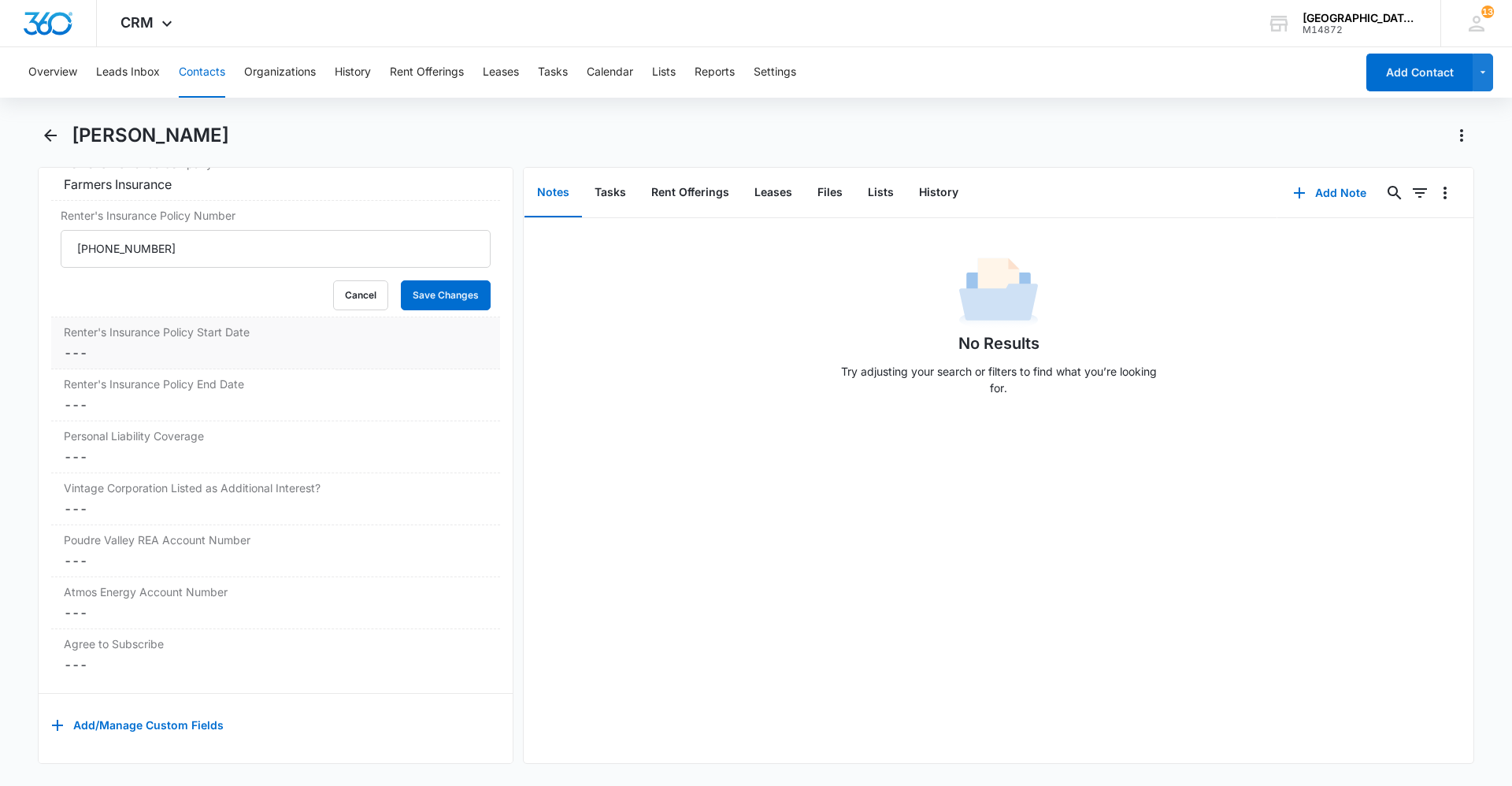
click at [116, 343] on dd "Cancel Save Changes ---" at bounding box center [276, 353] width 424 height 19
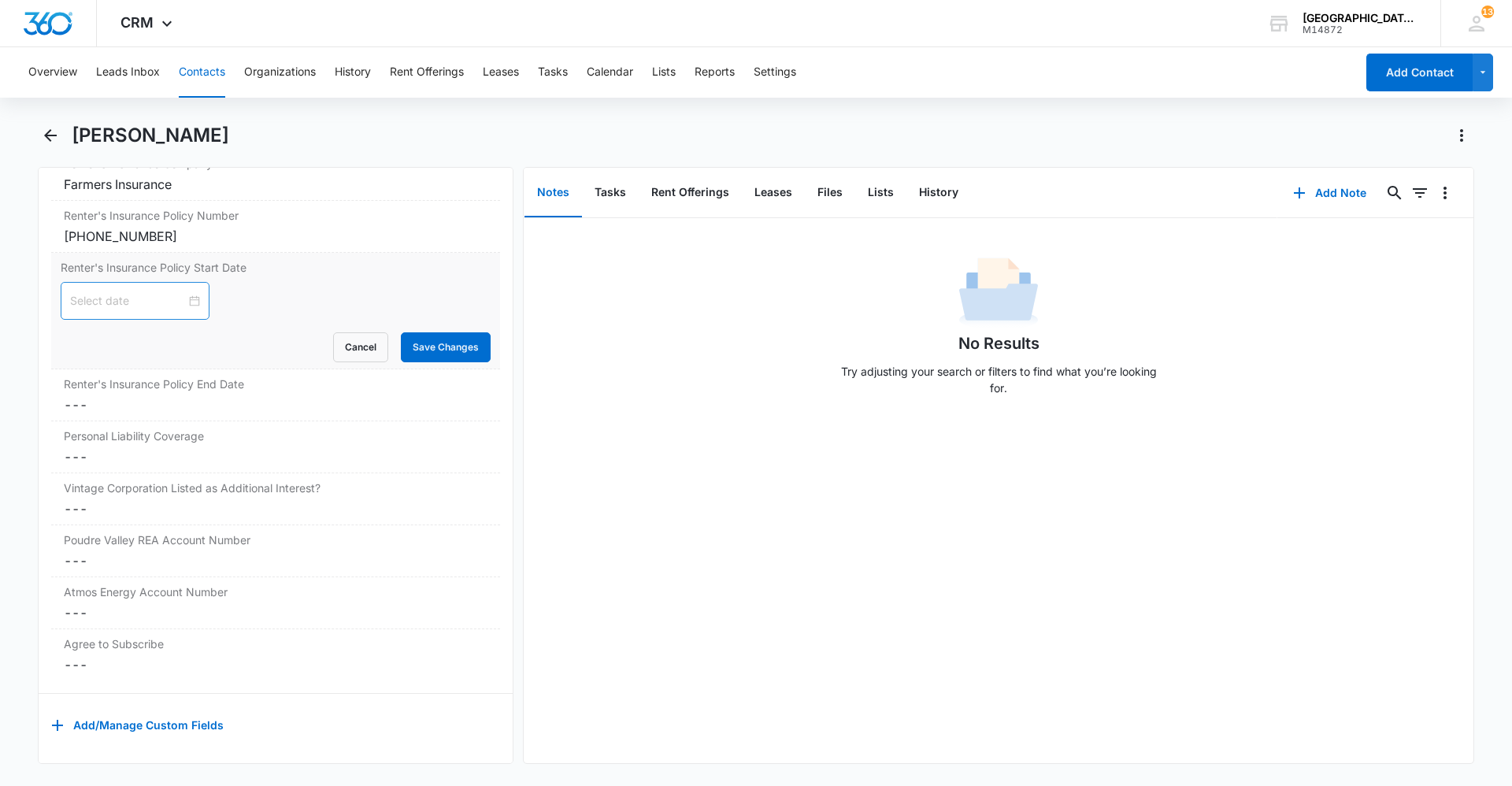
click at [180, 295] on div at bounding box center [135, 301] width 130 height 17
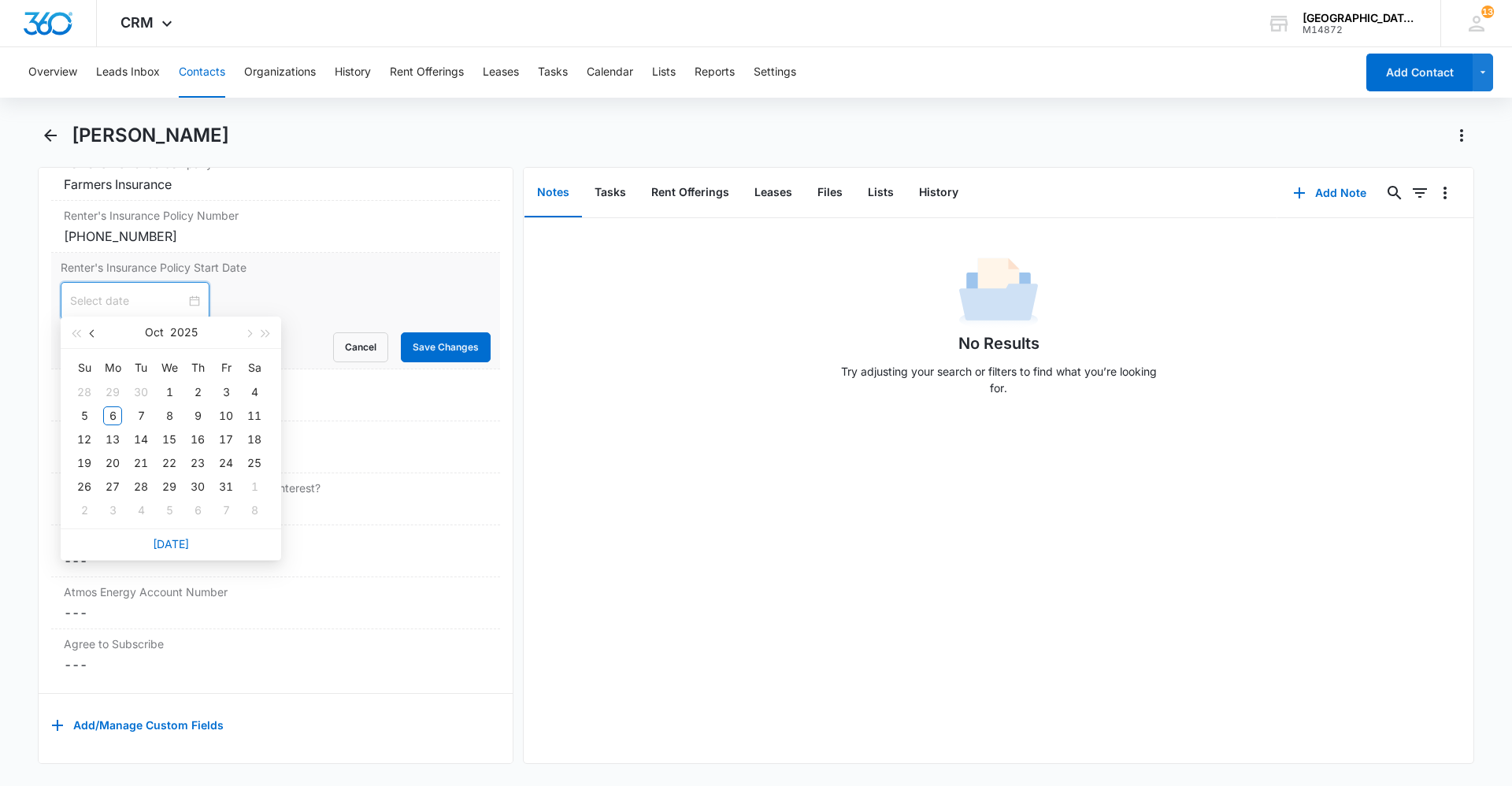
click at [99, 329] on button "button" at bounding box center [93, 332] width 17 height 32
click at [97, 332] on button "button" at bounding box center [93, 332] width 17 height 32
click at [95, 336] on button "button" at bounding box center [93, 332] width 17 height 32
type input "[DATE]"
click at [255, 440] on div "19" at bounding box center [254, 439] width 19 height 19
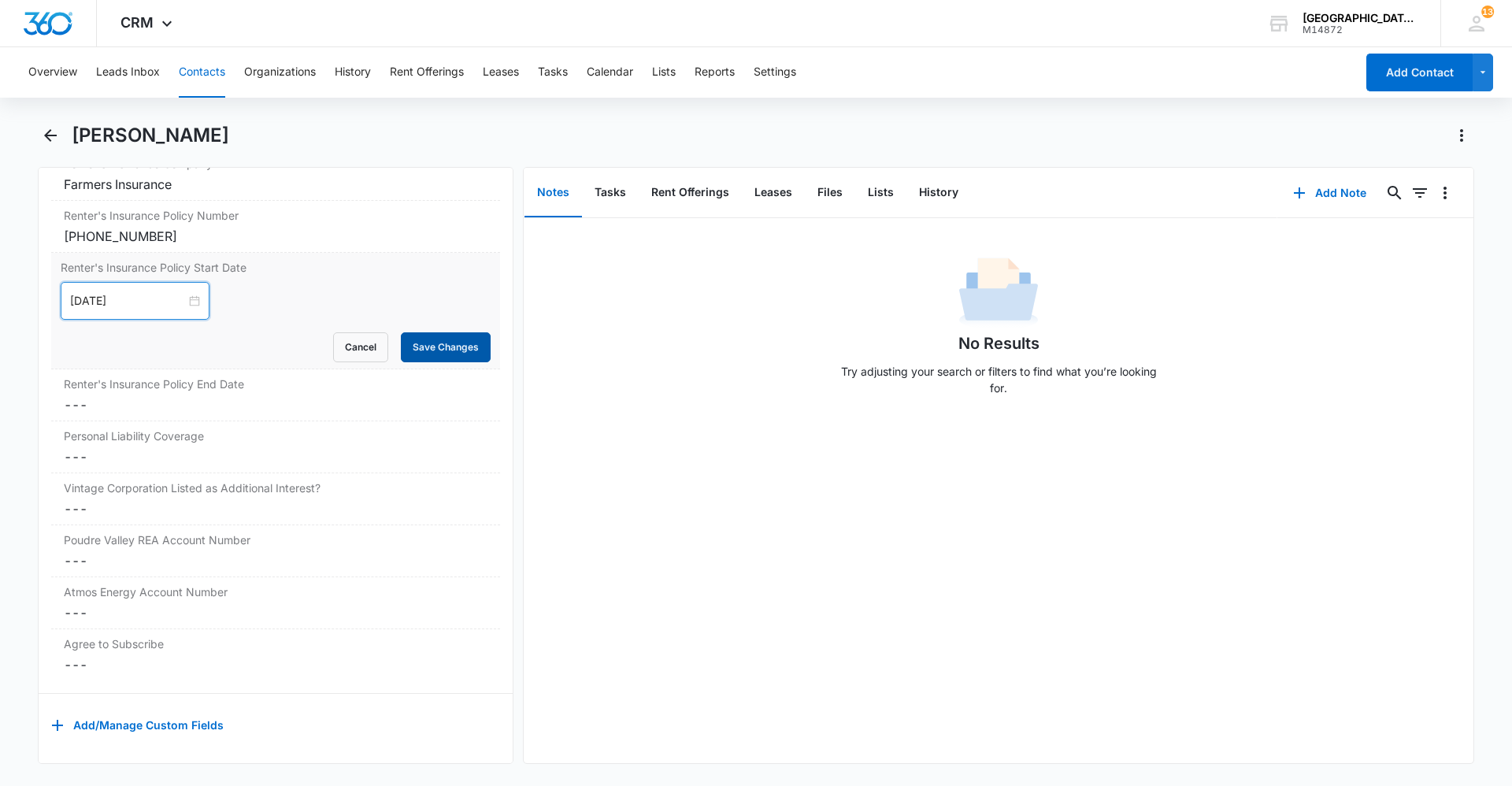
click at [437, 347] on button "Save Changes" at bounding box center [446, 347] width 90 height 30
click at [195, 395] on dd "Cancel Save Changes ---" at bounding box center [276, 405] width 424 height 19
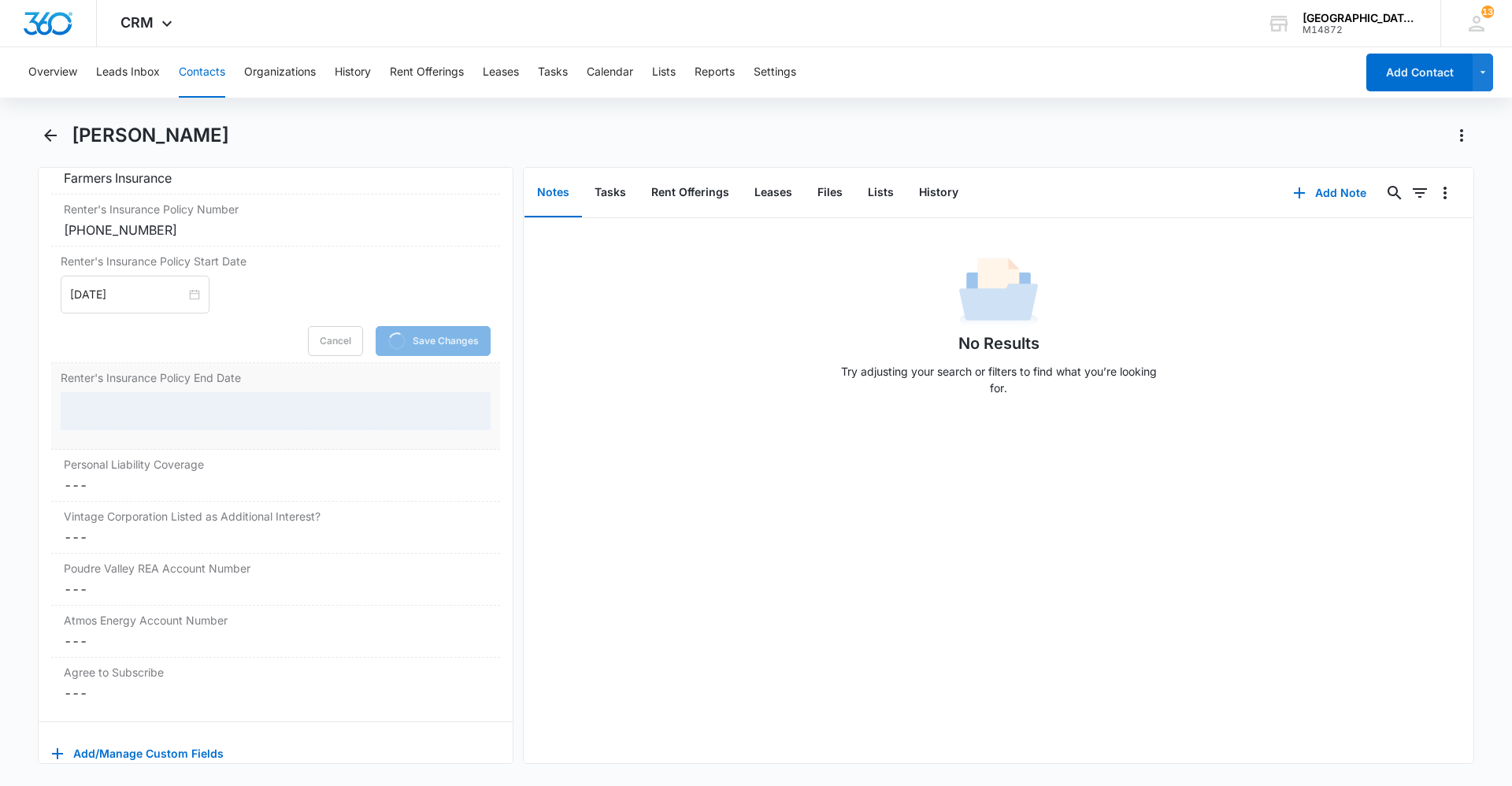
click at [169, 420] on div at bounding box center [276, 411] width 430 height 38
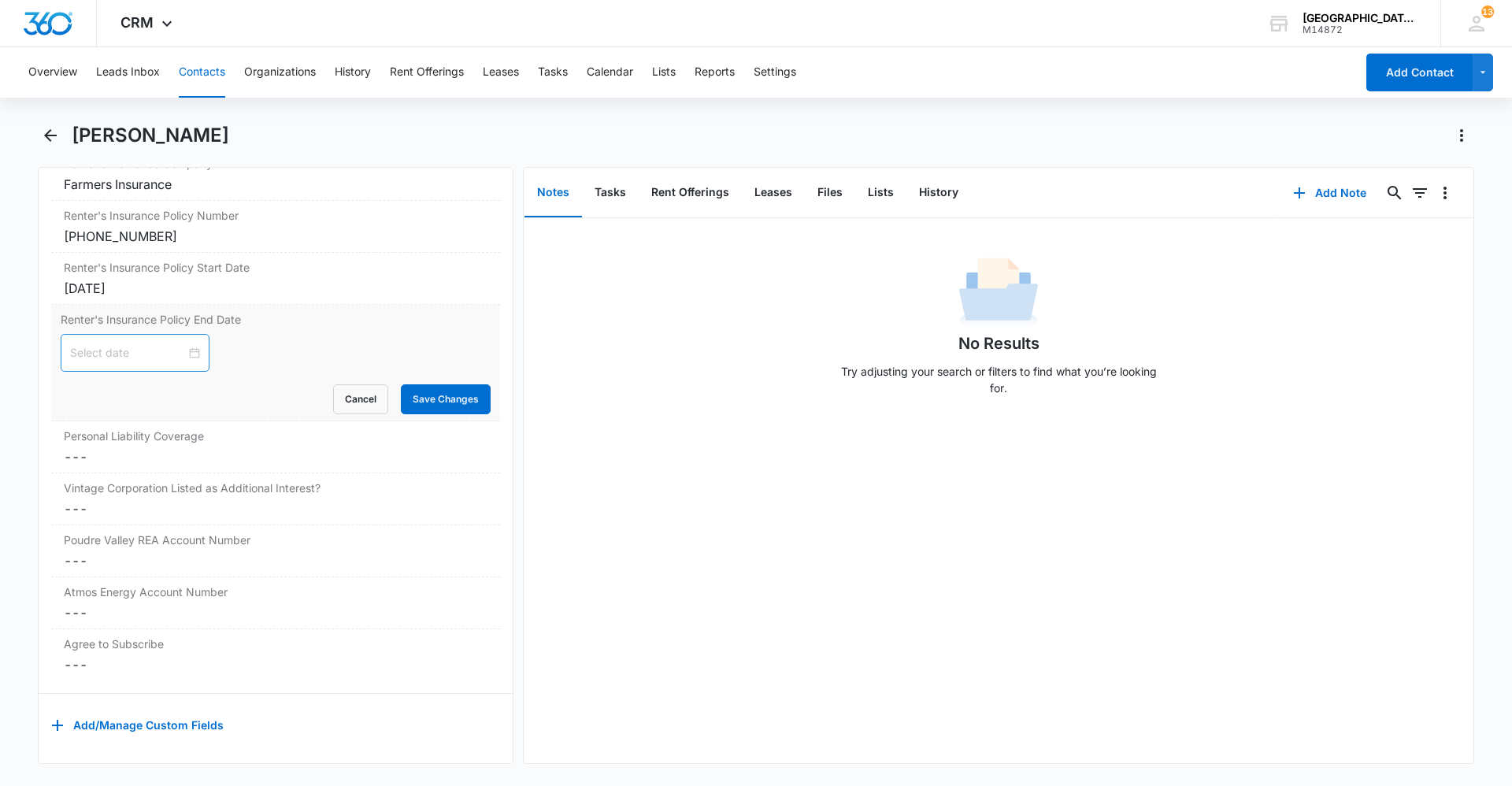
click at [187, 347] on div at bounding box center [135, 353] width 130 height 17
click at [247, 390] on button "button" at bounding box center [248, 384] width 17 height 32
type input "[DATE]"
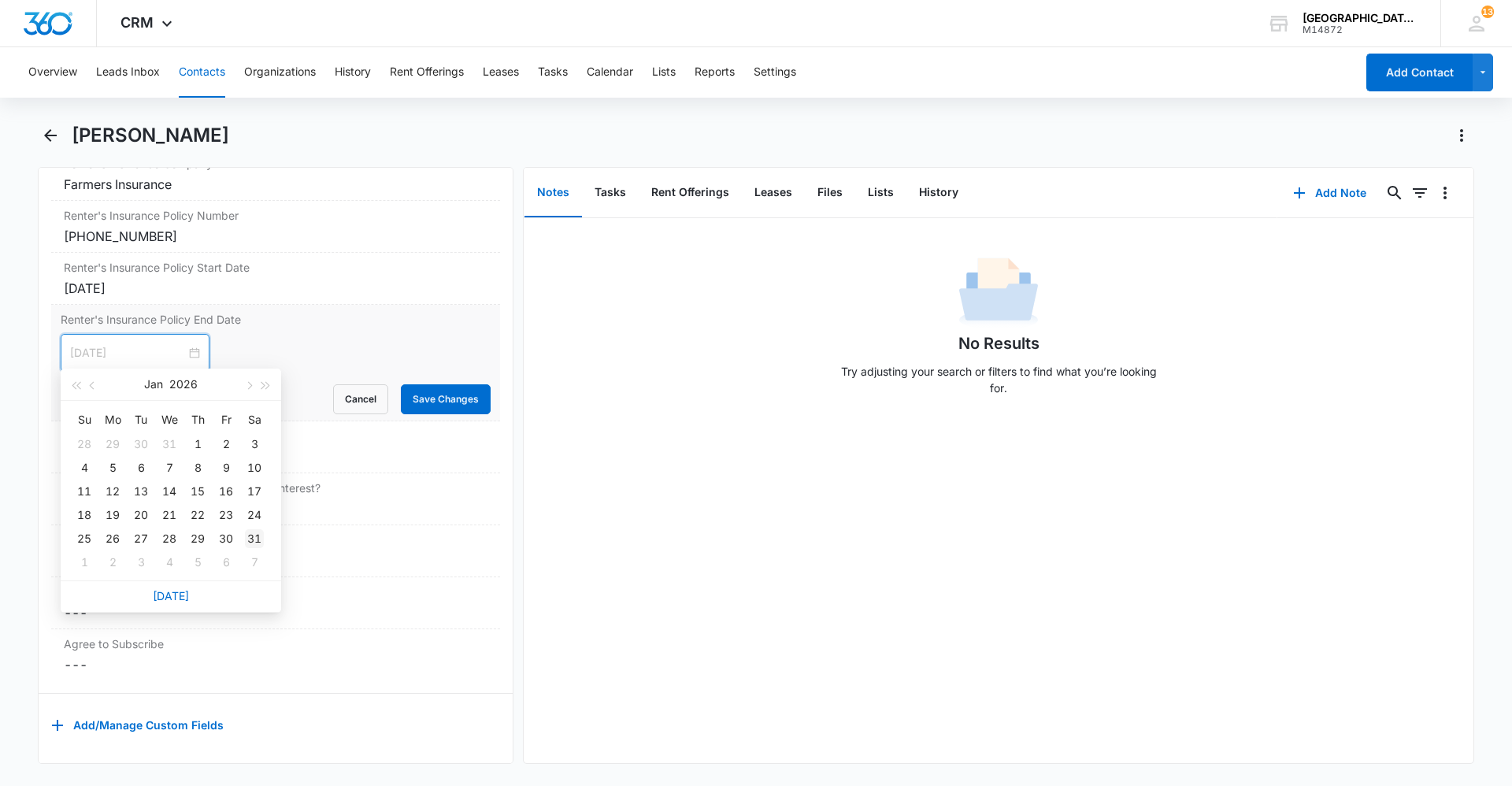
click at [258, 542] on div "31" at bounding box center [254, 539] width 19 height 19
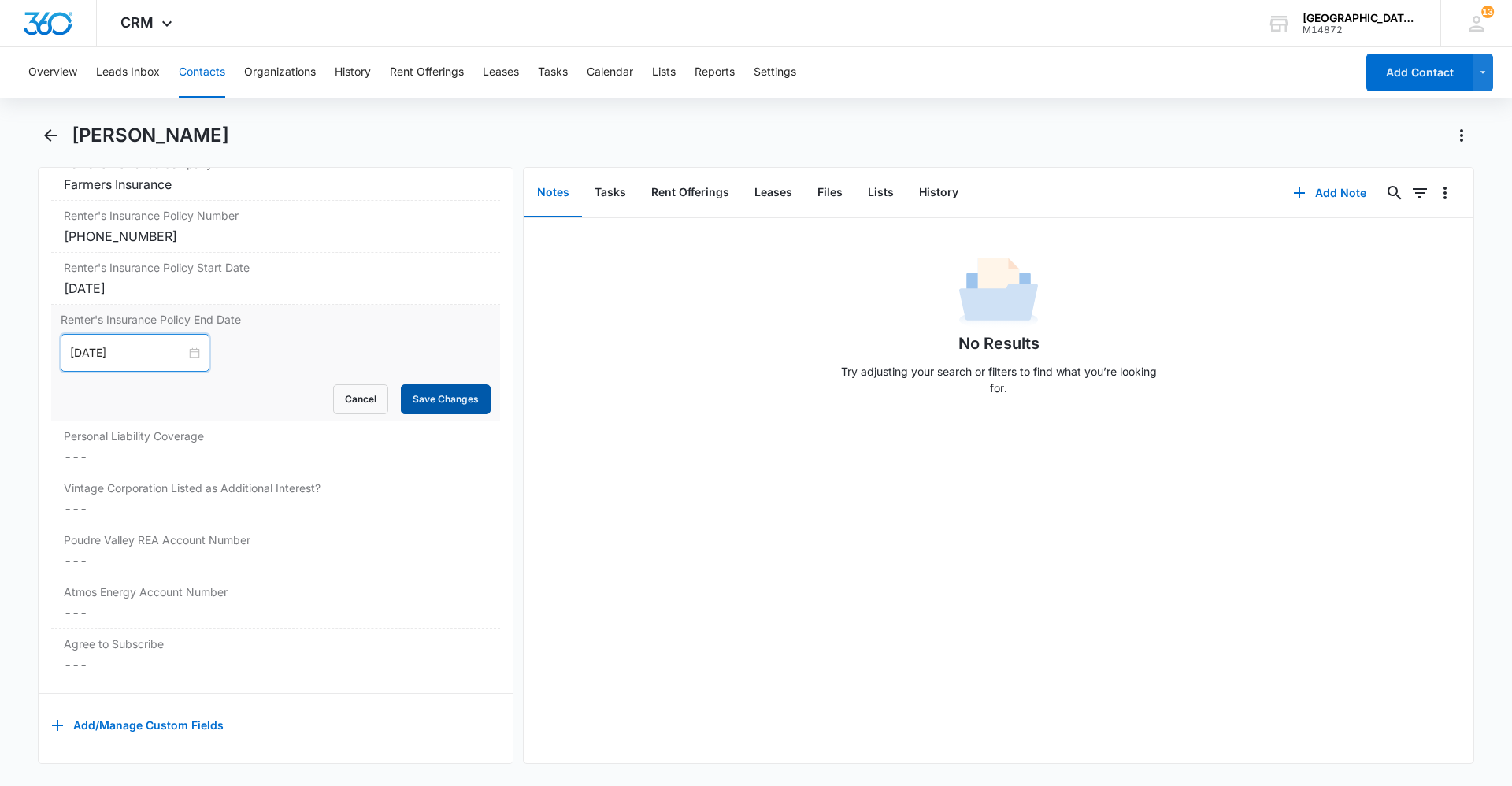
click at [420, 391] on button "Save Changes" at bounding box center [446, 399] width 90 height 30
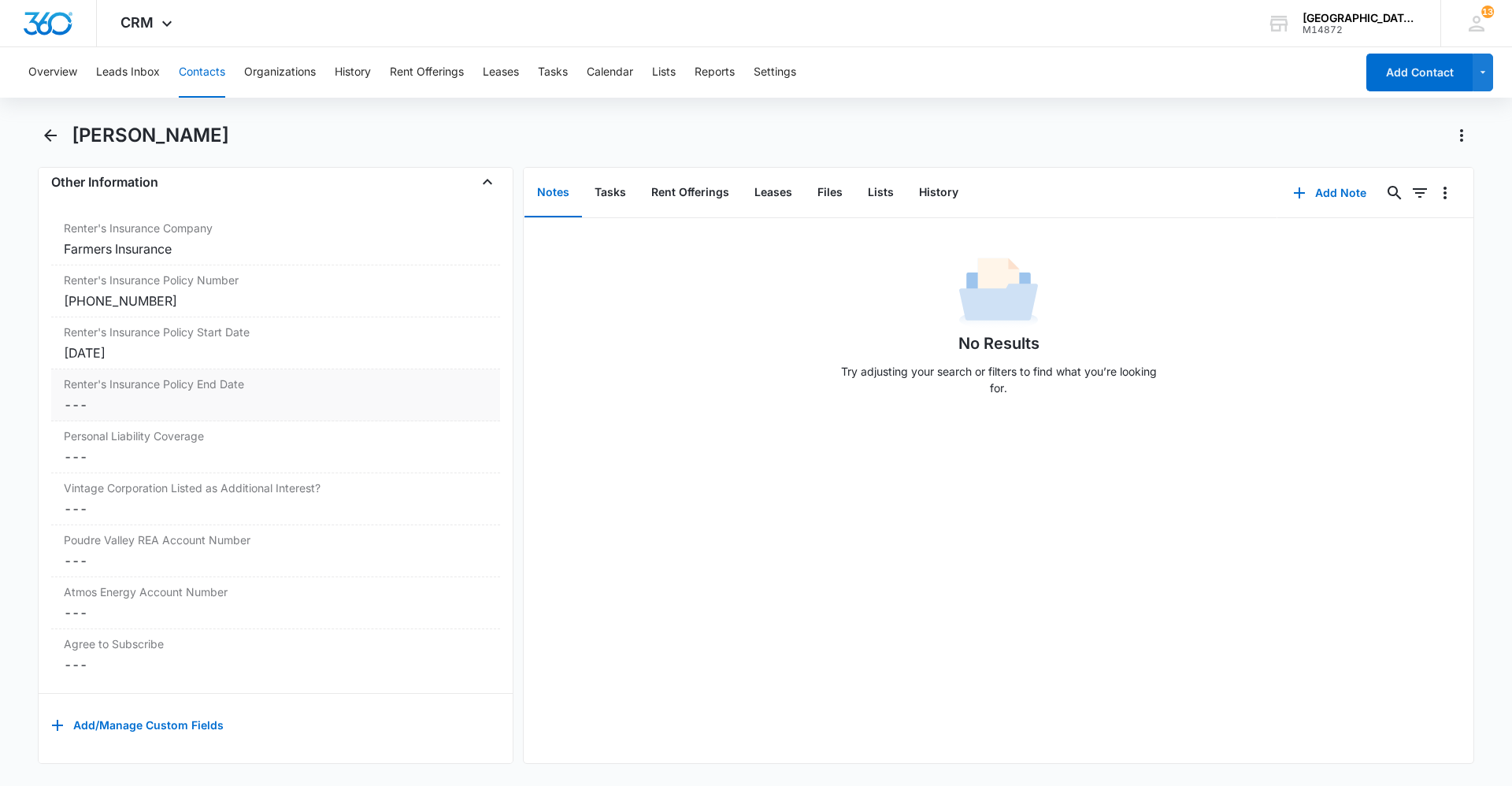
scroll to position [3216, 0]
click at [152, 395] on div "[DATE]" at bounding box center [276, 405] width 424 height 19
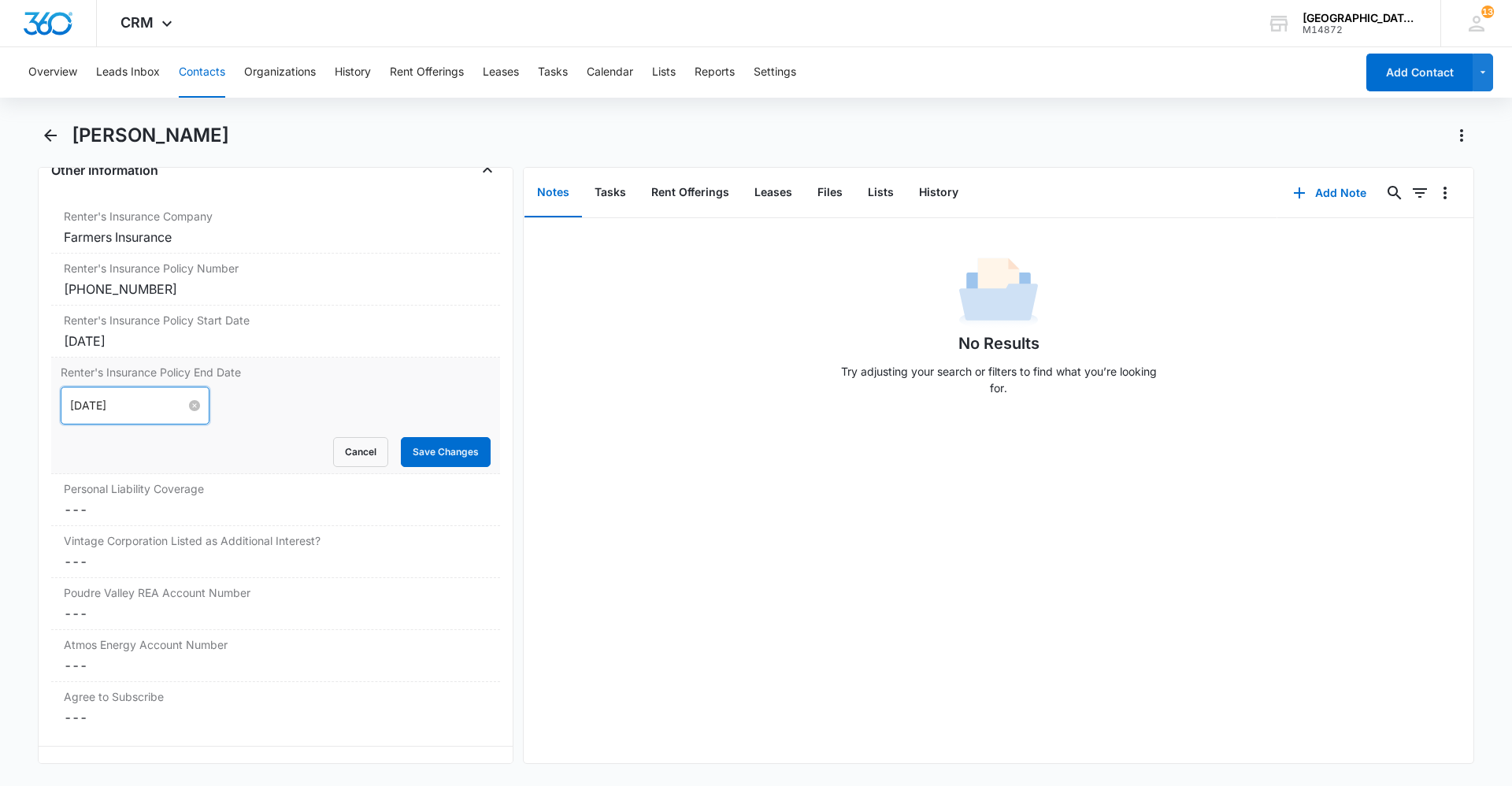
click at [155, 400] on input "[DATE]" at bounding box center [128, 406] width 116 height 17
click at [433, 454] on button "Save Changes" at bounding box center [446, 452] width 90 height 30
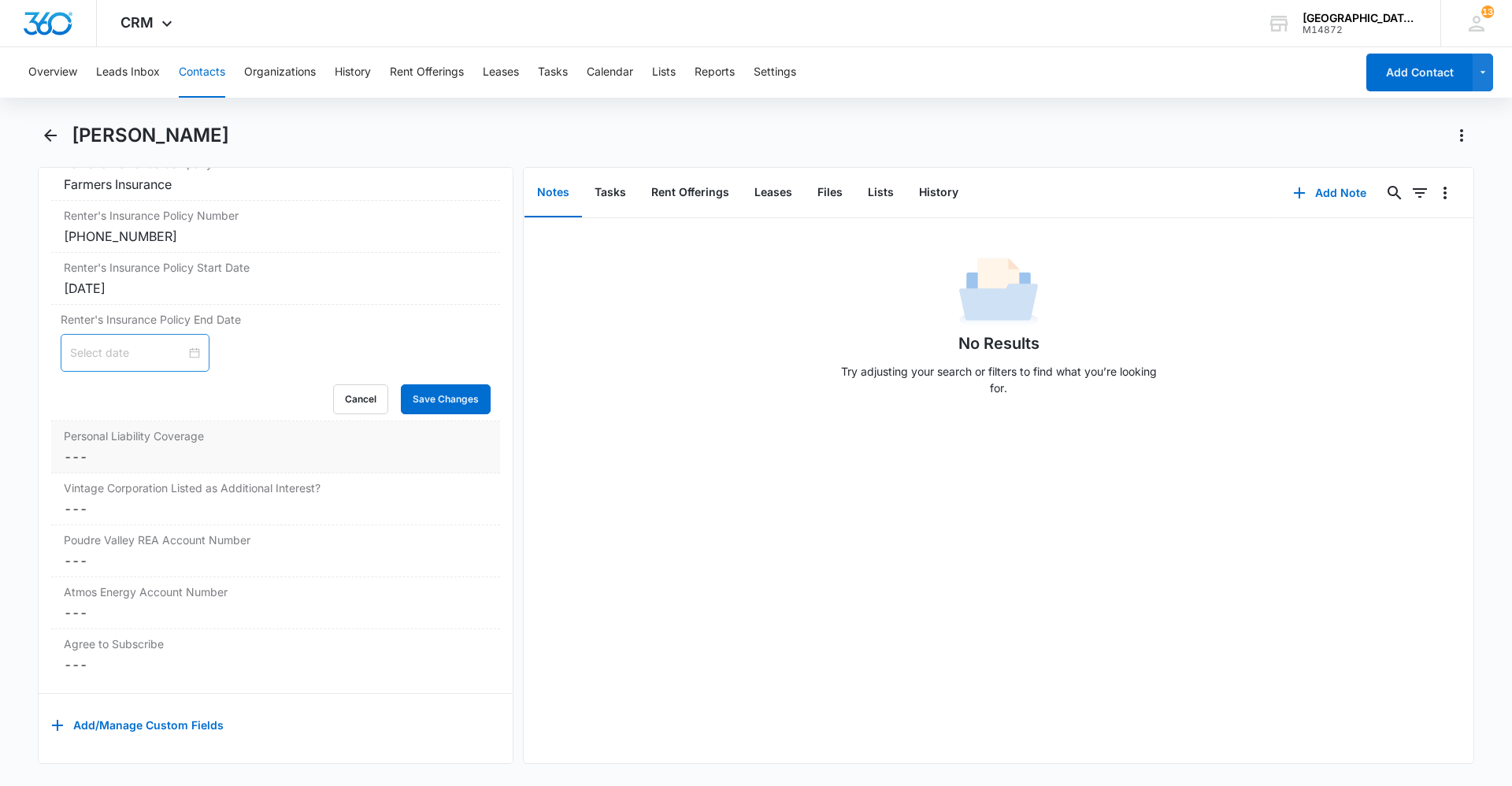
click at [144, 447] on dd "Cancel Save Changes ---" at bounding box center [276, 457] width 424 height 19
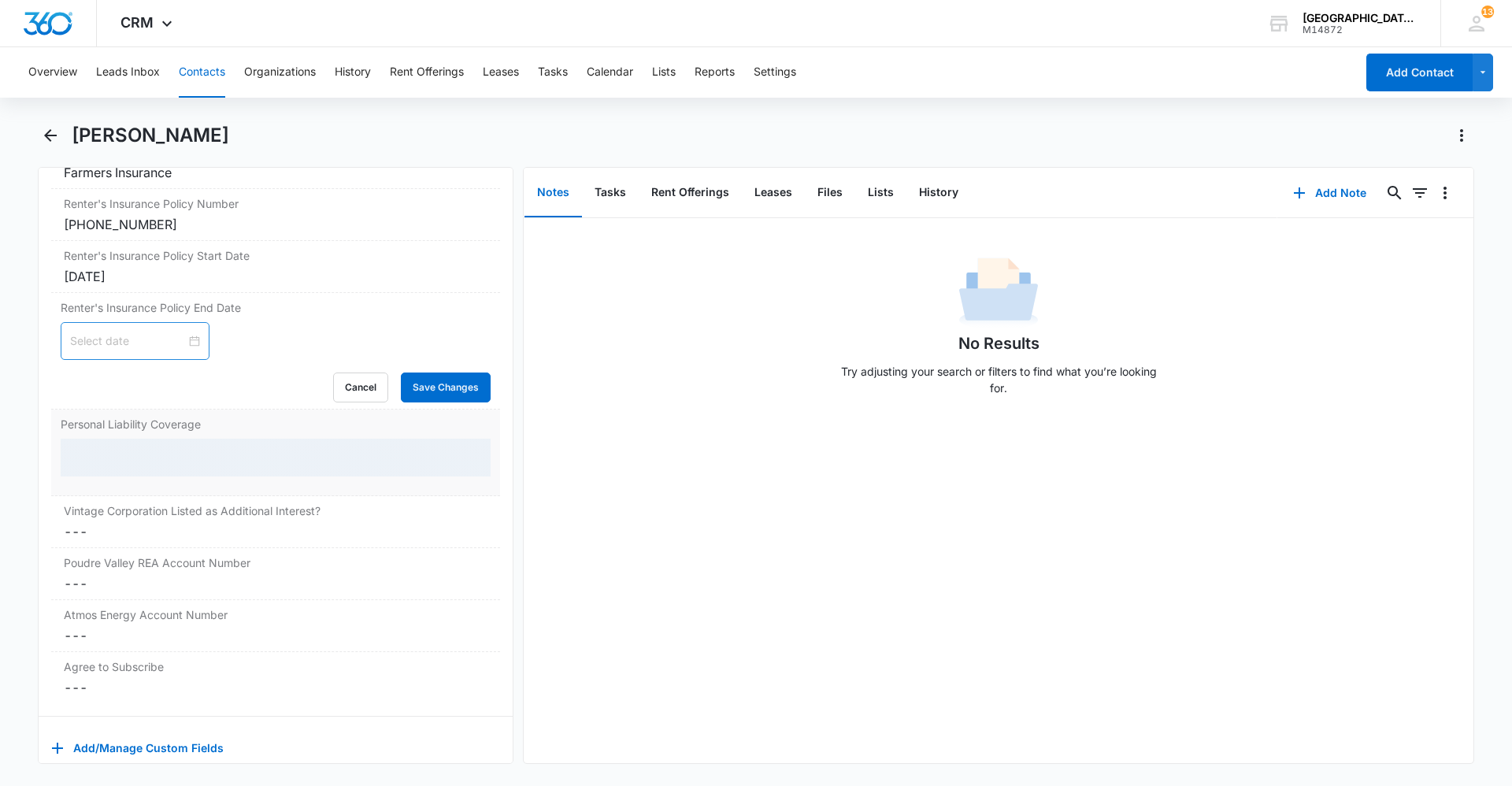
click at [141, 453] on dd at bounding box center [276, 464] width 430 height 50
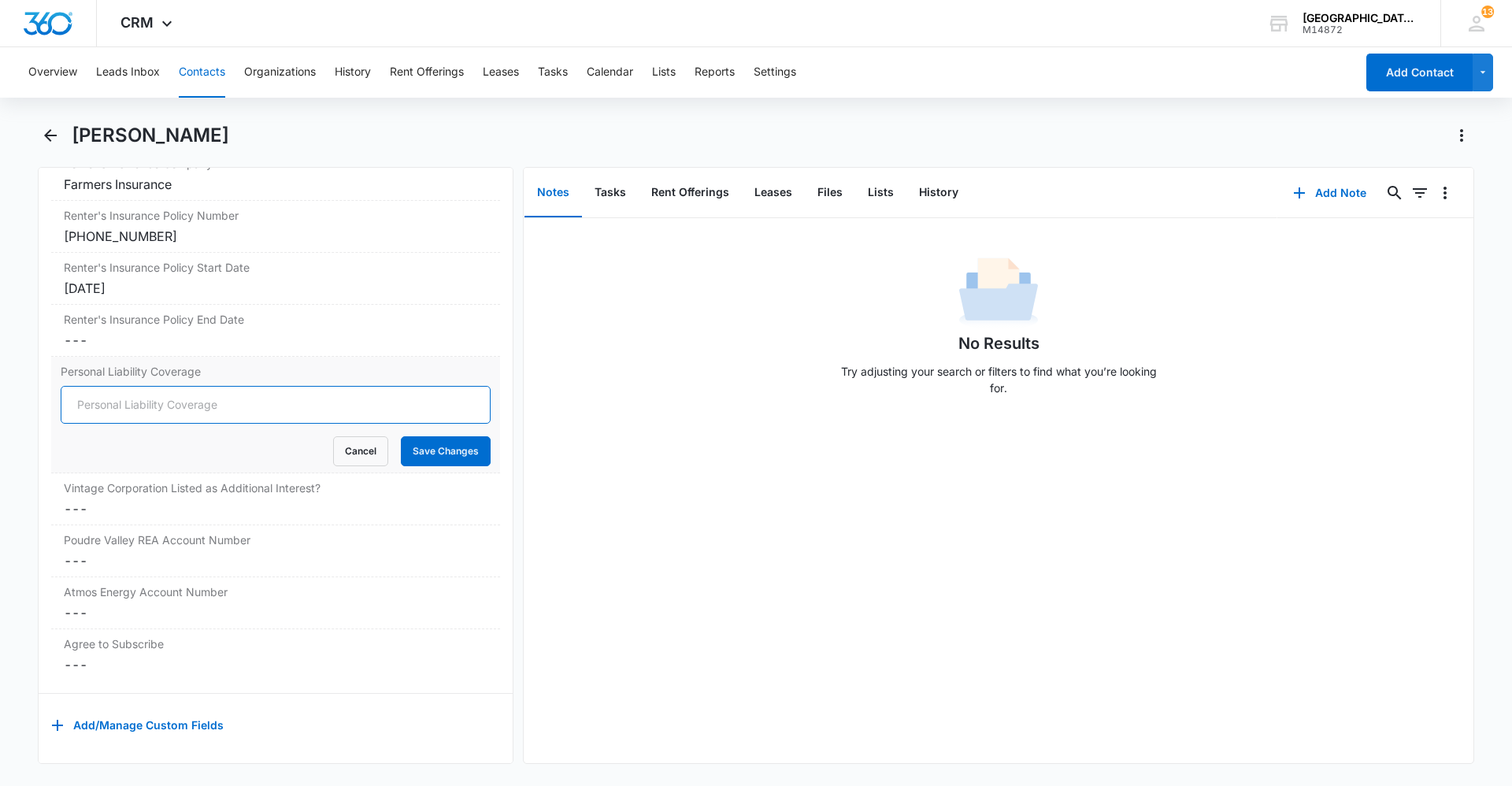
click at [124, 404] on input "Personal Liability Coverage" at bounding box center [276, 405] width 430 height 38
type input "300,000"
click at [411, 436] on button "Save Changes" at bounding box center [446, 451] width 90 height 30
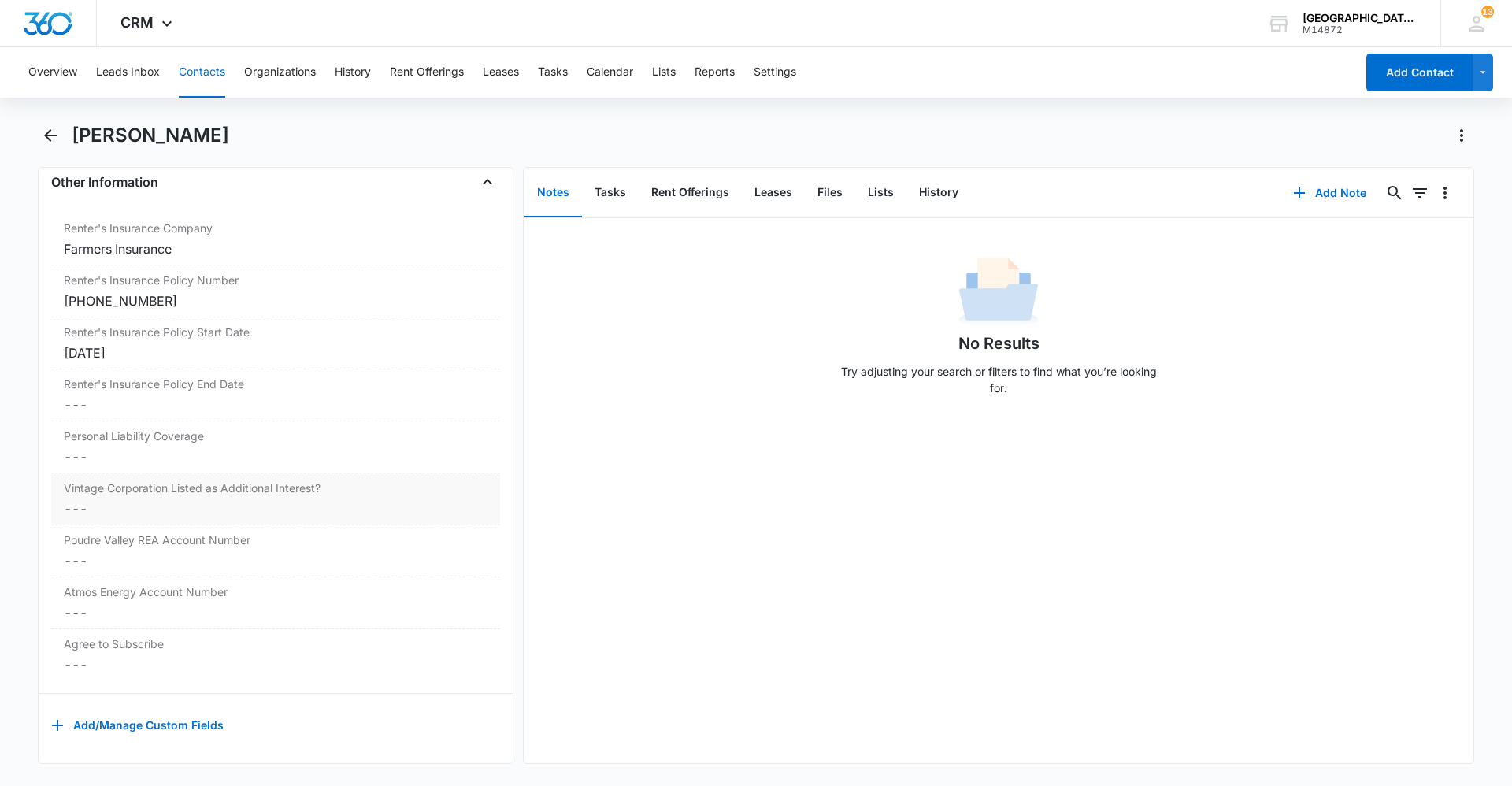
scroll to position [3216, 0]
click at [210, 484] on label "Vintage Corporation Listed as Additional Interest?" at bounding box center [276, 488] width 424 height 17
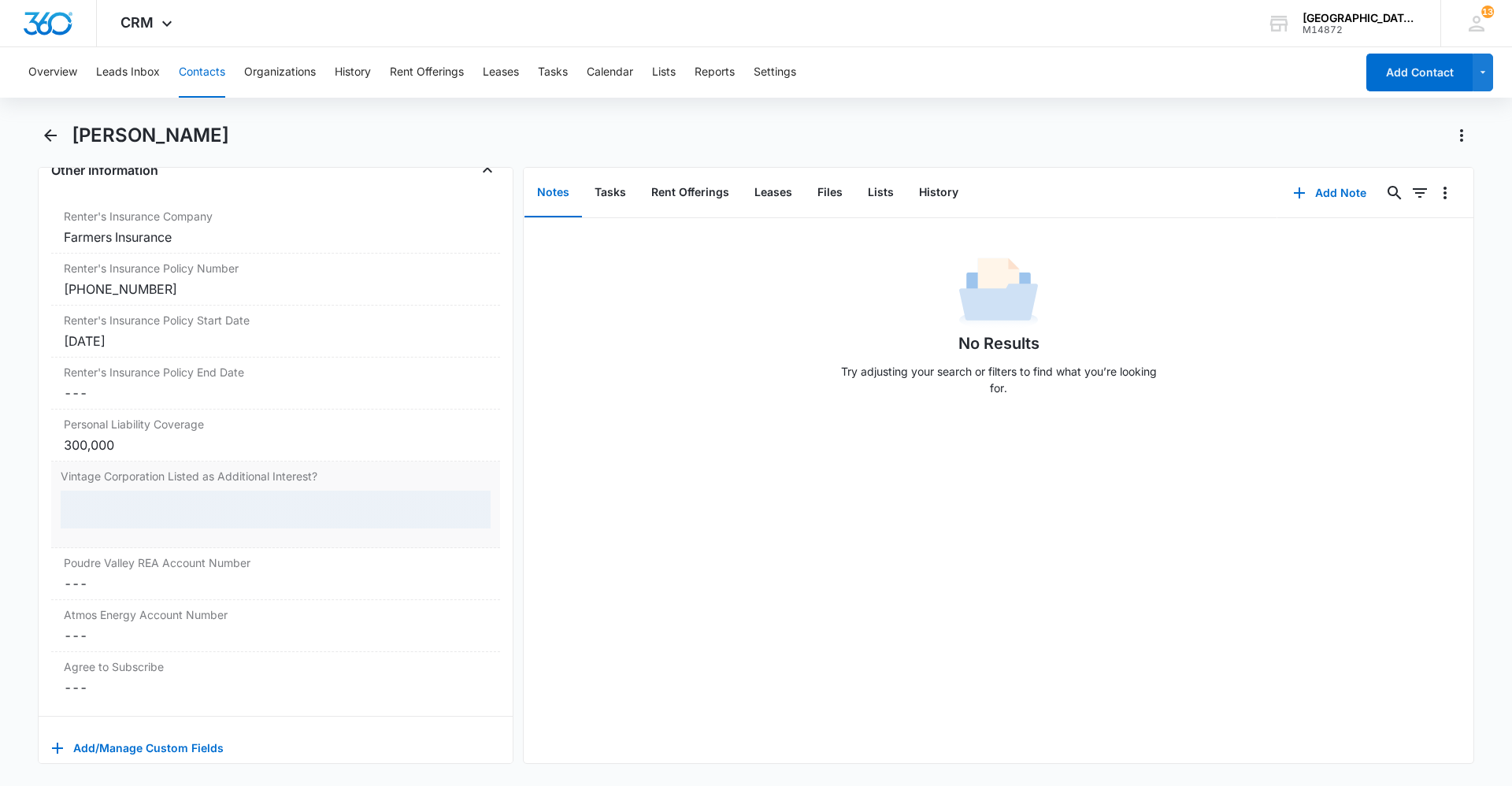
click at [129, 495] on div at bounding box center [276, 510] width 430 height 38
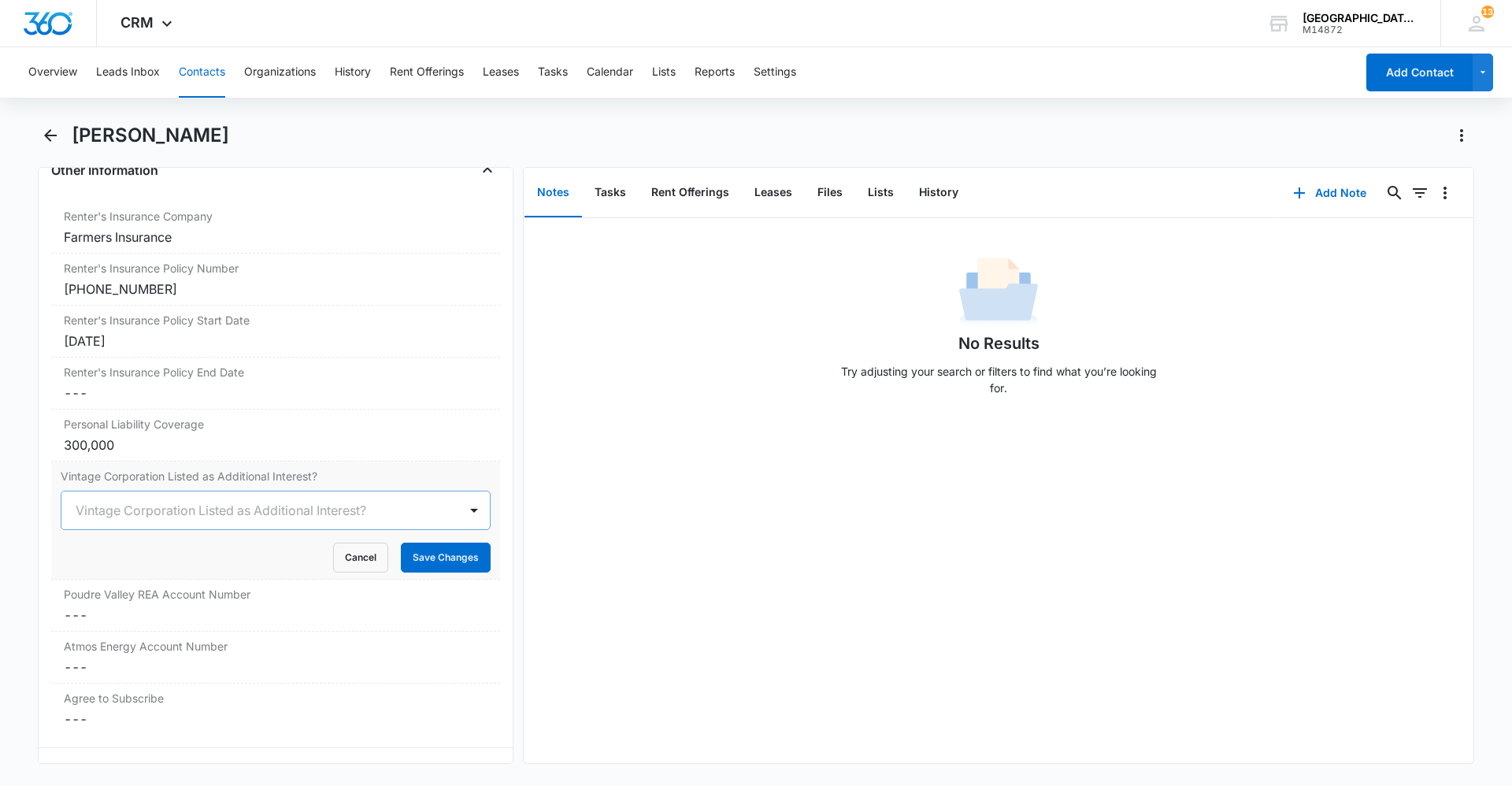
click at [130, 508] on div at bounding box center [257, 510] width 362 height 22
click at [113, 589] on div "Yes" at bounding box center [274, 595] width 389 height 17
click at [418, 562] on button "Save Changes" at bounding box center [446, 558] width 90 height 30
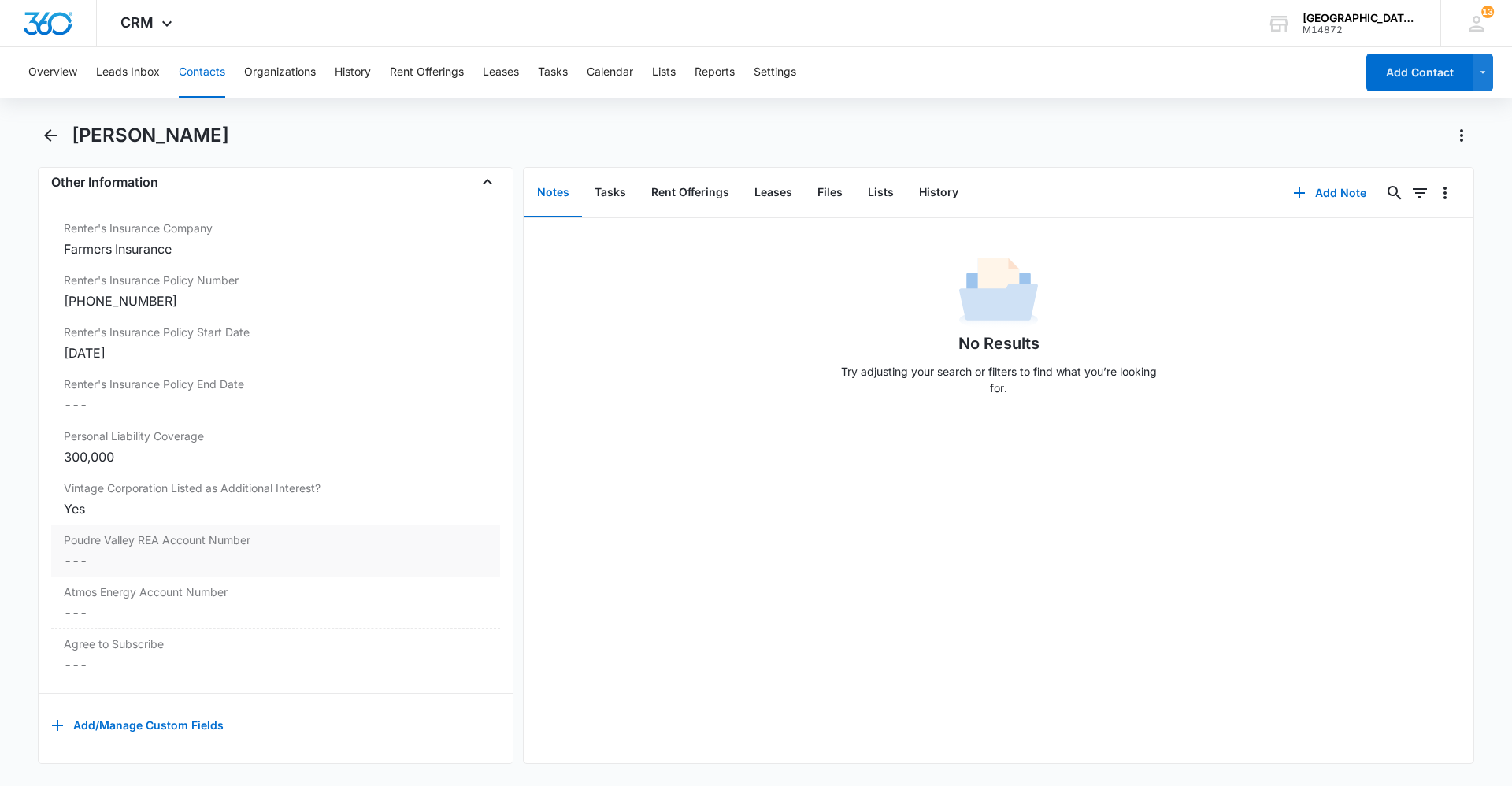
click at [232, 537] on div "Poudre Valley REA Account Number Cancel Save Changes ---" at bounding box center [276, 551] width 449 height 52
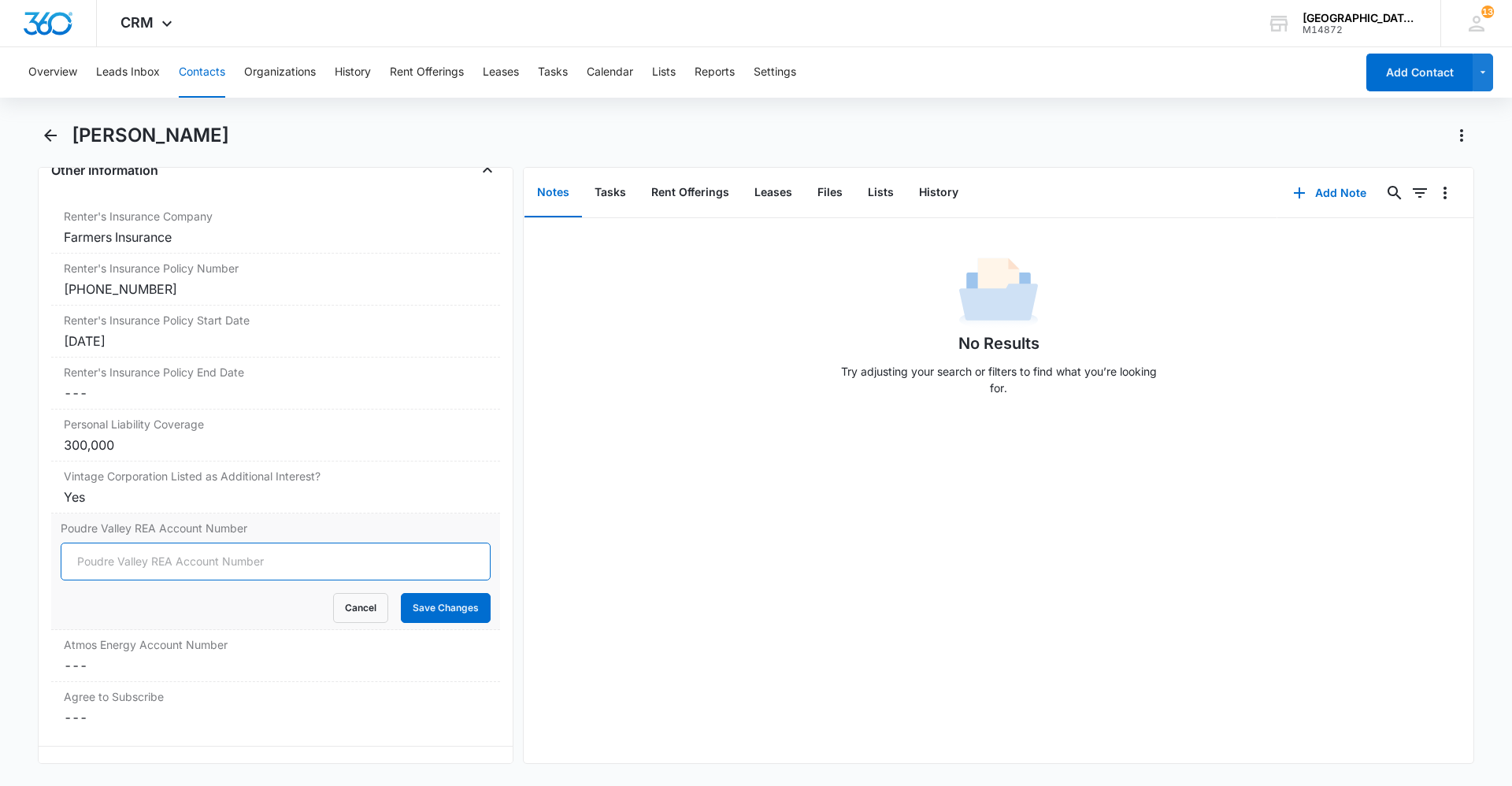
drag, startPoint x: 199, startPoint y: 547, endPoint x: 196, endPoint y: 558, distance: 11.4
click at [199, 547] on input "Poudre Valley REA Account Number" at bounding box center [276, 562] width 430 height 38
type input "85093002"
click at [422, 616] on button "Save Changes" at bounding box center [446, 608] width 90 height 30
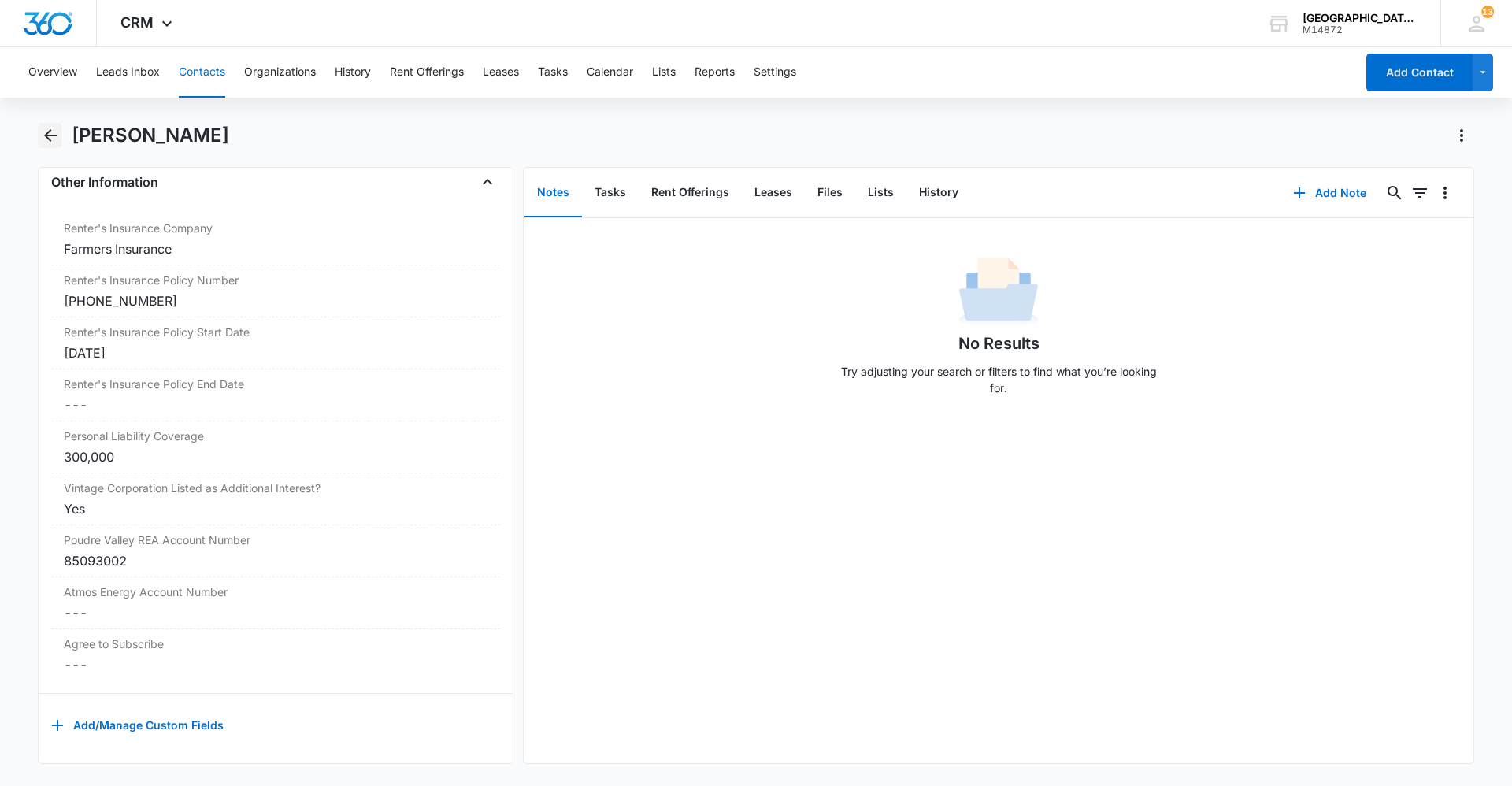
click at [45, 137] on icon "Back" at bounding box center [50, 135] width 19 height 19
